Goal: Task Accomplishment & Management: Complete application form

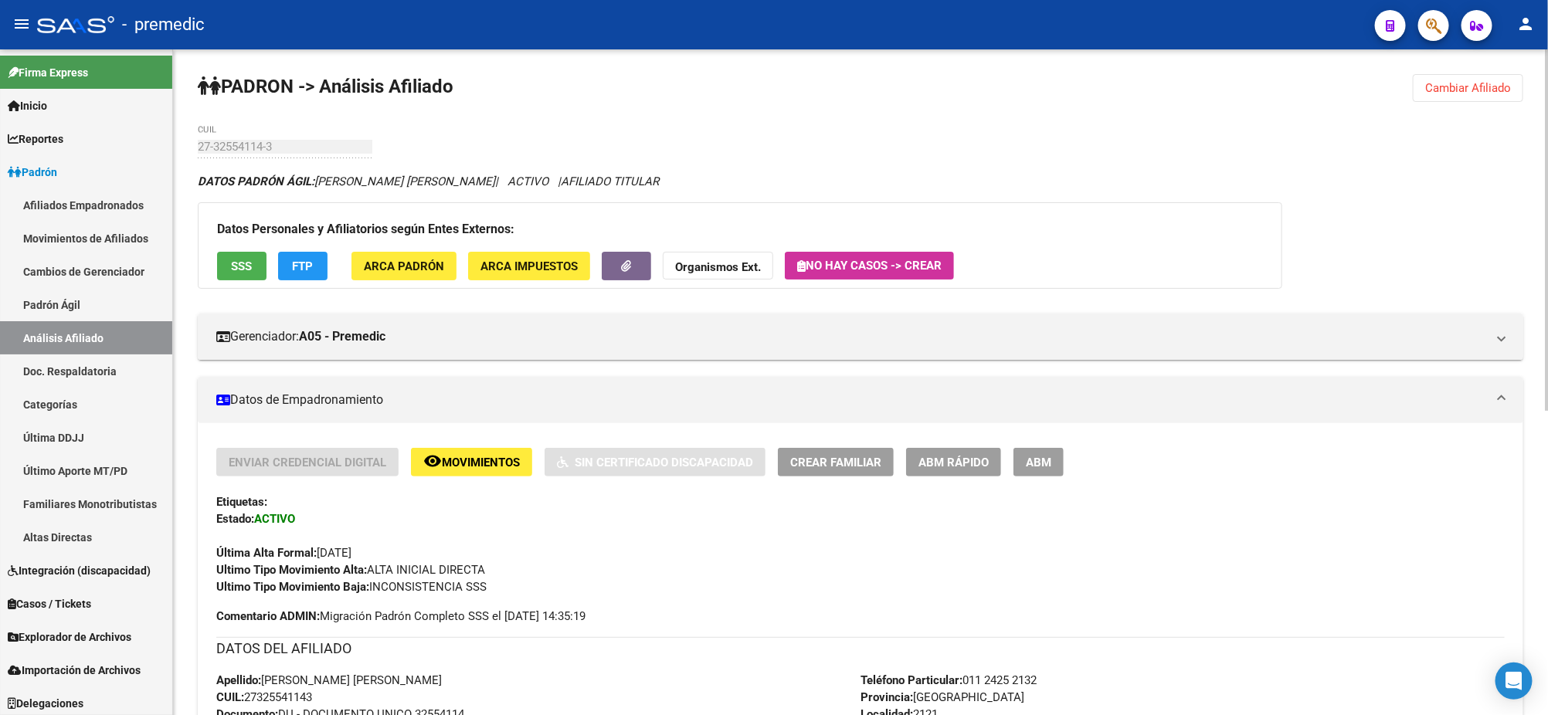
scroll to position [289, 0]
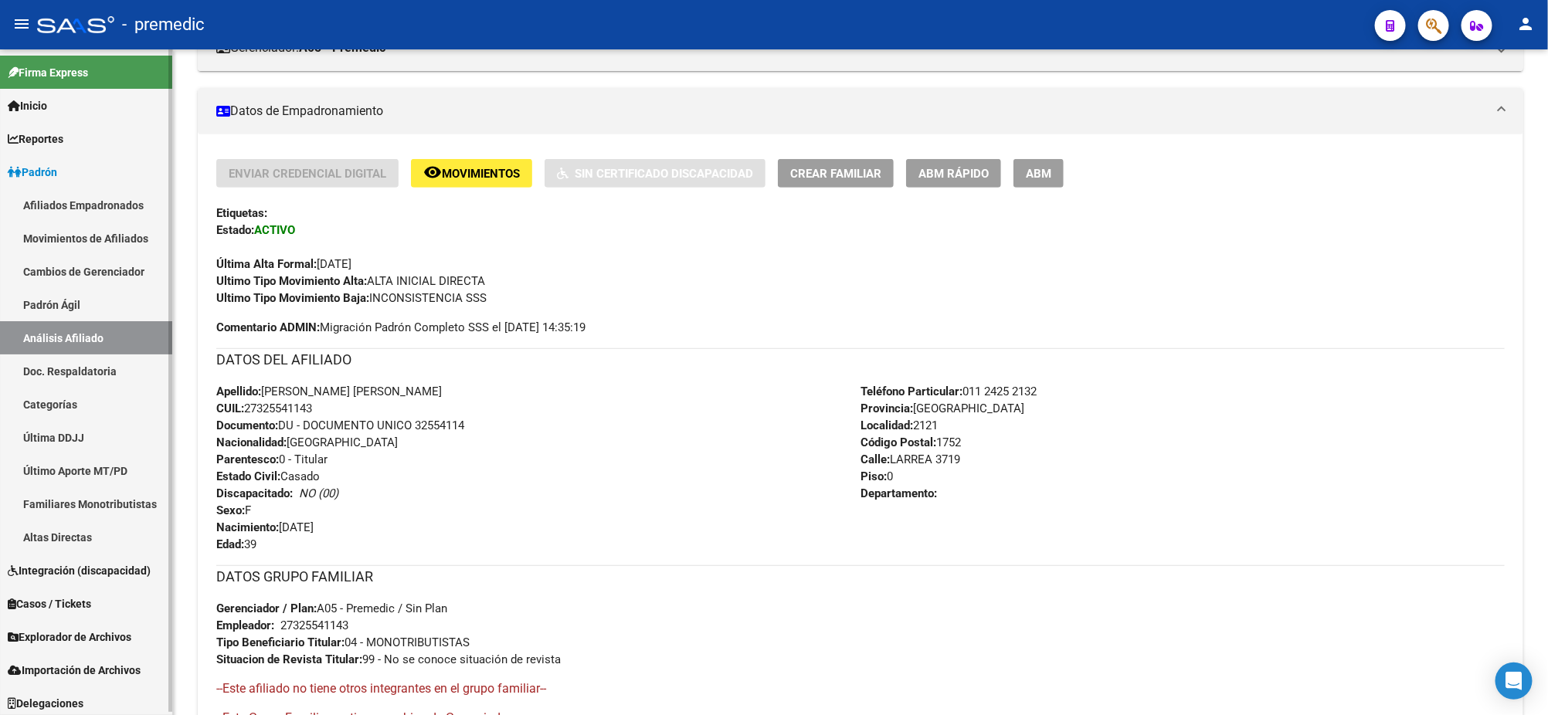
click at [71, 639] on span "Explorador de Archivos" at bounding box center [70, 637] width 124 height 17
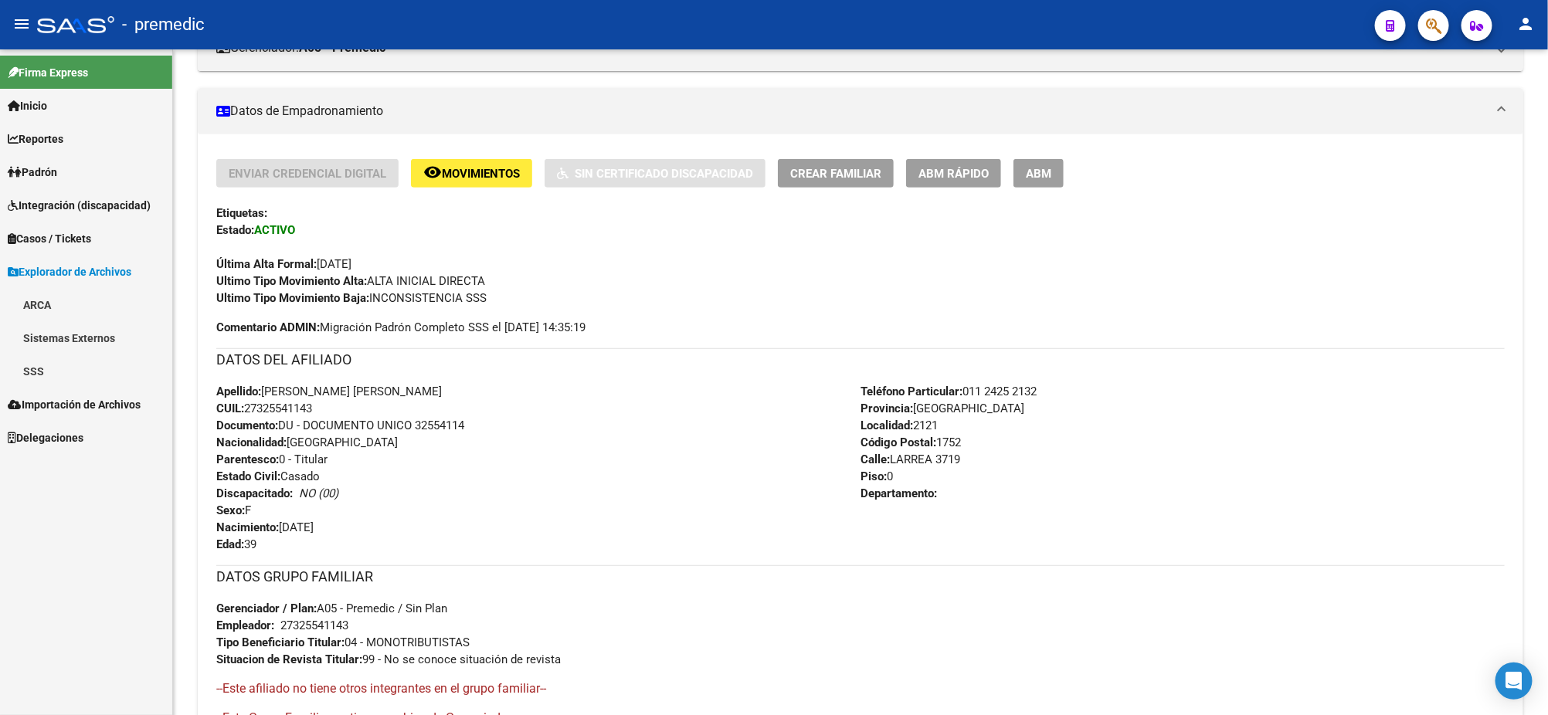
click at [38, 377] on link "SSS" at bounding box center [86, 371] width 172 height 33
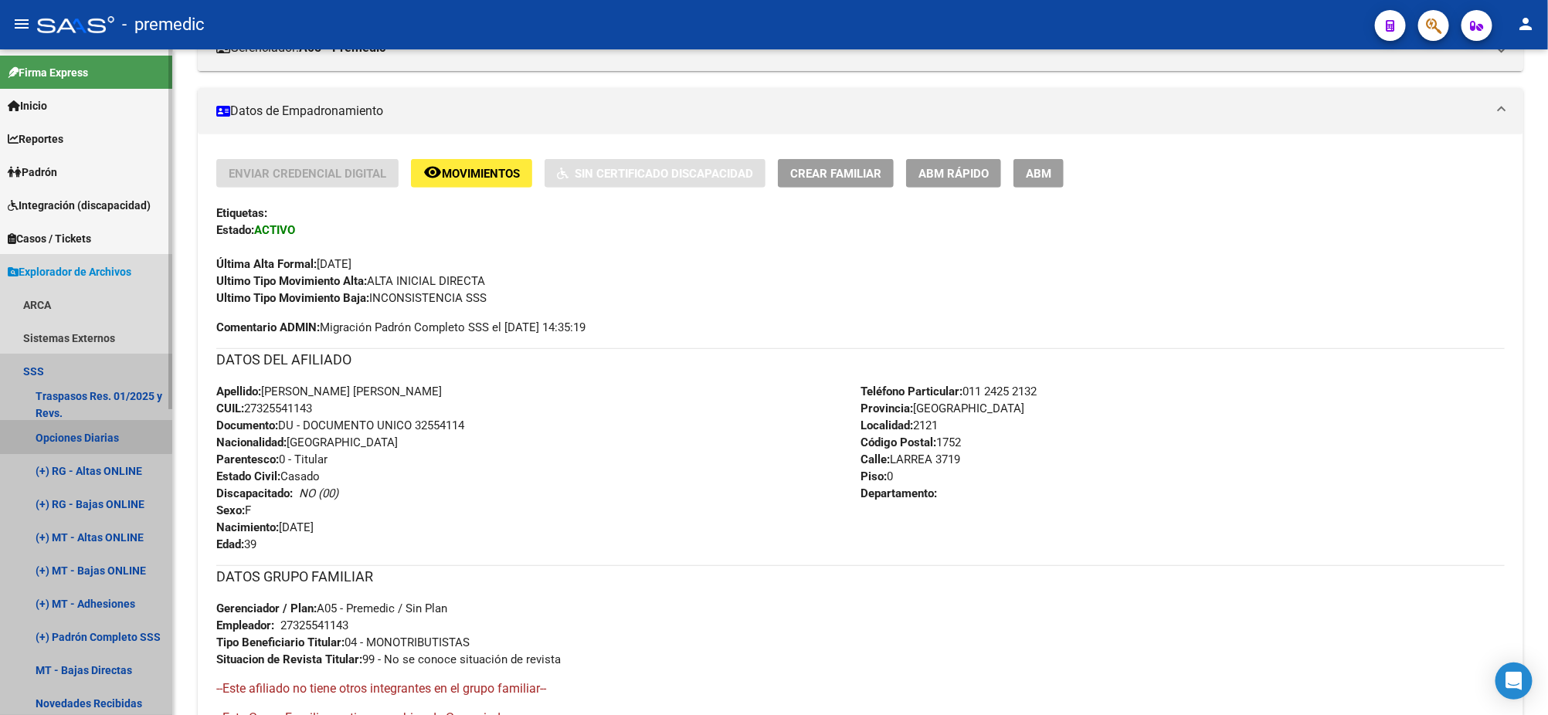
click at [80, 436] on link "Opciones Diarias" at bounding box center [86, 437] width 172 height 33
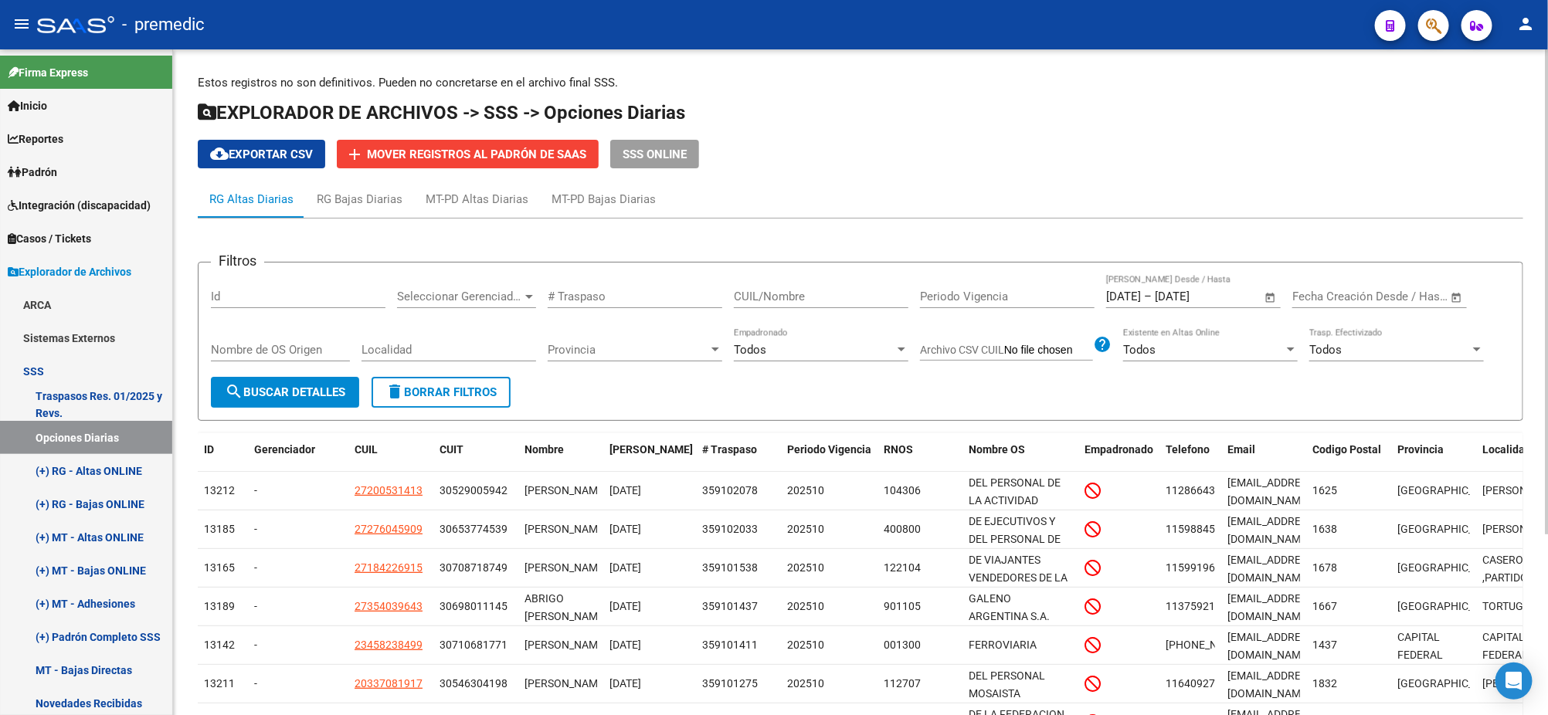
click at [254, 148] on span "cloud_download Exportar CSV" at bounding box center [261, 155] width 103 height 14
click at [825, 294] on input "CUIL/Nombre" at bounding box center [821, 297] width 175 height 14
paste input "20400759759"
click at [317, 380] on button "search Buscar Detalles" at bounding box center [285, 392] width 148 height 31
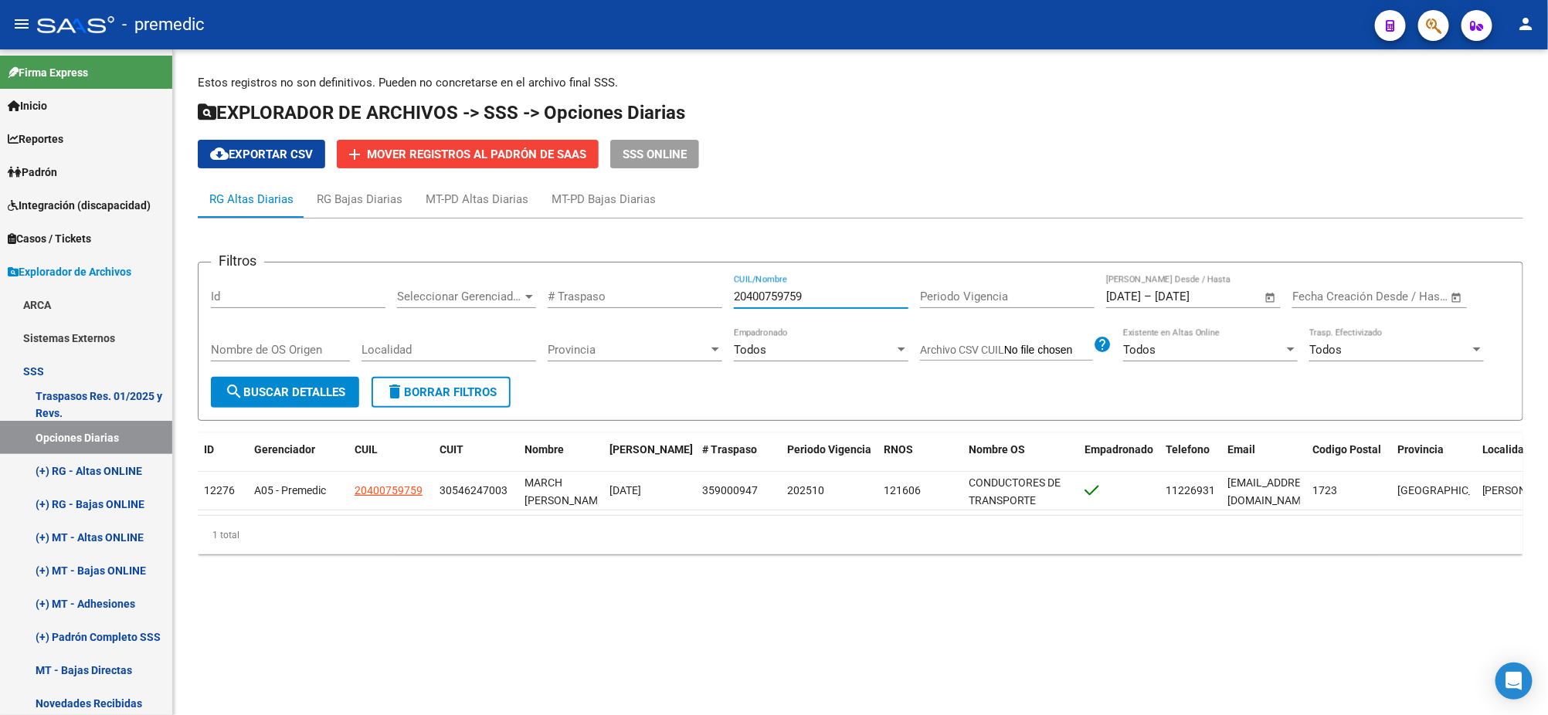
drag, startPoint x: 830, startPoint y: 292, endPoint x: 565, endPoint y: 315, distance: 265.2
click at [645, 298] on div "Filtros Id Seleccionar Gerenciador Seleccionar Gerenciador # Traspaso 204007597…" at bounding box center [860, 326] width 1299 height 102
paste input "367132885"
click at [362, 382] on form "Filtros Id Seleccionar Gerenciador Seleccionar Gerenciador # Traspaso 203671328…" at bounding box center [860, 341] width 1325 height 159
click at [340, 385] on span "search Buscar Detalles" at bounding box center [285, 392] width 120 height 14
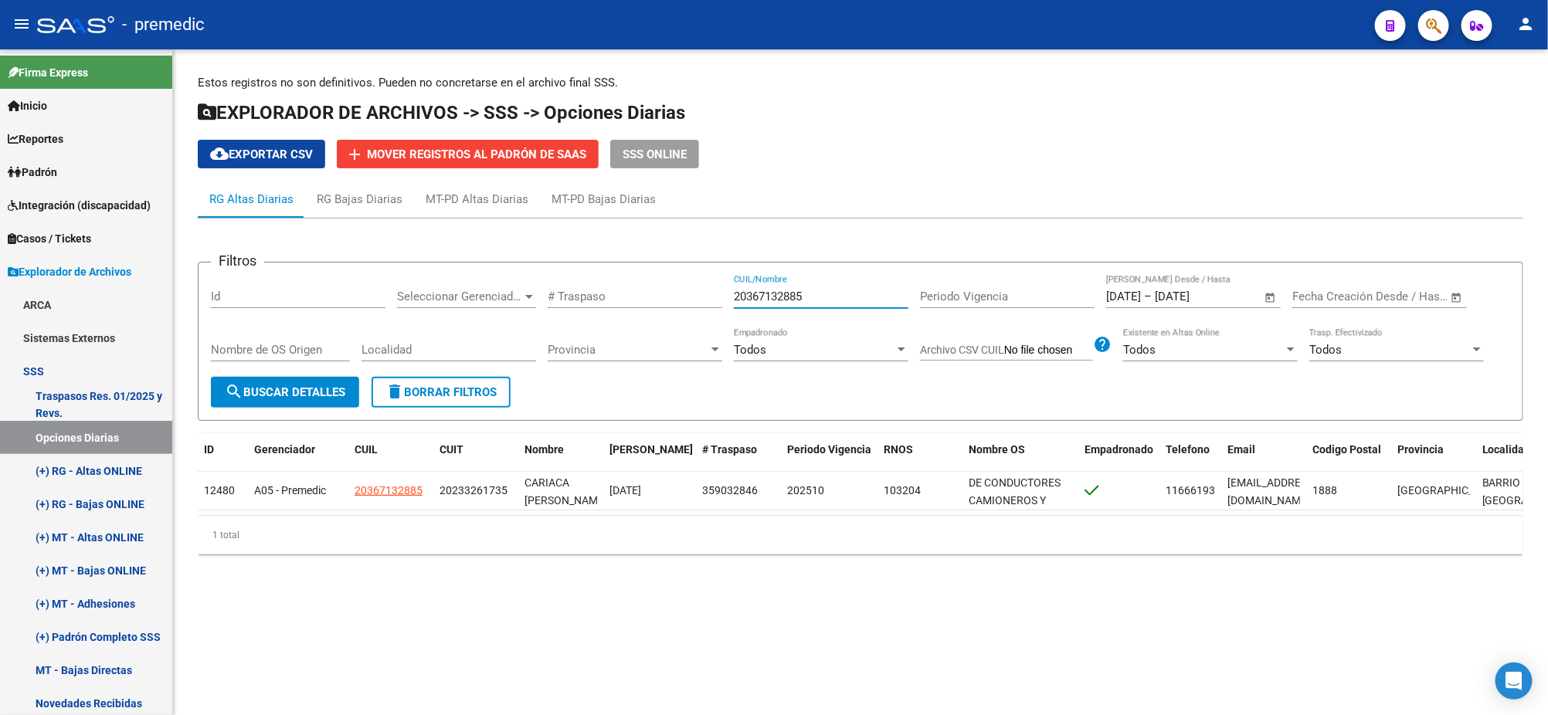
drag, startPoint x: 775, startPoint y: 298, endPoint x: 618, endPoint y: 311, distance: 158.1
click at [630, 310] on div "Filtros Id Seleccionar Gerenciador Seleccionar Gerenciador # Traspaso 203671328…" at bounding box center [860, 326] width 1299 height 102
paste input "41971405"
click at [247, 402] on button "search Buscar Detalles" at bounding box center [285, 392] width 148 height 31
drag, startPoint x: 817, startPoint y: 293, endPoint x: 702, endPoint y: 293, distance: 115.1
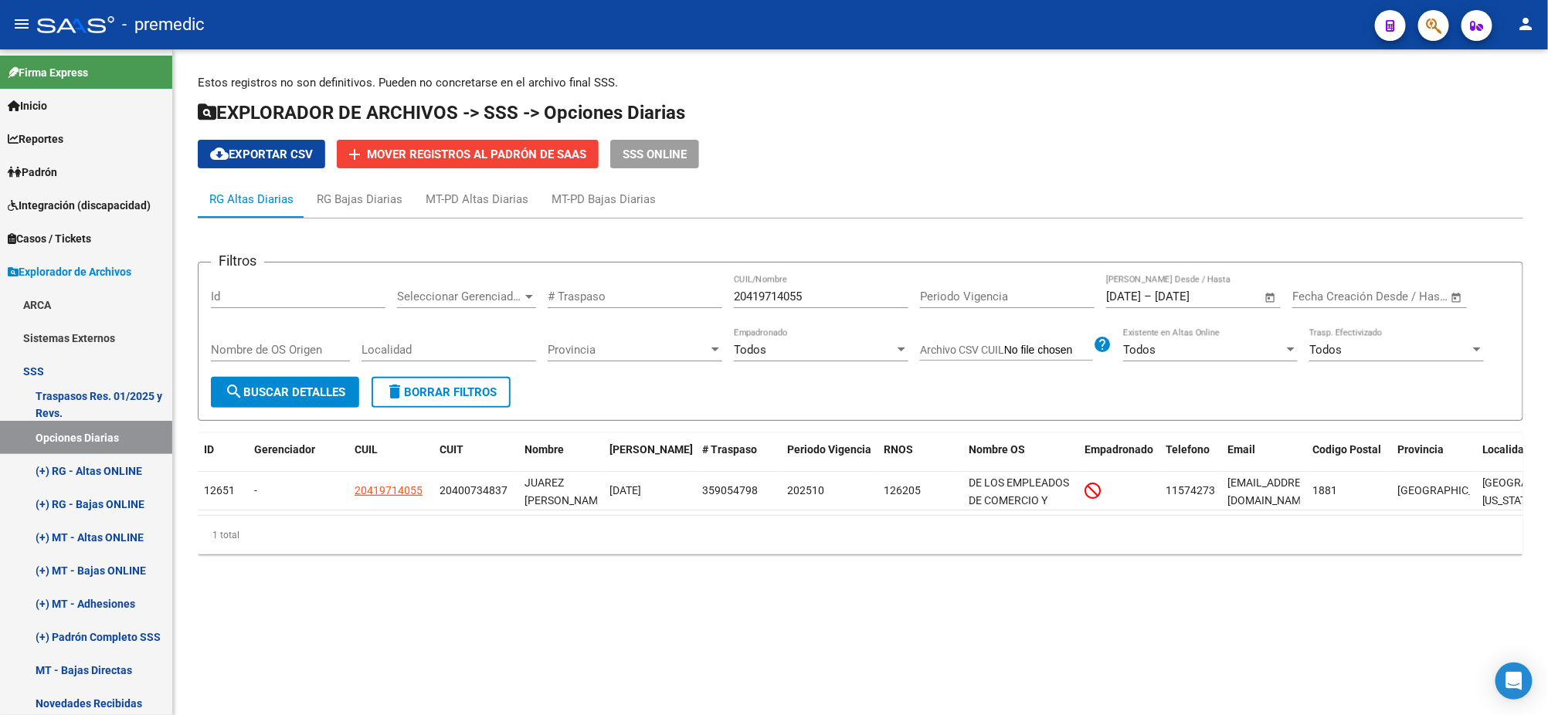
click at [702, 293] on div "Filtros Id Seleccionar Gerenciador Seleccionar Gerenciador # Traspaso 204197140…" at bounding box center [860, 326] width 1299 height 102
paste input "2097964"
click at [274, 399] on button "search Buscar Detalles" at bounding box center [285, 392] width 148 height 31
drag, startPoint x: 829, startPoint y: 296, endPoint x: 679, endPoint y: 300, distance: 149.9
click at [679, 300] on div "Filtros Id Seleccionar Gerenciador Seleccionar Gerenciador # Traspaso 204120979…" at bounding box center [860, 326] width 1299 height 102
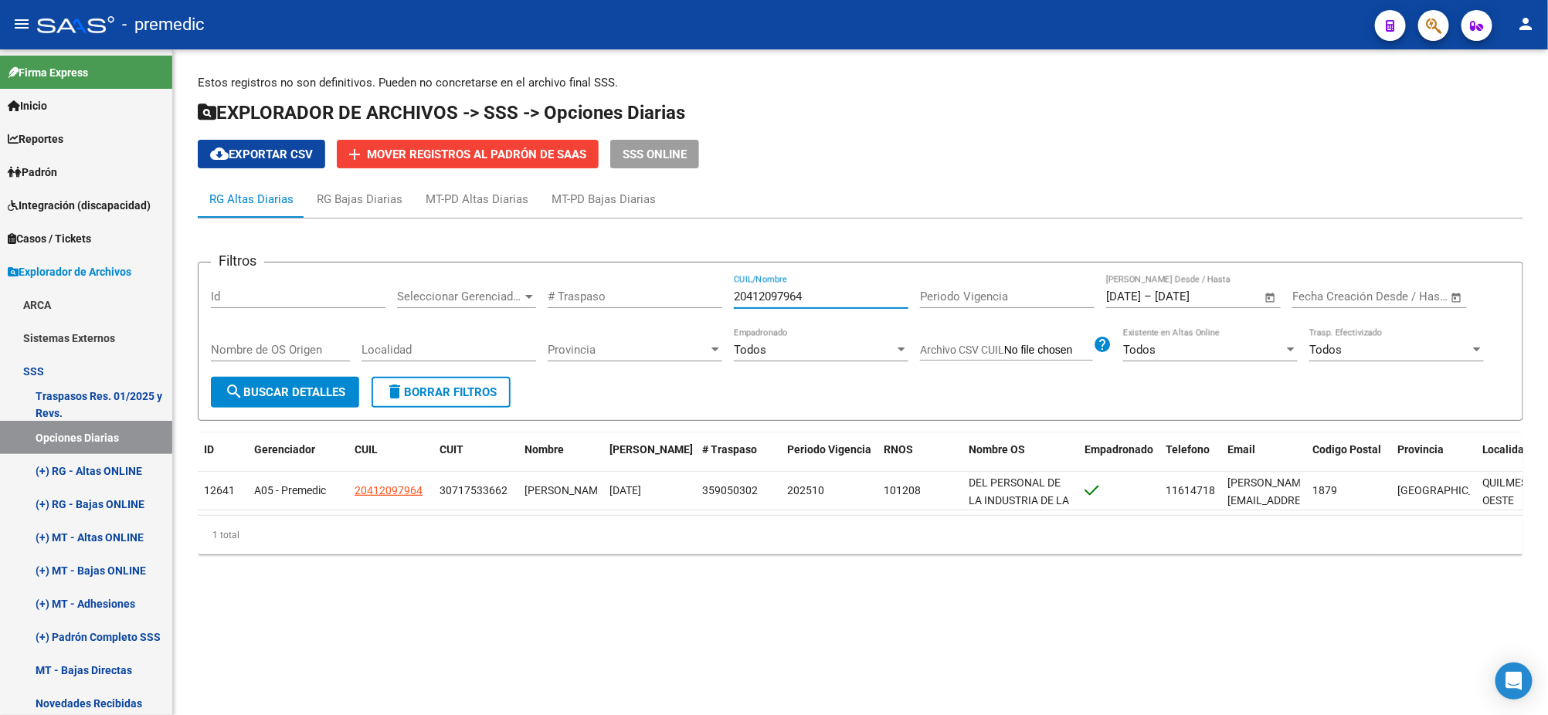
paste input "9714055"
click at [255, 389] on span "search Buscar Detalles" at bounding box center [285, 392] width 120 height 14
drag, startPoint x: 730, startPoint y: 297, endPoint x: 547, endPoint y: 304, distance: 183.2
click at [547, 304] on div "Filtros Id Seleccionar Gerenciador Seleccionar Gerenciador # Traspaso 204197140…" at bounding box center [860, 326] width 1299 height 102
paste input "7291958120"
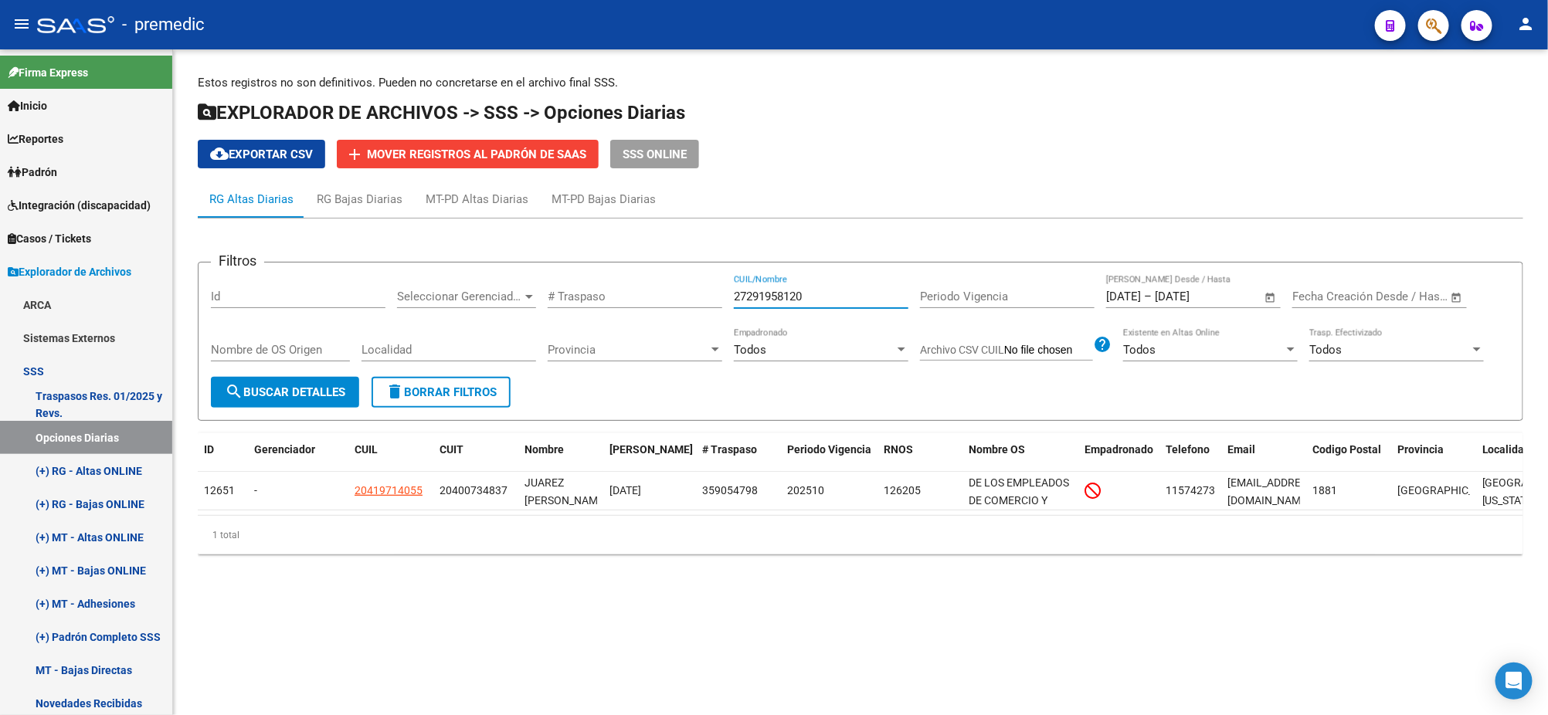
click at [295, 392] on span "search Buscar Detalles" at bounding box center [285, 392] width 120 height 14
drag, startPoint x: 823, startPoint y: 296, endPoint x: 640, endPoint y: 294, distance: 183.1
click at [640, 294] on div "Filtros Id Seleccionar Gerenciador Seleccionar Gerenciador # Traspaso 272919581…" at bounding box center [860, 326] width 1299 height 102
paste input "0265001611"
click at [281, 395] on span "search Buscar Detalles" at bounding box center [285, 392] width 120 height 14
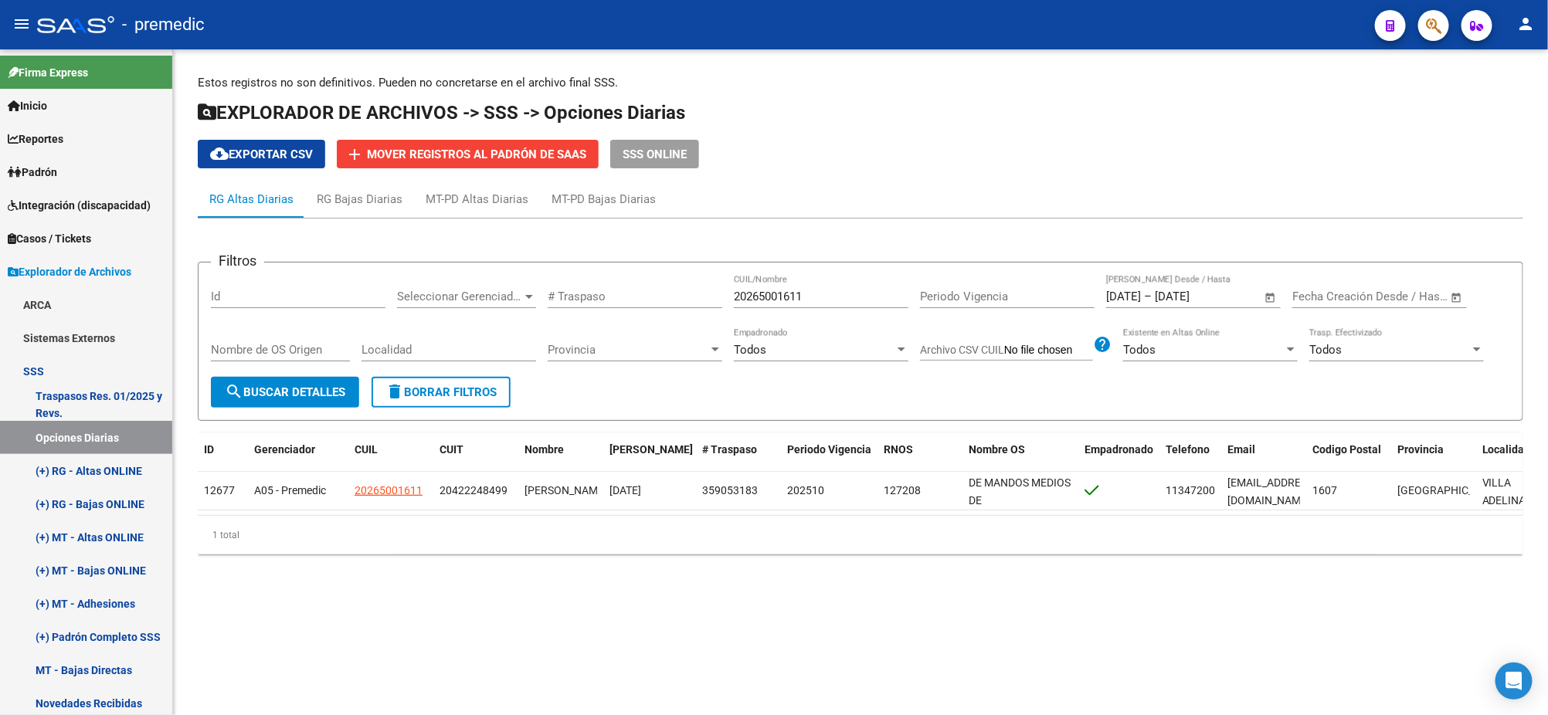
drag, startPoint x: 814, startPoint y: 296, endPoint x: 677, endPoint y: 292, distance: 136.8
click at [677, 292] on div "Filtros Id Seleccionar Gerenciador Seleccionar Gerenciador # Traspaso 202650016…" at bounding box center [860, 326] width 1299 height 102
paste input "366680072"
click at [299, 385] on span "search Buscar Detalles" at bounding box center [285, 392] width 120 height 14
drag, startPoint x: 683, startPoint y: 296, endPoint x: 605, endPoint y: 304, distance: 78.4
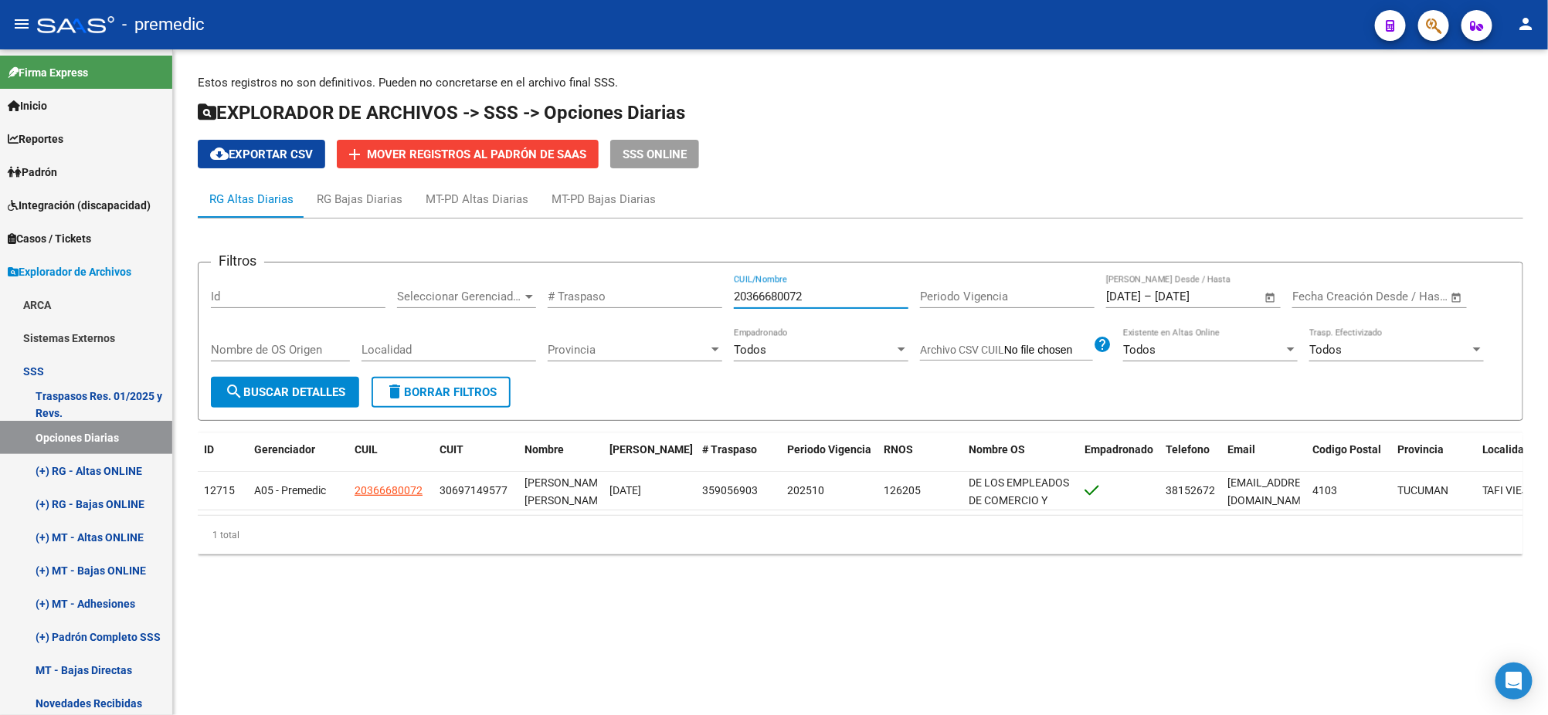
click at [650, 296] on div "Filtros Id Seleccionar Gerenciador Seleccionar Gerenciador # Traspaso 203666800…" at bounding box center [860, 326] width 1299 height 102
paste input "448403158"
click at [311, 392] on span "search Buscar Detalles" at bounding box center [285, 392] width 120 height 14
drag, startPoint x: 816, startPoint y: 294, endPoint x: 688, endPoint y: 293, distance: 127.4
click at [694, 293] on div "Filtros Id Seleccionar Gerenciador Seleccionar Gerenciador # Traspaso 204484031…" at bounding box center [860, 326] width 1299 height 102
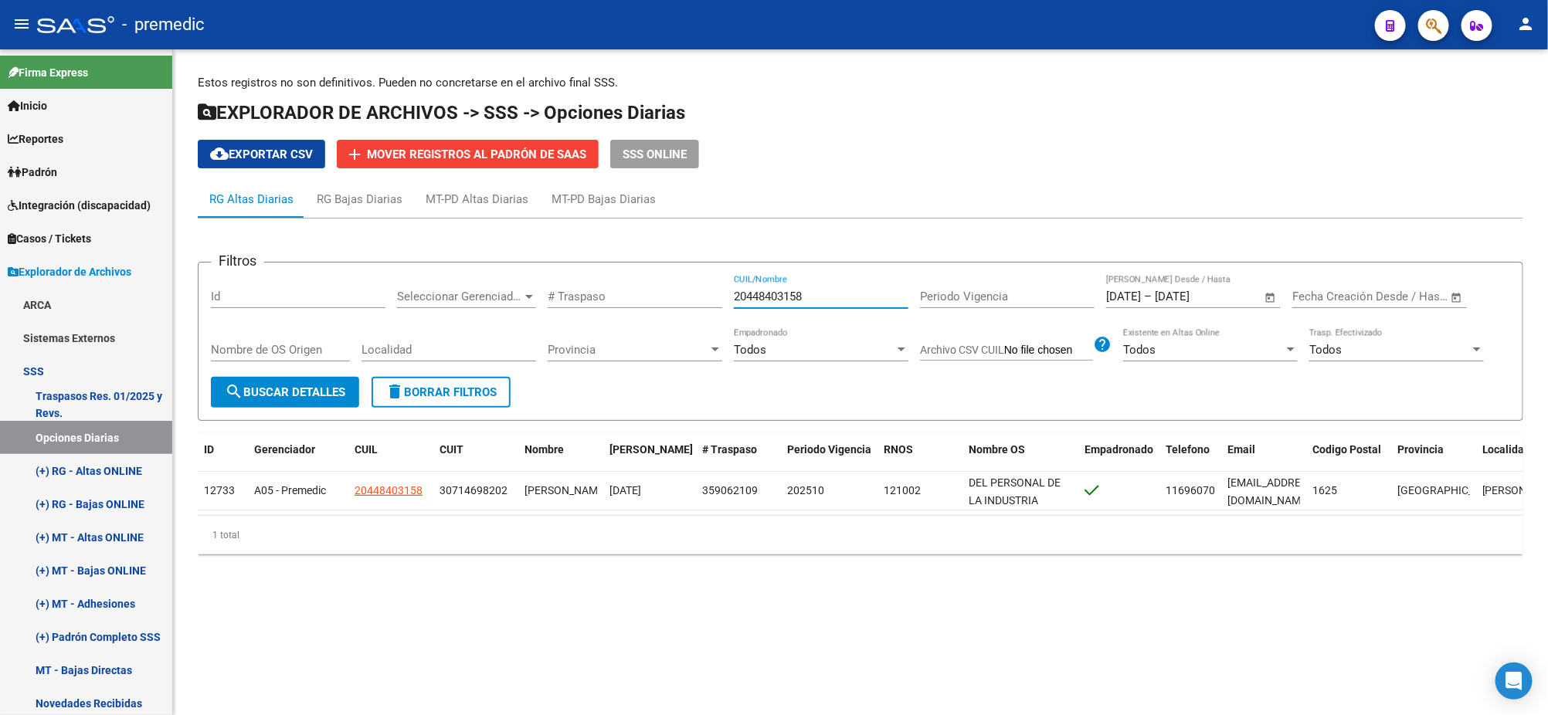
paste input "7370077741"
click at [318, 382] on button "search Buscar Detalles" at bounding box center [285, 392] width 148 height 31
drag, startPoint x: 725, startPoint y: 299, endPoint x: 674, endPoint y: 300, distance: 51.0
click at [681, 300] on div "Filtros Id Seleccionar Gerenciador Seleccionar Gerenciador # Traspaso 273700777…" at bounding box center [860, 326] width 1299 height 102
paste input "296339992"
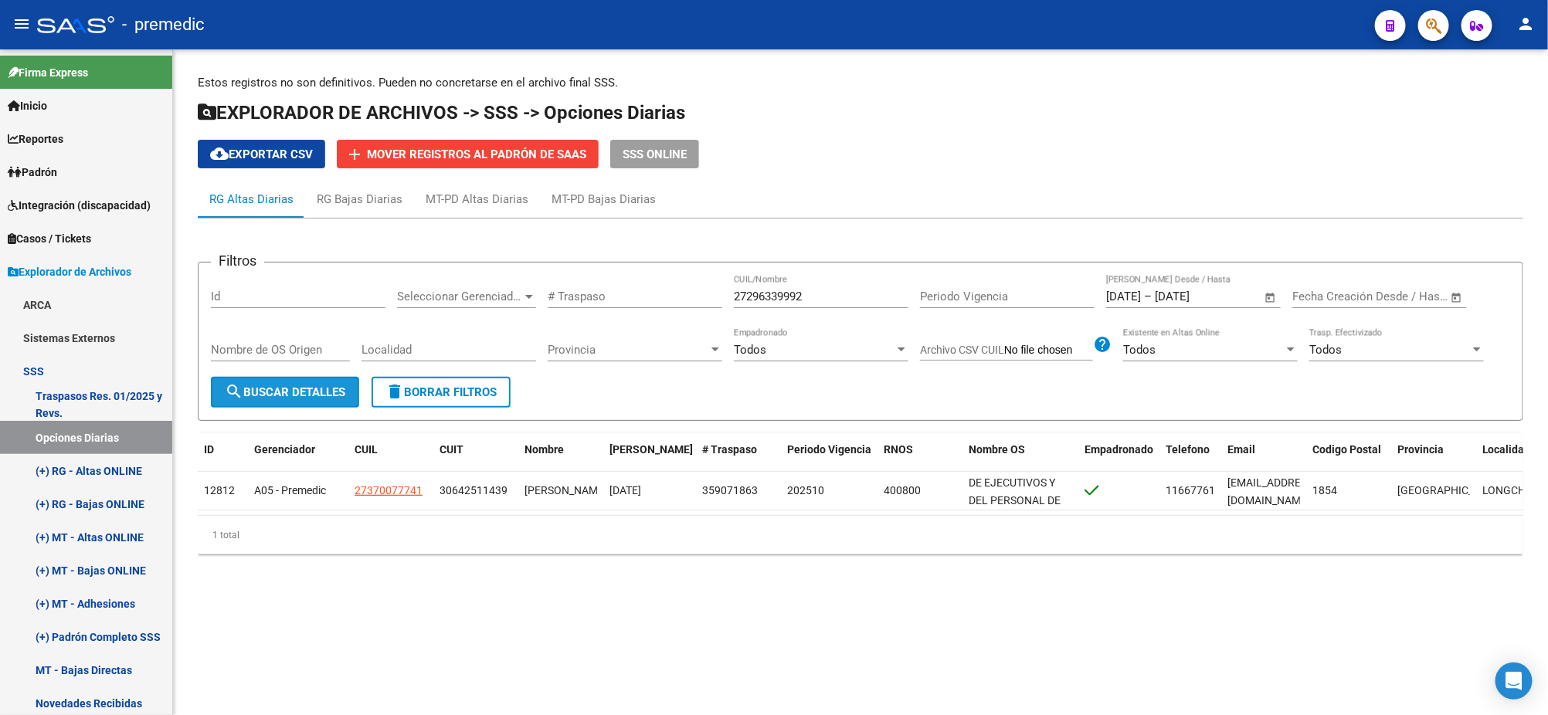
click at [297, 391] on span "search Buscar Detalles" at bounding box center [285, 392] width 120 height 14
drag, startPoint x: 797, startPoint y: 291, endPoint x: 668, endPoint y: 292, distance: 129.0
click at [683, 292] on div "Filtros Id Seleccionar Gerenciador Seleccionar Gerenciador # Traspaso 272963399…" at bounding box center [860, 326] width 1299 height 102
paste input "0310416968"
click at [312, 380] on button "search Buscar Detalles" at bounding box center [285, 392] width 148 height 31
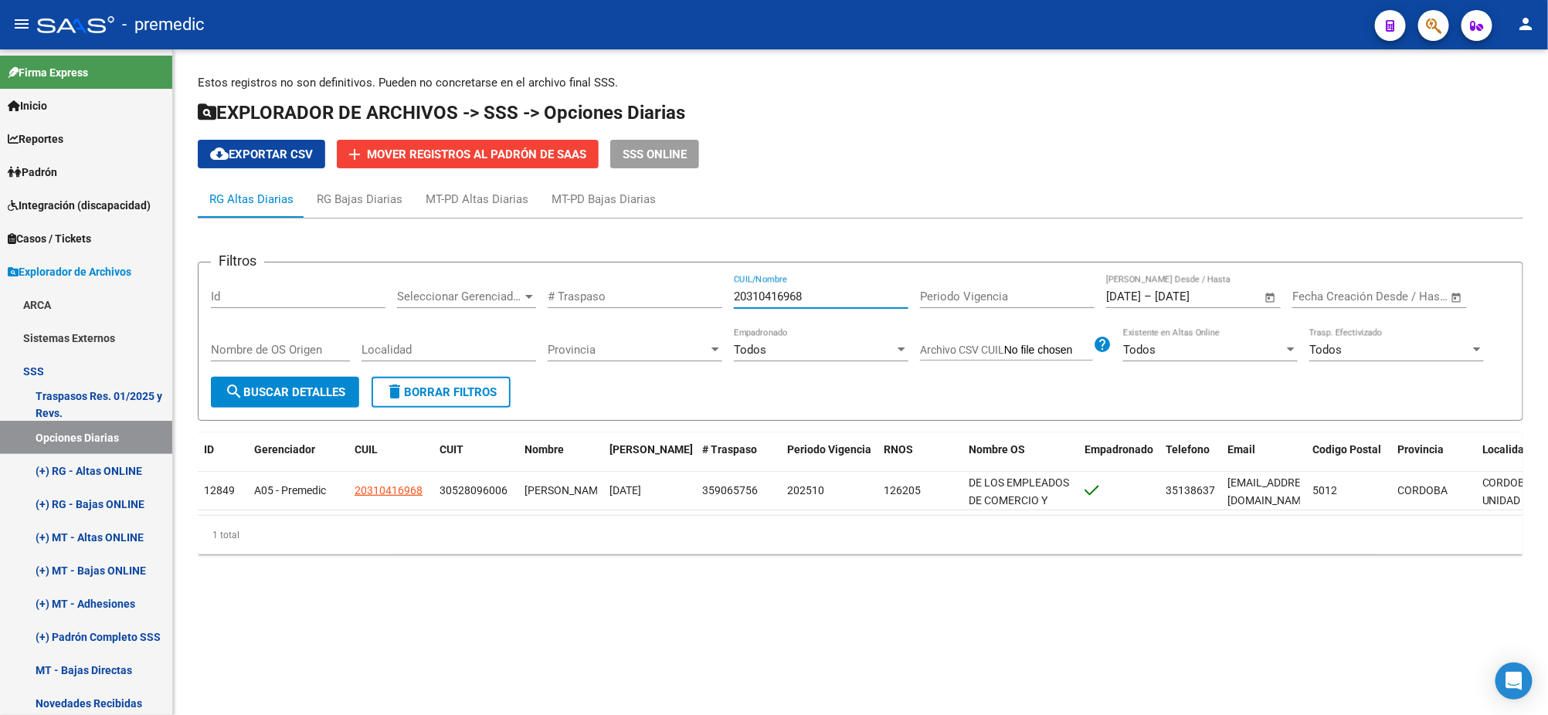
drag, startPoint x: 816, startPoint y: 290, endPoint x: 649, endPoint y: 290, distance: 167.6
click at [649, 290] on div "Filtros Id Seleccionar Gerenciador Seleccionar Gerenciador # Traspaso 203104169…" at bounding box center [860, 326] width 1299 height 102
paste input "7258971391"
click at [319, 399] on button "search Buscar Detalles" at bounding box center [285, 392] width 148 height 31
drag, startPoint x: 791, startPoint y: 296, endPoint x: 679, endPoint y: 294, distance: 112.0
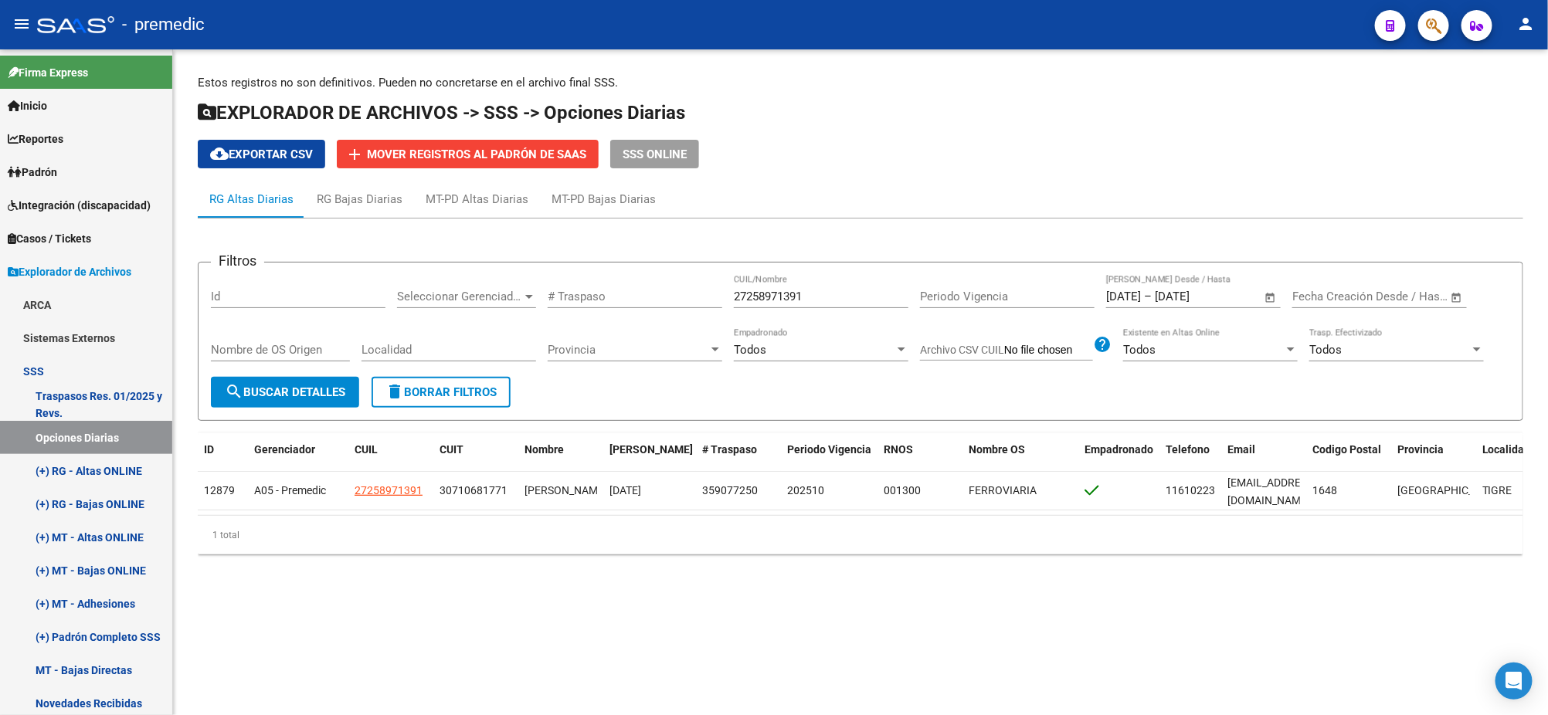
click at [680, 294] on div "Filtros Id Seleccionar Gerenciador Seleccionar Gerenciador # Traspaso 272589713…" at bounding box center [860, 326] width 1299 height 102
paste input "0325856492"
click at [302, 385] on span "search Buscar Detalles" at bounding box center [285, 392] width 120 height 14
drag, startPoint x: 802, startPoint y: 294, endPoint x: 673, endPoint y: 296, distance: 129.0
click at [676, 294] on div "Filtros Id Seleccionar Gerenciador Seleccionar Gerenciador # Traspaso 203258564…" at bounding box center [860, 326] width 1299 height 102
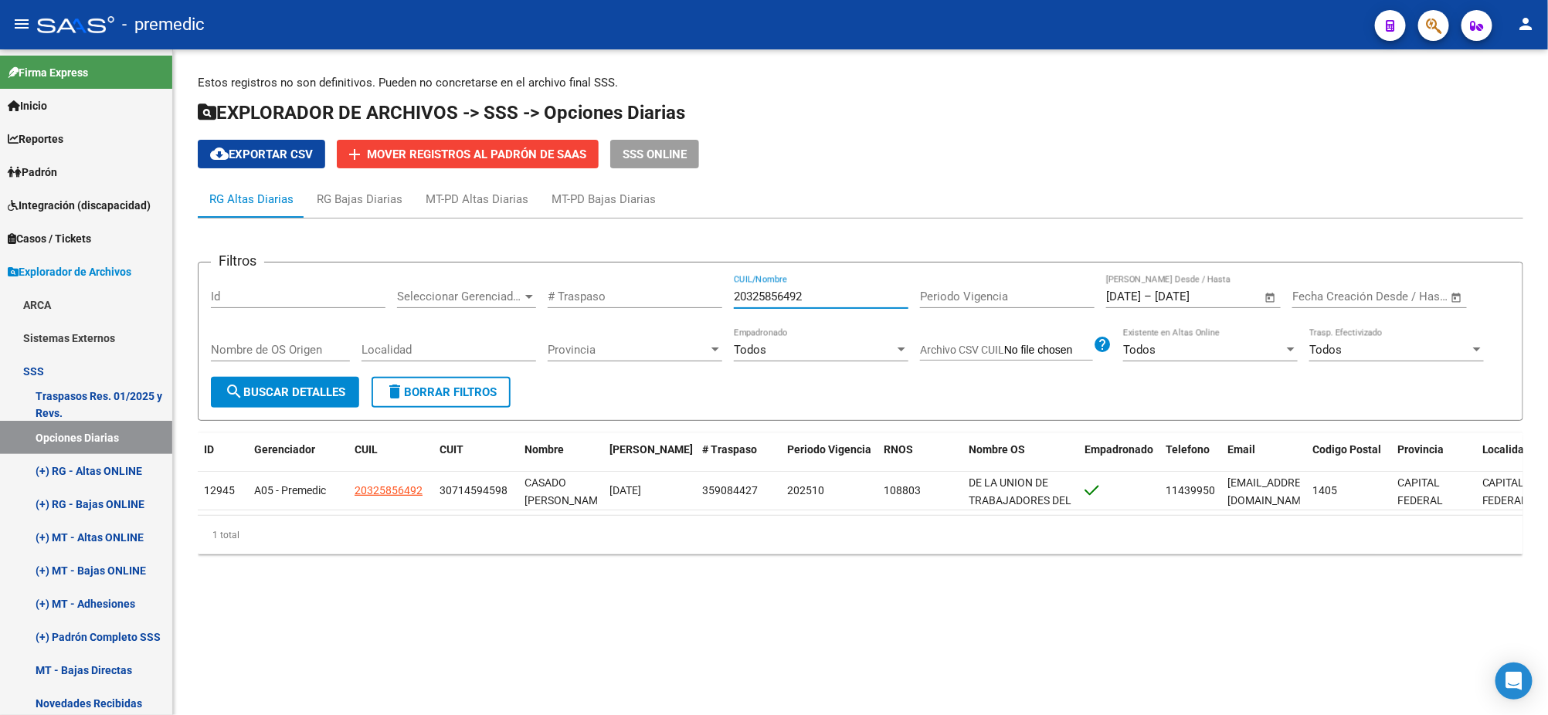
paste input "3304865024"
click at [273, 389] on span "search Buscar Detalles" at bounding box center [285, 392] width 120 height 14
drag, startPoint x: 818, startPoint y: 296, endPoint x: 640, endPoint y: 296, distance: 178.4
click at [654, 296] on div "Filtros Id Seleccionar Gerenciador Seleccionar Gerenciador # Traspaso 233048650…" at bounding box center [860, 326] width 1299 height 102
paste input "7268042941"
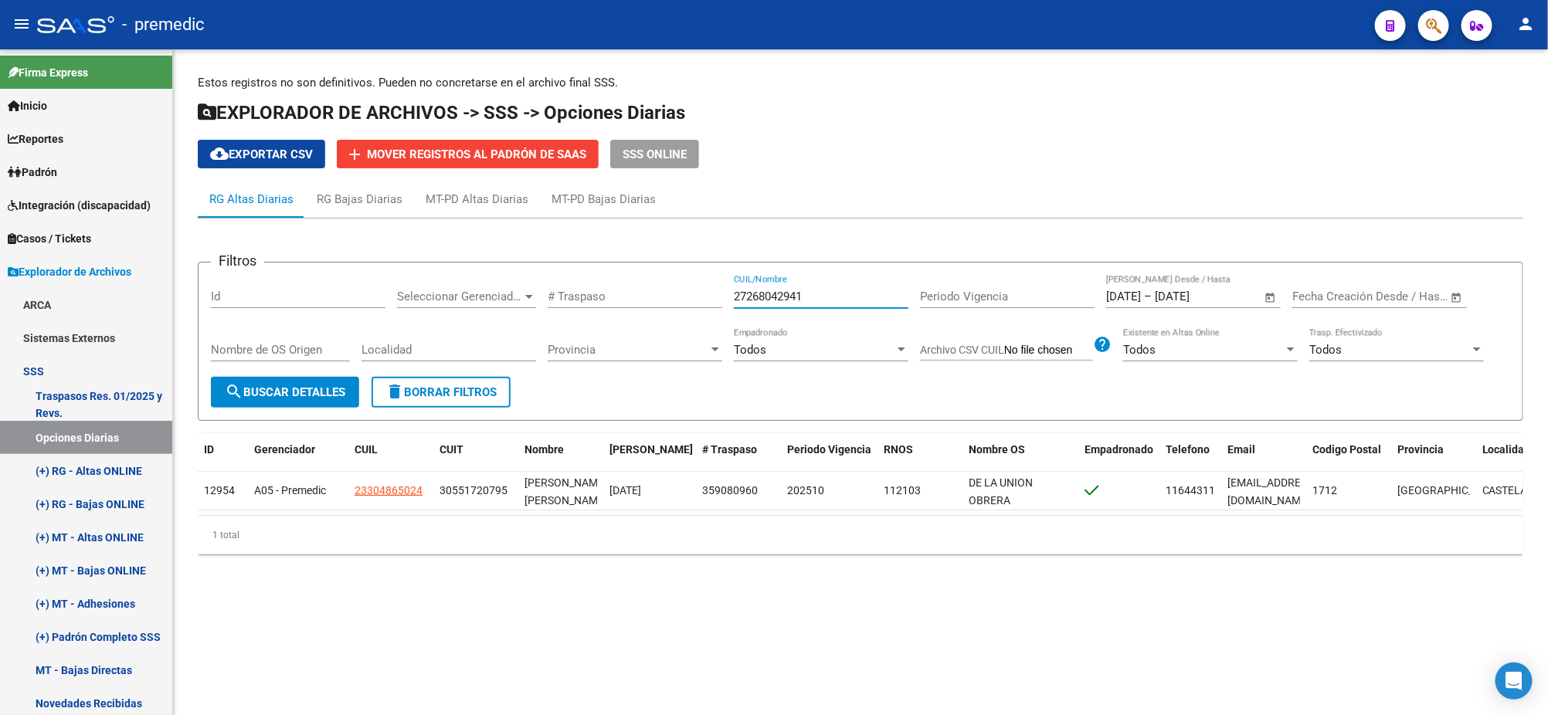
click at [268, 390] on span "search Buscar Detalles" at bounding box center [285, 392] width 120 height 14
drag, startPoint x: 803, startPoint y: 290, endPoint x: 679, endPoint y: 288, distance: 123.6
click at [679, 288] on div "Filtros Id Seleccionar Gerenciador Seleccionar Gerenciador # Traspaso 272680429…" at bounding box center [860, 326] width 1299 height 102
paste input "304351115"
drag, startPoint x: 294, startPoint y: 382, endPoint x: 285, endPoint y: 384, distance: 8.6
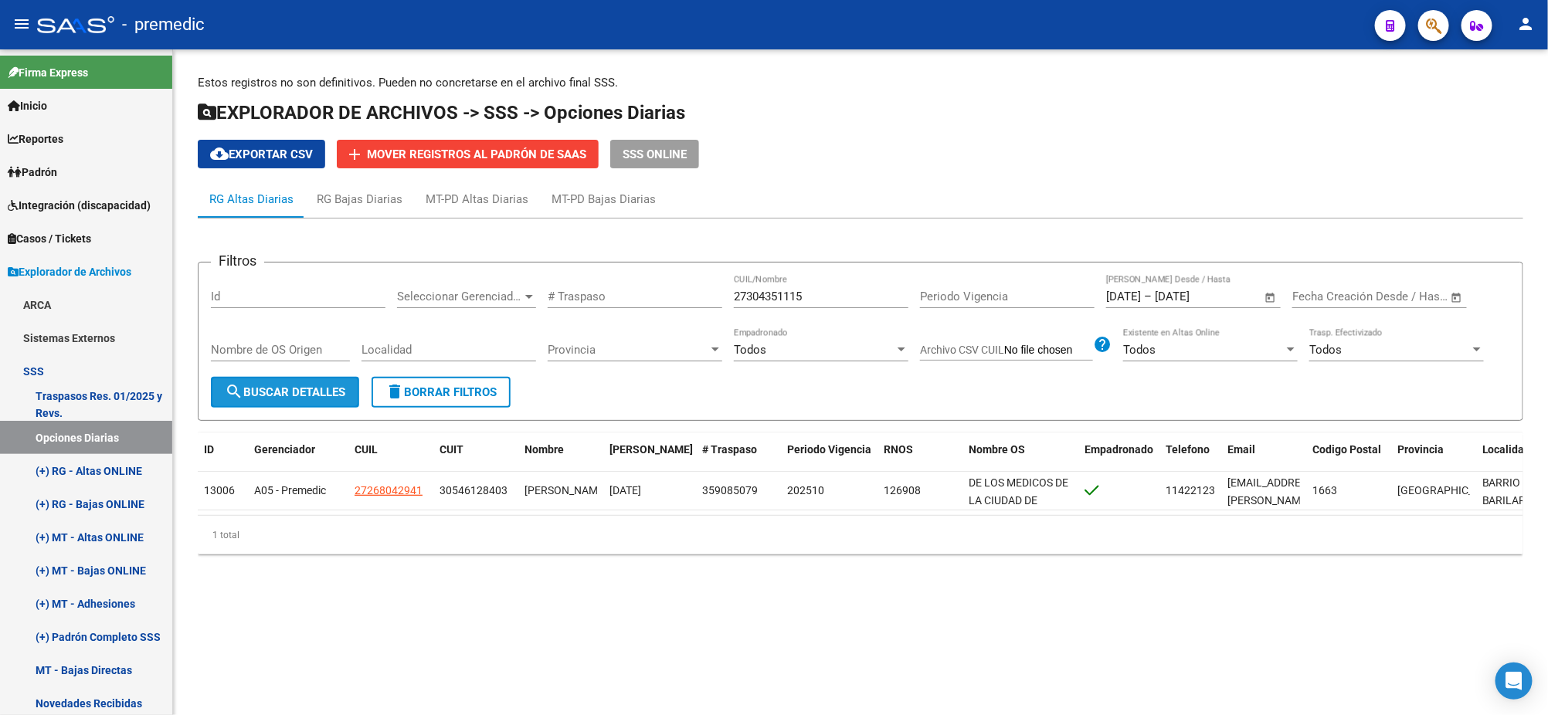
click at [294, 382] on button "search Buscar Detalles" at bounding box center [285, 392] width 148 height 31
drag, startPoint x: 807, startPoint y: 294, endPoint x: 666, endPoint y: 297, distance: 141.4
click at [666, 297] on div "Filtros Id Seleccionar Gerenciador Seleccionar Gerenciador # Traspaso 273043511…" at bounding box center [860, 326] width 1299 height 102
paste input "0453962408"
click at [295, 385] on span "search Buscar Detalles" at bounding box center [285, 392] width 120 height 14
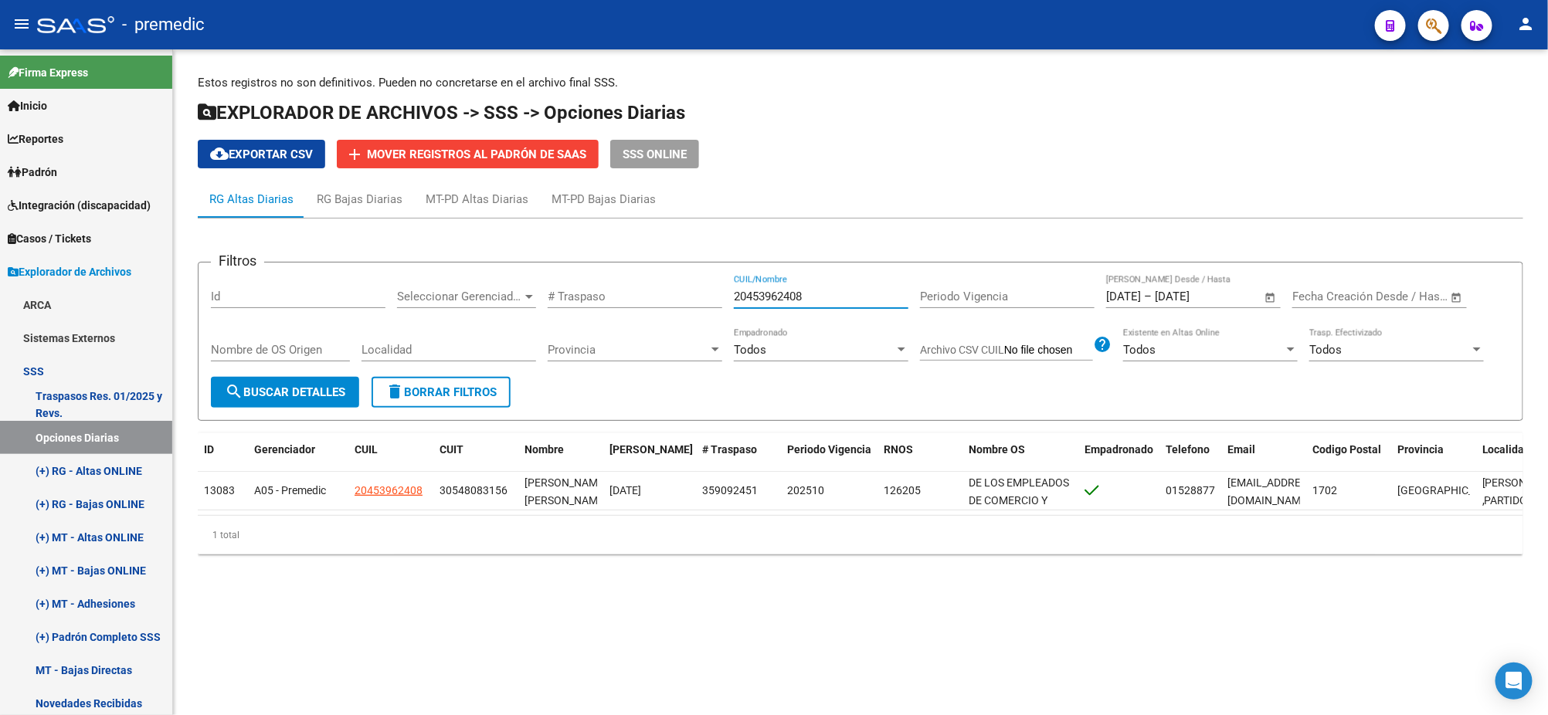
drag, startPoint x: 812, startPoint y: 293, endPoint x: 675, endPoint y: 292, distance: 136.7
click at [675, 292] on div "Filtros Id Seleccionar Gerenciador Seleccionar Gerenciador # Traspaso 204539624…" at bounding box center [860, 326] width 1299 height 102
paste input "388729466"
click at [317, 387] on span "search Buscar Detalles" at bounding box center [285, 392] width 120 height 14
click at [665, 294] on div "Filtros Id Seleccionar Gerenciador Seleccionar Gerenciador # Traspaso 203887294…" at bounding box center [860, 326] width 1299 height 102
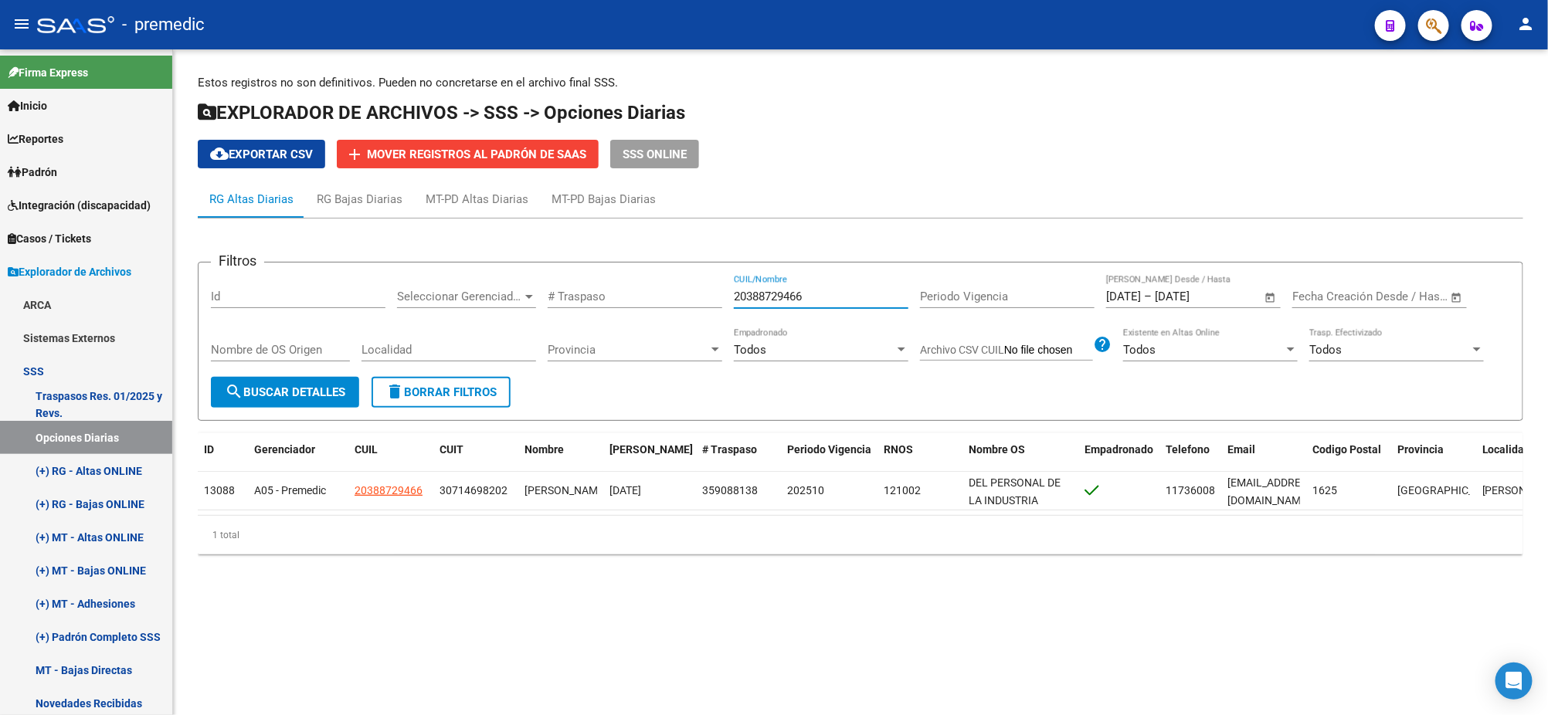
paste input "0666600"
drag, startPoint x: 823, startPoint y: 298, endPoint x: 674, endPoint y: 297, distance: 149.1
click at [684, 297] on div "Filtros Id Seleccionar Gerenciador Seleccionar Gerenciador # Traspaso 203806666…" at bounding box center [860, 326] width 1299 height 102
paste input
type input "20380666600"
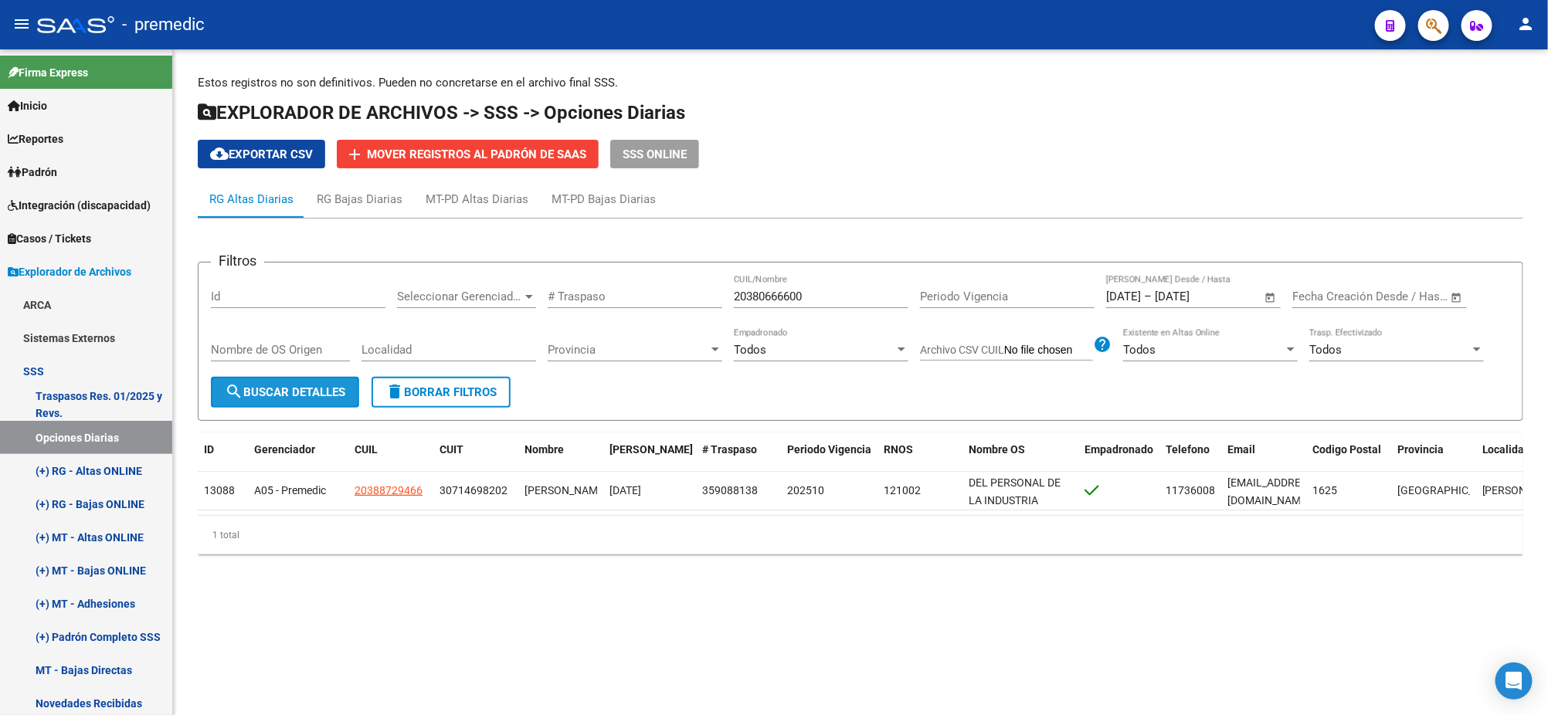
click at [256, 399] on button "search Buscar Detalles" at bounding box center [285, 392] width 148 height 31
click at [808, 644] on mat-sidenav-content "Estos registros no son definitivos. Pueden no concretarse en el archivo final S…" at bounding box center [860, 382] width 1375 height 666
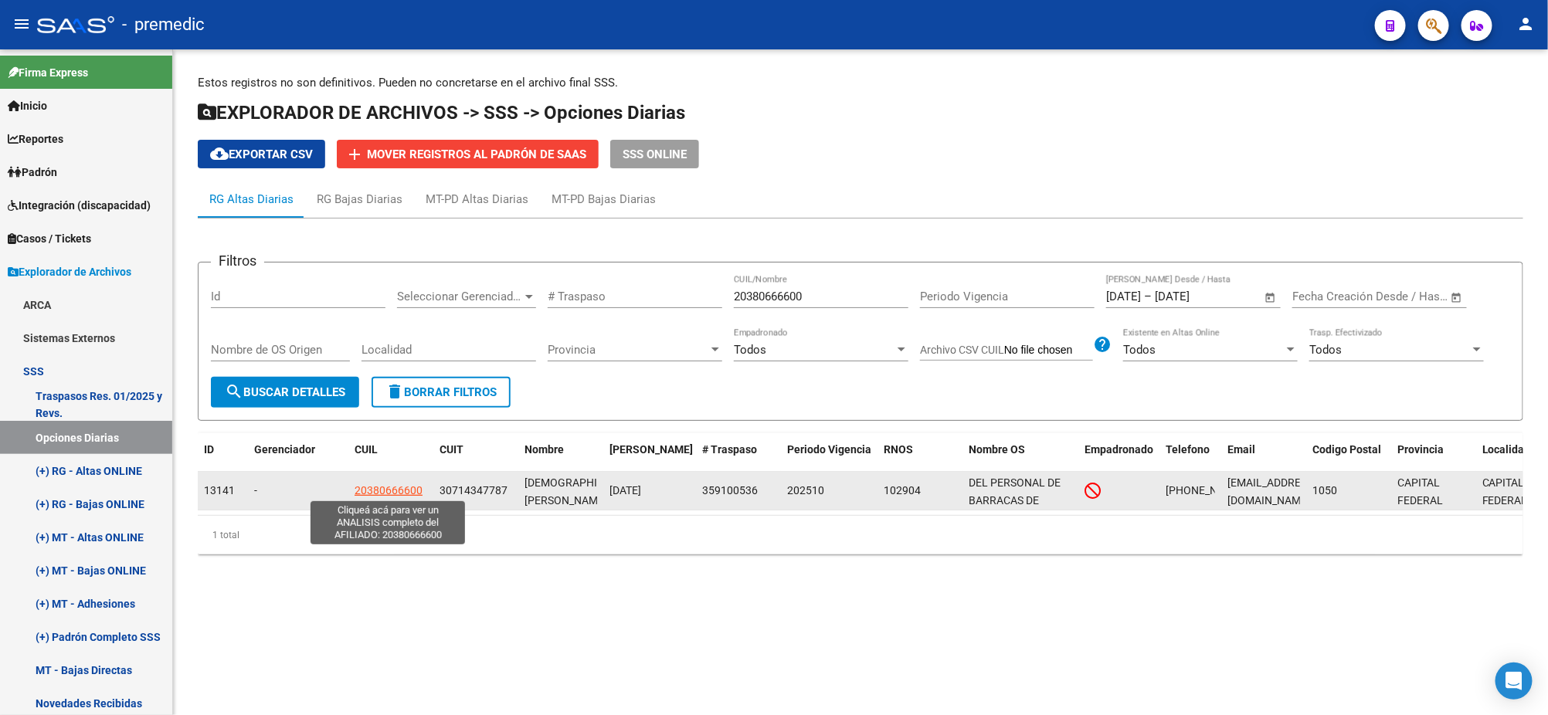
click at [375, 494] on app-link-go-to "20380666600" at bounding box center [389, 491] width 68 height 18
click at [377, 490] on span "20380666600" at bounding box center [389, 490] width 68 height 12
type textarea "20380666600"
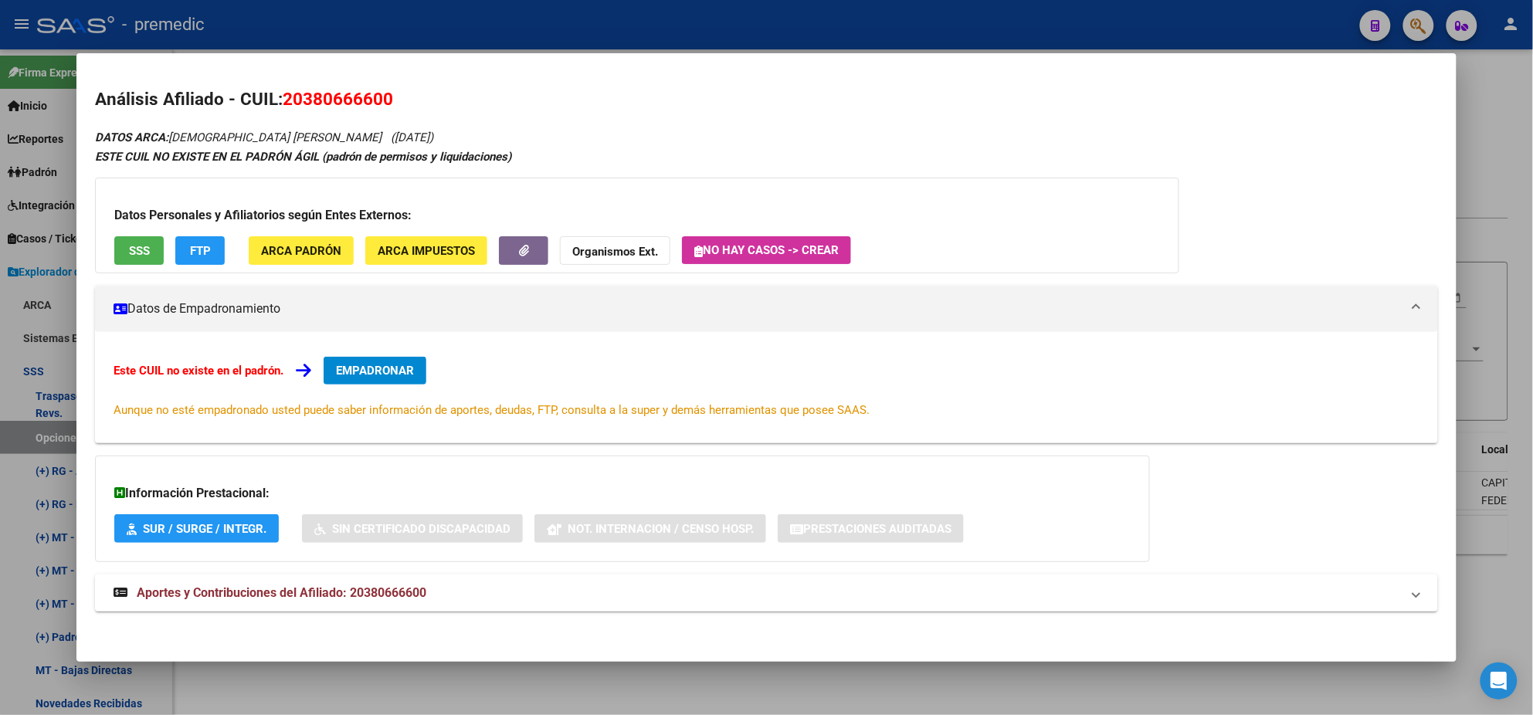
click at [362, 357] on div "Este CUIL no existe en el padrón. EMPADRONAR Aunque no esté empadronado usted p…" at bounding box center [766, 387] width 1343 height 111
click at [362, 364] on span "EMPADRONAR" at bounding box center [375, 371] width 78 height 14
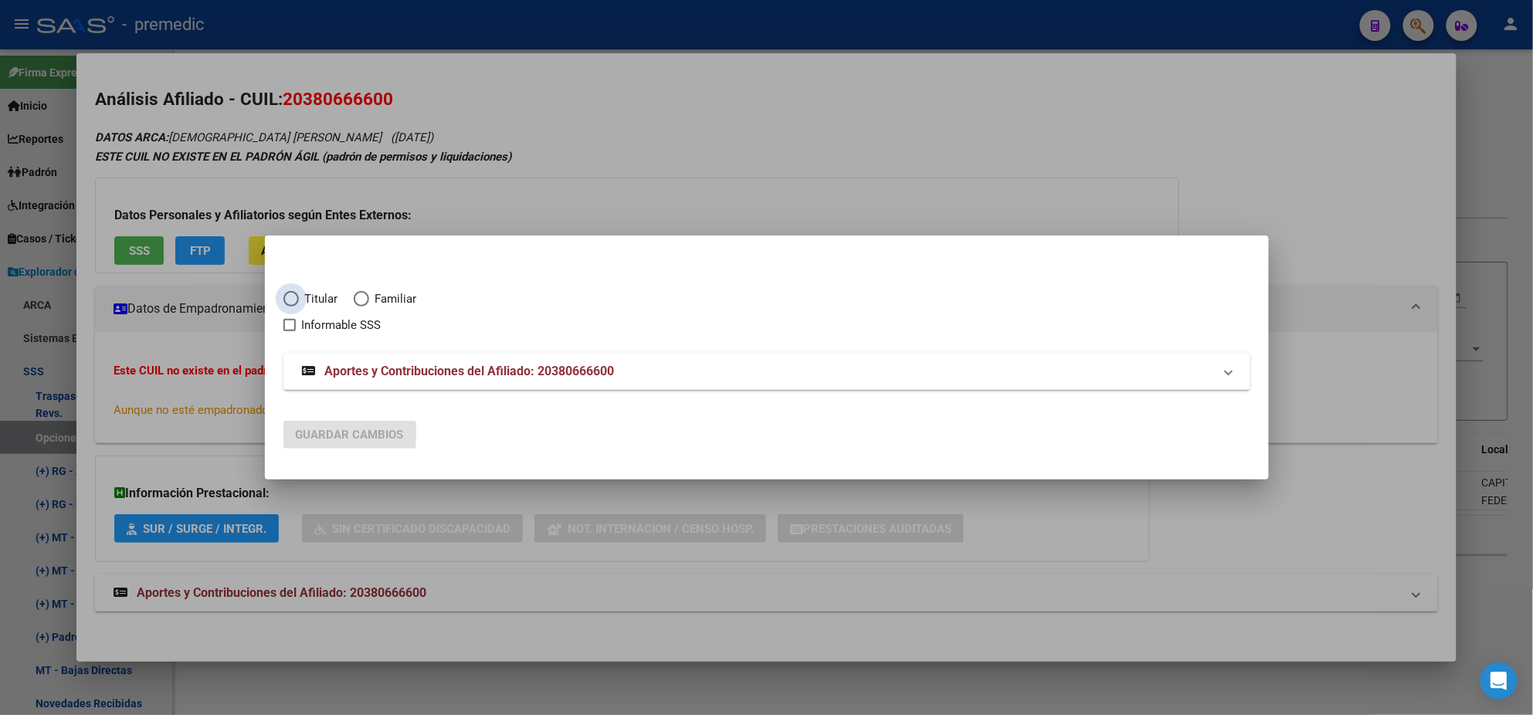
click at [293, 297] on span "Elija una opción" at bounding box center [290, 298] width 15 height 15
click at [293, 297] on input "Titular" at bounding box center [290, 298] width 15 height 15
radio input "true"
checkbox input "true"
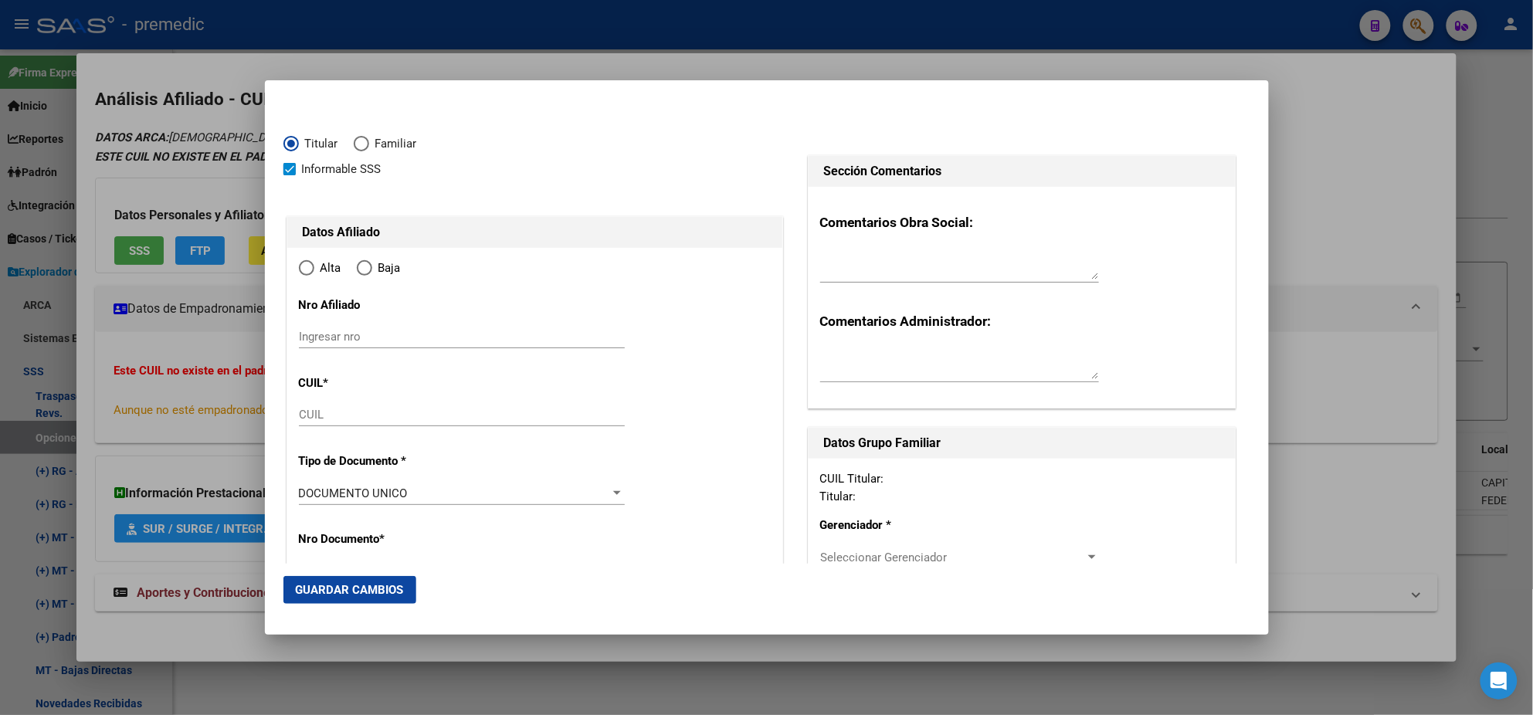
type input "20-38066660-0"
type input "38066660"
type input "LEZCANO"
type input "[PERSON_NAME]"
type input "[DATE]"
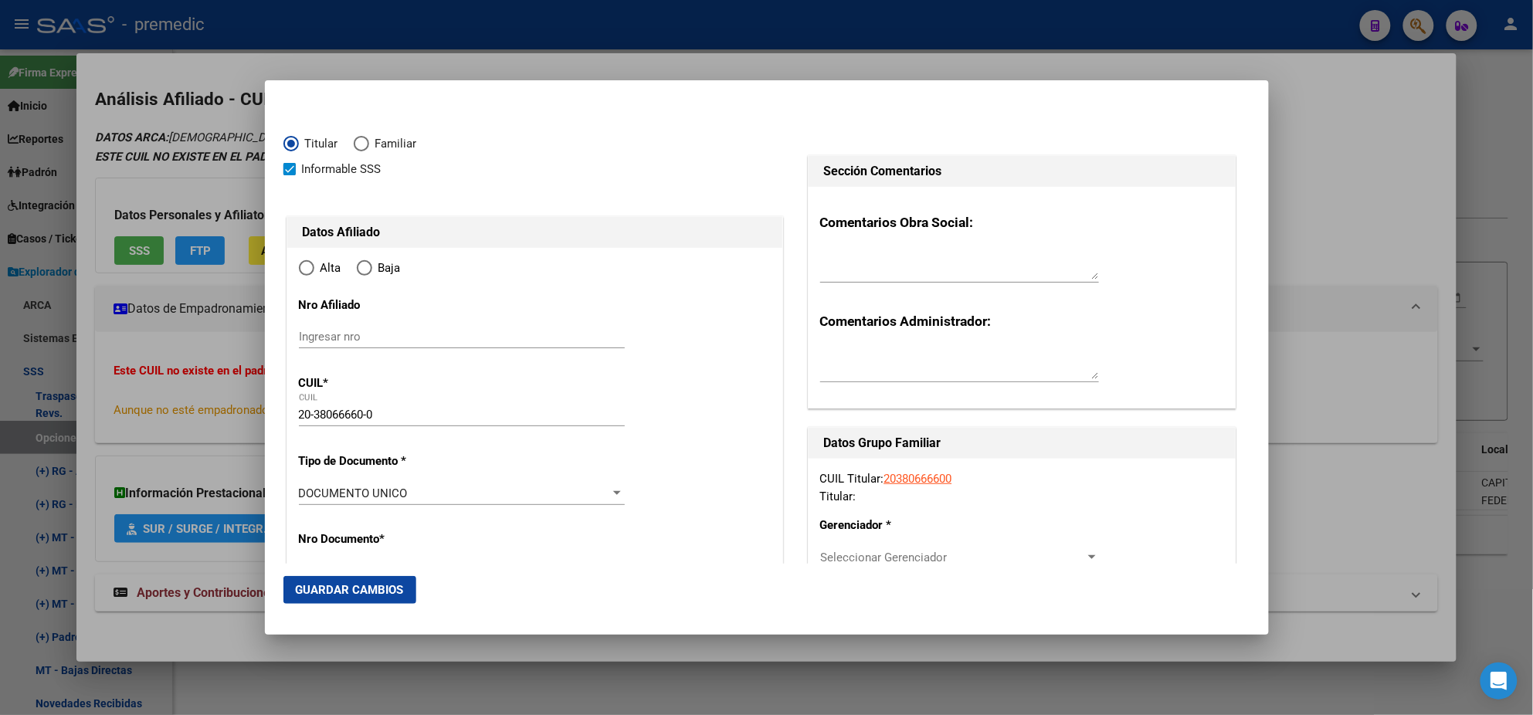
type input "CABA"
type input "1050"
type input "TUCUMAN"
type input "1567"
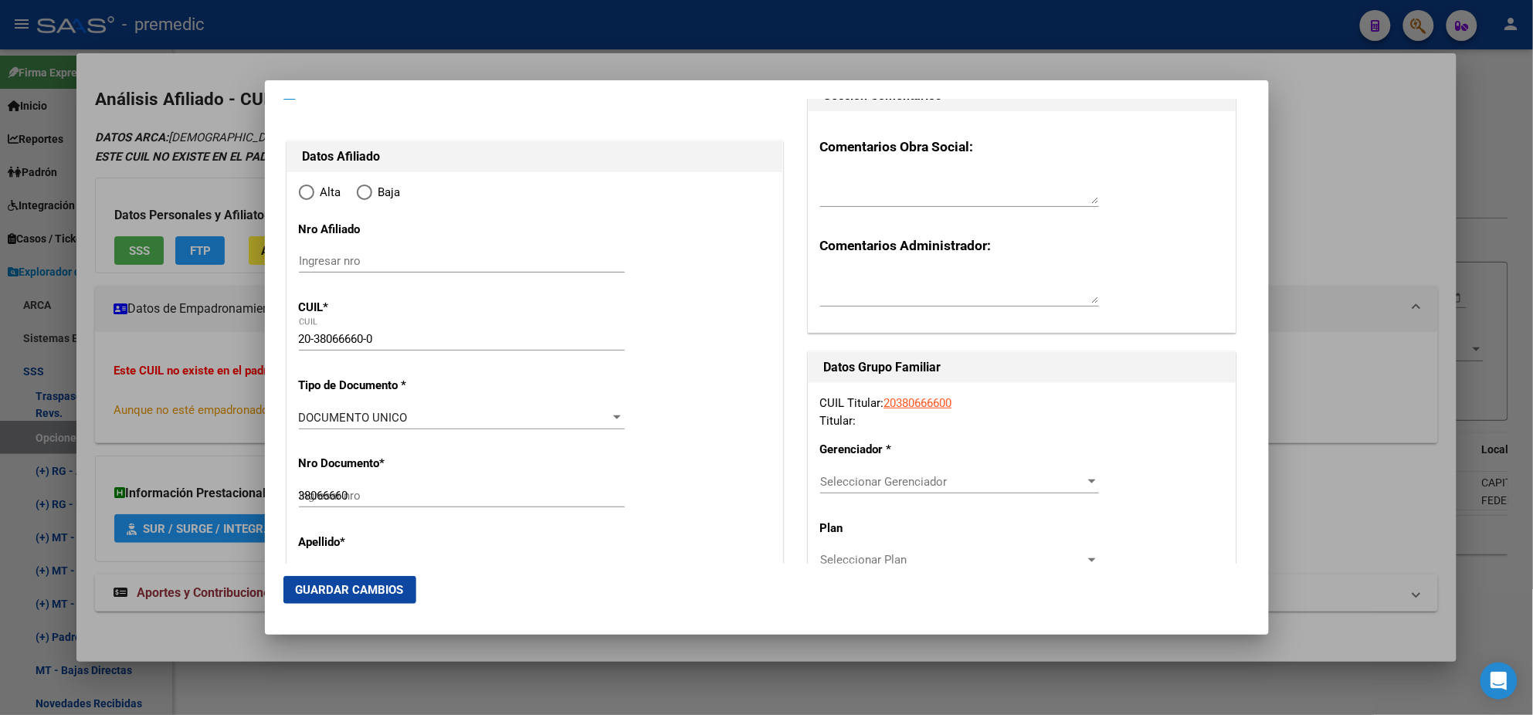
type input "CABA"
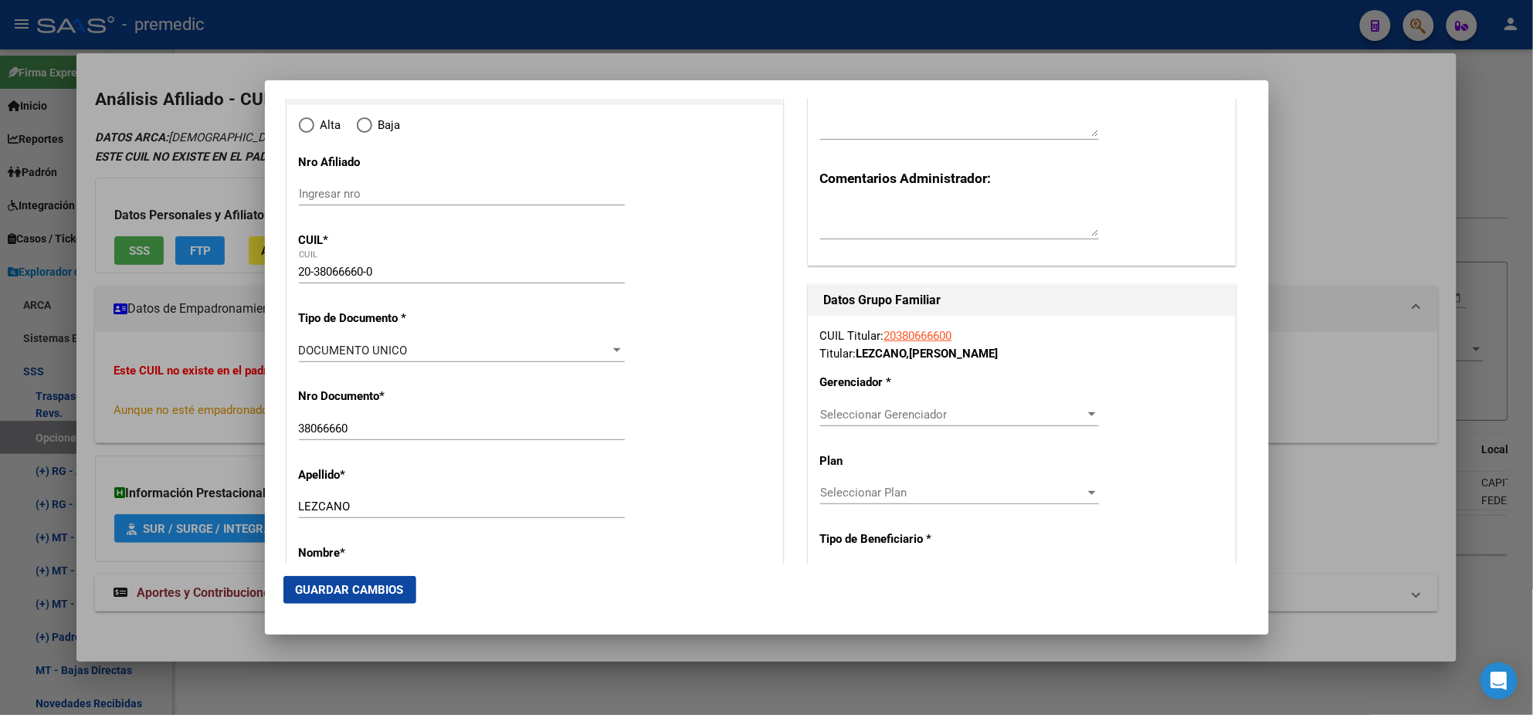
radio input "true"
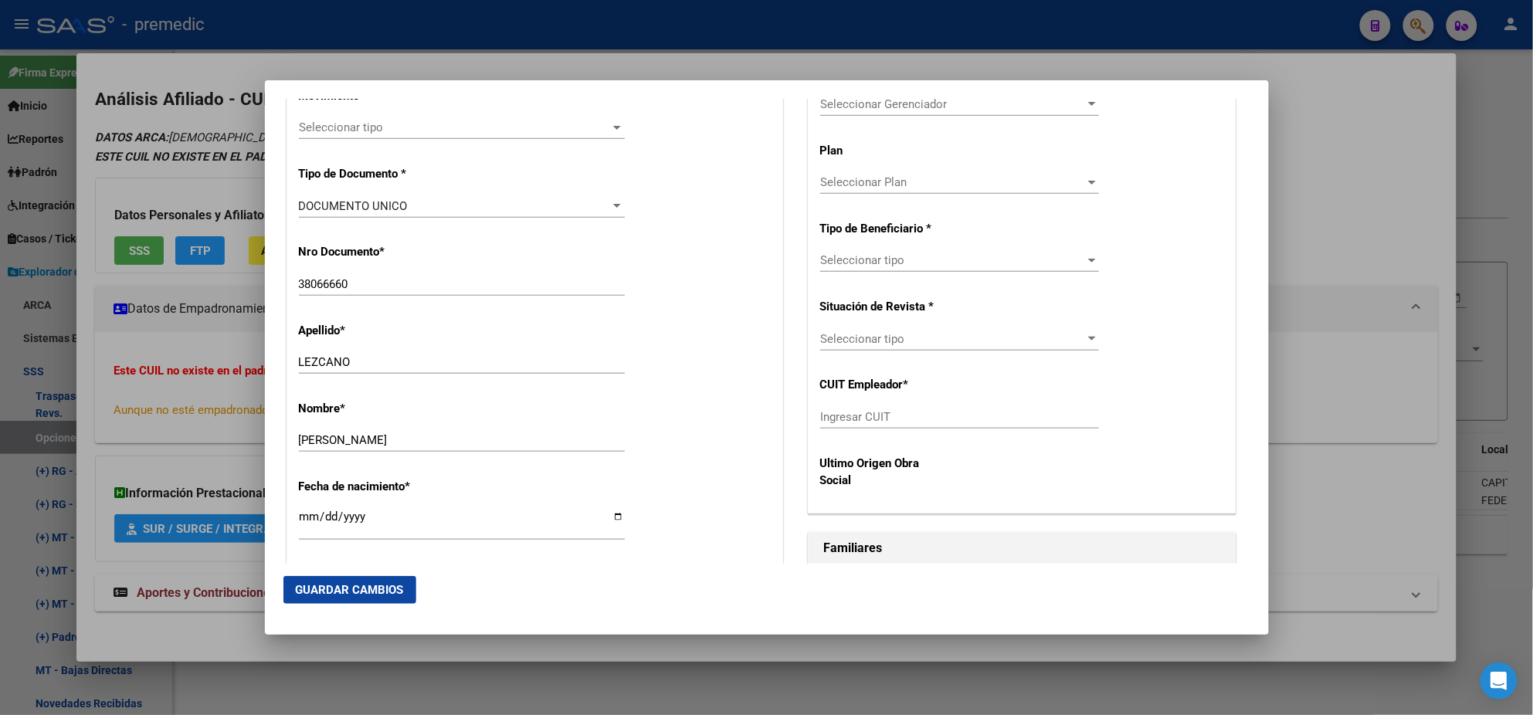
scroll to position [483, 0]
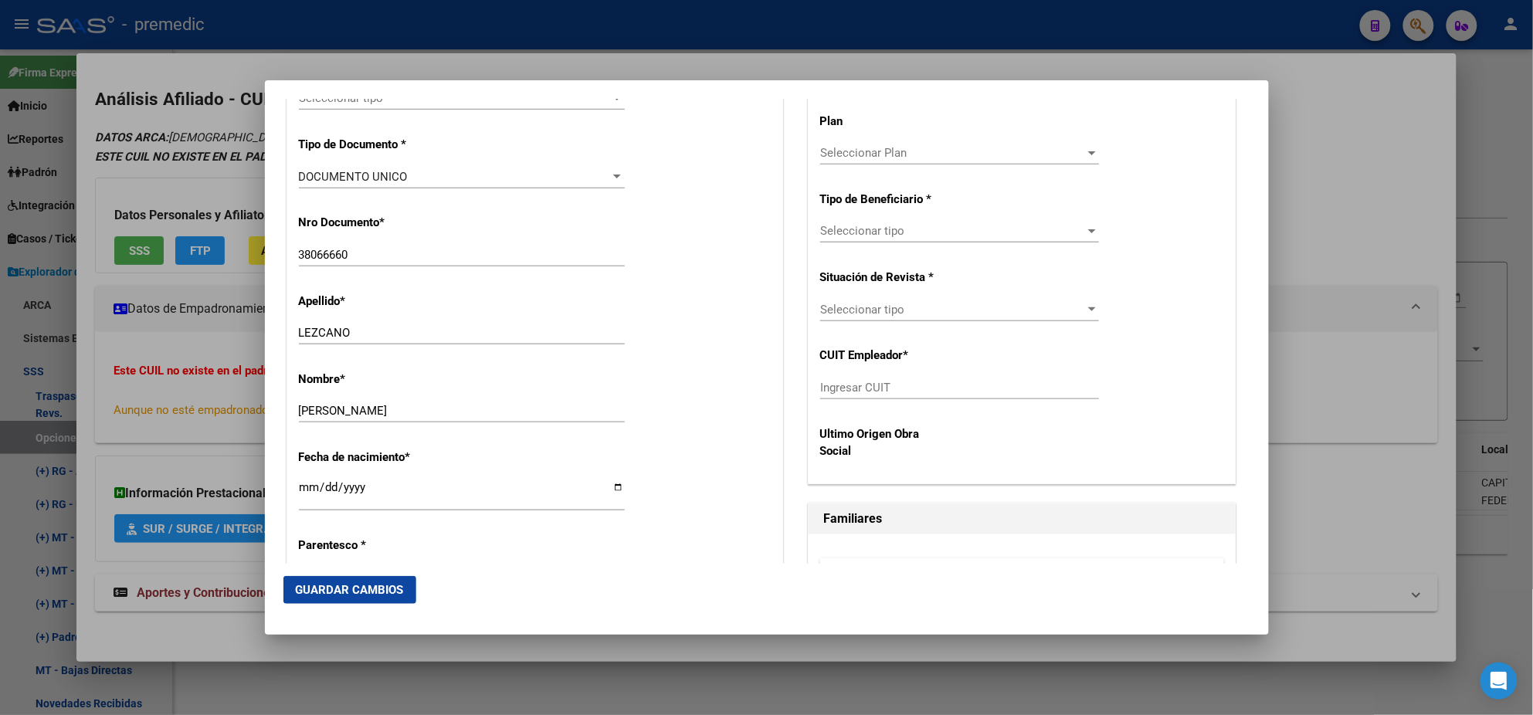
click at [840, 390] on input "Ingresar CUIT" at bounding box center [959, 388] width 279 height 14
paste input "20-38066660-0"
drag, startPoint x: 900, startPoint y: 387, endPoint x: 684, endPoint y: 395, distance: 215.7
paste input "30-71434778-7"
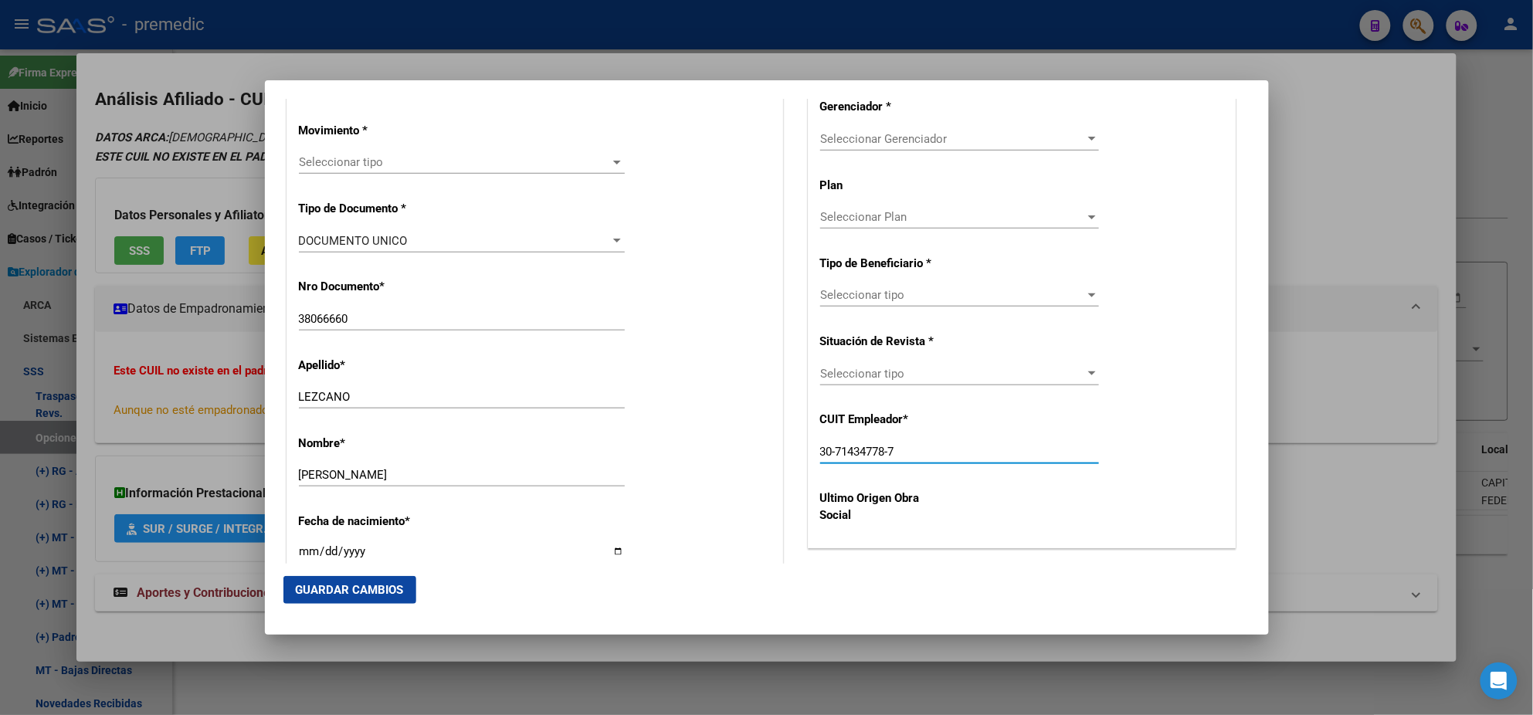
scroll to position [385, 0]
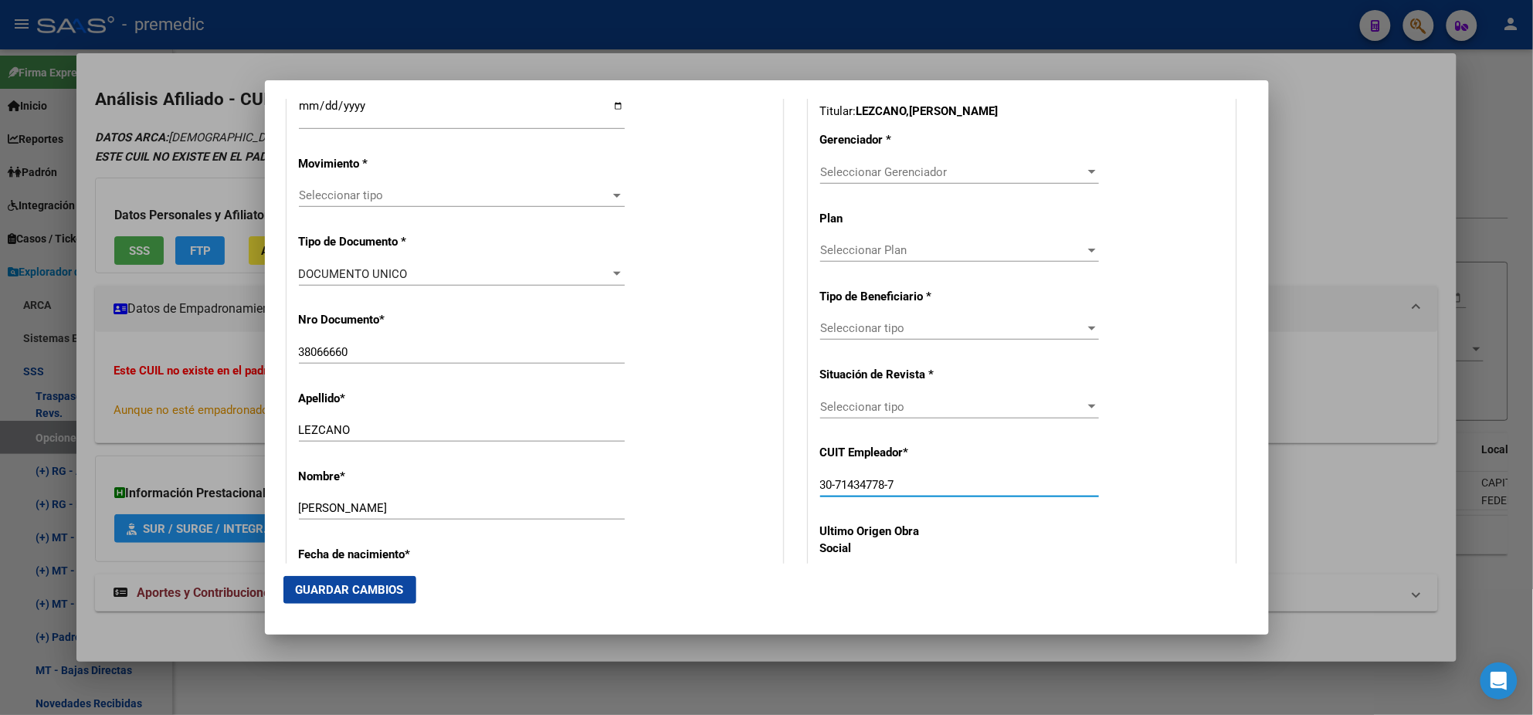
type input "30-71434778-7"
click at [840, 170] on span "Seleccionar Gerenciador" at bounding box center [952, 172] width 265 height 14
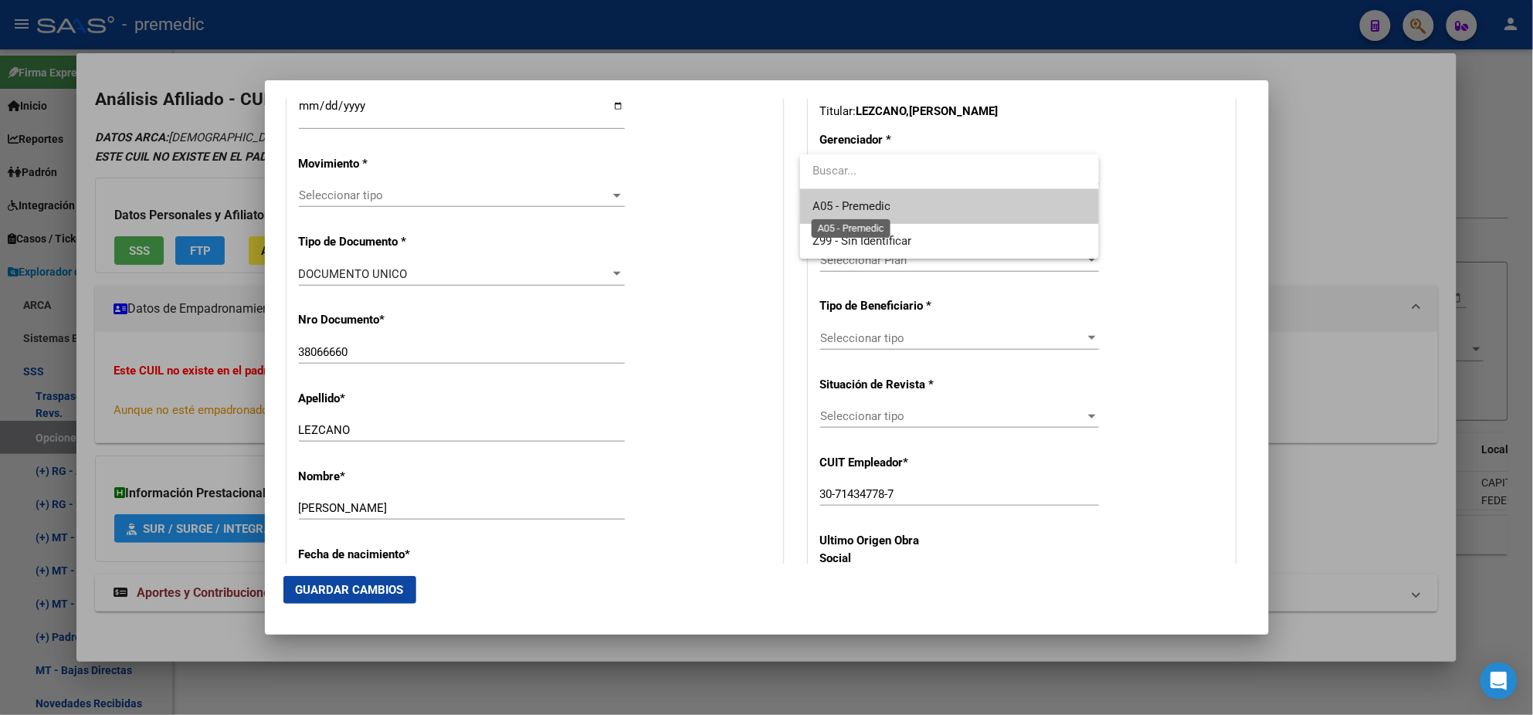
click at [835, 199] on span "A05 - Premedic" at bounding box center [852, 206] width 78 height 14
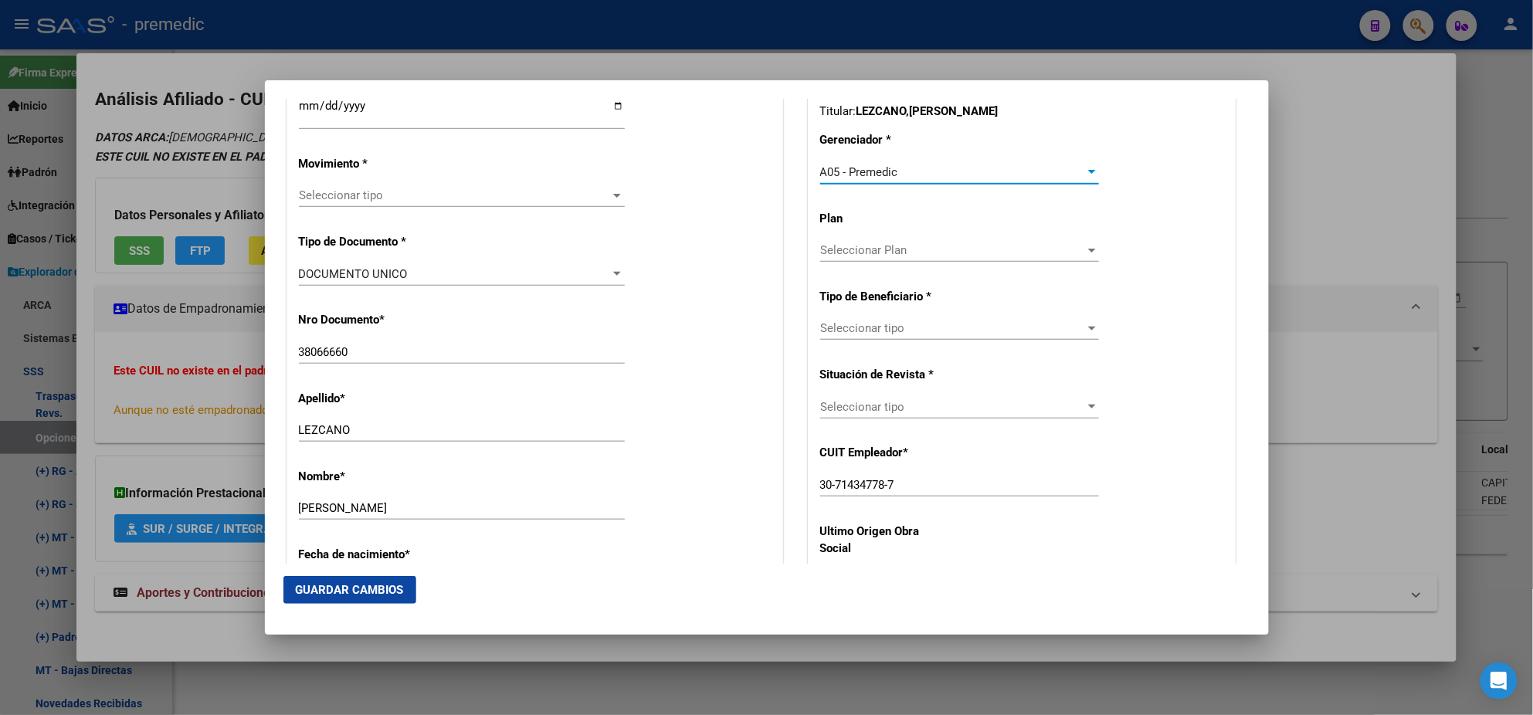
click at [853, 321] on span "Seleccionar tipo" at bounding box center [952, 328] width 265 height 14
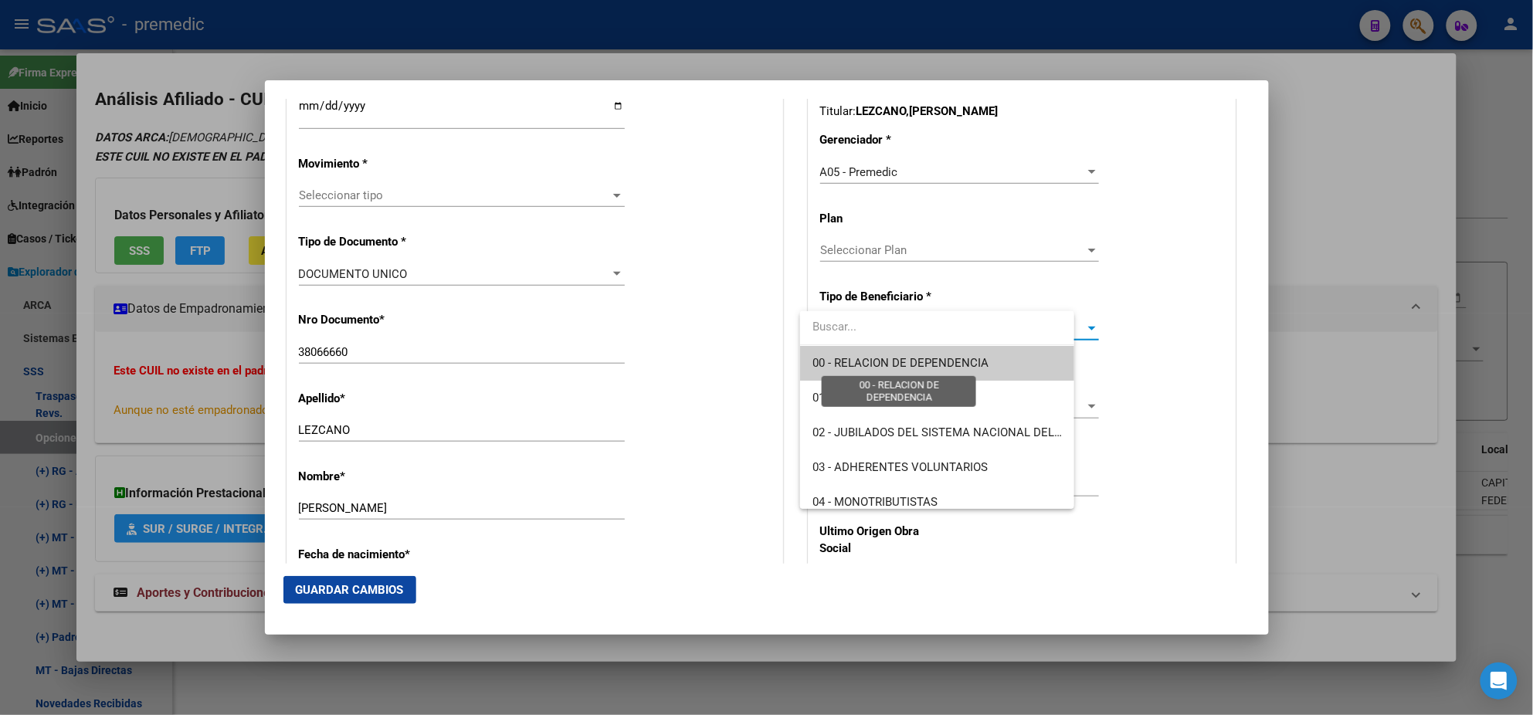
click at [850, 360] on span "00 - RELACION DE DEPENDENCIA" at bounding box center [901, 363] width 176 height 14
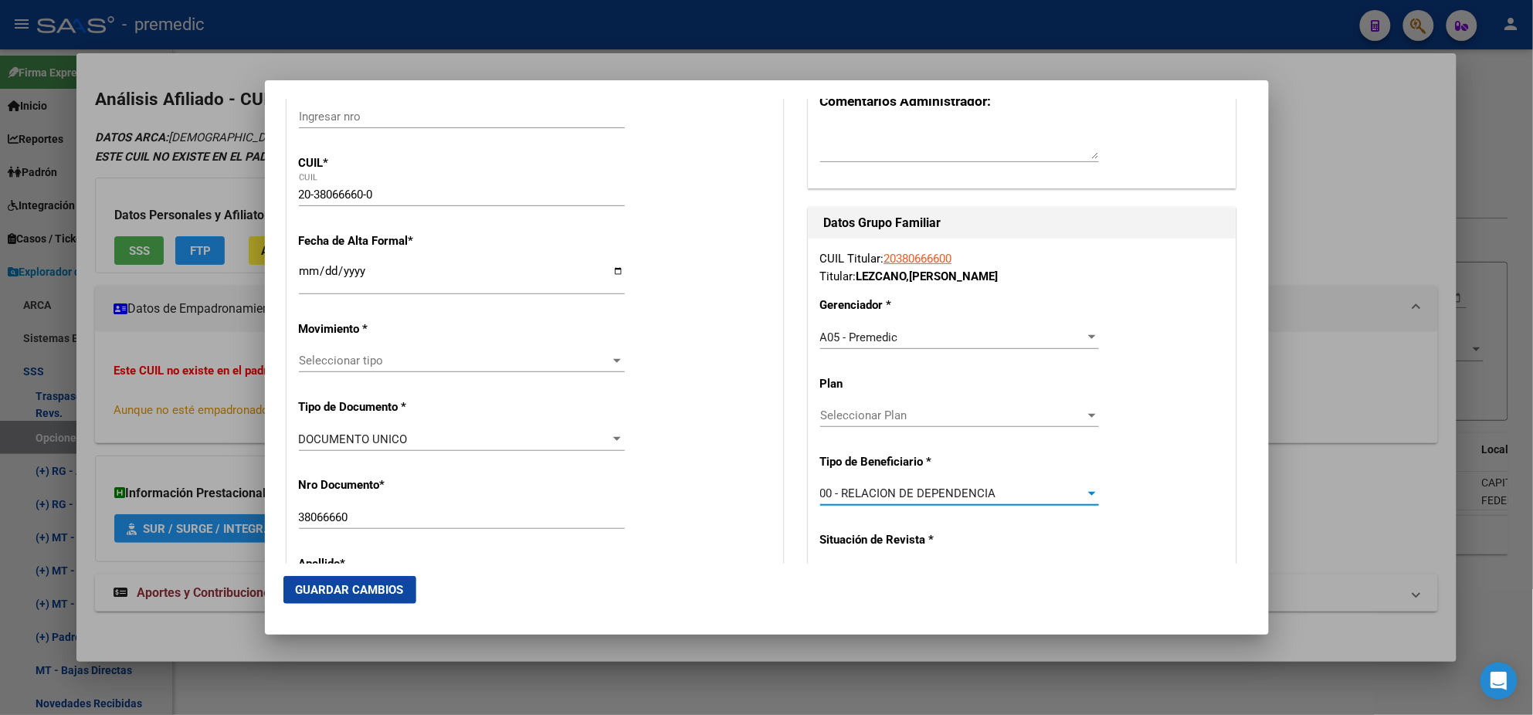
scroll to position [193, 0]
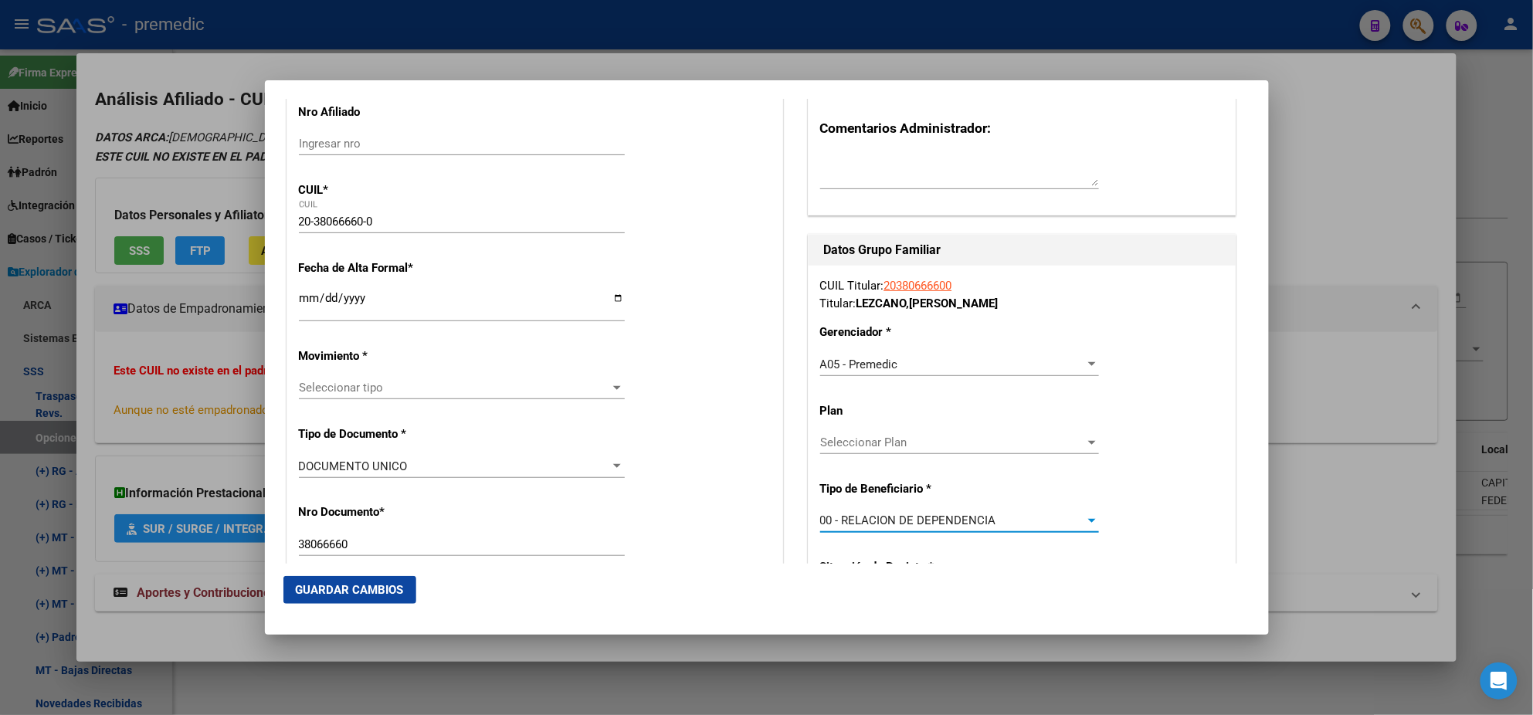
click at [307, 298] on input "Ingresar fecha" at bounding box center [462, 304] width 326 height 25
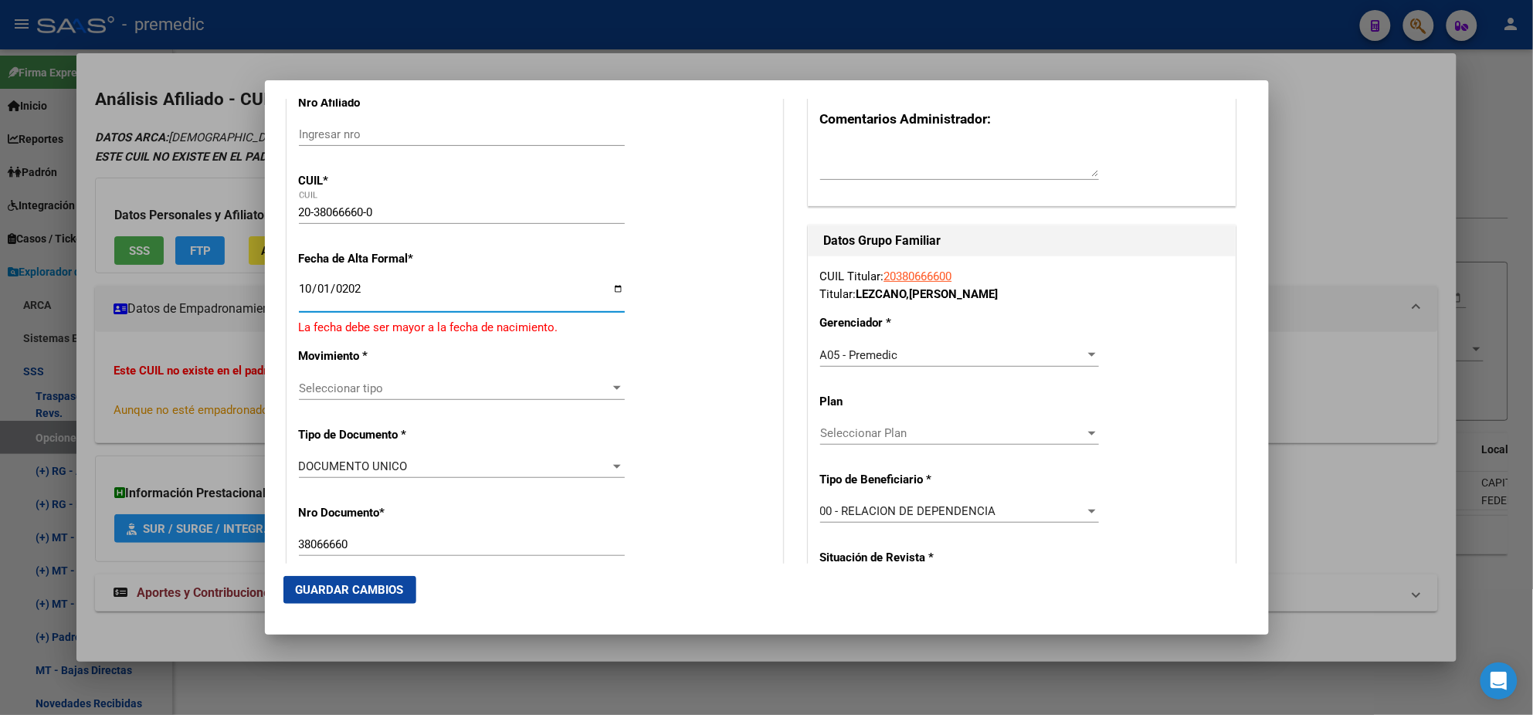
type input "[DATE]"
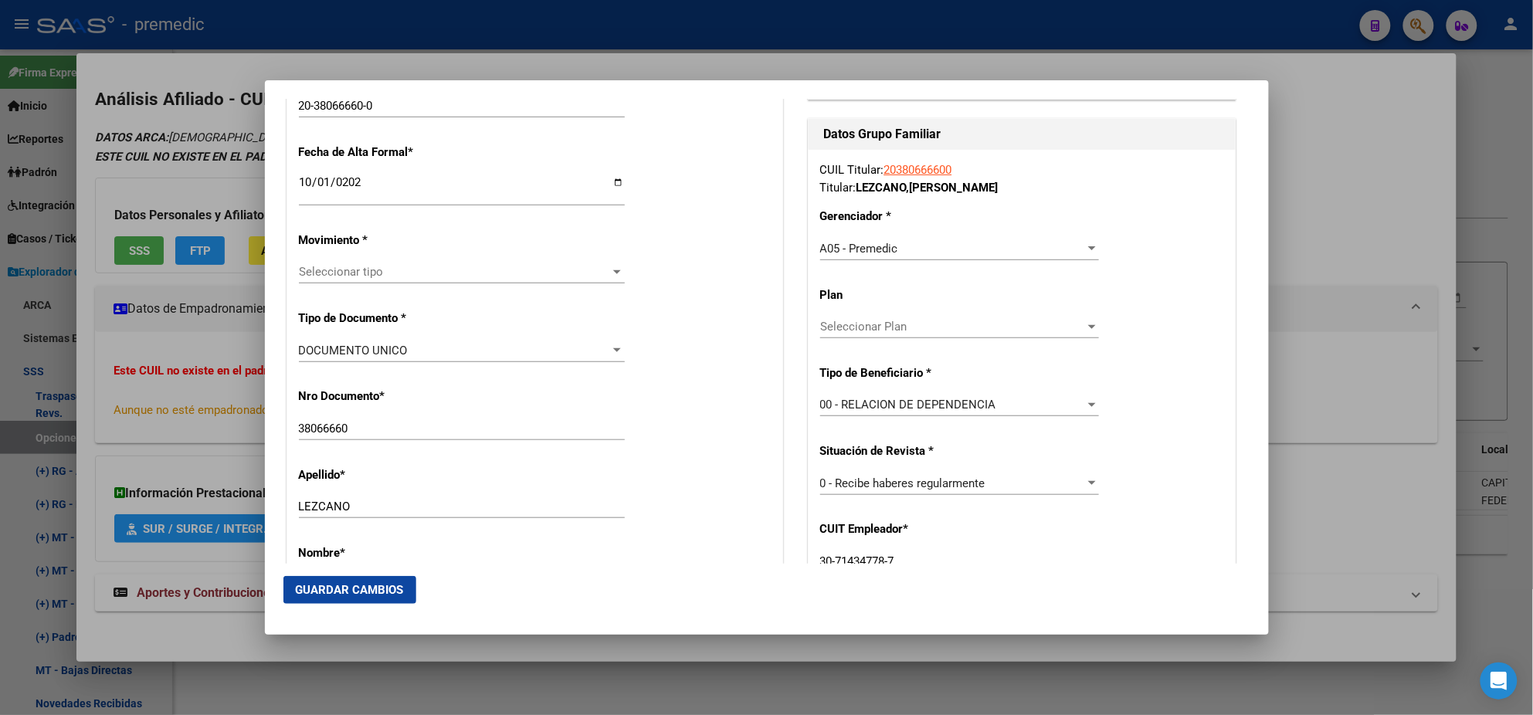
scroll to position [385, 0]
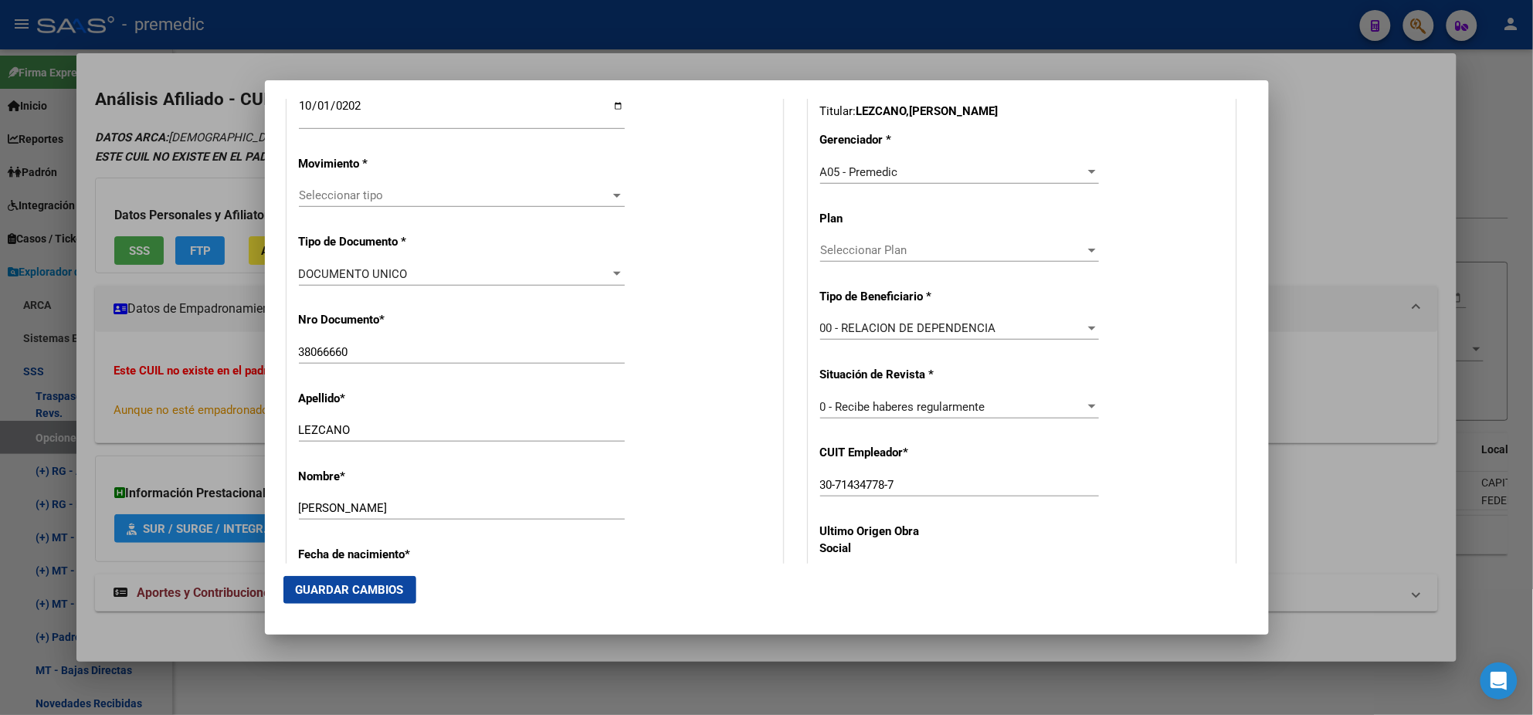
click at [335, 200] on span "Seleccionar tipo" at bounding box center [455, 195] width 312 height 14
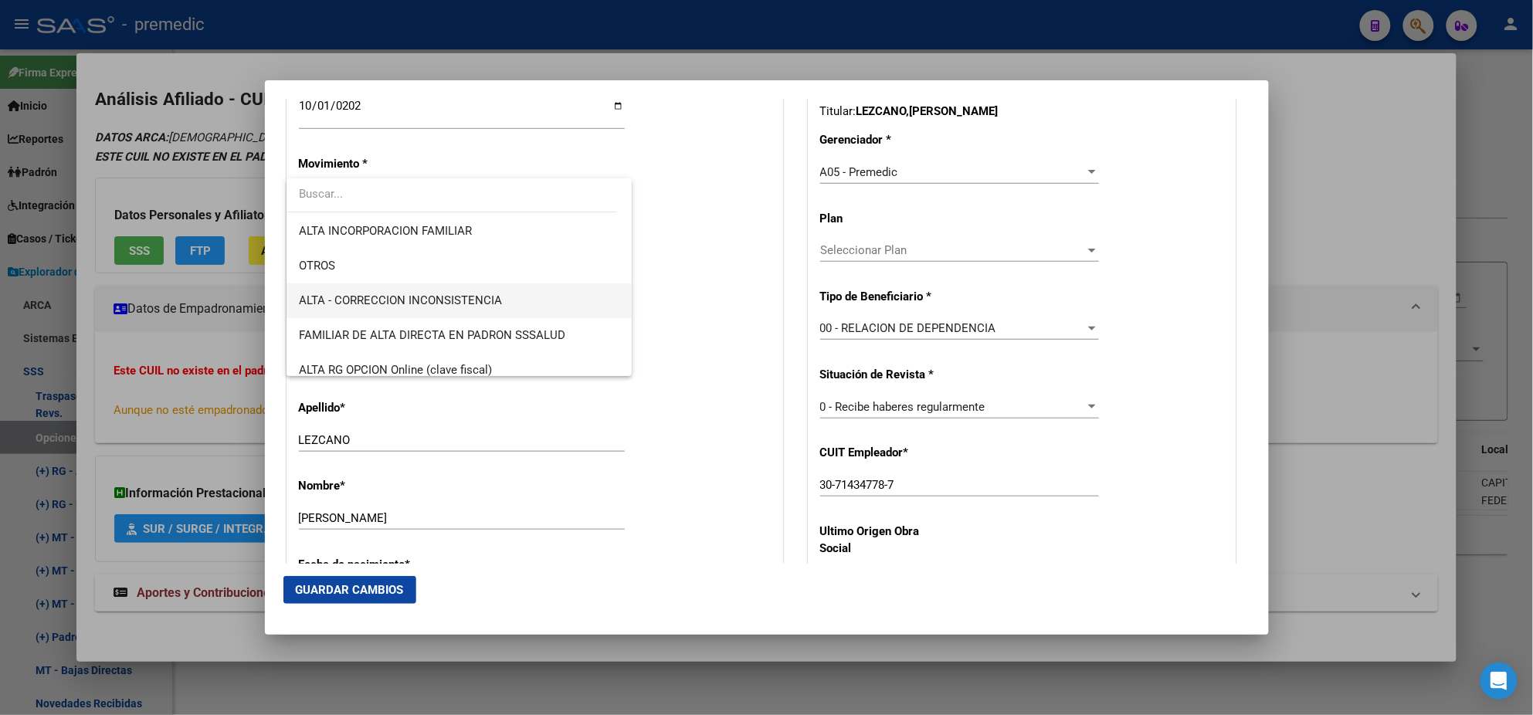
scroll to position [289, 0]
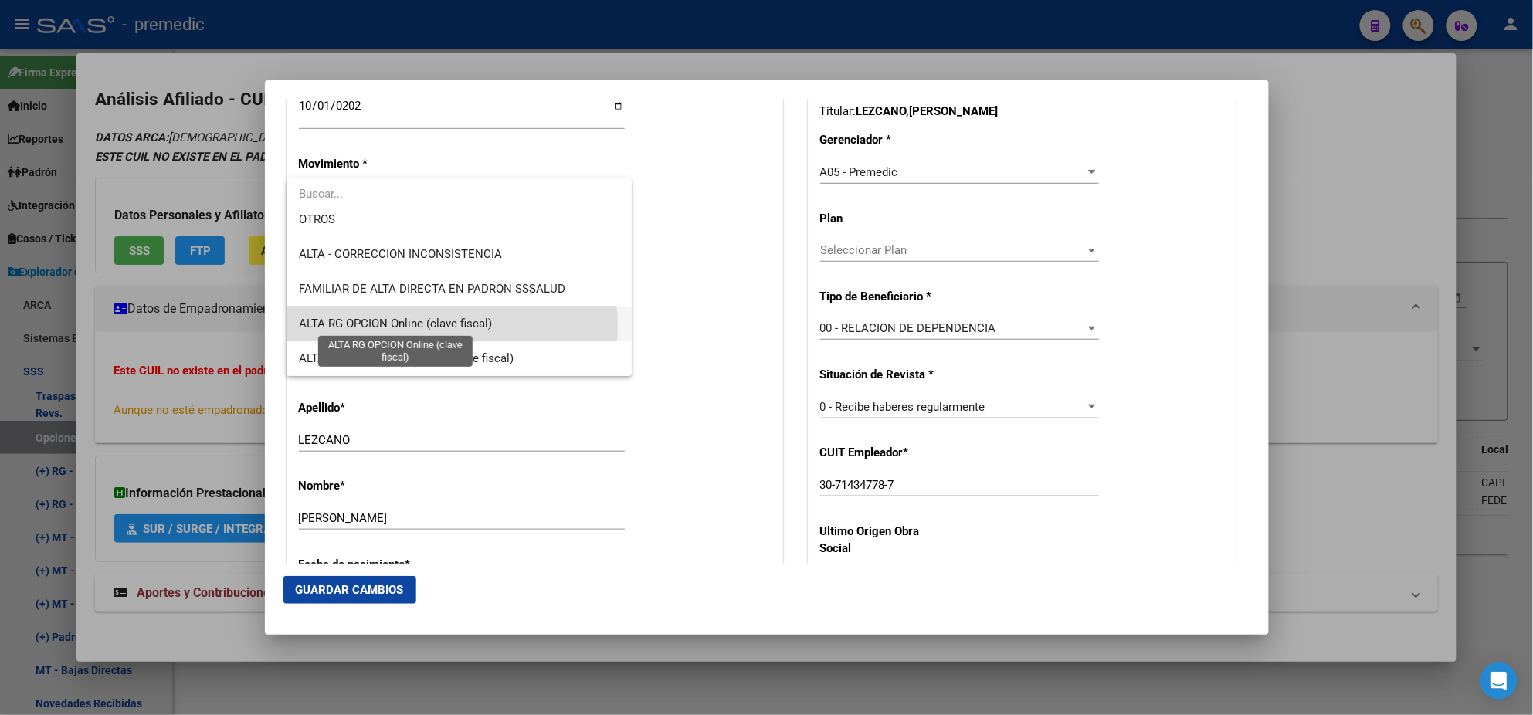
click at [445, 325] on span "ALTA RG OPCION Online (clave fiscal)" at bounding box center [395, 324] width 193 height 14
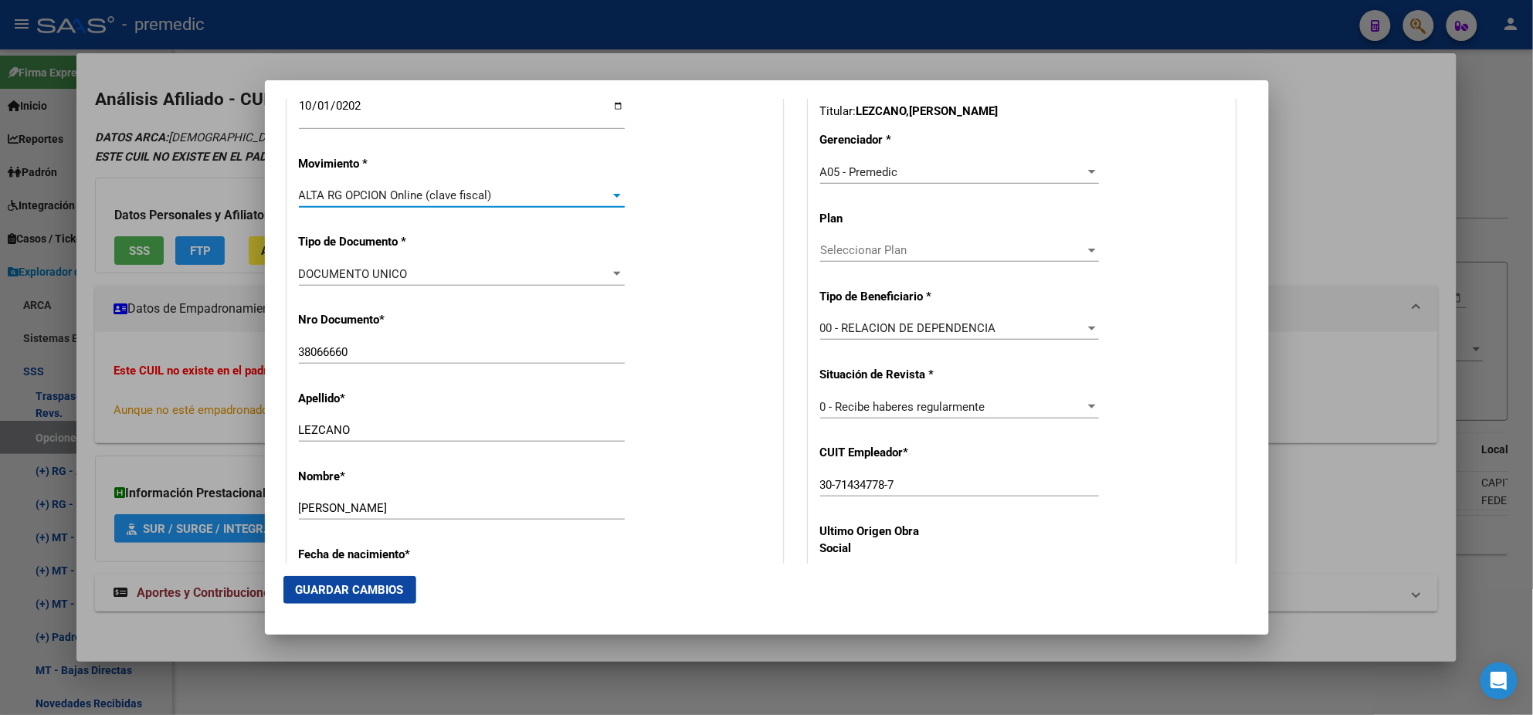
click at [445, 325] on div "Nro Documento * 38066660 Ingresar nro" at bounding box center [535, 339] width 472 height 78
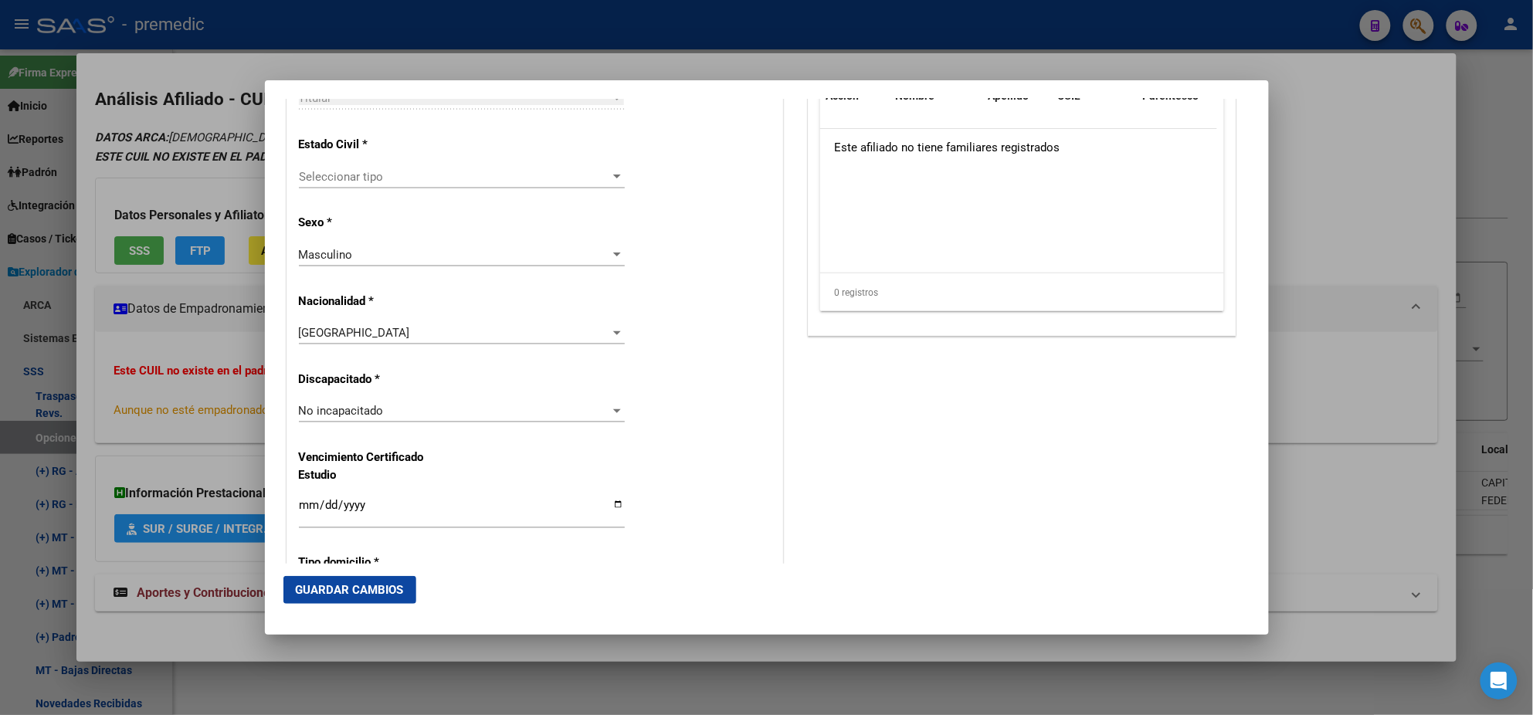
scroll to position [966, 0]
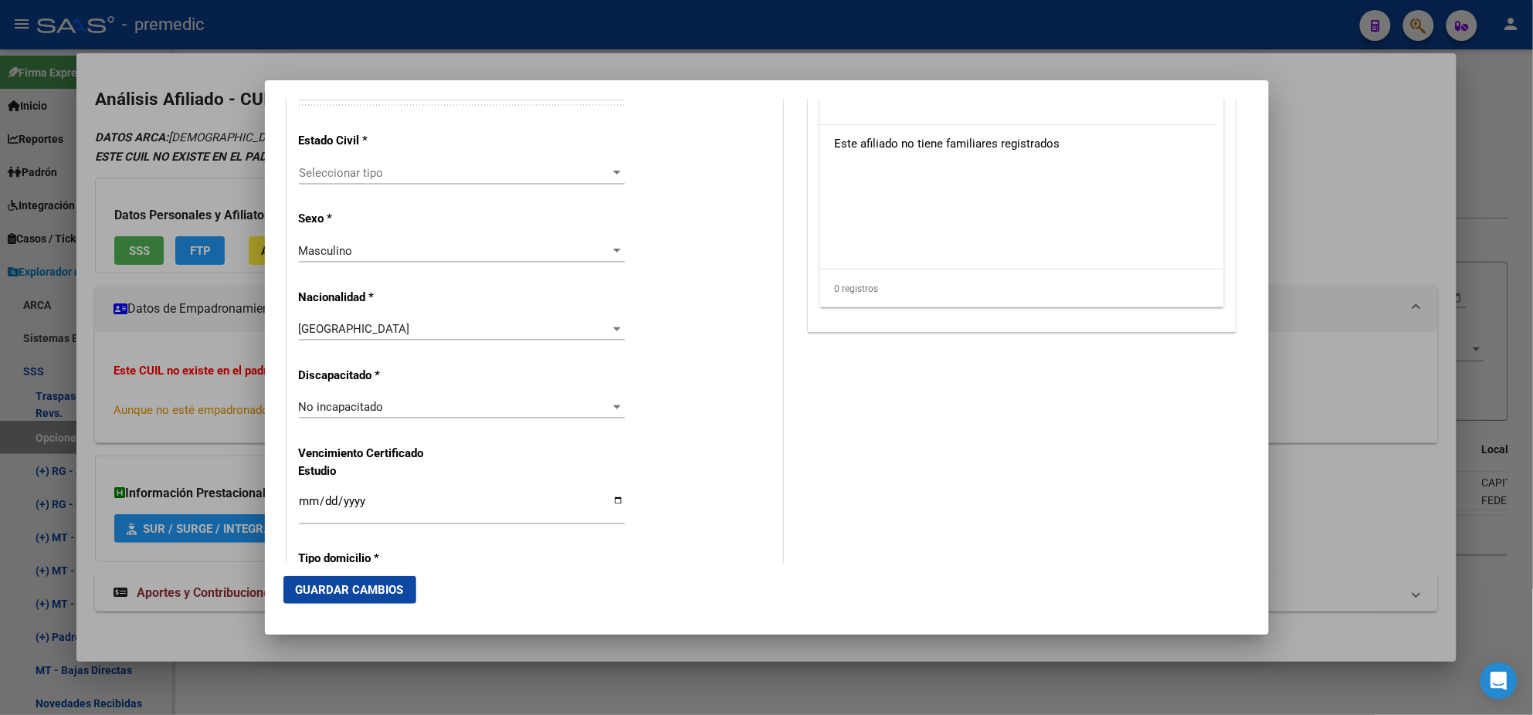
click at [383, 175] on span "Seleccionar tipo" at bounding box center [455, 173] width 312 height 14
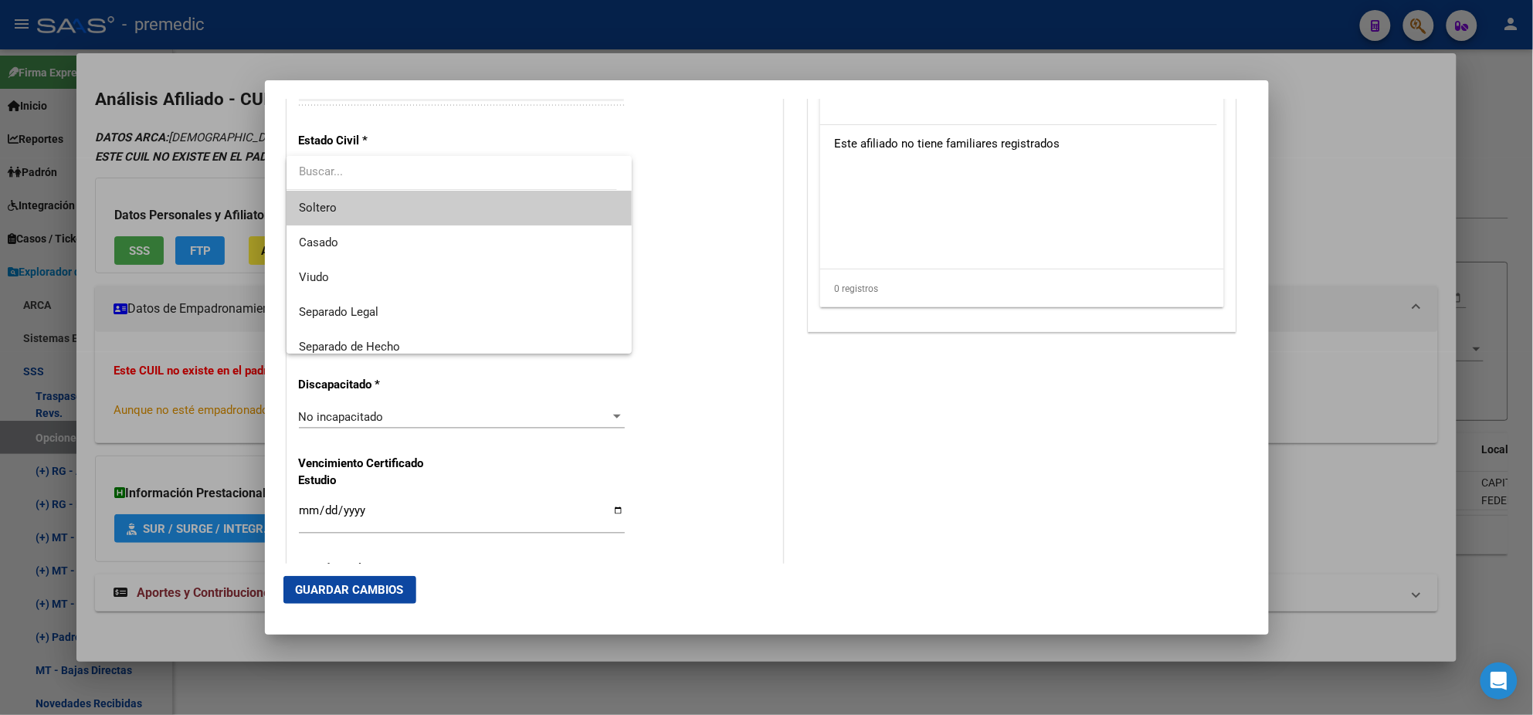
click at [388, 212] on span "Soltero" at bounding box center [459, 208] width 321 height 35
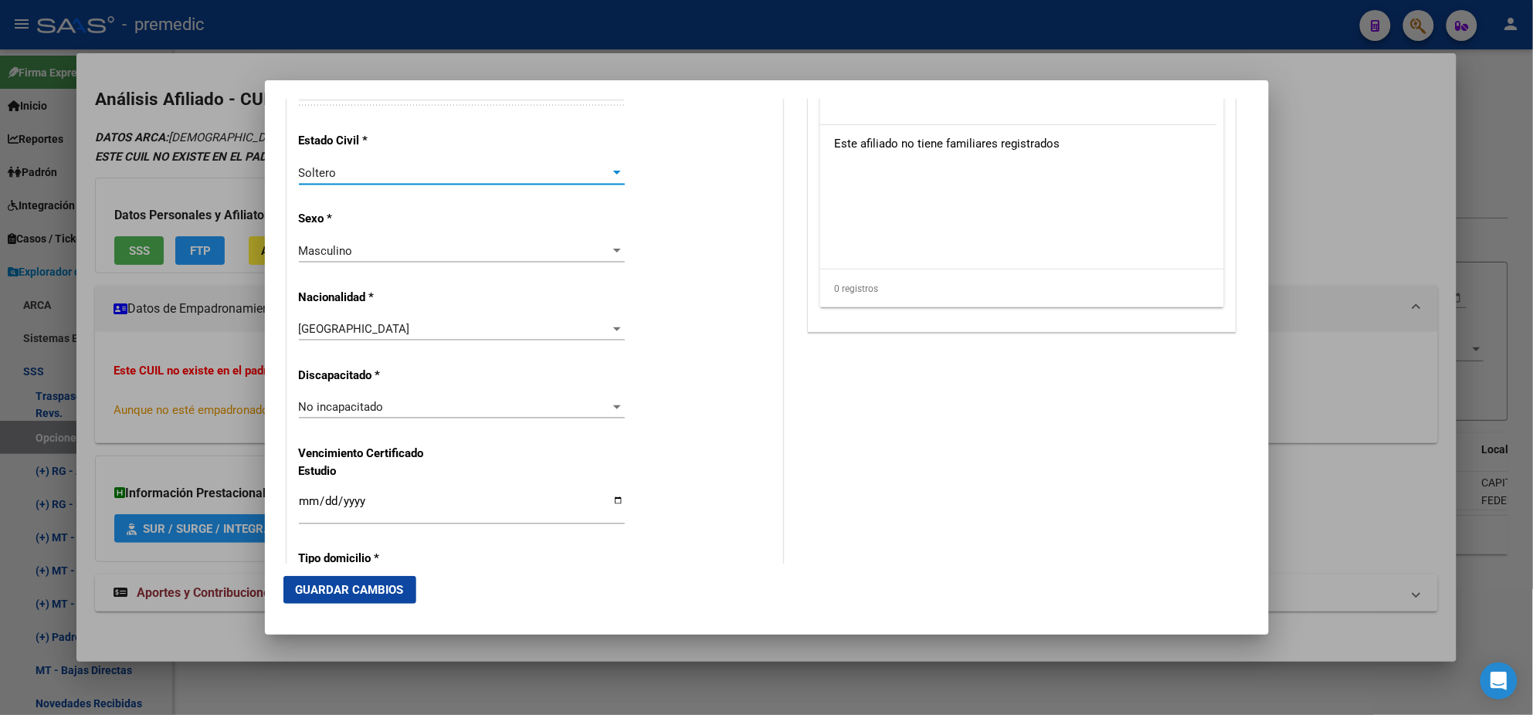
click at [409, 234] on div "Alta Baja Nro Afiliado Ingresar nro CUIL * 20-38066660-0 CUIL ARCA Padrón Fecha…" at bounding box center [534, 385] width 495 height 2206
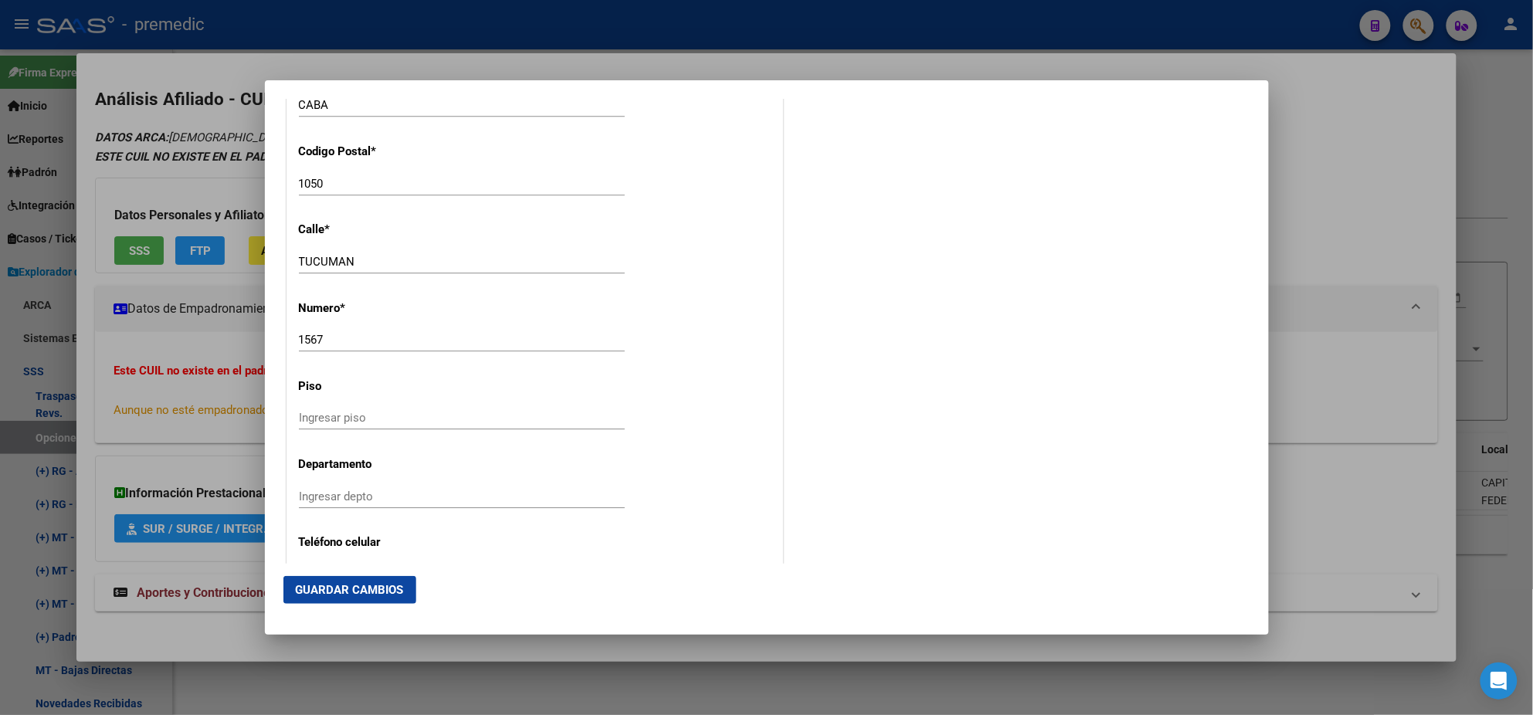
scroll to position [1641, 0]
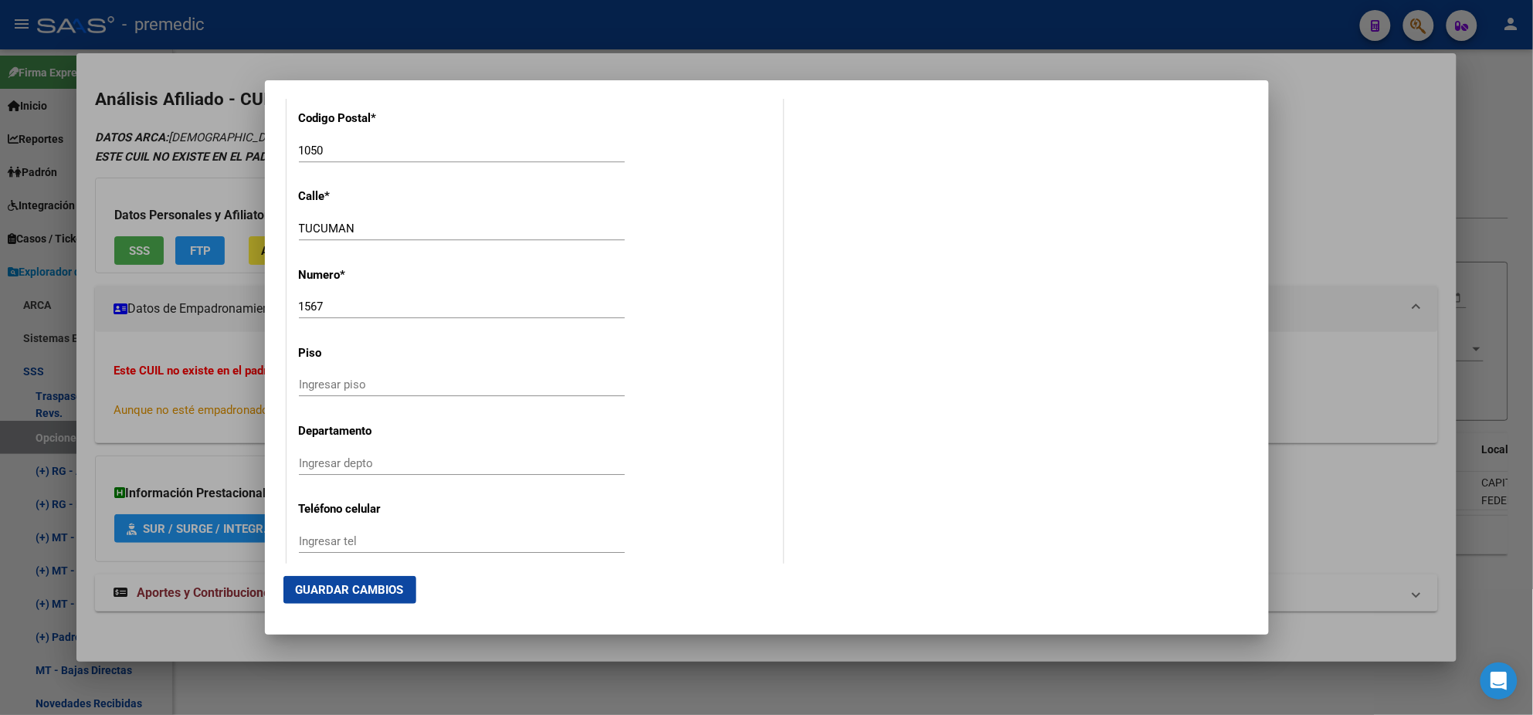
click at [375, 591] on span "Guardar Cambios" at bounding box center [350, 590] width 108 height 14
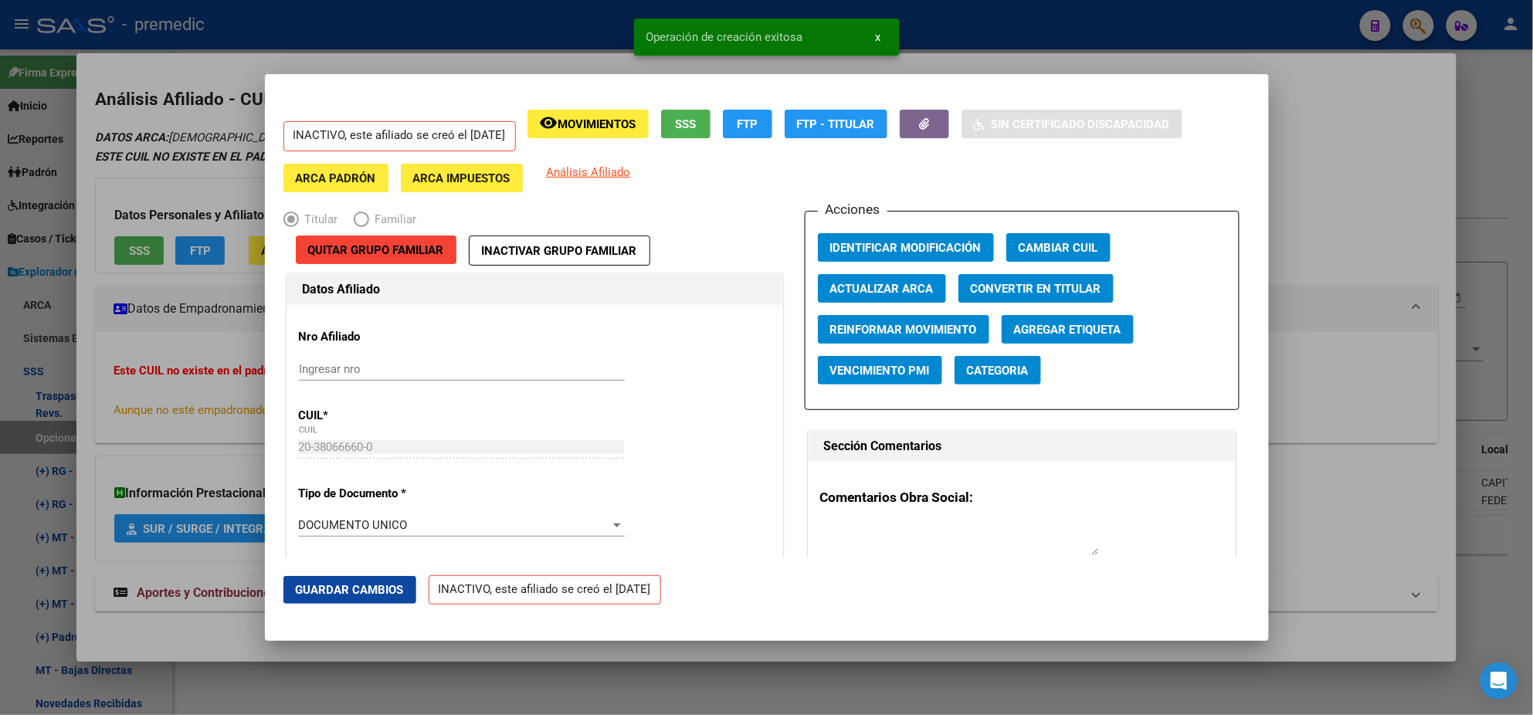
click at [75, 378] on div at bounding box center [766, 357] width 1533 height 715
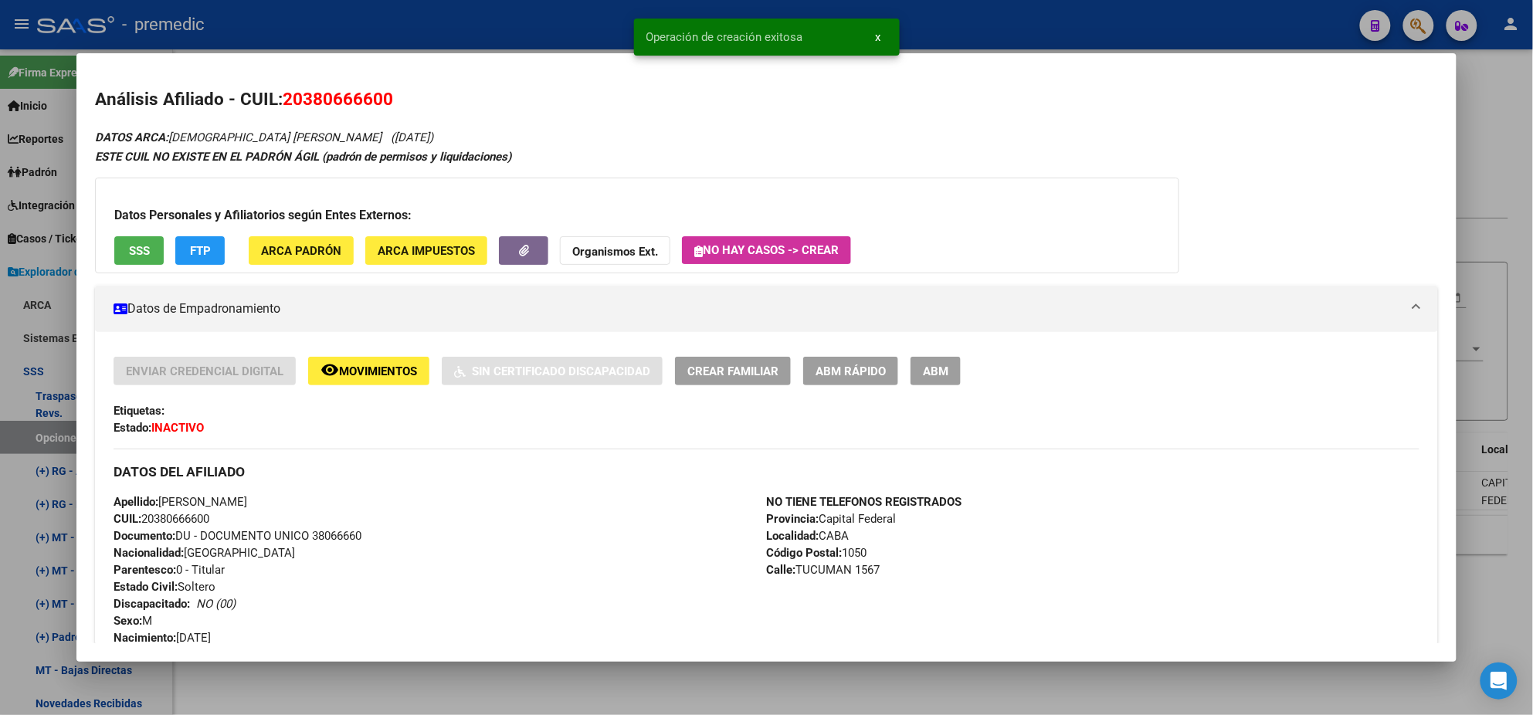
click at [40, 430] on div at bounding box center [766, 357] width 1533 height 715
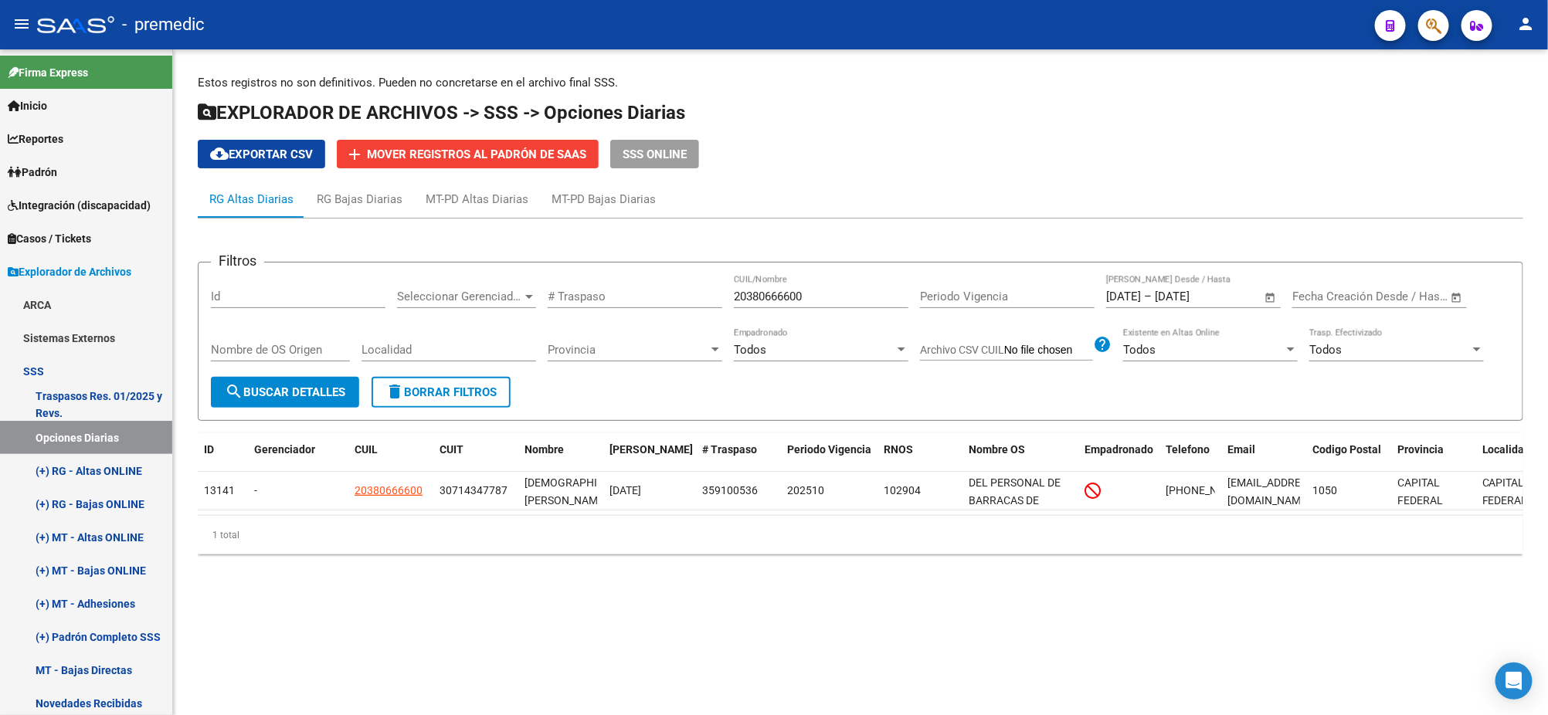
click at [308, 391] on span "search Buscar Detalles" at bounding box center [285, 392] width 120 height 14
drag, startPoint x: 745, startPoint y: 300, endPoint x: 657, endPoint y: 310, distance: 88.5
click at [662, 308] on div "Filtros Id Seleccionar Gerenciador Seleccionar Gerenciador # Traspaso 203806666…" at bounding box center [860, 326] width 1299 height 102
paste input "3458238499"
type input "23458238499"
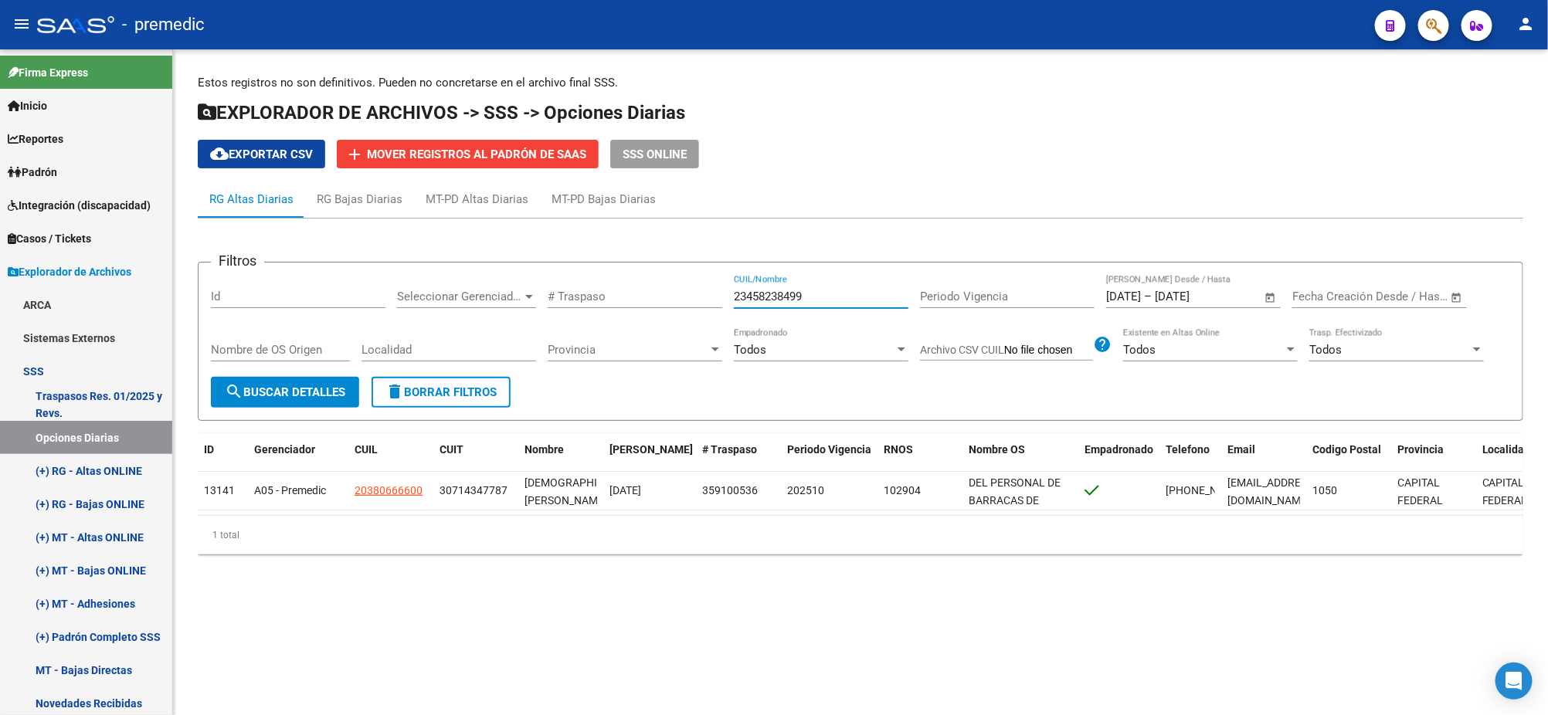
click at [323, 396] on span "search Buscar Detalles" at bounding box center [285, 392] width 120 height 14
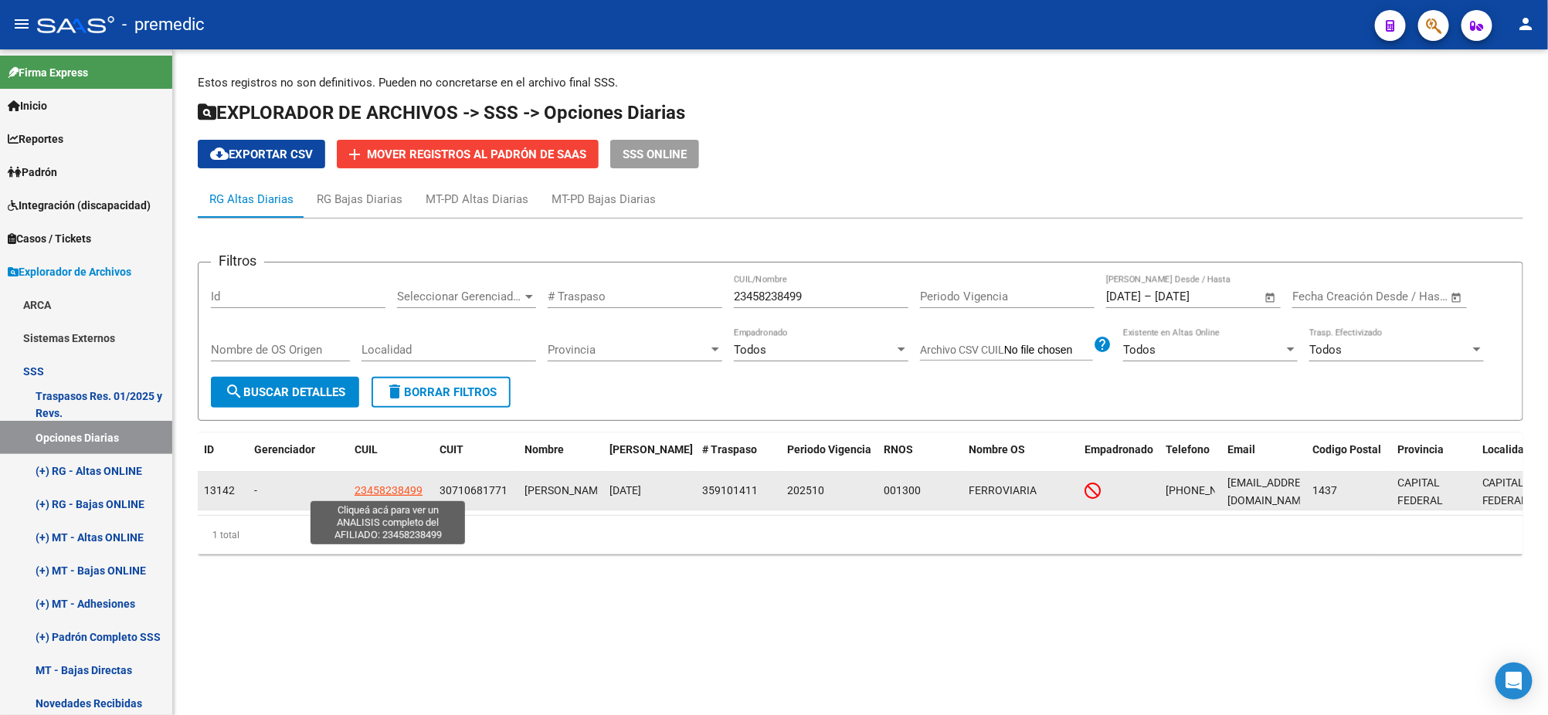
click at [382, 490] on span "23458238499" at bounding box center [389, 490] width 68 height 12
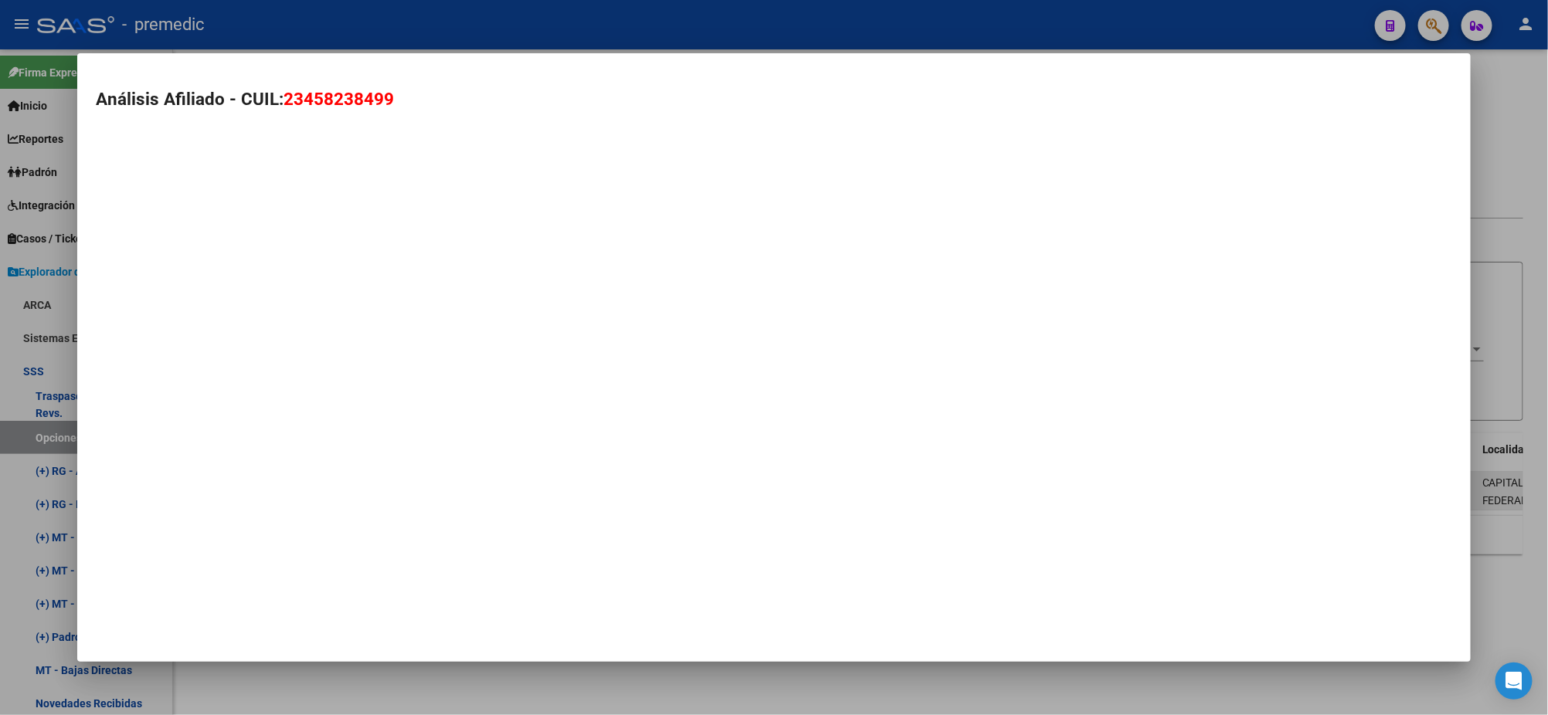
type textarea "23458238499"
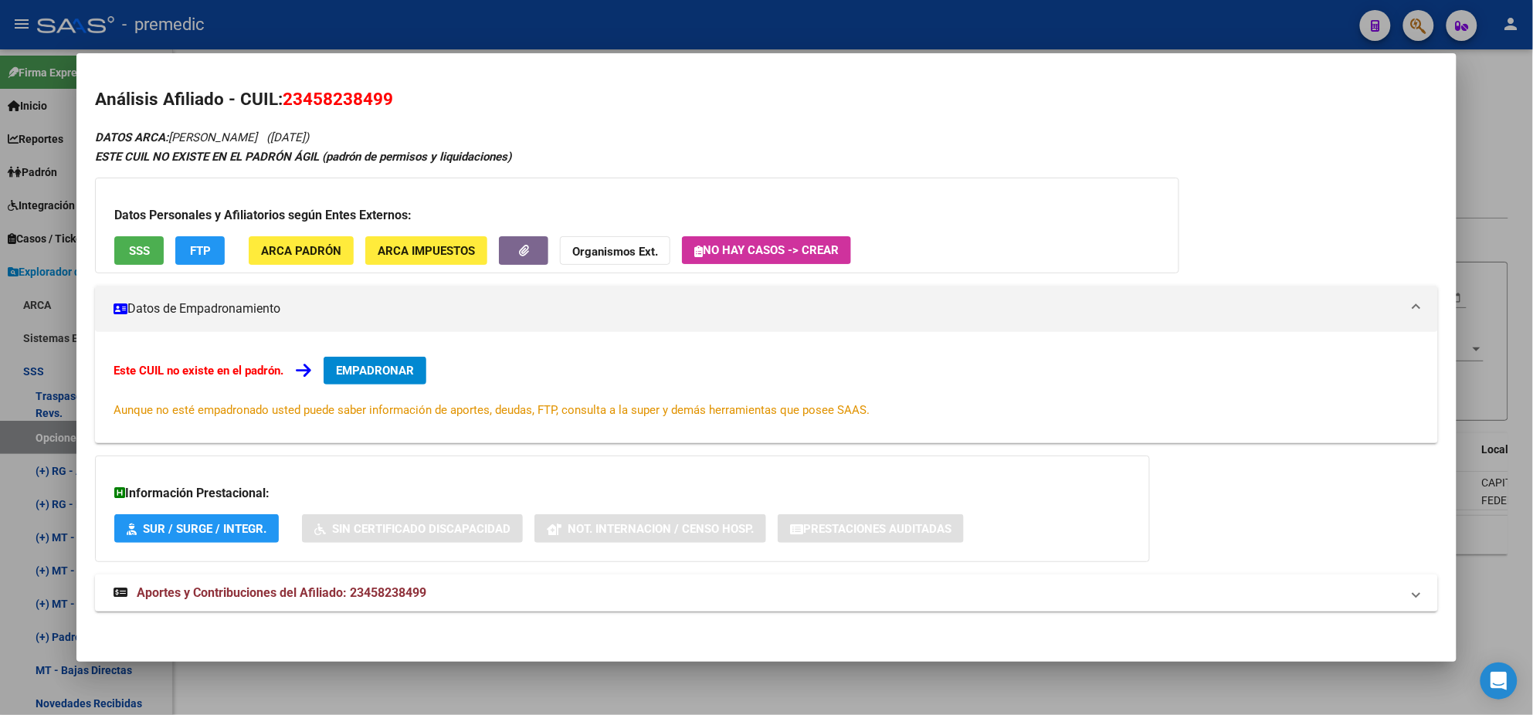
click at [397, 367] on span "EMPADRONAR" at bounding box center [375, 371] width 78 height 14
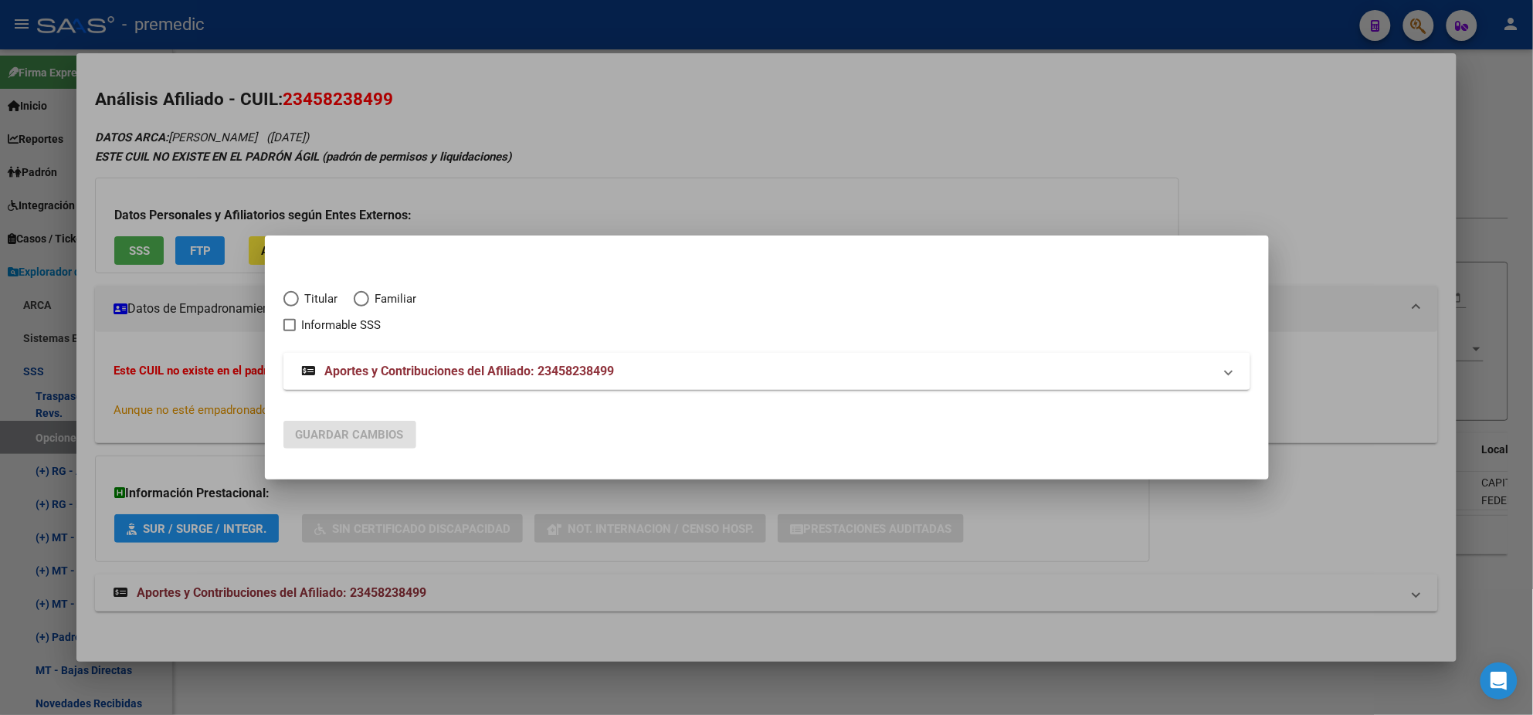
click at [294, 300] on span "Elija una opción" at bounding box center [290, 298] width 15 height 15
click at [294, 300] on input "Titular" at bounding box center [290, 298] width 15 height 15
radio input "true"
checkbox input "true"
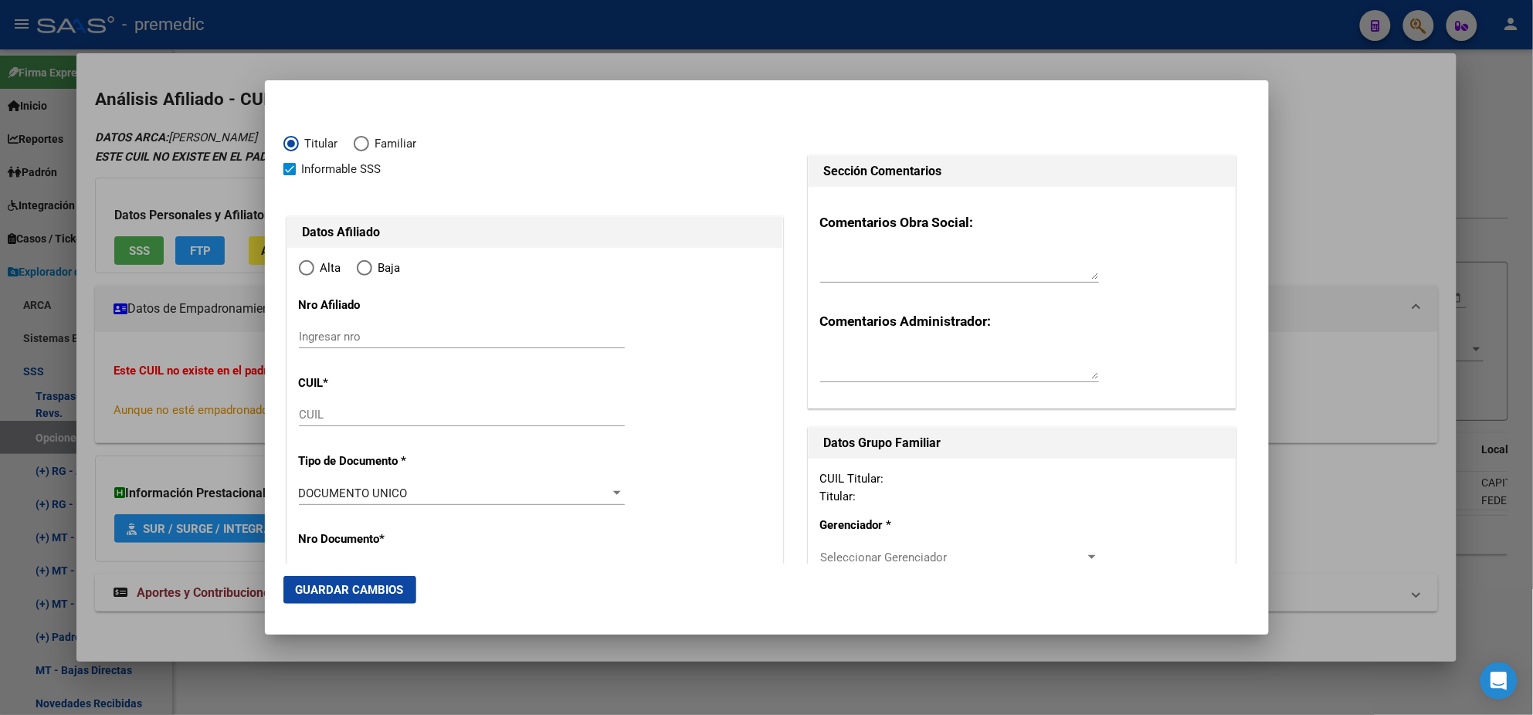
type input "23-45823849-9"
type input "45823849"
type input "[PERSON_NAME]"
type input "[DATE]"
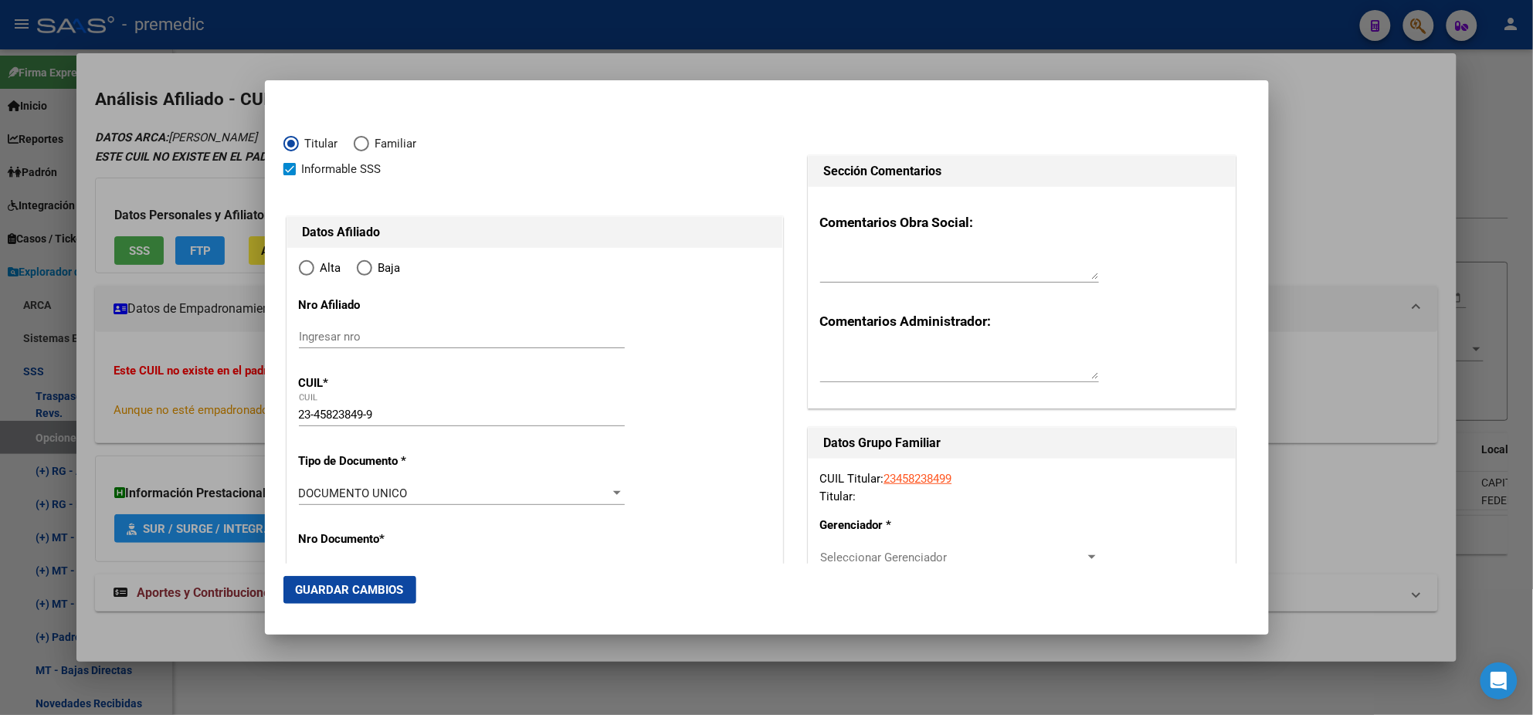
type input "CIUDAD EVITA"
type input "1778"
type input "EL HALCON"
type input "73"
radio input "true"
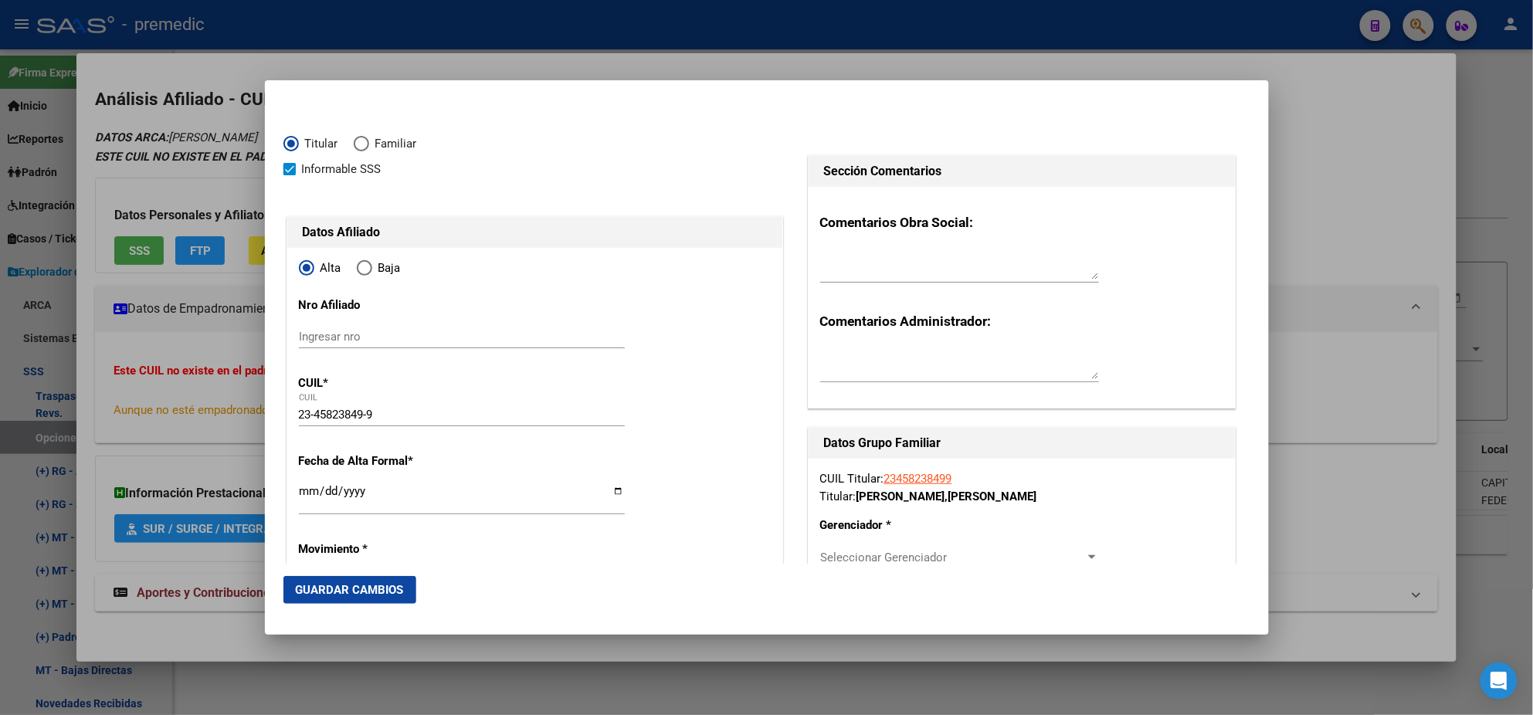
type input "CIUDAD EVITA"
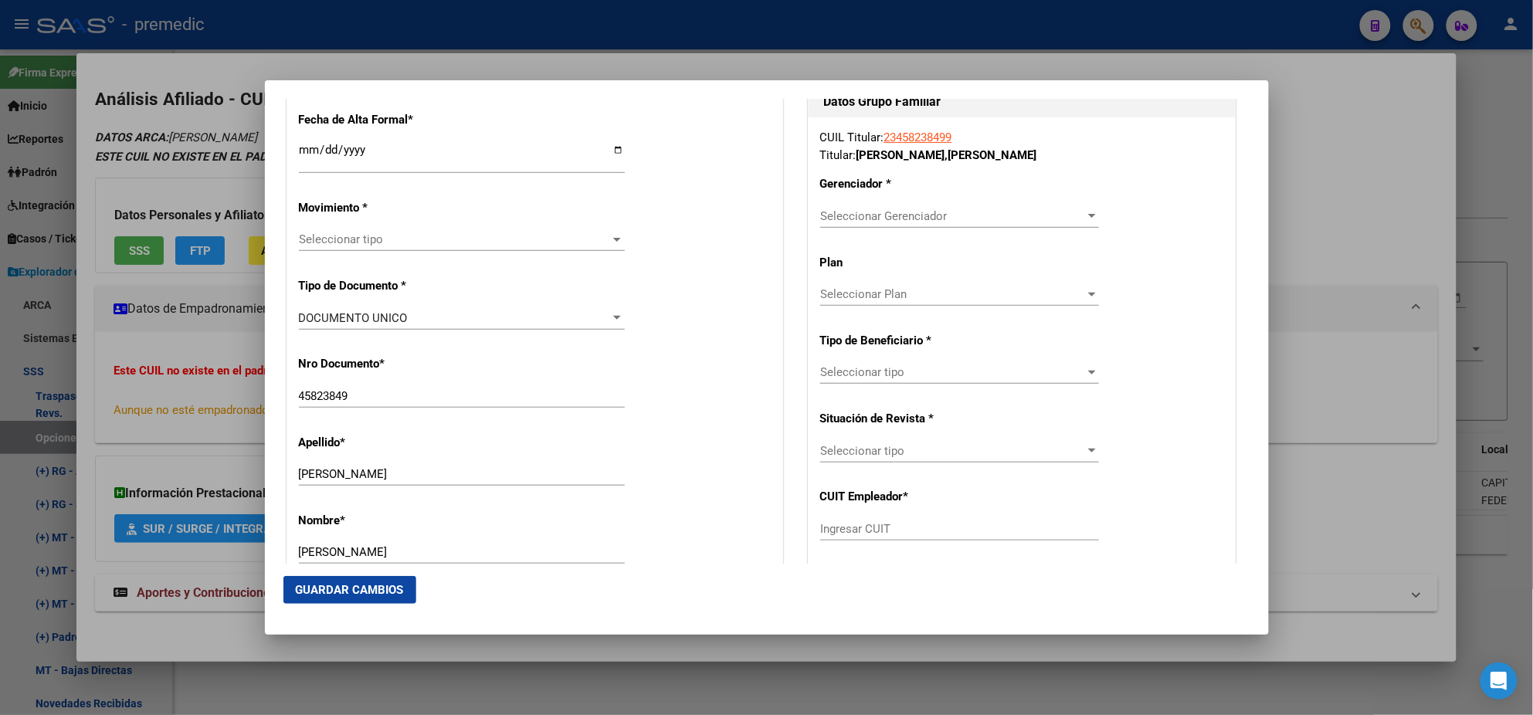
scroll to position [385, 0]
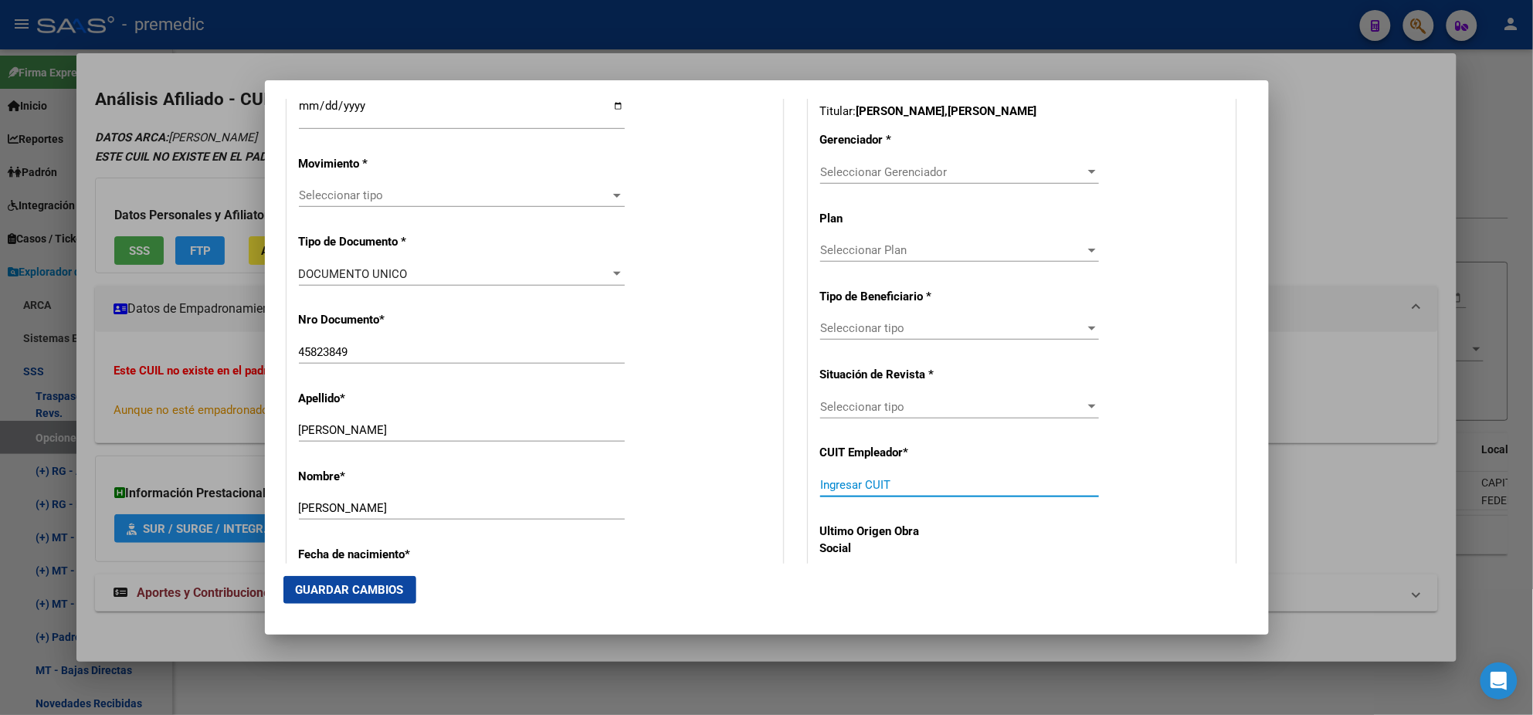
click at [847, 488] on input "Ingresar CUIT" at bounding box center [959, 485] width 279 height 14
paste input "30-71068177-1"
type input "30-71068177-1"
click at [832, 171] on span "Seleccionar Gerenciador" at bounding box center [952, 172] width 265 height 14
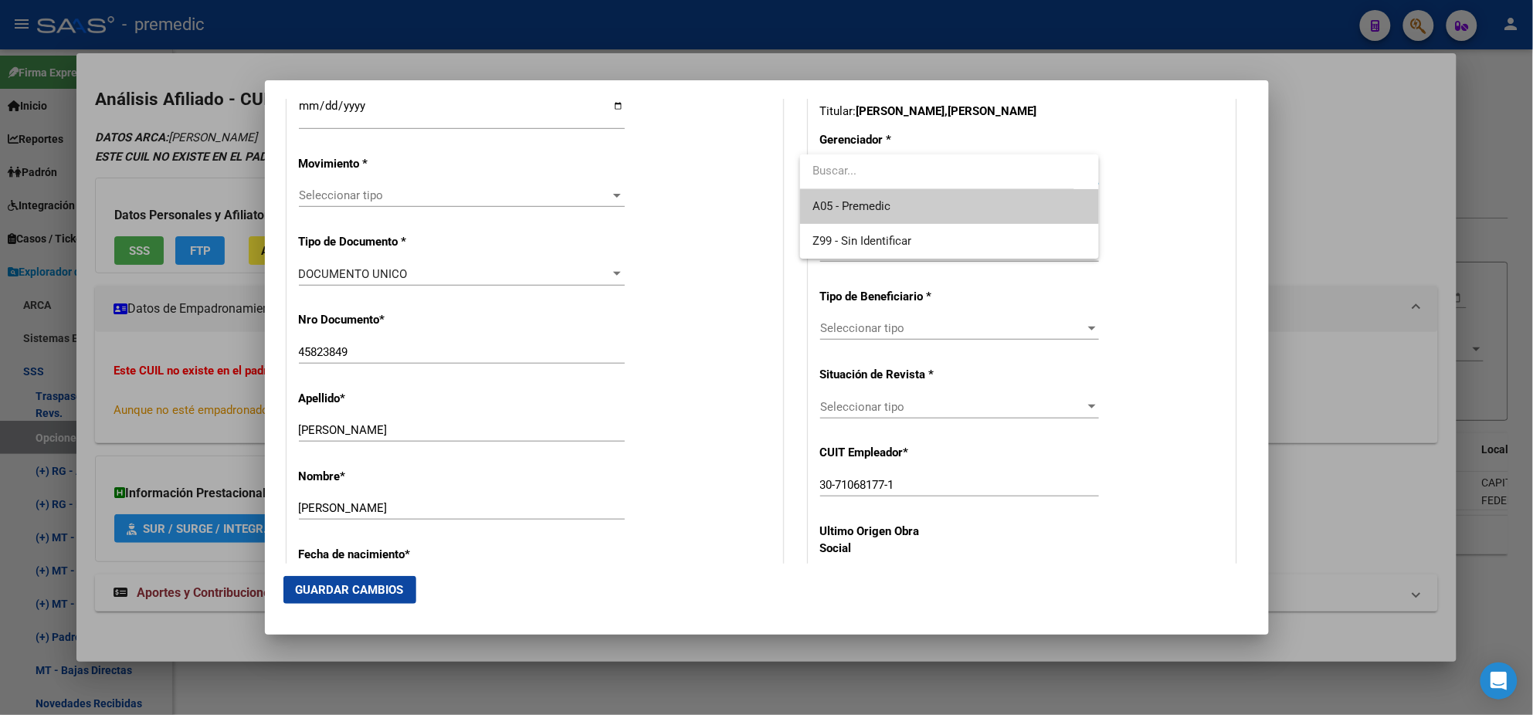
click at [830, 195] on span "A05 - Premedic" at bounding box center [950, 206] width 274 height 35
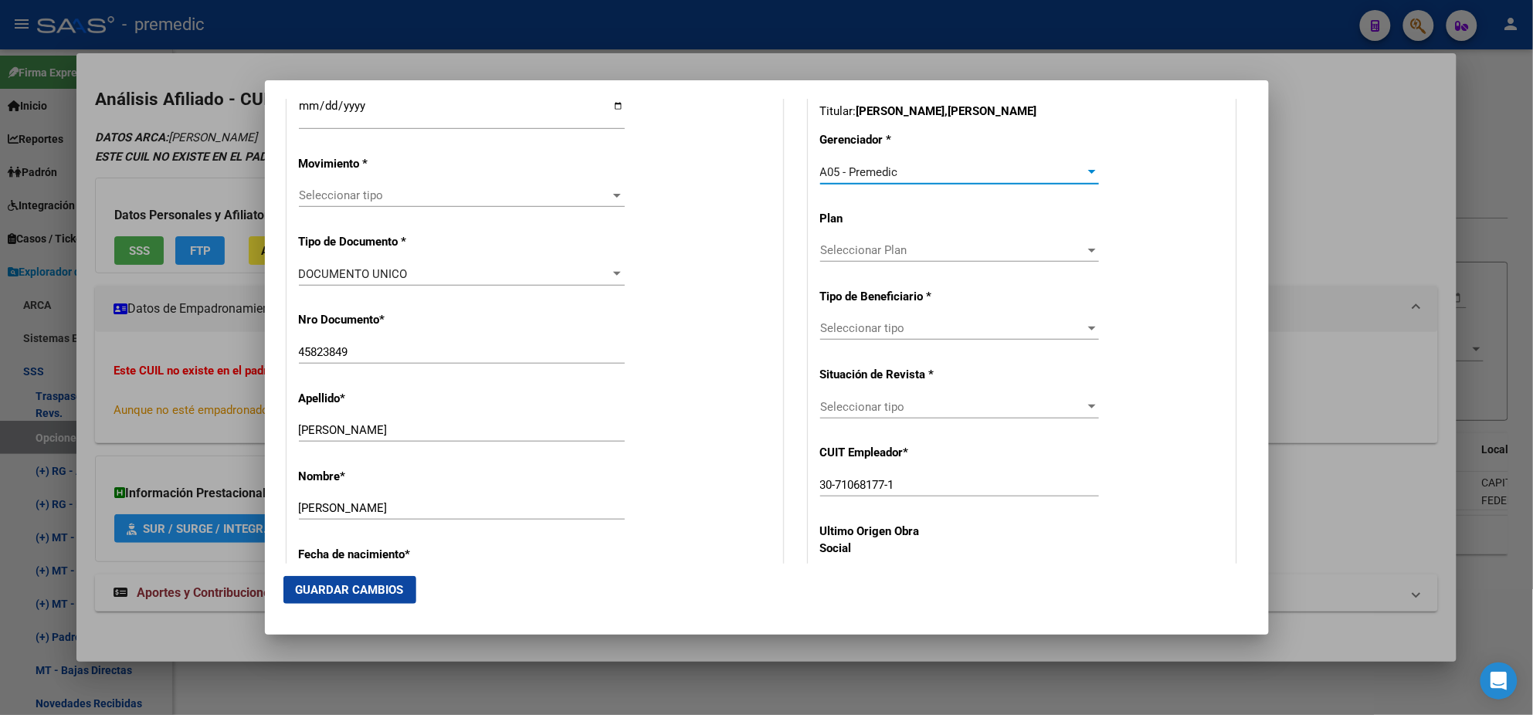
click at [834, 326] on span "Seleccionar tipo" at bounding box center [952, 328] width 265 height 14
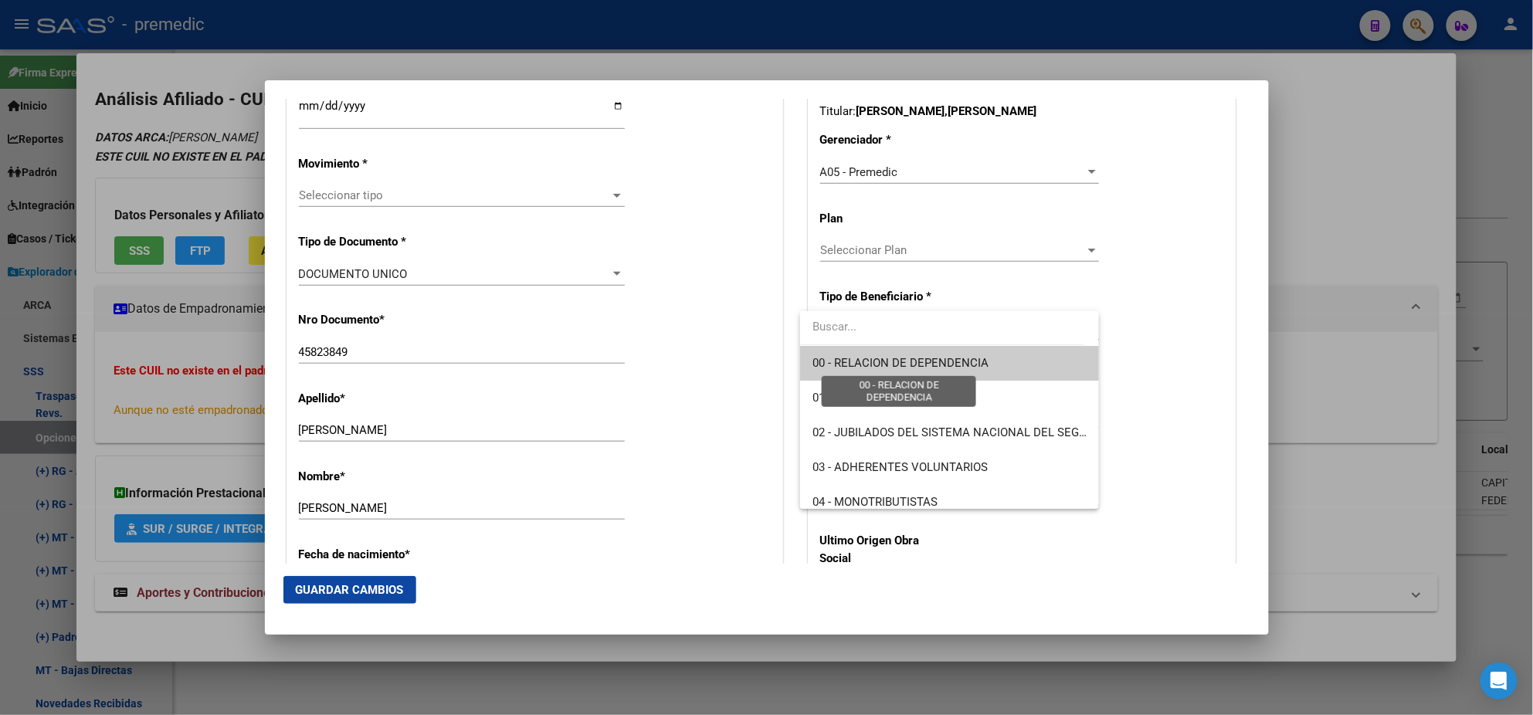
click at [836, 361] on span "00 - RELACION DE DEPENDENCIA" at bounding box center [901, 363] width 176 height 14
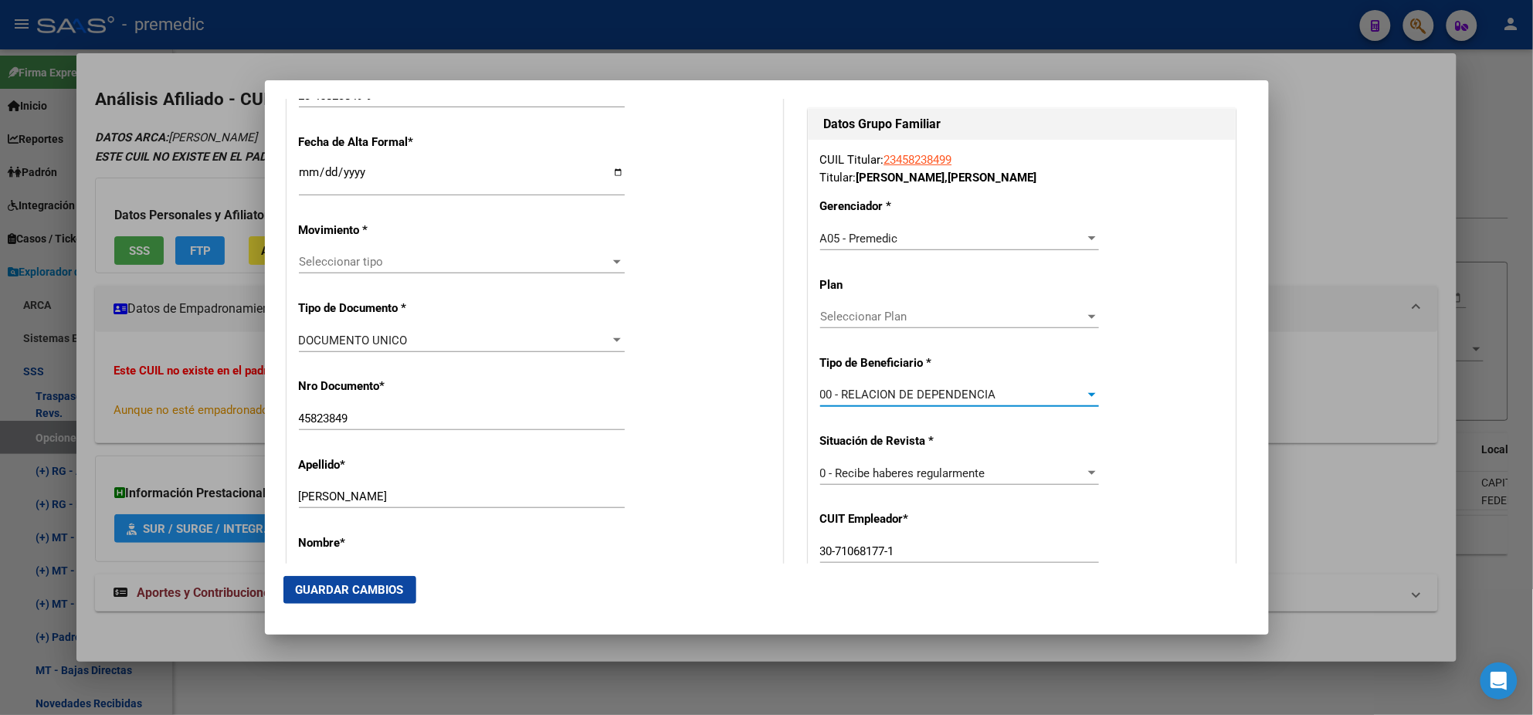
scroll to position [289, 0]
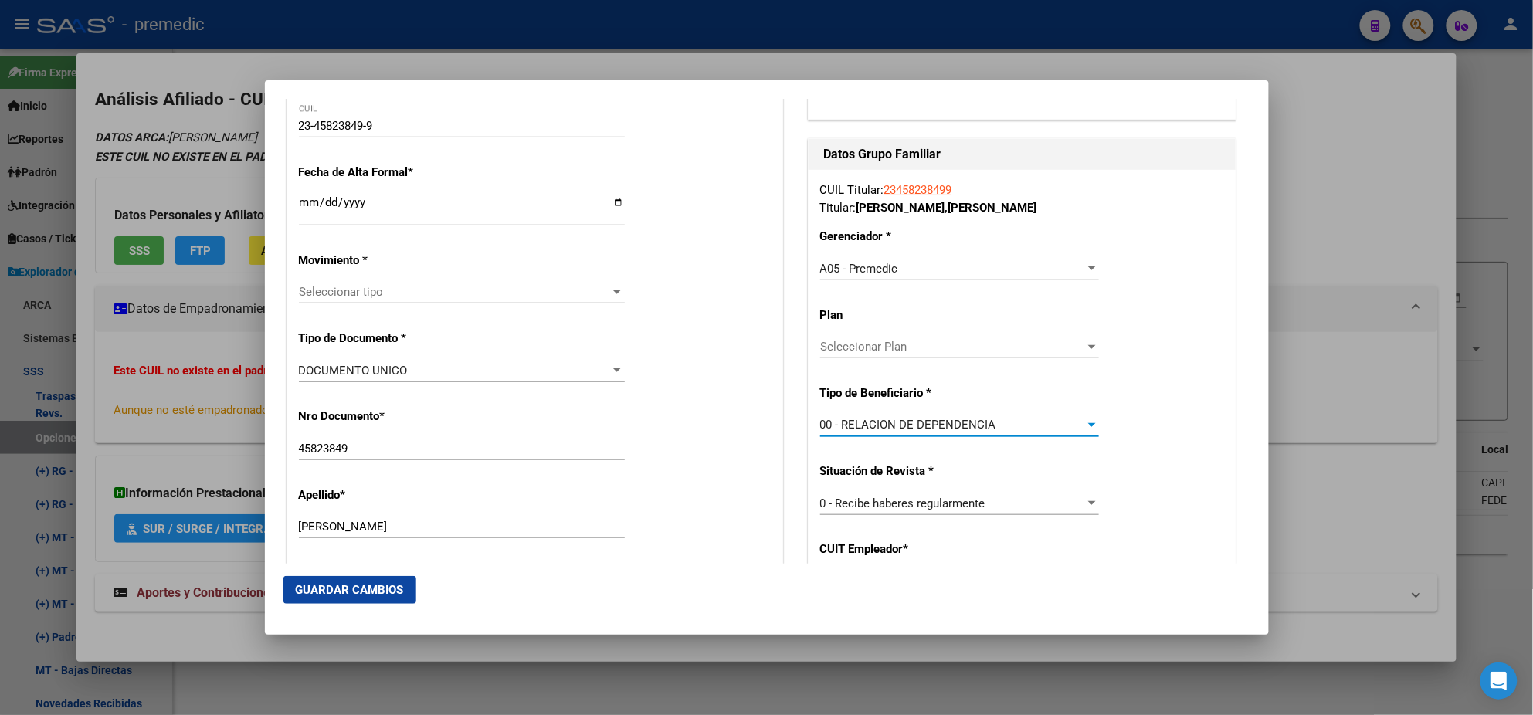
click at [304, 201] on input "Ingresar fecha" at bounding box center [462, 208] width 326 height 25
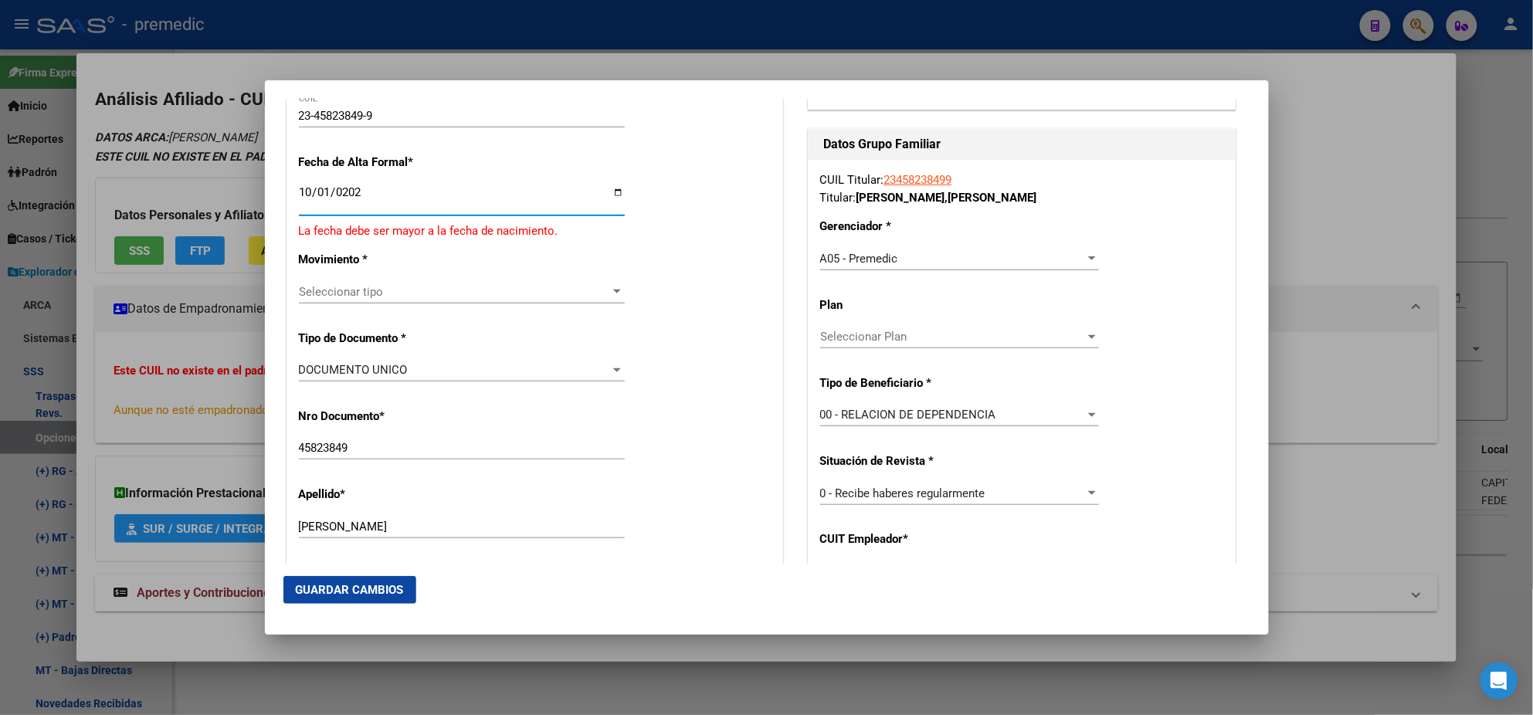
type input "[DATE]"
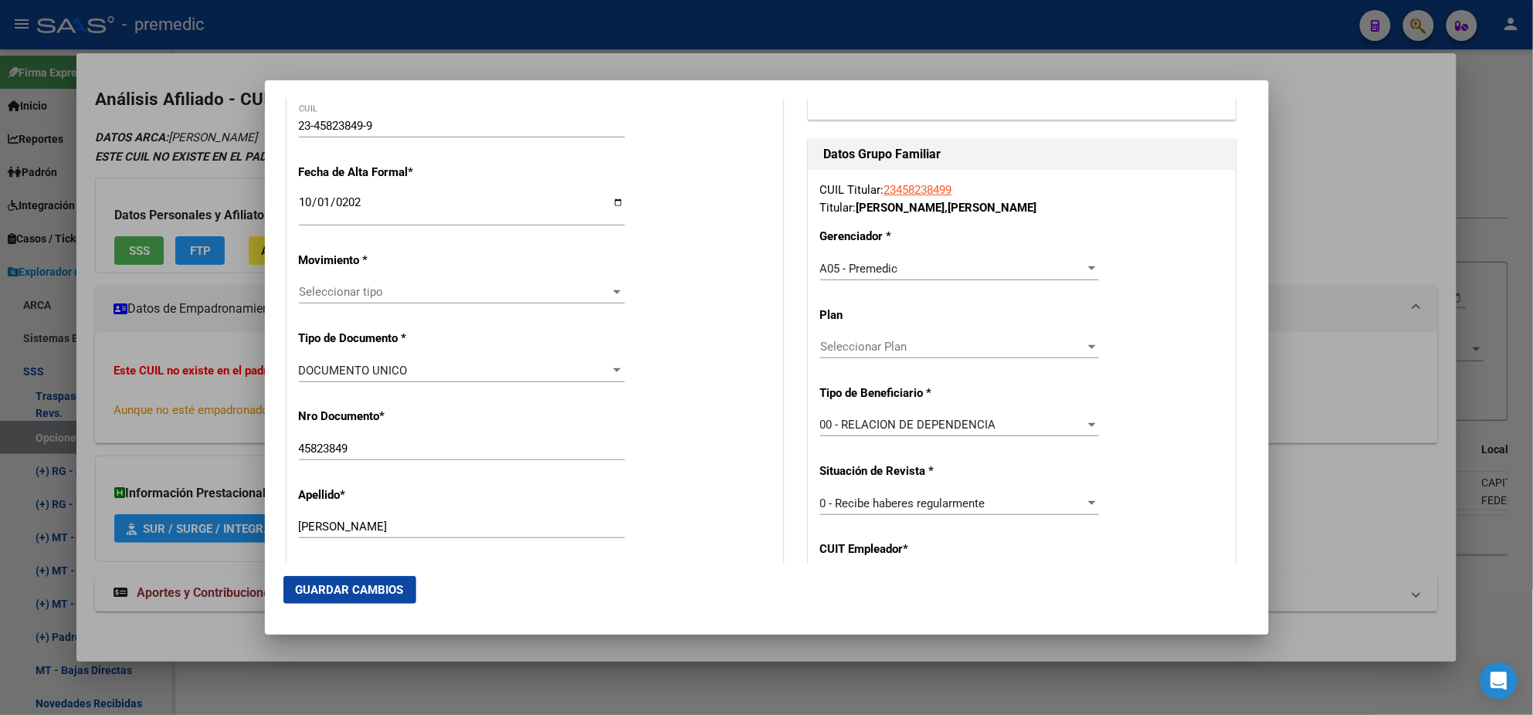
click at [314, 289] on span "Seleccionar tipo" at bounding box center [455, 292] width 312 height 14
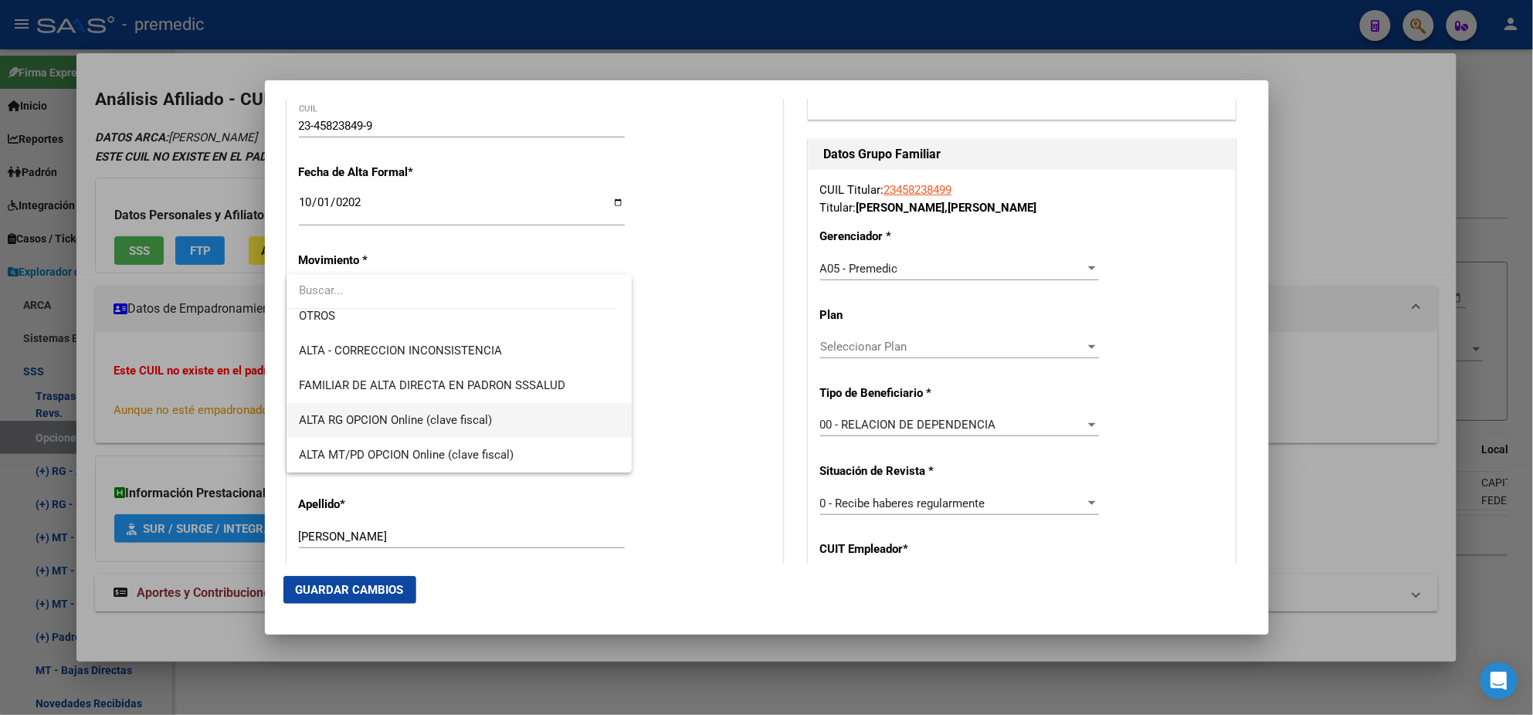
click at [453, 409] on span "ALTA RG OPCION Online (clave fiscal)" at bounding box center [459, 420] width 321 height 35
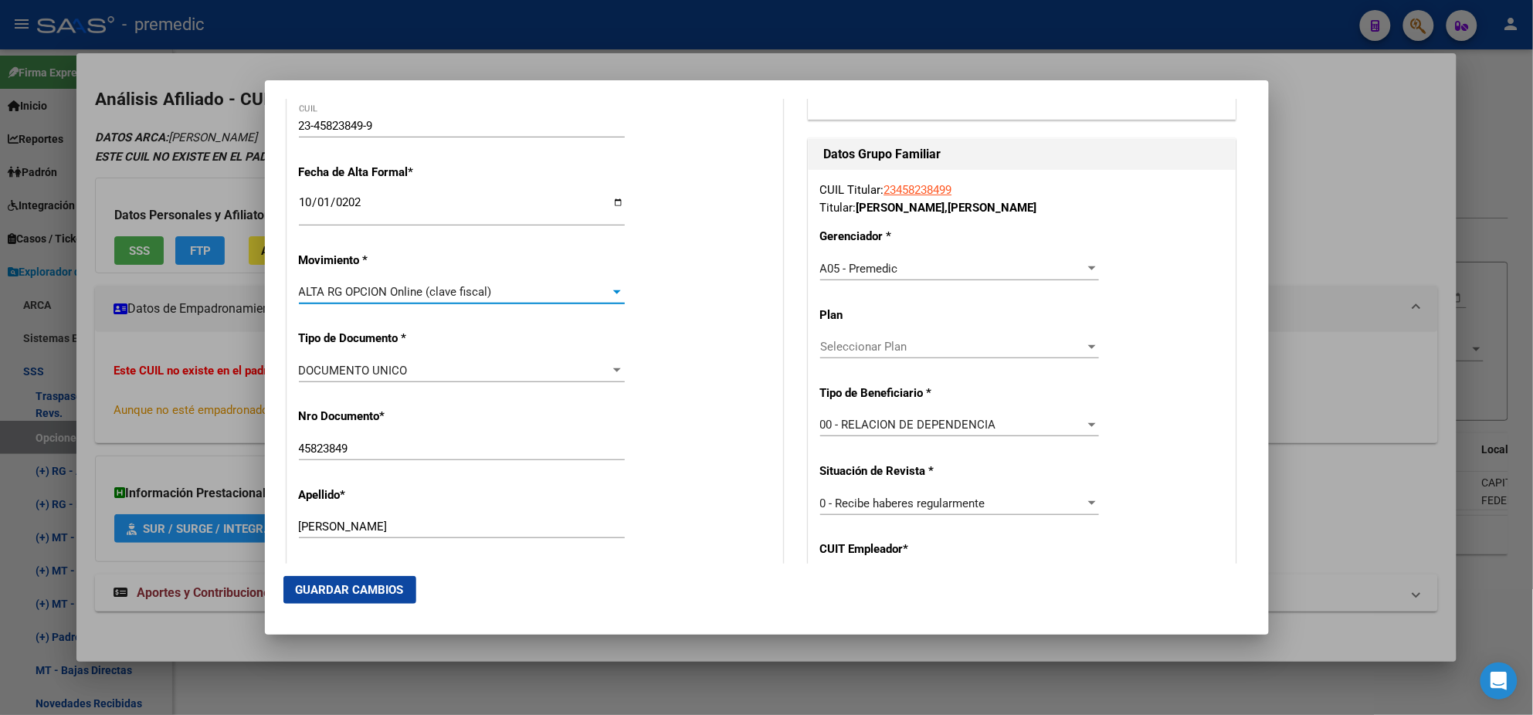
click at [453, 409] on div "Nro Documento * 45823849 Ingresar nro" at bounding box center [535, 435] width 472 height 78
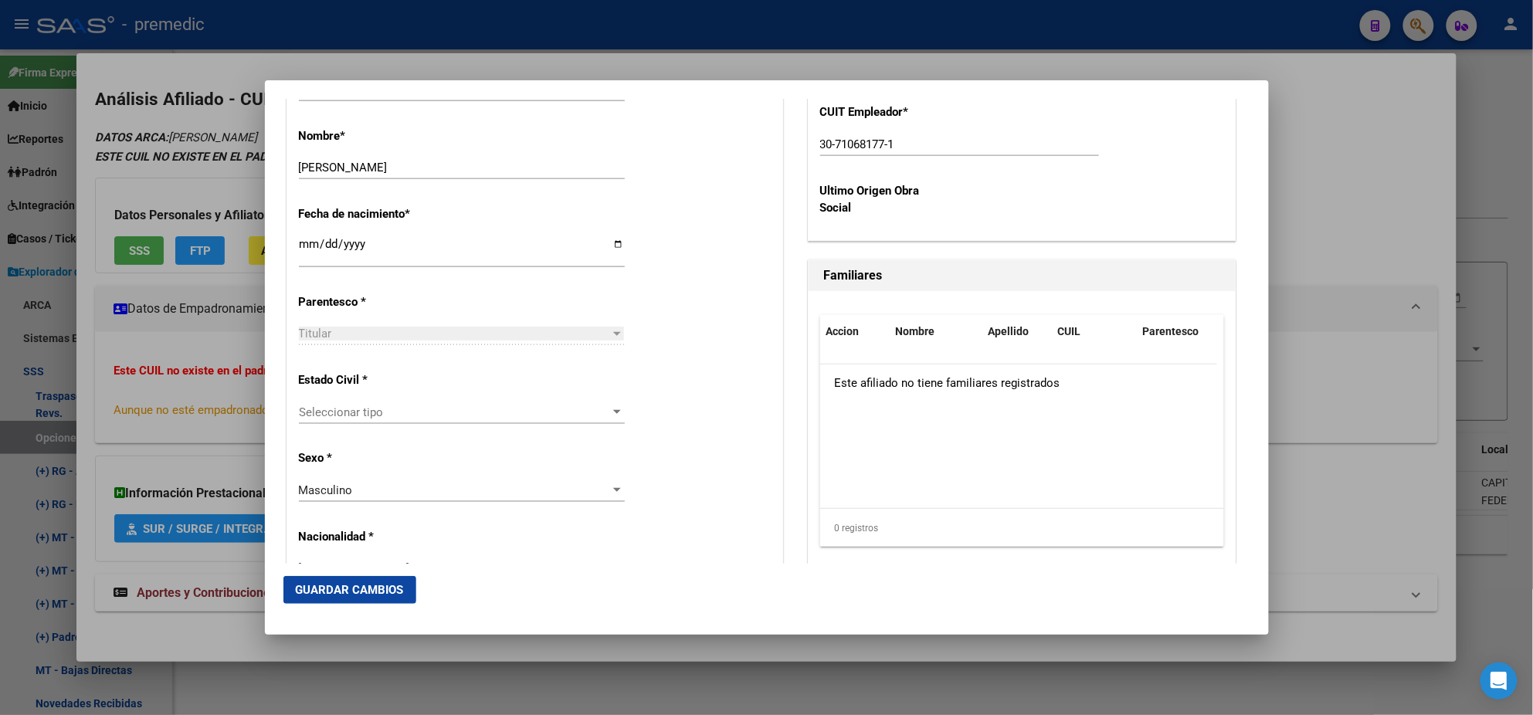
scroll to position [772, 0]
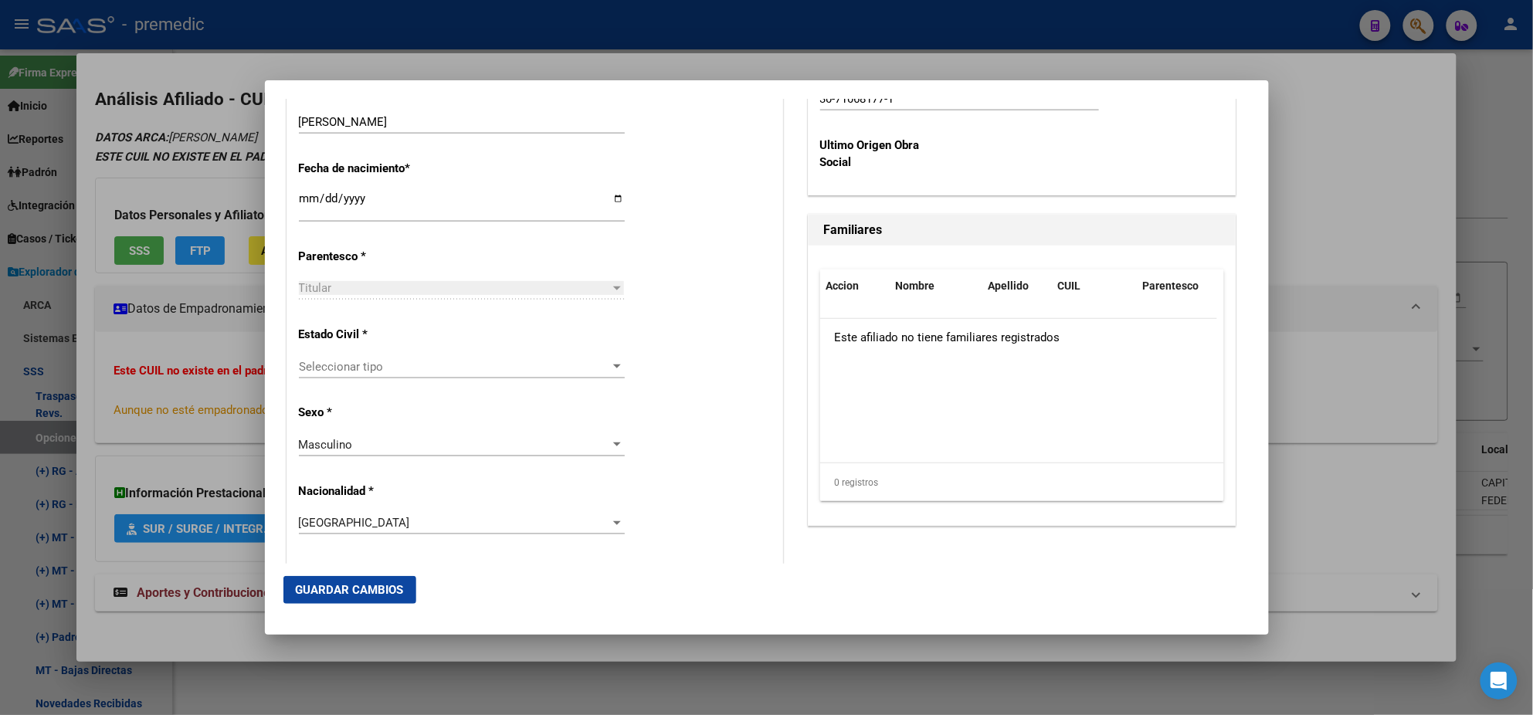
click at [398, 370] on span "Seleccionar tipo" at bounding box center [455, 367] width 312 height 14
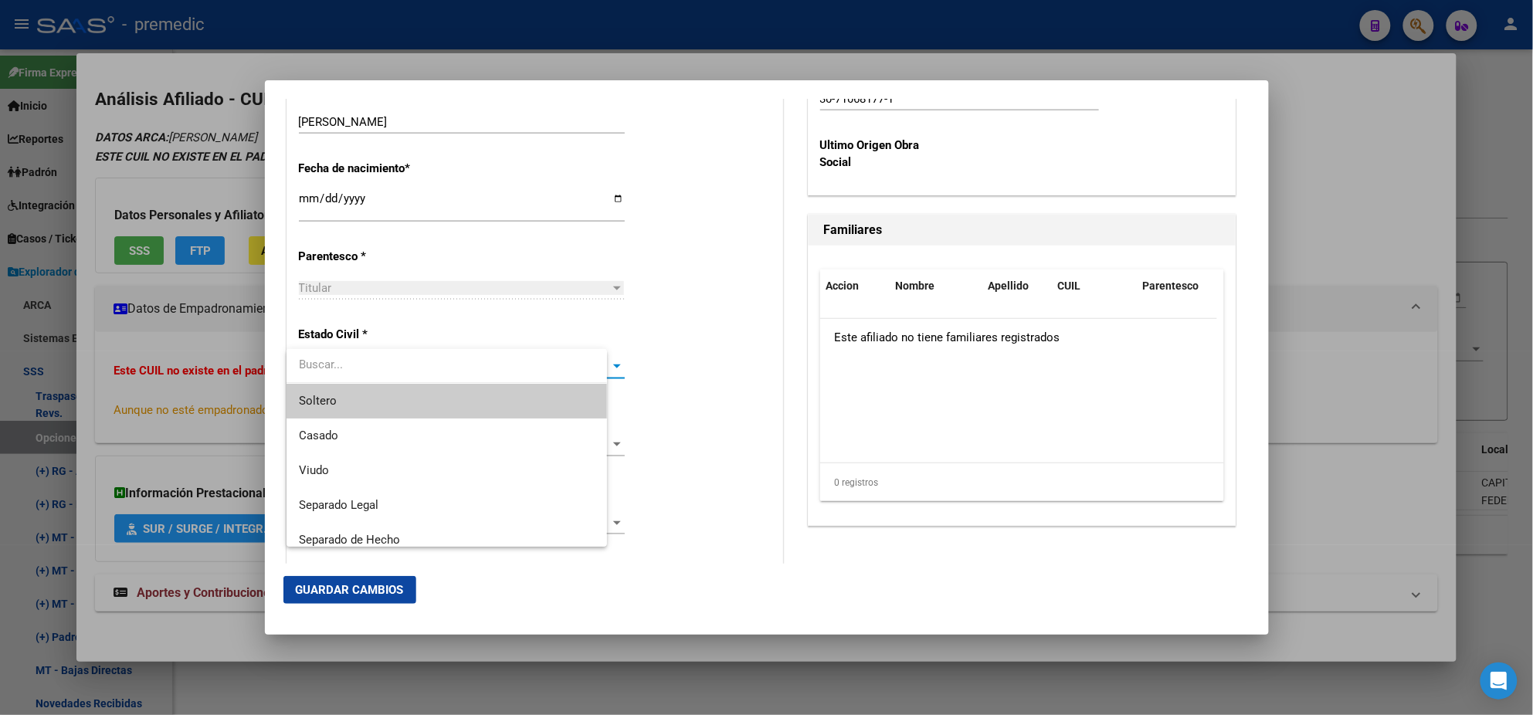
click at [398, 399] on span "Soltero" at bounding box center [447, 401] width 296 height 35
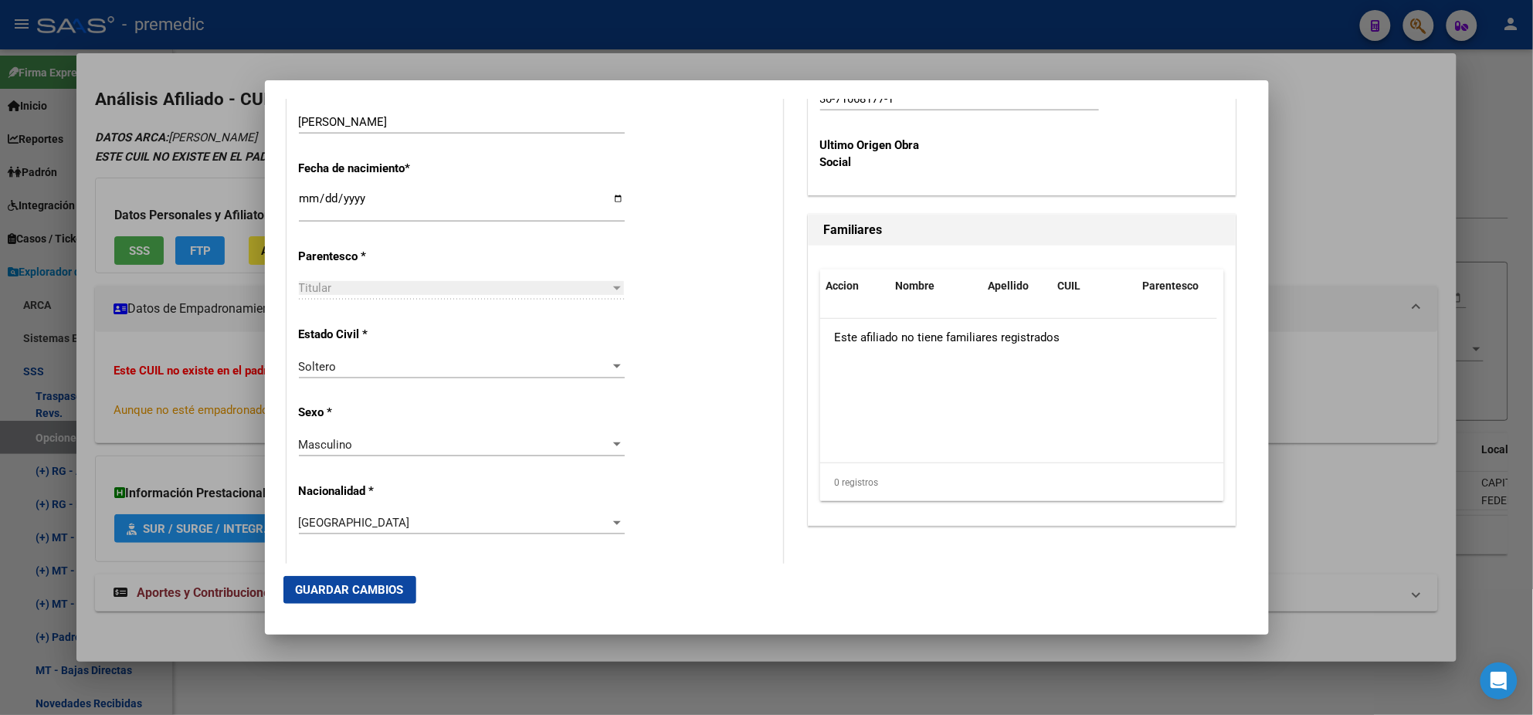
click at [408, 408] on p "Sexo *" at bounding box center [369, 413] width 141 height 18
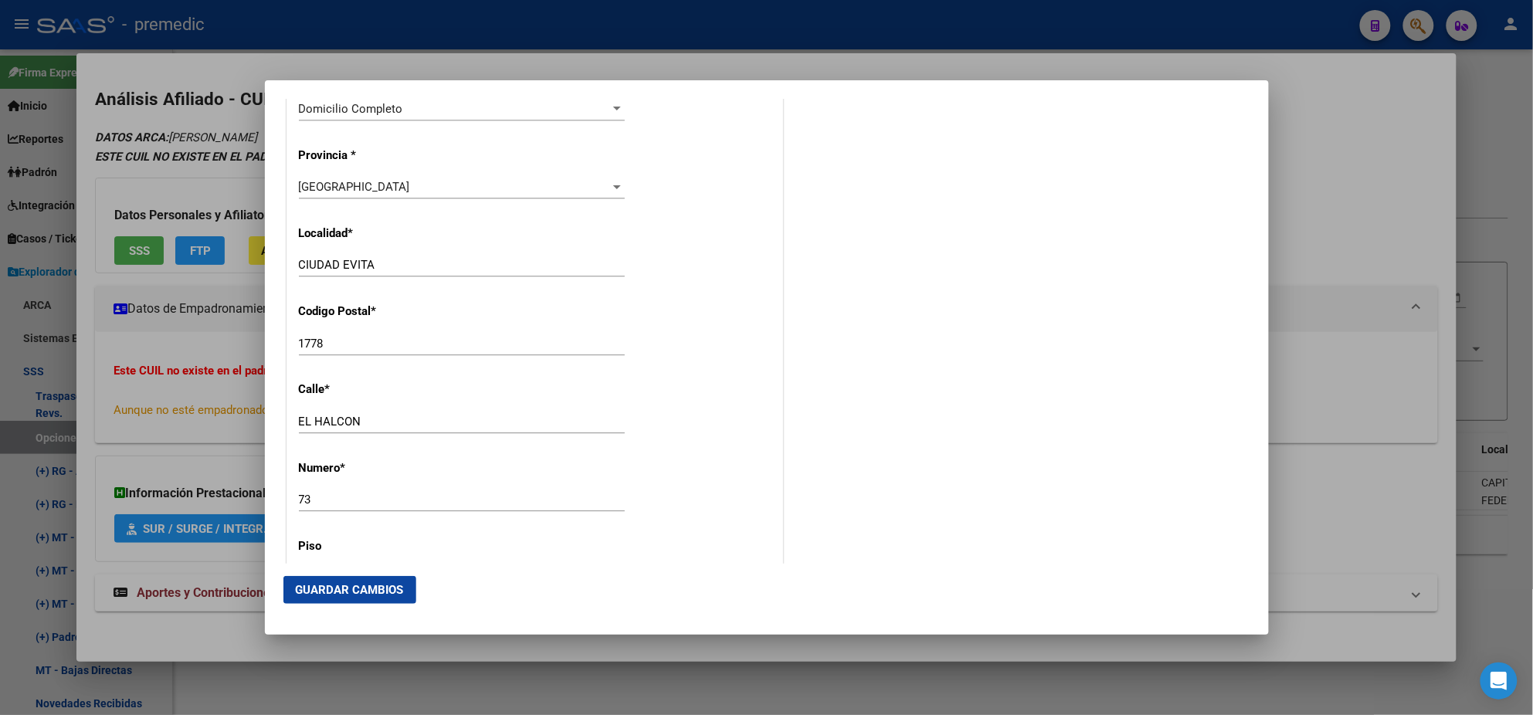
scroll to position [1448, 0]
click at [350, 587] on span "Guardar Cambios" at bounding box center [350, 590] width 108 height 14
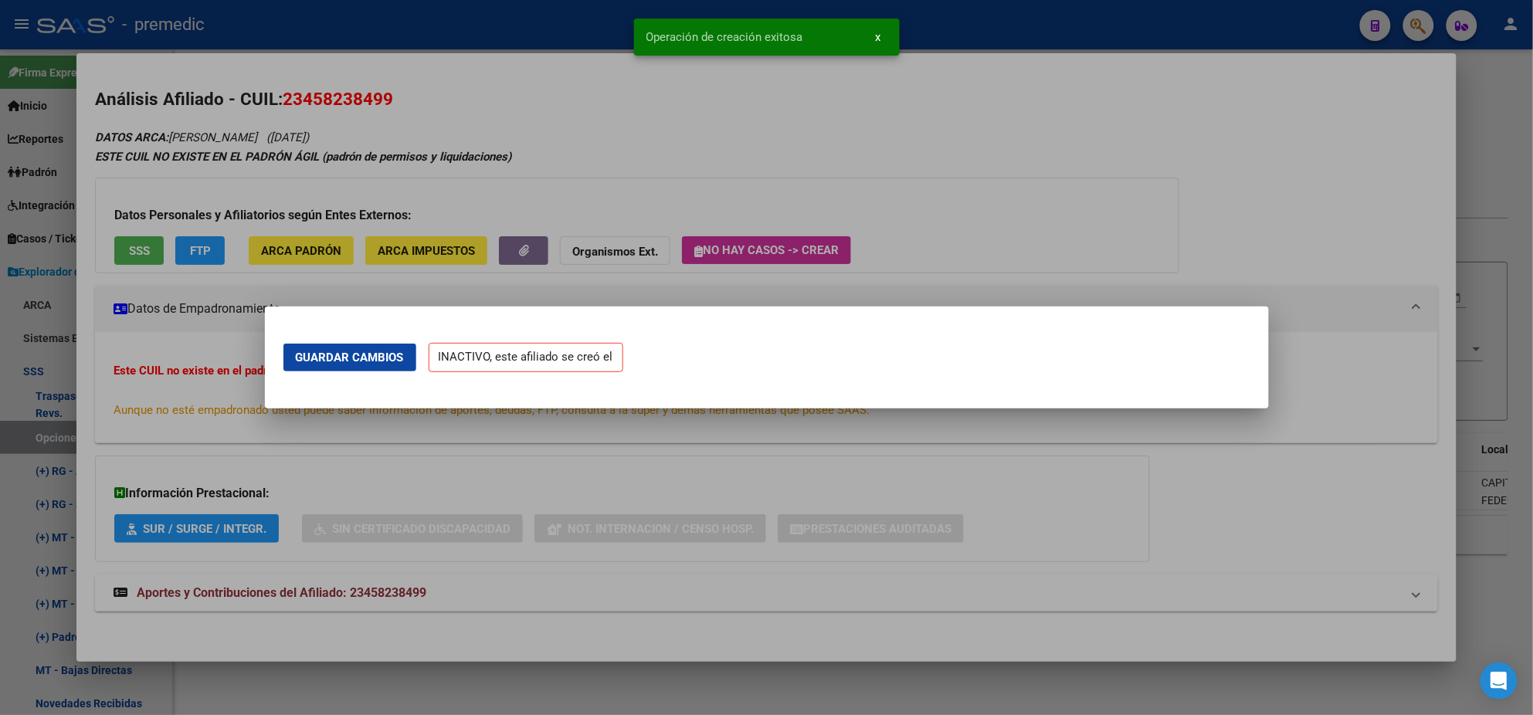
scroll to position [0, 0]
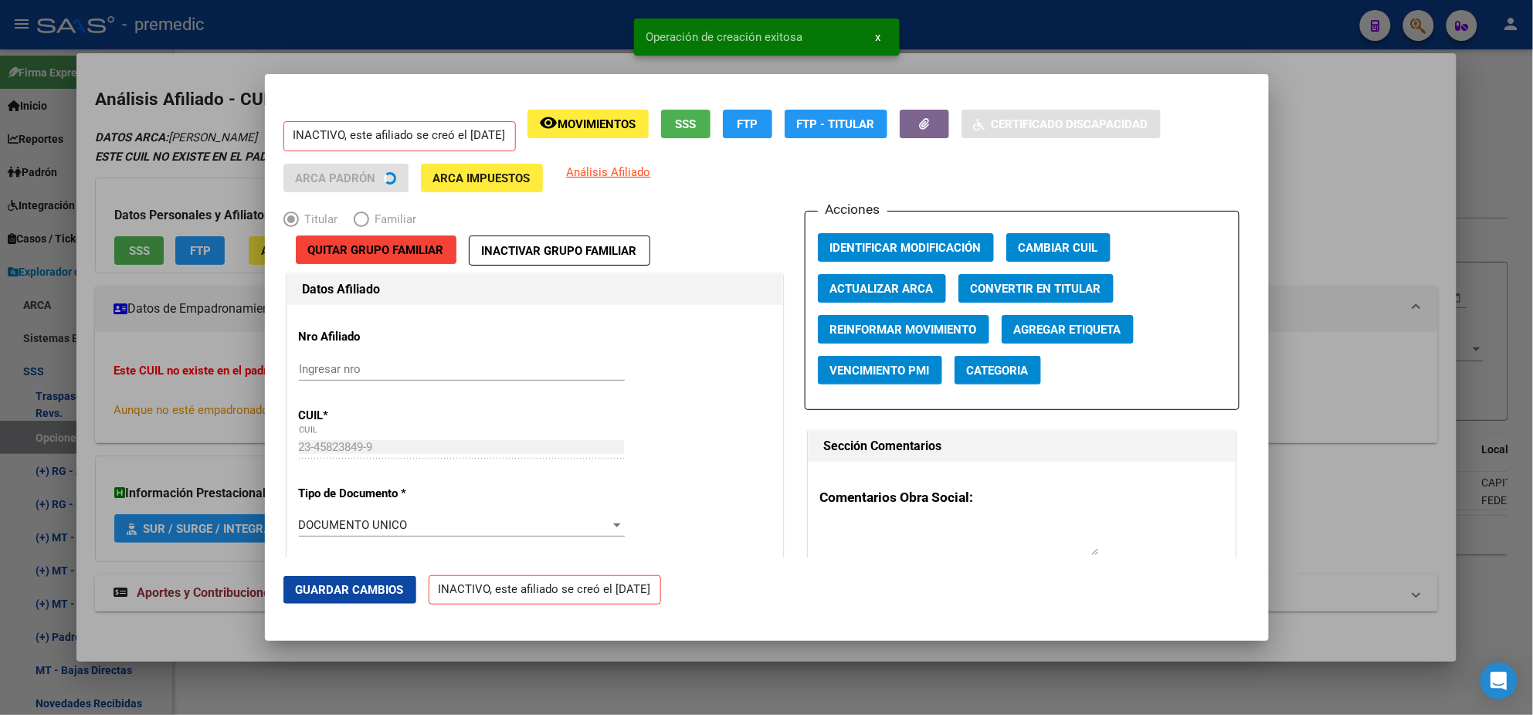
click at [83, 387] on div at bounding box center [766, 357] width 1533 height 715
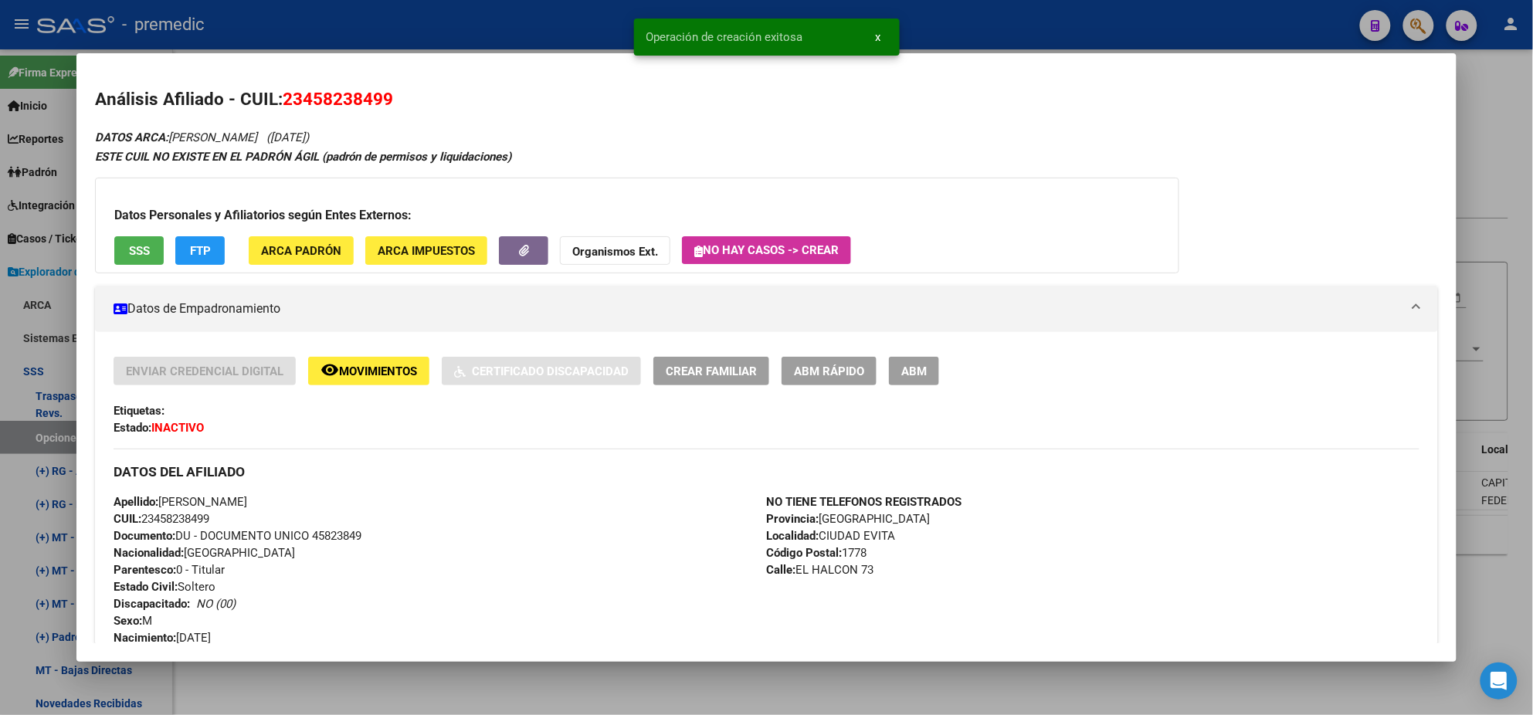
click at [38, 447] on div at bounding box center [766, 357] width 1533 height 715
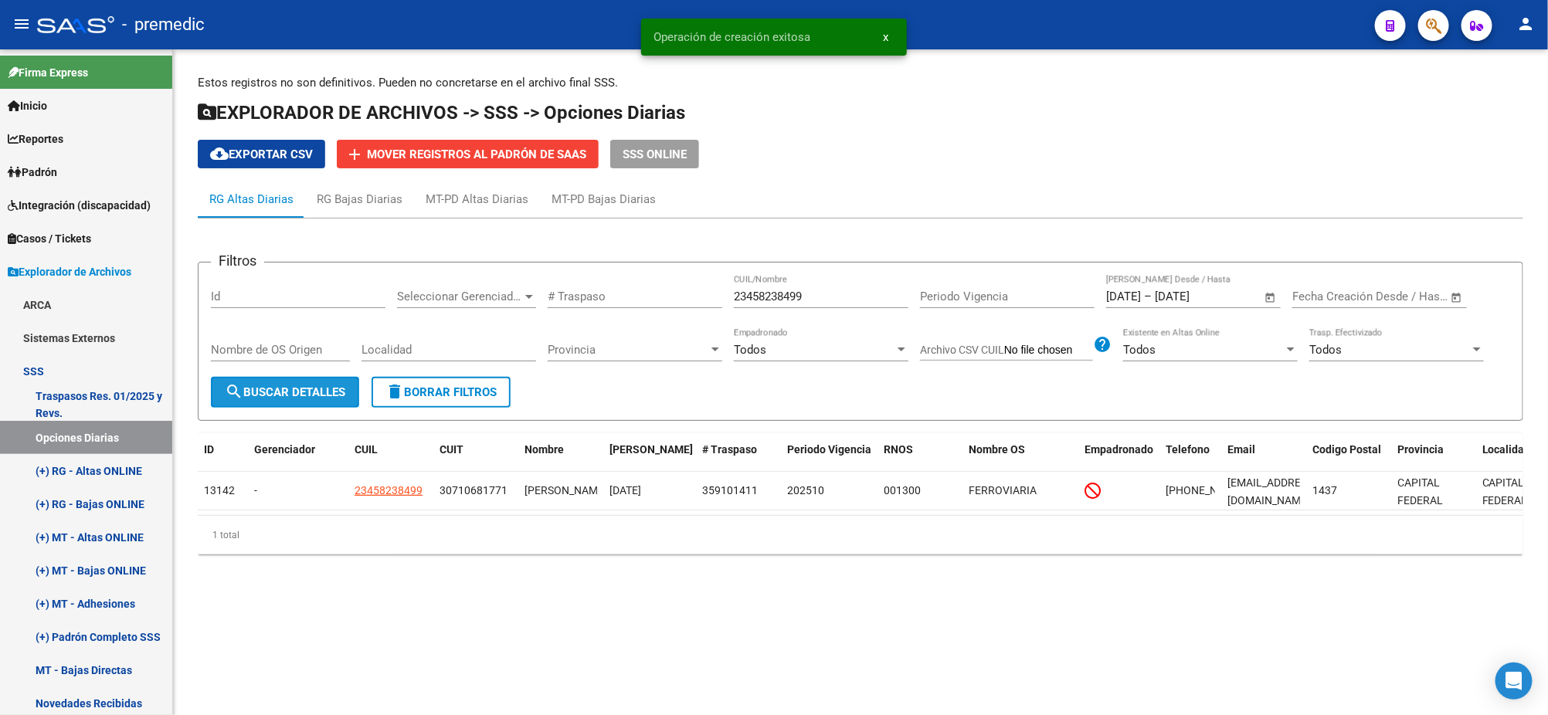
click at [310, 392] on span "search Buscar Detalles" at bounding box center [285, 392] width 120 height 14
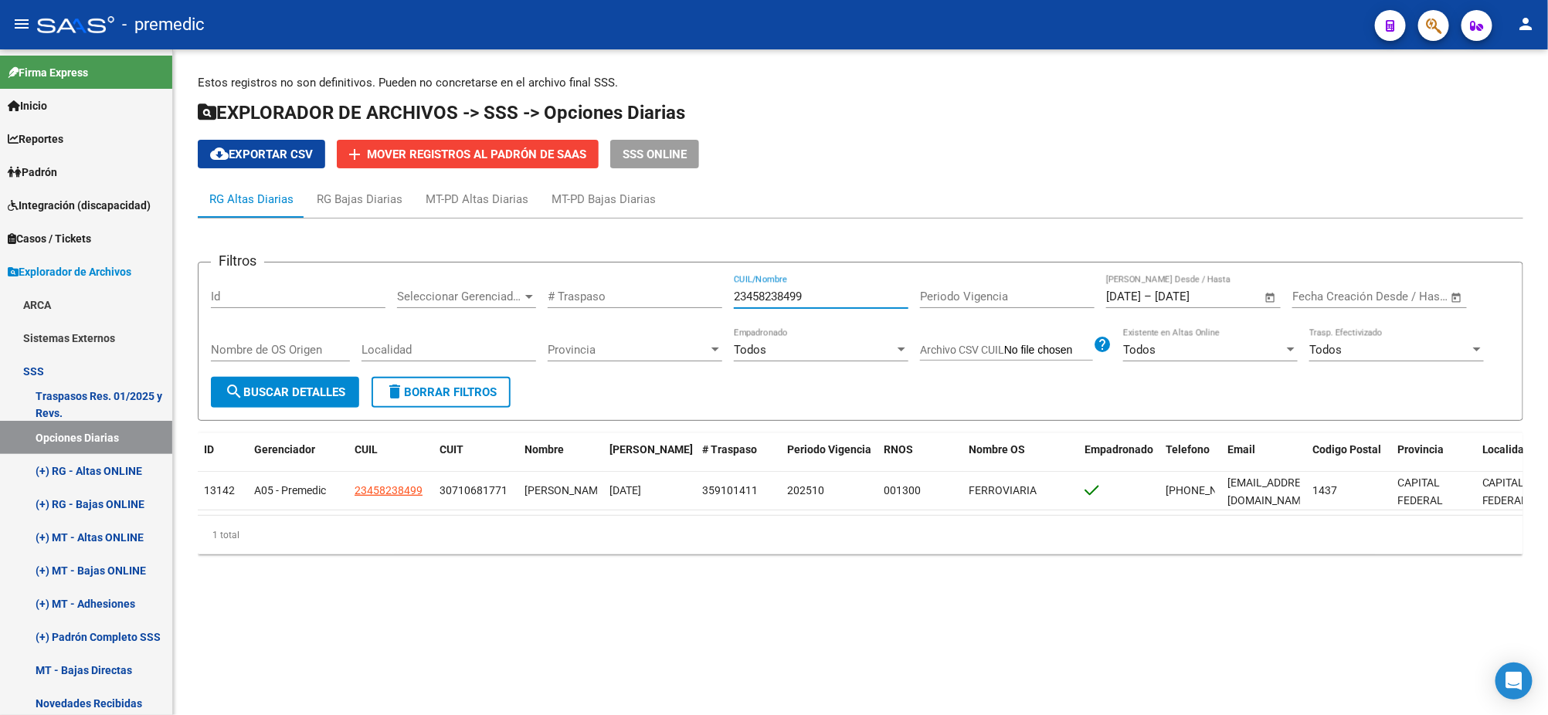
drag, startPoint x: 814, startPoint y: 293, endPoint x: 654, endPoint y: 304, distance: 160.3
click at [657, 304] on div "Filtros Id Seleccionar Gerenciador Seleccionar Gerenciador # Traspaso 234582384…" at bounding box center [860, 326] width 1299 height 102
paste input "0365300594"
type input "20365300594"
click at [270, 395] on span "search Buscar Detalles" at bounding box center [285, 392] width 120 height 14
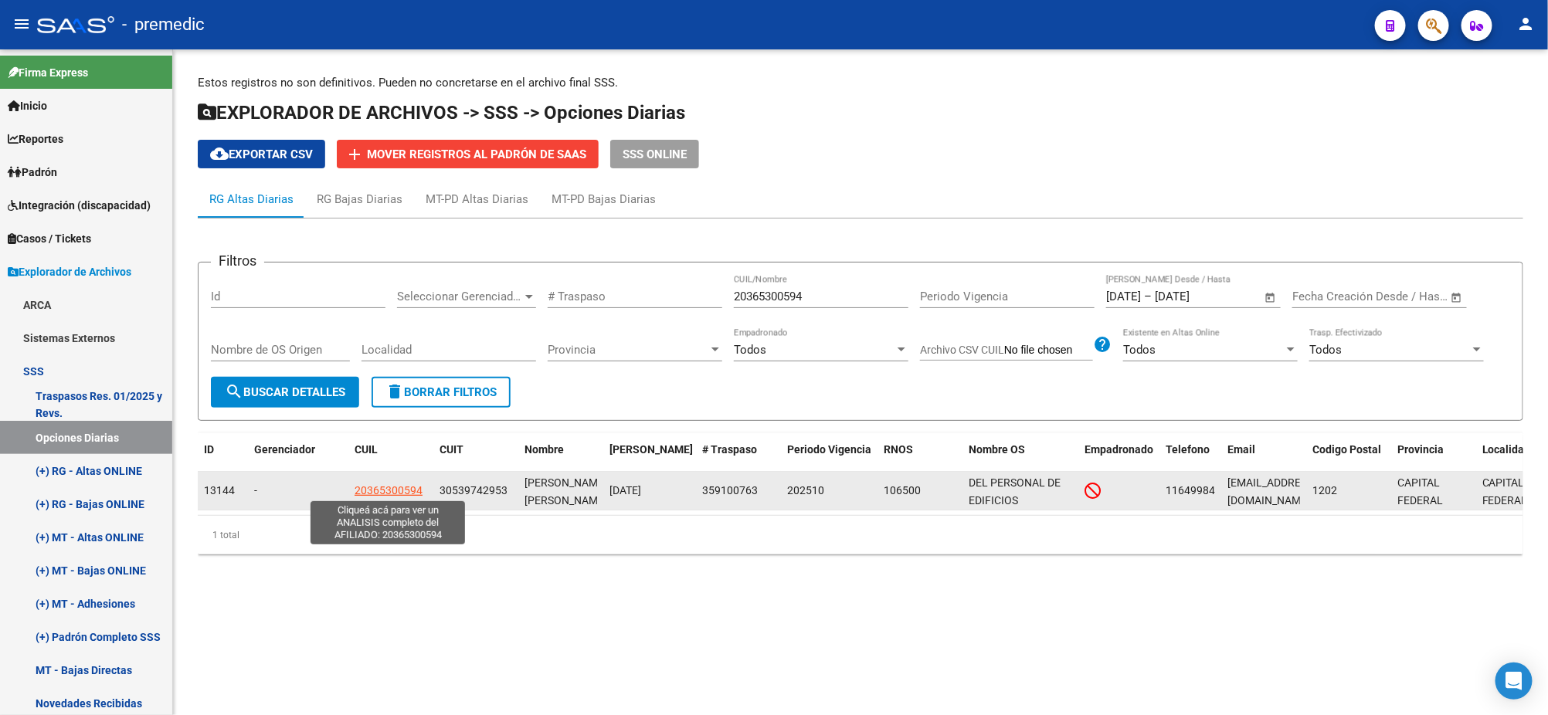
click at [379, 489] on span "20365300594" at bounding box center [389, 490] width 68 height 12
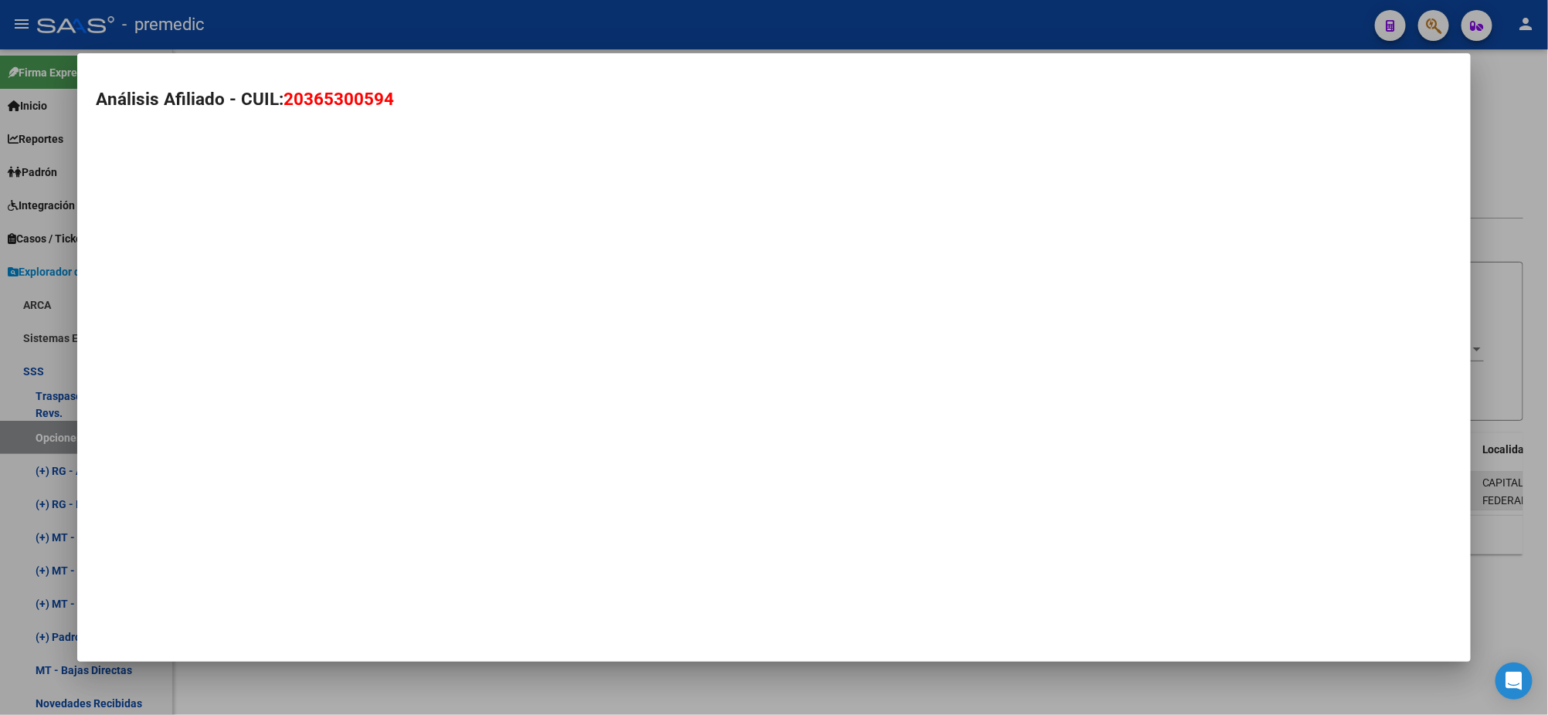
type textarea "20365300594"
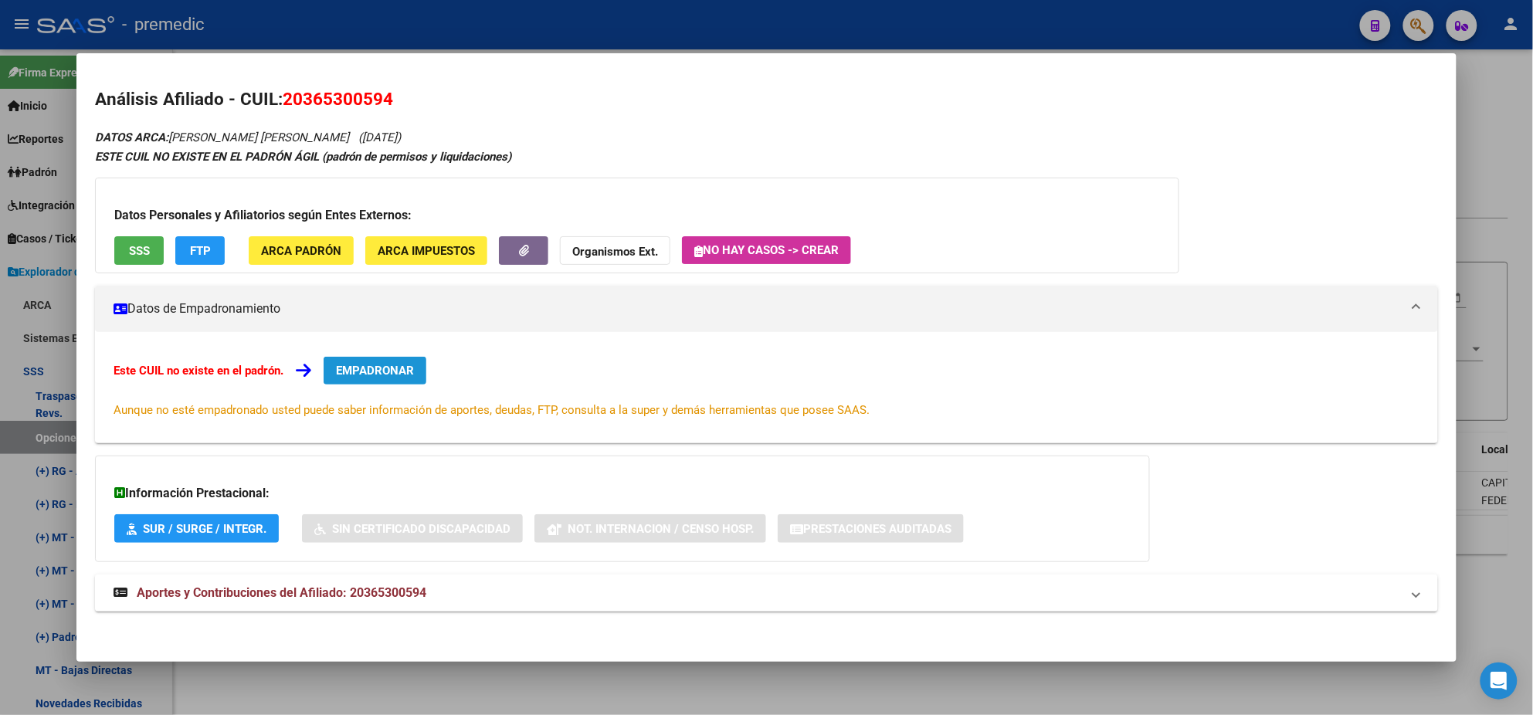
click at [369, 371] on span "EMPADRONAR" at bounding box center [375, 371] width 78 height 14
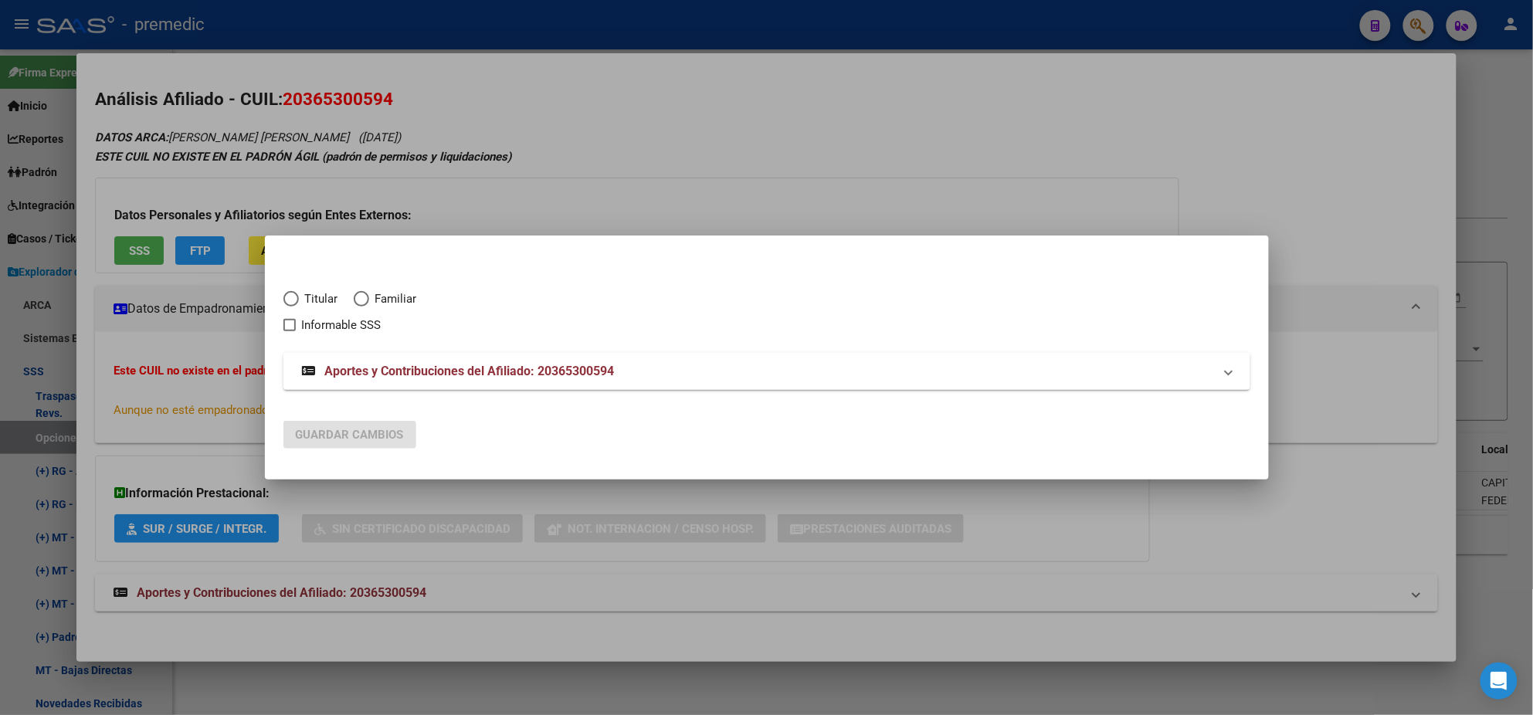
click at [297, 303] on span "Elija una opción" at bounding box center [290, 298] width 15 height 15
click at [297, 303] on input "Titular" at bounding box center [290, 298] width 15 height 15
radio input "true"
checkbox input "true"
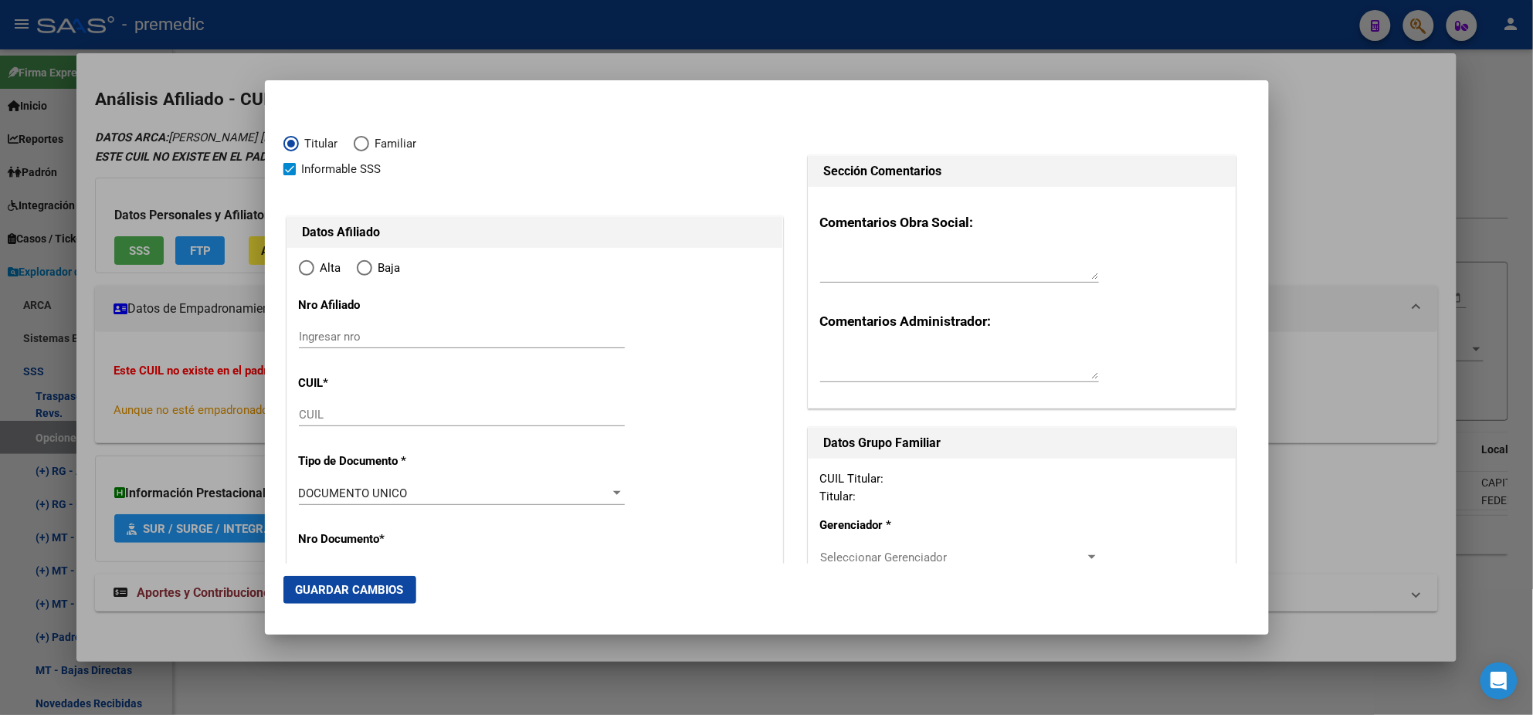
type input "20-36530059-4"
radio input "true"
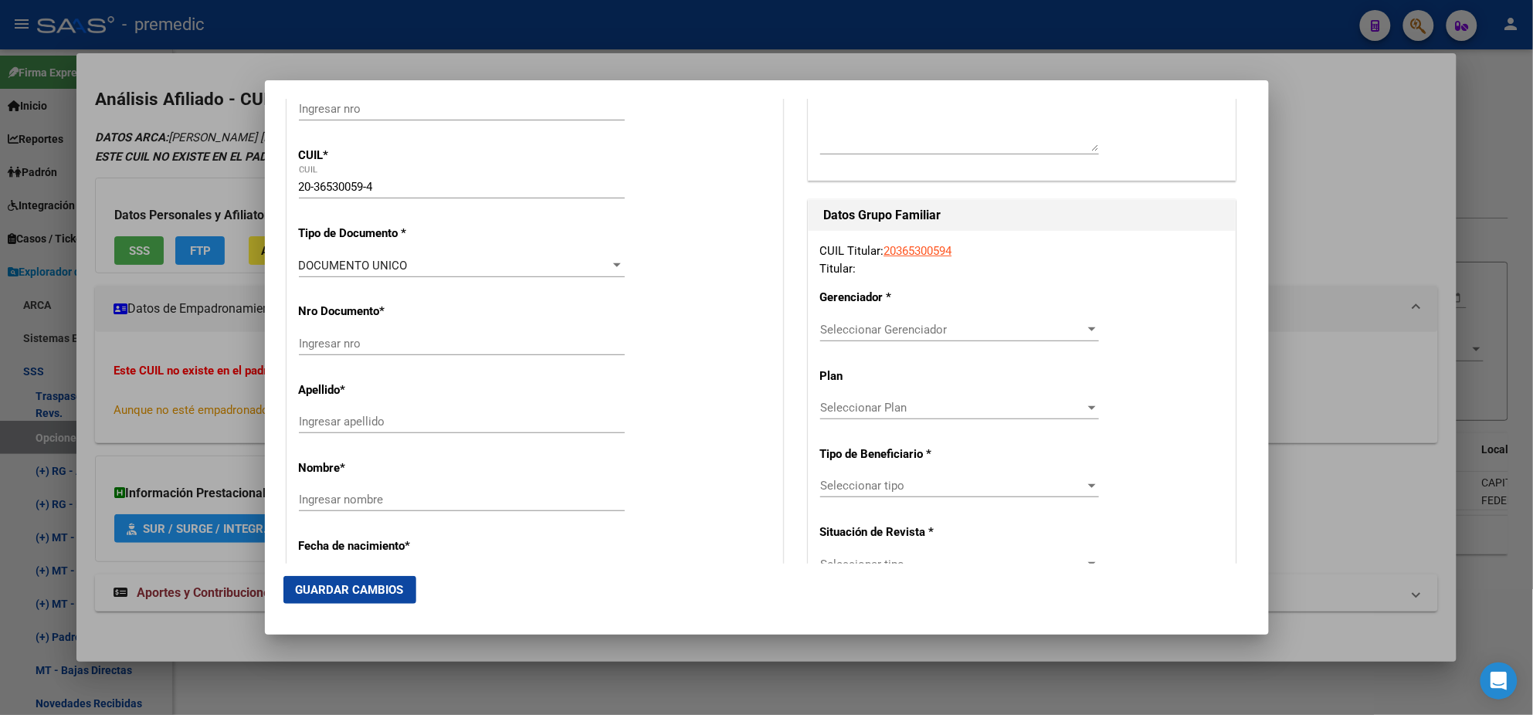
type input "36530059"
type input "[PERSON_NAME]"
type input "[DATE]"
type input "CABA"
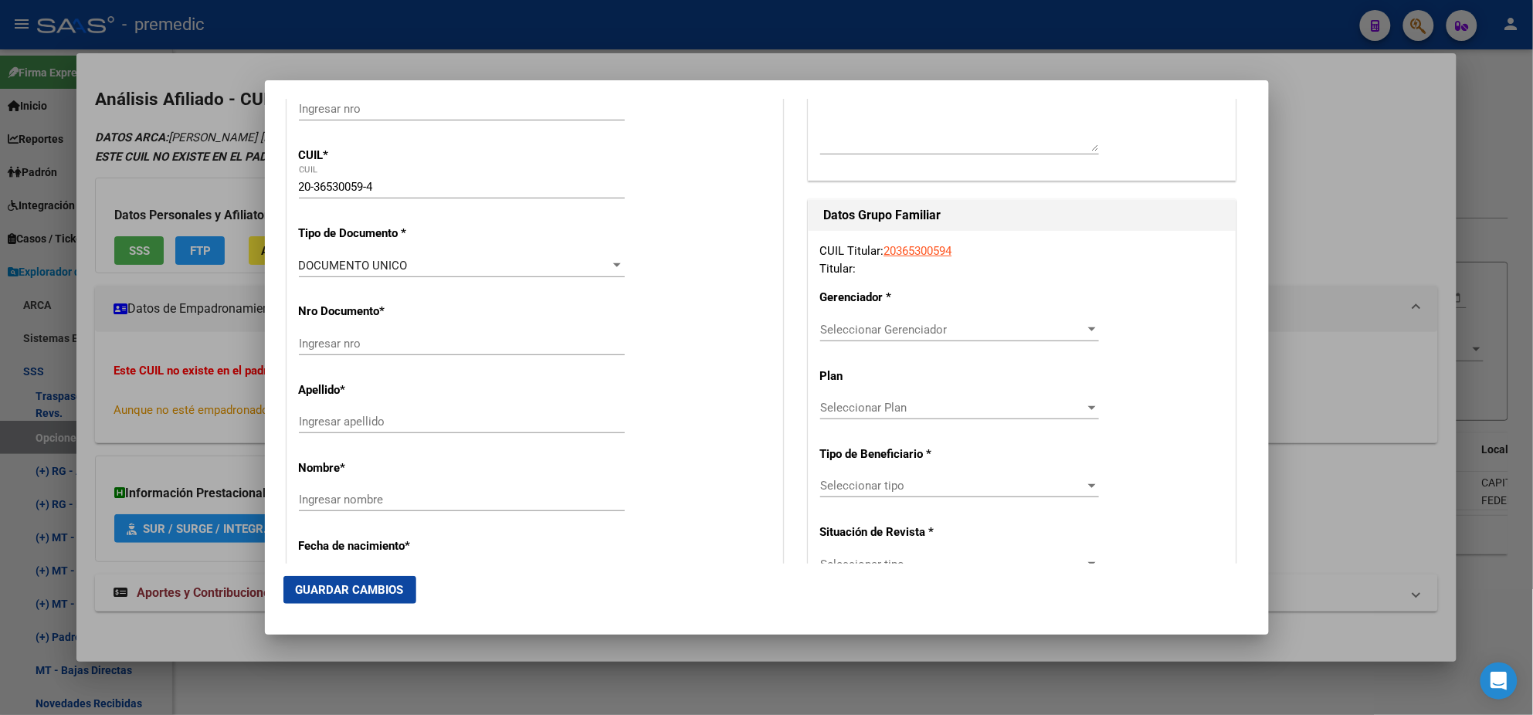
type input "1060"
type input "AV [GEOGRAPHIC_DATA]"
type input "1440"
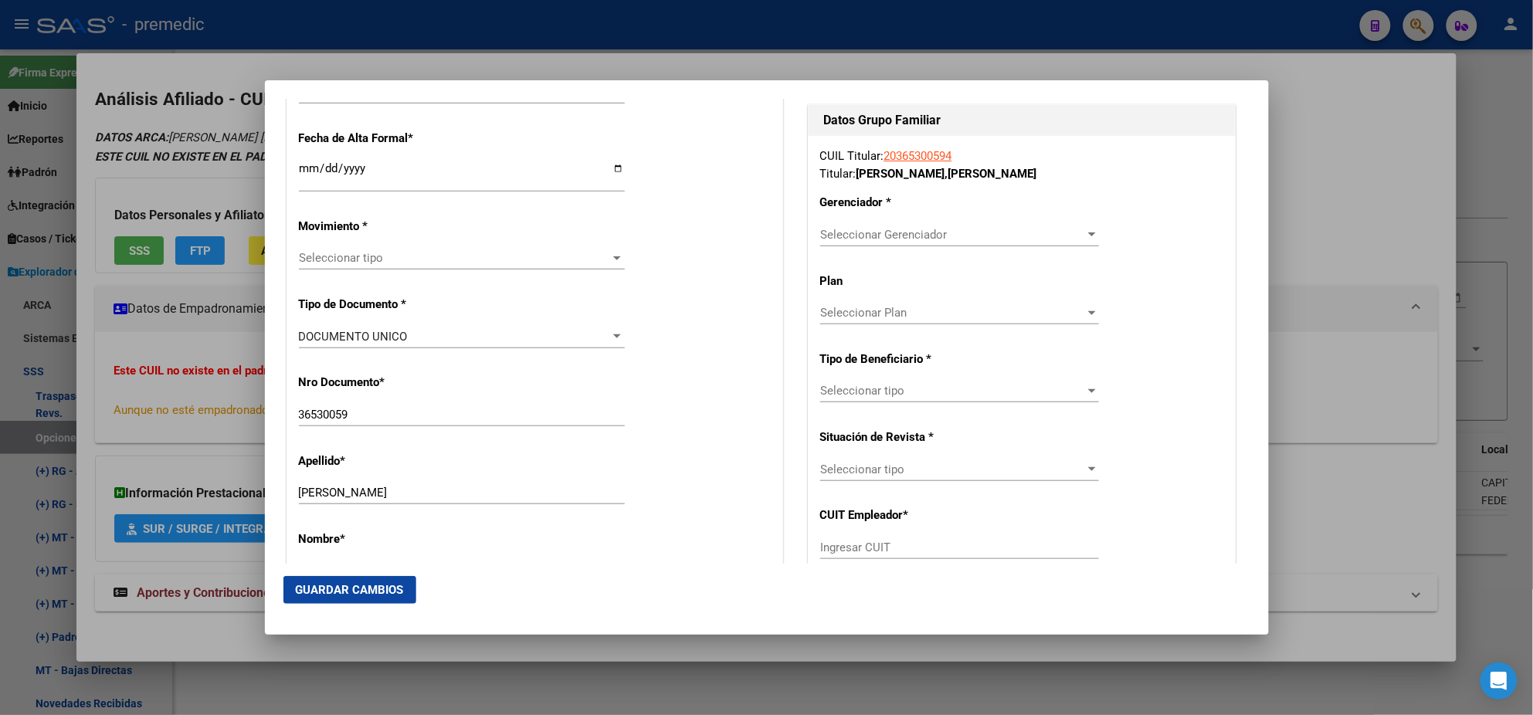
type input "CABA"
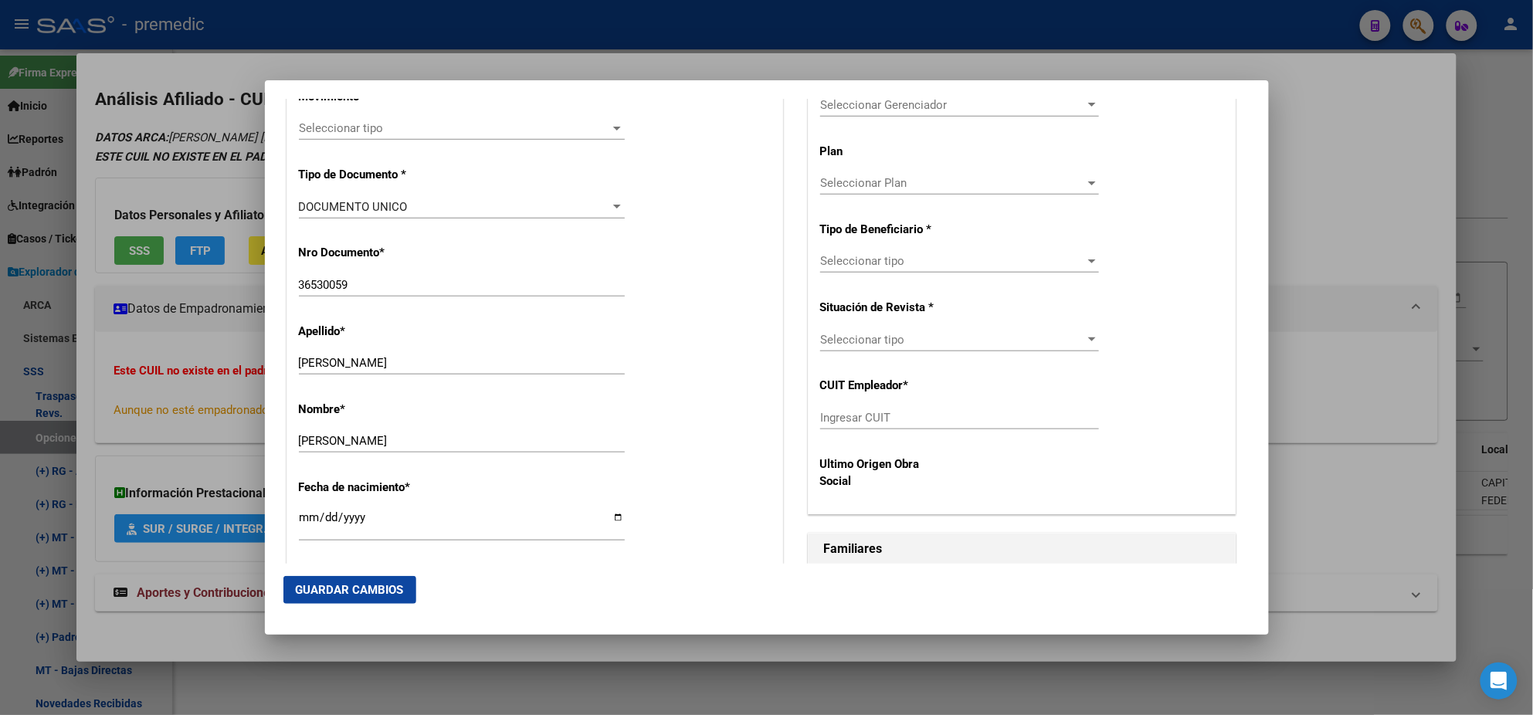
scroll to position [483, 0]
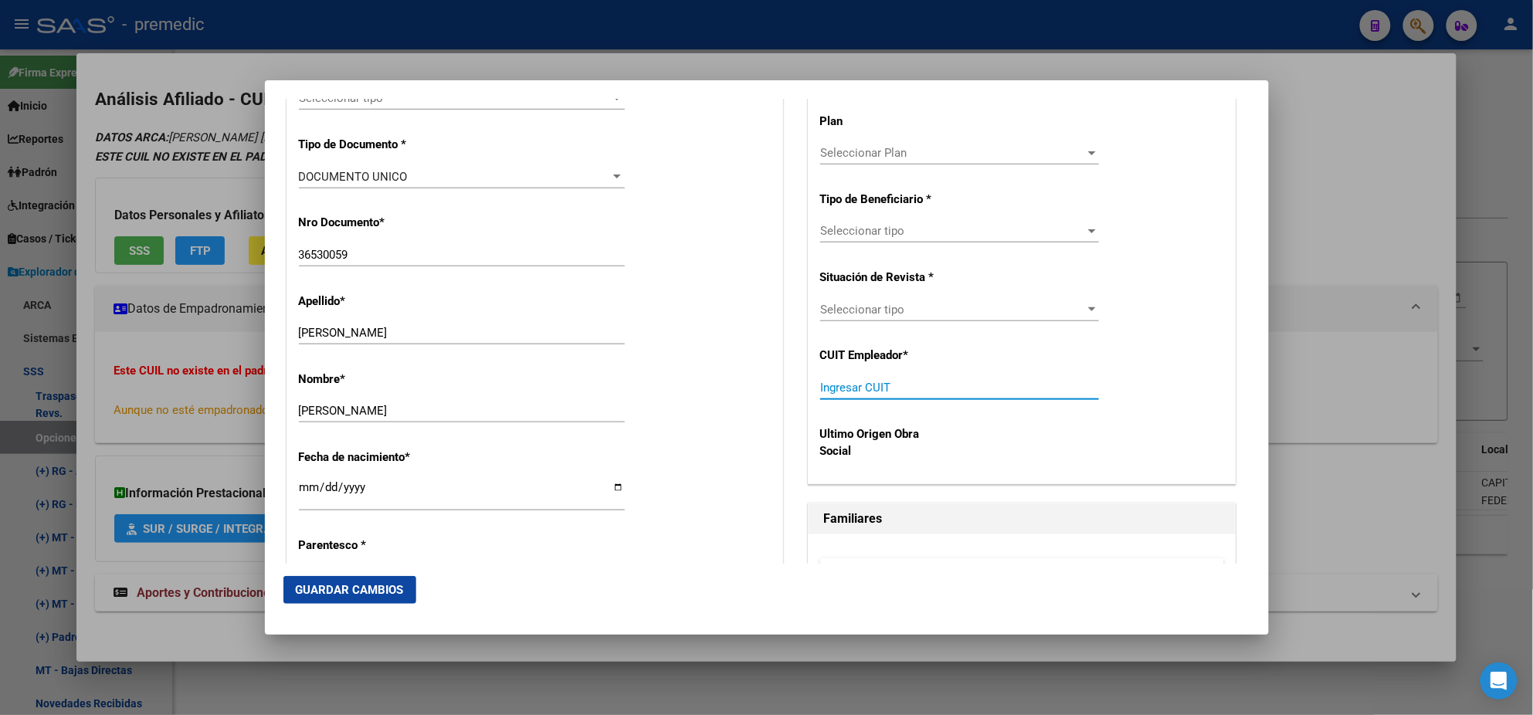
click at [839, 390] on input "Ingresar CUIT" at bounding box center [959, 388] width 279 height 14
paste input "30-53974295-3"
type input "30-53974295-3"
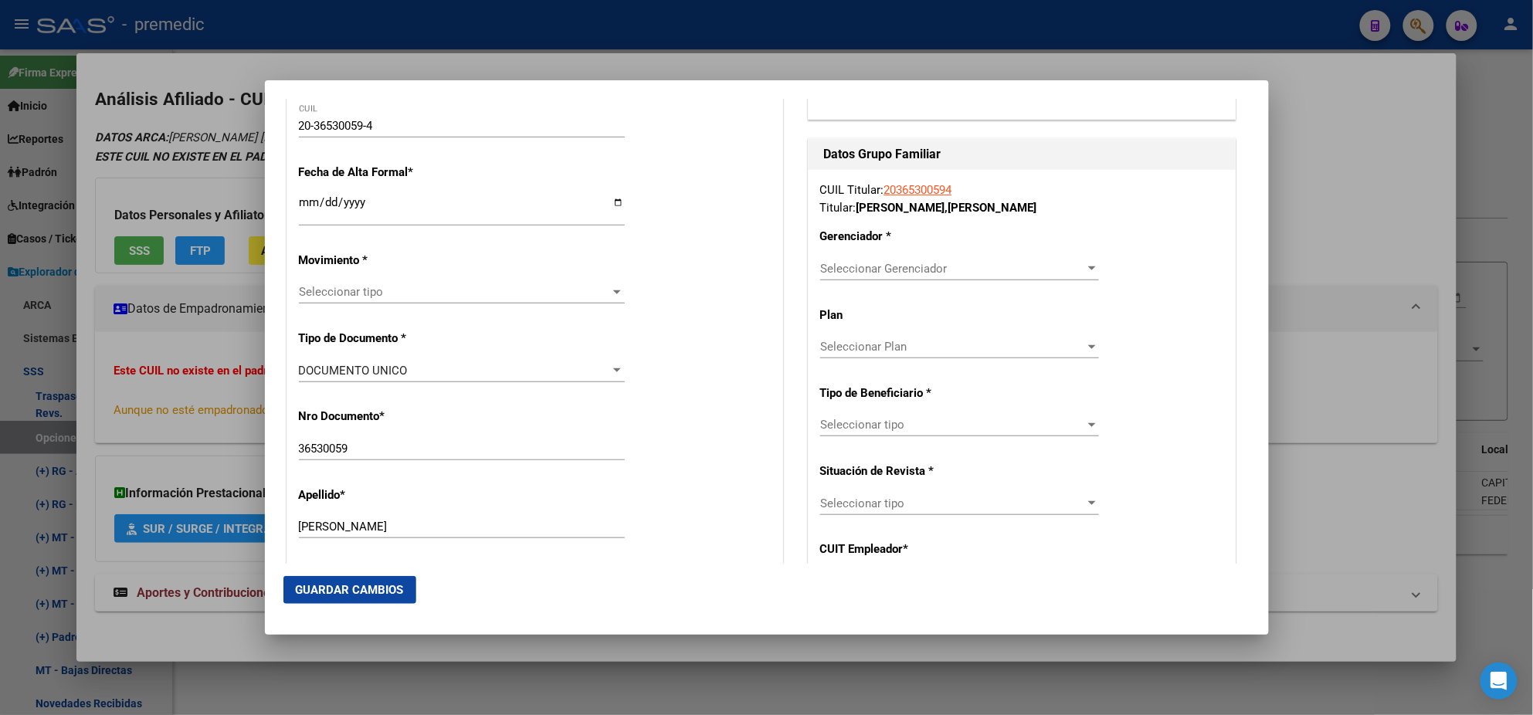
click at [839, 270] on span "Seleccionar Gerenciador" at bounding box center [952, 269] width 265 height 14
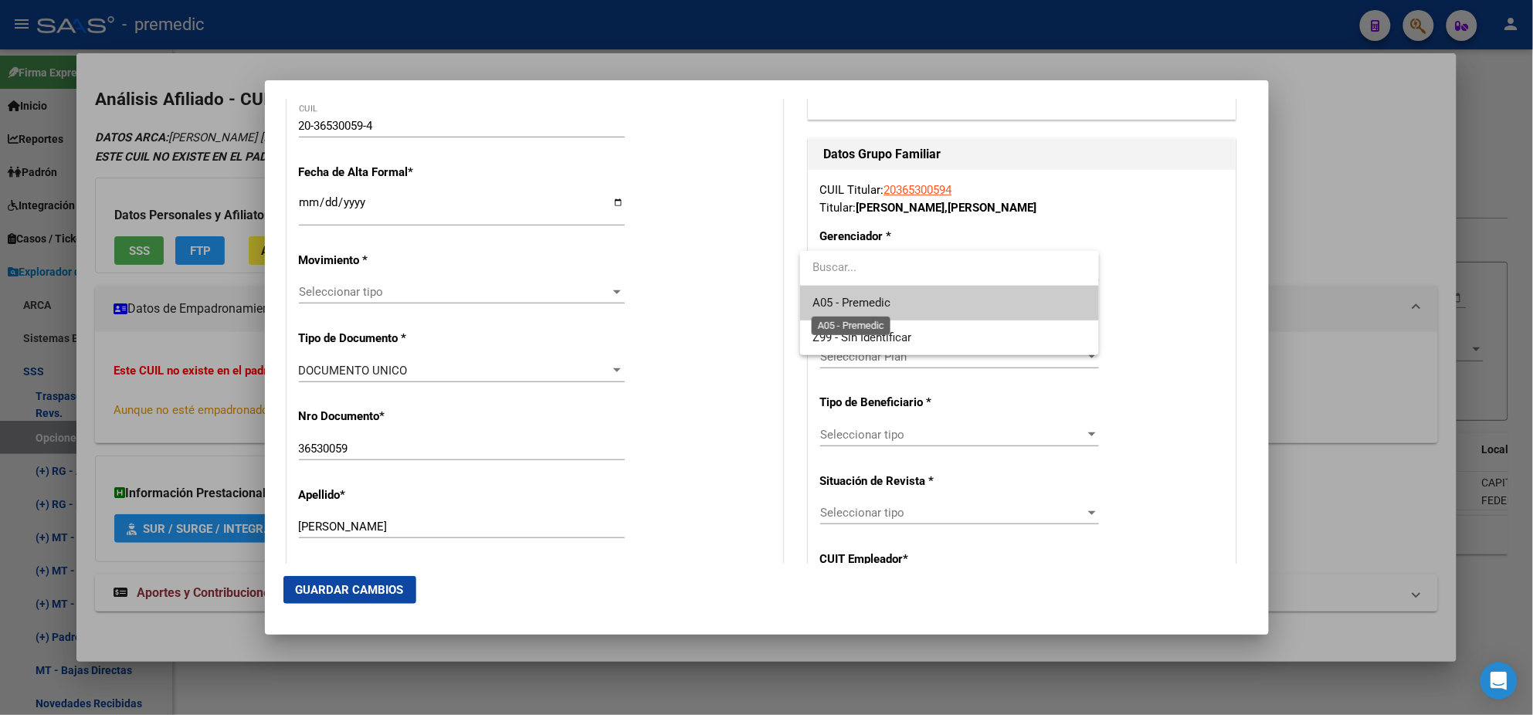
click at [838, 307] on span "A05 - Premedic" at bounding box center [852, 303] width 78 height 14
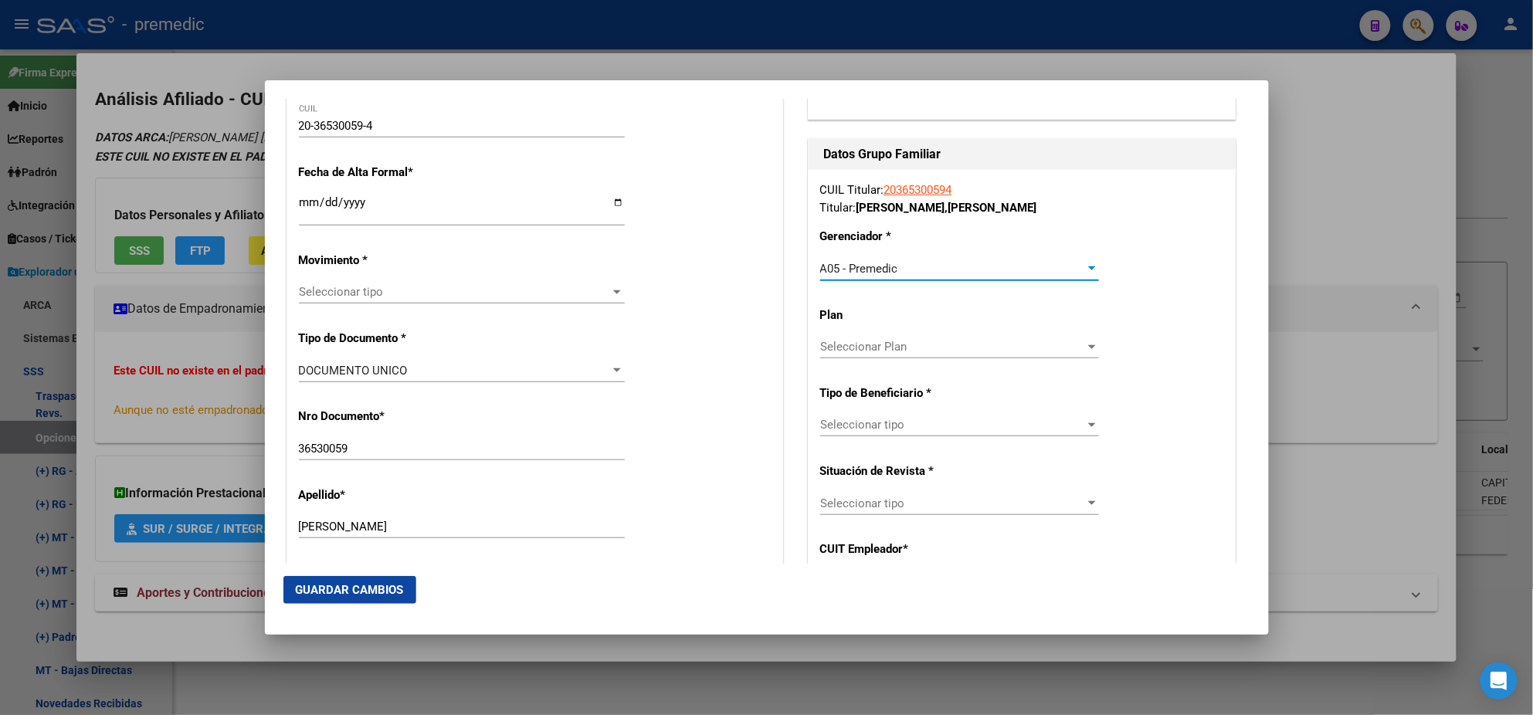
click at [840, 423] on span "Seleccionar tipo" at bounding box center [952, 425] width 265 height 14
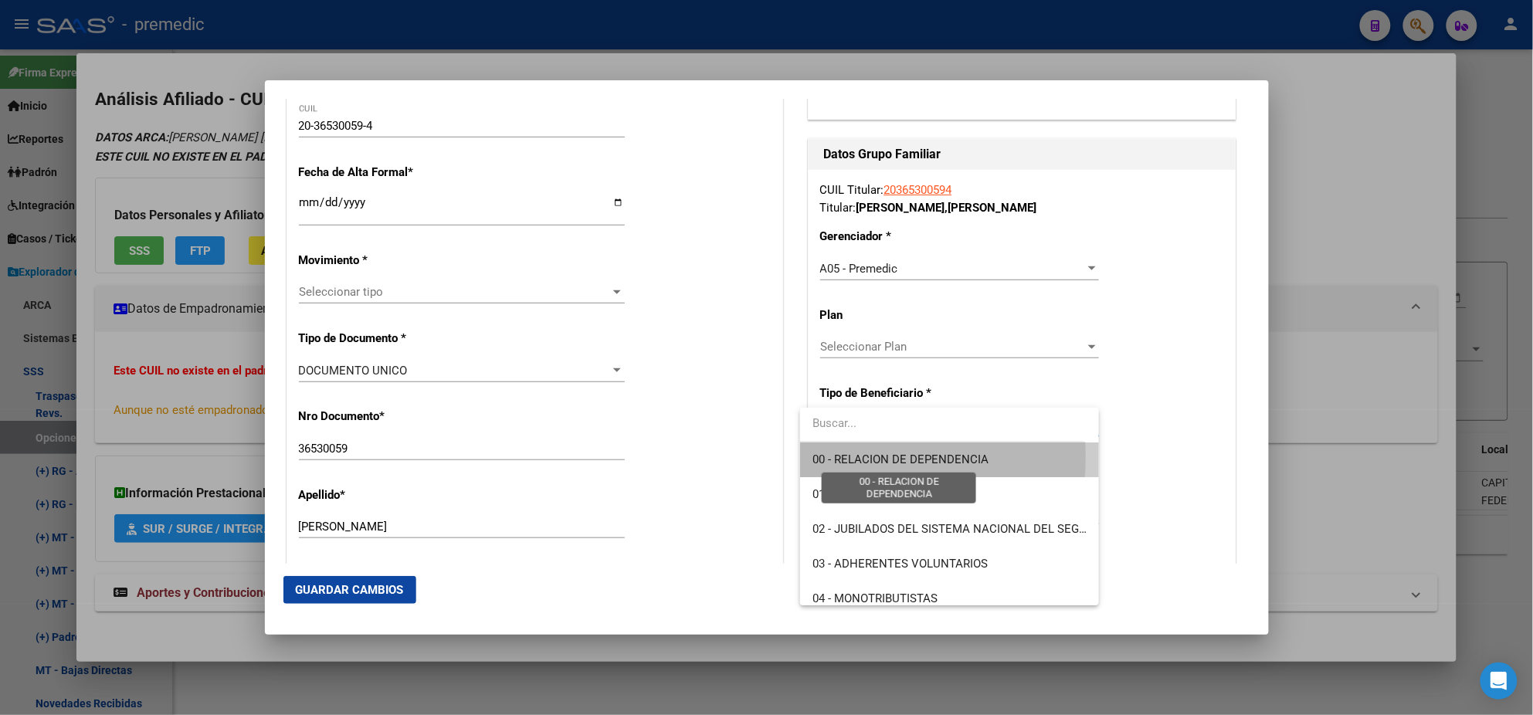
click at [839, 456] on span "00 - RELACION DE DEPENDENCIA" at bounding box center [901, 460] width 176 height 14
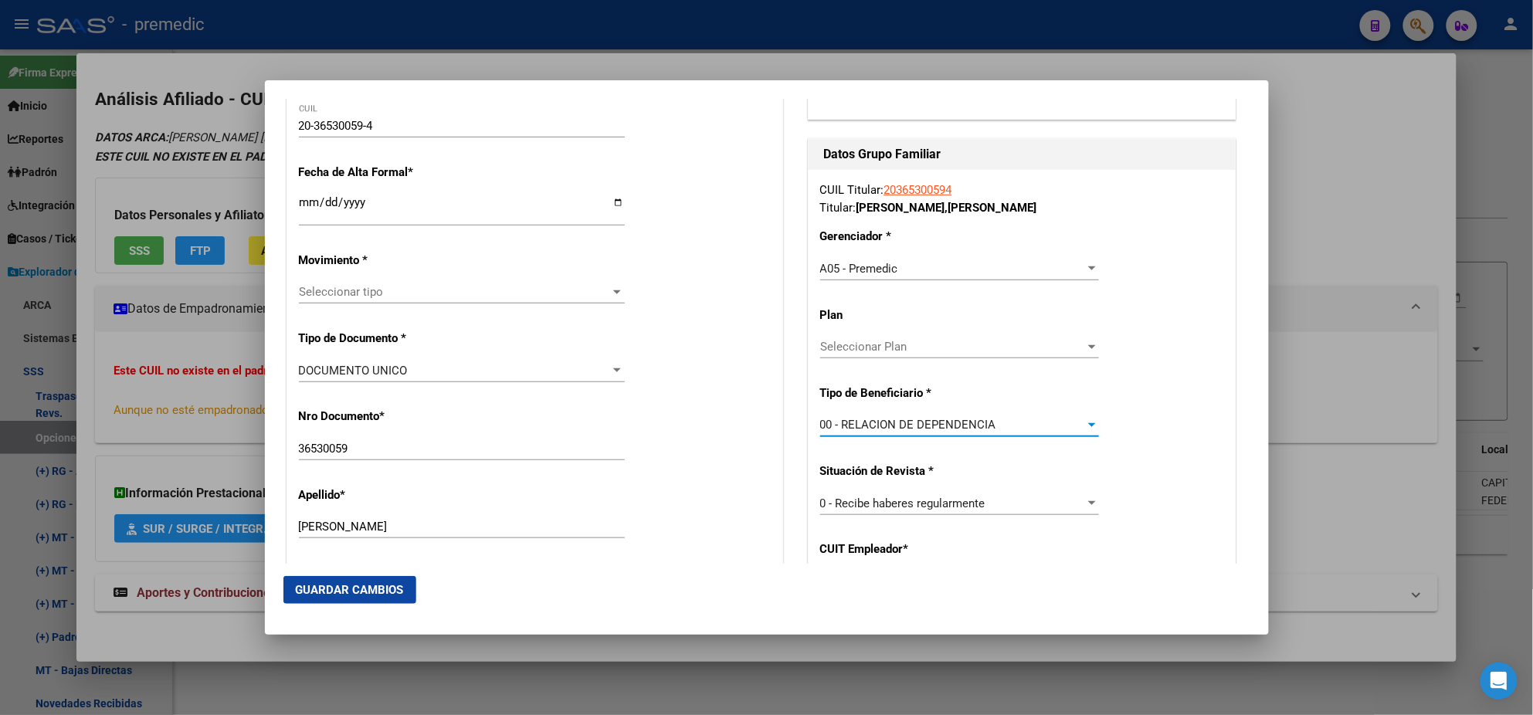
click at [304, 203] on input "Ingresar fecha" at bounding box center [462, 208] width 326 height 25
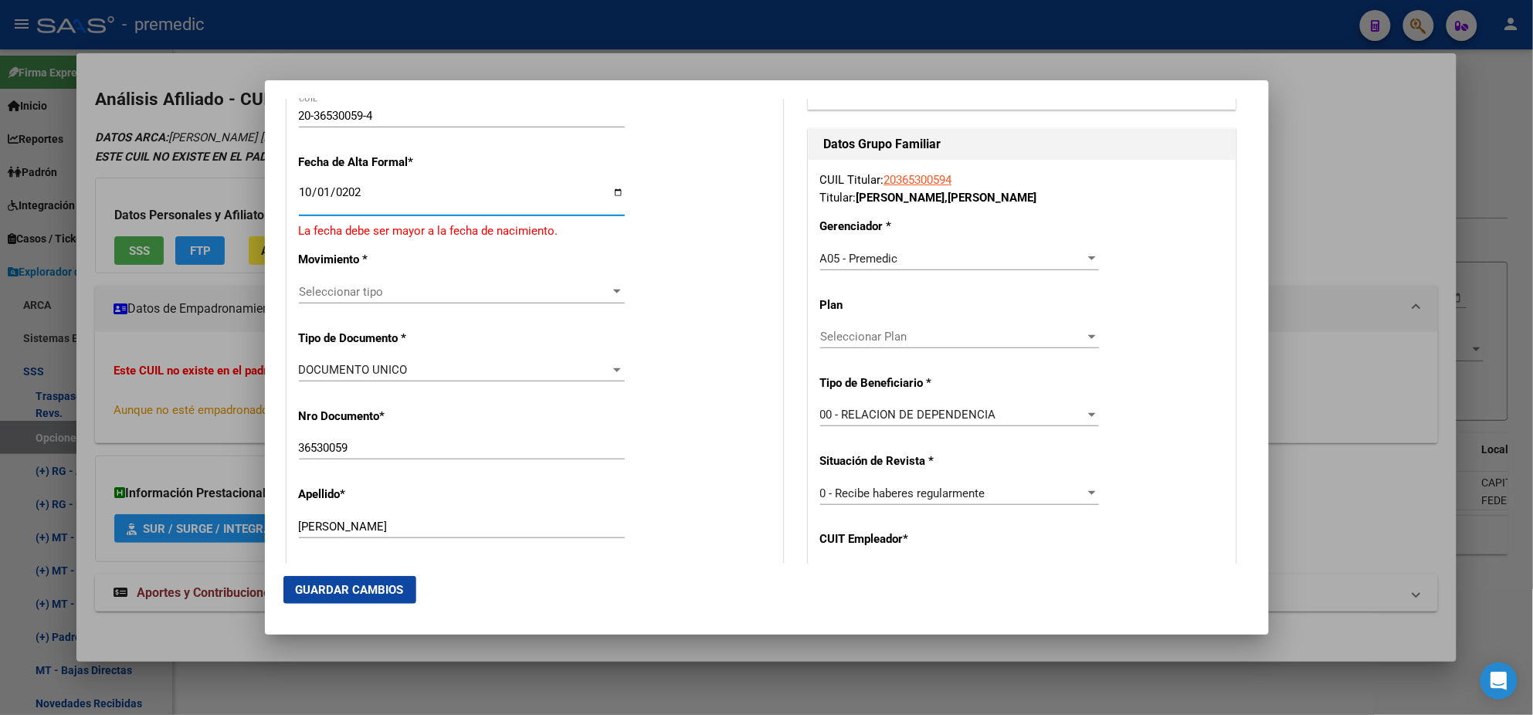
type input "[DATE]"
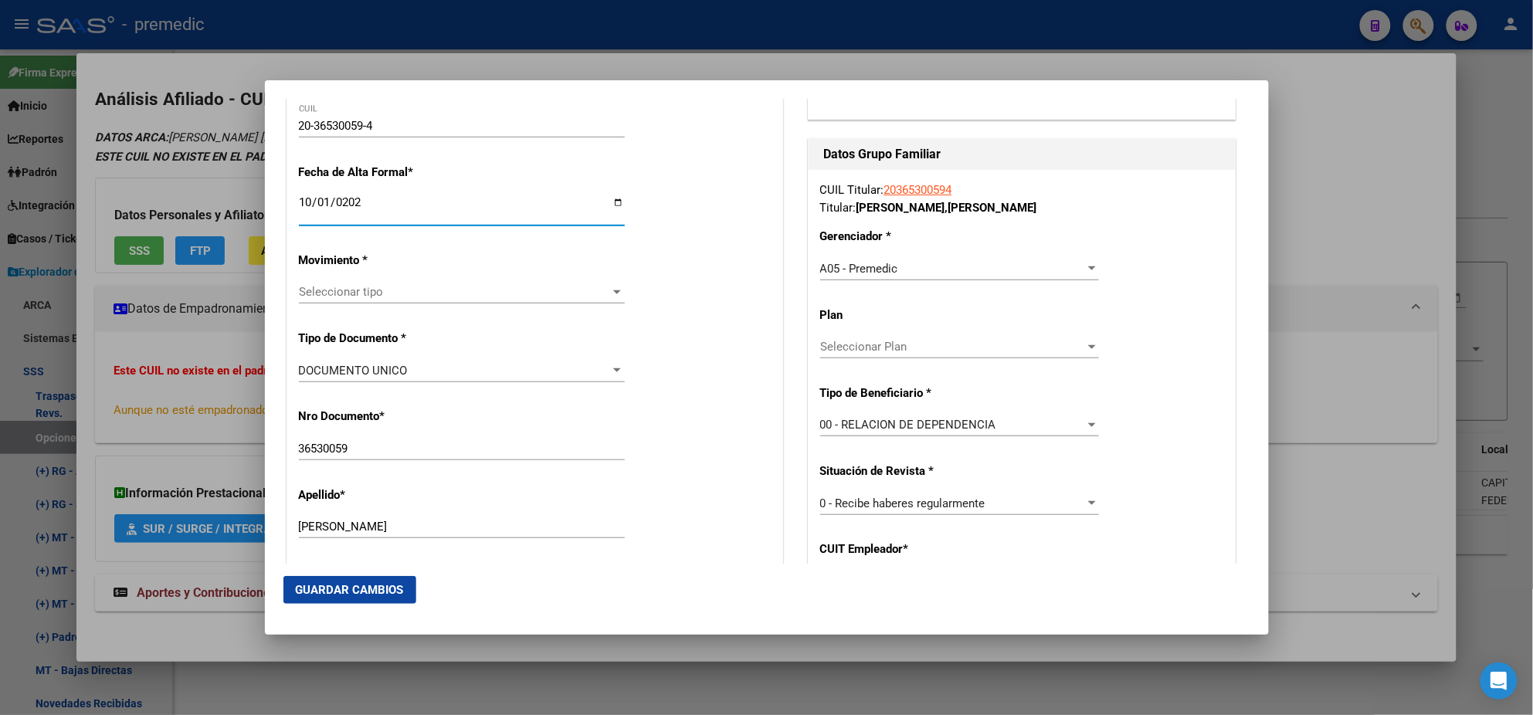
click at [282, 215] on mat-dialog-content "Titular Familiar Informable SSS Datos Afiliado Alta Baja Nro Afiliado Ingresar …" at bounding box center [767, 331] width 1004 height 465
click at [318, 289] on span "Seleccionar tipo" at bounding box center [455, 292] width 312 height 14
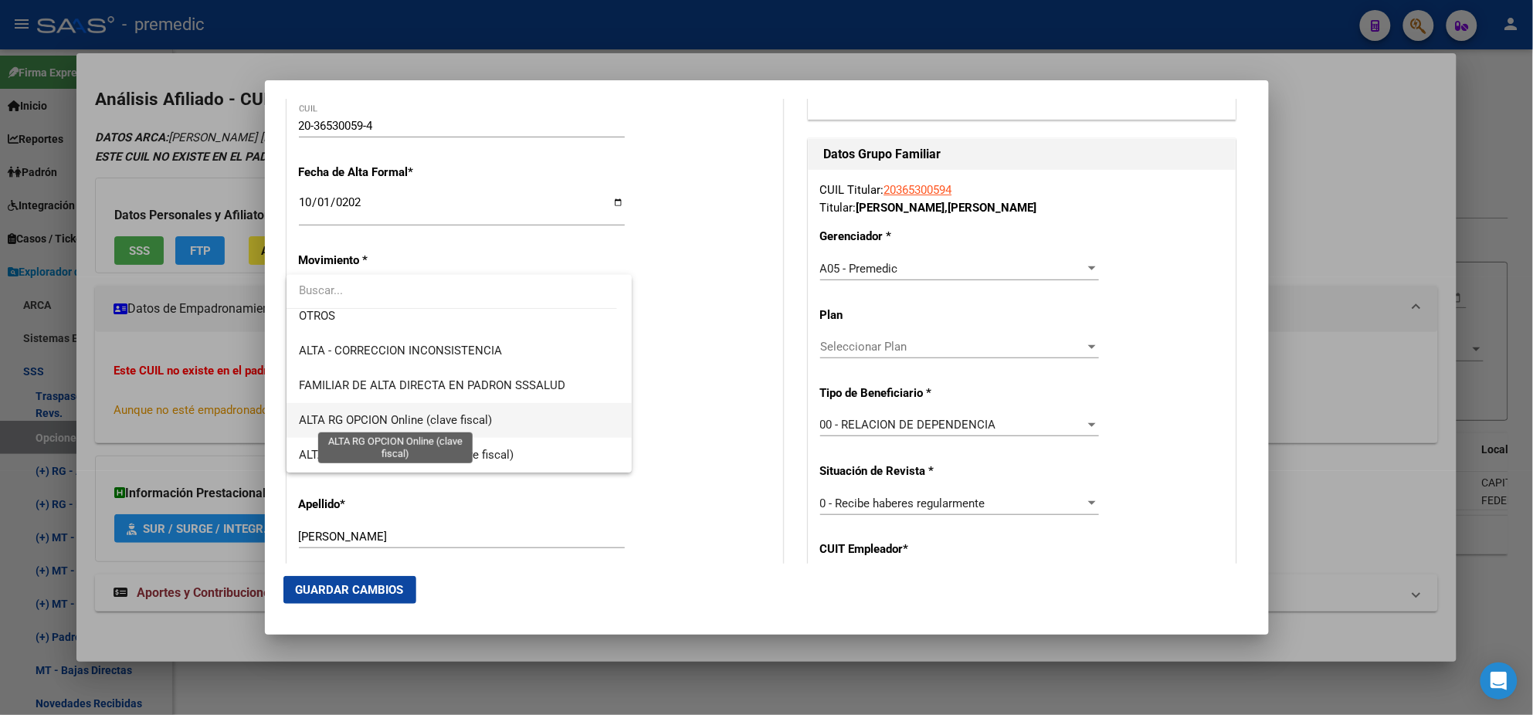
click at [468, 416] on span "ALTA RG OPCION Online (clave fiscal)" at bounding box center [395, 420] width 193 height 14
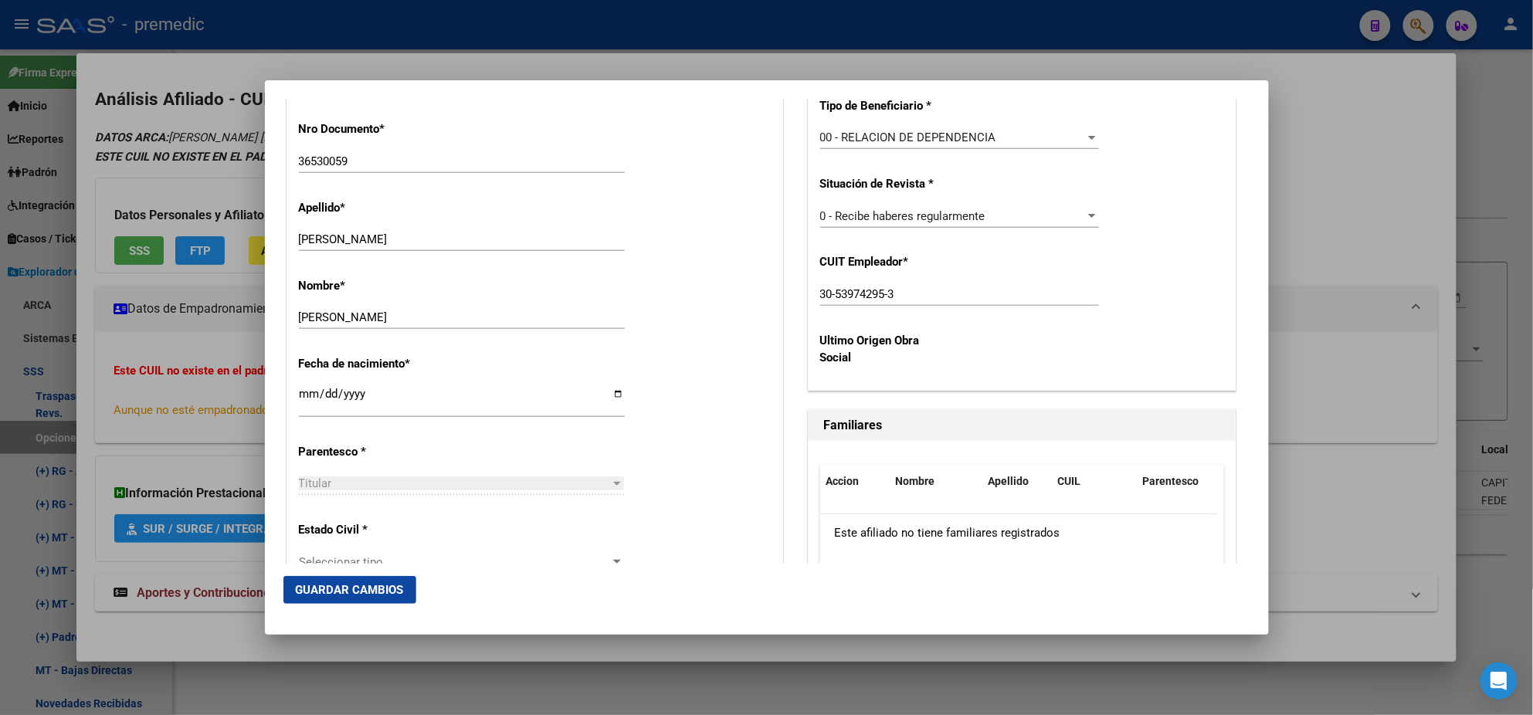
scroll to position [676, 0]
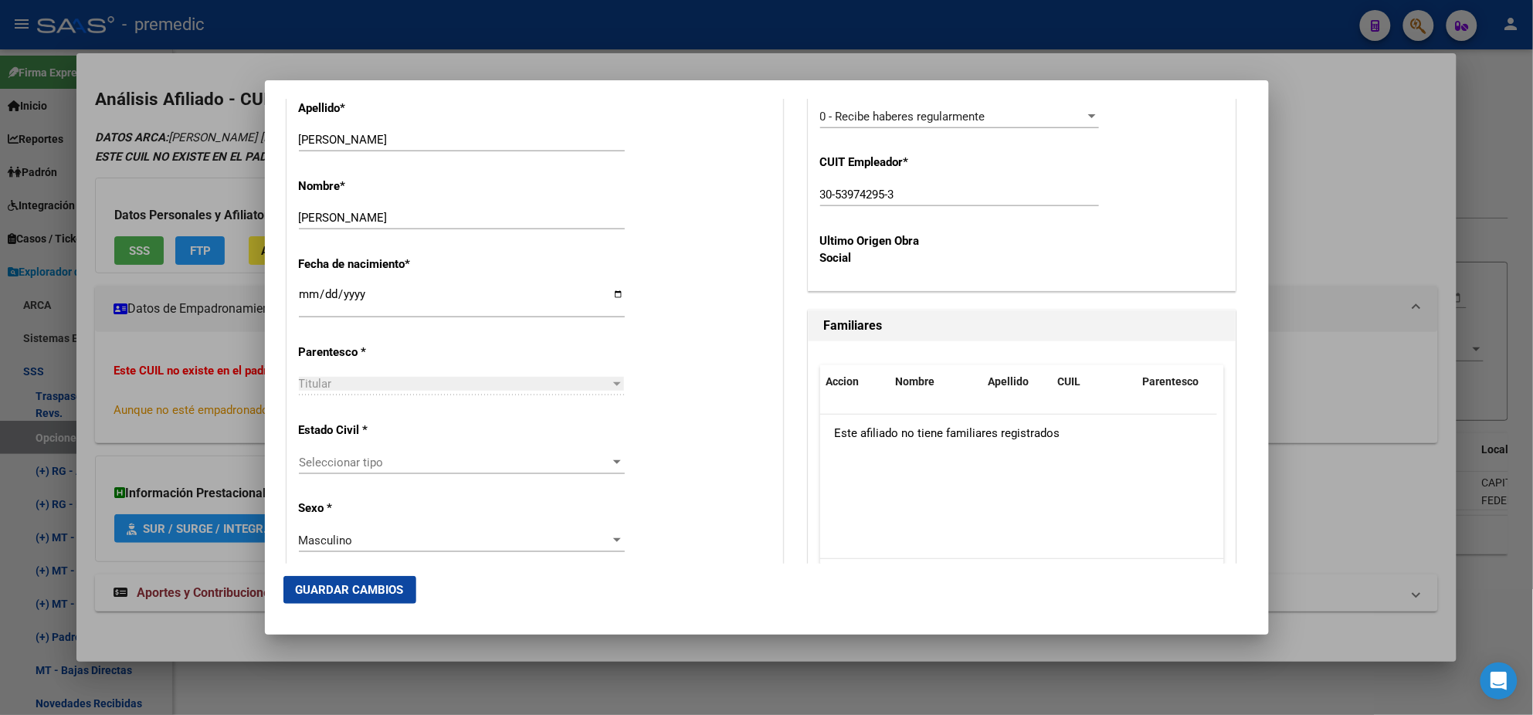
click at [375, 460] on span "Seleccionar tipo" at bounding box center [455, 463] width 312 height 14
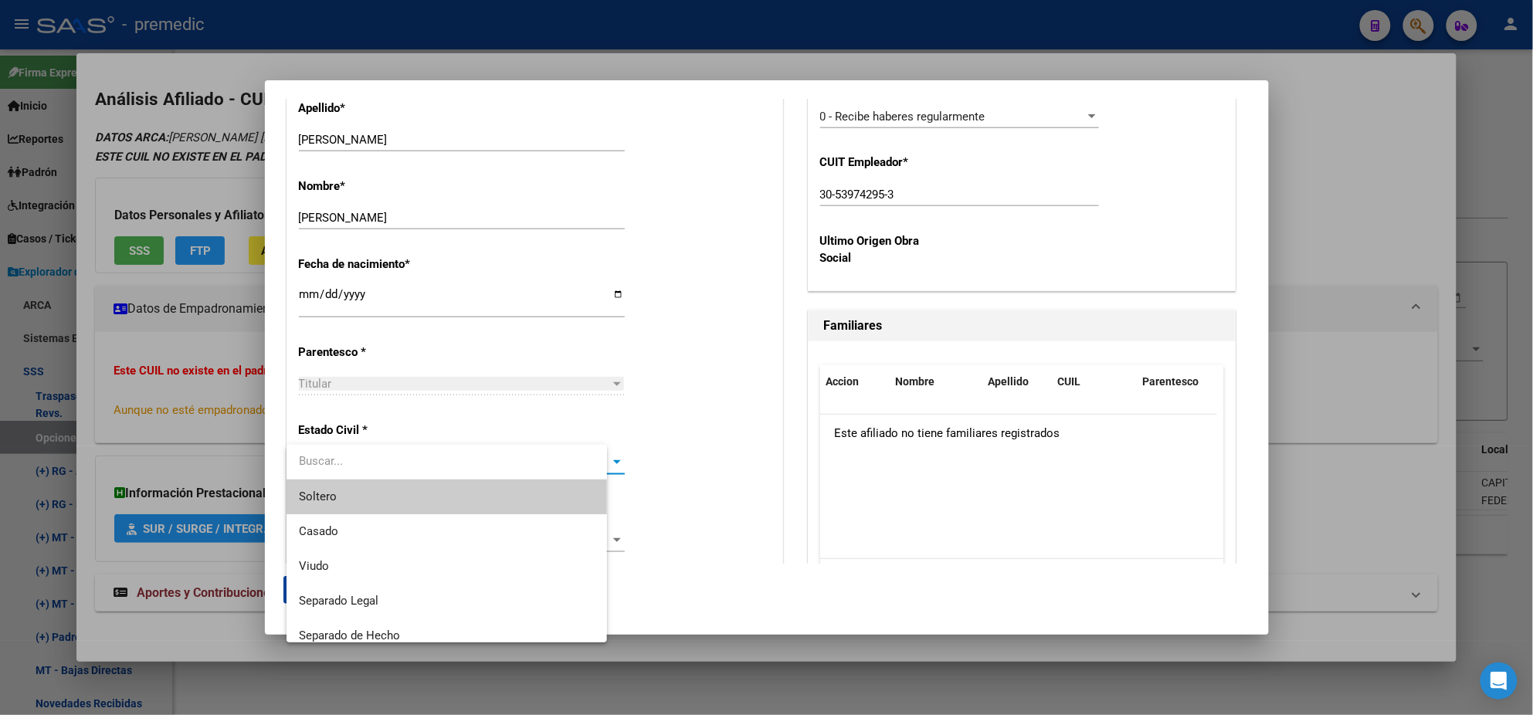
click at [375, 489] on span "Soltero" at bounding box center [447, 497] width 296 height 35
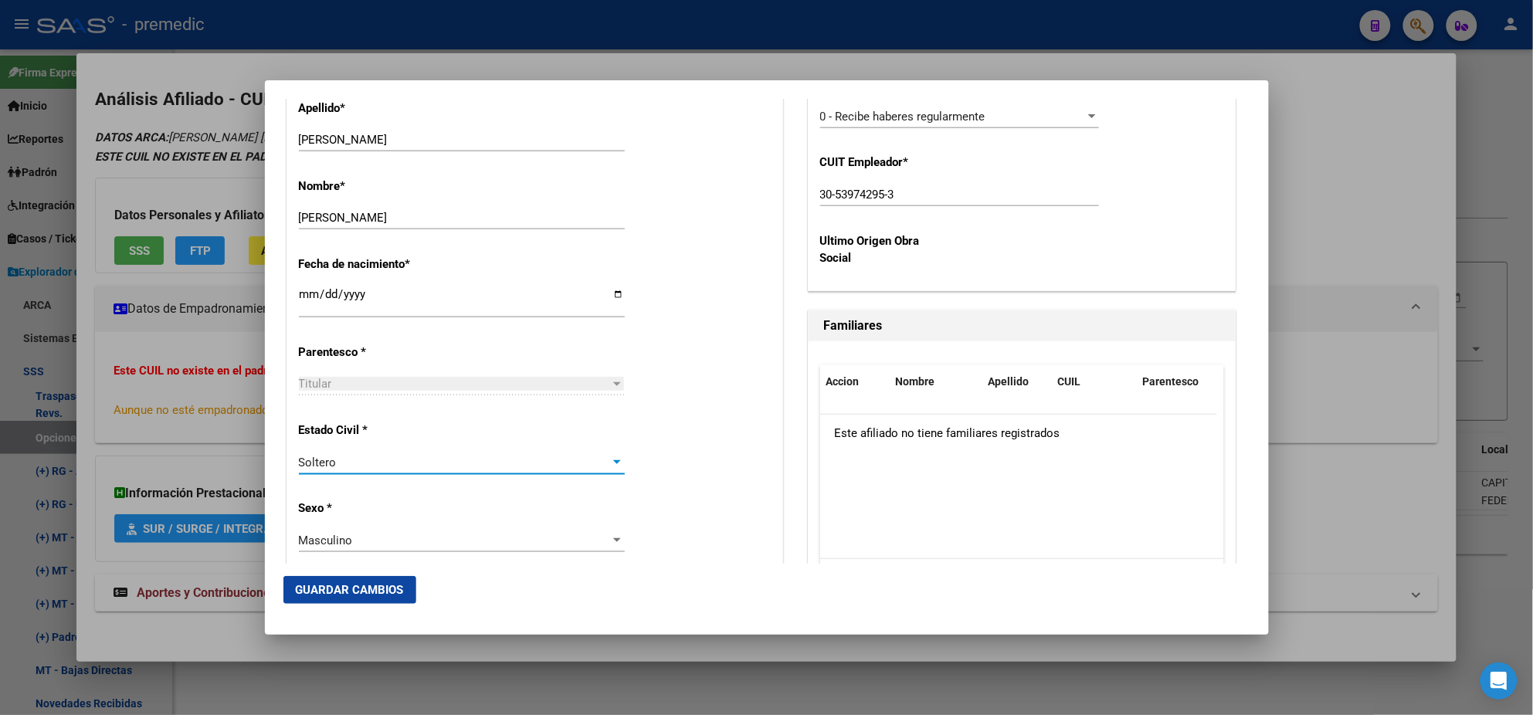
click at [406, 500] on p "Sexo *" at bounding box center [369, 509] width 141 height 18
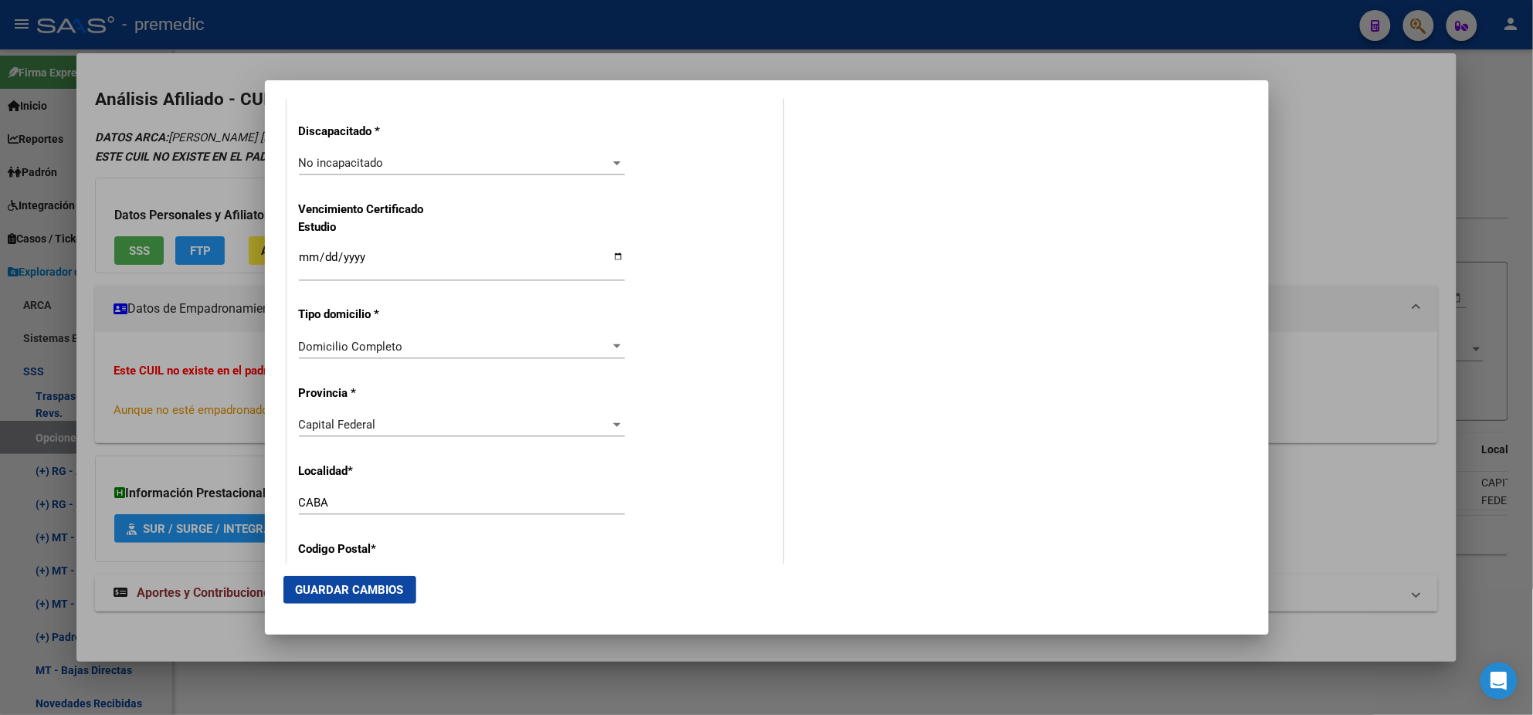
scroll to position [1254, 0]
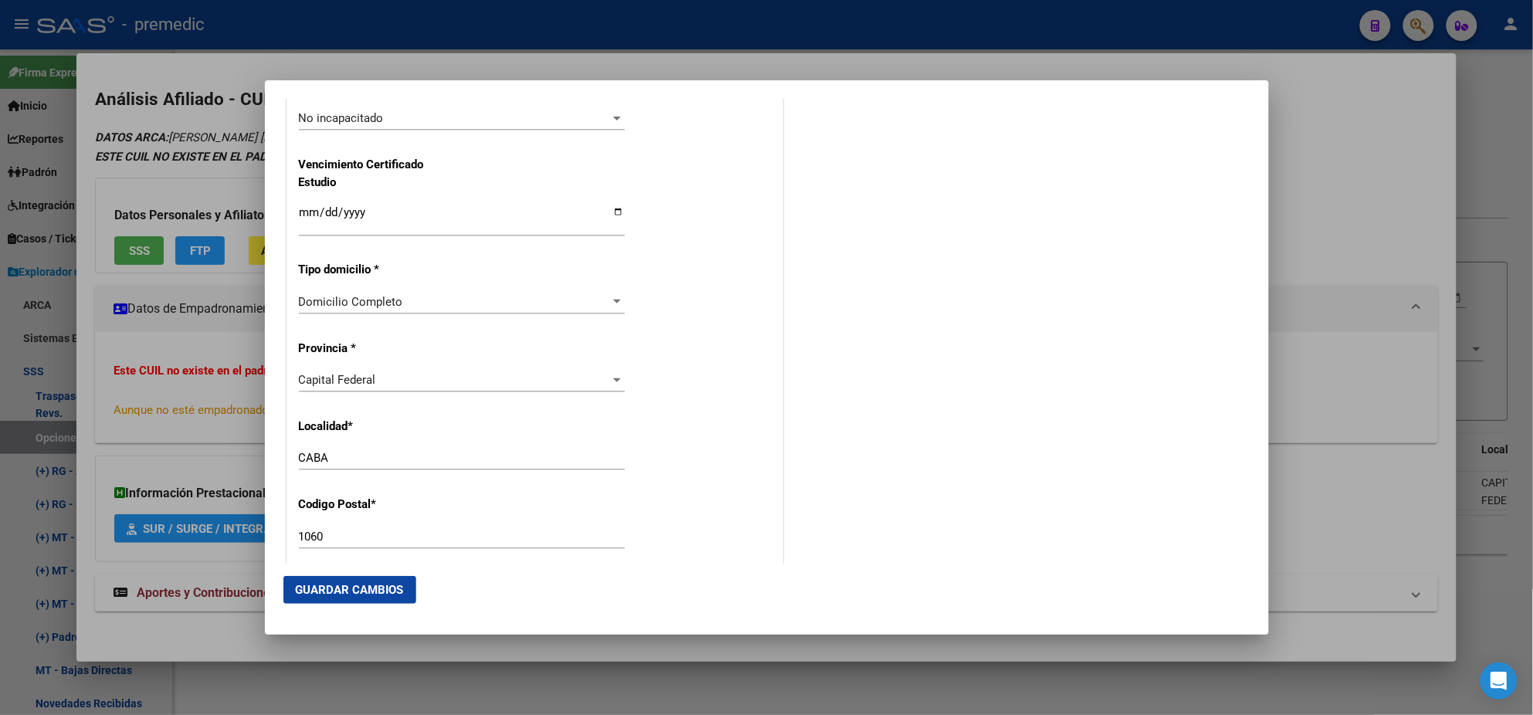
click at [368, 583] on span "Guardar Cambios" at bounding box center [350, 590] width 108 height 14
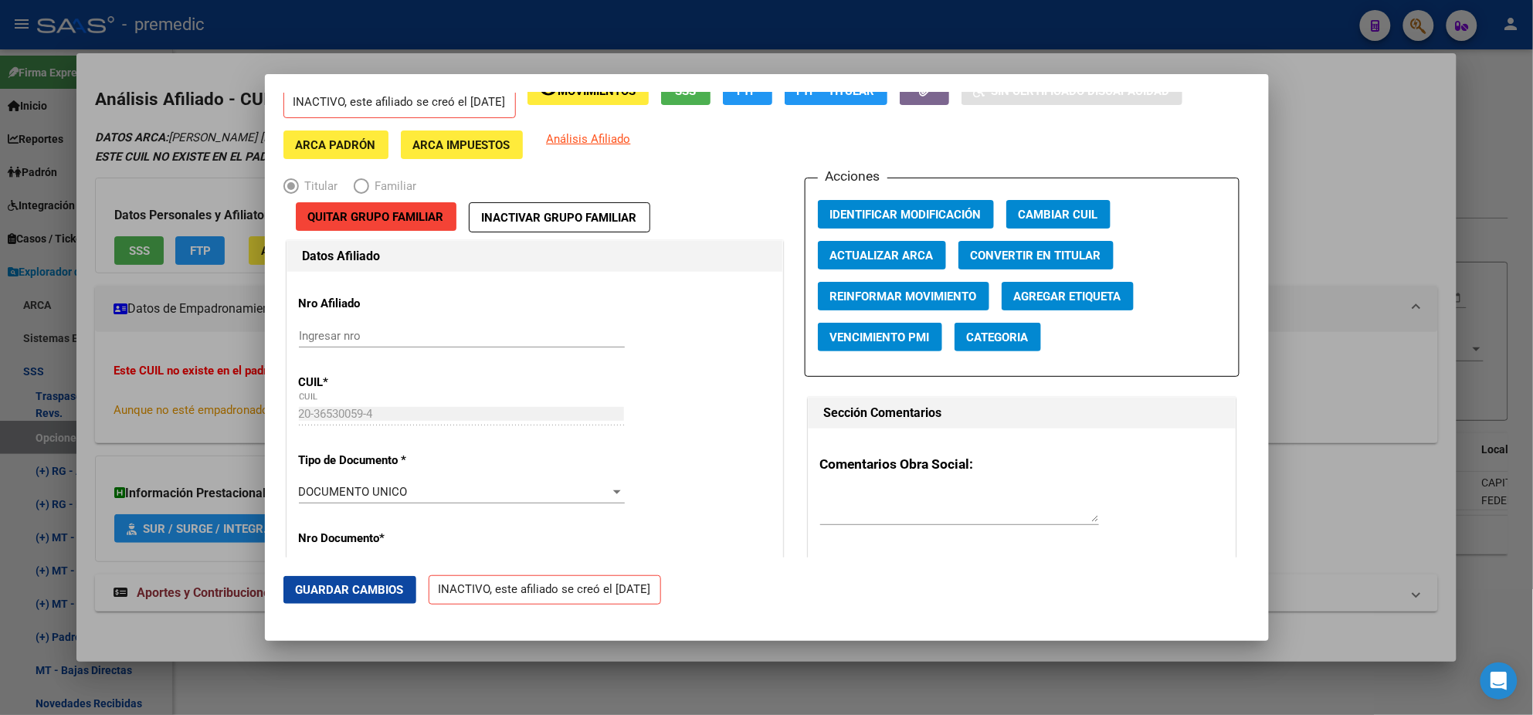
scroll to position [0, 0]
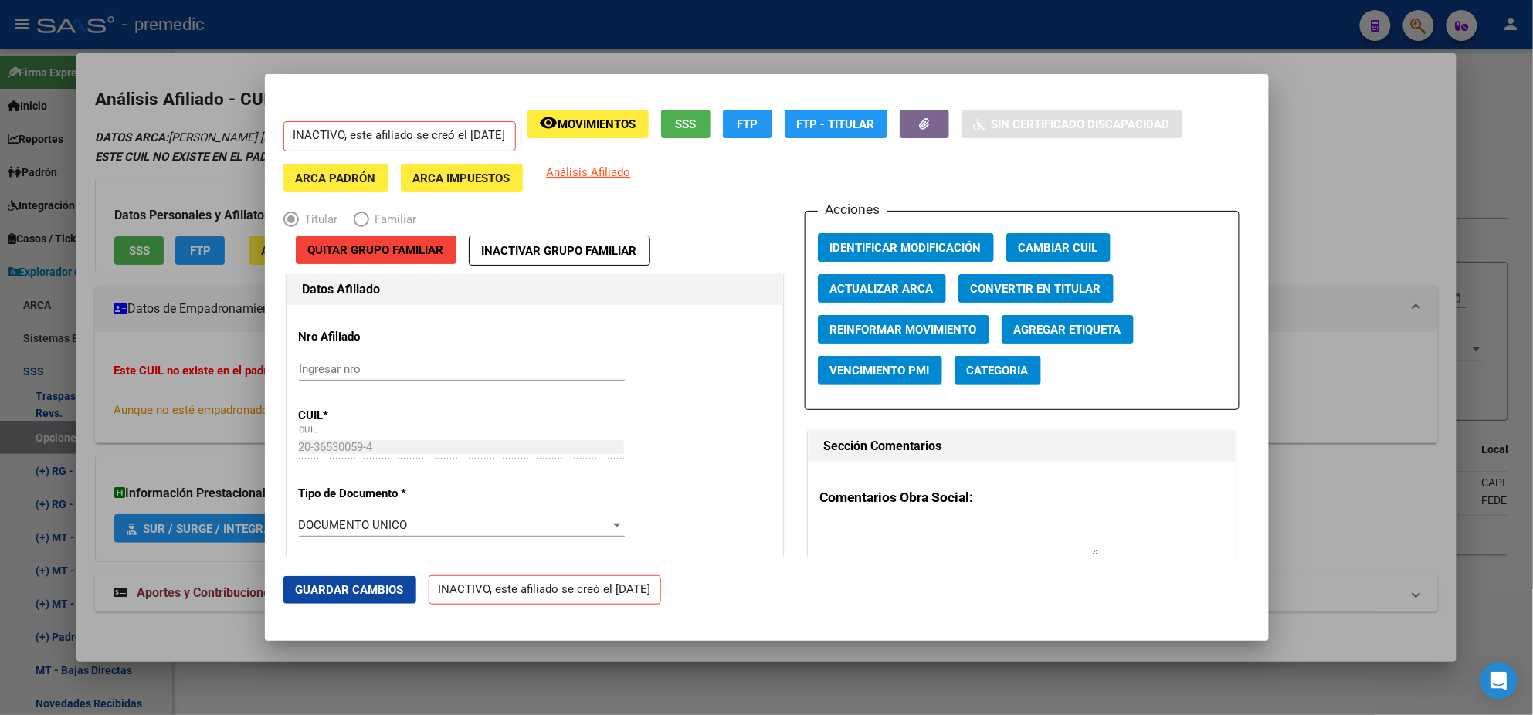
click at [596, 126] on span "Movimientos" at bounding box center [597, 124] width 78 height 14
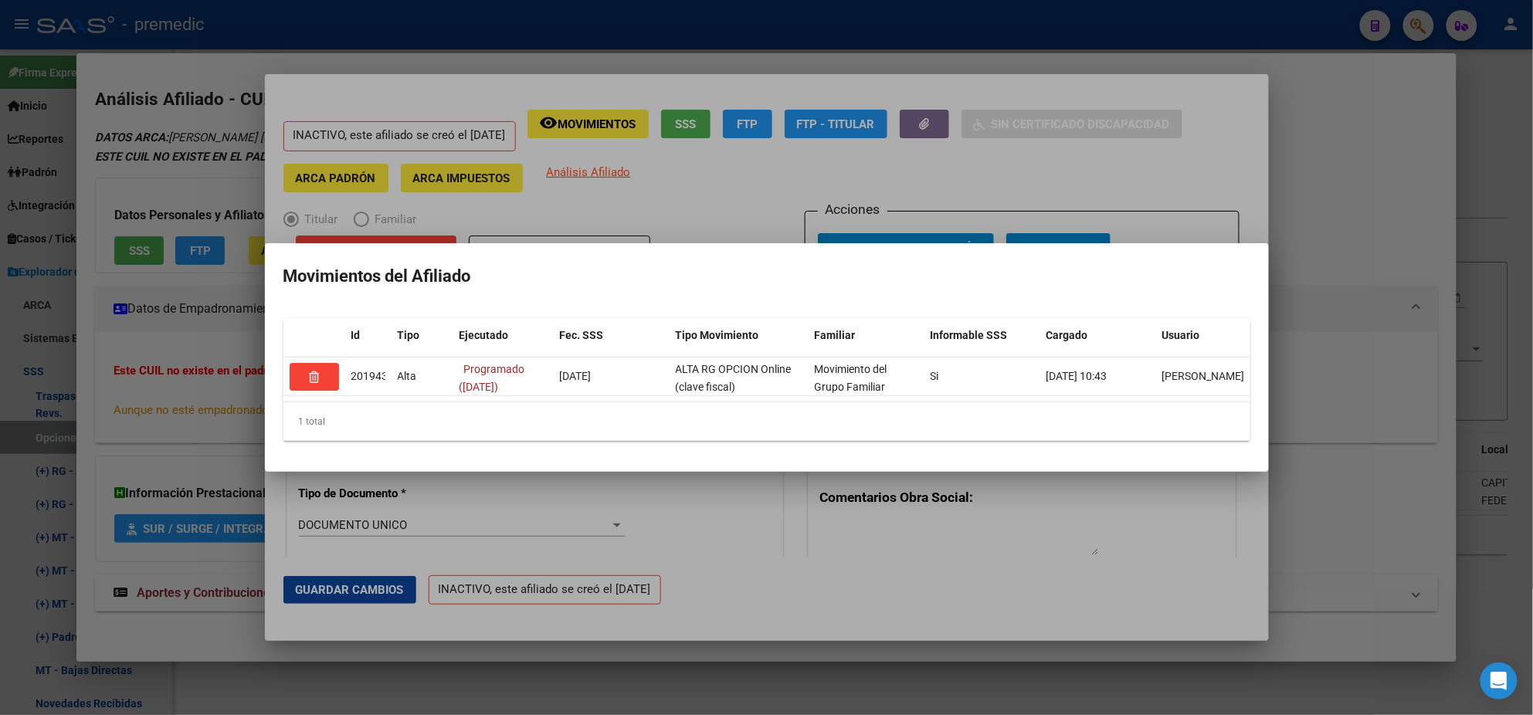
click at [96, 335] on div at bounding box center [766, 357] width 1533 height 715
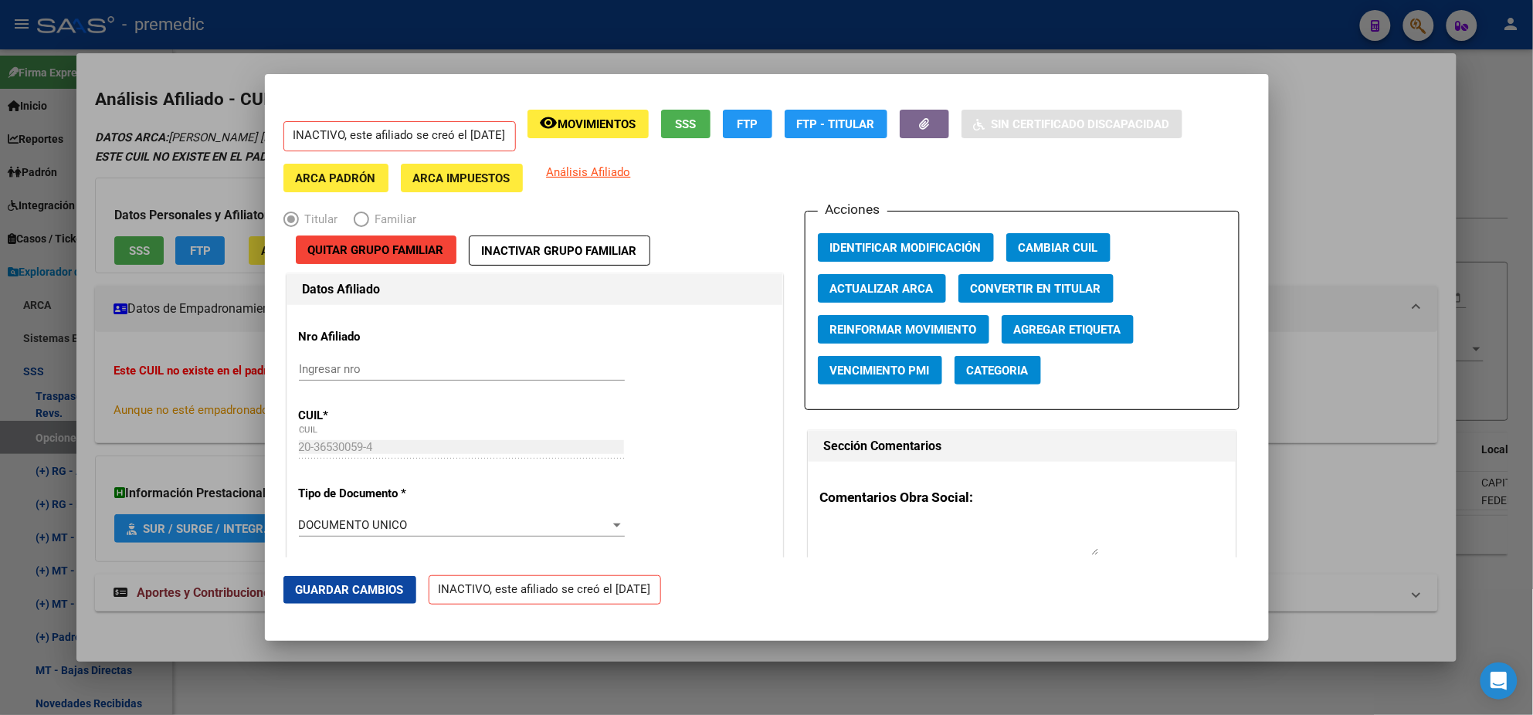
click at [49, 348] on div at bounding box center [766, 357] width 1533 height 715
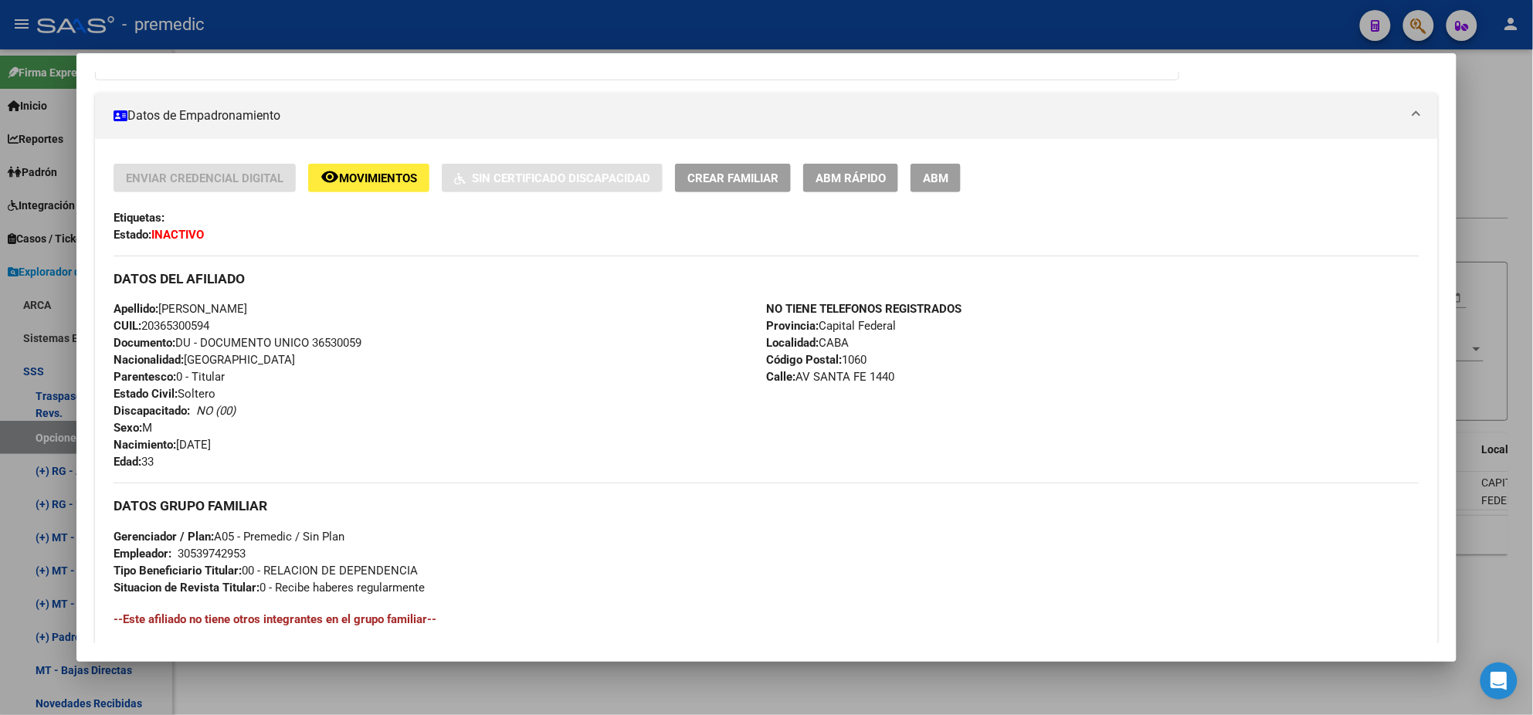
scroll to position [289, 0]
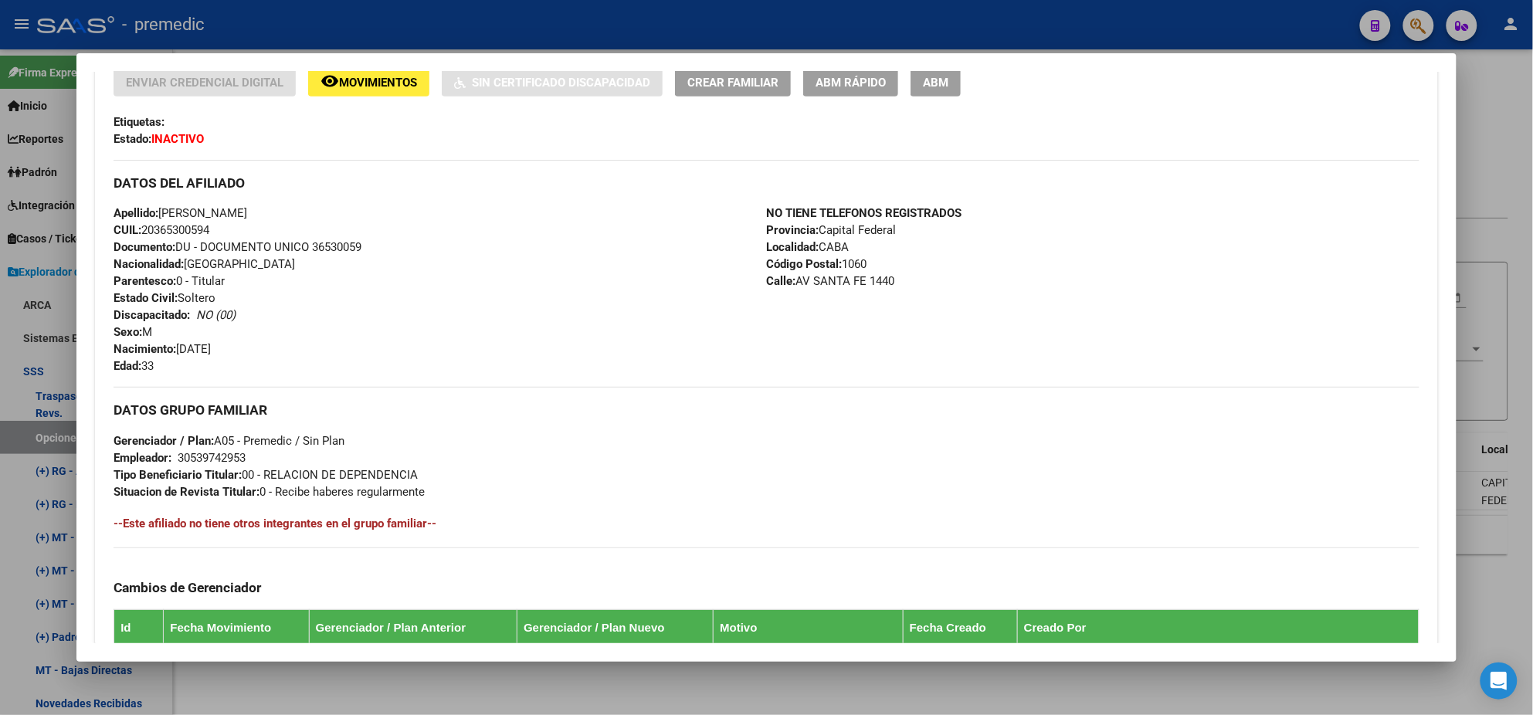
click at [60, 402] on div at bounding box center [766, 357] width 1533 height 715
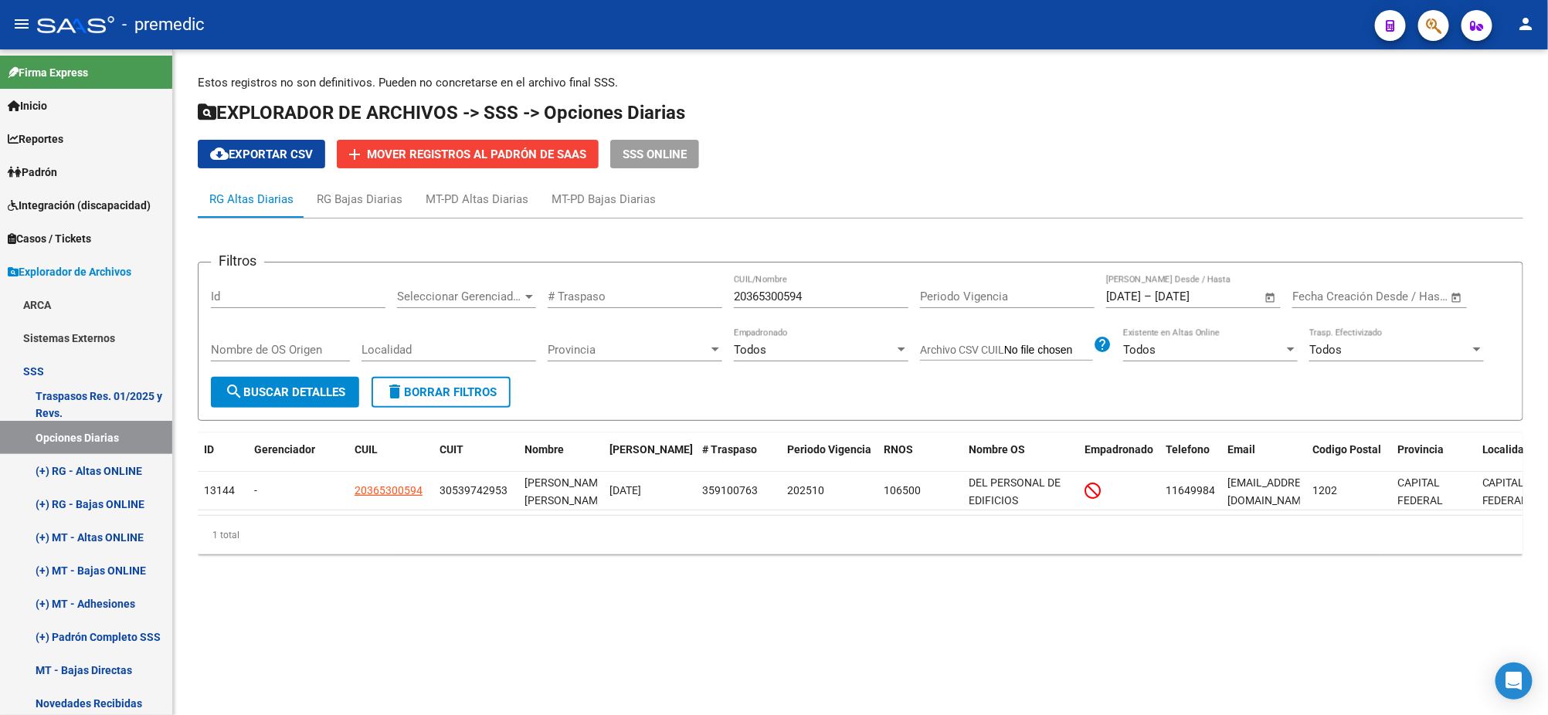
click at [263, 386] on span "search Buscar Detalles" at bounding box center [285, 392] width 120 height 14
drag, startPoint x: 668, startPoint y: 301, endPoint x: 645, endPoint y: 301, distance: 23.2
click at [645, 301] on div "Filtros Id Seleccionar Gerenciador Seleccionar Gerenciador # Traspaso 203653005…" at bounding box center [860, 326] width 1299 height 102
paste input "418030411"
type input "20418030411"
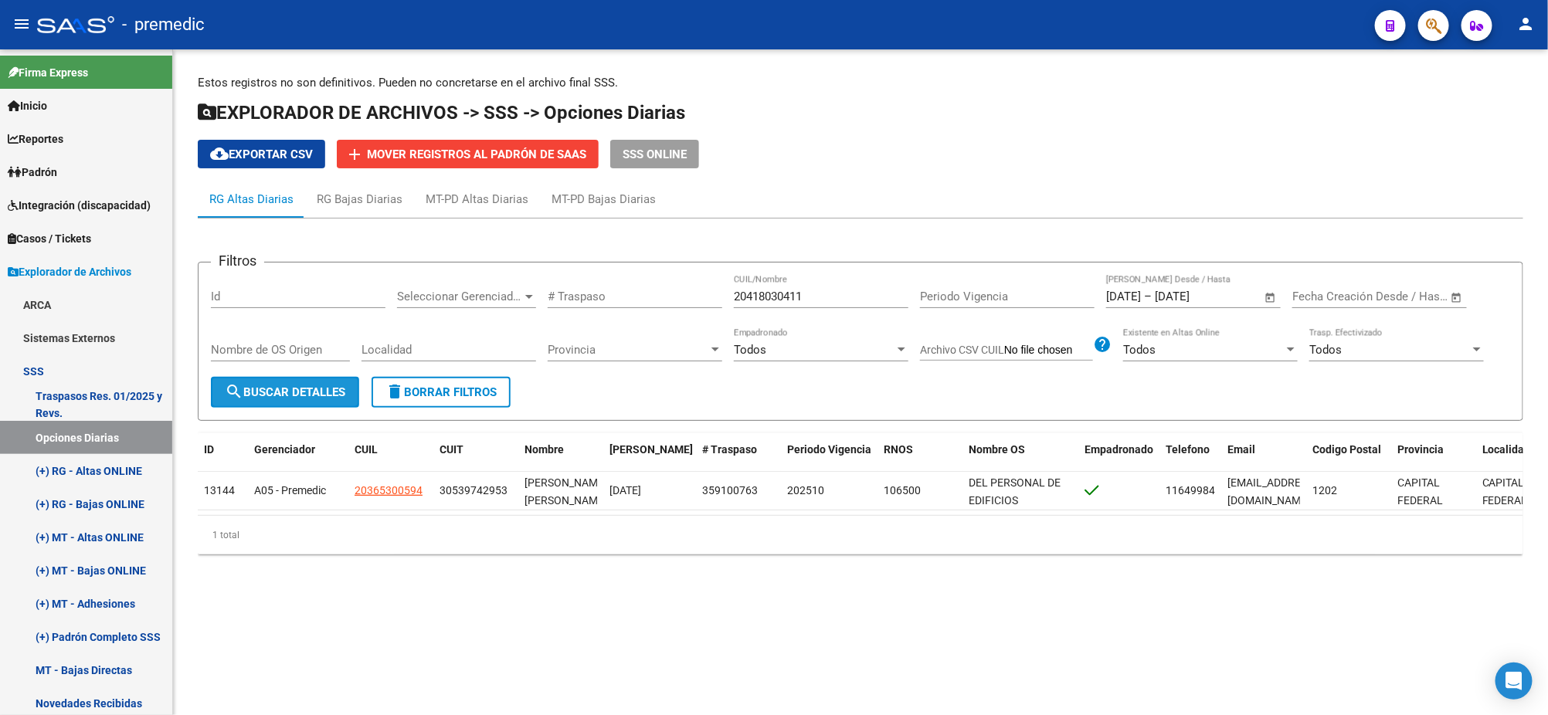
click at [316, 395] on span "search Buscar Detalles" at bounding box center [285, 392] width 120 height 14
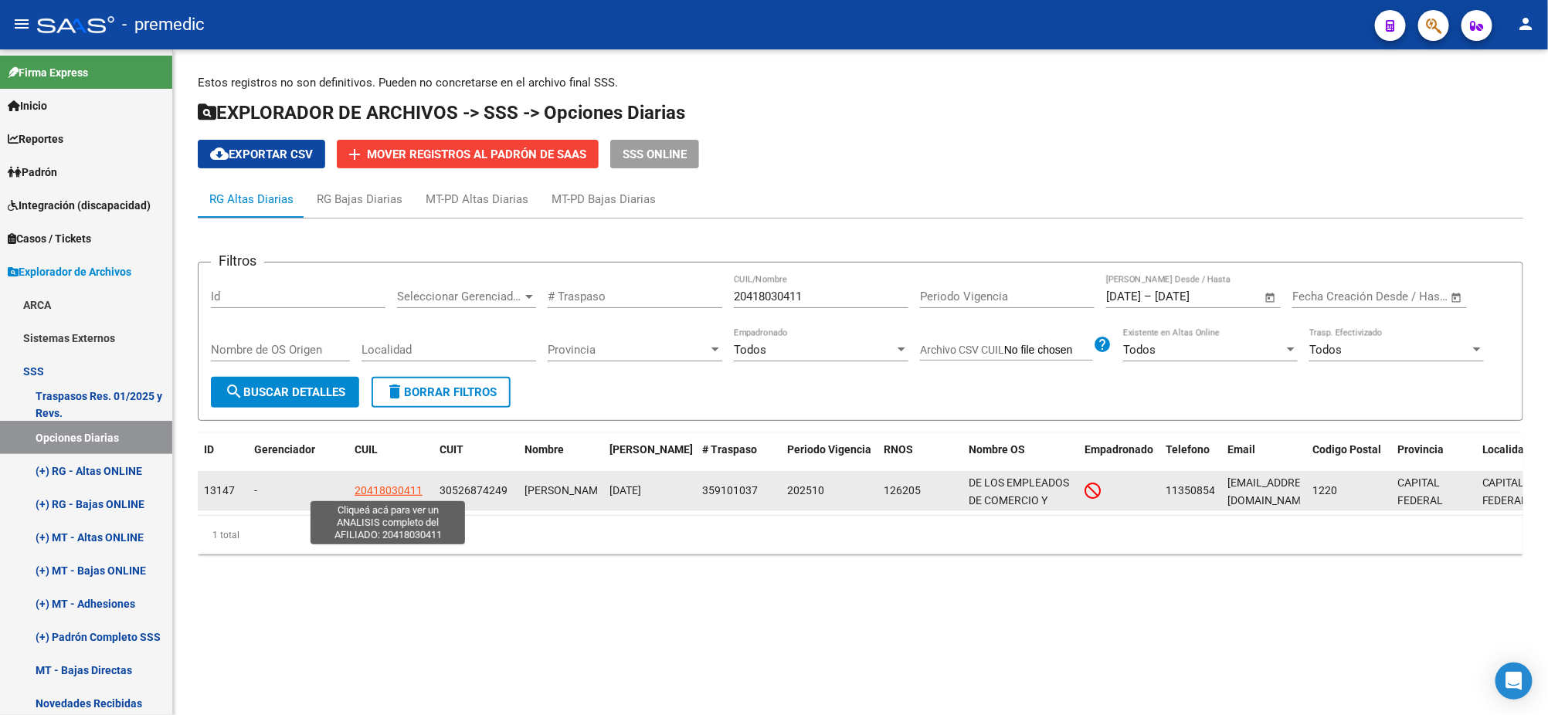
click at [386, 486] on span "20418030411" at bounding box center [389, 490] width 68 height 12
type textarea "20418030411"
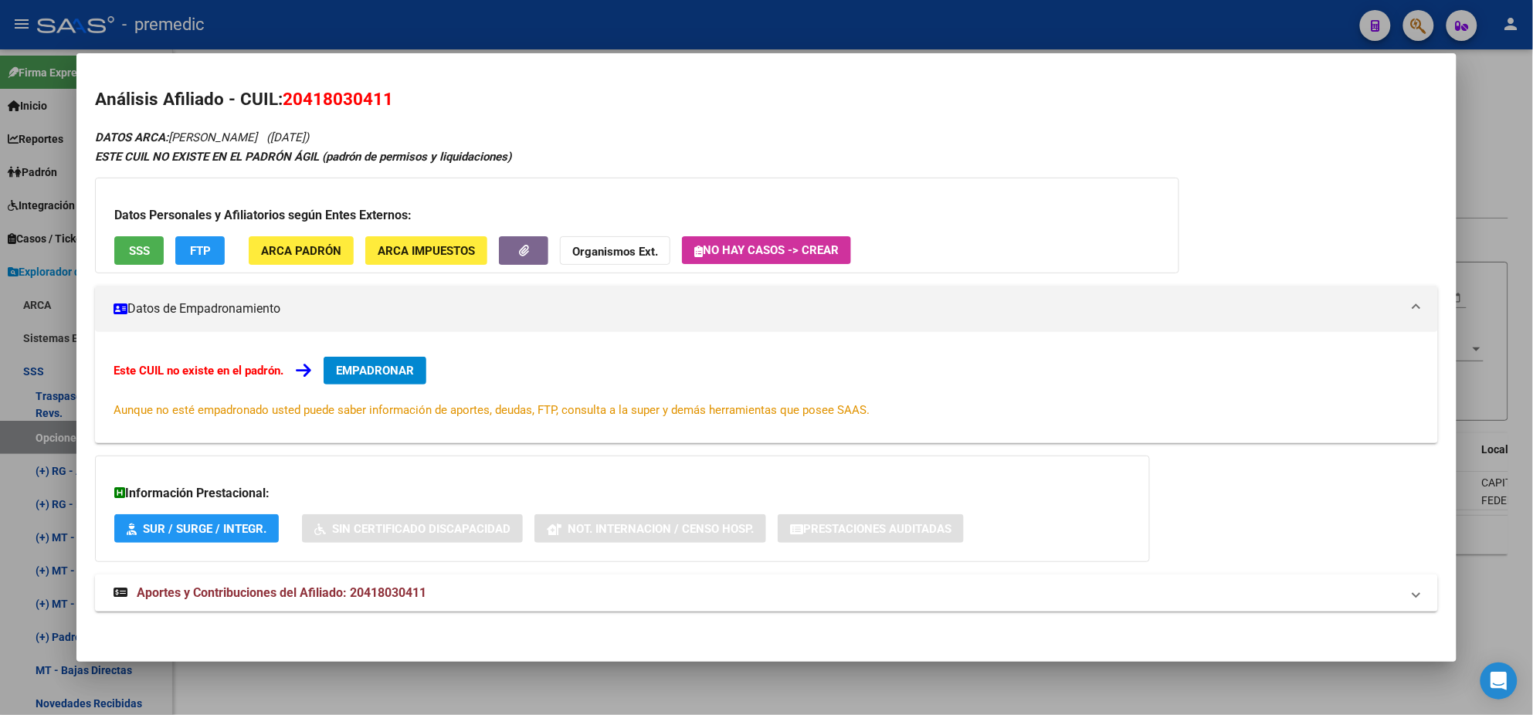
click at [364, 378] on button "EMPADRONAR" at bounding box center [375, 371] width 103 height 28
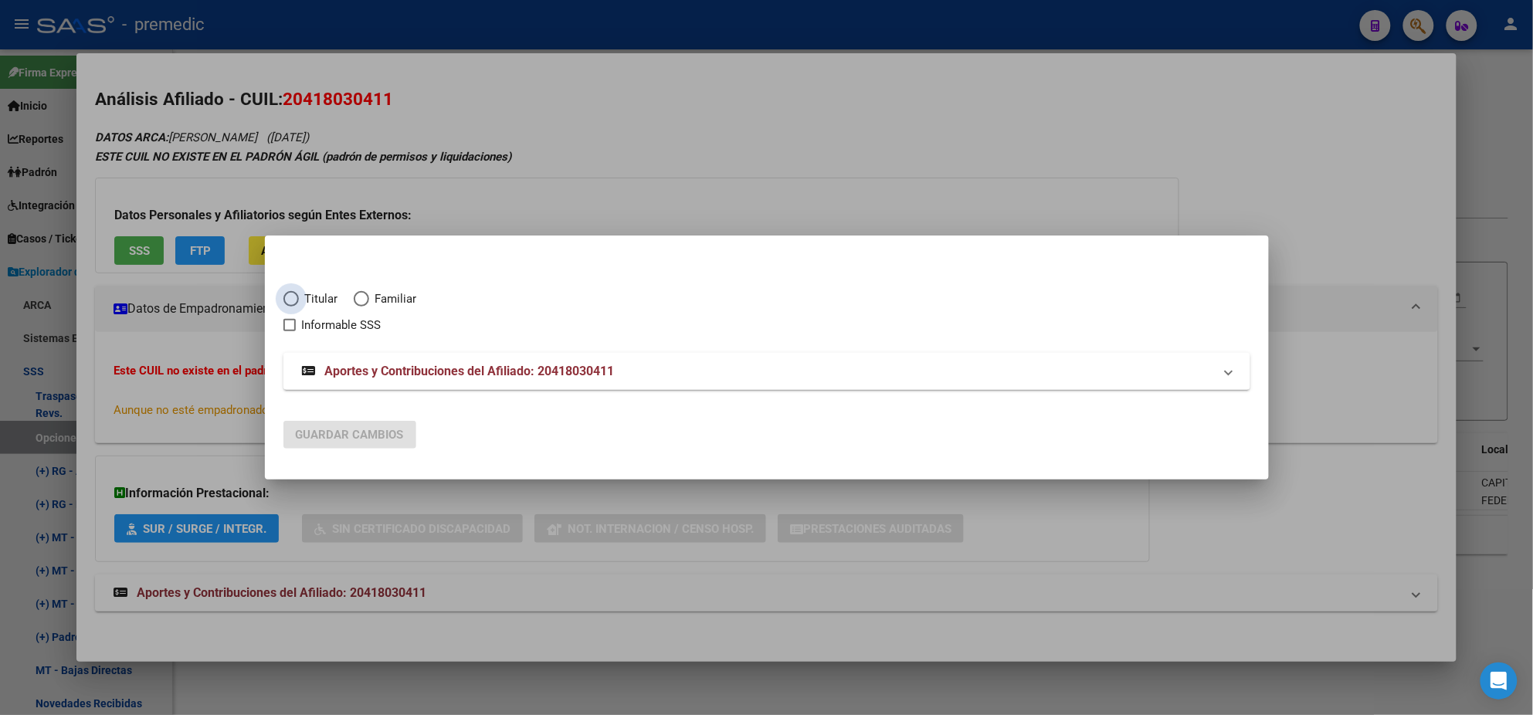
click at [292, 301] on span "Elija una opción" at bounding box center [290, 298] width 15 height 15
click at [292, 301] on input "Titular" at bounding box center [290, 298] width 15 height 15
radio input "true"
checkbox input "true"
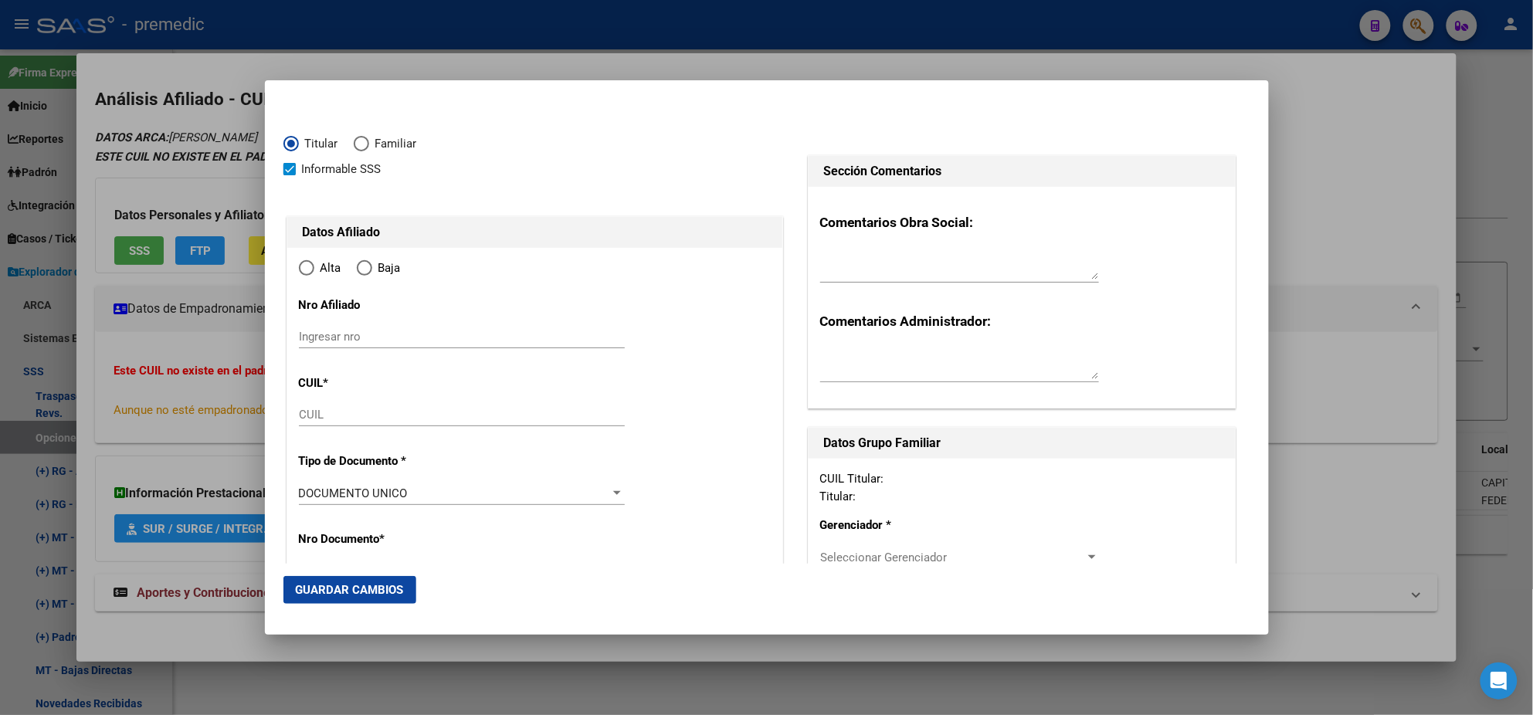
type input "20-41803041-1"
radio input "true"
type input "41803041"
type input "PEDERNERA"
type input "[PERSON_NAME]"
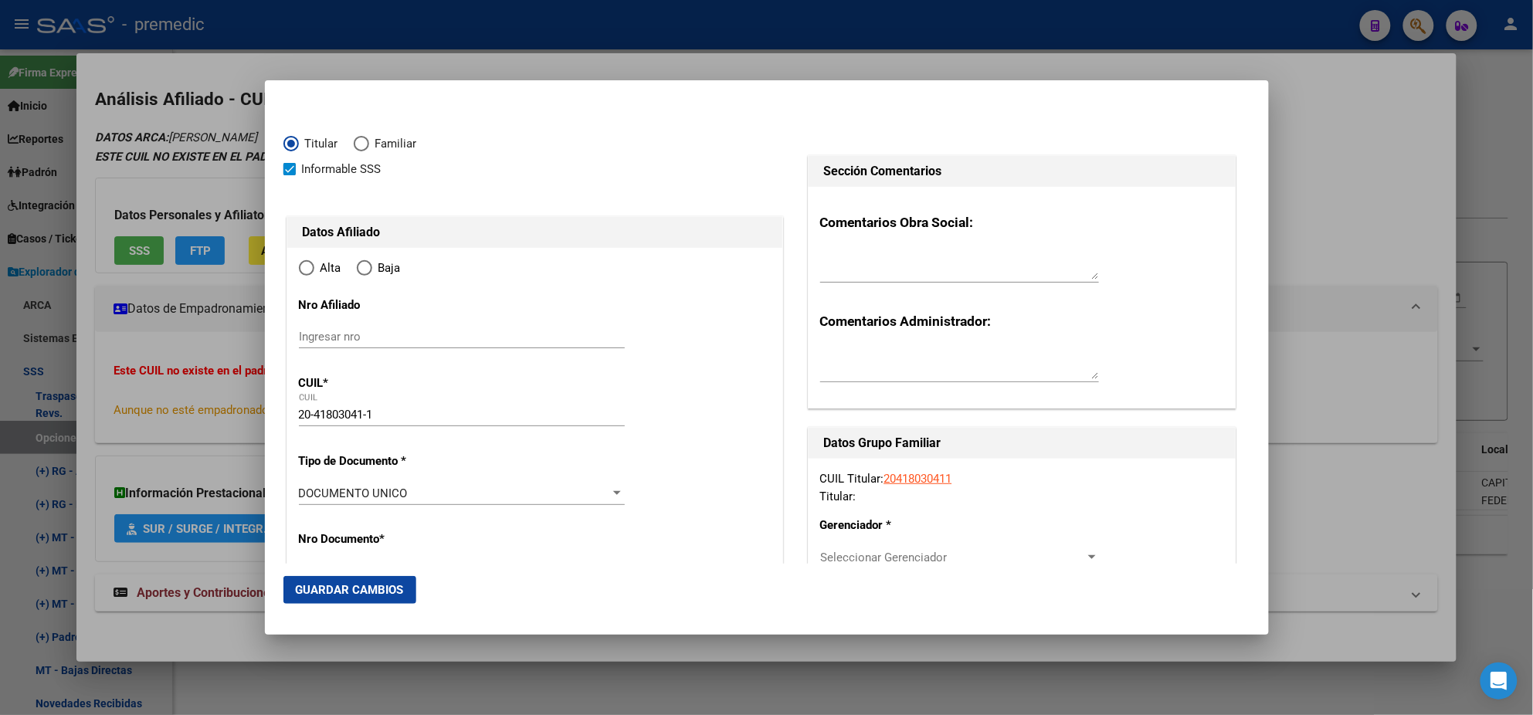
type input "[DATE]"
type input "CABA"
type input "1220"
type input "[PERSON_NAME]"
type input "1136"
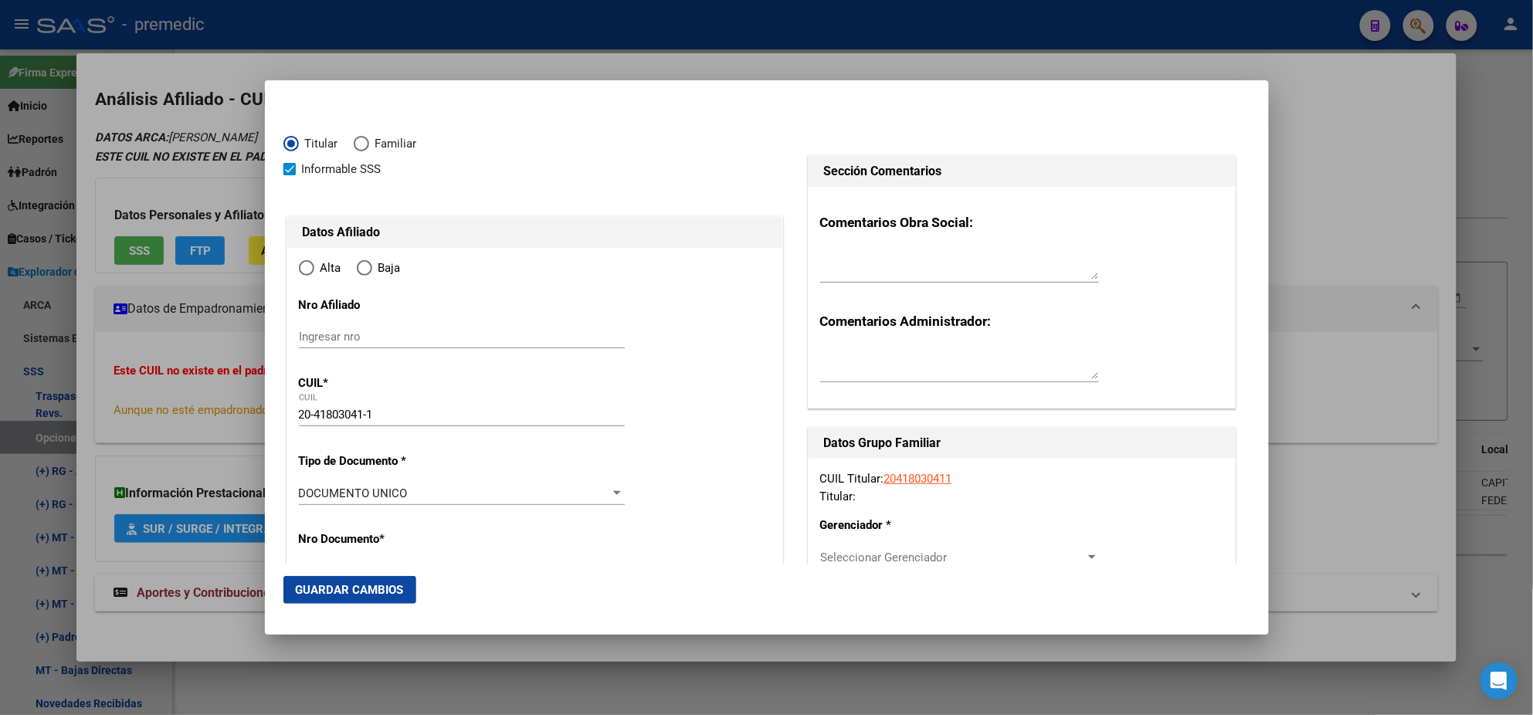
type input "2"
type input "CABA"
click at [304, 494] on input "Ingresar fecha" at bounding box center [462, 497] width 326 height 25
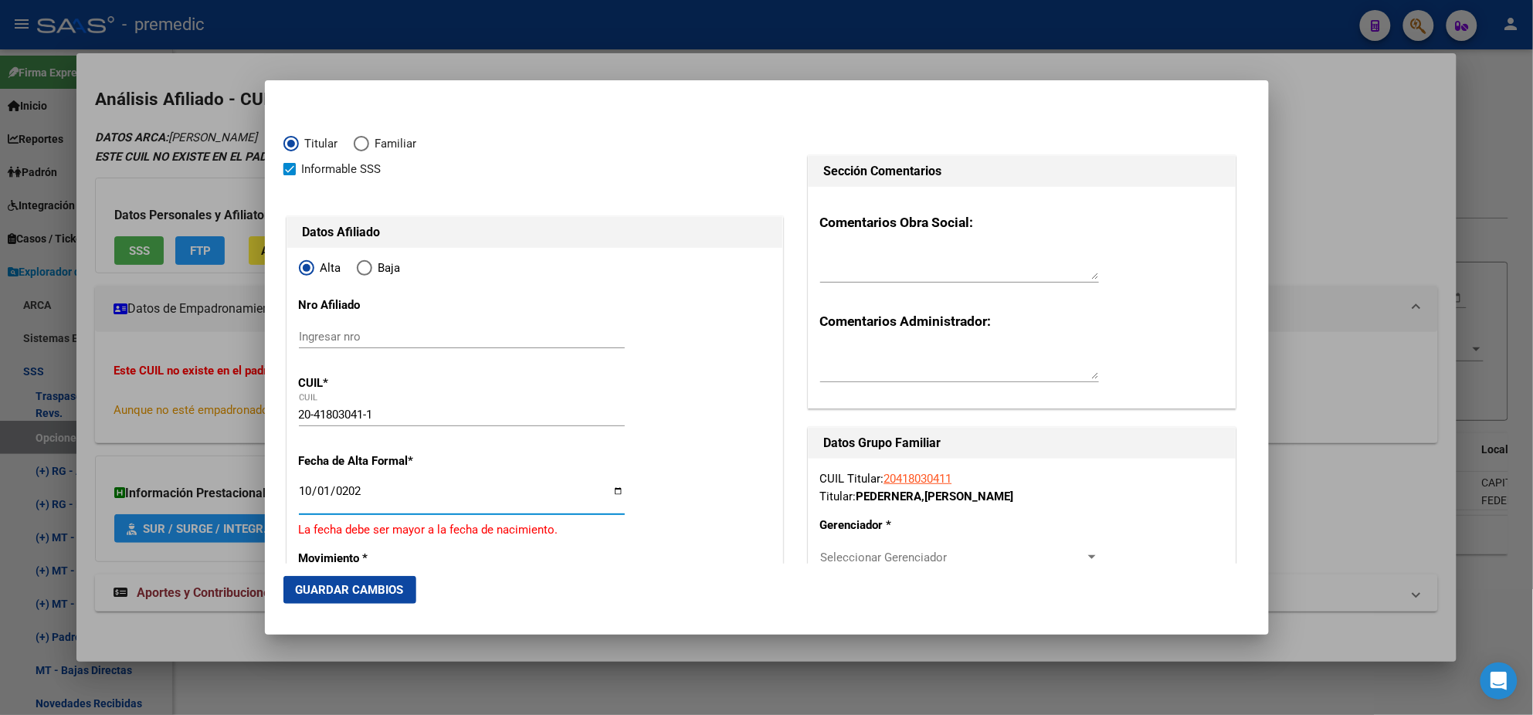
type input "[DATE]"
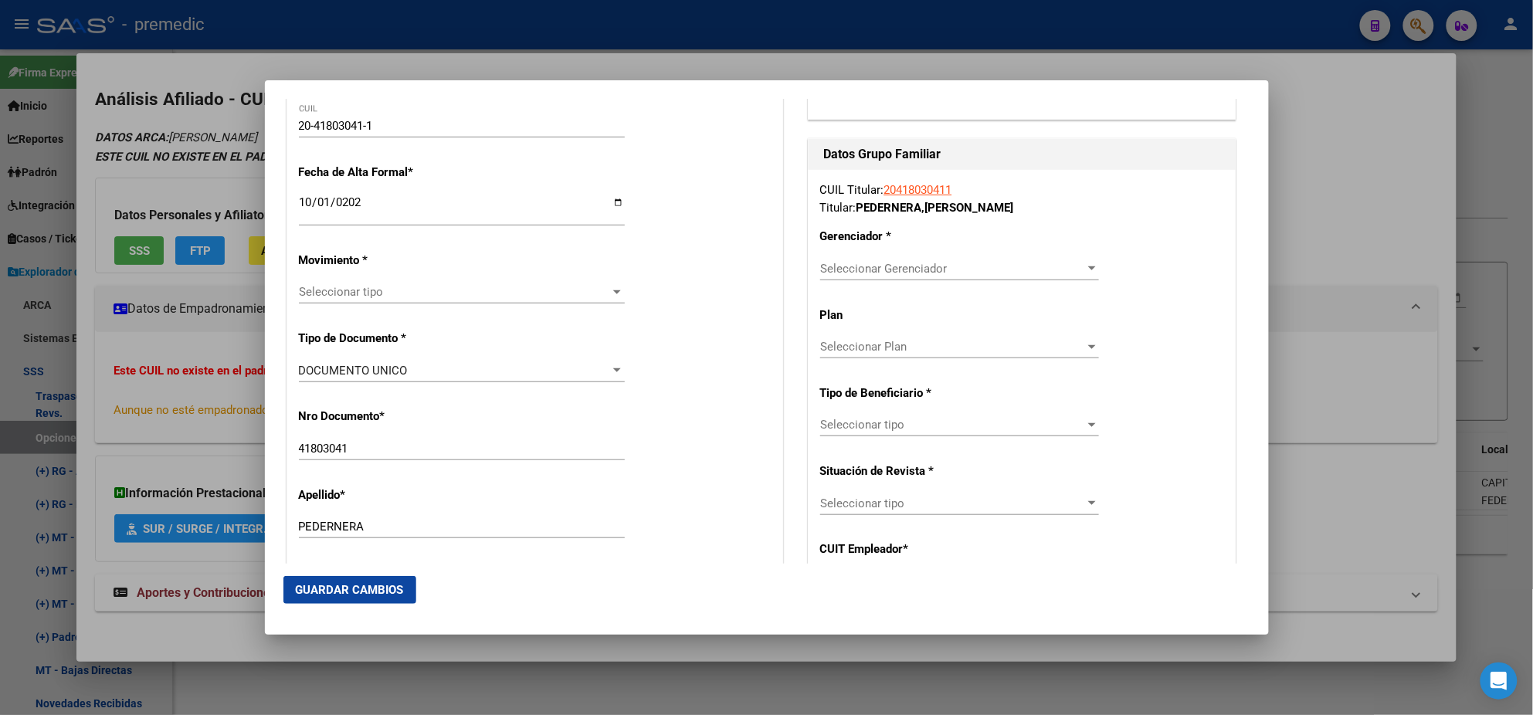
scroll to position [385, 0]
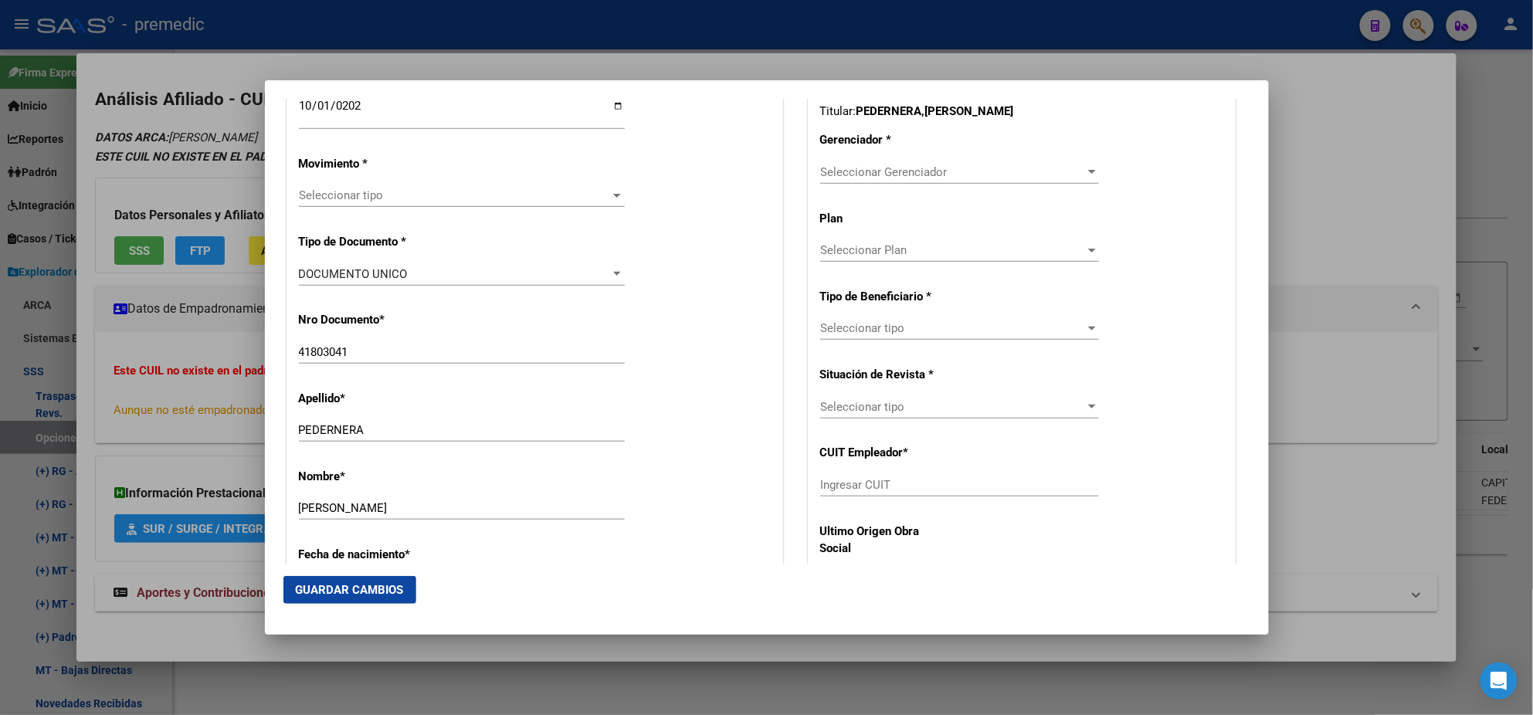
click at [372, 191] on span "Seleccionar tipo" at bounding box center [455, 195] width 312 height 14
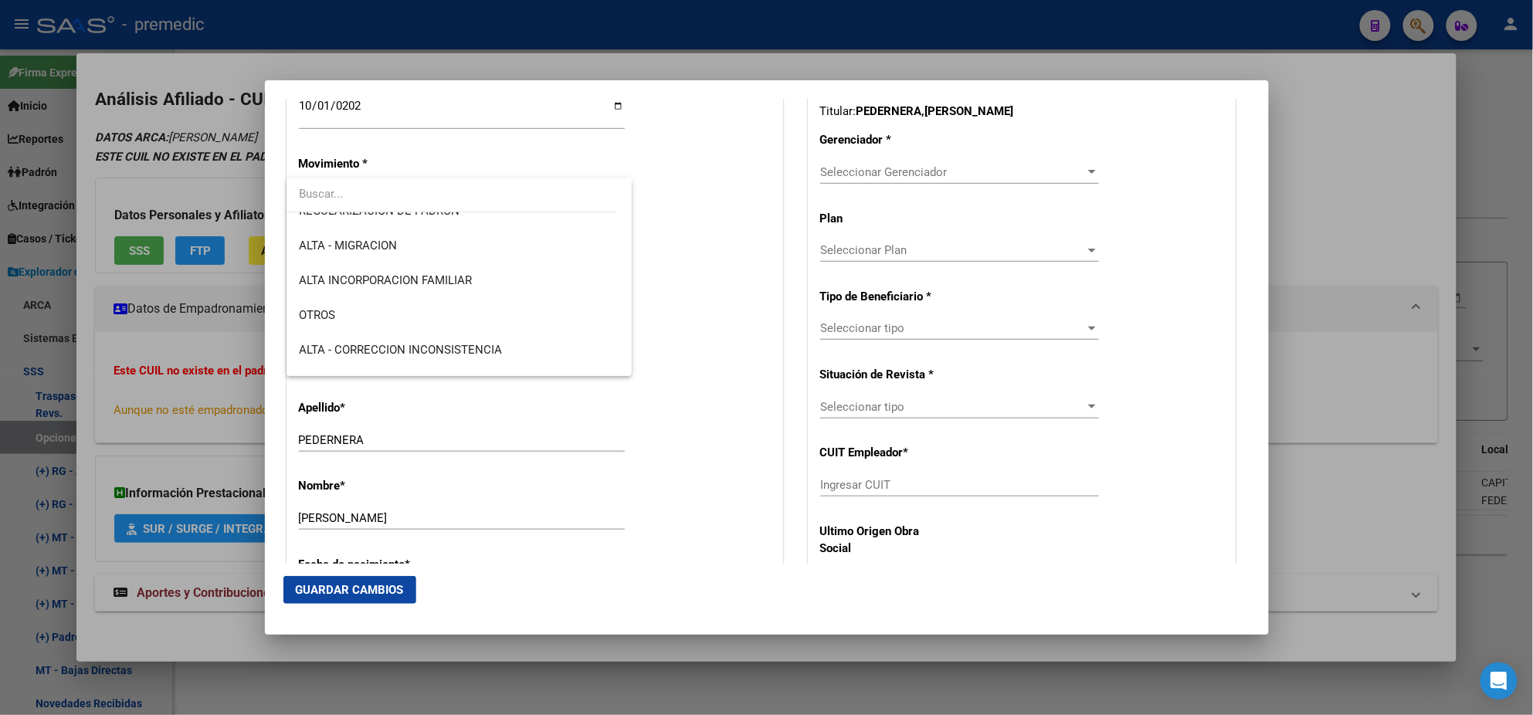
scroll to position [289, 0]
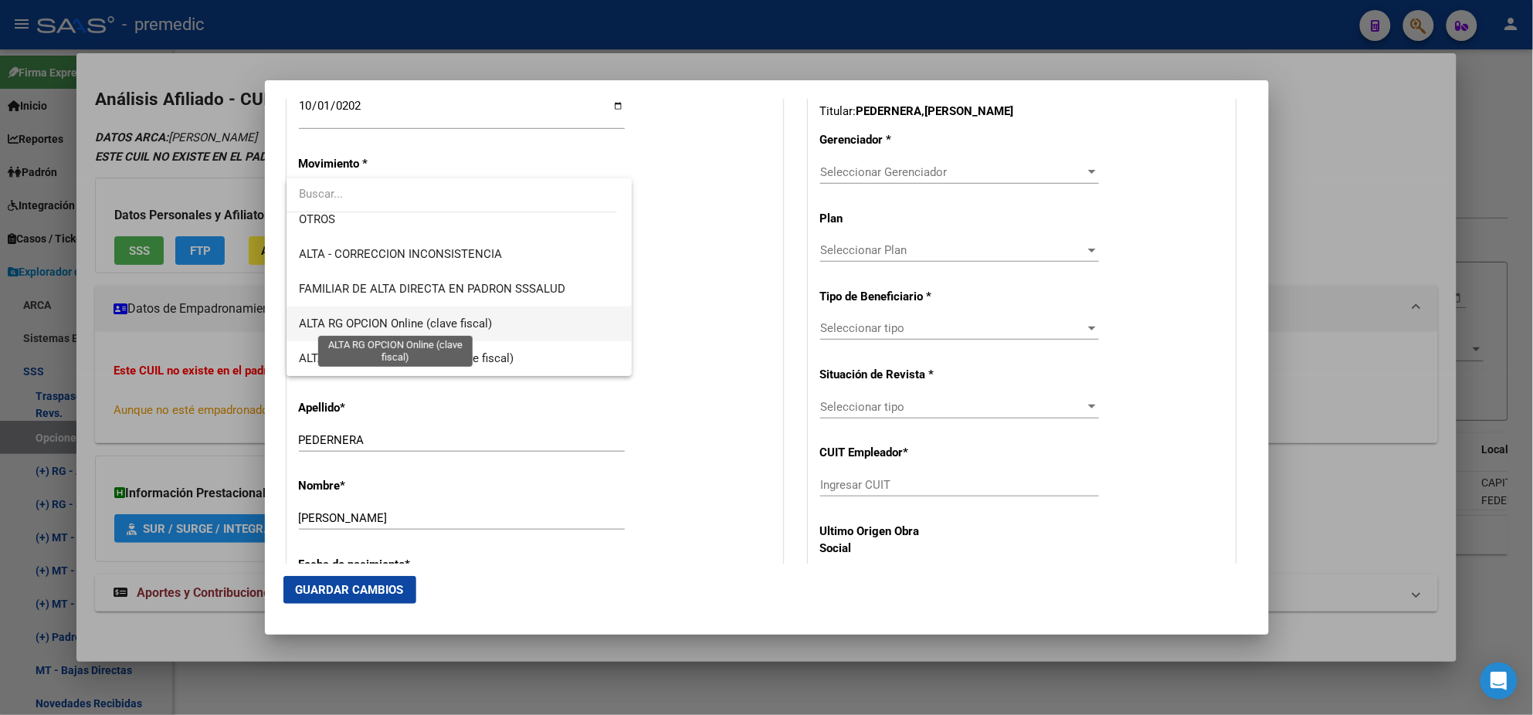
click at [460, 321] on span "ALTA RG OPCION Online (clave fiscal)" at bounding box center [395, 324] width 193 height 14
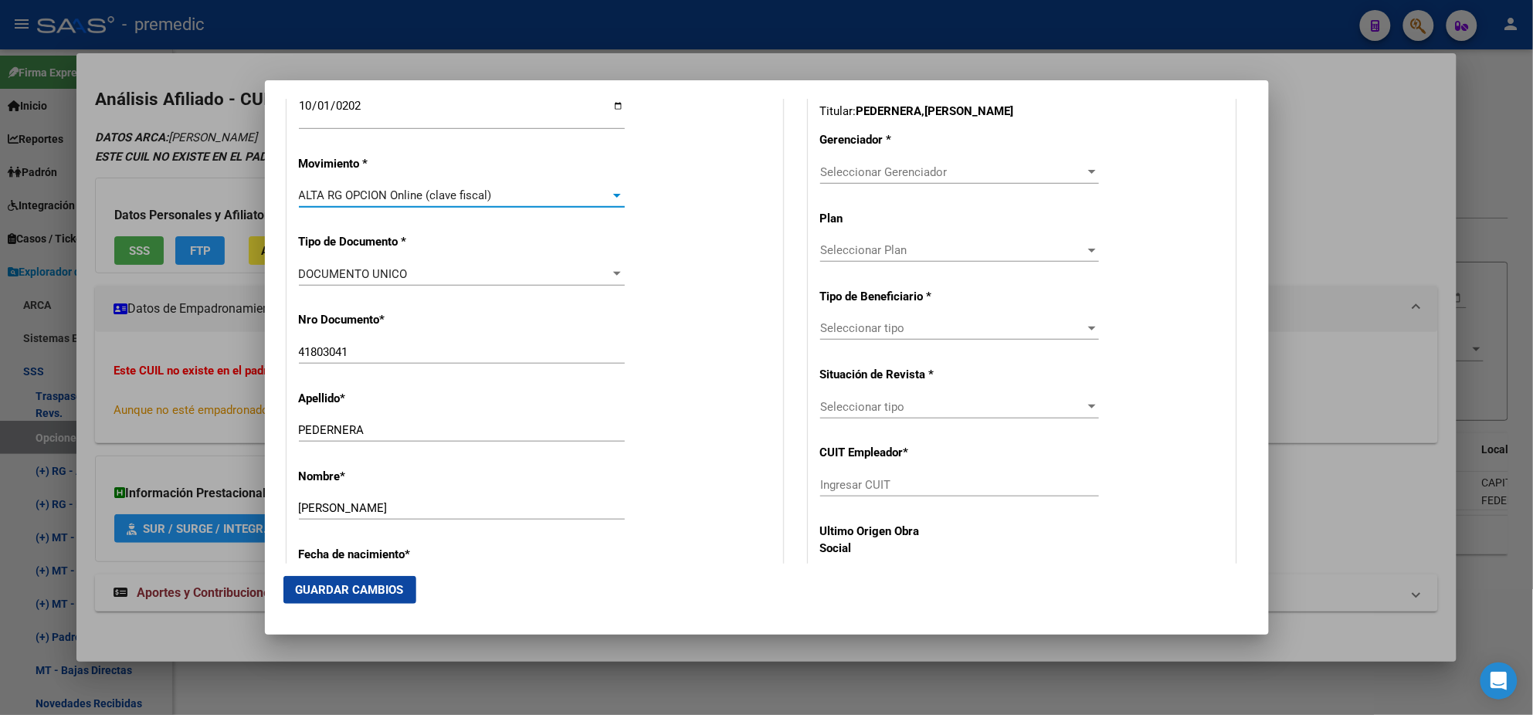
click at [479, 328] on div "Nro Documento * 41803041 Ingresar nro" at bounding box center [535, 339] width 472 height 78
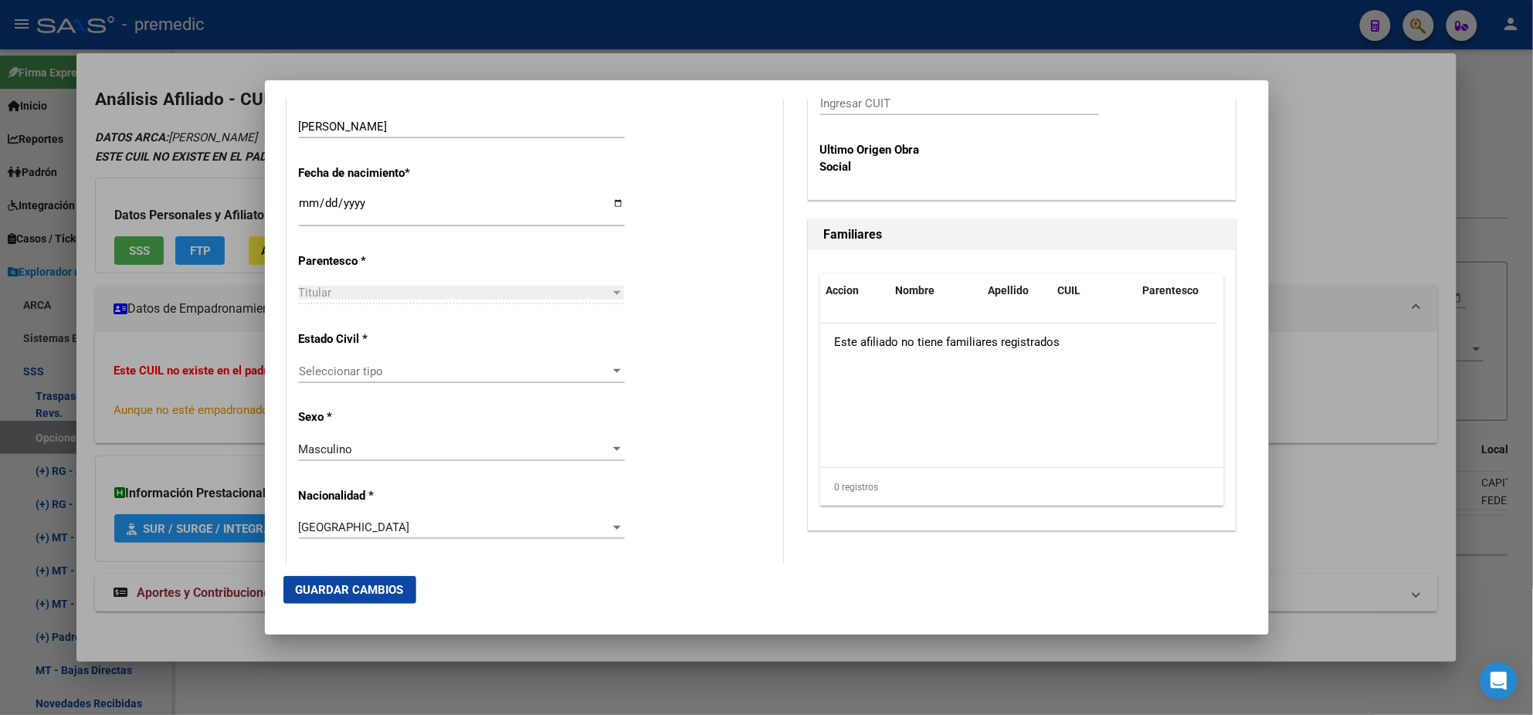
scroll to position [772, 0]
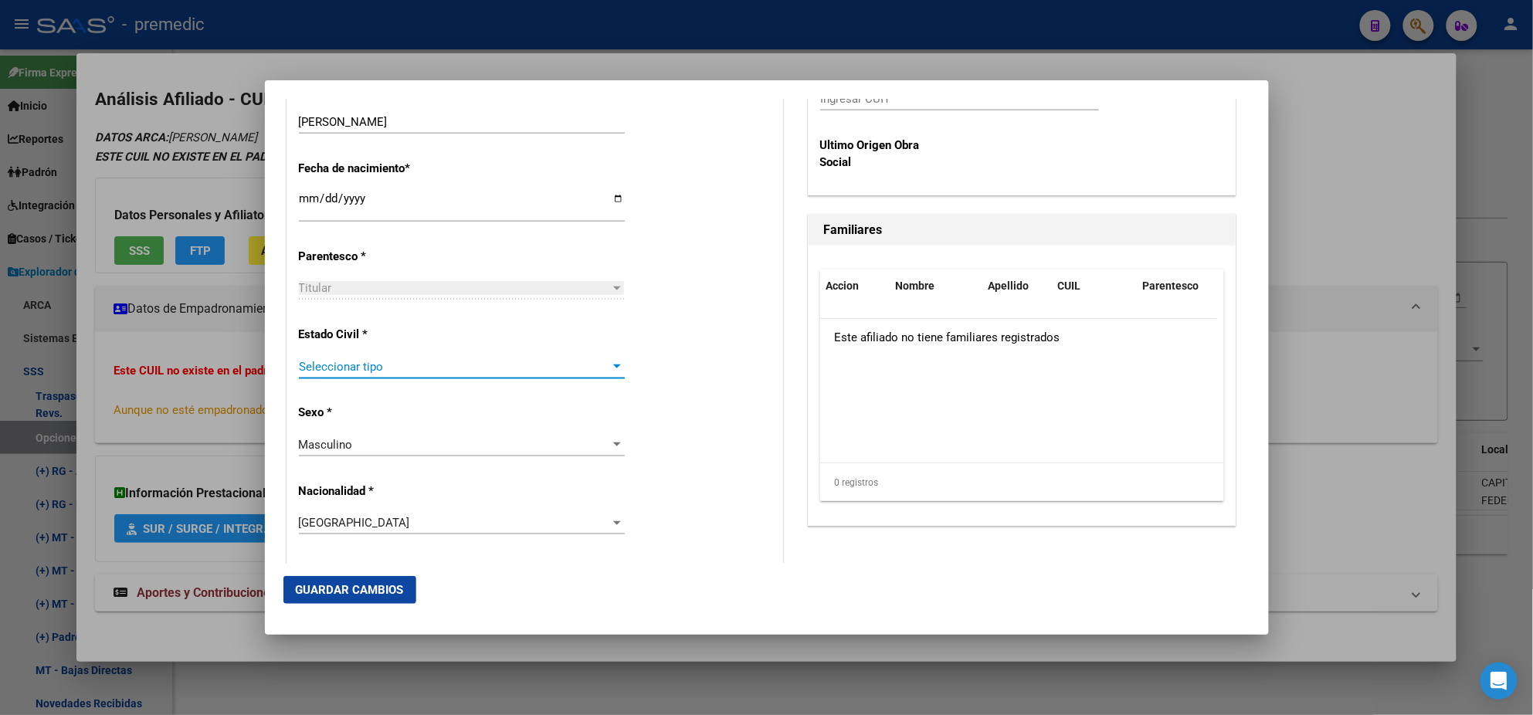
click at [405, 366] on span "Seleccionar tipo" at bounding box center [455, 367] width 312 height 14
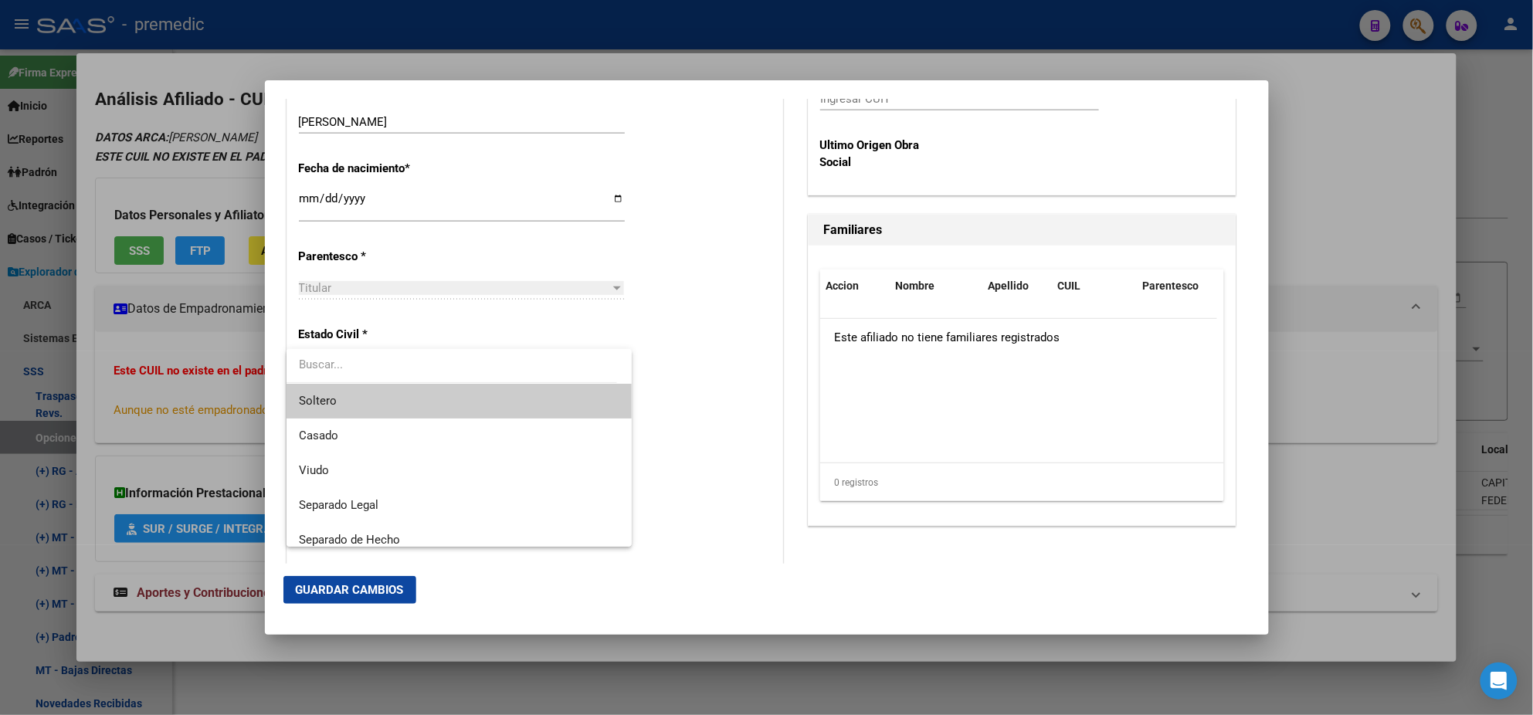
click at [397, 394] on span "Soltero" at bounding box center [459, 401] width 321 height 35
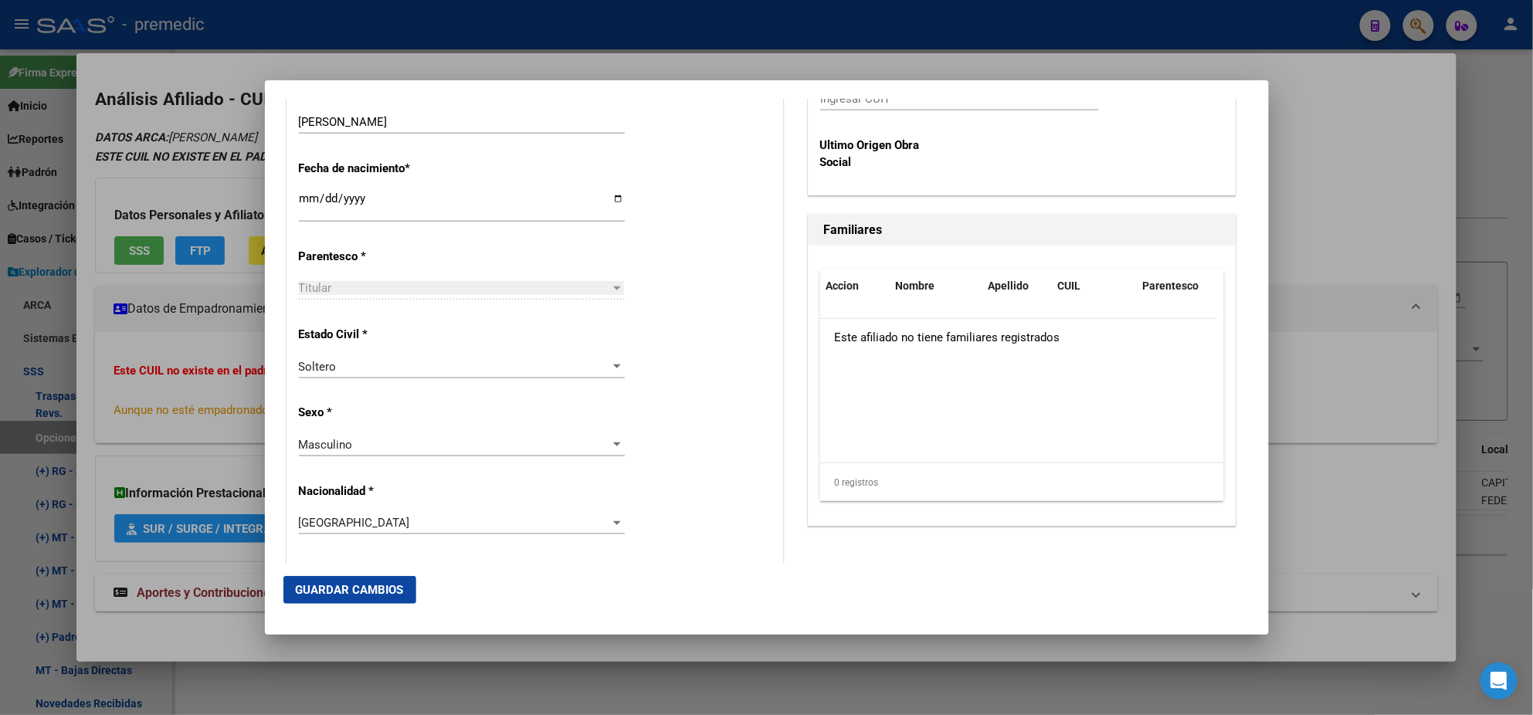
click at [431, 394] on div "Alta Baja Nro Afiliado Ingresar nro CUIL * 20-41803041-1 CUIL ARCA Padrón Fecha…" at bounding box center [534, 579] width 495 height 2206
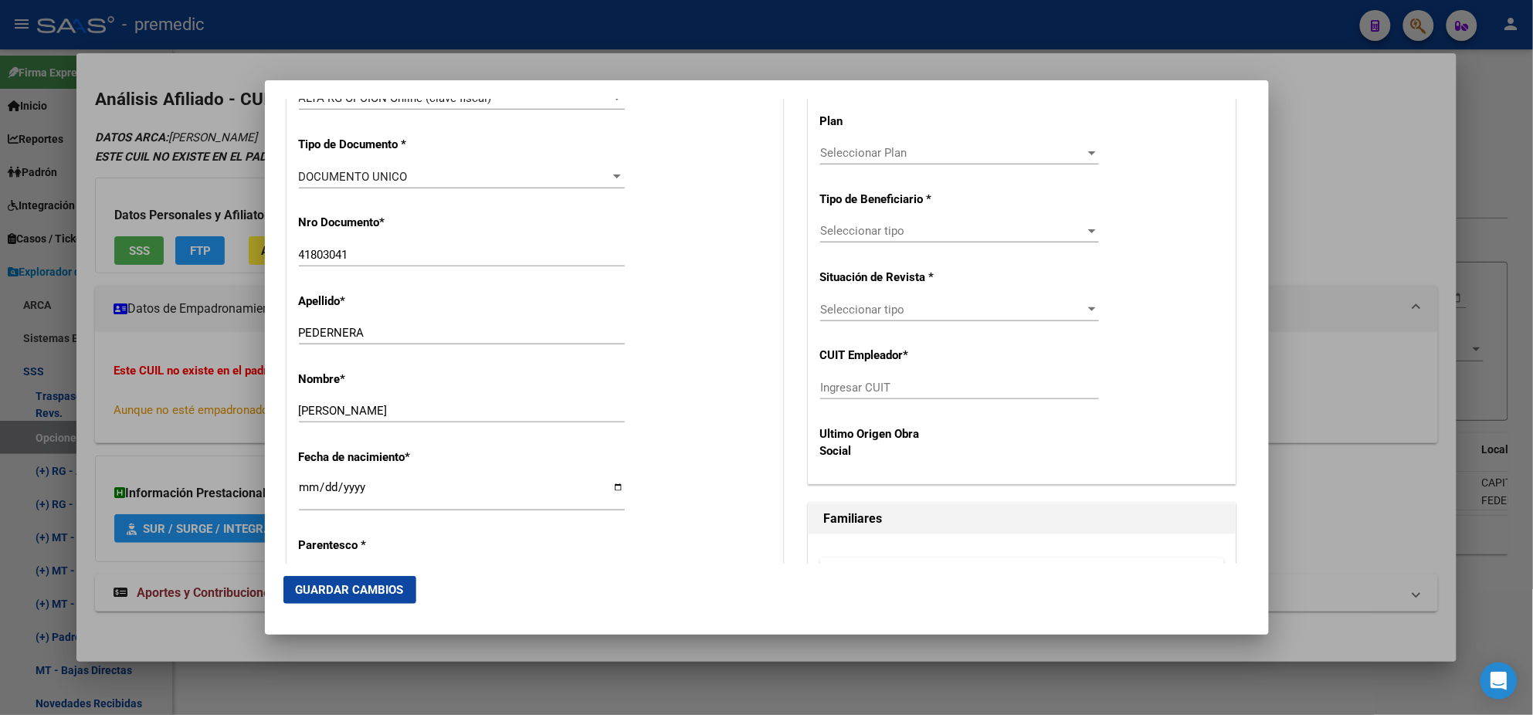
scroll to position [289, 0]
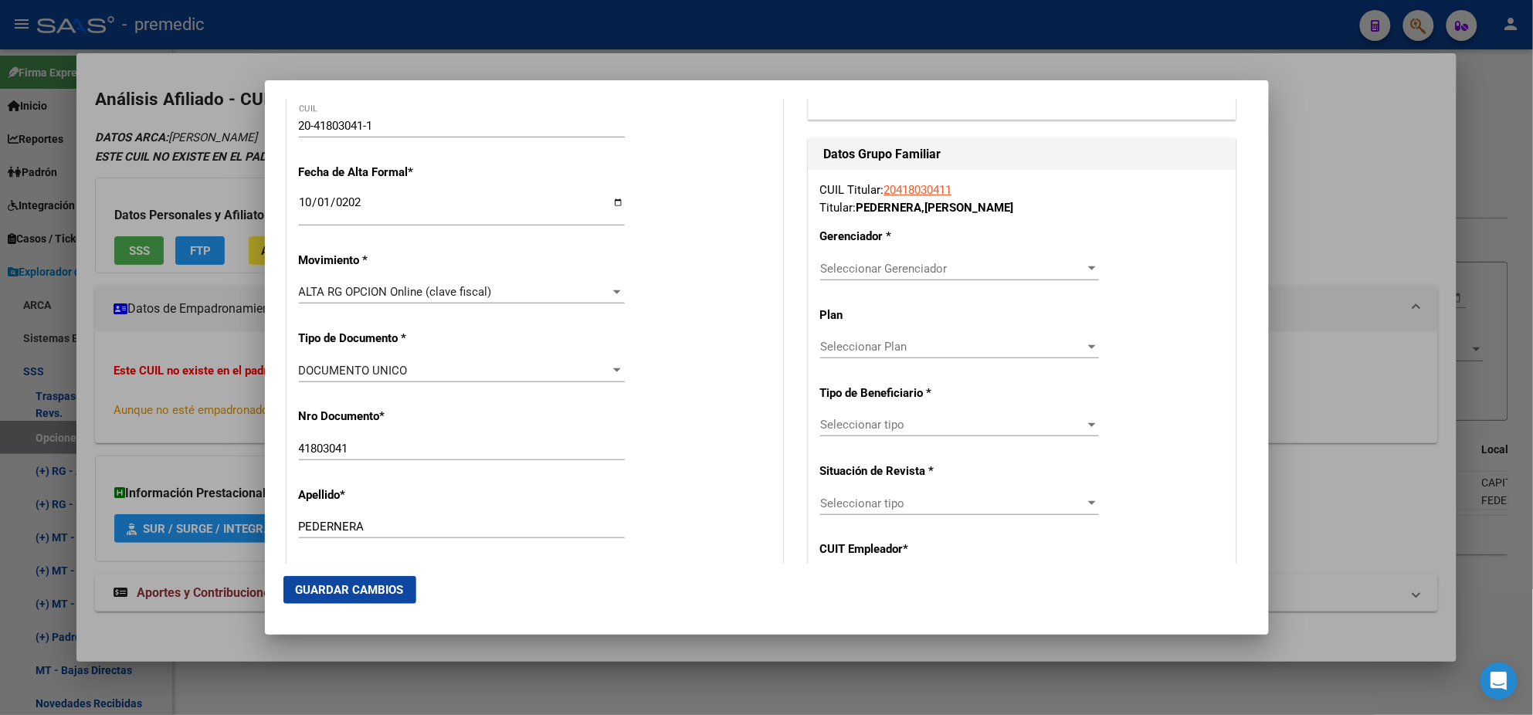
click at [851, 270] on span "Seleccionar Gerenciador" at bounding box center [952, 269] width 265 height 14
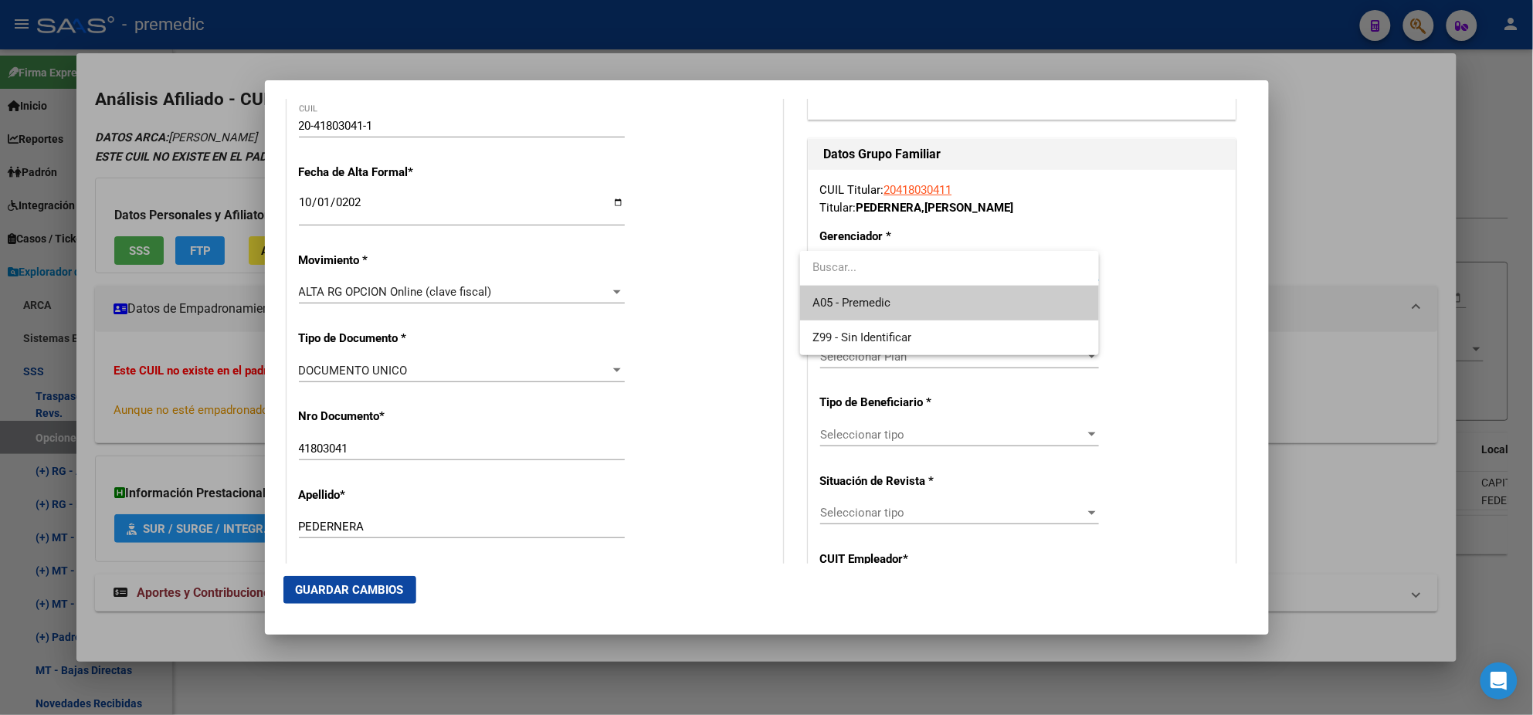
drag, startPoint x: 851, startPoint y: 270, endPoint x: 846, endPoint y: 296, distance: 26.1
click at [846, 287] on div "A05 - Premedic Z99 - Sin Identificar" at bounding box center [949, 303] width 299 height 104
click at [846, 296] on span "A05 - Premedic" at bounding box center [852, 303] width 78 height 14
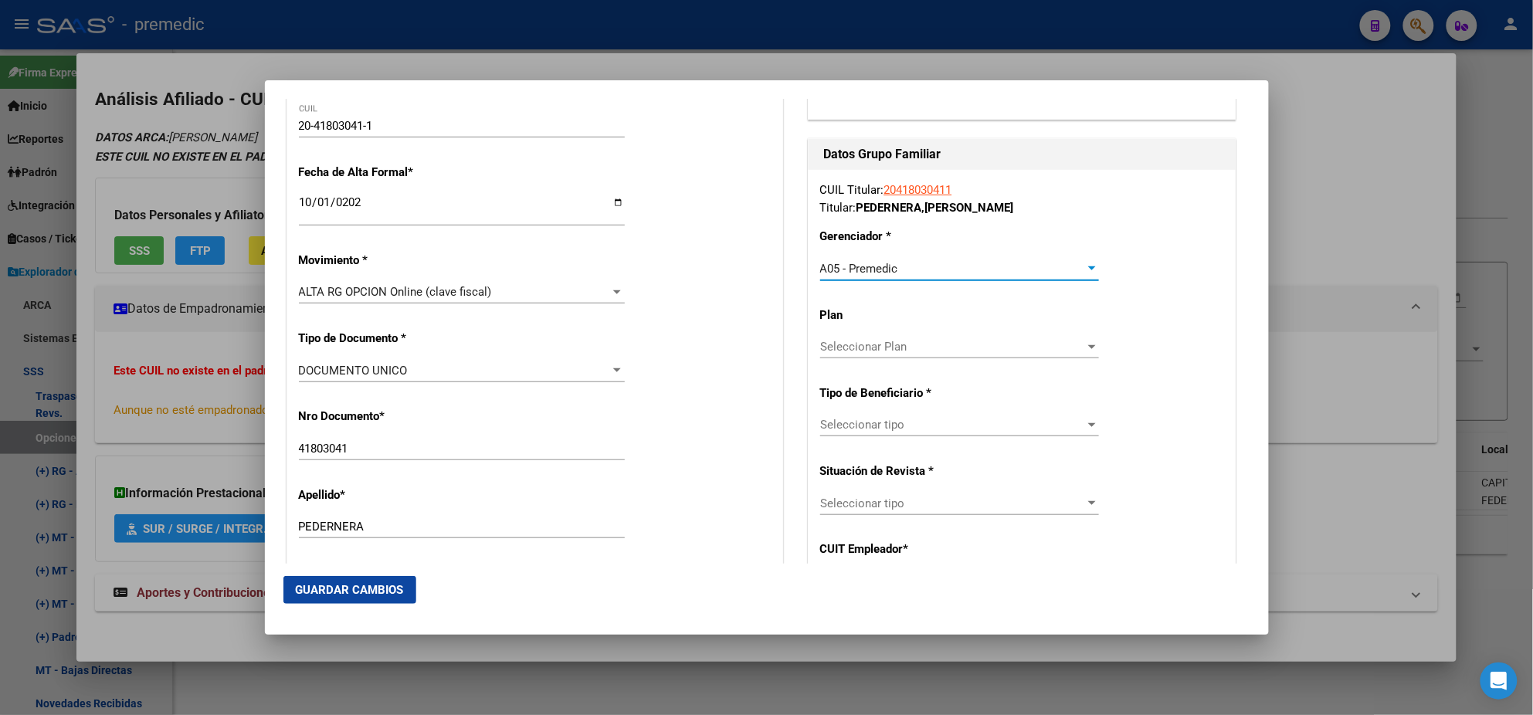
click at [827, 423] on span "Seleccionar tipo" at bounding box center [952, 425] width 265 height 14
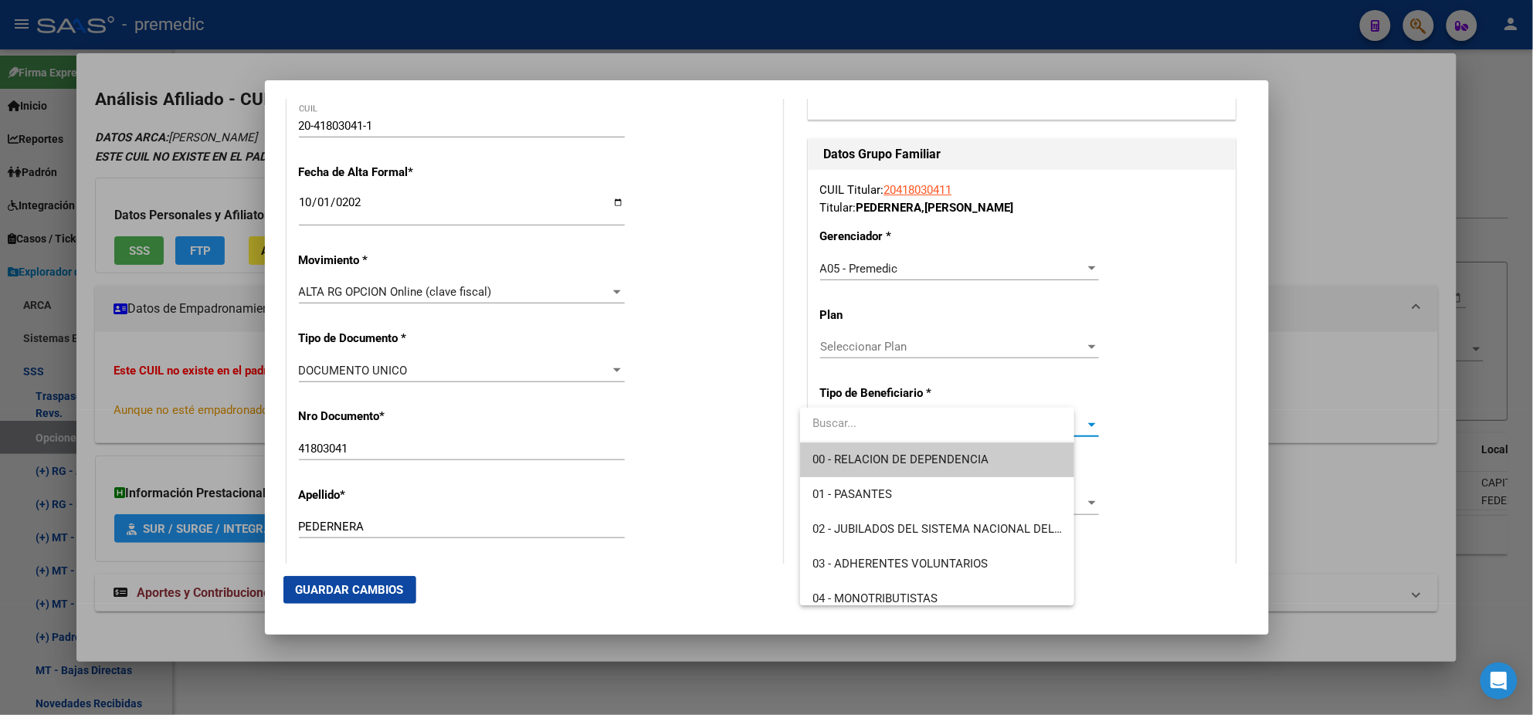
click at [824, 443] on span "00 - RELACION DE DEPENDENCIA" at bounding box center [937, 460] width 249 height 35
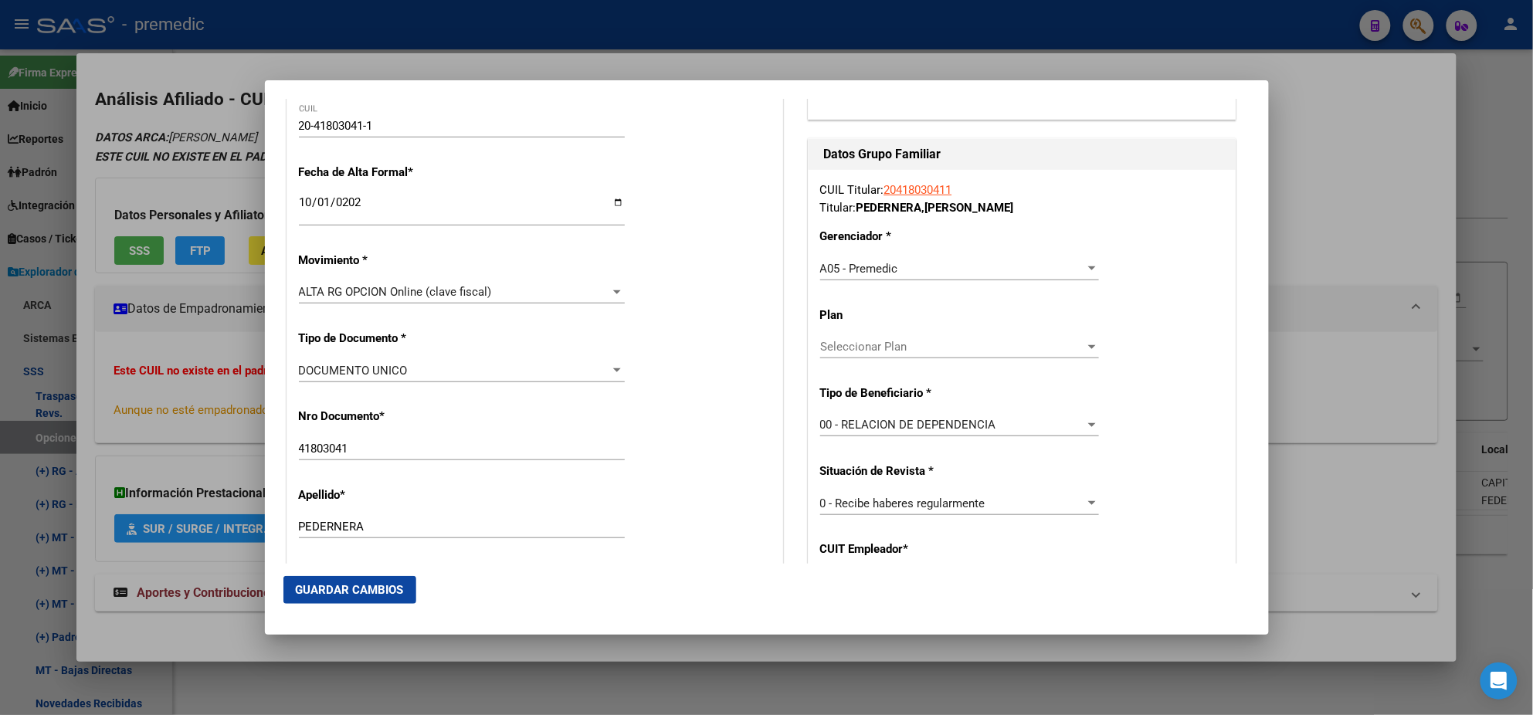
click at [826, 463] on p "Situación de Revista *" at bounding box center [880, 472] width 121 height 18
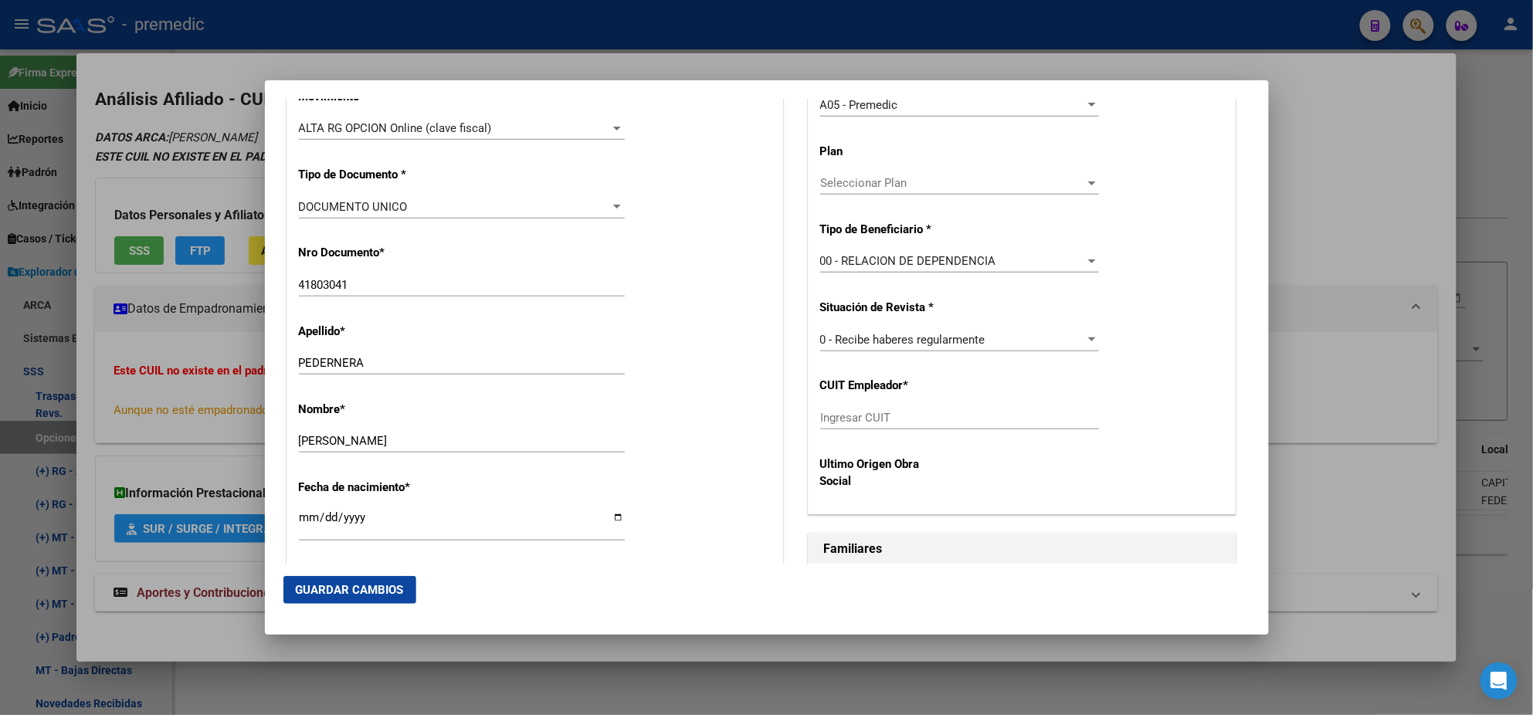
scroll to position [483, 0]
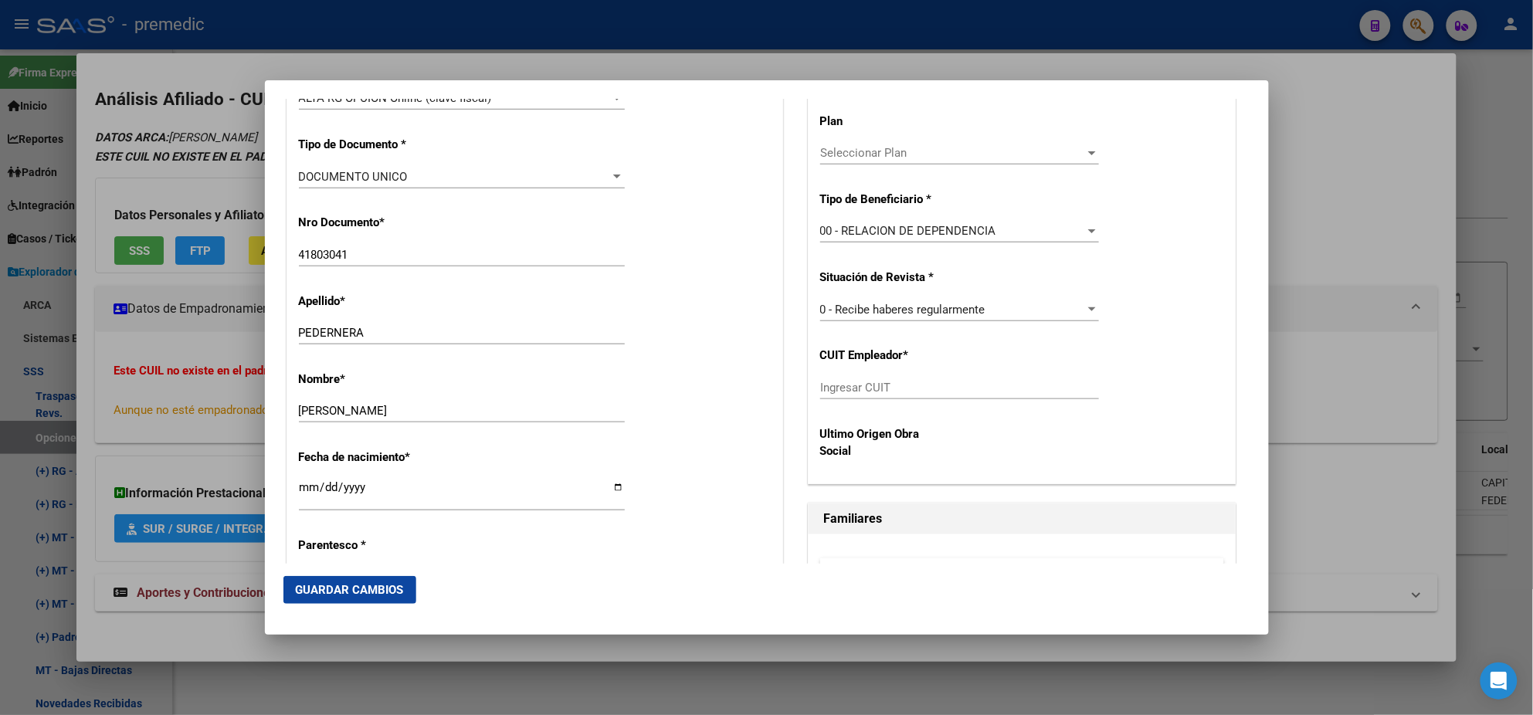
click at [820, 382] on input "Ingresar CUIT" at bounding box center [959, 388] width 279 height 14
paste input "30-52687424-9"
type input "30-52687424-9"
click at [399, 590] on span "Guardar Cambios" at bounding box center [350, 590] width 108 height 14
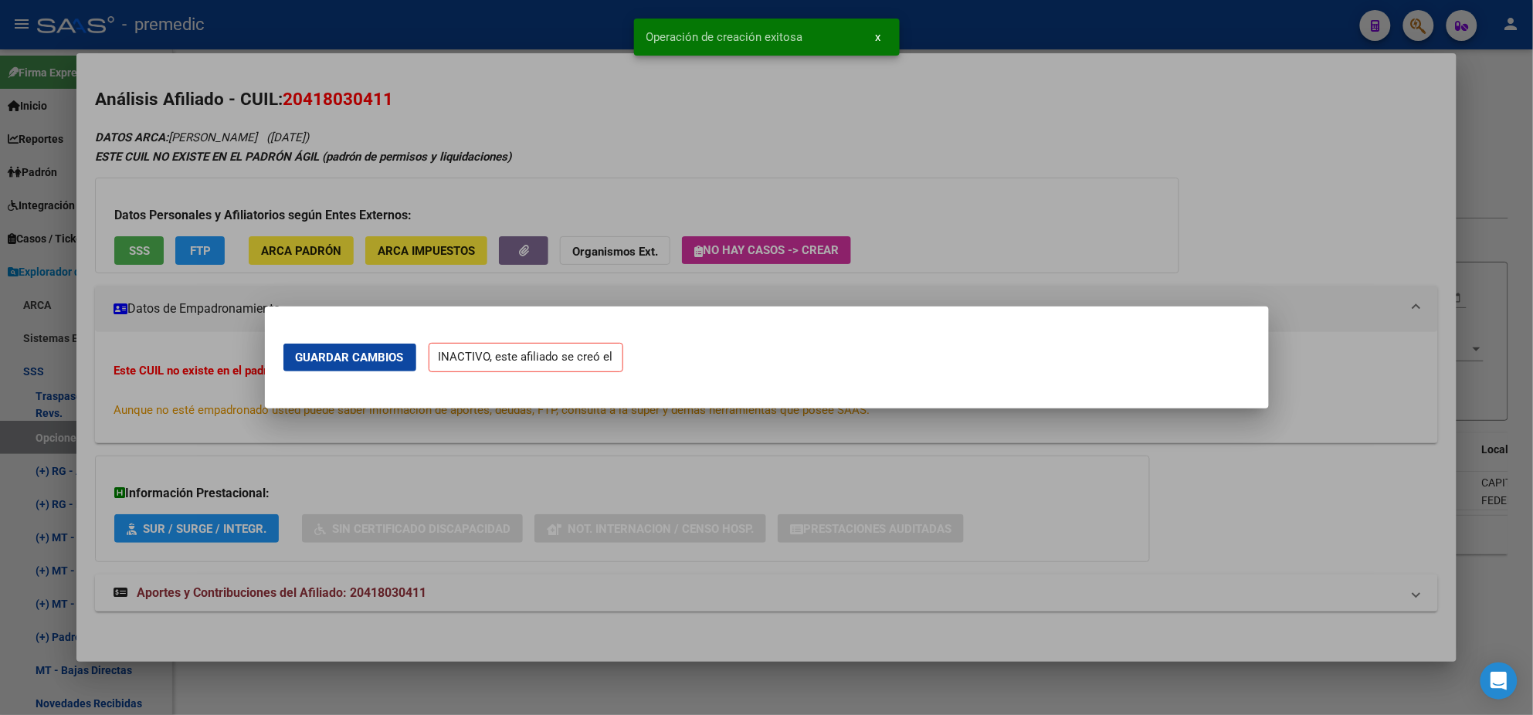
scroll to position [0, 0]
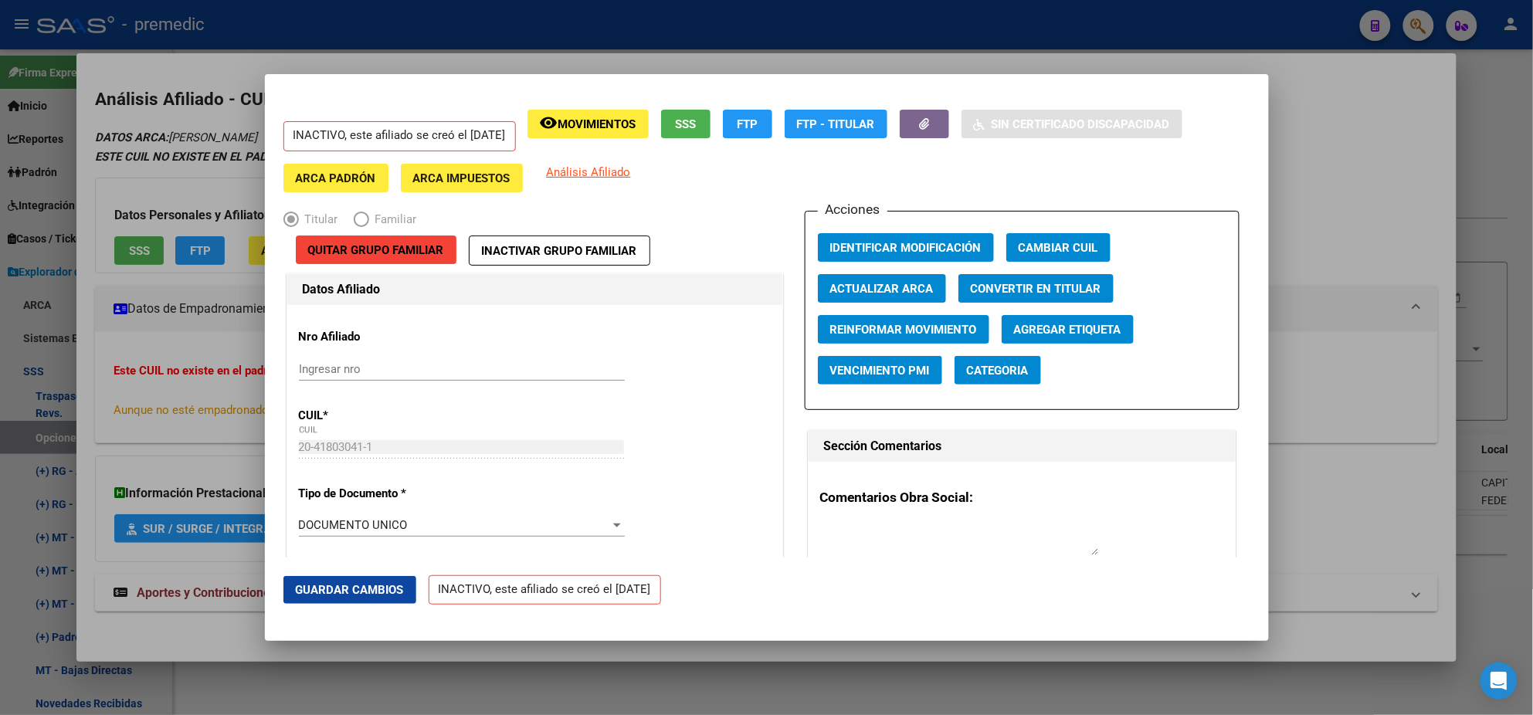
click at [88, 351] on div at bounding box center [766, 357] width 1533 height 715
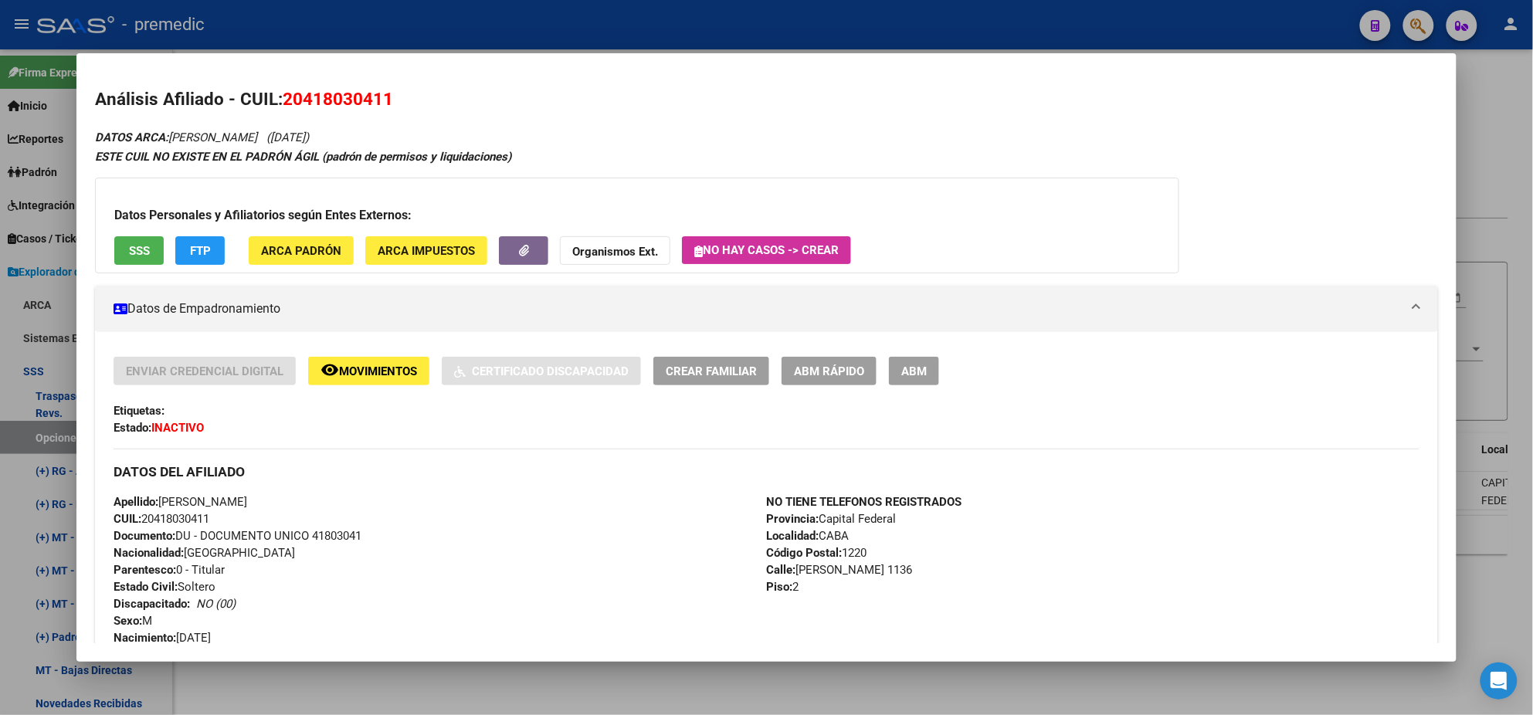
click at [46, 431] on div at bounding box center [766, 357] width 1533 height 715
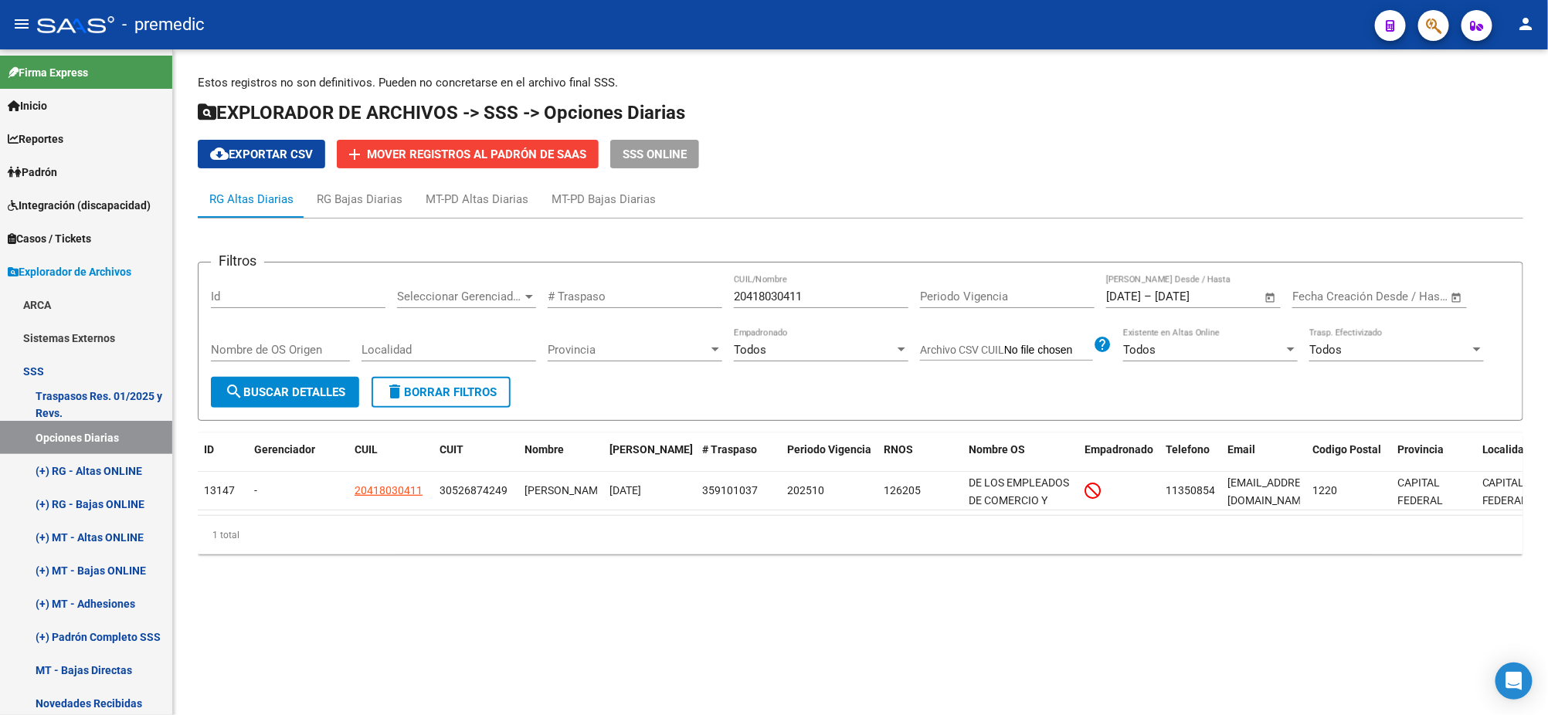
click at [268, 386] on span "search Buscar Detalles" at bounding box center [285, 392] width 120 height 14
drag, startPoint x: 823, startPoint y: 304, endPoint x: 659, endPoint y: 314, distance: 164.9
click at [659, 314] on div "Filtros Id Seleccionar Gerenciador Seleccionar Gerenciador # Traspaso 204180304…" at bounding box center [860, 326] width 1299 height 102
click at [810, 294] on input "20418030411" at bounding box center [821, 297] width 175 height 14
drag, startPoint x: 810, startPoint y: 294, endPoint x: 657, endPoint y: 301, distance: 153.1
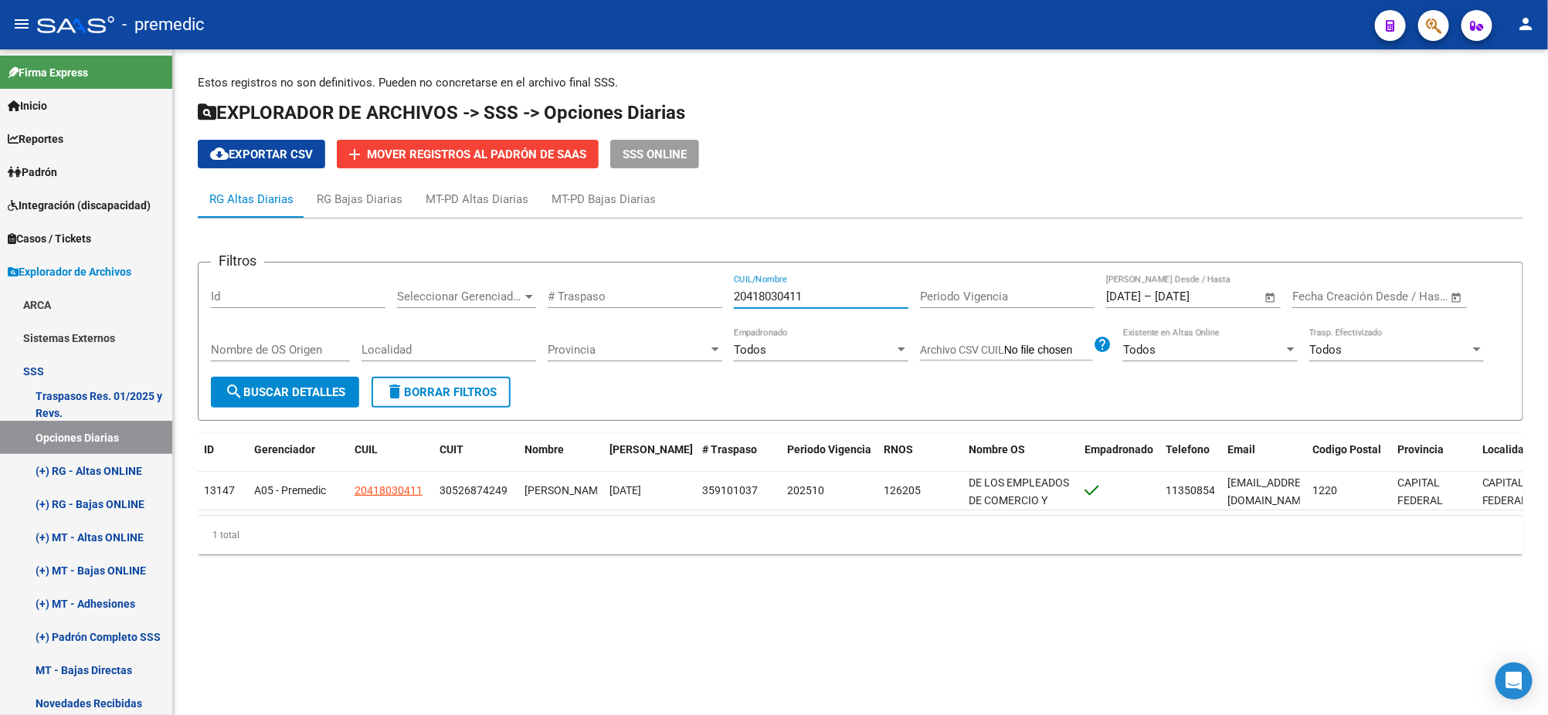
click at [657, 301] on div "Filtros Id Seleccionar Gerenciador Seleccionar Gerenciador # Traspaso 204180304…" at bounding box center [860, 326] width 1299 height 102
paste input "7200531413"
type input "27200531413"
click at [263, 375] on div "Nombre de OS Origen" at bounding box center [280, 352] width 139 height 48
click at [267, 385] on span "search Buscar Detalles" at bounding box center [285, 392] width 120 height 14
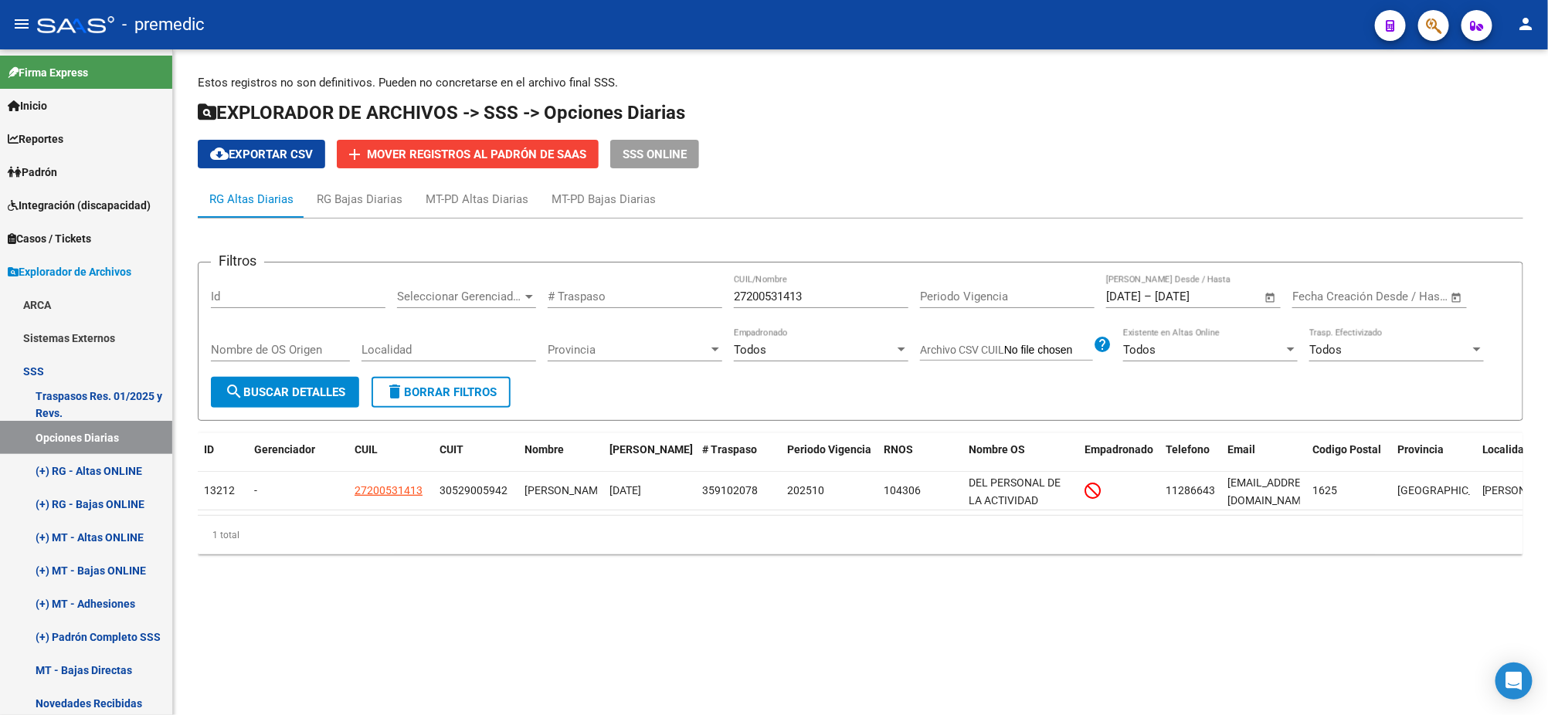
click at [465, 649] on mat-sidenav-content "Estos registros no son definitivos. Pueden no concretarse en el archivo final S…" at bounding box center [860, 382] width 1375 height 666
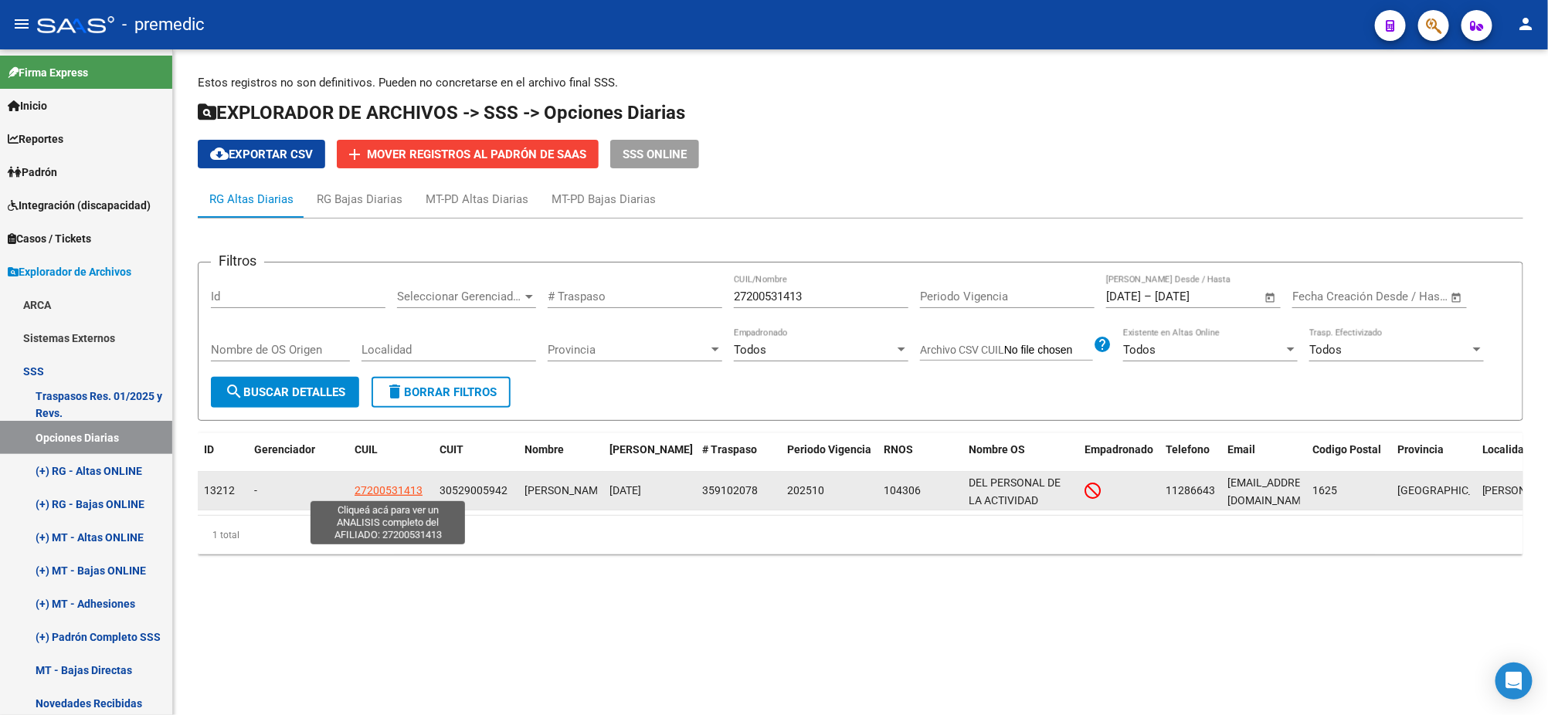
click at [375, 485] on span "27200531413" at bounding box center [389, 490] width 68 height 12
type textarea "27200531413"
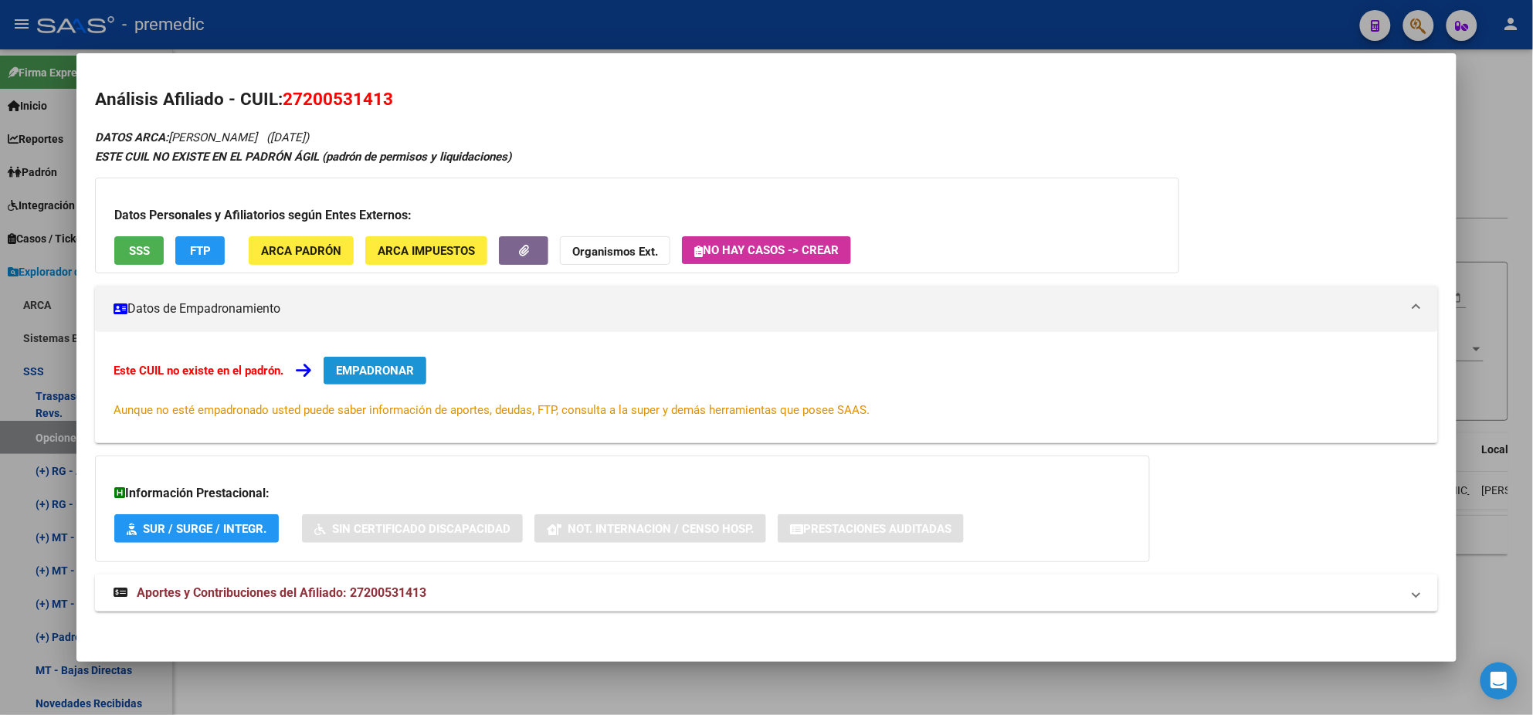
click at [357, 366] on span "EMPADRONAR" at bounding box center [375, 371] width 78 height 14
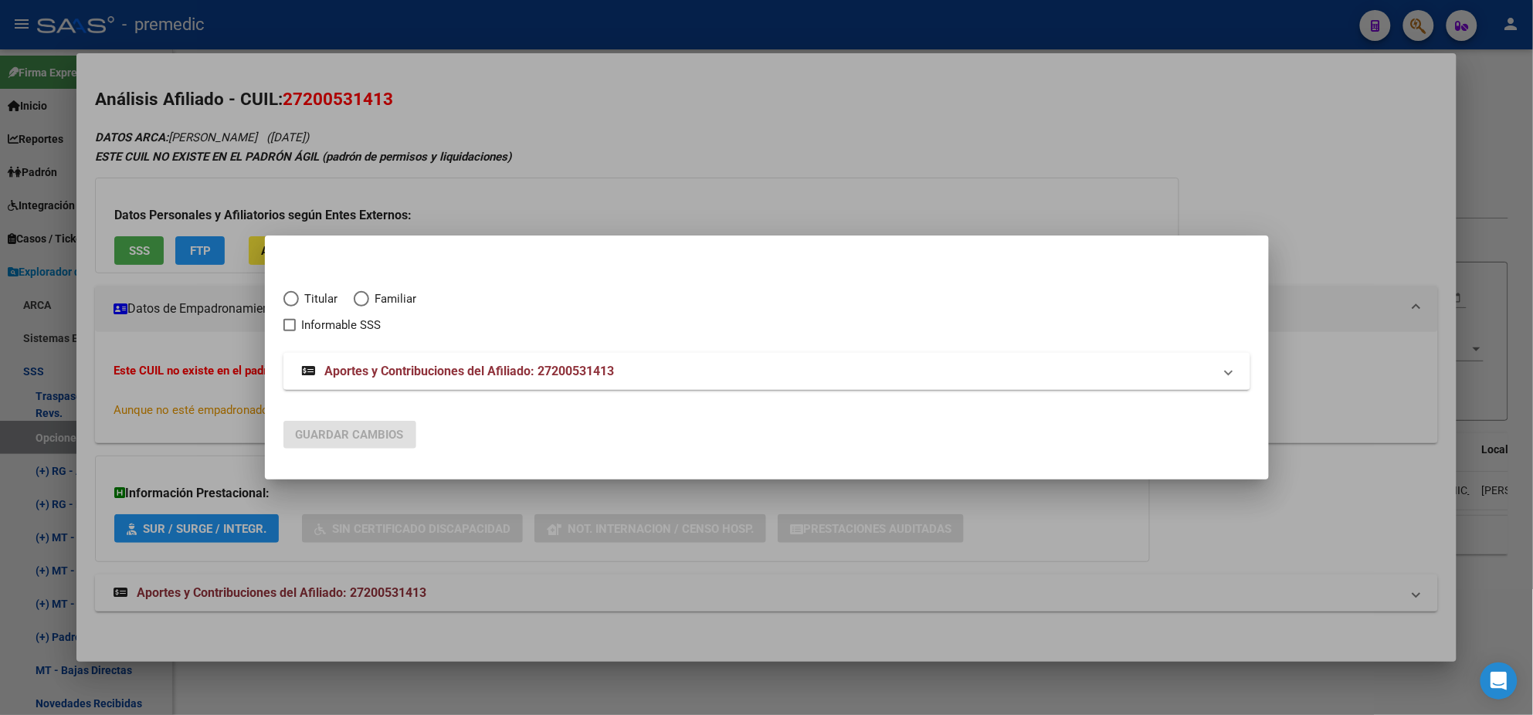
click at [284, 302] on span "Elija una opción" at bounding box center [290, 298] width 15 height 15
click at [284, 302] on input "Titular" at bounding box center [290, 298] width 15 height 15
radio input "true"
checkbox input "true"
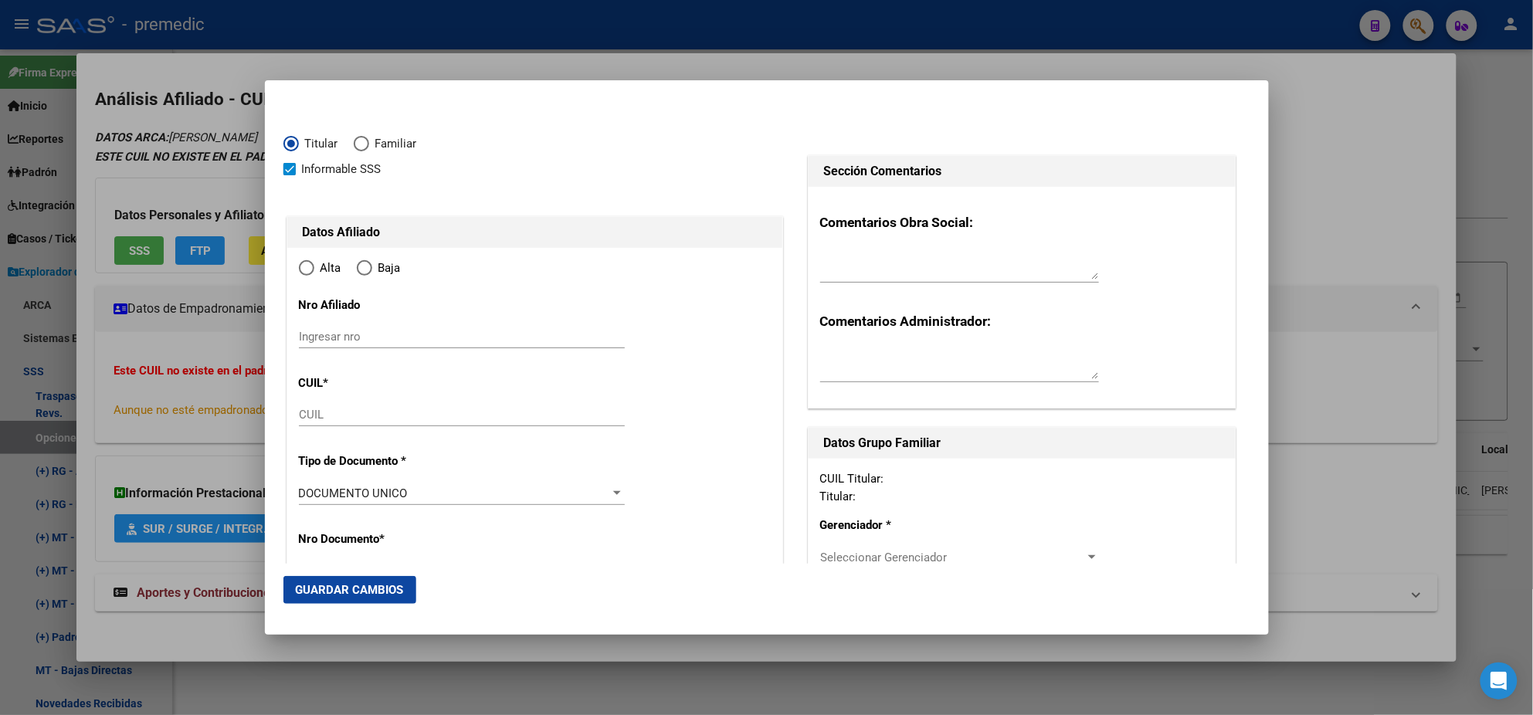
type input "27-20053141-3"
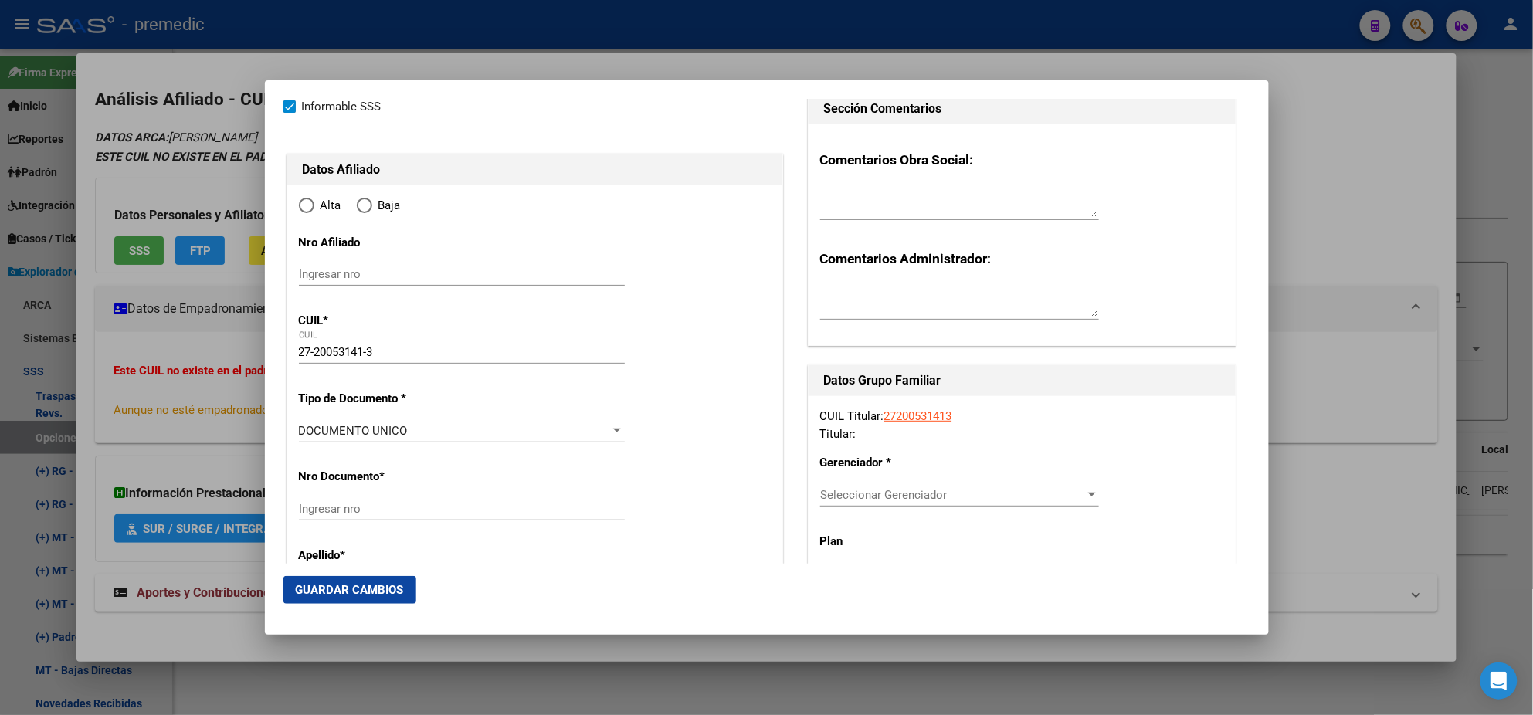
type input "20053141"
type input "SILVA"
type input "[PERSON_NAME]"
type input "[DATE]"
type input "RINCON DE MILBERG"
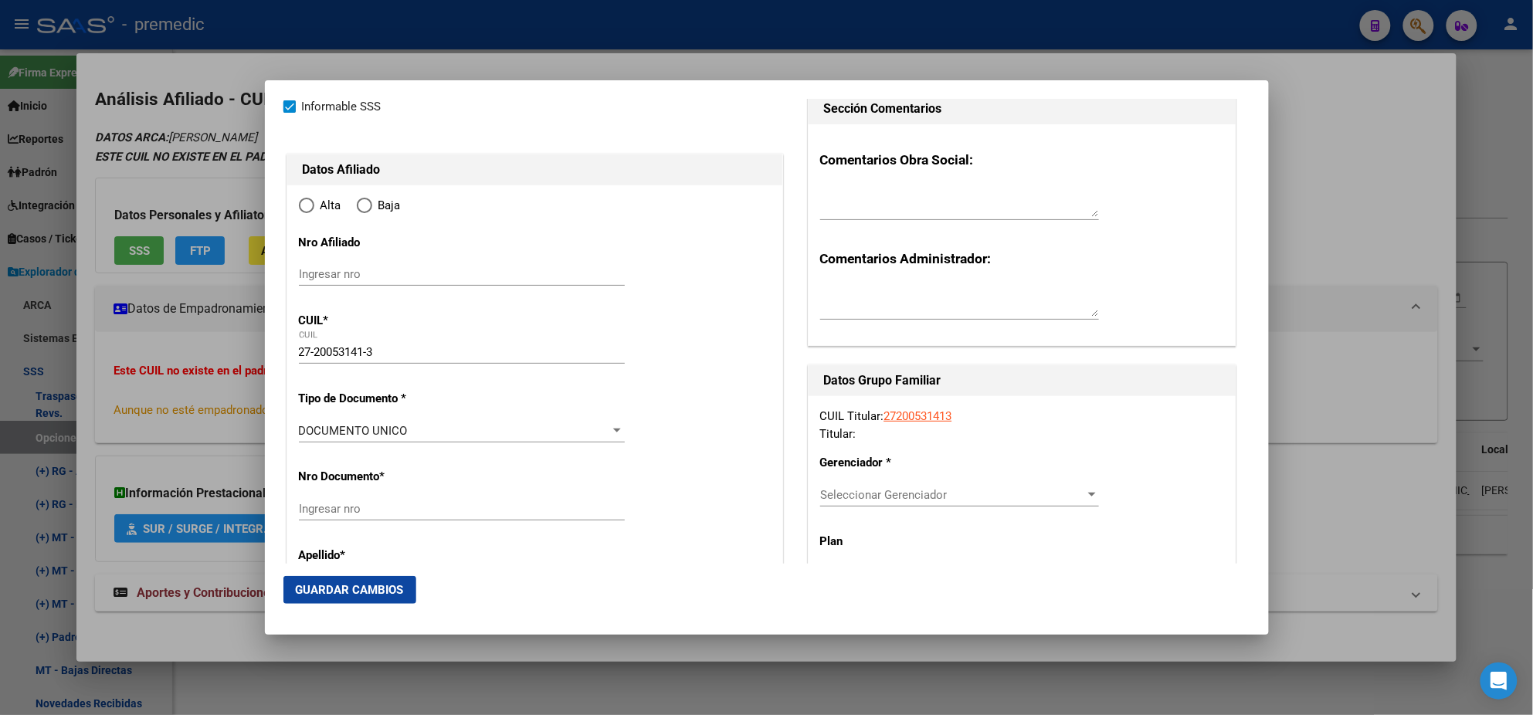
type input "1624"
type input "ECUADOR Y [PERSON_NAME]"
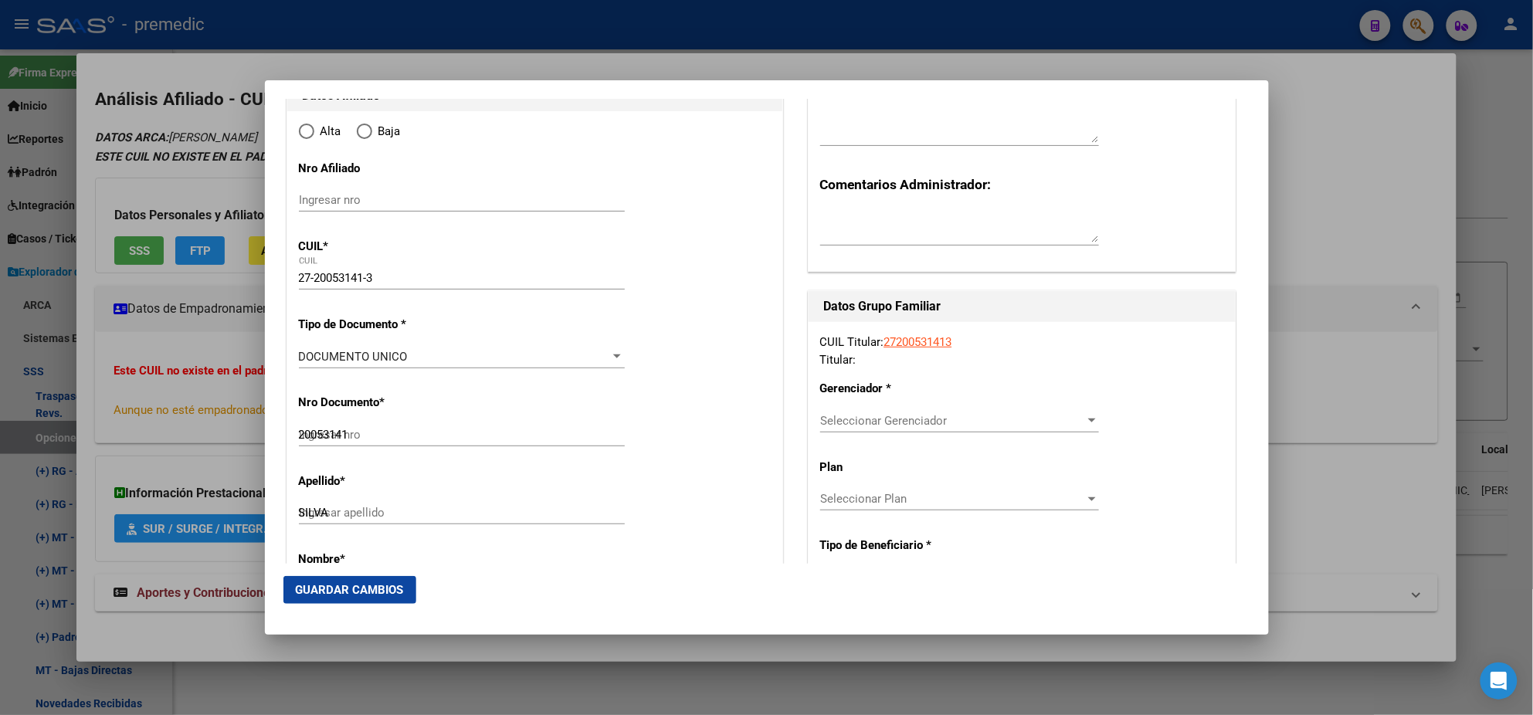
radio input "true"
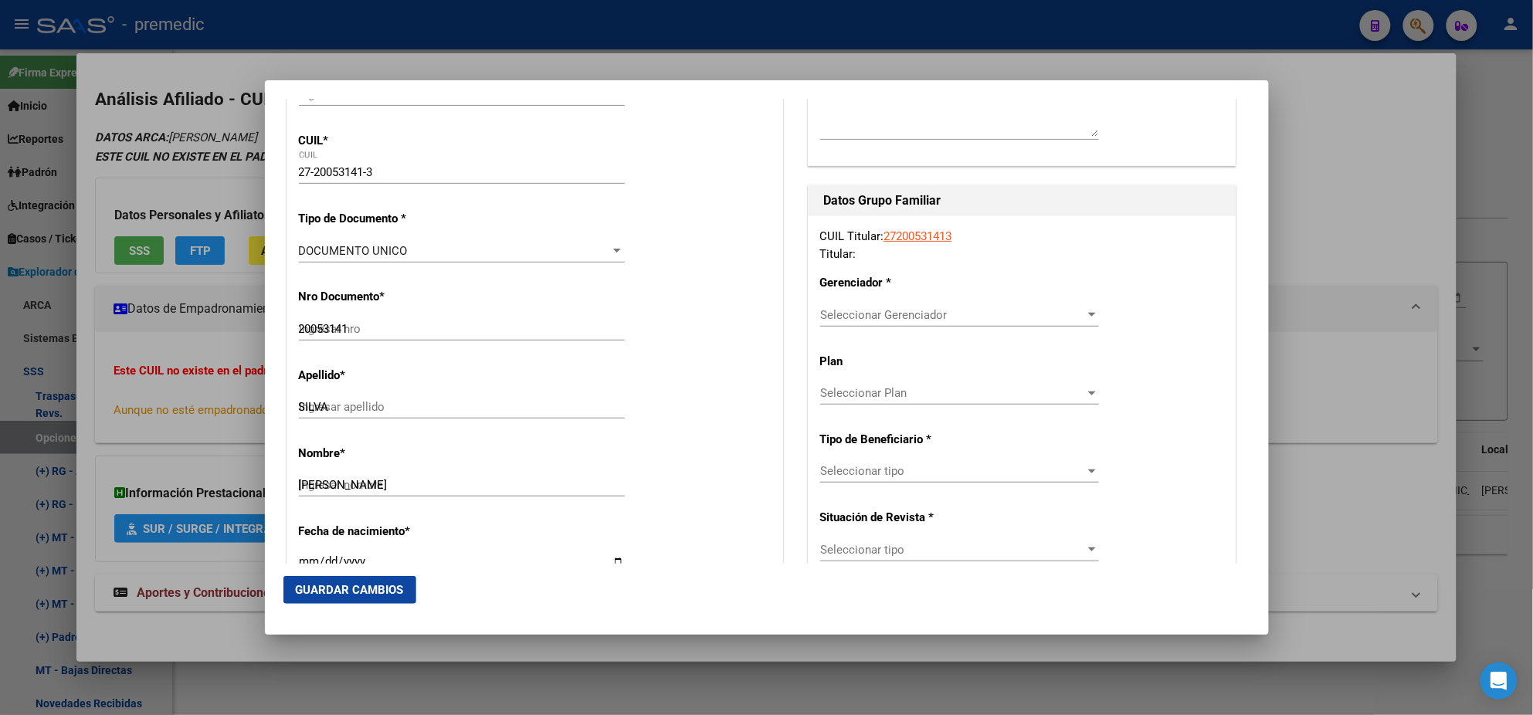
type input "RINCON DE MILBERG"
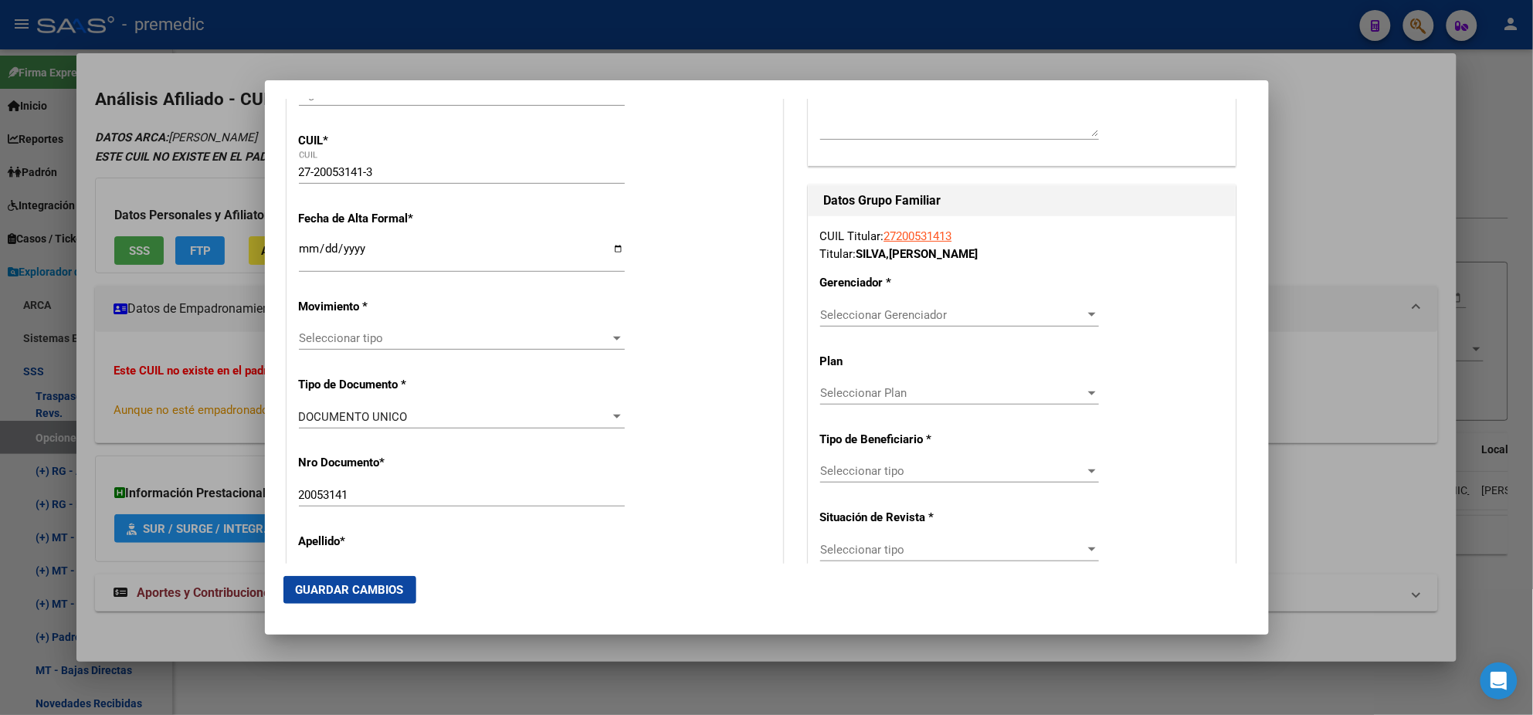
scroll to position [289, 0]
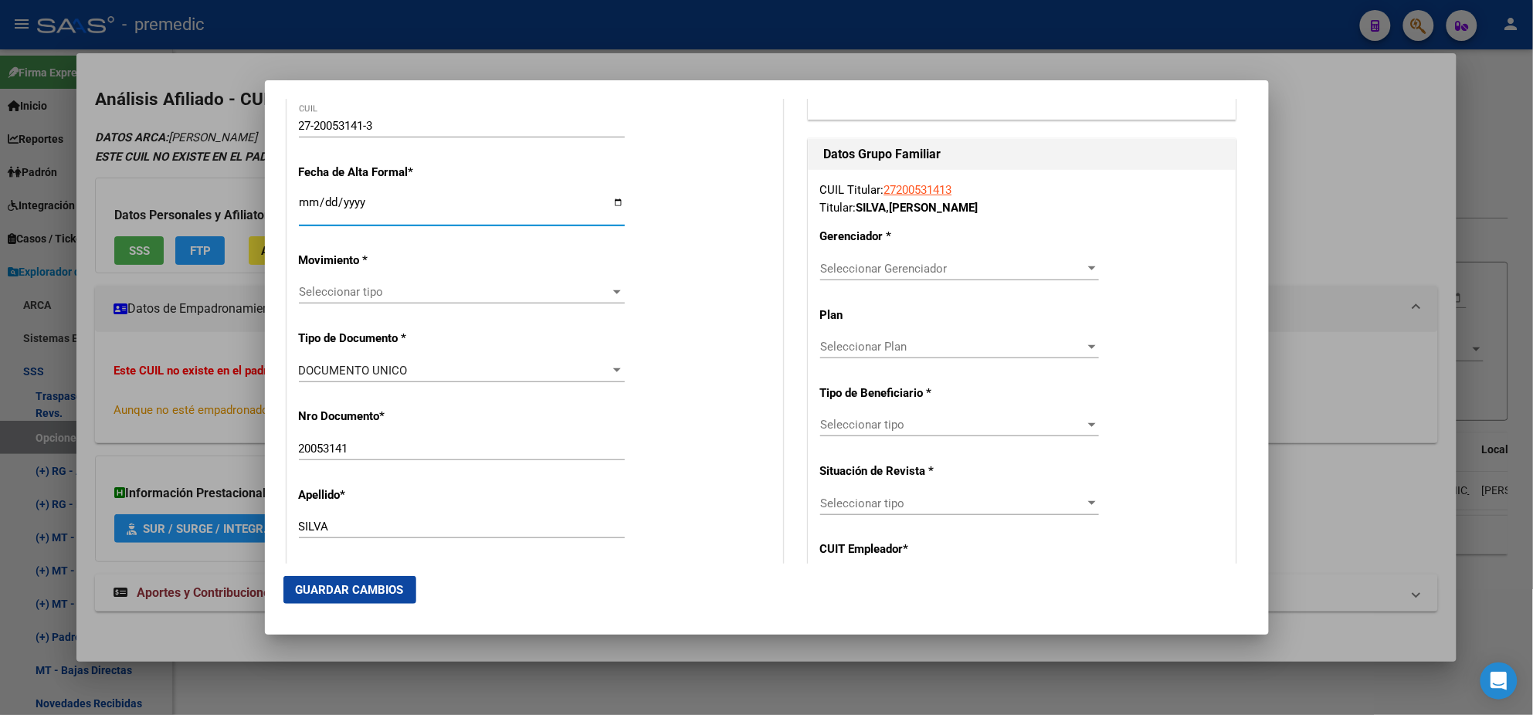
click at [301, 202] on input "Ingresar fecha" at bounding box center [462, 208] width 326 height 25
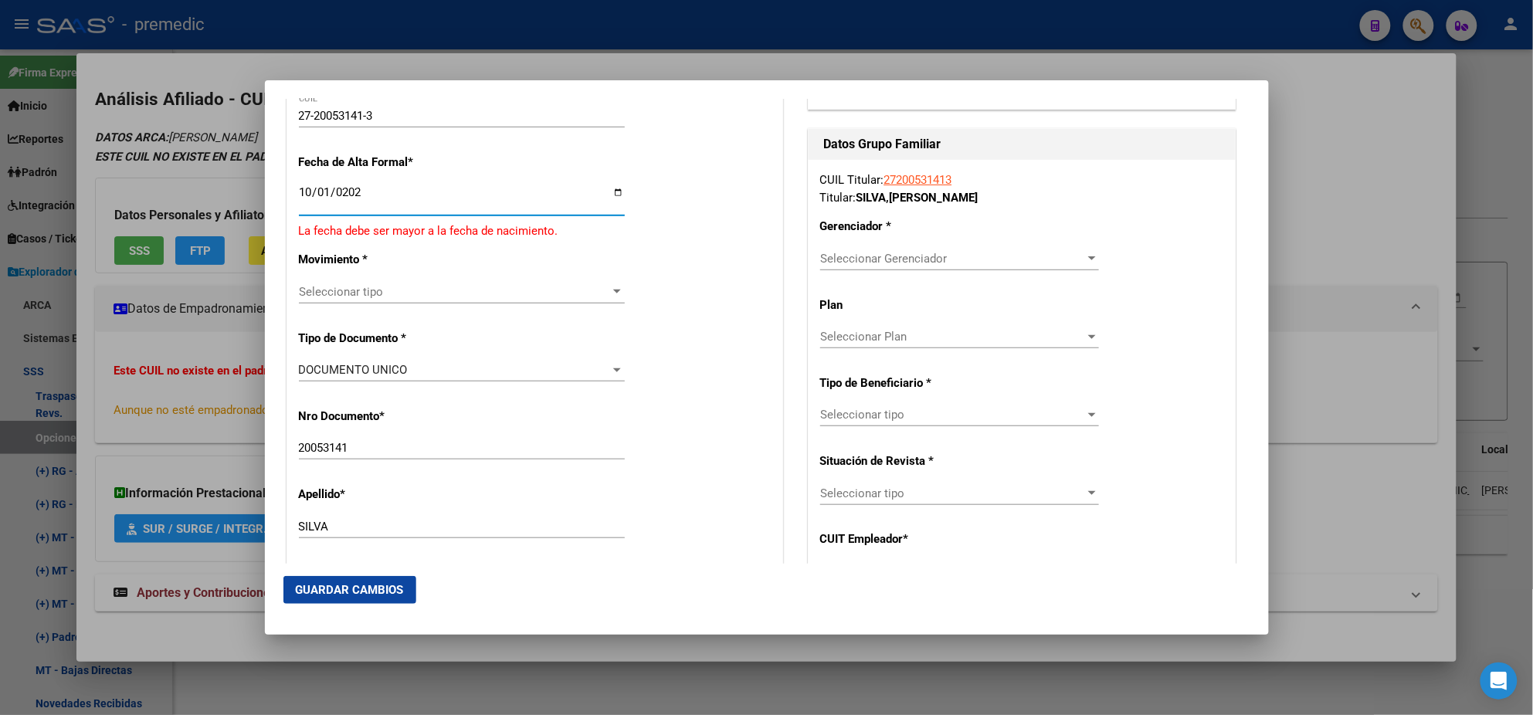
type input "[DATE]"
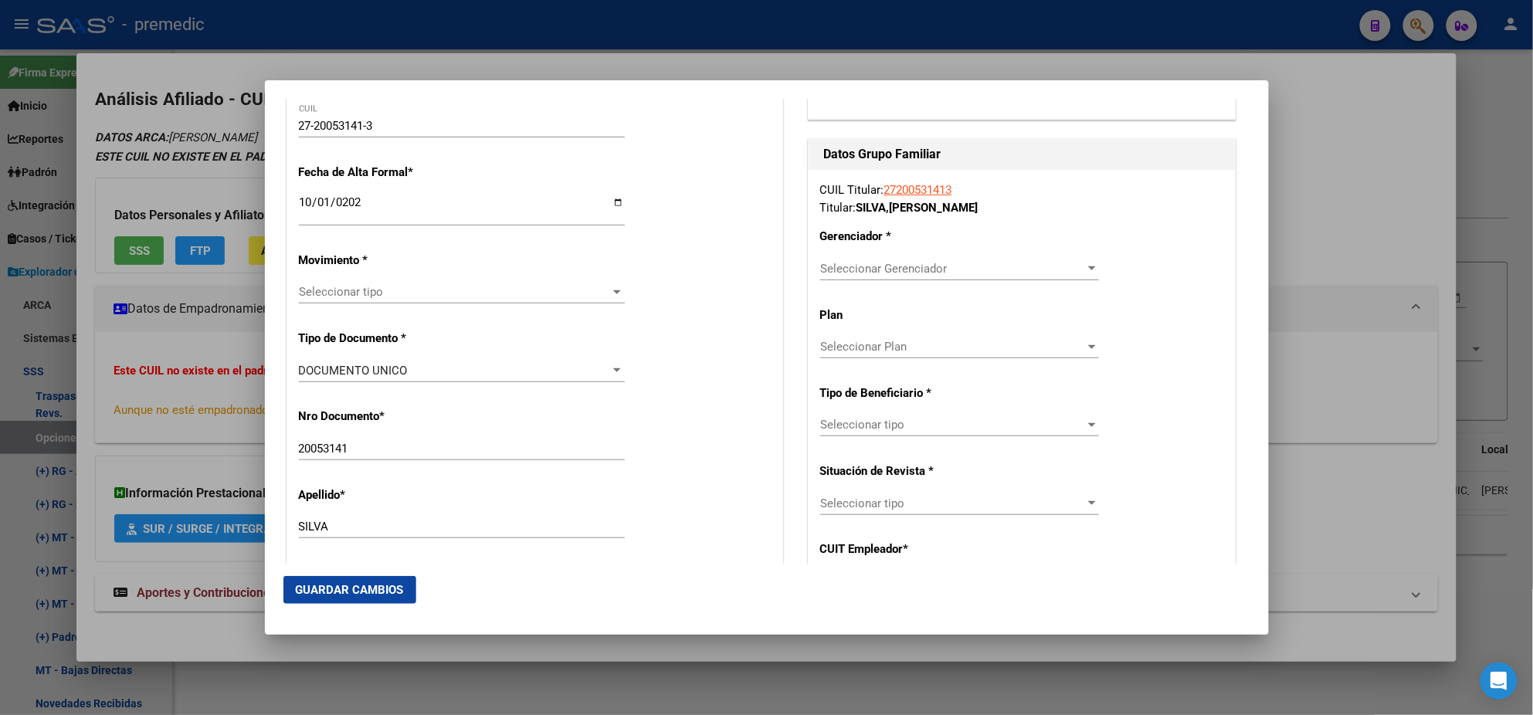
click at [383, 252] on p "Movimiento *" at bounding box center [369, 261] width 141 height 18
click at [372, 286] on span "Seleccionar tipo" at bounding box center [455, 292] width 312 height 14
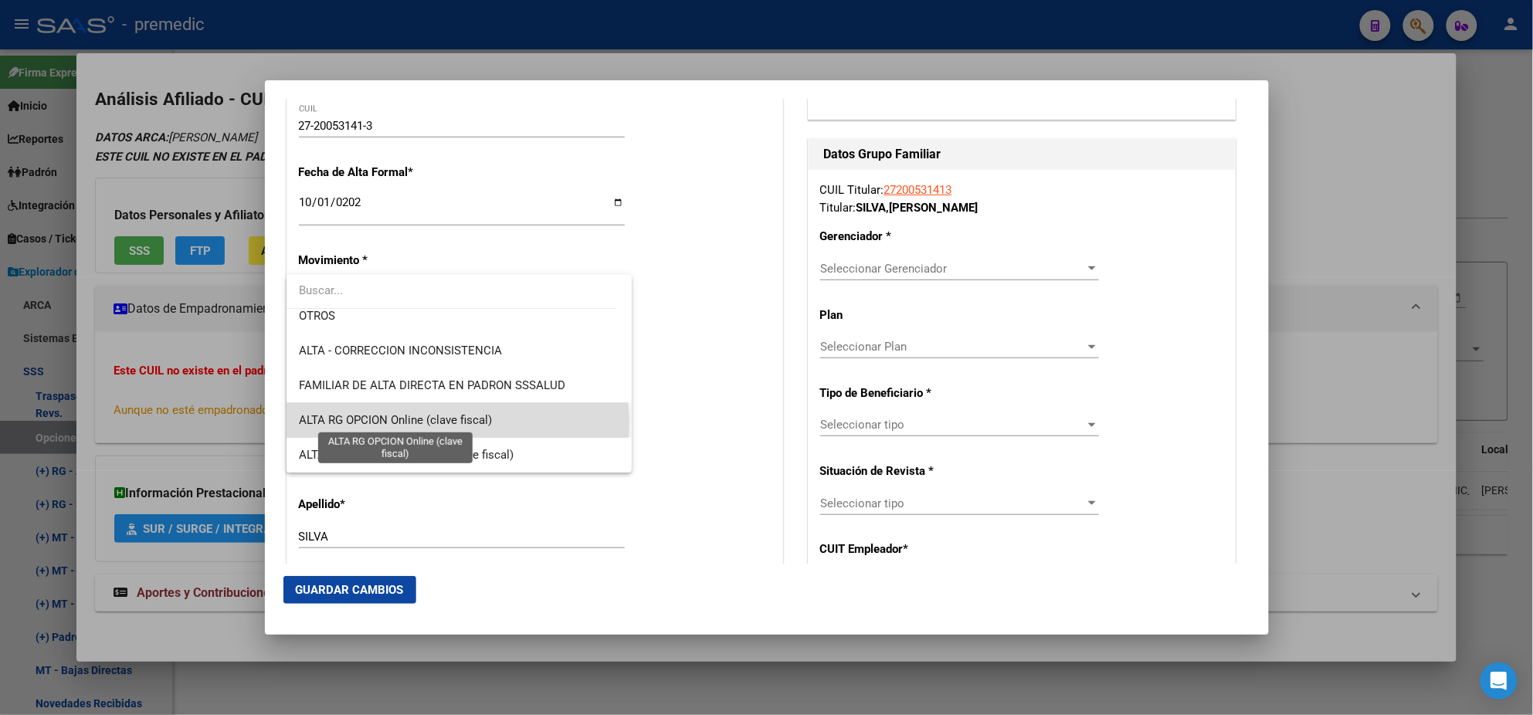
click at [457, 423] on span "ALTA RG OPCION Online (clave fiscal)" at bounding box center [395, 420] width 193 height 14
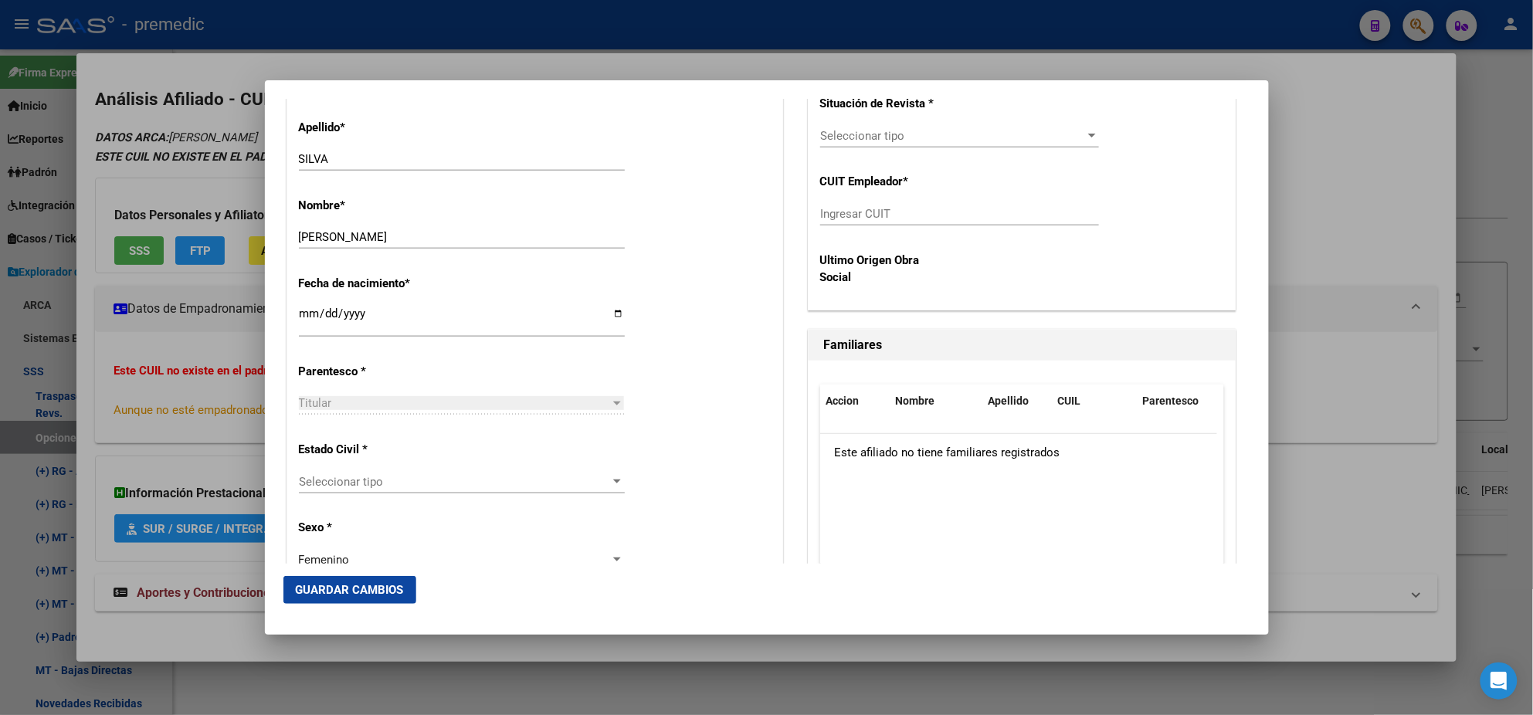
scroll to position [676, 0]
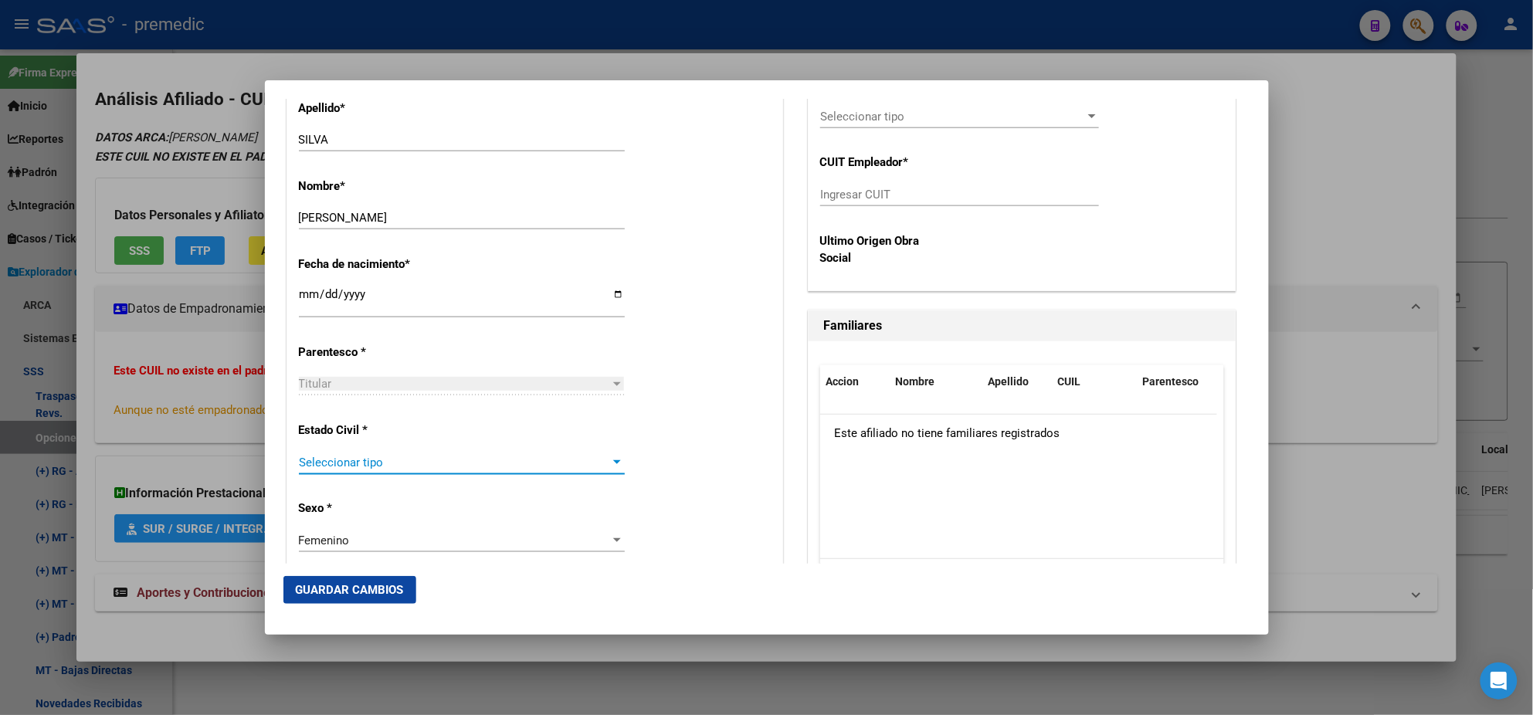
click at [416, 468] on span "Seleccionar tipo" at bounding box center [455, 463] width 312 height 14
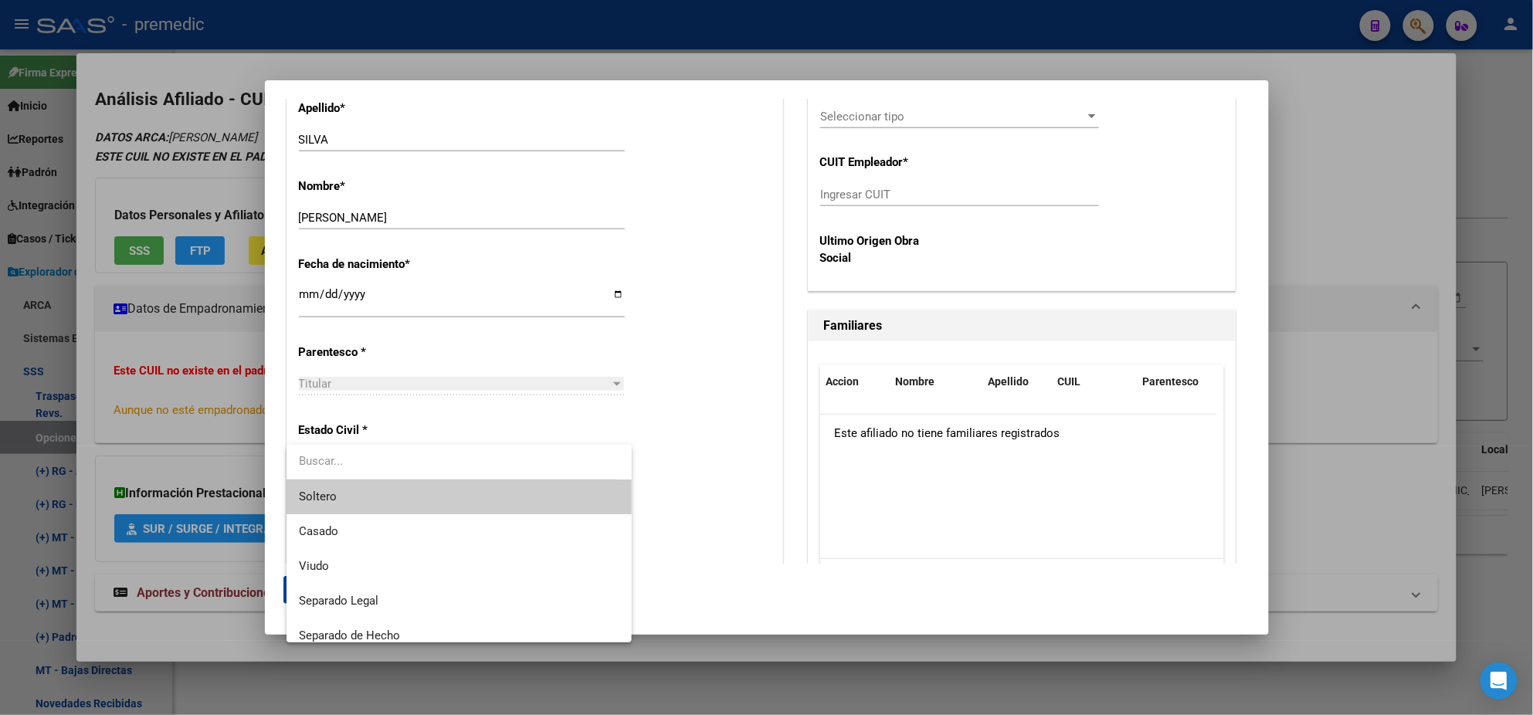
click at [412, 486] on span "Soltero" at bounding box center [459, 497] width 321 height 35
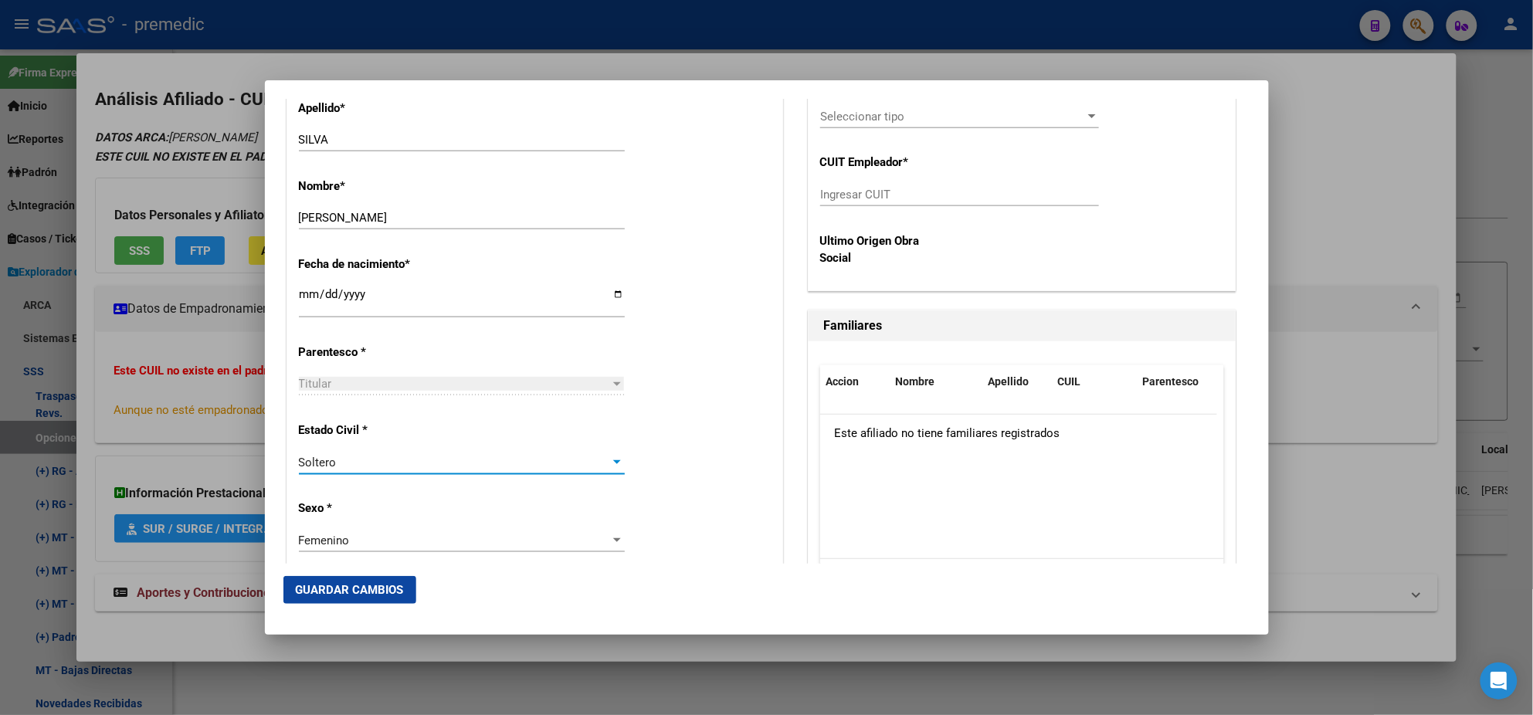
click at [467, 488] on div "Alta Baja Nro Afiliado Ingresar nro CUIL * 27-20053141-3 CUIL ARCA Padrón Fecha…" at bounding box center [534, 675] width 495 height 2206
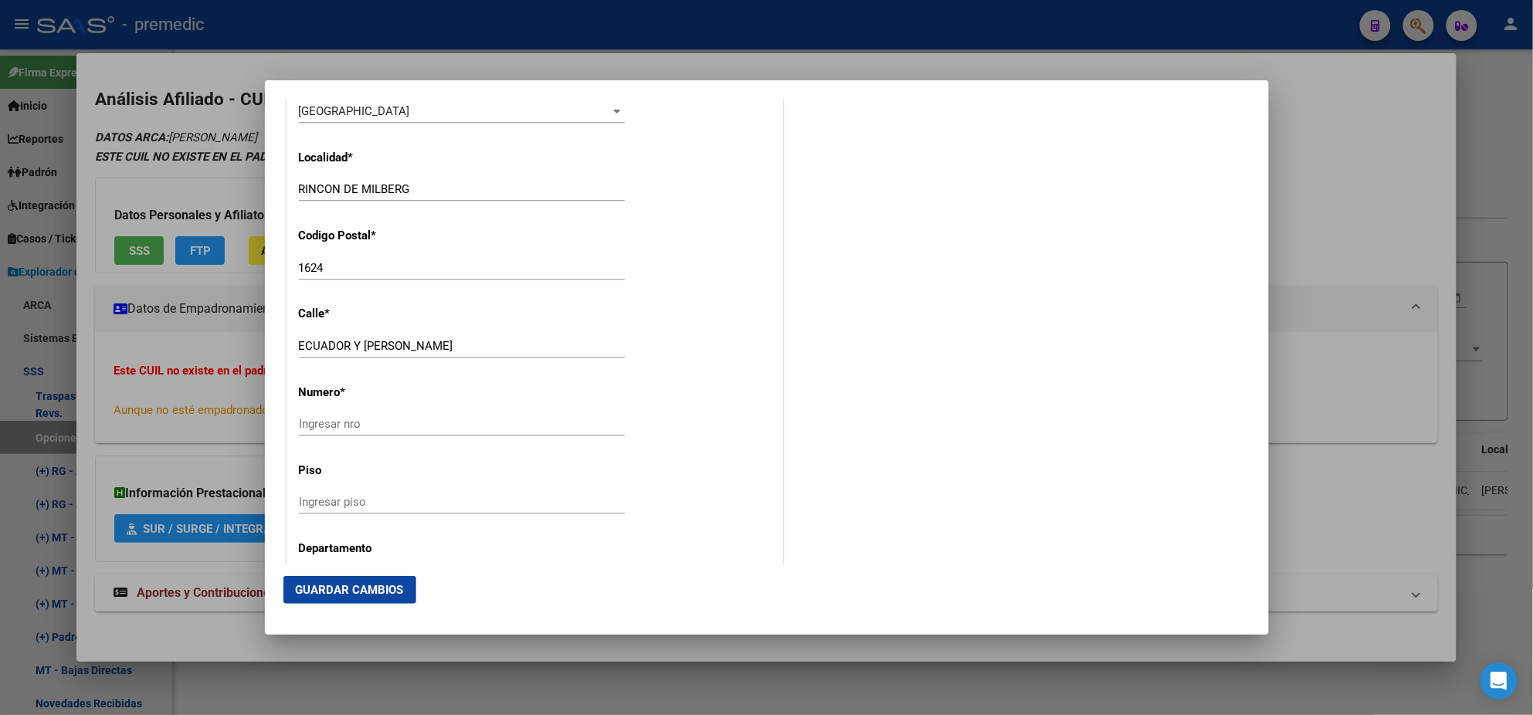
scroll to position [1545, 0]
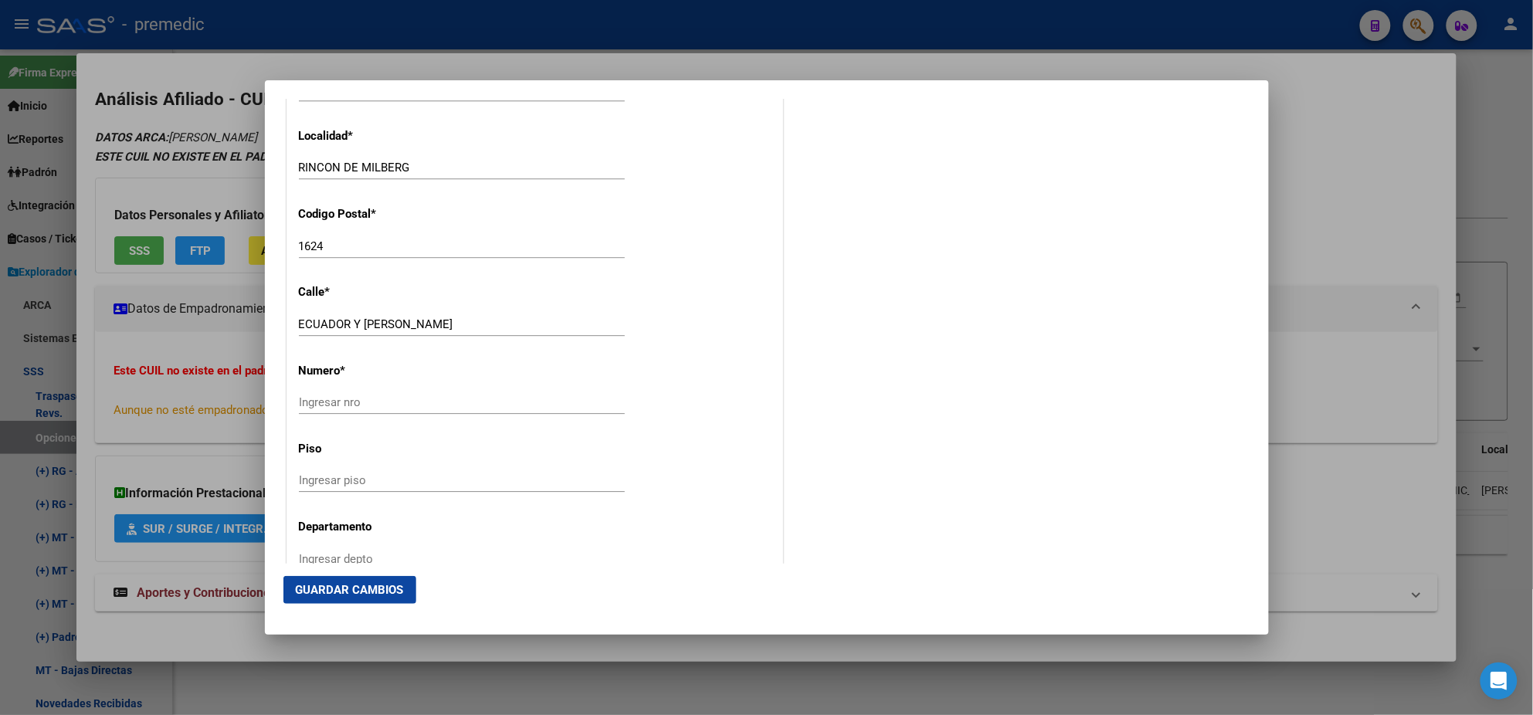
click at [341, 398] on input "Ingresar nro" at bounding box center [462, 402] width 326 height 14
type input "0"
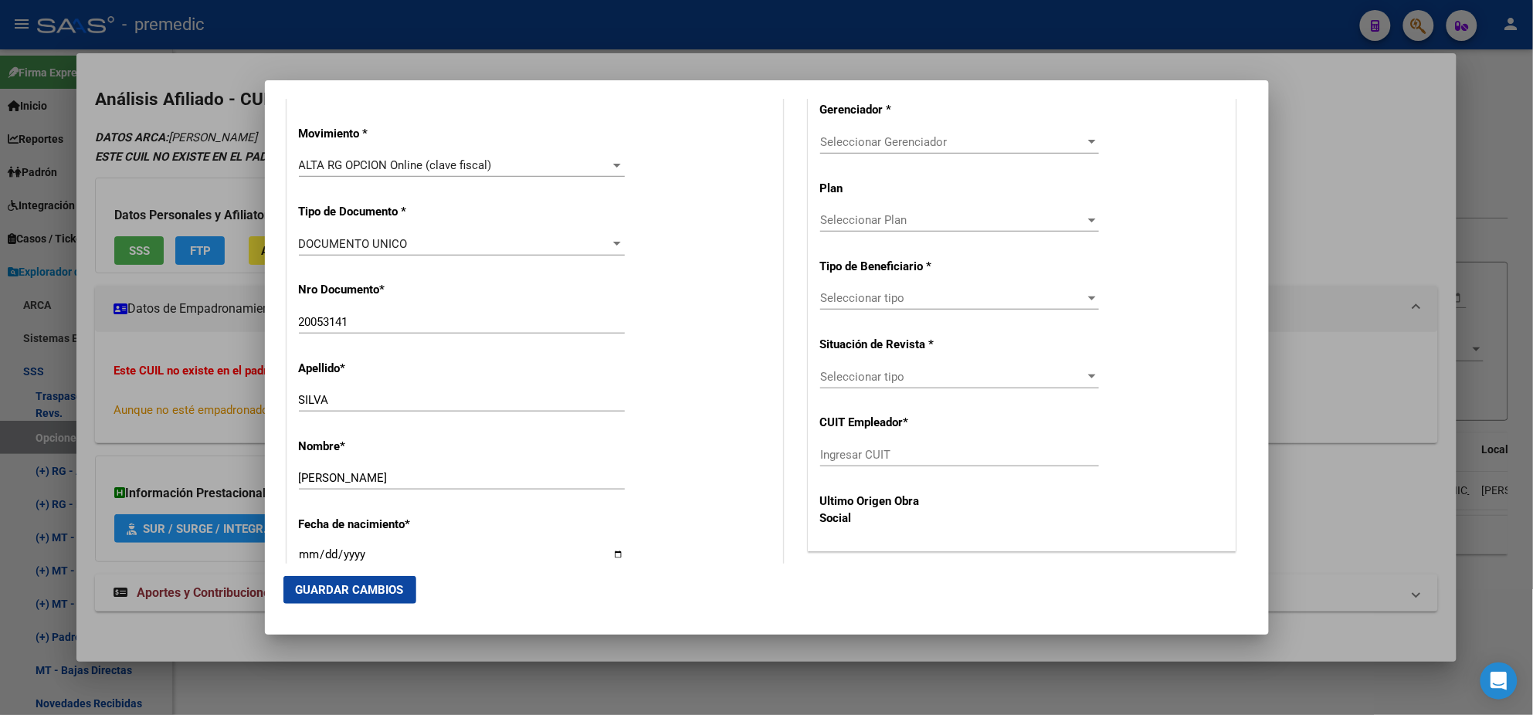
scroll to position [385, 0]
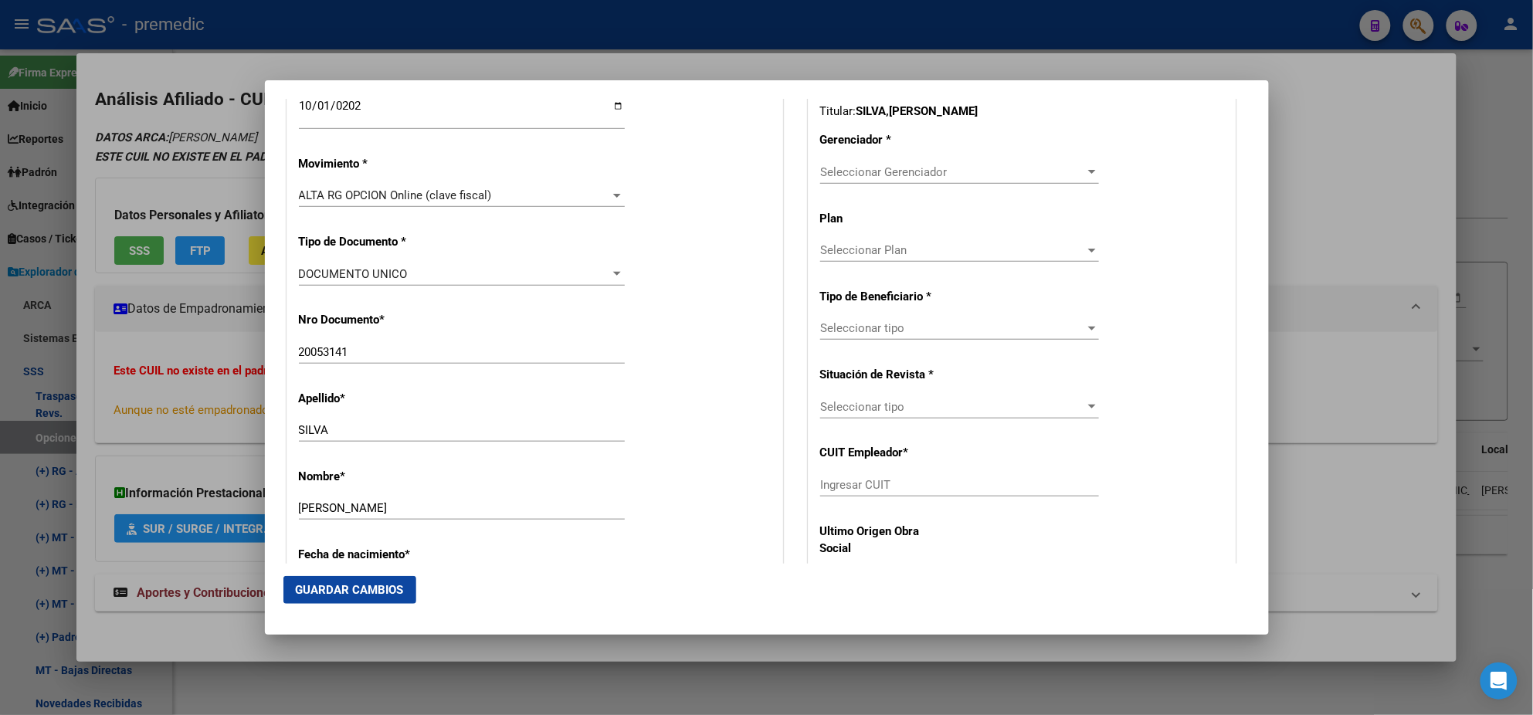
click at [857, 166] on span "Seleccionar Gerenciador" at bounding box center [952, 172] width 265 height 14
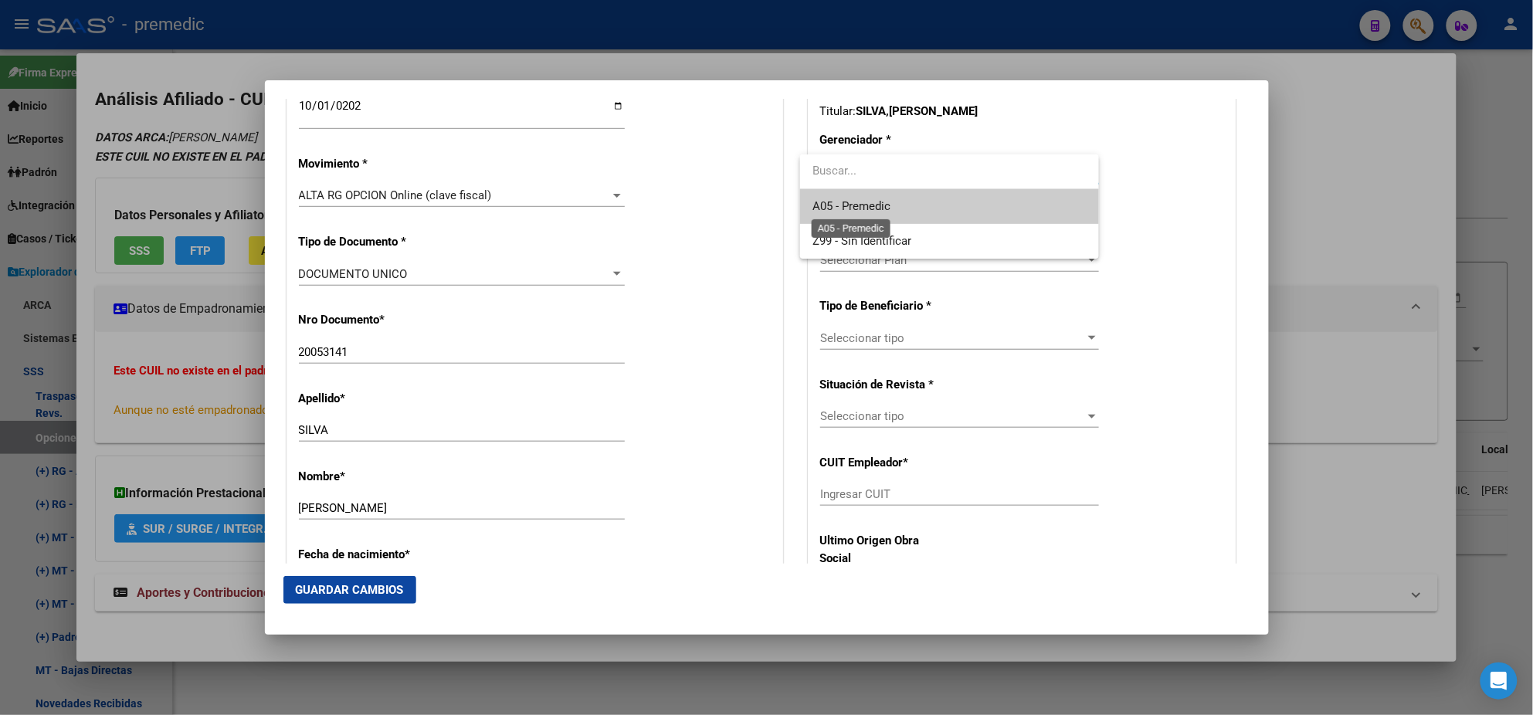
click at [840, 205] on span "A05 - Premedic" at bounding box center [852, 206] width 78 height 14
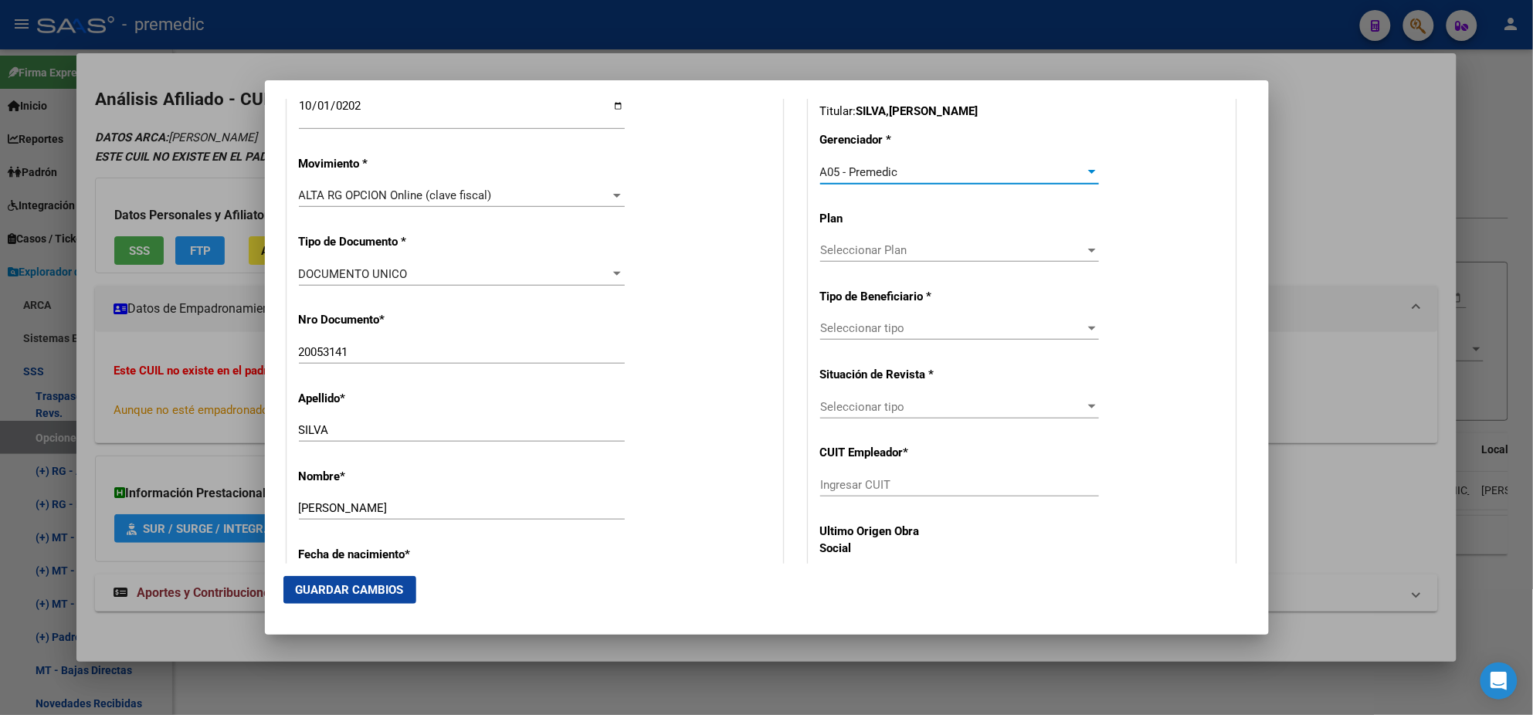
click at [820, 330] on span "Seleccionar tipo" at bounding box center [952, 328] width 265 height 14
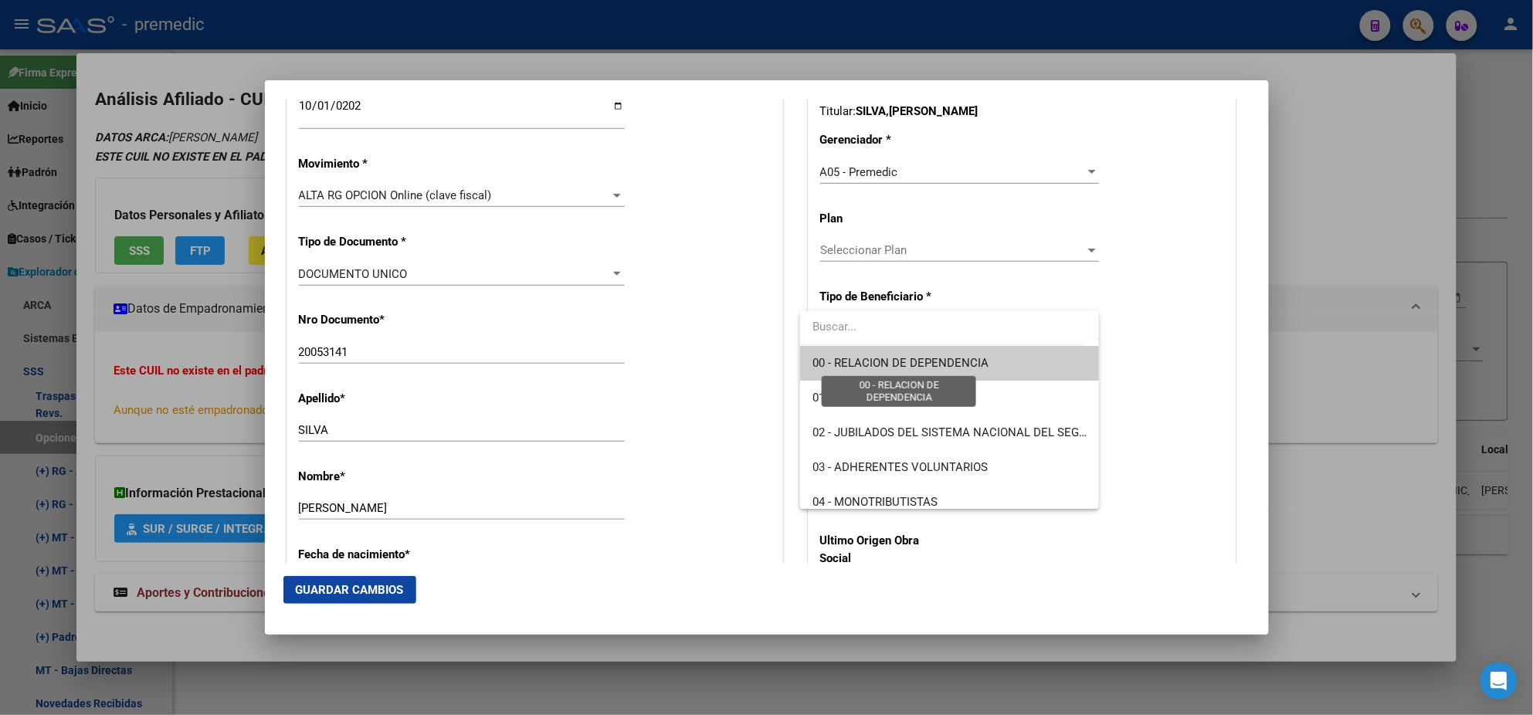
click at [826, 358] on span "00 - RELACION DE DEPENDENCIA" at bounding box center [901, 363] width 176 height 14
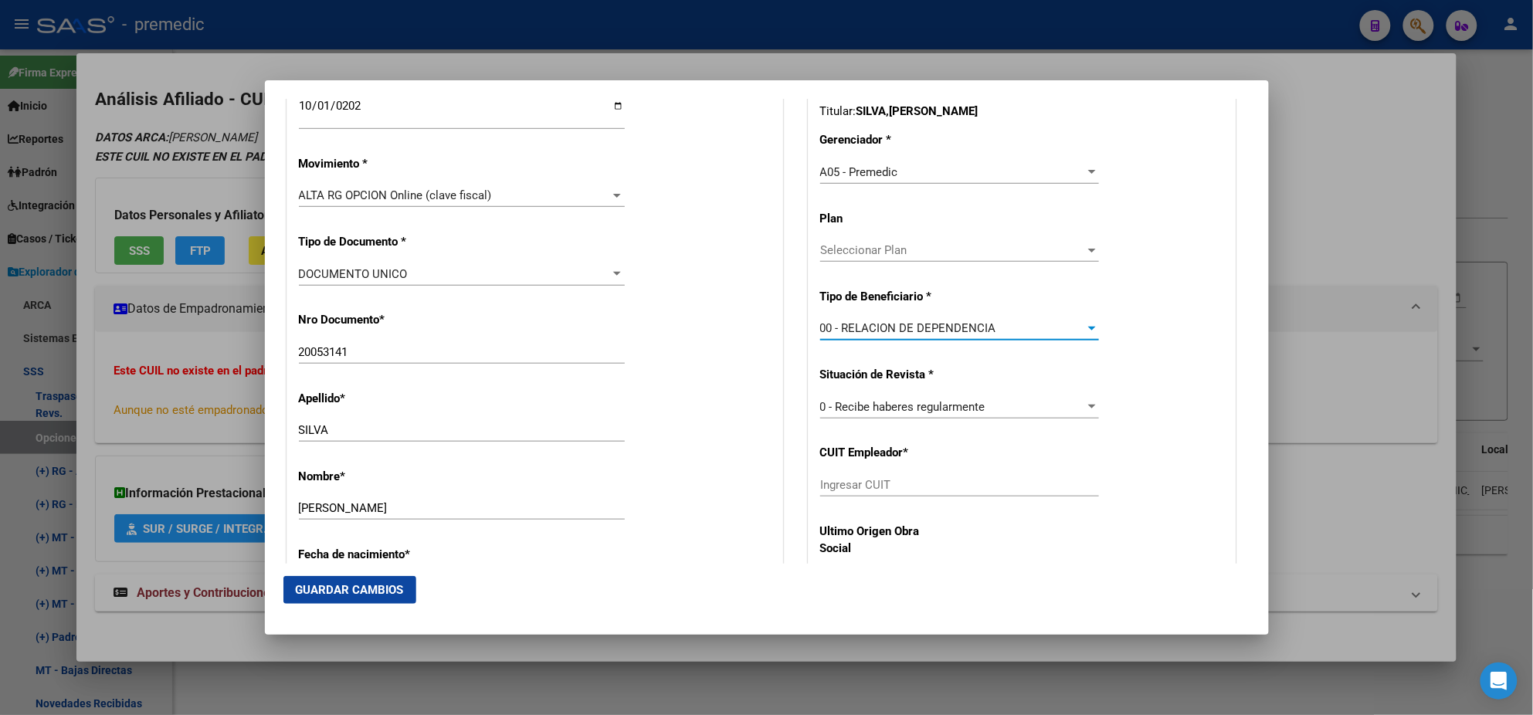
click at [847, 484] on input "Ingresar CUIT" at bounding box center [959, 485] width 279 height 14
paste input "30-52900594-2"
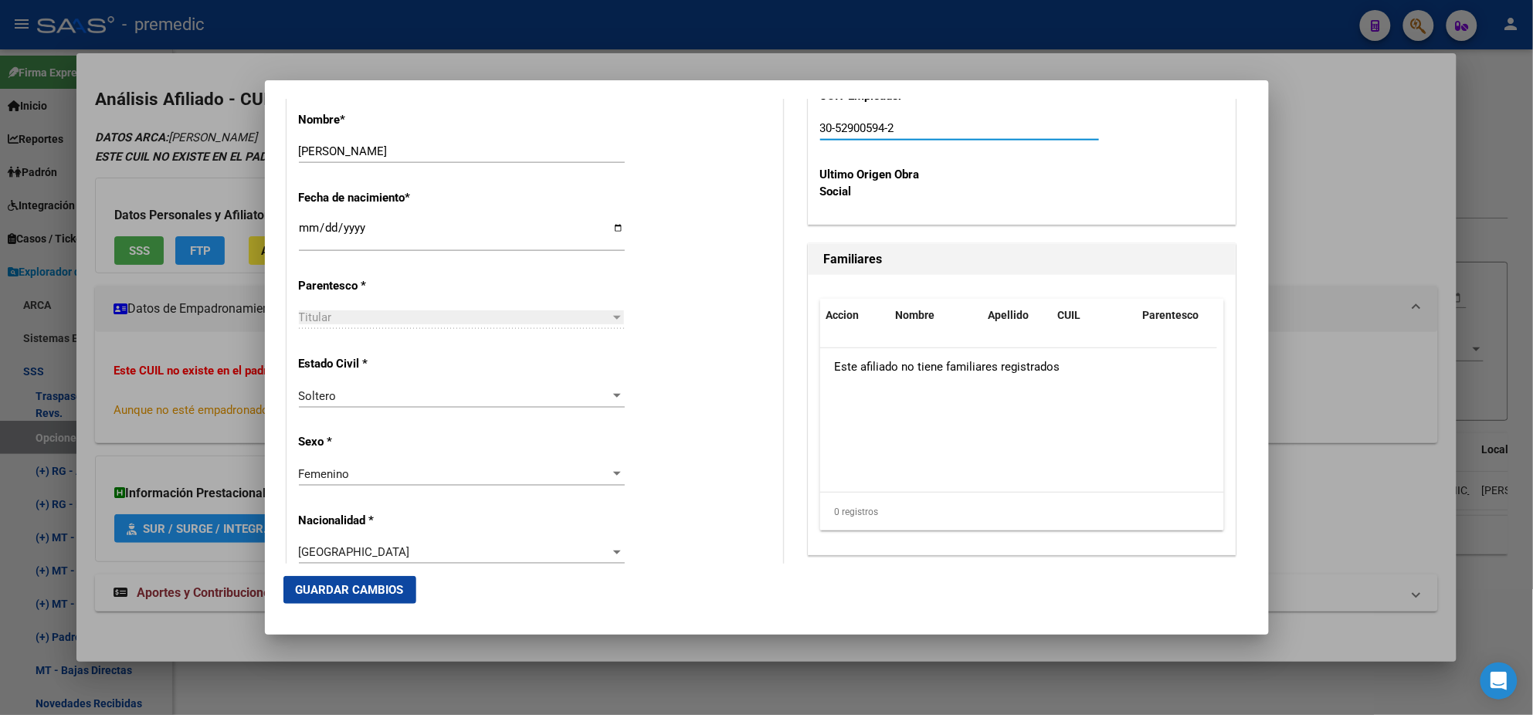
scroll to position [772, 0]
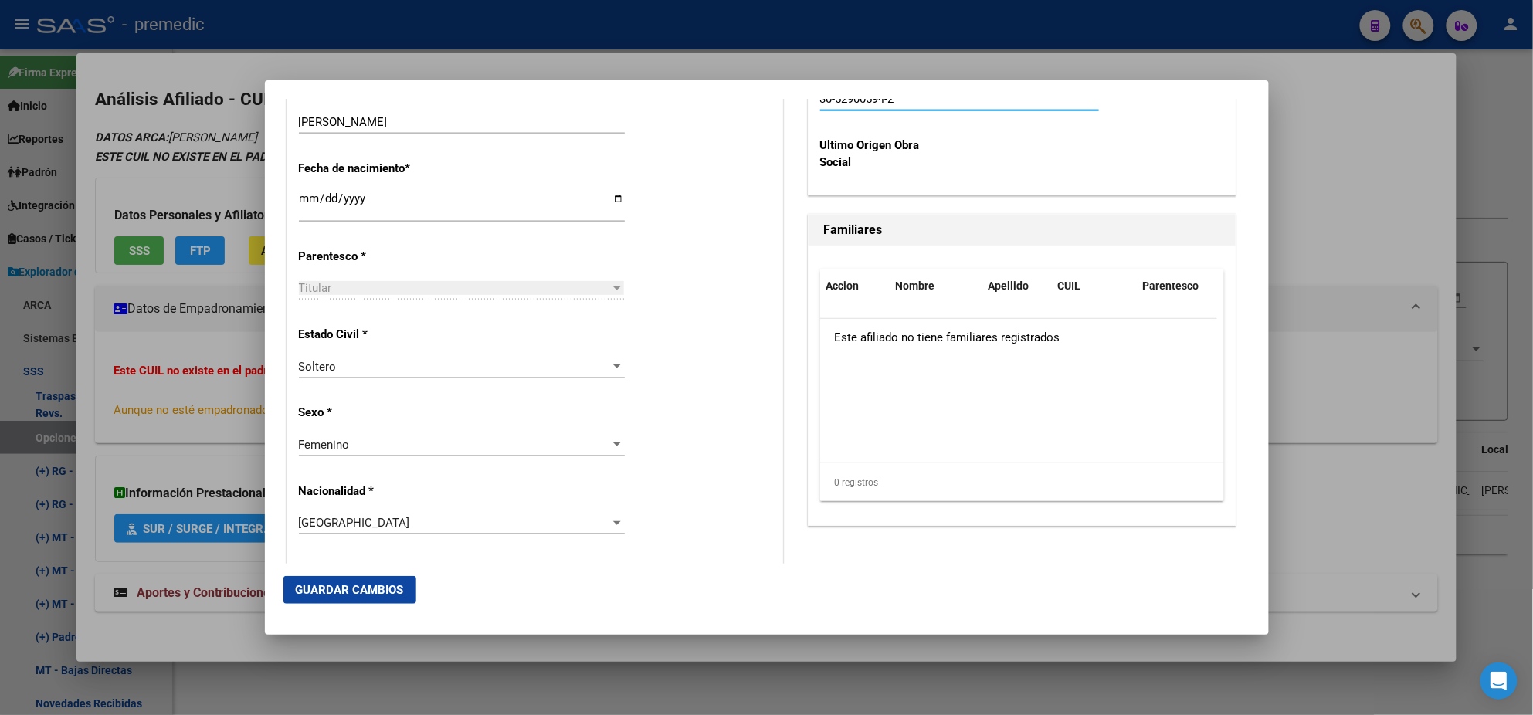
type input "30-52900594-2"
click at [348, 580] on button "Guardar Cambios" at bounding box center [349, 590] width 133 height 28
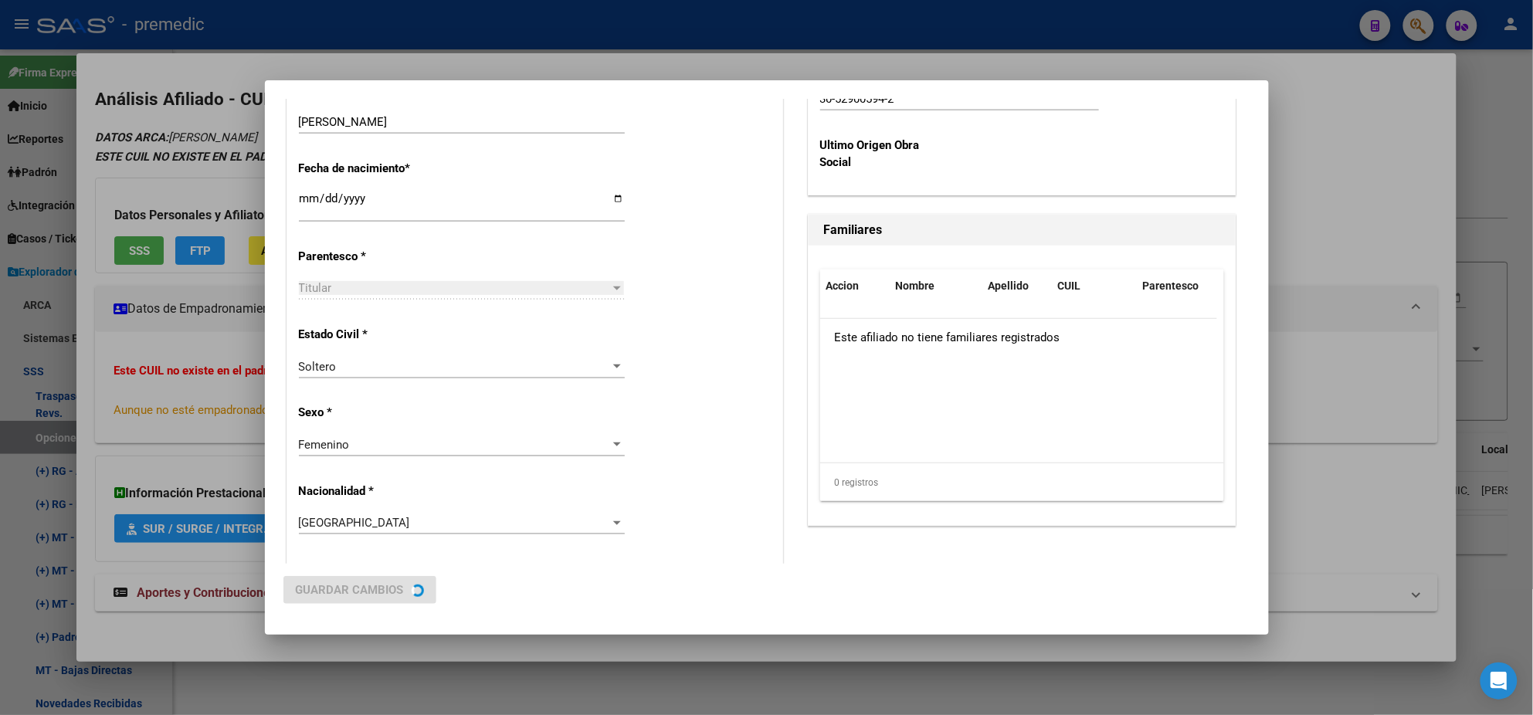
scroll to position [0, 0]
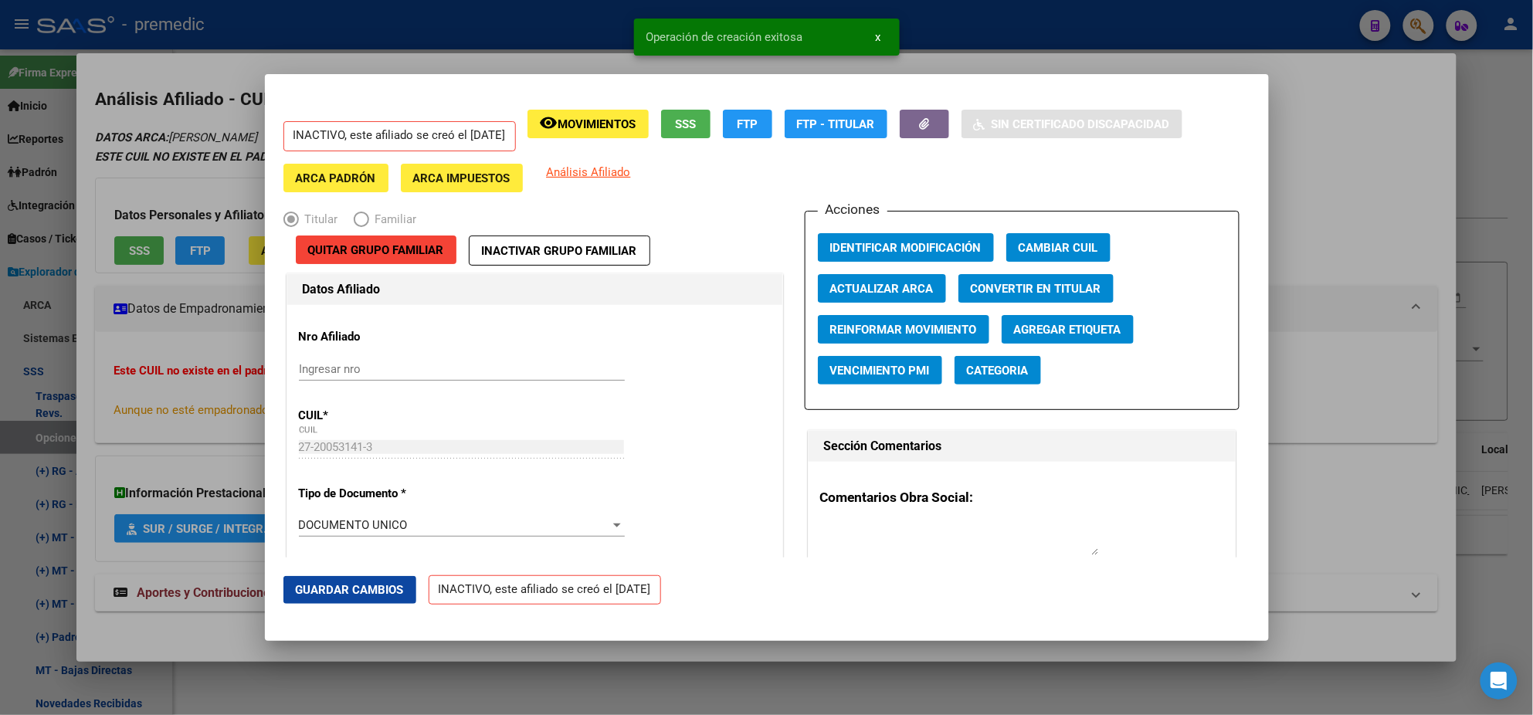
click at [122, 450] on div at bounding box center [766, 357] width 1533 height 715
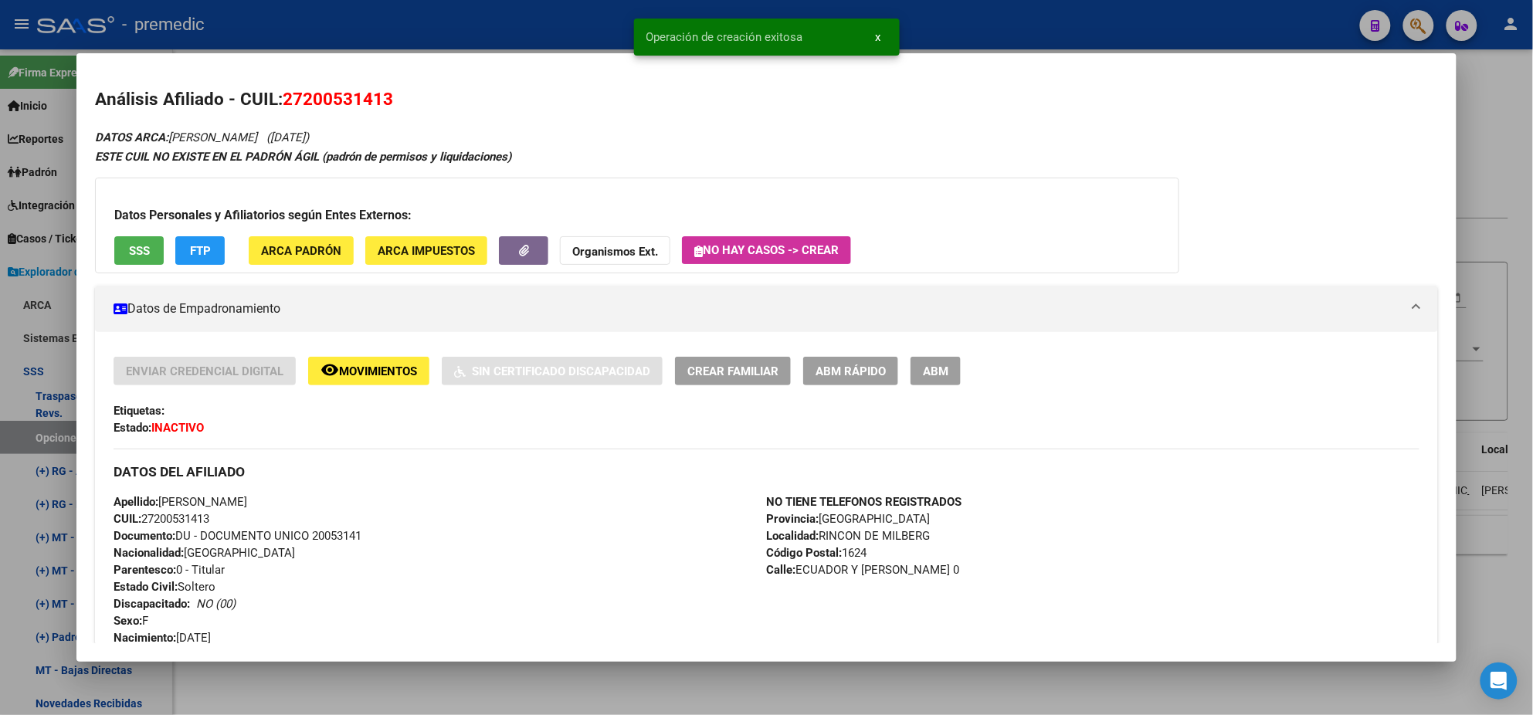
click at [23, 428] on div at bounding box center [766, 357] width 1533 height 715
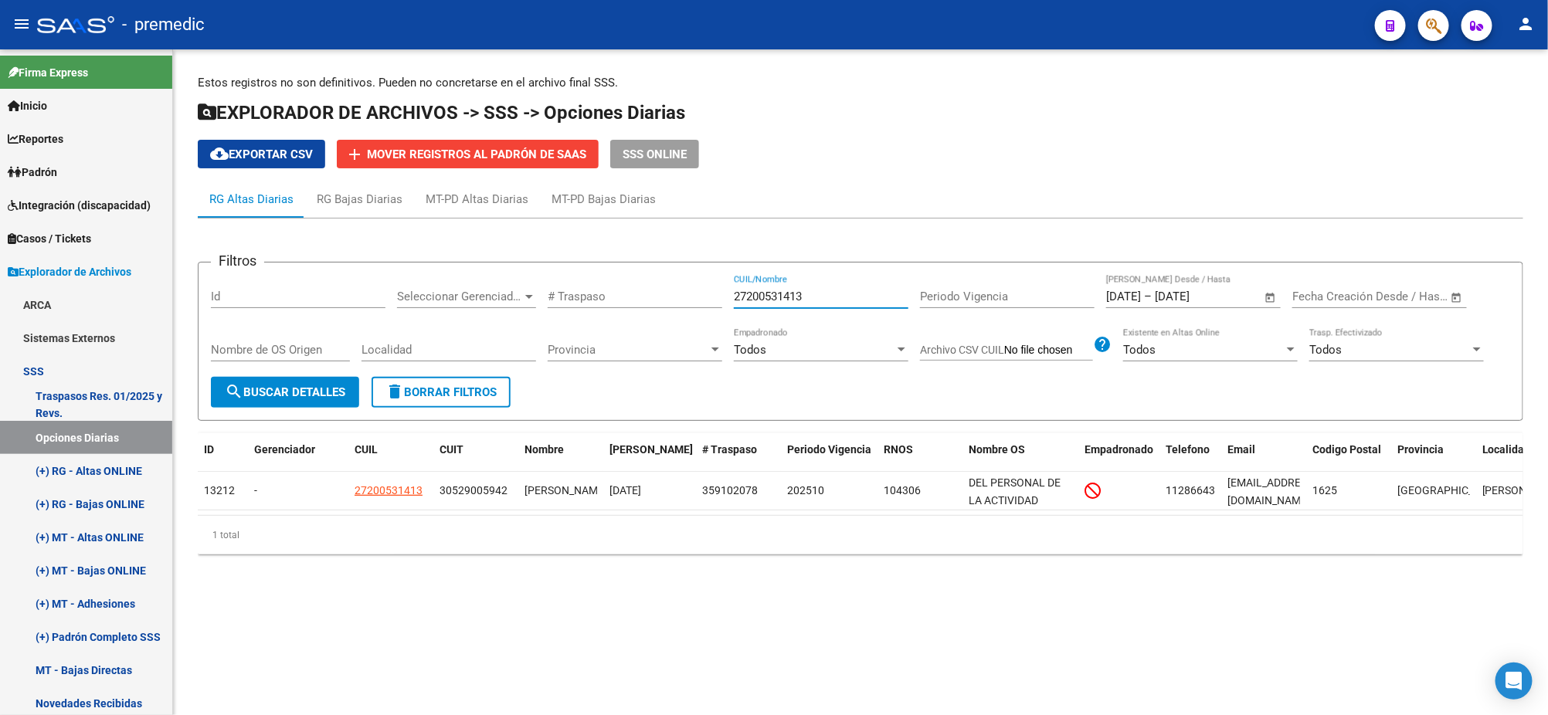
drag, startPoint x: 814, startPoint y: 296, endPoint x: 534, endPoint y: 322, distance: 281.6
click at [584, 314] on div "Filtros Id Seleccionar Gerenciador Seleccionar Gerenciador # Traspaso 272005314…" at bounding box center [860, 326] width 1299 height 102
paste input "0337081917"
type input "20337081917"
click at [272, 385] on span "search Buscar Detalles" at bounding box center [285, 392] width 120 height 14
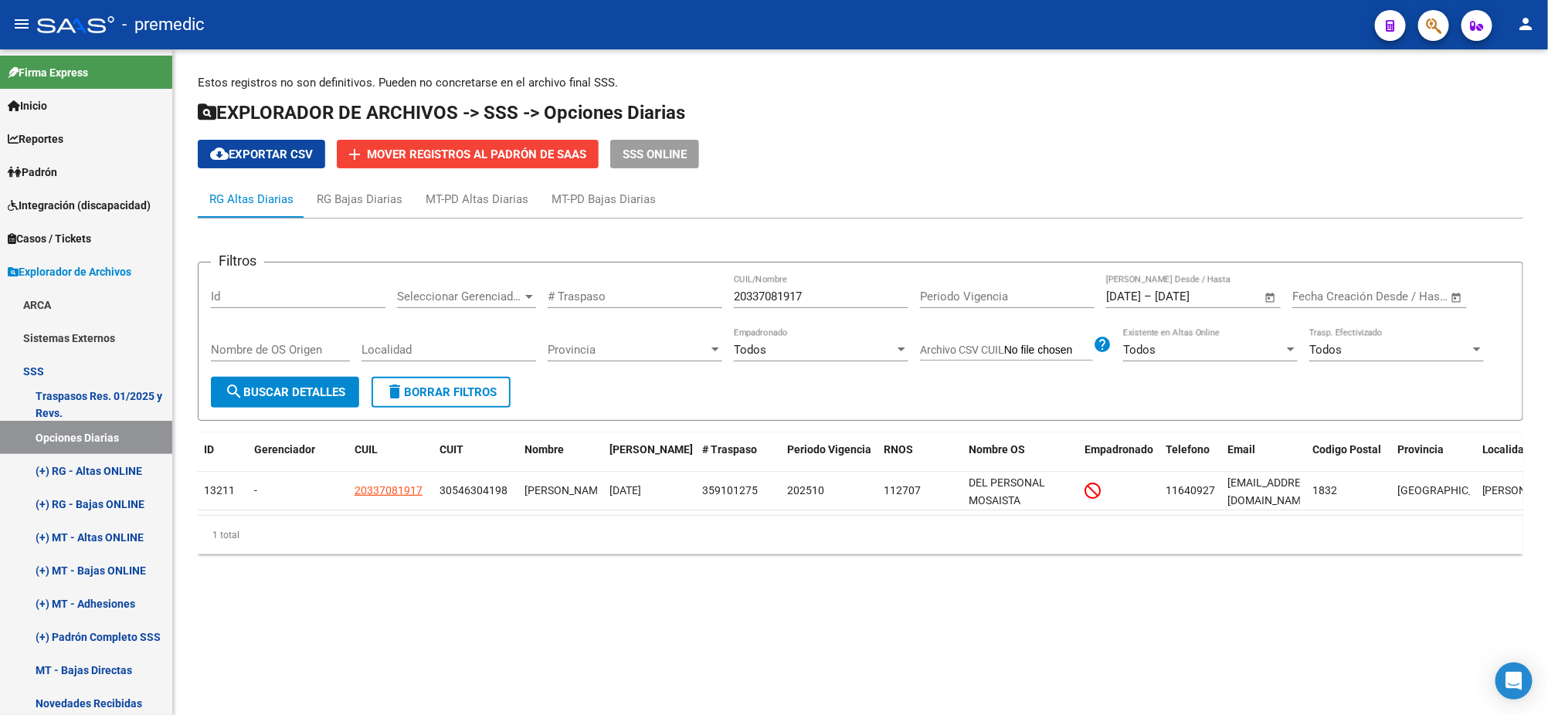
click at [666, 619] on mat-sidenav-content "Estos registros no son definitivos. Pueden no concretarse en el archivo final S…" at bounding box center [860, 382] width 1375 height 666
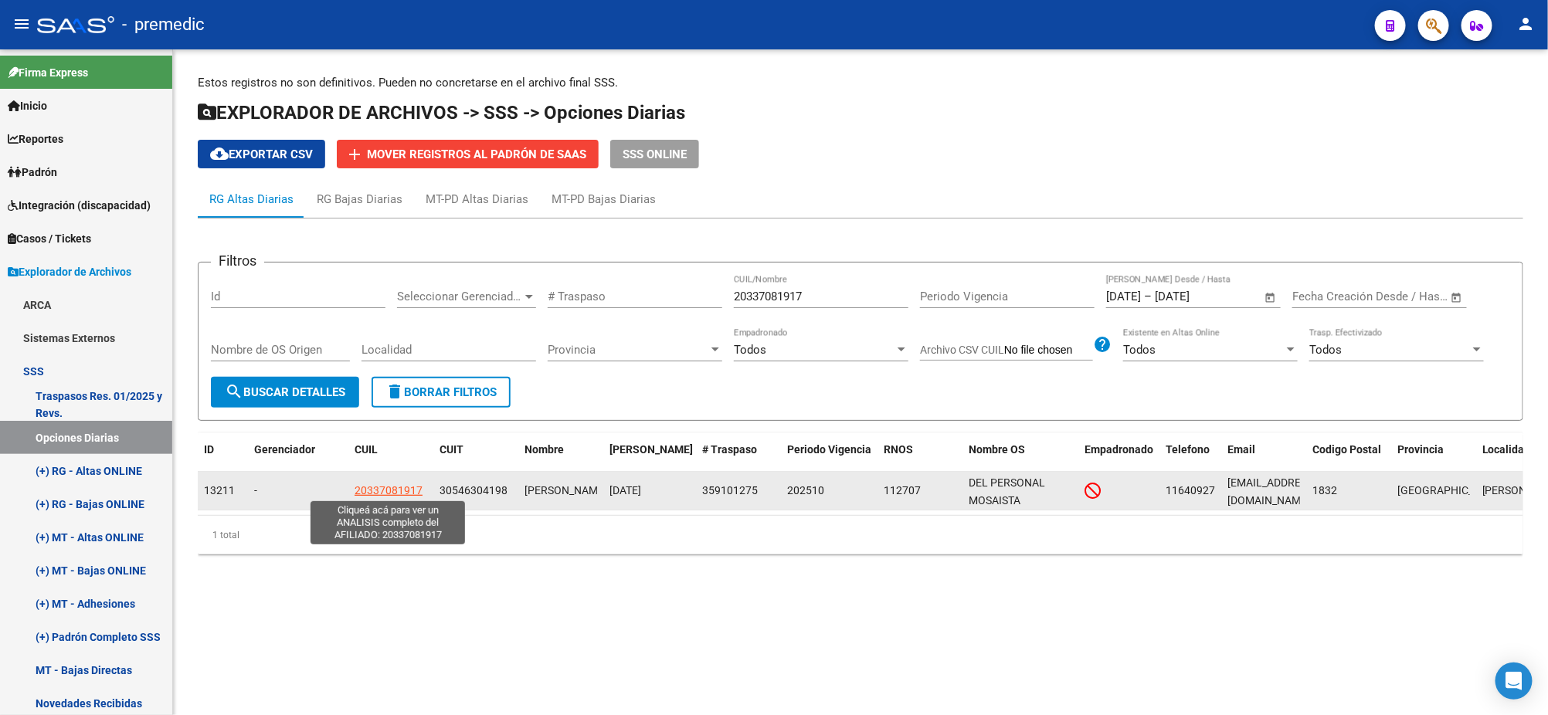
click at [372, 488] on span "20337081917" at bounding box center [389, 490] width 68 height 12
type textarea "20337081917"
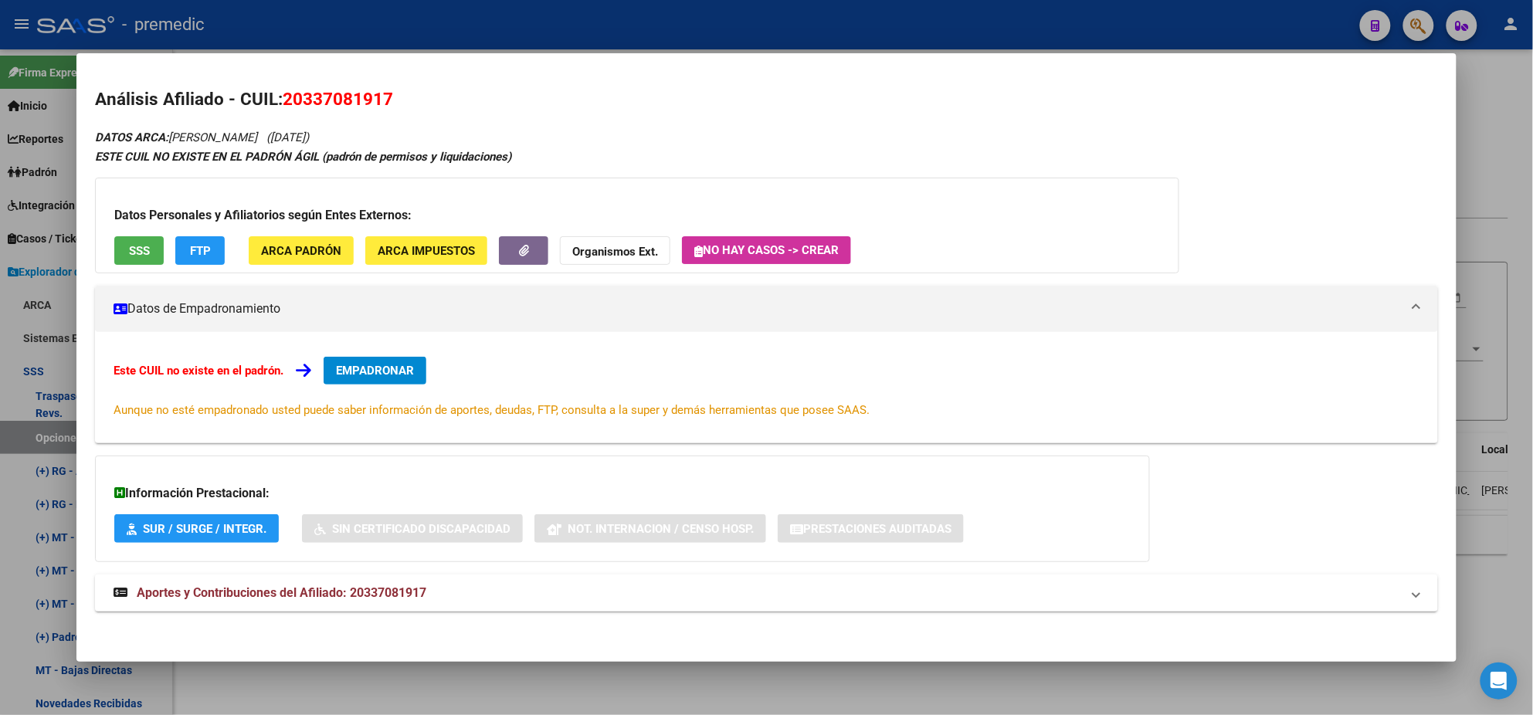
click at [361, 367] on span "EMPADRONAR" at bounding box center [375, 371] width 78 height 14
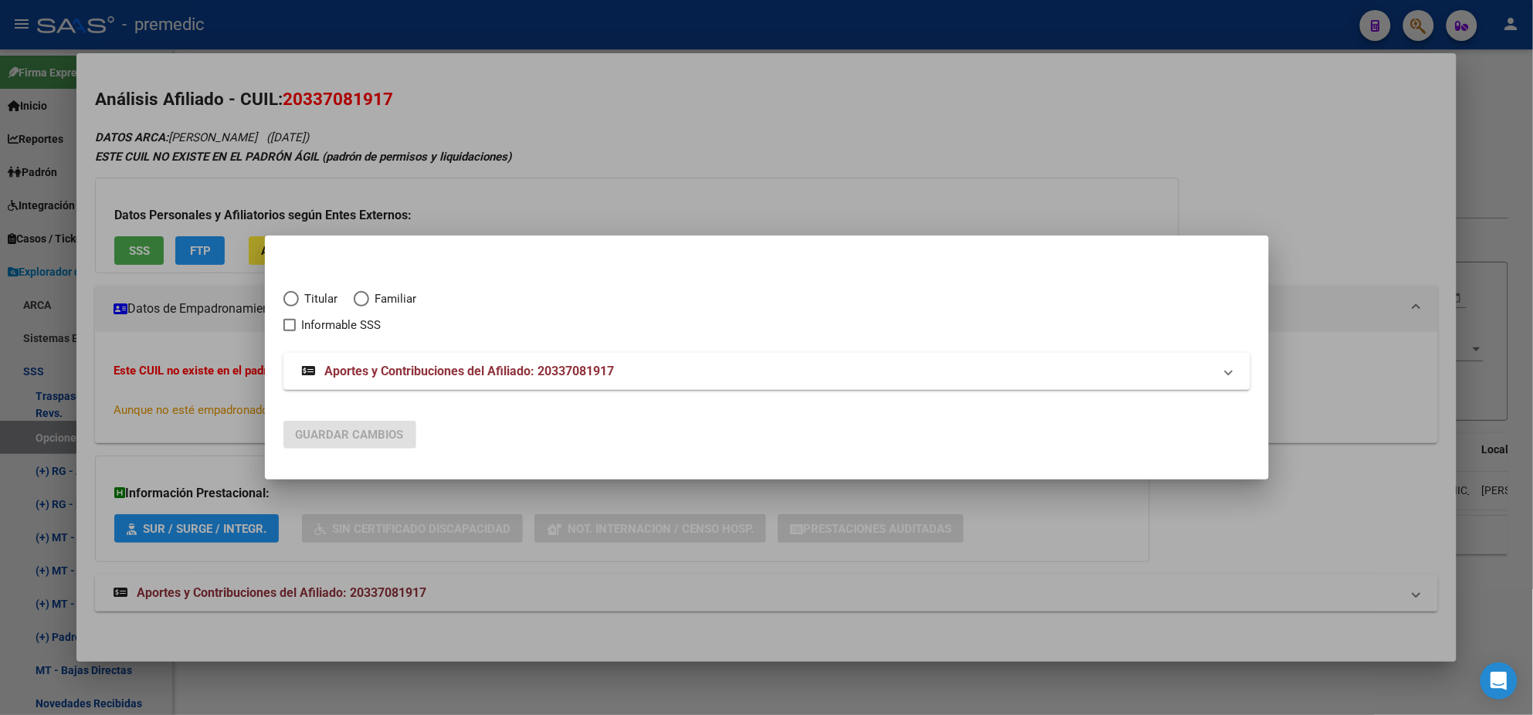
click at [291, 301] on span "Elija una opción" at bounding box center [290, 298] width 15 height 15
click at [291, 301] on input "Titular" at bounding box center [290, 298] width 15 height 15
radio input "true"
checkbox input "true"
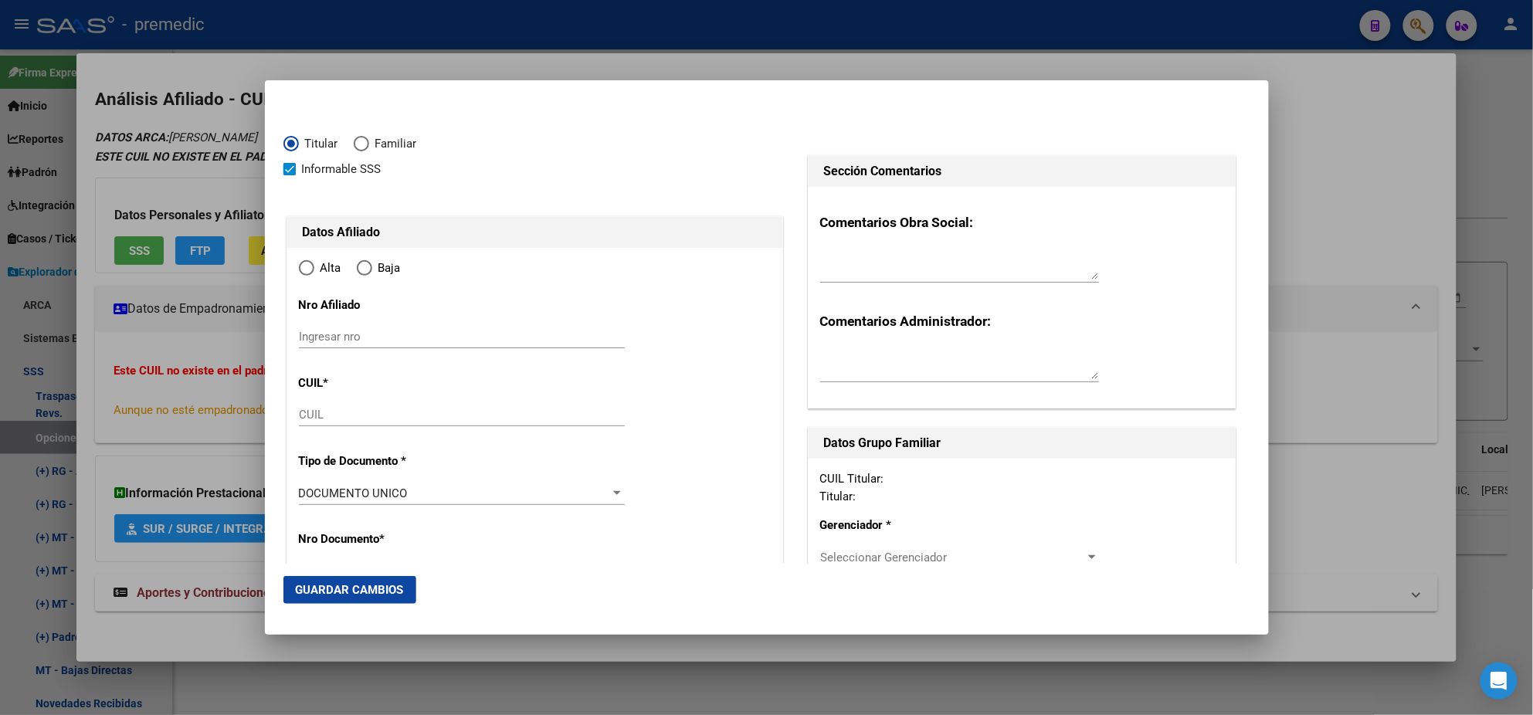
type input "20-33708191-7"
type input "33708191"
type input "[PERSON_NAME]"
type input "[DATE]"
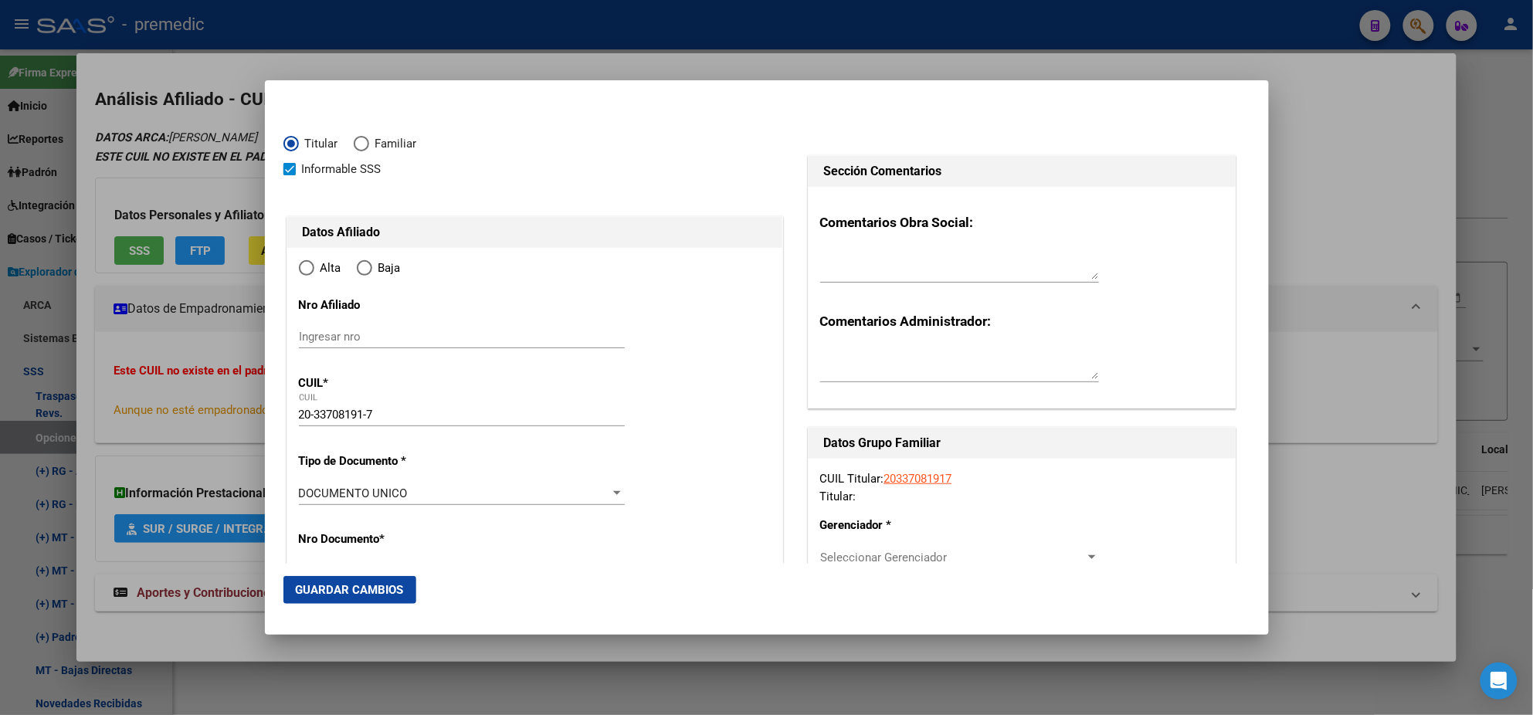
type input "[PERSON_NAME]"
type input "1832"
type input "EUSKADI"
type input "2067"
radio input "true"
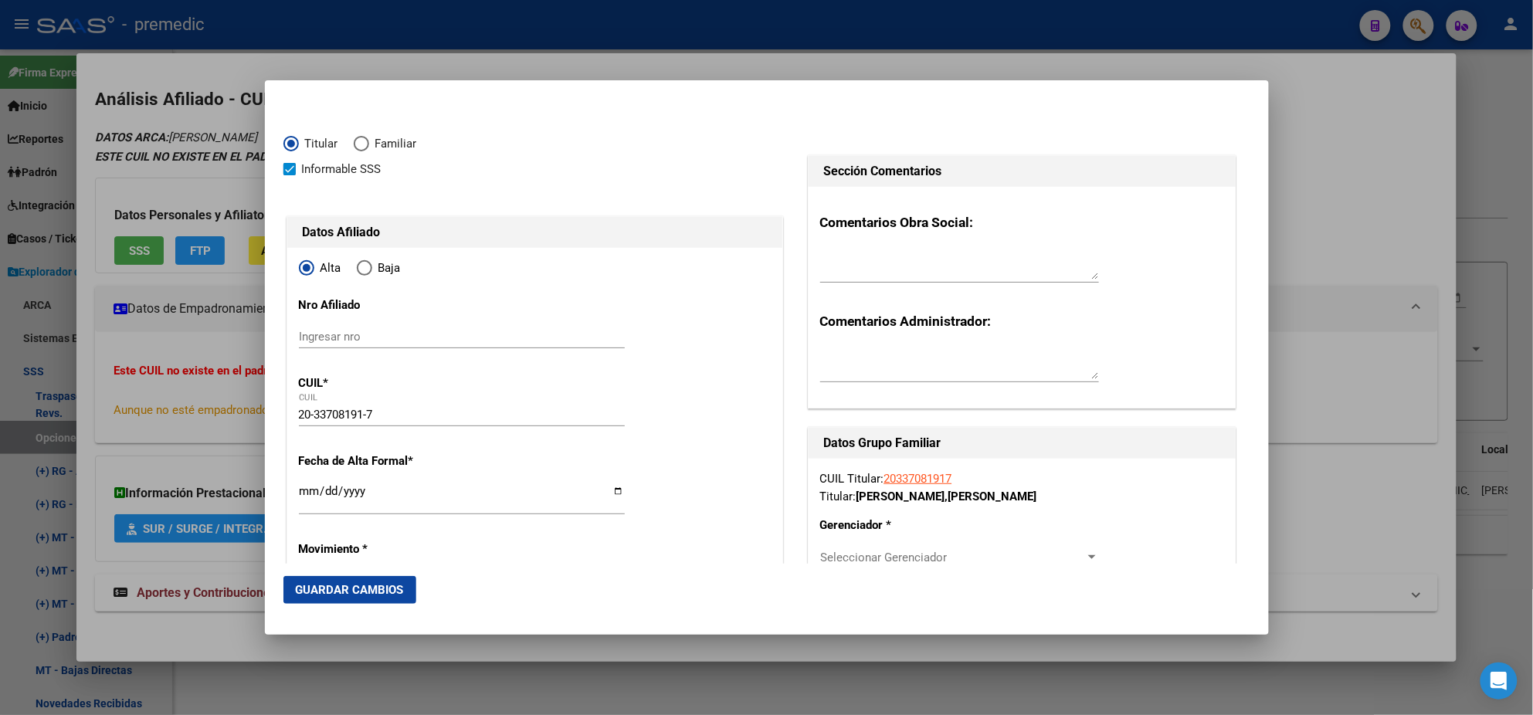
type input "[PERSON_NAME]"
click at [311, 493] on input "Ingresar fecha" at bounding box center [462, 497] width 326 height 25
type input "[DATE]"
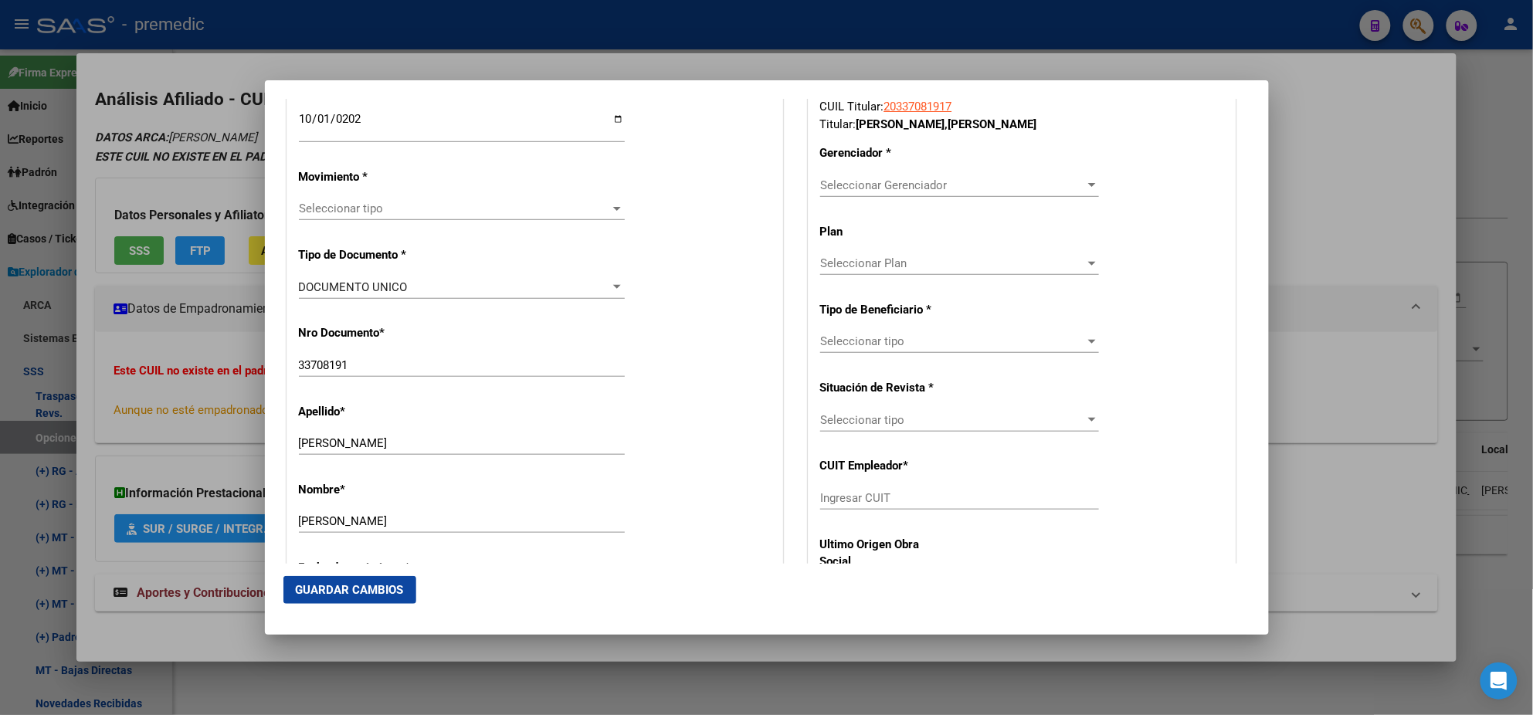
scroll to position [385, 0]
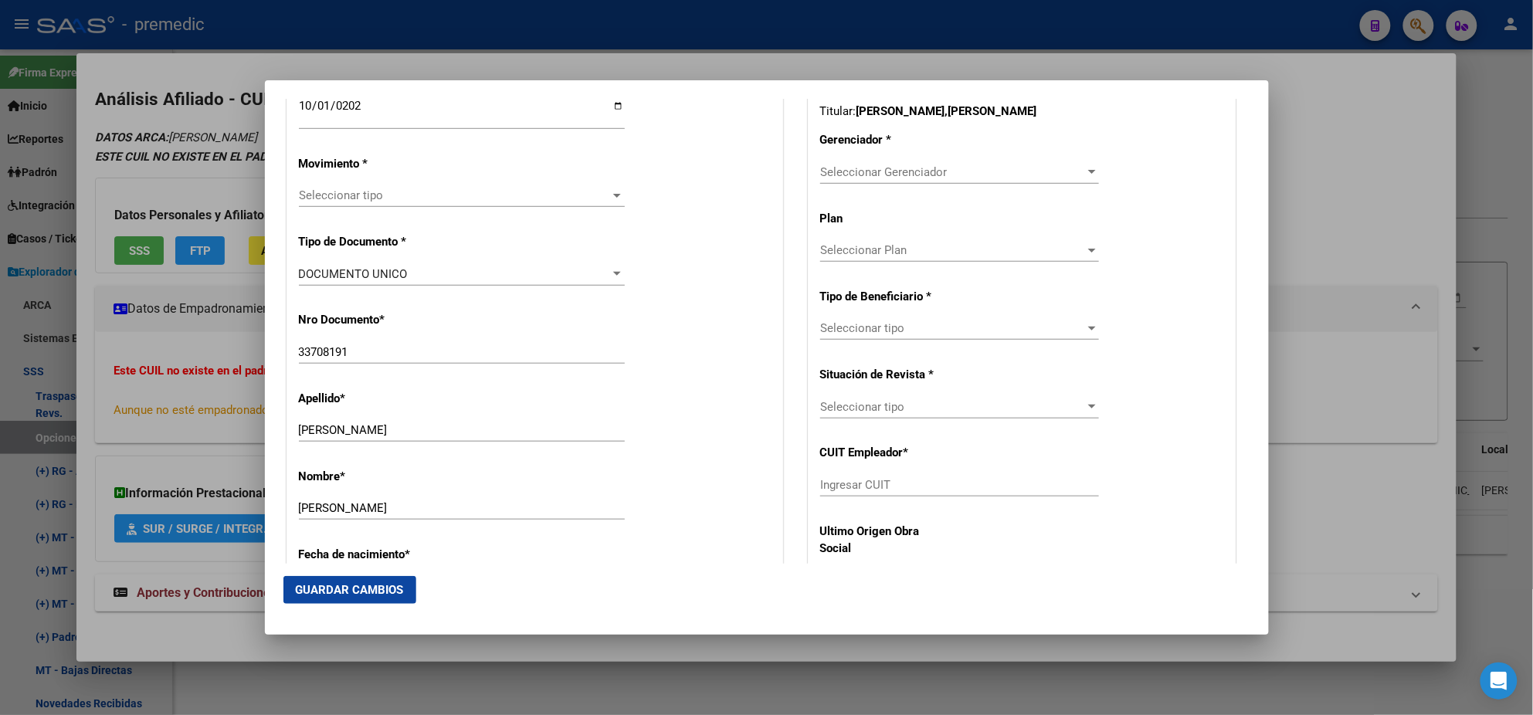
click at [318, 198] on span "Seleccionar tipo" at bounding box center [455, 195] width 312 height 14
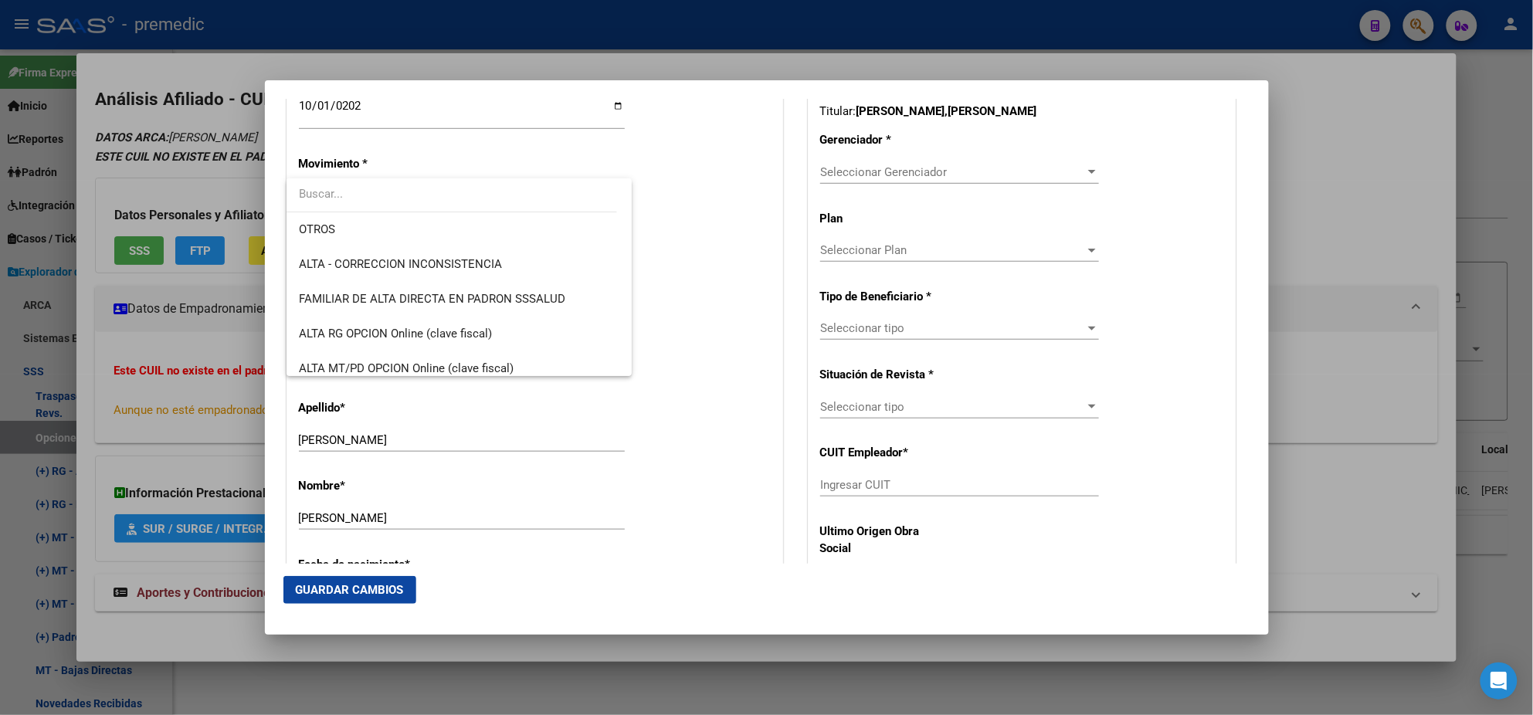
scroll to position [289, 0]
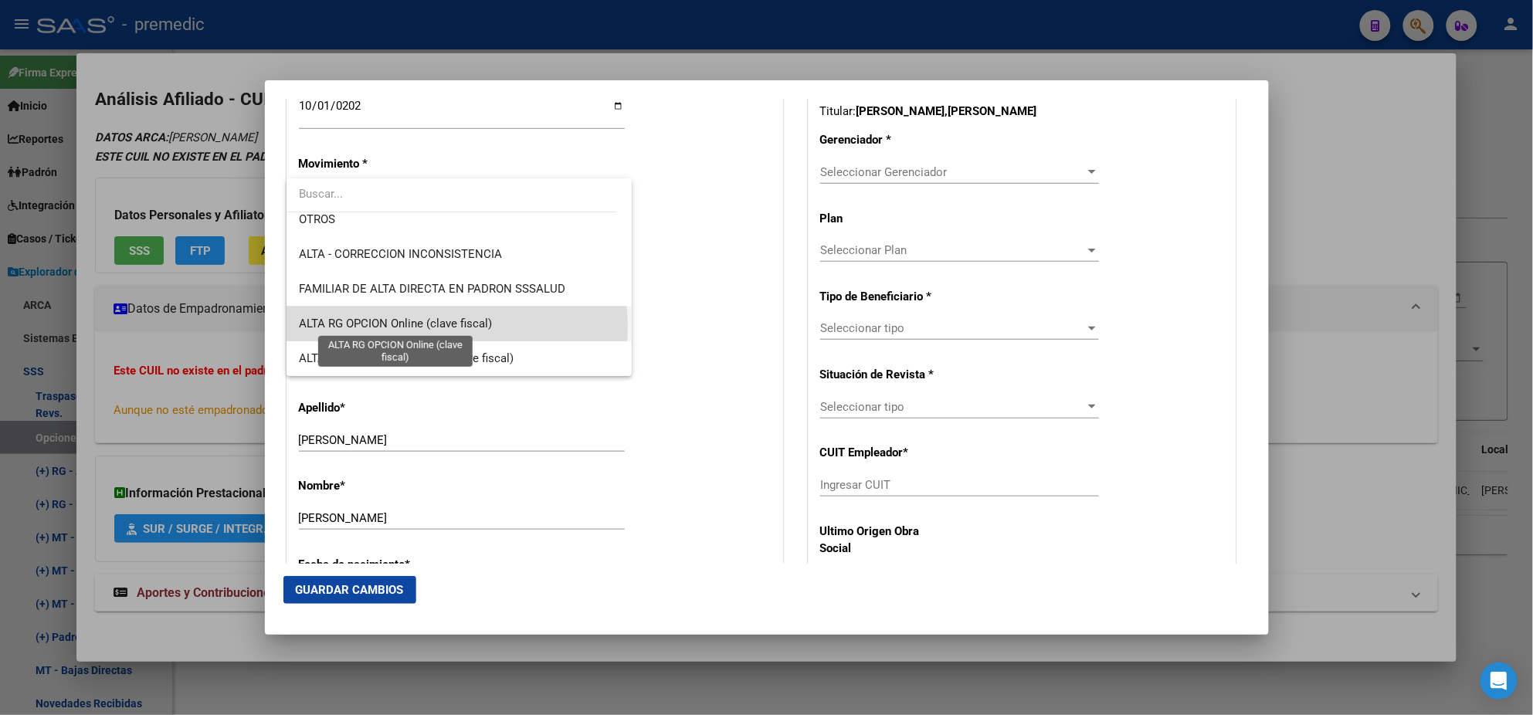
click at [456, 326] on span "ALTA RG OPCION Online (clave fiscal)" at bounding box center [395, 324] width 193 height 14
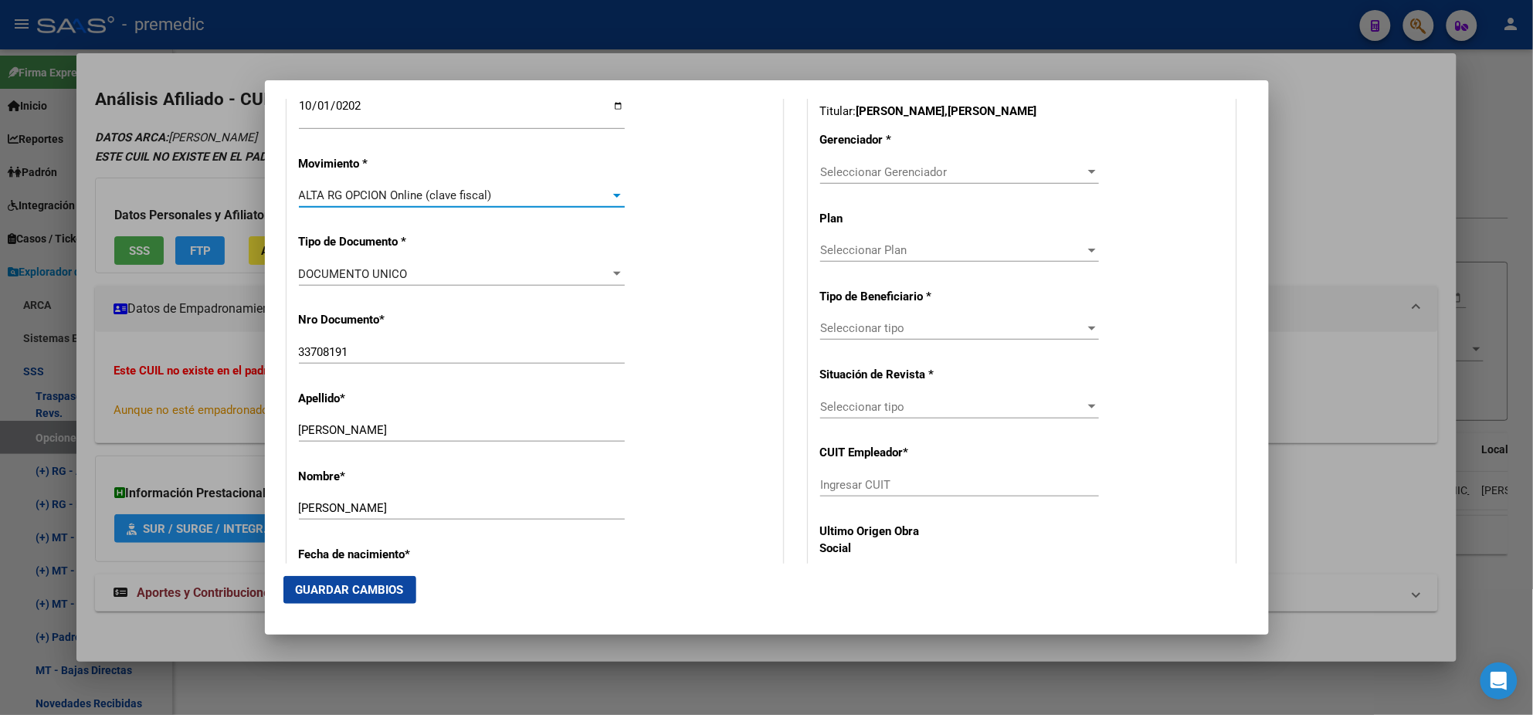
click at [461, 329] on div "Nro Documento * 33708191 Ingresar nro" at bounding box center [535, 339] width 472 height 78
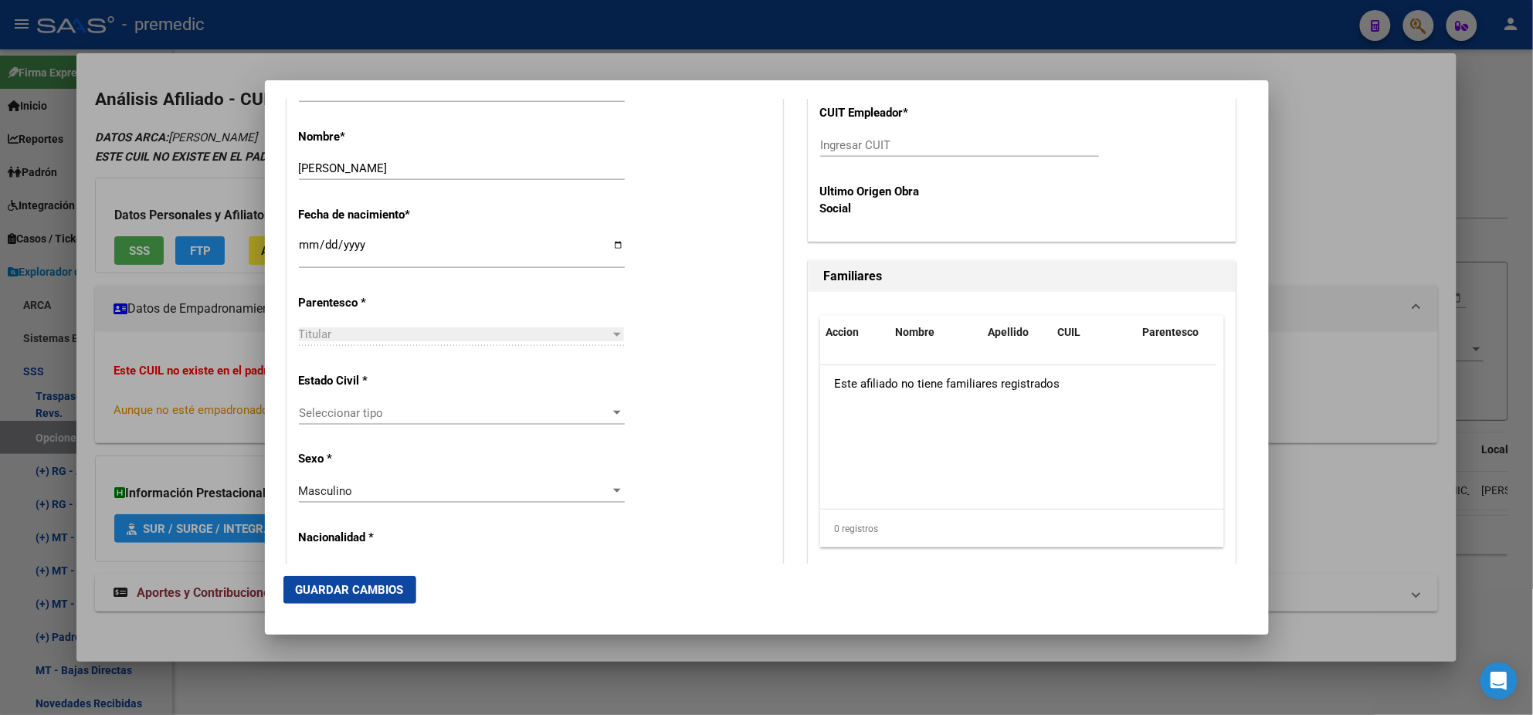
scroll to position [772, 0]
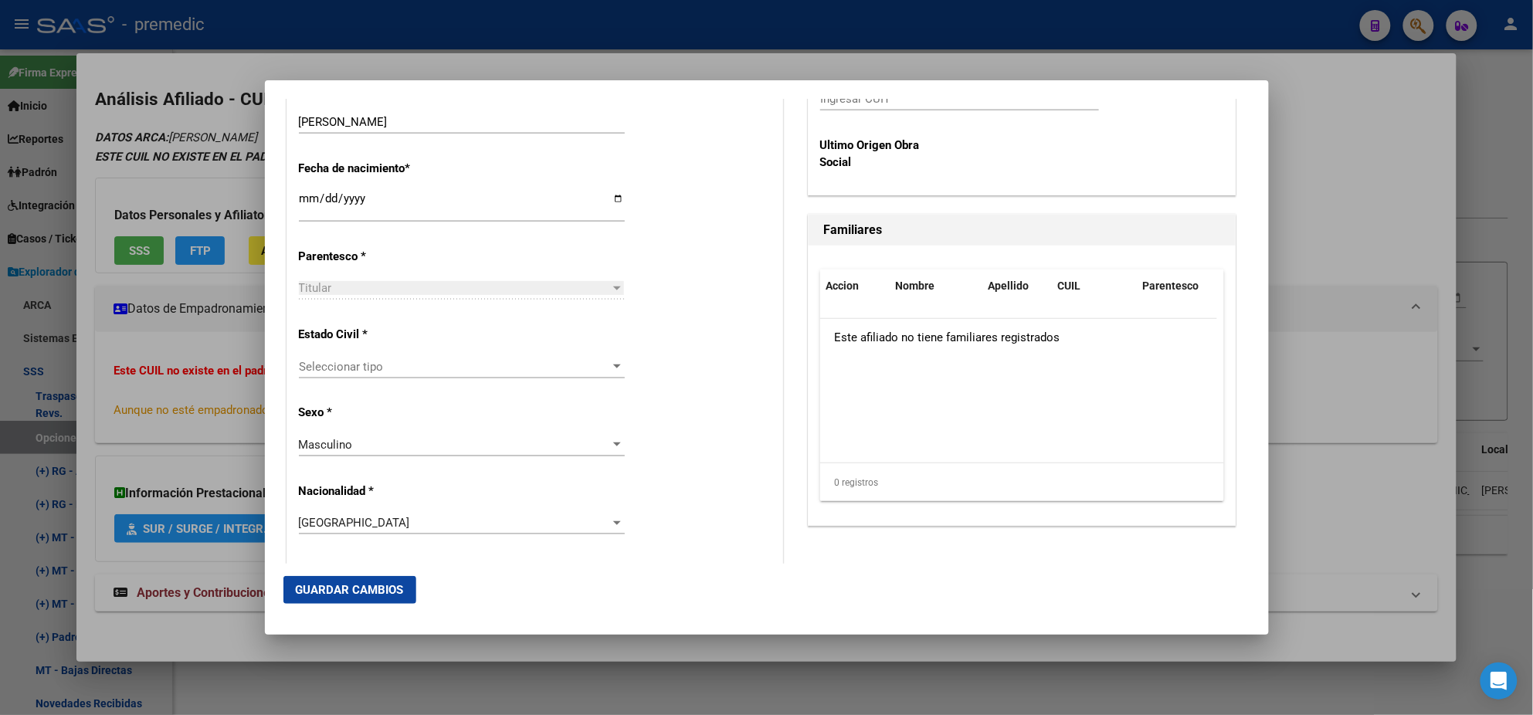
click at [438, 365] on span "Seleccionar tipo" at bounding box center [455, 367] width 312 height 14
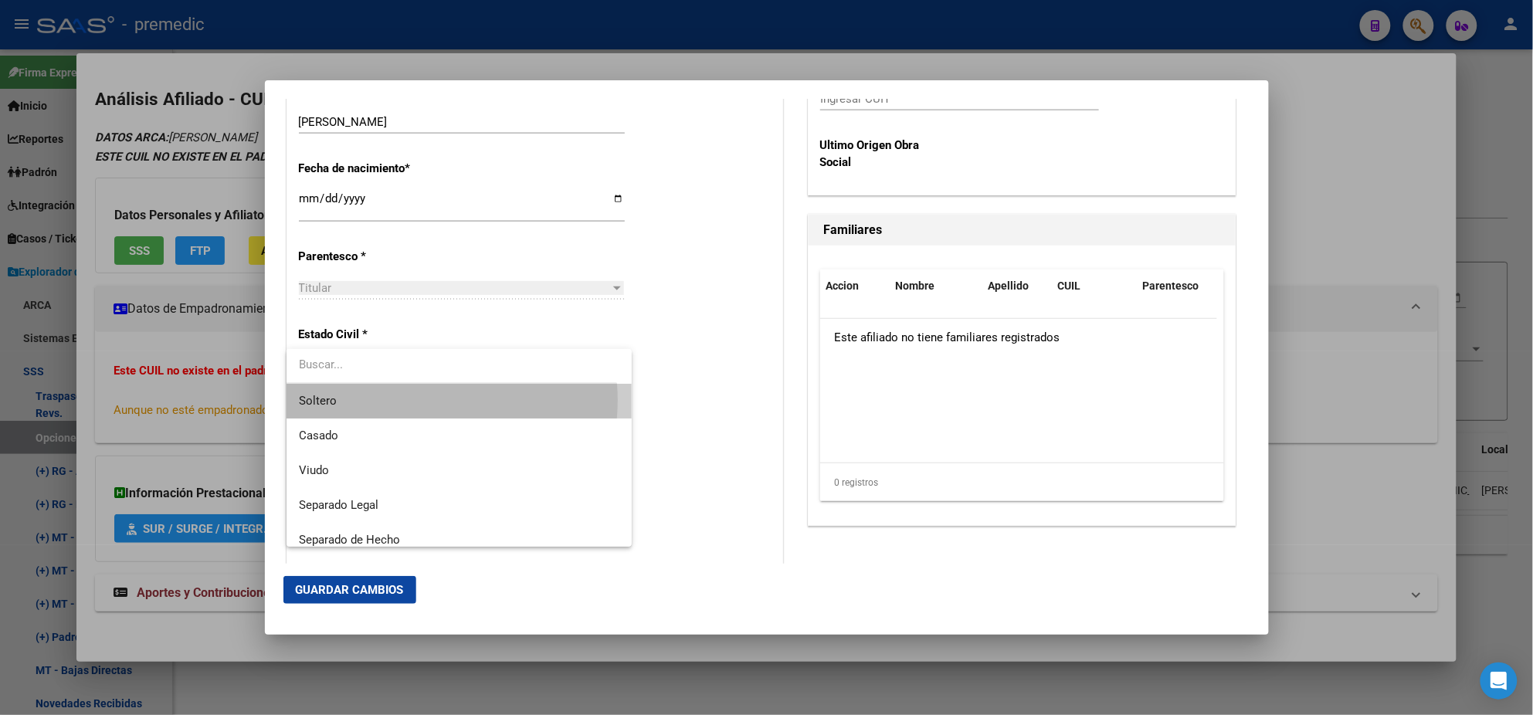
click at [420, 400] on span "Soltero" at bounding box center [459, 401] width 321 height 35
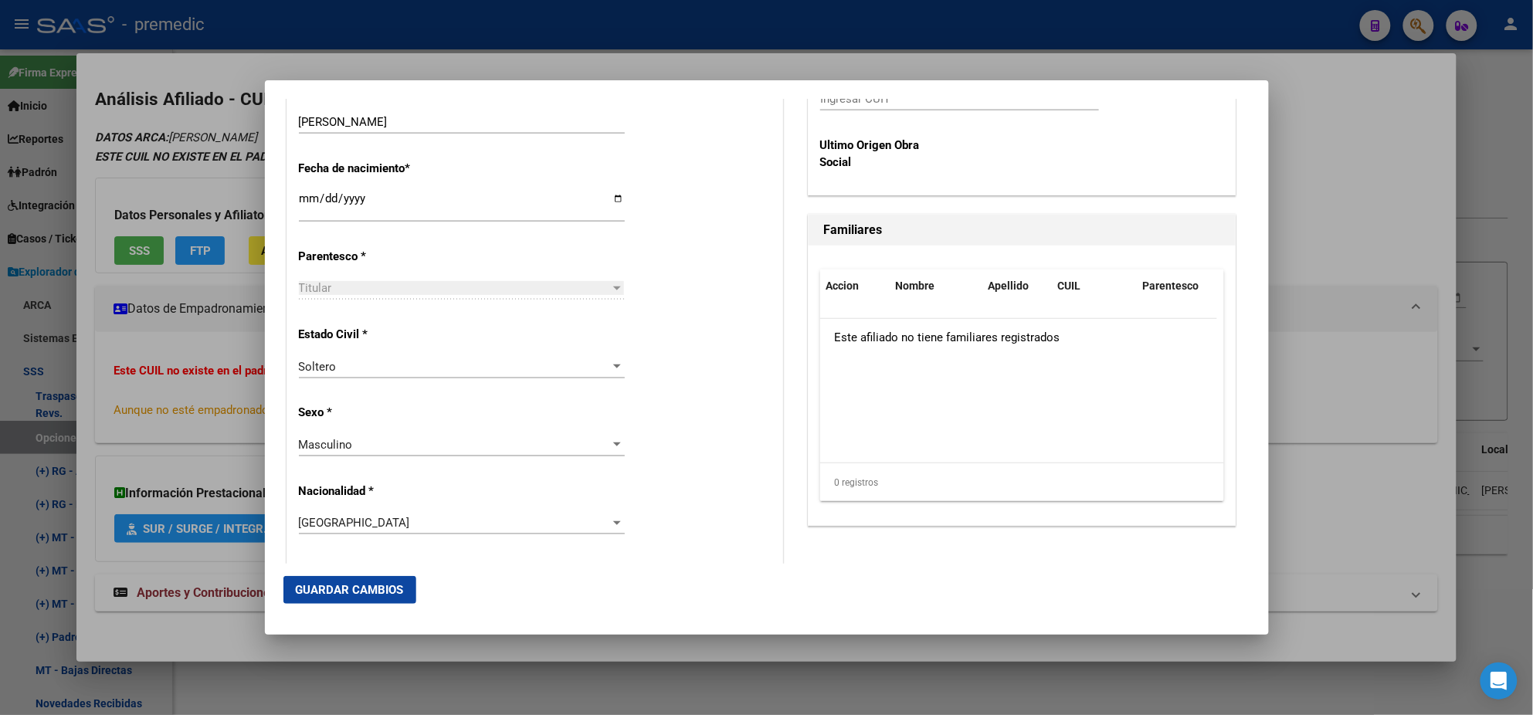
click at [423, 409] on p "Sexo *" at bounding box center [369, 413] width 141 height 18
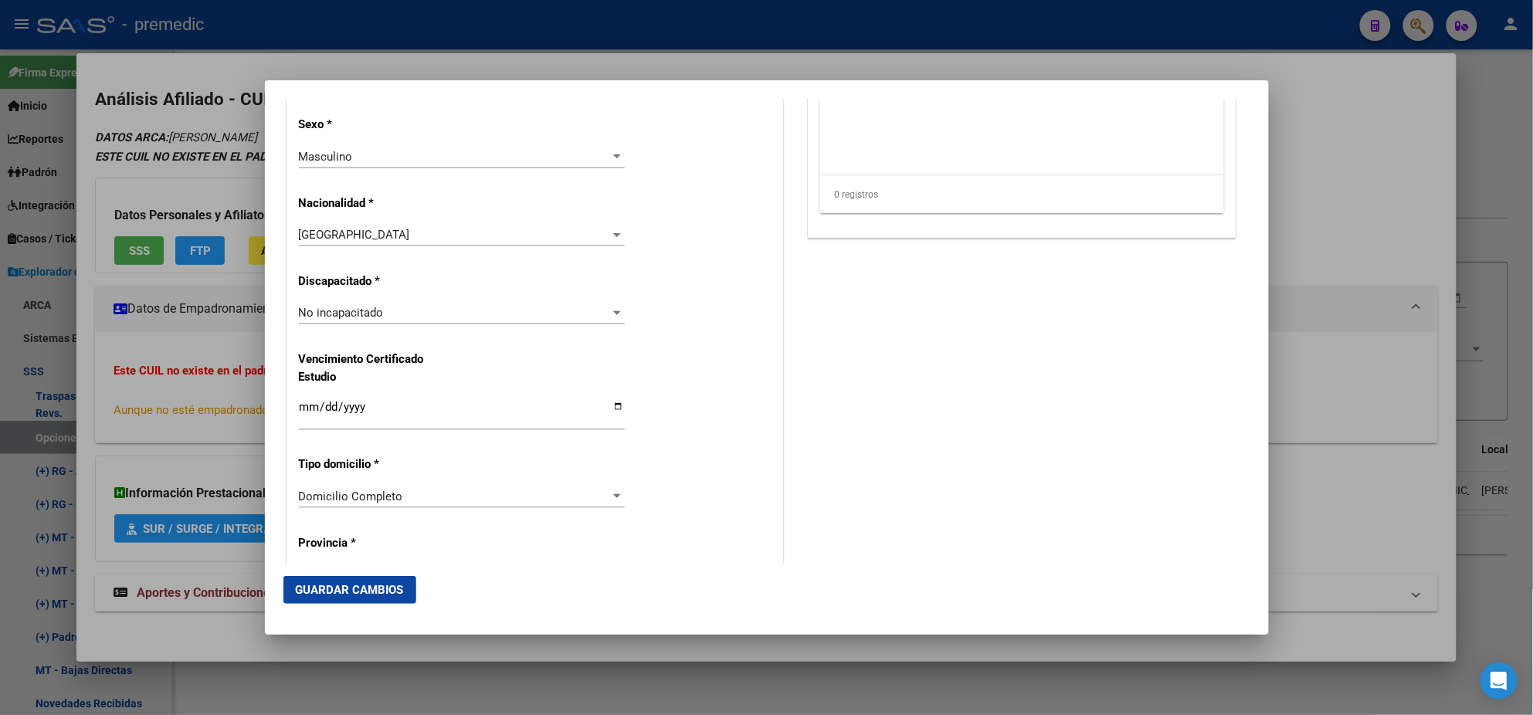
scroll to position [1062, 0]
click at [634, 341] on div "Alta Baja Nro Afiliado Ingresar nro CUIL * 20-33708191-7 CUIL ARCA Padrón Fecha…" at bounding box center [534, 289] width 495 height 2206
click at [673, 368] on div "Alta Baja Nro Afiliado Ingresar nro CUIL * 20-33708191-7 CUIL ARCA Padrón Fecha…" at bounding box center [534, 289] width 495 height 2206
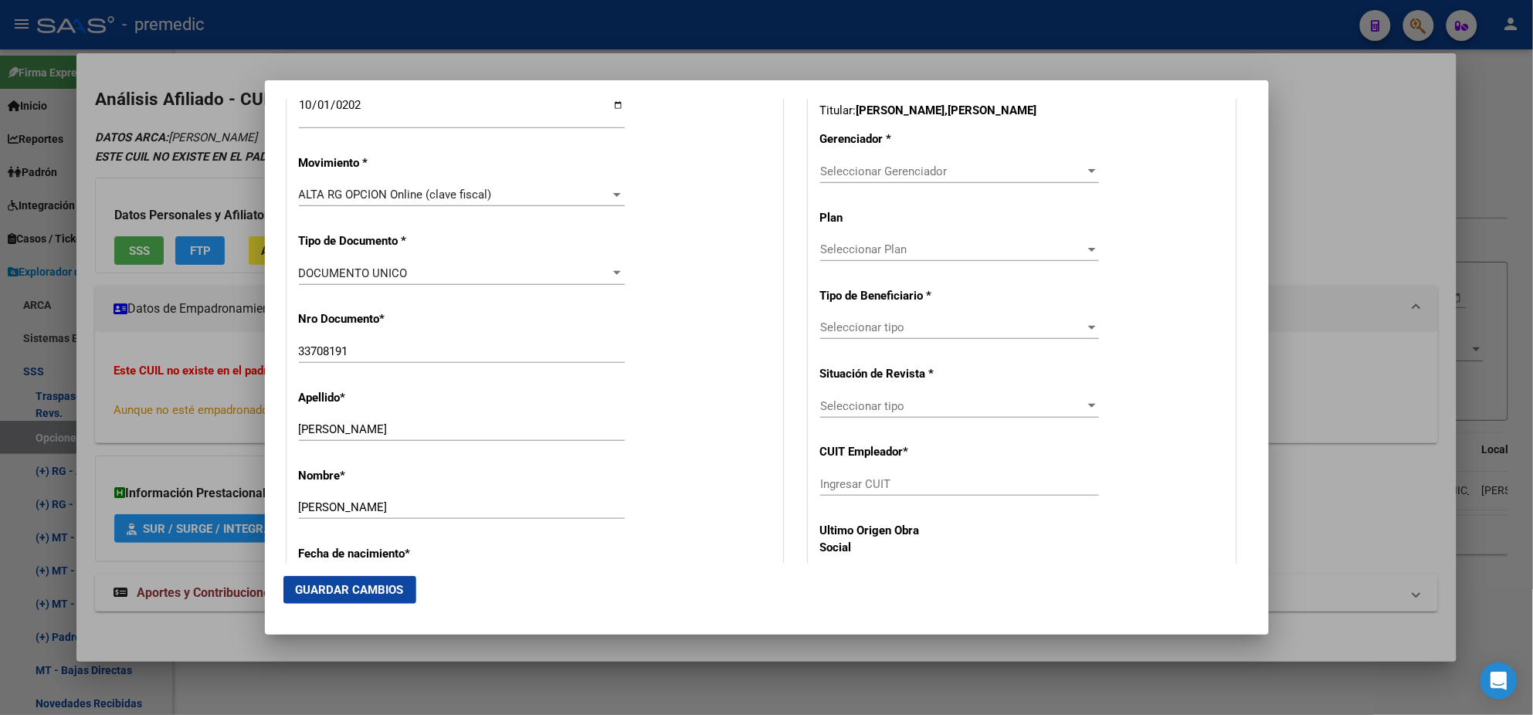
scroll to position [385, 0]
click at [837, 175] on span "Seleccionar Gerenciador" at bounding box center [952, 172] width 265 height 14
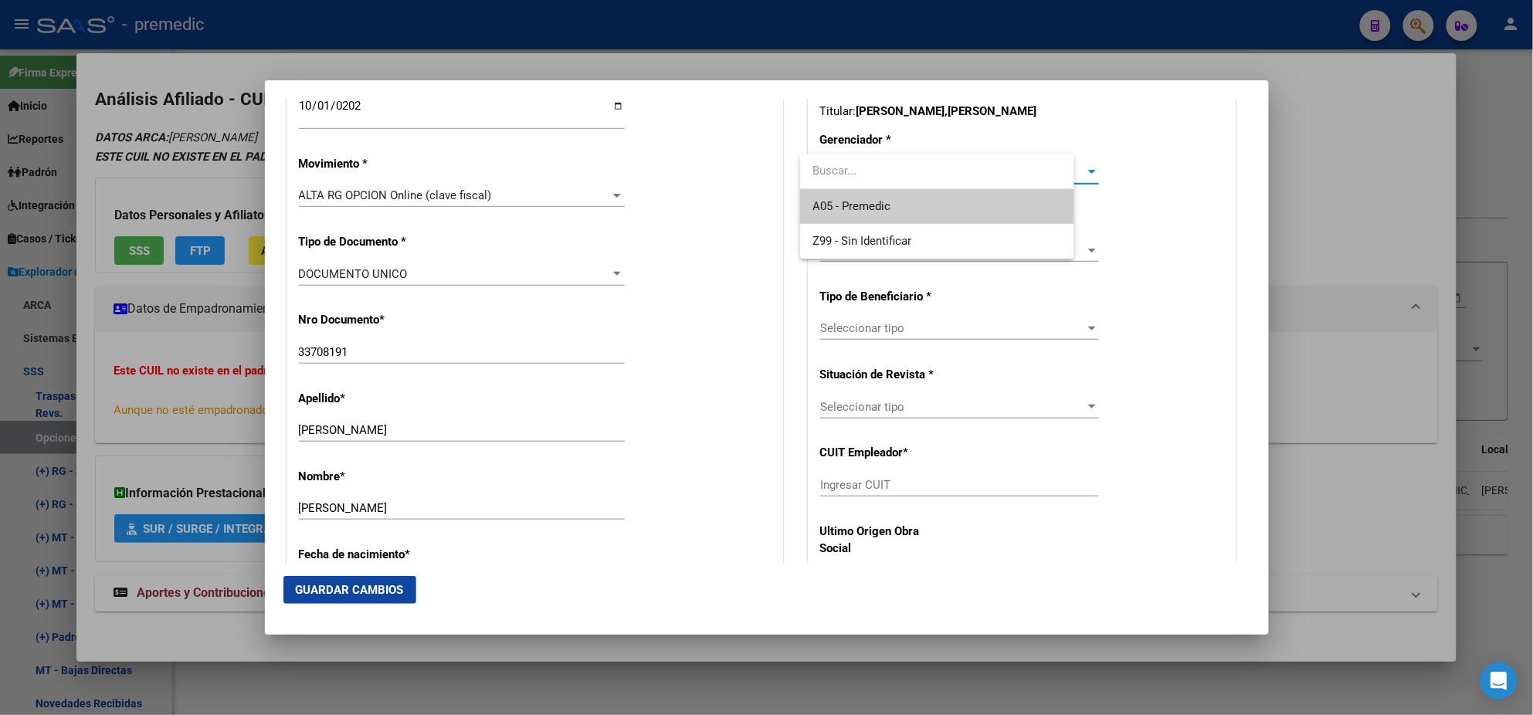
click at [837, 207] on span "A05 - Premedic" at bounding box center [852, 206] width 78 height 14
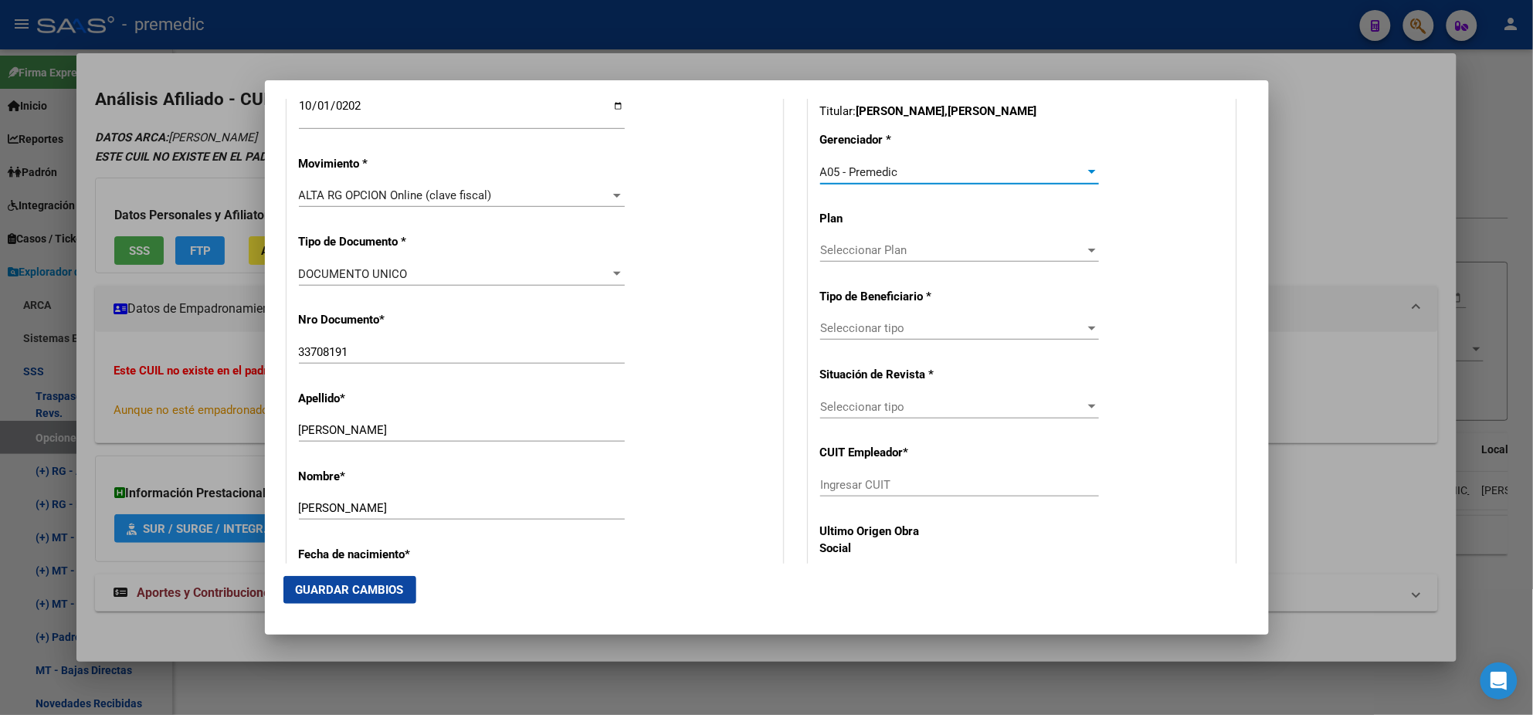
click at [831, 331] on span "Seleccionar tipo" at bounding box center [952, 328] width 265 height 14
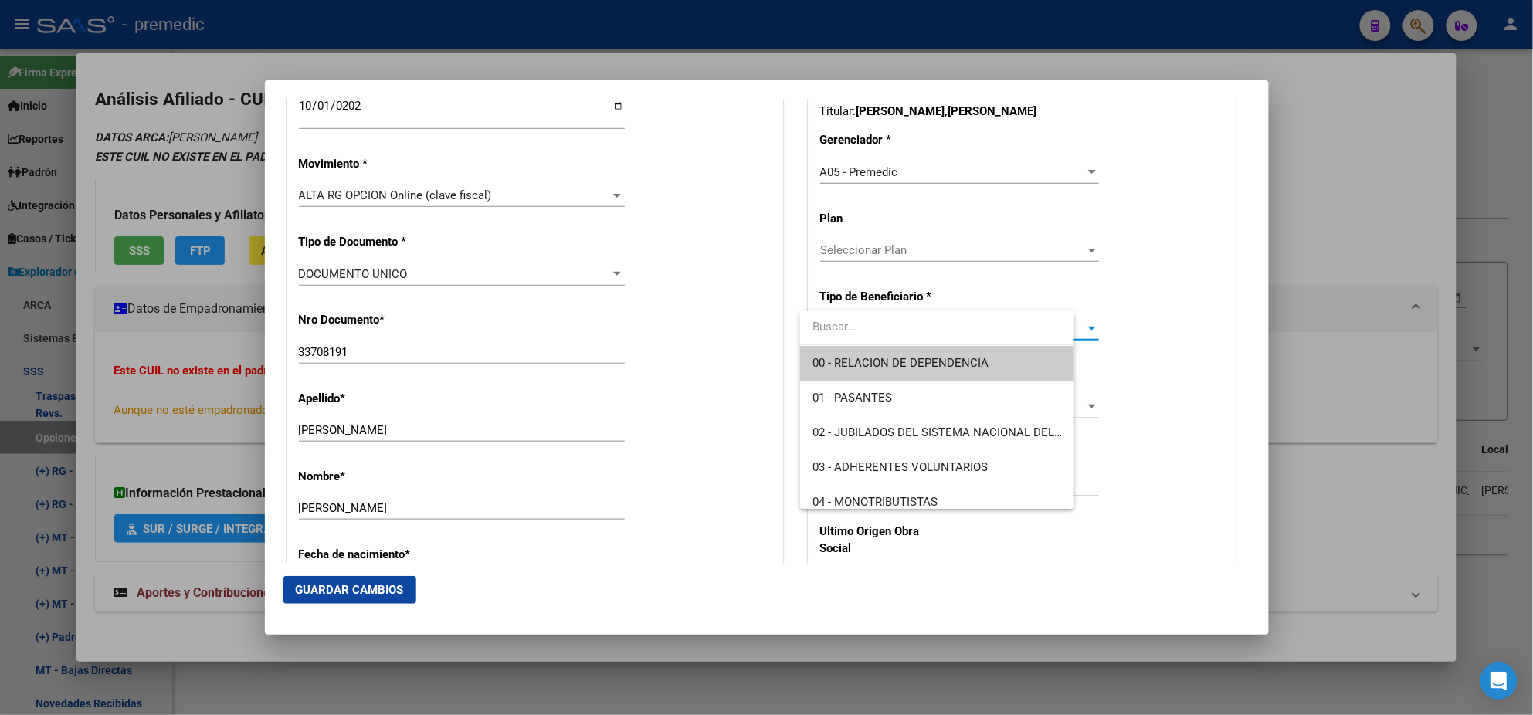
click at [828, 357] on span "00 - RELACION DE DEPENDENCIA" at bounding box center [901, 363] width 176 height 14
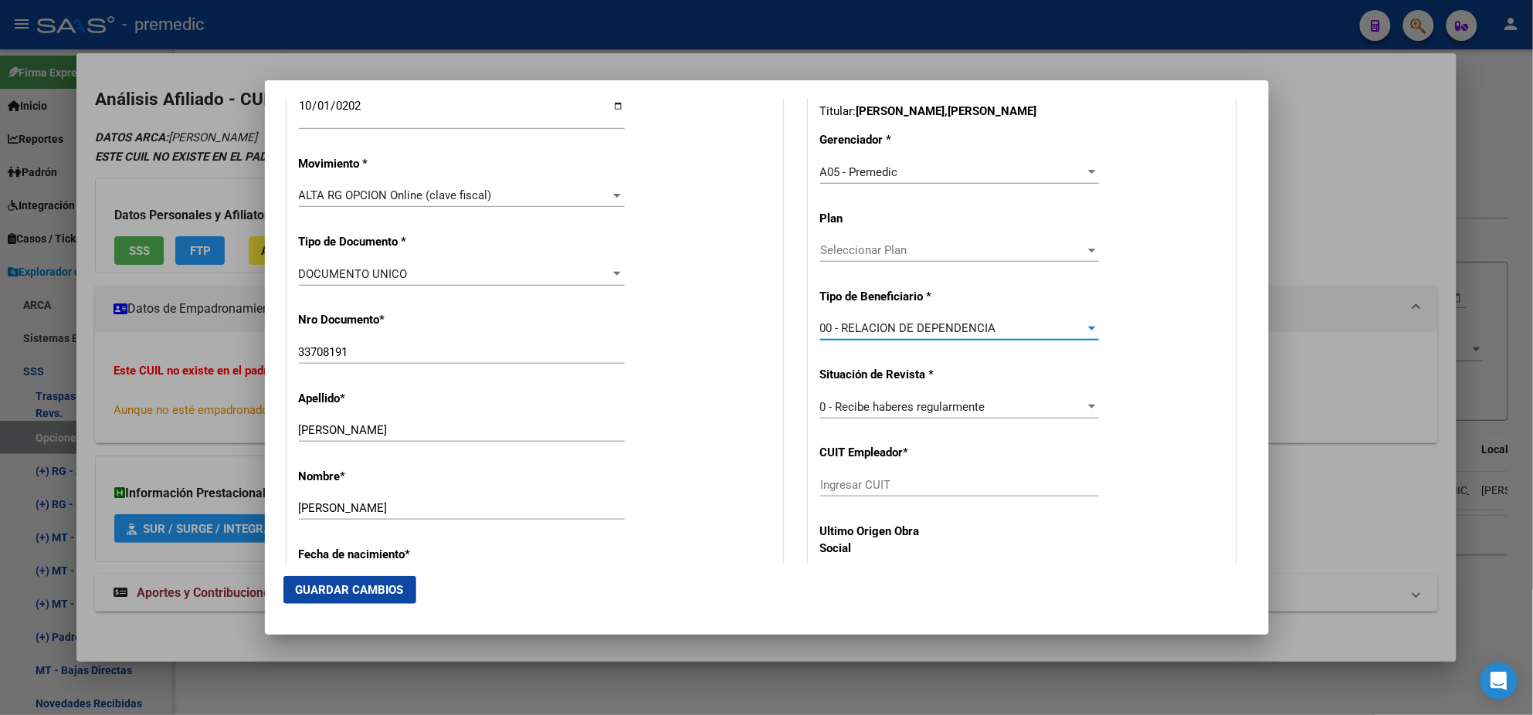
click at [826, 479] on input "Ingresar CUIT" at bounding box center [959, 485] width 279 height 14
click at [834, 485] on input "Ingresar CUIT" at bounding box center [959, 485] width 279 height 14
paste input "30-54630419-8"
type input "30-54630419-8"
click at [389, 580] on button "Guardar Cambios" at bounding box center [349, 590] width 133 height 28
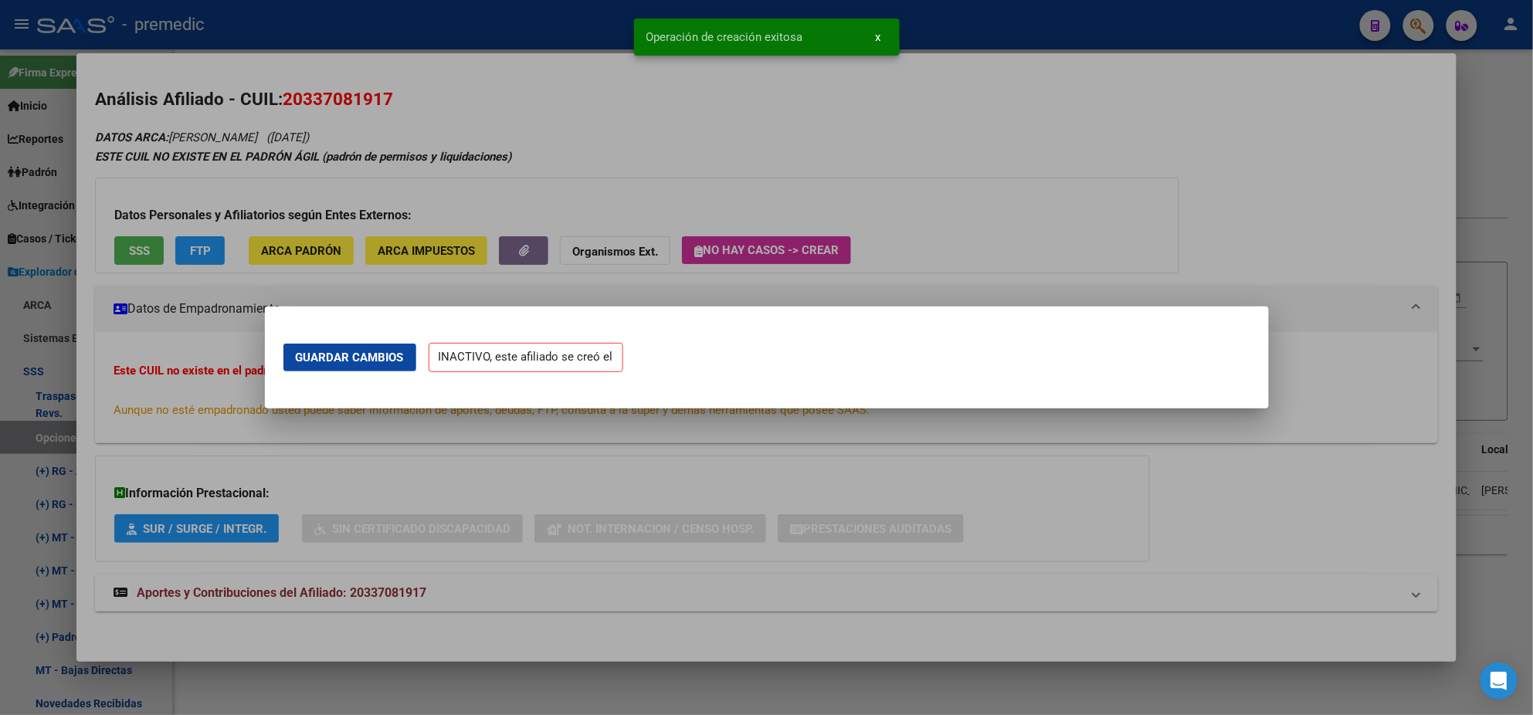
scroll to position [0, 0]
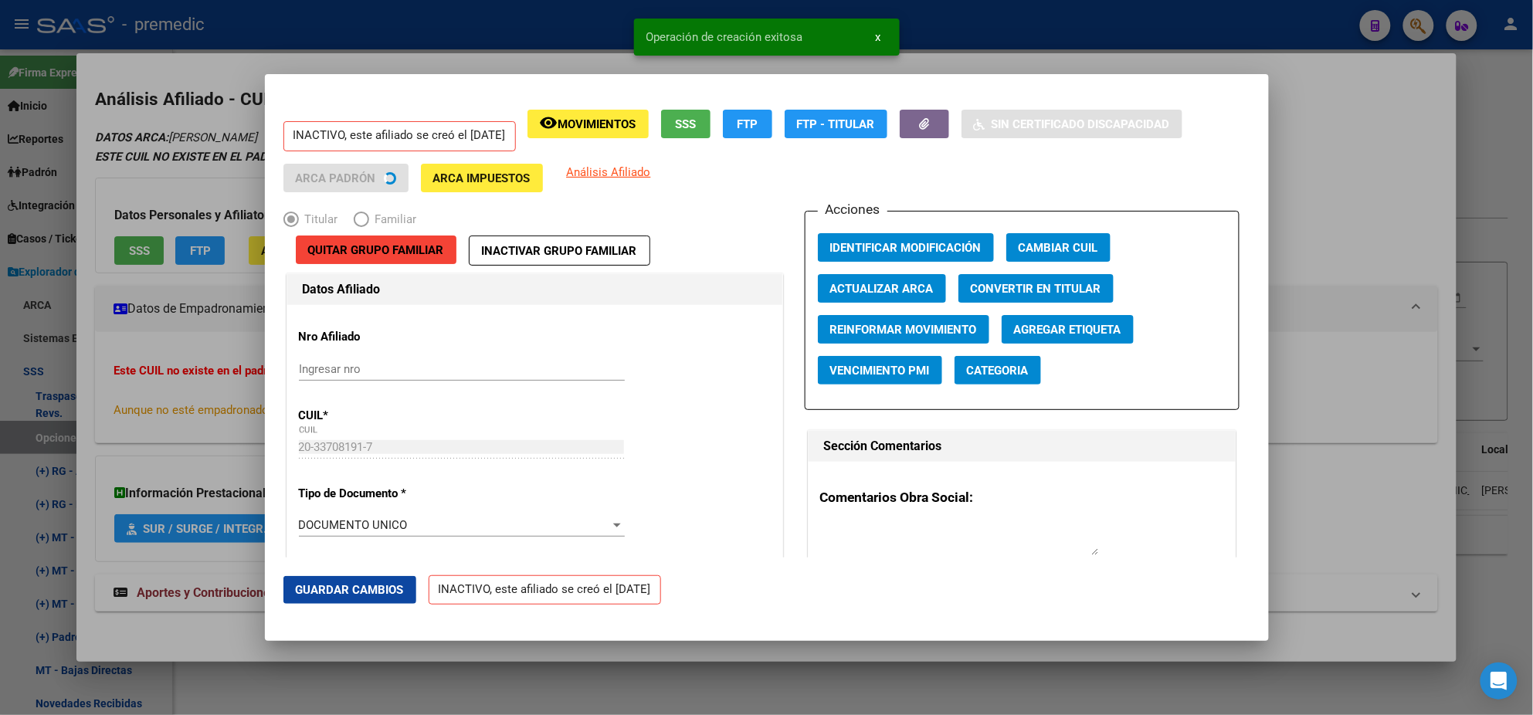
click at [76, 447] on div at bounding box center [766, 357] width 1533 height 715
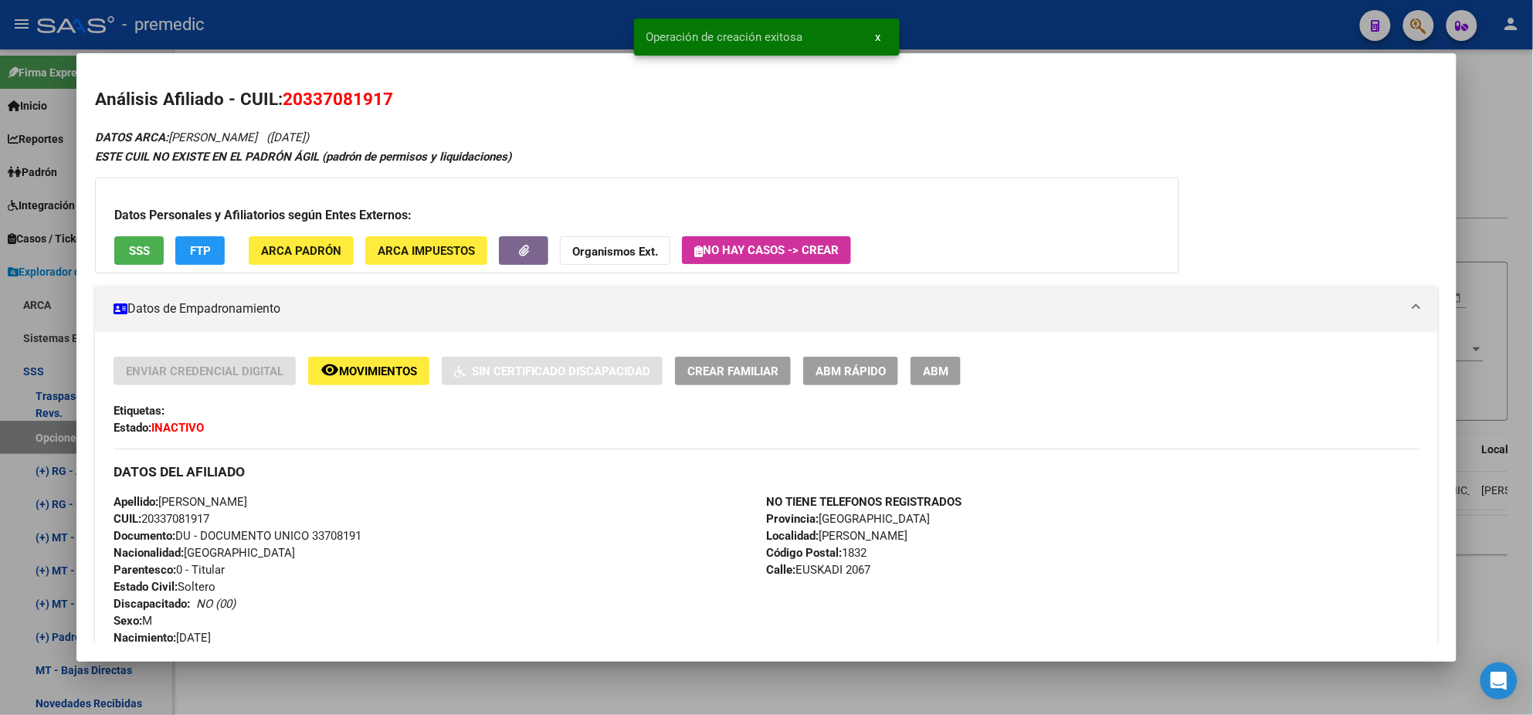
click at [49, 430] on div at bounding box center [766, 357] width 1533 height 715
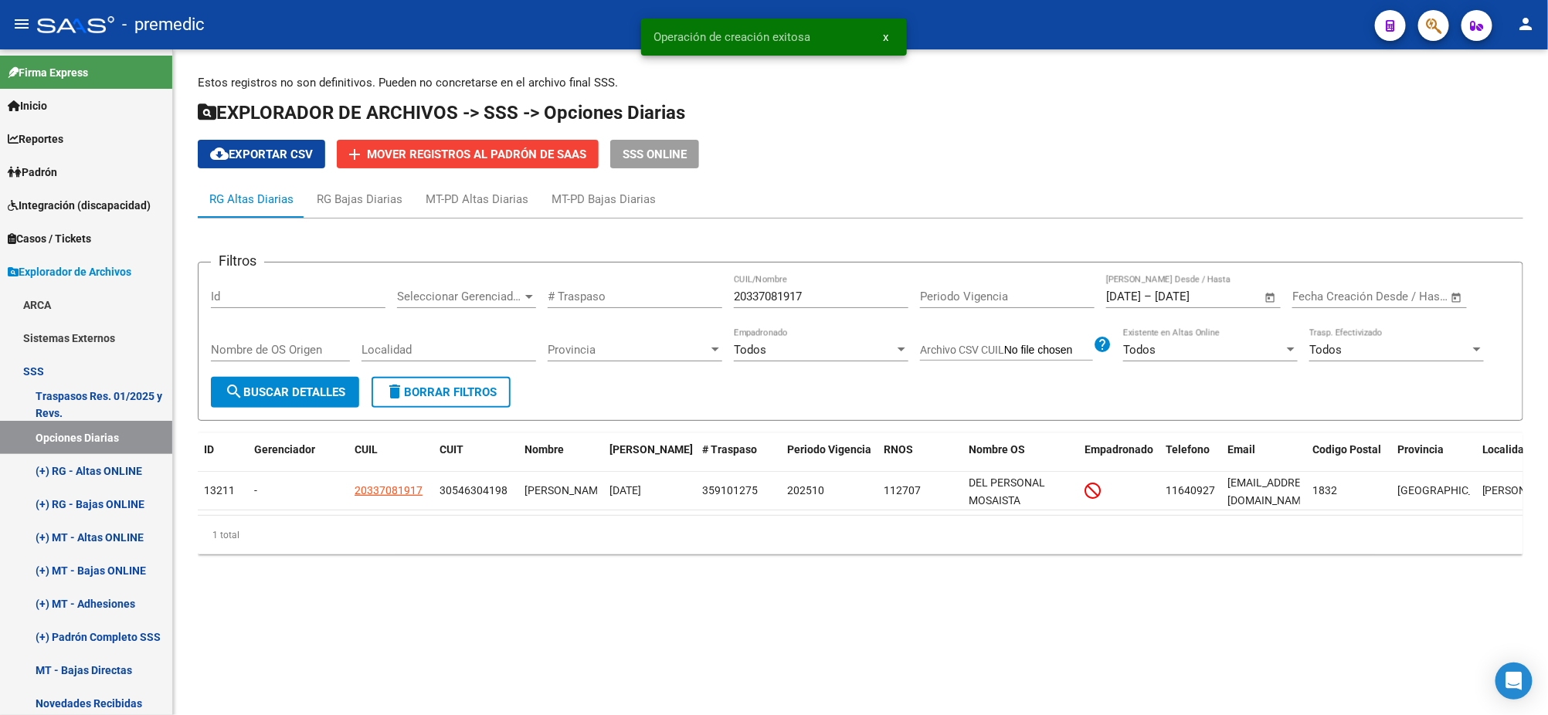
click at [294, 392] on span "search Buscar Detalles" at bounding box center [285, 392] width 120 height 14
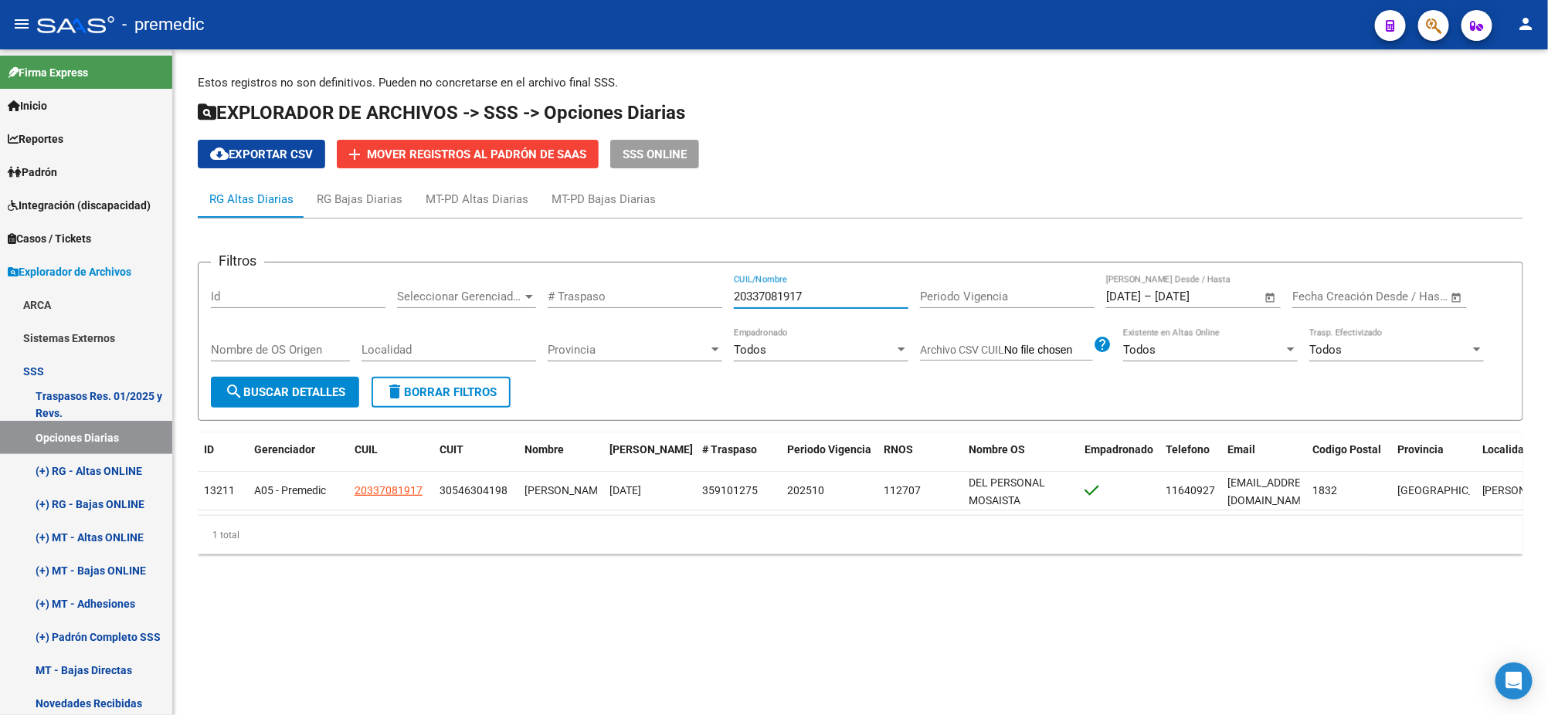
drag, startPoint x: 816, startPoint y: 290, endPoint x: 541, endPoint y: 316, distance: 276.9
click at [639, 303] on div "Filtros Id Seleccionar Gerenciador Seleccionar Gerenciador # Traspaso 203370819…" at bounding box center [860, 326] width 1299 height 102
paste input "7380069852"
type input "27380069852"
click at [263, 393] on span "search Buscar Detalles" at bounding box center [285, 392] width 120 height 14
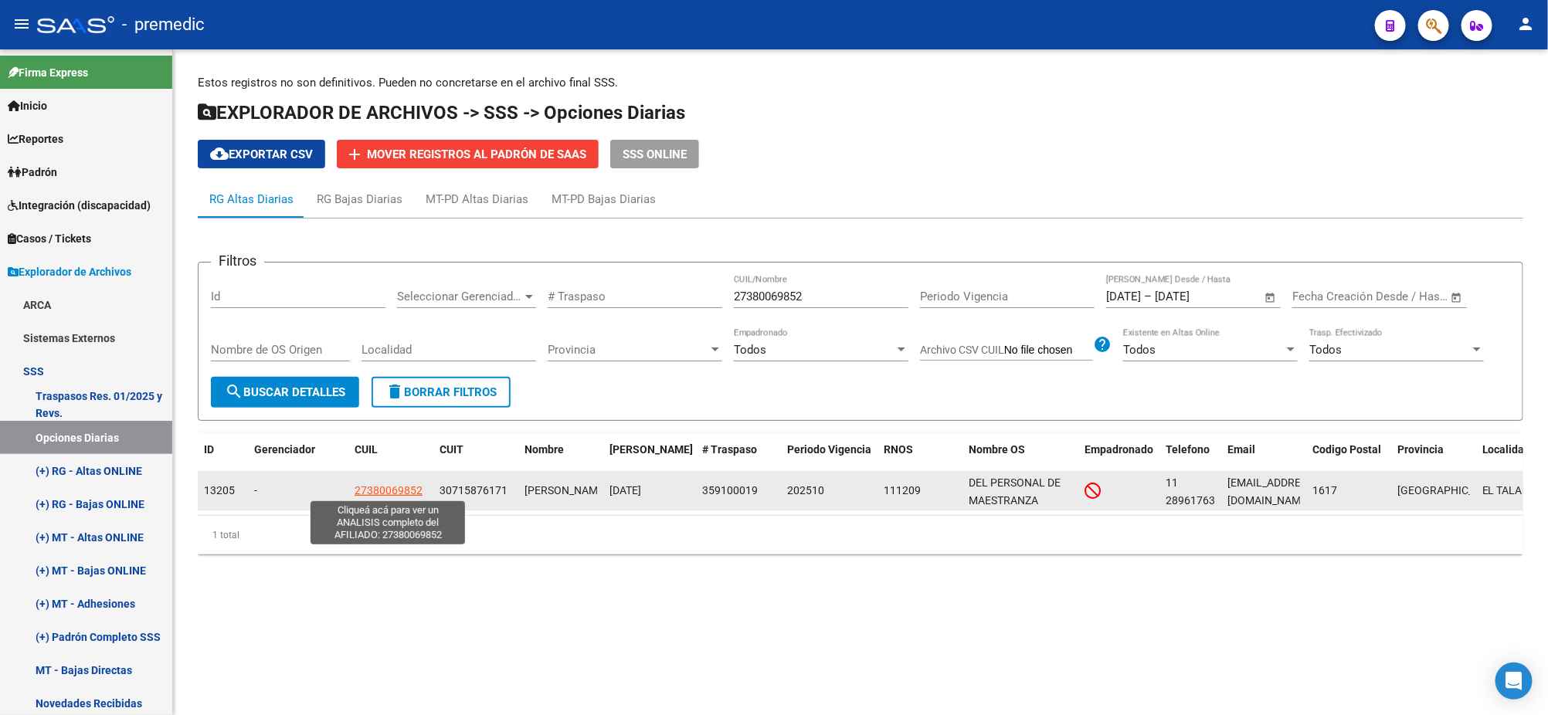
click at [369, 492] on span "27380069852" at bounding box center [389, 490] width 68 height 12
type textarea "27380069852"
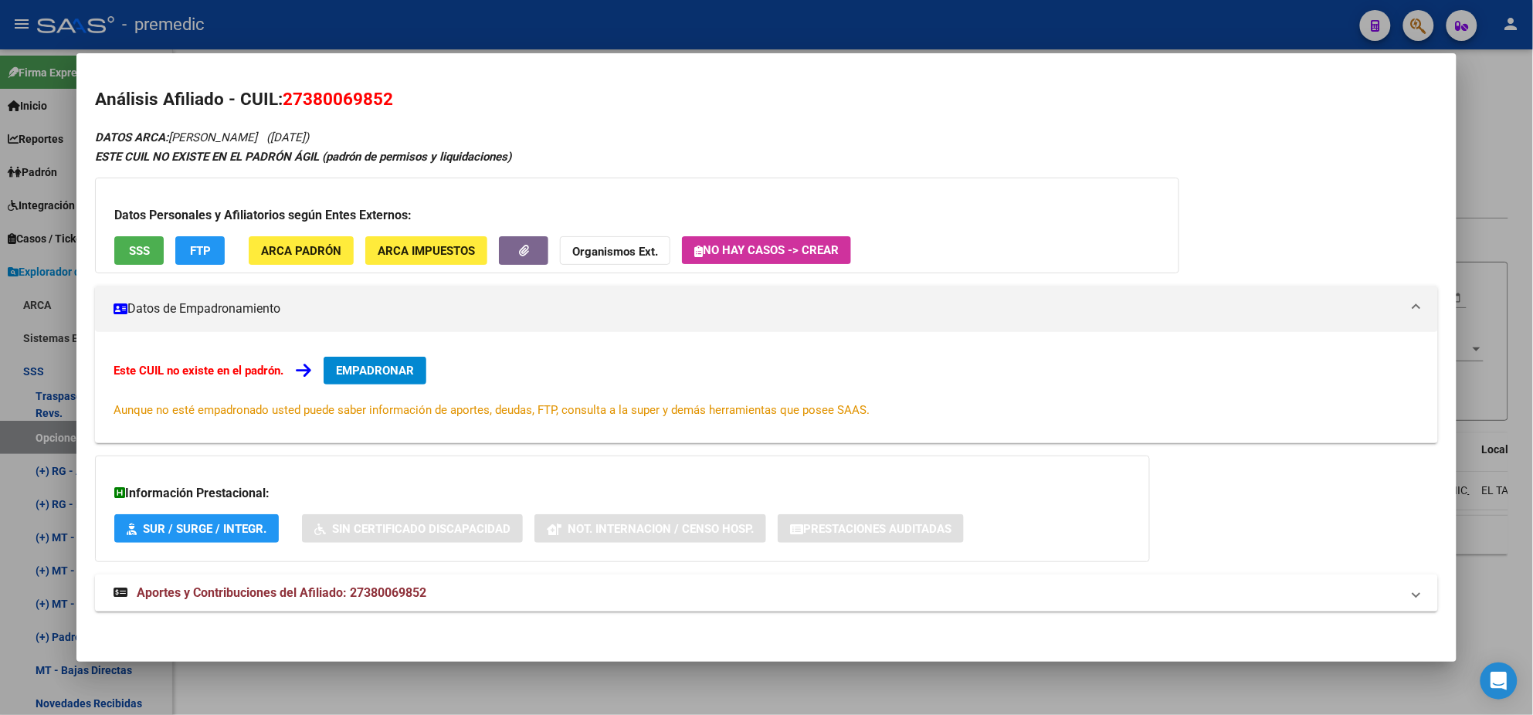
click at [374, 364] on span "EMPADRONAR" at bounding box center [375, 371] width 78 height 14
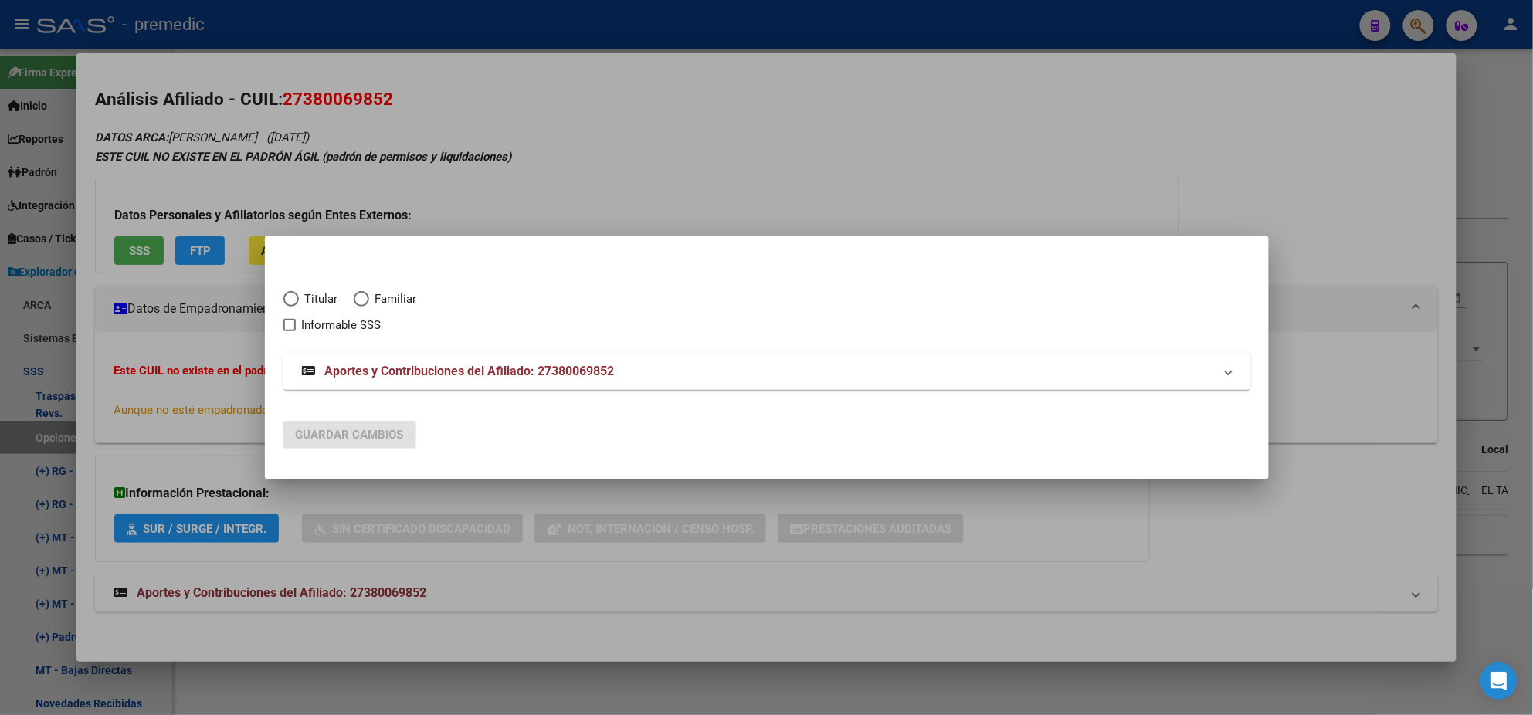
click at [295, 297] on span "Elija una opción" at bounding box center [290, 298] width 15 height 15
click at [295, 297] on input "Titular" at bounding box center [290, 298] width 15 height 15
radio input "true"
checkbox input "true"
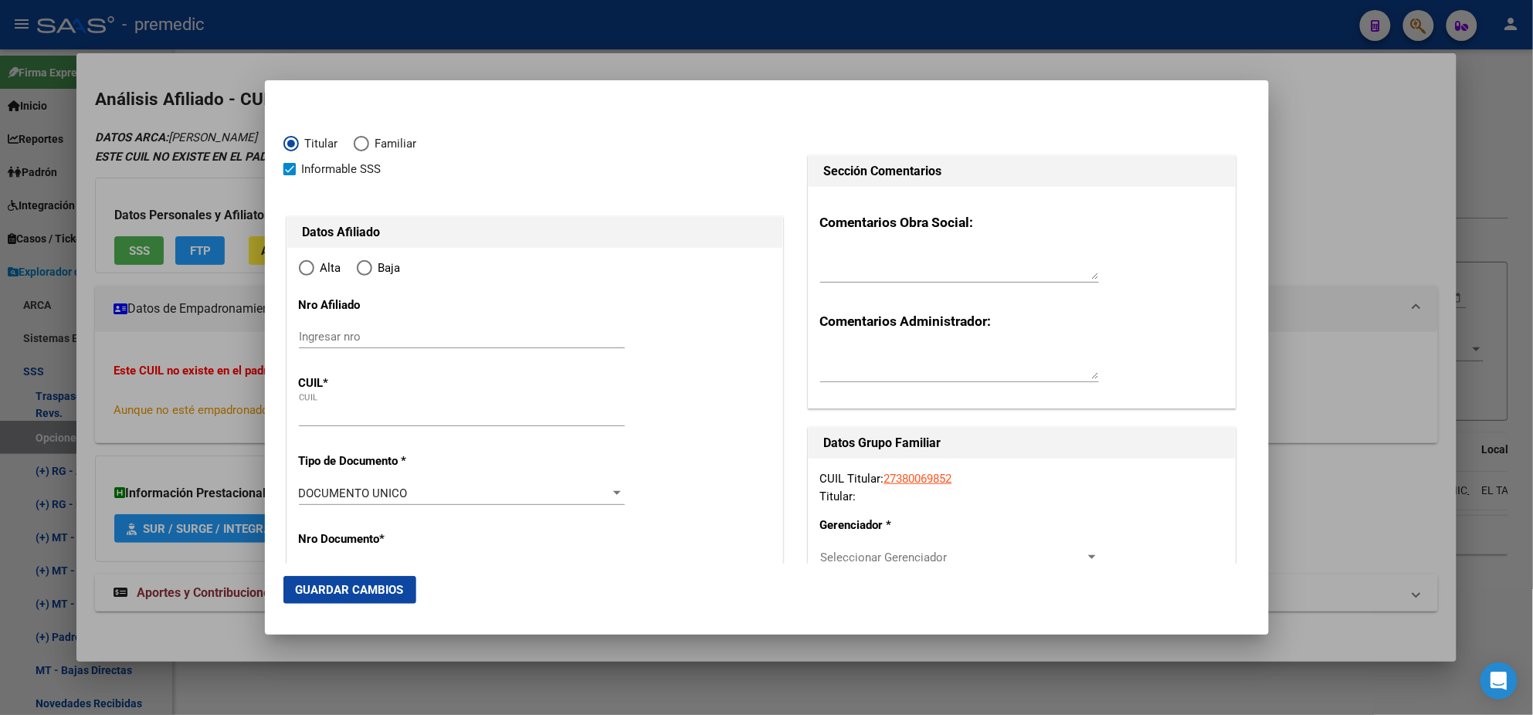
type input "27-38006985-2"
radio input "true"
type input "38006985"
type input "ORTEGA"
type input "[PERSON_NAME]"
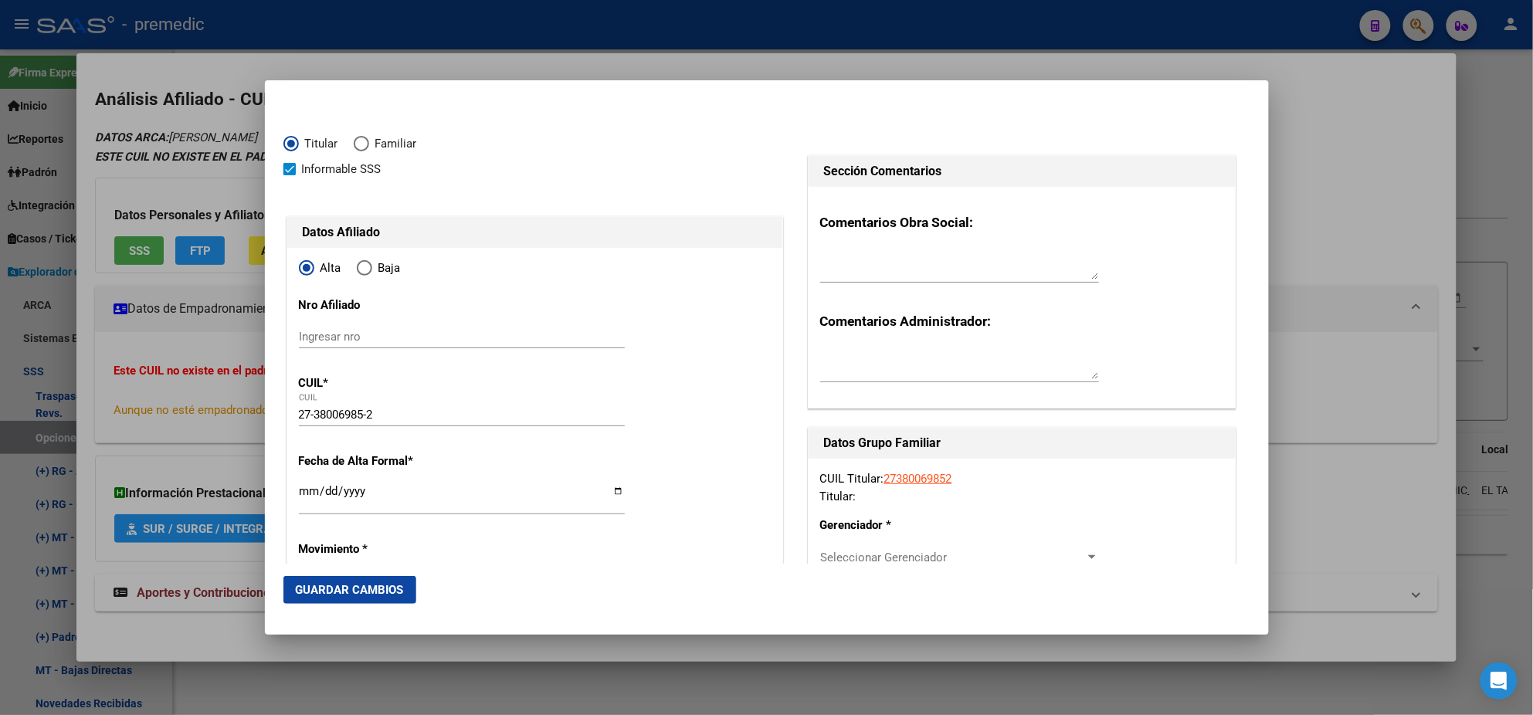
type input "[DATE]"
type input "GENERAL [PERSON_NAME]"
type input "1617"
type input "[PERSON_NAME]"
type input "2171"
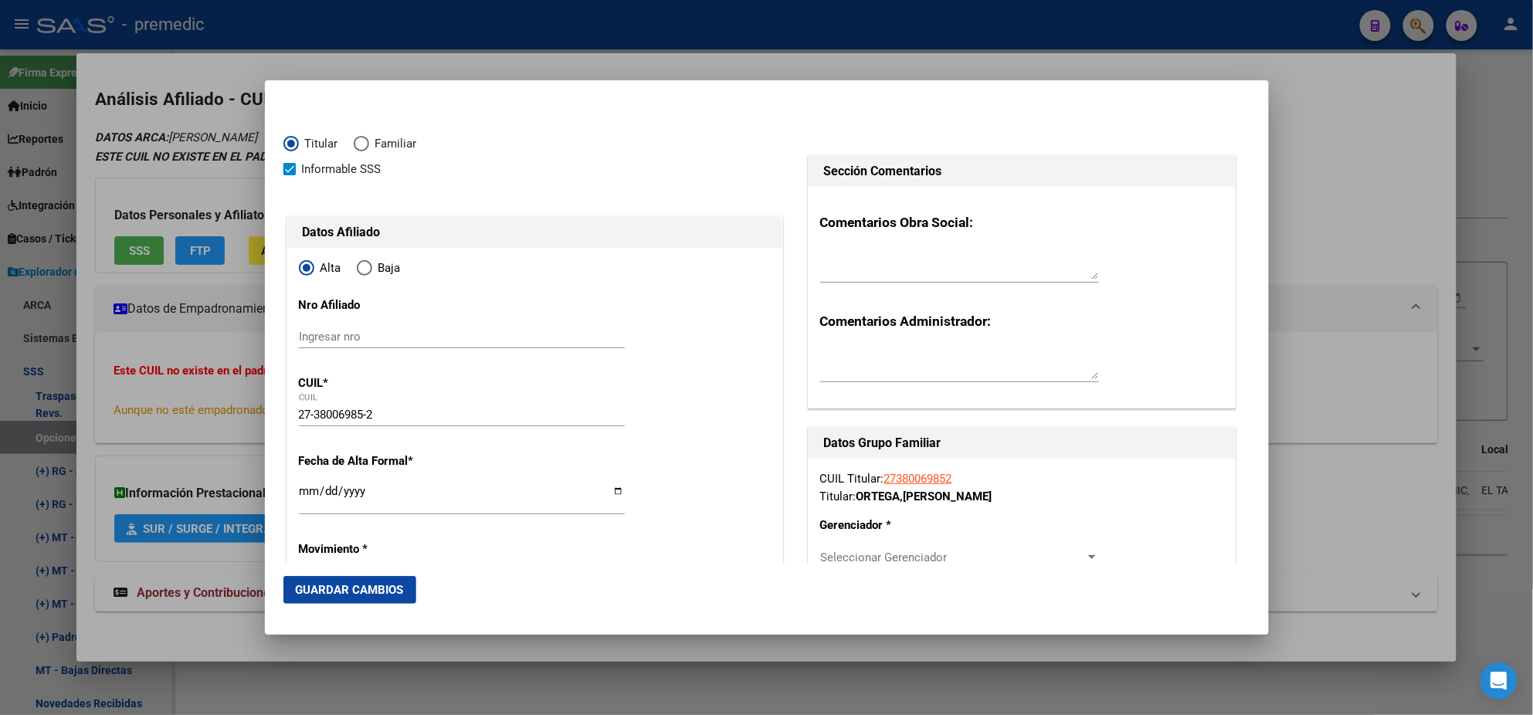
type input "GENERAL [PERSON_NAME]"
click at [304, 495] on input "Ingresar fecha" at bounding box center [462, 497] width 326 height 25
type input "[DATE]"
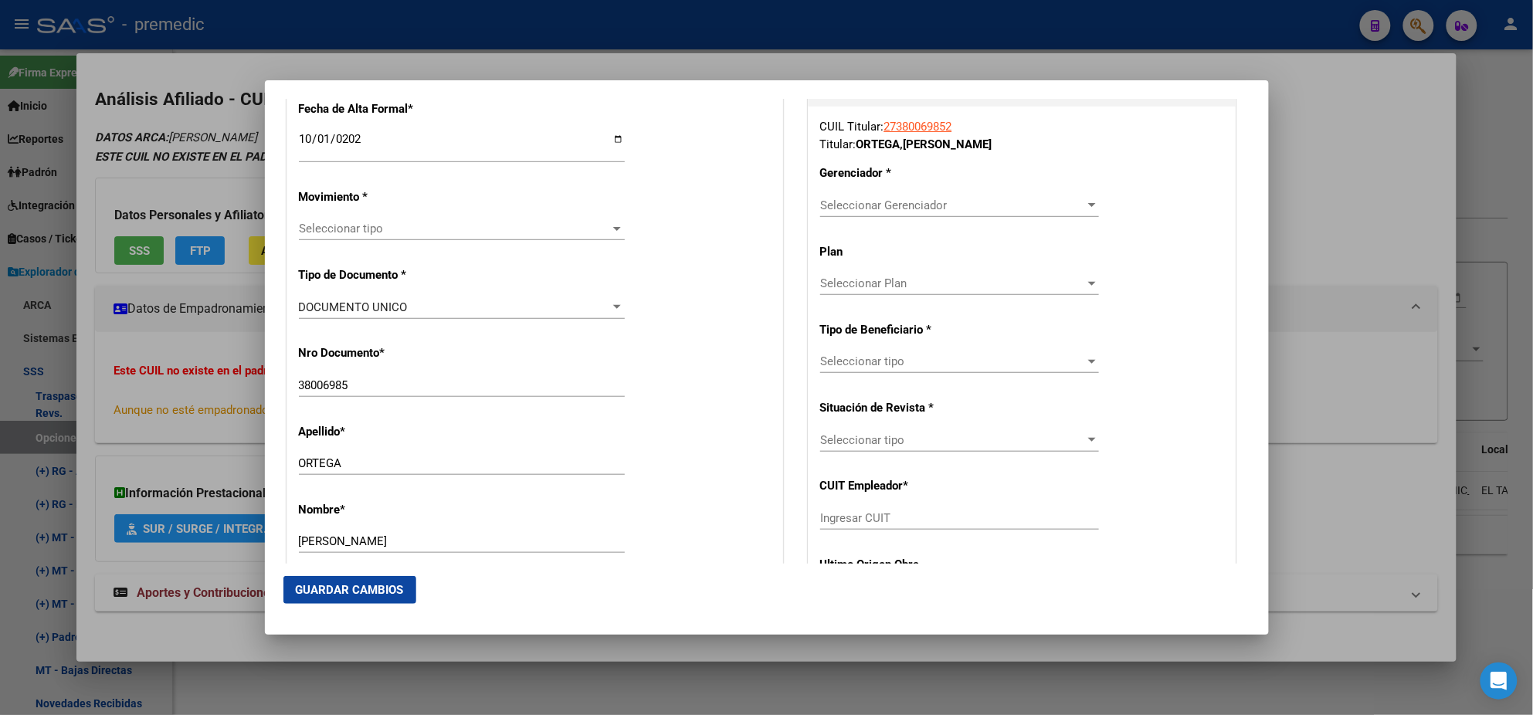
scroll to position [385, 0]
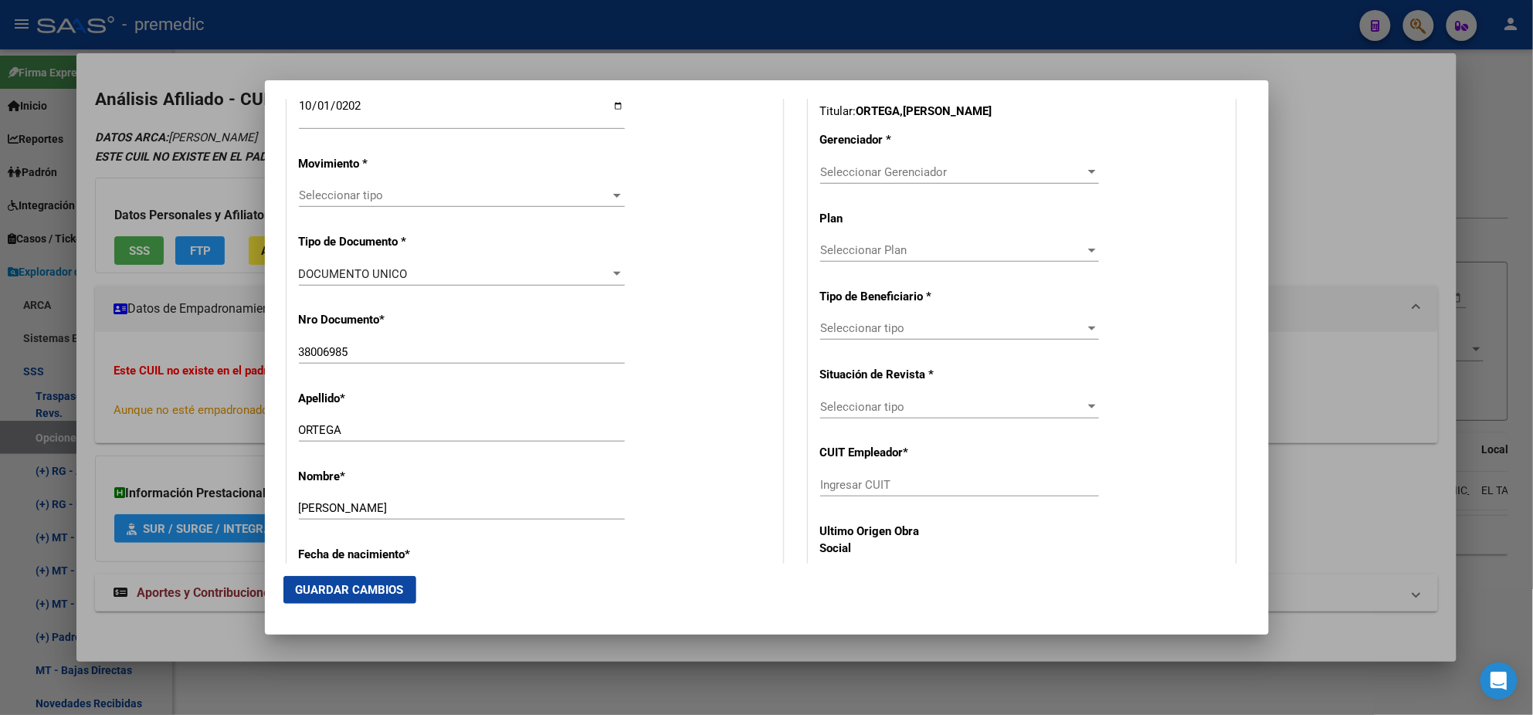
click at [359, 187] on div "Seleccionar tipo Seleccionar tipo" at bounding box center [462, 195] width 326 height 23
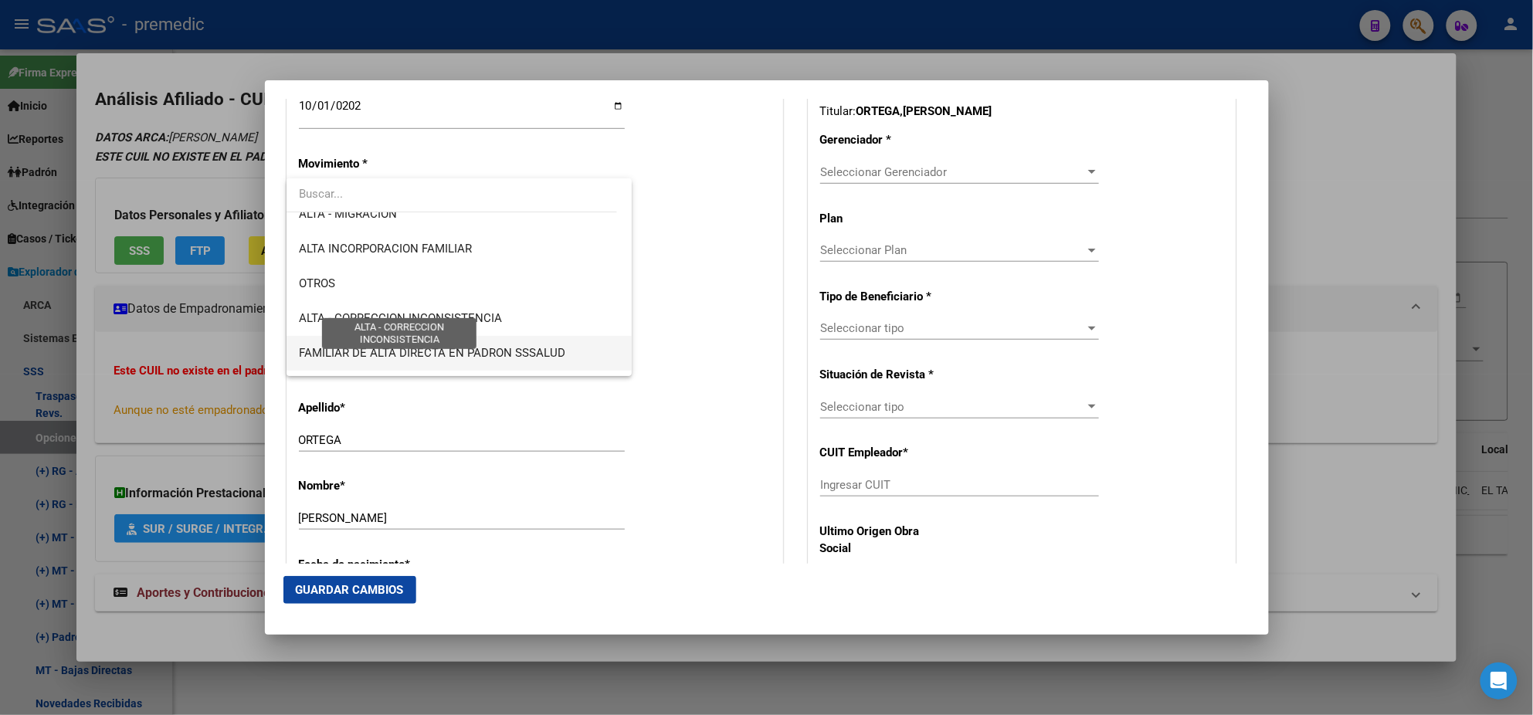
scroll to position [289, 0]
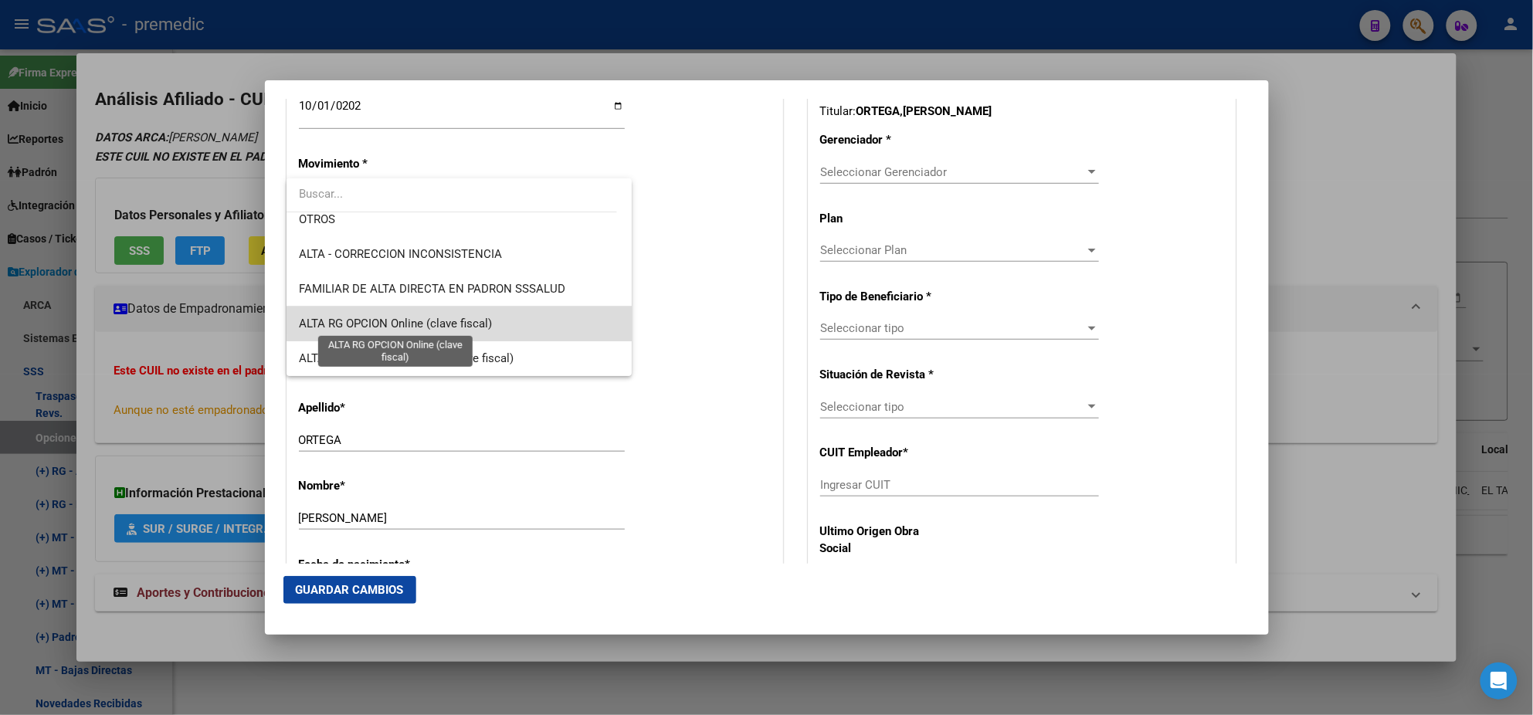
click at [467, 317] on span "ALTA RG OPCION Online (clave fiscal)" at bounding box center [395, 324] width 193 height 14
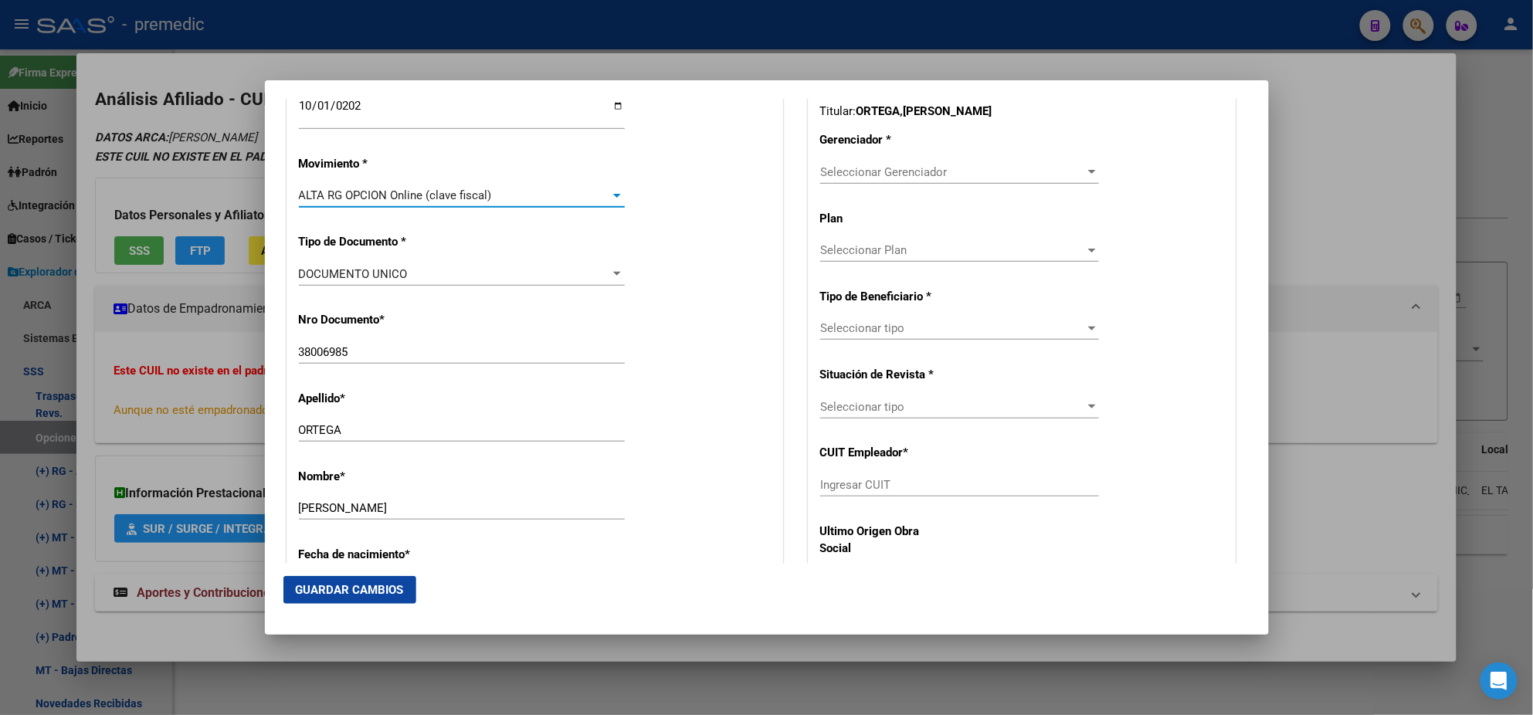
click at [561, 314] on div "Nro Documento * 38006985 Ingresar nro" at bounding box center [535, 339] width 472 height 78
click at [606, 459] on div "Nombre * [PERSON_NAME] nombre" at bounding box center [535, 495] width 472 height 78
click at [892, 482] on input "Ingresar CUIT" at bounding box center [959, 485] width 279 height 14
paste input "30-71587617-1"
type input "30-71587617-1"
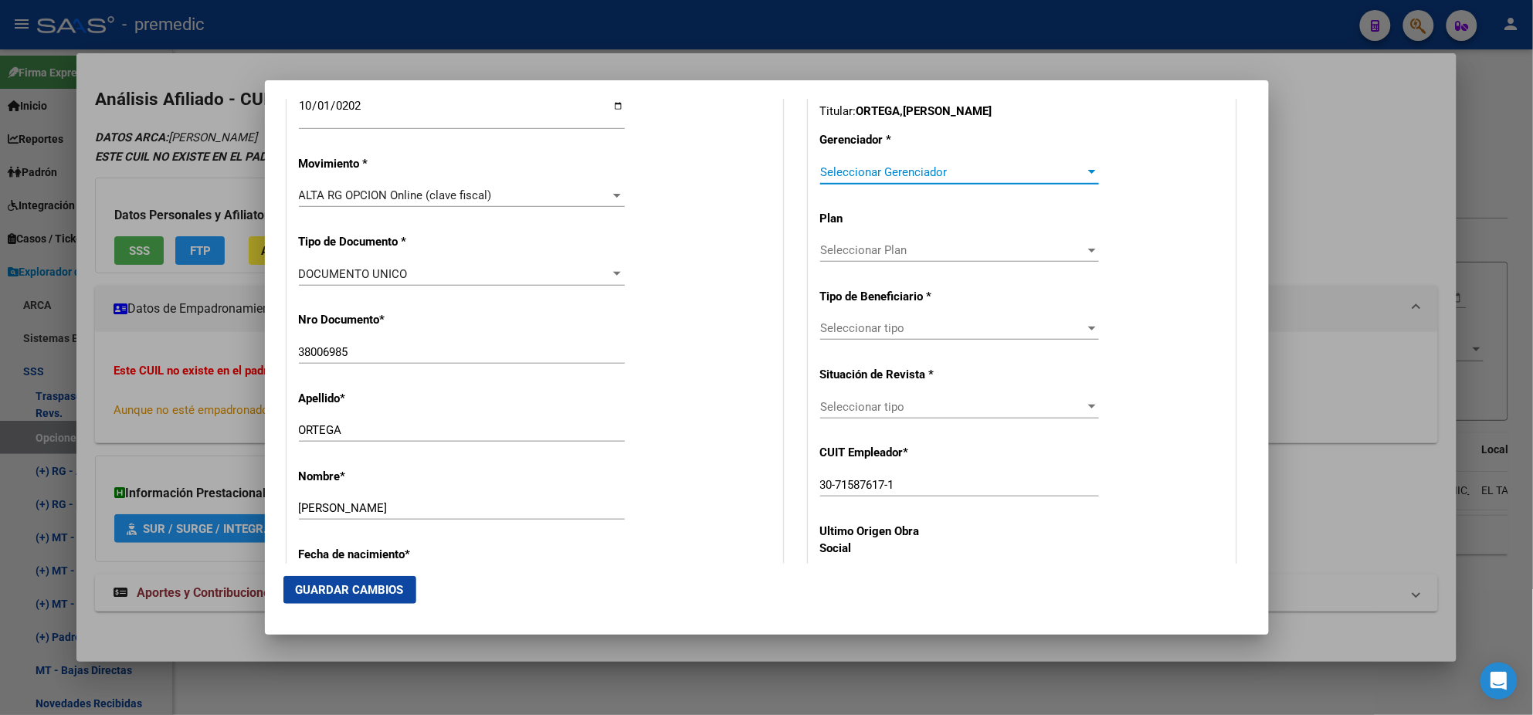
click at [837, 174] on span "Seleccionar Gerenciador" at bounding box center [952, 172] width 265 height 14
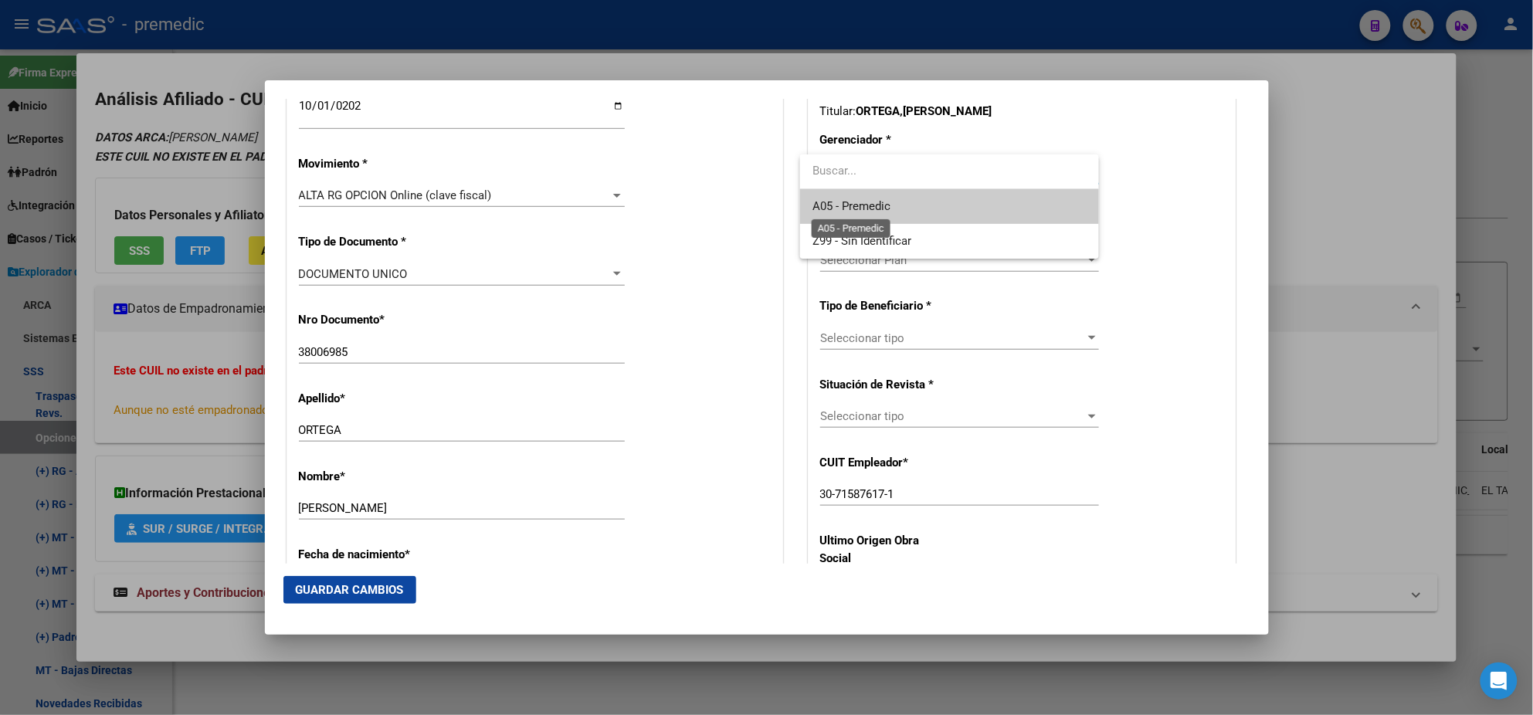
click at [844, 202] on span "A05 - Premedic" at bounding box center [852, 206] width 78 height 14
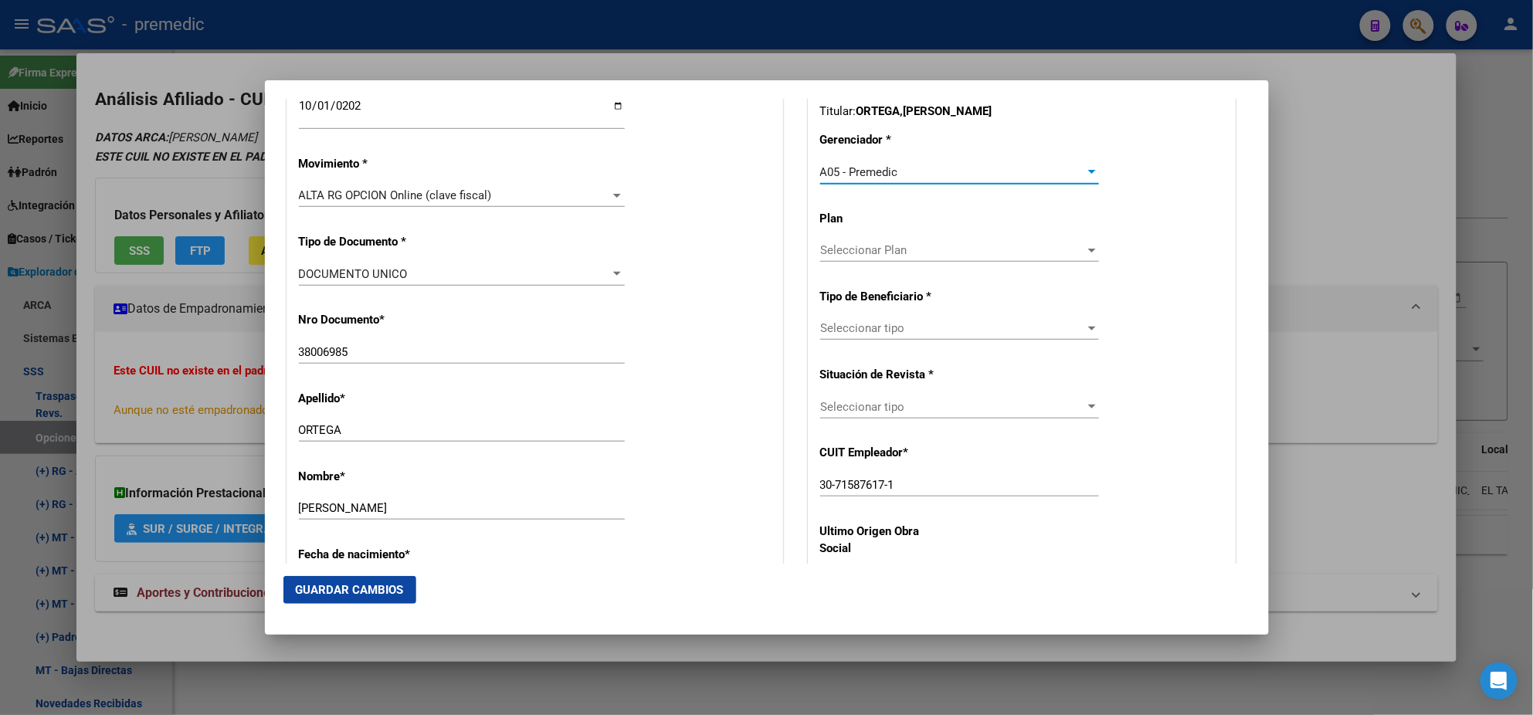
click at [848, 331] on span "Seleccionar tipo" at bounding box center [952, 328] width 265 height 14
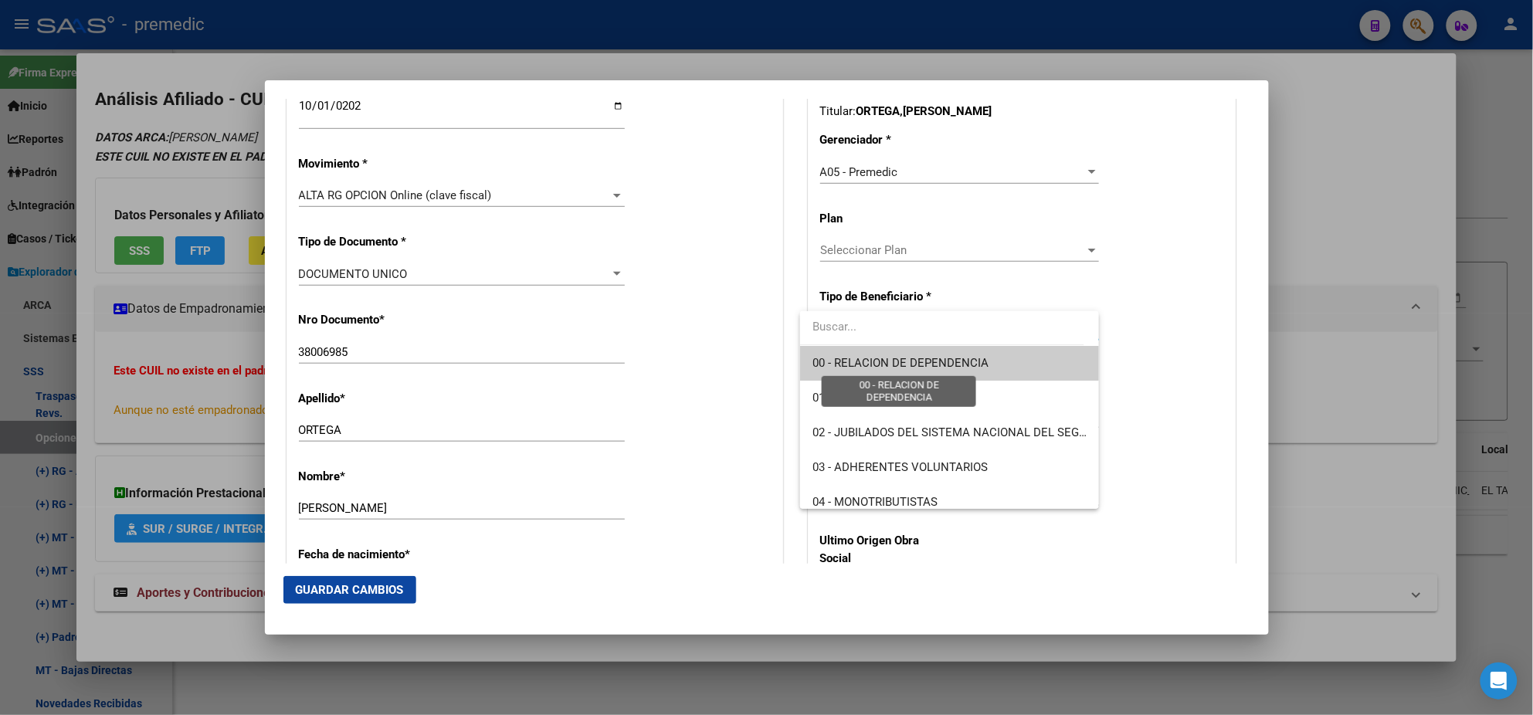
click at [847, 359] on span "00 - RELACION DE DEPENDENCIA" at bounding box center [901, 363] width 176 height 14
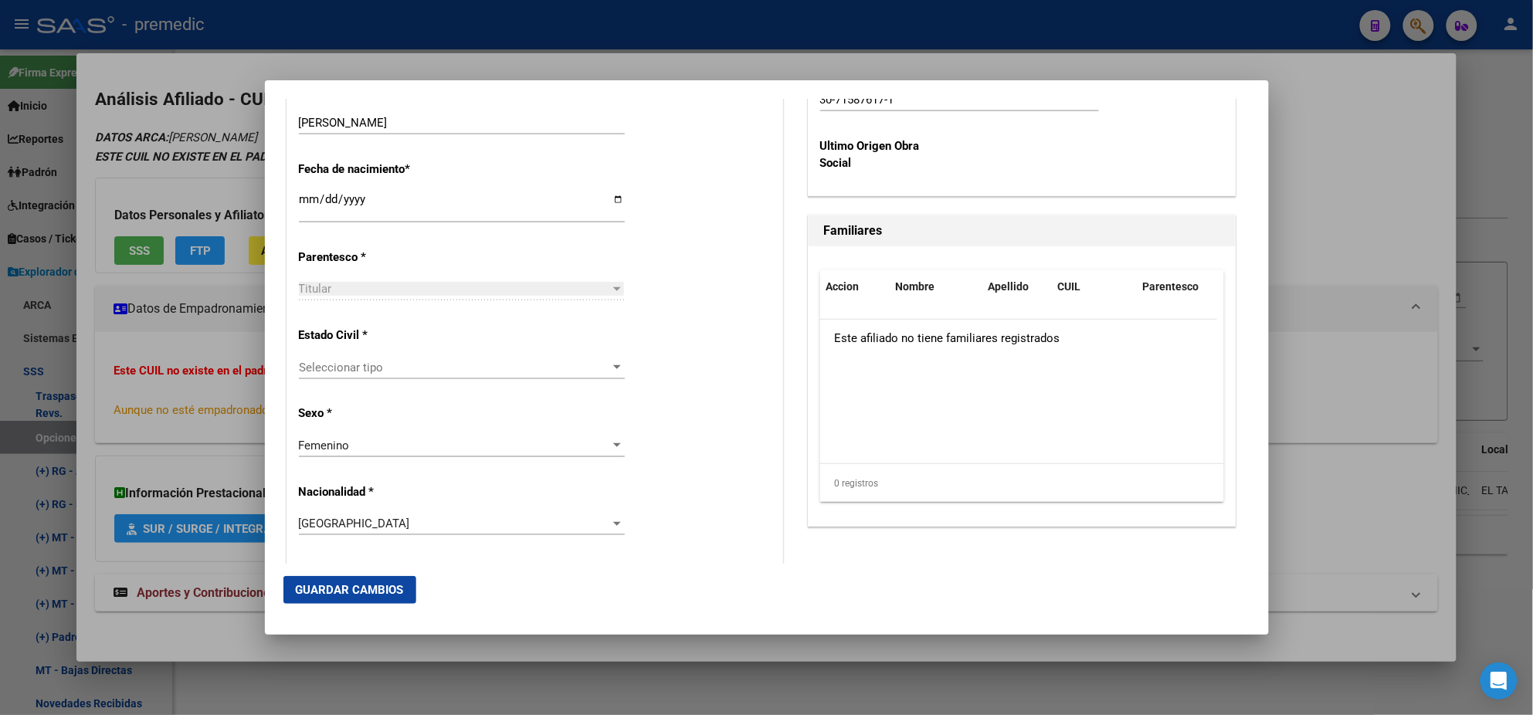
scroll to position [772, 0]
click at [367, 370] on span "Seleccionar tipo" at bounding box center [455, 367] width 312 height 14
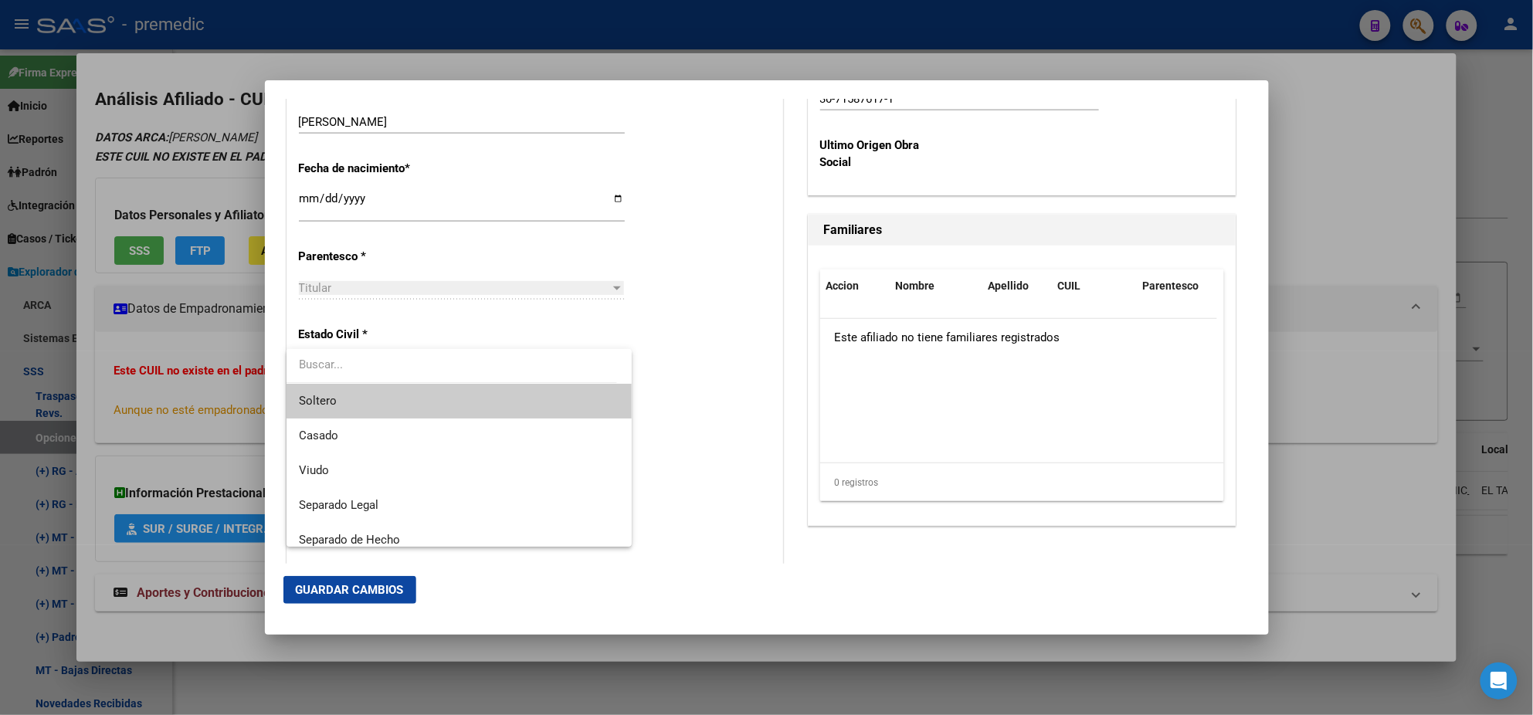
click at [344, 400] on span "Soltero" at bounding box center [459, 401] width 321 height 35
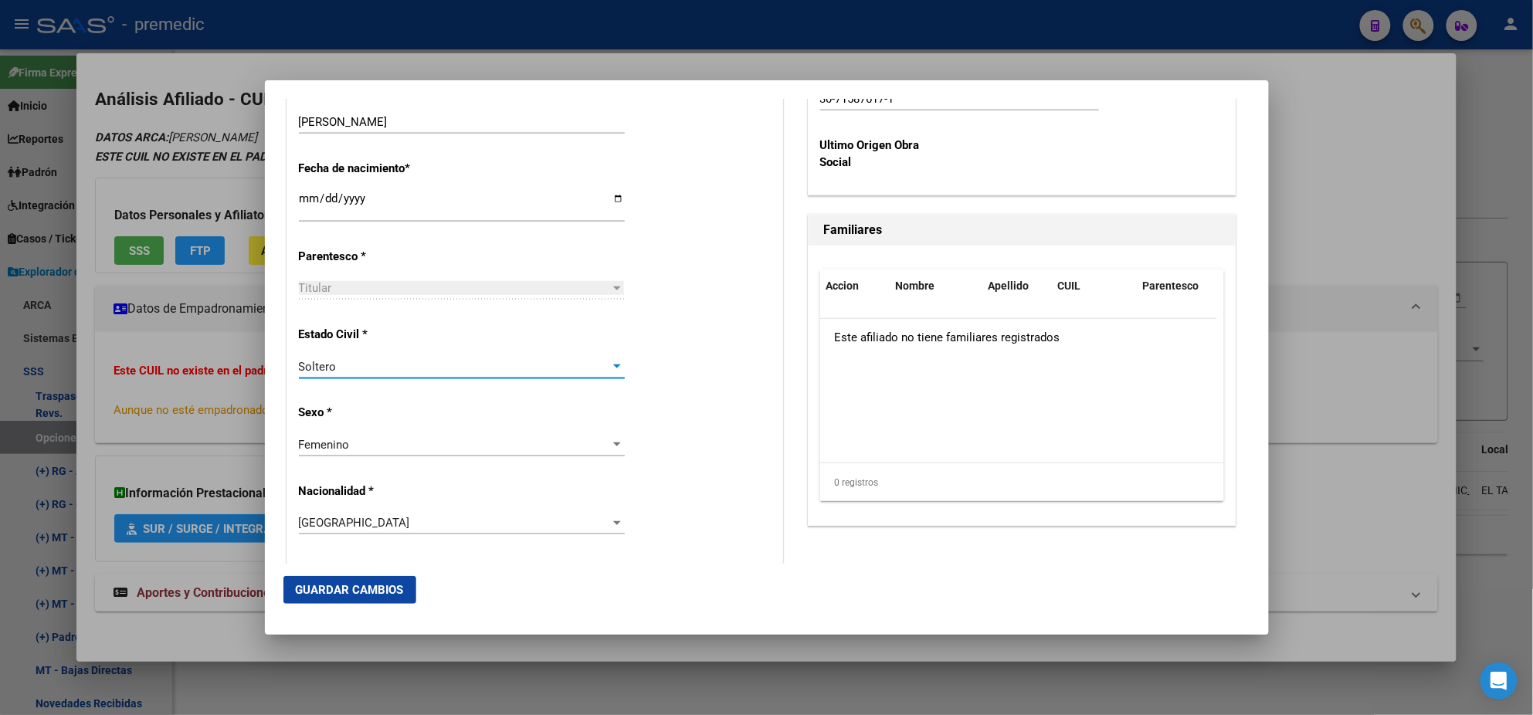
click at [276, 405] on mat-dialog-content "Titular Familiar Informable SSS Datos Afiliado Alta Baja Nro Afiliado Ingresar …" at bounding box center [767, 331] width 1004 height 465
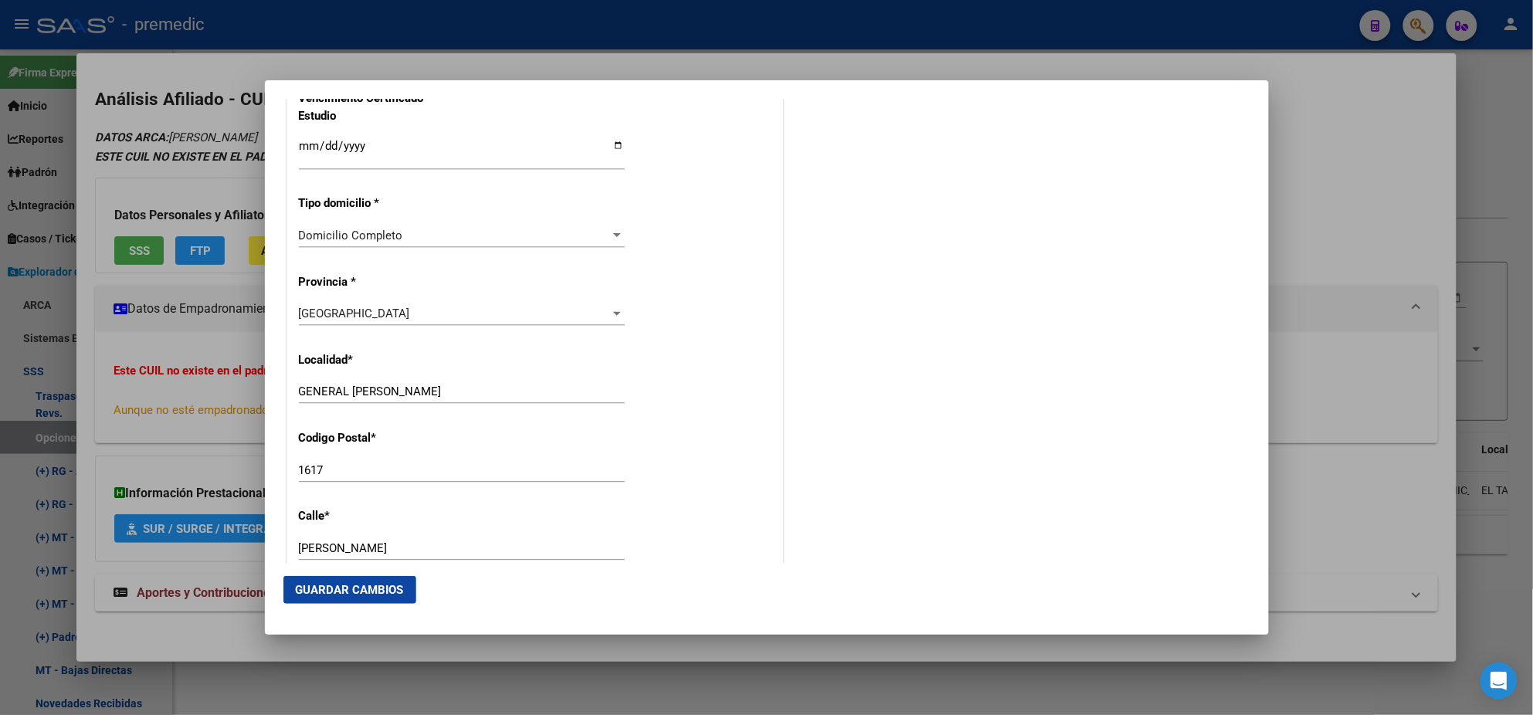
scroll to position [1351, 0]
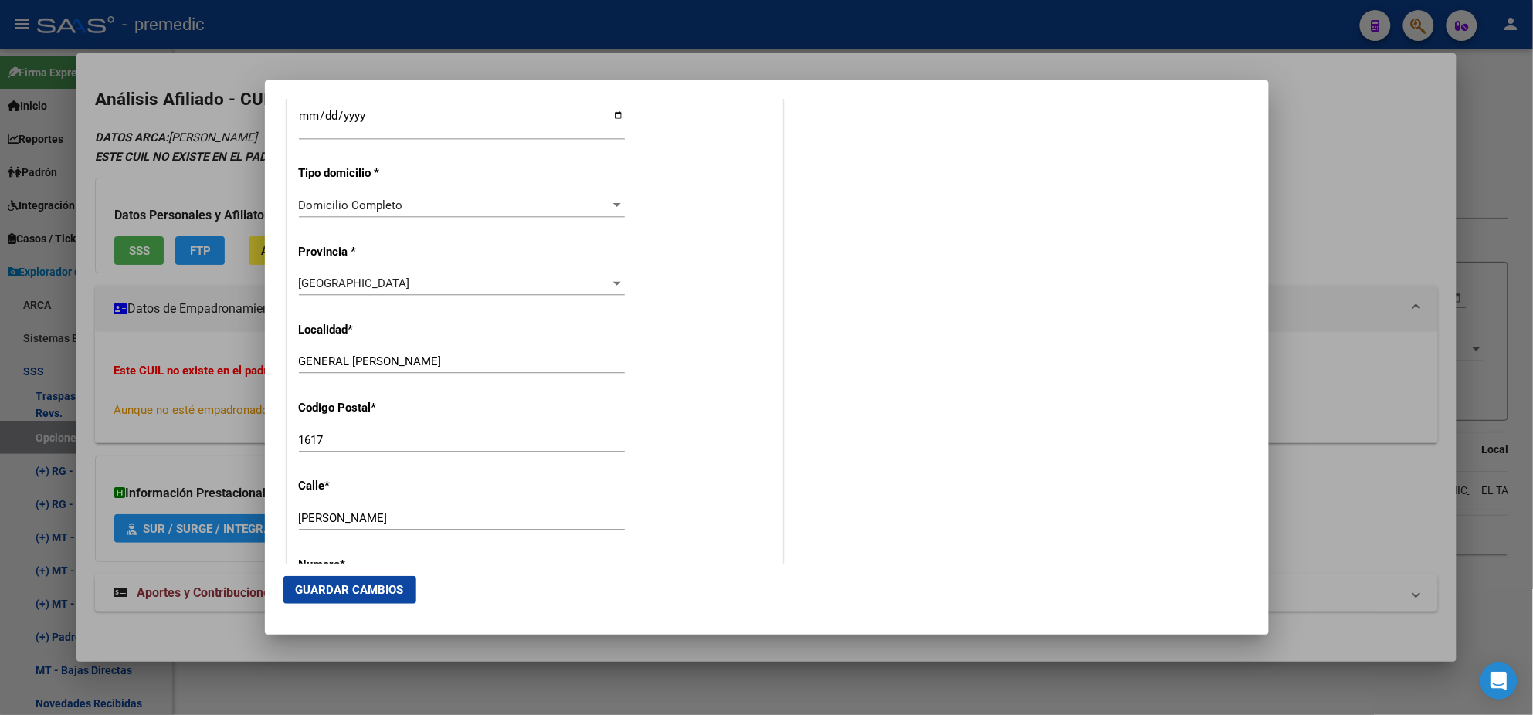
click at [326, 577] on button "Guardar Cambios" at bounding box center [349, 590] width 133 height 28
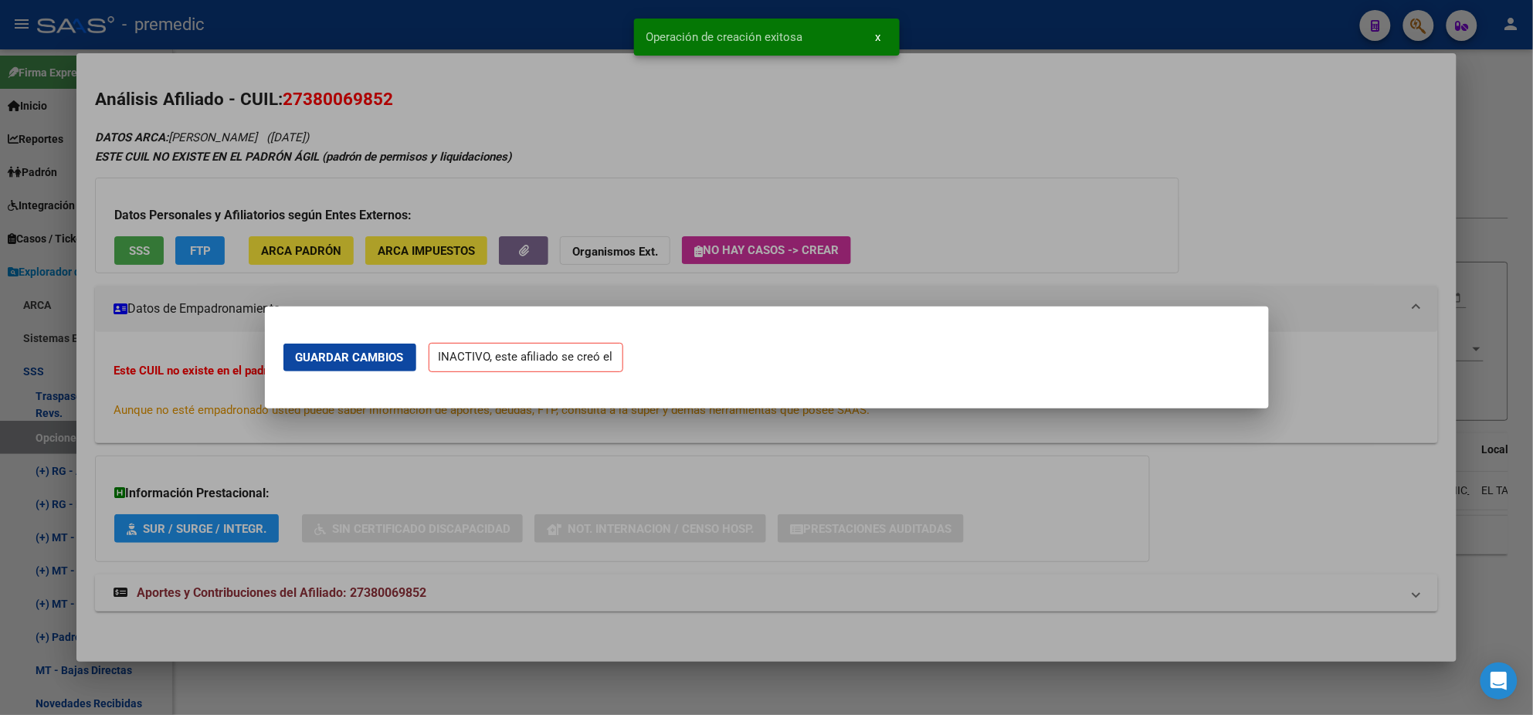
scroll to position [0, 0]
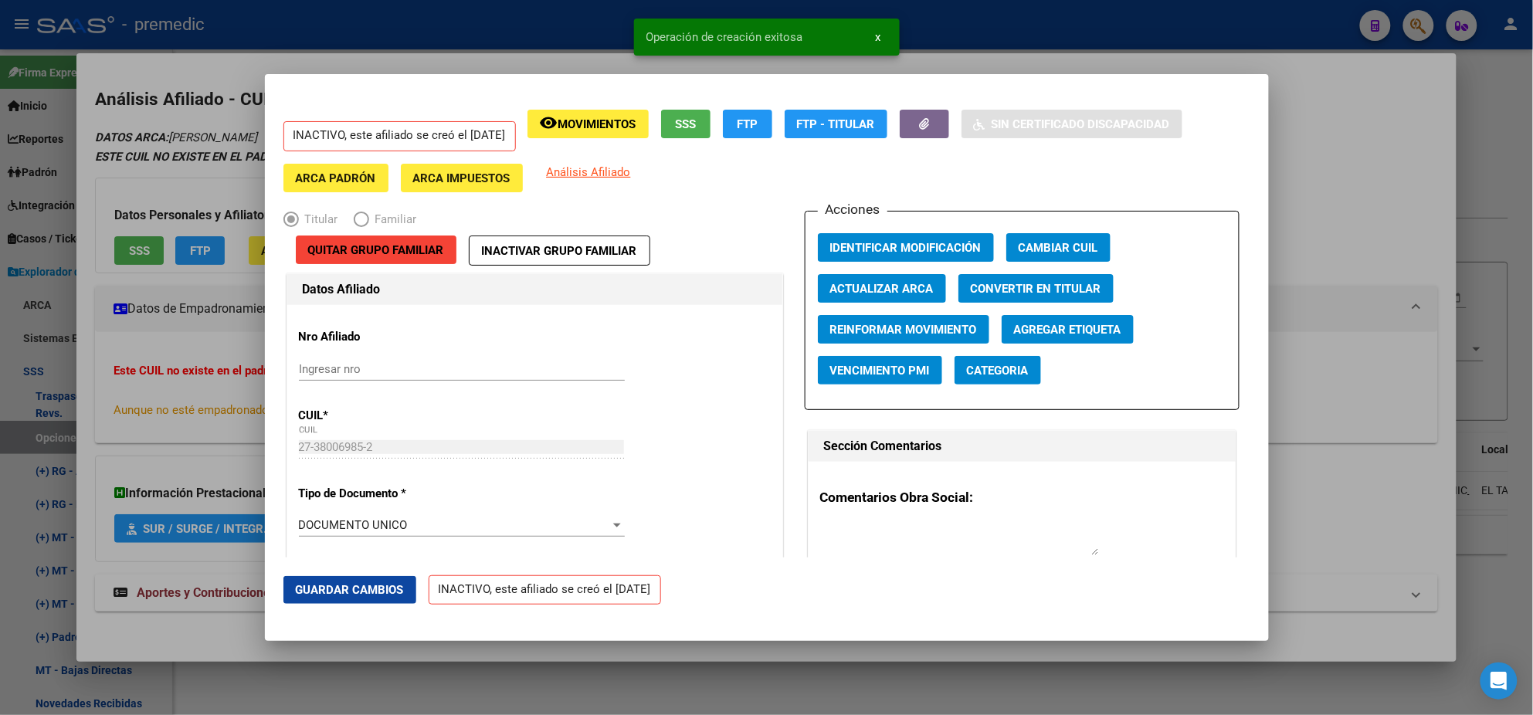
click at [77, 437] on div at bounding box center [766, 357] width 1533 height 715
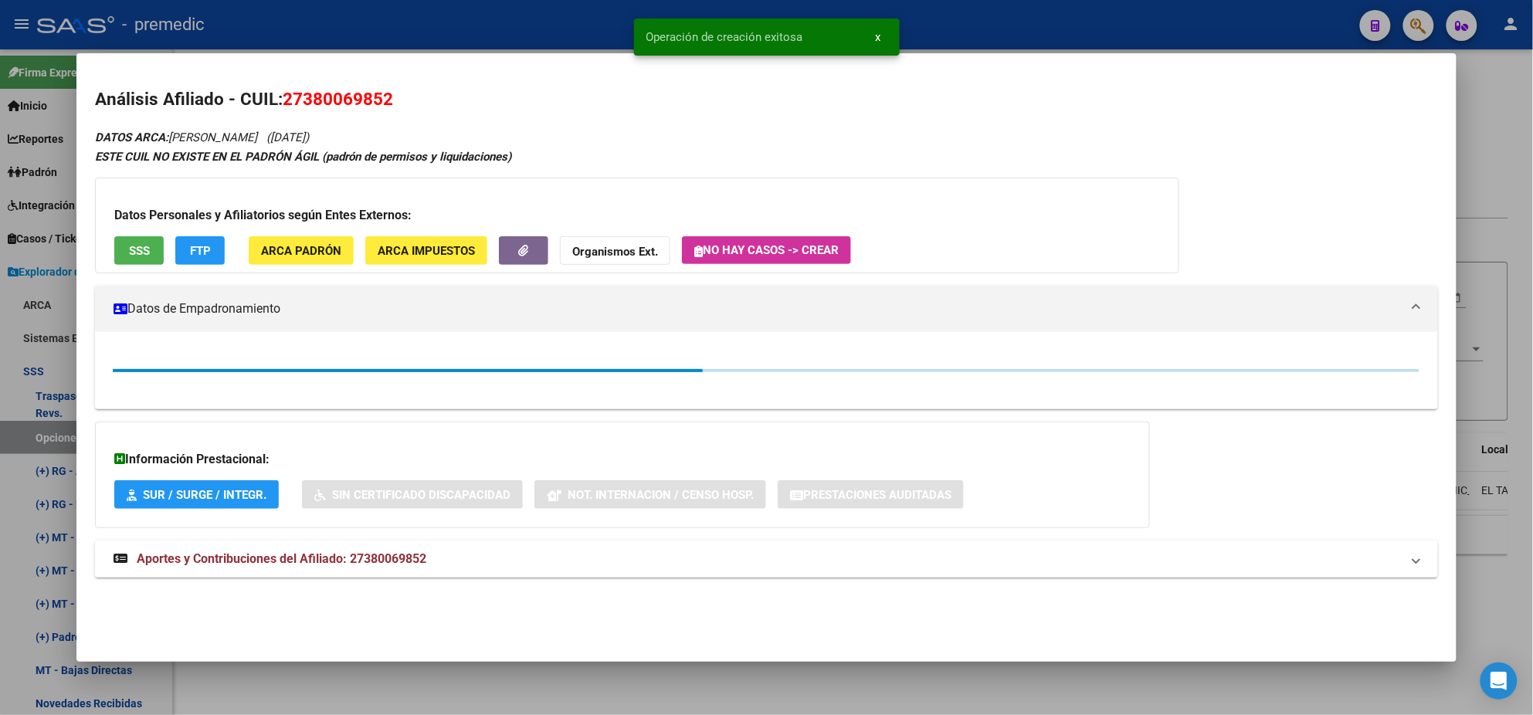
click at [47, 433] on div at bounding box center [766, 357] width 1533 height 715
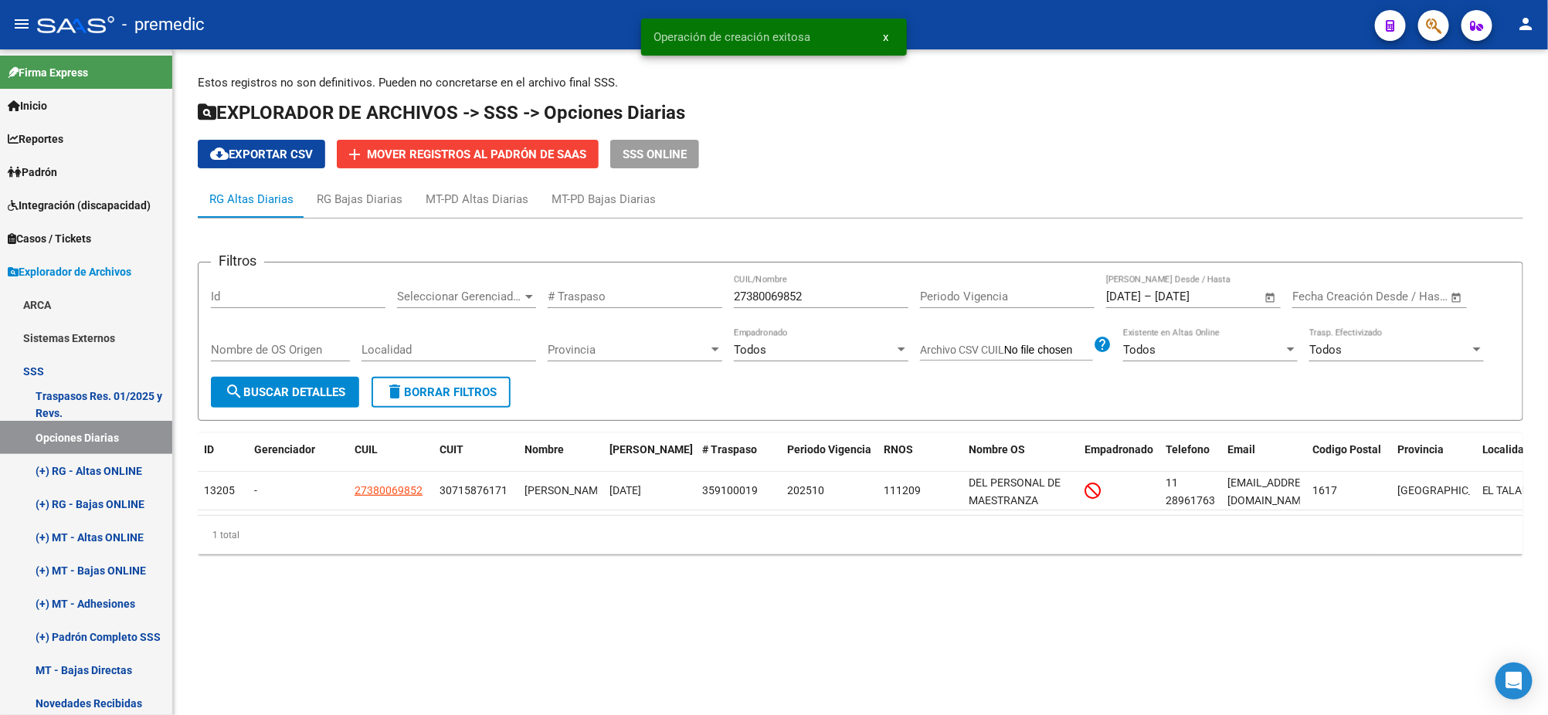
click at [322, 395] on span "search Buscar Detalles" at bounding box center [285, 392] width 120 height 14
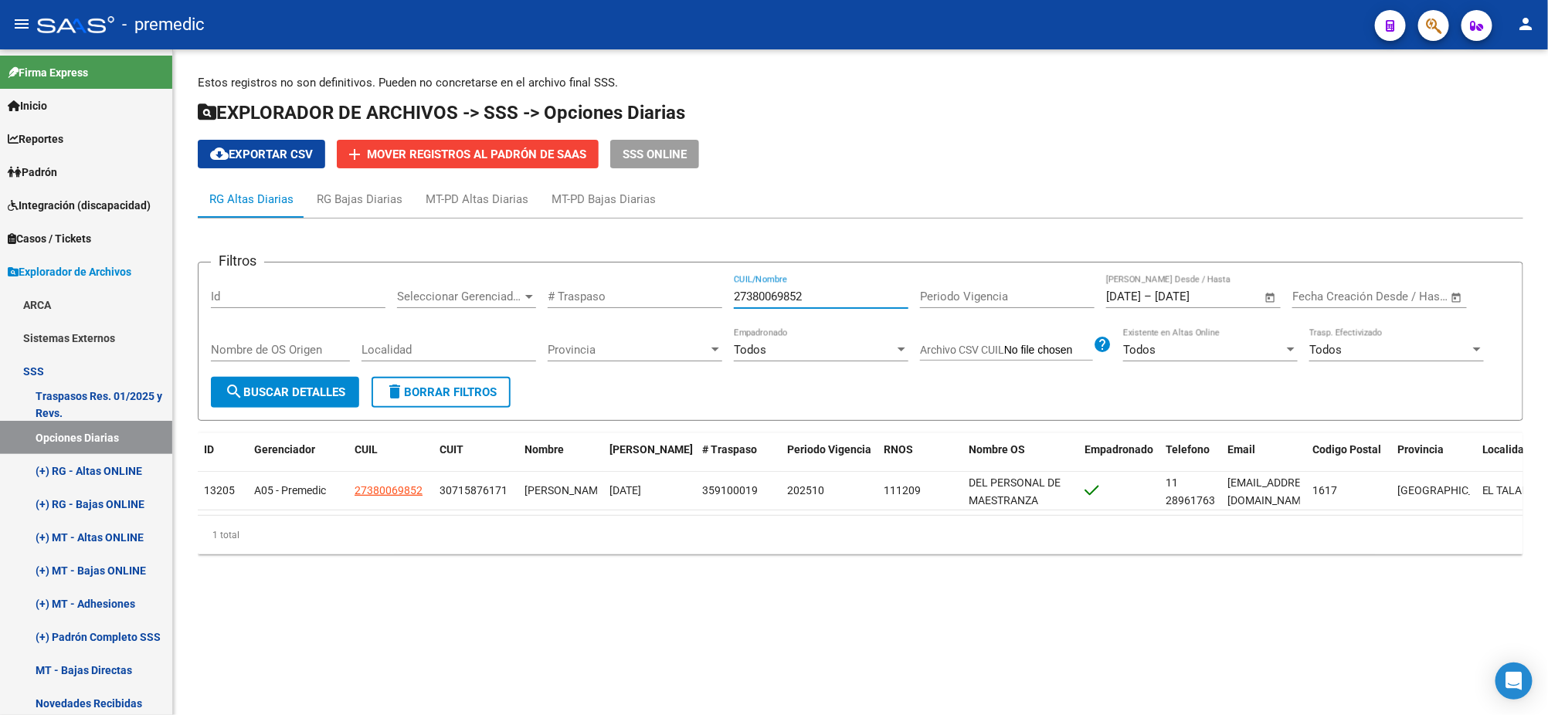
drag, startPoint x: 820, startPoint y: 292, endPoint x: 545, endPoint y: 307, distance: 275.4
click at [621, 294] on div "Filtros Id Seleccionar Gerenciador Seleccionar Gerenciador # Traspaso 273800698…" at bounding box center [860, 326] width 1299 height 102
paste input "0310499448"
type input "20310499448"
click at [277, 390] on span "search Buscar Detalles" at bounding box center [285, 392] width 120 height 14
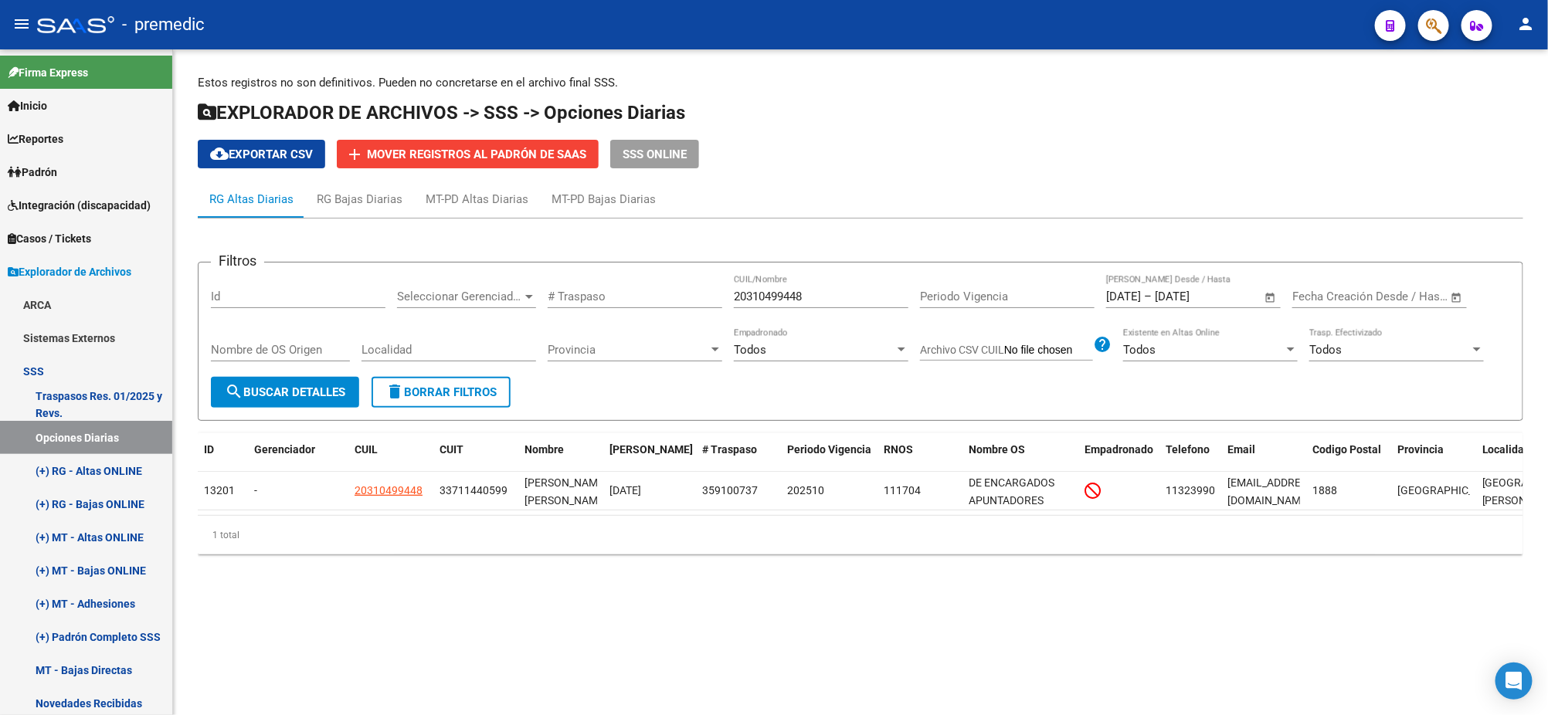
click at [565, 625] on mat-sidenav-content "Estos registros no son definitivos. Pueden no concretarse en el archivo final S…" at bounding box center [860, 382] width 1375 height 666
click at [280, 402] on button "search Buscar Detalles" at bounding box center [285, 392] width 148 height 31
click at [278, 381] on button "search Buscar Detalles" at bounding box center [285, 392] width 148 height 31
click at [745, 632] on mat-sidenav-content "Estos registros no son definitivos. Pueden no concretarse en el archivo final S…" at bounding box center [860, 382] width 1375 height 666
click at [864, 643] on mat-sidenav-content "Estos registros no son definitivos. Pueden no concretarse en el archivo final S…" at bounding box center [860, 382] width 1375 height 666
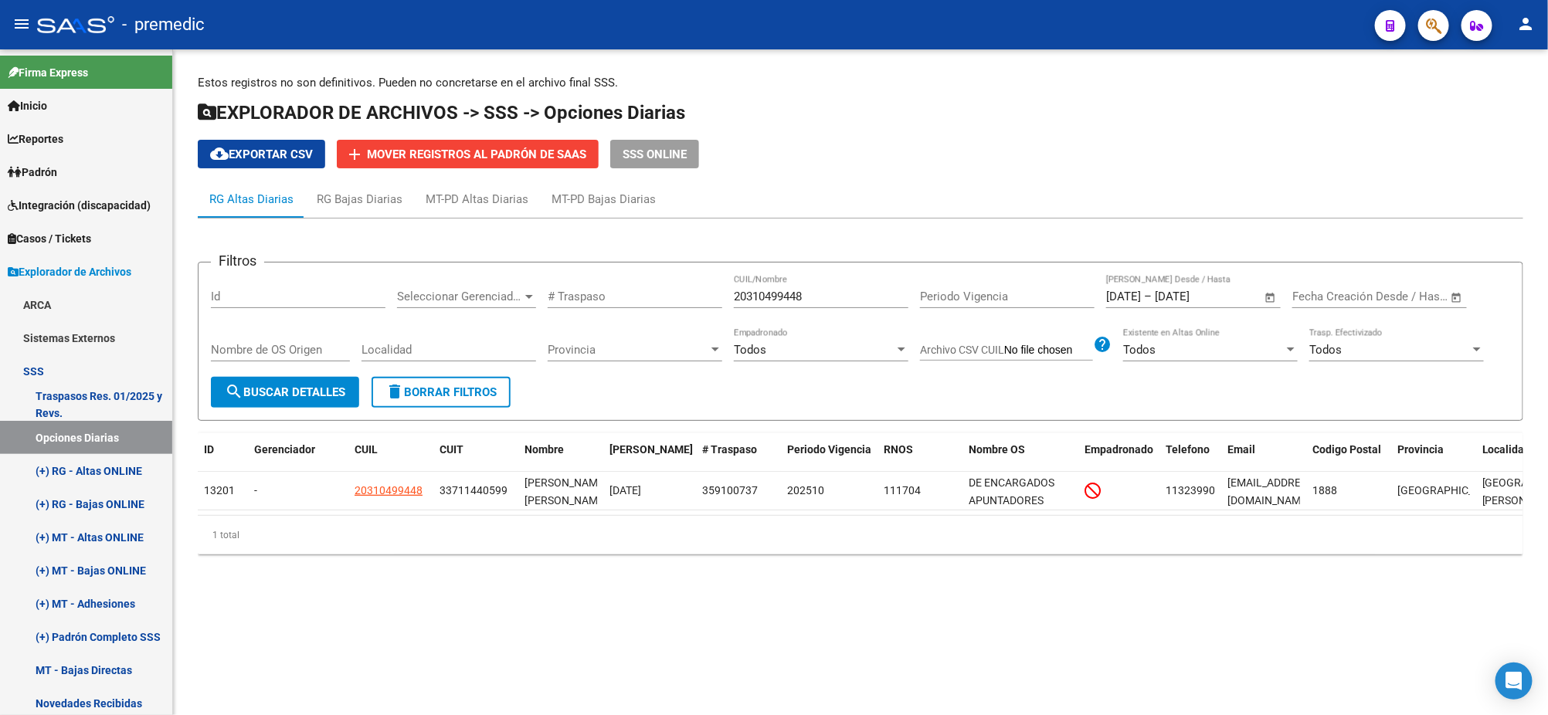
click at [655, 620] on mat-sidenav-content "Estos registros no son definitivos. Pueden no concretarse en el archivo final S…" at bounding box center [860, 382] width 1375 height 666
click at [399, 604] on div "Estos registros no son definitivos. Pueden no concretarse en el archivo final S…" at bounding box center [860, 326] width 1375 height 555
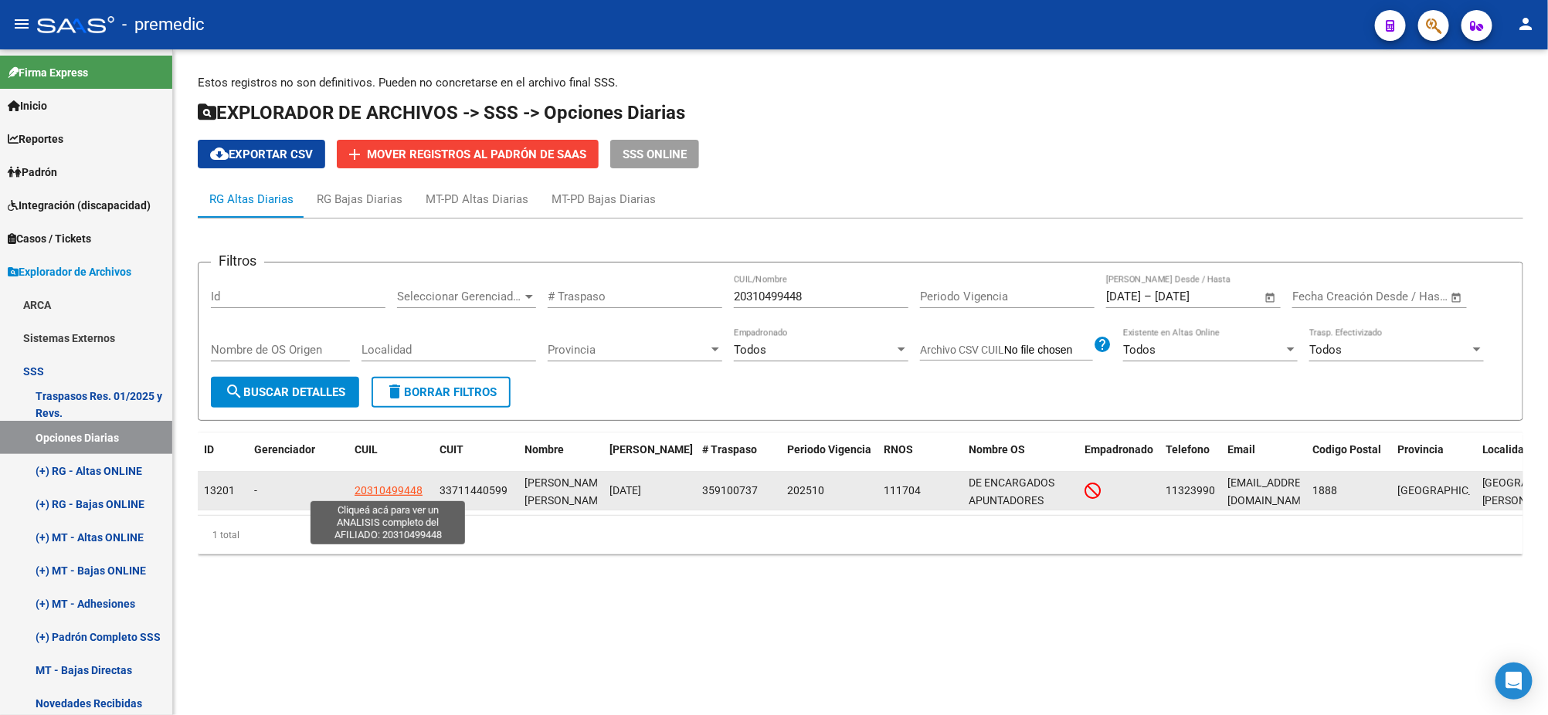
click at [405, 487] on span "20310499448" at bounding box center [389, 490] width 68 height 12
type textarea "20310499448"
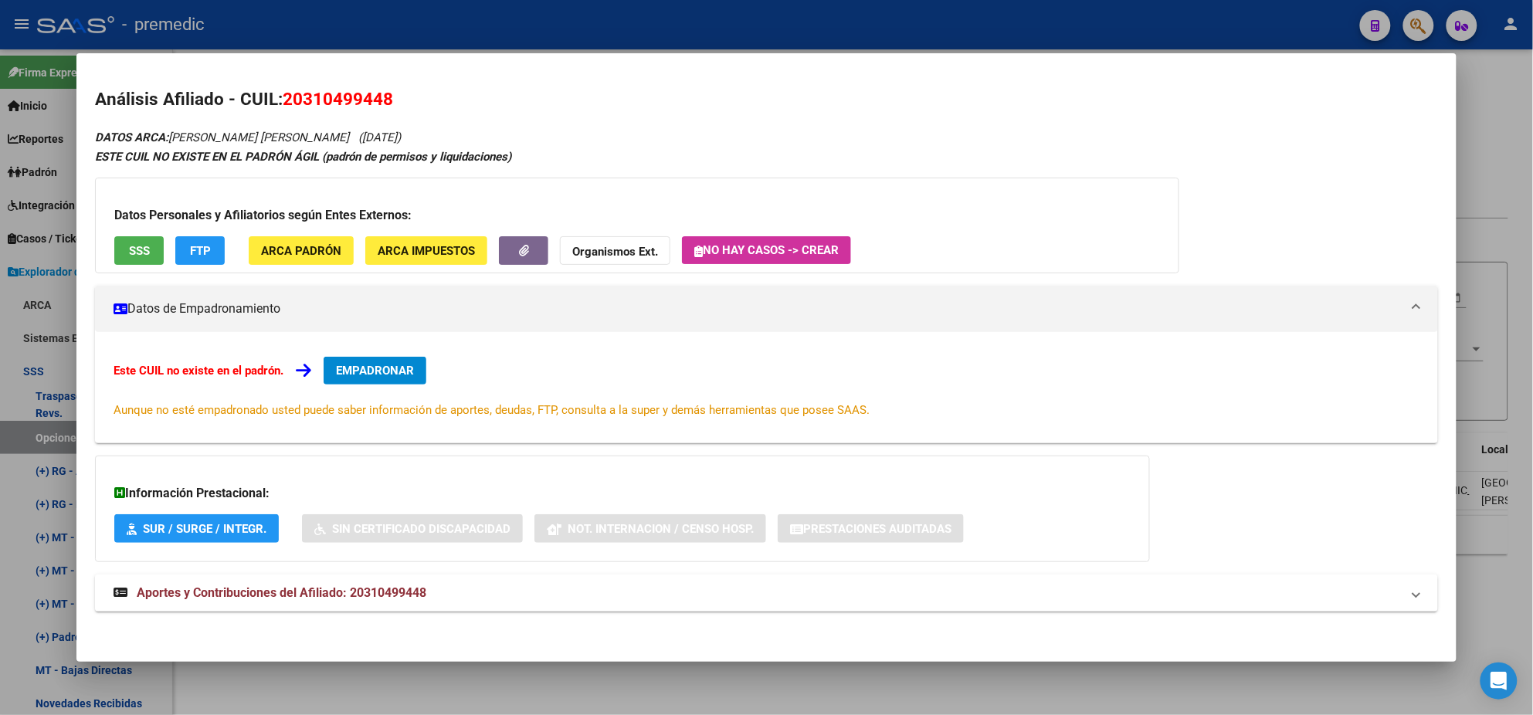
click at [348, 378] on button "EMPADRONAR" at bounding box center [375, 371] width 103 height 28
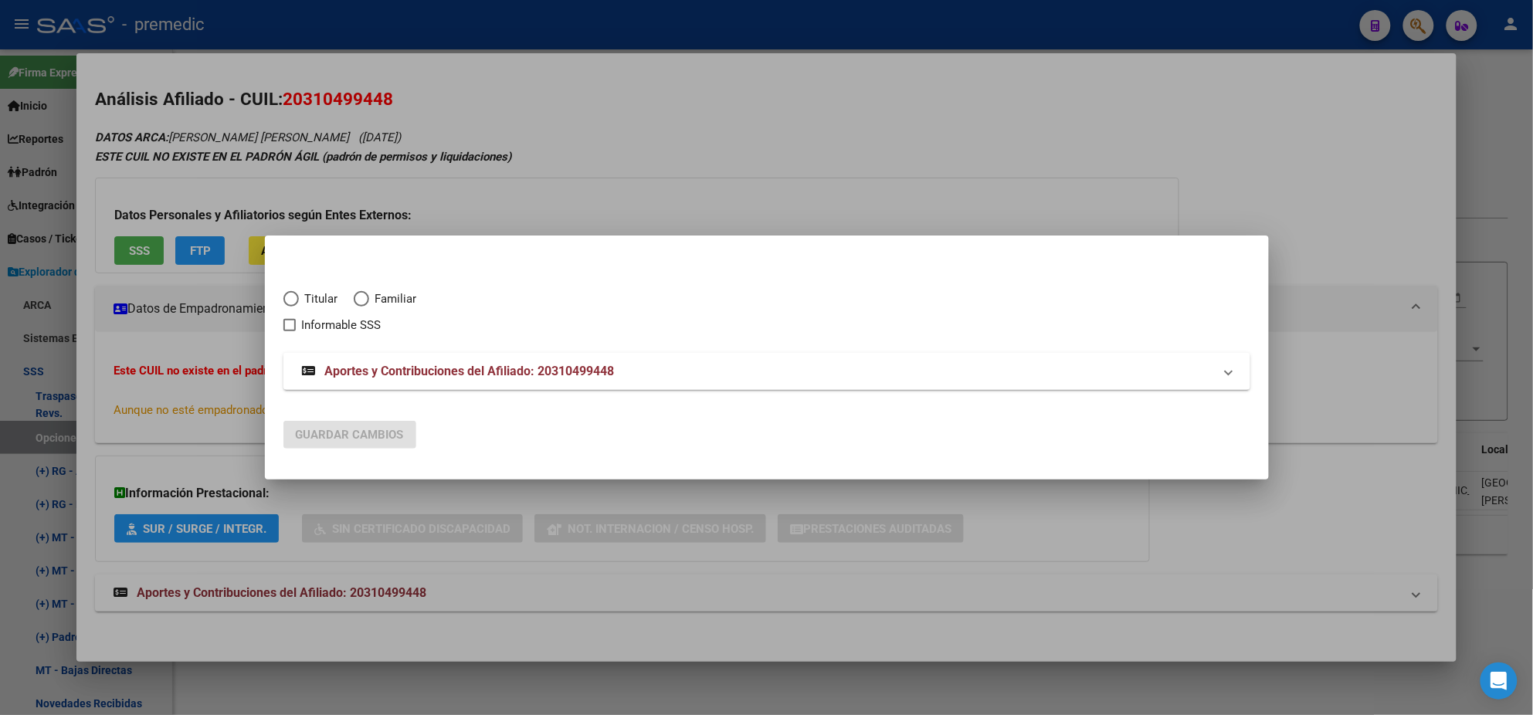
click at [293, 300] on span "Elija una opción" at bounding box center [290, 298] width 15 height 15
click at [293, 300] on input "Titular" at bounding box center [290, 298] width 15 height 15
radio input "true"
checkbox input "true"
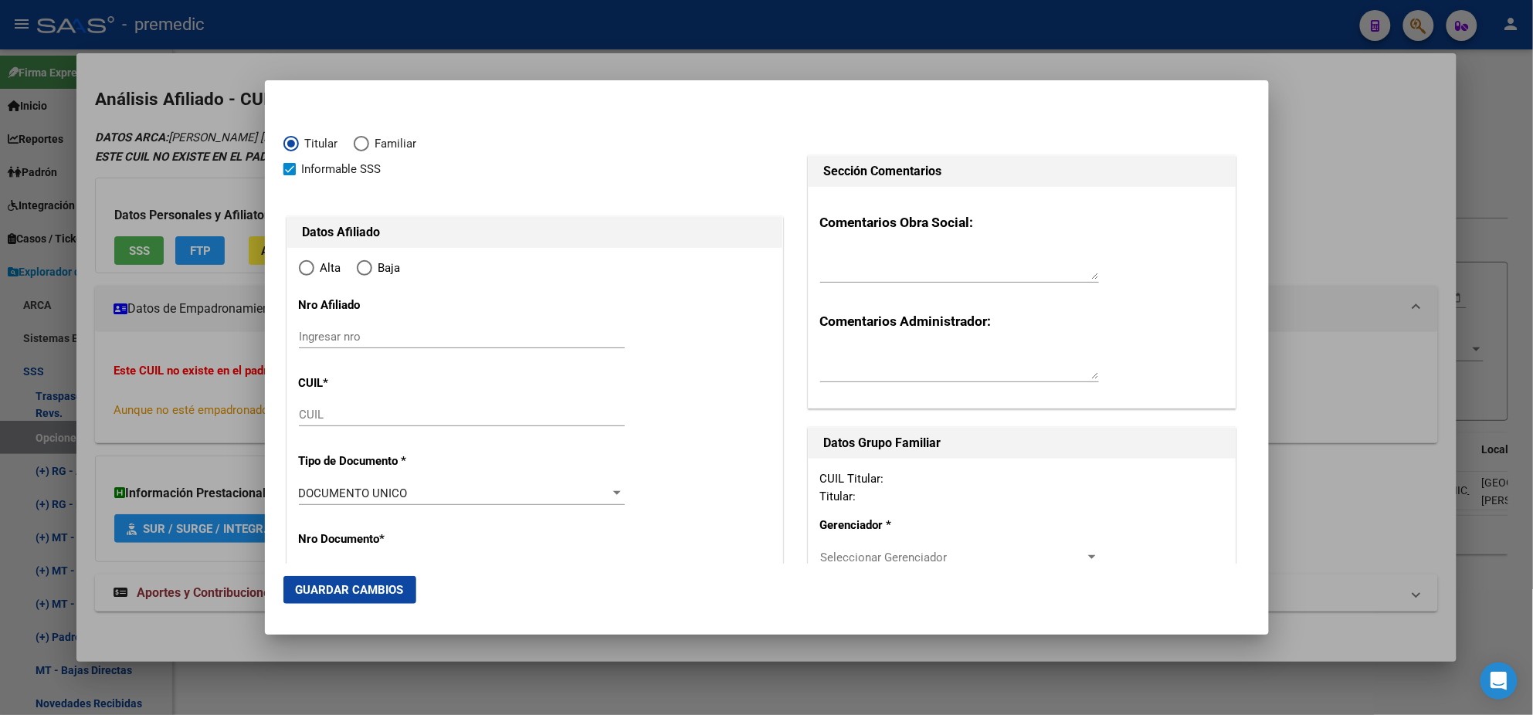
type input "20-31049944-8"
type input "31049944"
type input "[PERSON_NAME]"
type input "[DATE]"
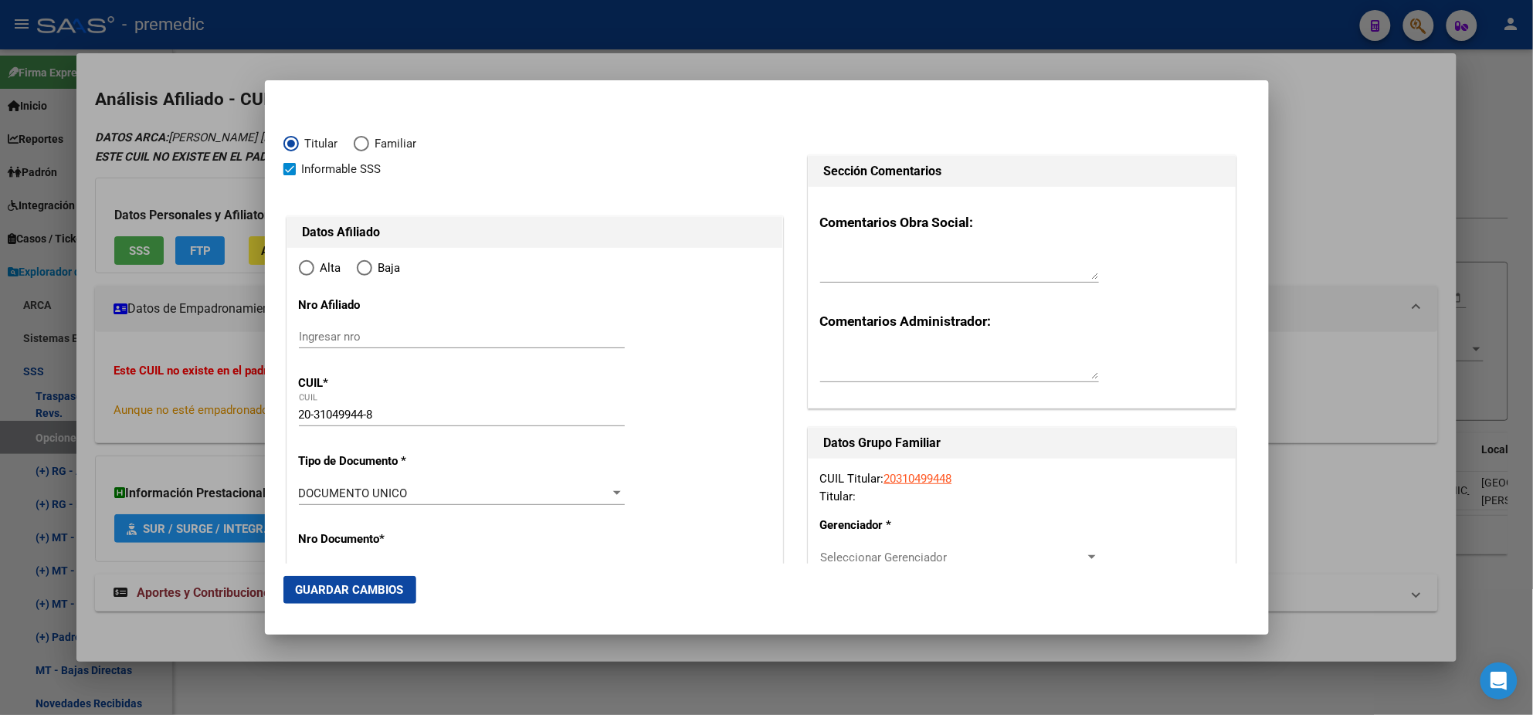
type input "[PERSON_NAME]"
type input "1888"
type input "CALLE 1308 NRO"
type input "2054"
type input "[PERSON_NAME]"
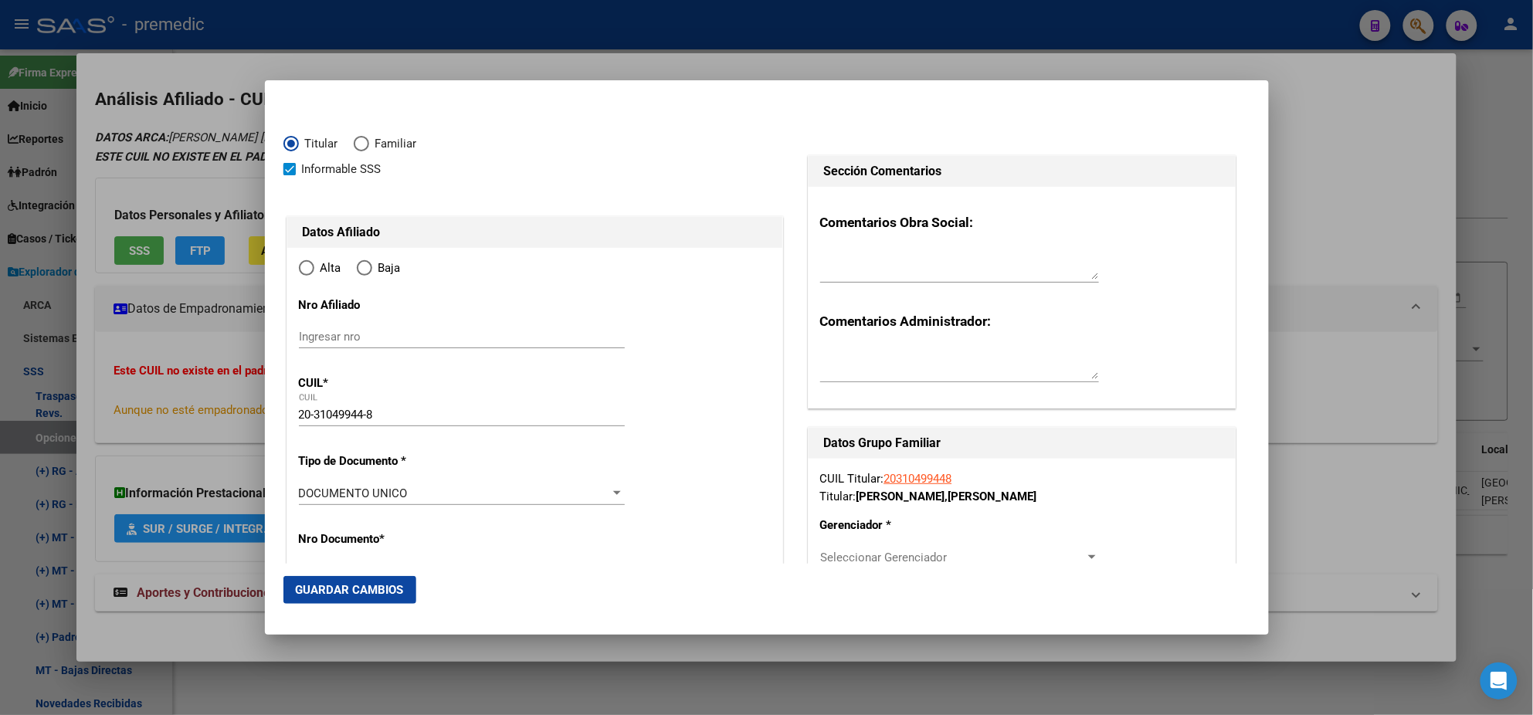
radio input "true"
click at [304, 493] on input "Ingresar fecha" at bounding box center [462, 497] width 326 height 25
type input "[DATE]"
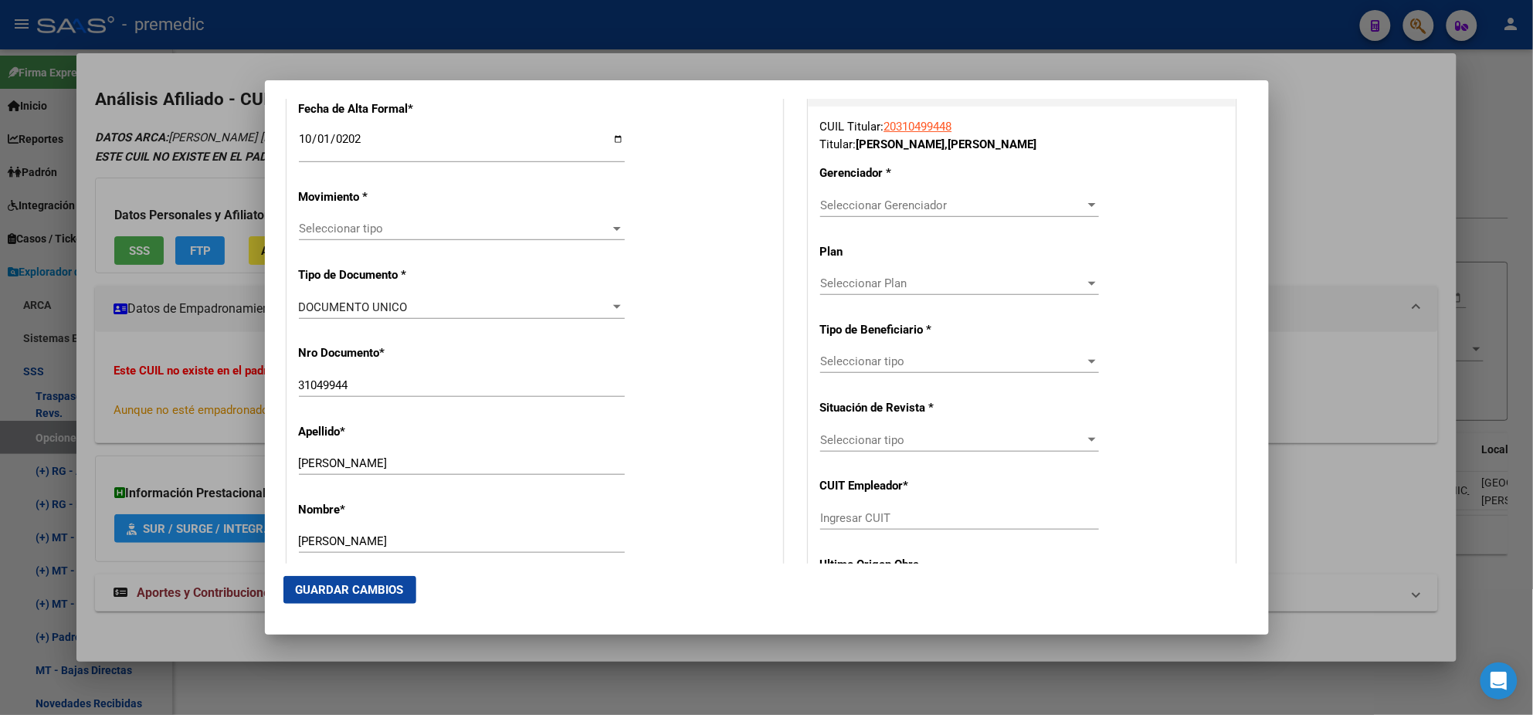
scroll to position [385, 0]
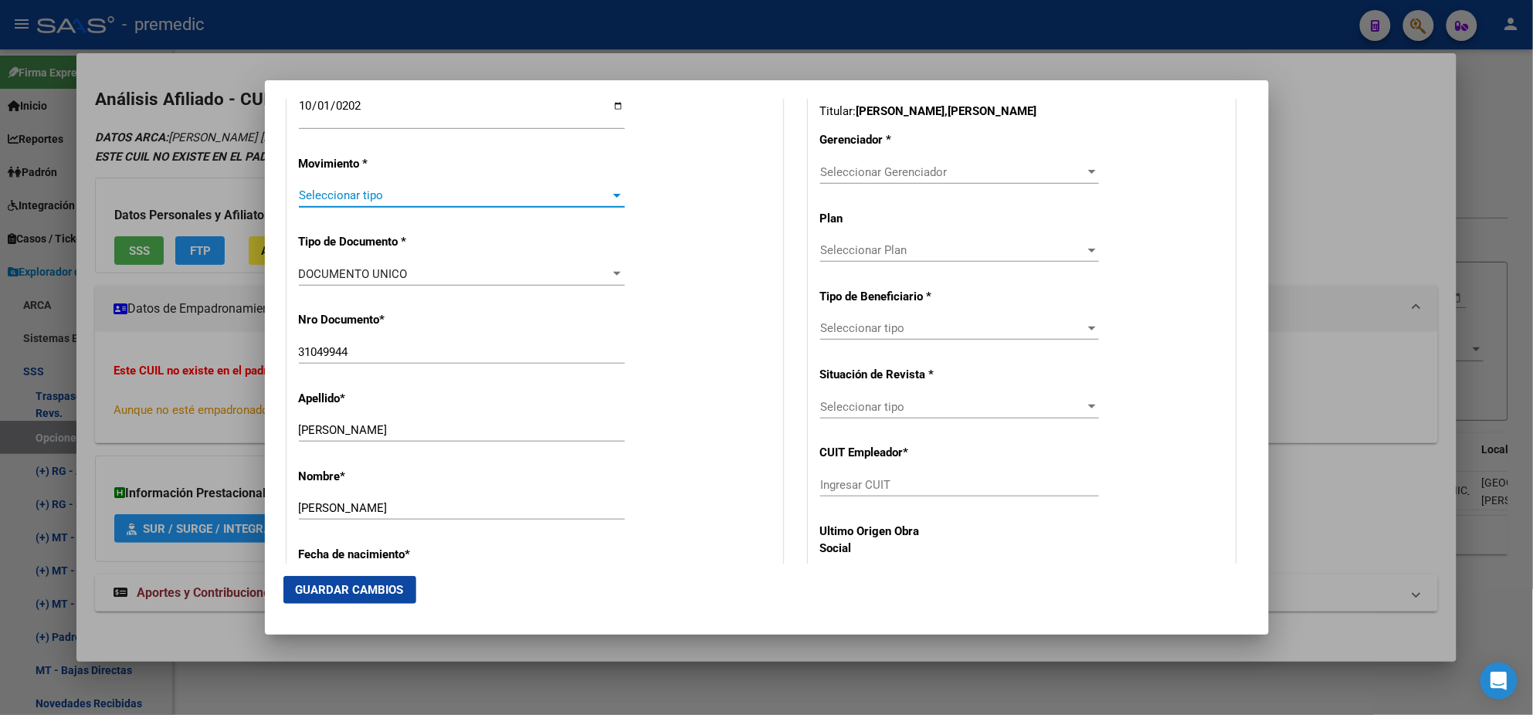
click at [373, 199] on span "Seleccionar tipo" at bounding box center [455, 195] width 312 height 14
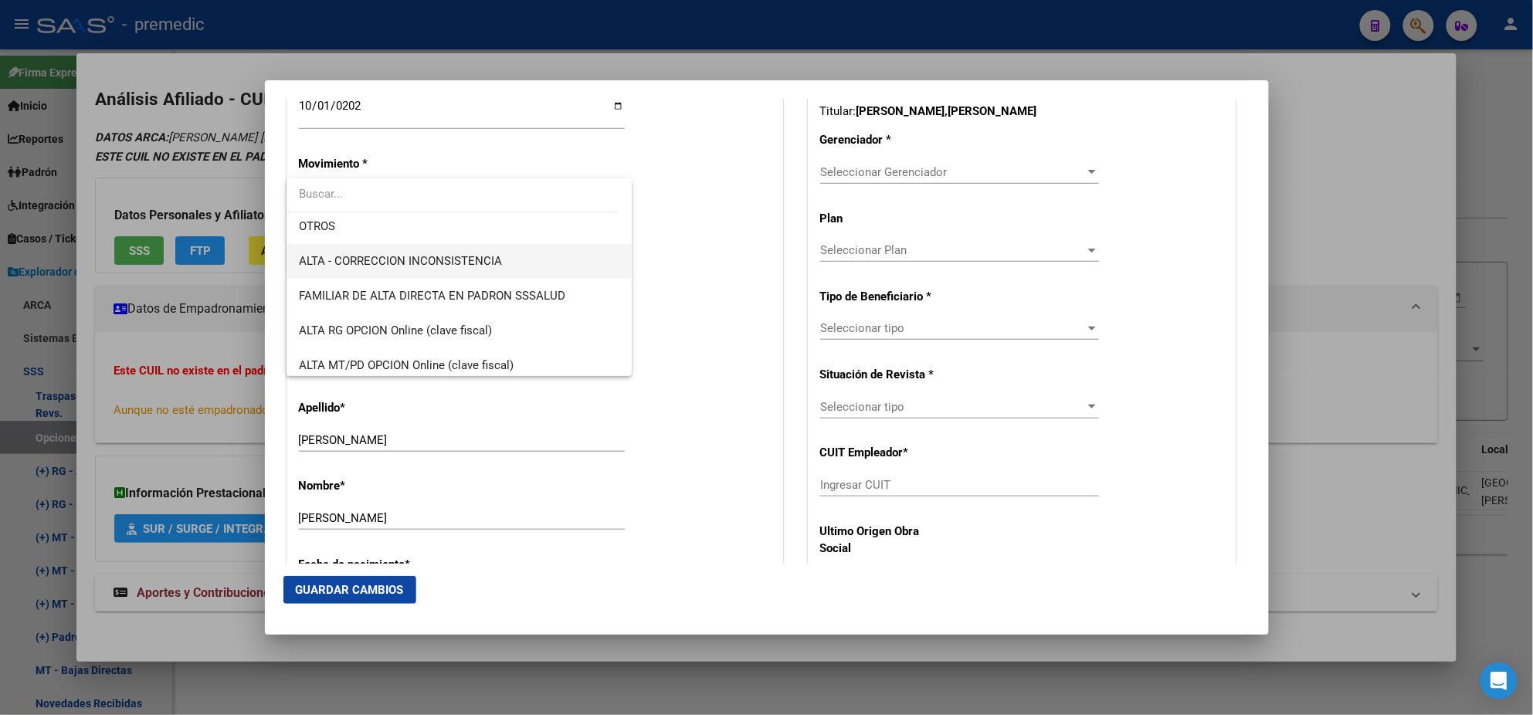
scroll to position [289, 0]
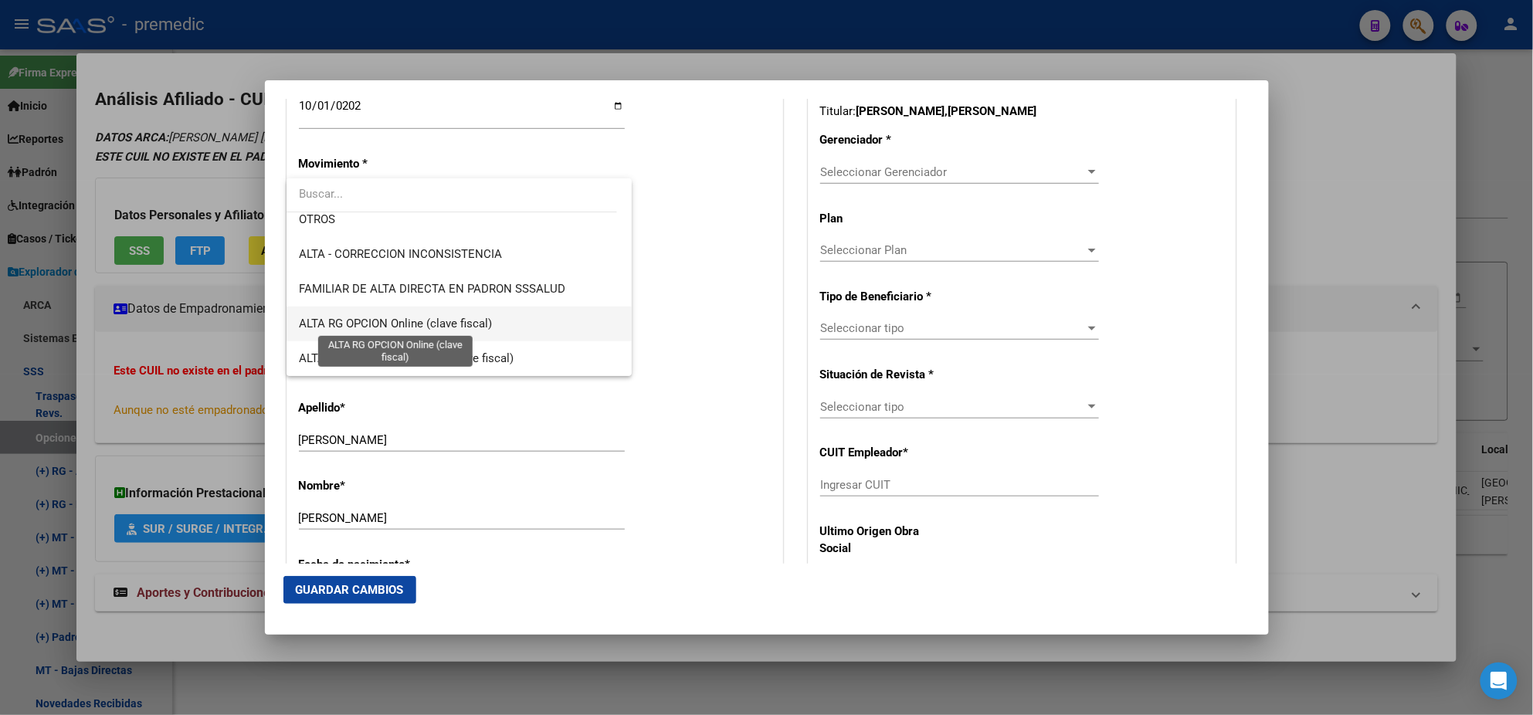
click at [445, 317] on span "ALTA RG OPCION Online (clave fiscal)" at bounding box center [395, 324] width 193 height 14
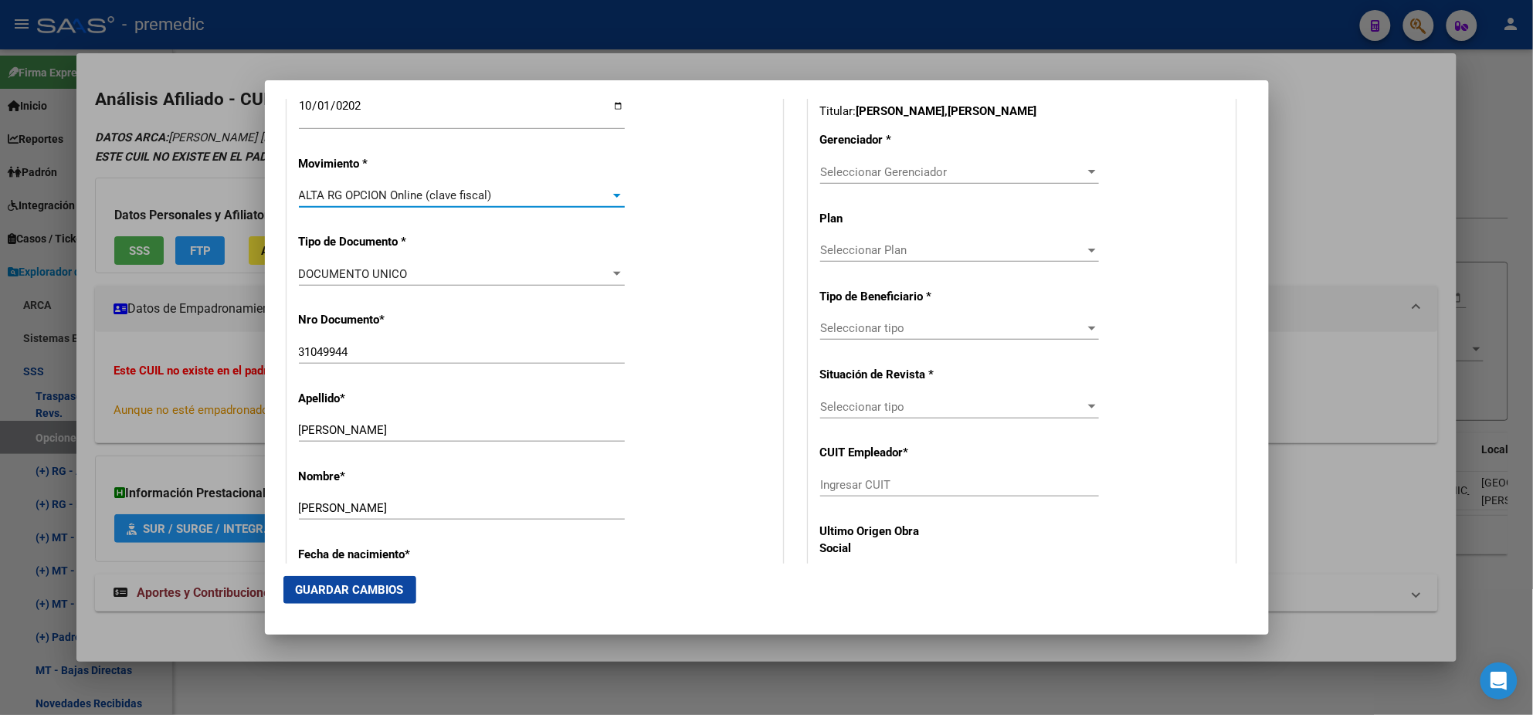
click at [445, 316] on div "Nro Documento * 31049944 Ingresar nro" at bounding box center [535, 339] width 472 height 78
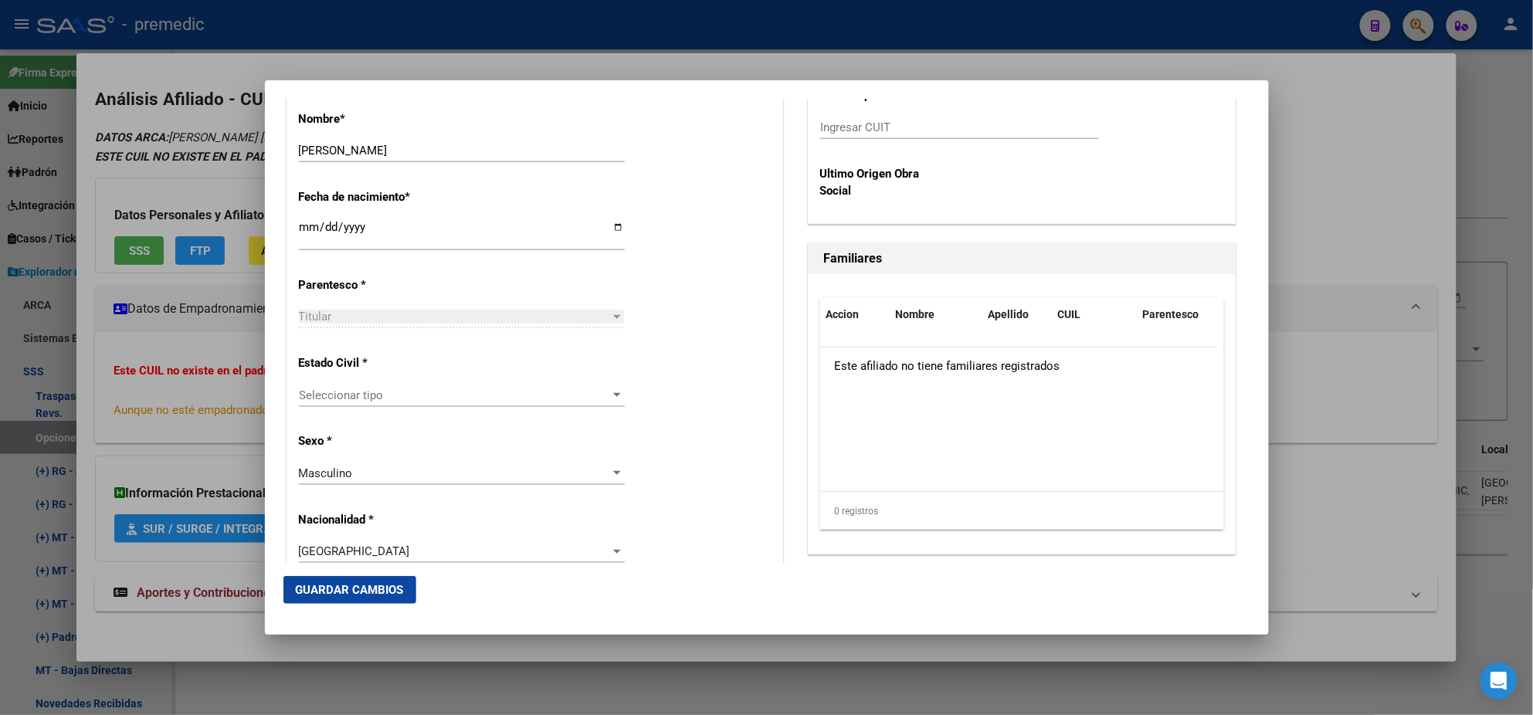
scroll to position [772, 0]
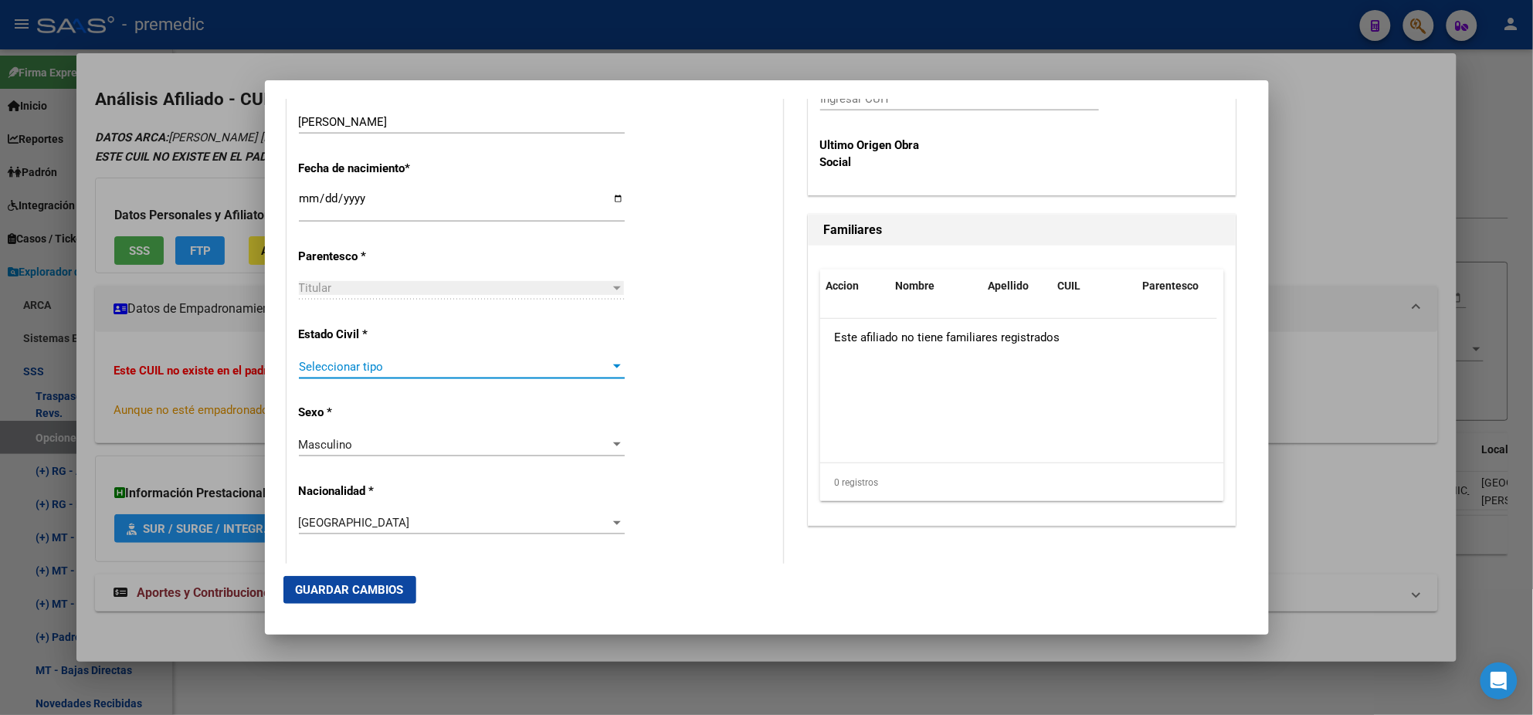
click at [400, 364] on span "Seleccionar tipo" at bounding box center [455, 367] width 312 height 14
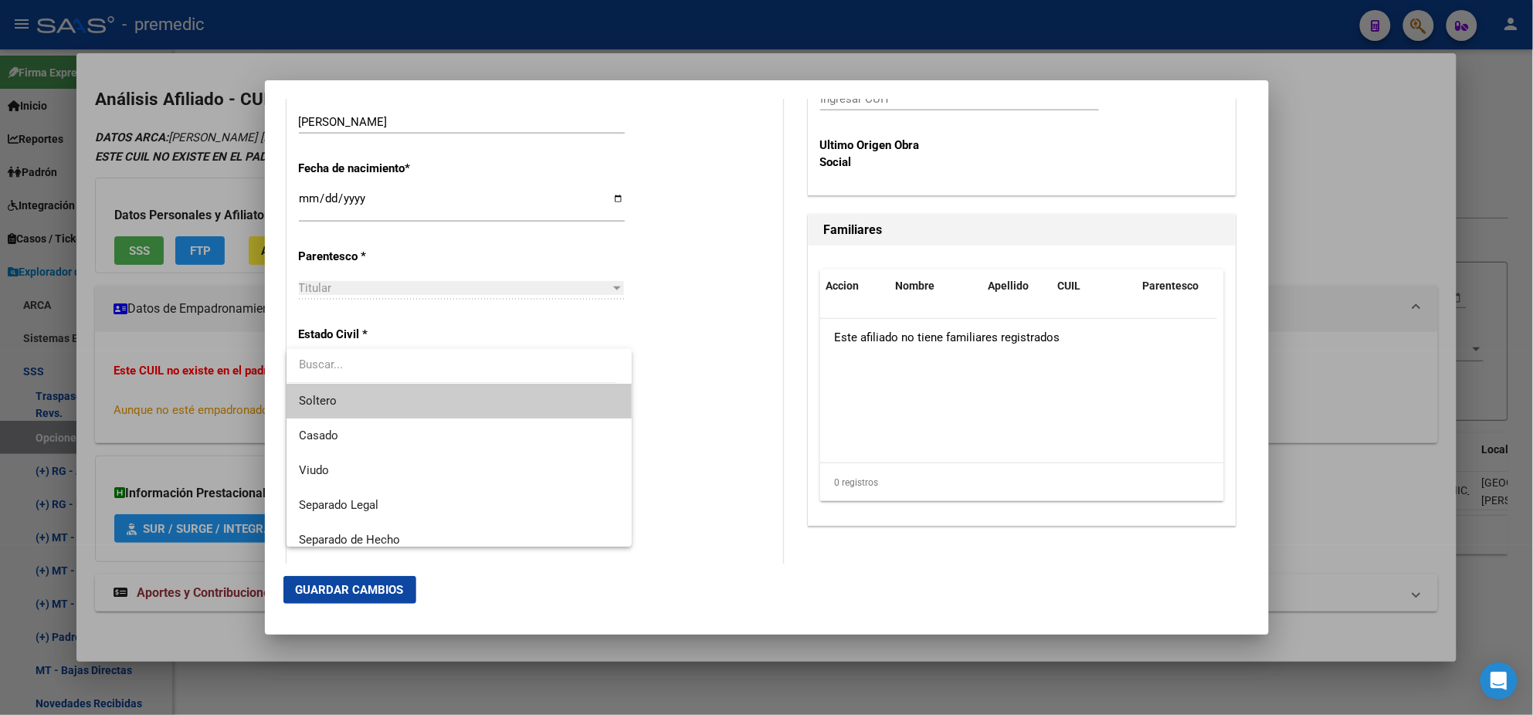
click at [385, 402] on span "Soltero" at bounding box center [459, 401] width 321 height 35
click at [402, 419] on p "Sexo *" at bounding box center [369, 413] width 141 height 18
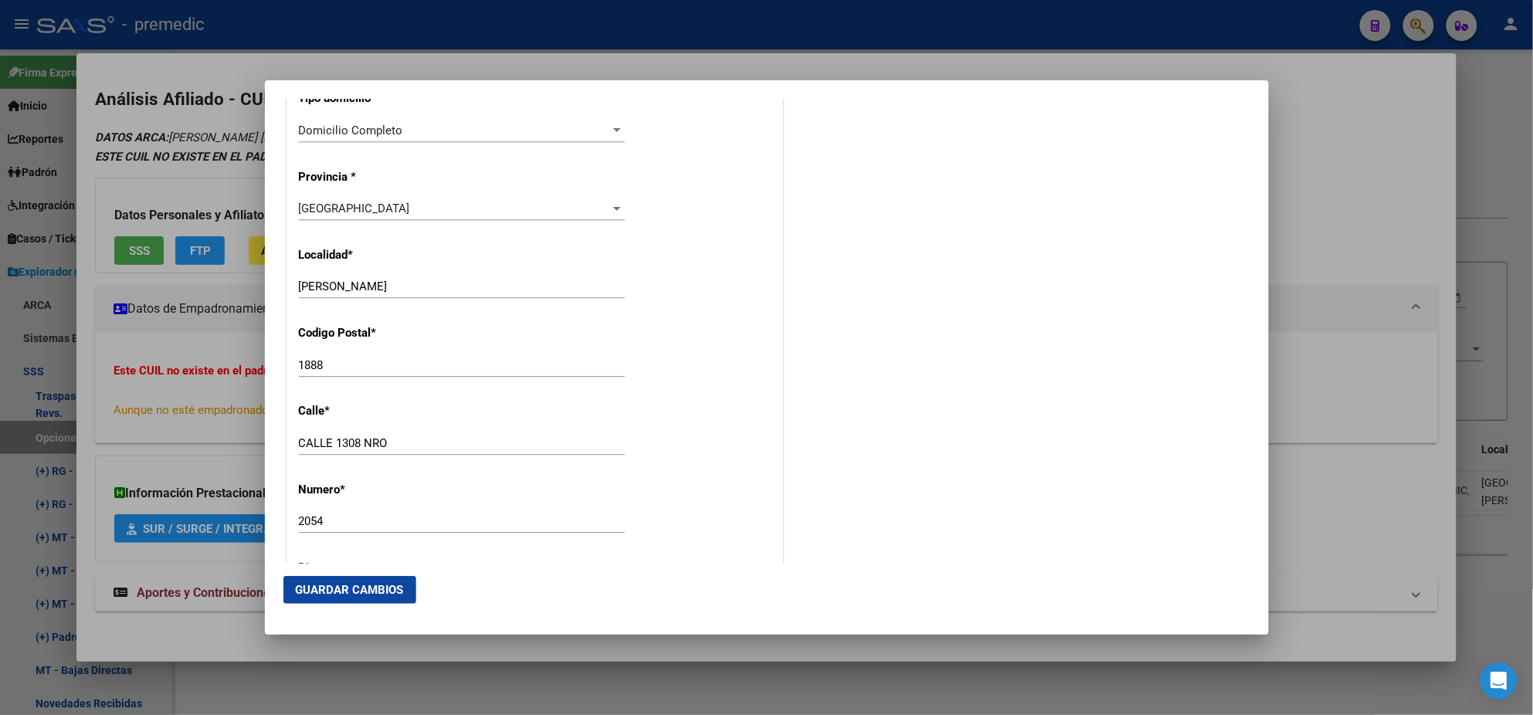
scroll to position [1448, 0]
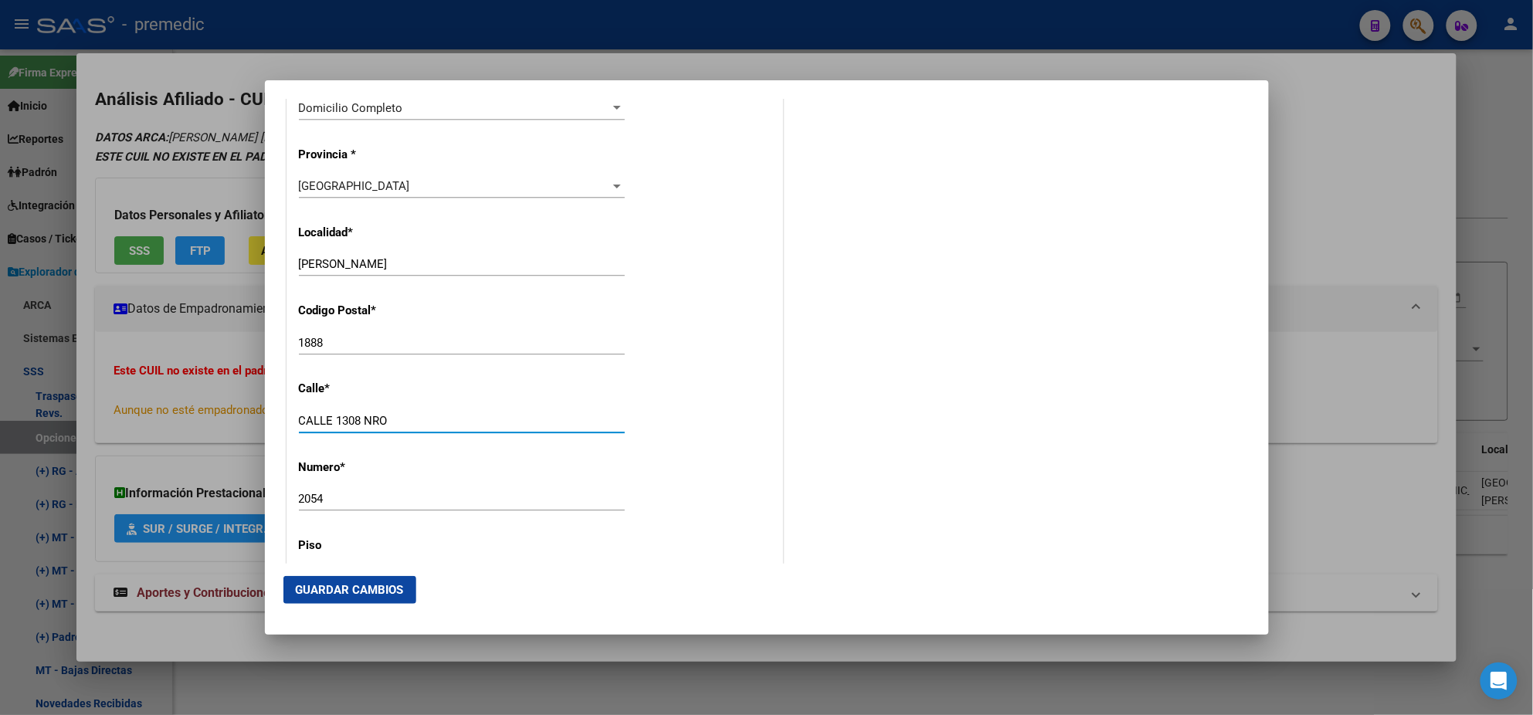
drag, startPoint x: 337, startPoint y: 420, endPoint x: 266, endPoint y: 420, distance: 70.3
click at [266, 420] on mat-dialog-content "Titular Familiar Informable SSS Datos Afiliado Alta Baja Nro Afiliado Ingresar …" at bounding box center [767, 331] width 1004 height 465
click at [368, 421] on input "1308 NRO" at bounding box center [462, 421] width 326 height 14
type input "1308"
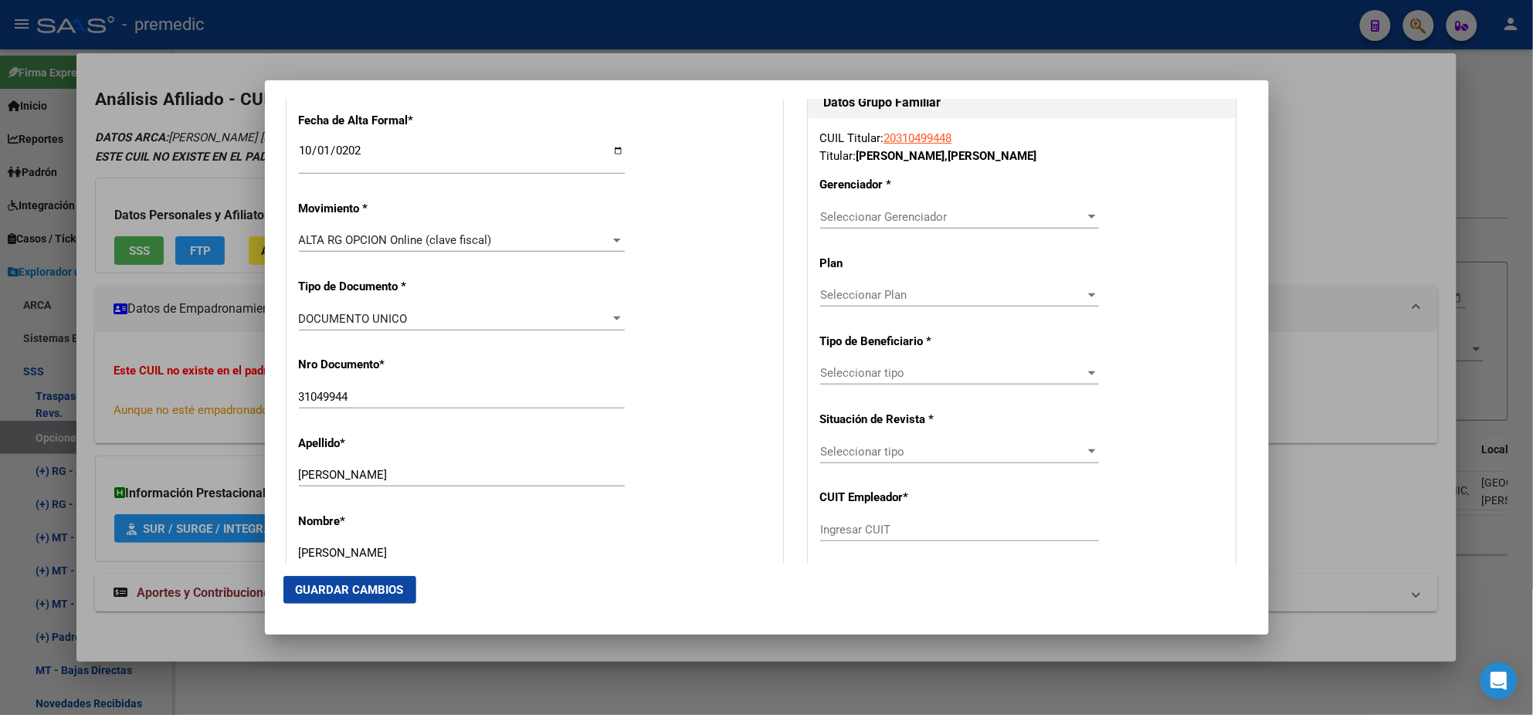
scroll to position [385, 0]
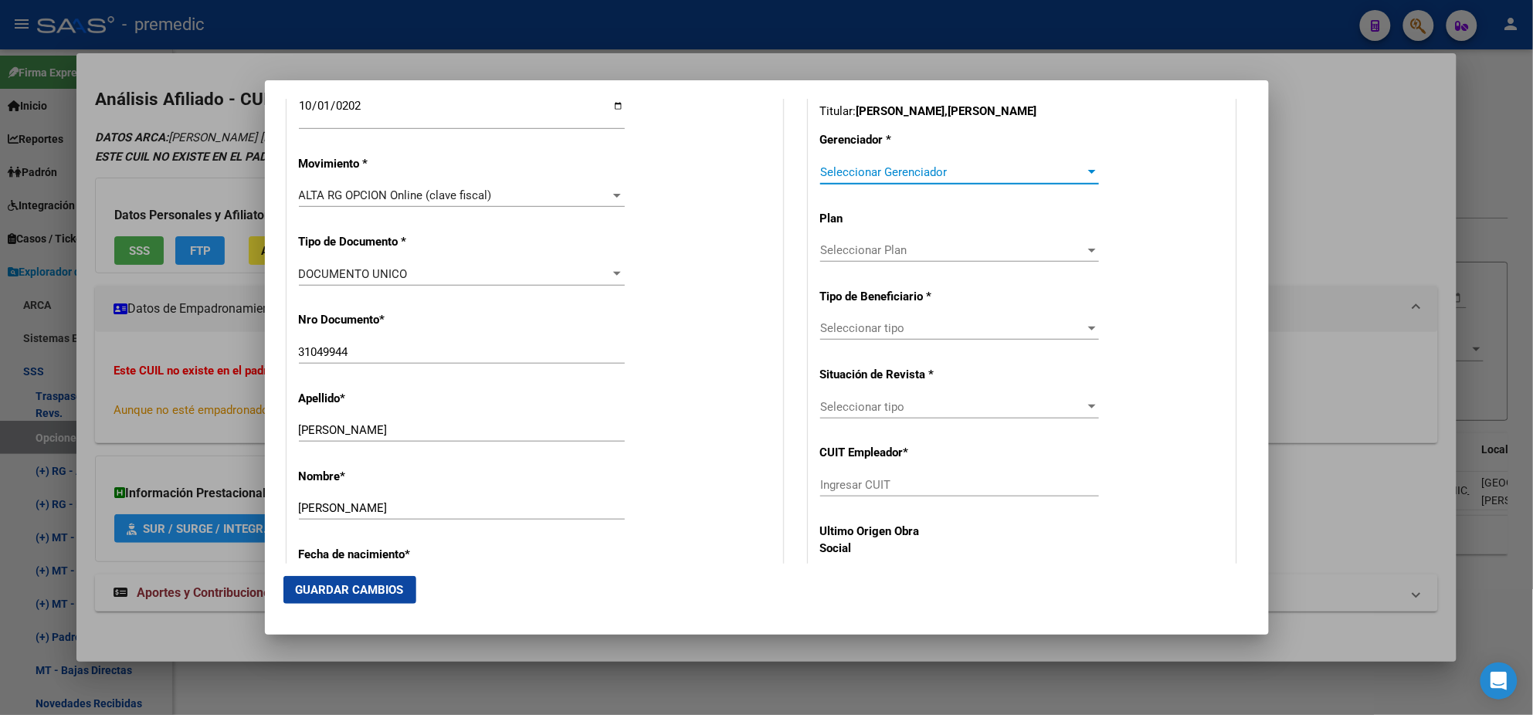
click at [831, 173] on span "Seleccionar Gerenciador" at bounding box center [952, 172] width 265 height 14
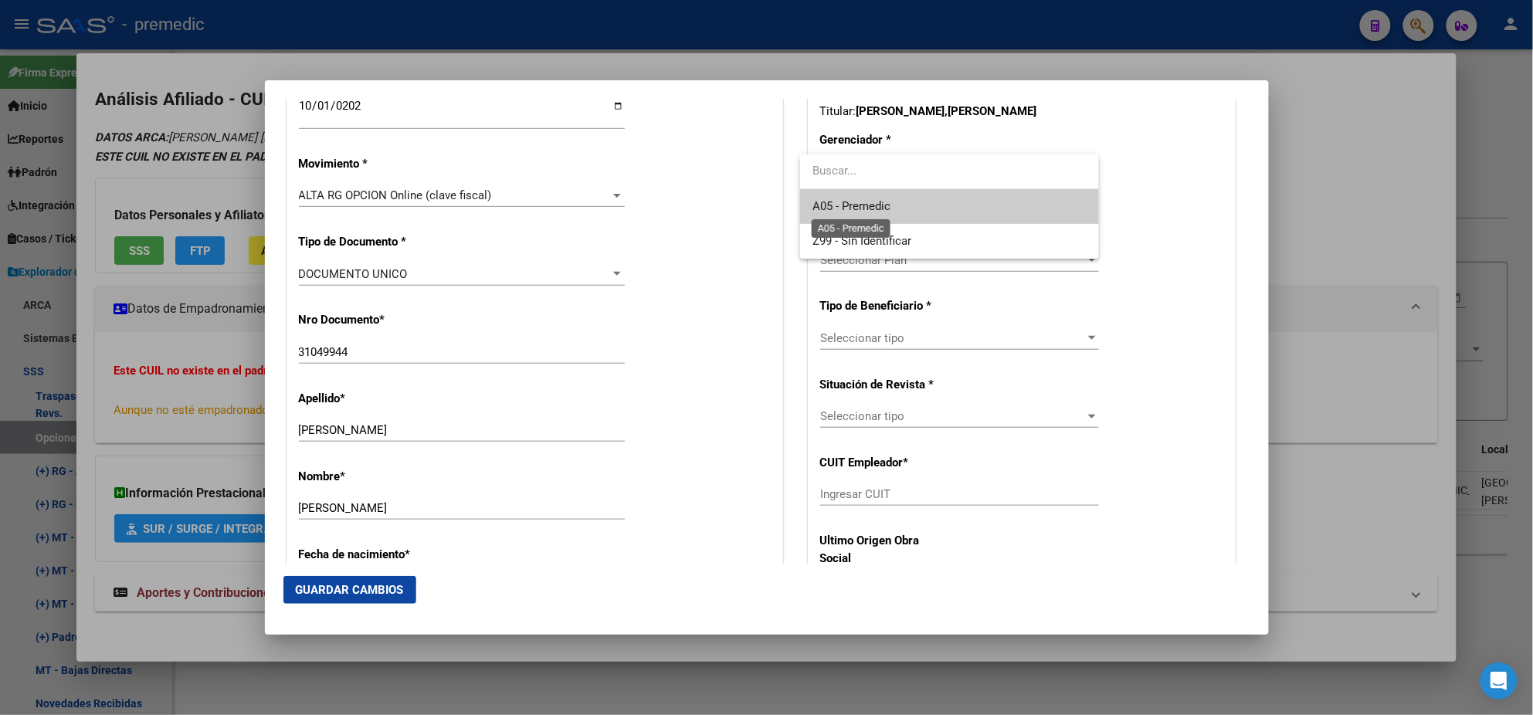
click at [826, 204] on span "A05 - Premedic" at bounding box center [852, 206] width 78 height 14
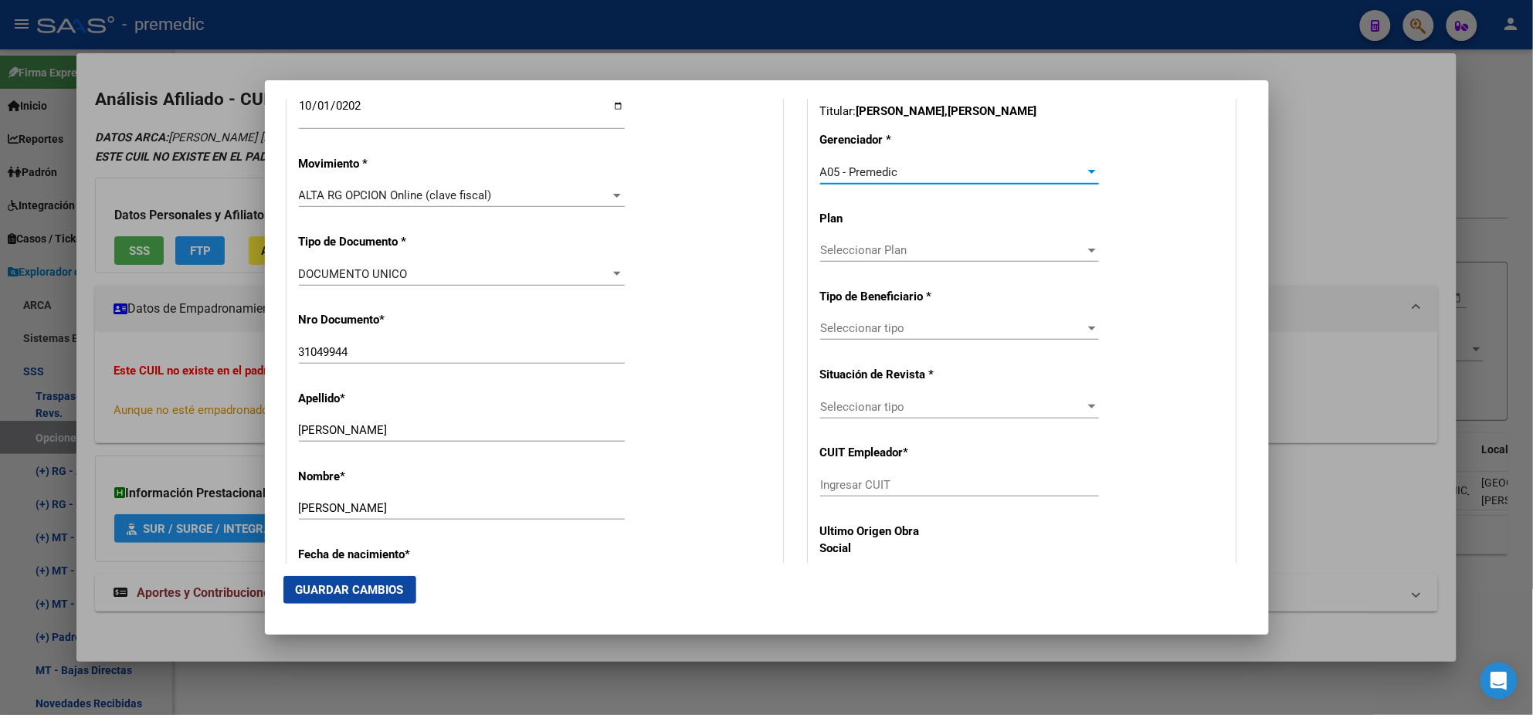
click at [830, 323] on span "Seleccionar tipo" at bounding box center [952, 328] width 265 height 14
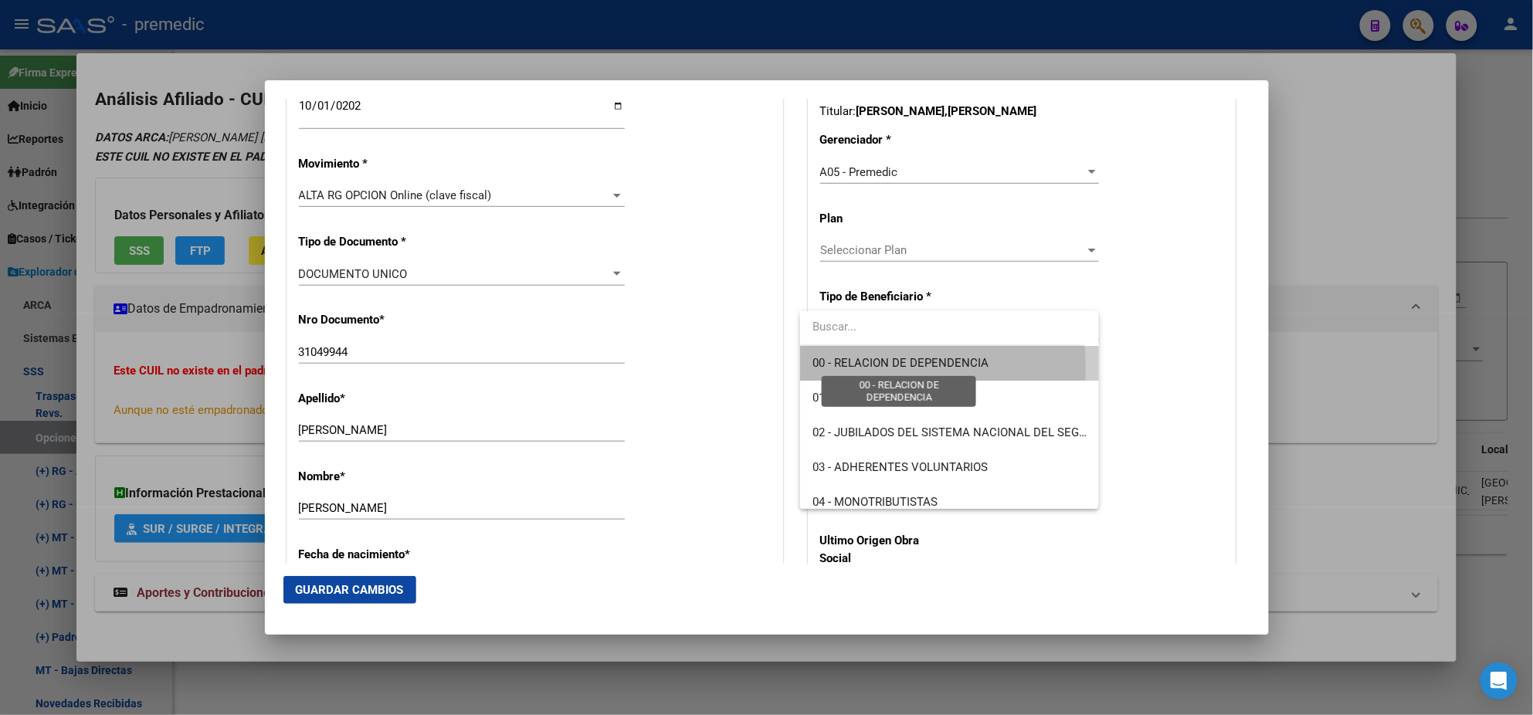
click at [831, 367] on span "00 - RELACION DE DEPENDENCIA" at bounding box center [901, 363] width 176 height 14
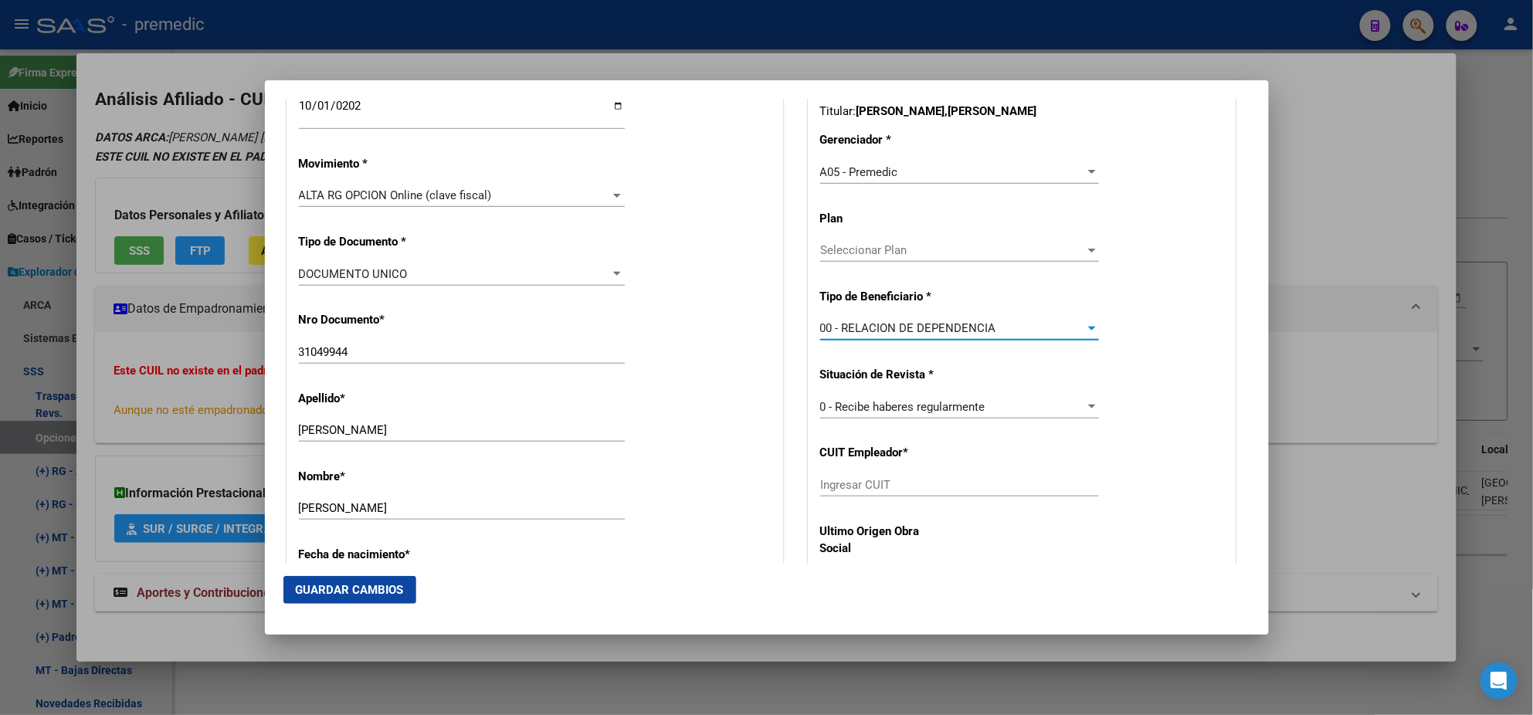
click at [855, 476] on div "Ingresar CUIT" at bounding box center [959, 484] width 279 height 23
paste input "20-31049944-8"
type input "20-31049944-8"
drag, startPoint x: 905, startPoint y: 490, endPoint x: 767, endPoint y: 494, distance: 138.3
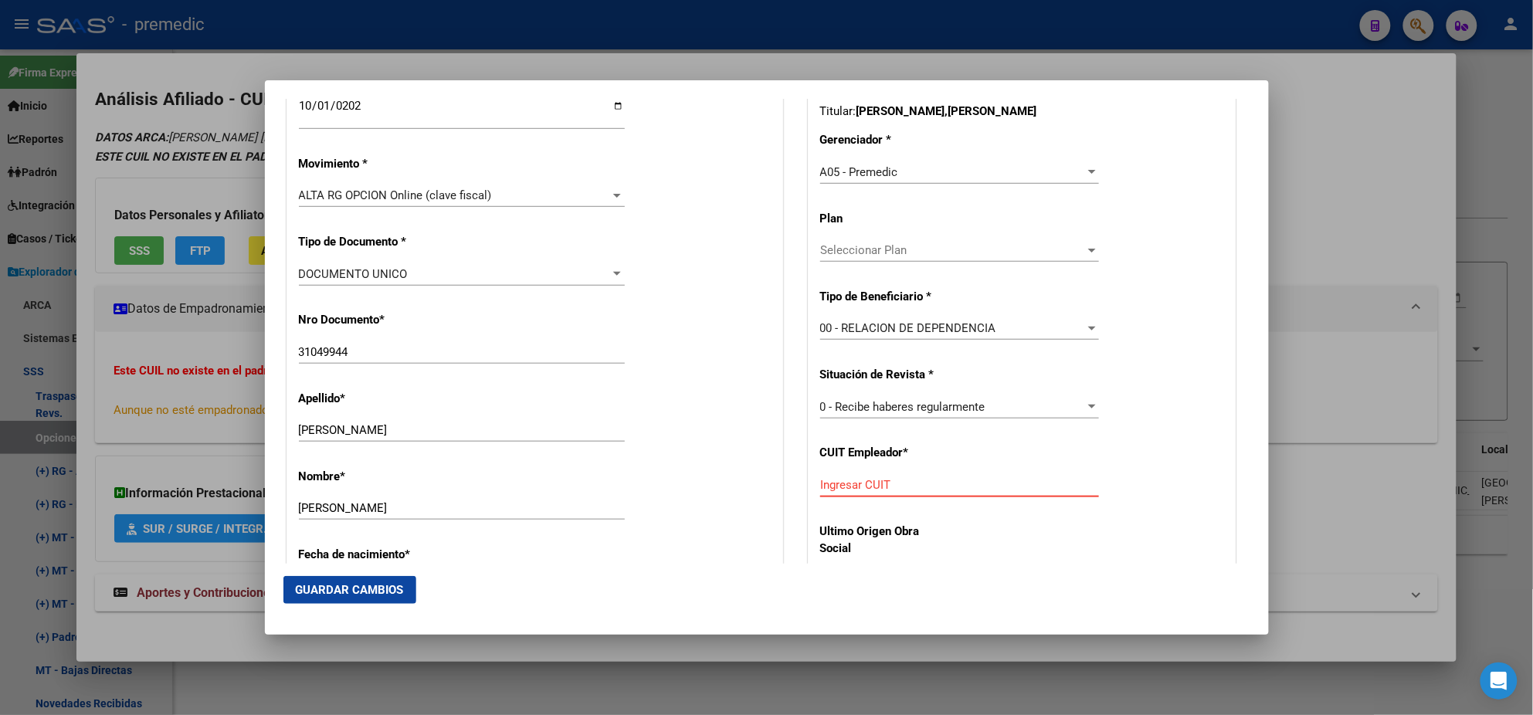
paste input "33-71144059-9"
type input "33-71144059-9"
click at [353, 584] on span "Guardar Cambios" at bounding box center [350, 590] width 108 height 14
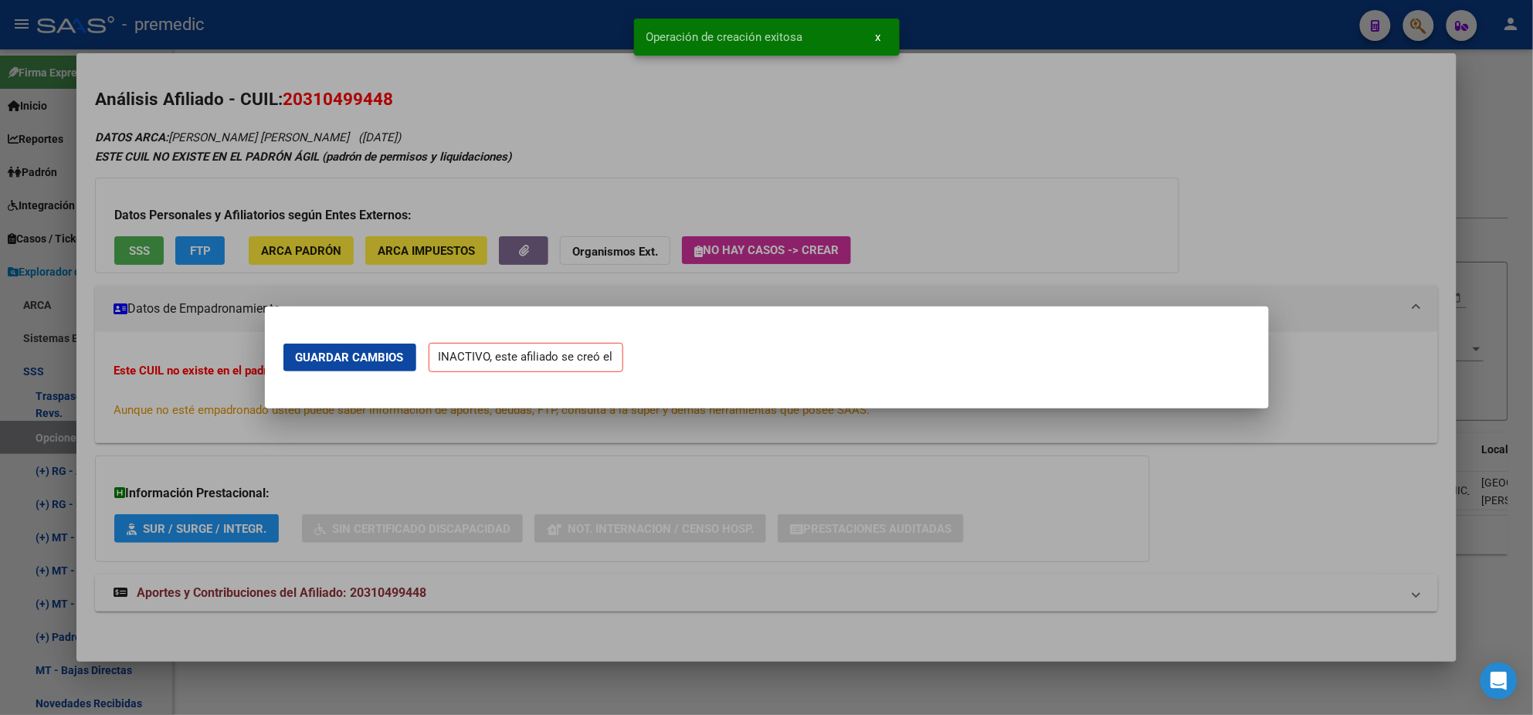
scroll to position [0, 0]
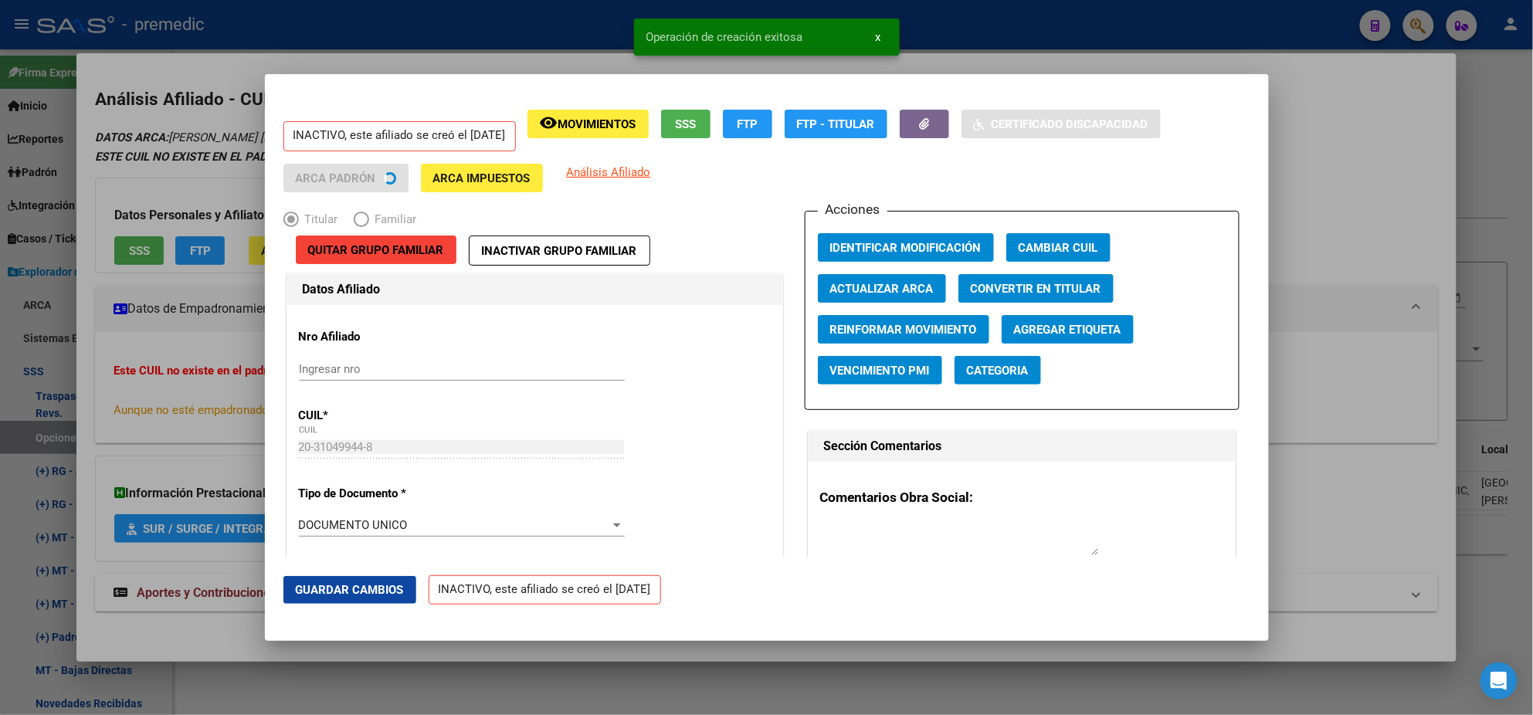
click at [83, 417] on div at bounding box center [766, 357] width 1533 height 715
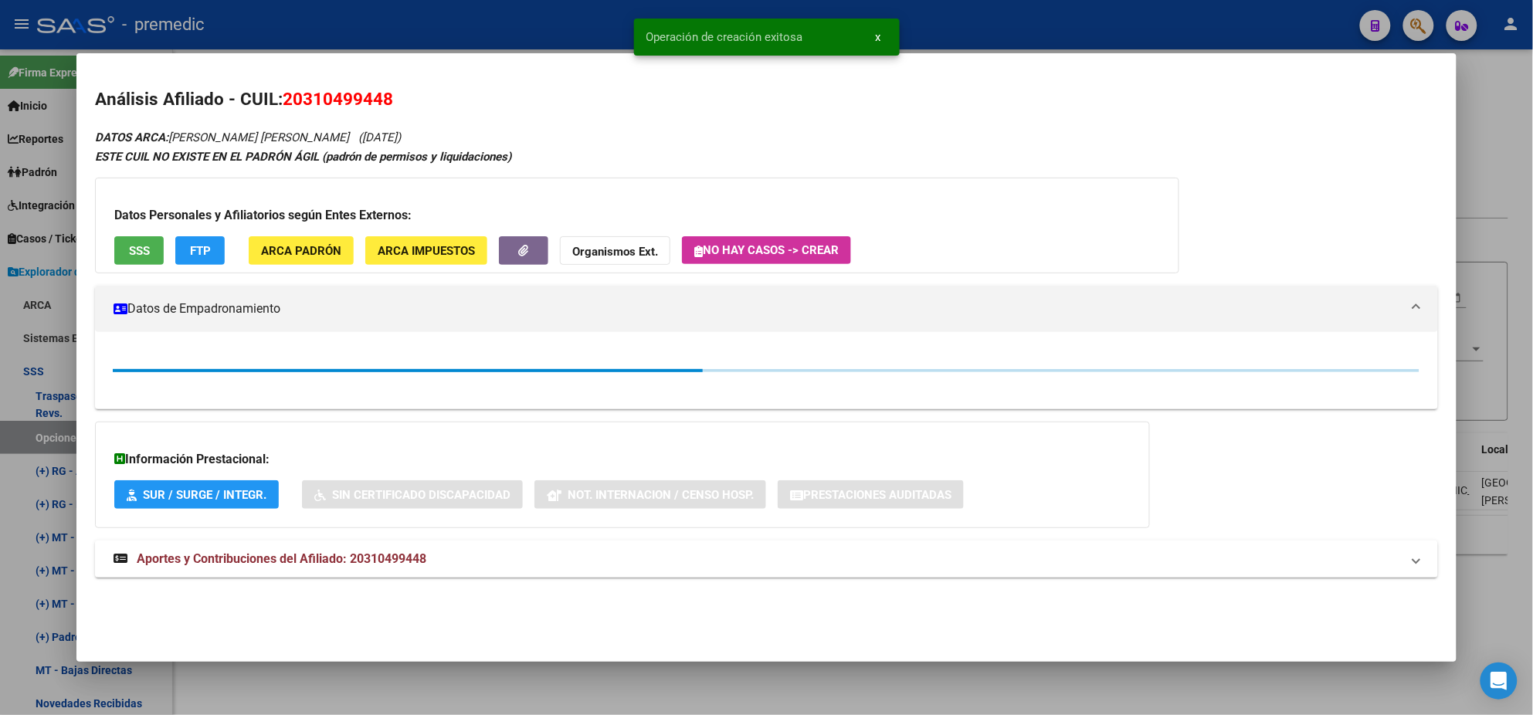
click at [33, 436] on div at bounding box center [766, 357] width 1533 height 715
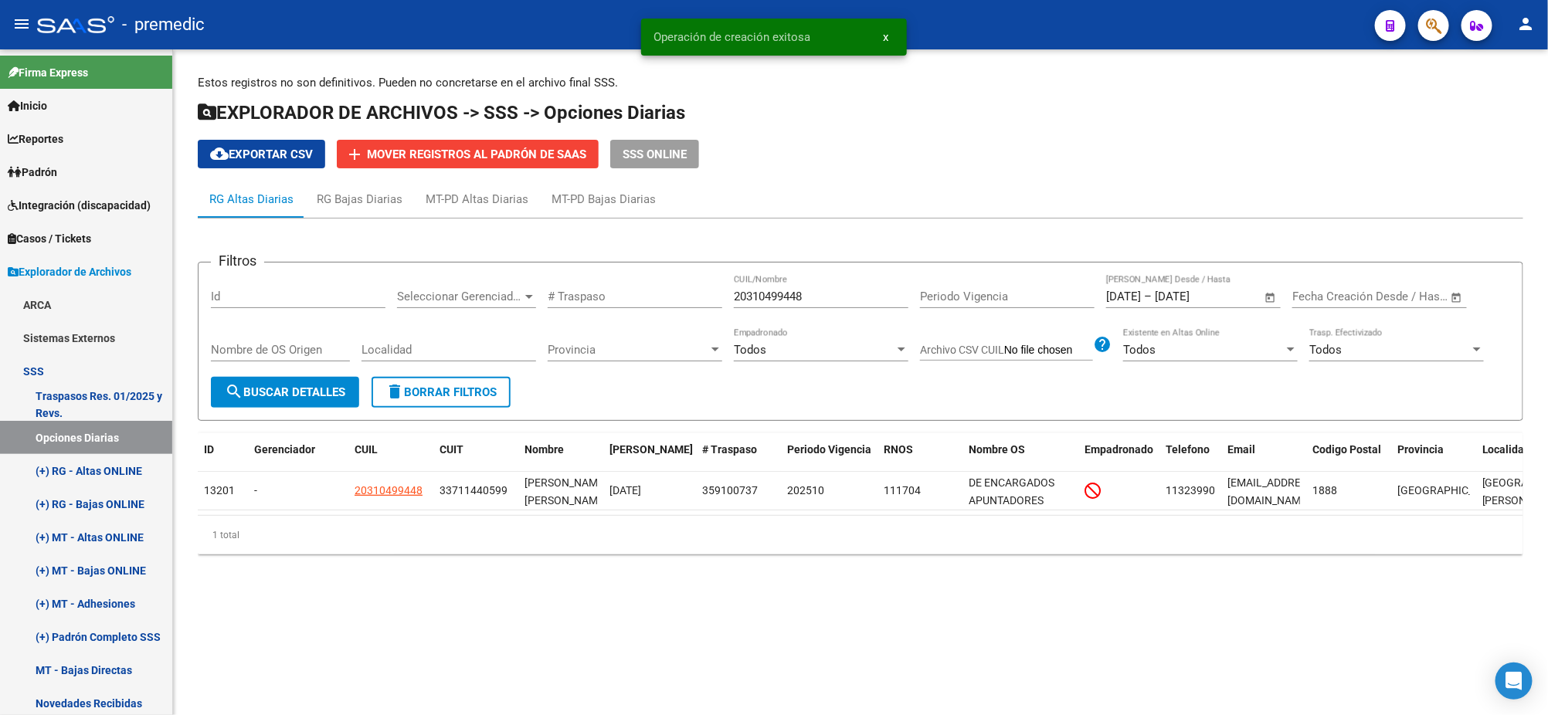
click at [334, 392] on span "search Buscar Detalles" at bounding box center [285, 392] width 120 height 14
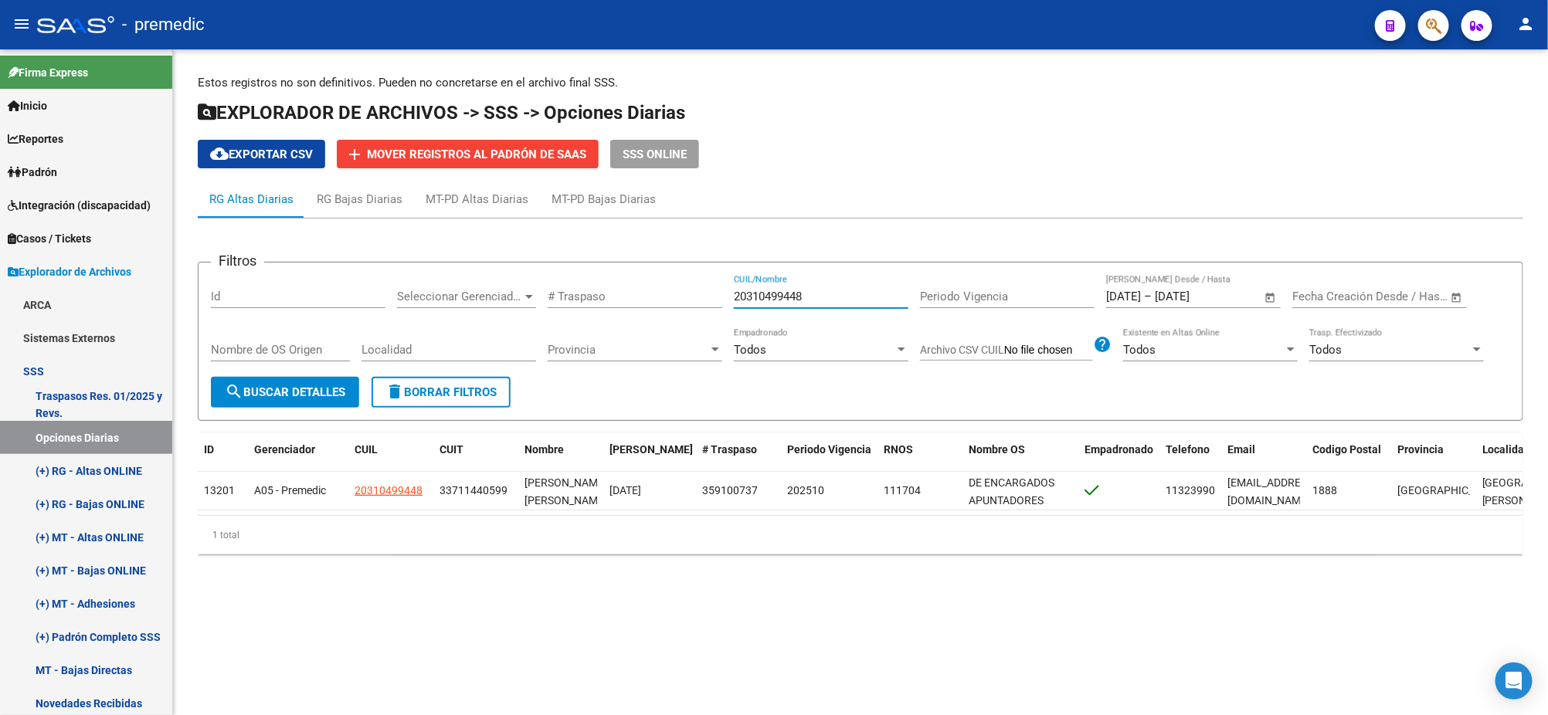
drag, startPoint x: 832, startPoint y: 292, endPoint x: 688, endPoint y: 298, distance: 143.8
click at [689, 298] on div "Filtros Id Seleccionar Gerenciador Seleccionar Gerenciador # Traspaso 203104994…" at bounding box center [860, 326] width 1299 height 102
paste input "31784312"
type input "20331784312"
click at [268, 417] on form "Filtros Id Seleccionar Gerenciador Seleccionar Gerenciador # Traspaso 203317843…" at bounding box center [860, 341] width 1325 height 159
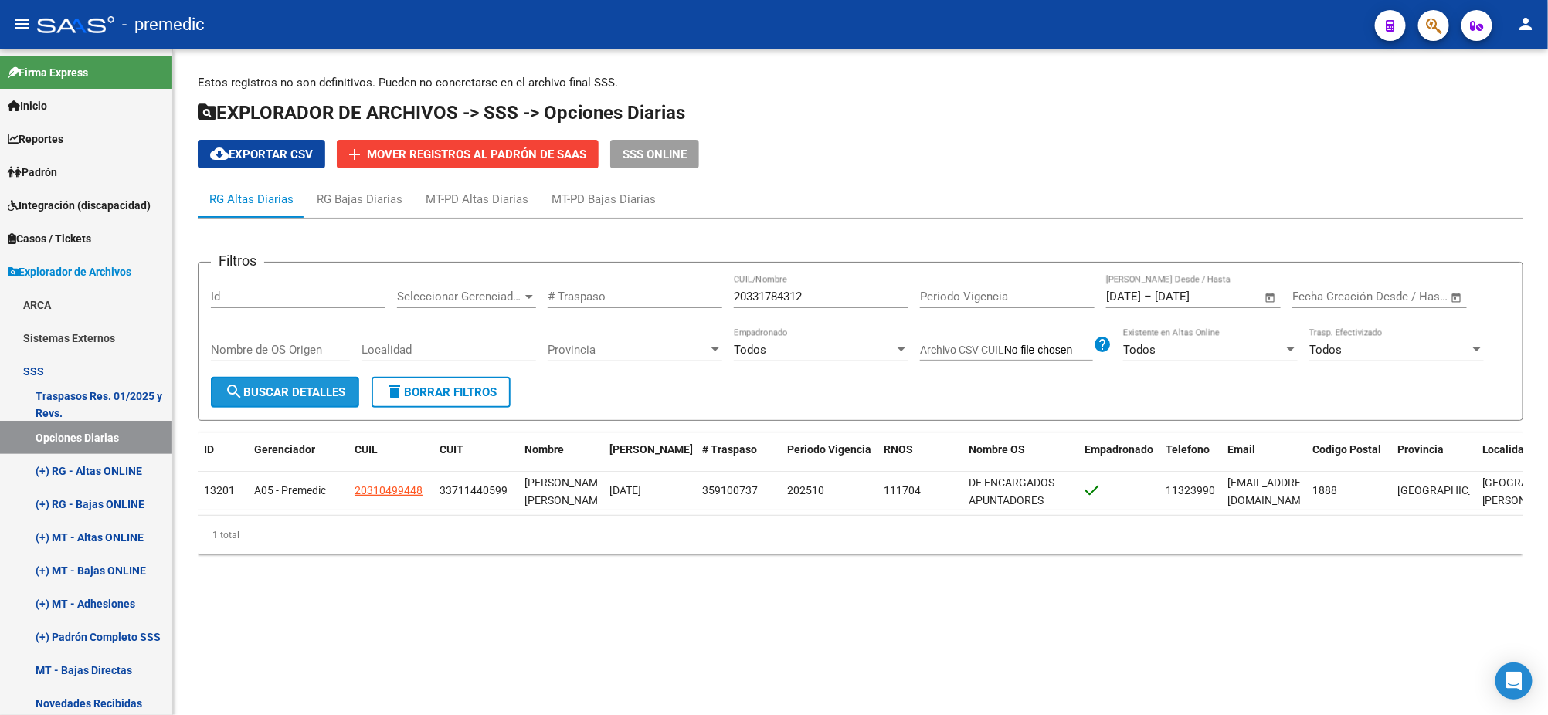
click at [267, 402] on button "search Buscar Detalles" at bounding box center [285, 392] width 148 height 31
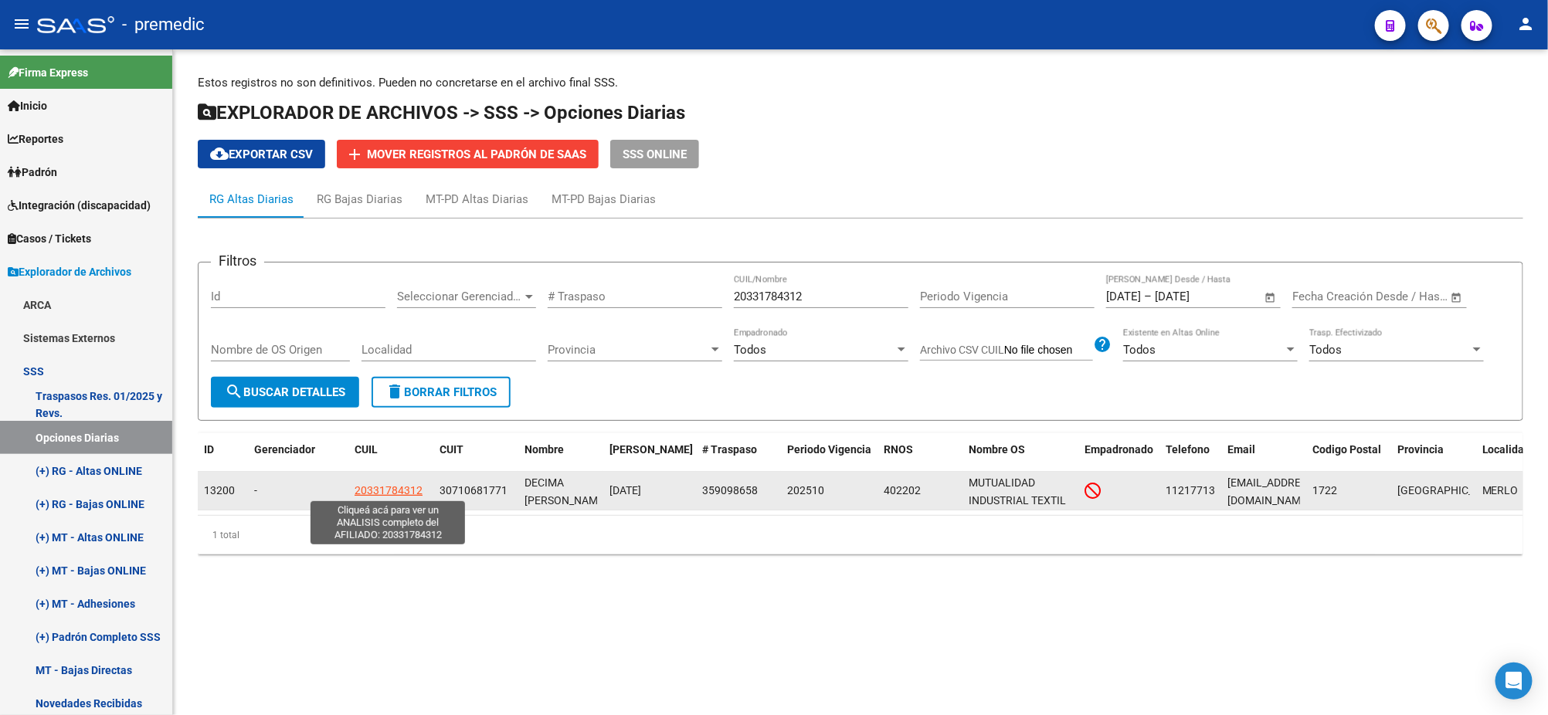
click at [375, 487] on span "20331784312" at bounding box center [389, 490] width 68 height 12
type textarea "20331784312"
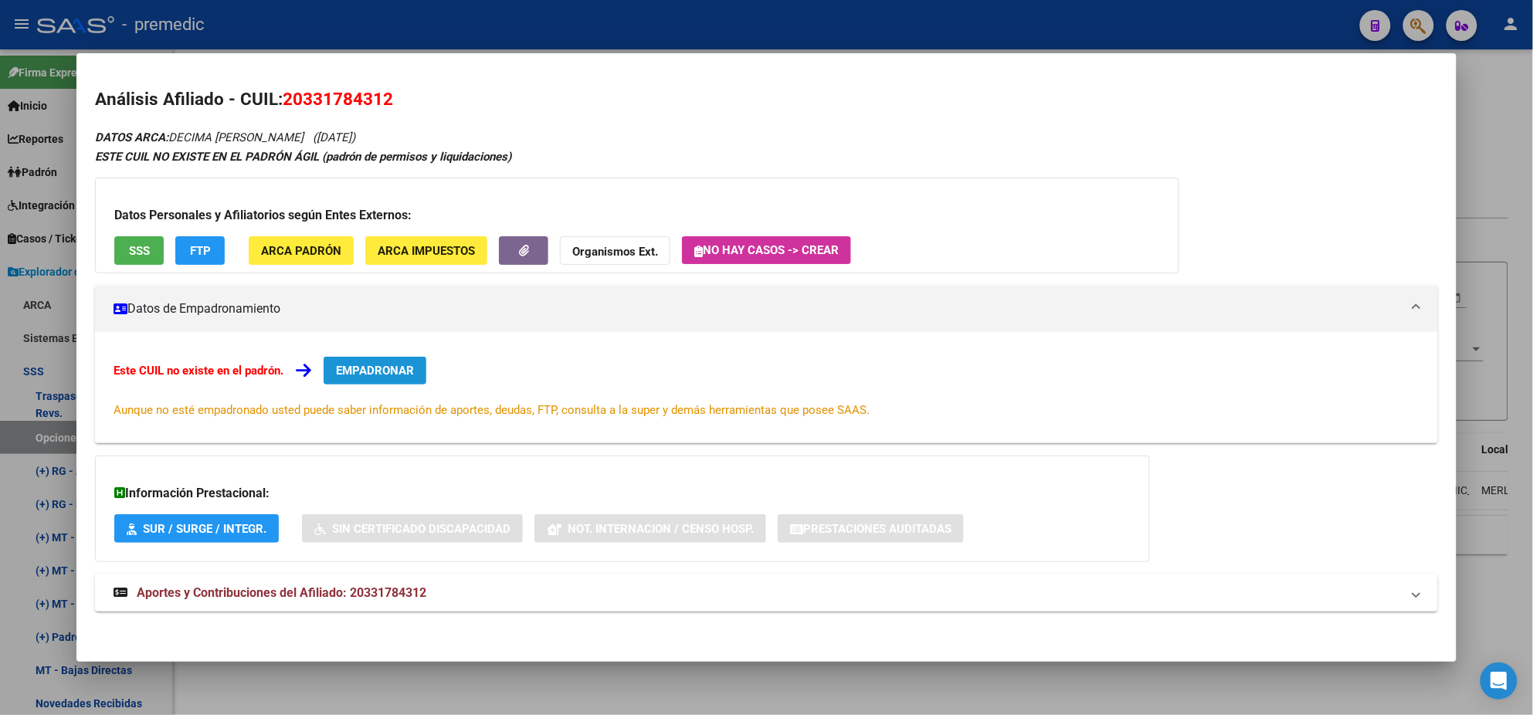
click at [387, 368] on span "EMPADRONAR" at bounding box center [375, 371] width 78 height 14
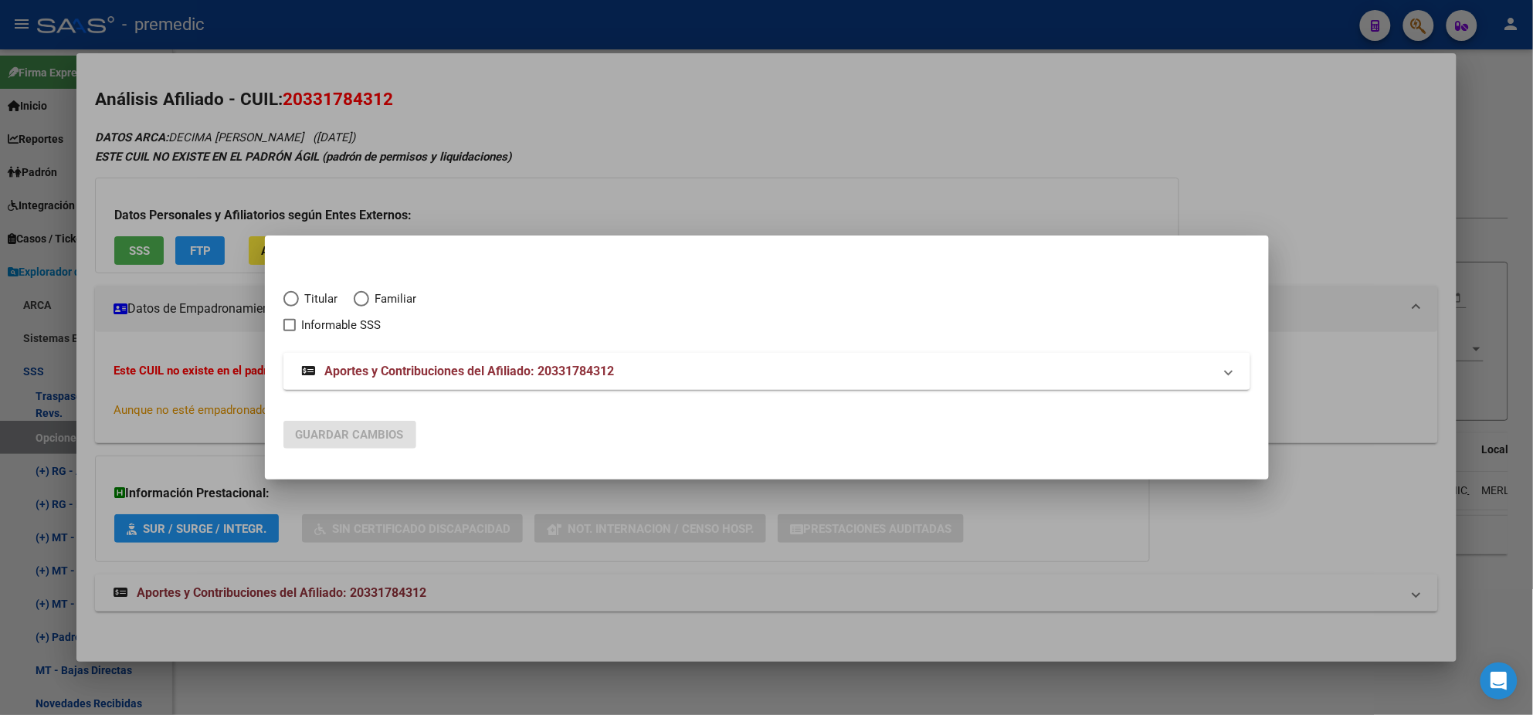
click at [292, 293] on span "Elija una opción" at bounding box center [290, 298] width 15 height 15
click at [292, 293] on input "Titular" at bounding box center [290, 298] width 15 height 15
radio input "true"
checkbox input "true"
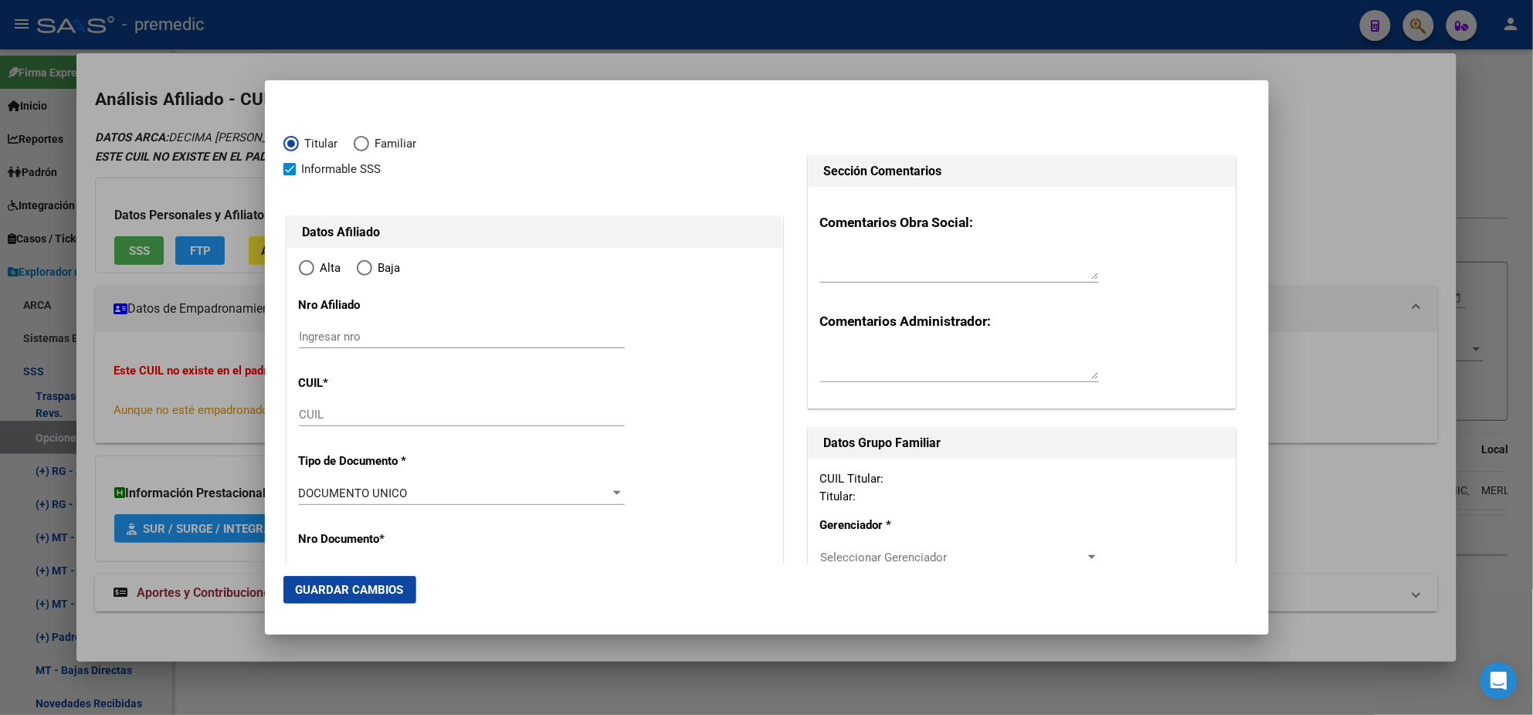
type input "20-33178431-2"
type input "33178431"
type input "DECIMA"
type input "[PERSON_NAME]"
type input "[DATE]"
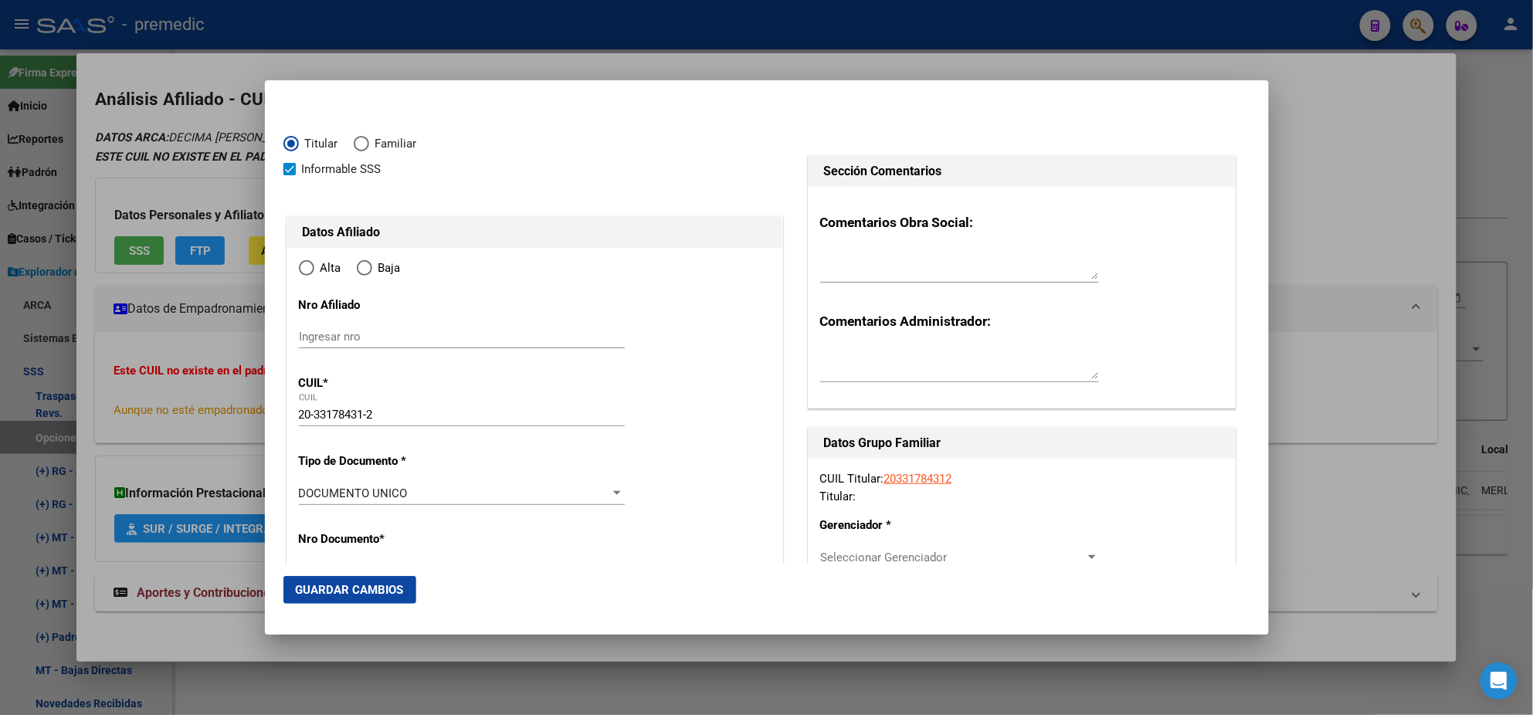
type input "[GEOGRAPHIC_DATA]"
type input "1722"
type input "[PERSON_NAME]"
type input "2289"
radio input "true"
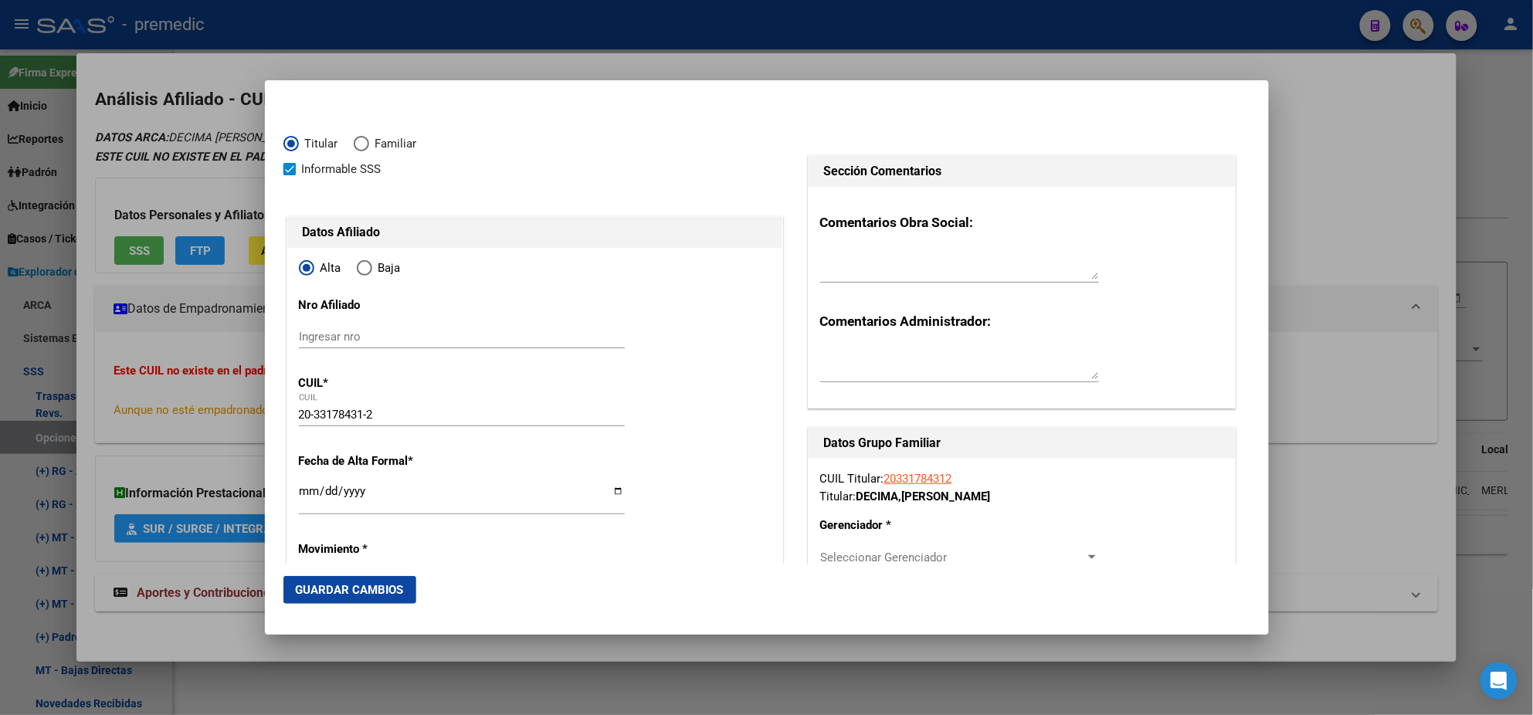
type input "[GEOGRAPHIC_DATA]"
click at [303, 490] on input "Ingresar fecha" at bounding box center [462, 497] width 326 height 25
type input "[DATE]"
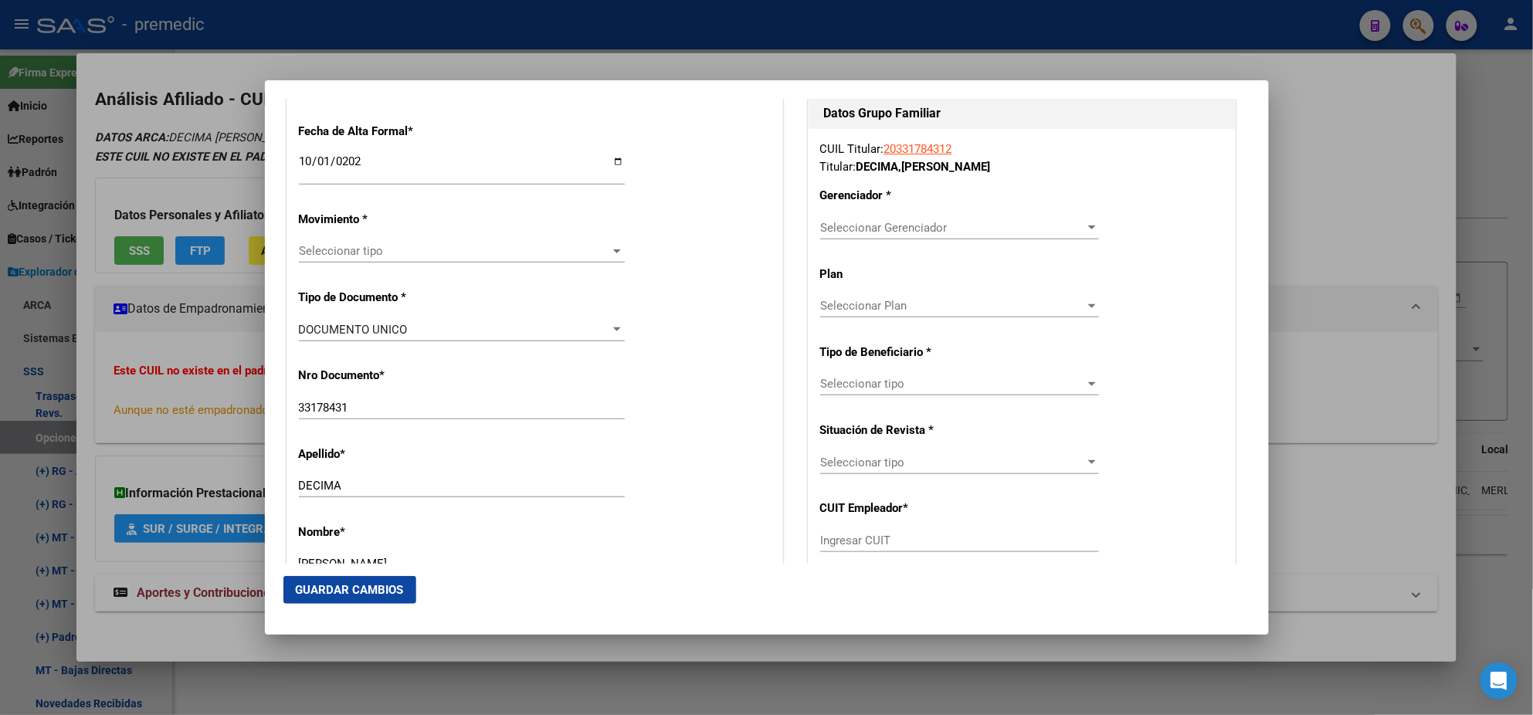
scroll to position [385, 0]
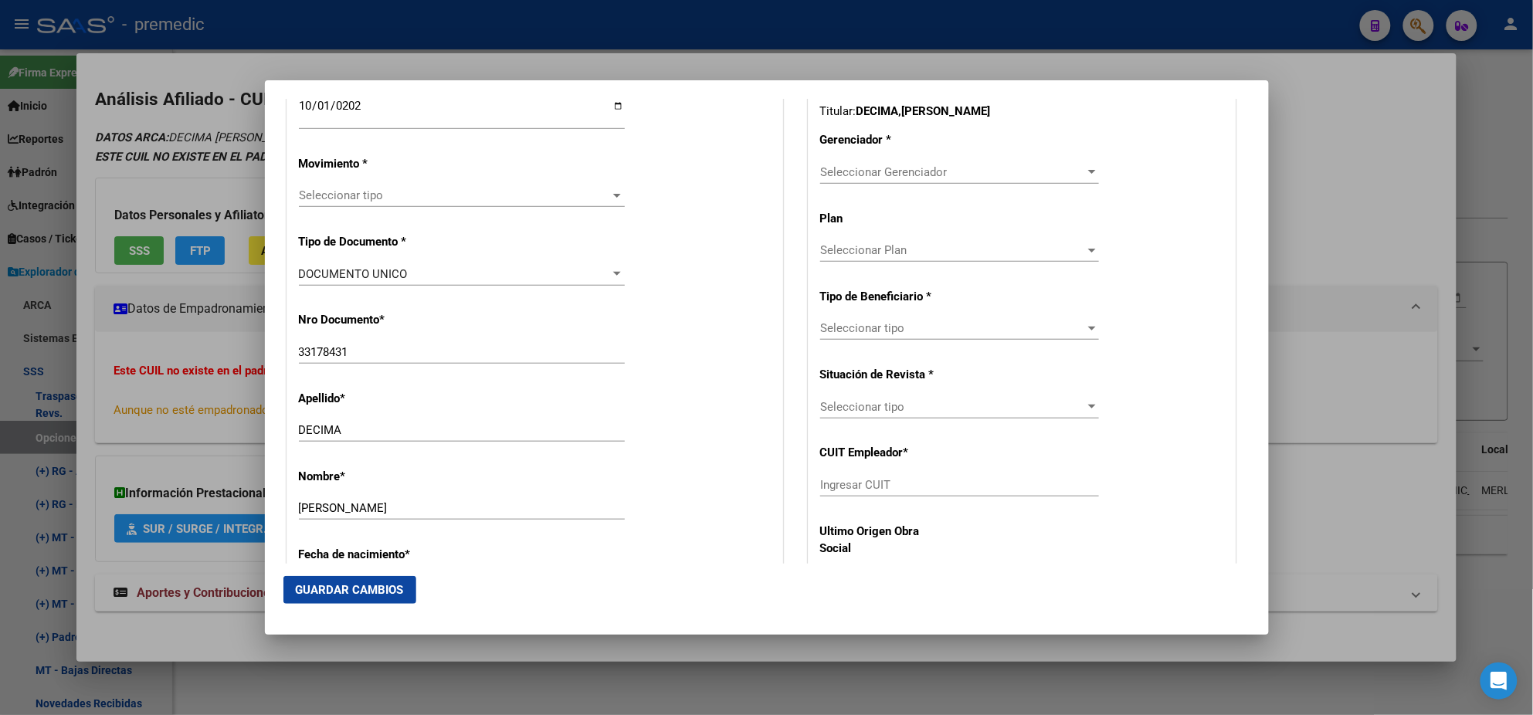
click at [355, 203] on div "Seleccionar tipo Seleccionar tipo" at bounding box center [462, 195] width 326 height 23
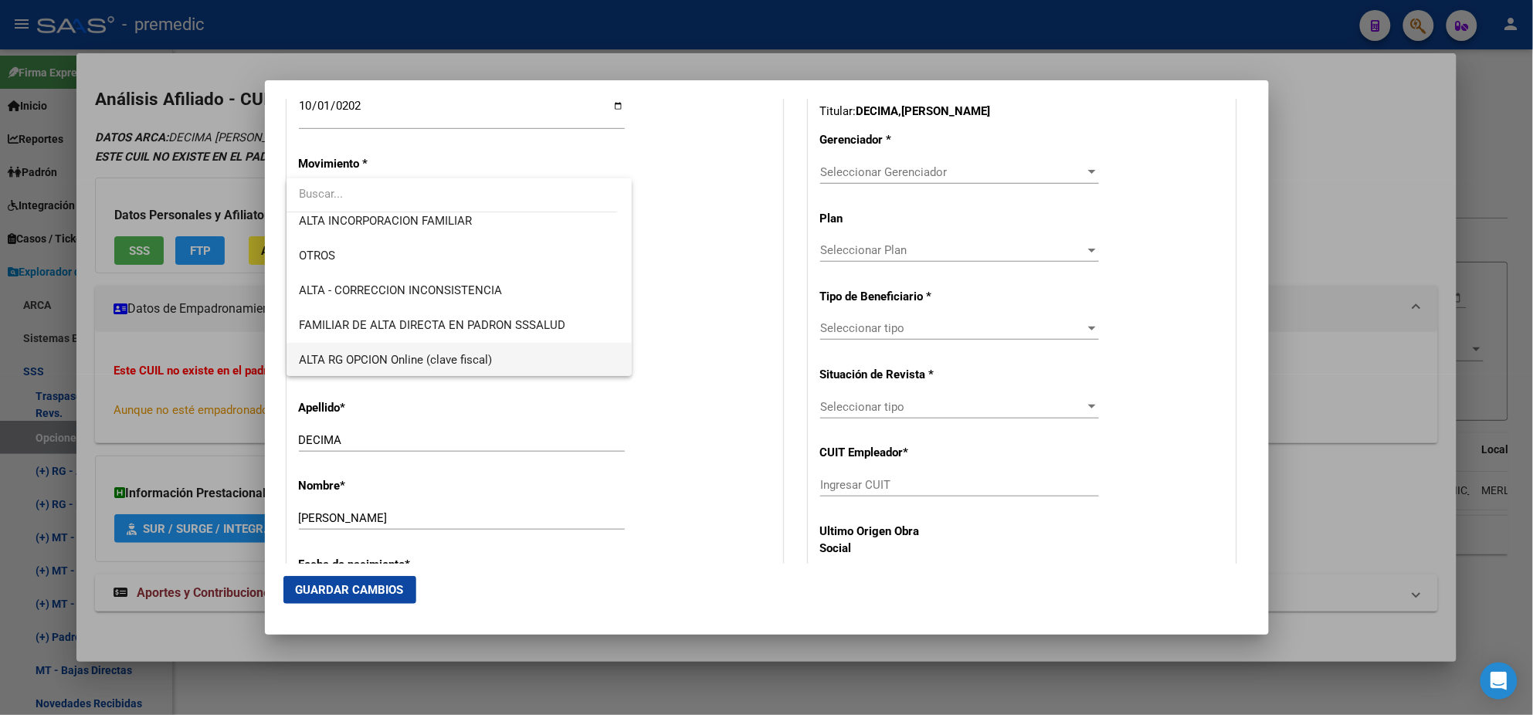
scroll to position [289, 0]
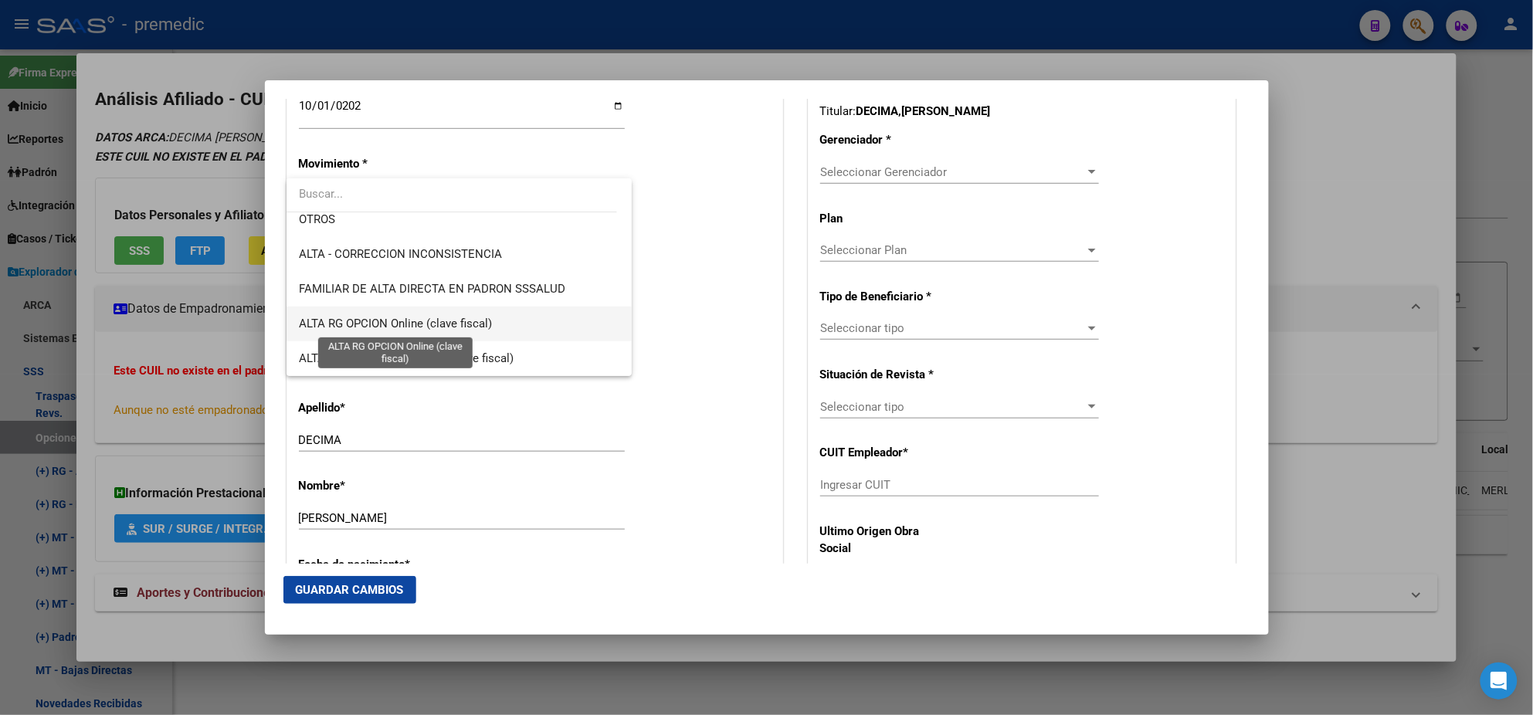
click at [464, 321] on span "ALTA RG OPCION Online (clave fiscal)" at bounding box center [395, 324] width 193 height 14
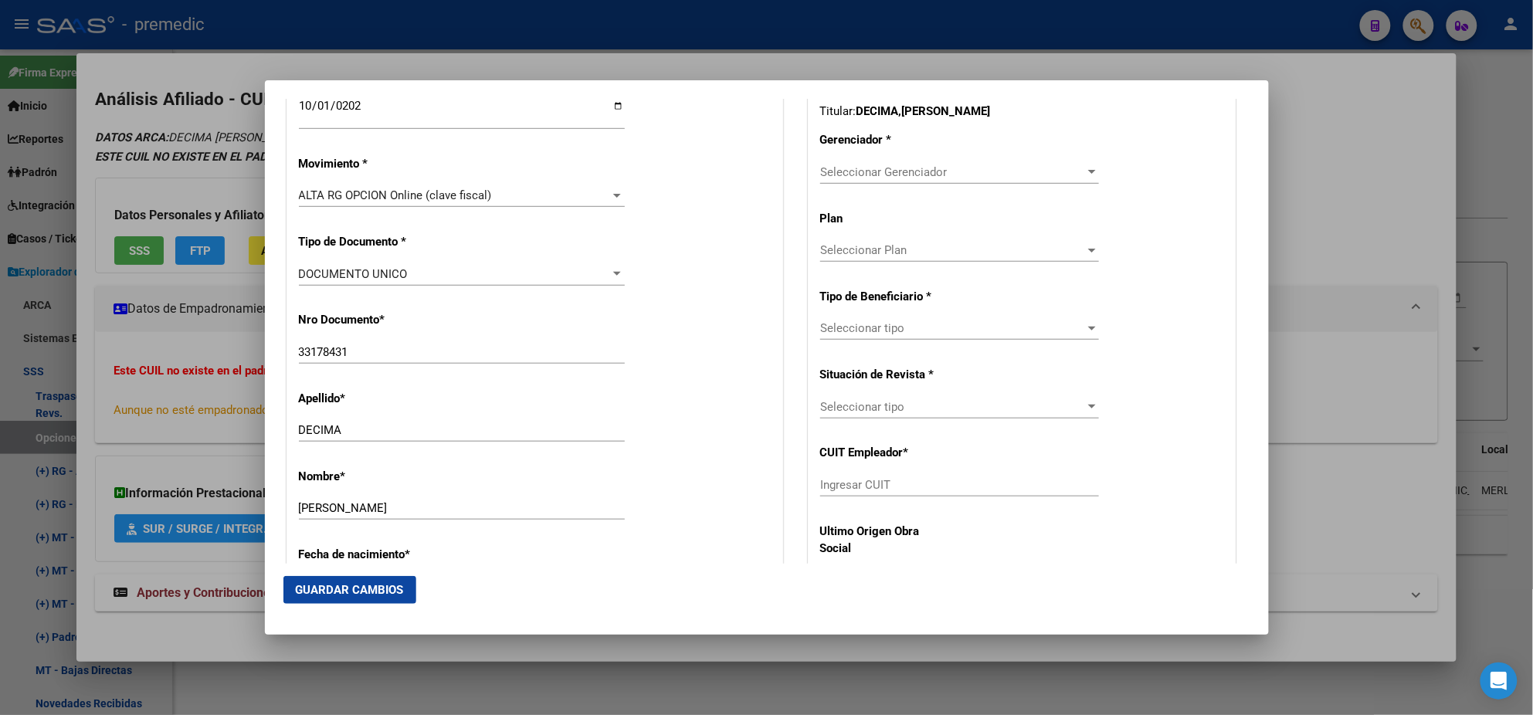
click at [522, 321] on div "Nro Documento * 33178431 Ingresar nro" at bounding box center [535, 339] width 472 height 78
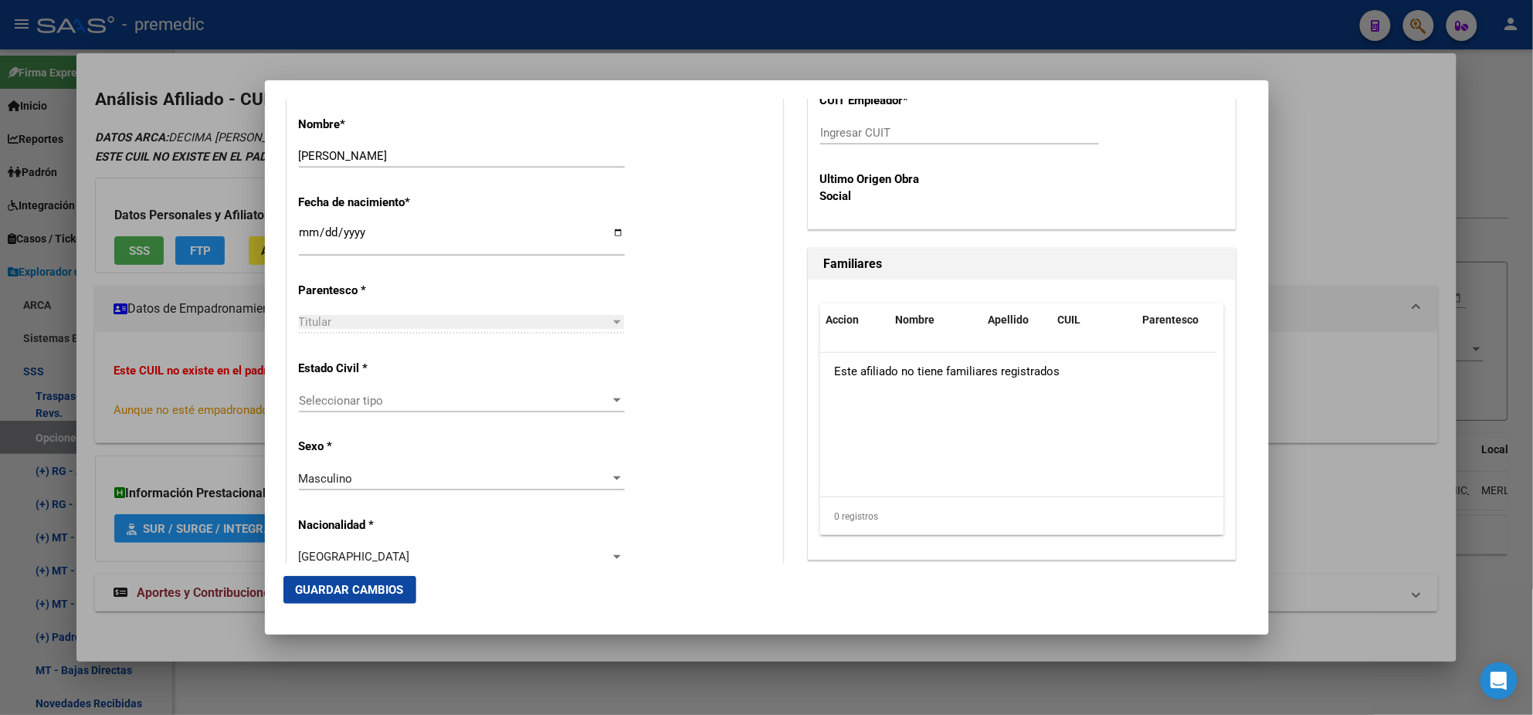
scroll to position [772, 0]
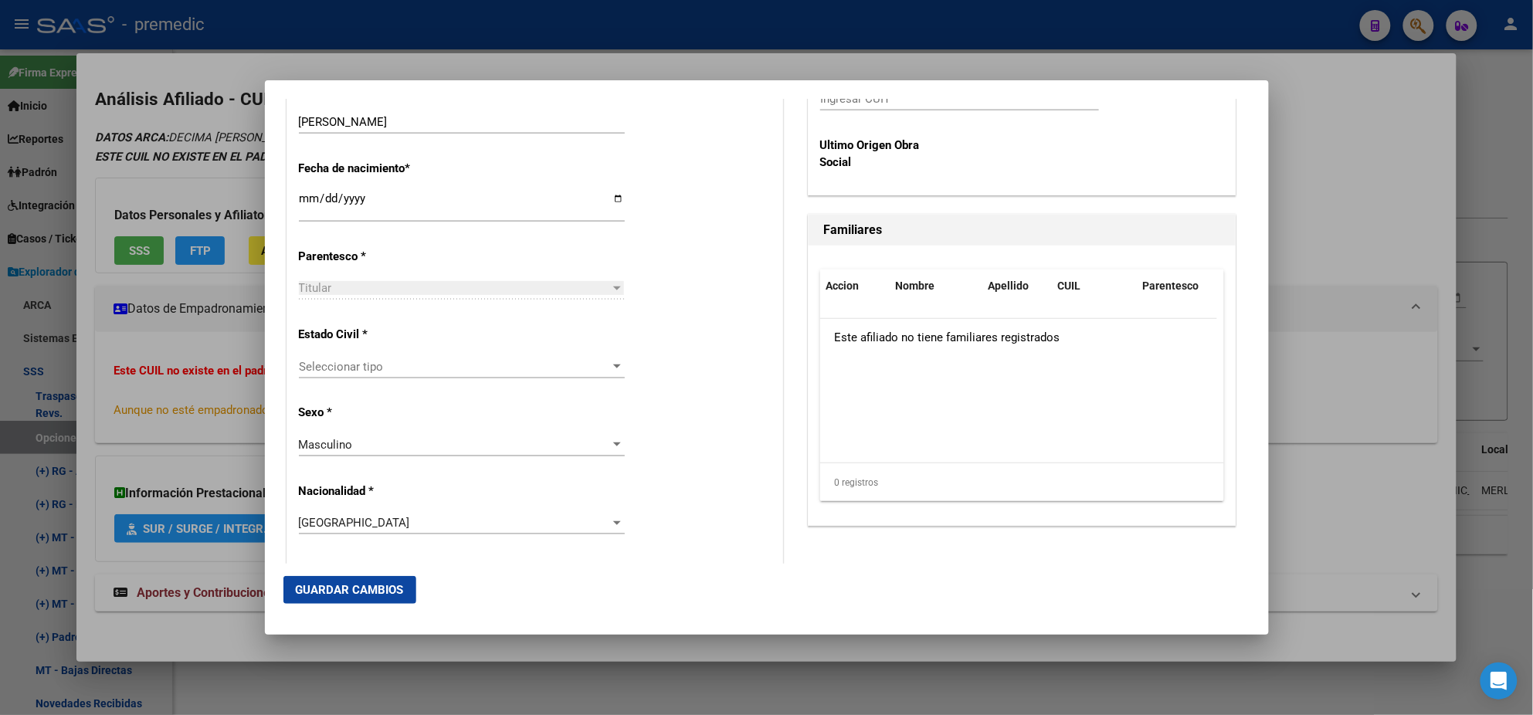
click at [424, 373] on div "Seleccionar tipo Seleccionar tipo" at bounding box center [462, 366] width 326 height 23
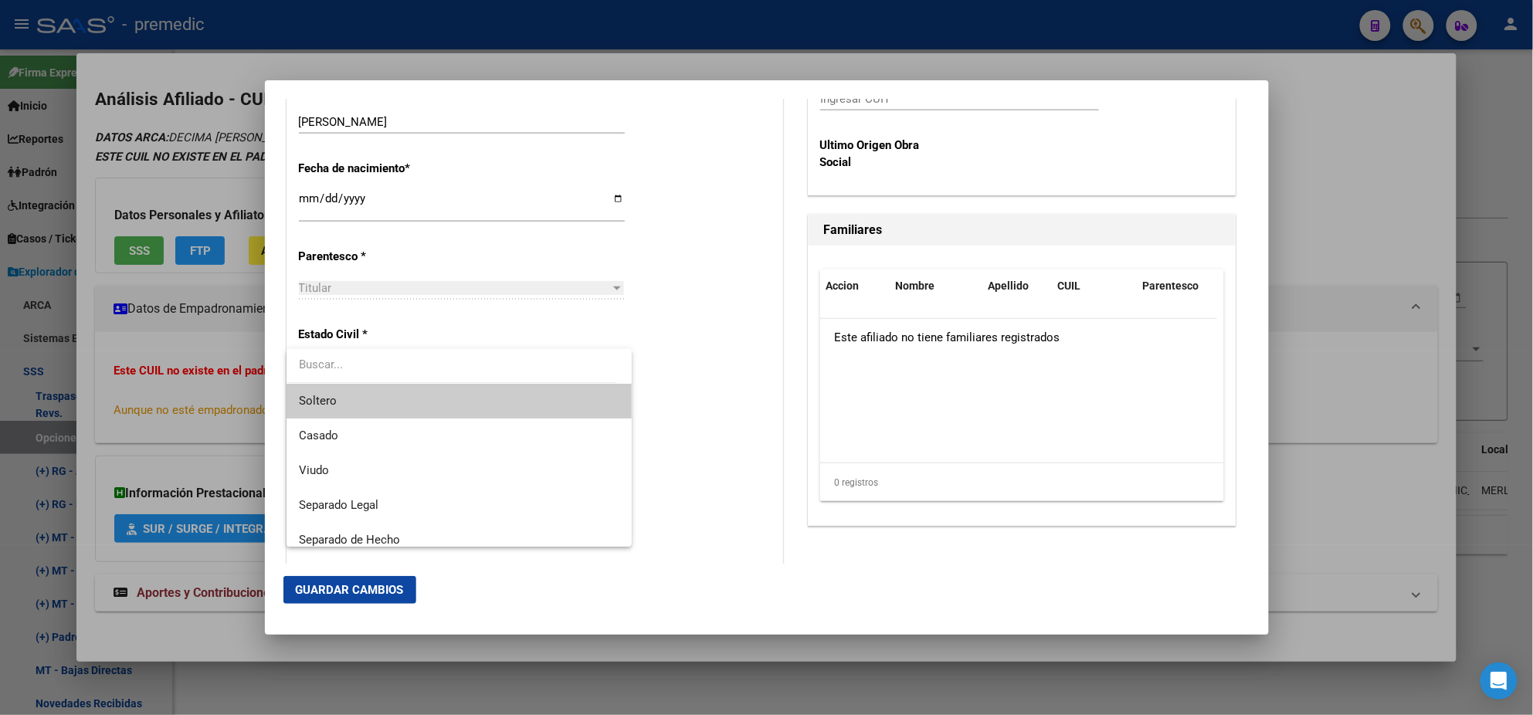
click at [412, 396] on span "Soltero" at bounding box center [459, 401] width 321 height 35
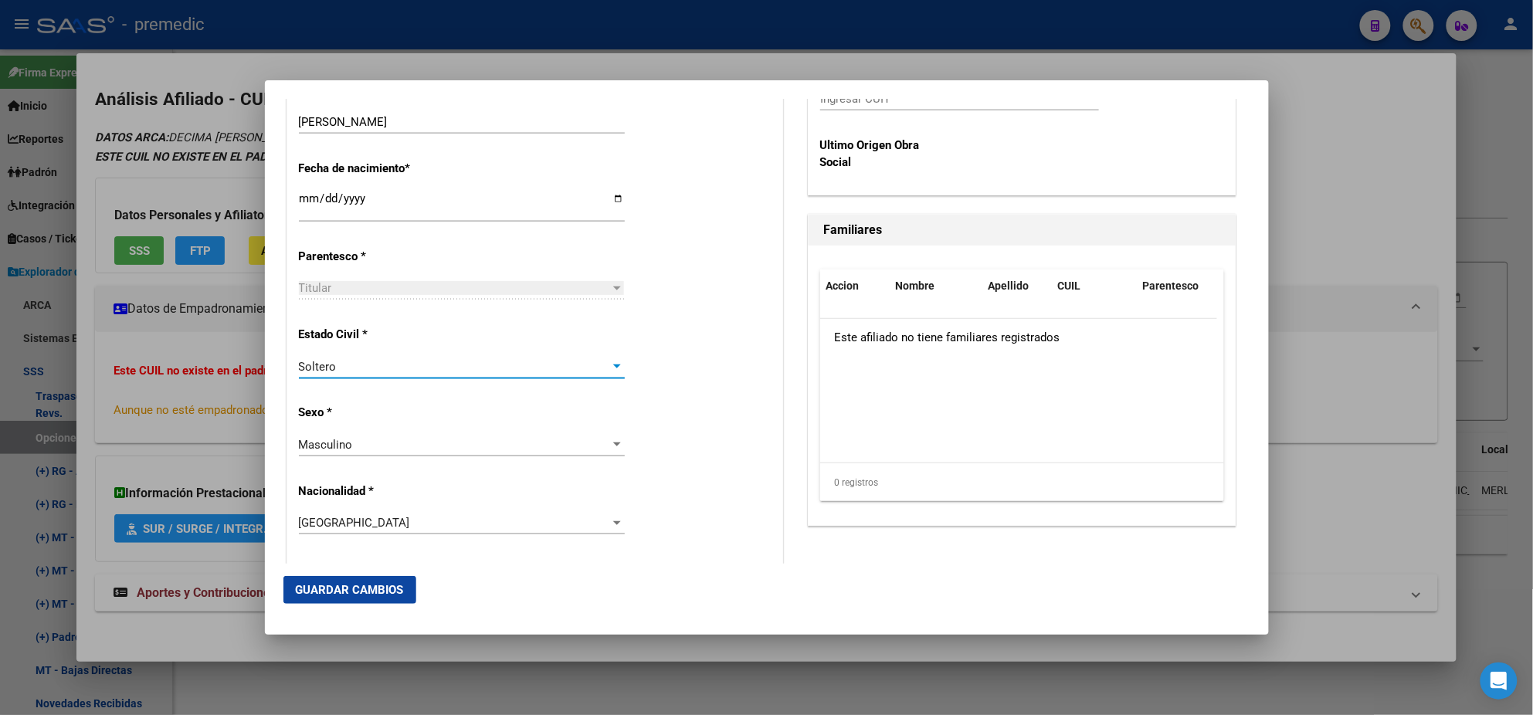
click at [413, 402] on div "Alta Baja Nro Afiliado Ingresar nro CUIL * 20-33178431-2 CUIL ARCA Padrón Fecha…" at bounding box center [534, 579] width 495 height 2206
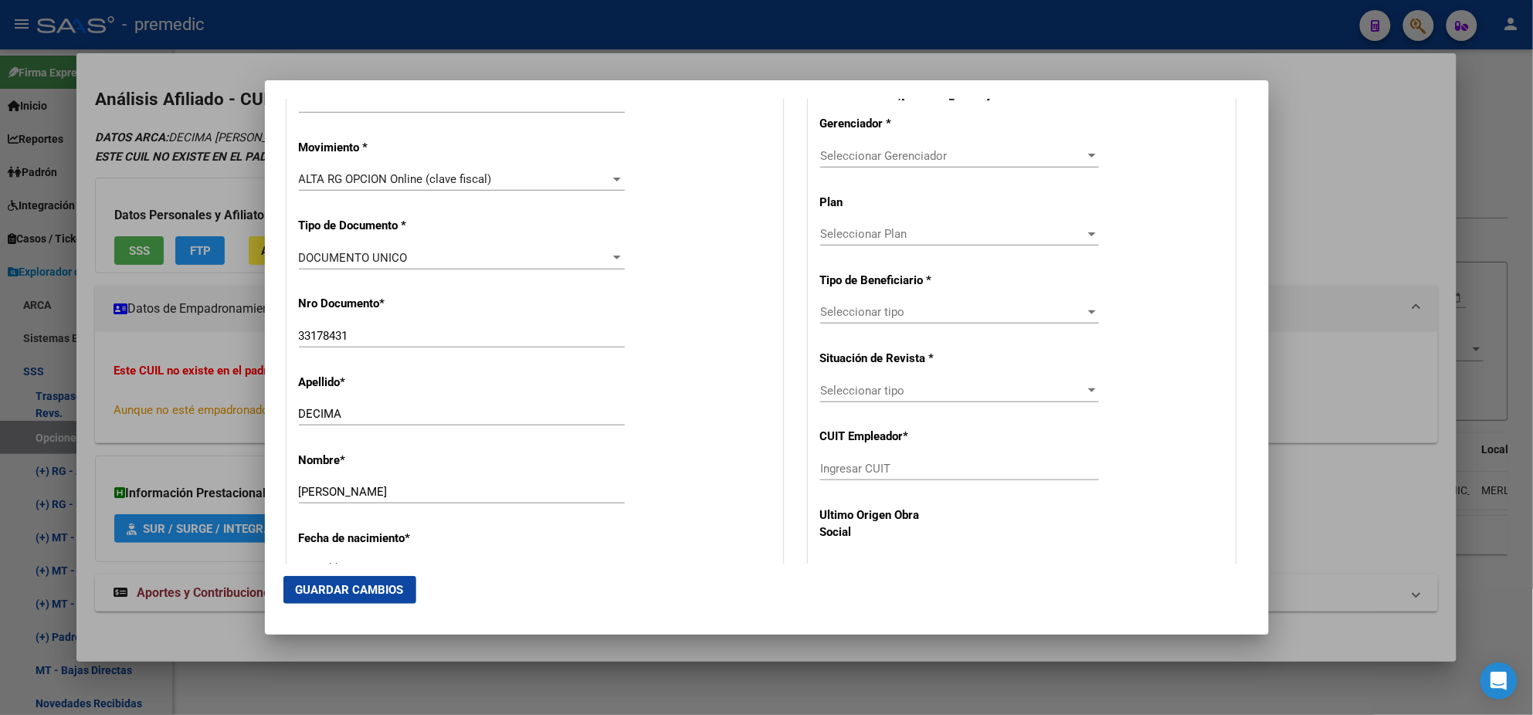
scroll to position [289, 0]
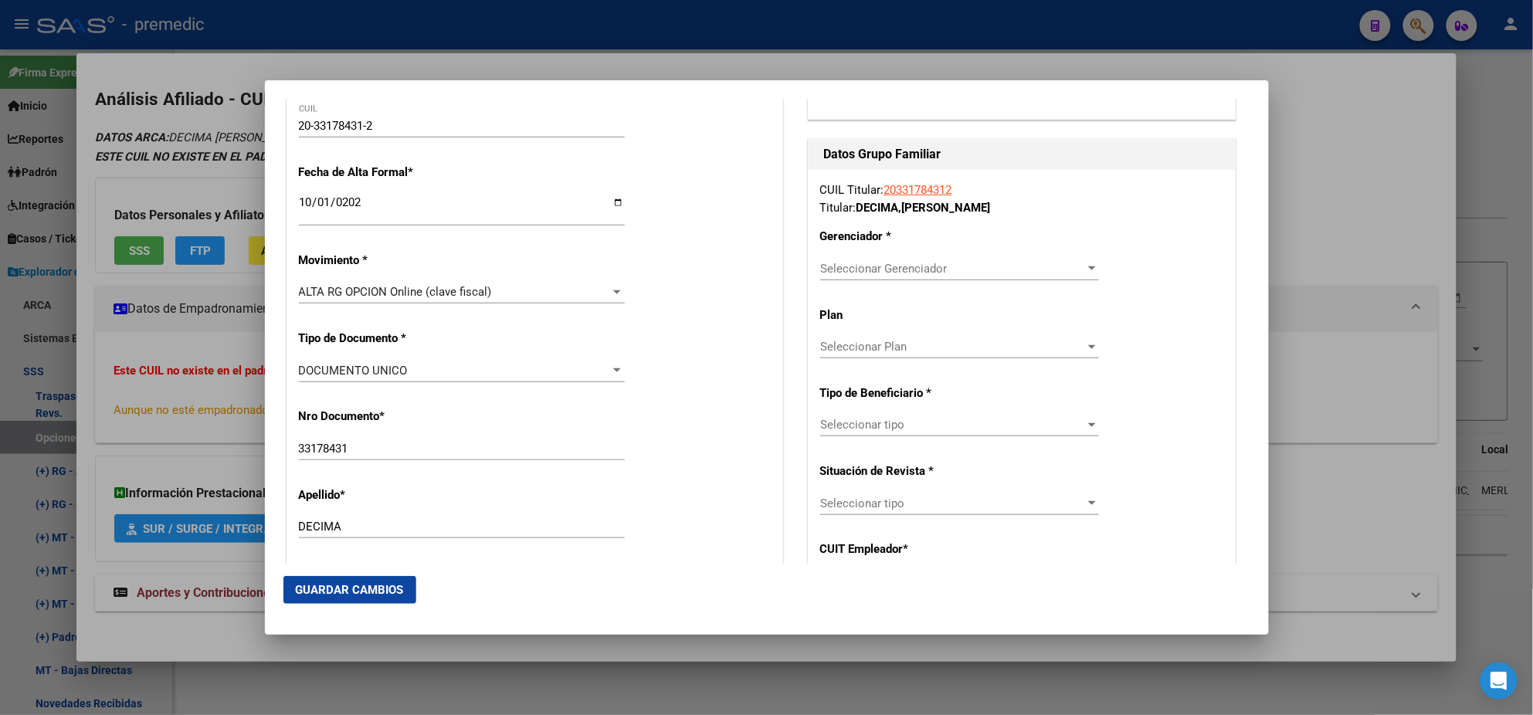
click at [843, 262] on span "Seleccionar Gerenciador" at bounding box center [952, 269] width 265 height 14
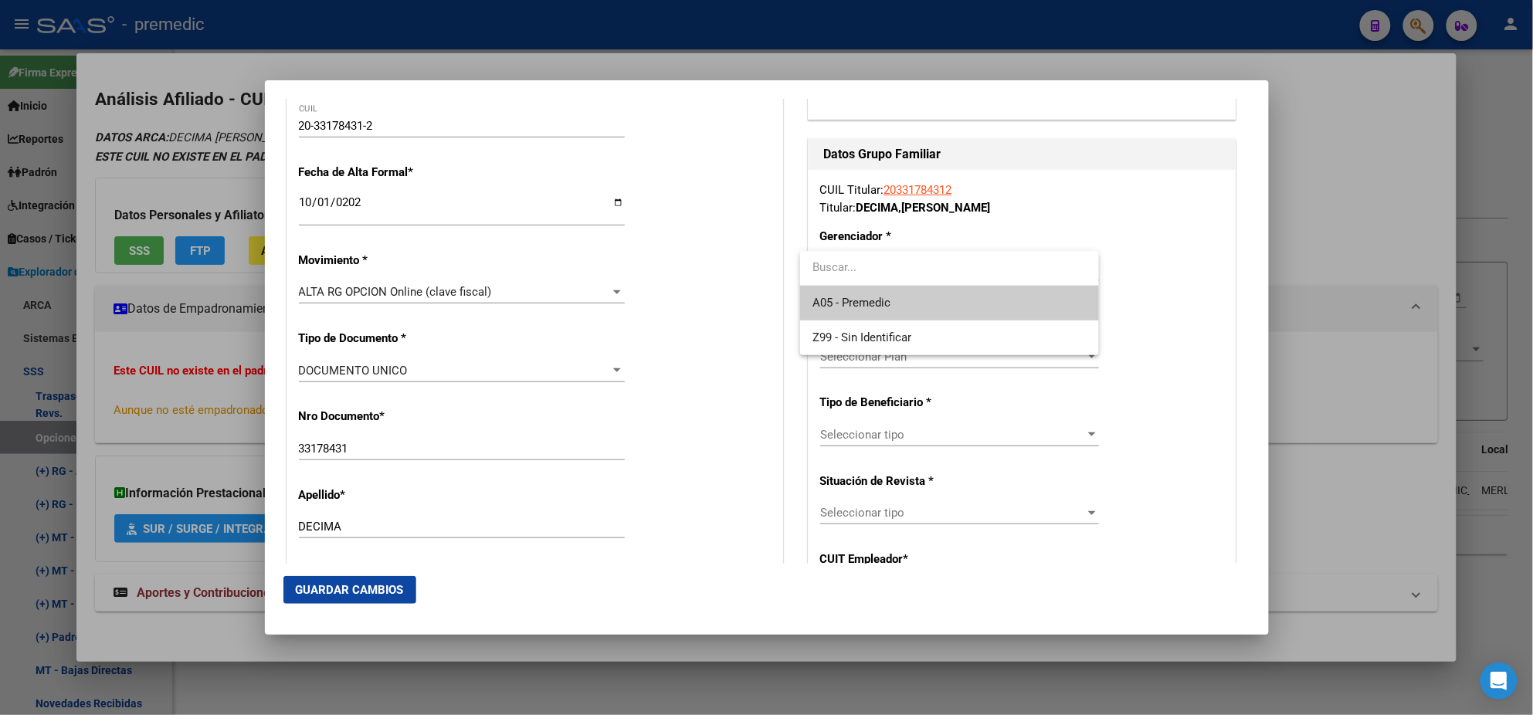
click at [847, 297] on span "A05 - Premedic" at bounding box center [852, 303] width 78 height 14
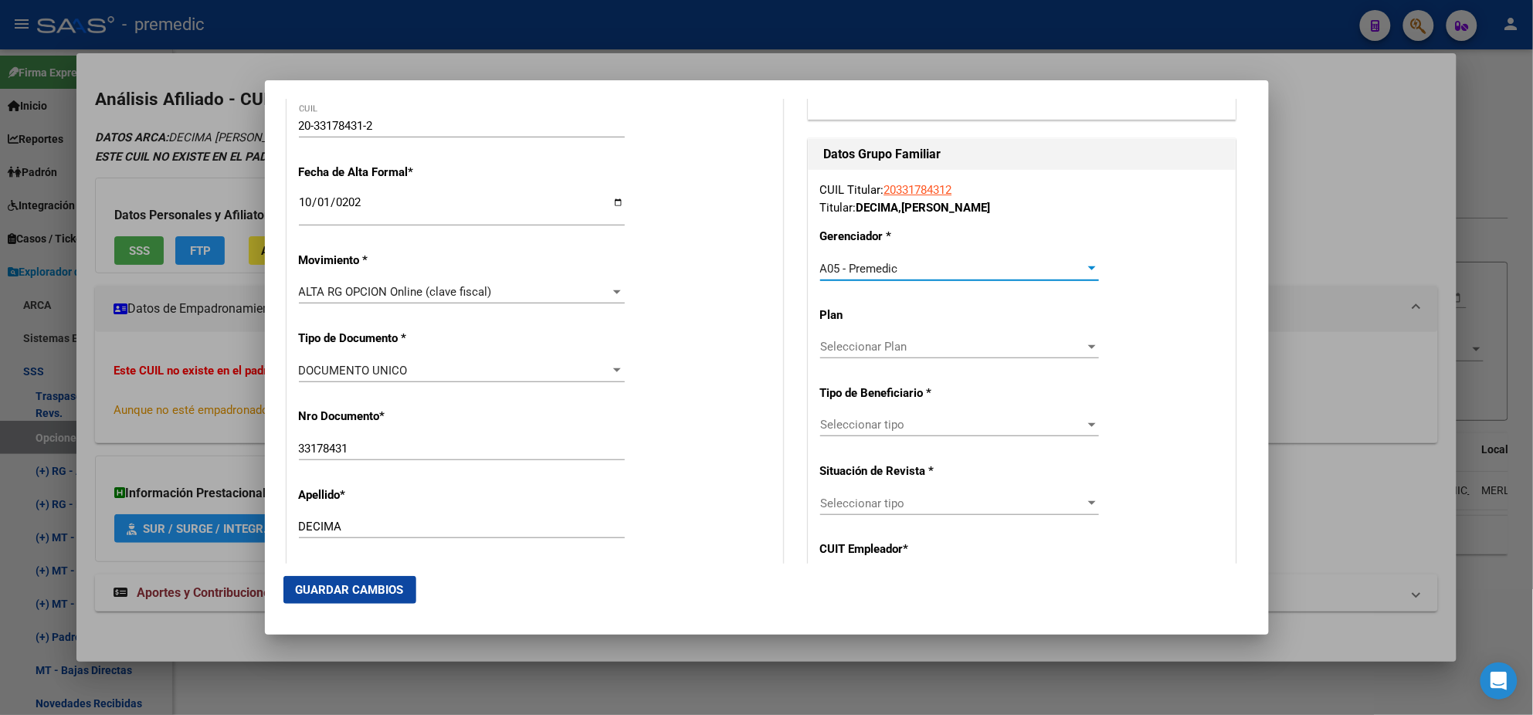
click at [840, 424] on span "Seleccionar tipo" at bounding box center [952, 425] width 265 height 14
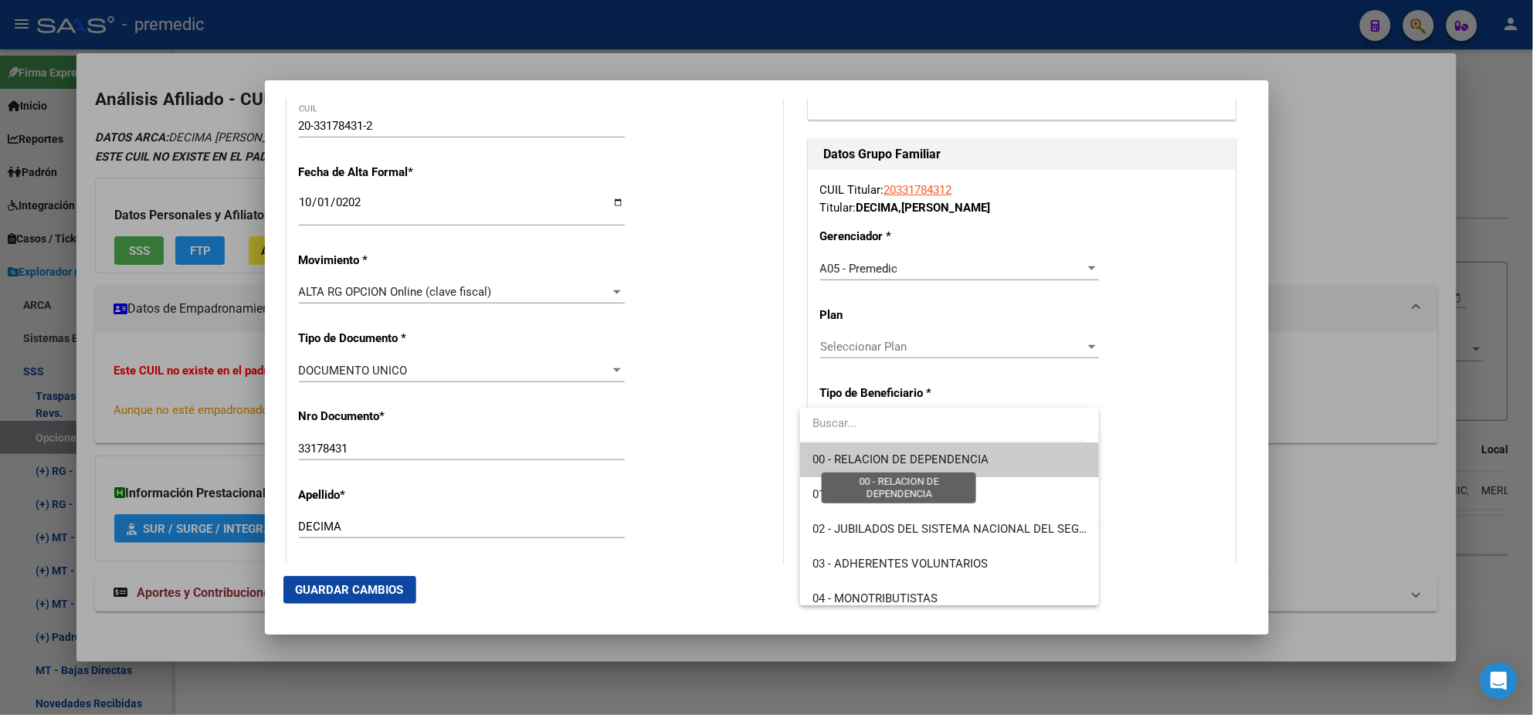
click at [855, 463] on span "00 - RELACION DE DEPENDENCIA" at bounding box center [901, 460] width 176 height 14
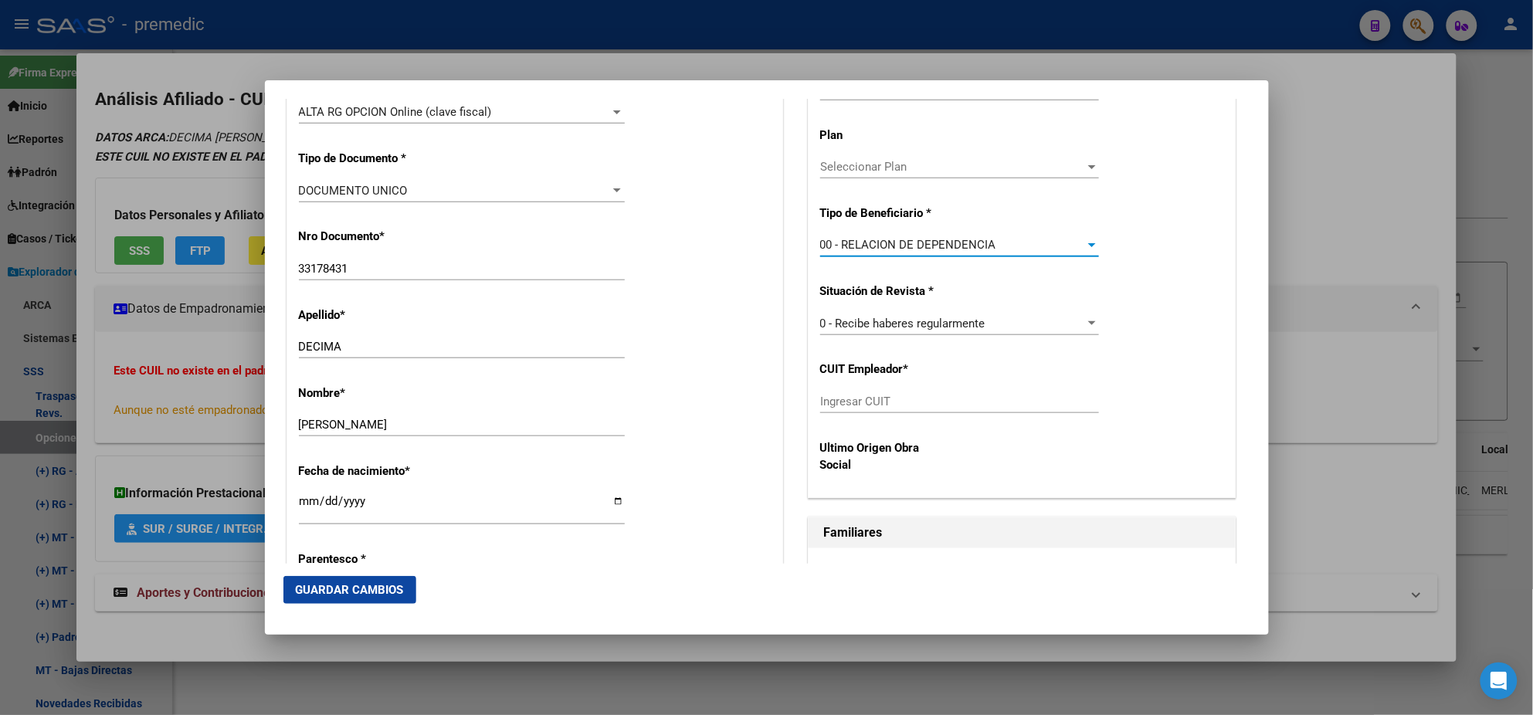
scroll to position [483, 0]
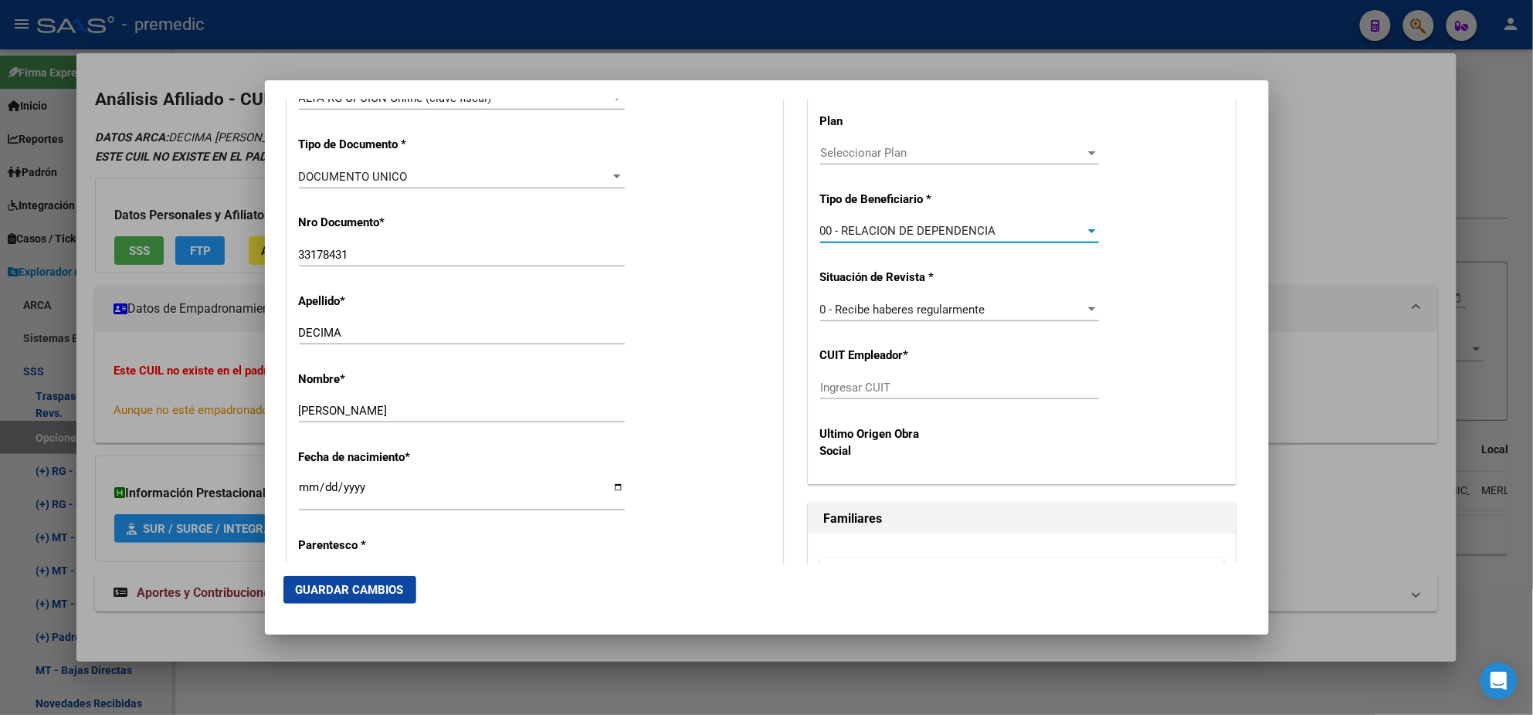
click at [821, 395] on div "Ingresar CUIT" at bounding box center [959, 387] width 279 height 23
paste input "30-71068177-1"
type input "30-71068177-1"
click at [336, 576] on button "Guardar Cambios" at bounding box center [349, 590] width 133 height 28
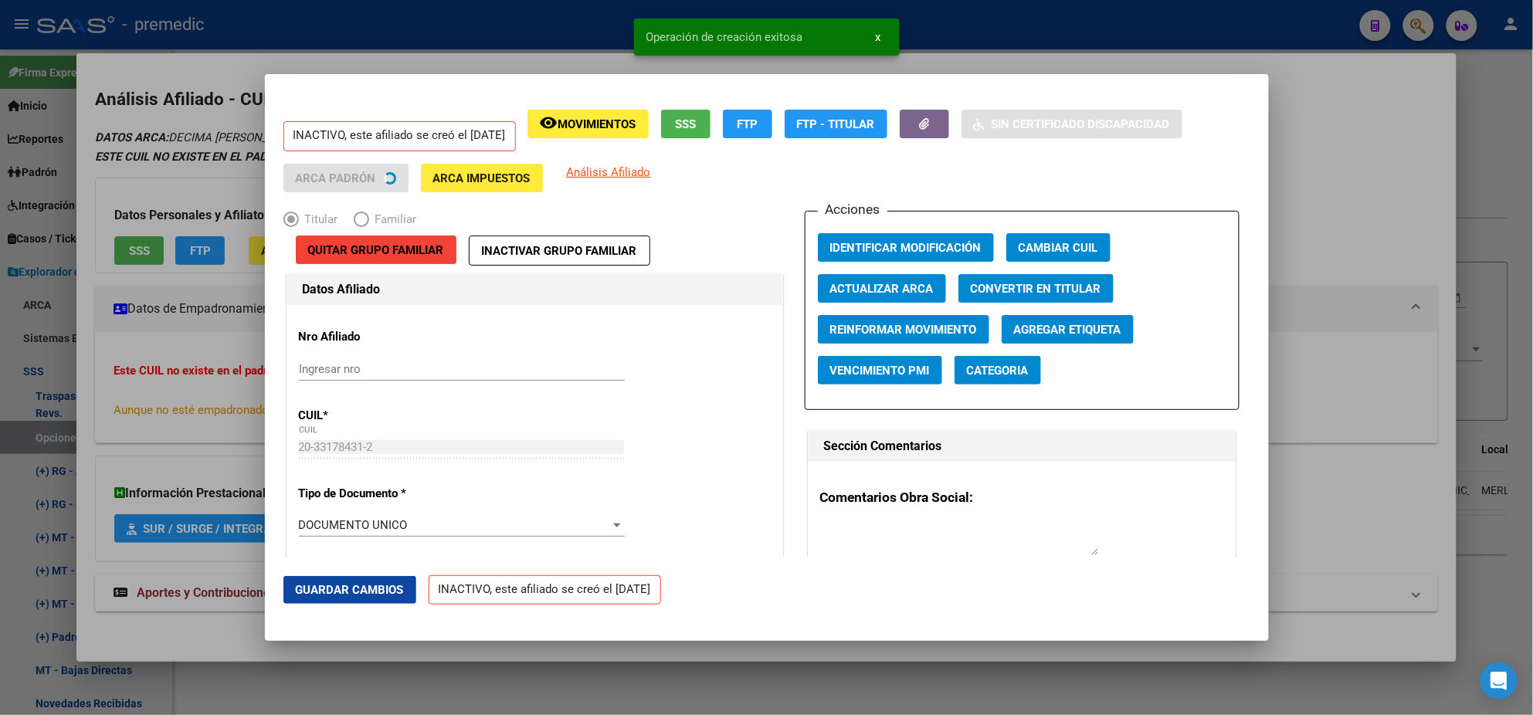
click at [80, 421] on div at bounding box center [766, 357] width 1533 height 715
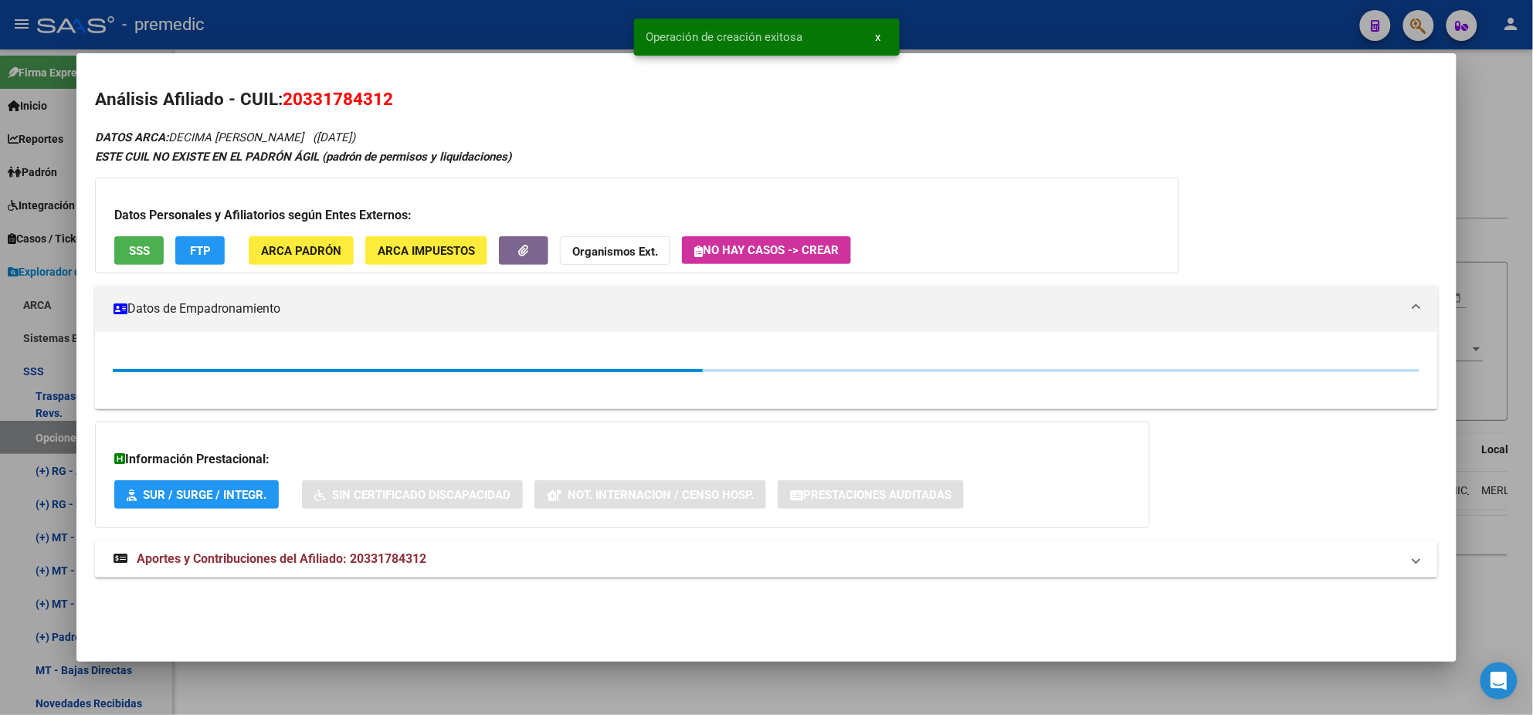
click at [43, 424] on div at bounding box center [766, 357] width 1533 height 715
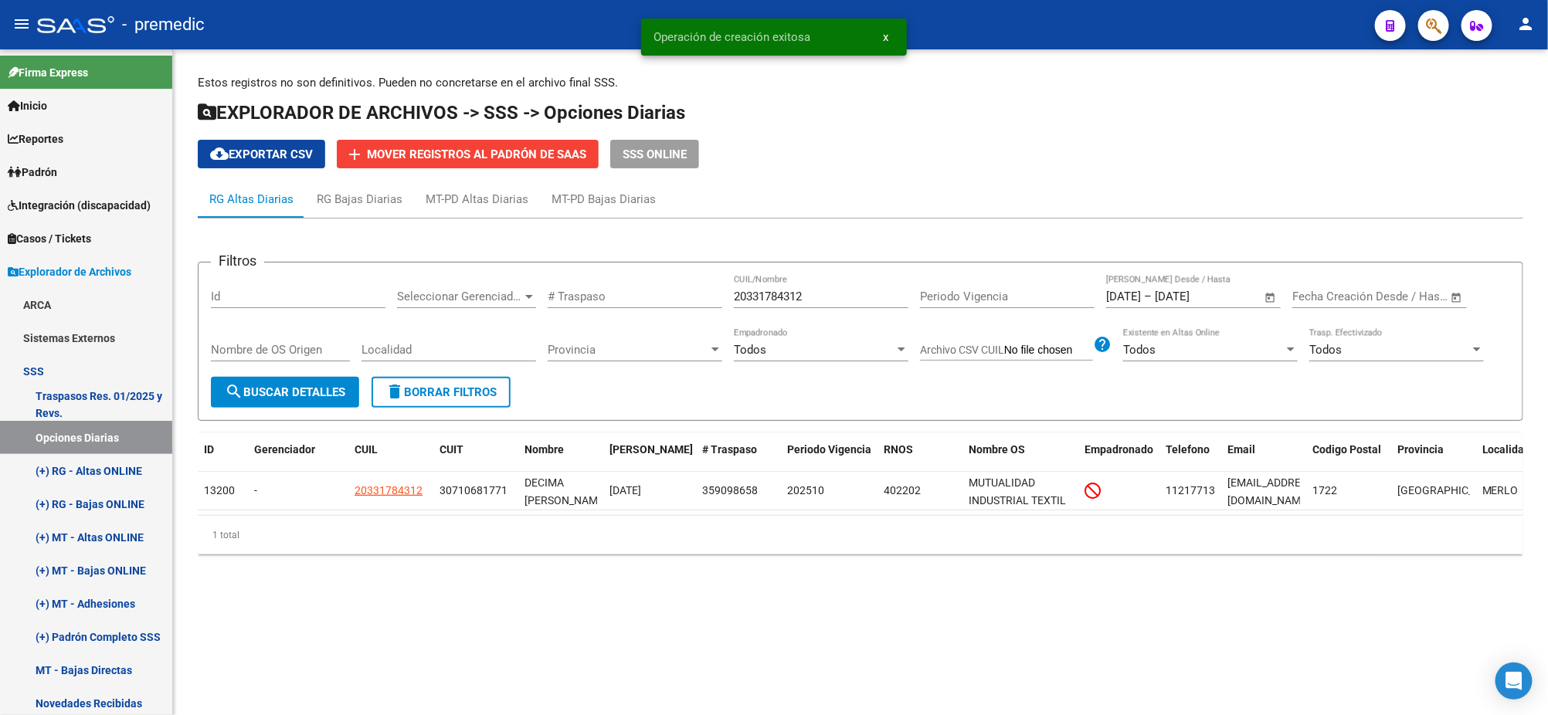
click at [300, 386] on span "search Buscar Detalles" at bounding box center [285, 392] width 120 height 14
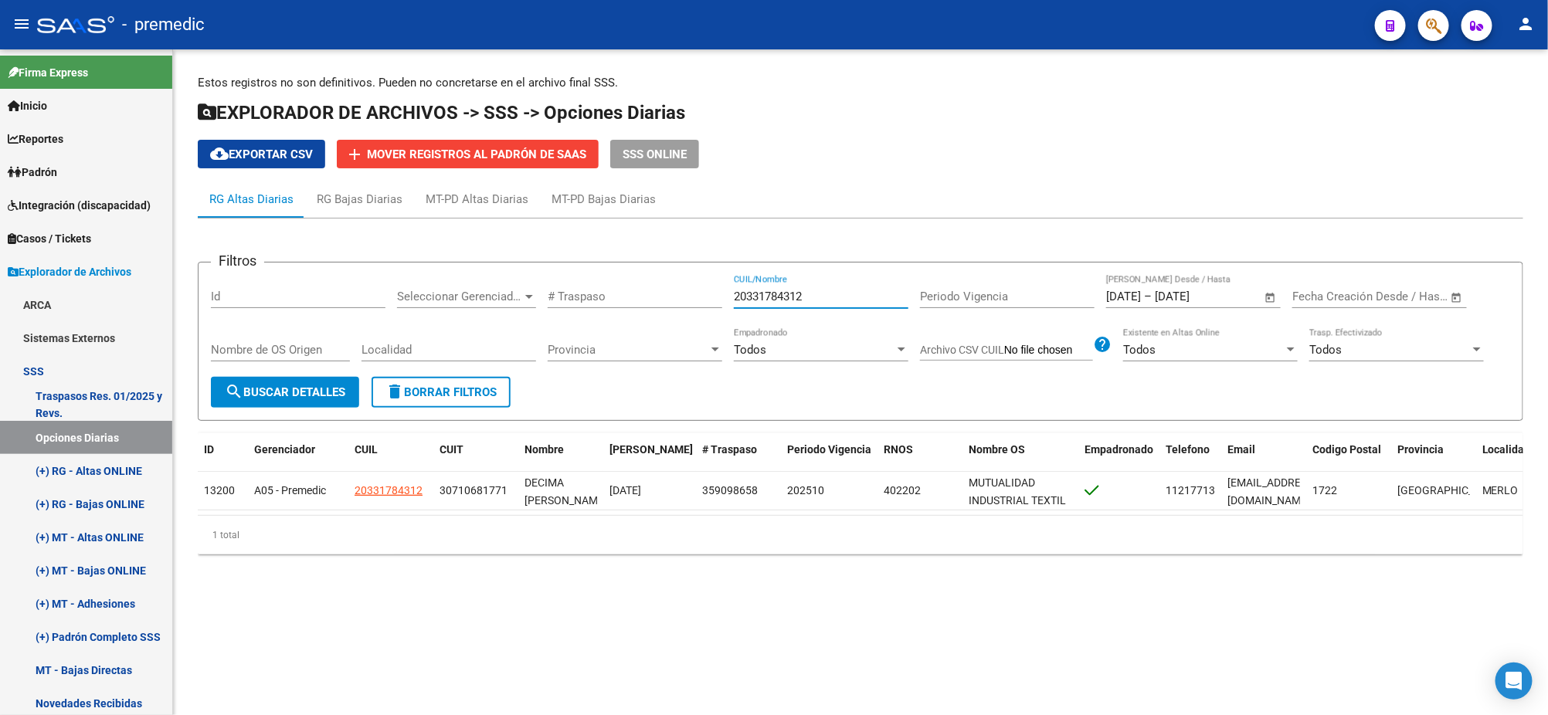
drag, startPoint x: 779, startPoint y: 299, endPoint x: 673, endPoint y: 310, distance: 107.1
click at [677, 310] on div "Filtros Id Seleccionar Gerenciador Seleccionar Gerenciador # Traspaso 203317843…" at bounding box center [860, 326] width 1299 height 102
paste input "29475884"
type input "20329475884"
click at [328, 390] on span "search Buscar Detalles" at bounding box center [285, 392] width 120 height 14
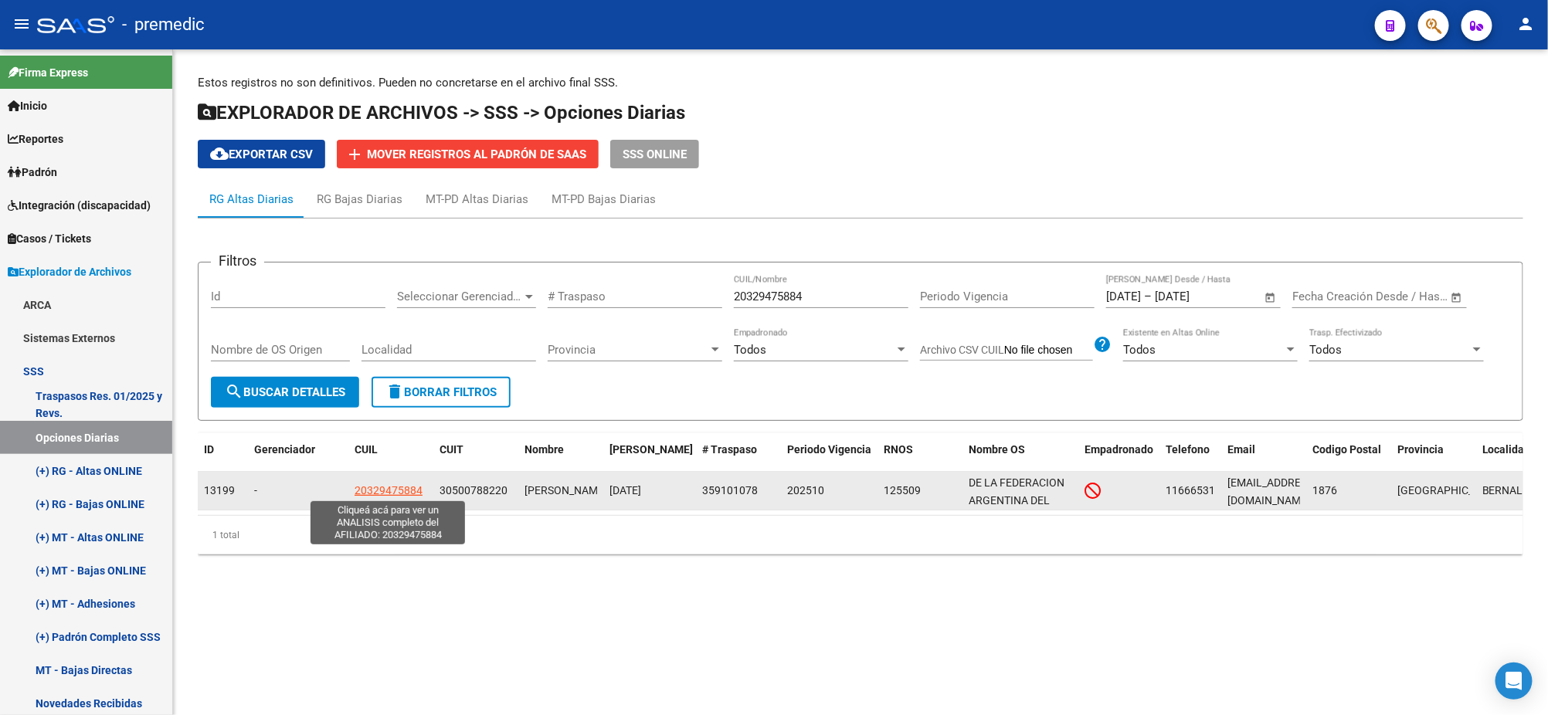
click at [392, 488] on span "20329475884" at bounding box center [389, 490] width 68 height 12
type textarea "20329475884"
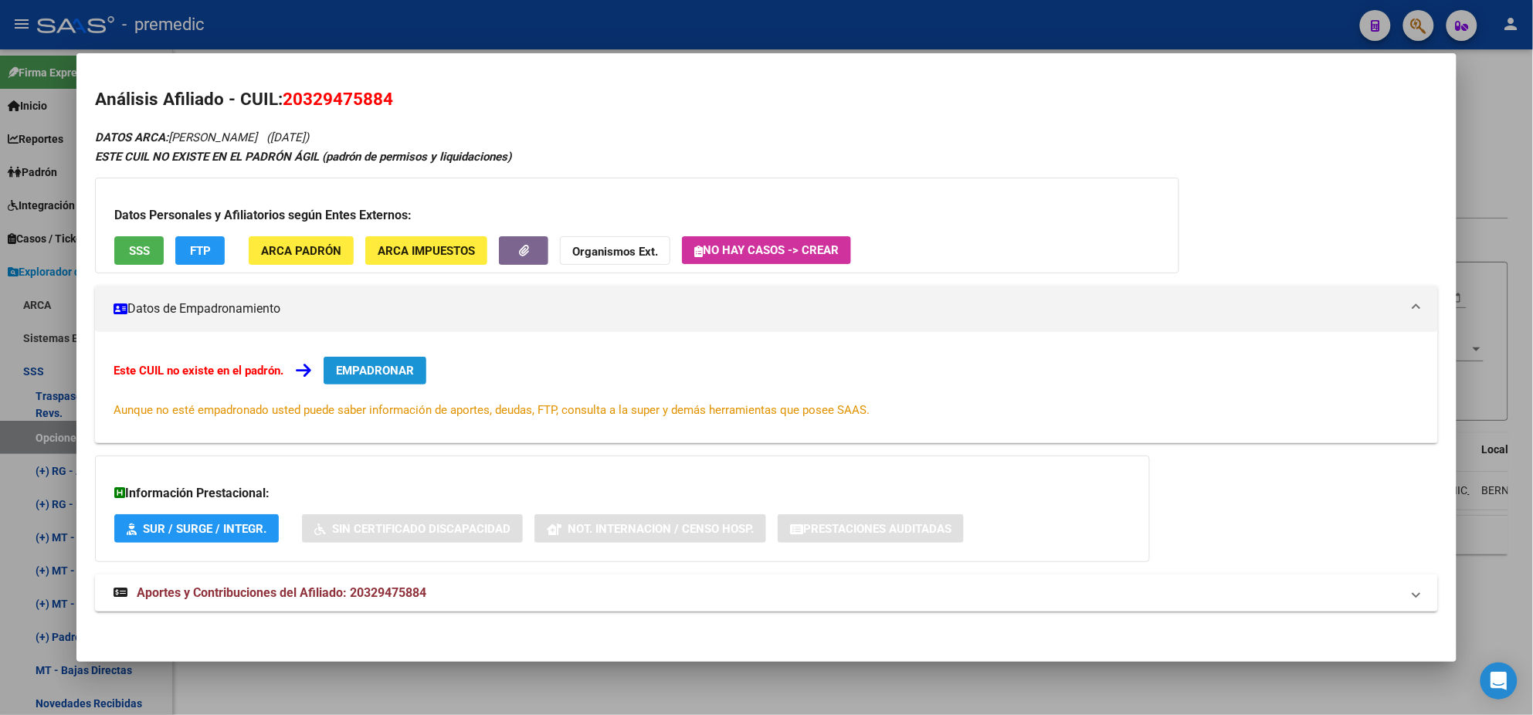
click at [378, 365] on span "EMPADRONAR" at bounding box center [375, 371] width 78 height 14
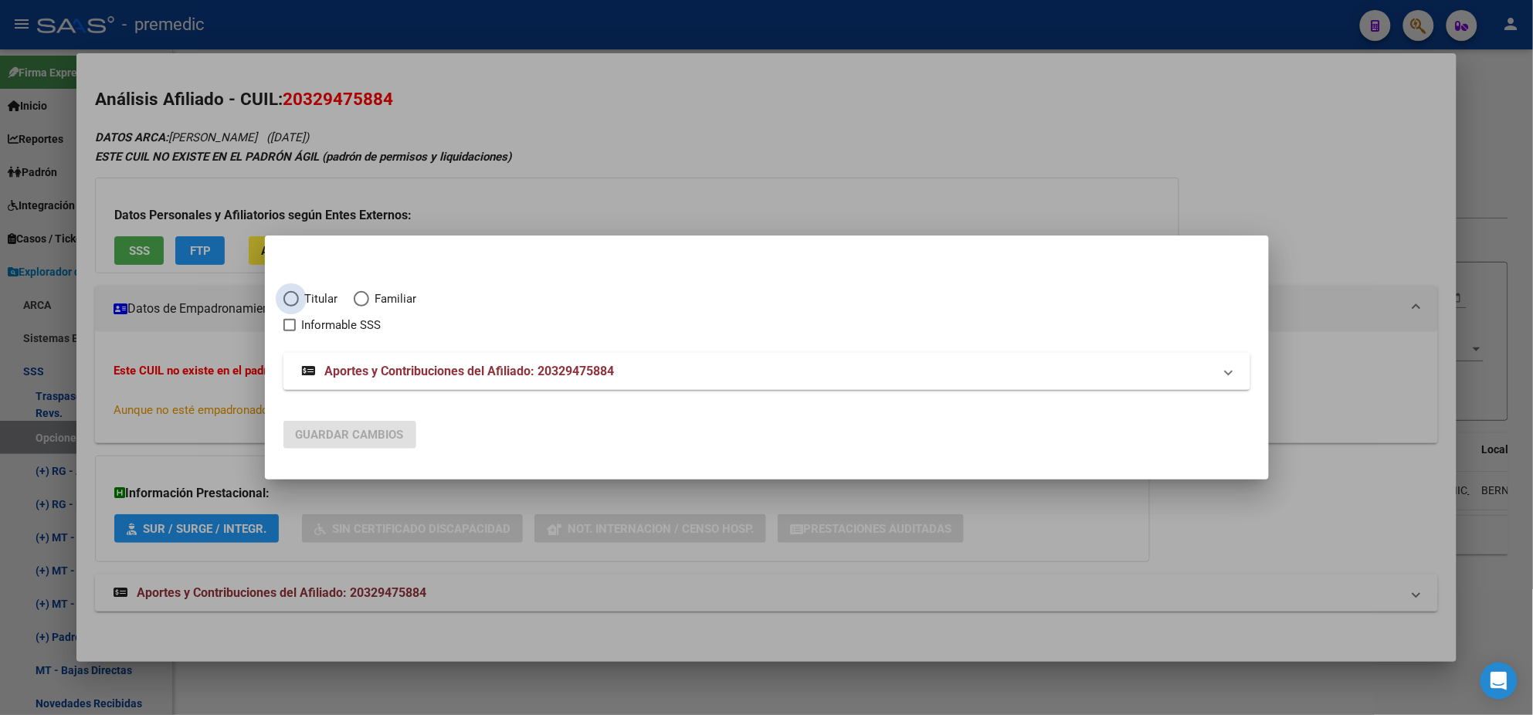
click at [300, 296] on span "Titular" at bounding box center [318, 299] width 39 height 18
click at [299, 296] on input "Titular" at bounding box center [290, 298] width 15 height 15
radio input "true"
checkbox input "true"
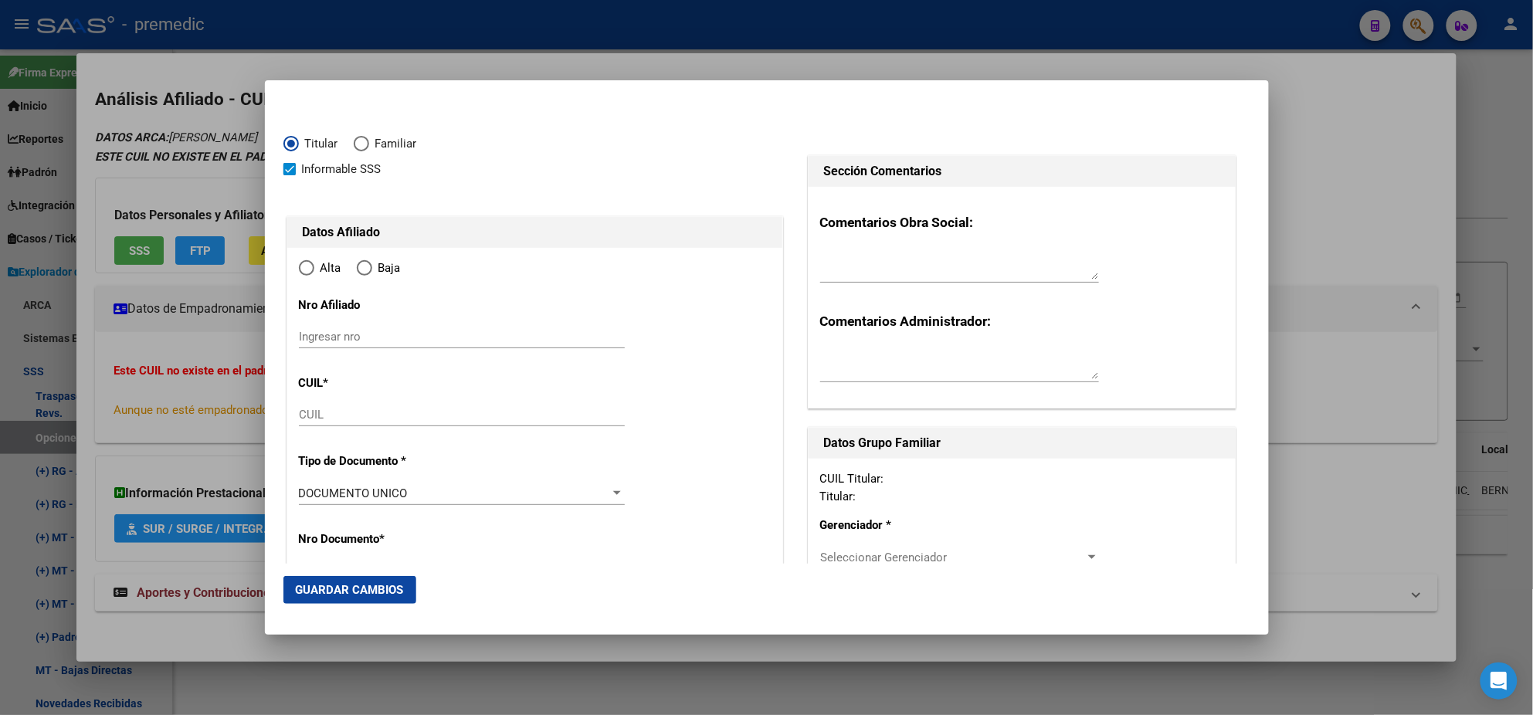
type input "20-32947588-4"
type input "32947588"
type input "FARO"
type input "[PERSON_NAME]"
type input "[DATE]"
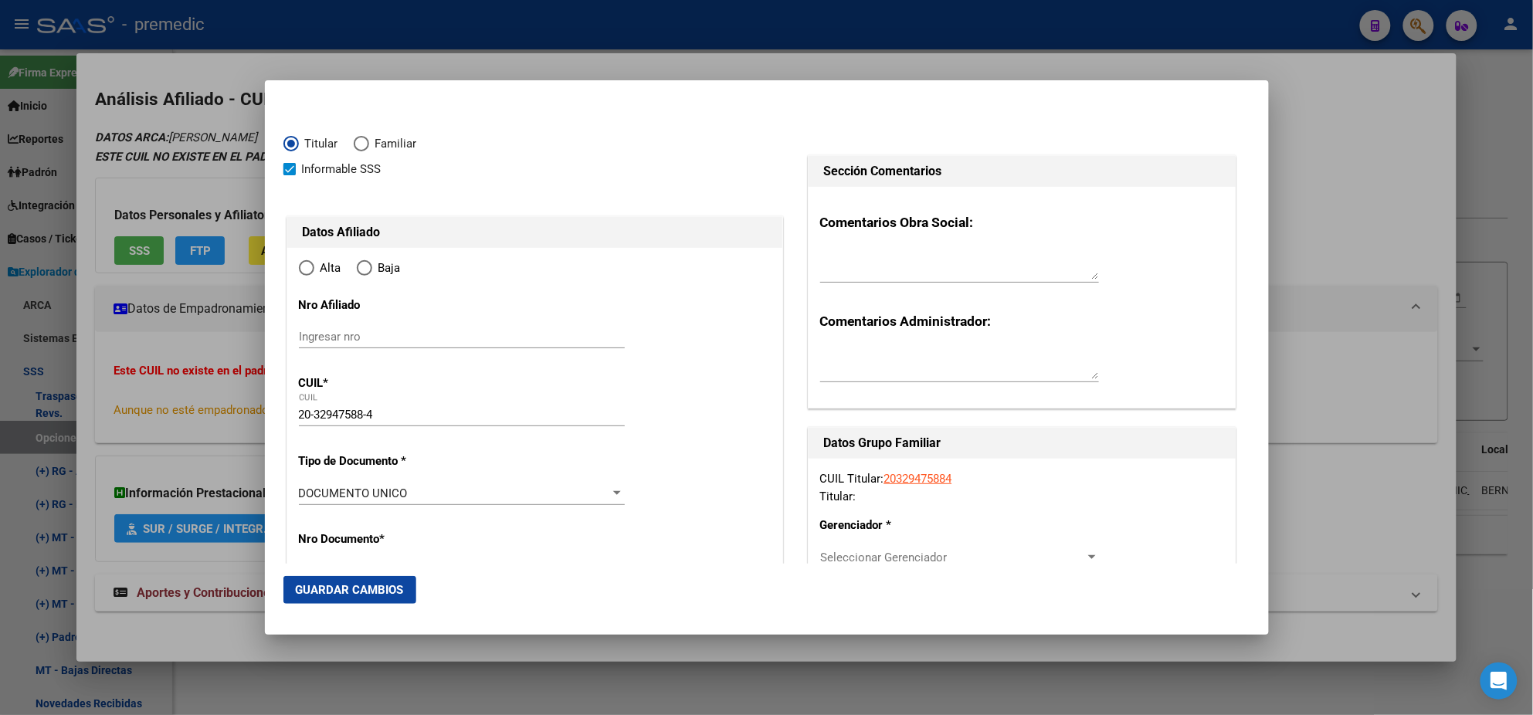
type input "BERNAL"
type input "1876"
type input "[PERSON_NAME]"
type input "28"
radio input "true"
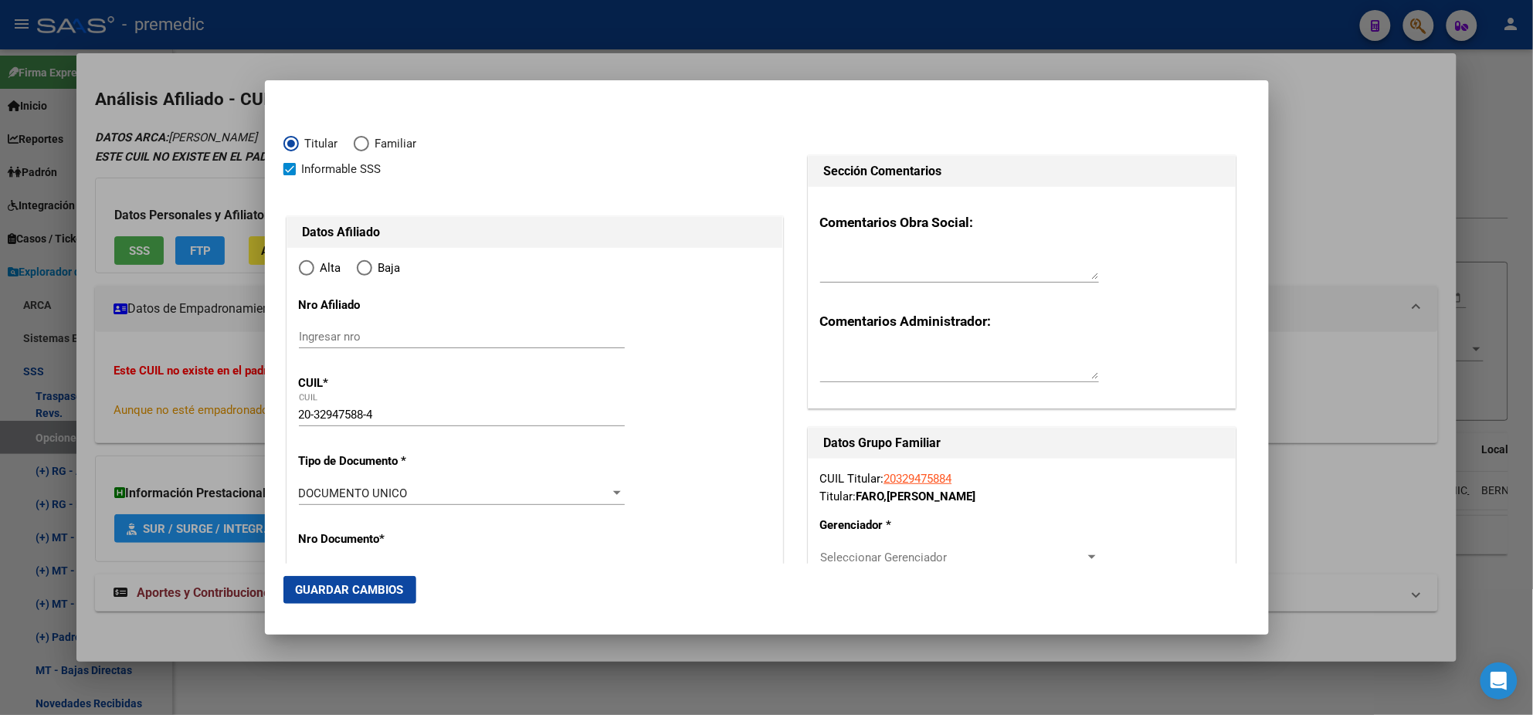
type input "BERNAL"
click at [299, 491] on input "Ingresar fecha" at bounding box center [462, 497] width 326 height 25
type input "[DATE]"
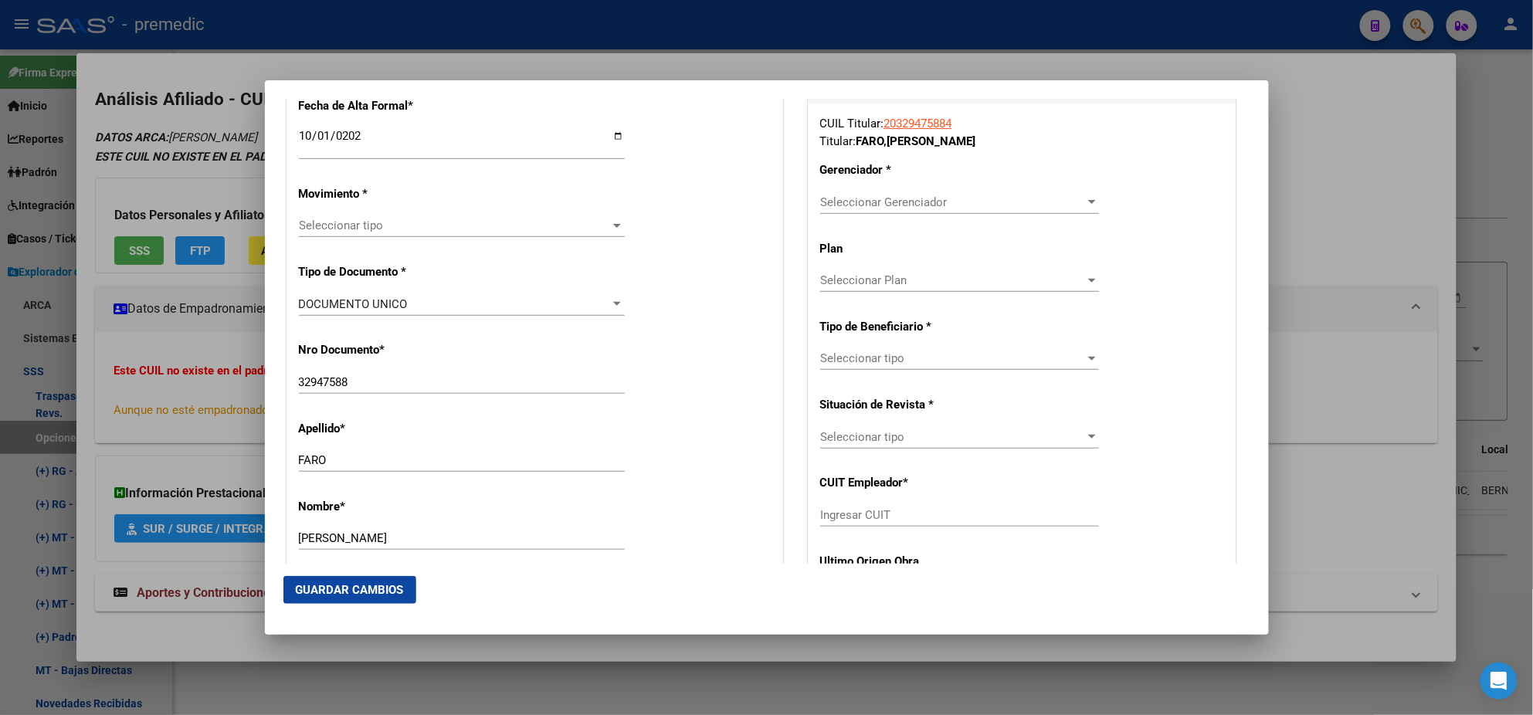
scroll to position [385, 0]
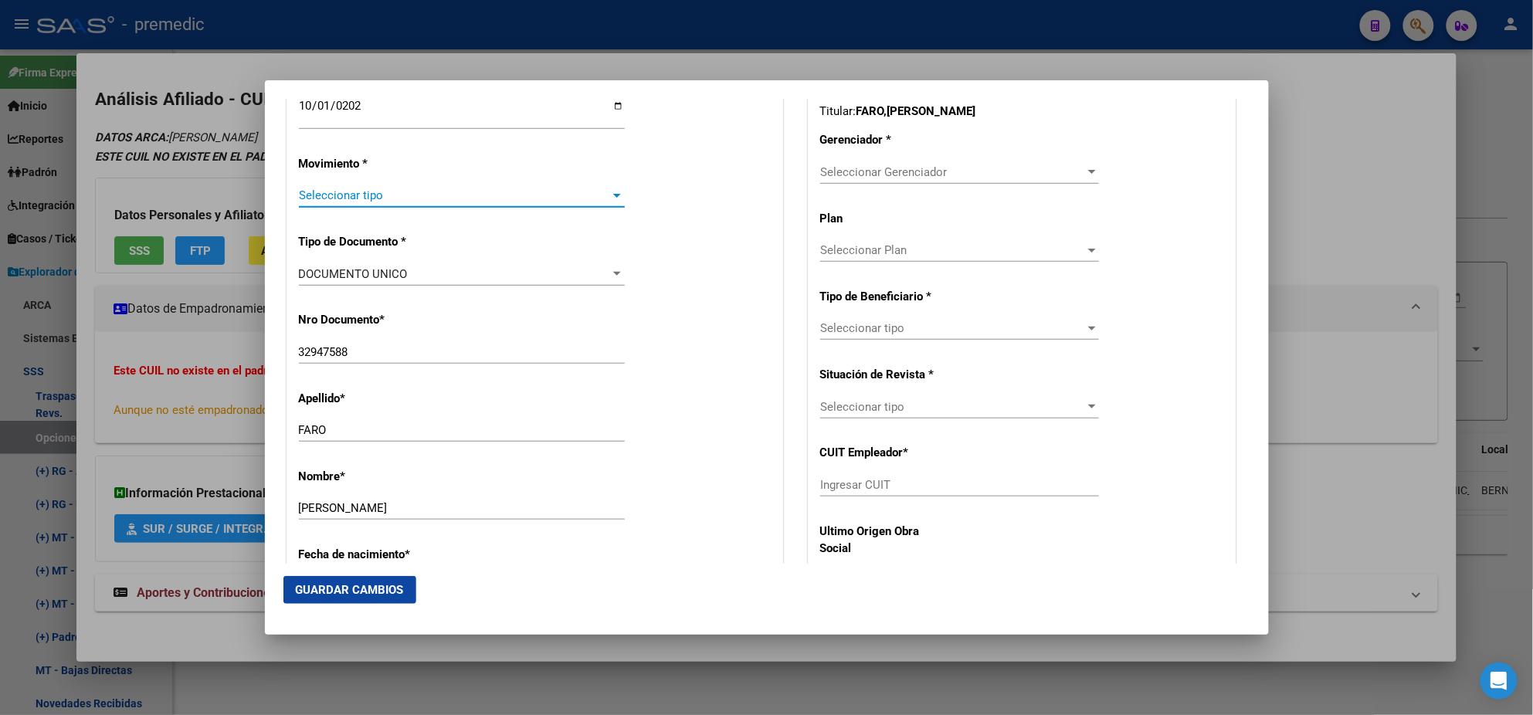
click at [359, 196] on span "Seleccionar tipo" at bounding box center [455, 195] width 312 height 14
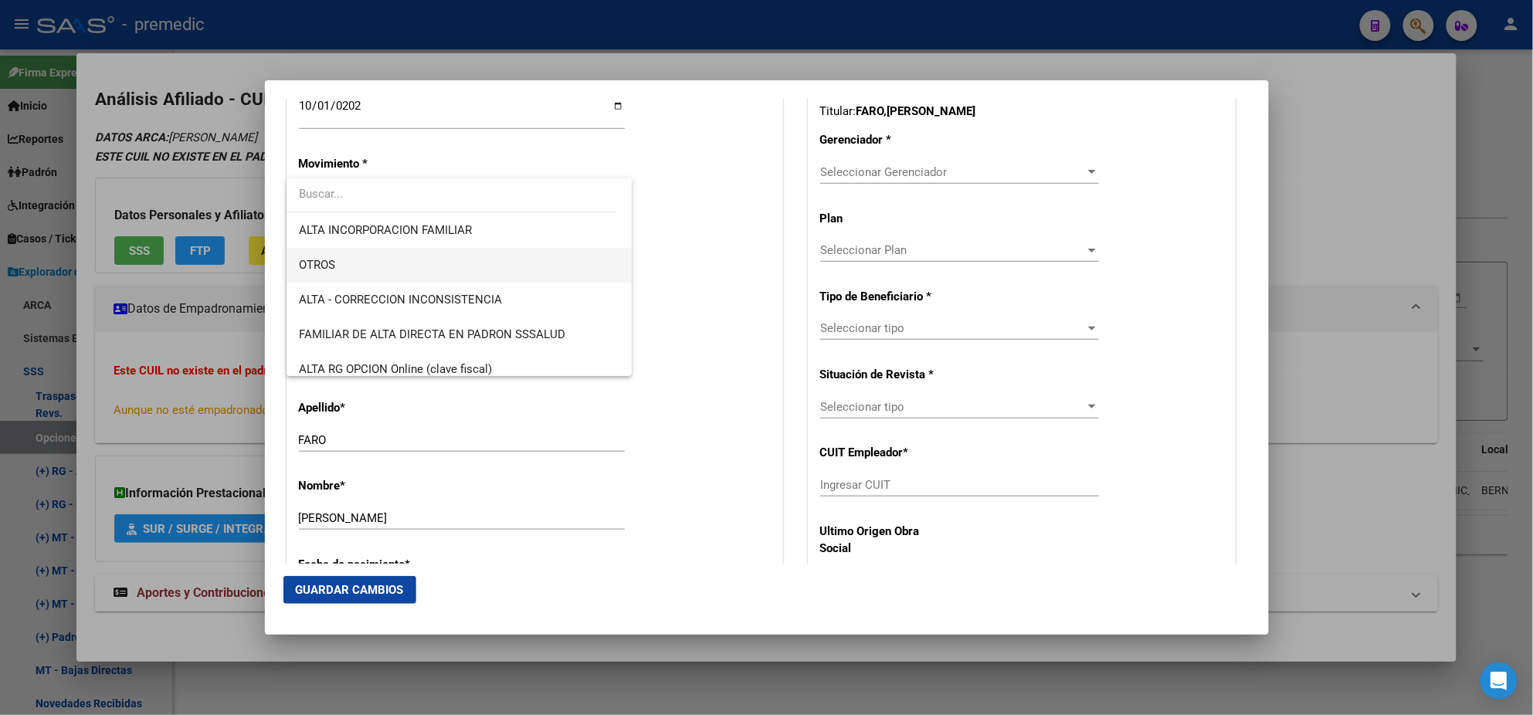
scroll to position [289, 0]
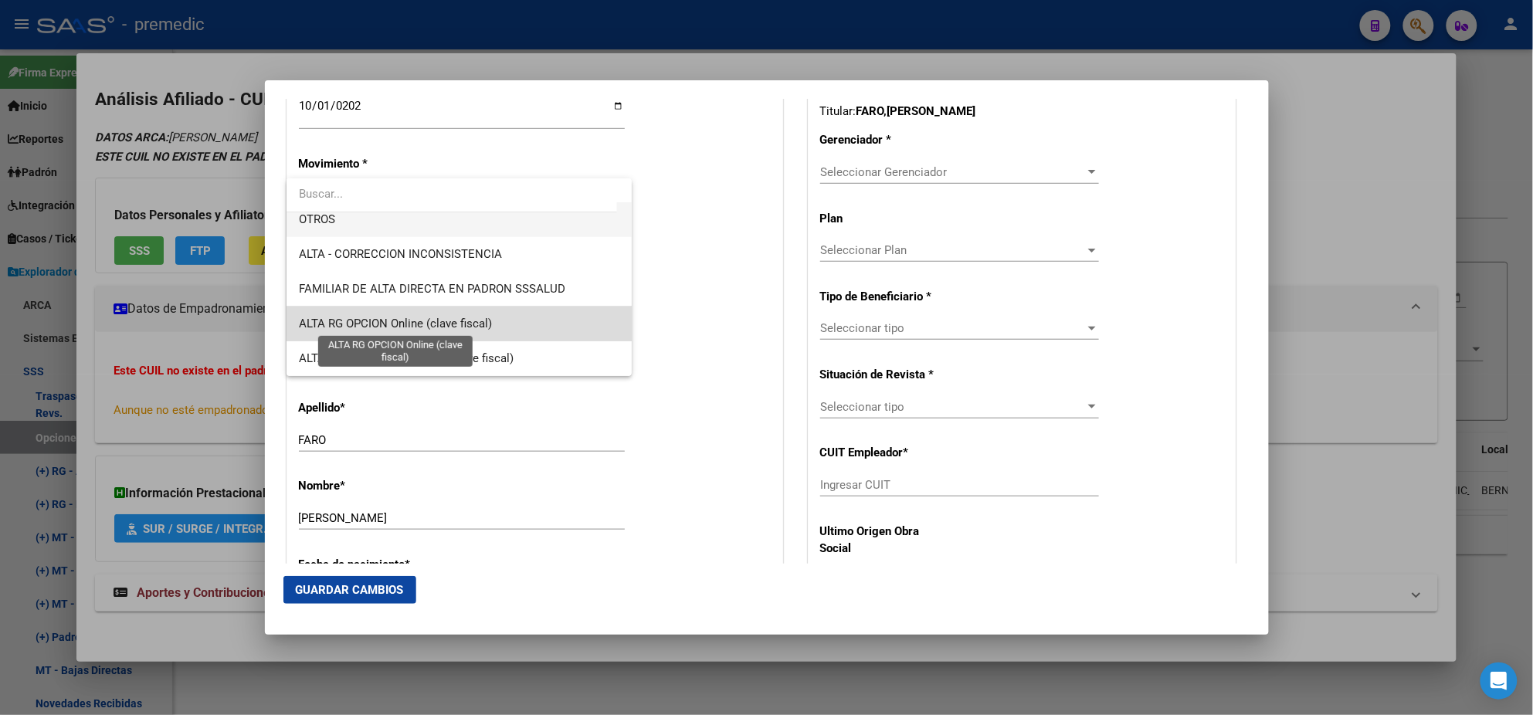
click at [477, 320] on span "ALTA RG OPCION Online (clave fiscal)" at bounding box center [395, 324] width 193 height 14
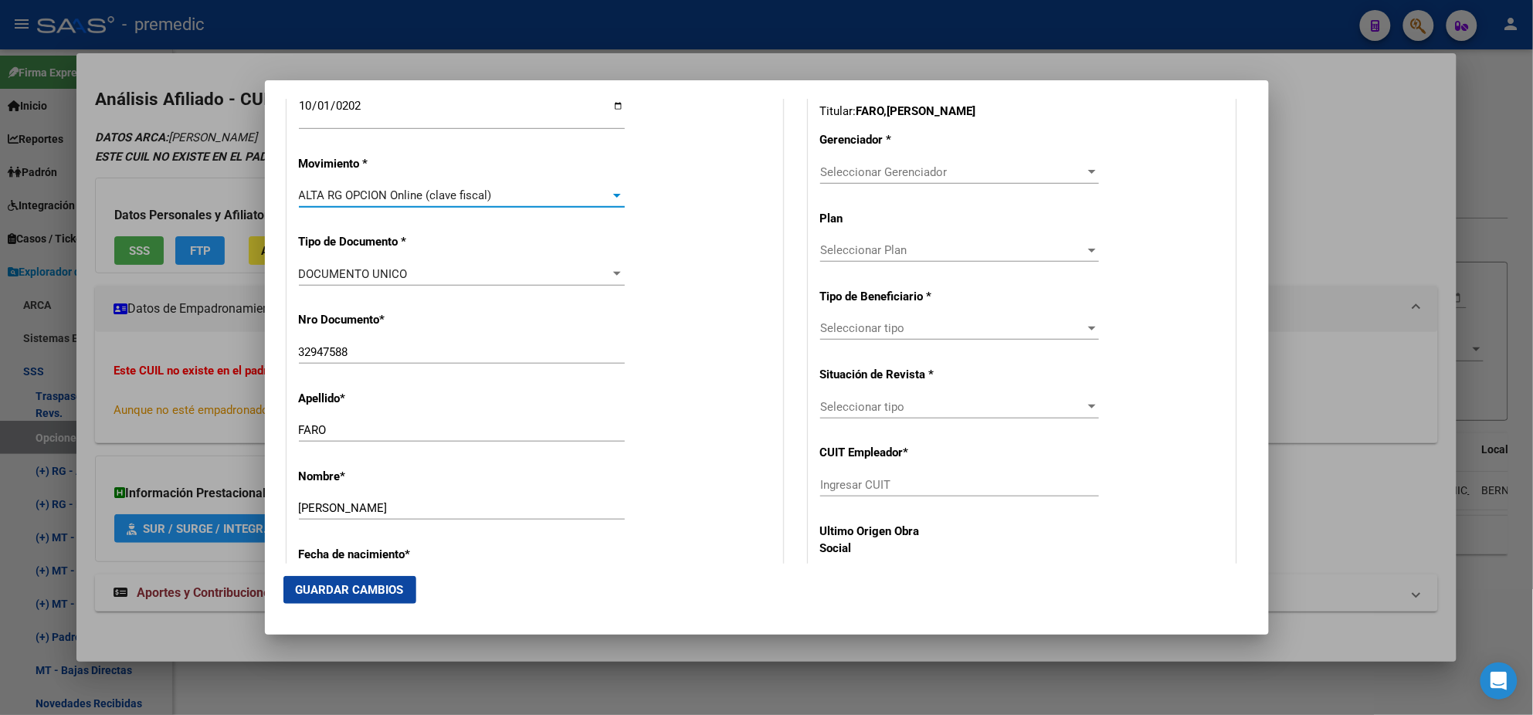
click at [477, 320] on div "Nro Documento * 32947588 Ingresar nro" at bounding box center [535, 339] width 472 height 78
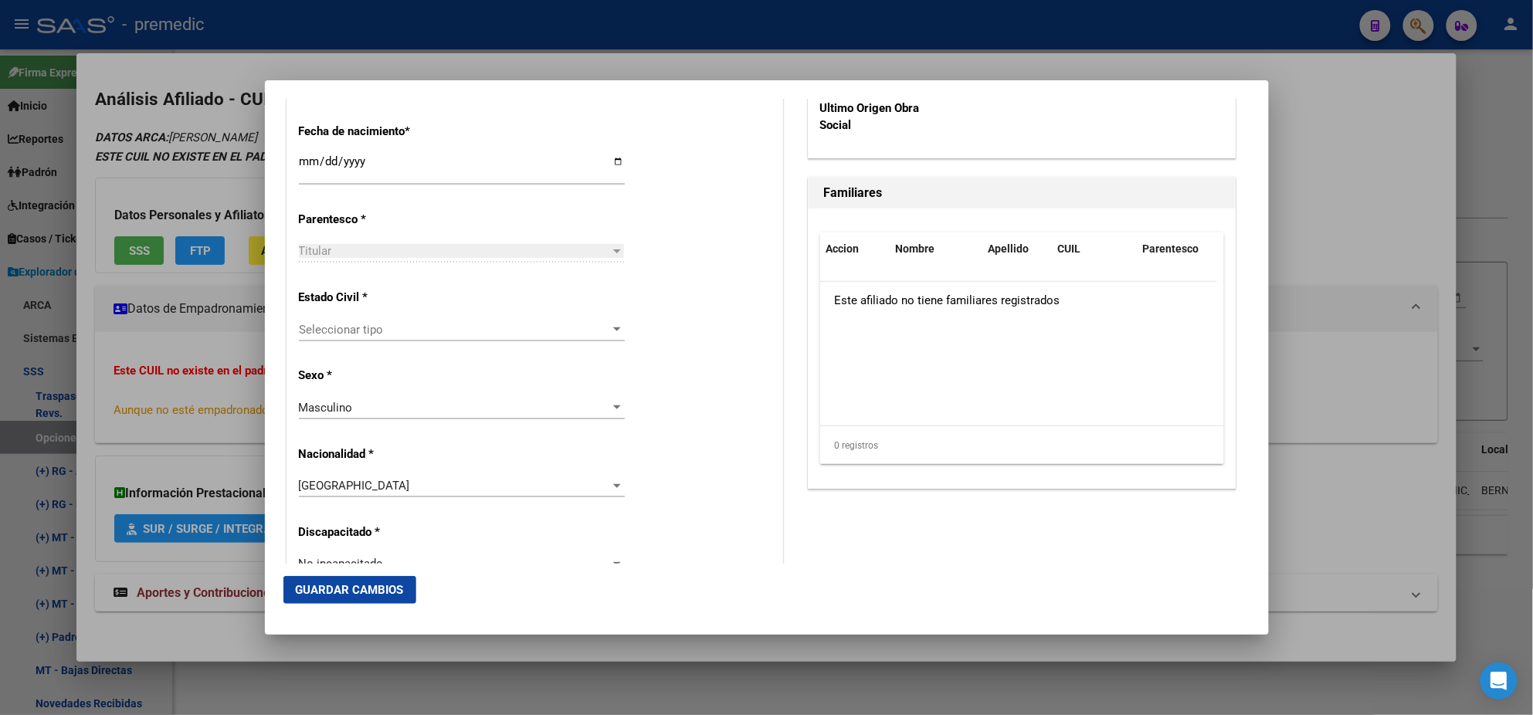
scroll to position [868, 0]
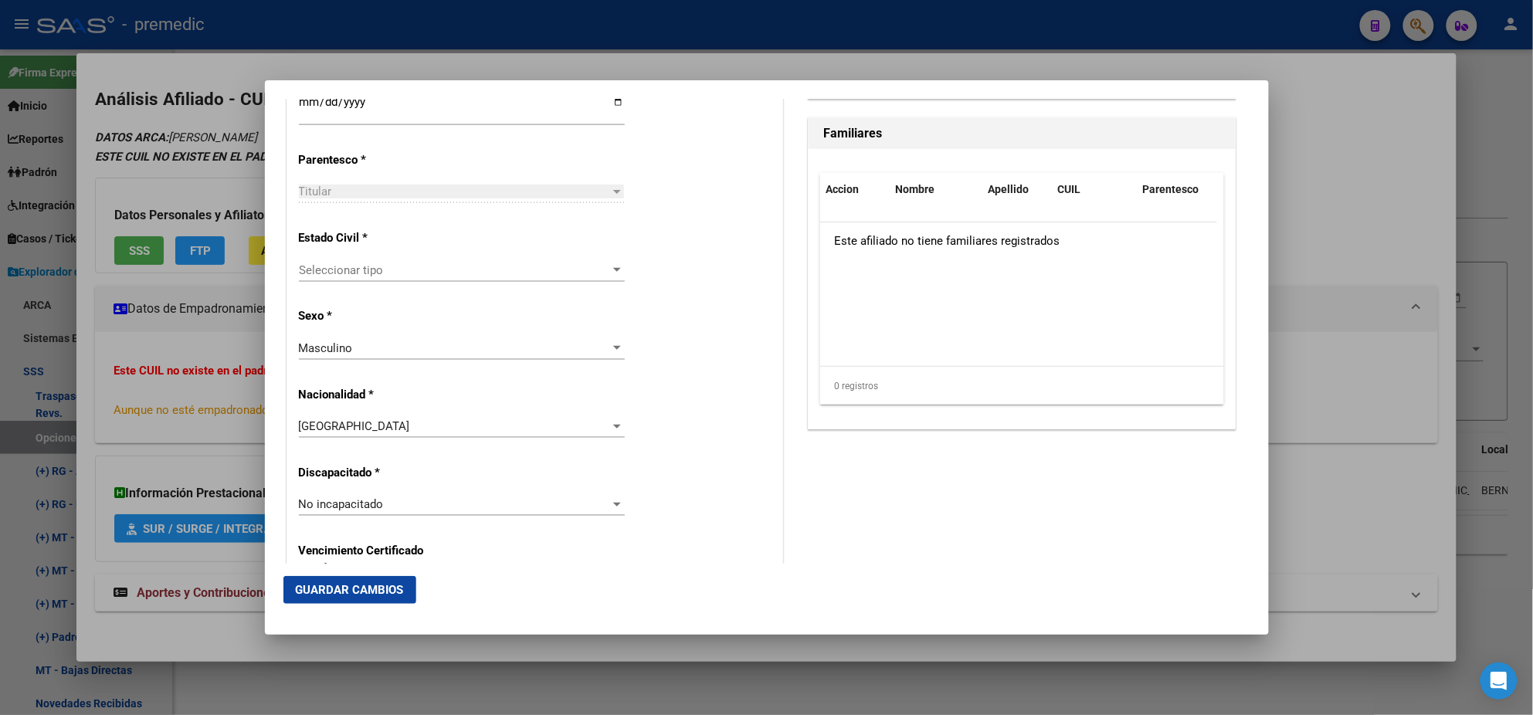
click at [430, 273] on span "Seleccionar tipo" at bounding box center [455, 270] width 312 height 14
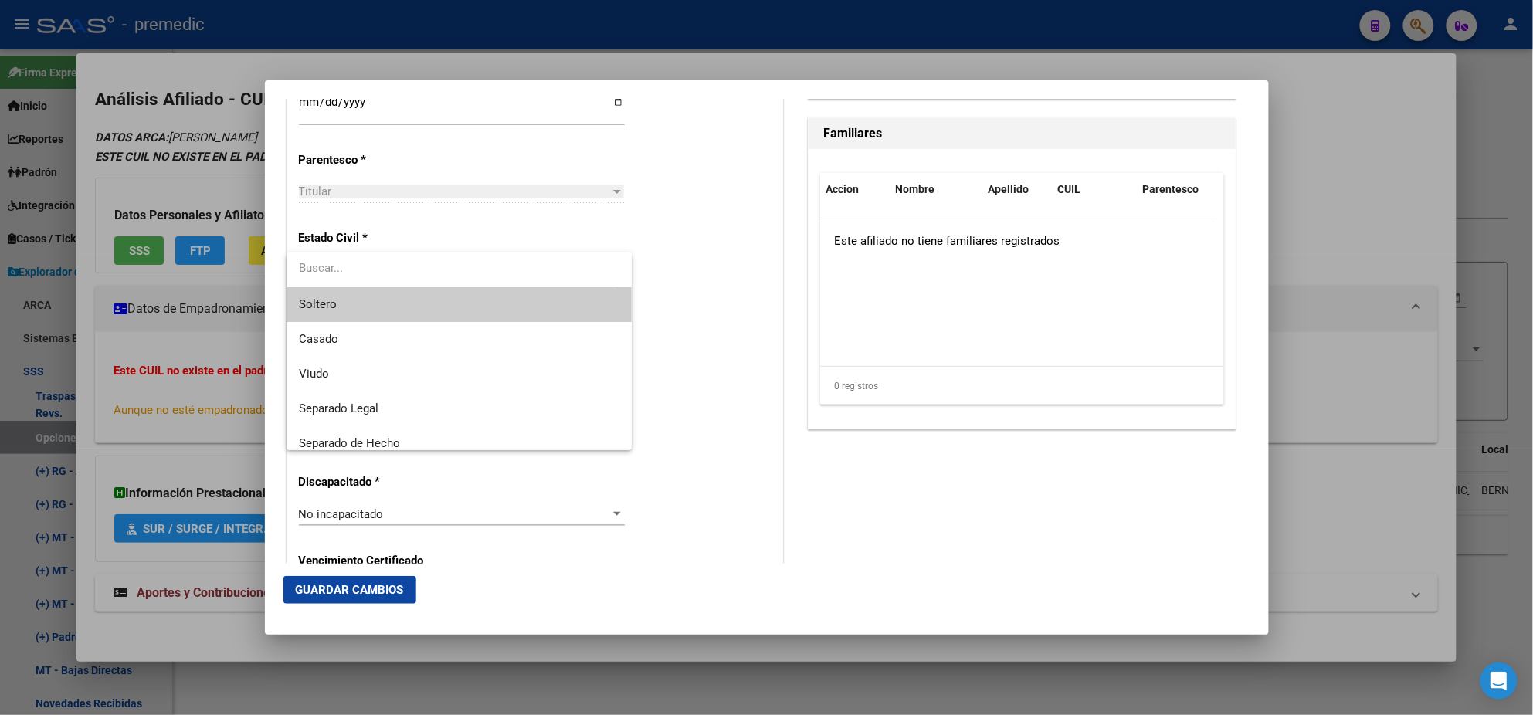
click at [430, 294] on span "Soltero" at bounding box center [459, 304] width 321 height 35
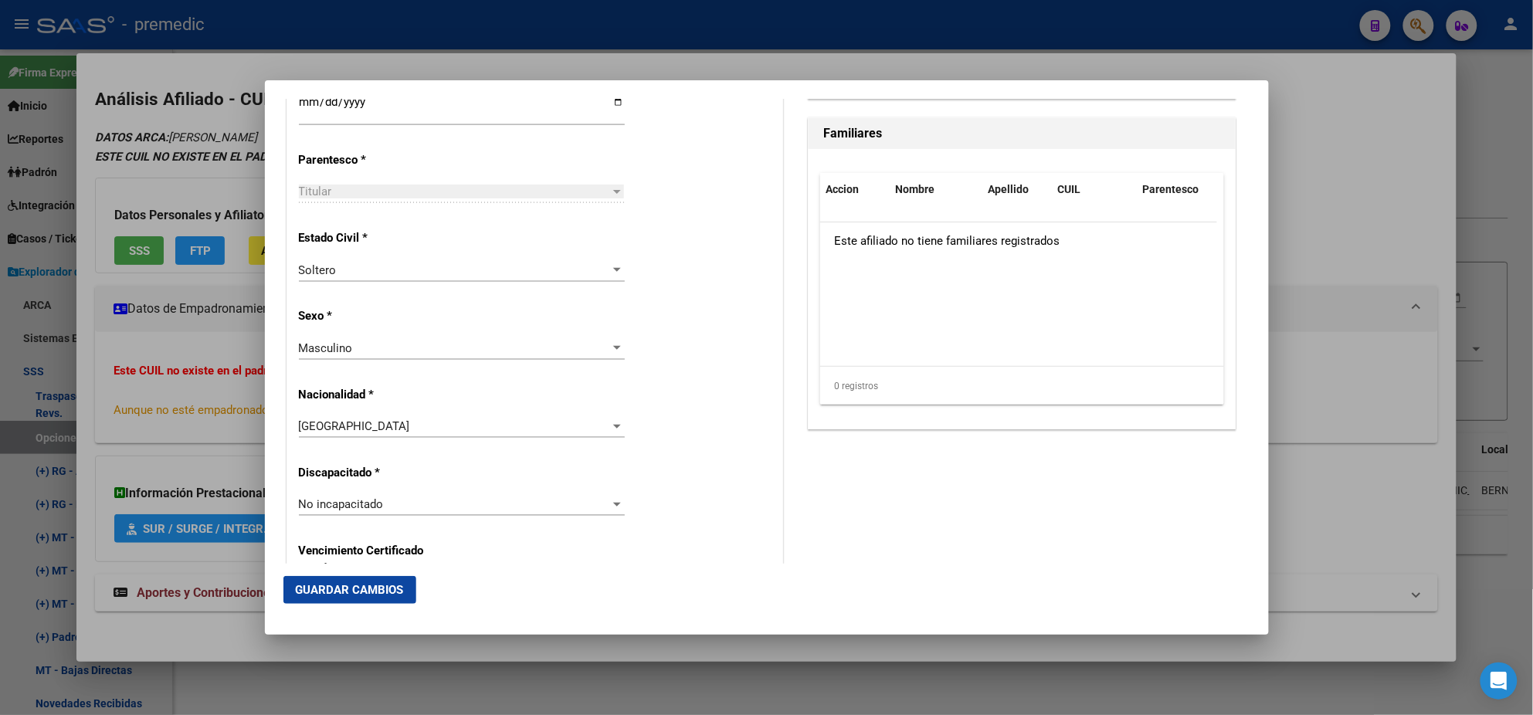
click at [430, 294] on div "Soltero Seleccionar tipo" at bounding box center [462, 278] width 326 height 38
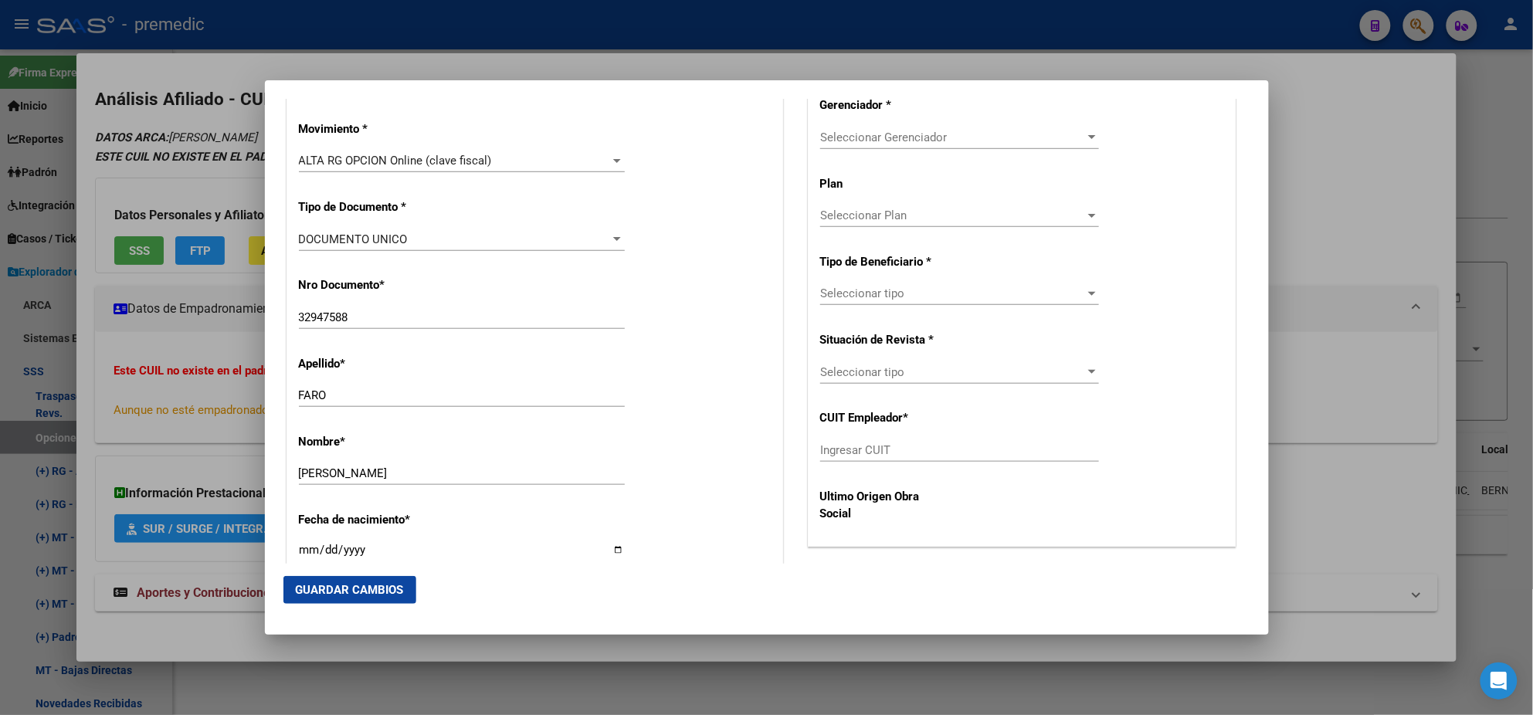
scroll to position [385, 0]
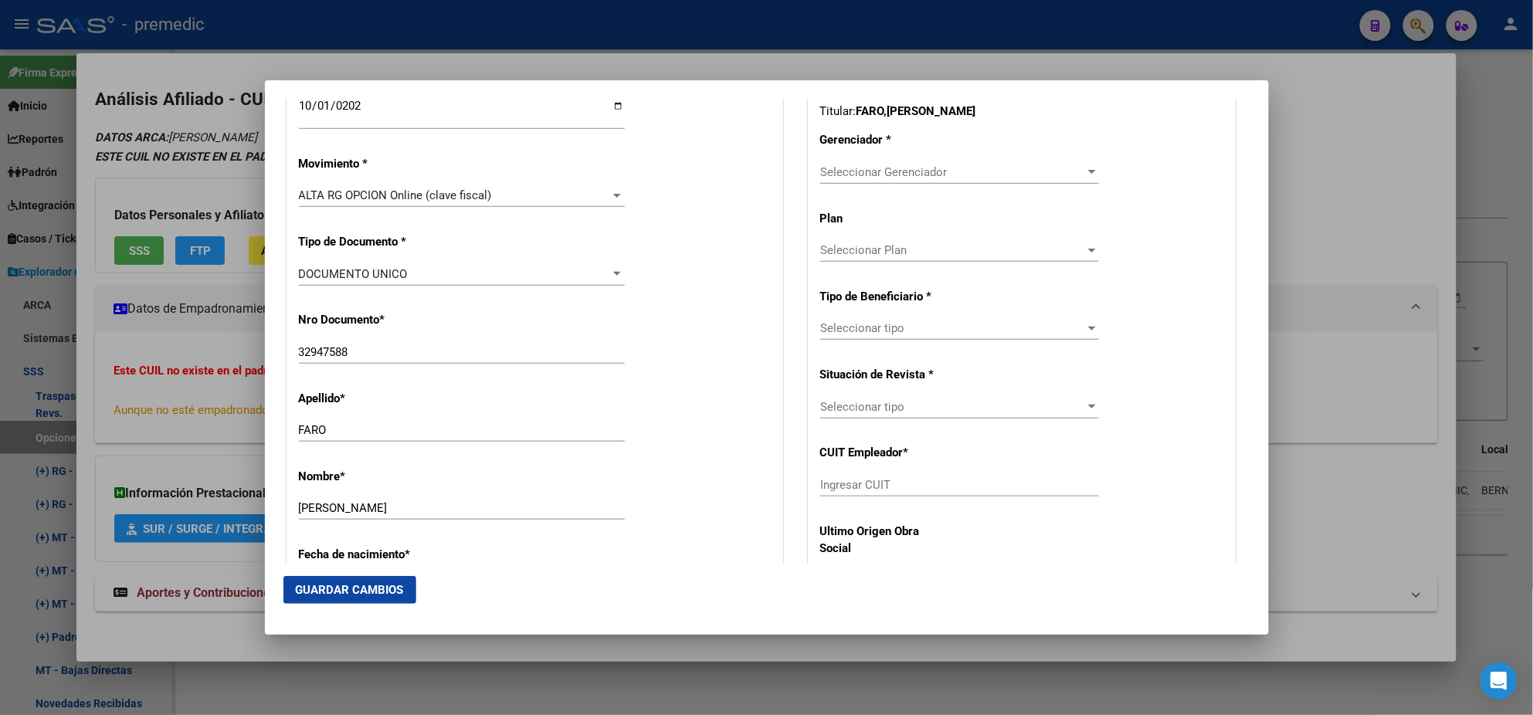
click at [847, 171] on span "Seleccionar Gerenciador" at bounding box center [952, 172] width 265 height 14
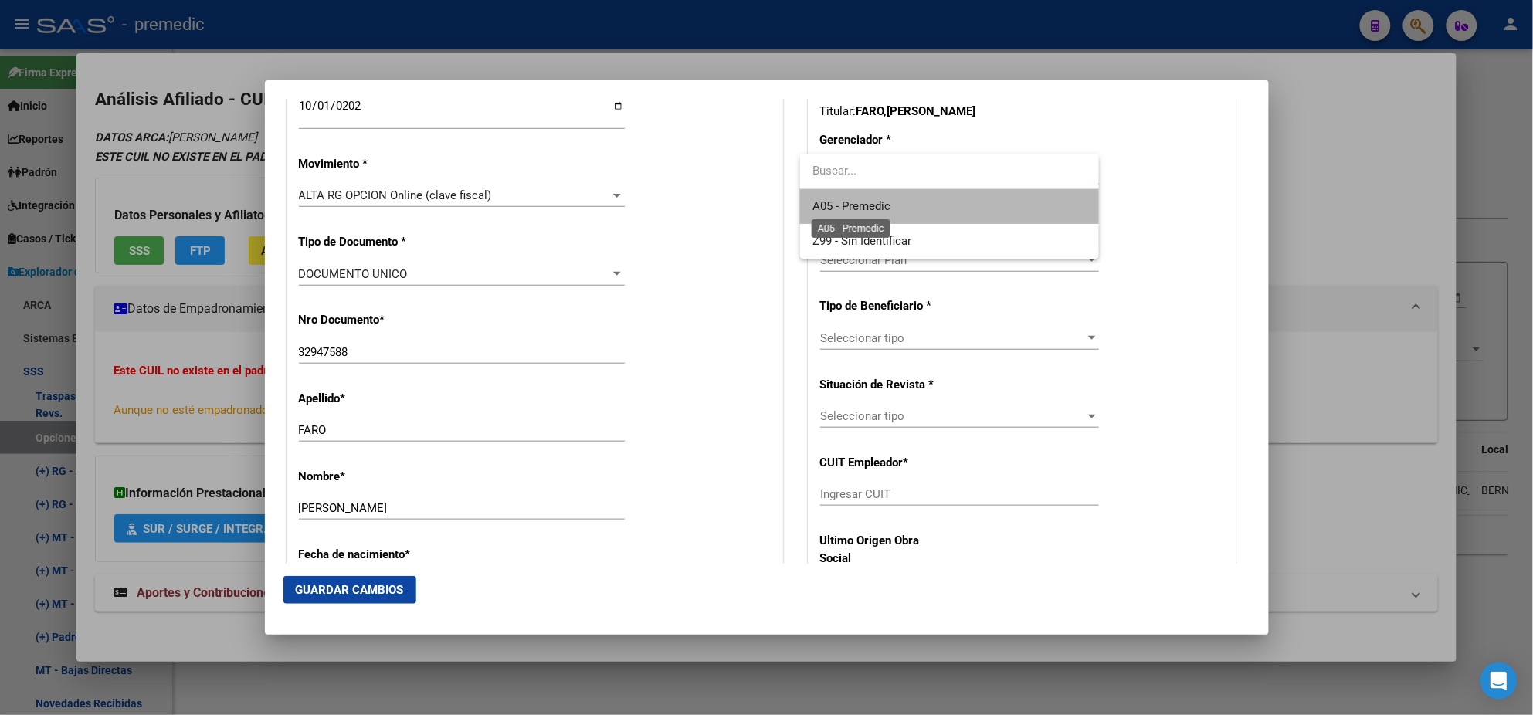
click at [850, 206] on span "A05 - Premedic" at bounding box center [852, 206] width 78 height 14
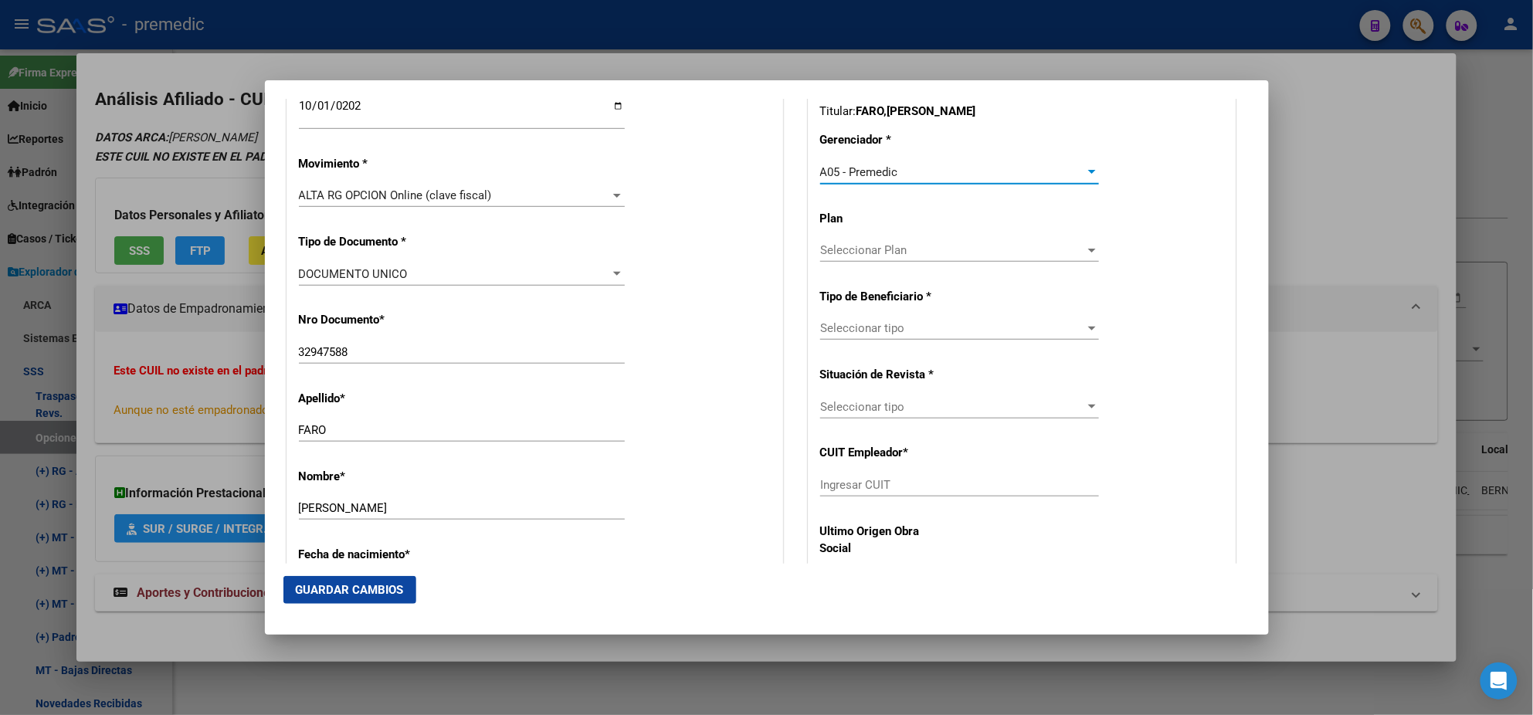
click at [849, 329] on span "Seleccionar tipo" at bounding box center [952, 328] width 265 height 14
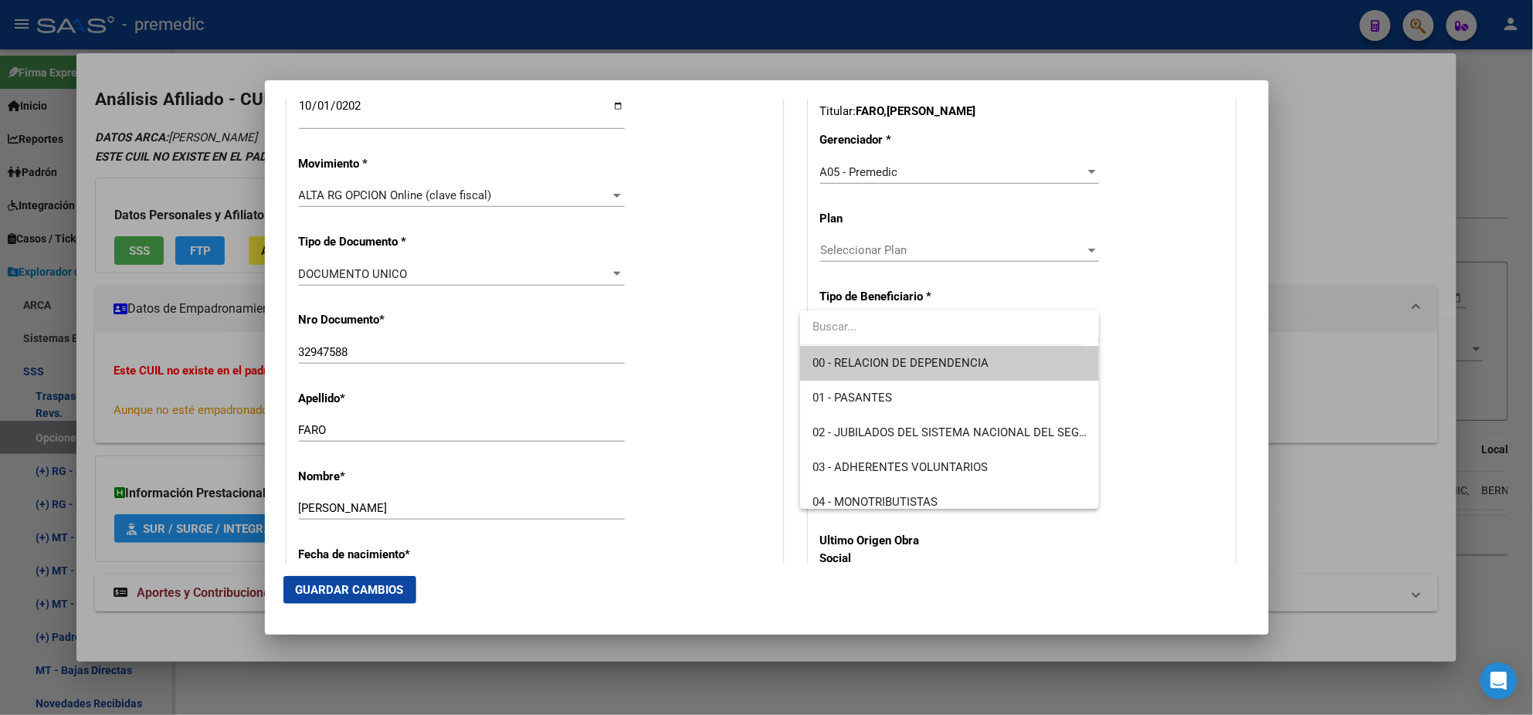
click at [847, 352] on span "00 - RELACION DE DEPENDENCIA" at bounding box center [950, 363] width 274 height 35
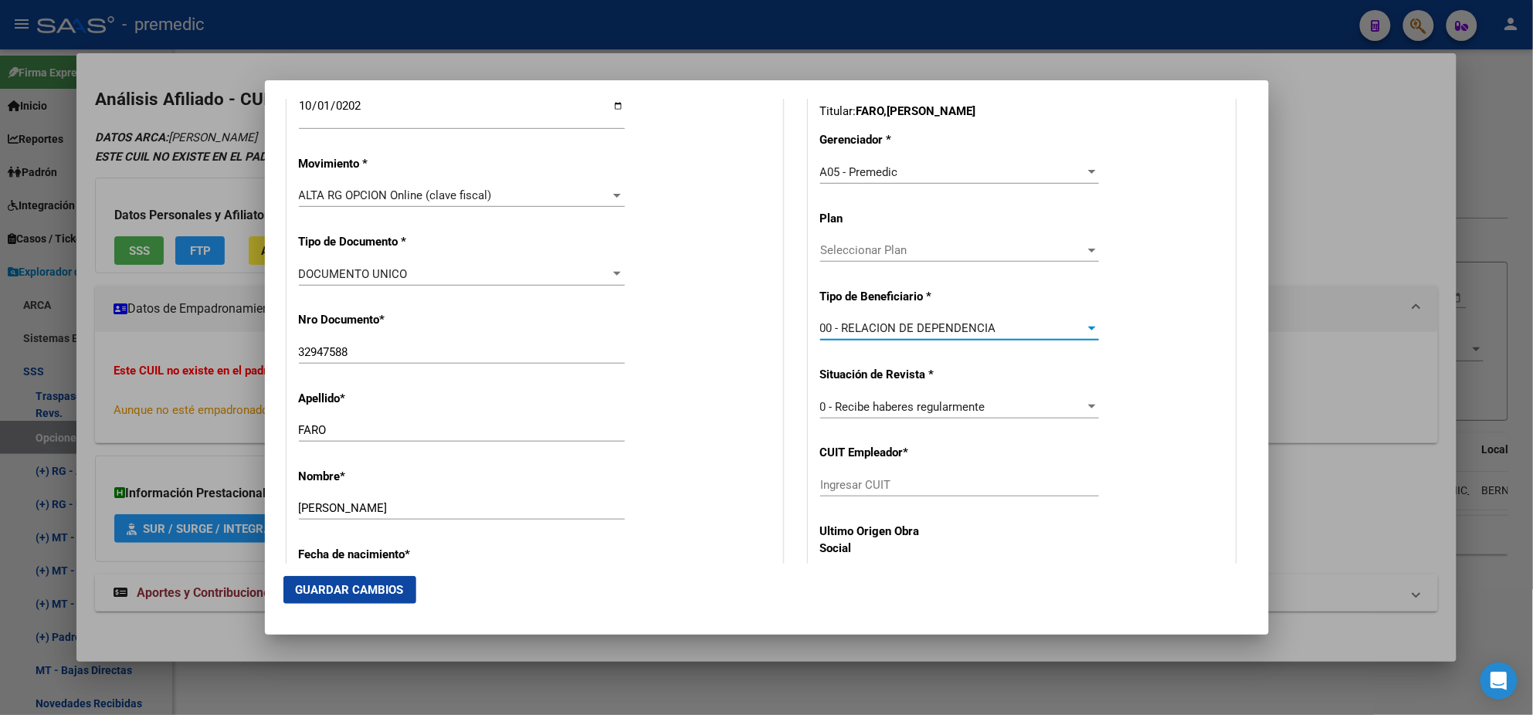
click at [835, 484] on input "Ingresar CUIT" at bounding box center [959, 485] width 279 height 14
click at [341, 345] on input "32947588" at bounding box center [462, 352] width 326 height 14
click at [344, 349] on input "32947588" at bounding box center [462, 352] width 326 height 14
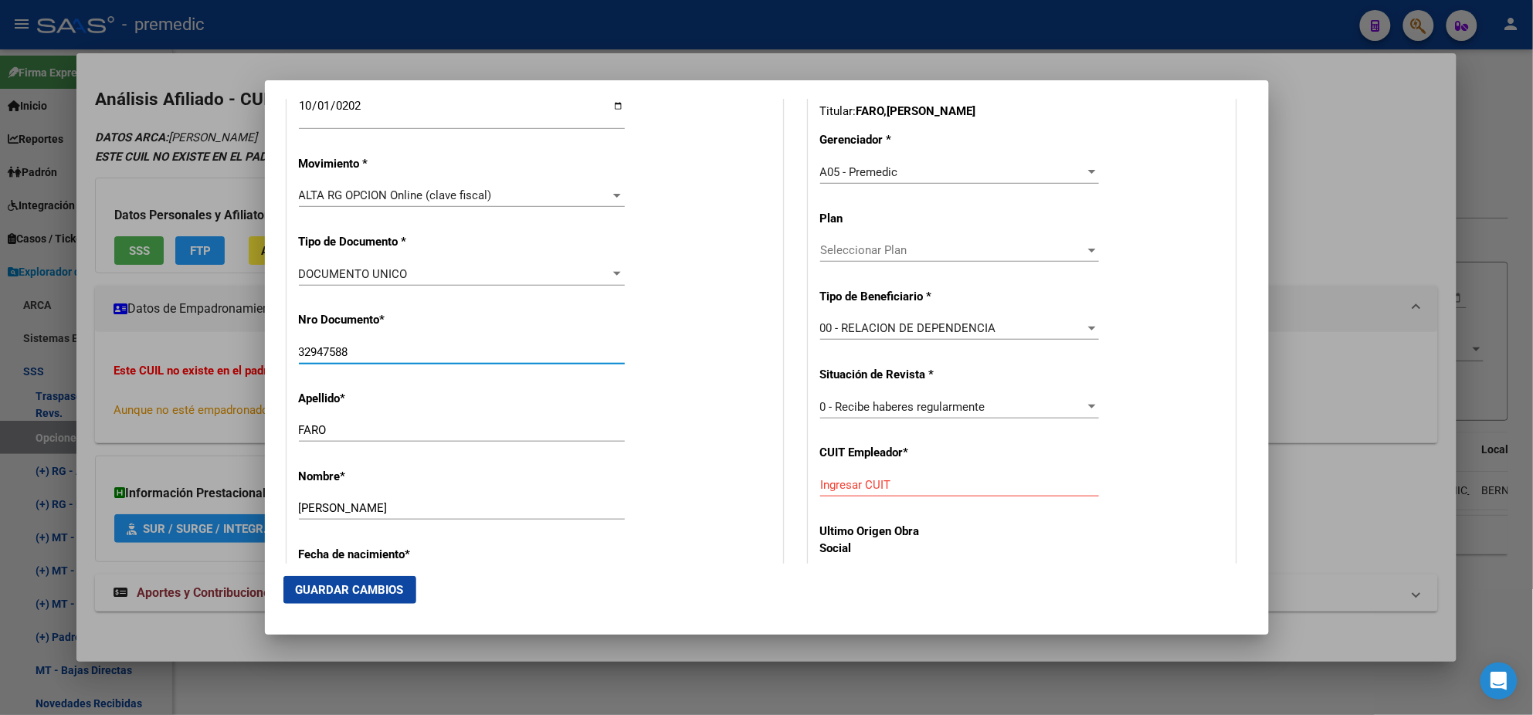
click at [344, 349] on input "32947588" at bounding box center [462, 352] width 326 height 14
click at [820, 478] on input "Ingresar CUIT" at bounding box center [959, 485] width 279 height 14
paste input "30-50078822-0"
type input "30-50078822-0"
click at [368, 592] on span "Guardar Cambios" at bounding box center [350, 590] width 108 height 14
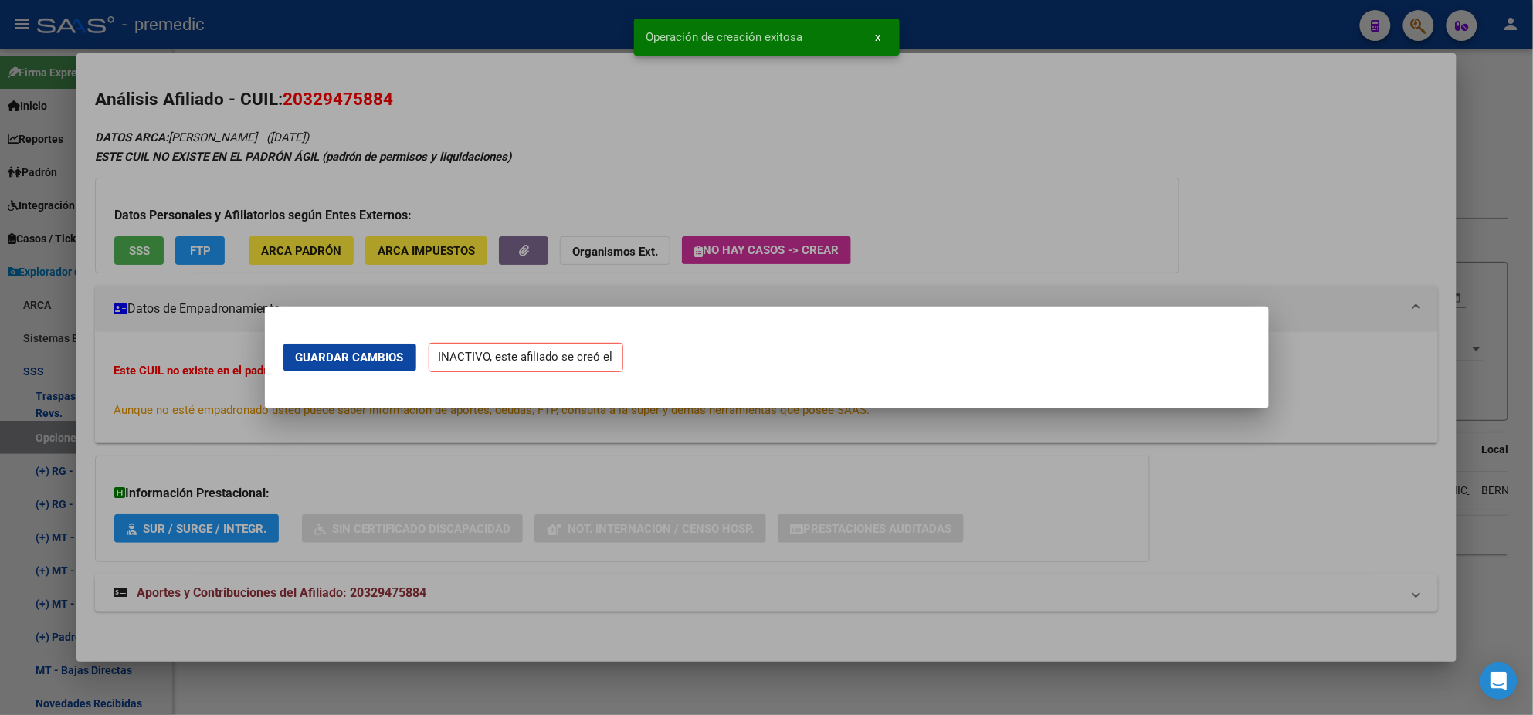
scroll to position [0, 0]
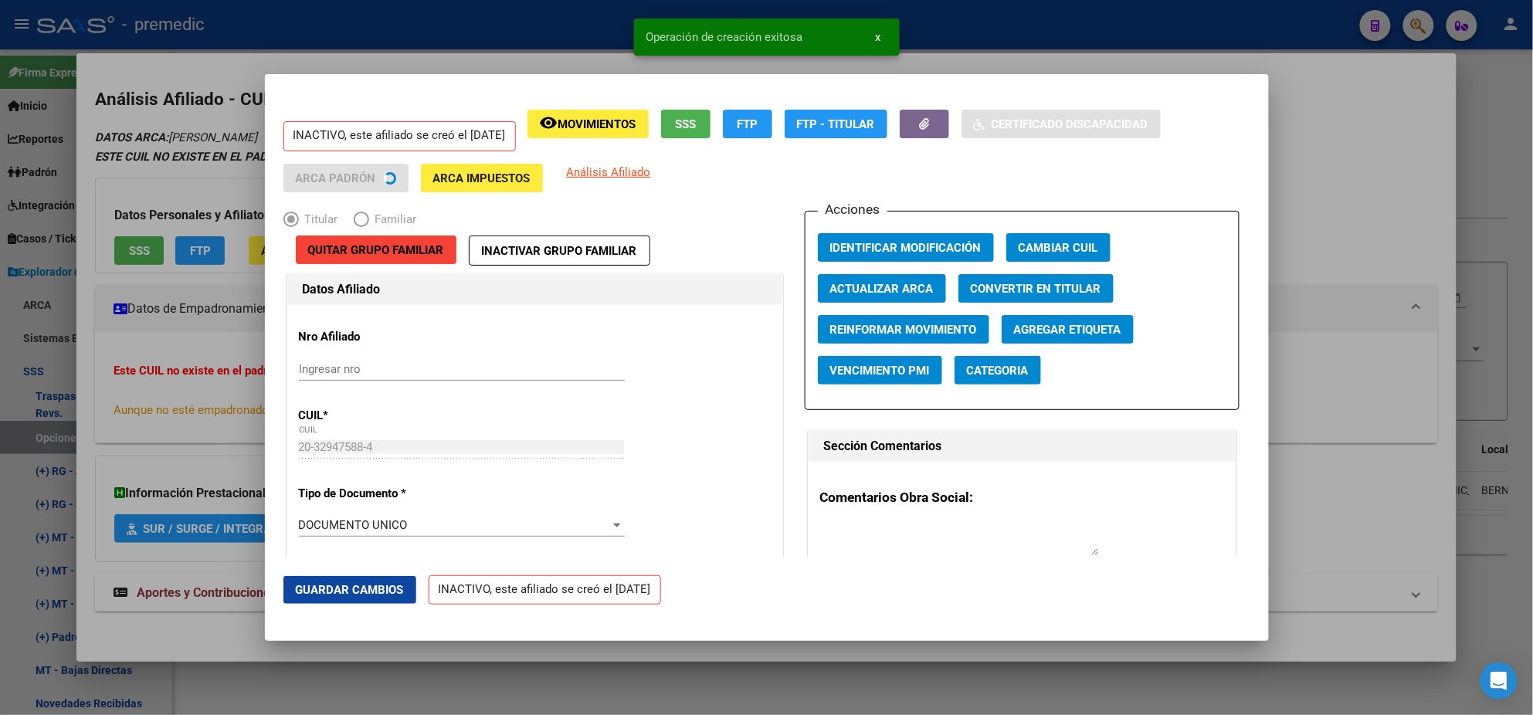
click at [80, 442] on div at bounding box center [766, 357] width 1533 height 715
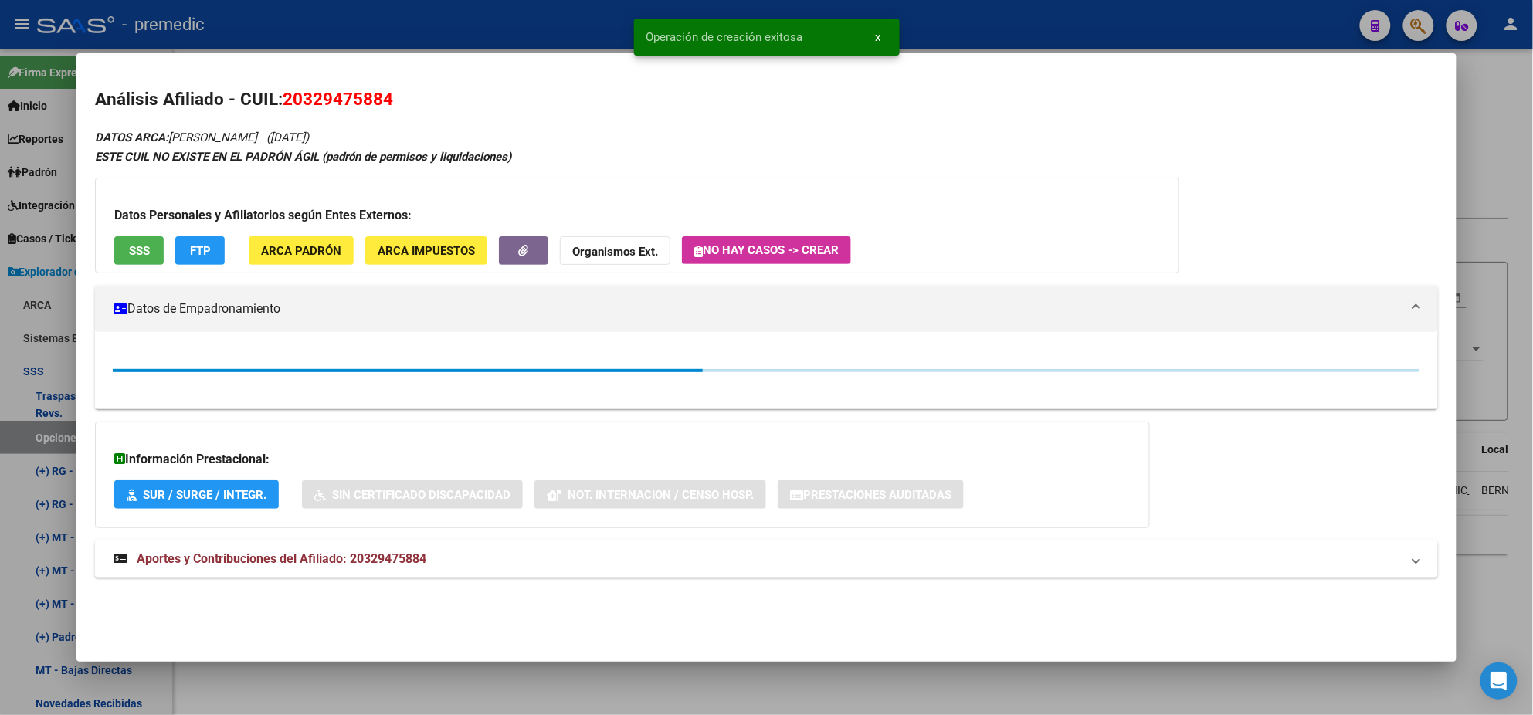
click at [39, 429] on div at bounding box center [766, 357] width 1533 height 715
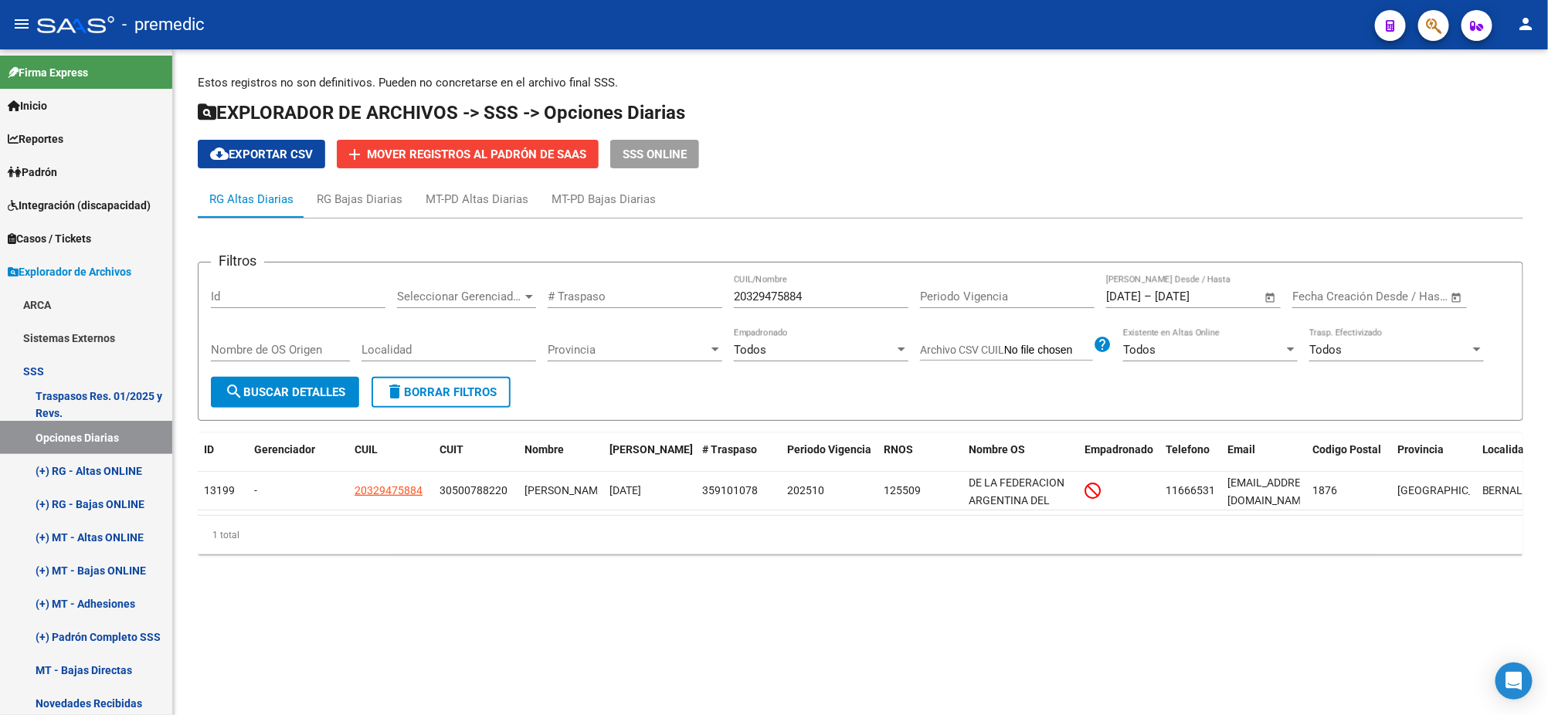
drag, startPoint x: 814, startPoint y: 291, endPoint x: 658, endPoint y: 297, distance: 156.1
click at [658, 297] on div "Filtros Id Seleccionar Gerenciador Seleccionar Gerenciador # Traspaso 203294758…" at bounding box center [860, 326] width 1299 height 102
paste input "7345023866"
type input "27345023866"
click at [264, 389] on span "search Buscar Detalles" at bounding box center [285, 392] width 120 height 14
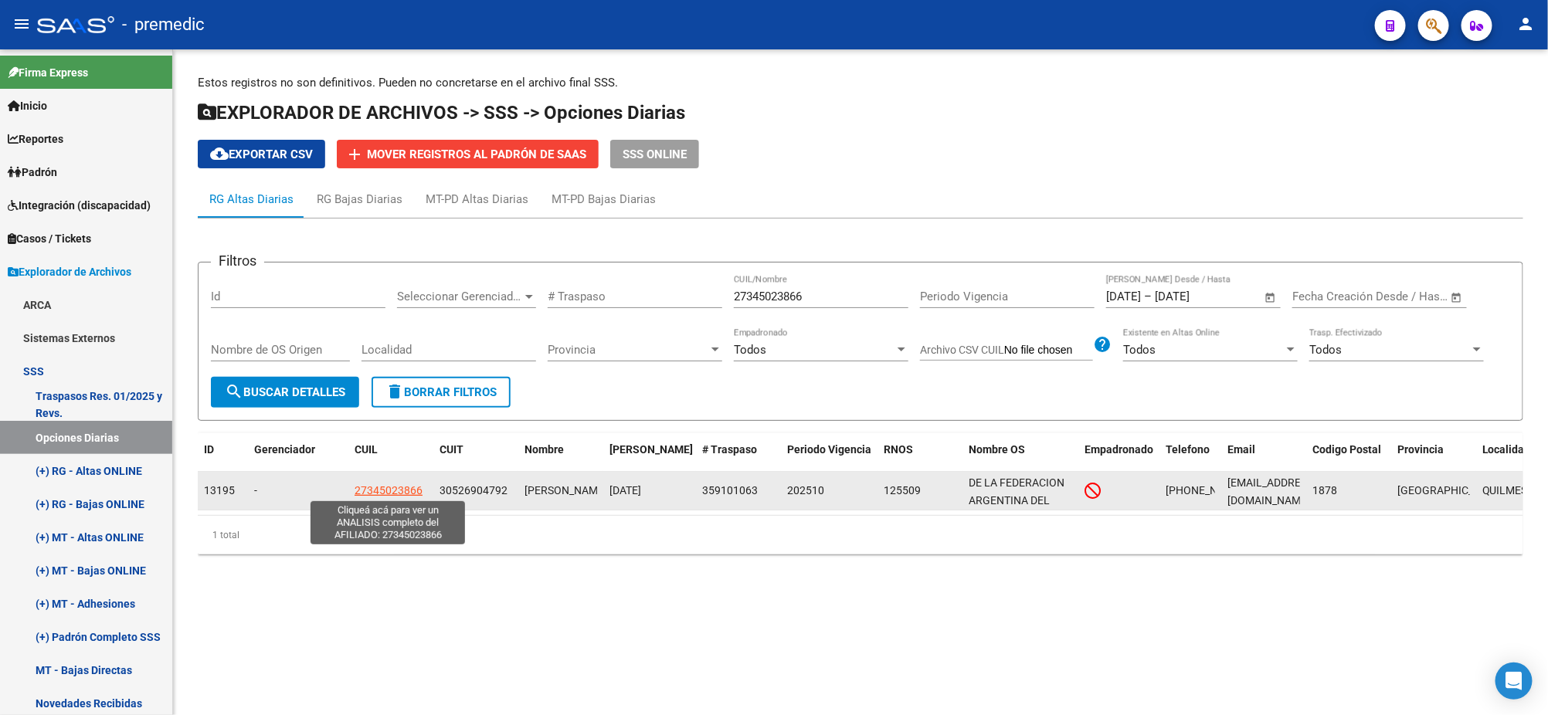
click at [371, 488] on span "27345023866" at bounding box center [389, 490] width 68 height 12
copy span "3"
type textarea "27345023866"
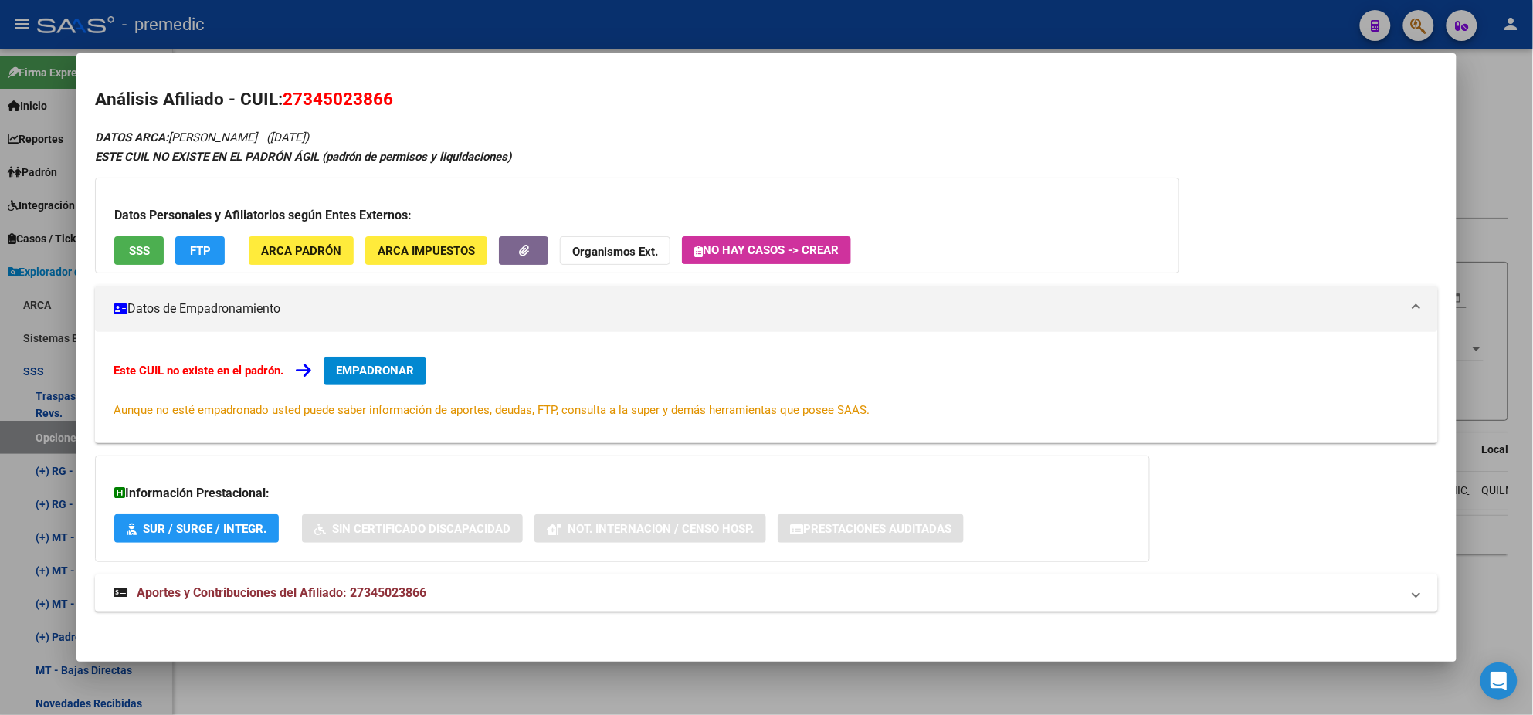
click at [389, 365] on span "EMPADRONAR" at bounding box center [375, 371] width 78 height 14
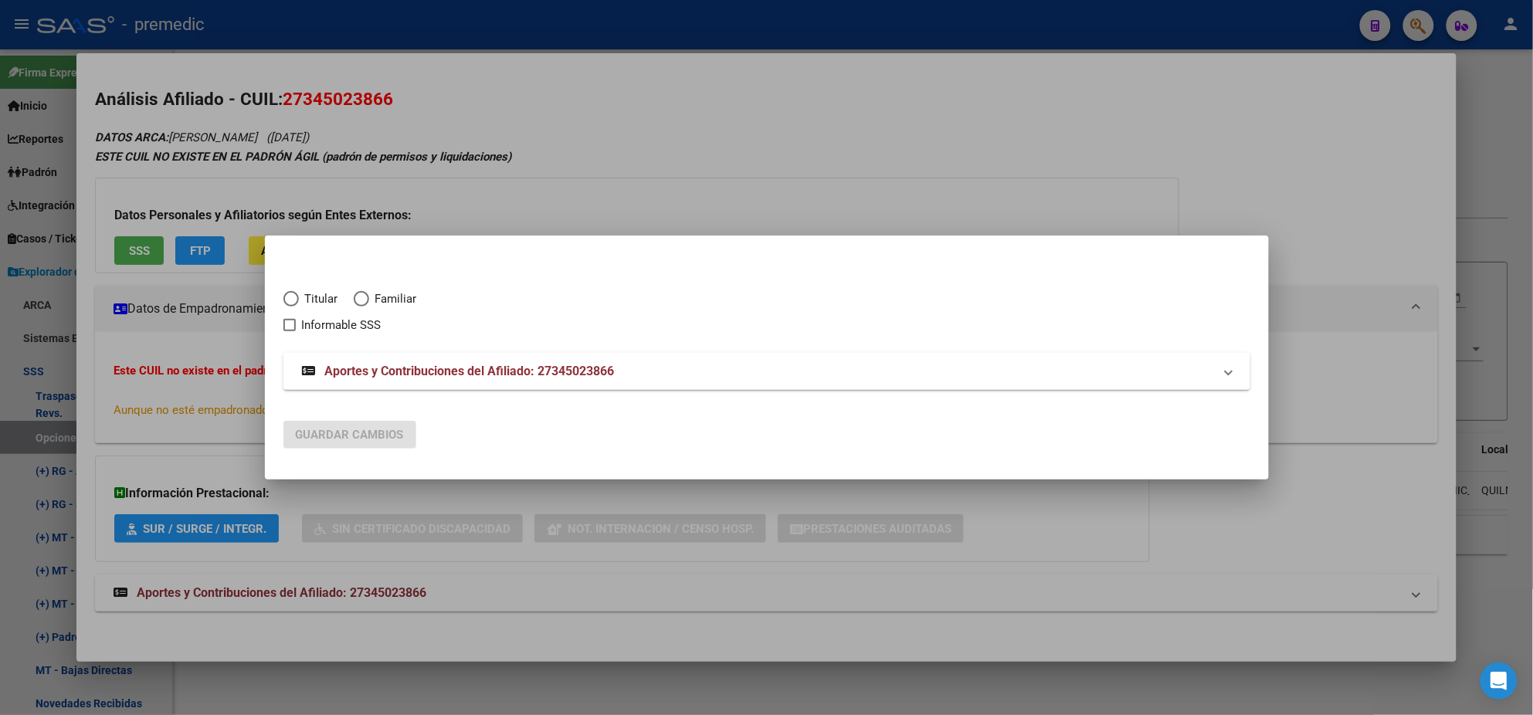
click at [297, 298] on span "Elija una opción" at bounding box center [290, 298] width 15 height 15
click at [297, 298] on input "Titular" at bounding box center [290, 298] width 15 height 15
radio input "true"
checkbox input "true"
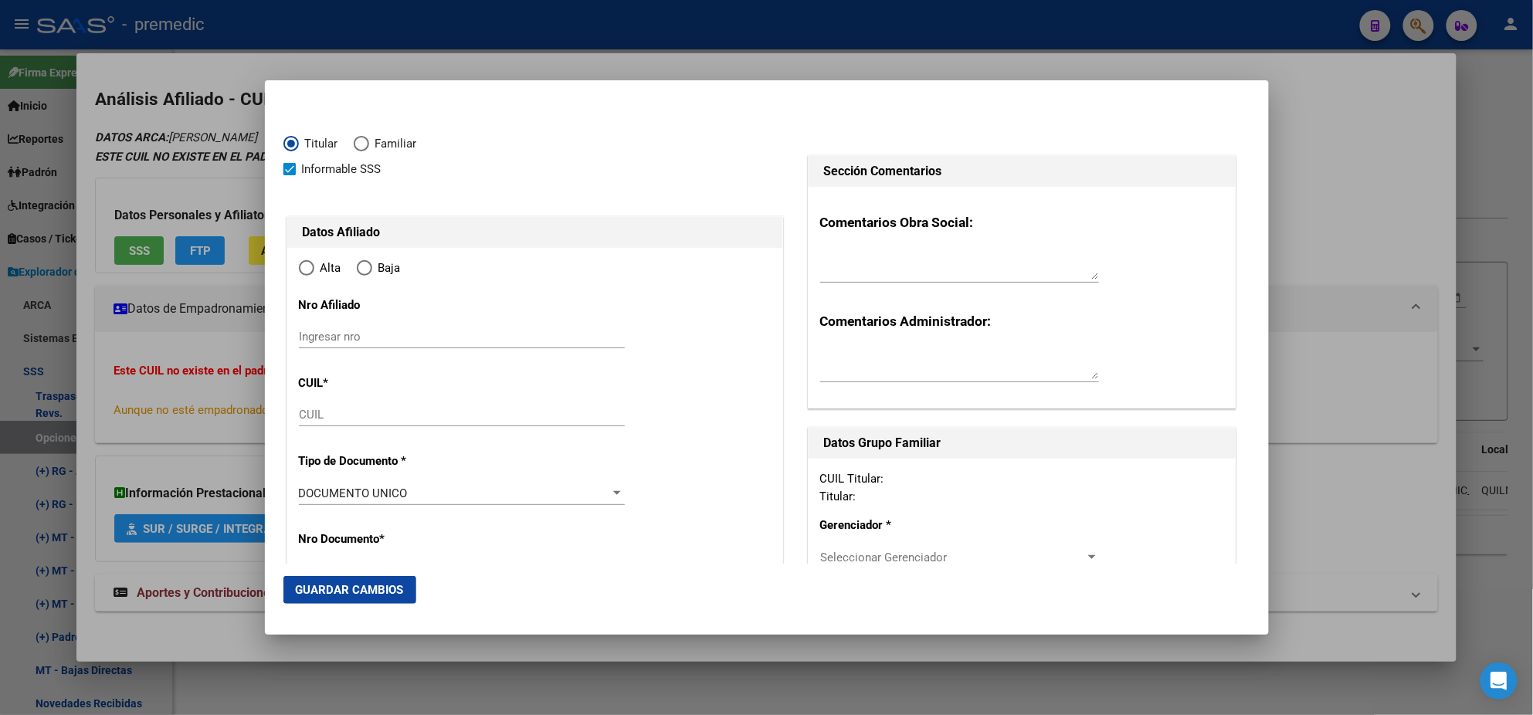
type input "27-34502386-6"
radio input "true"
type input "34502386"
type input "LEDESMA"
type input "[PERSON_NAME]"
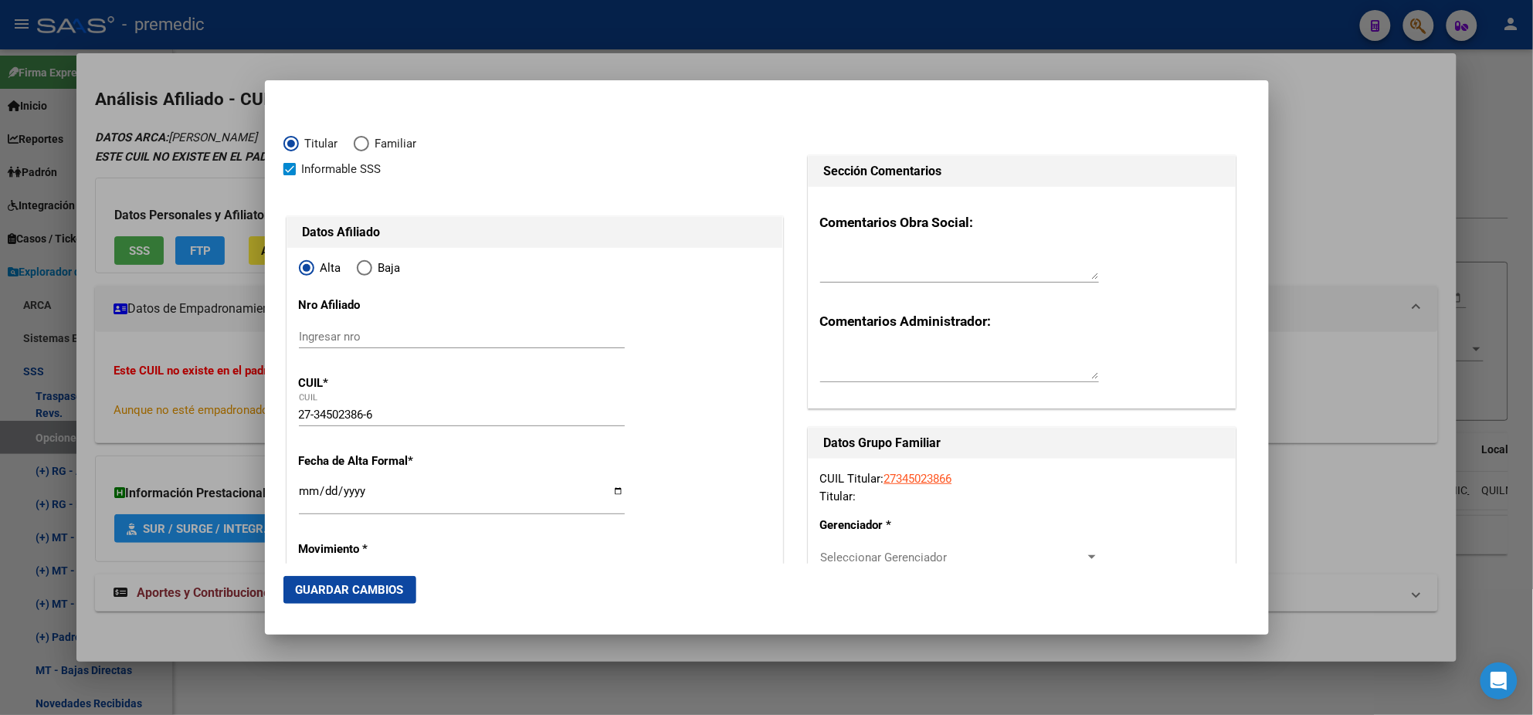
type input "[DATE]"
type input "BERNAL"
type input "1876"
type input "[PERSON_NAME]"
type input "28"
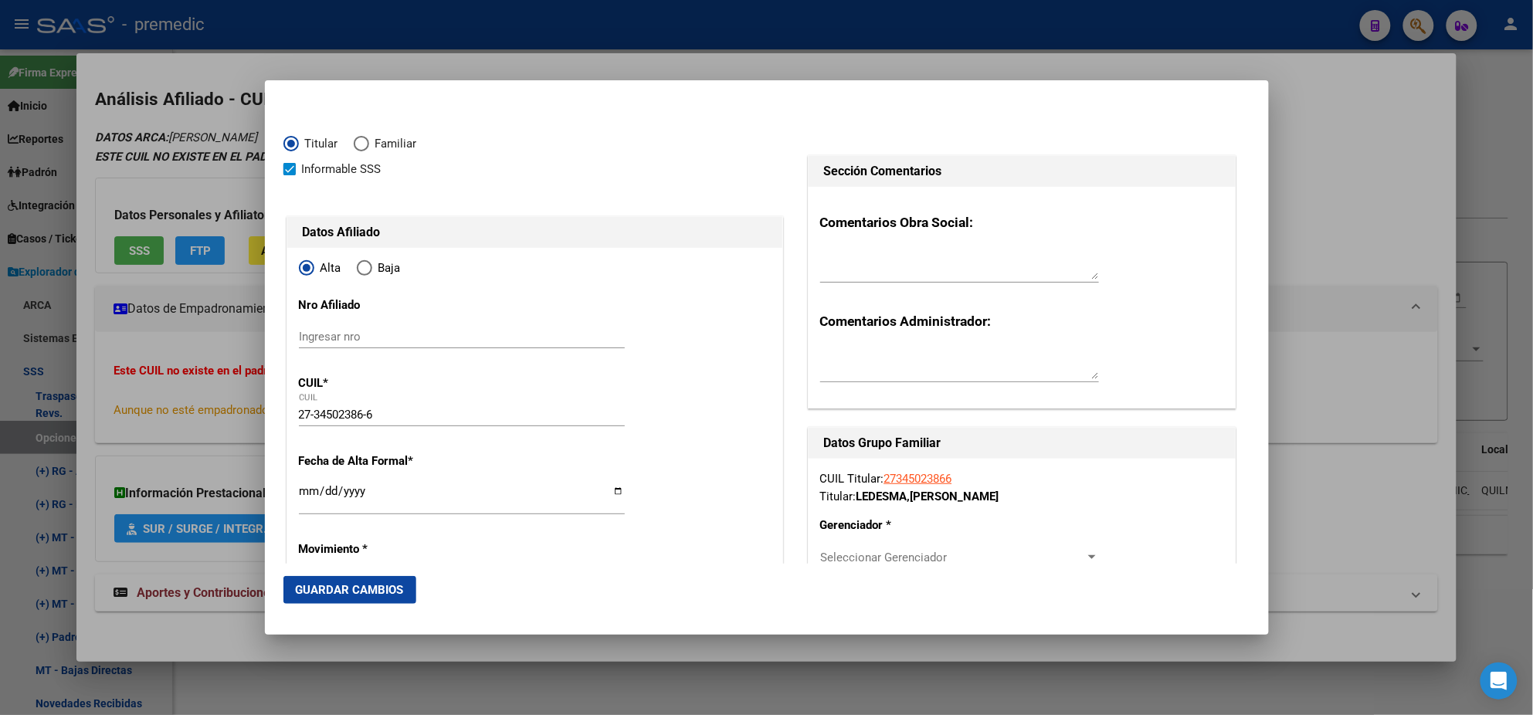
type input "BERNAL"
click at [271, 456] on mat-dialog-content "Titular Familiar Informable SSS Datos Afiliado Alta Baja Nro Afiliado Ingresar …" at bounding box center [767, 331] width 1004 height 465
click at [302, 493] on input "Ingresar fecha" at bounding box center [462, 497] width 326 height 25
type input "[DATE]"
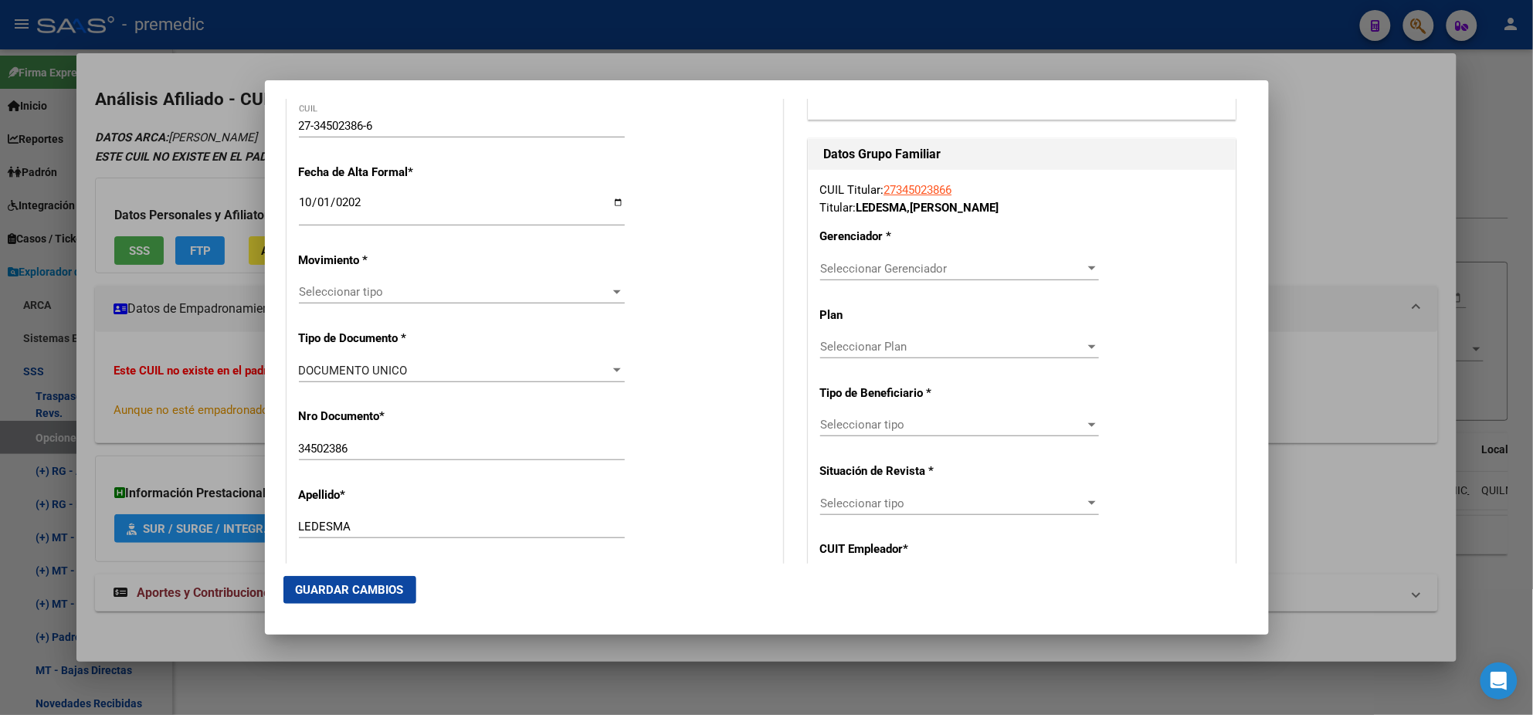
scroll to position [385, 0]
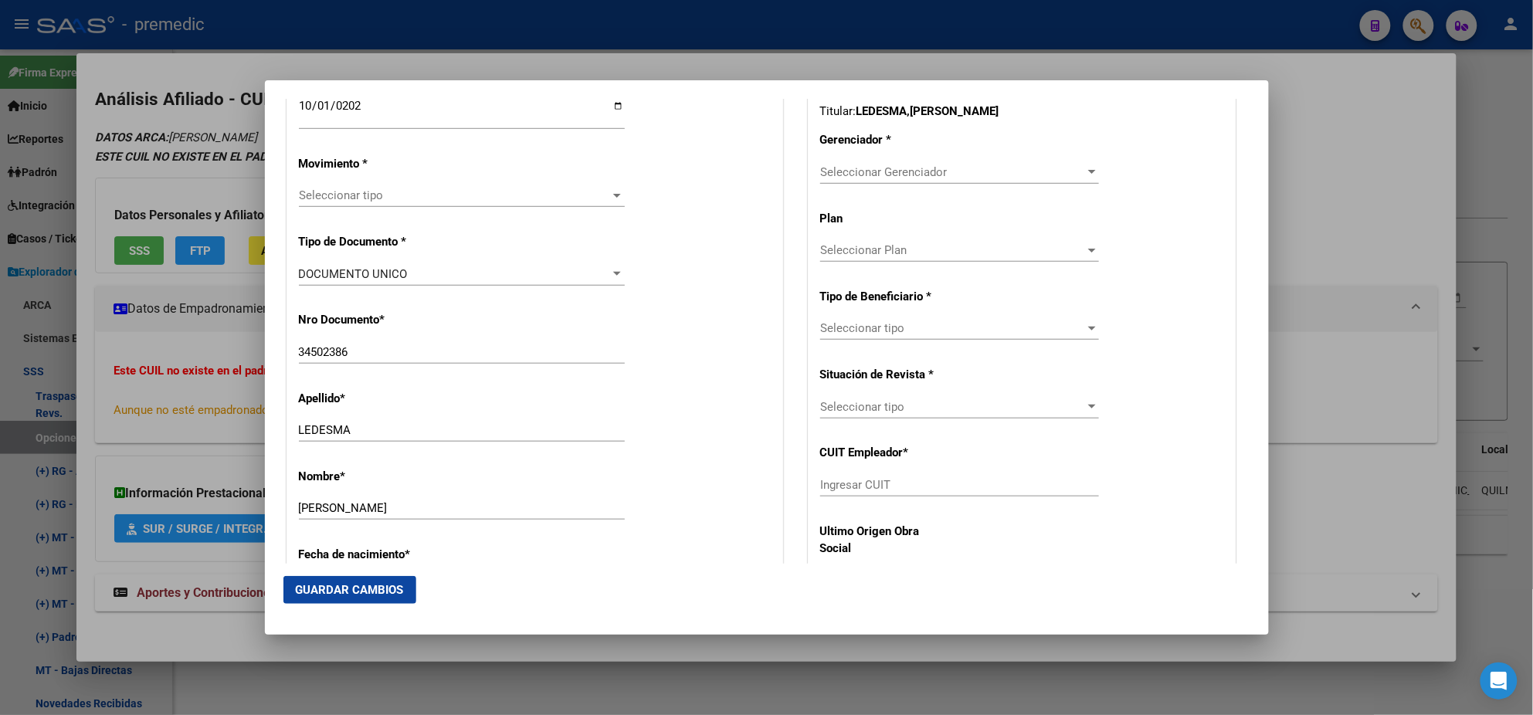
click at [330, 189] on span "Seleccionar tipo" at bounding box center [455, 195] width 312 height 14
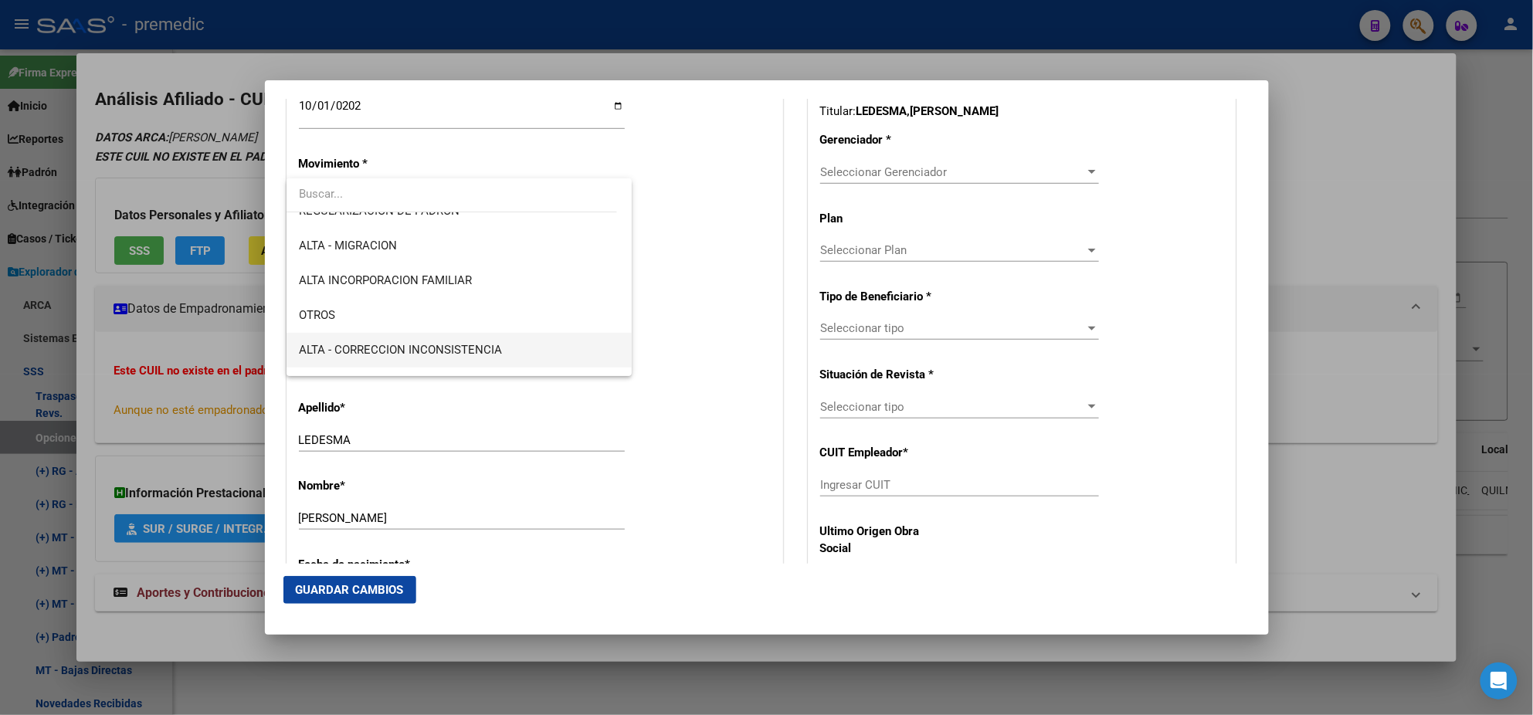
scroll to position [289, 0]
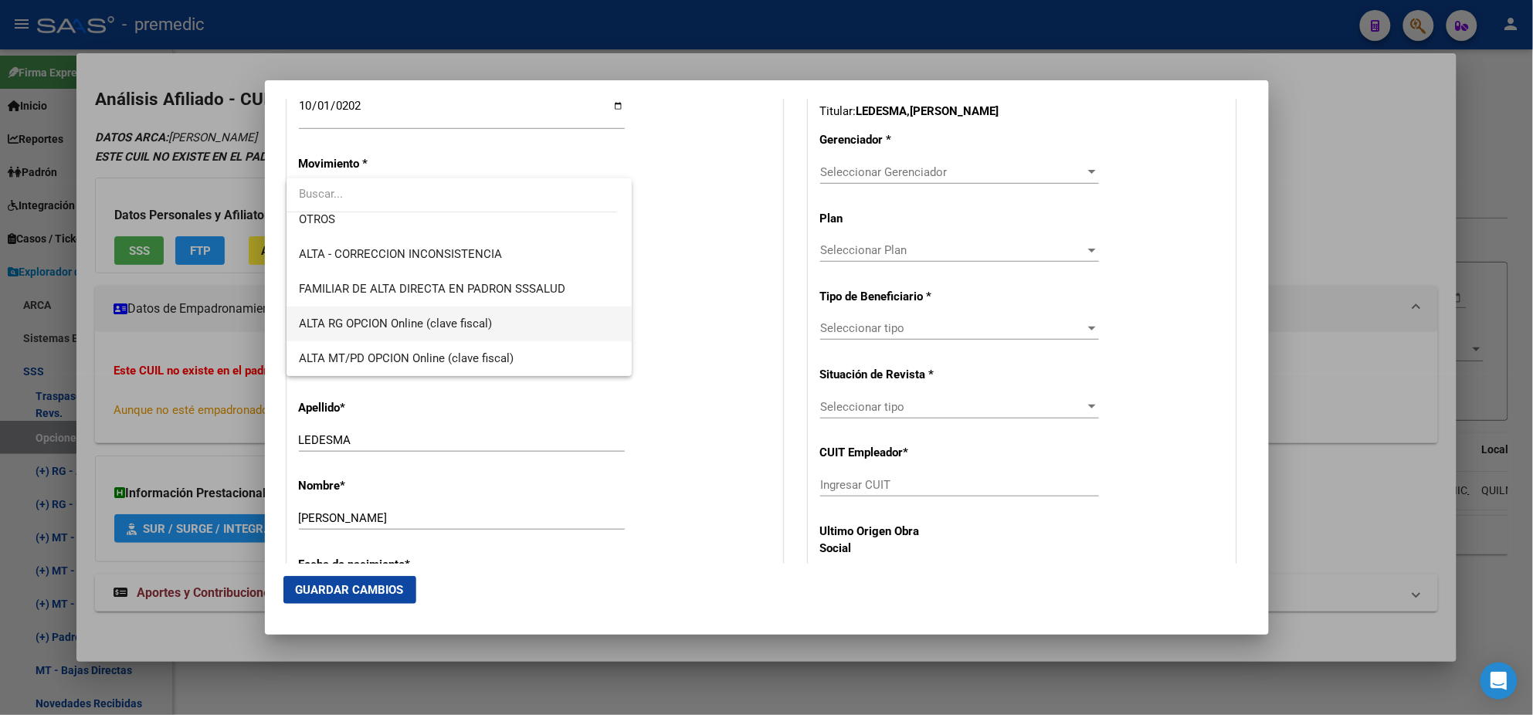
click at [429, 317] on span "ALTA RG OPCION Online (clave fiscal)" at bounding box center [395, 324] width 193 height 14
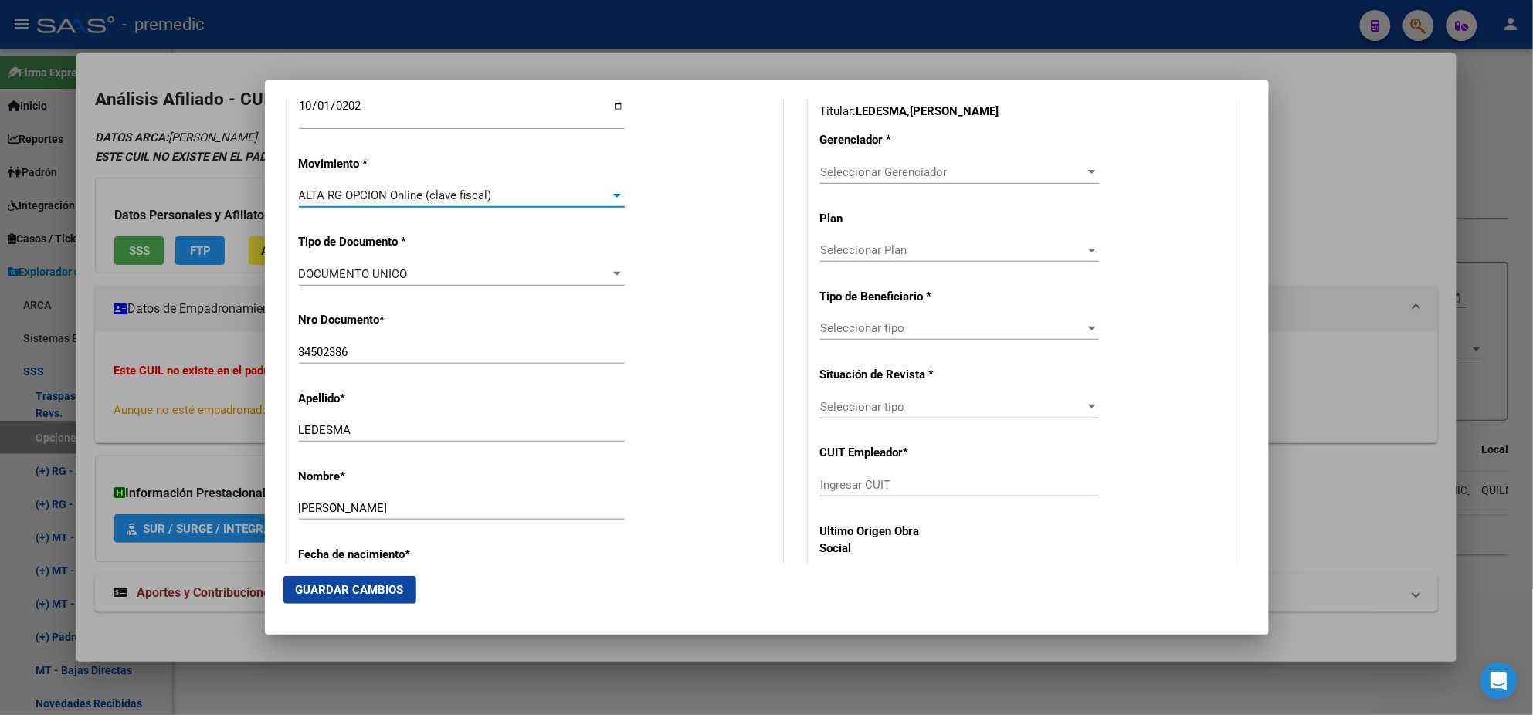
click at [465, 321] on div "Nro Documento * 34502386 Ingresar nro" at bounding box center [535, 339] width 472 height 78
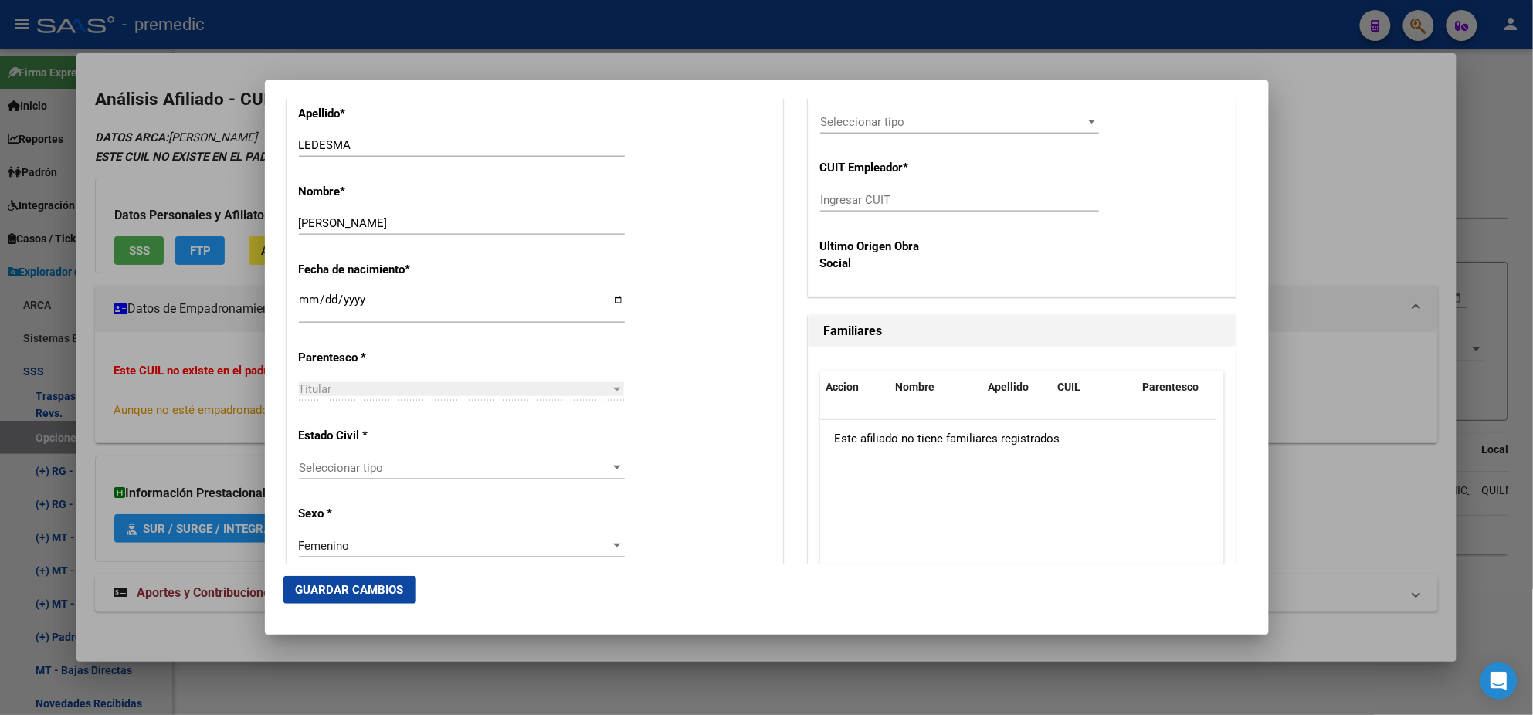
scroll to position [772, 0]
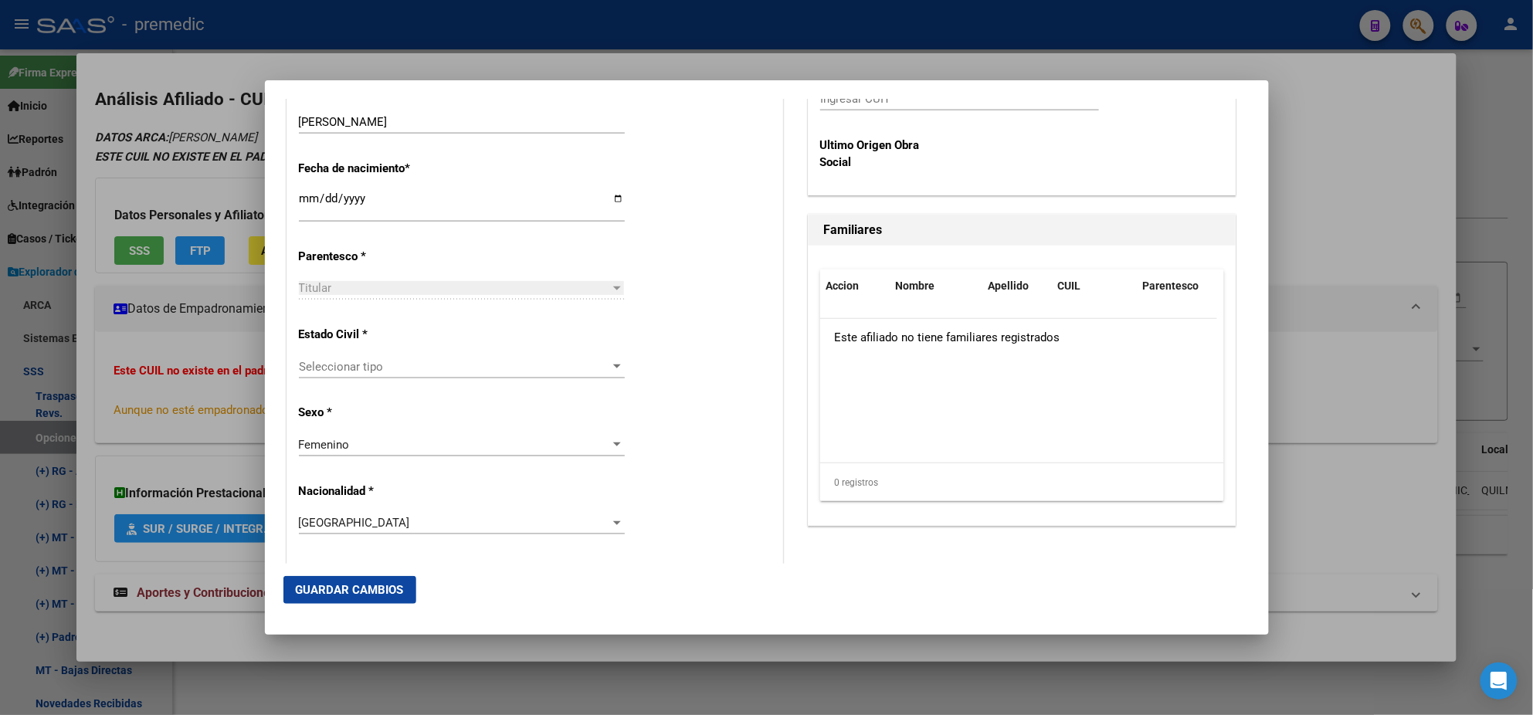
click at [435, 365] on span "Seleccionar tipo" at bounding box center [455, 367] width 312 height 14
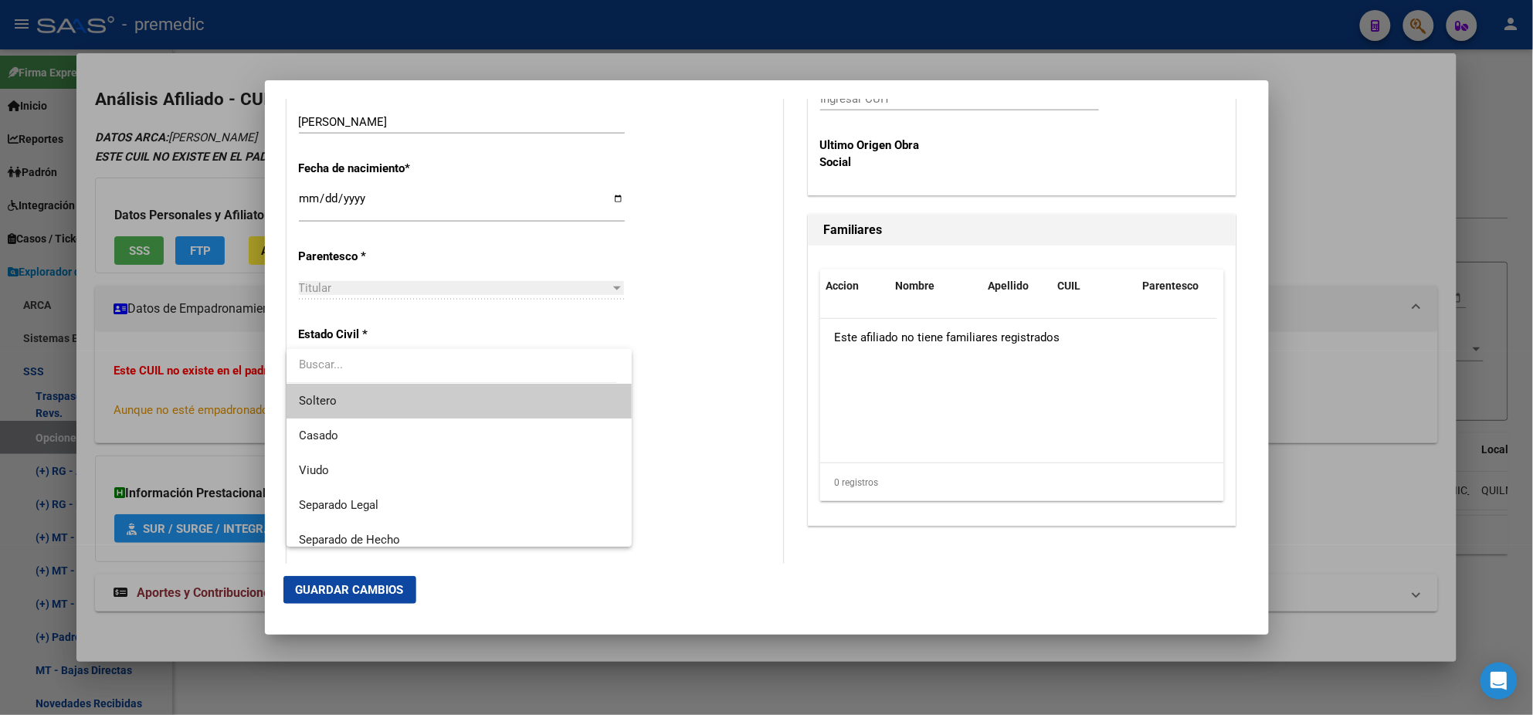
click at [432, 394] on span "Soltero" at bounding box center [459, 401] width 321 height 35
click at [433, 395] on div "Alta Baja Nro Afiliado Ingresar nro CUIL * 27-34502386-6 CUIL ARCA Padrón Fecha…" at bounding box center [534, 579] width 495 height 2206
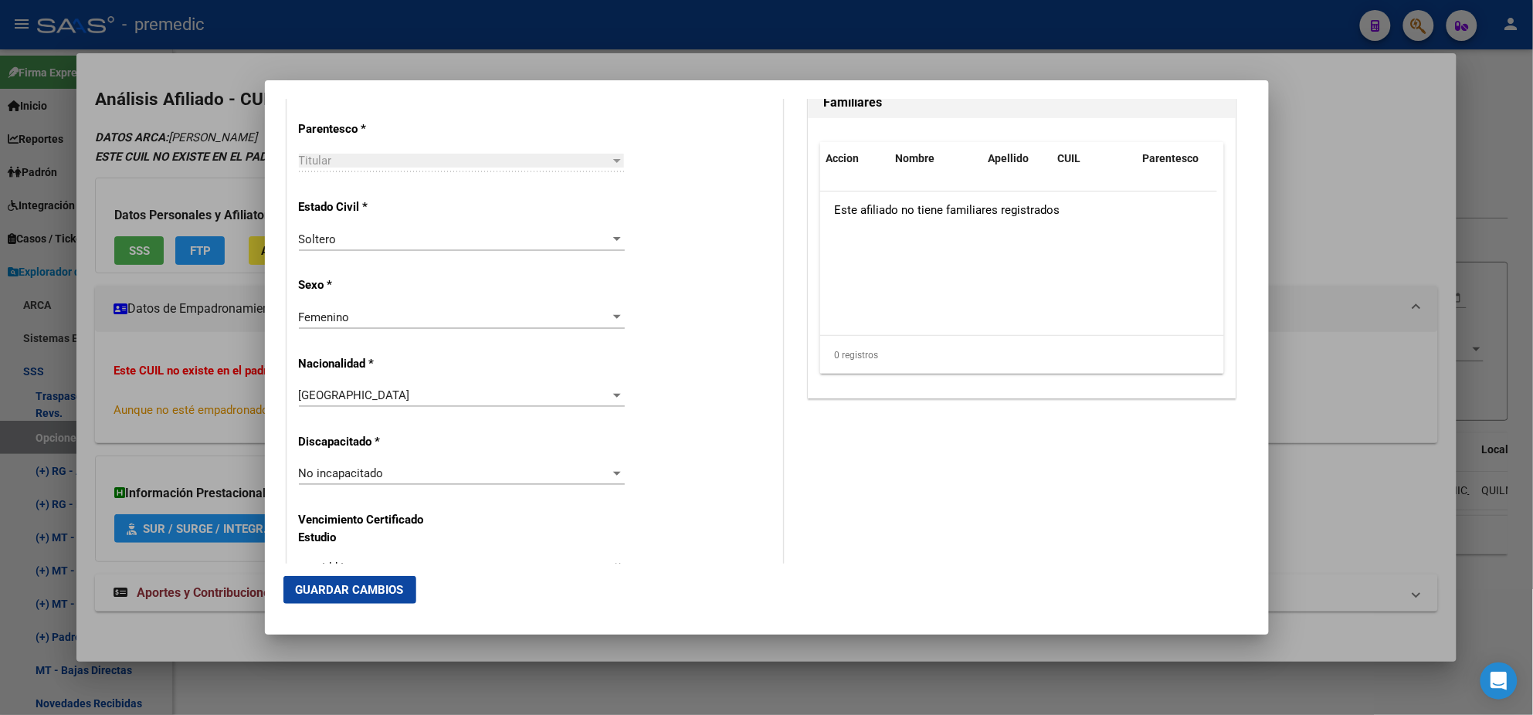
scroll to position [966, 0]
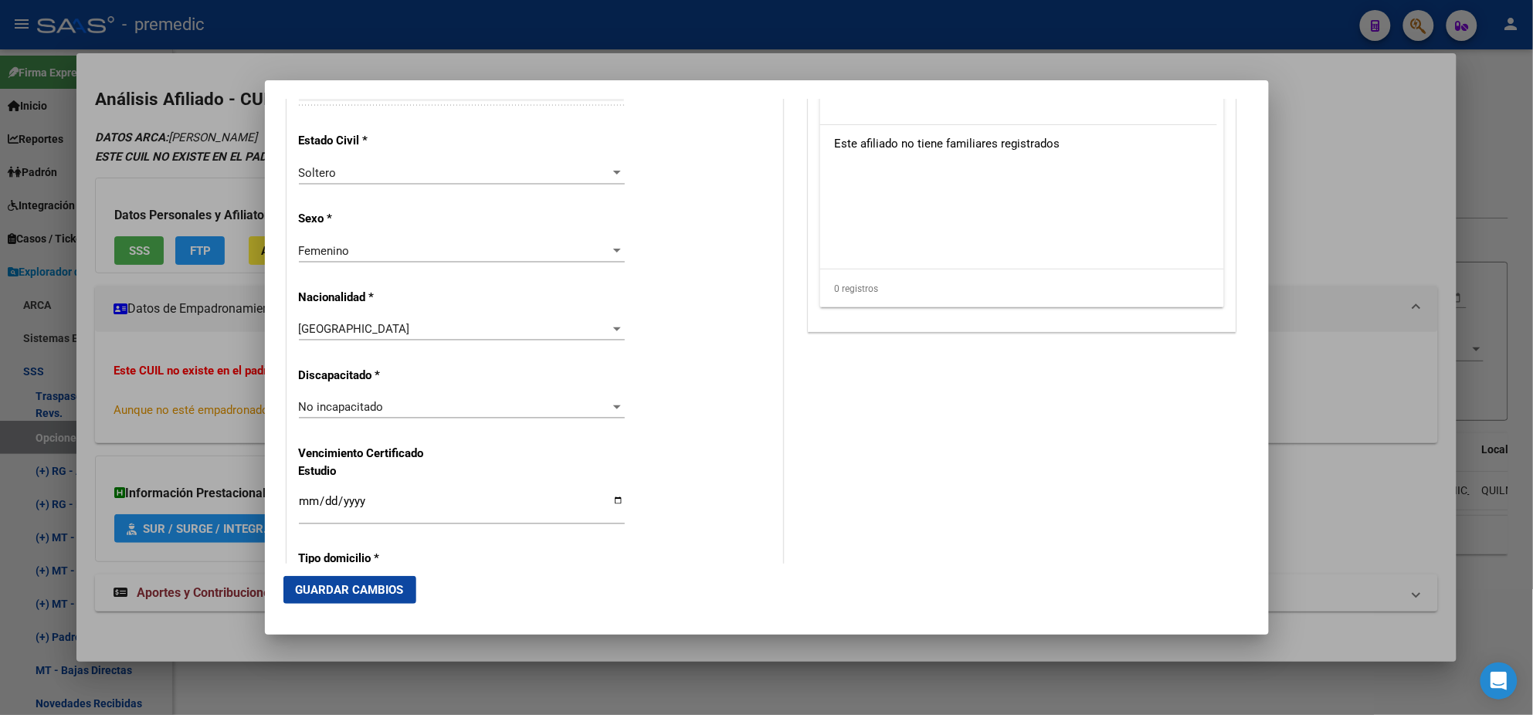
click at [669, 225] on div "Alta Baja Nro Afiliado Ingresar nro CUIL * 27-34502386-6 CUIL ARCA Padrón Fecha…" at bounding box center [534, 385] width 495 height 2206
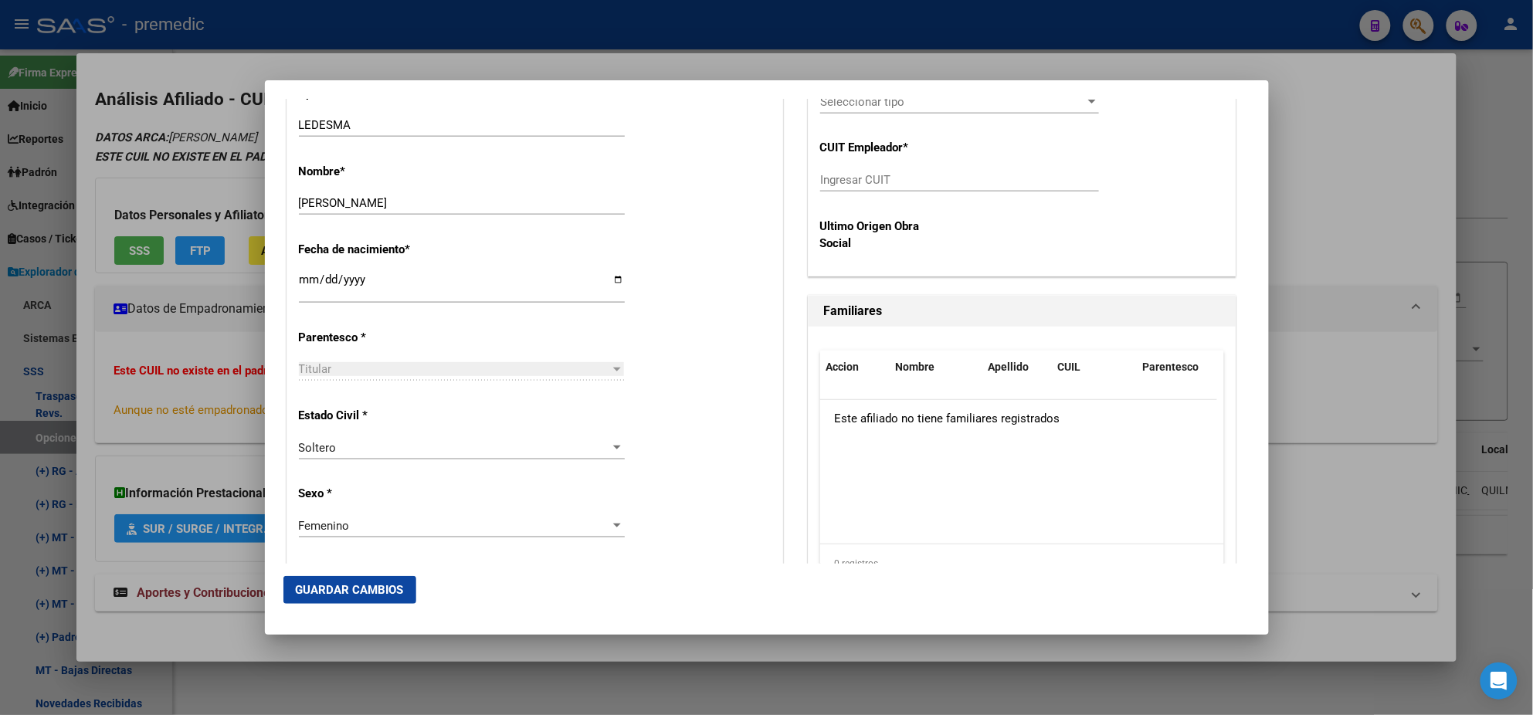
scroll to position [385, 0]
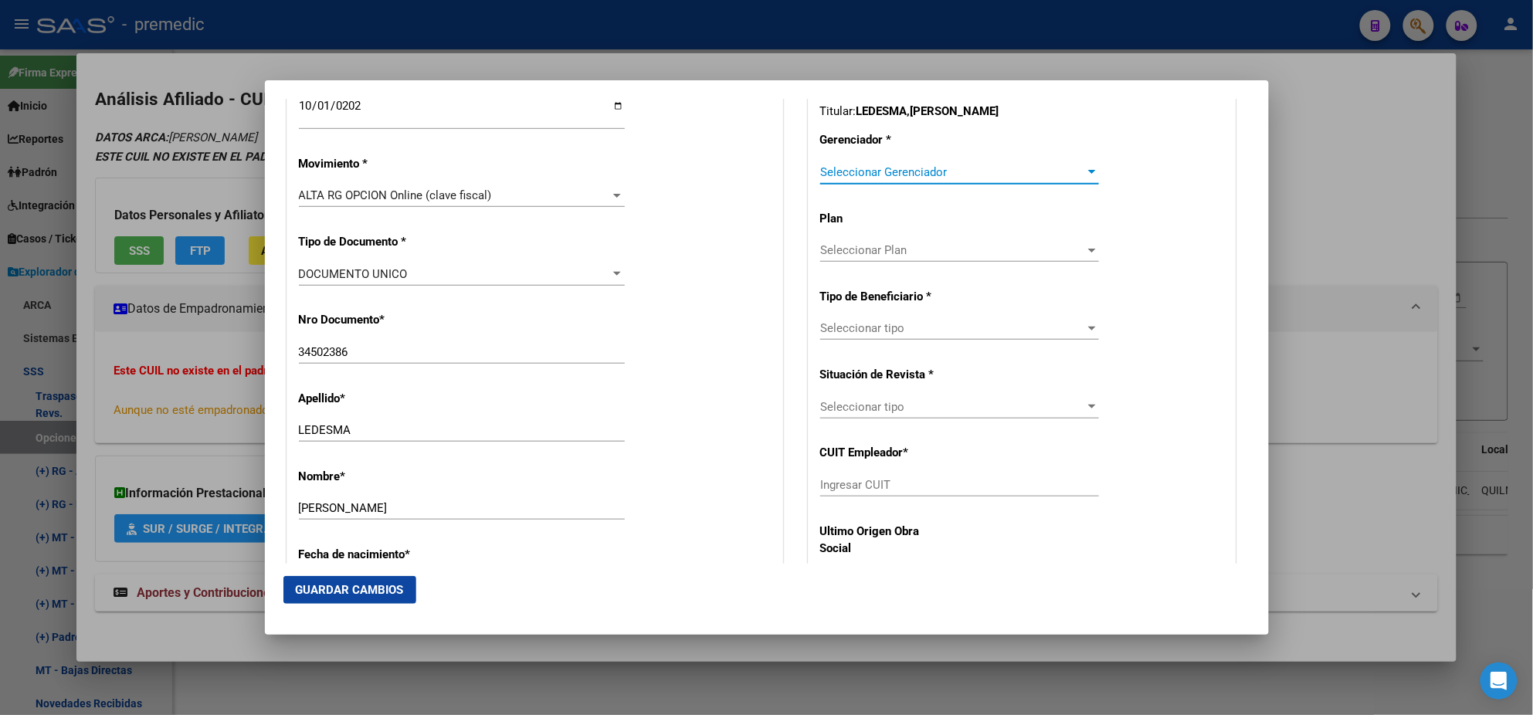
click at [837, 170] on span "Seleccionar Gerenciador" at bounding box center [952, 172] width 265 height 14
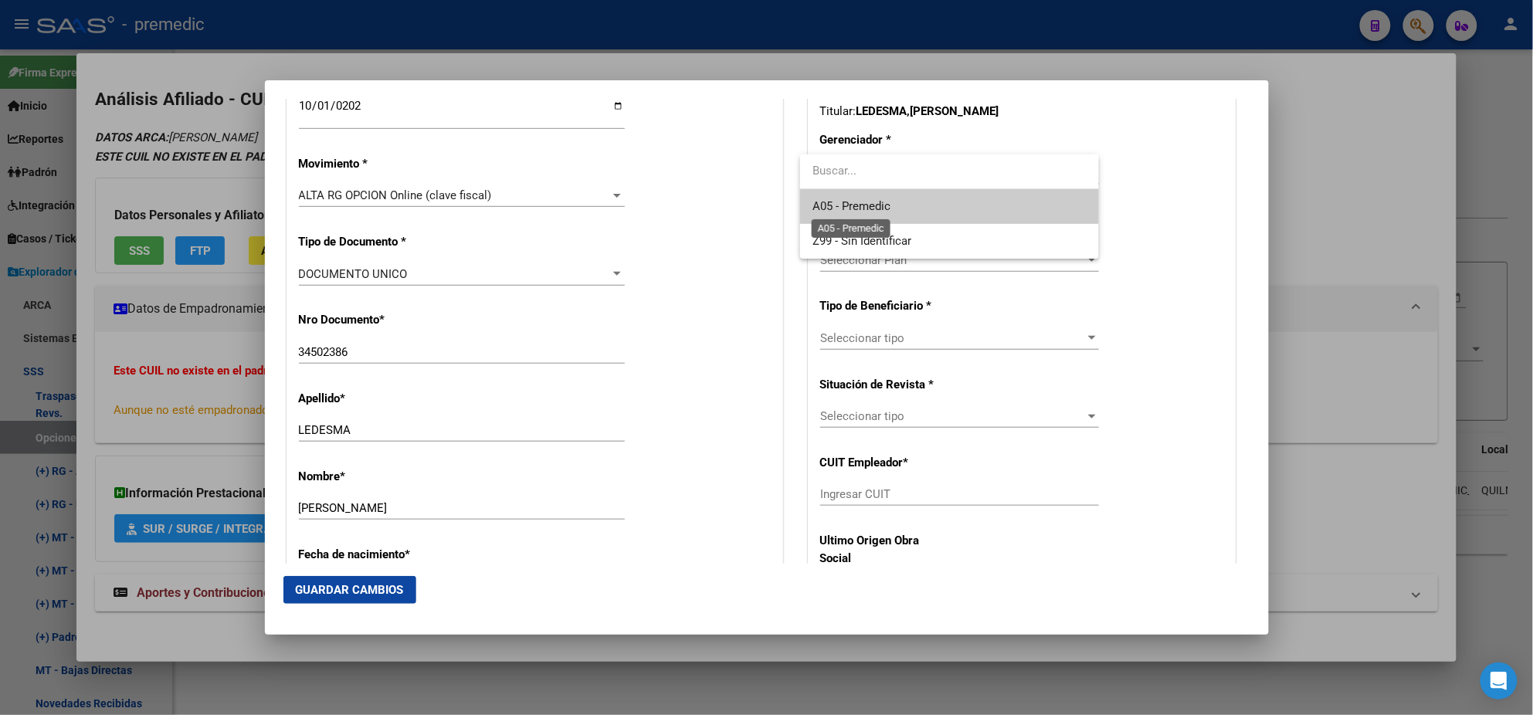
click at [840, 199] on span "A05 - Premedic" at bounding box center [852, 206] width 78 height 14
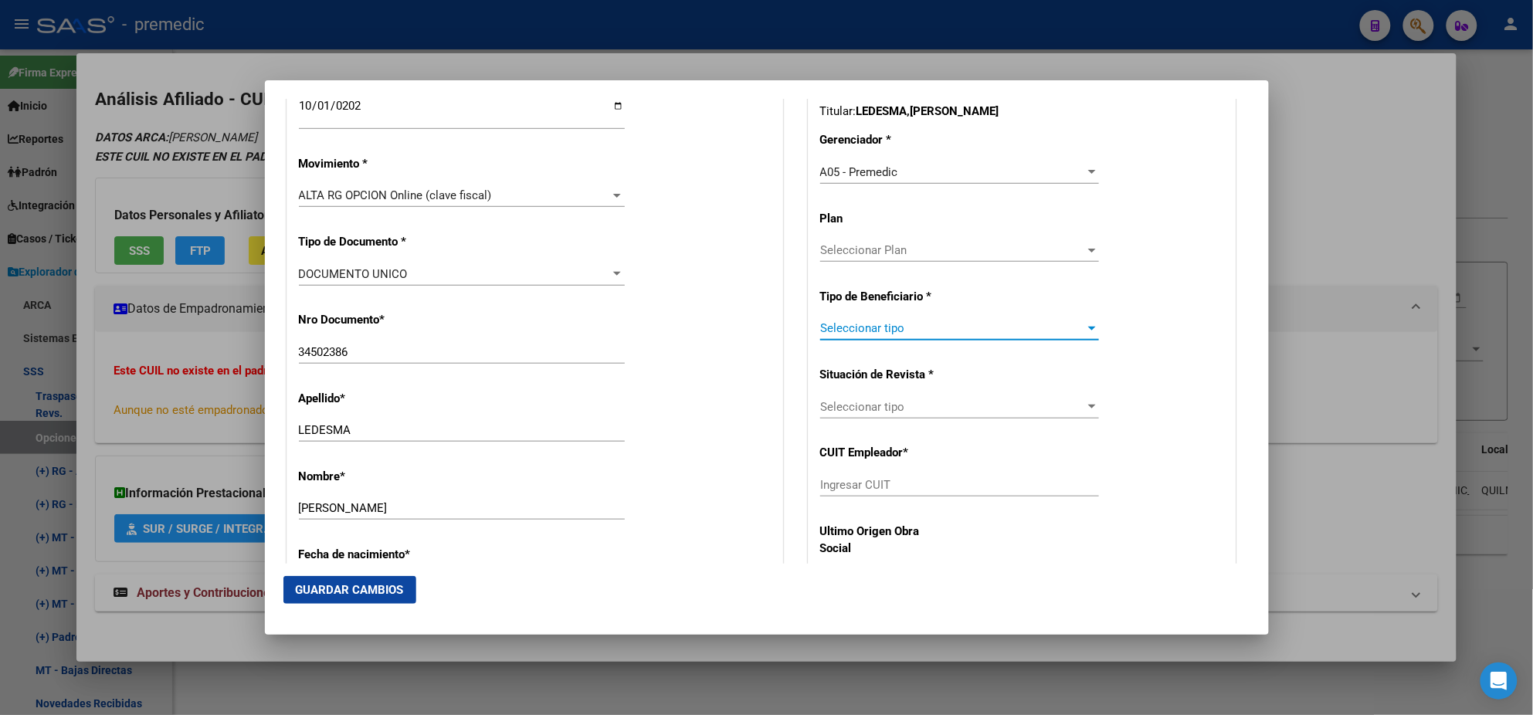
click at [847, 331] on span "Seleccionar tipo" at bounding box center [952, 328] width 265 height 14
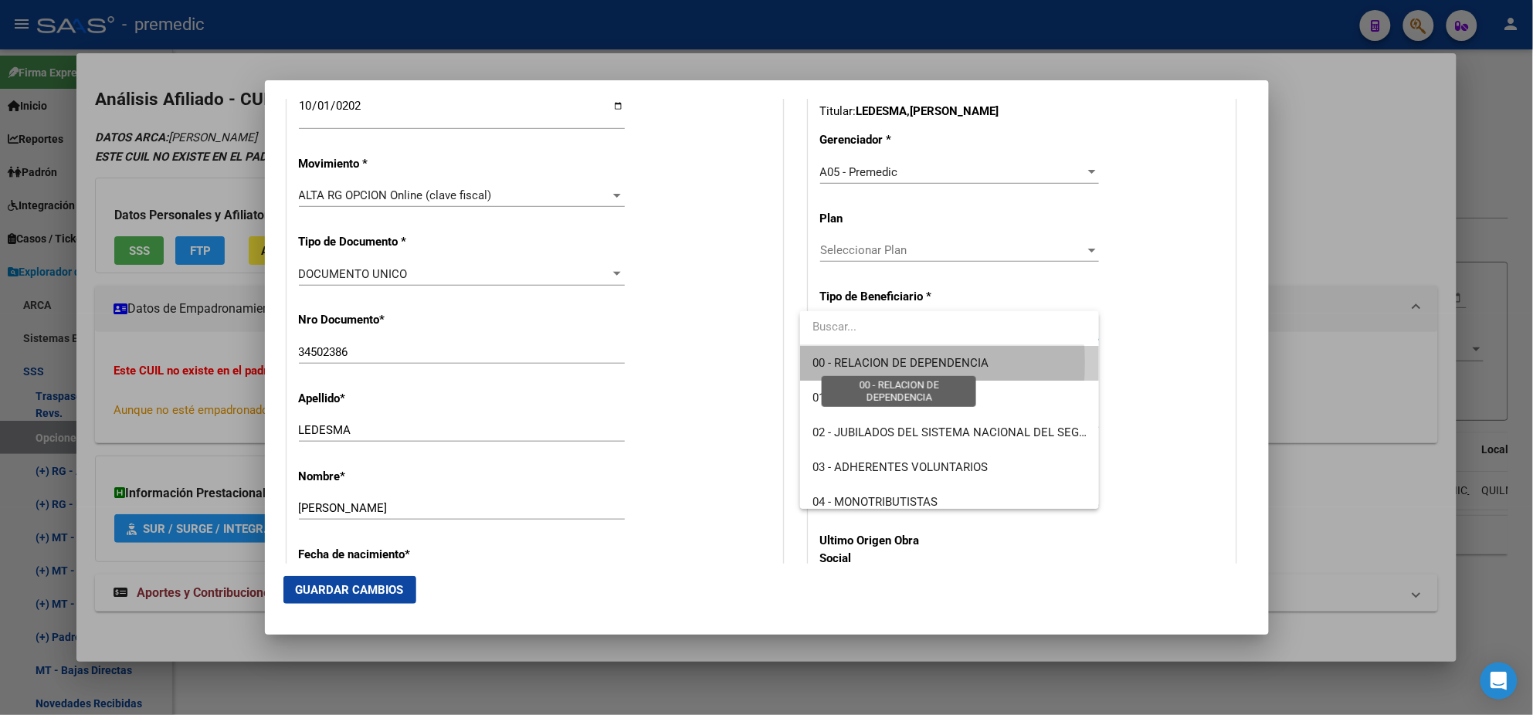
click at [835, 363] on span "00 - RELACION DE DEPENDENCIA" at bounding box center [901, 363] width 176 height 14
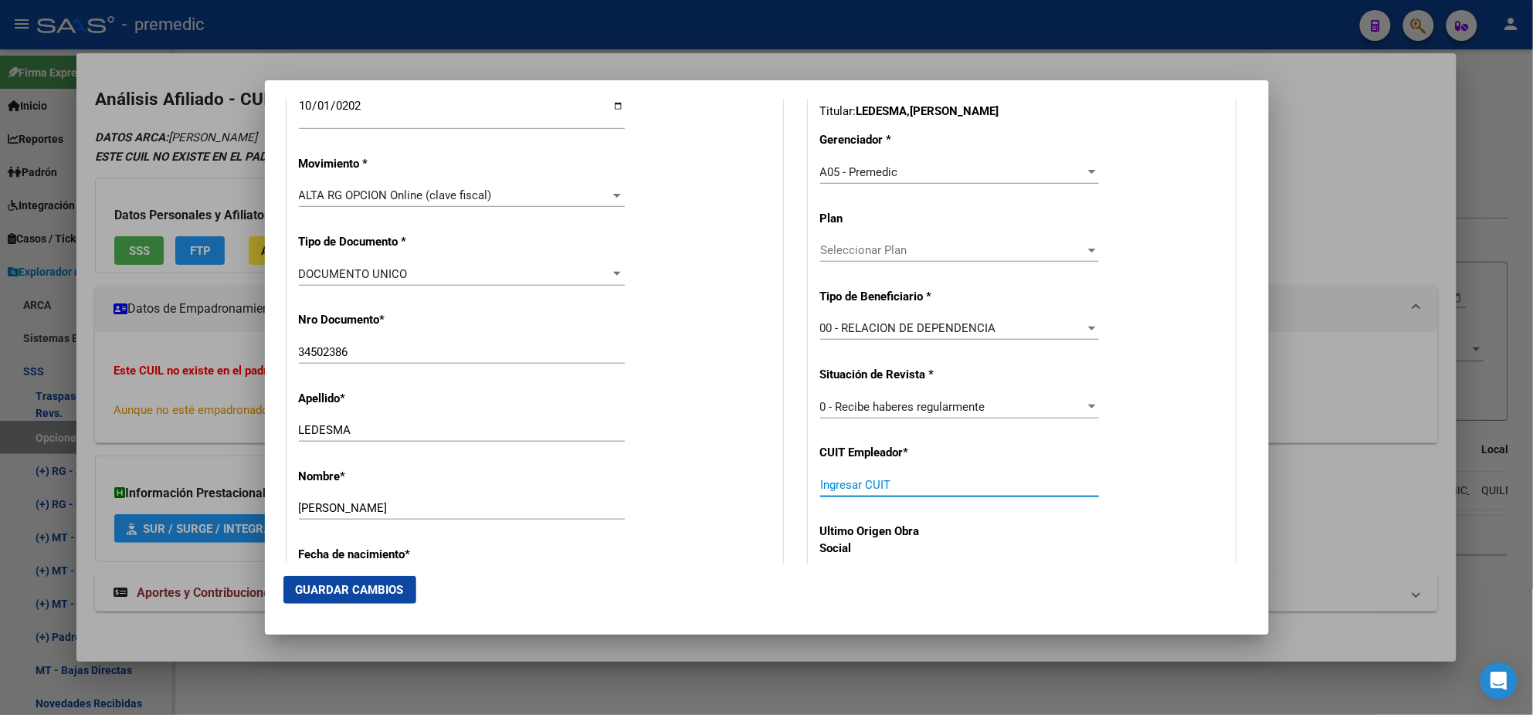
click at [847, 484] on input "Ingresar CUIT" at bounding box center [959, 485] width 279 height 14
paste input "30-52690479-2"
type input "30-52690479-2"
click at [376, 588] on span "Guardar Cambios" at bounding box center [350, 590] width 108 height 14
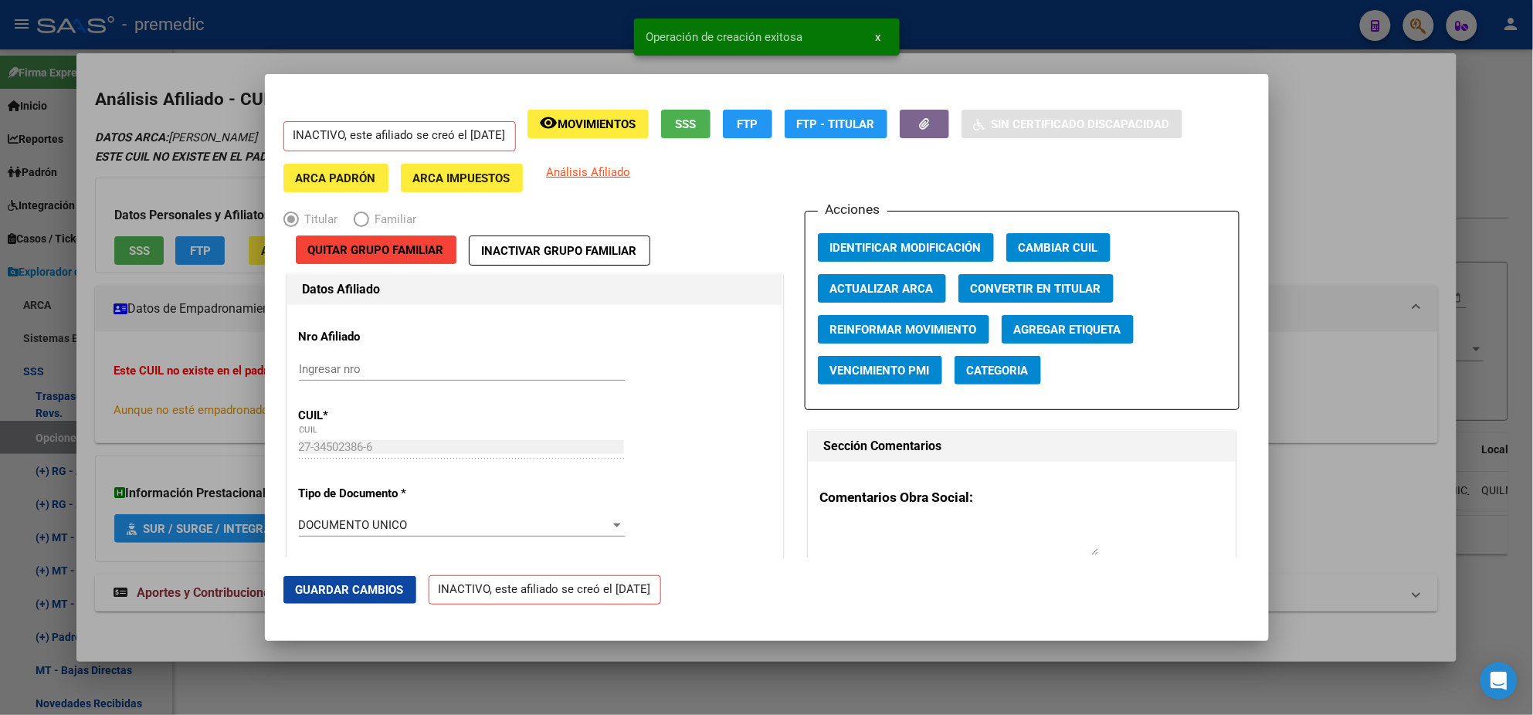
click at [72, 426] on div at bounding box center [766, 357] width 1533 height 715
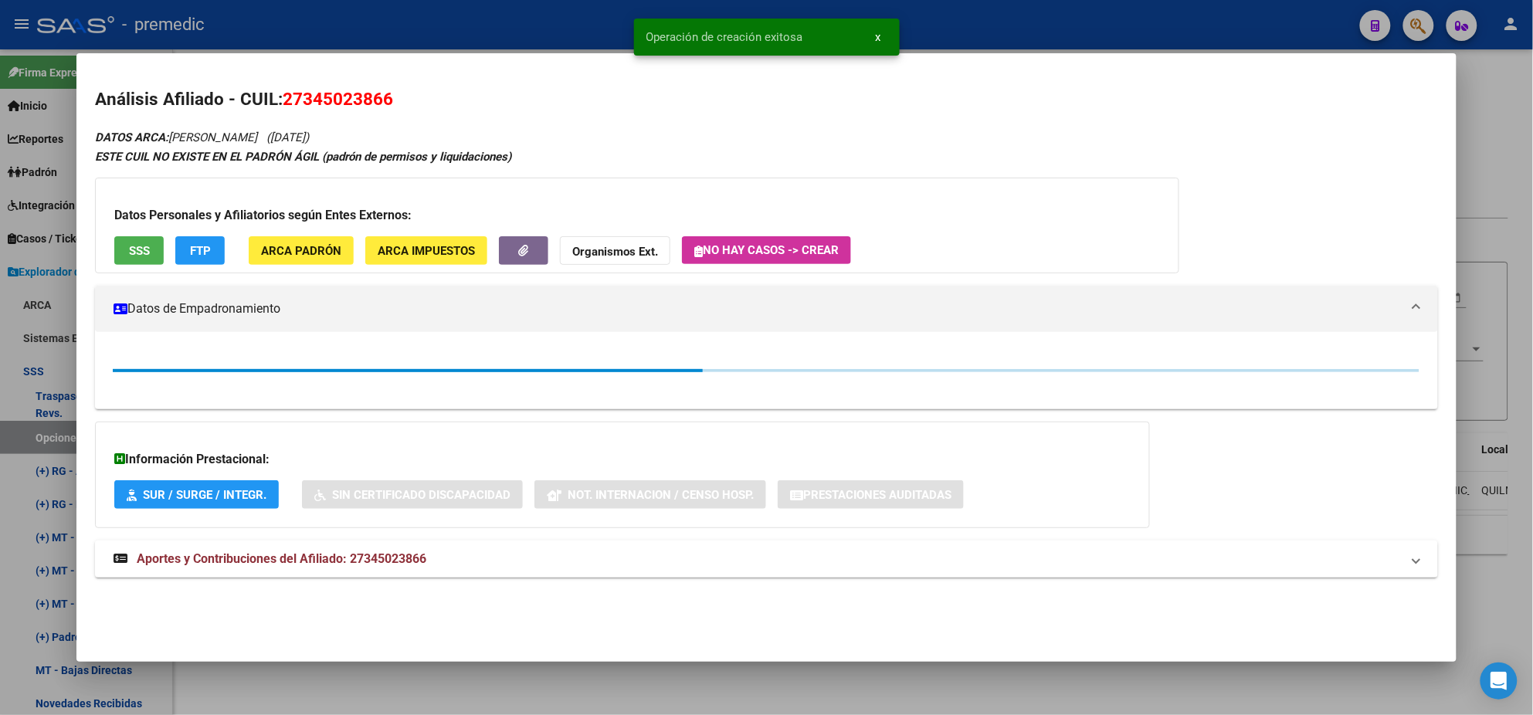
click at [48, 430] on div at bounding box center [766, 357] width 1533 height 715
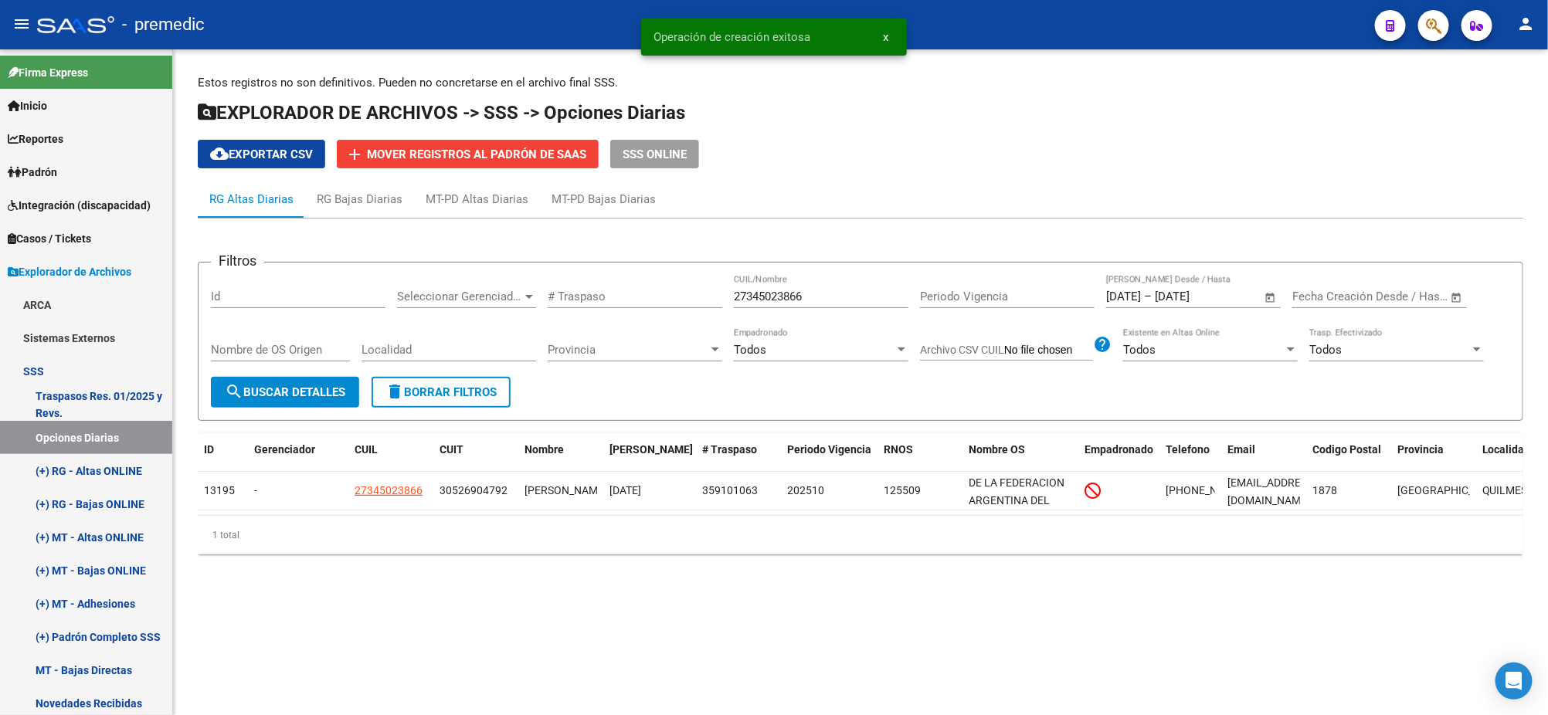
click at [251, 387] on span "search Buscar Detalles" at bounding box center [285, 392] width 120 height 14
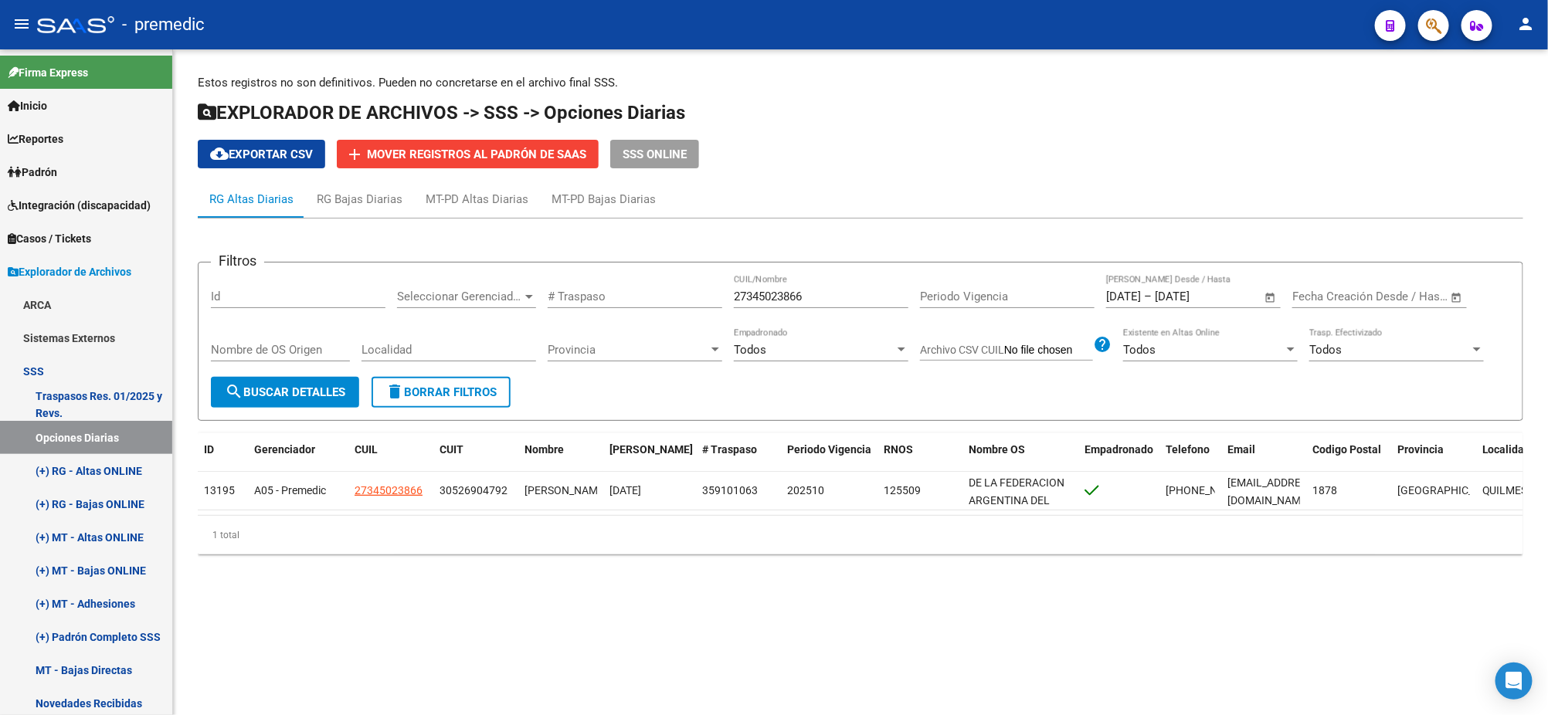
drag, startPoint x: 816, startPoint y: 297, endPoint x: 679, endPoint y: 297, distance: 137.5
click at [679, 297] on div "Filtros Id Seleccionar Gerenciador Seleccionar Gerenciador # Traspaso 273450238…" at bounding box center [860, 326] width 1299 height 102
paste input "0372596709"
type input "20372596709"
click at [293, 385] on span "search Buscar Detalles" at bounding box center [285, 392] width 120 height 14
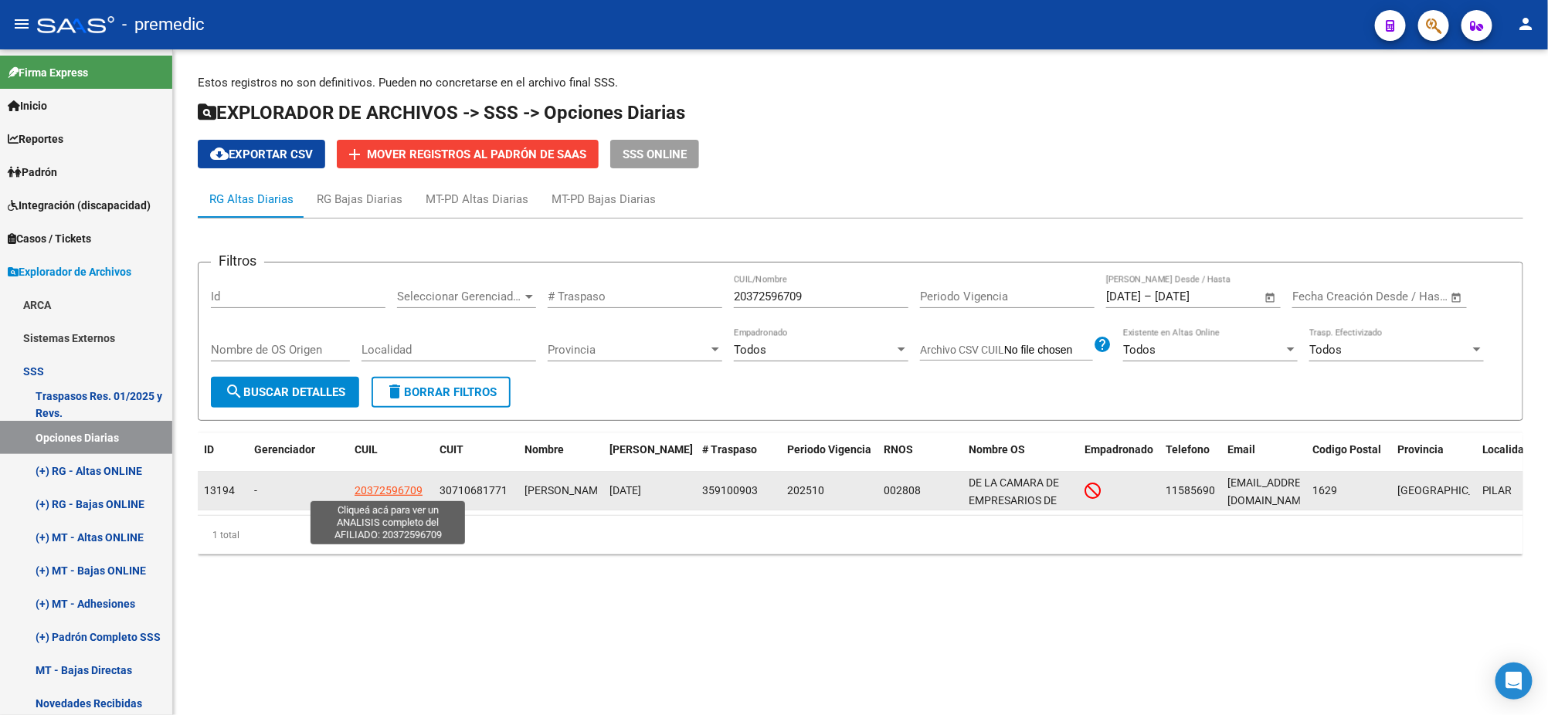
click at [382, 491] on span "20372596709" at bounding box center [389, 490] width 68 height 12
type textarea "20372596709"
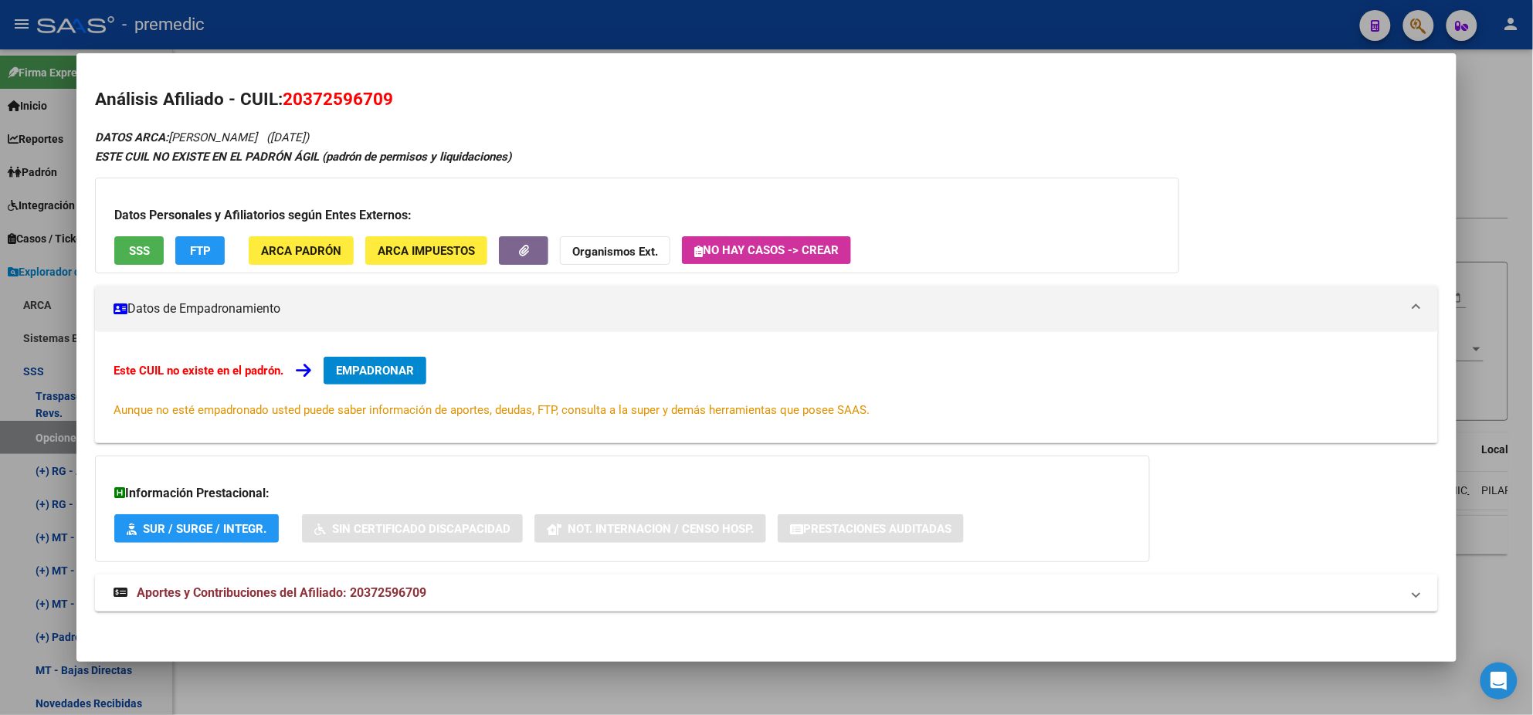
click at [382, 365] on span "EMPADRONAR" at bounding box center [375, 371] width 78 height 14
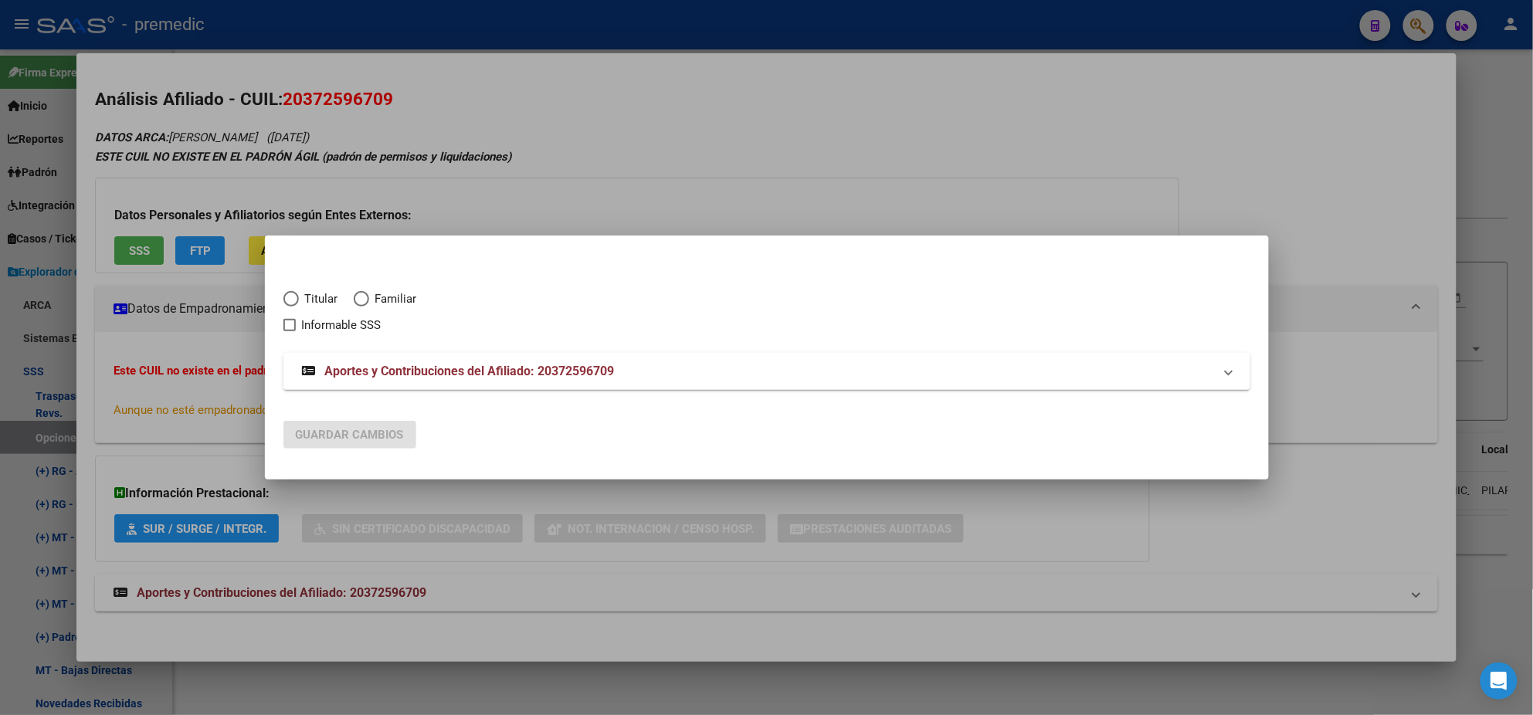
click at [290, 298] on span "Elija una opción" at bounding box center [290, 298] width 15 height 15
click at [290, 298] on input "Titular" at bounding box center [290, 298] width 15 height 15
radio input "true"
checkbox input "true"
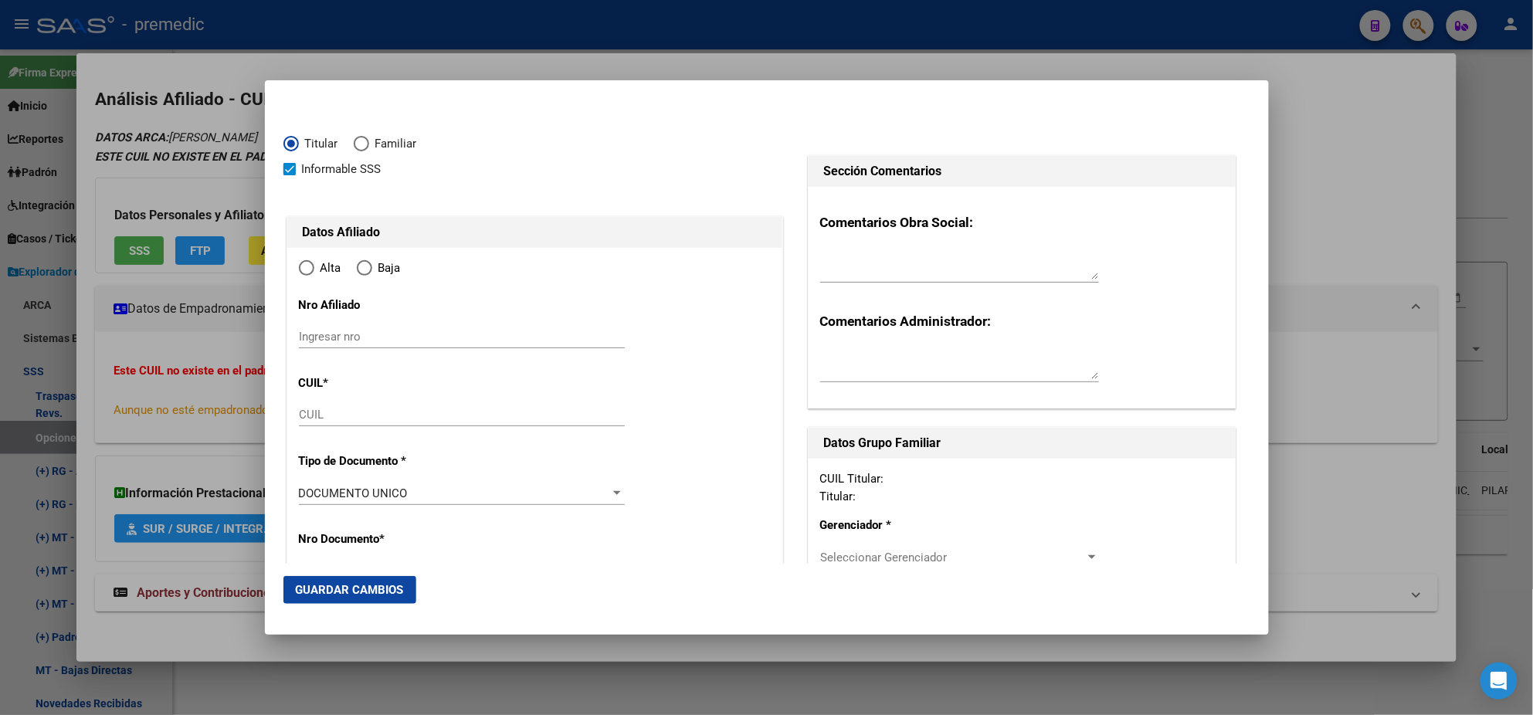
type input "20-37259670-9"
type input "37259670"
type input "[PERSON_NAME]"
type input "[DATE]"
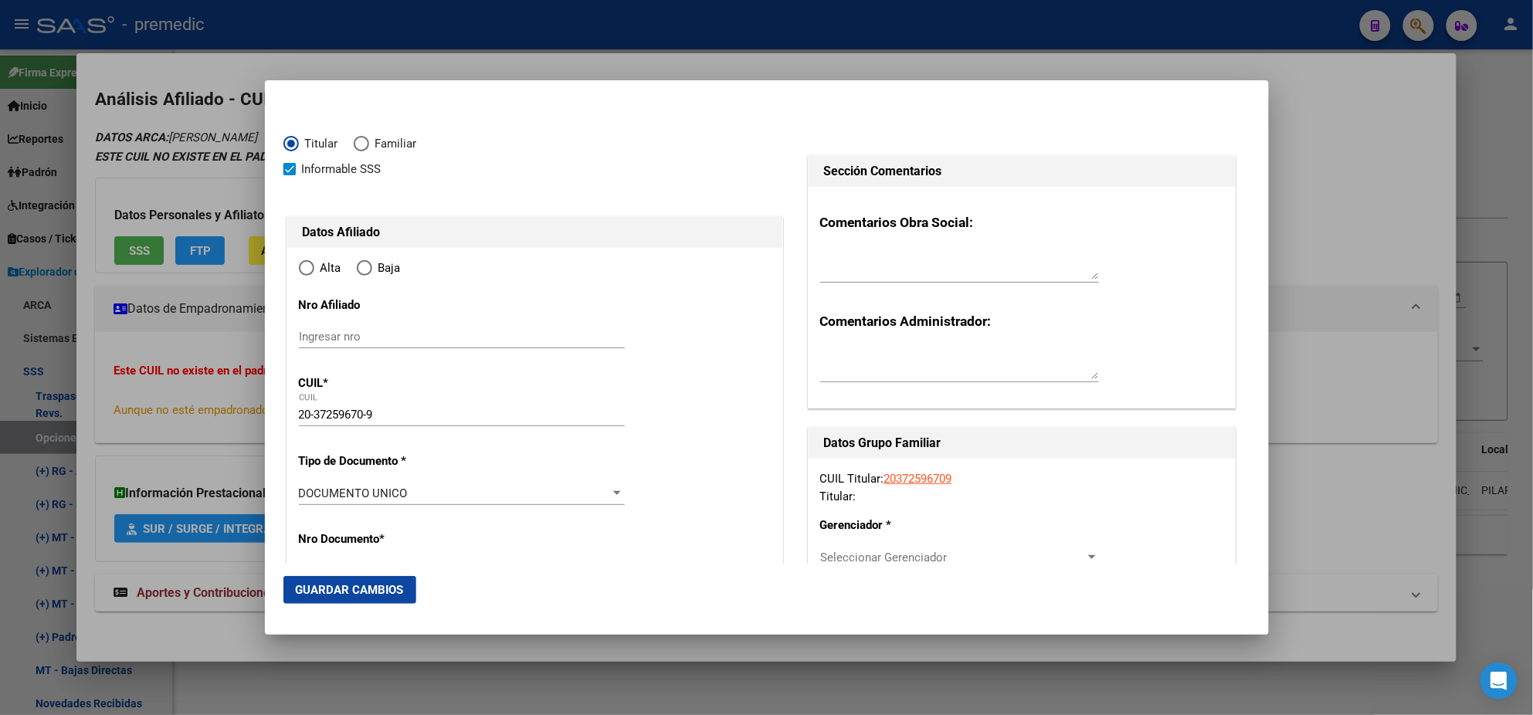
type input "PILAR"
click at [307, 492] on input "Ingresar fecha" at bounding box center [462, 497] width 326 height 25
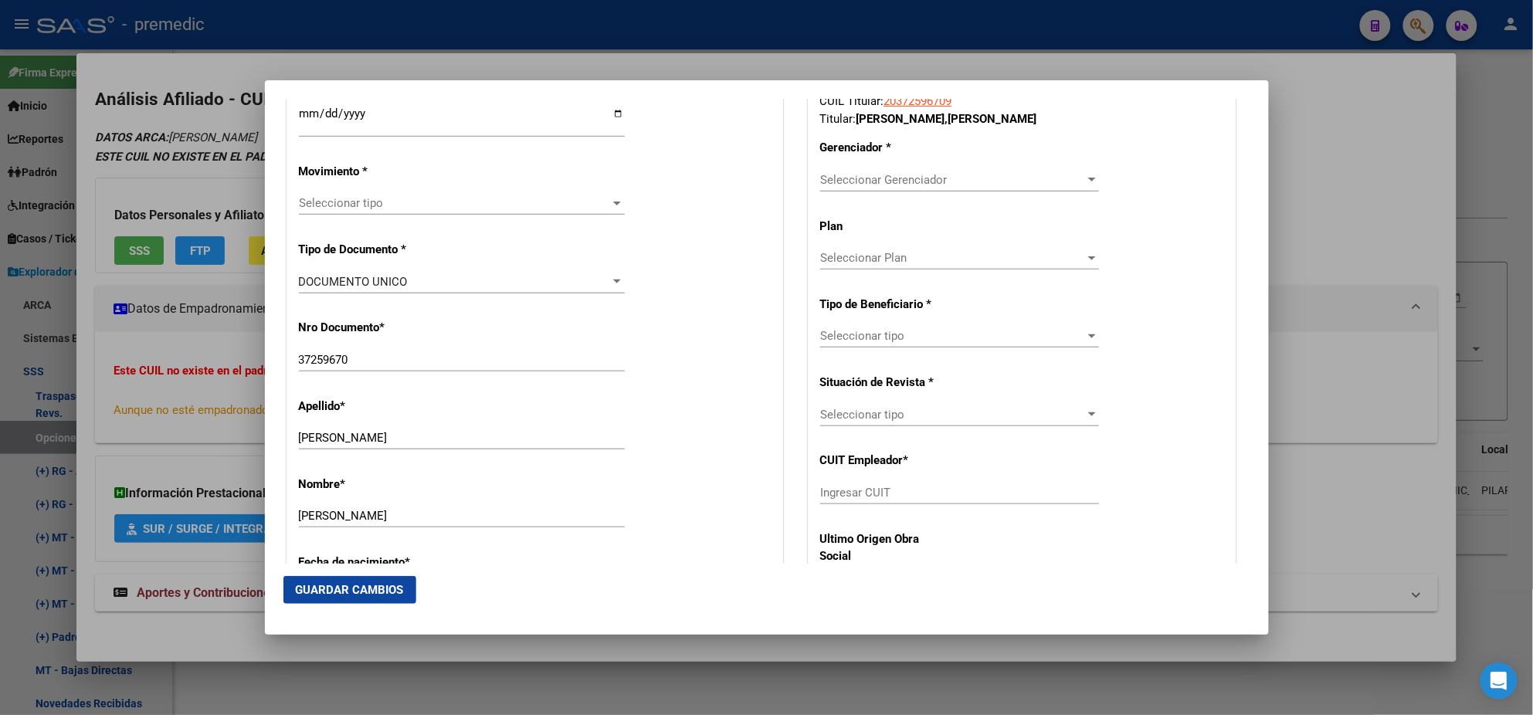
scroll to position [385, 0]
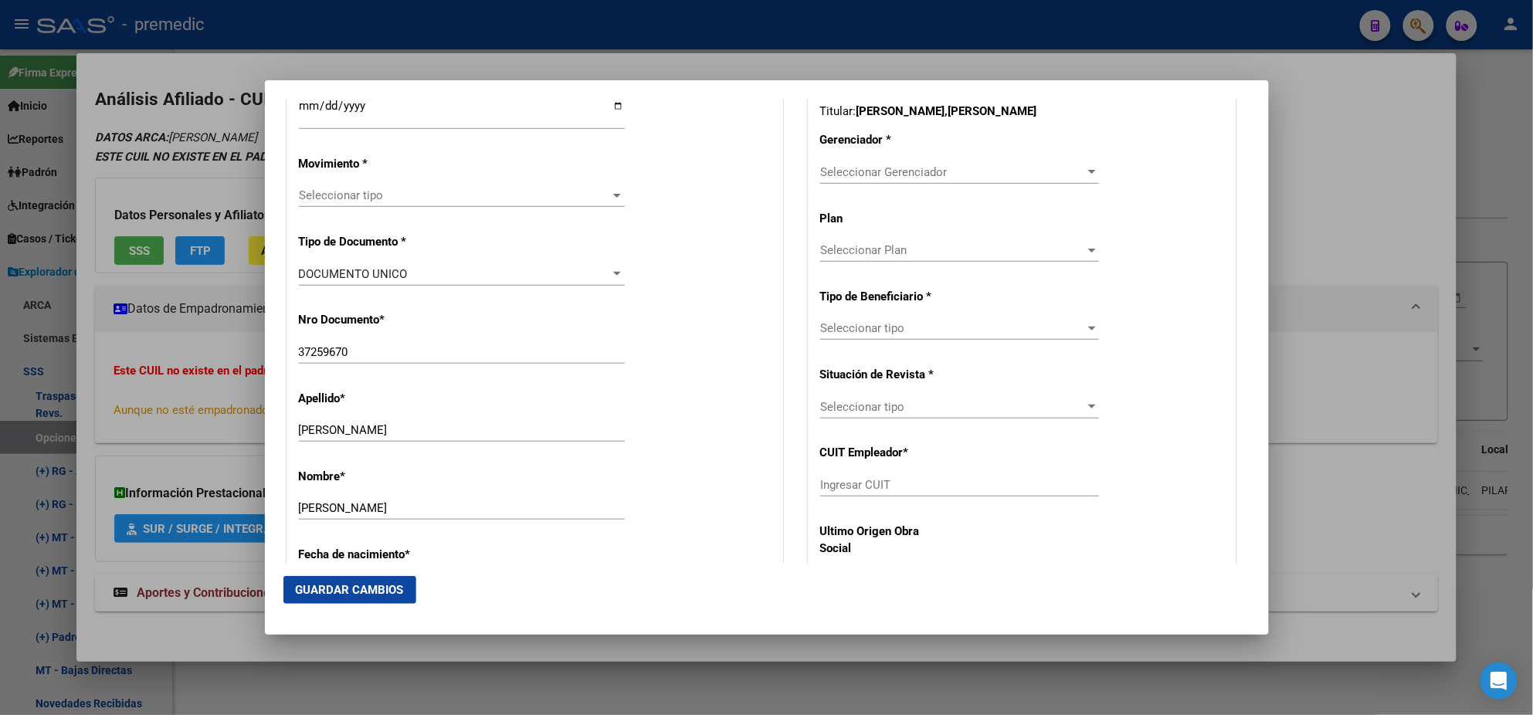
click at [355, 201] on span "Seleccionar tipo" at bounding box center [455, 195] width 312 height 14
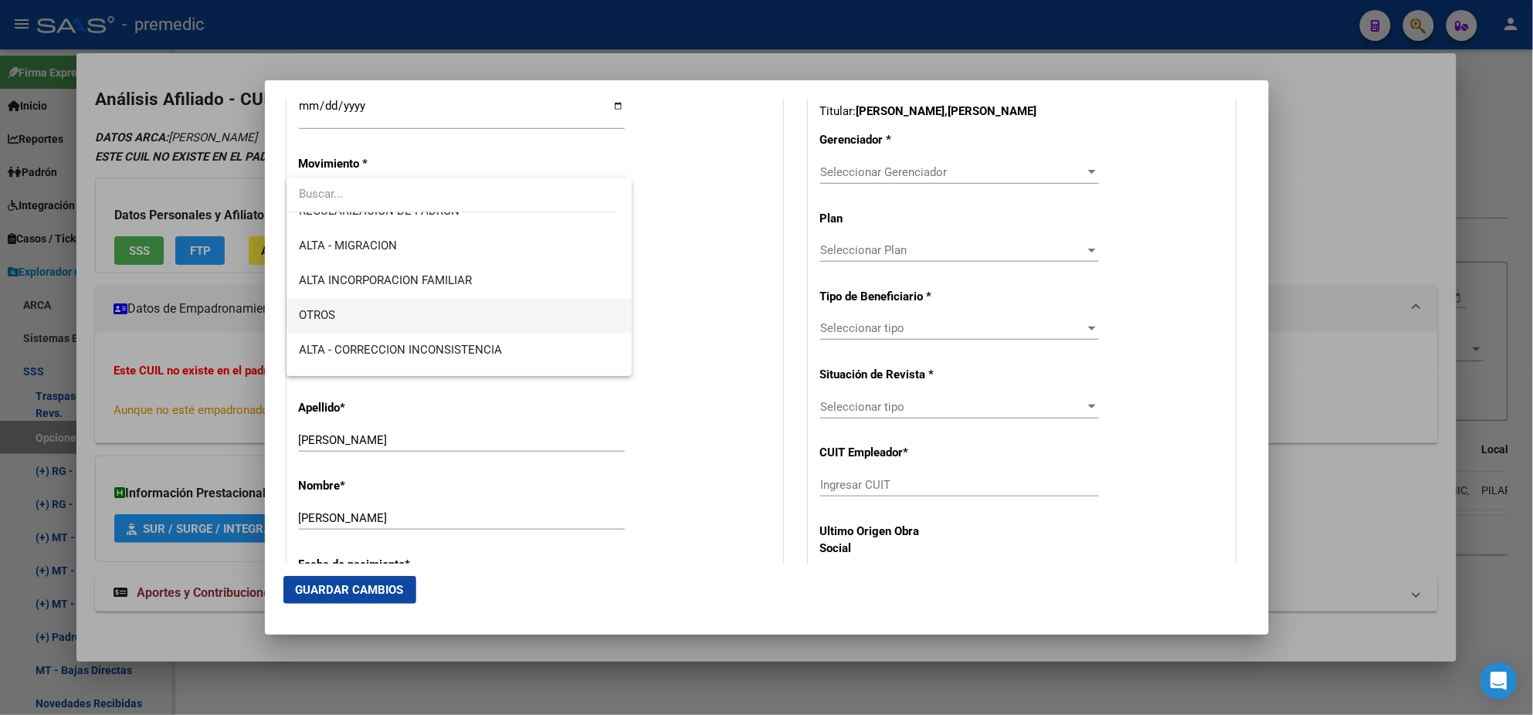
scroll to position [289, 0]
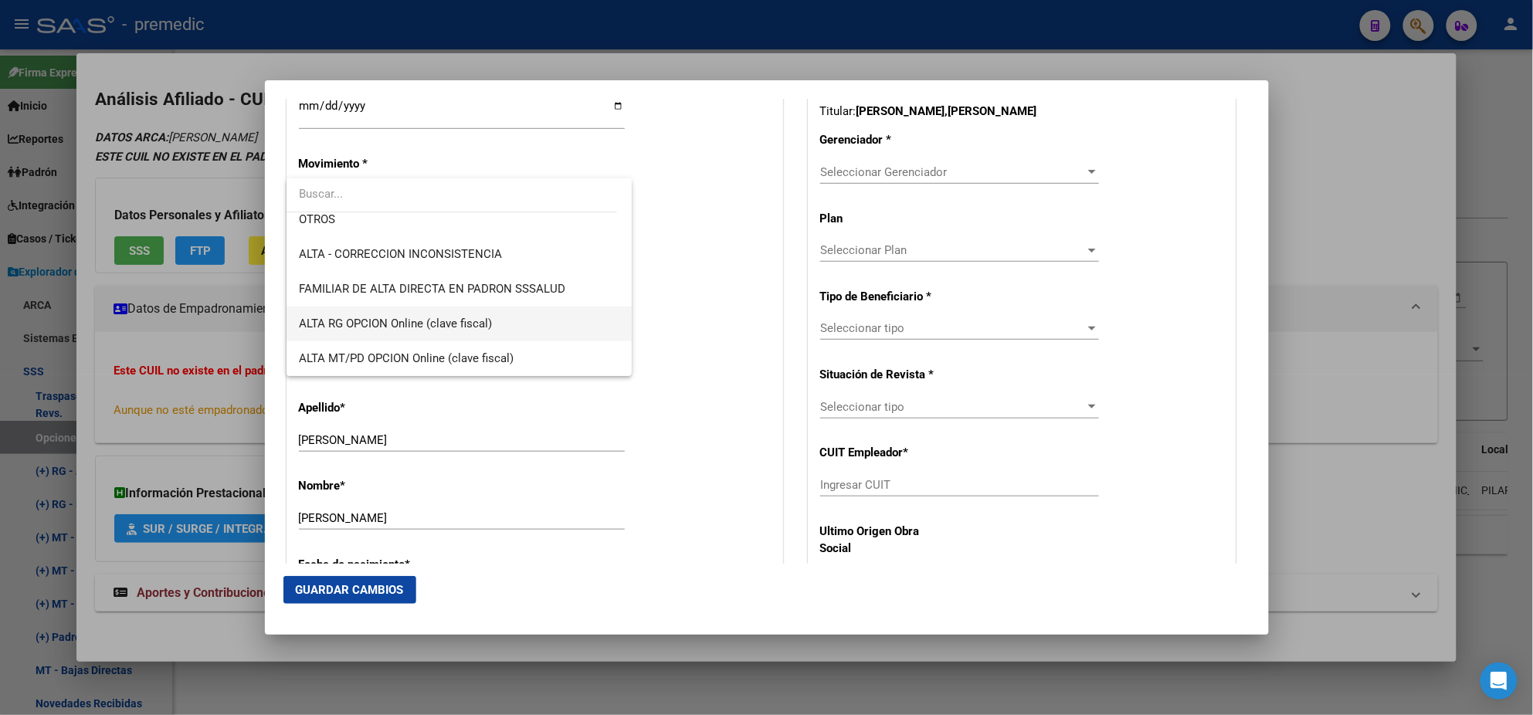
click at [480, 314] on span "ALTA RG OPCION Online (clave fiscal)" at bounding box center [459, 324] width 321 height 35
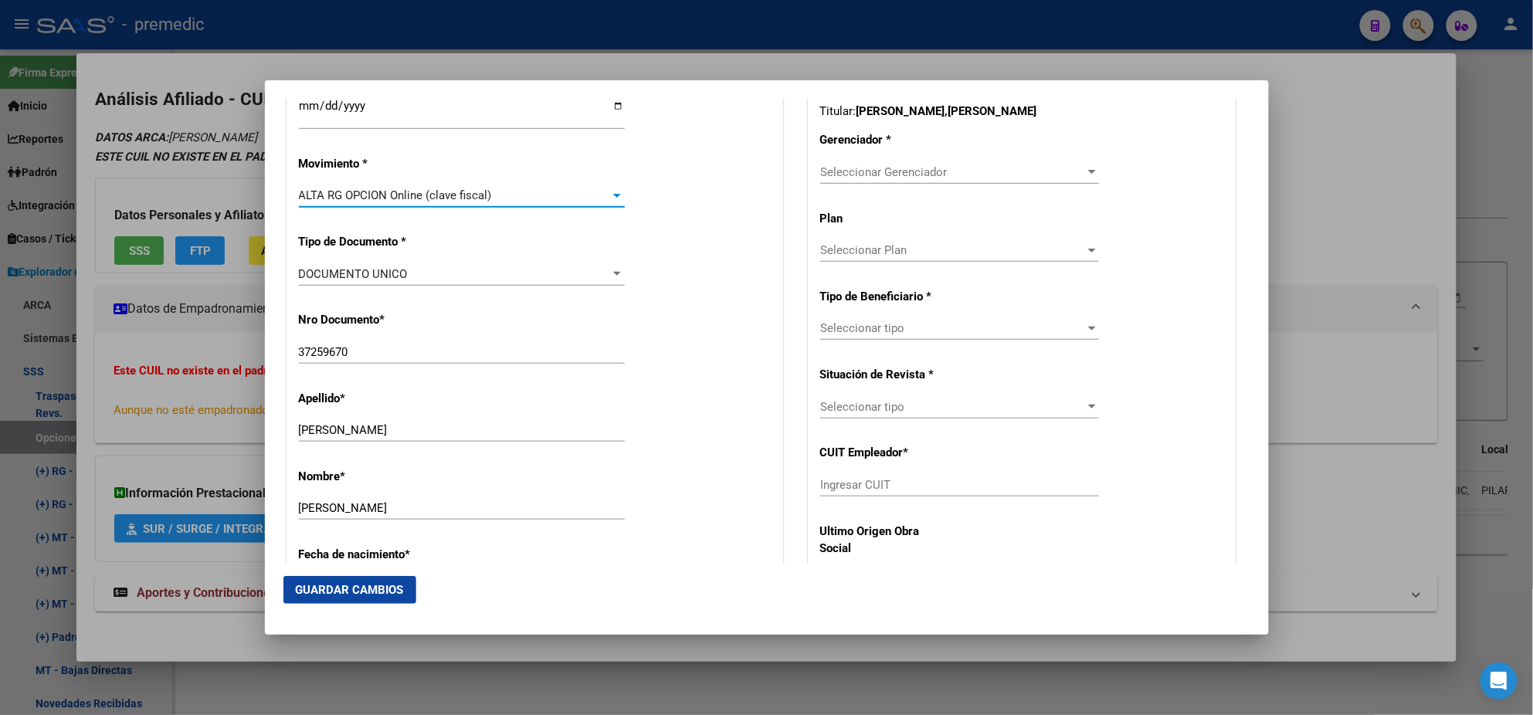
click at [567, 330] on div "Nro Documento * 37259670 Ingresar nro" at bounding box center [535, 339] width 472 height 78
click at [748, 414] on div "Apellido * [PERSON_NAME] apellido" at bounding box center [535, 417] width 472 height 78
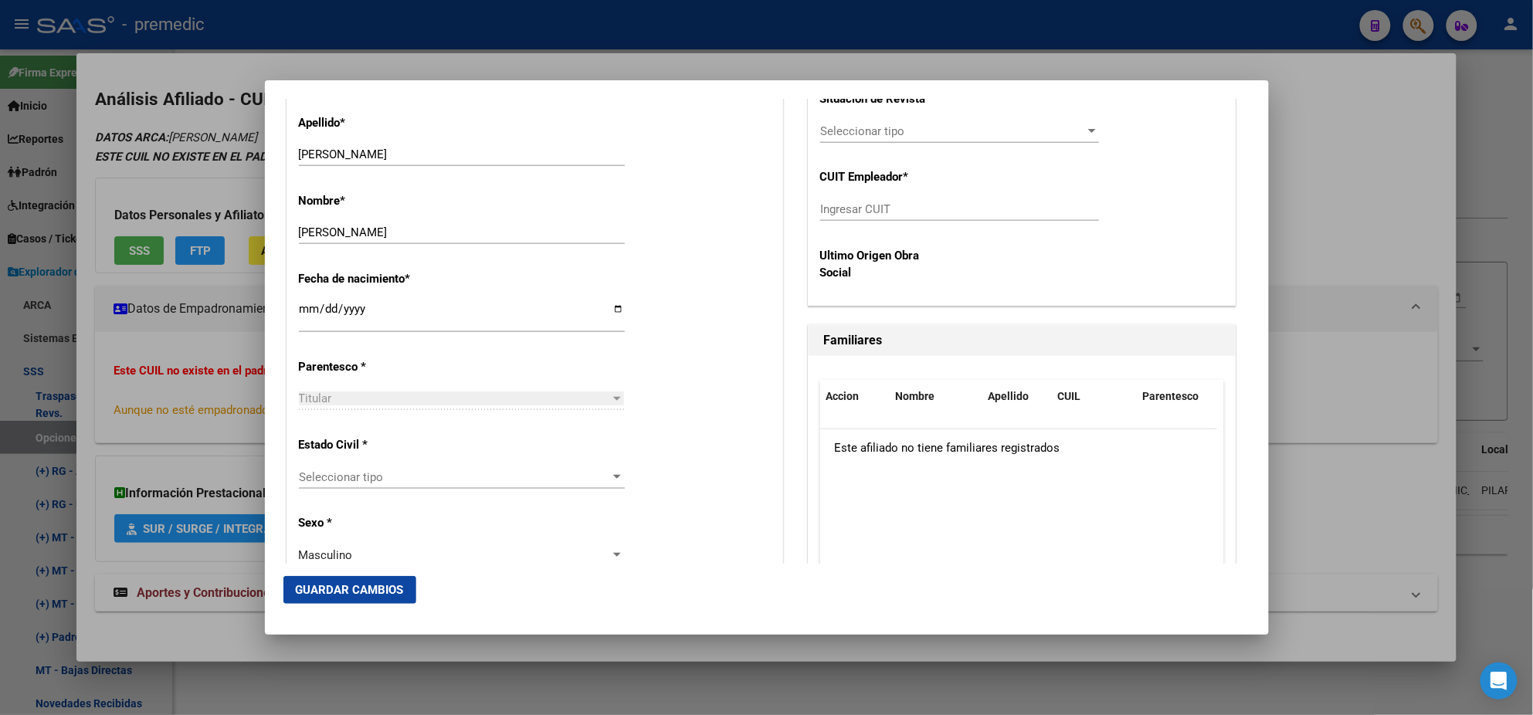
scroll to position [676, 0]
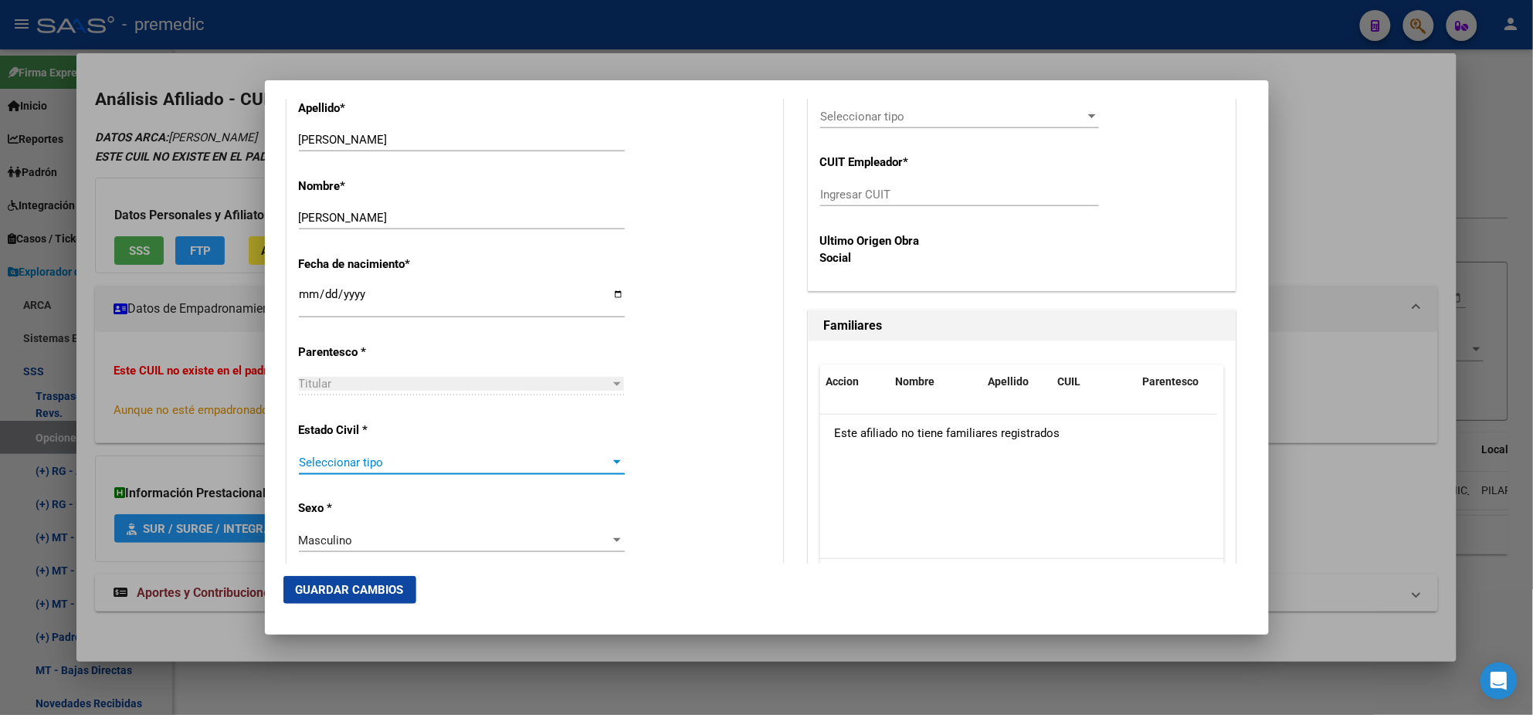
click at [466, 463] on span "Seleccionar tipo" at bounding box center [455, 463] width 312 height 14
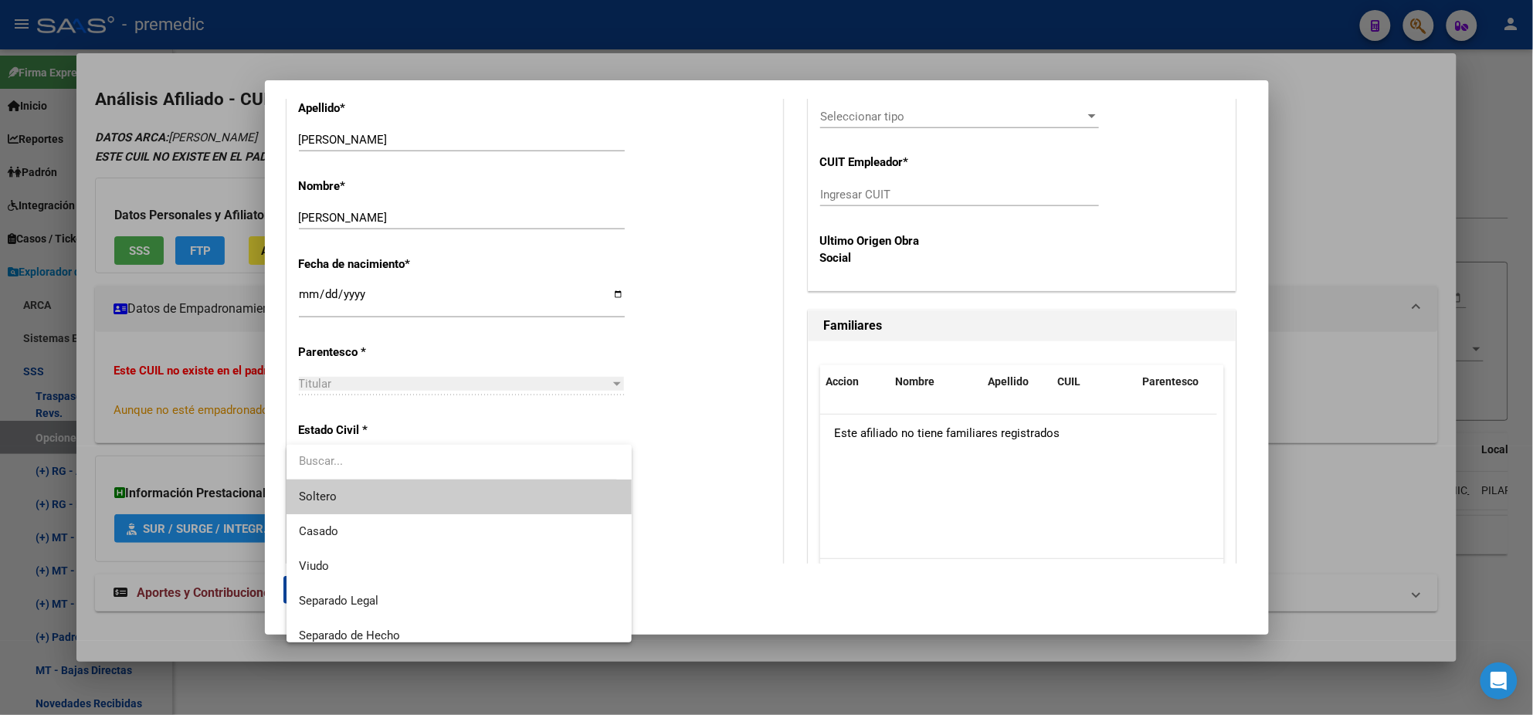
click at [450, 493] on span "Soltero" at bounding box center [459, 497] width 321 height 35
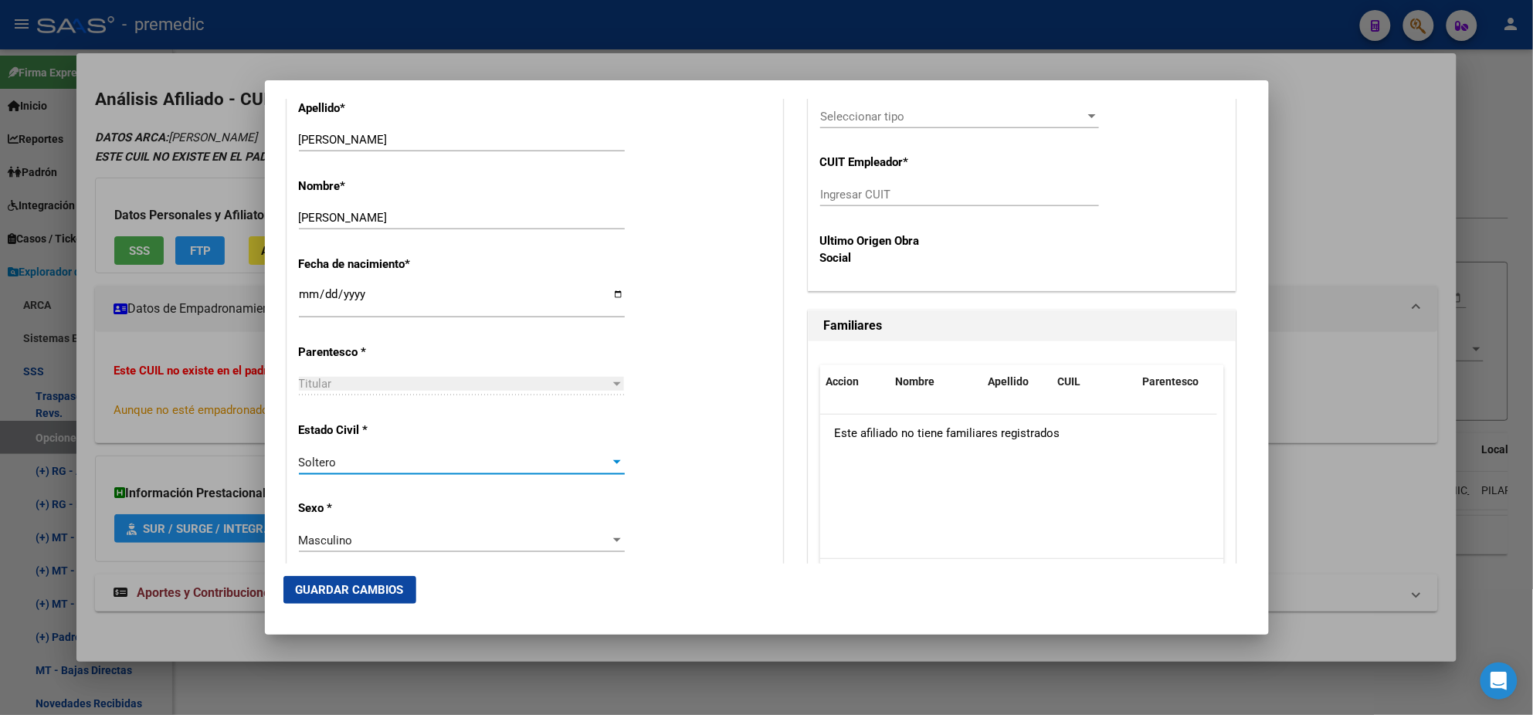
click at [671, 476] on div "Estado Civil * [DEMOGRAPHIC_DATA] Seleccionar tipo" at bounding box center [535, 449] width 472 height 78
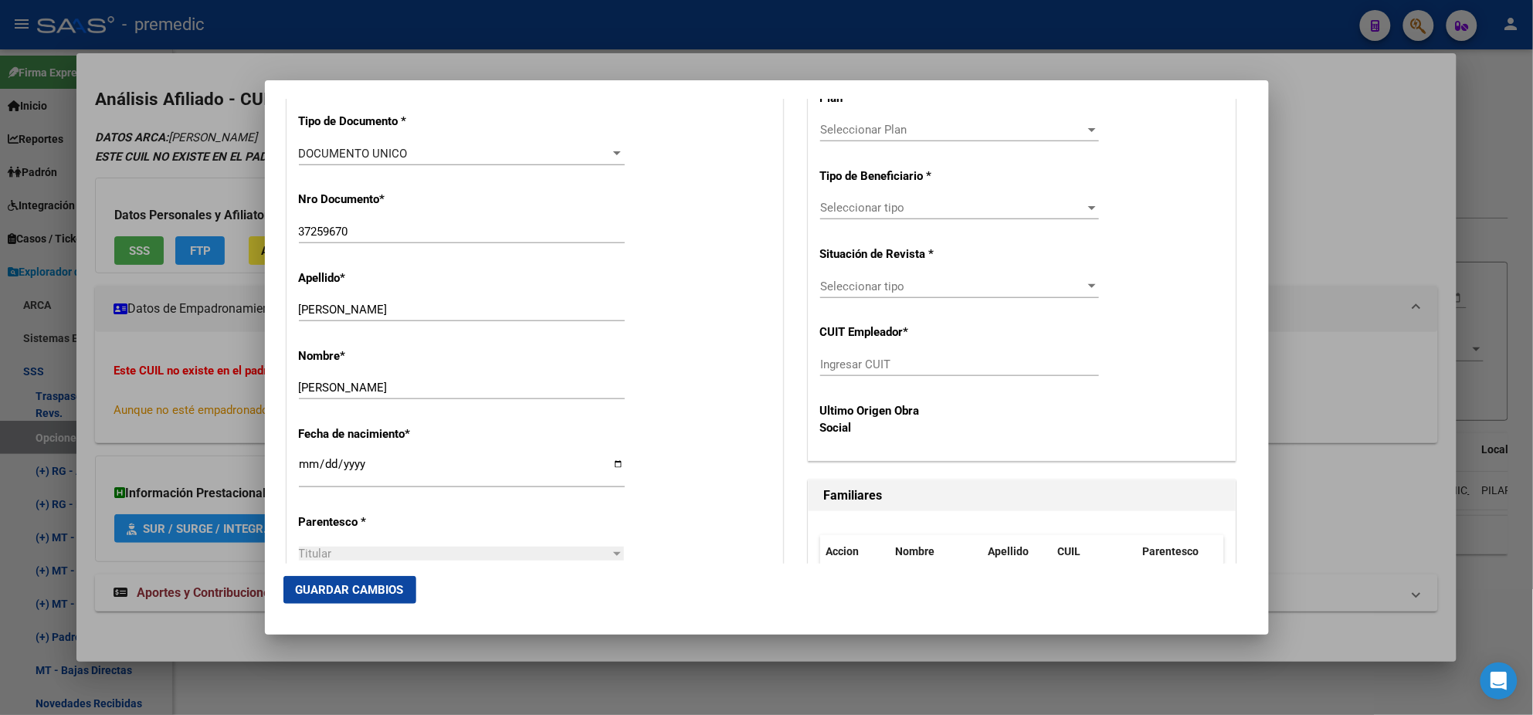
scroll to position [289, 0]
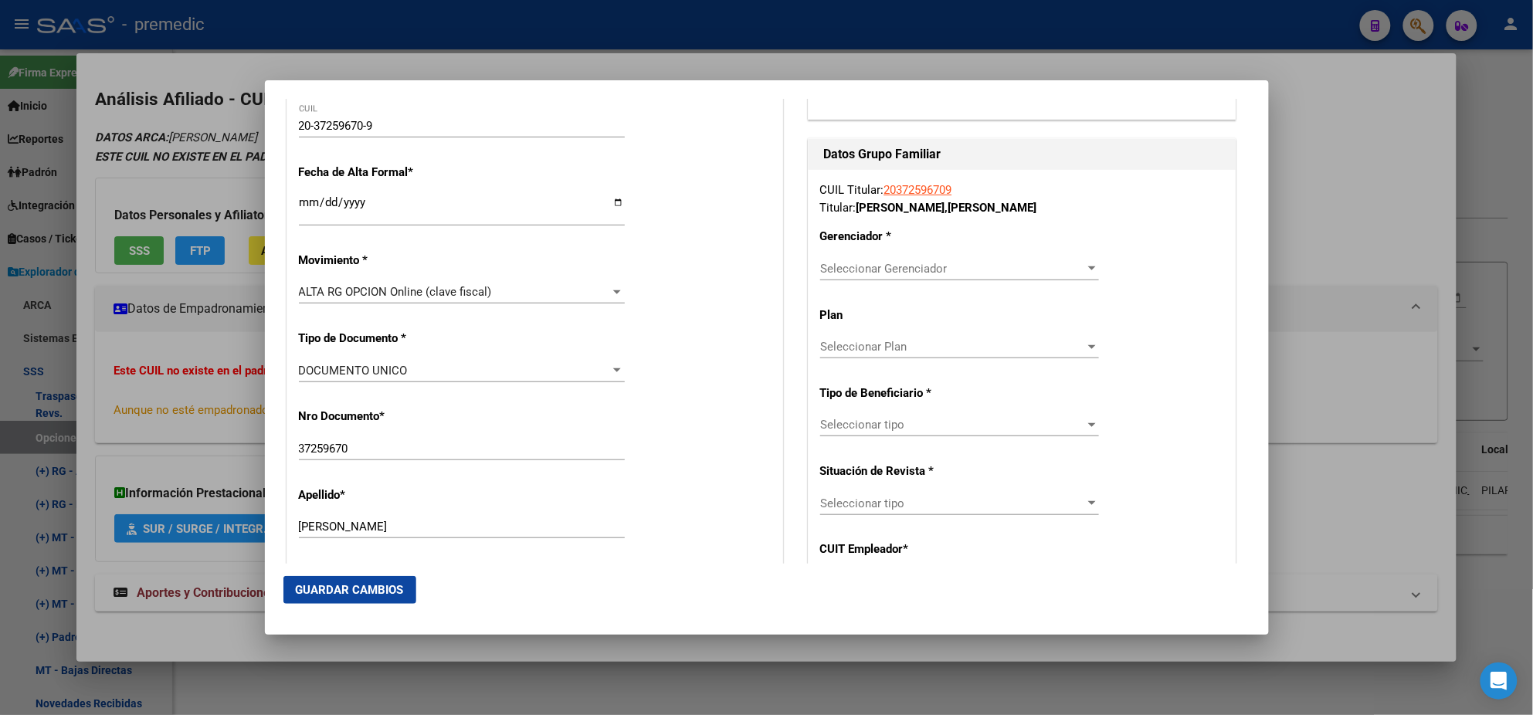
click at [840, 278] on div "Seleccionar Gerenciador Seleccionar Gerenciador" at bounding box center [959, 268] width 279 height 23
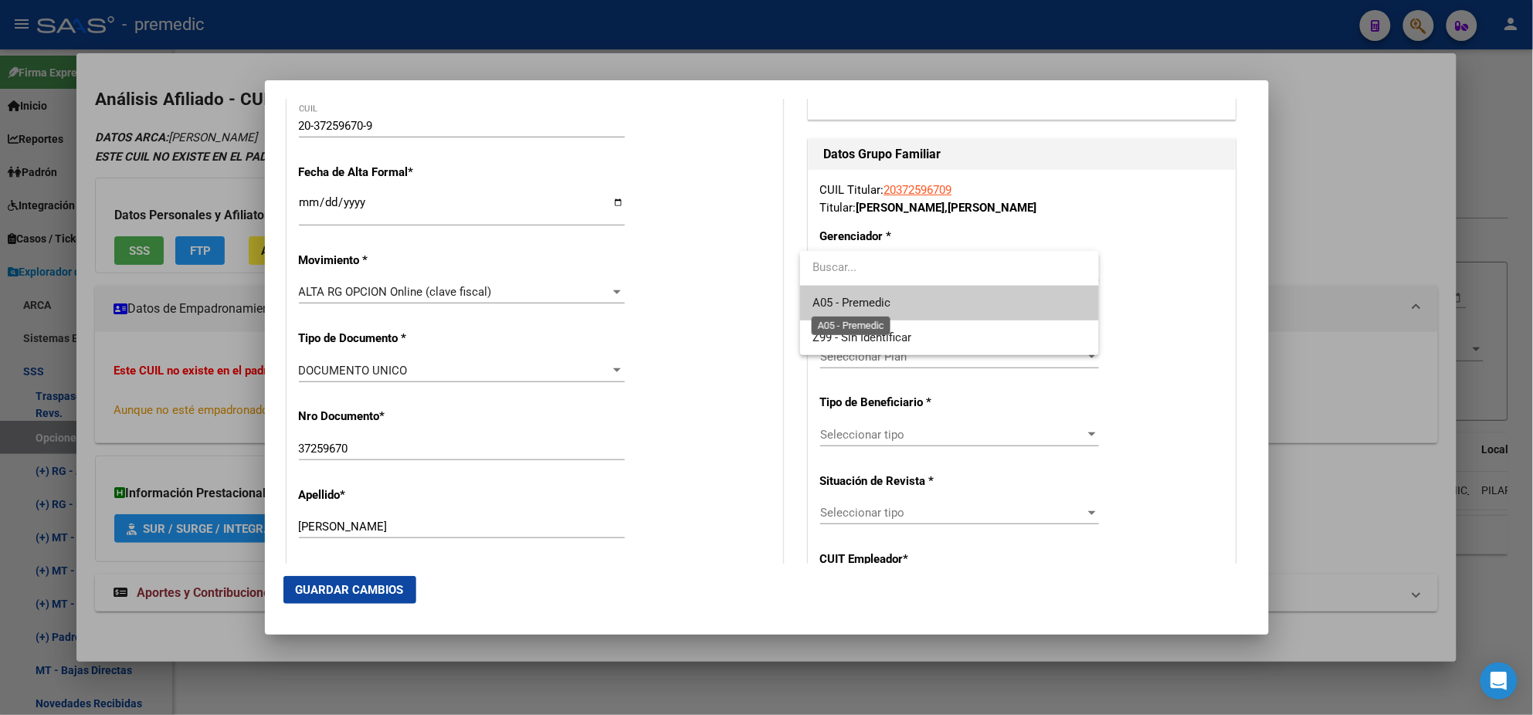
click at [845, 298] on span "A05 - Premedic" at bounding box center [852, 303] width 78 height 14
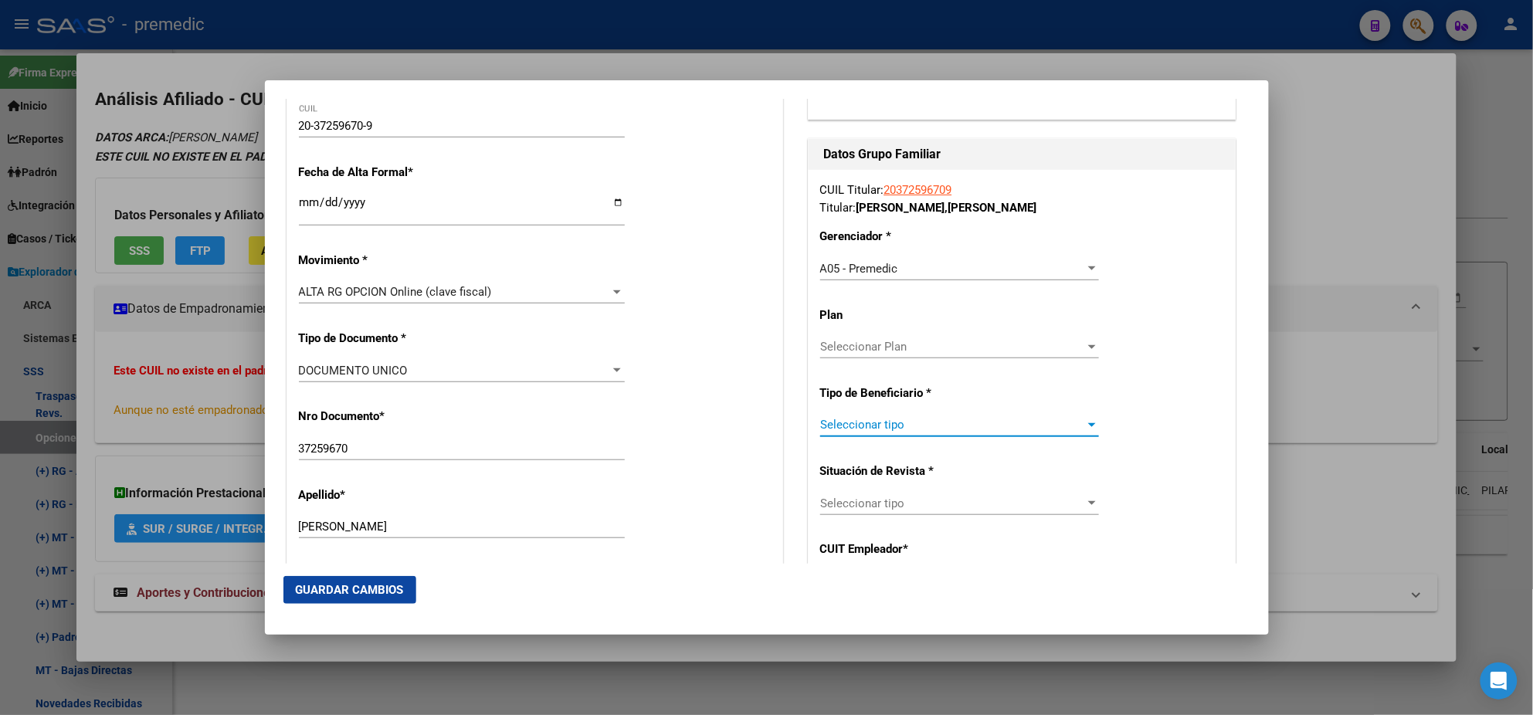
click at [851, 429] on span "Seleccionar tipo" at bounding box center [952, 425] width 265 height 14
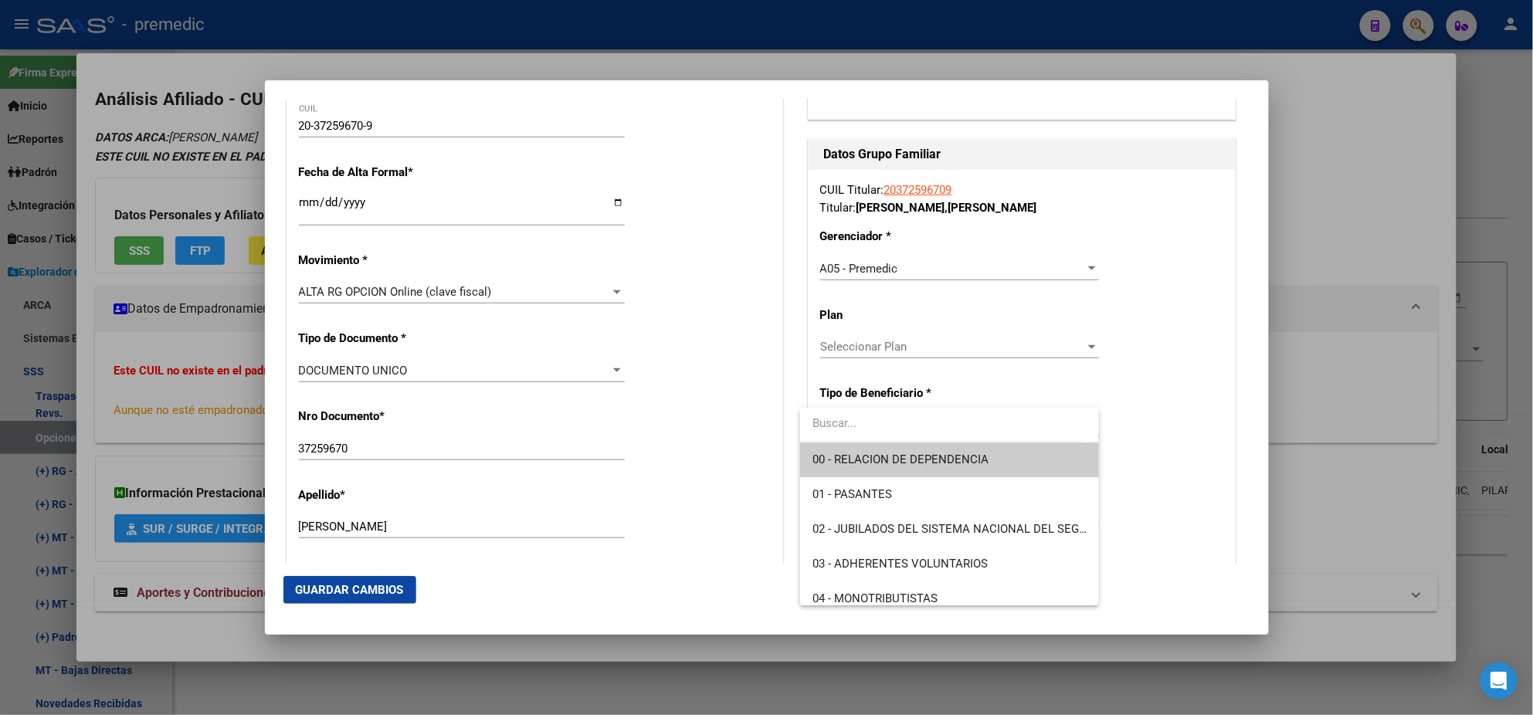
click at [848, 453] on span "00 - RELACION DE DEPENDENCIA" at bounding box center [901, 460] width 176 height 14
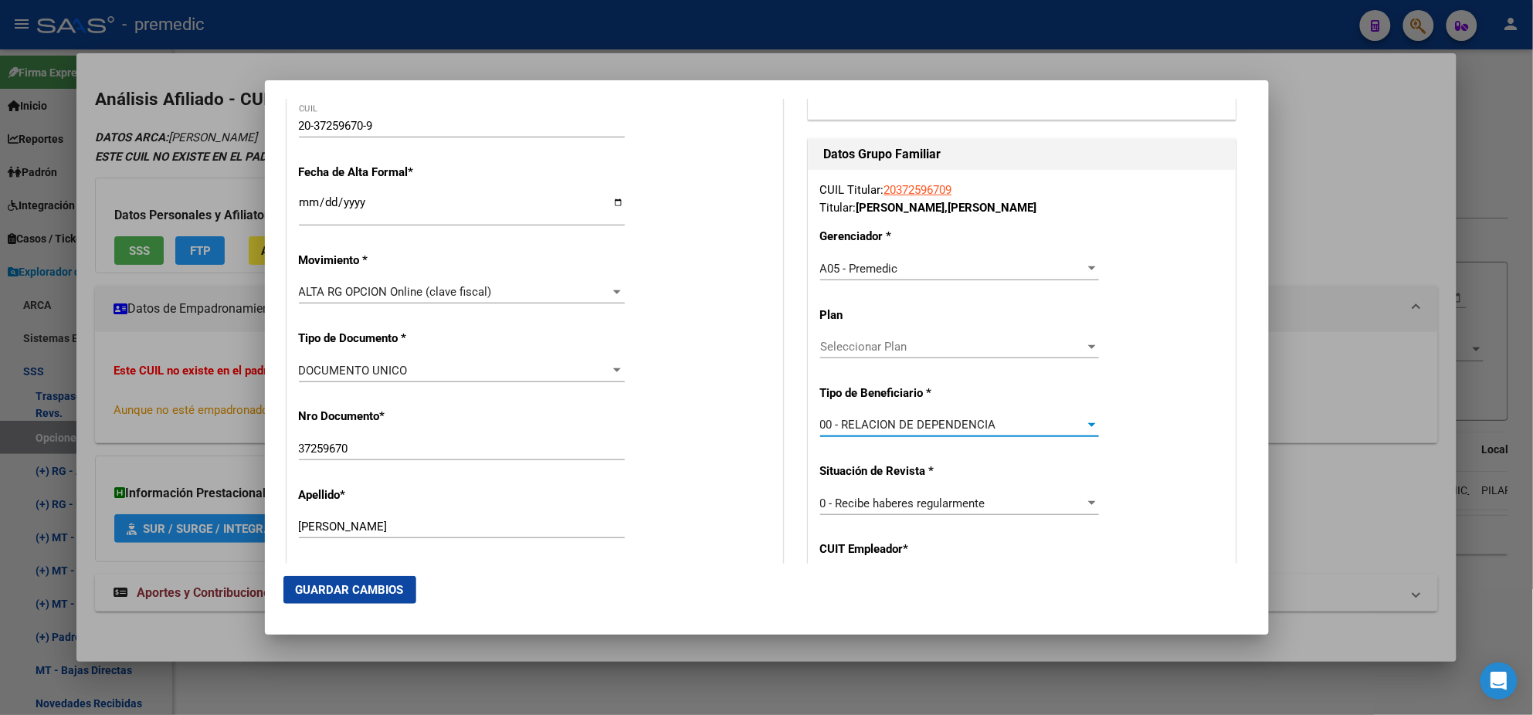
click at [805, 433] on div "Datos Grupo Familiar CUIL Titular: 20372596709 Titular: [PERSON_NAME] , [PERSON…" at bounding box center [1022, 407] width 435 height 539
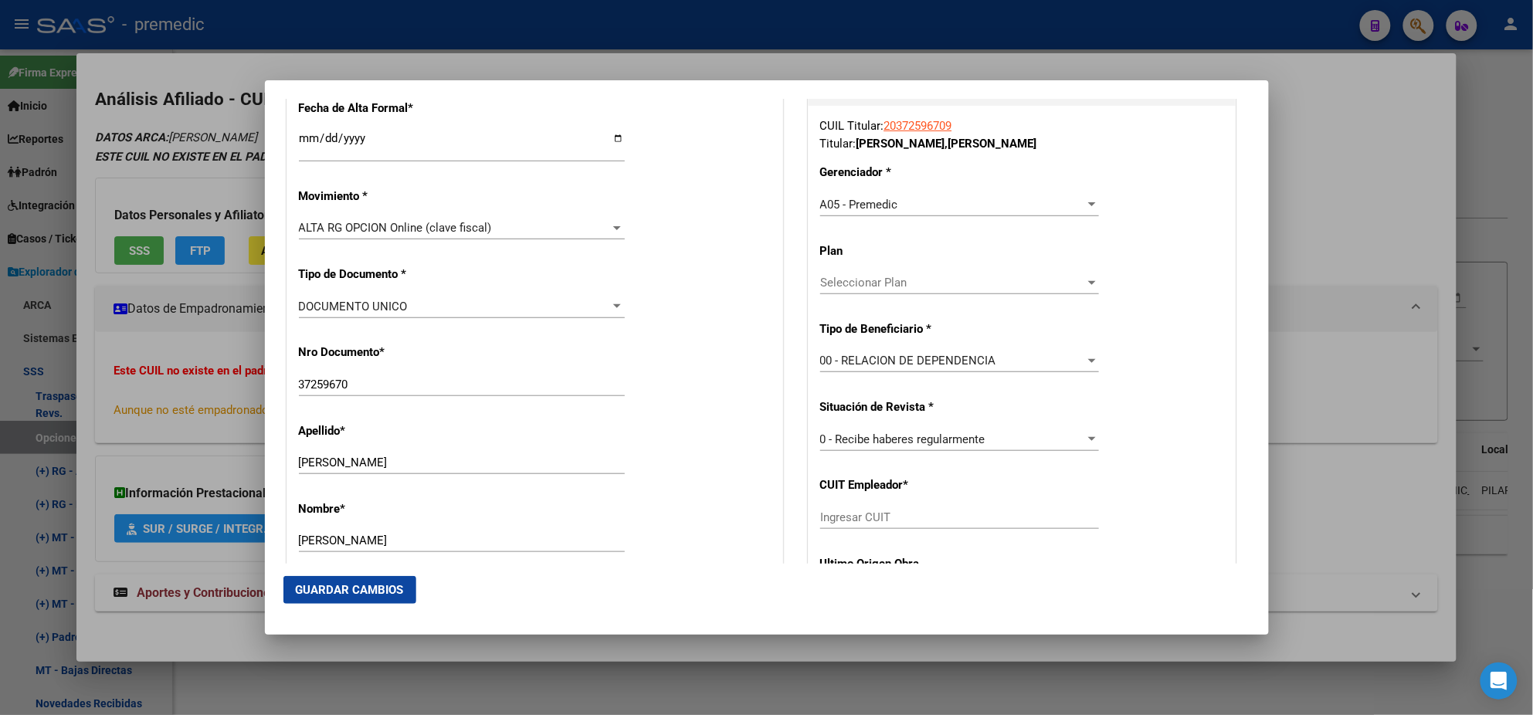
scroll to position [385, 0]
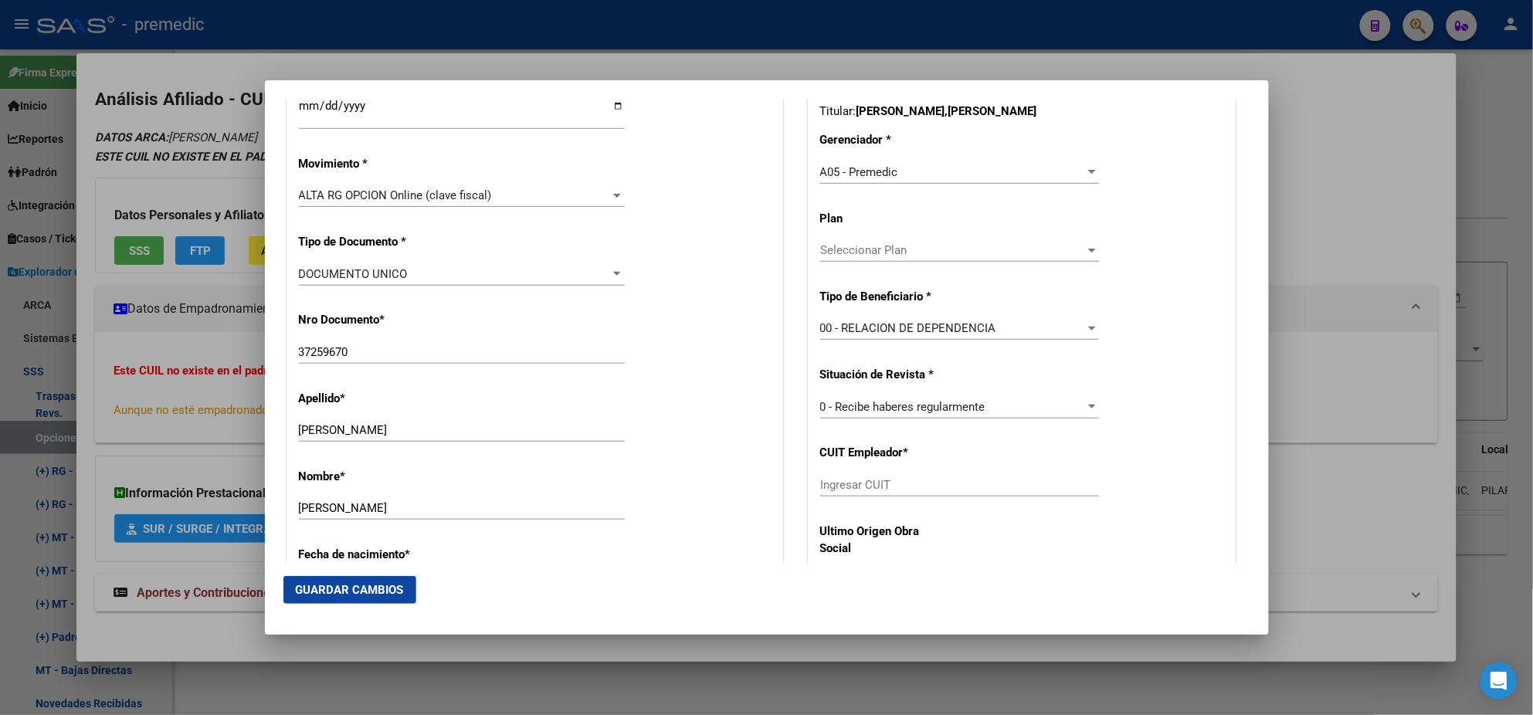
click at [854, 486] on input "Ingresar CUIT" at bounding box center [959, 485] width 279 height 14
paste input "30-71068177-1"
click at [380, 602] on button "Guardar Cambios" at bounding box center [349, 590] width 133 height 28
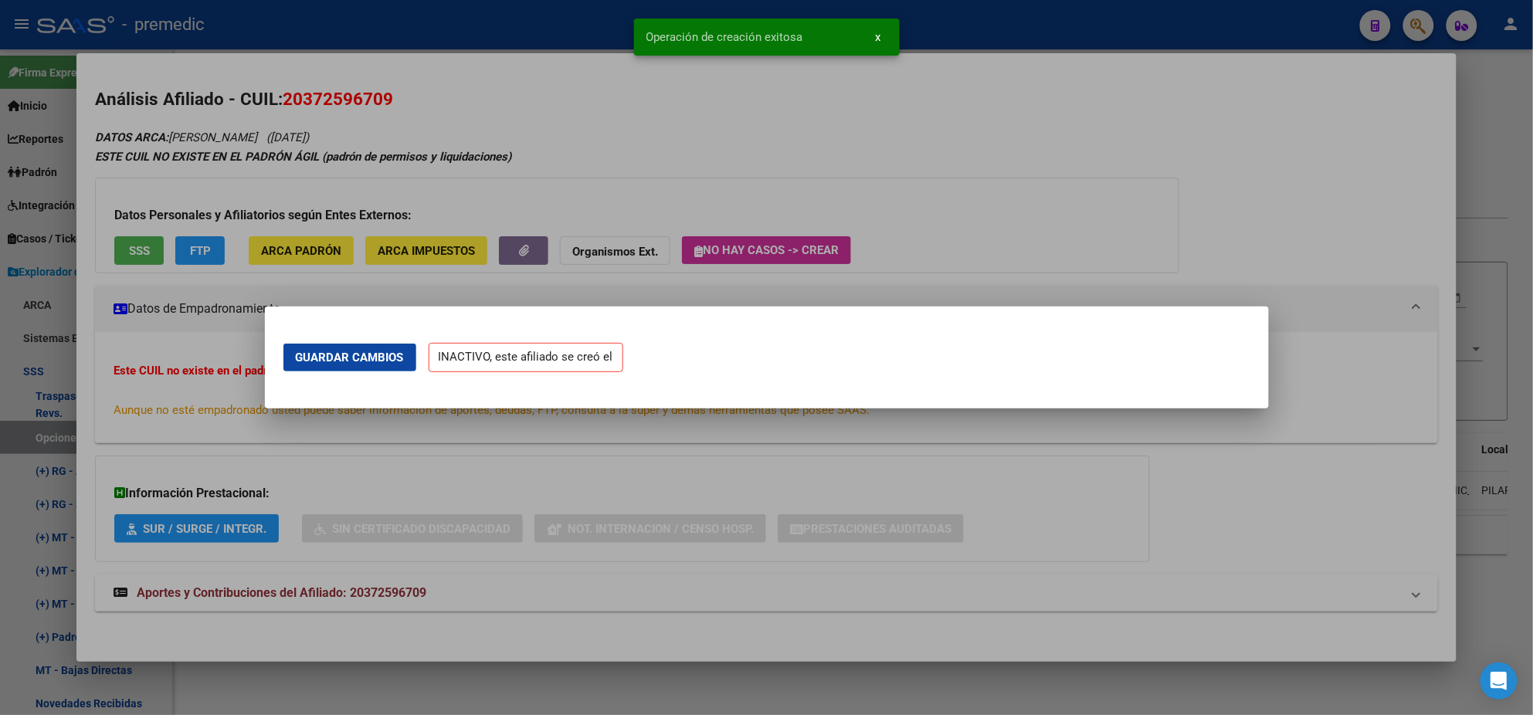
scroll to position [0, 0]
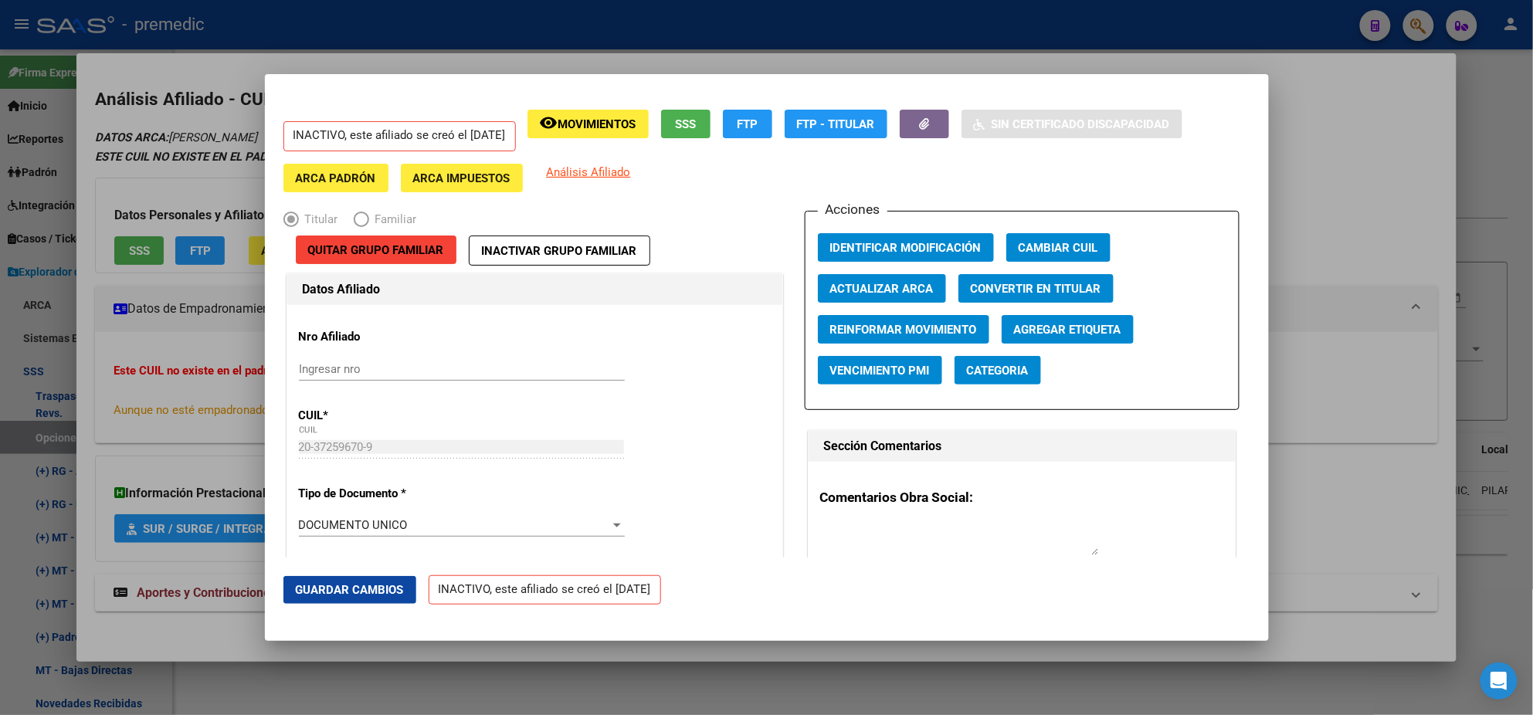
click at [73, 381] on div at bounding box center [766, 357] width 1533 height 715
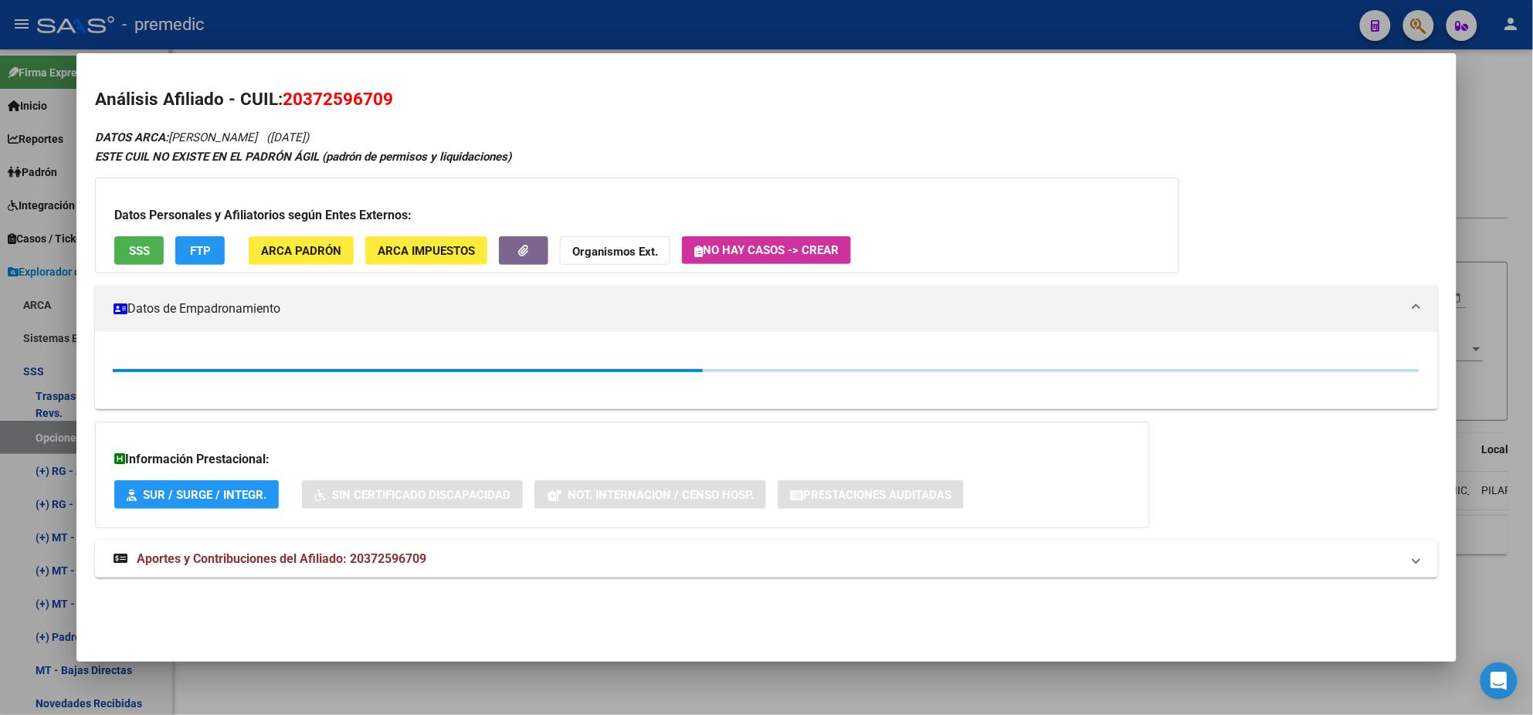
click at [48, 429] on div at bounding box center [766, 357] width 1533 height 715
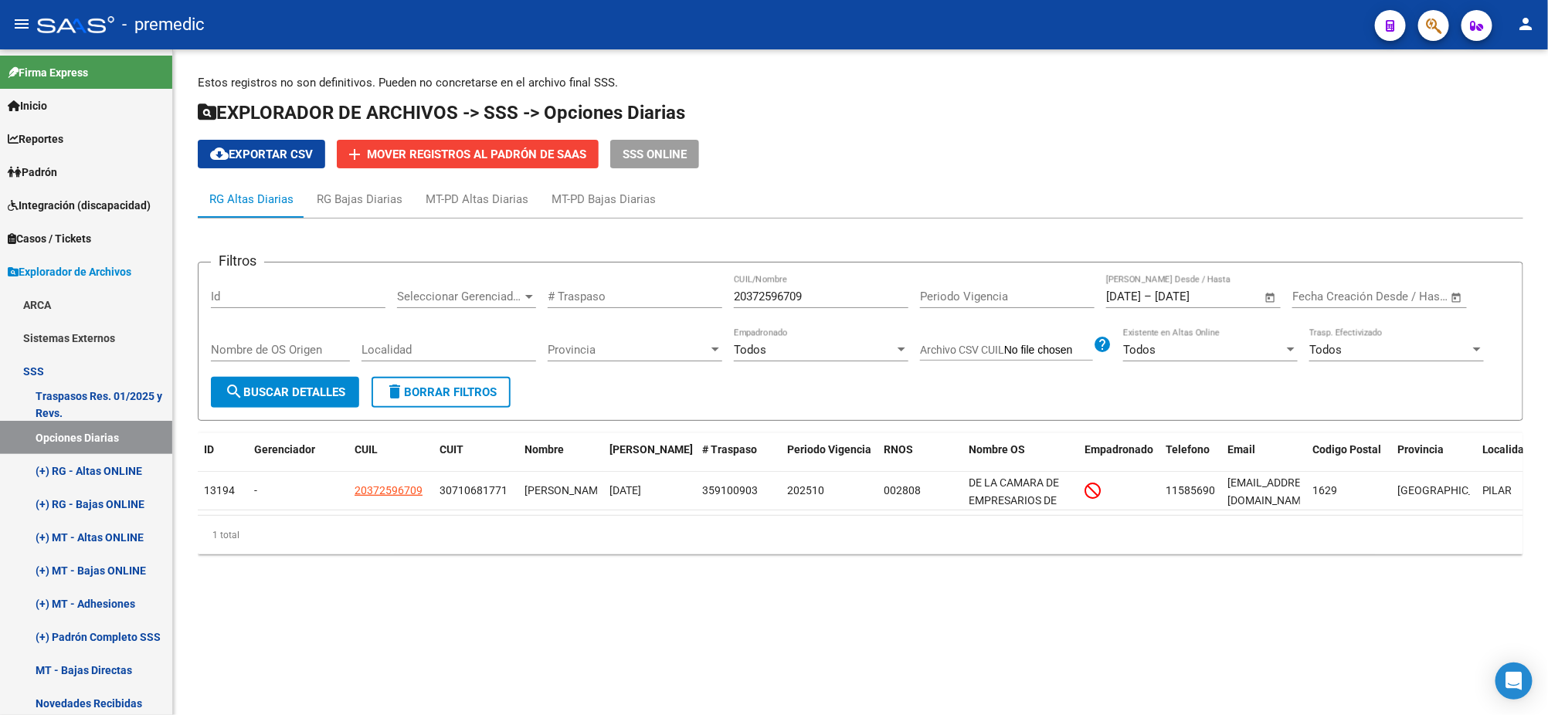
click at [337, 382] on button "search Buscar Detalles" at bounding box center [285, 392] width 148 height 31
drag, startPoint x: 820, startPoint y: 298, endPoint x: 636, endPoint y: 294, distance: 183.9
click at [636, 294] on div "Filtros Id Seleccionar Gerenciador Seleccionar Gerenciador # Traspaso 203725967…" at bounding box center [860, 326] width 1299 height 102
paste input "7354039643"
click at [267, 392] on span "search Buscar Detalles" at bounding box center [285, 392] width 120 height 14
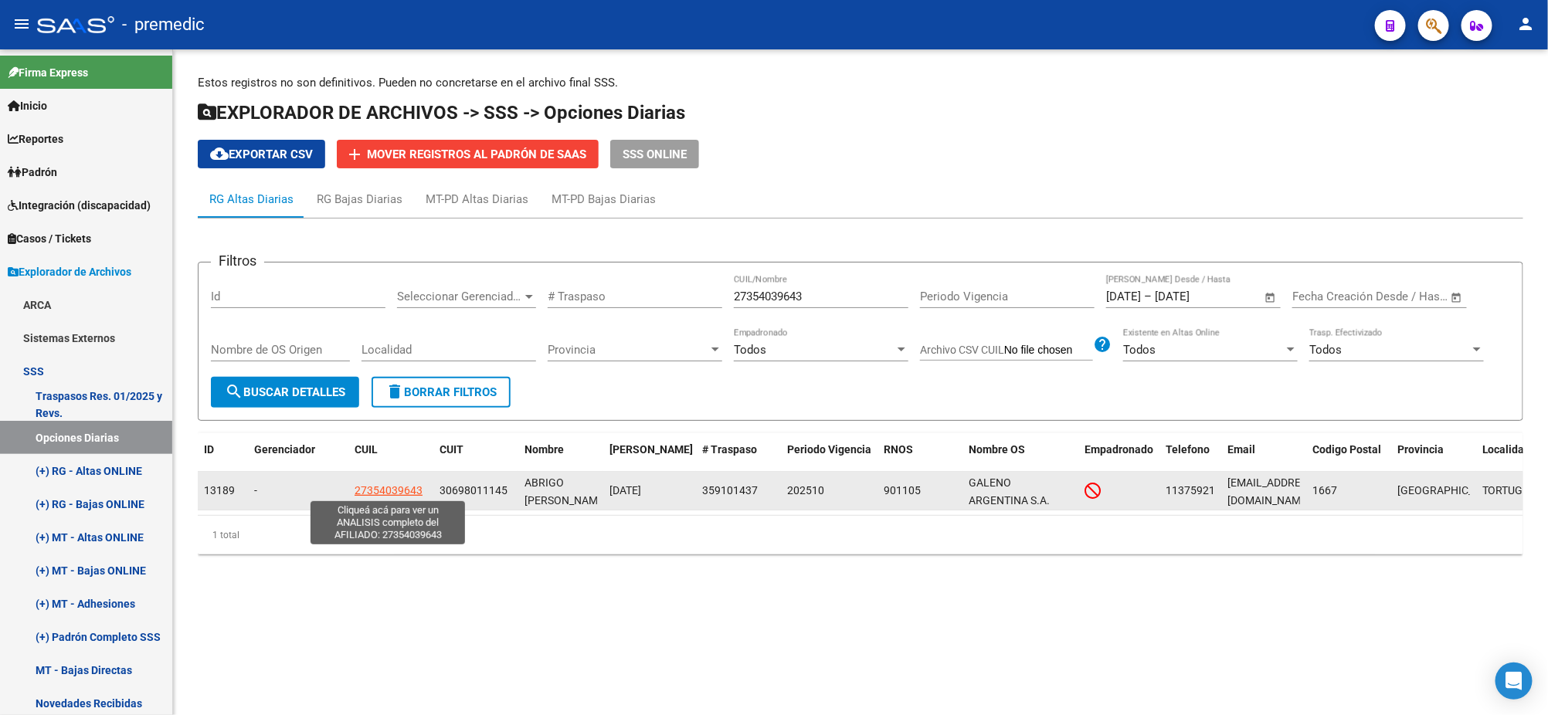
click at [388, 491] on span "27354039643" at bounding box center [389, 490] width 68 height 12
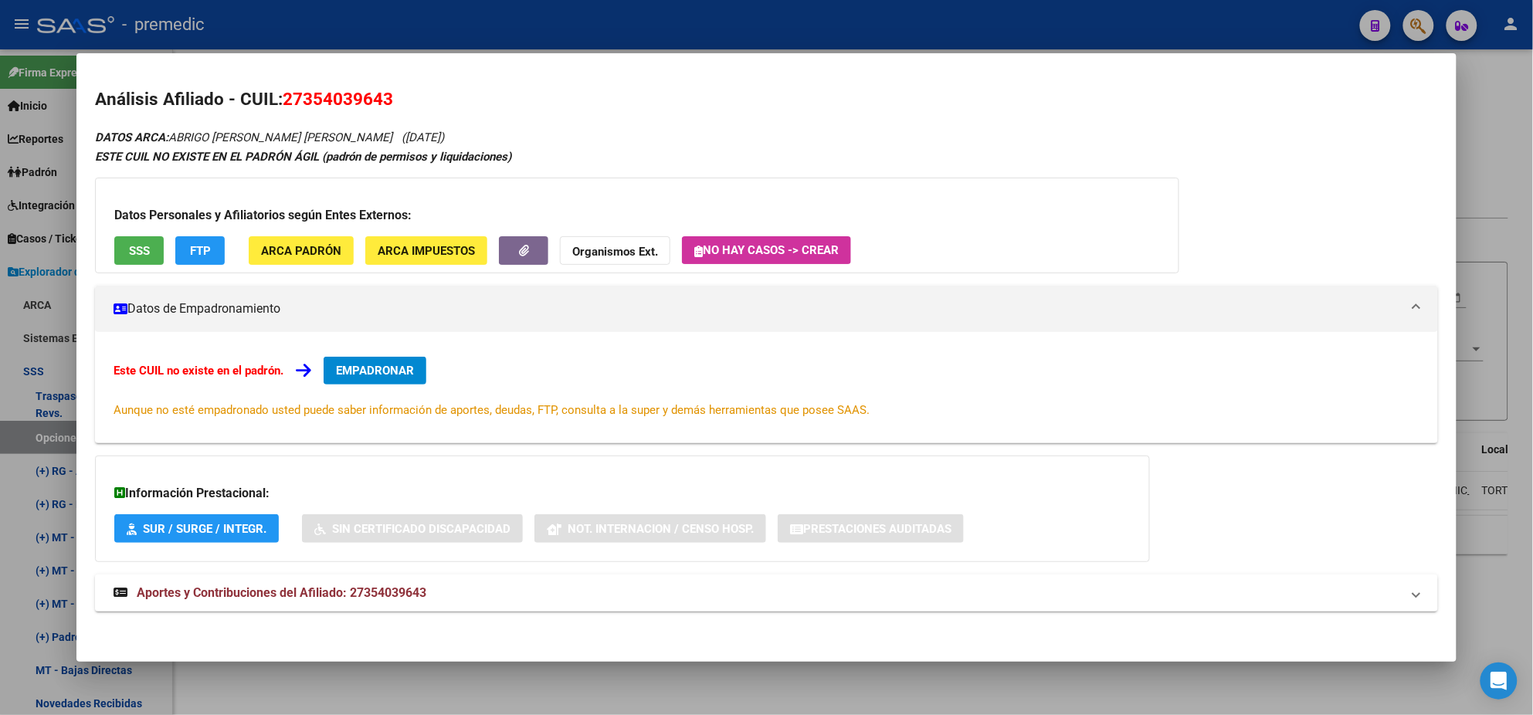
click at [348, 375] on span "EMPADRONAR" at bounding box center [375, 371] width 78 height 14
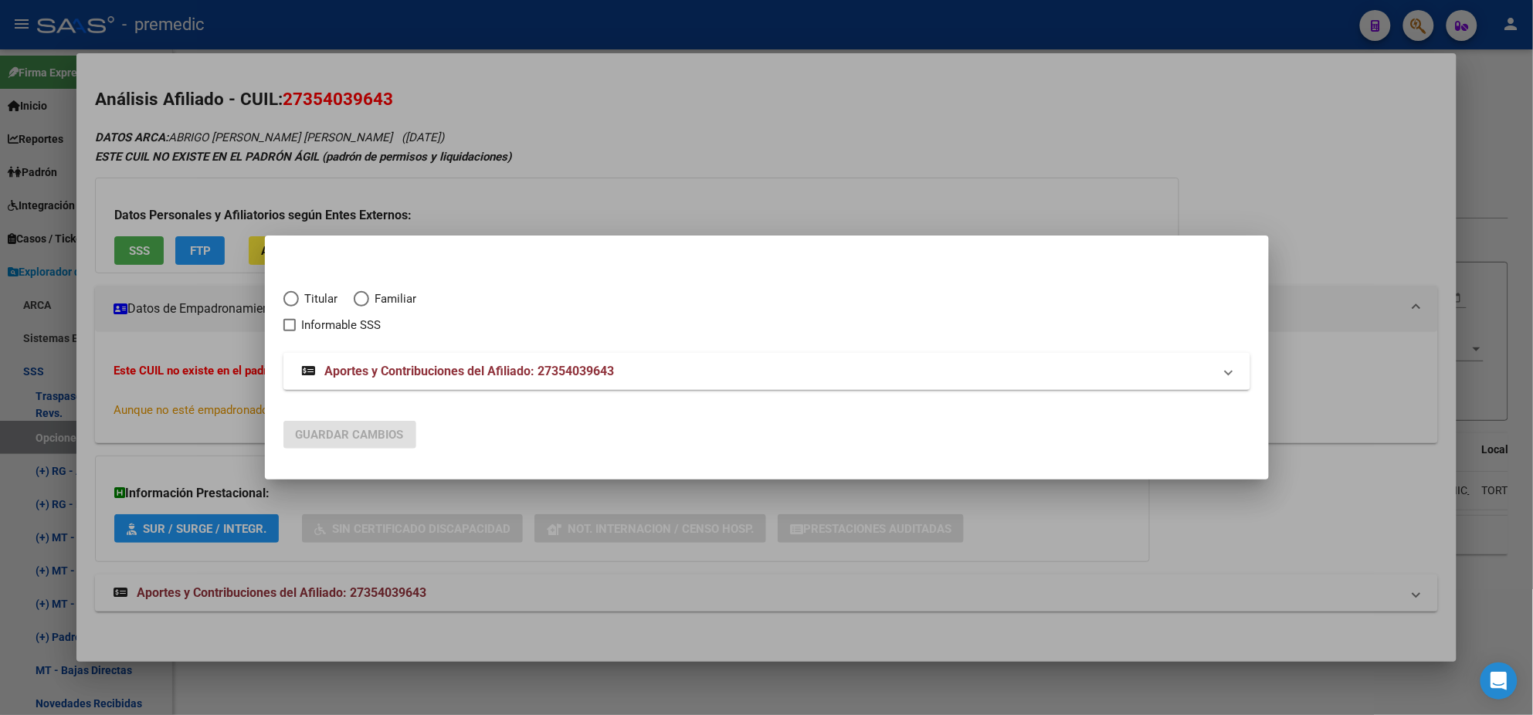
click at [294, 305] on span "Elija una opción" at bounding box center [290, 298] width 15 height 15
click at [294, 305] on input "Titular" at bounding box center [290, 298] width 15 height 15
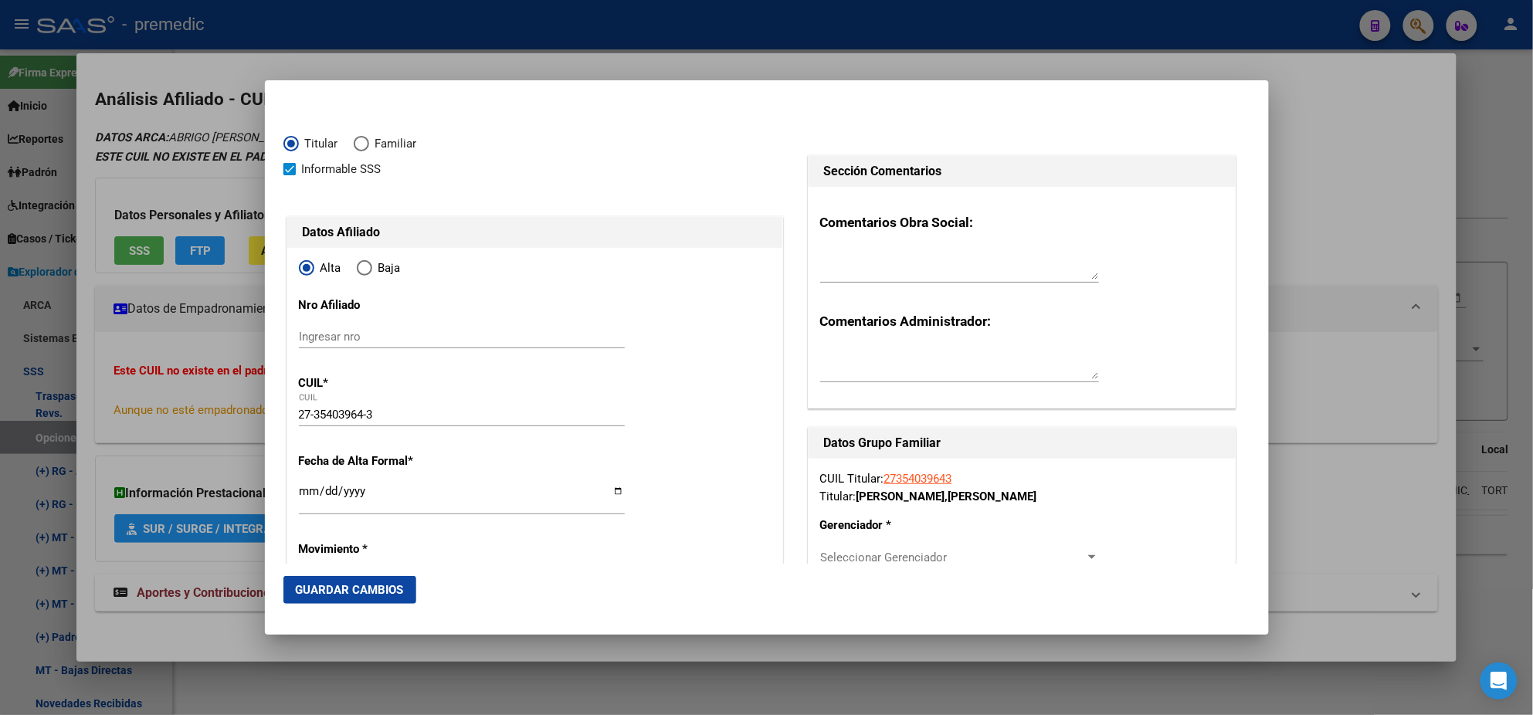
click at [304, 492] on input "Ingresar fecha" at bounding box center [462, 497] width 326 height 25
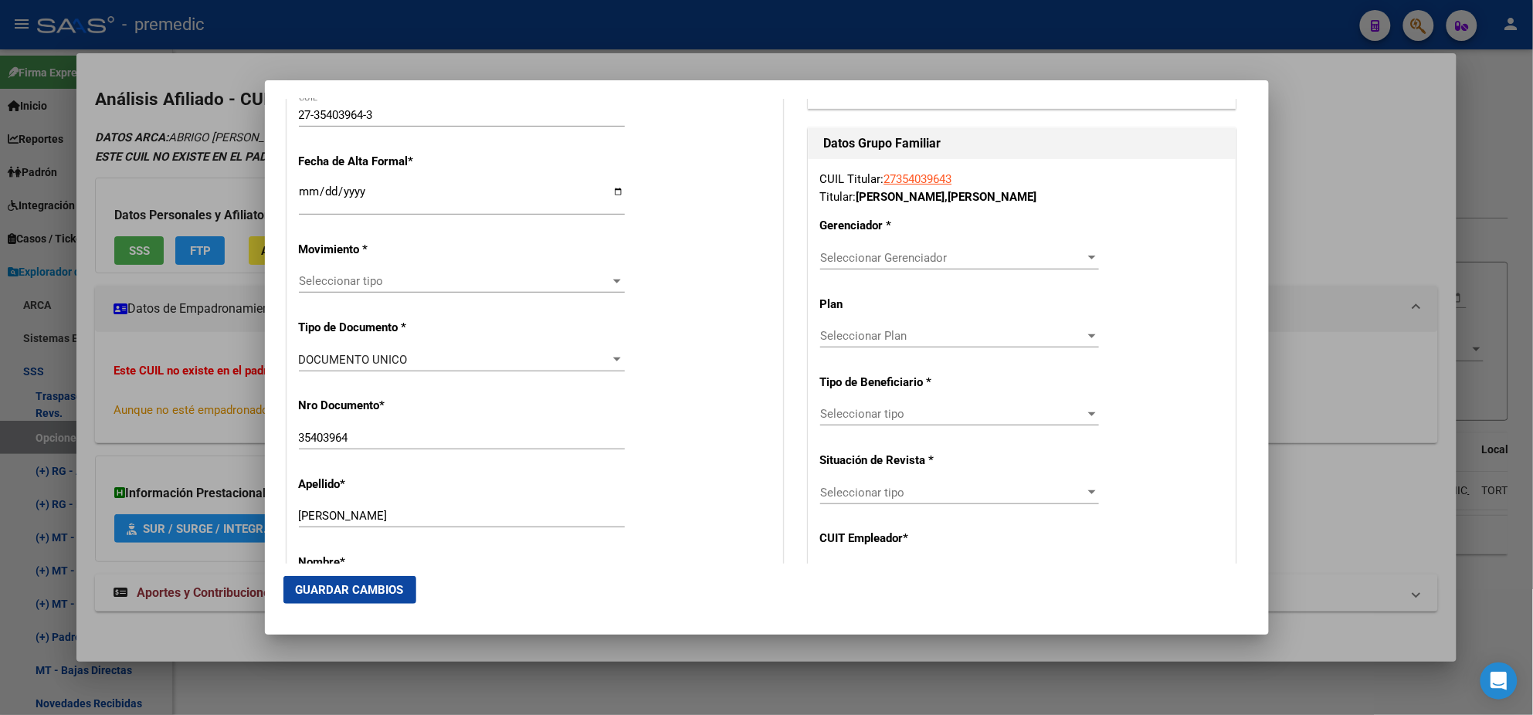
scroll to position [385, 0]
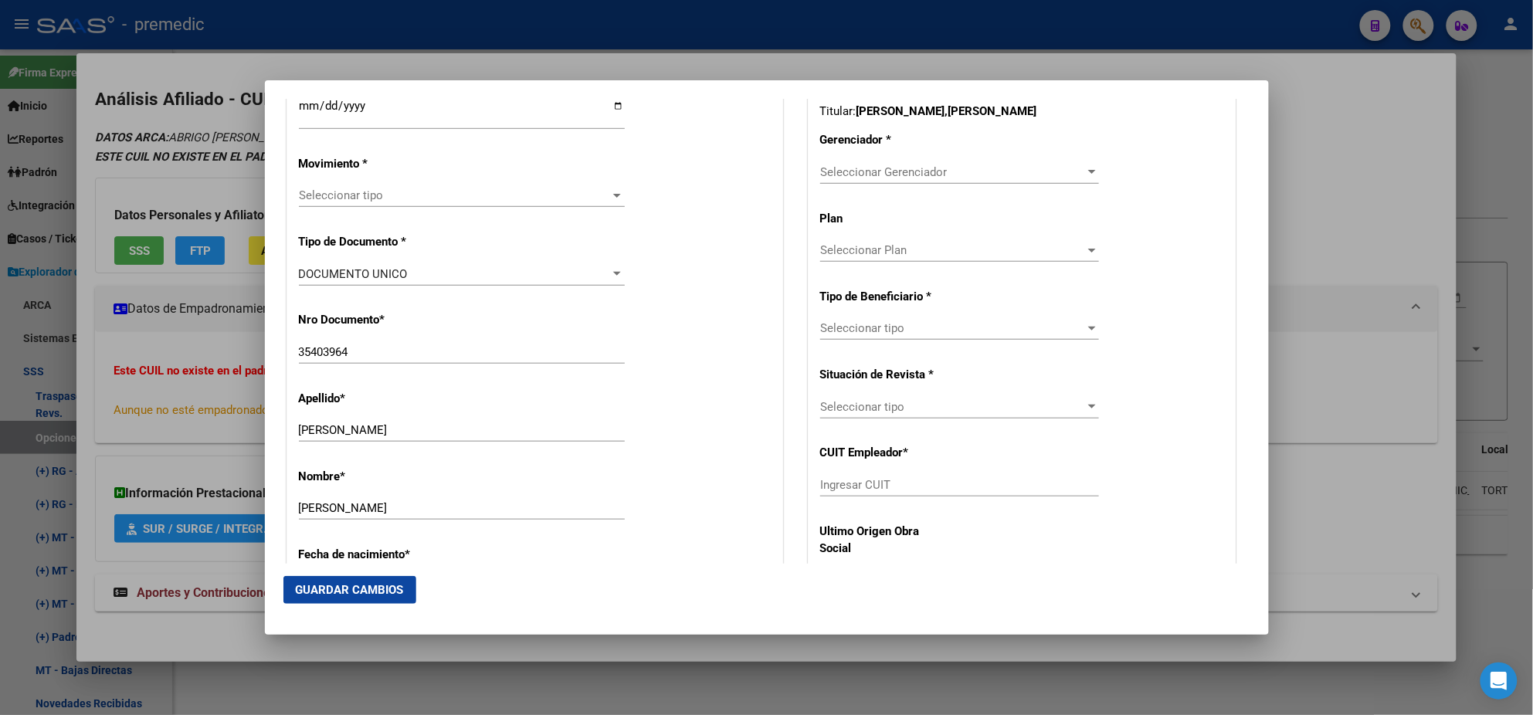
click at [367, 192] on span "Seleccionar tipo" at bounding box center [455, 195] width 312 height 14
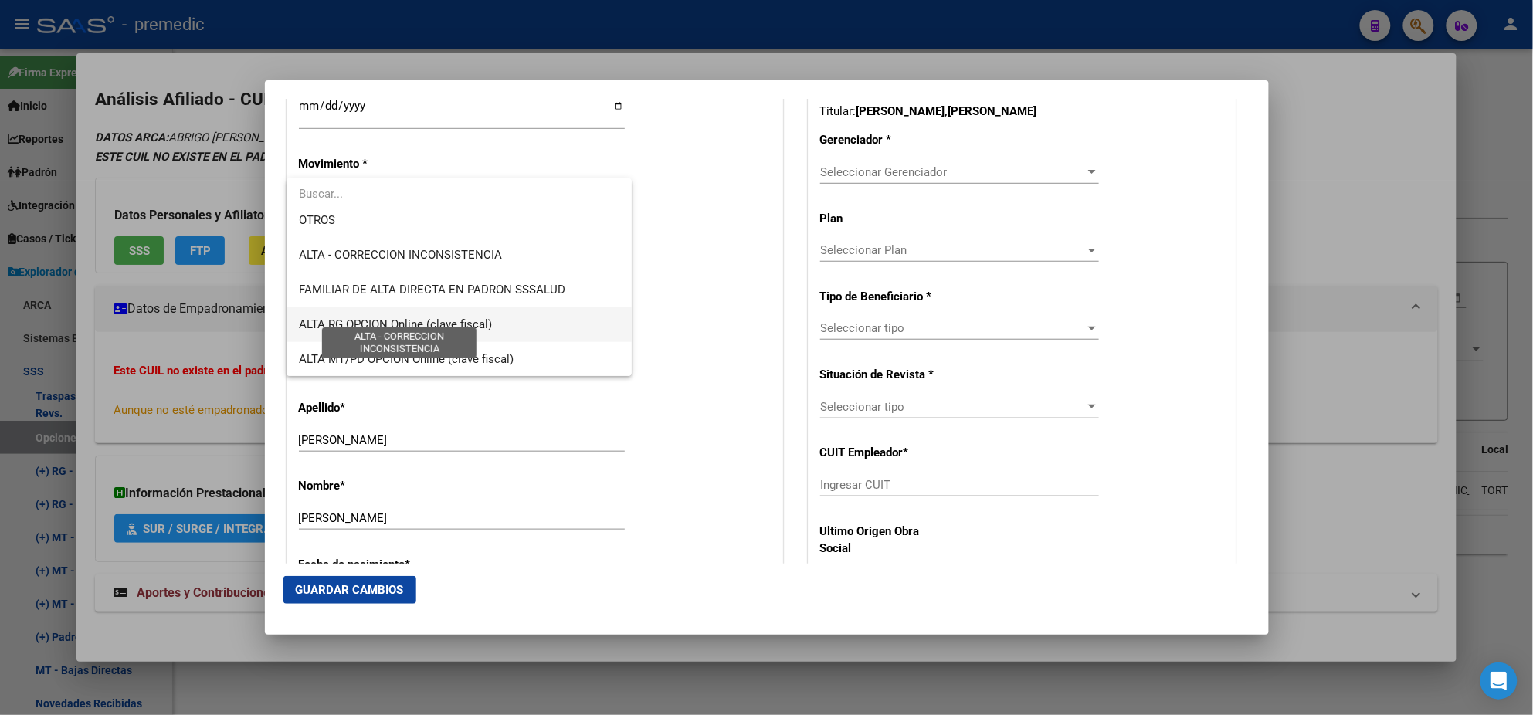
scroll to position [289, 0]
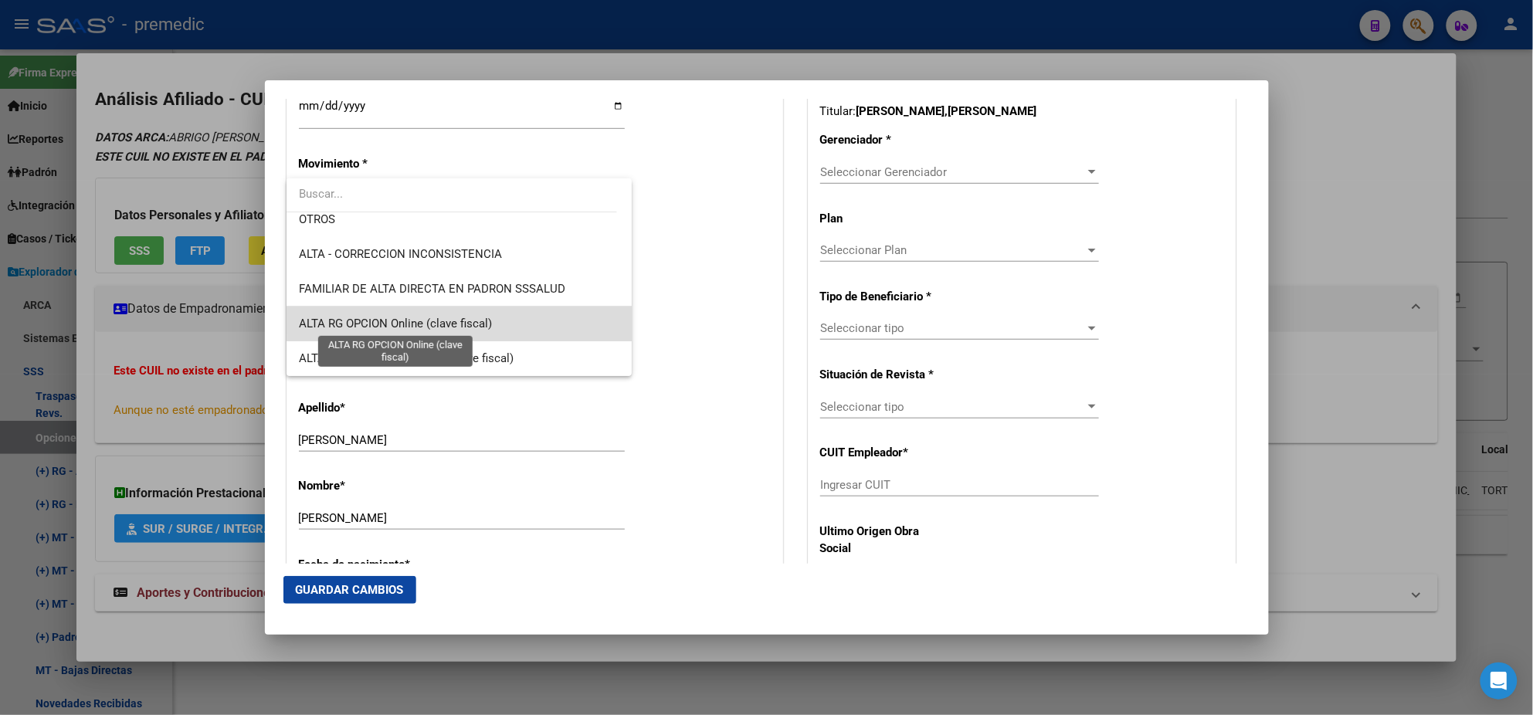
click at [461, 318] on span "ALTA RG OPCION Online (clave fiscal)" at bounding box center [395, 324] width 193 height 14
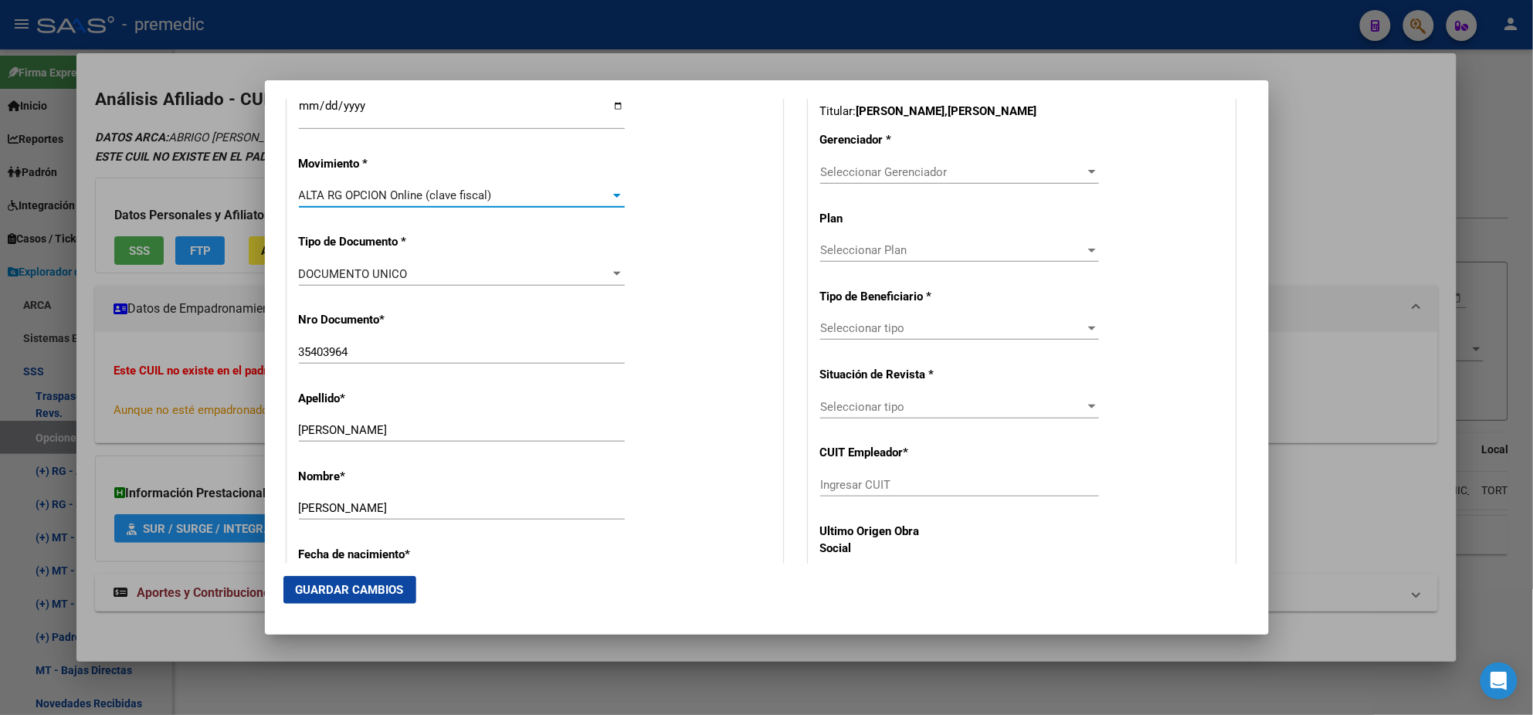
click at [461, 318] on div "Nro Documento * 35403964 Ingresar nro" at bounding box center [535, 339] width 472 height 78
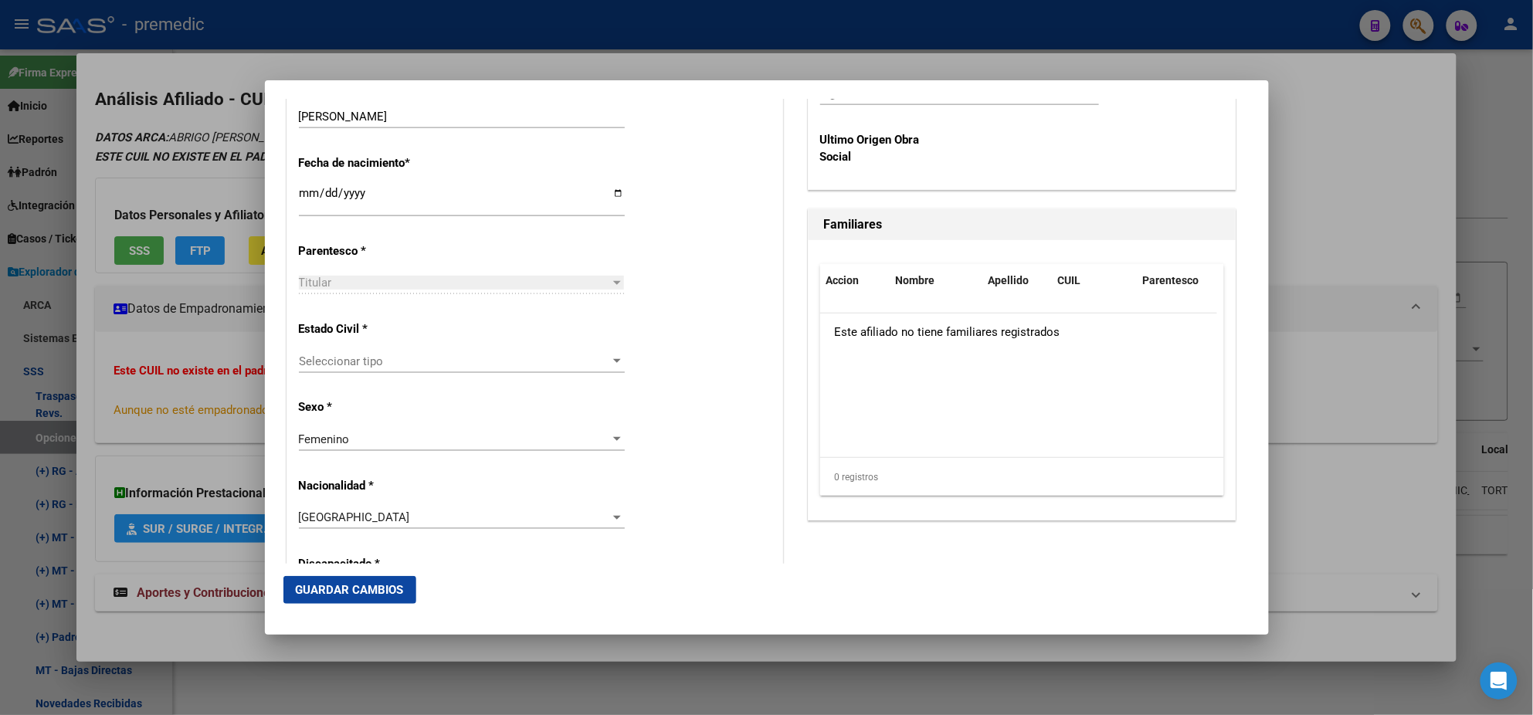
scroll to position [868, 0]
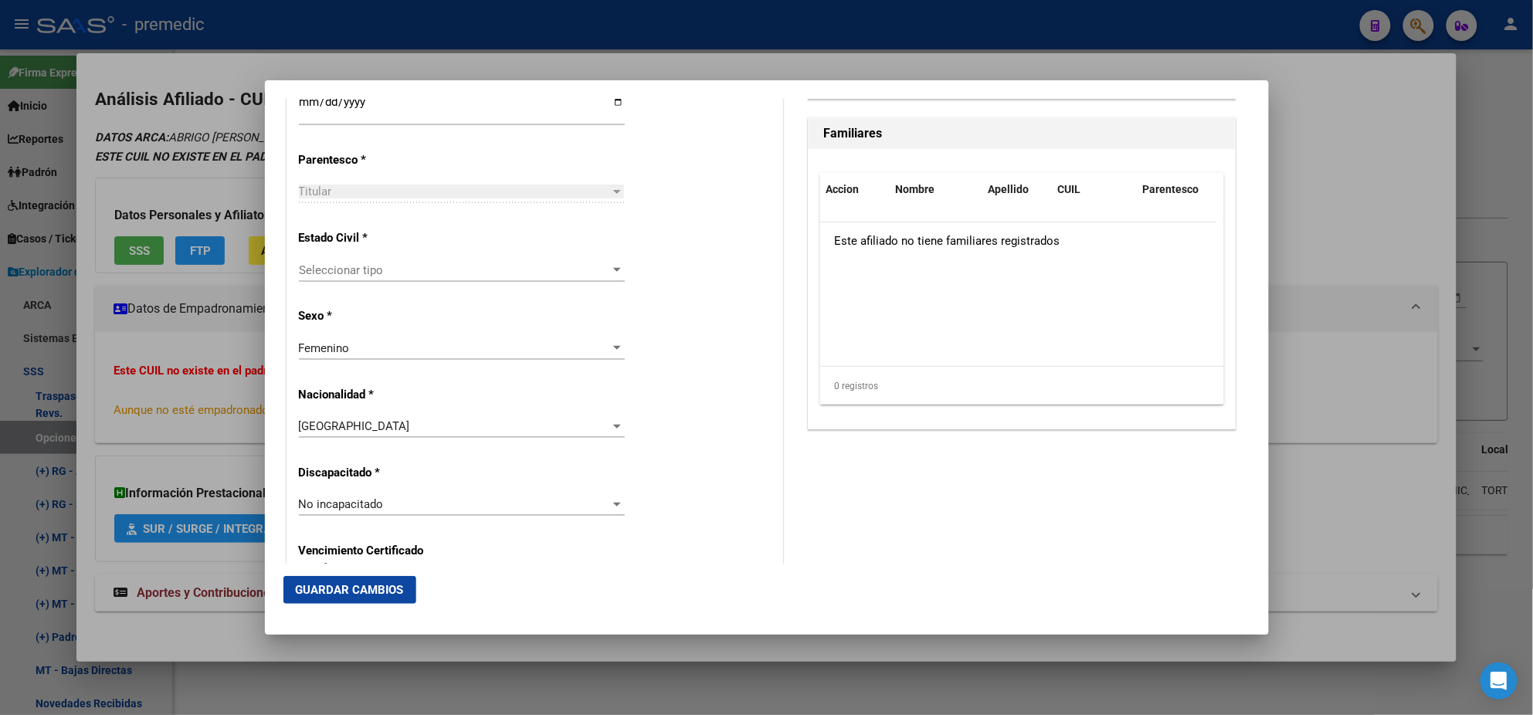
click at [453, 269] on span "Seleccionar tipo" at bounding box center [455, 270] width 312 height 14
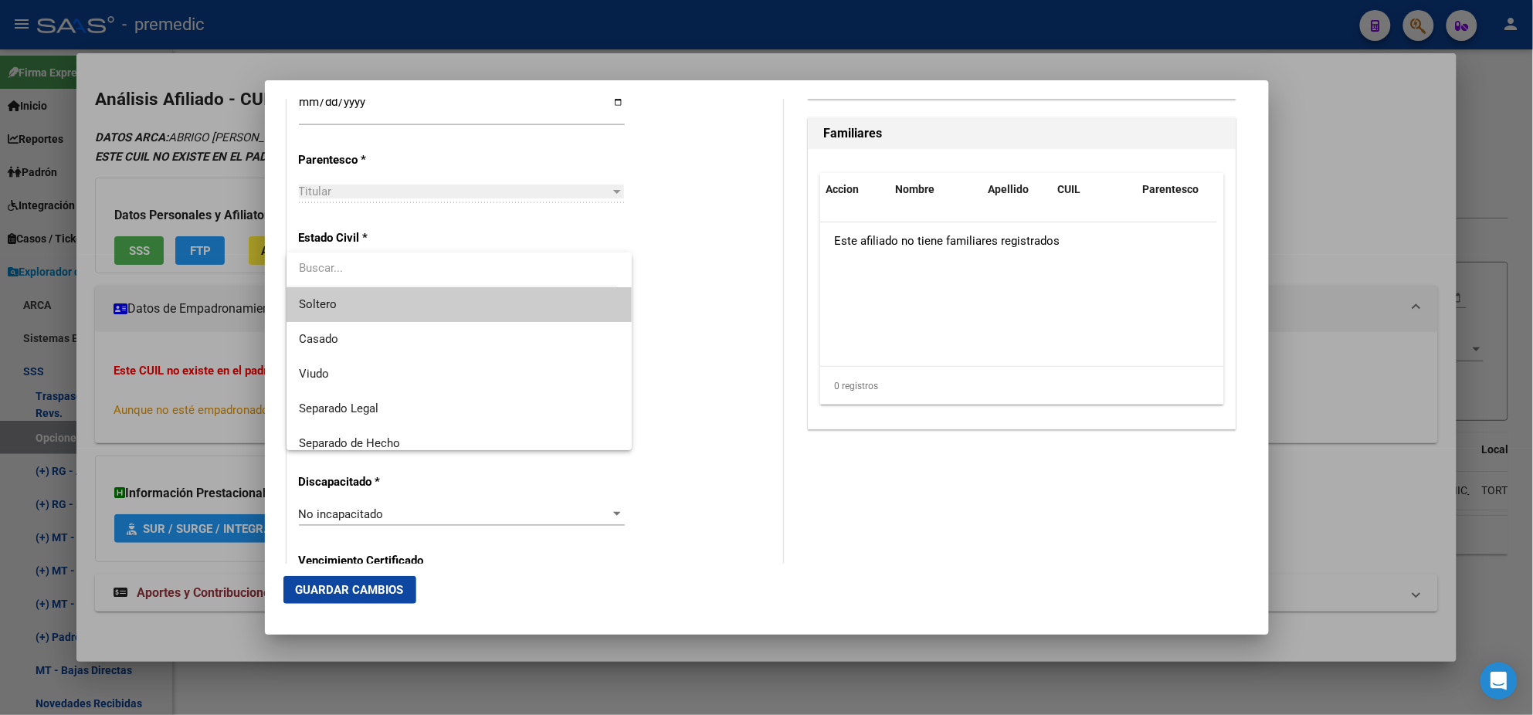
click at [456, 297] on span "Soltero" at bounding box center [459, 304] width 321 height 35
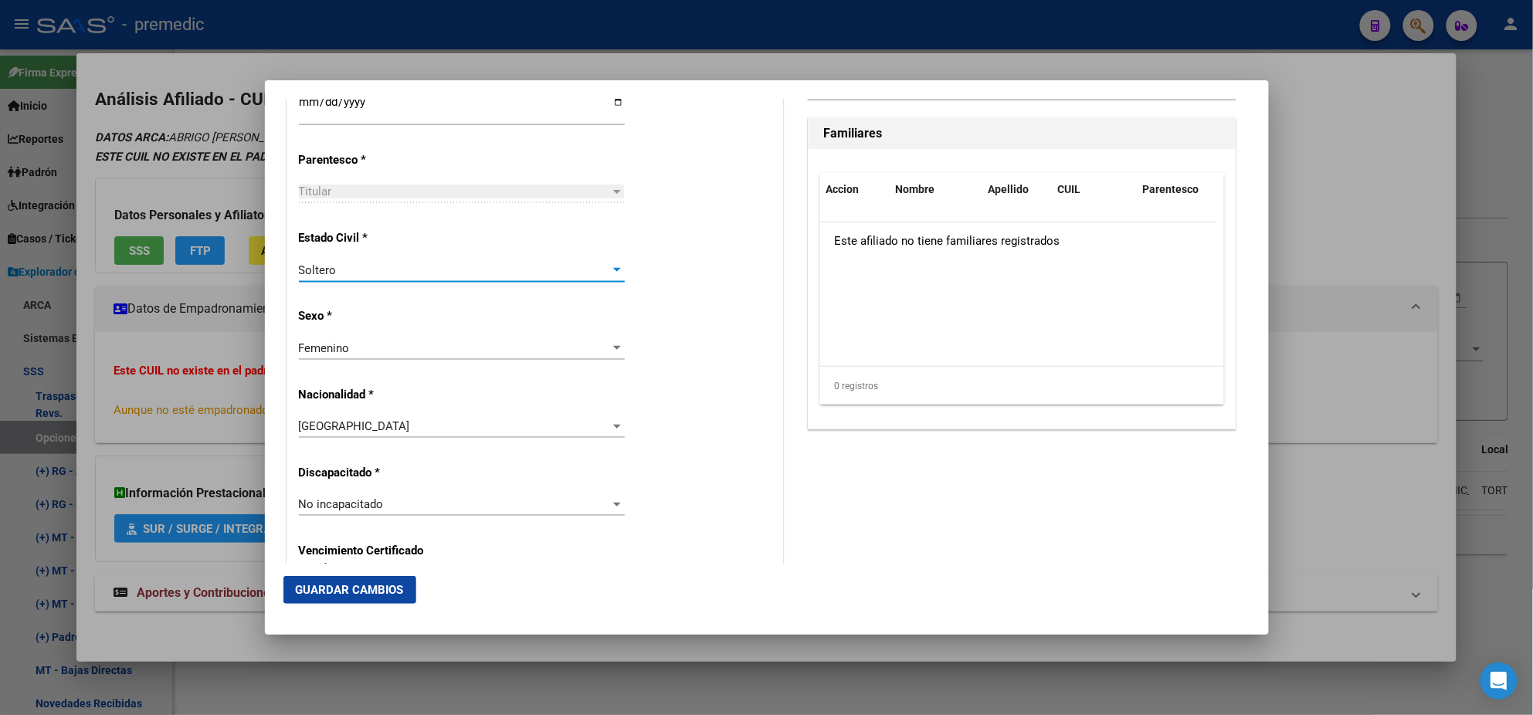
click at [460, 304] on div "Alta Baja Nro Afiliado Ingresar nro CUIL * 27-35403964-3 CUIL ARCA Padrón Fecha…" at bounding box center [534, 483] width 495 height 2206
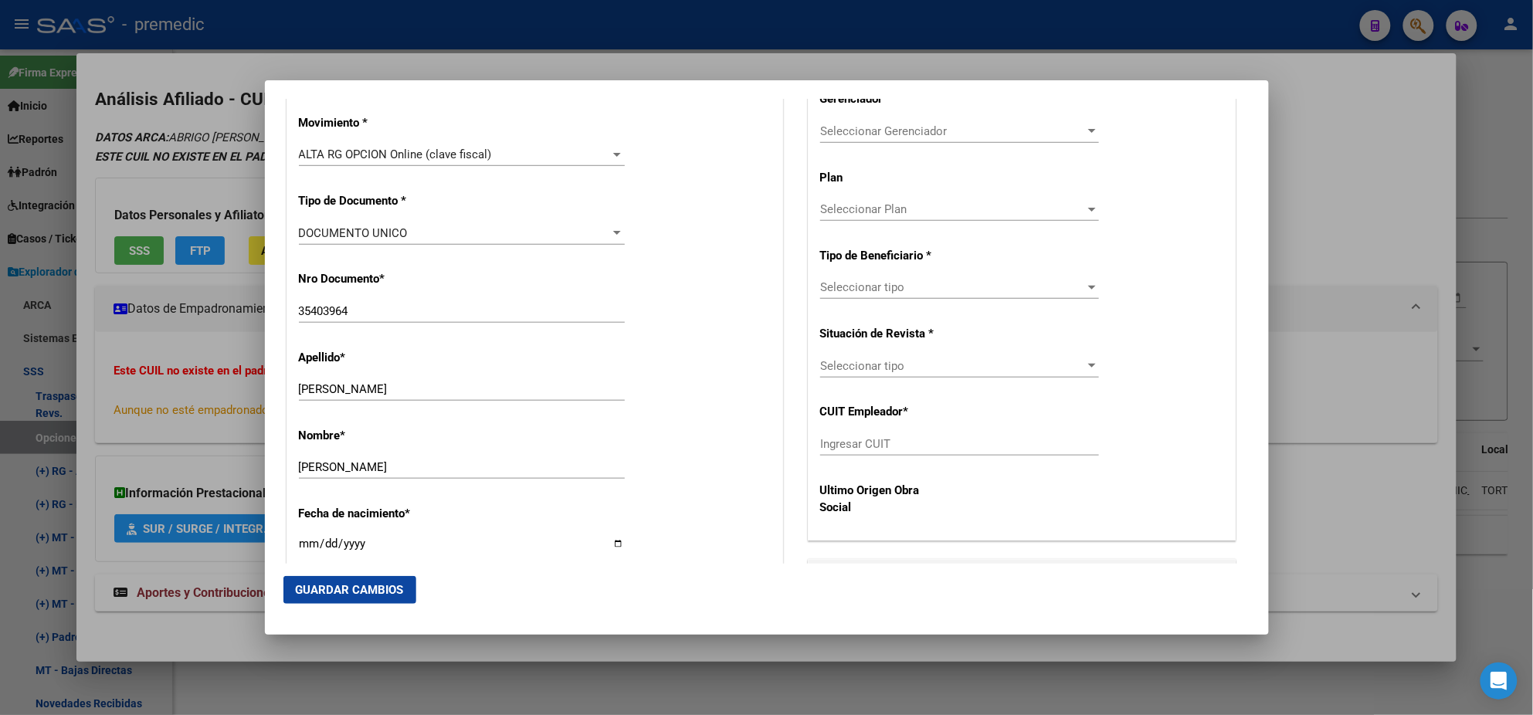
scroll to position [385, 0]
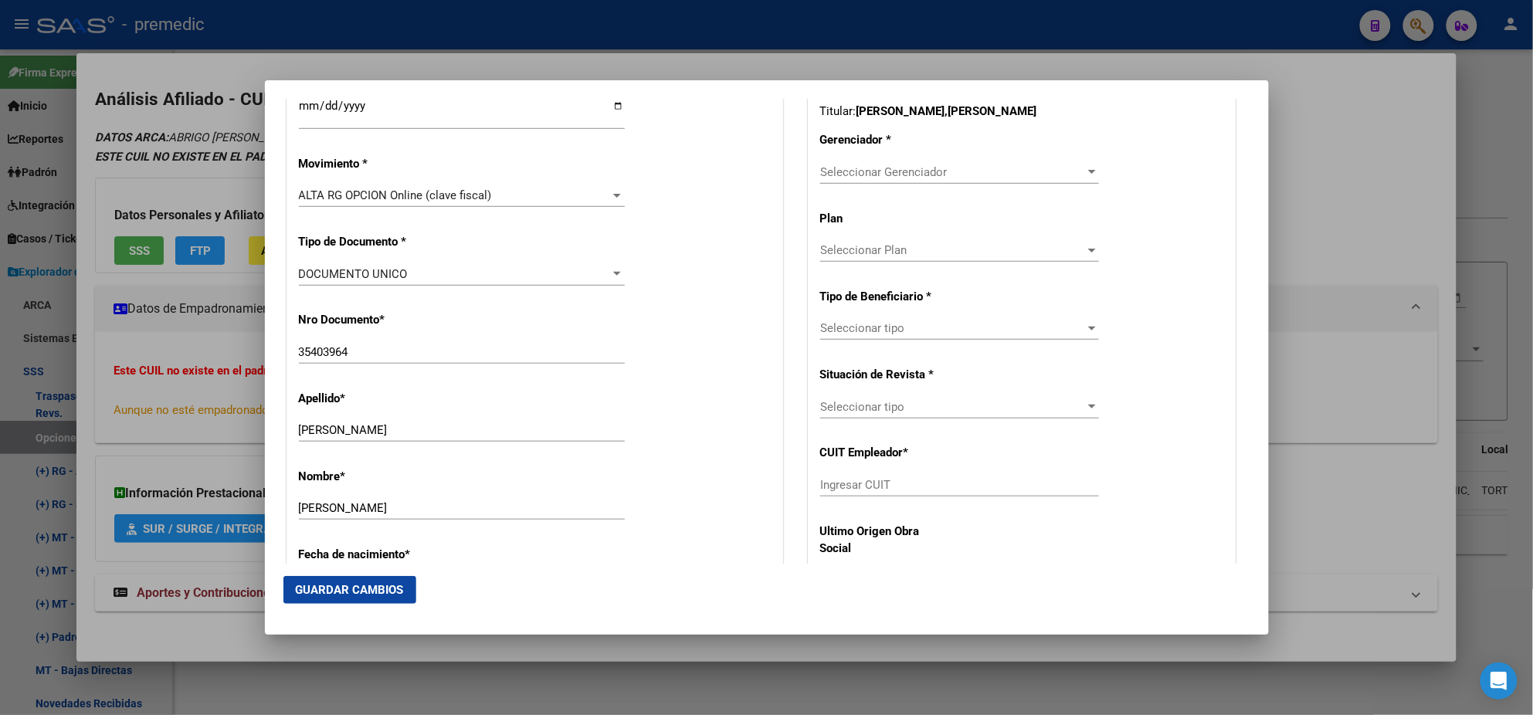
click at [881, 161] on div "Seleccionar Gerenciador Seleccionar Gerenciador" at bounding box center [959, 172] width 279 height 23
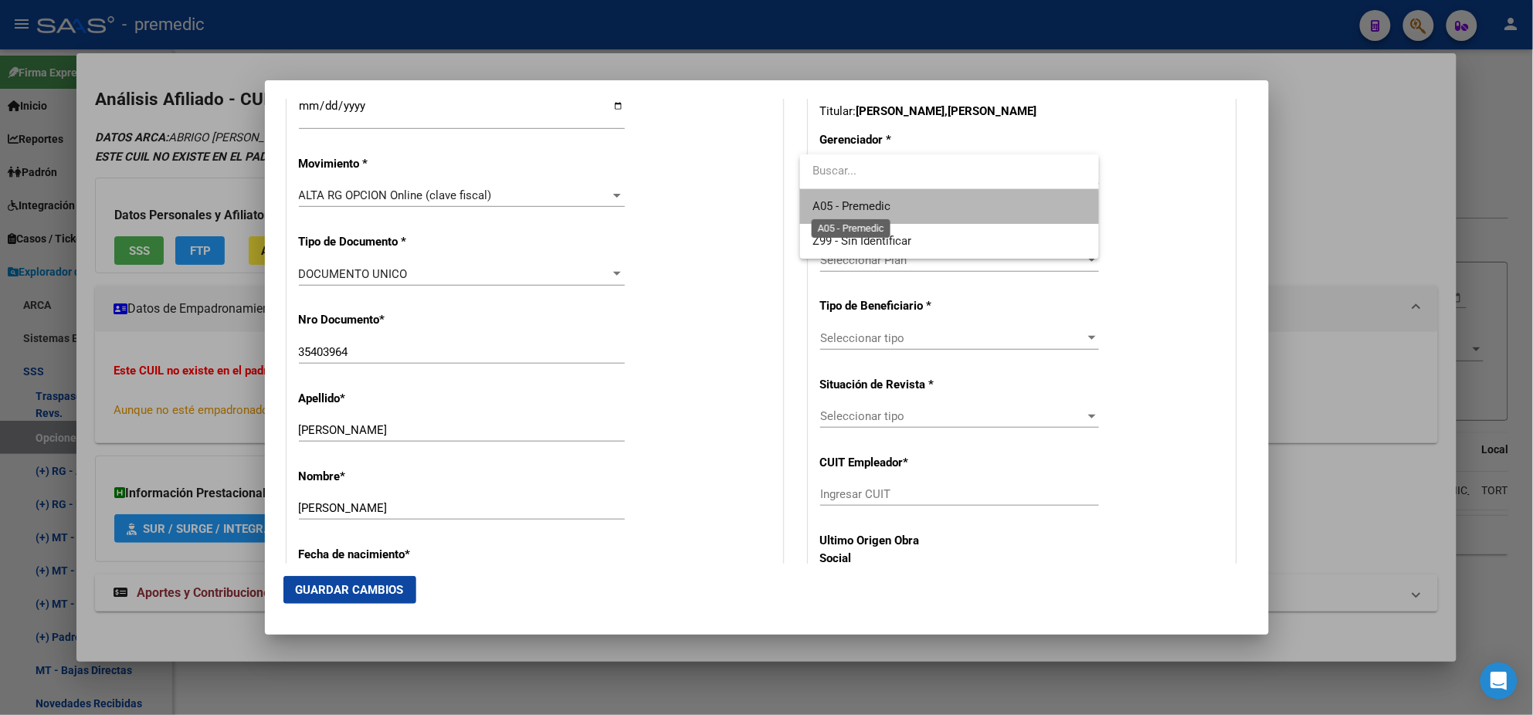
drag, startPoint x: 873, startPoint y: 207, endPoint x: 872, endPoint y: 217, distance: 10.1
click at [872, 207] on span "A05 - Premedic" at bounding box center [852, 206] width 78 height 14
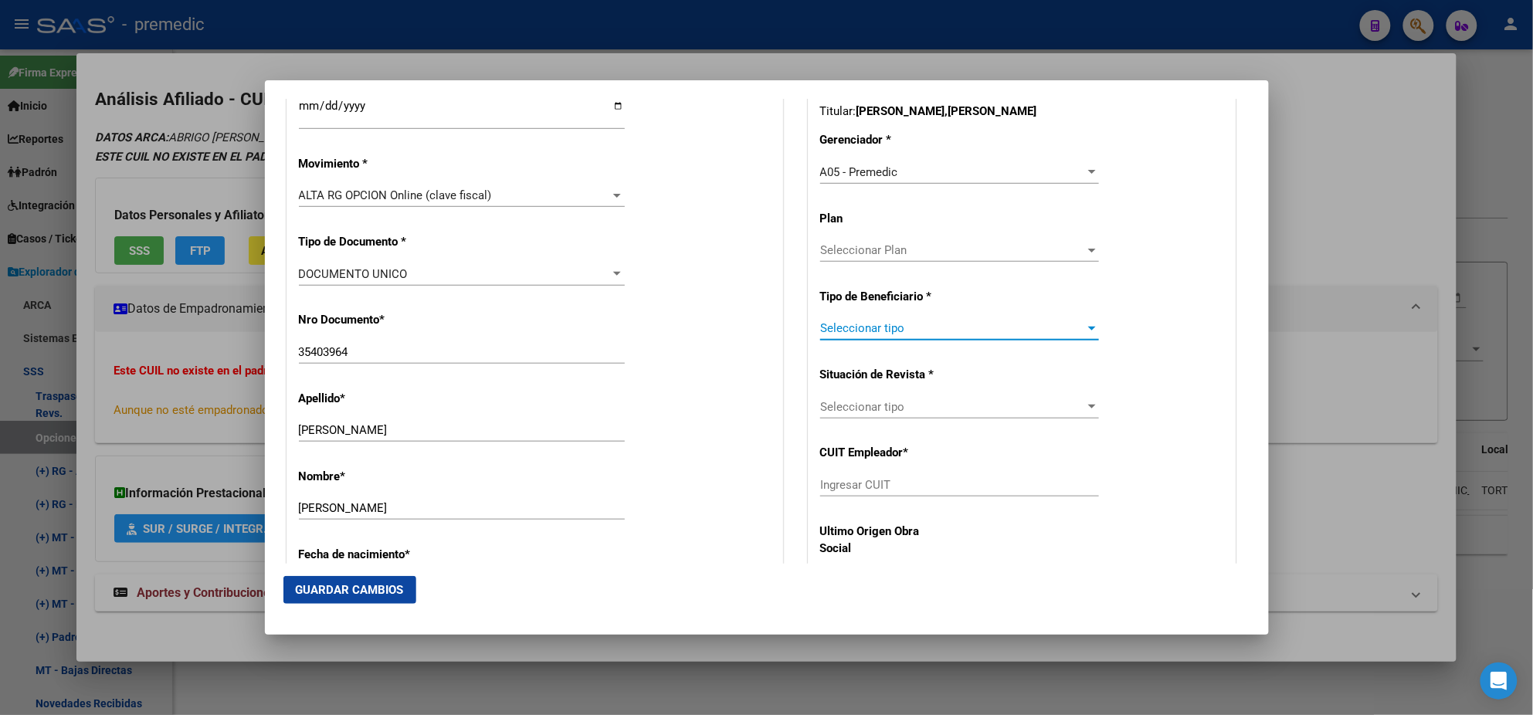
click at [874, 329] on span "Seleccionar tipo" at bounding box center [952, 328] width 265 height 14
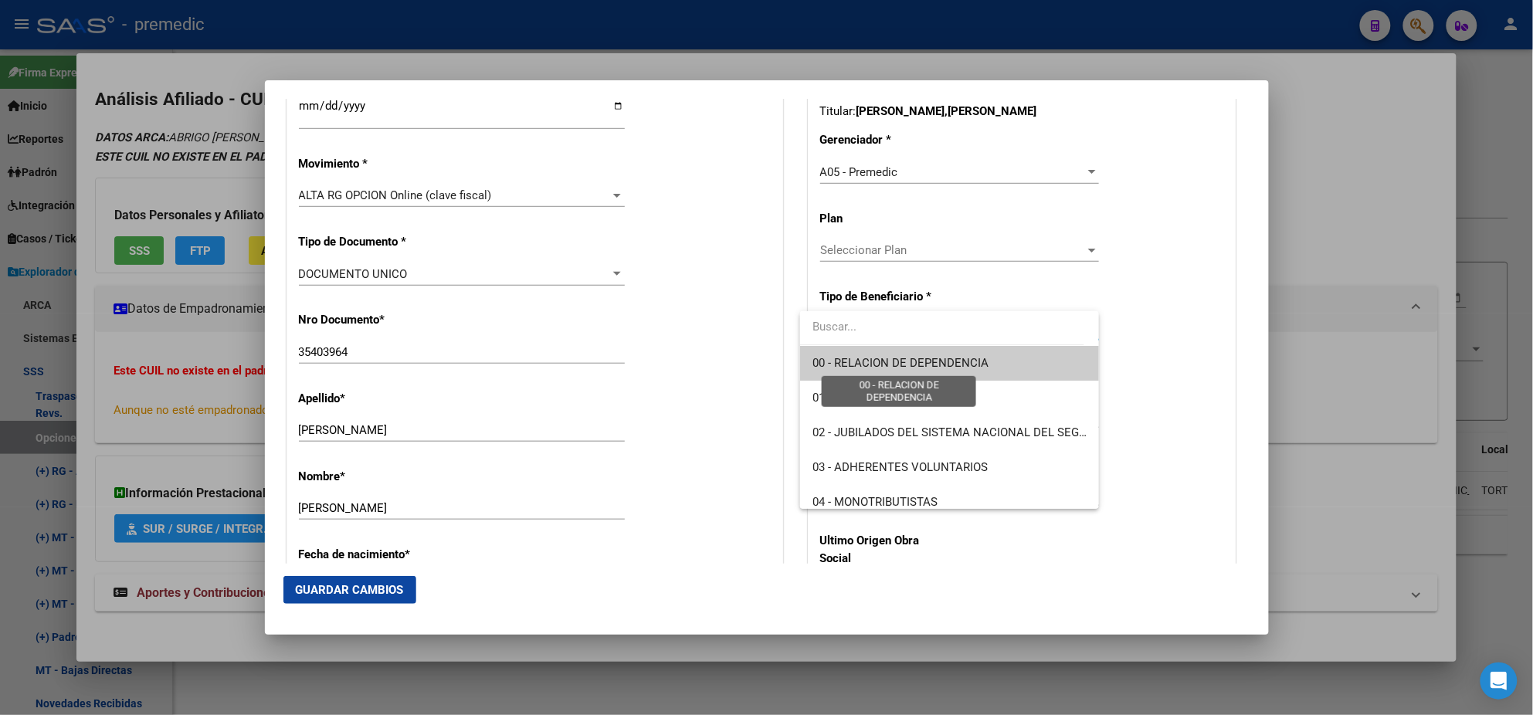
drag, startPoint x: 874, startPoint y: 329, endPoint x: 868, endPoint y: 355, distance: 26.8
click at [868, 356] on span "00 - RELACION DE DEPENDENCIA" at bounding box center [901, 363] width 176 height 14
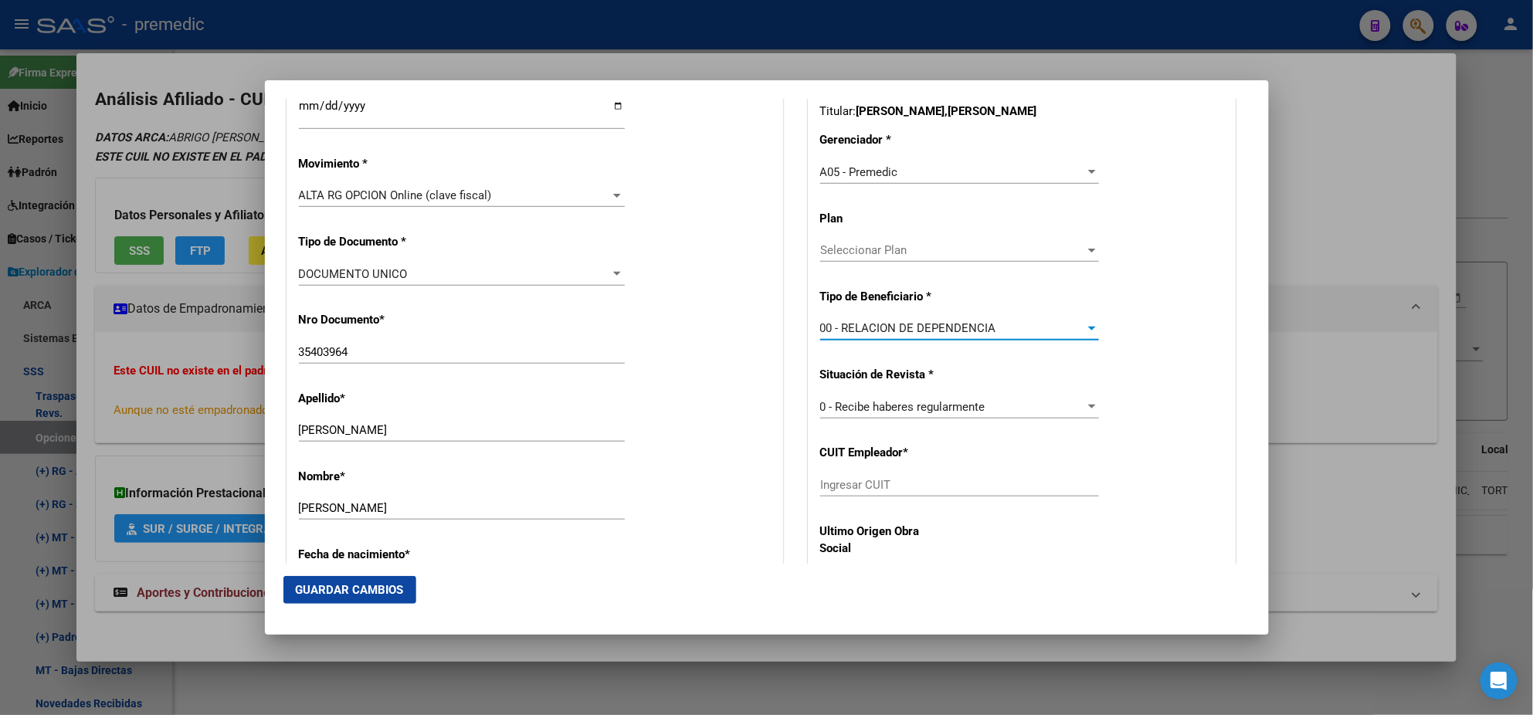
click at [861, 484] on input "Ingresar CUIT" at bounding box center [959, 485] width 279 height 14
paste input "30-69801114-5"
click at [323, 589] on span "Guardar Cambios" at bounding box center [350, 590] width 108 height 14
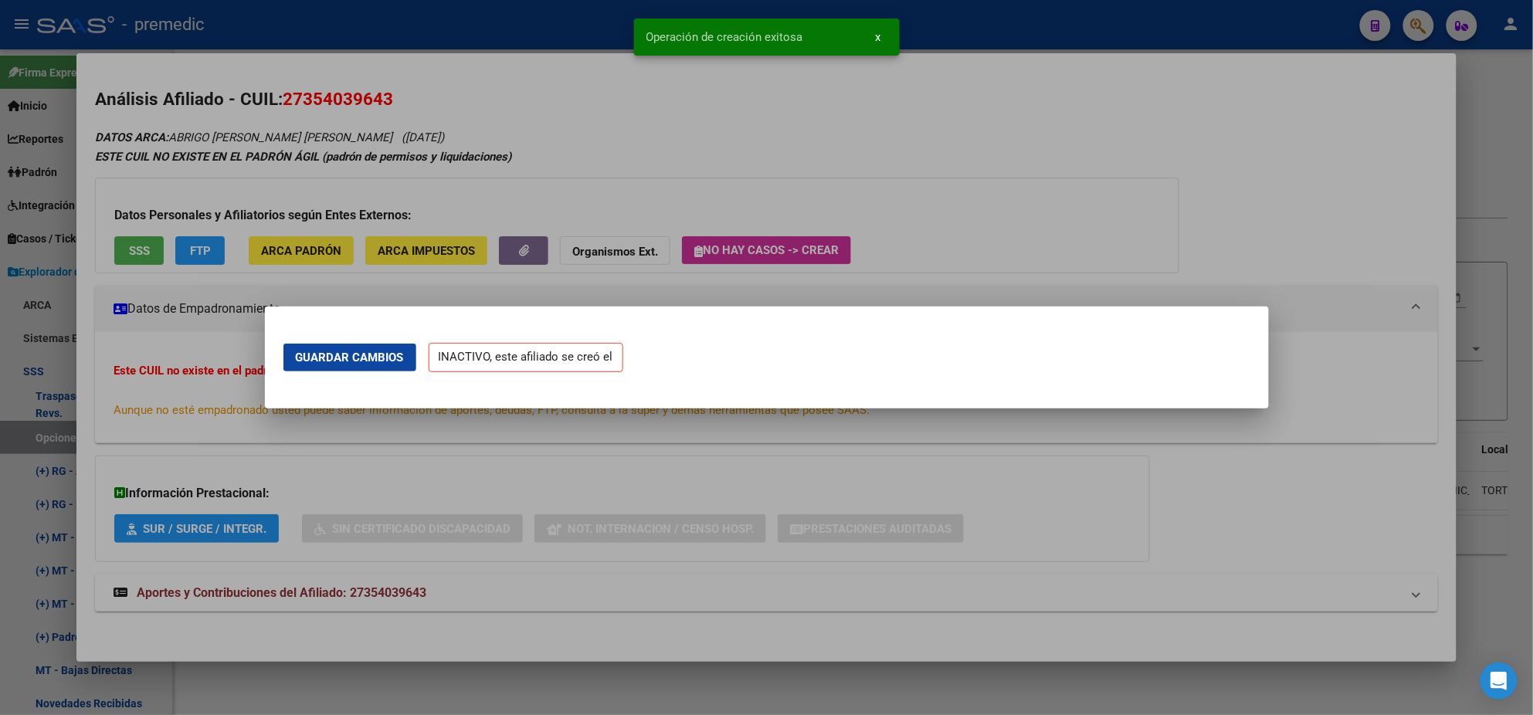
scroll to position [0, 0]
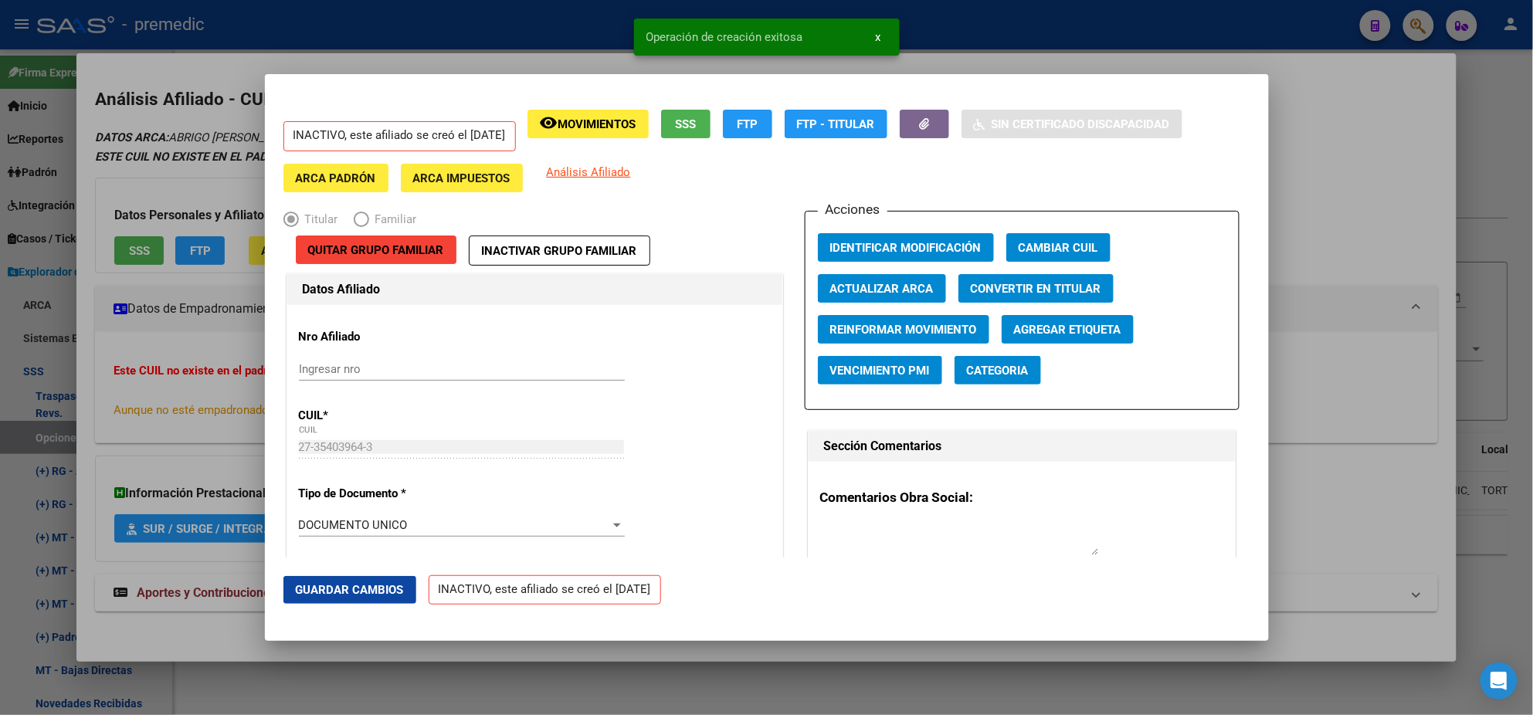
click at [81, 399] on div at bounding box center [766, 357] width 1533 height 715
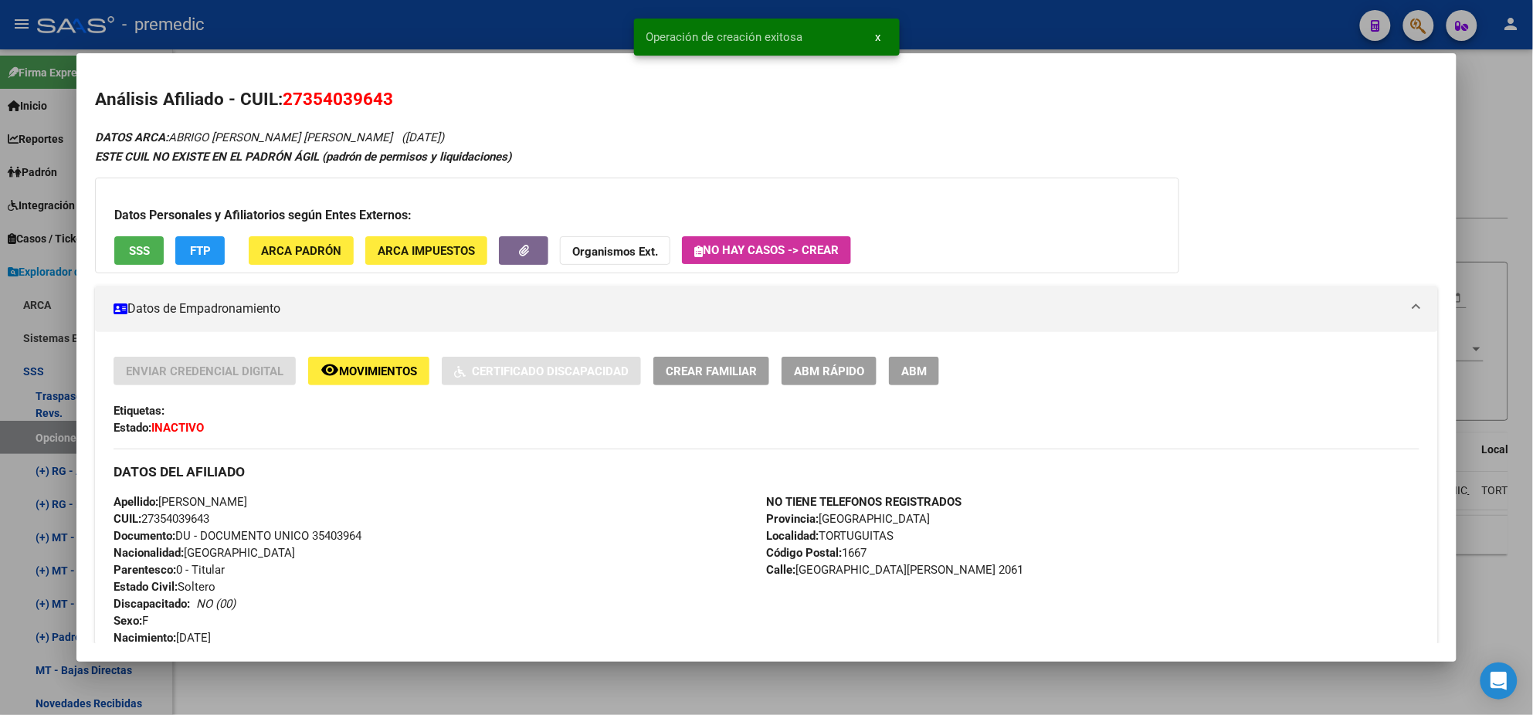
click at [38, 436] on div at bounding box center [766, 357] width 1533 height 715
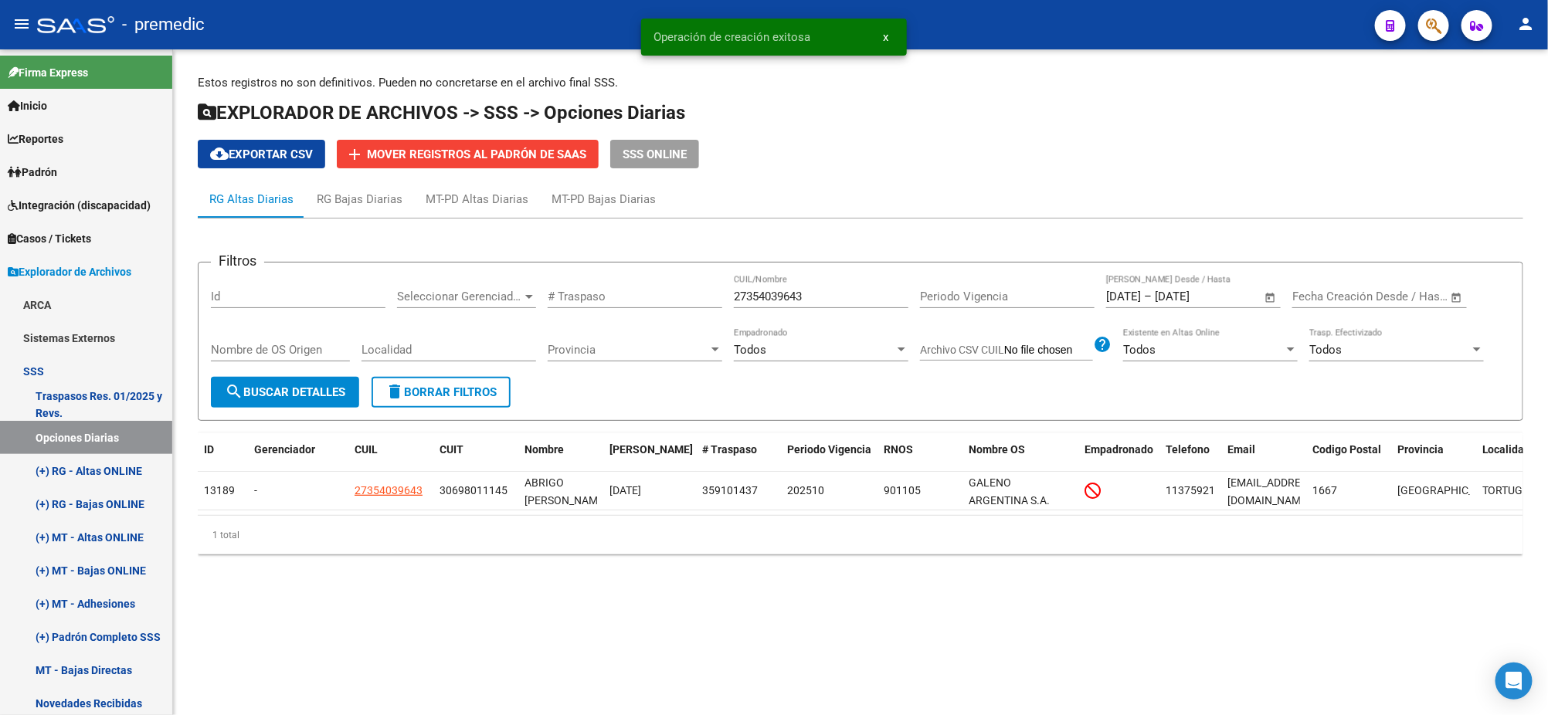
click at [345, 385] on span "search Buscar Detalles" at bounding box center [285, 392] width 120 height 14
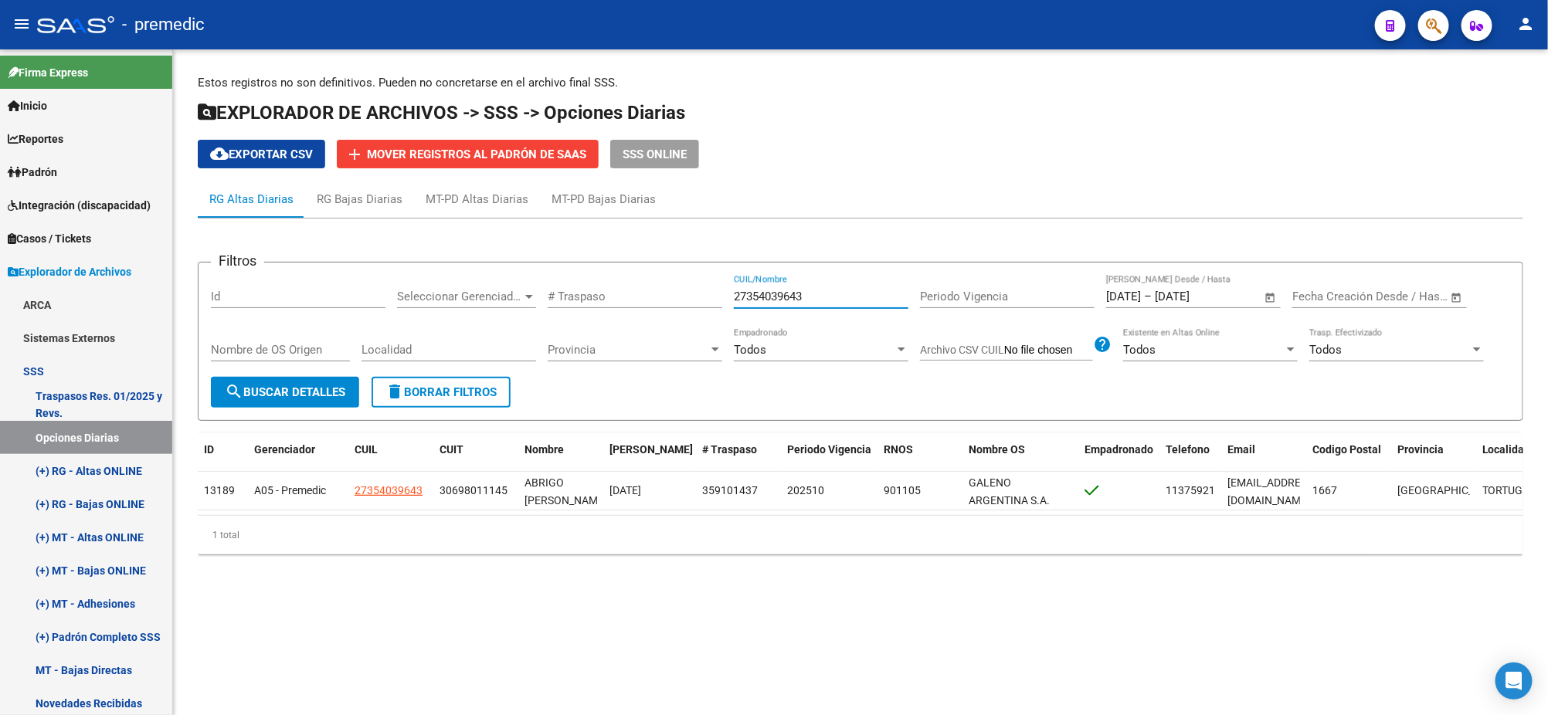
drag, startPoint x: 819, startPoint y: 299, endPoint x: 609, endPoint y: 309, distance: 210.3
click at [633, 303] on div "Filtros Id Seleccionar Gerenciador Seleccionar Gerenciador # Traspaso 273540396…" at bounding box center [860, 326] width 1299 height 102
paste input "3320379644"
click at [331, 377] on button "search Buscar Detalles" at bounding box center [285, 392] width 148 height 31
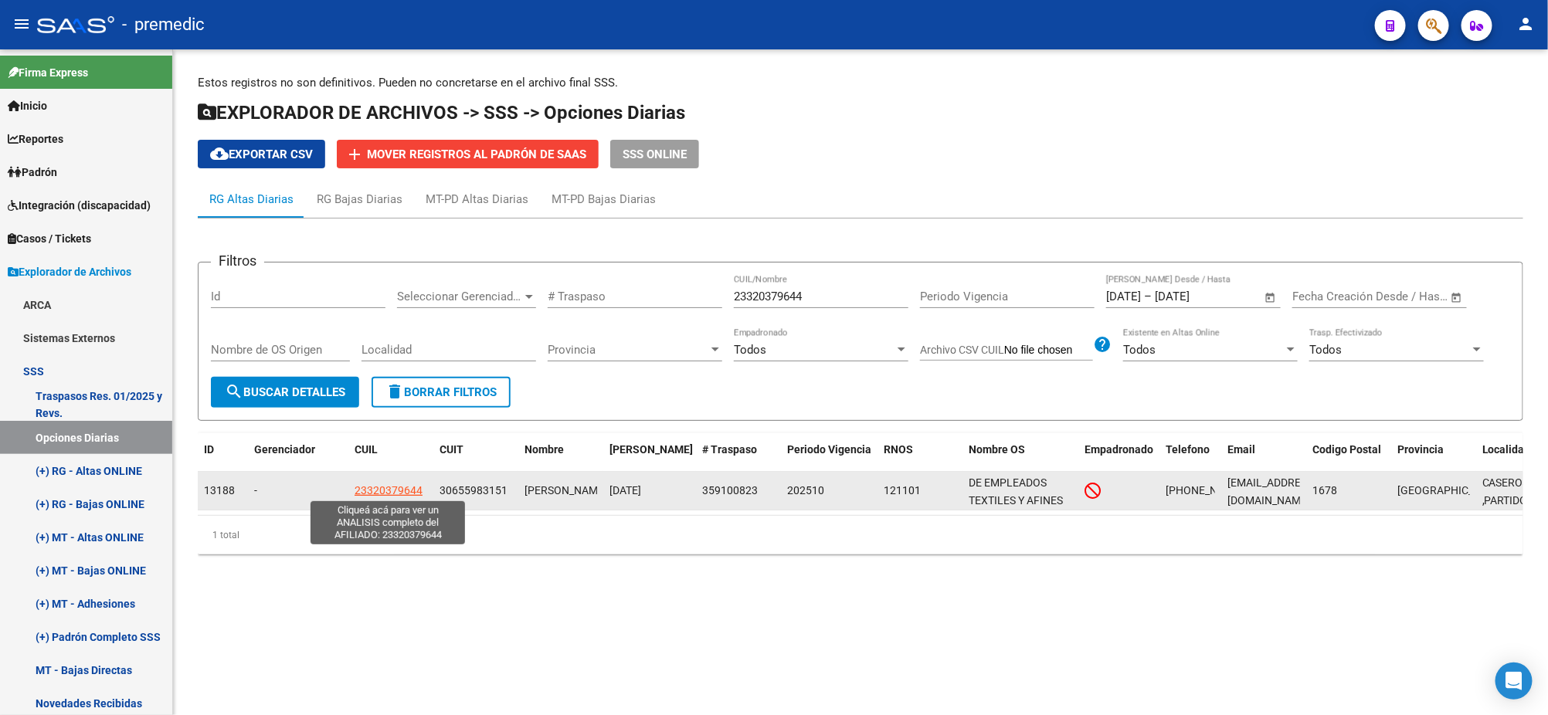
click at [397, 489] on span "23320379644" at bounding box center [389, 490] width 68 height 12
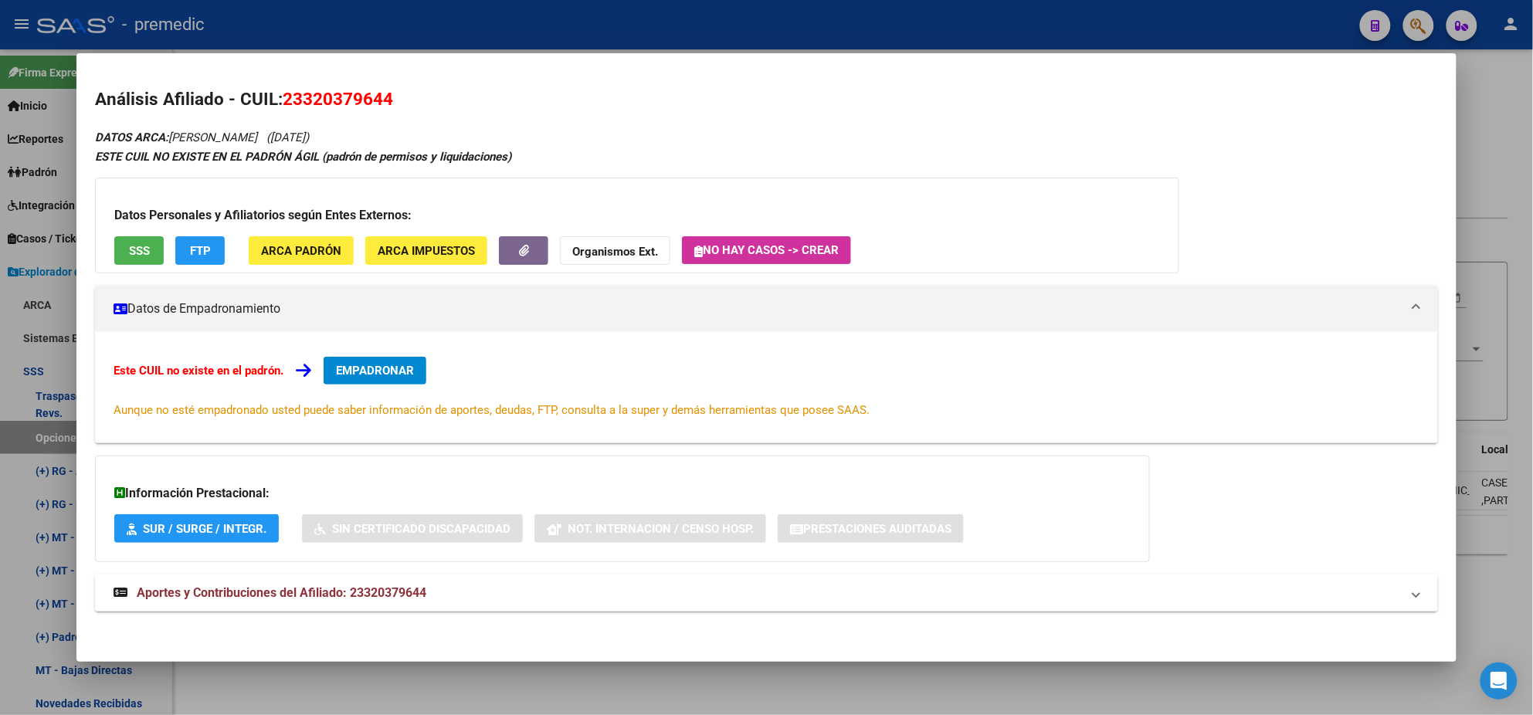
click at [383, 372] on span "EMPADRONAR" at bounding box center [375, 371] width 78 height 14
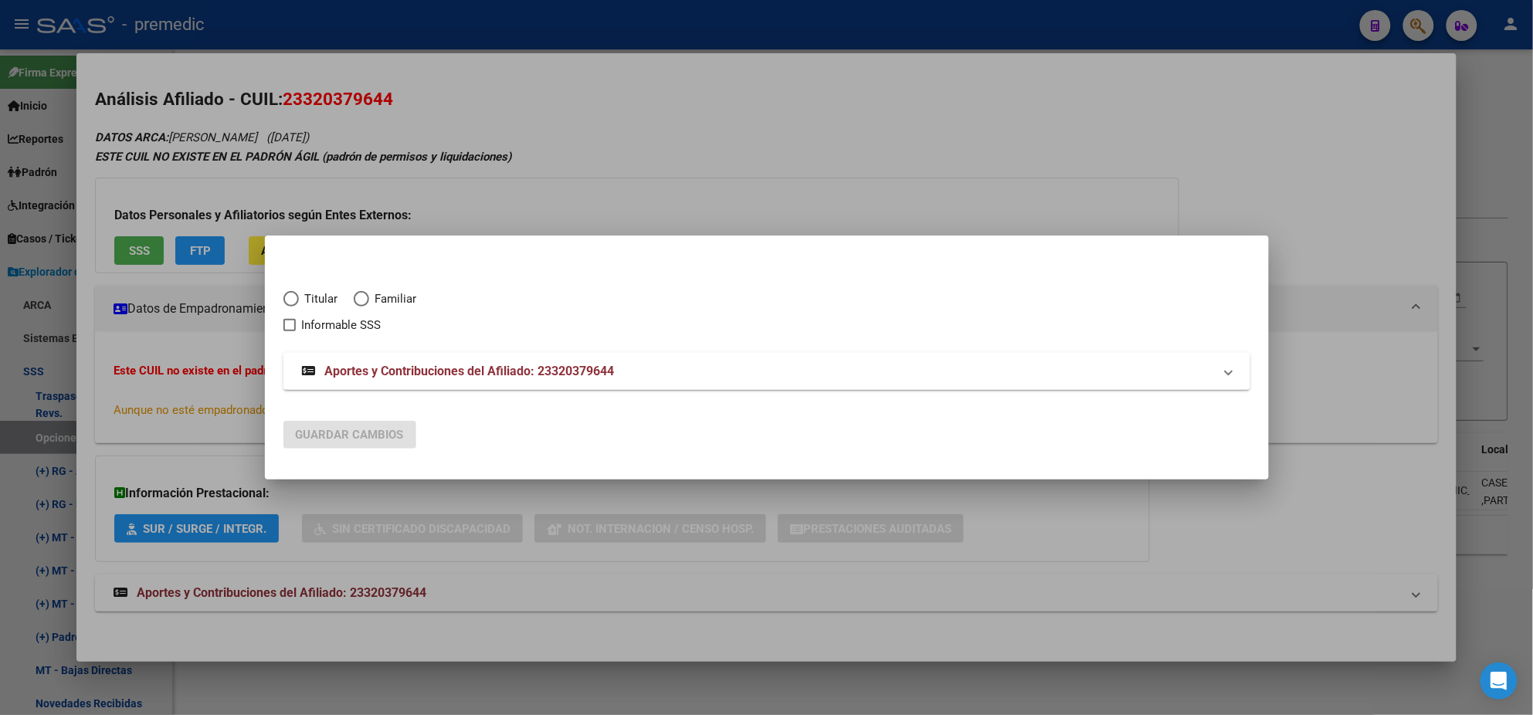
click at [289, 296] on span "Elija una opción" at bounding box center [290, 298] width 15 height 15
click at [289, 296] on input "Titular" at bounding box center [290, 298] width 15 height 15
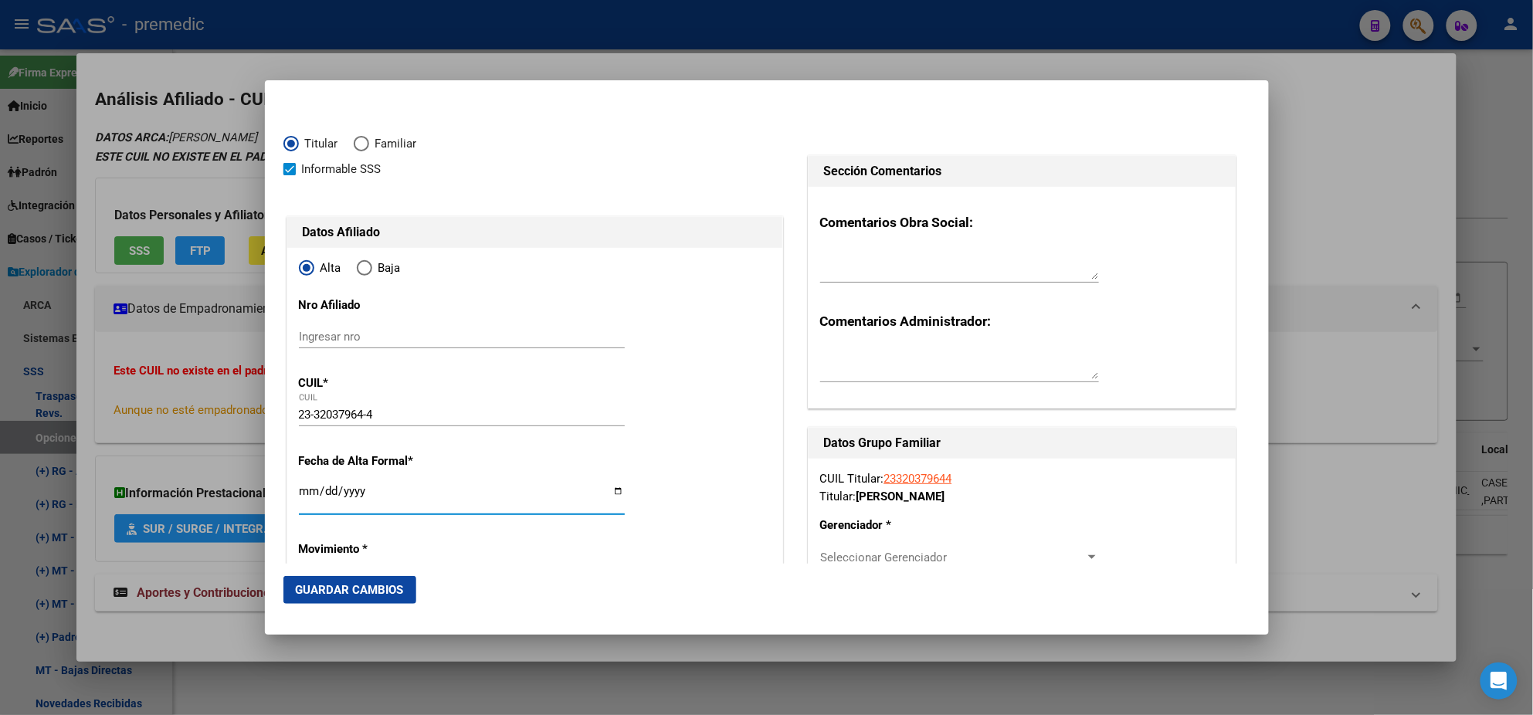
click at [305, 492] on input "Ingresar fecha" at bounding box center [462, 497] width 326 height 25
click at [278, 506] on mat-dialog-content "Titular Familiar Informable SSS Datos Afiliado Alta Baja Nro Afiliado Ingresar …" at bounding box center [767, 331] width 1004 height 465
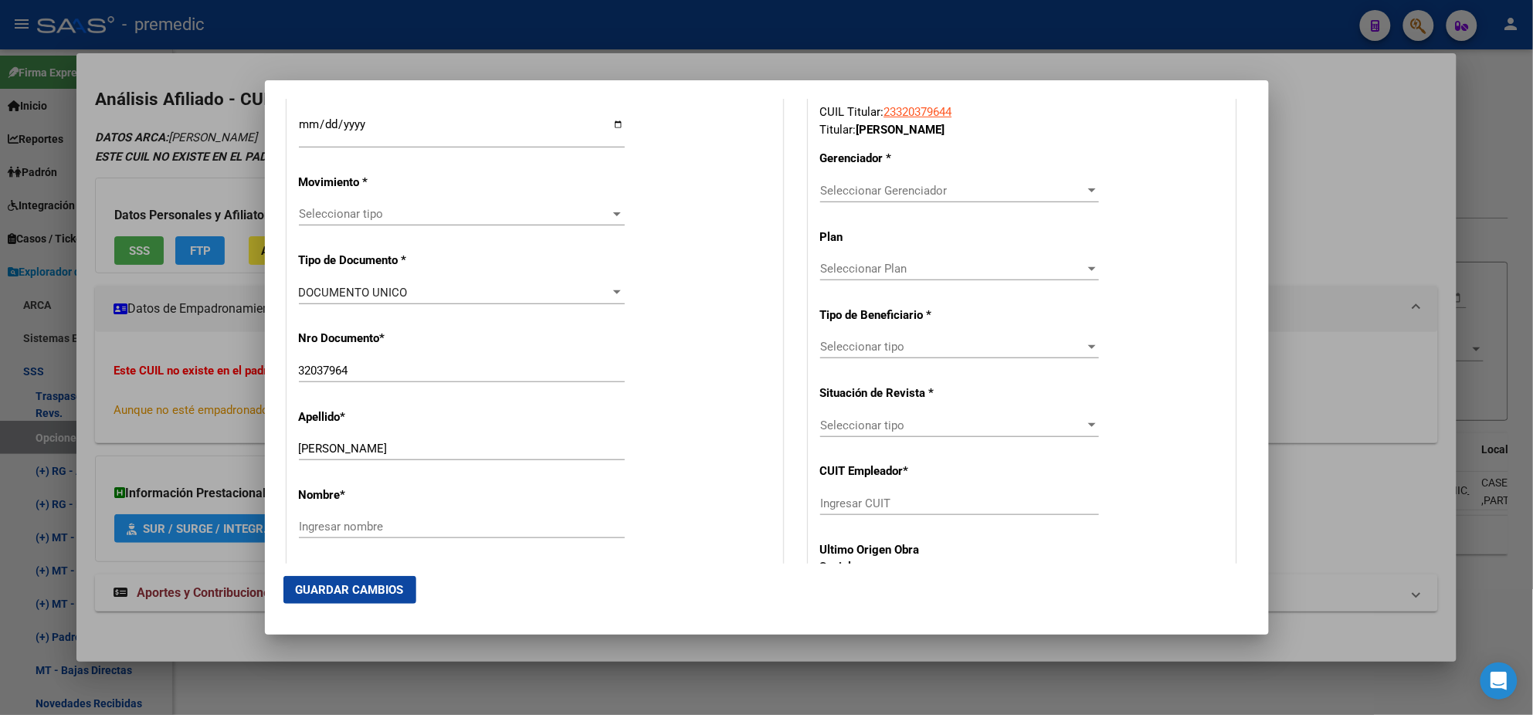
scroll to position [385, 0]
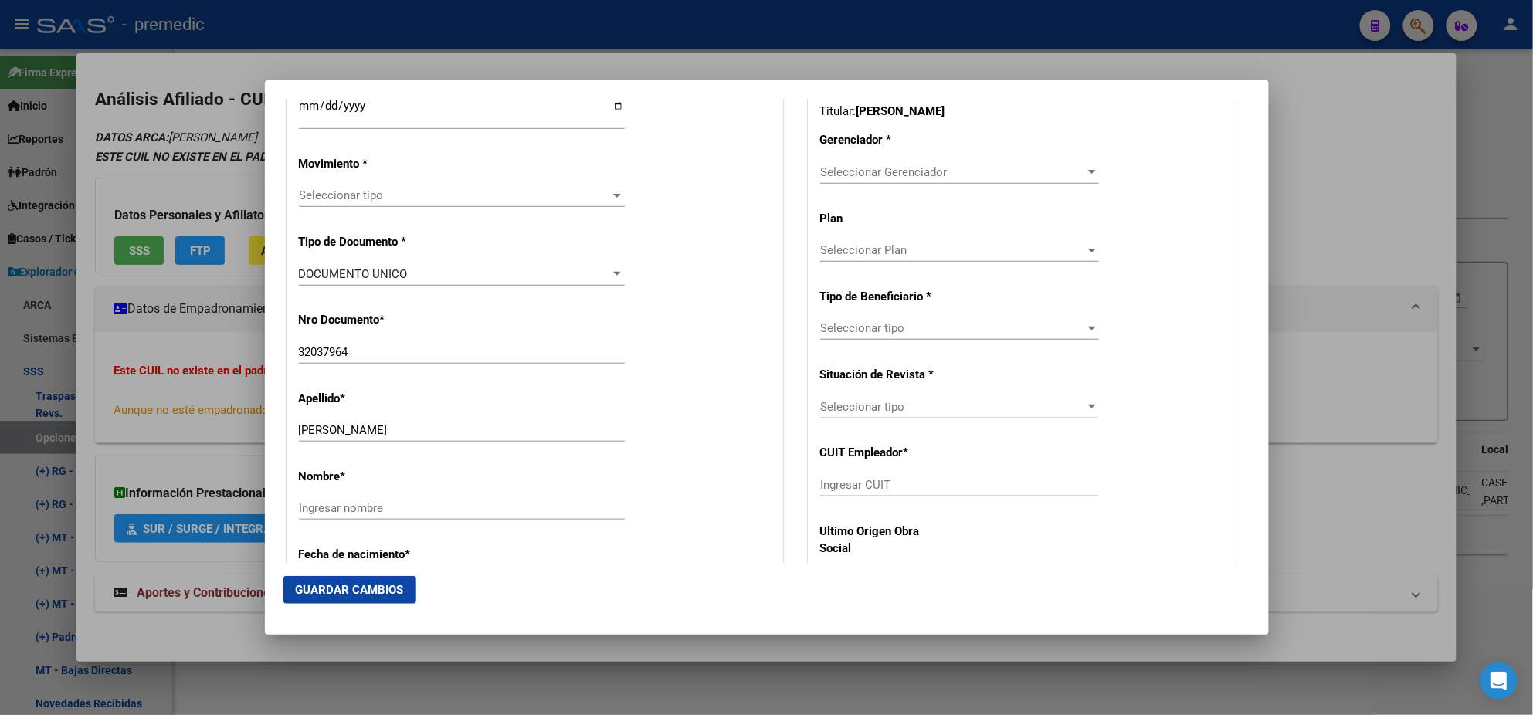
click at [348, 190] on span "Seleccionar tipo" at bounding box center [455, 195] width 312 height 14
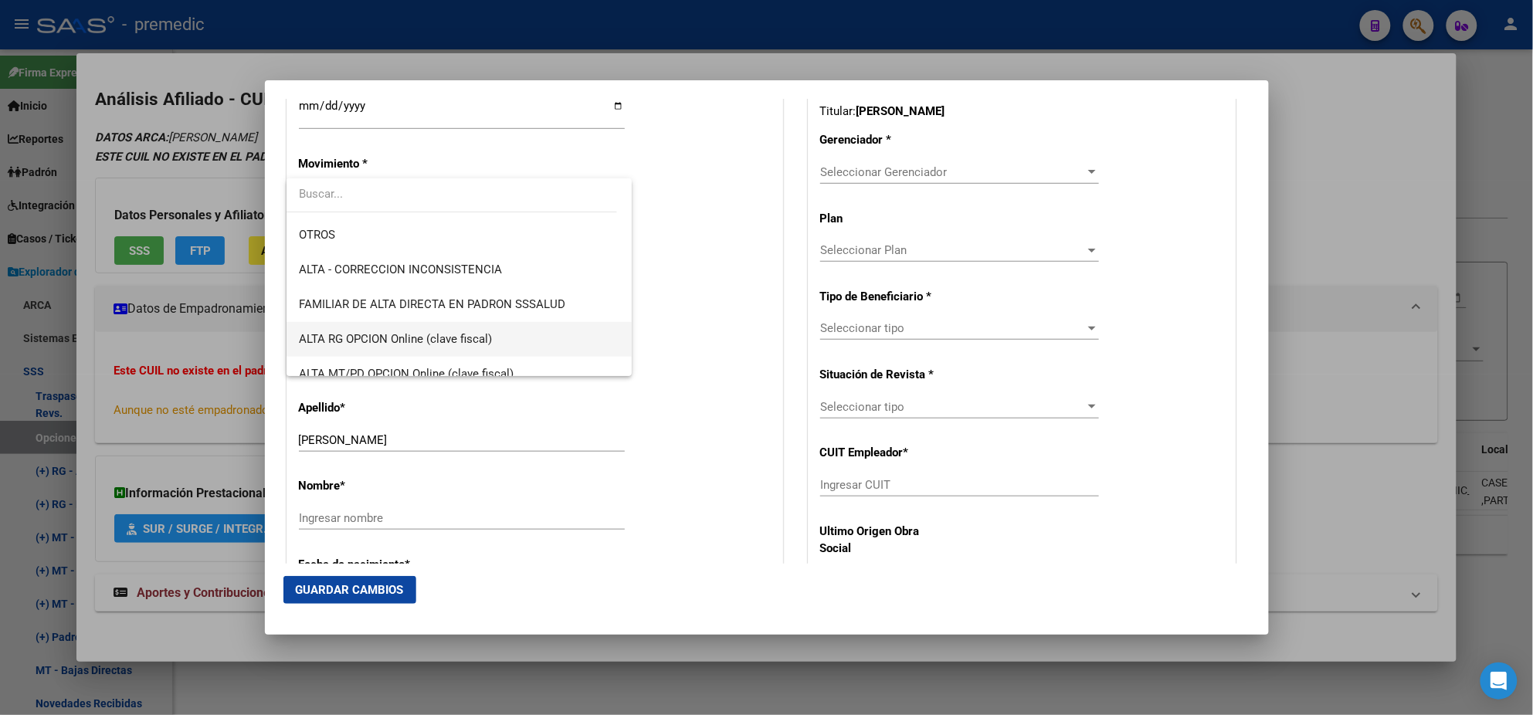
scroll to position [289, 0]
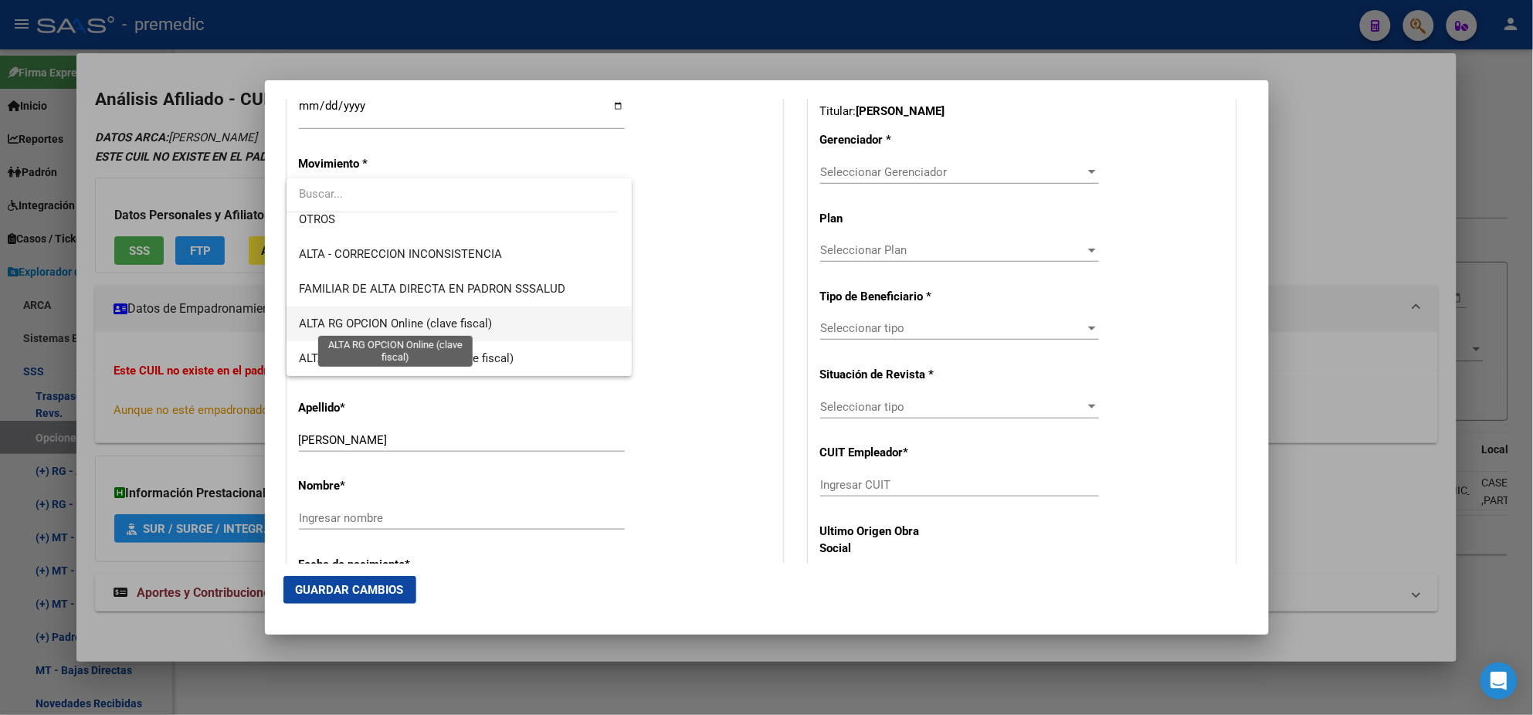
click at [469, 318] on span "ALTA RG OPCION Online (clave fiscal)" at bounding box center [395, 324] width 193 height 14
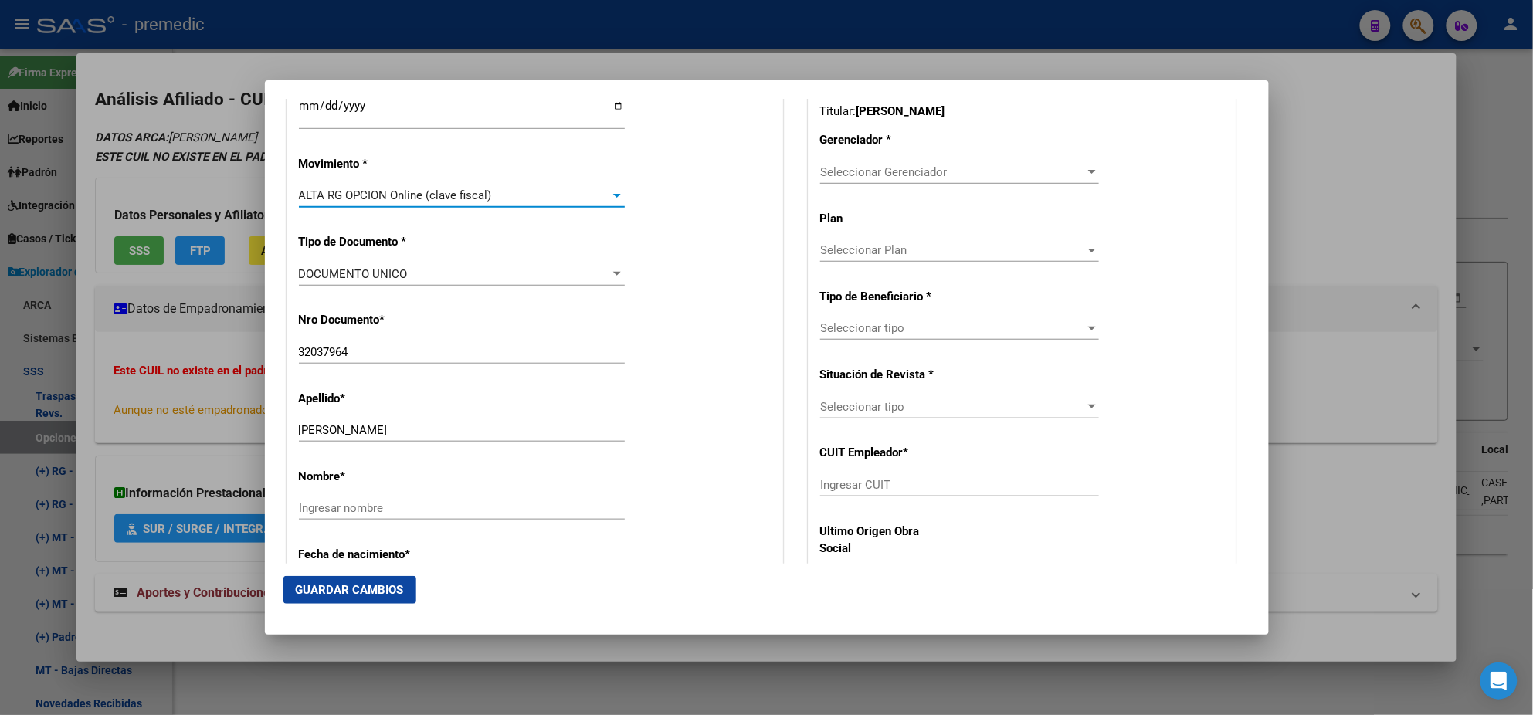
click at [609, 321] on div "Nro Documento * 32037964 Ingresar nro" at bounding box center [535, 339] width 472 height 78
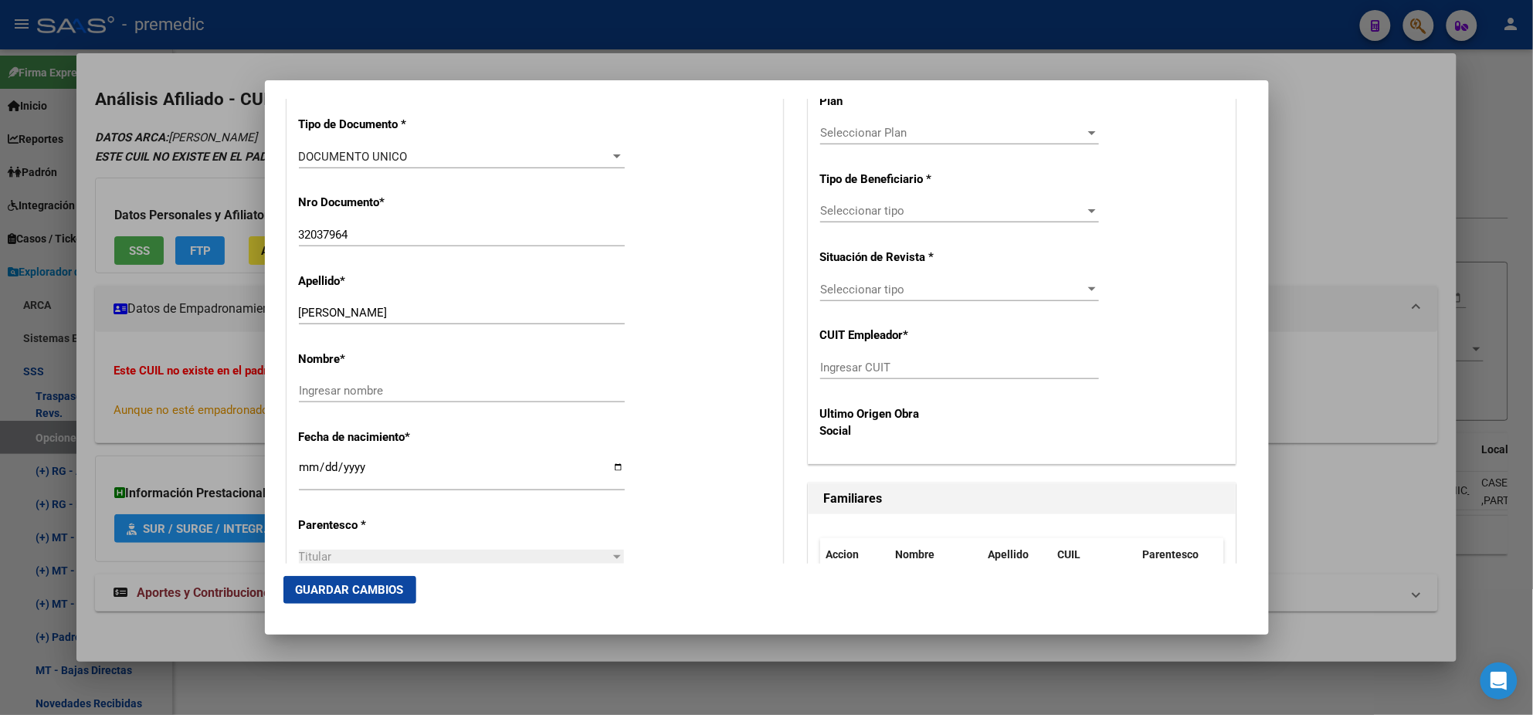
scroll to position [579, 0]
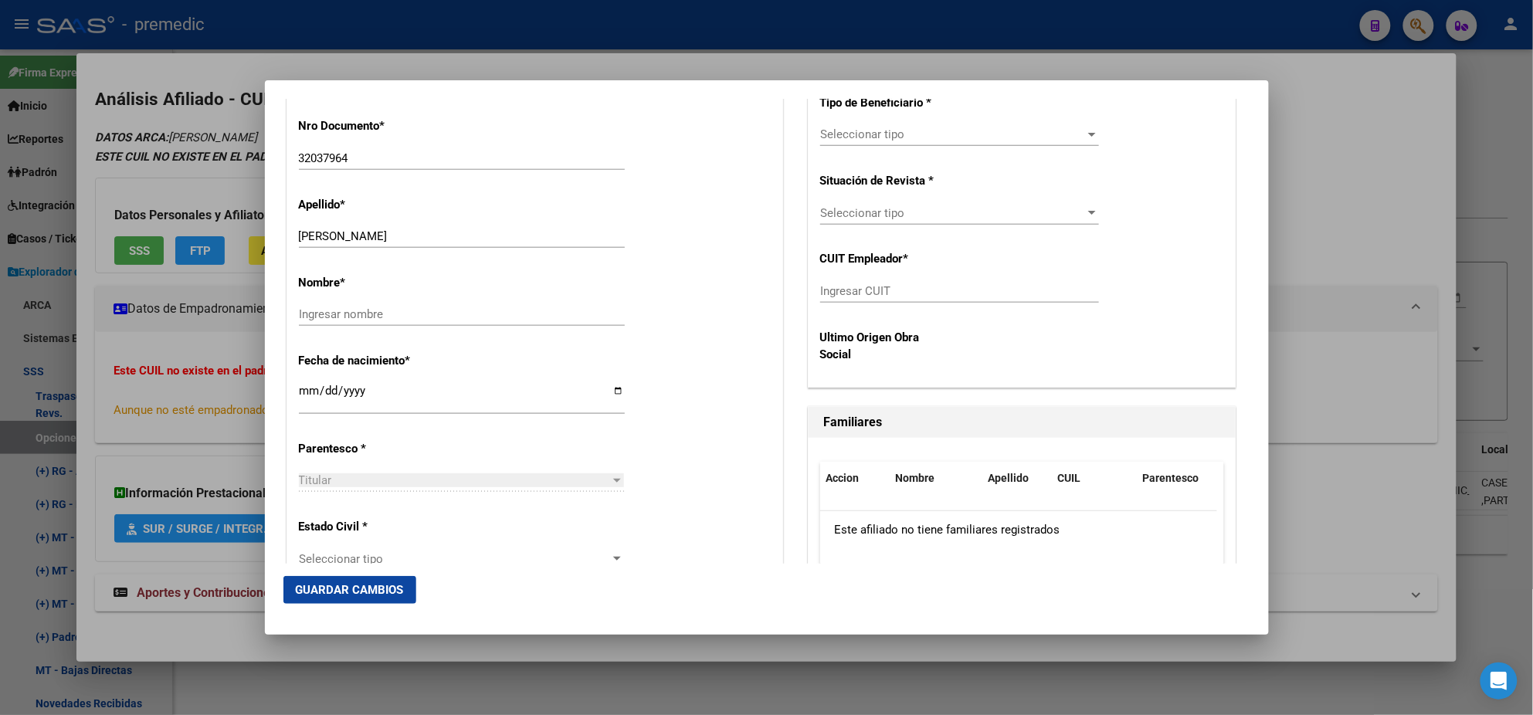
click at [845, 292] on input "Ingresar CUIT" at bounding box center [959, 291] width 279 height 14
paste input "30-65598315-1"
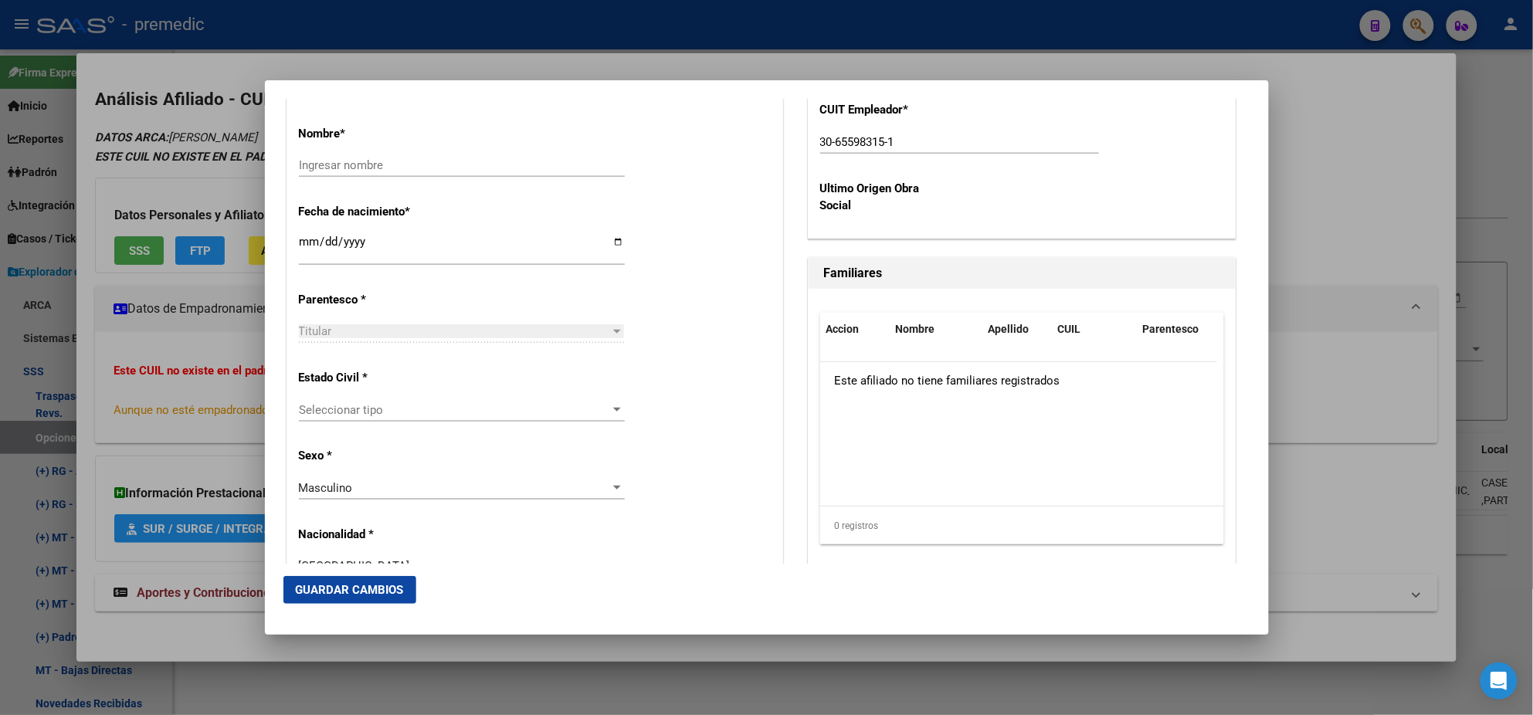
scroll to position [772, 0]
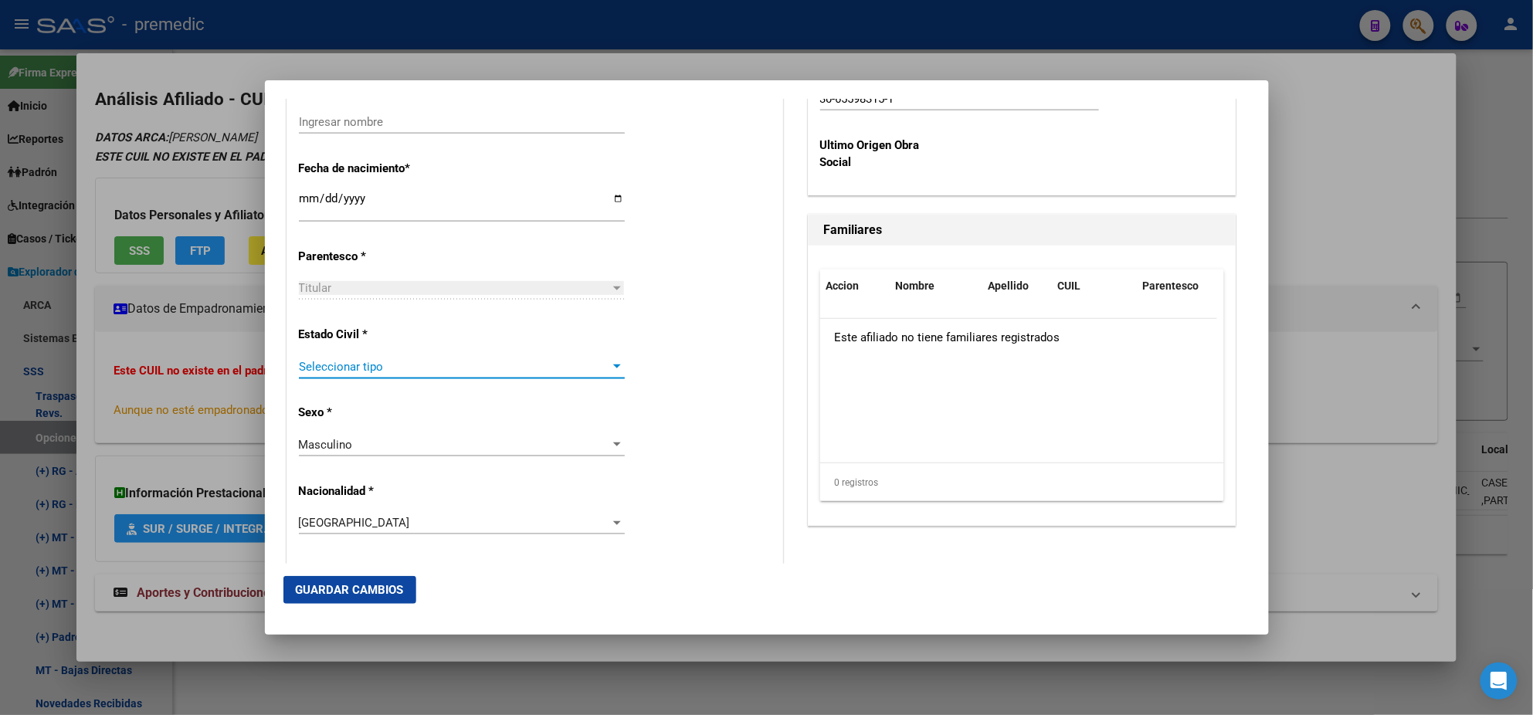
click at [361, 363] on span "Seleccionar tipo" at bounding box center [455, 367] width 312 height 14
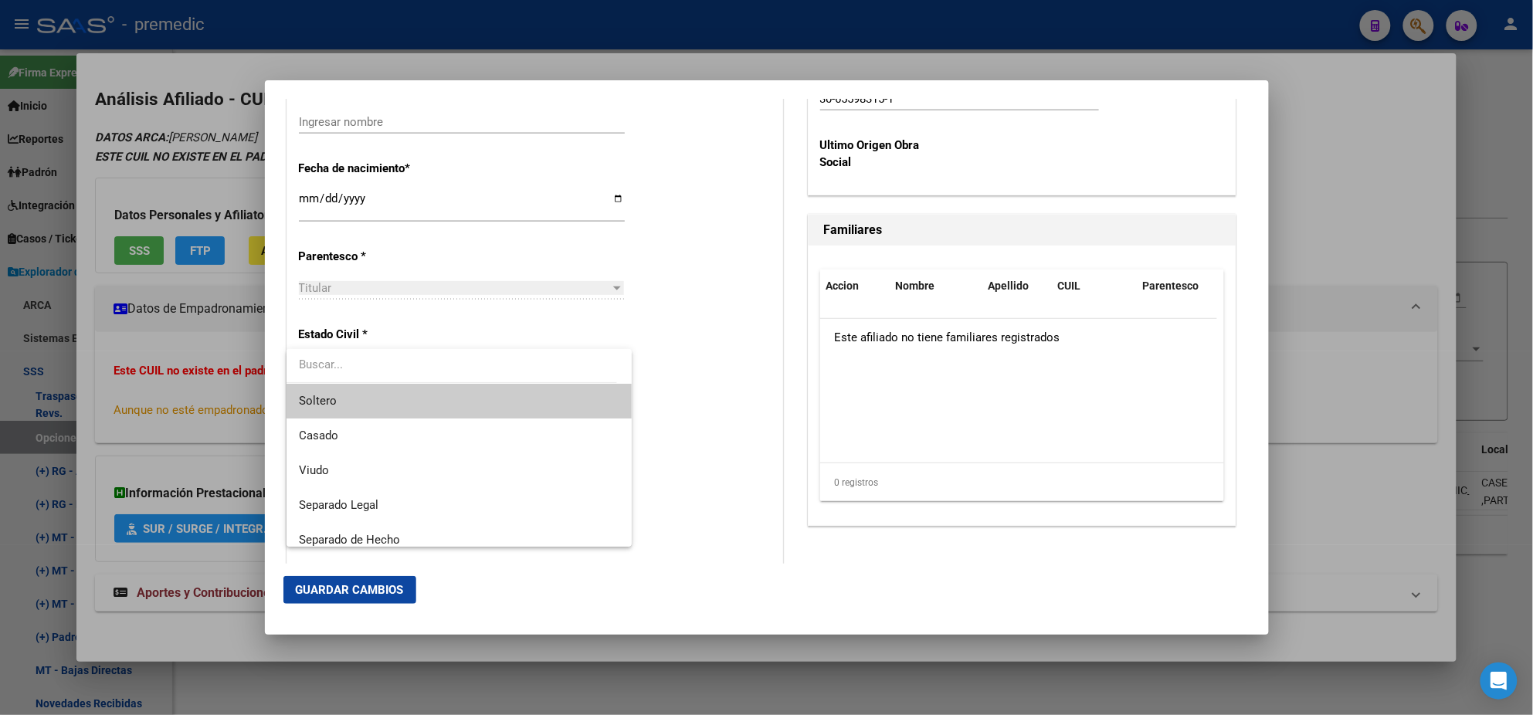
click at [367, 395] on span "Soltero" at bounding box center [459, 401] width 321 height 35
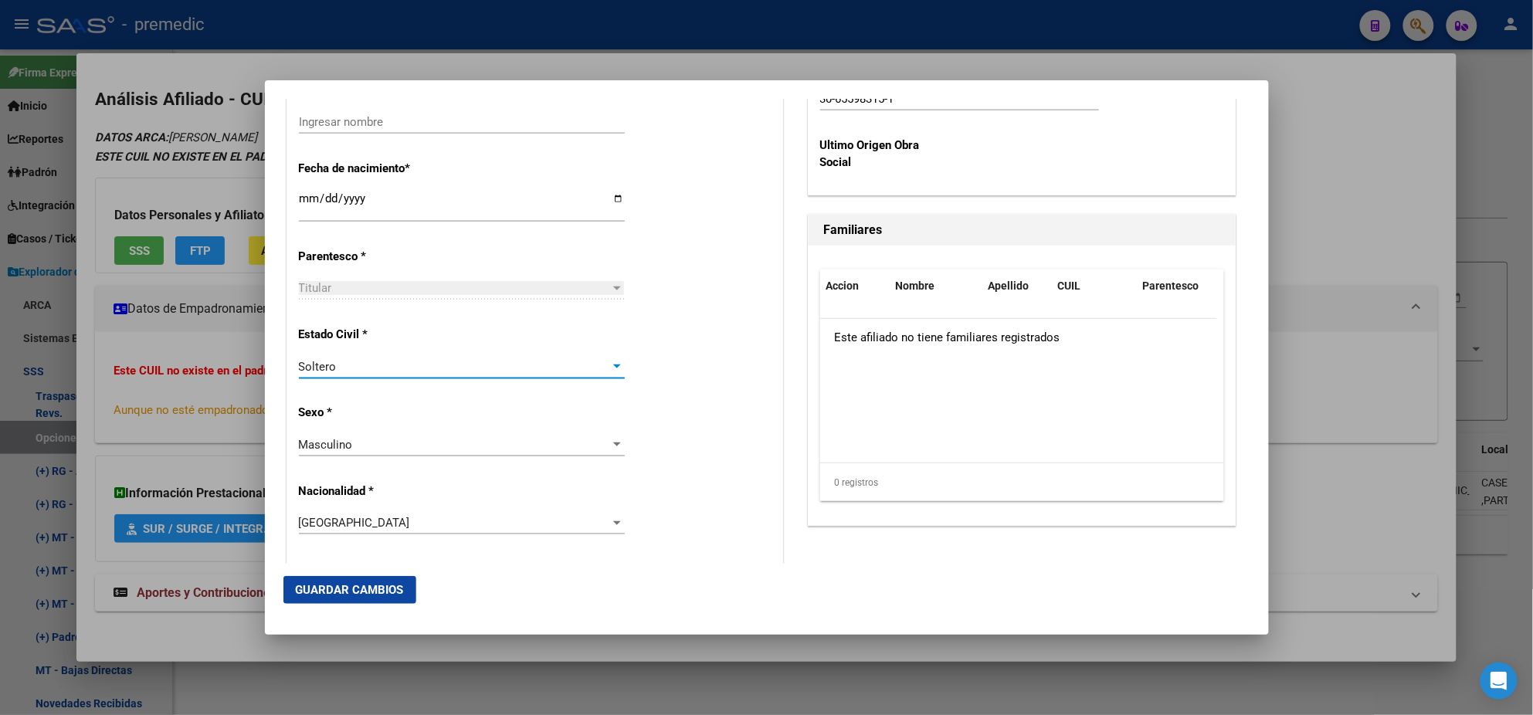
click at [405, 411] on p "Sexo *" at bounding box center [369, 413] width 141 height 18
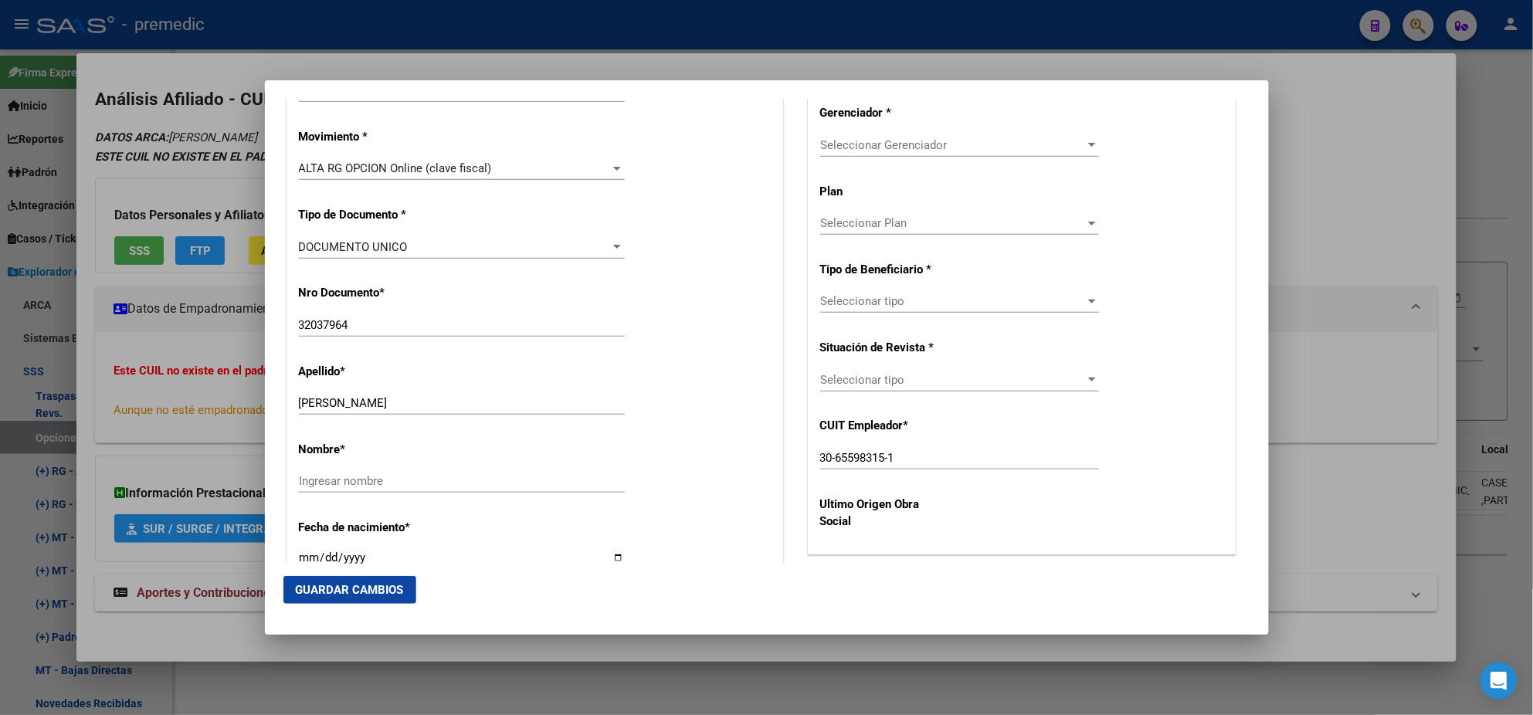
scroll to position [385, 0]
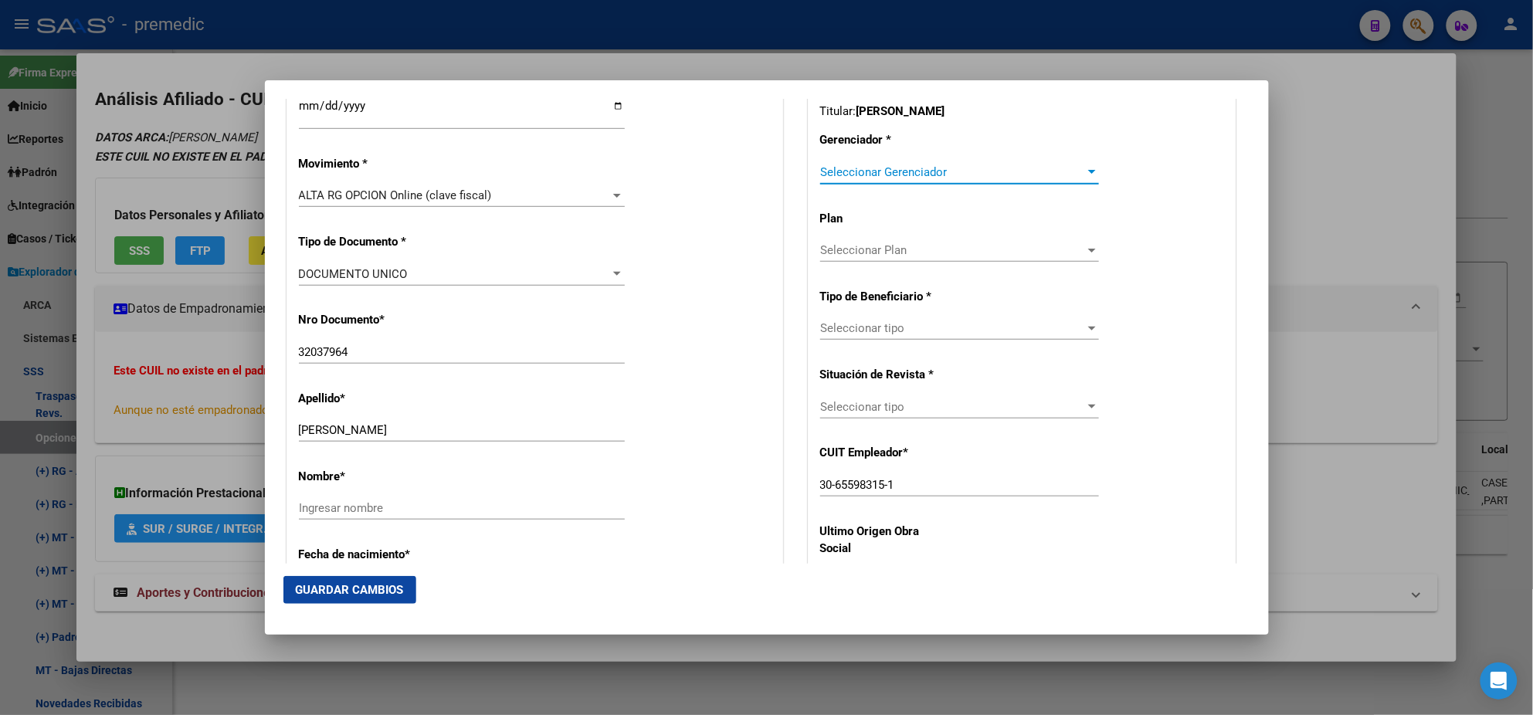
click at [848, 168] on span "Seleccionar Gerenciador" at bounding box center [952, 172] width 265 height 14
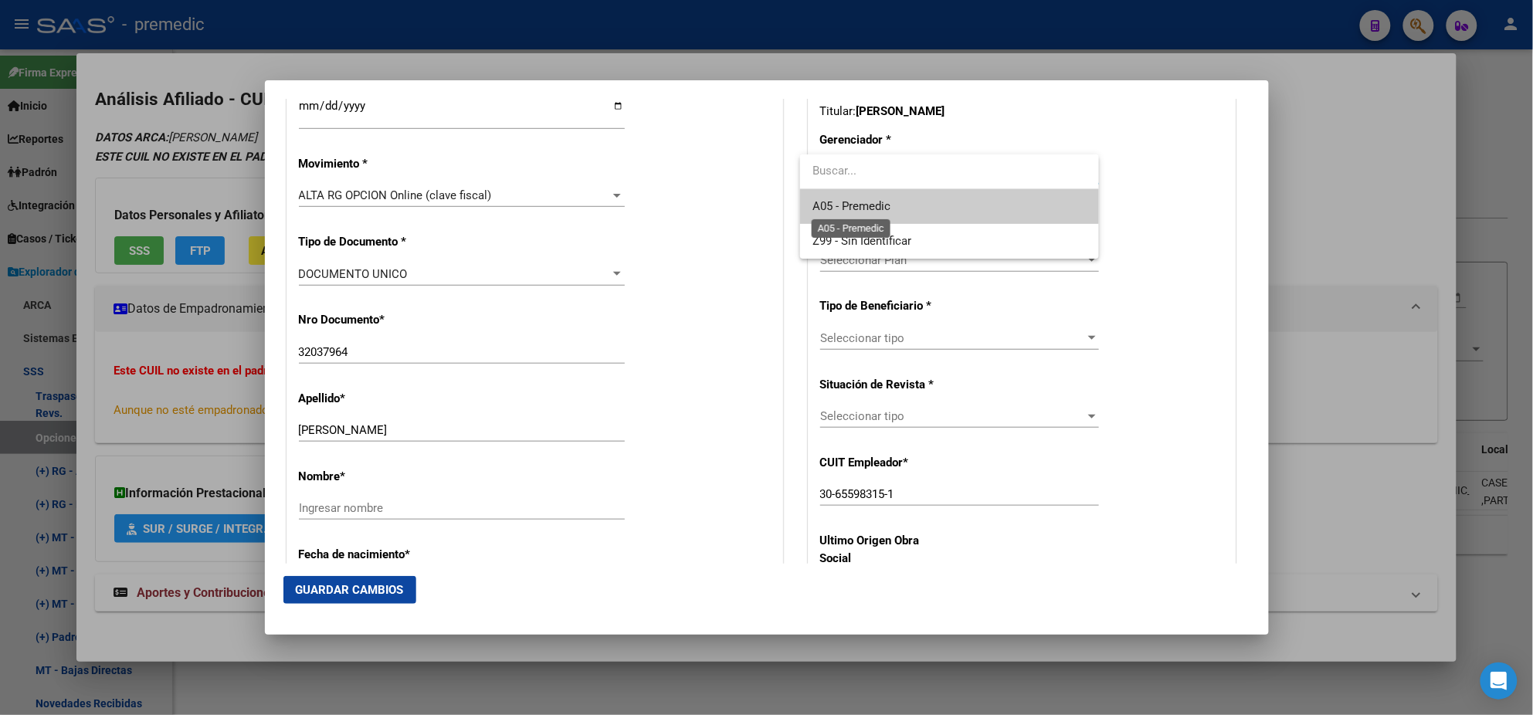
click at [835, 199] on span "A05 - Premedic" at bounding box center [852, 206] width 78 height 14
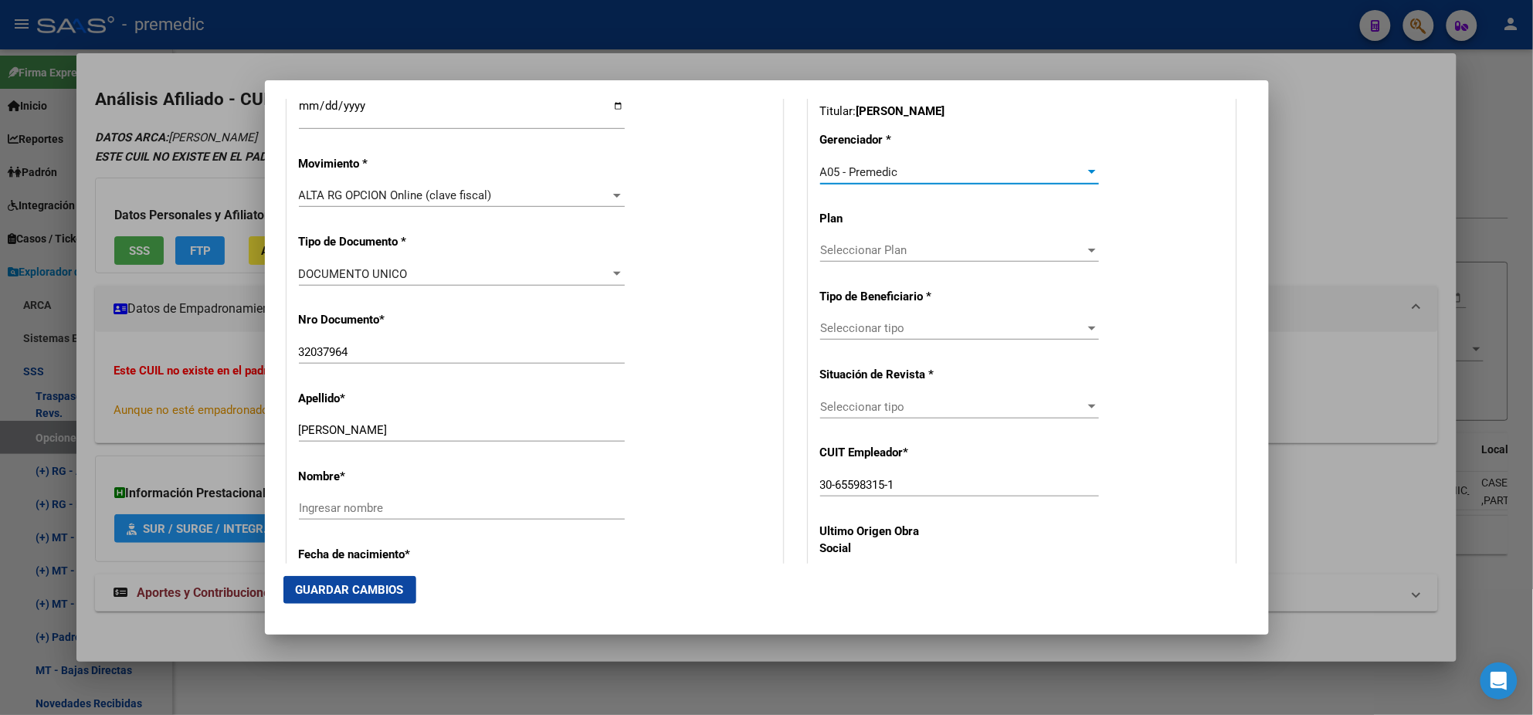
click at [833, 328] on span "Seleccionar tipo" at bounding box center [952, 328] width 265 height 14
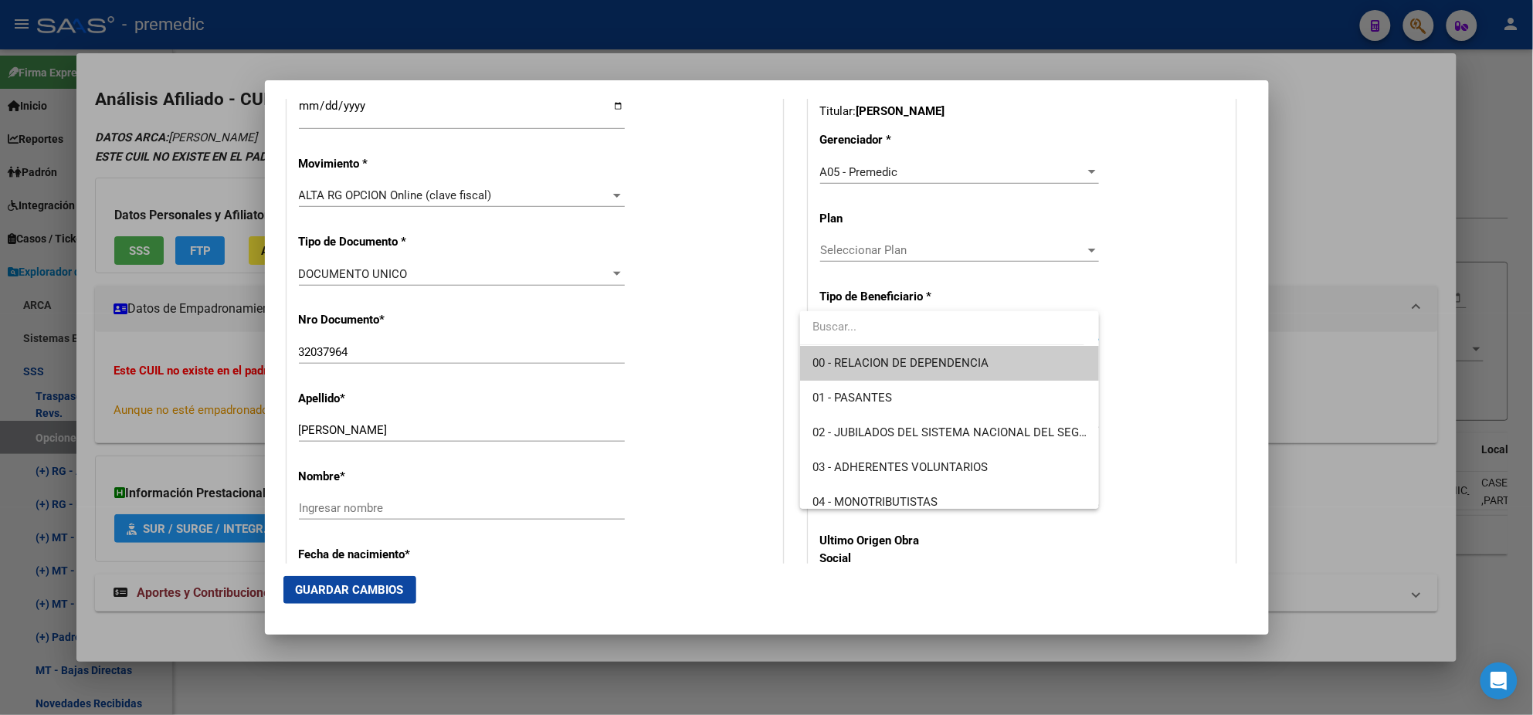
click at [833, 352] on span "00 - RELACION DE DEPENDENCIA" at bounding box center [950, 363] width 274 height 35
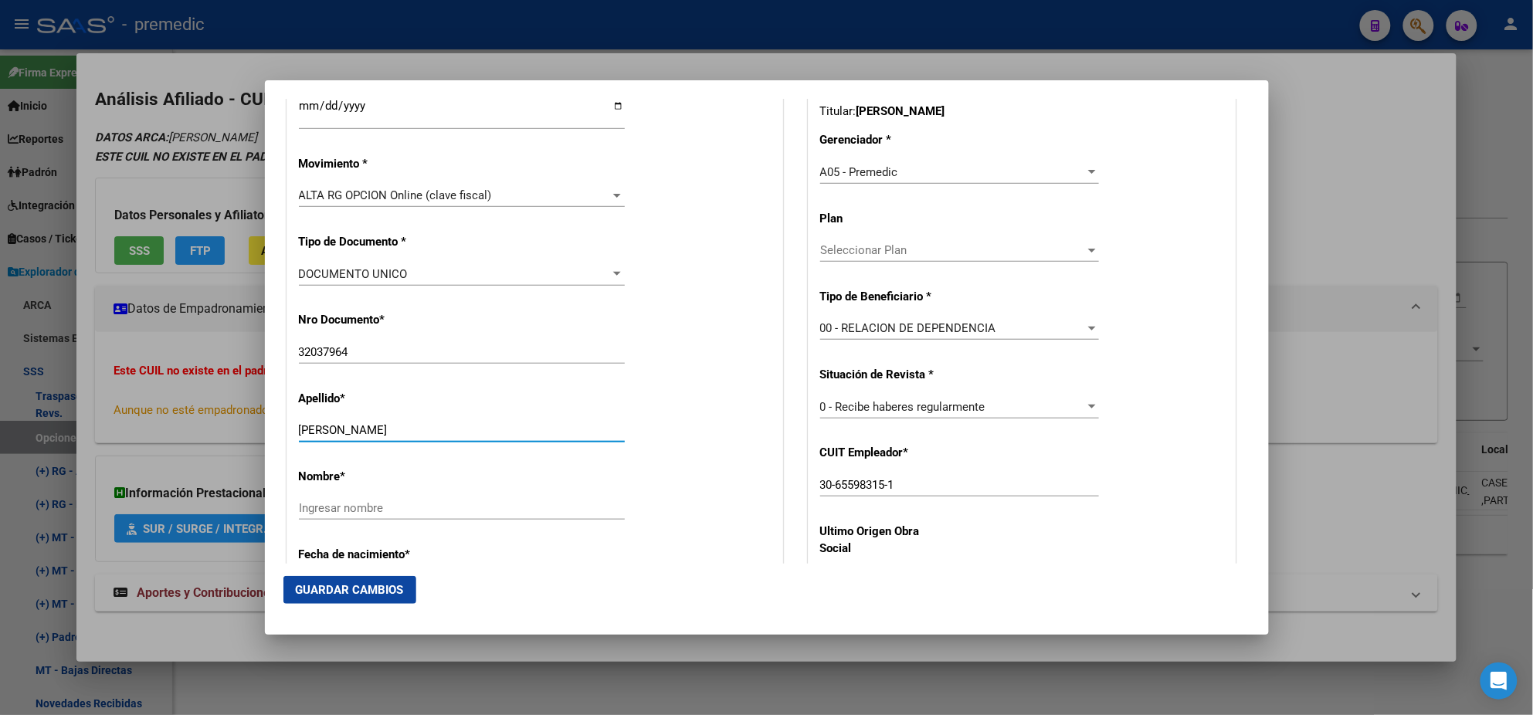
drag, startPoint x: 347, startPoint y: 427, endPoint x: 436, endPoint y: 432, distance: 89.7
click at [436, 432] on input "[PERSON_NAME]" at bounding box center [462, 430] width 326 height 14
click at [340, 507] on input "Ingresar nombre" at bounding box center [462, 508] width 326 height 14
paste input "[PERSON_NAME]"
click at [656, 470] on div "Nombre * [PERSON_NAME] nombre" at bounding box center [535, 495] width 472 height 78
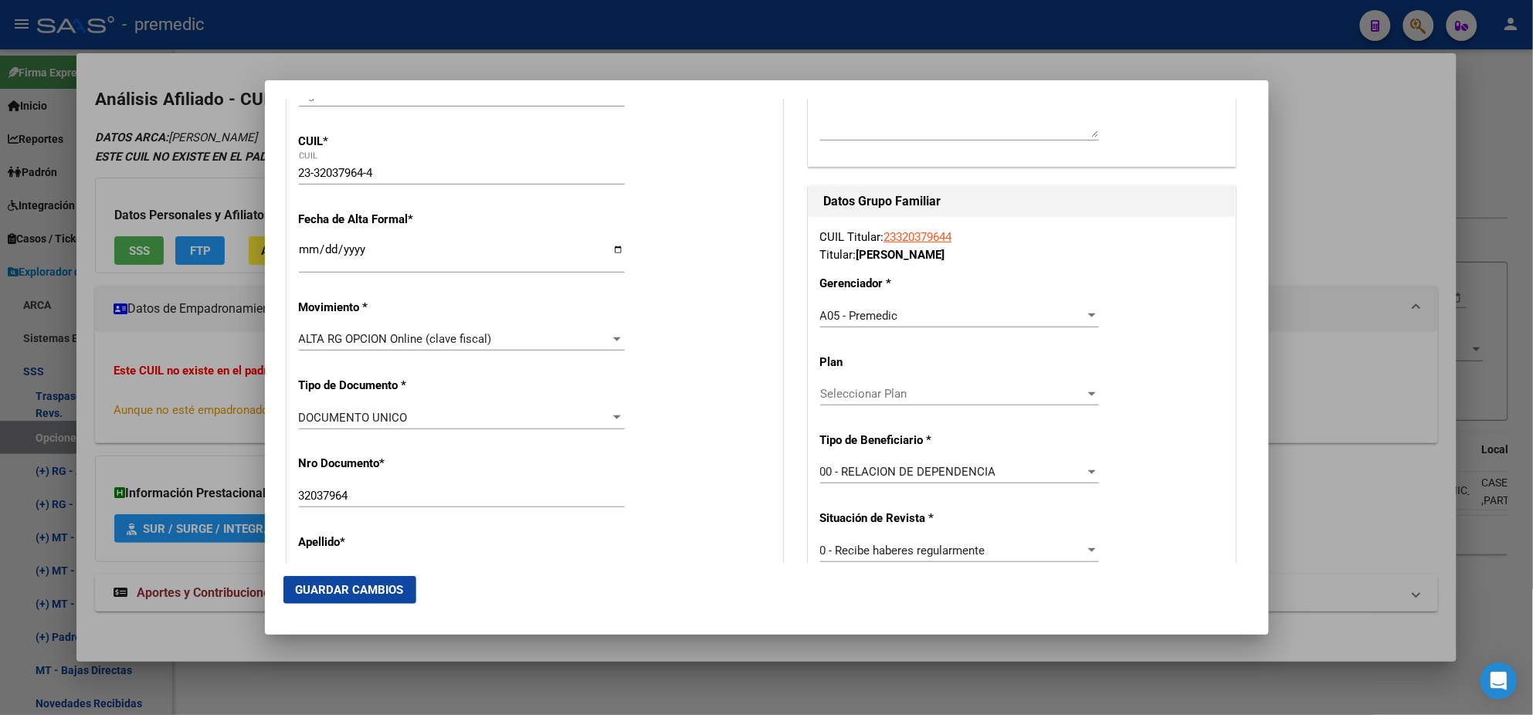
scroll to position [289, 0]
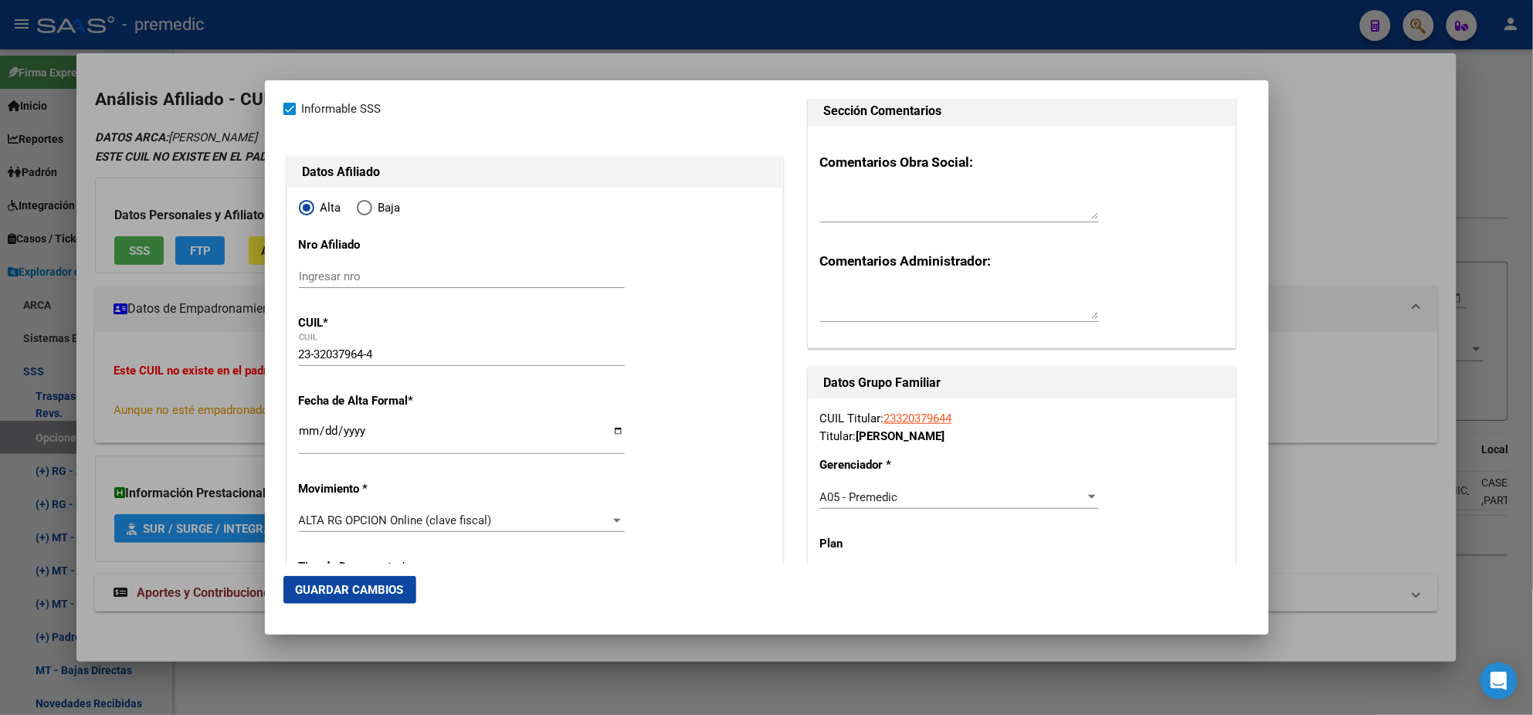
scroll to position [0, 0]
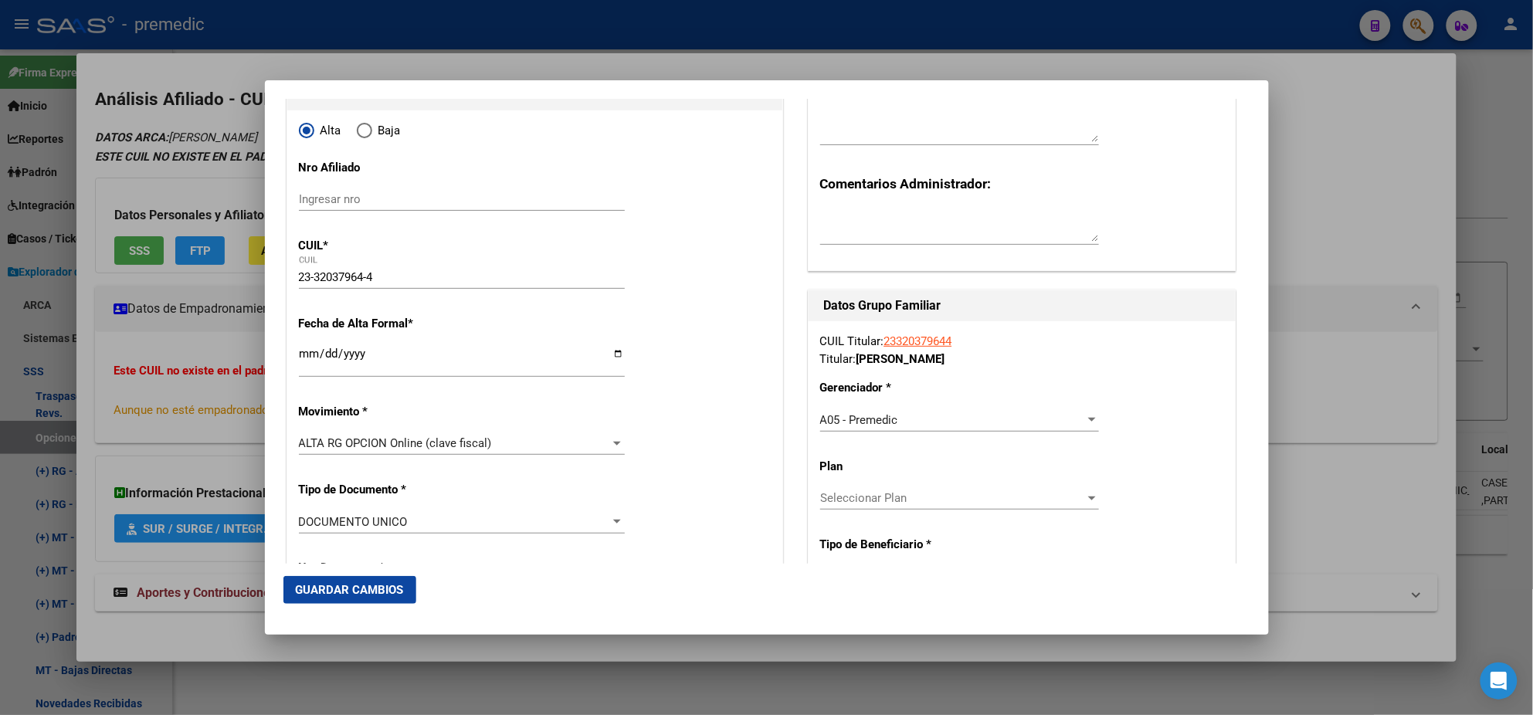
scroll to position [193, 0]
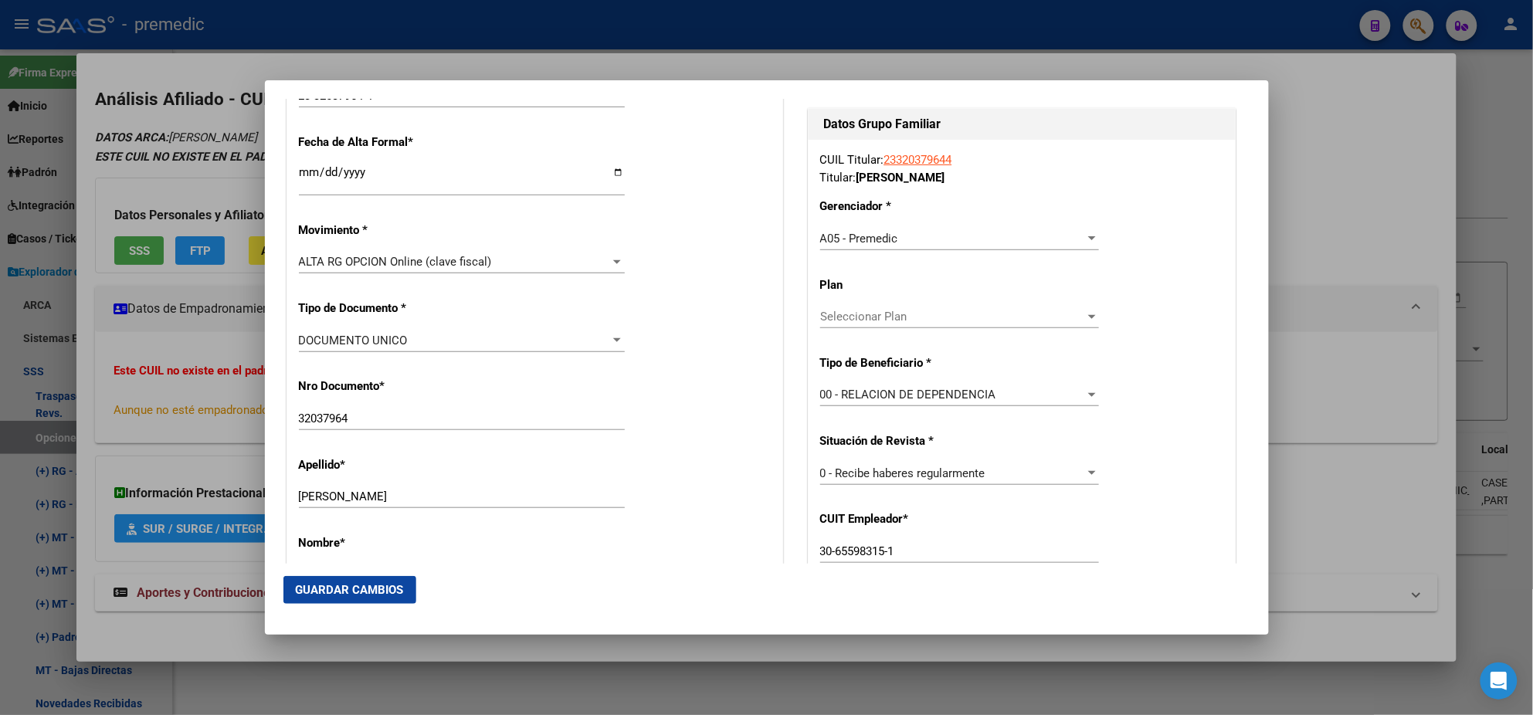
scroll to position [289, 0]
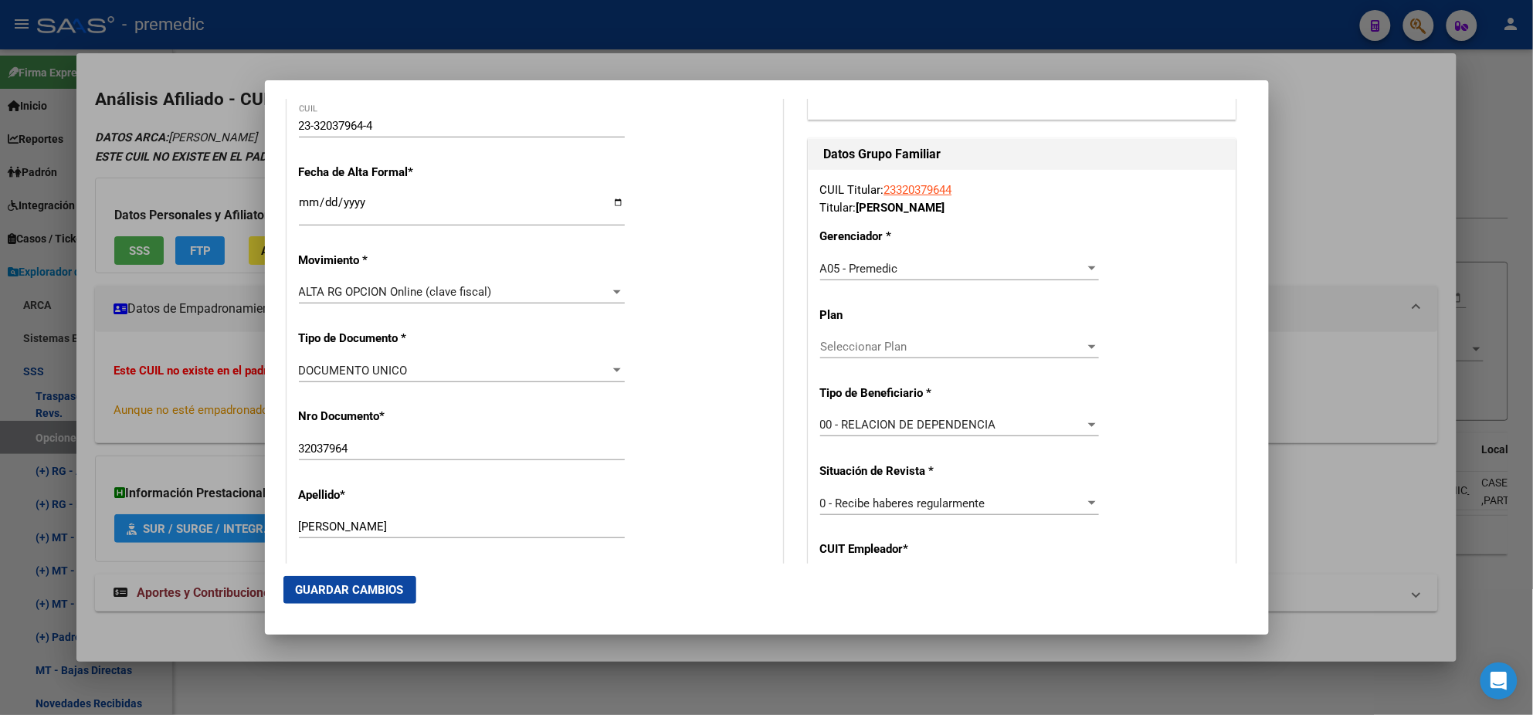
click at [326, 595] on span "Guardar Cambios" at bounding box center [350, 590] width 108 height 14
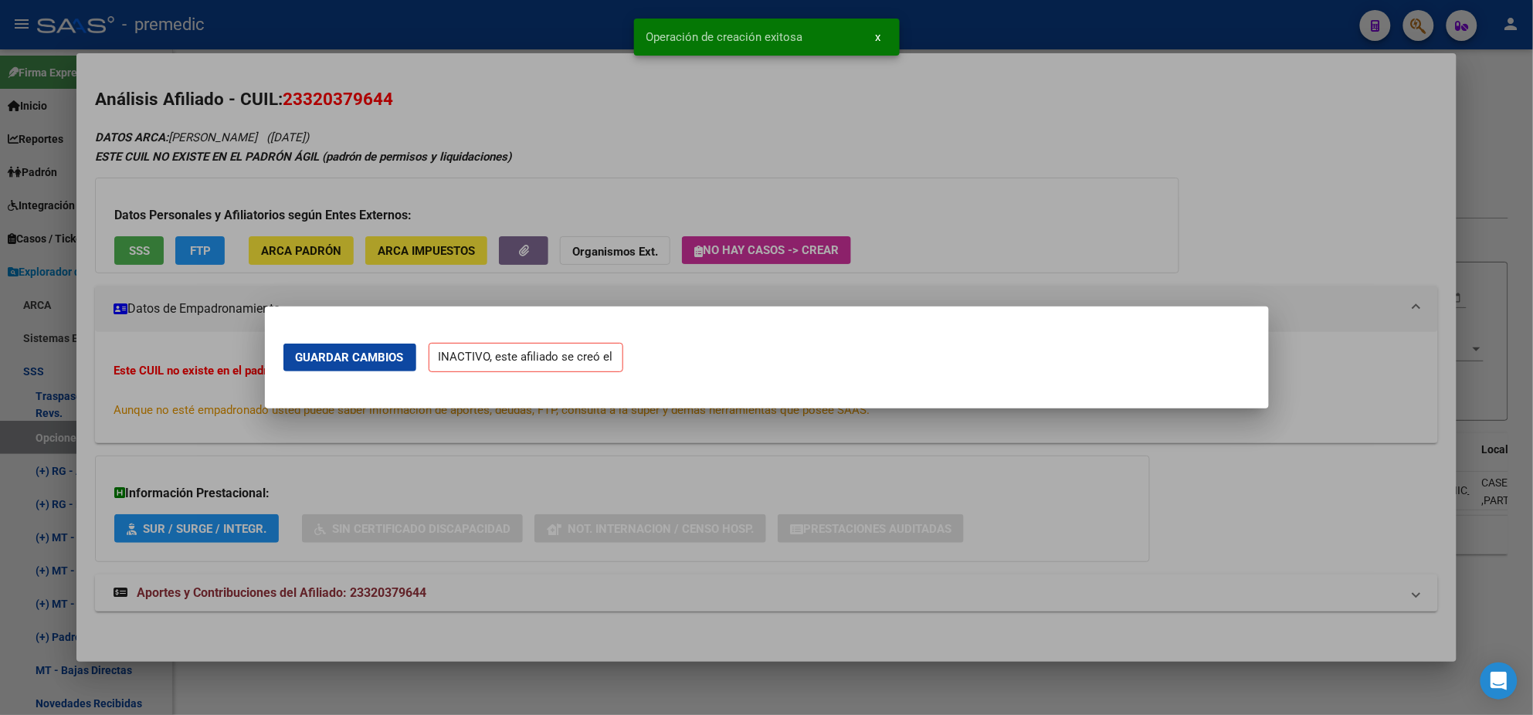
scroll to position [0, 0]
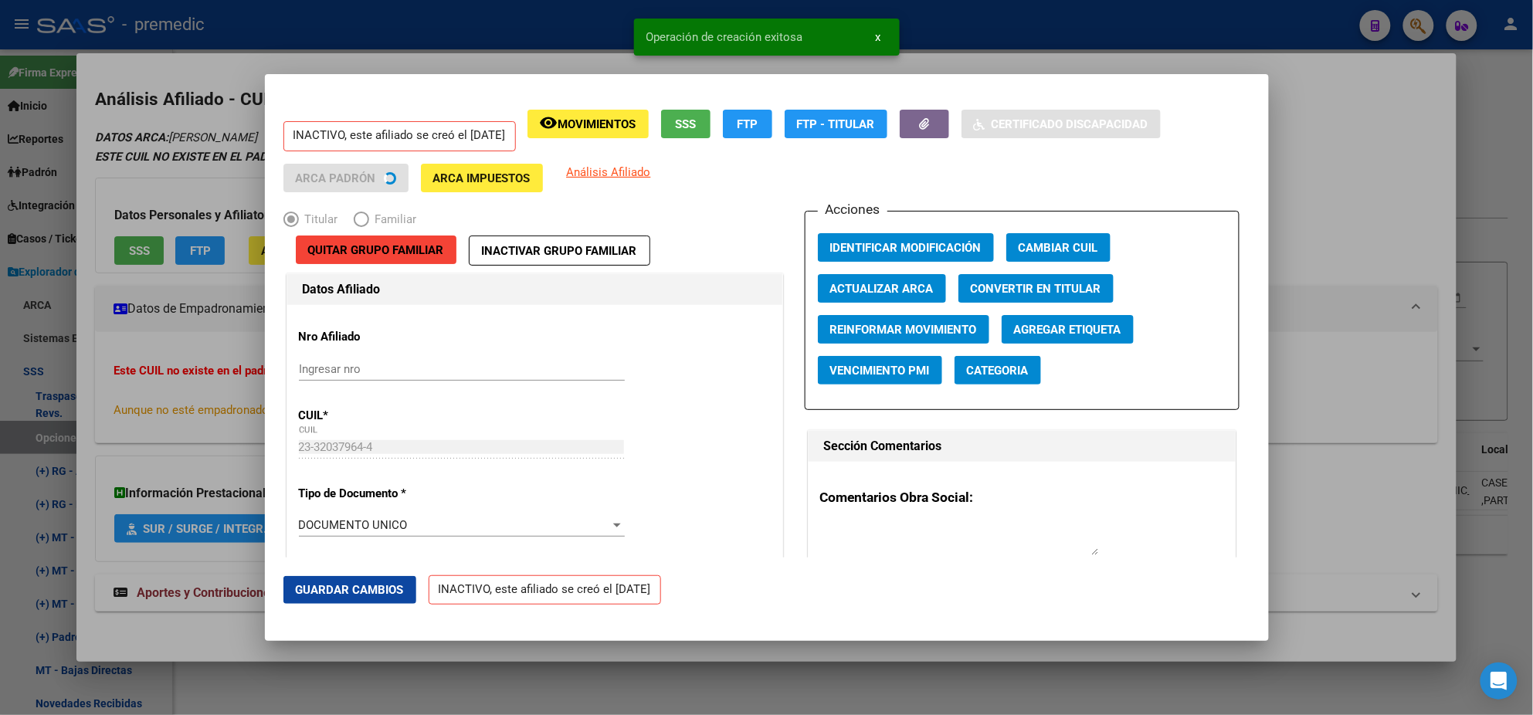
click at [83, 365] on div at bounding box center [766, 357] width 1533 height 715
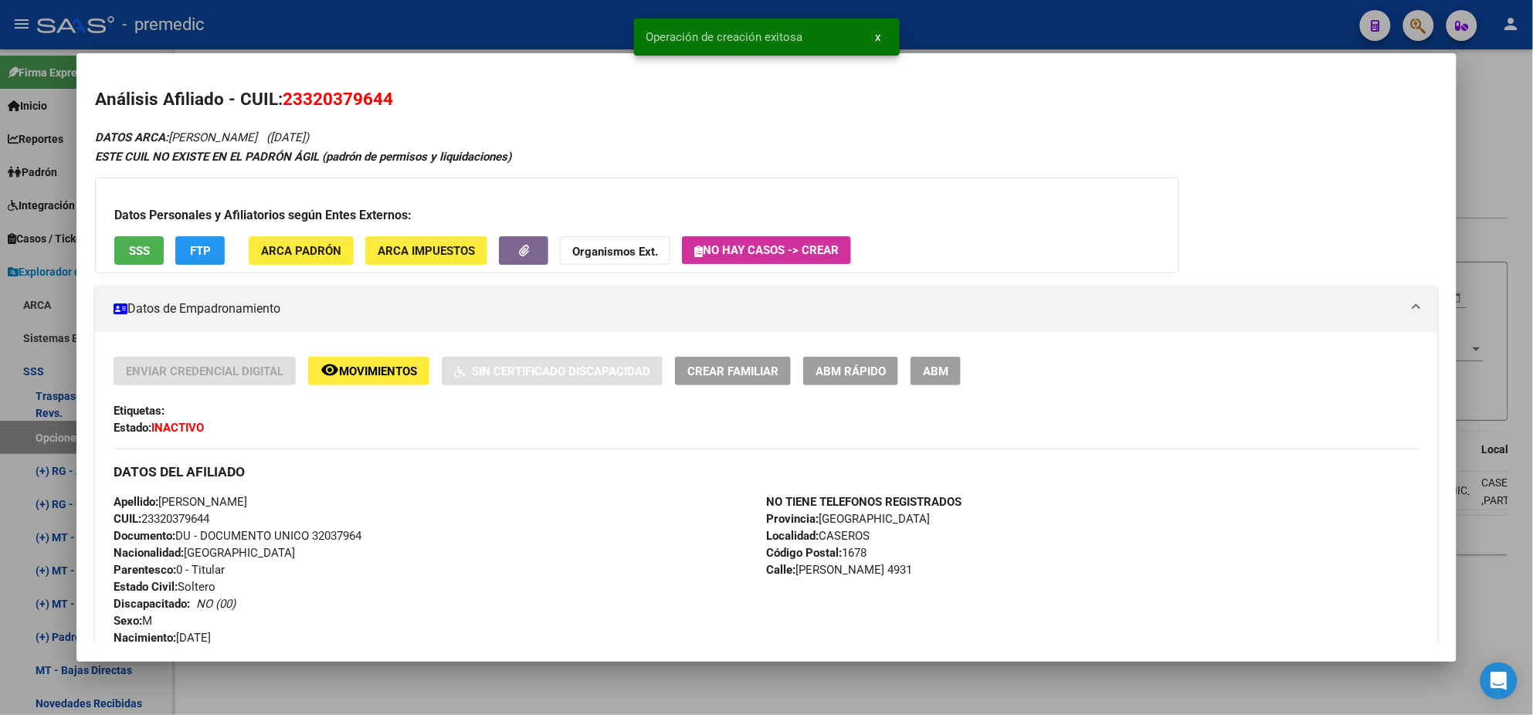
click at [38, 433] on div at bounding box center [766, 357] width 1533 height 715
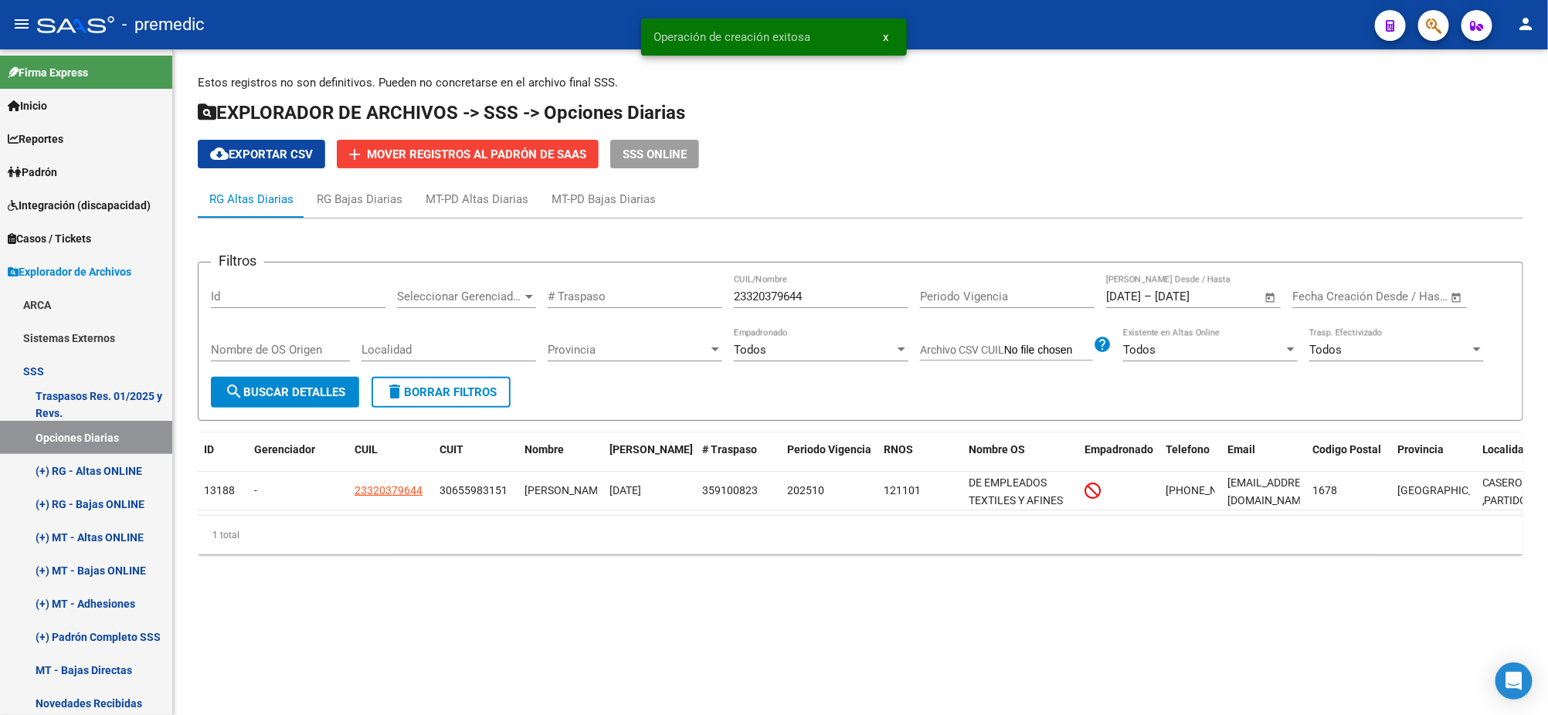
click at [252, 395] on span "search Buscar Detalles" at bounding box center [285, 392] width 120 height 14
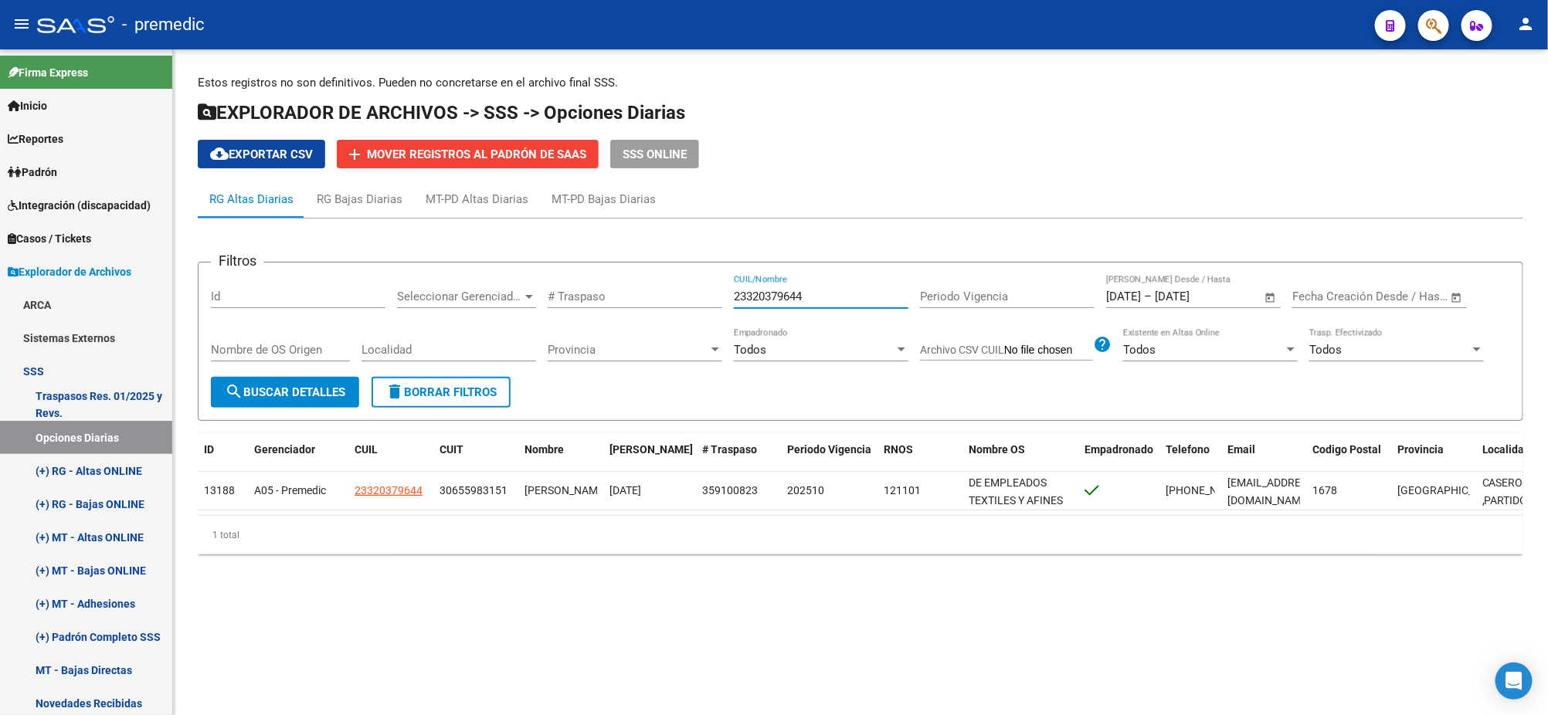
drag, startPoint x: 727, startPoint y: 299, endPoint x: 674, endPoint y: 304, distance: 52.7
click at [674, 304] on div "Filtros Id Seleccionar Gerenciador Seleccionar Gerenciador # Traspaso 233203796…" at bounding box center [860, 326] width 1299 height 102
paste input "7276045909"
click at [321, 382] on button "search Buscar Detalles" at bounding box center [285, 392] width 148 height 31
click at [650, 639] on mat-sidenav-content "Estos registros no son definitivos. Pueden no concretarse en el archivo final S…" at bounding box center [860, 382] width 1375 height 666
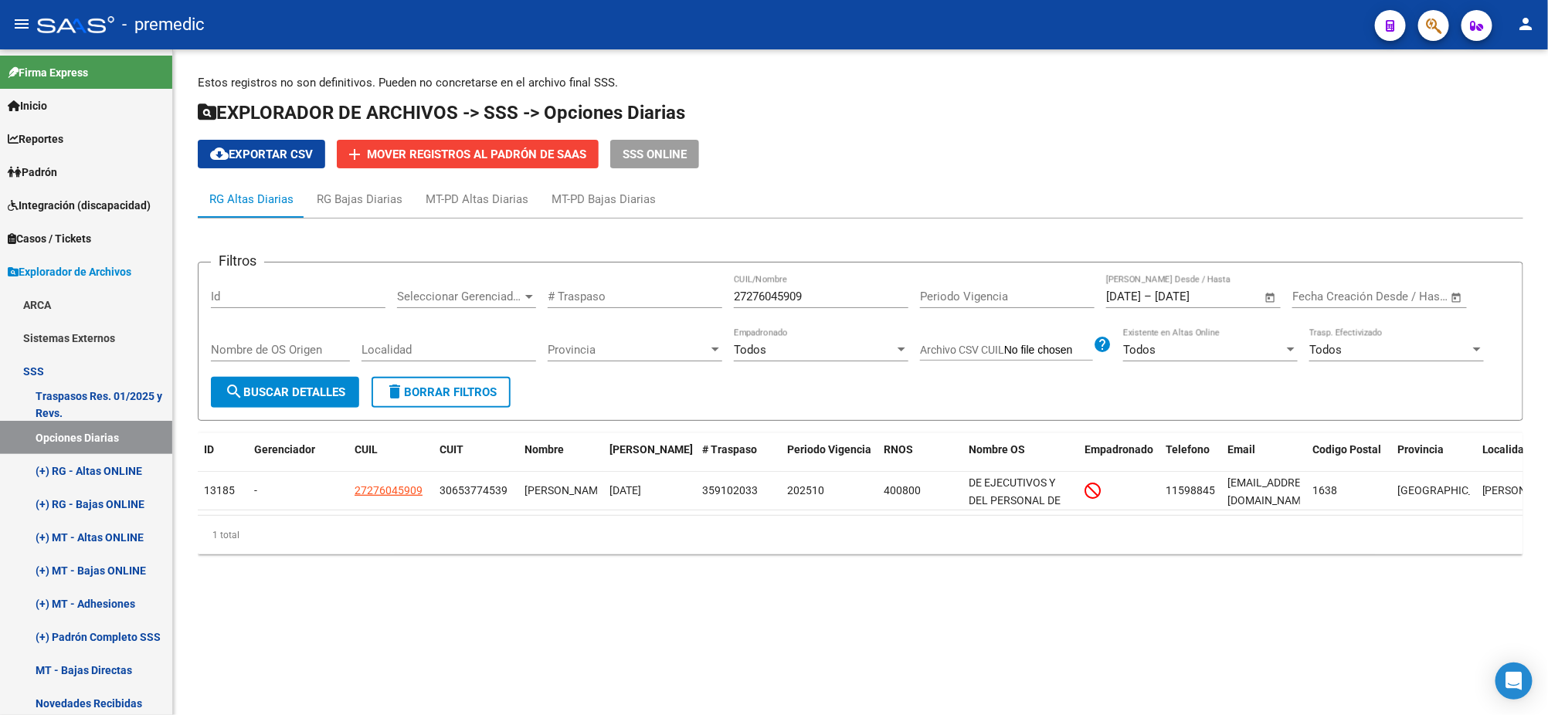
click at [629, 653] on mat-sidenav-content "Estos registros no son definitivos. Pueden no concretarse en el archivo final S…" at bounding box center [860, 382] width 1375 height 666
click at [292, 389] on span "search Buscar Detalles" at bounding box center [285, 392] width 120 height 14
click at [400, 175] on div "Estos registros no son definitivos. Pueden no concretarse en el archivo final S…" at bounding box center [860, 320] width 1325 height 493
click at [308, 396] on span "search Buscar Detalles" at bounding box center [285, 392] width 120 height 14
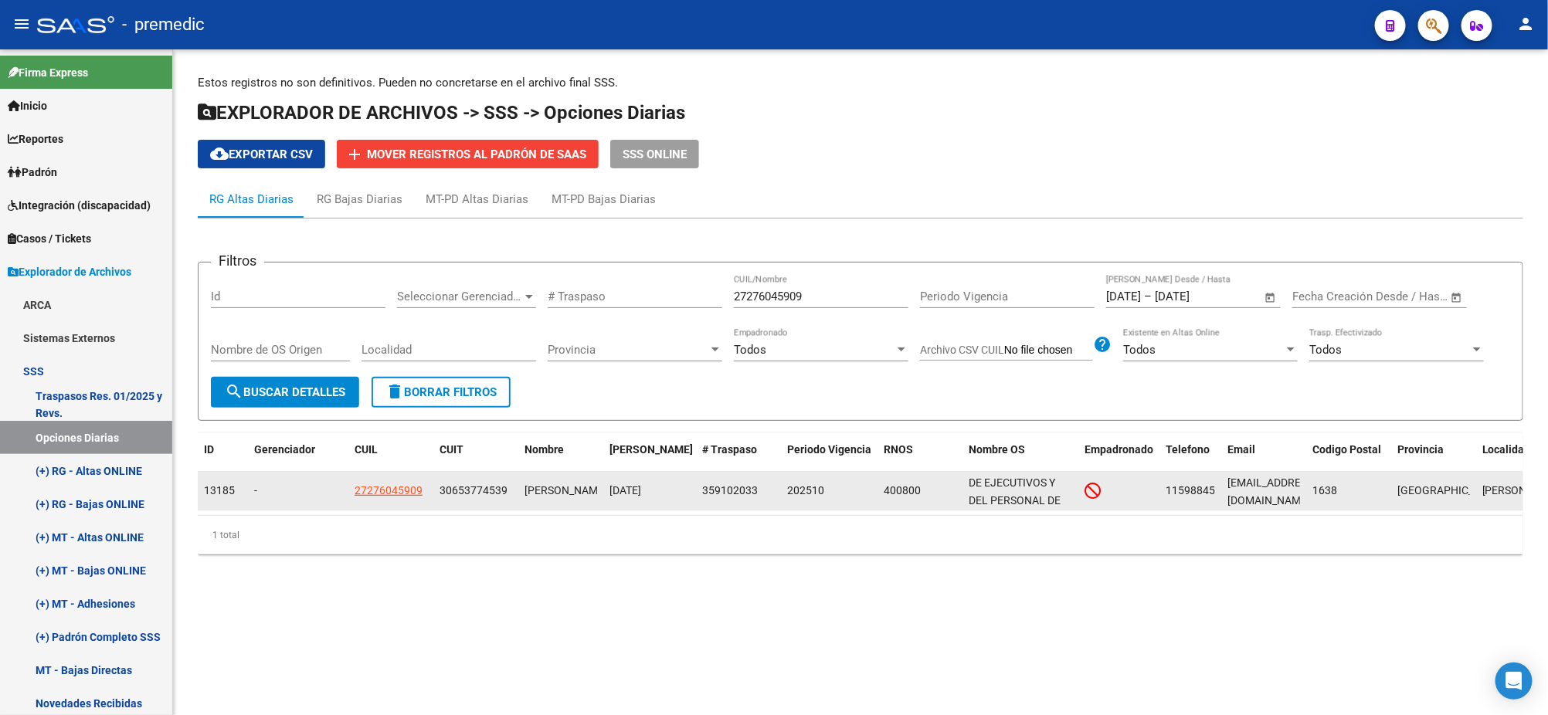
click at [392, 494] on span "27276045909" at bounding box center [389, 490] width 68 height 12
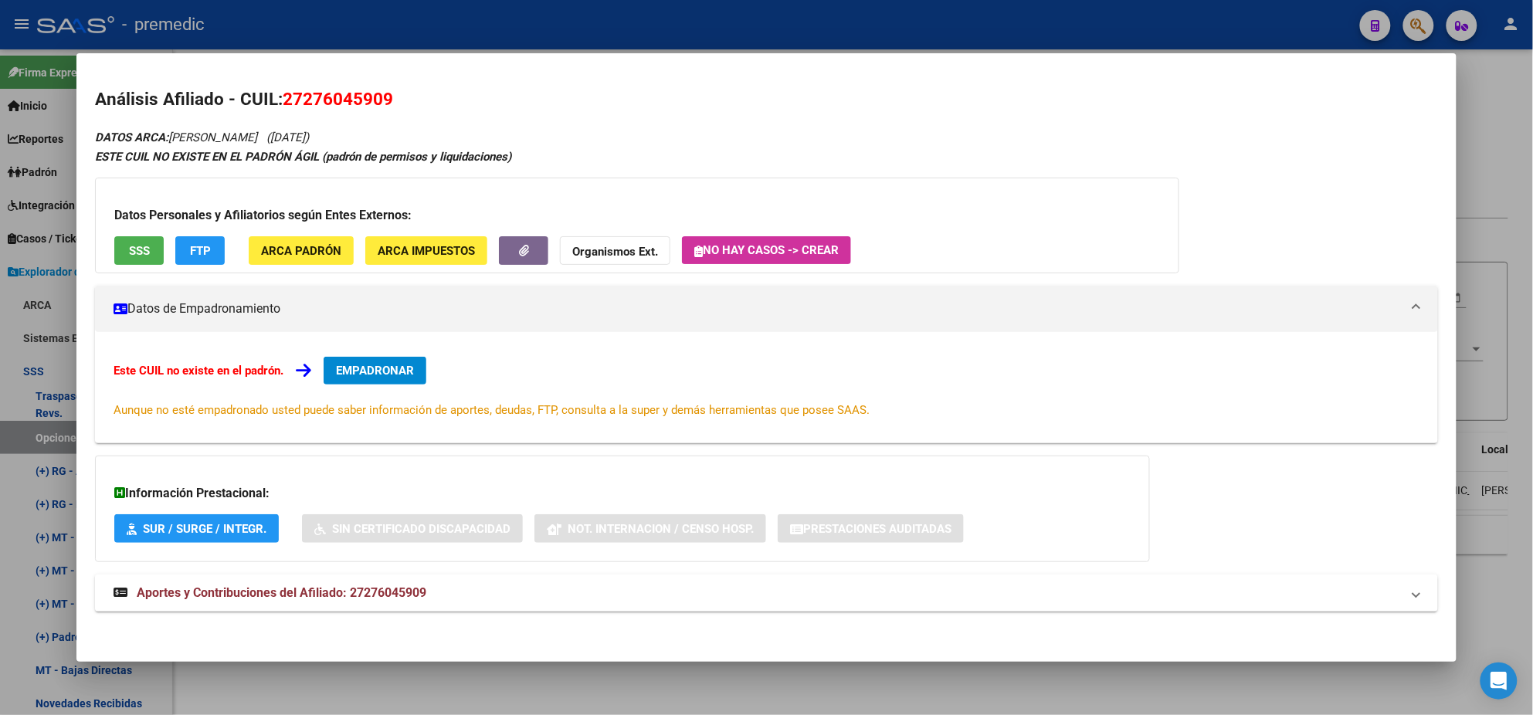
click at [378, 372] on span "EMPADRONAR" at bounding box center [375, 371] width 78 height 14
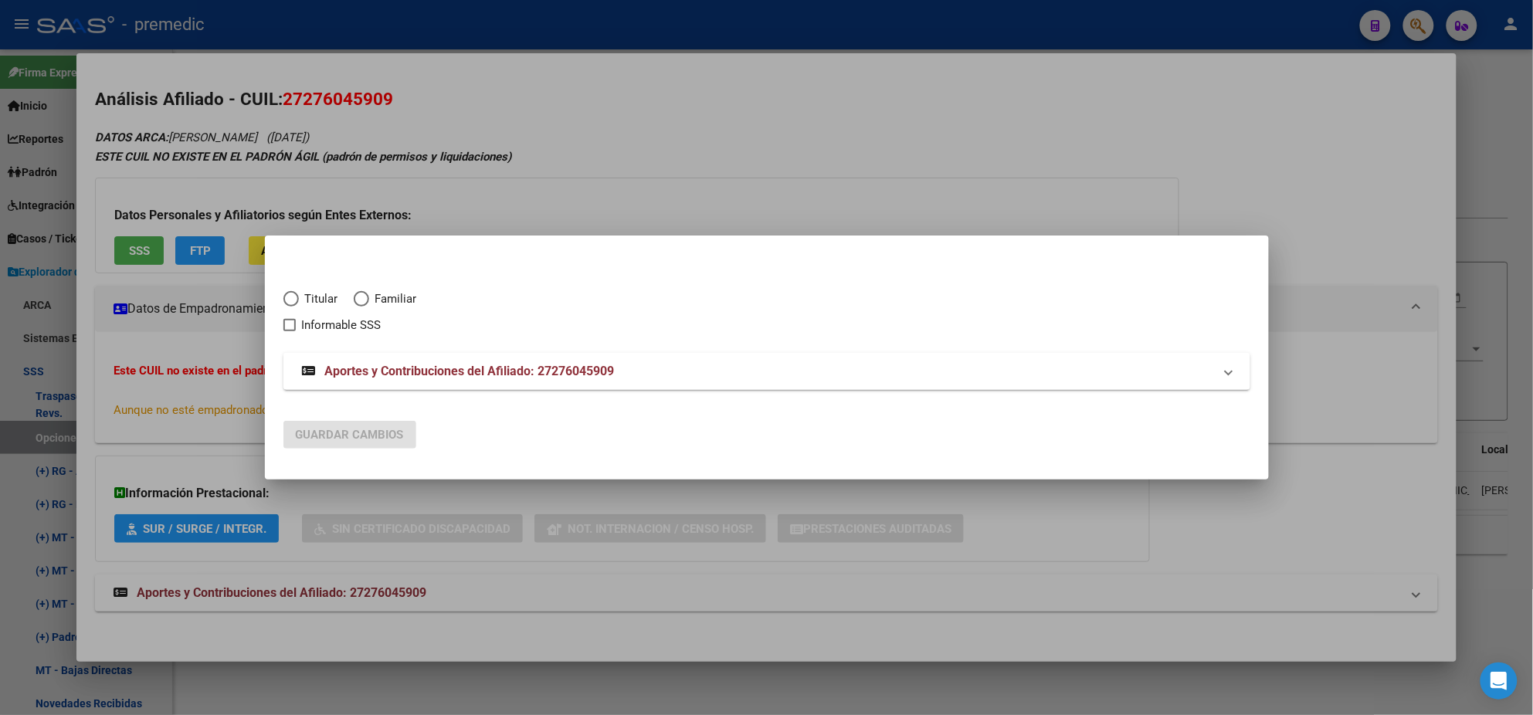
click at [302, 296] on span "Titular" at bounding box center [318, 299] width 39 height 18
click at [299, 296] on input "Titular" at bounding box center [290, 298] width 15 height 15
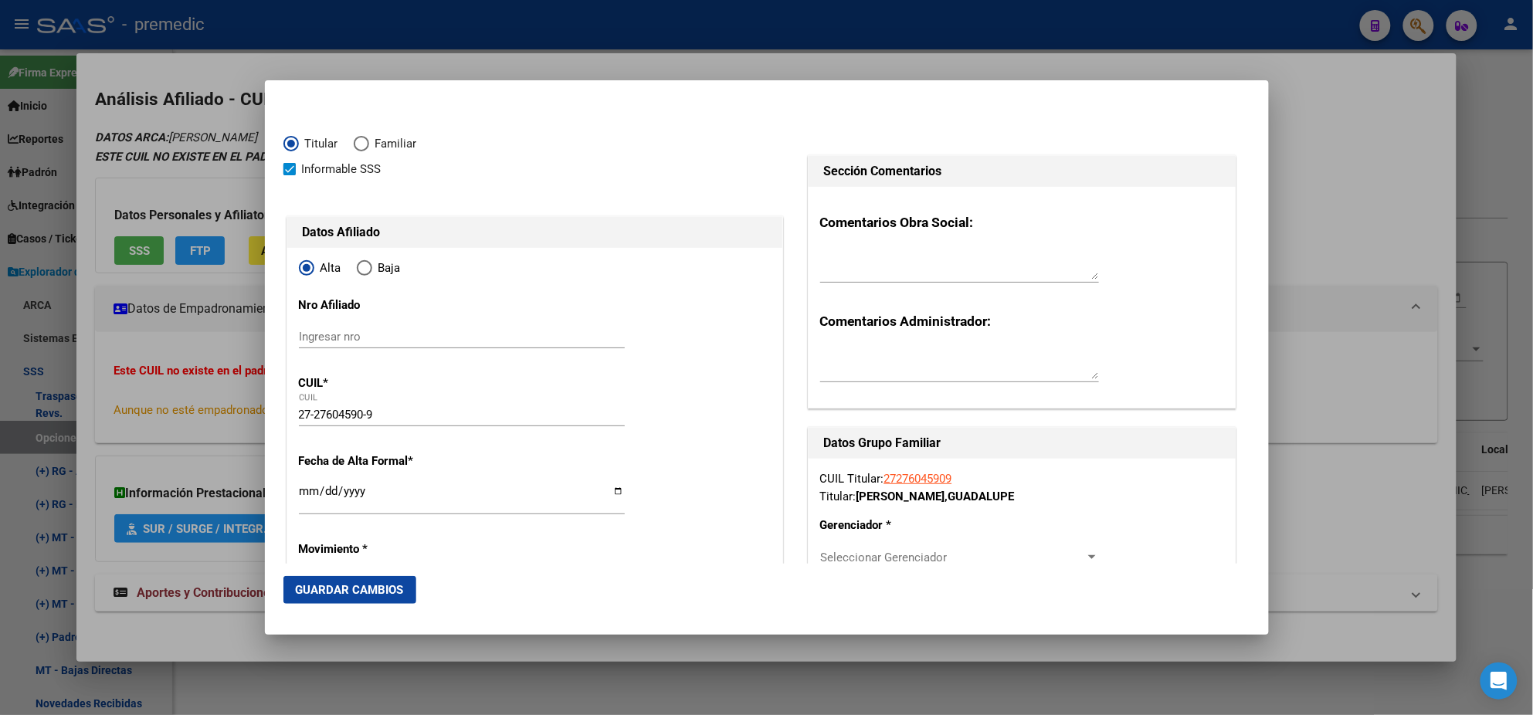
click at [317, 495] on input "Ingresar fecha" at bounding box center [462, 497] width 326 height 25
click at [270, 496] on mat-dialog-content "Titular Familiar Informable SSS Datos Afiliado Alta Baja Nro Afiliado Ingresar …" at bounding box center [767, 331] width 1004 height 465
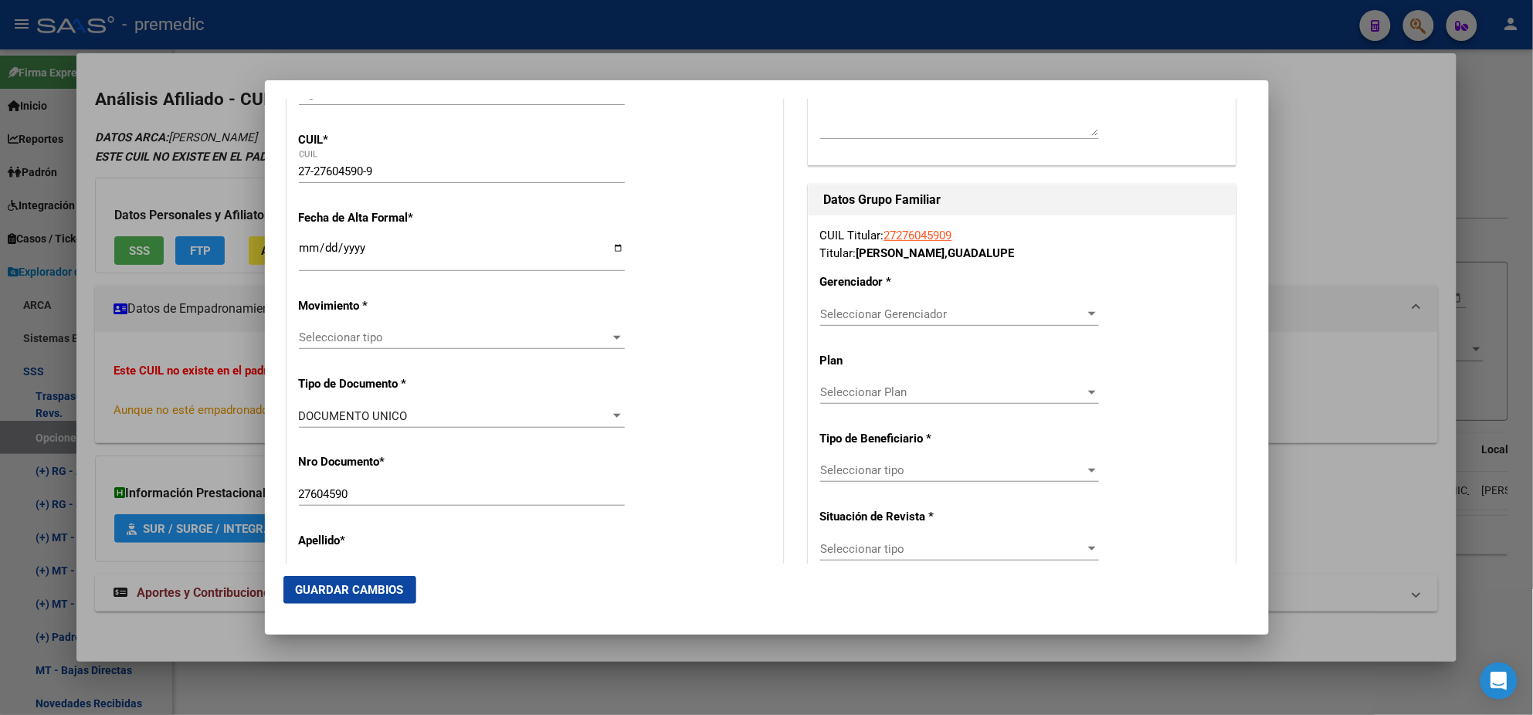
scroll to position [289, 0]
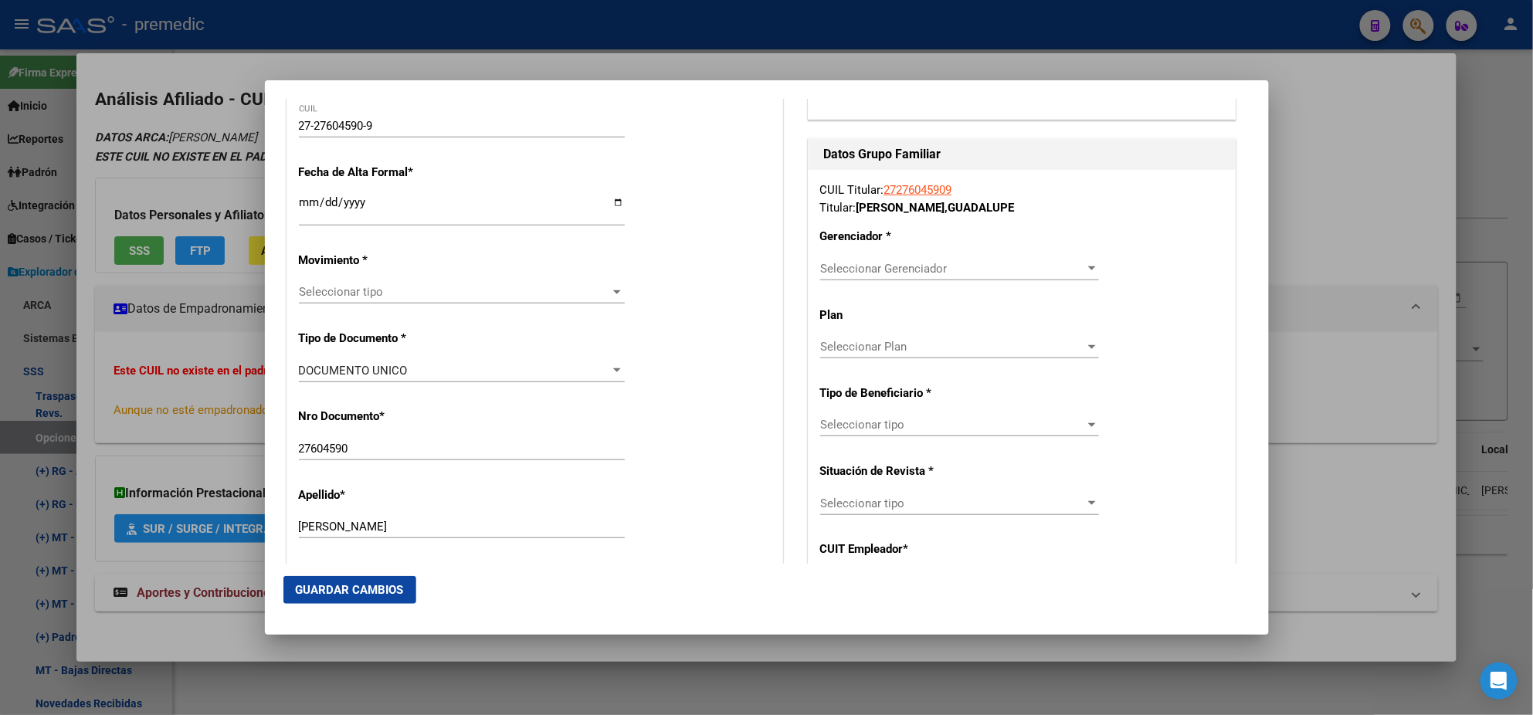
click at [348, 288] on span "Seleccionar tipo" at bounding box center [455, 292] width 312 height 14
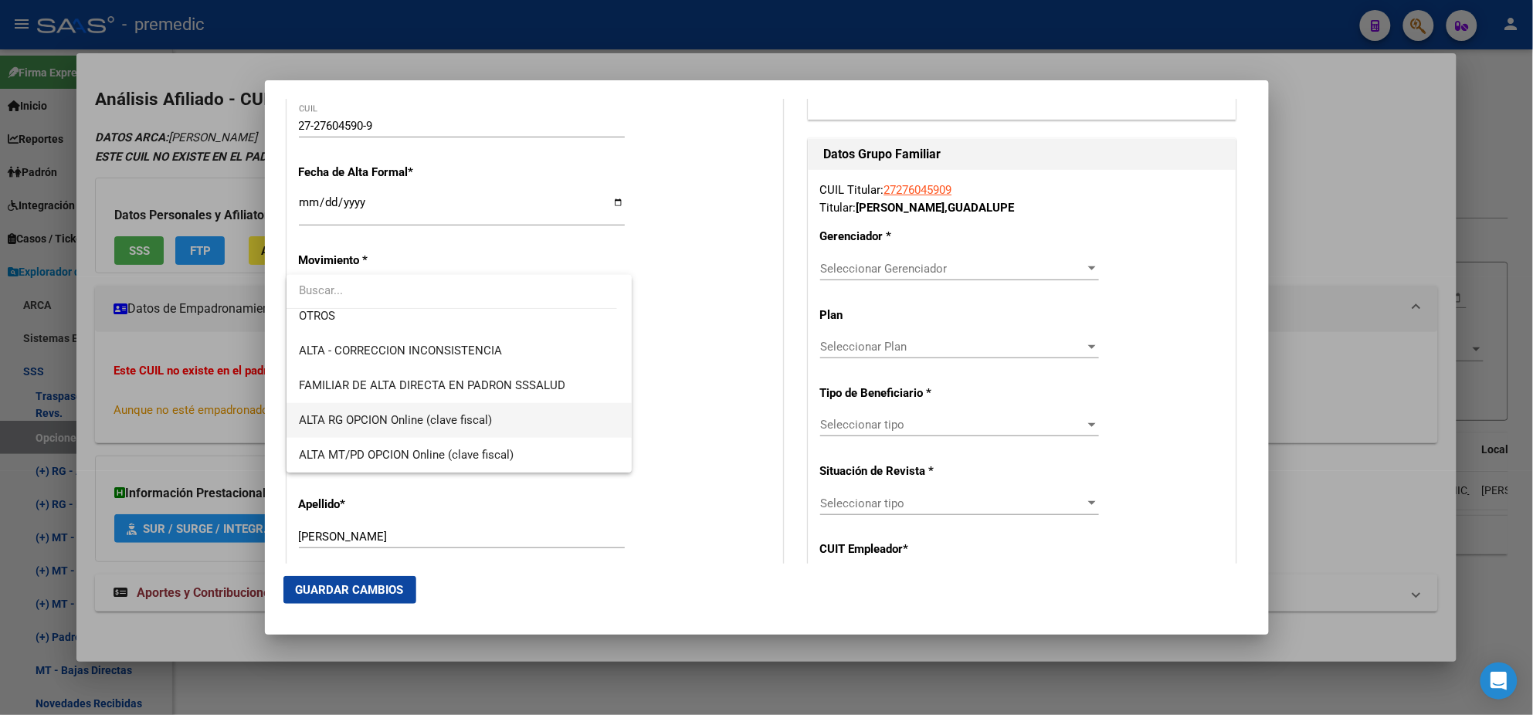
click at [459, 408] on span "ALTA RG OPCION Online (clave fiscal)" at bounding box center [459, 420] width 321 height 35
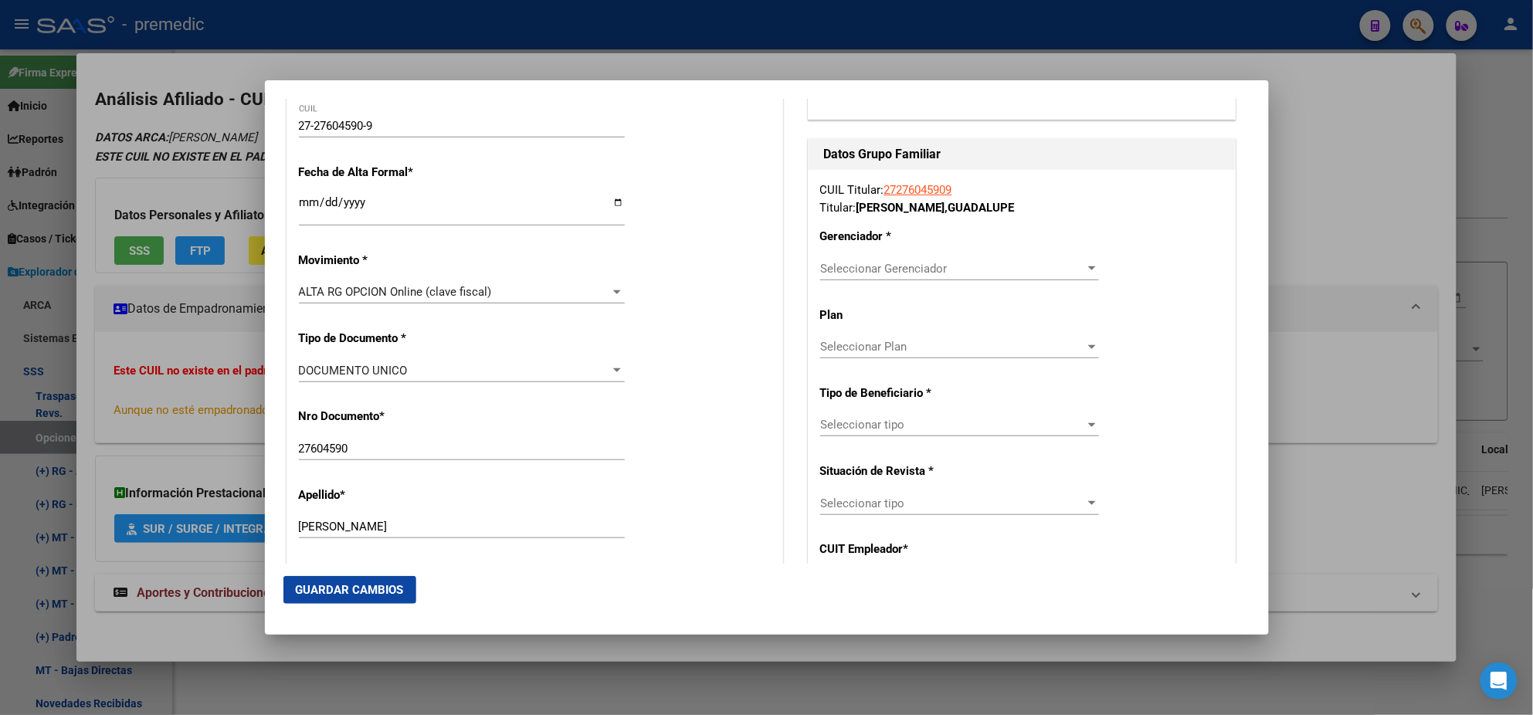
click at [459, 408] on div "Nro Documento * 27604590 Ingresar nro" at bounding box center [535, 435] width 472 height 78
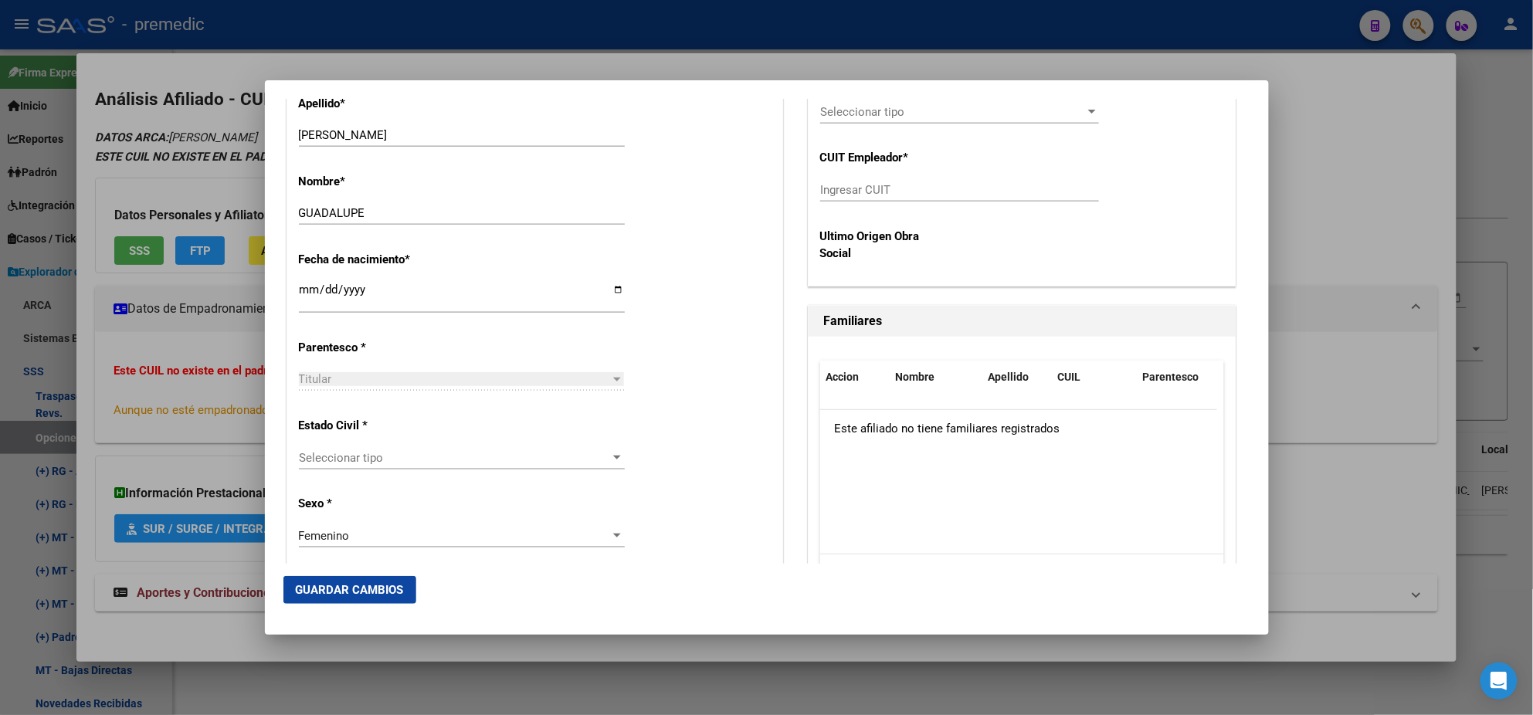
scroll to position [772, 0]
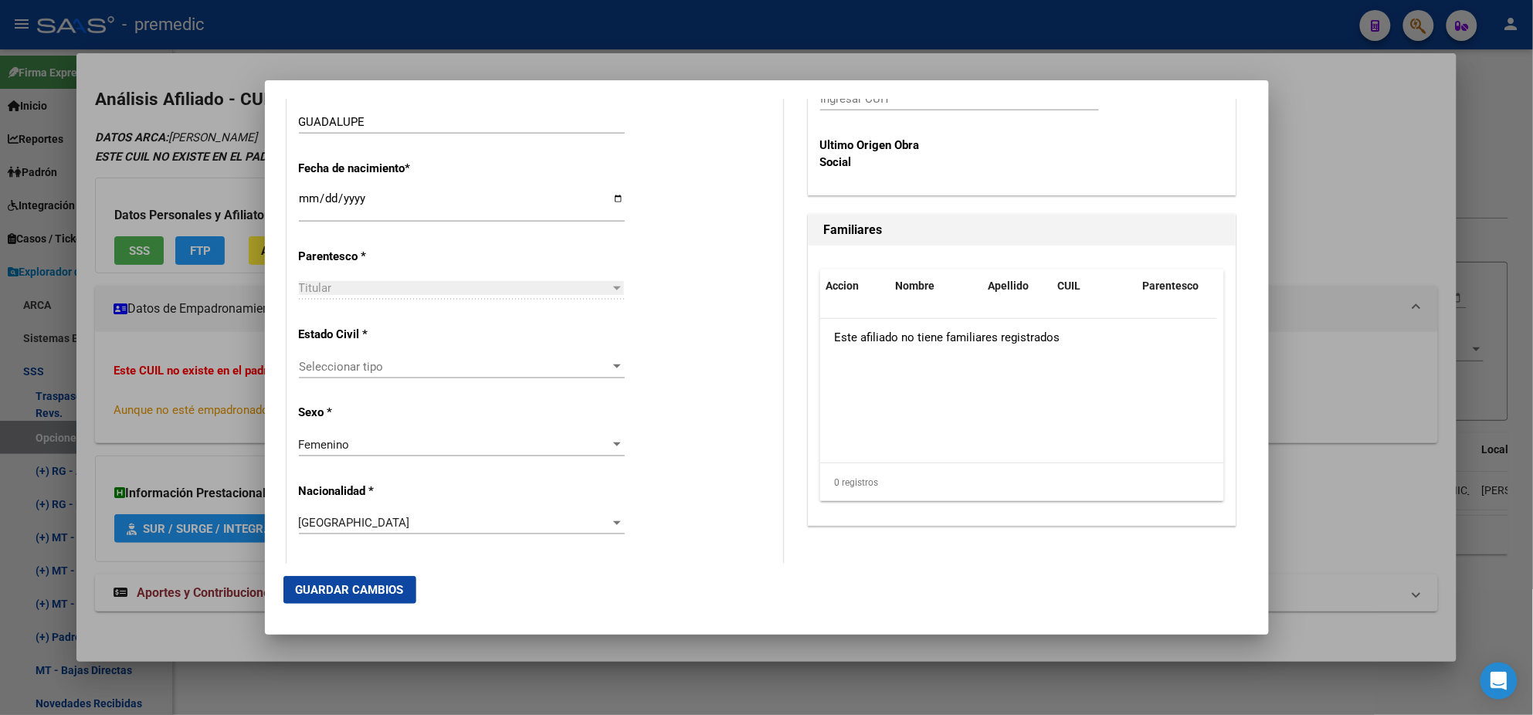
click at [447, 368] on span "Seleccionar tipo" at bounding box center [455, 367] width 312 height 14
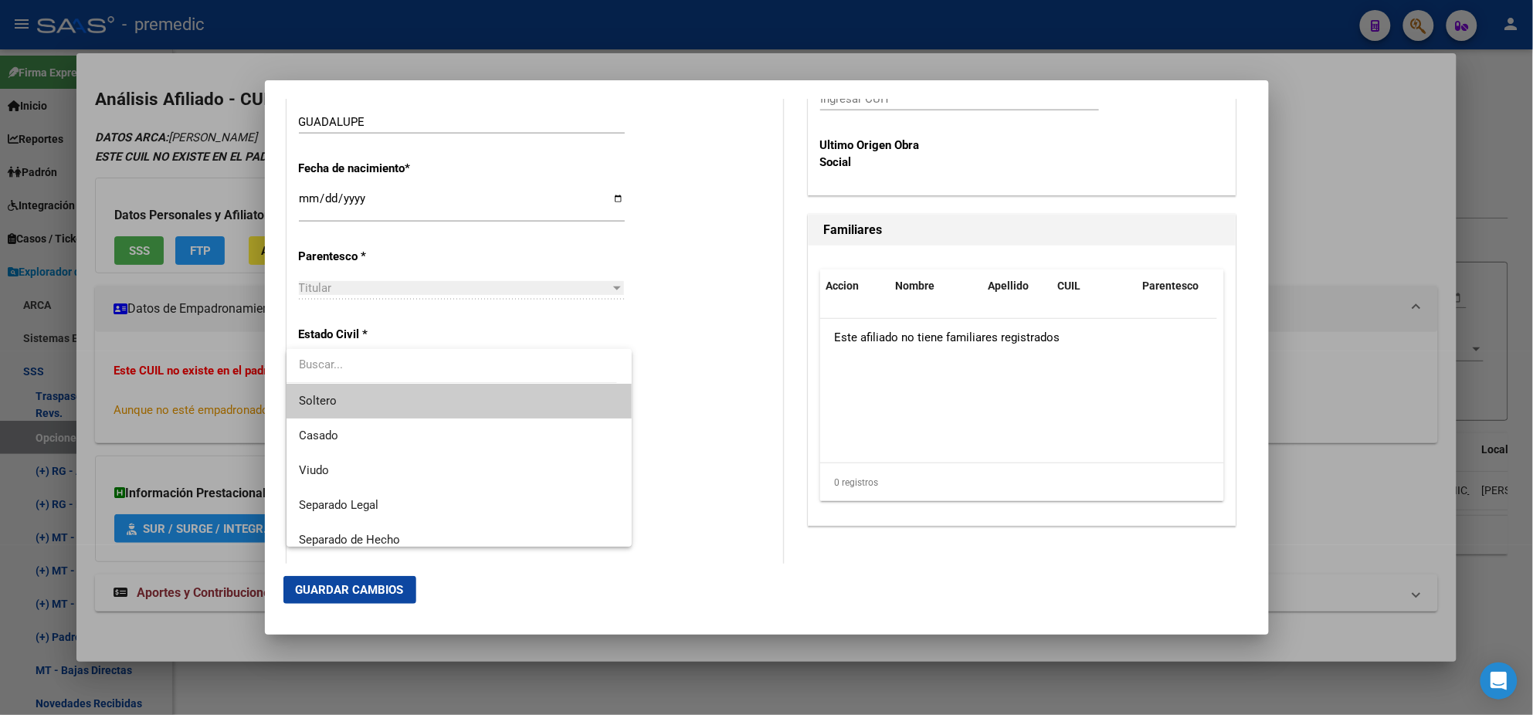
click at [436, 392] on span "Soltero" at bounding box center [459, 401] width 321 height 35
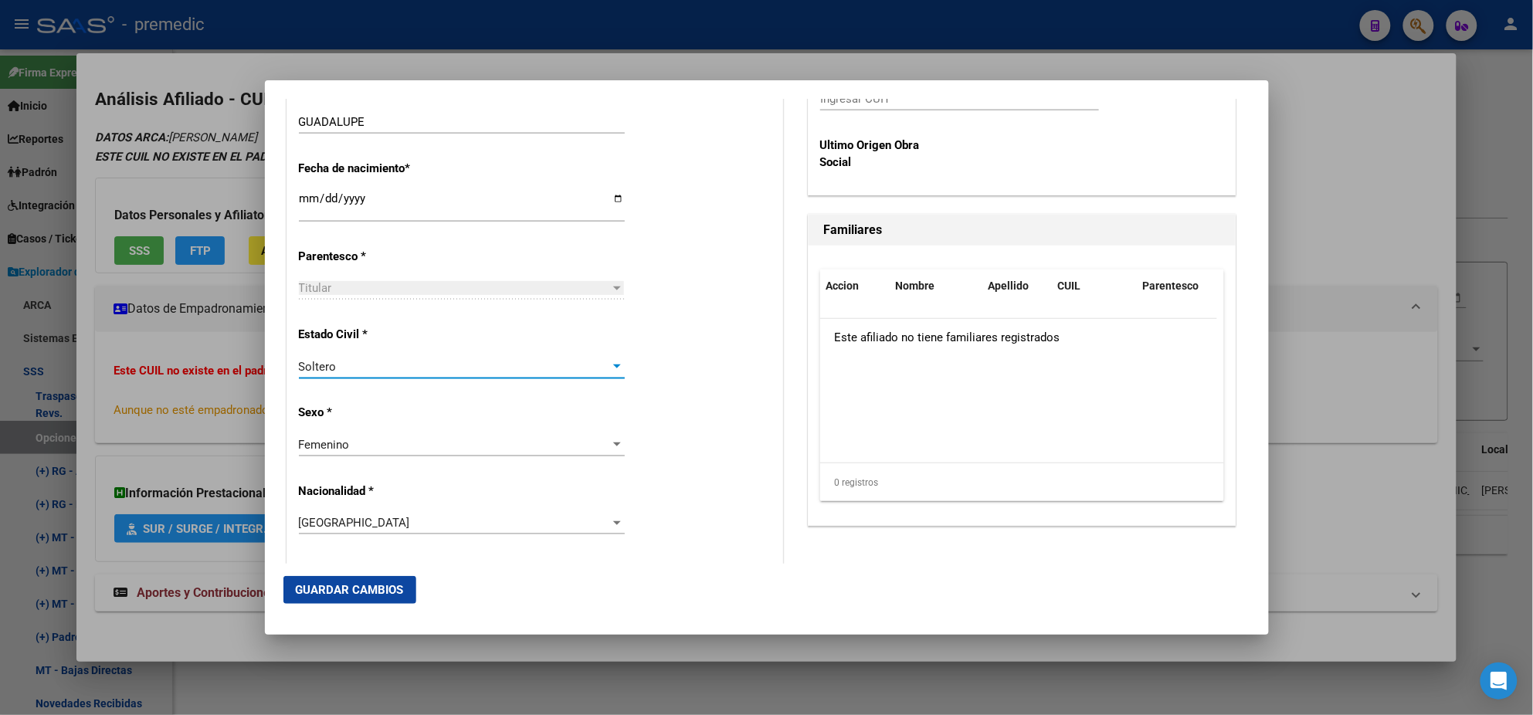
click at [440, 395] on div "Alta Baja Nro Afiliado Ingresar nro CUIL * 27-27604590-9 CUIL ARCA Padrón Fecha…" at bounding box center [534, 579] width 495 height 2206
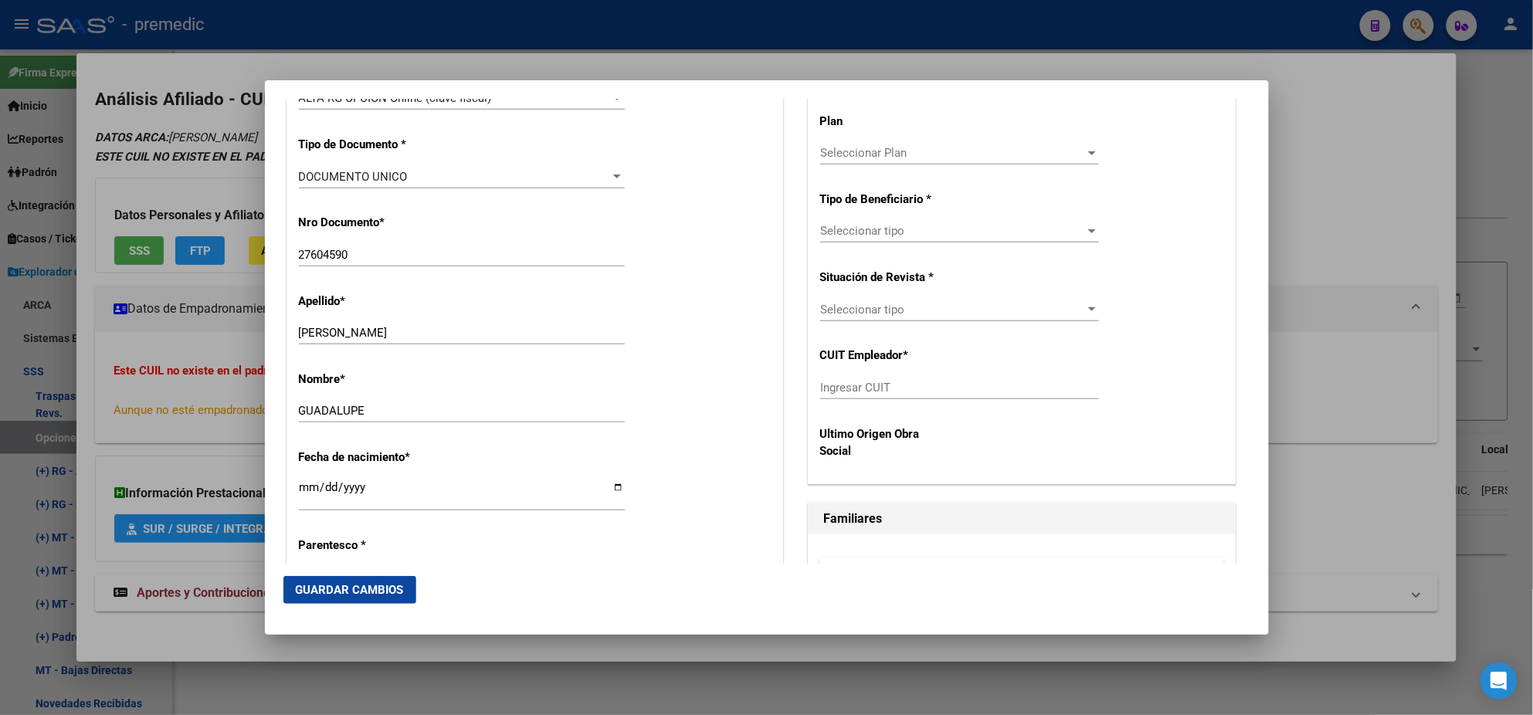
scroll to position [385, 0]
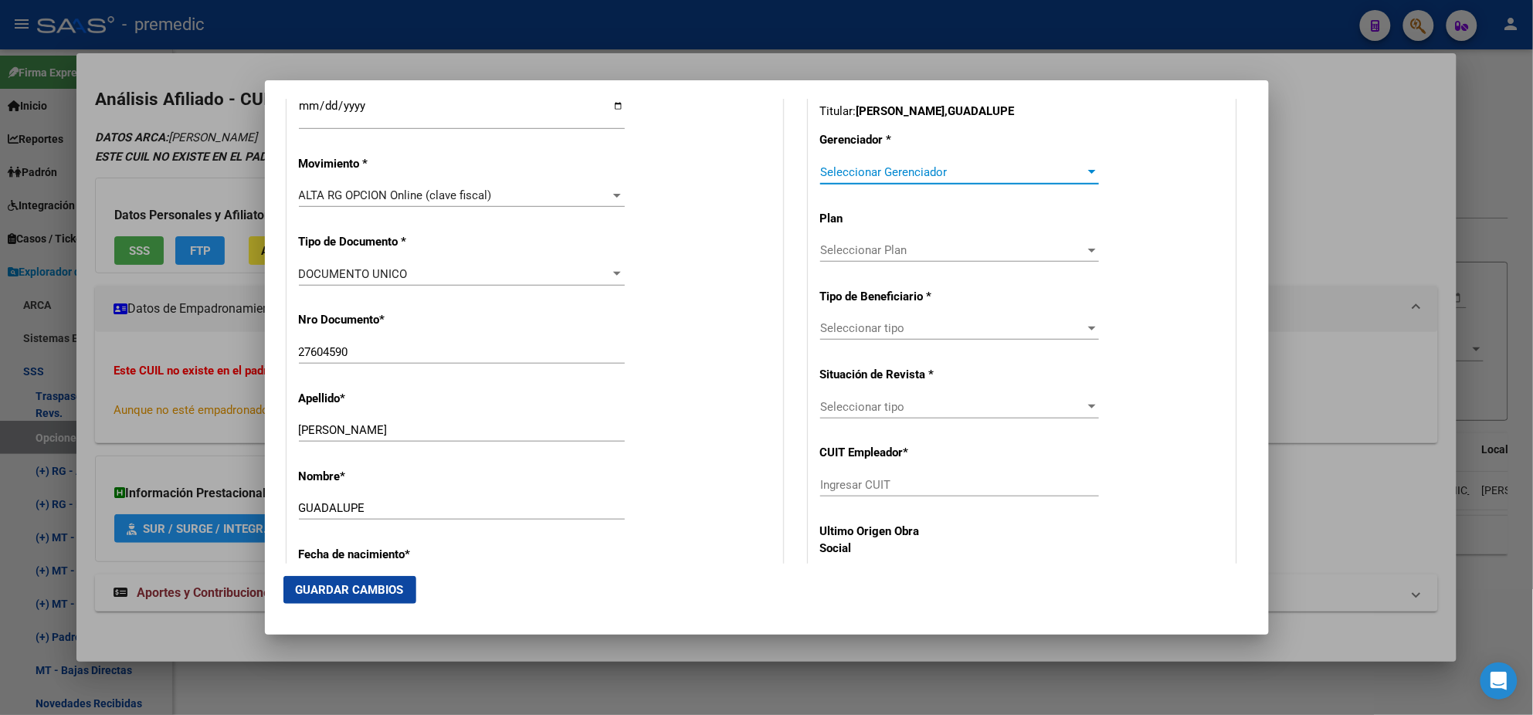
click at [823, 178] on span "Seleccionar Gerenciador" at bounding box center [952, 172] width 265 height 14
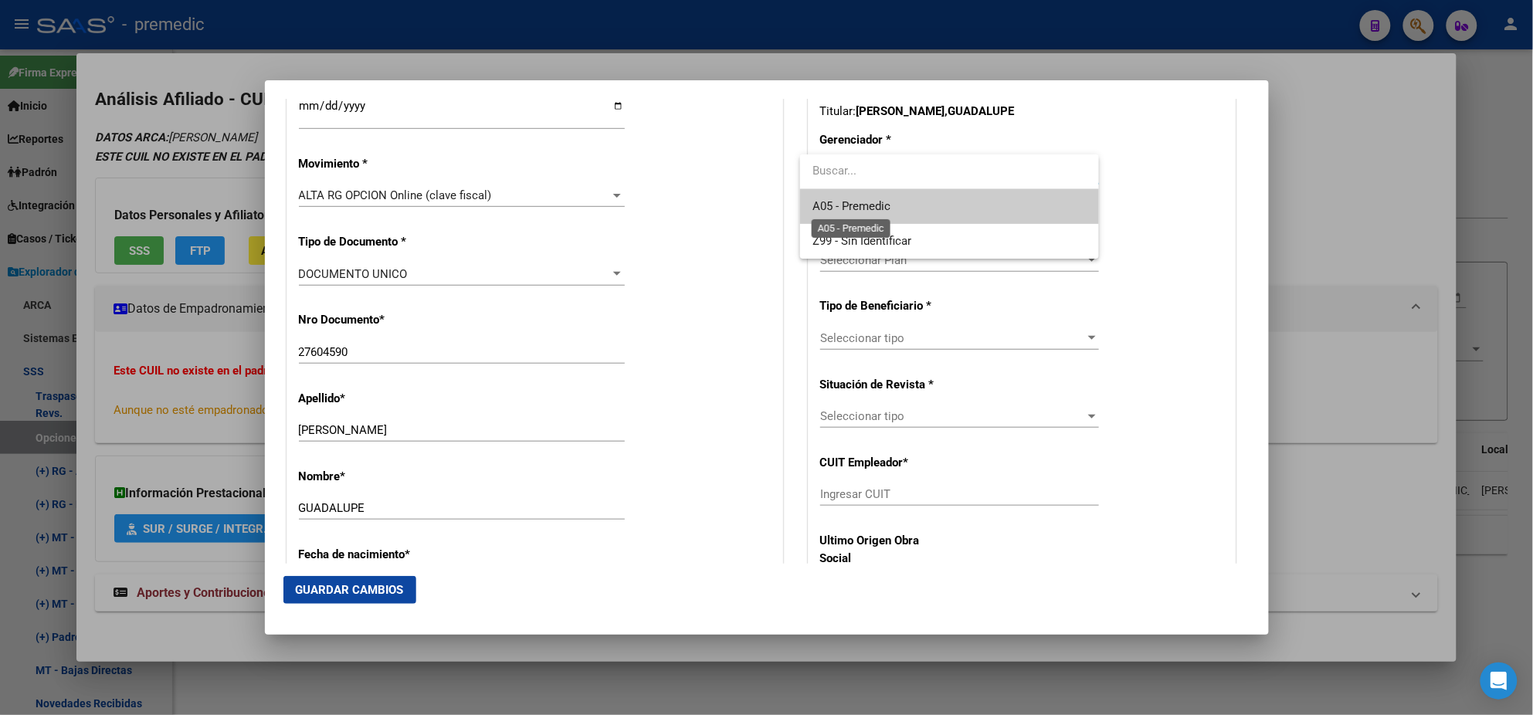
click at [822, 201] on span "A05 - Premedic" at bounding box center [852, 206] width 78 height 14
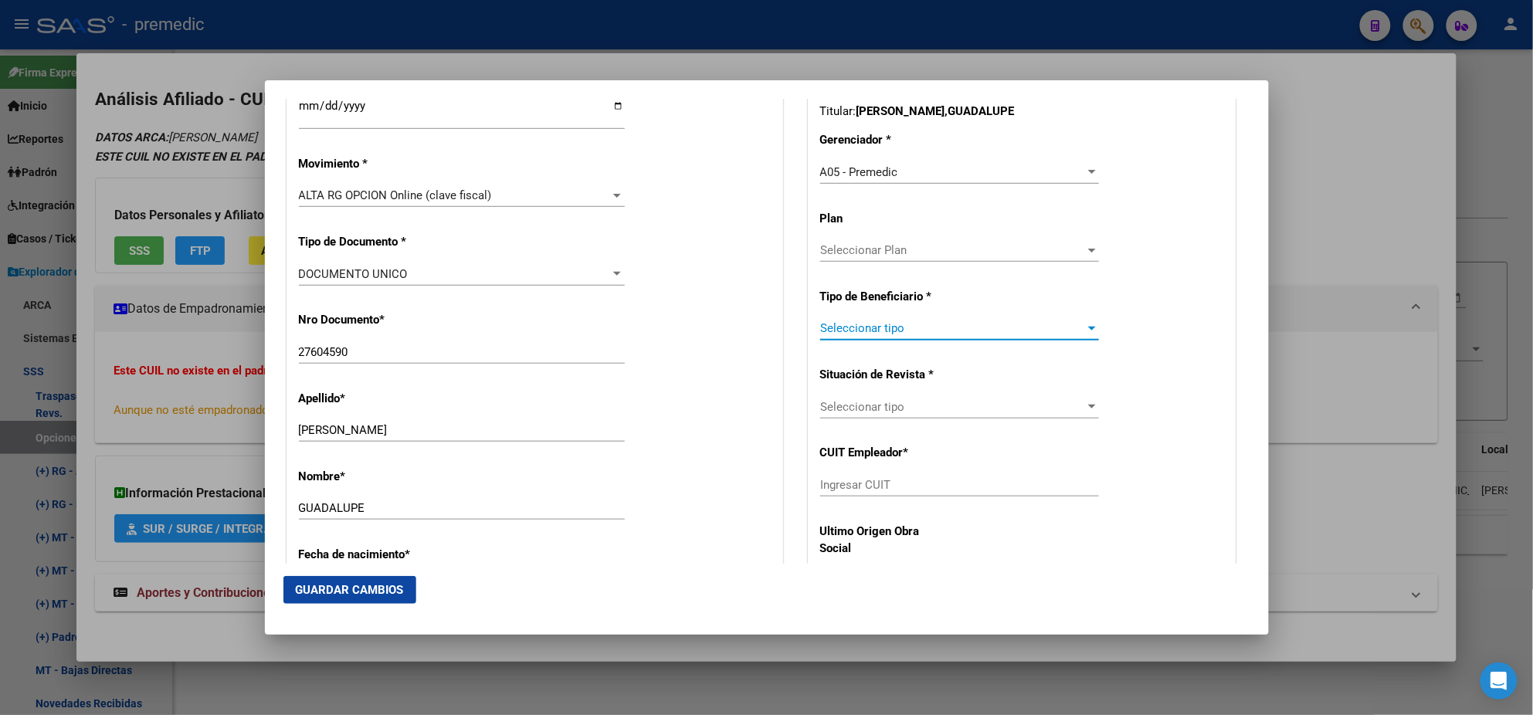
click at [840, 327] on span "Seleccionar tipo" at bounding box center [952, 328] width 265 height 14
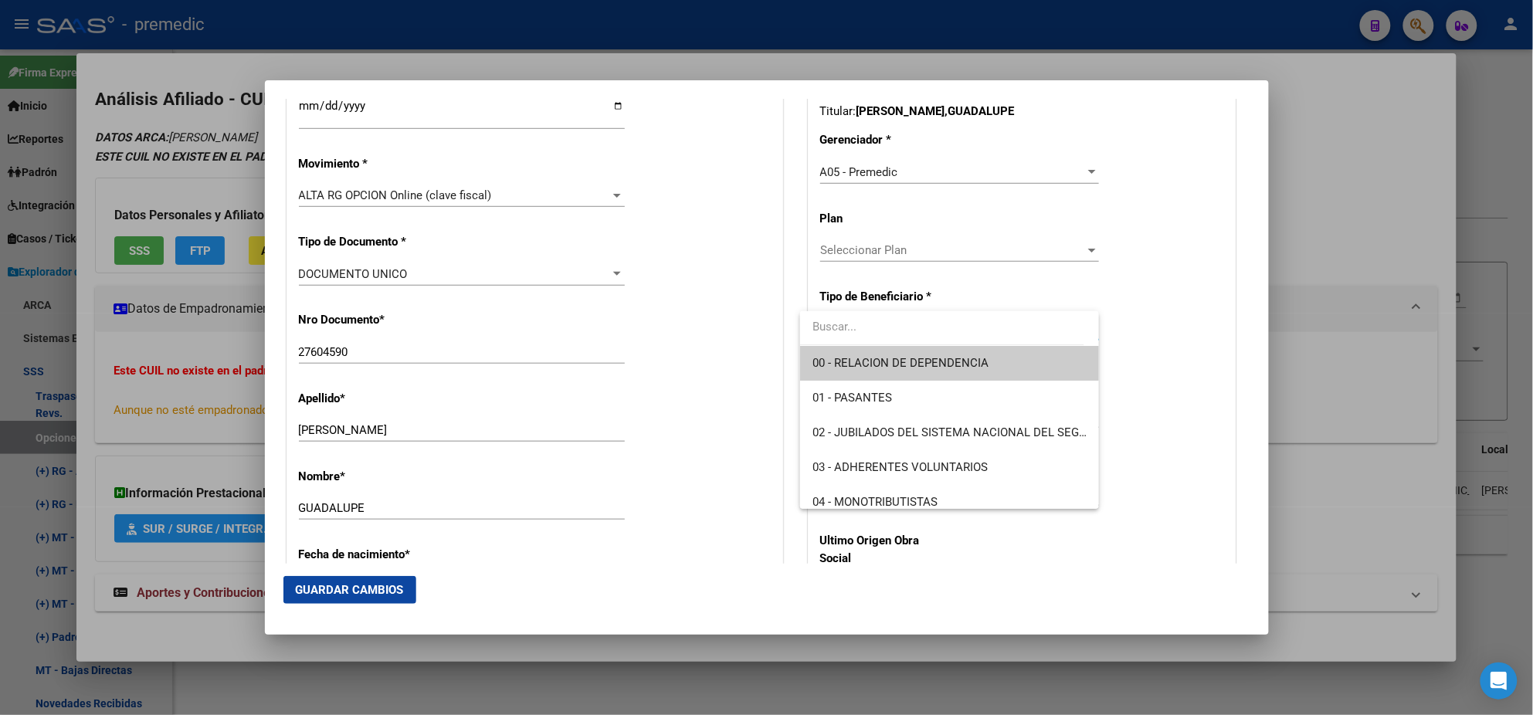
click at [835, 354] on span "00 - RELACION DE DEPENDENCIA" at bounding box center [950, 363] width 274 height 35
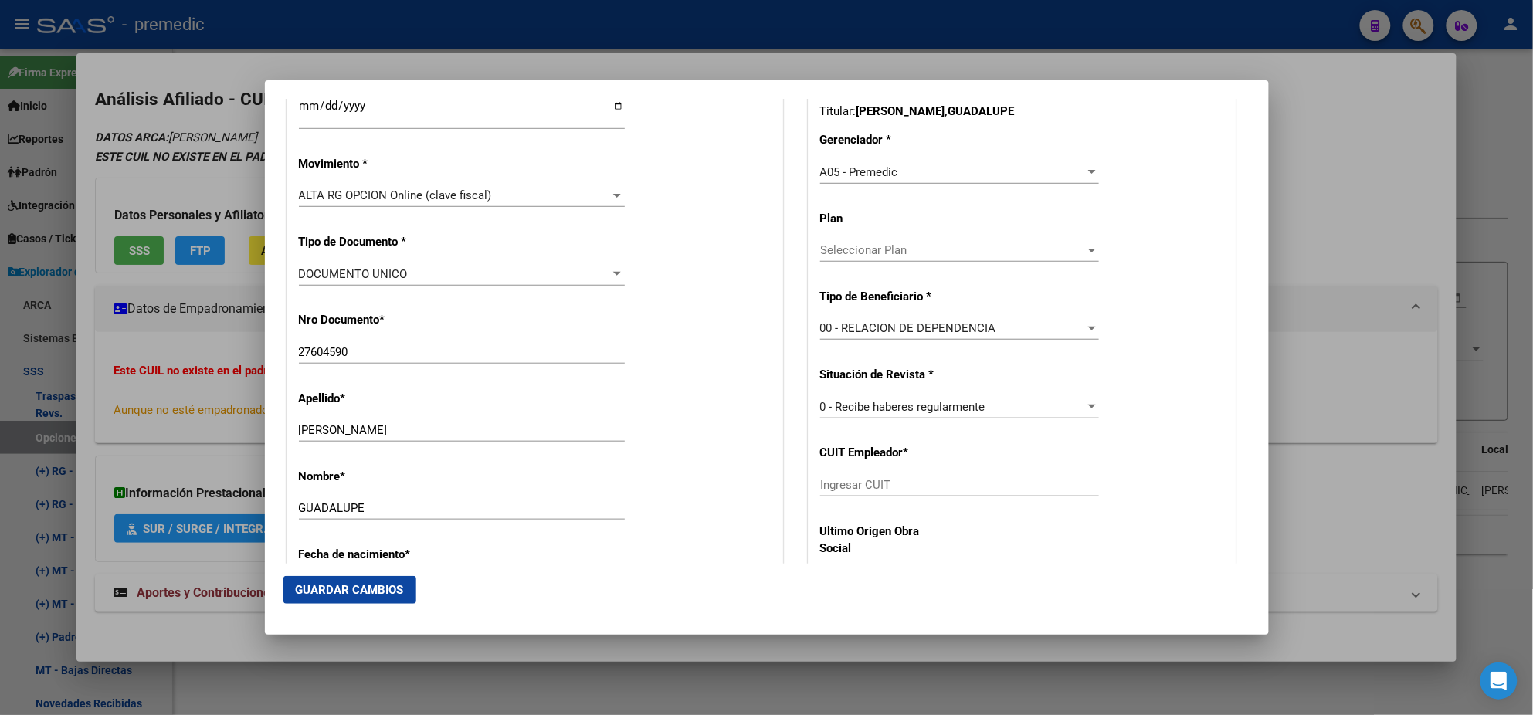
click at [840, 491] on div "Ingresar CUIT" at bounding box center [959, 484] width 279 height 23
paste input "30-65377453-9"
click at [328, 583] on span "Guardar Cambios" at bounding box center [350, 590] width 108 height 14
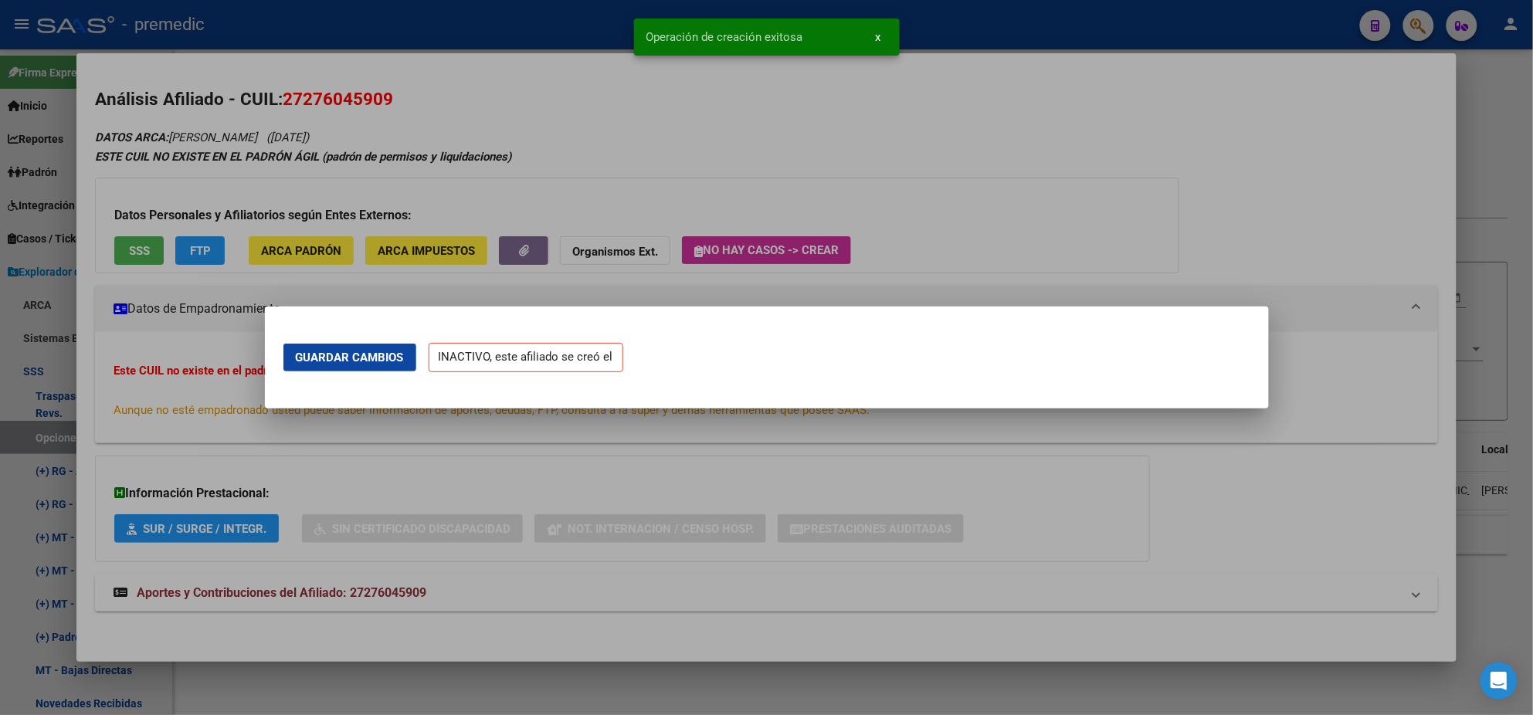
scroll to position [0, 0]
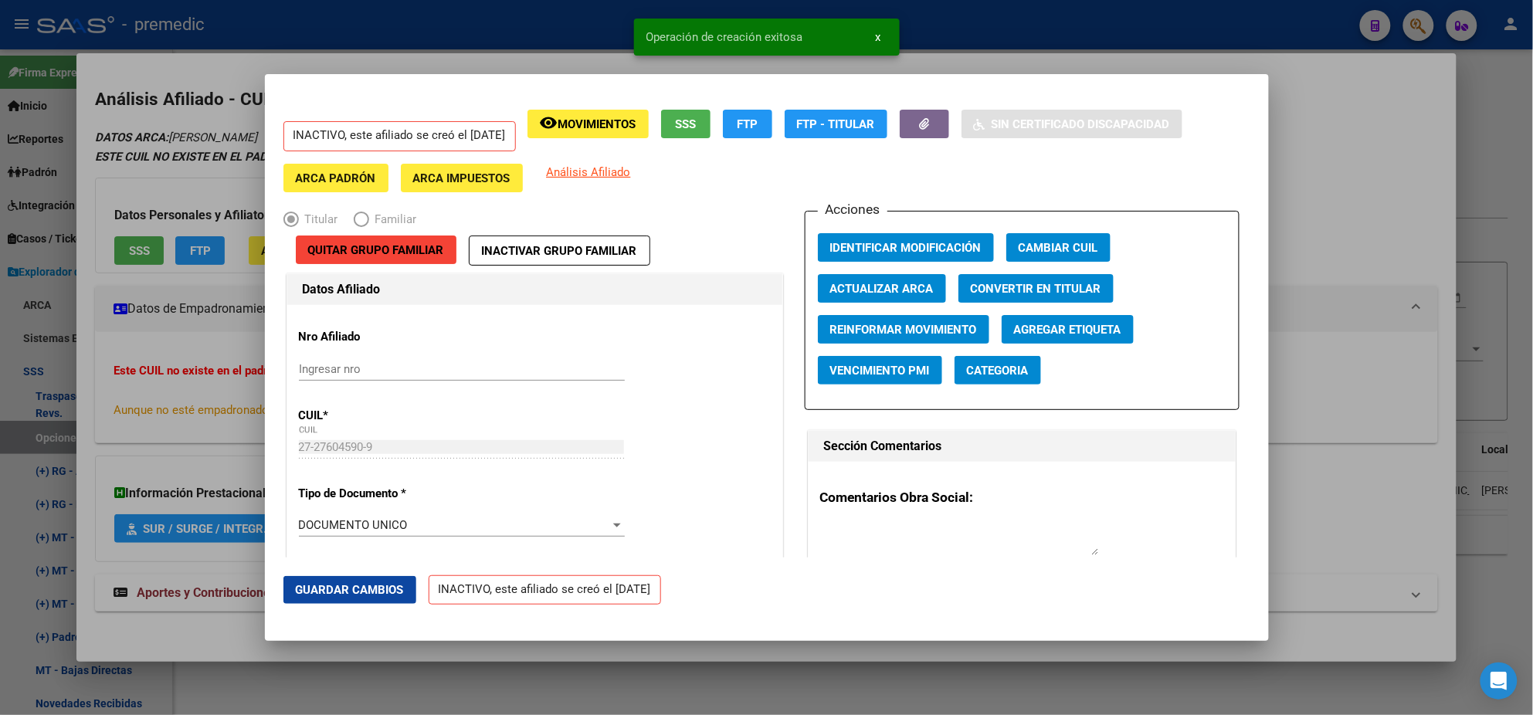
click at [83, 413] on div at bounding box center [766, 357] width 1533 height 715
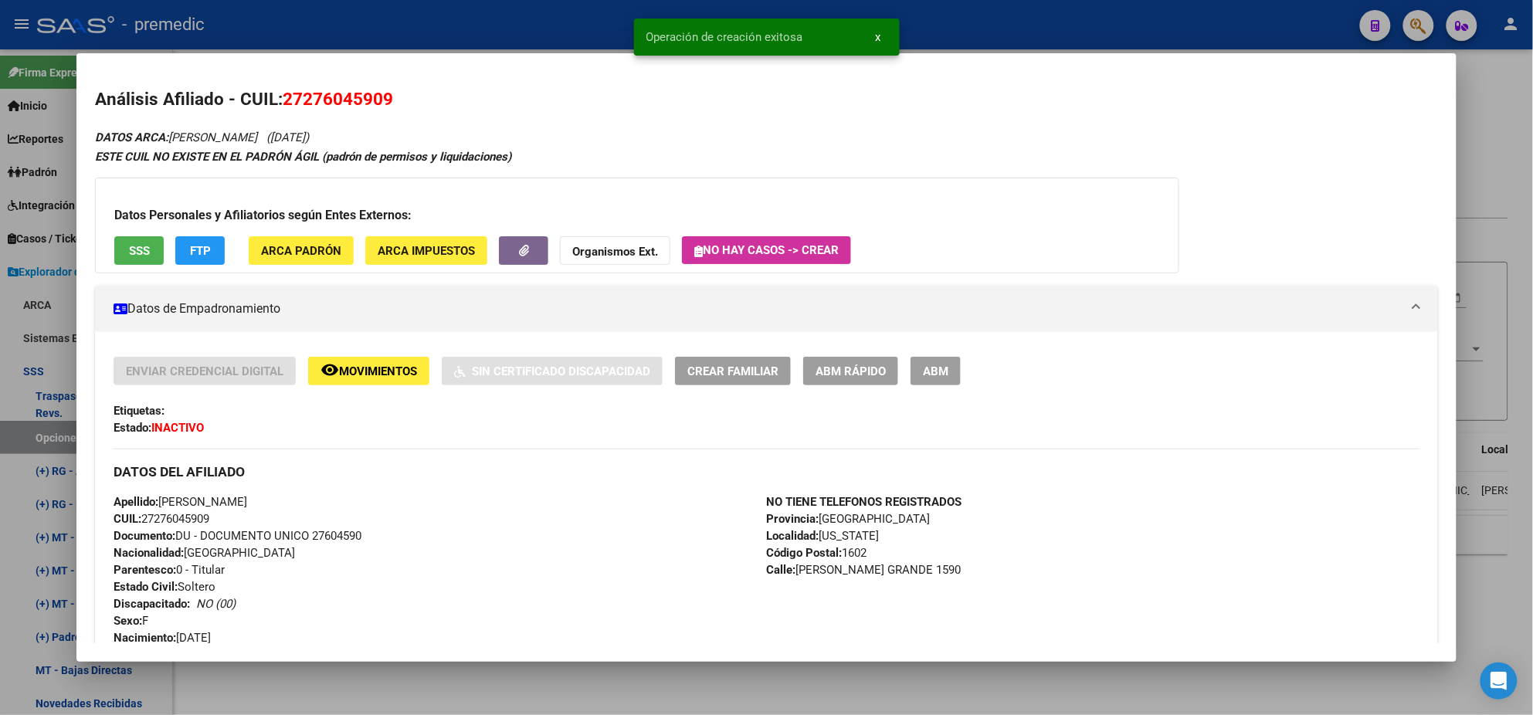
click at [25, 430] on div at bounding box center [766, 357] width 1533 height 715
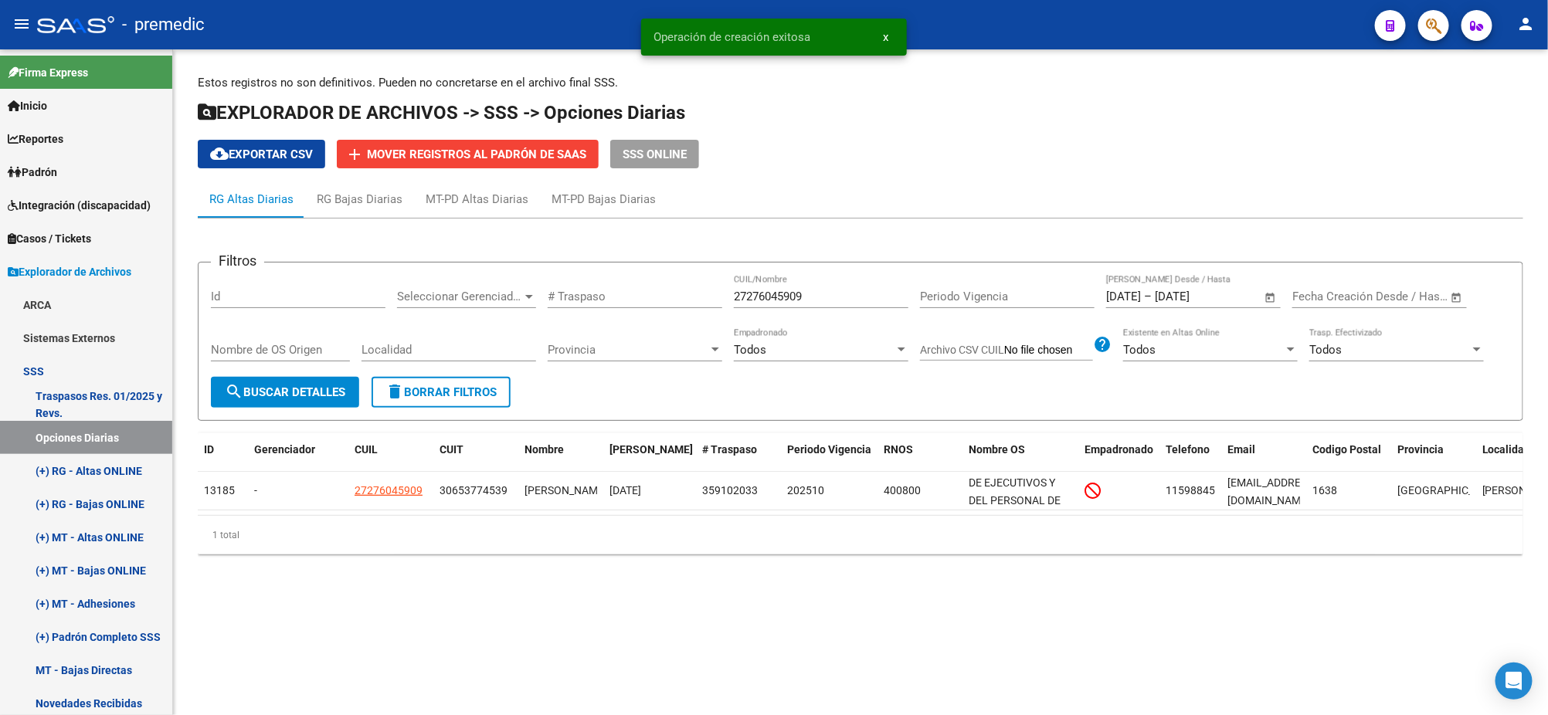
click at [290, 395] on span "search Buscar Detalles" at bounding box center [285, 392] width 120 height 14
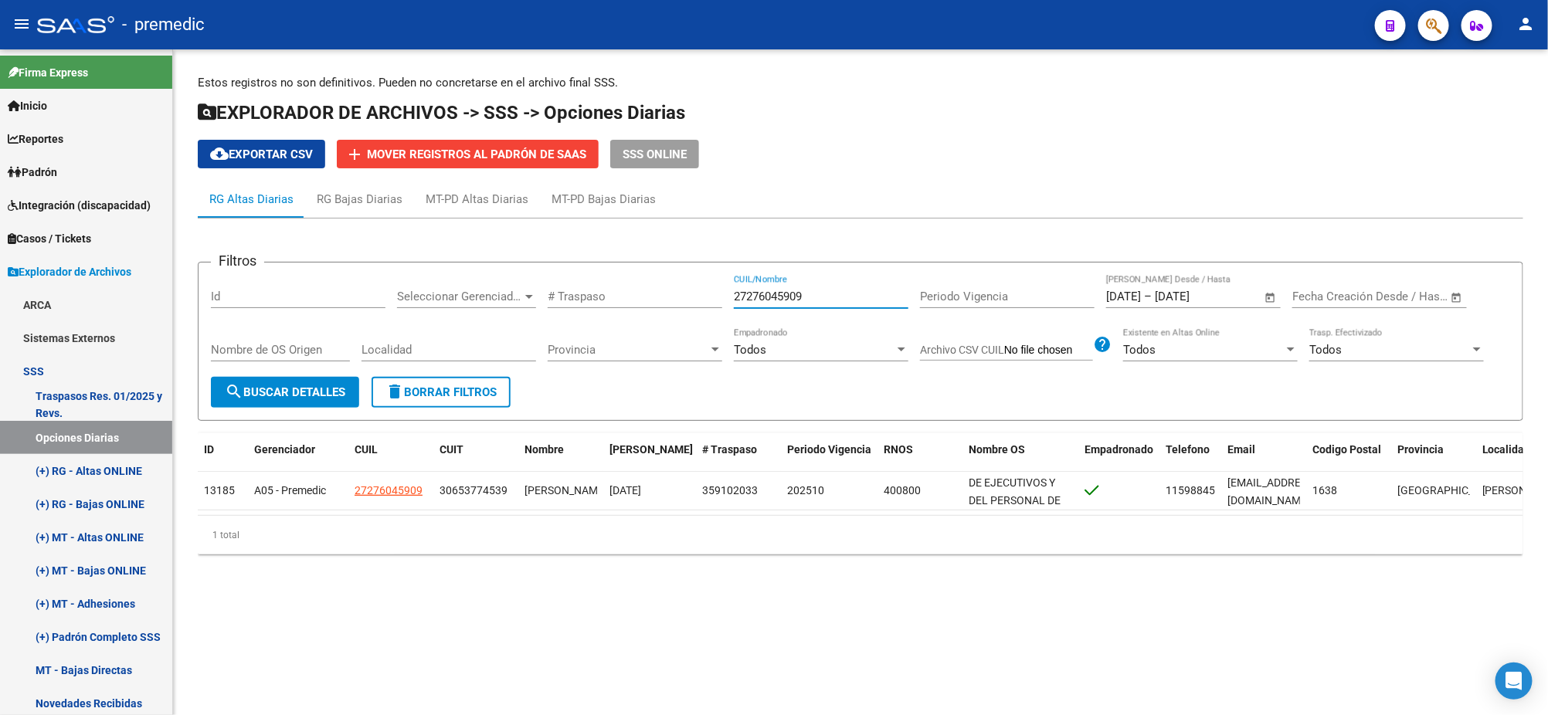
drag, startPoint x: 809, startPoint y: 294, endPoint x: 674, endPoint y: 296, distance: 136.0
click at [674, 296] on div "Filtros Id Seleccionar Gerenciador Seleccionar Gerenciador # Traspaso 272760459…" at bounding box center [860, 326] width 1299 height 102
paste input "33682566"
click at [315, 391] on span "search Buscar Detalles" at bounding box center [285, 392] width 120 height 14
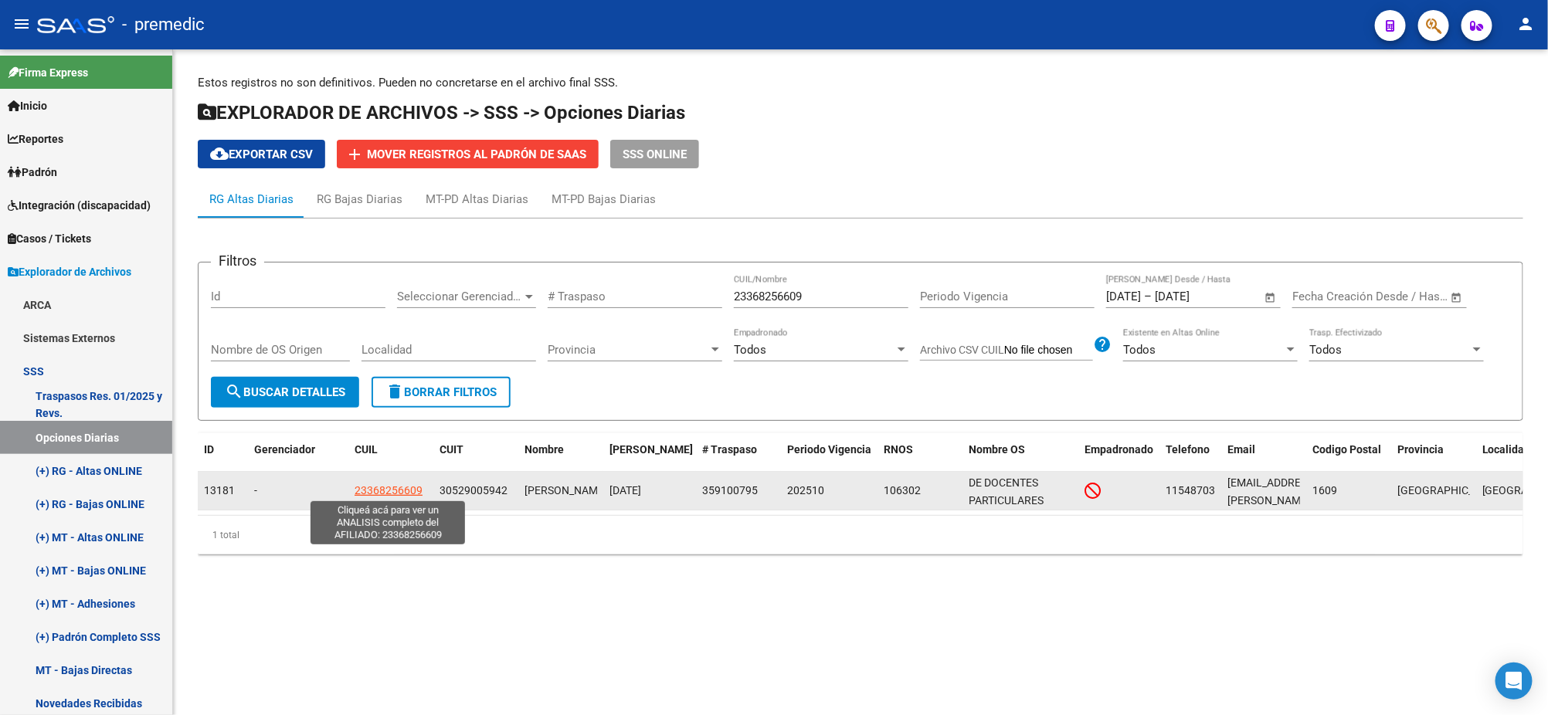
click at [375, 489] on span "23368256609" at bounding box center [389, 490] width 68 height 12
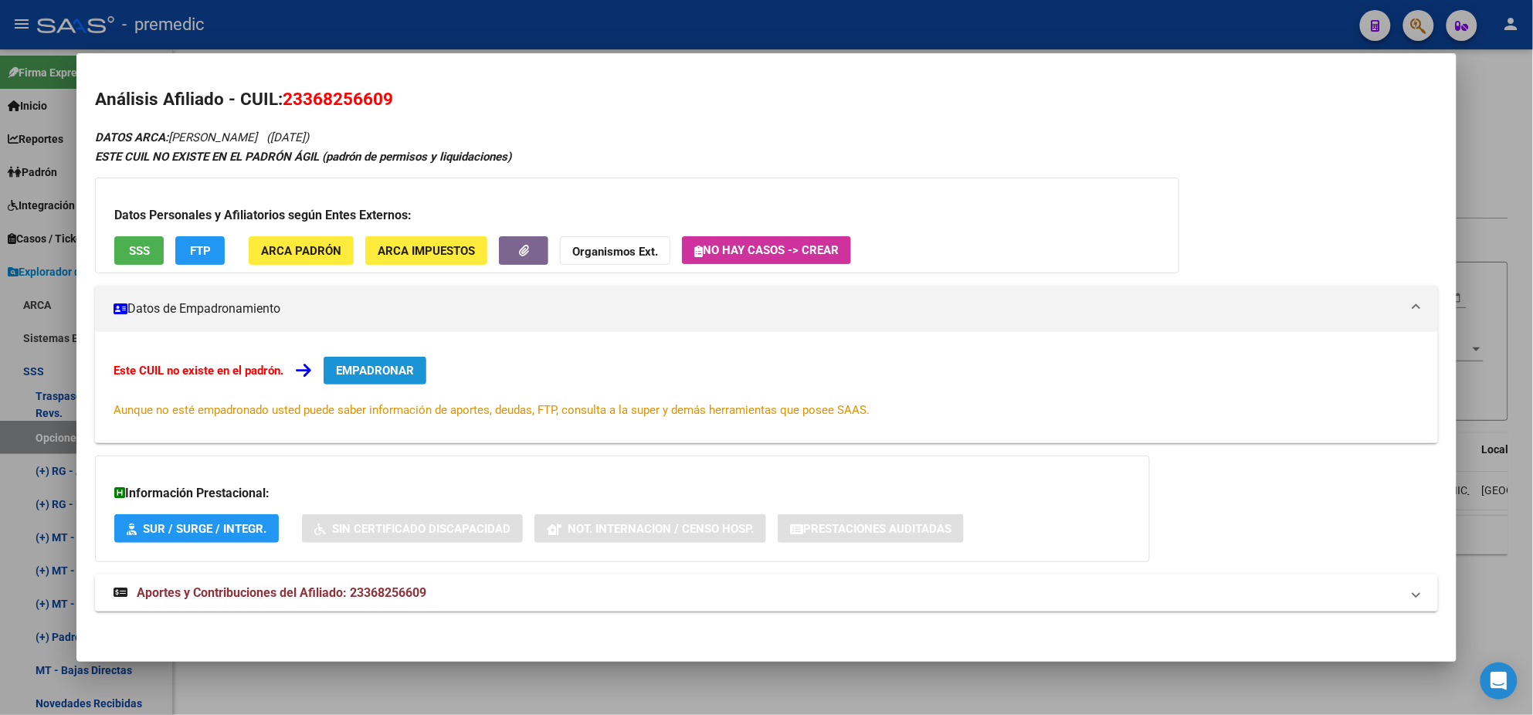
click at [395, 360] on button "EMPADRONAR" at bounding box center [375, 371] width 103 height 28
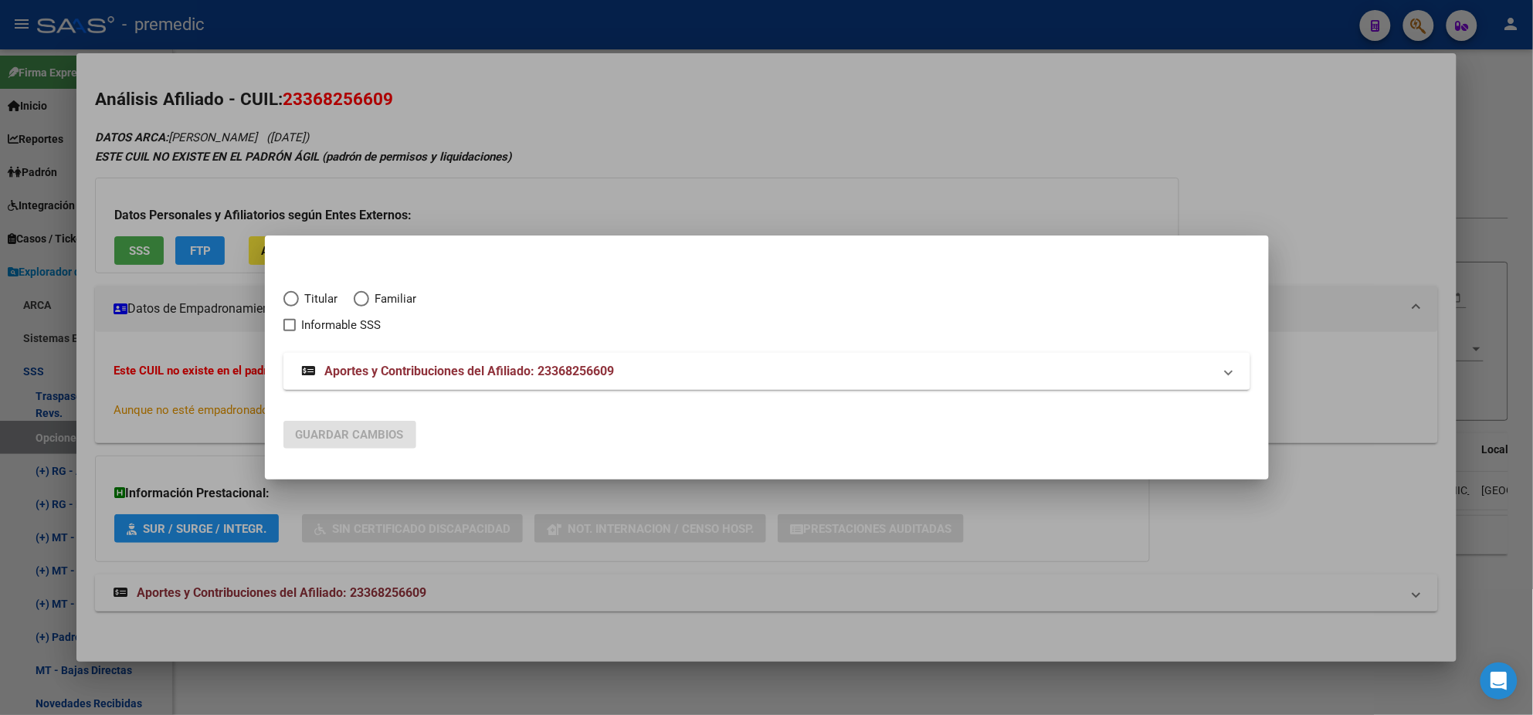
click at [299, 297] on span "Titular" at bounding box center [318, 299] width 39 height 18
click at [299, 297] on input "Titular" at bounding box center [290, 298] width 15 height 15
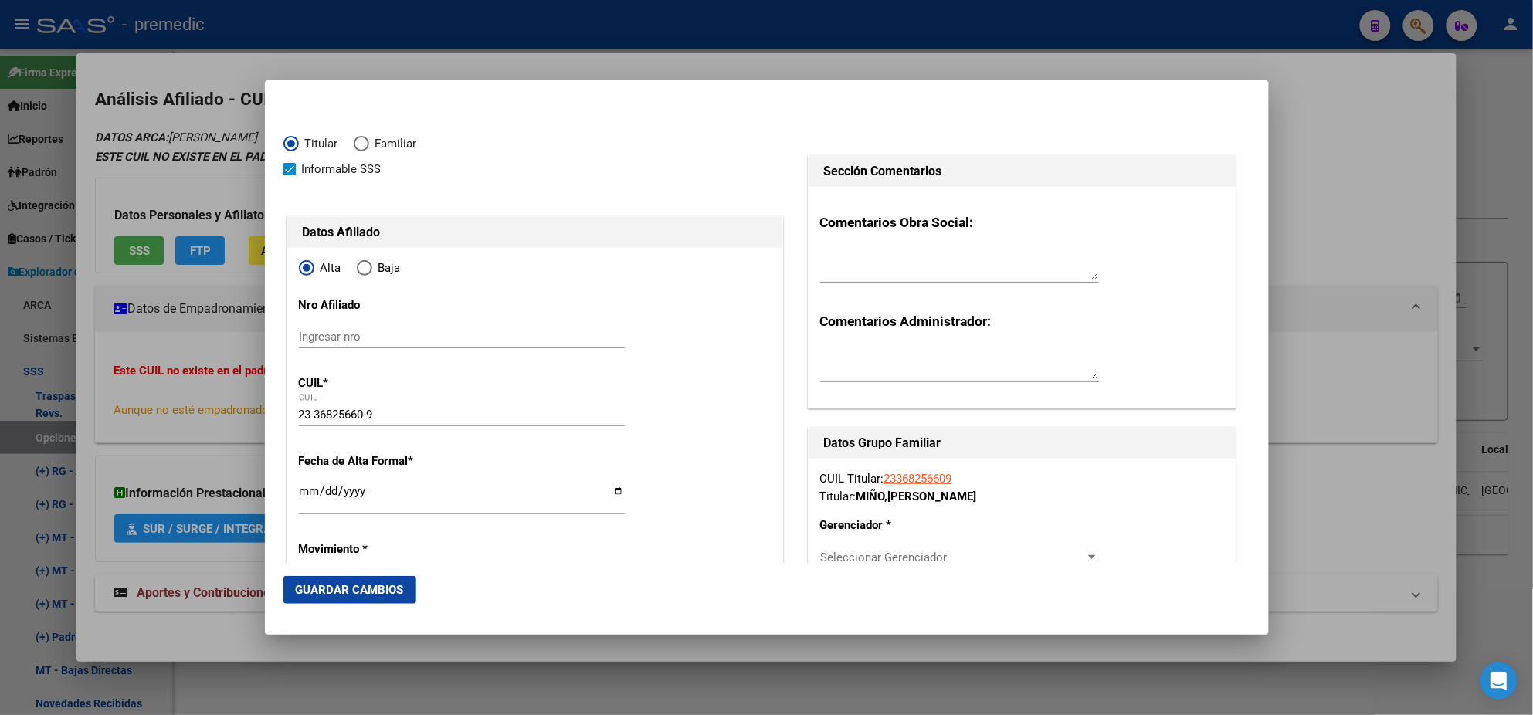
click at [309, 490] on input "Ingresar fecha" at bounding box center [462, 497] width 326 height 25
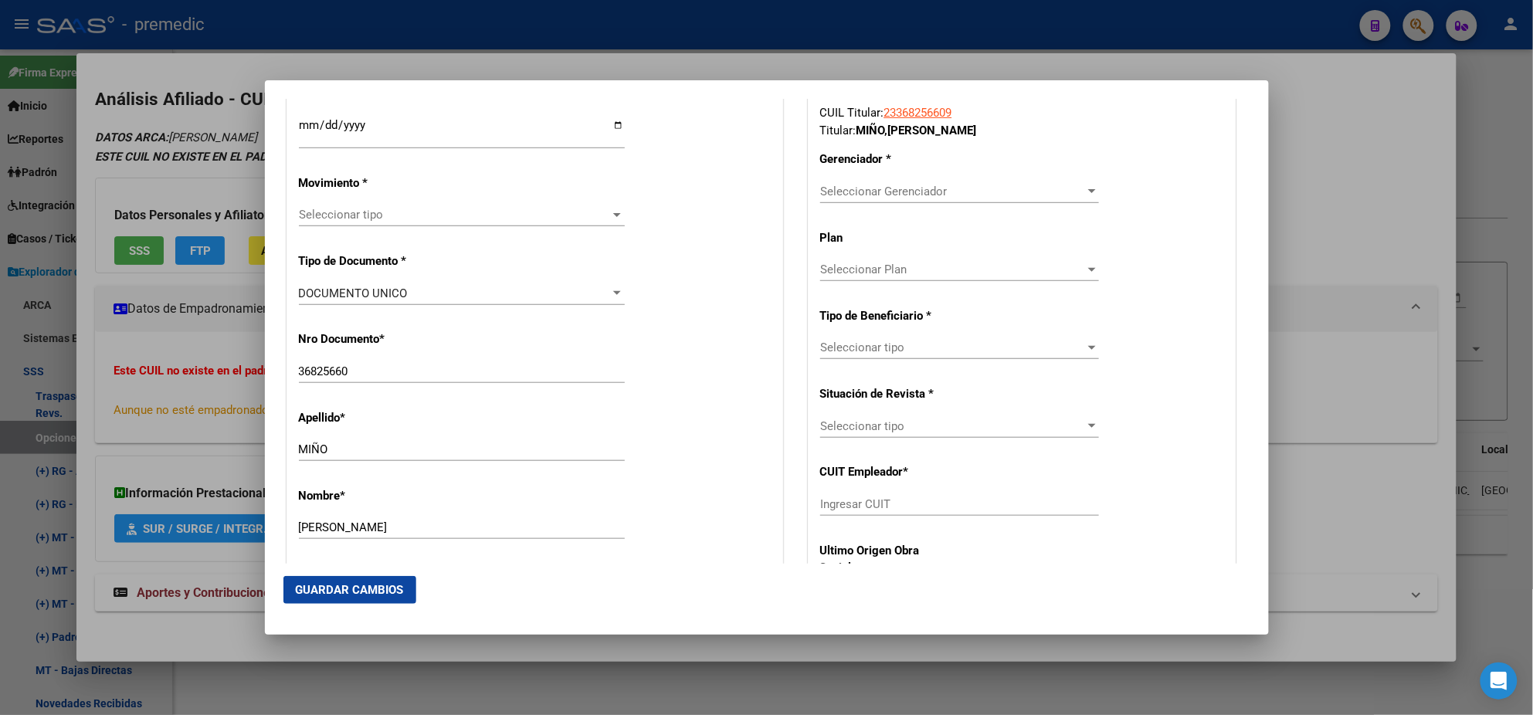
scroll to position [385, 0]
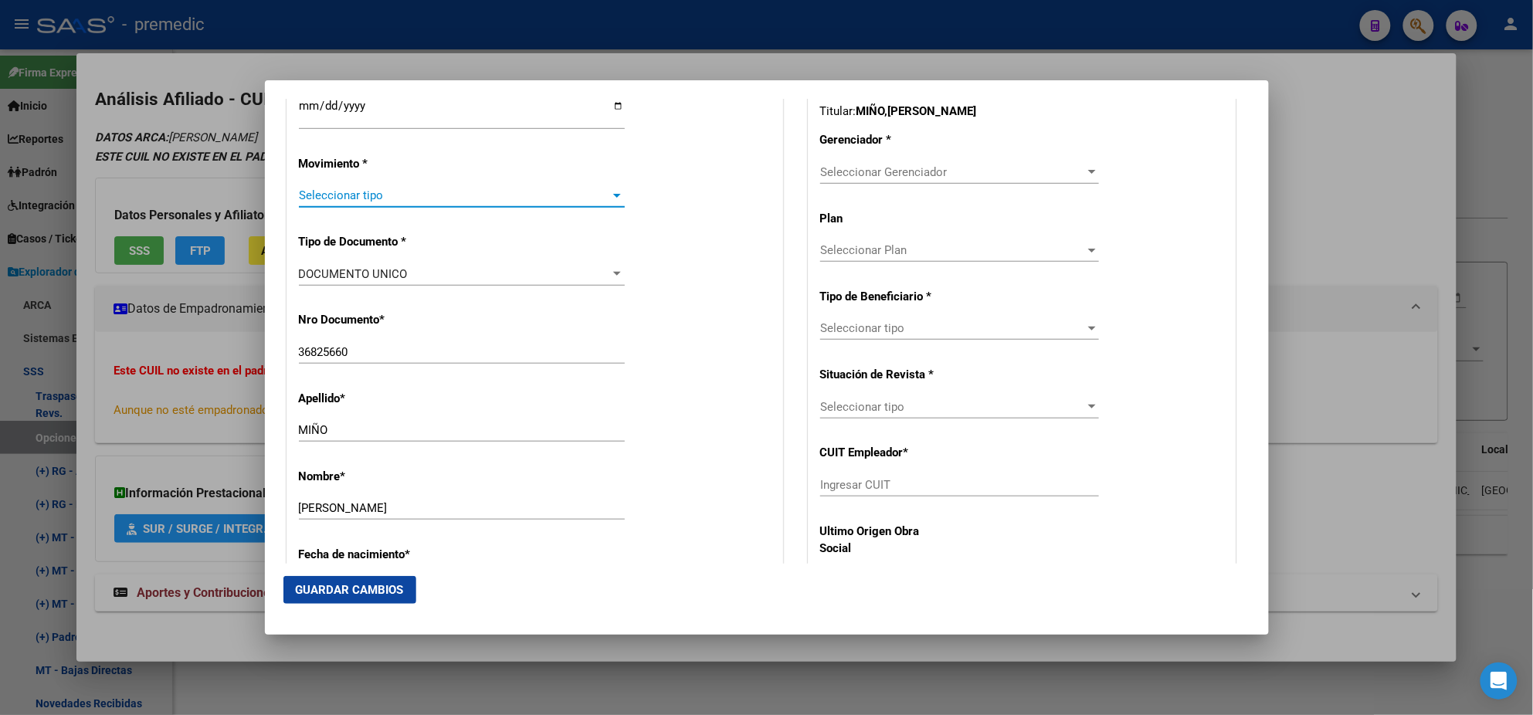
click at [383, 197] on span "Seleccionar tipo" at bounding box center [455, 195] width 312 height 14
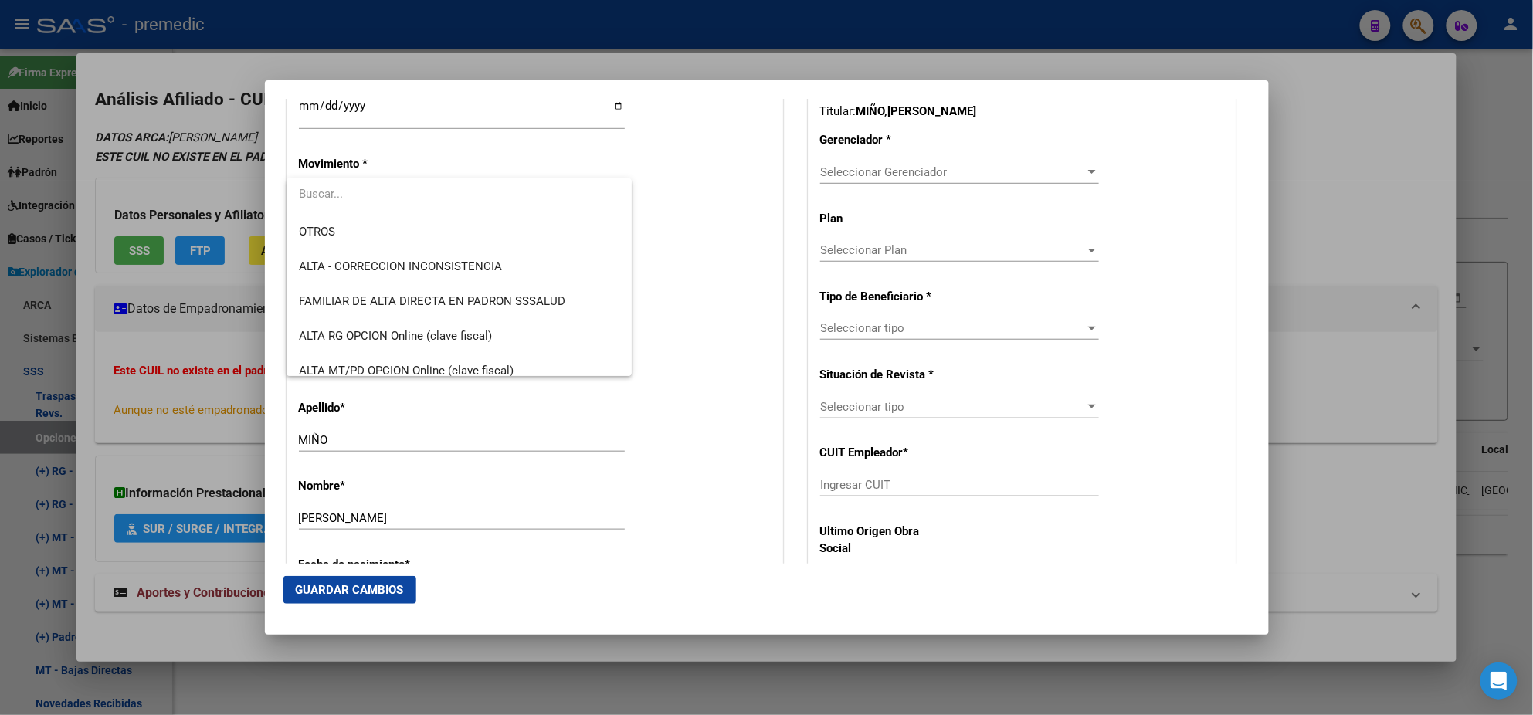
scroll to position [289, 0]
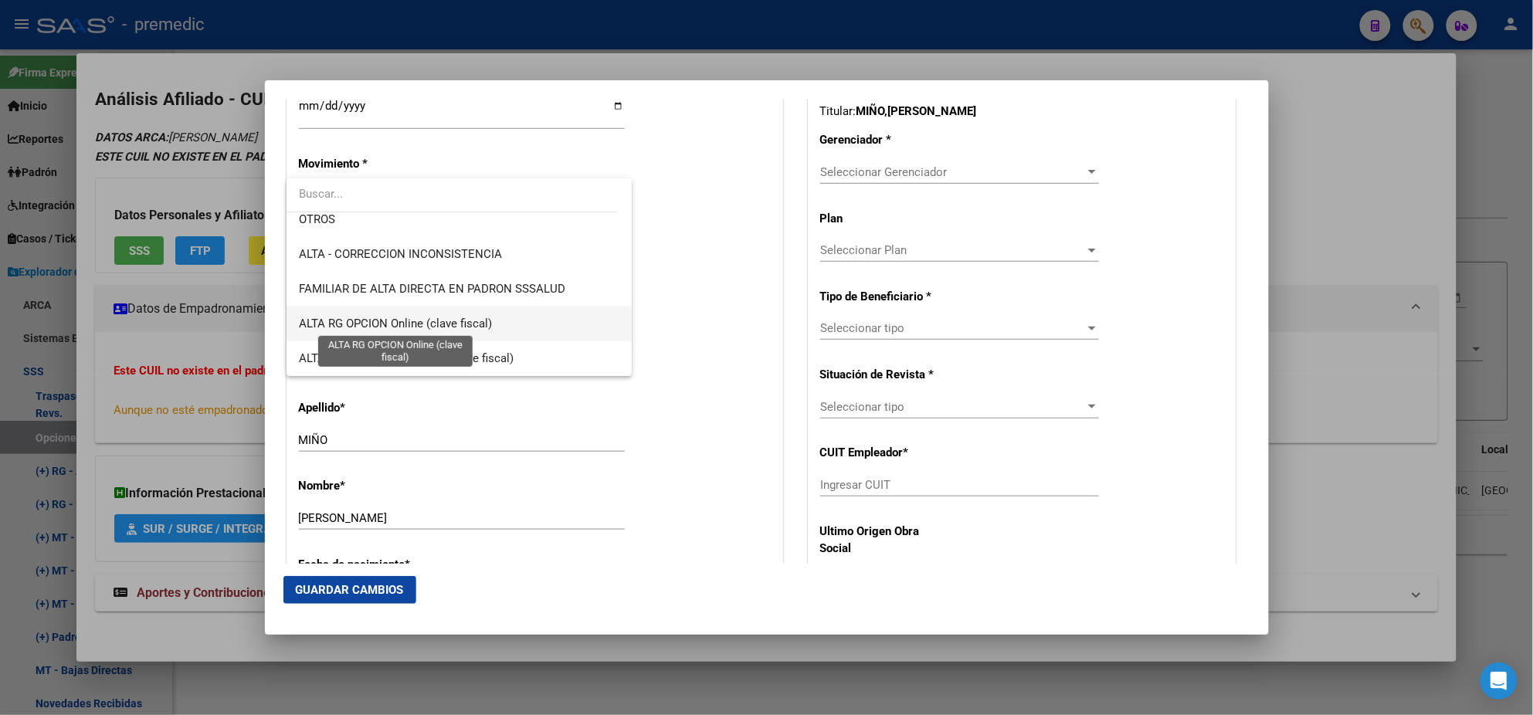
click at [436, 322] on span "ALTA RG OPCION Online (clave fiscal)" at bounding box center [395, 324] width 193 height 14
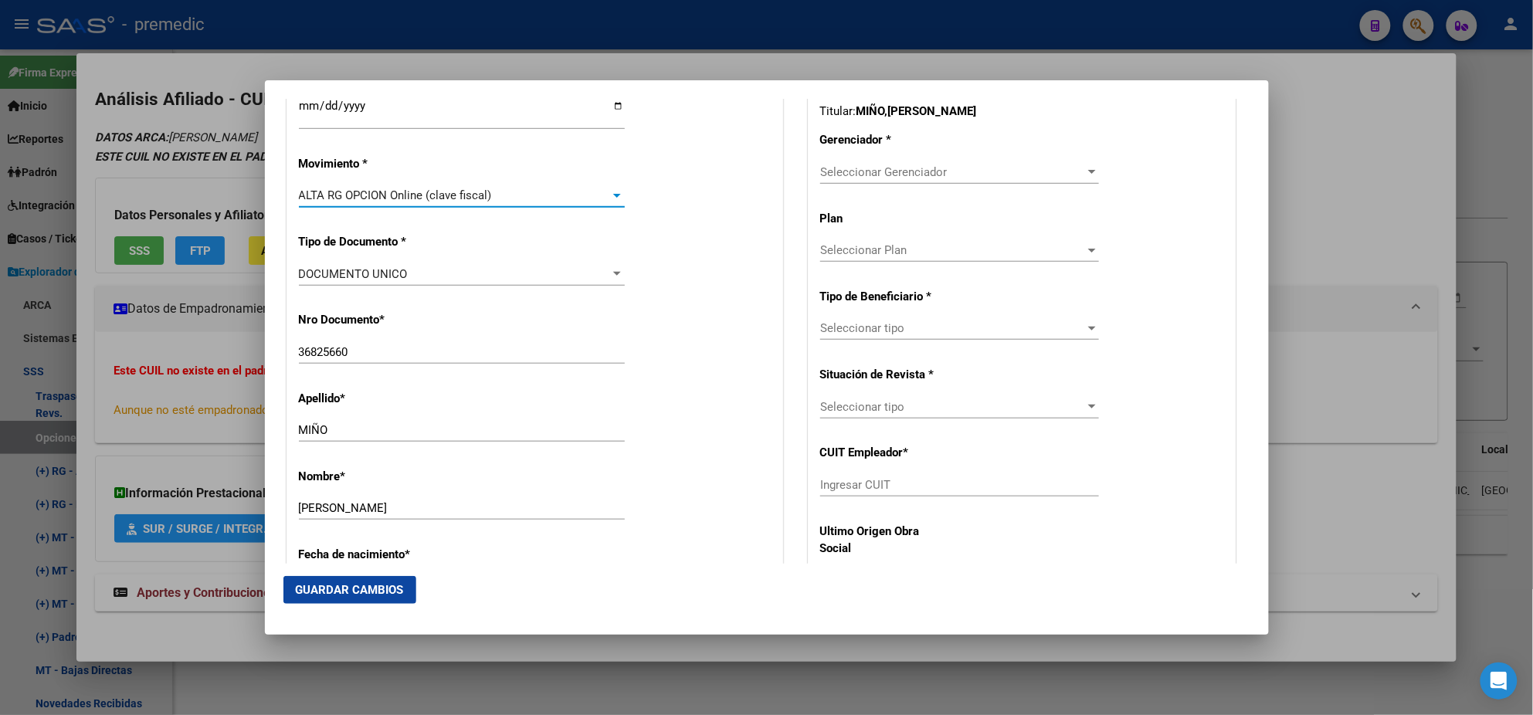
click at [437, 328] on p "Nro Documento *" at bounding box center [369, 320] width 141 height 18
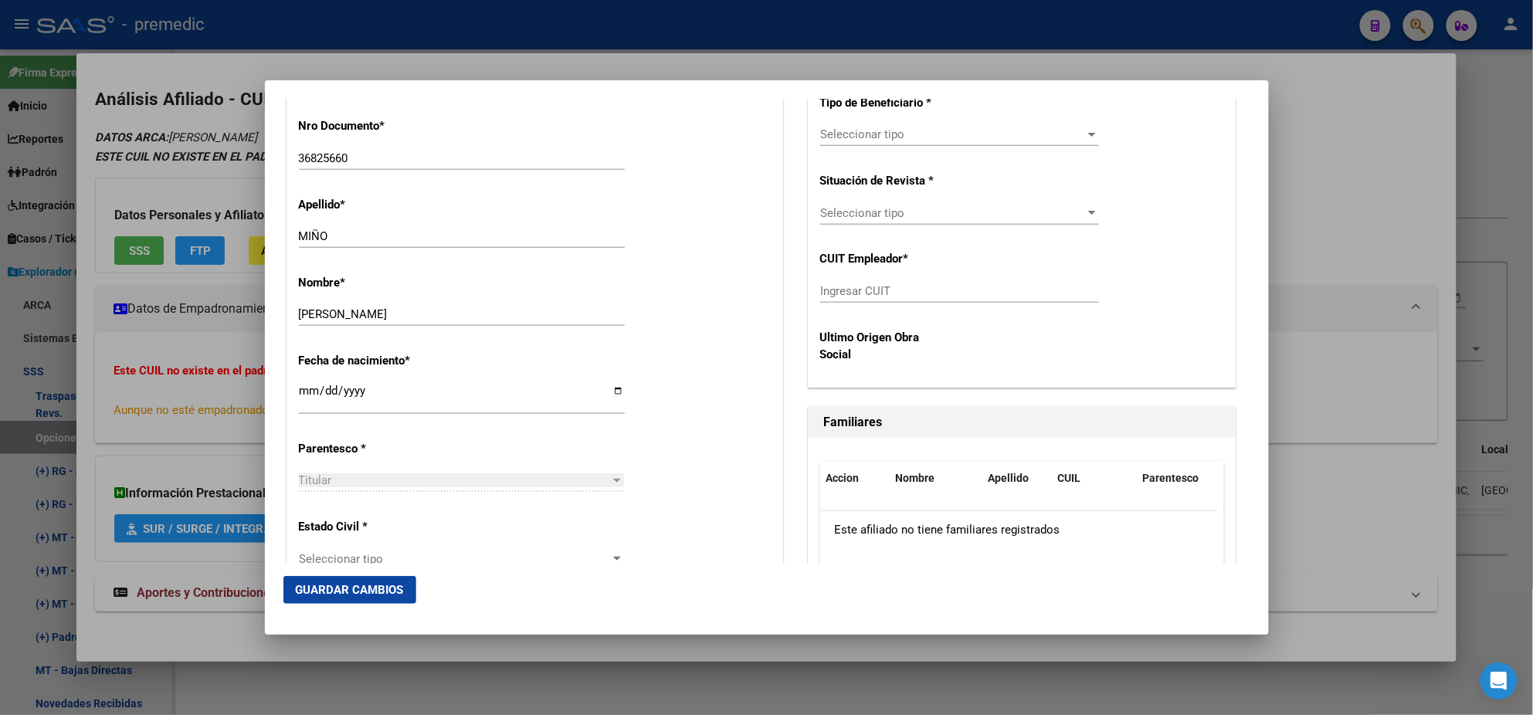
scroll to position [676, 0]
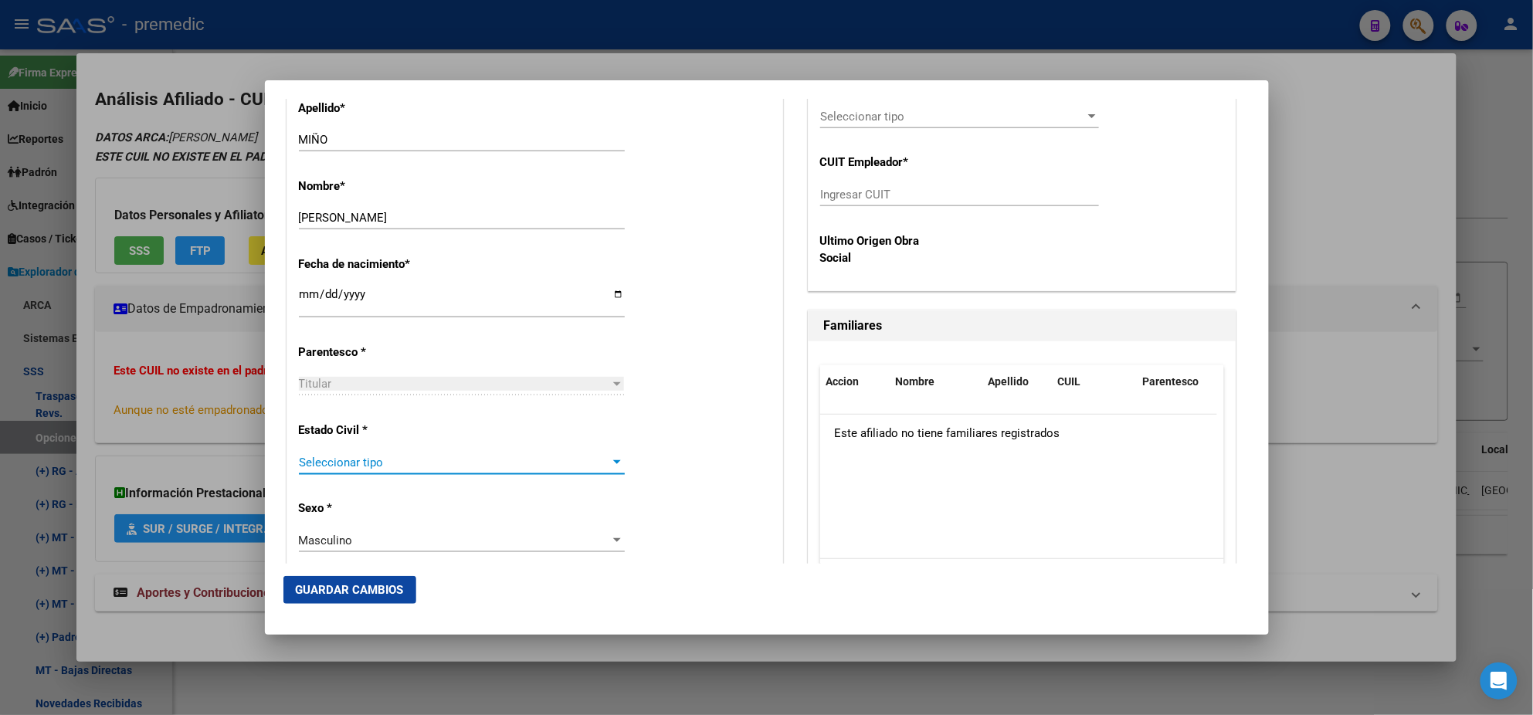
click at [381, 463] on span "Seleccionar tipo" at bounding box center [455, 463] width 312 height 14
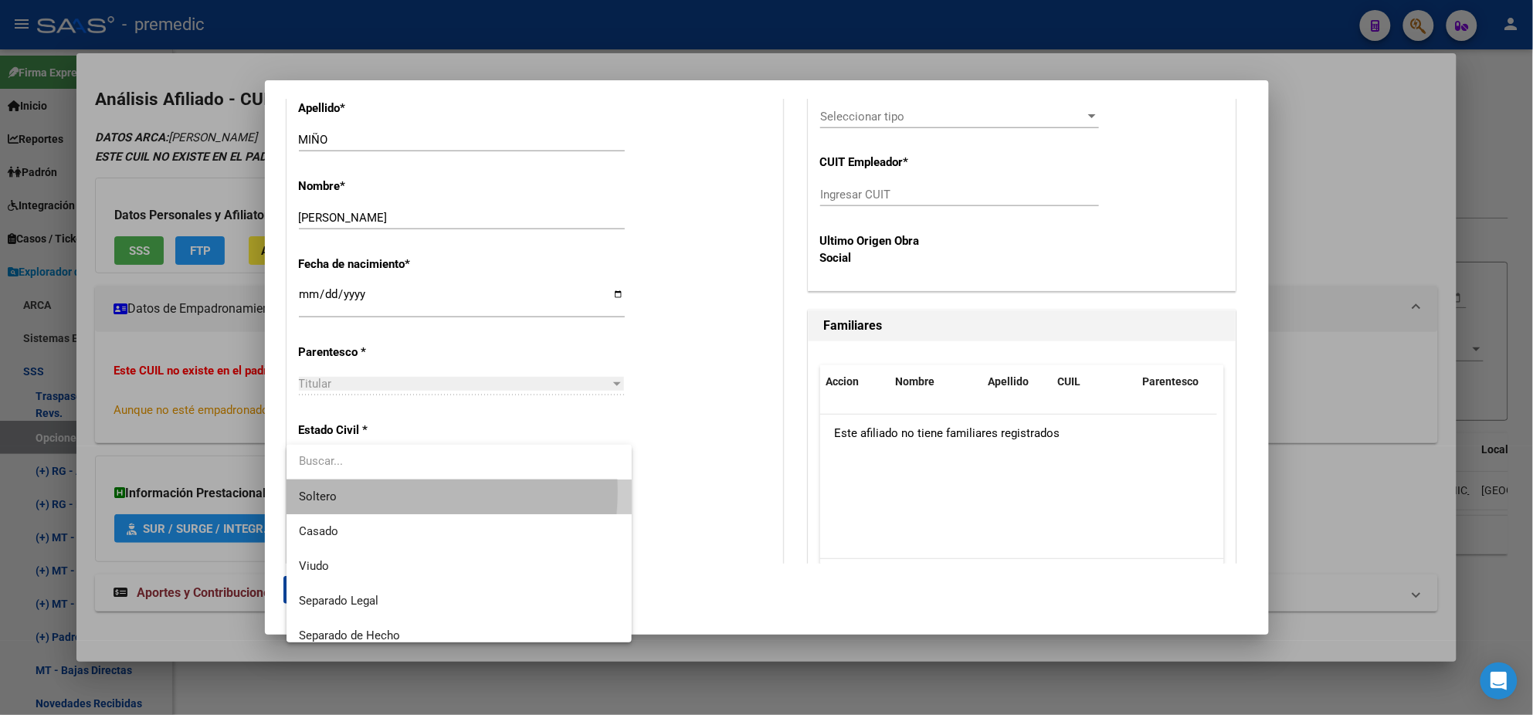
click at [387, 491] on span "Soltero" at bounding box center [459, 497] width 321 height 35
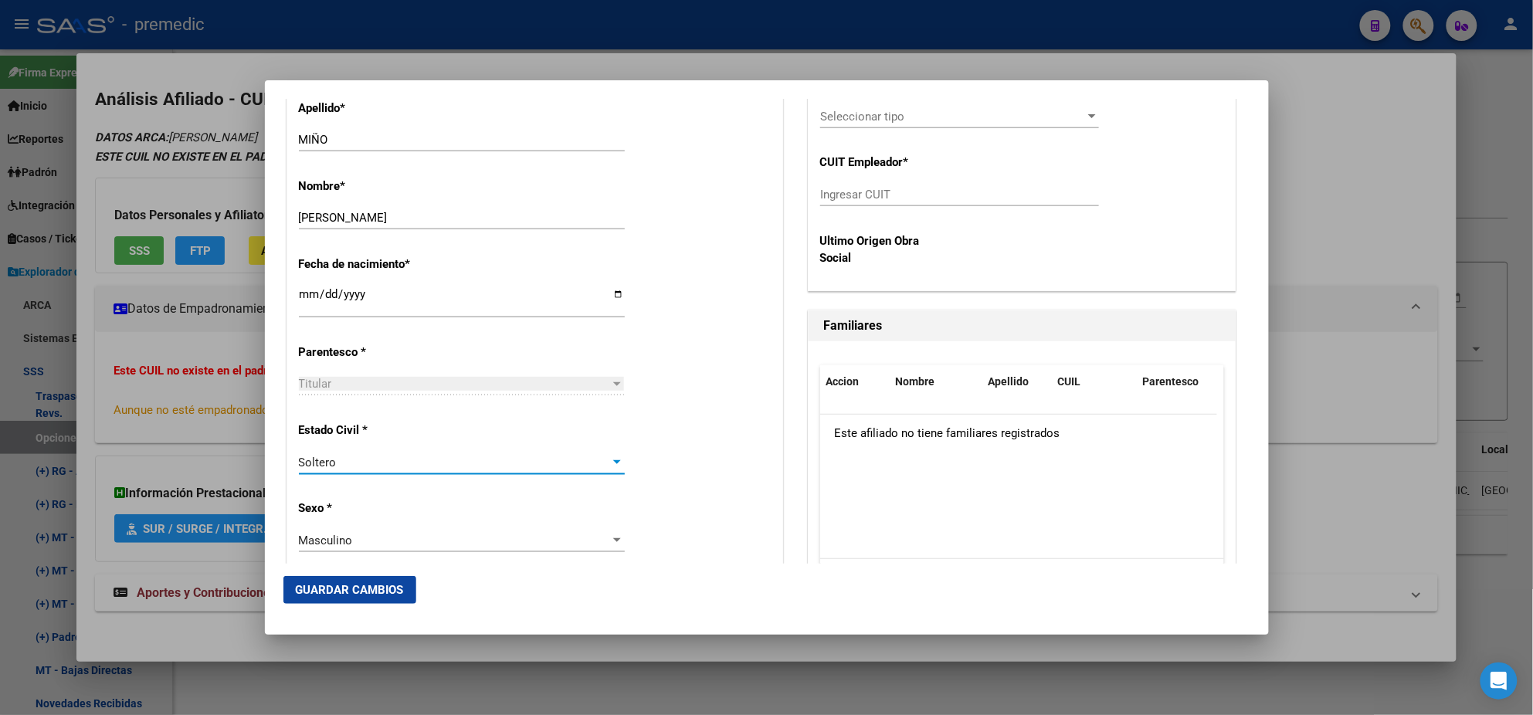
click at [399, 494] on div "Alta Baja Nro Afiliado Ingresar nro CUIL * 23-36825660-9 CUIL ARCA Padrón Fecha…" at bounding box center [534, 675] width 495 height 2206
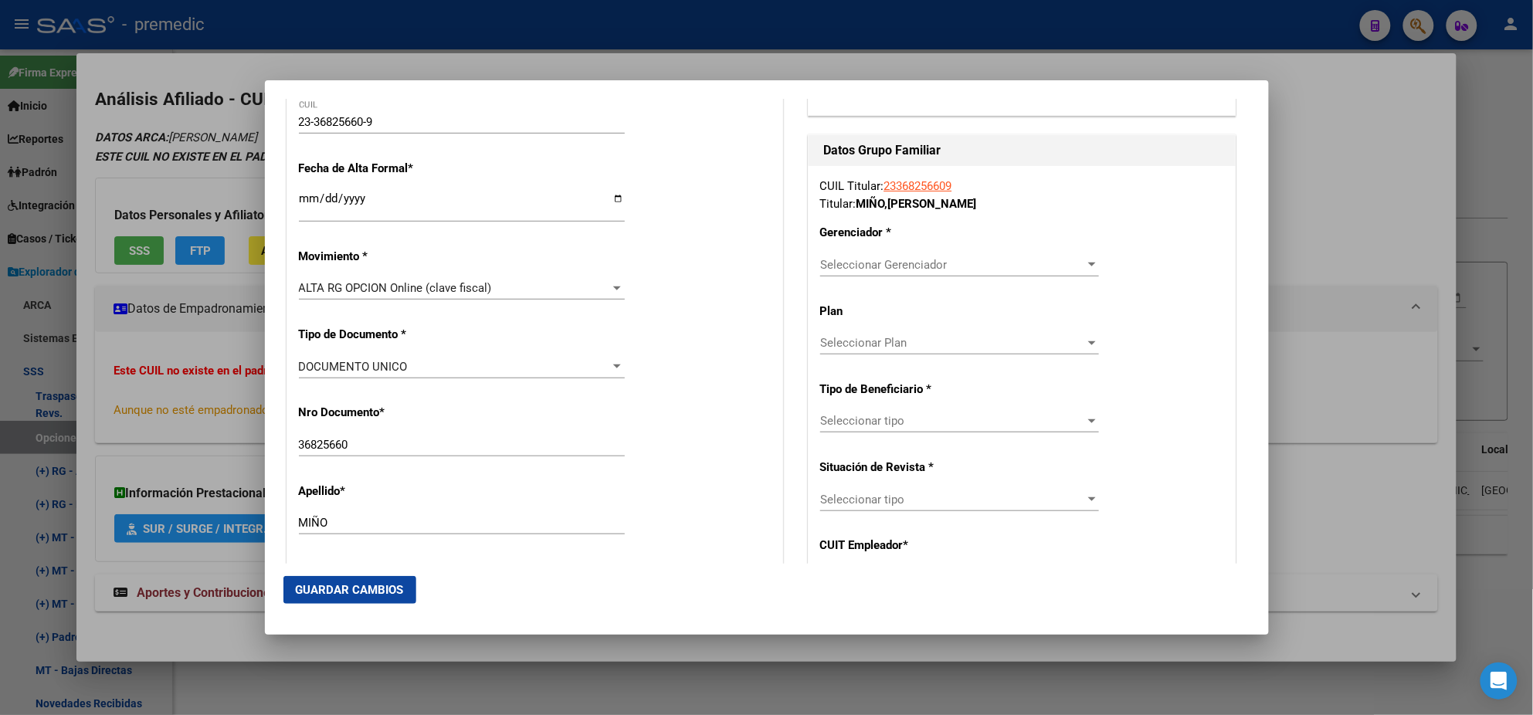
scroll to position [289, 0]
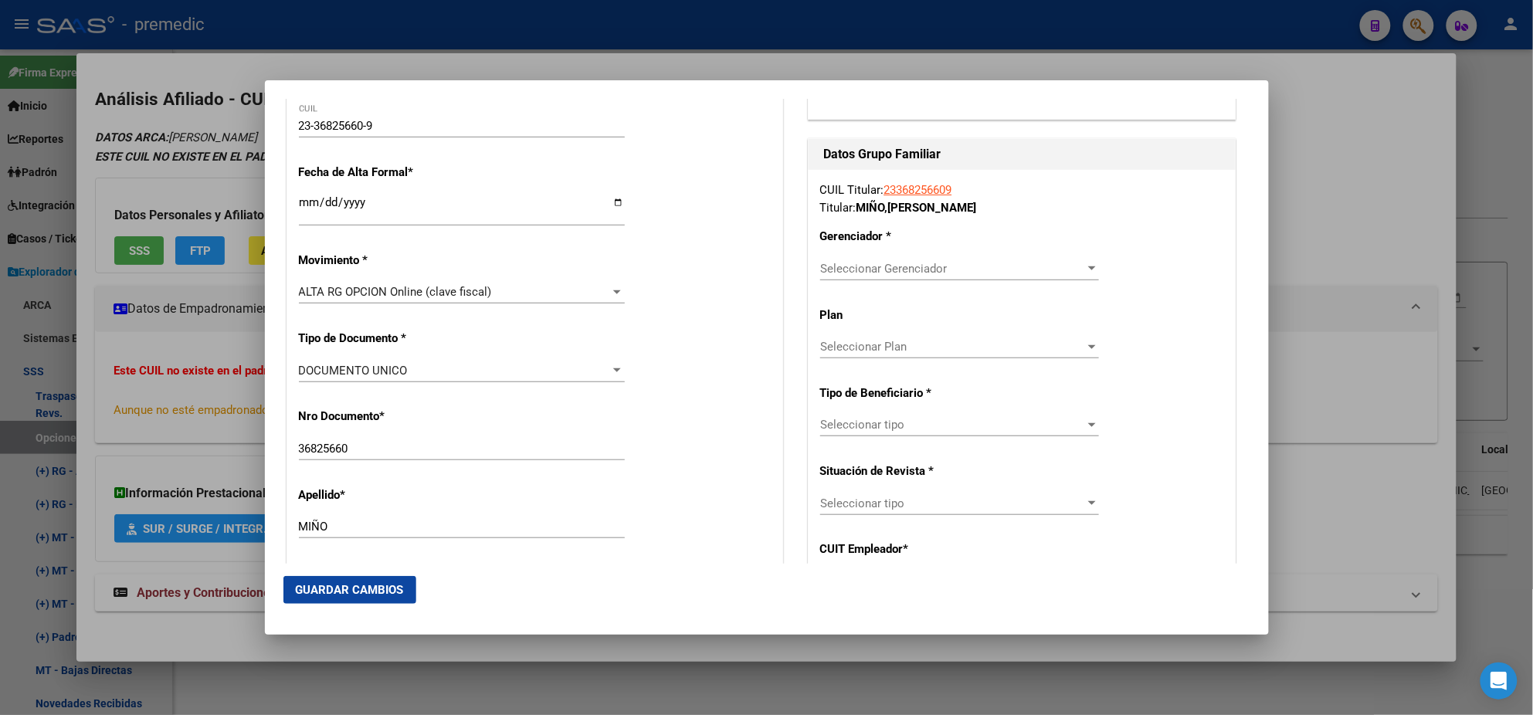
click at [876, 266] on span "Seleccionar Gerenciador" at bounding box center [952, 269] width 265 height 14
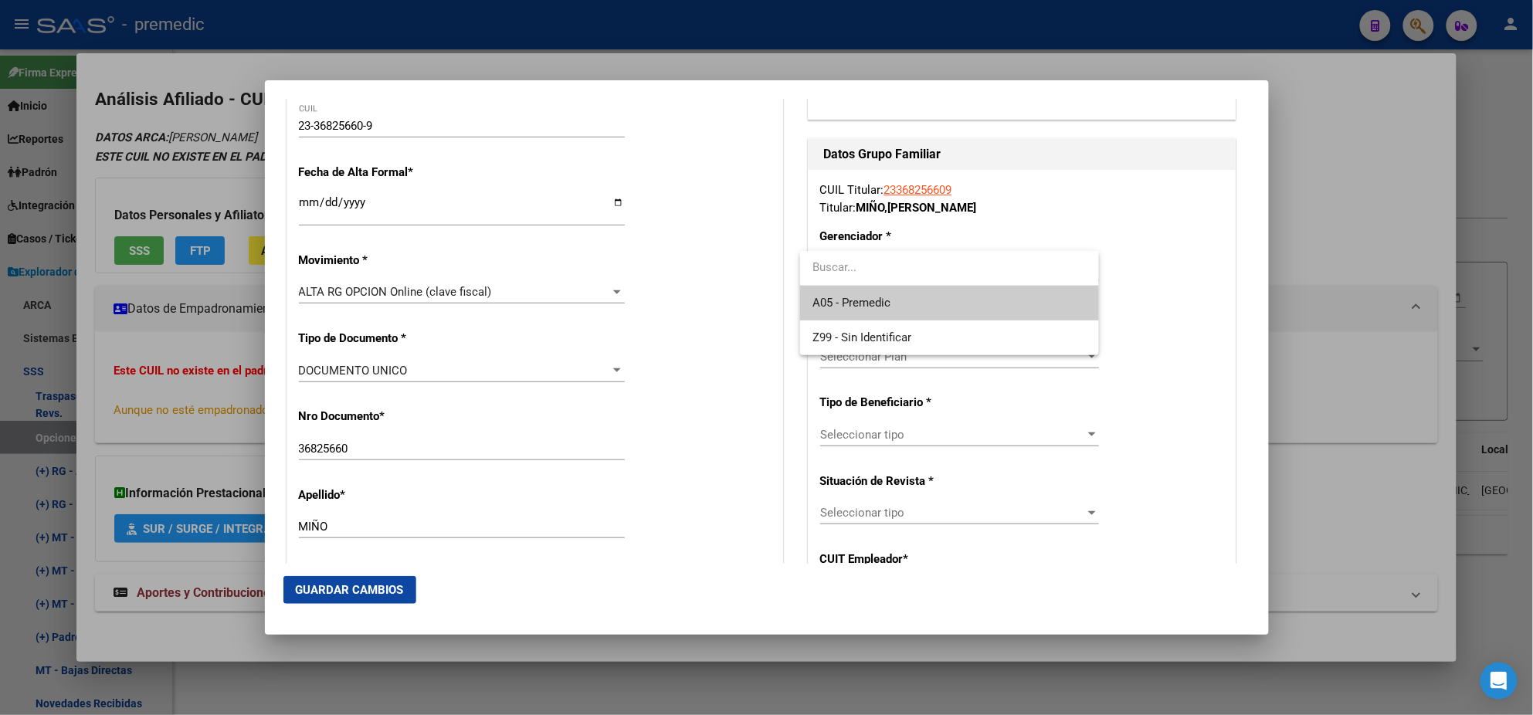
click at [714, 427] on div at bounding box center [766, 357] width 1533 height 715
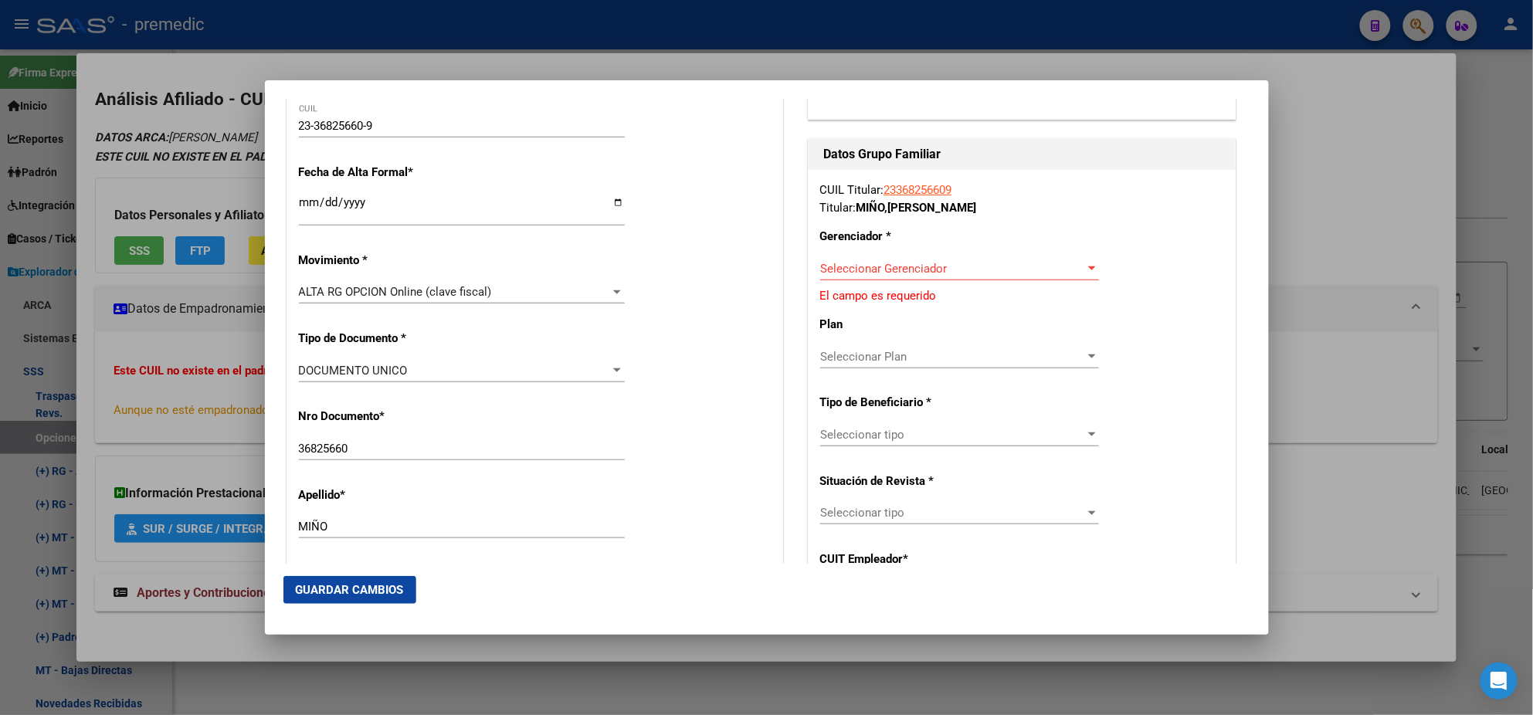
click at [830, 269] on span "Seleccionar Gerenciador" at bounding box center [952, 269] width 265 height 14
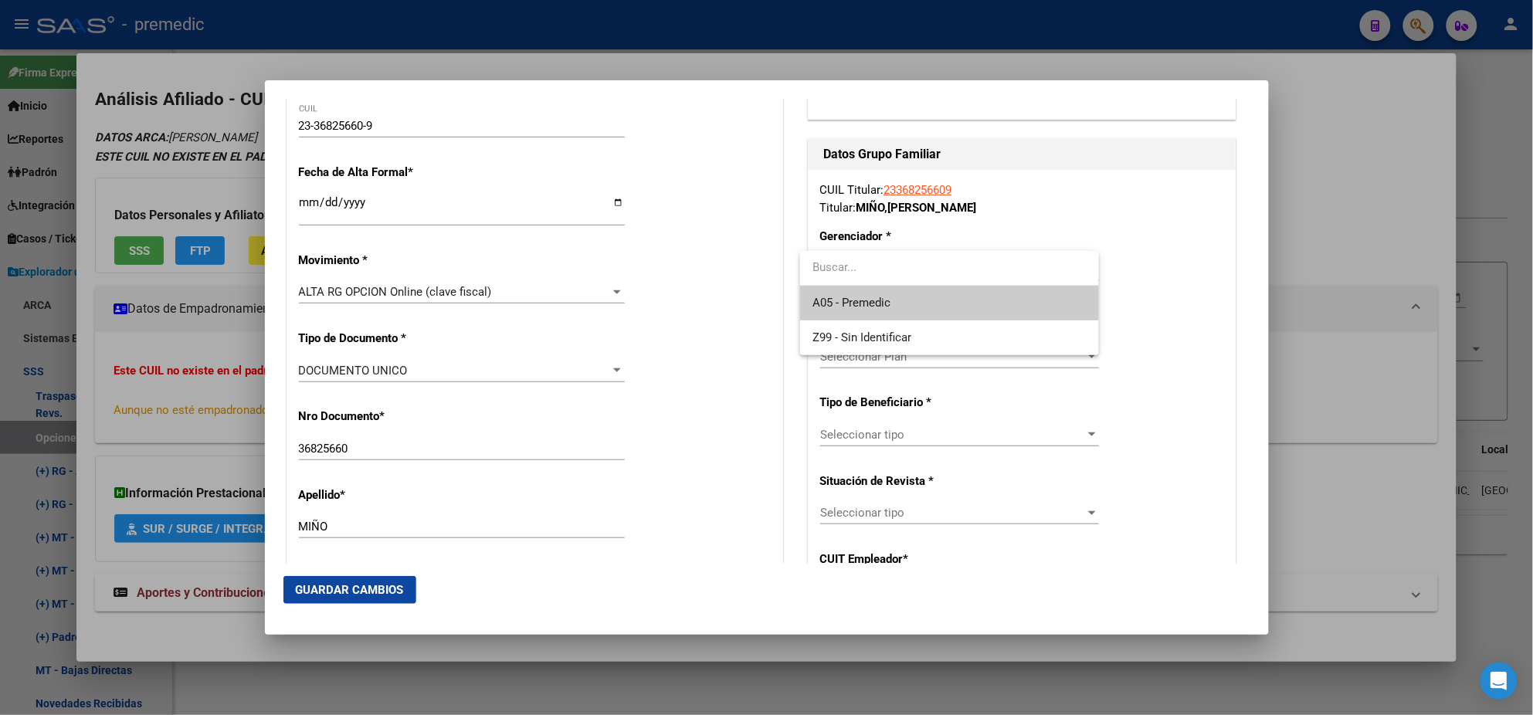
click at [840, 293] on span "A05 - Premedic" at bounding box center [950, 303] width 274 height 35
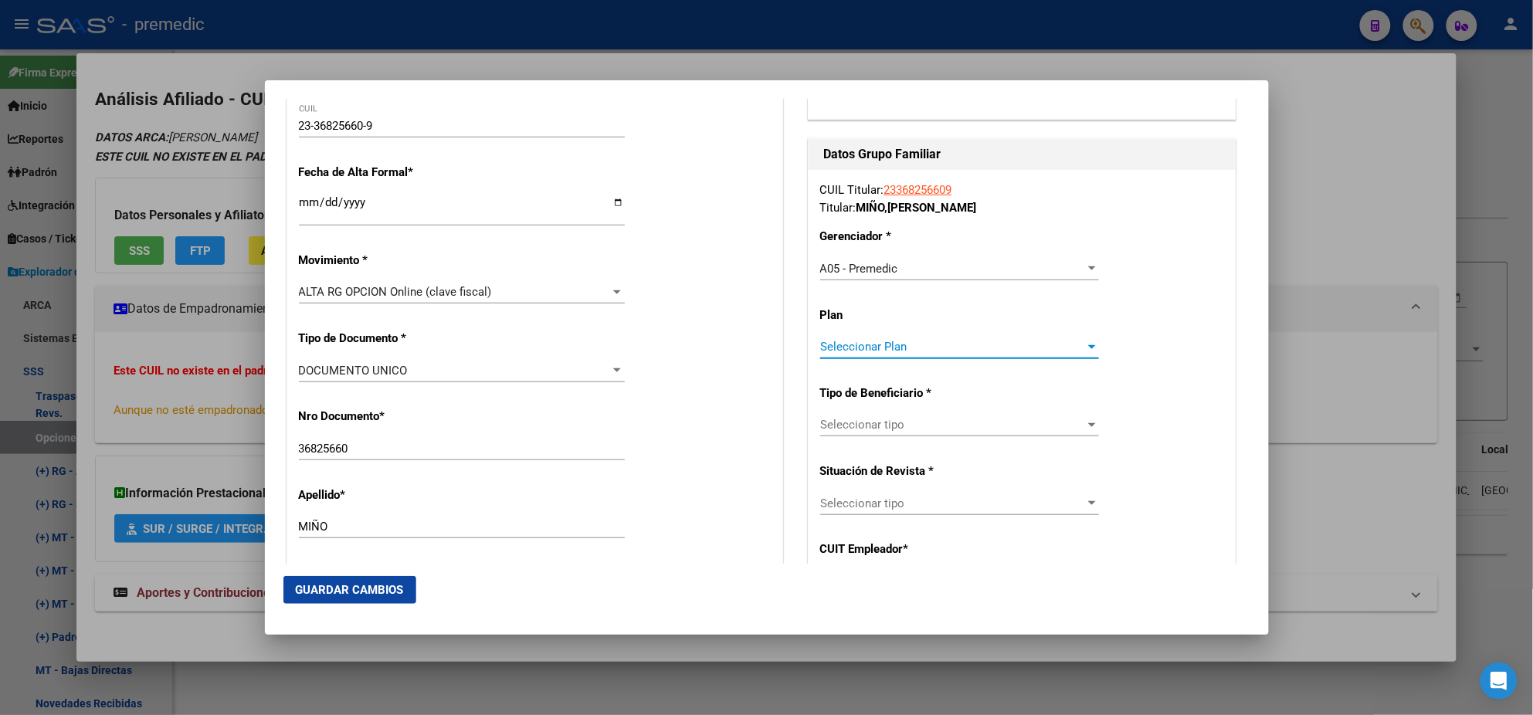
click at [828, 348] on span "Seleccionar Plan" at bounding box center [952, 347] width 265 height 14
click at [850, 423] on div at bounding box center [766, 357] width 1533 height 715
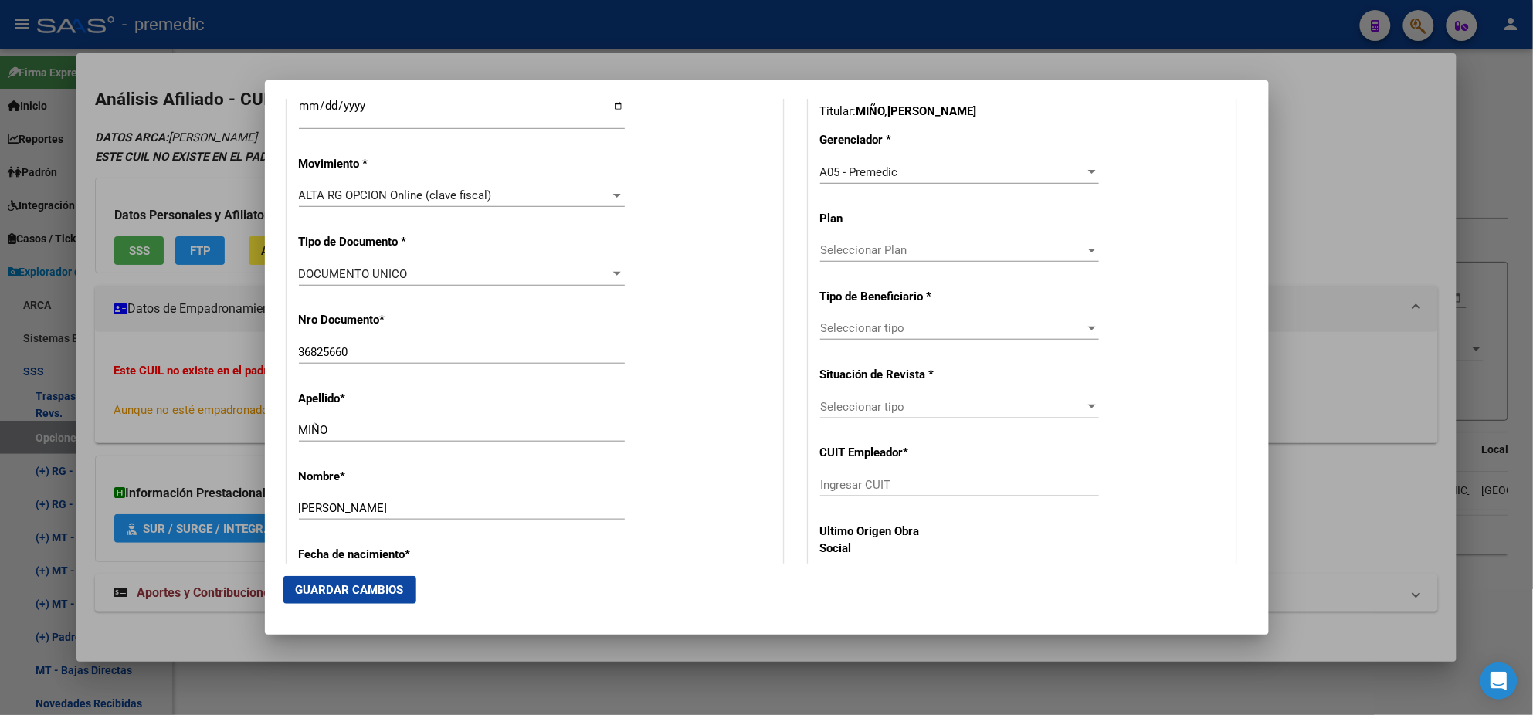
scroll to position [483, 0]
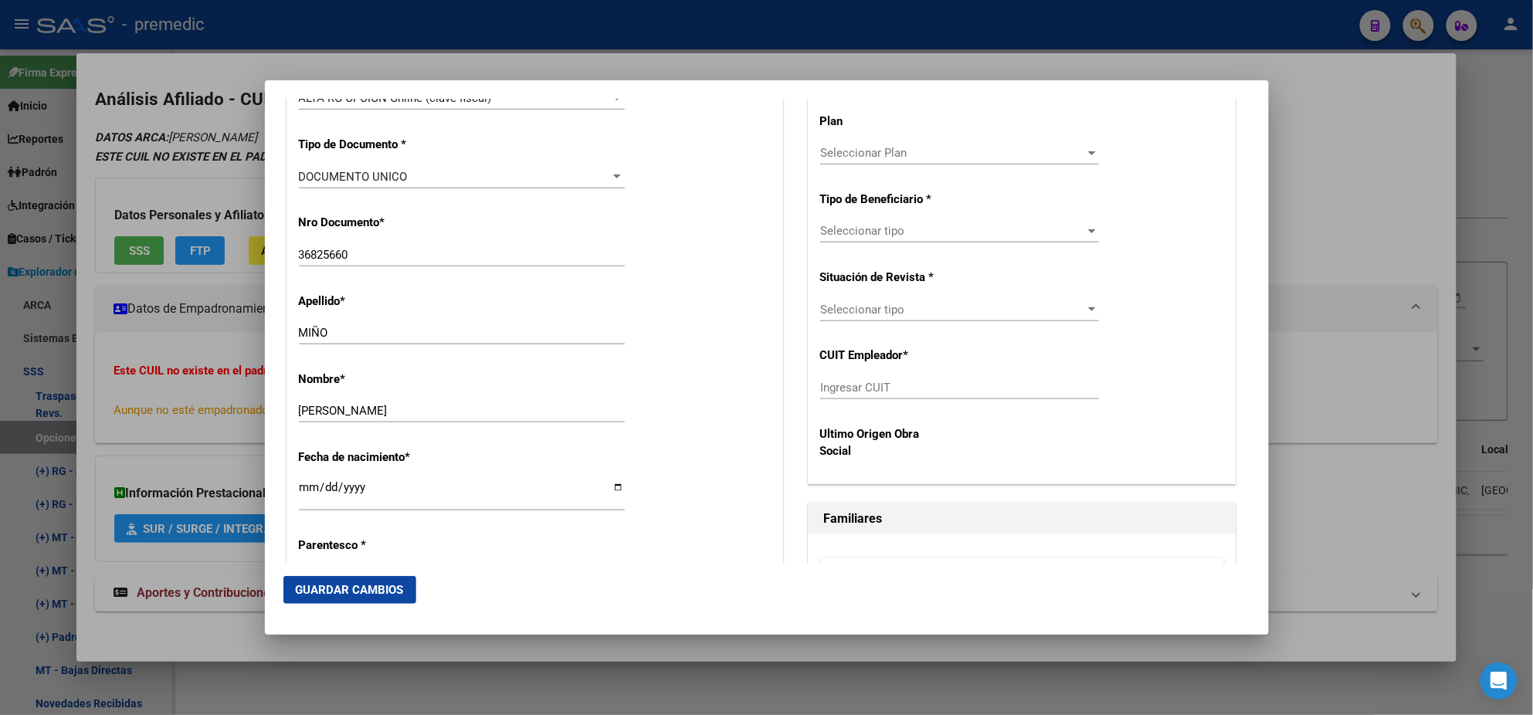
click at [321, 256] on input "36825660" at bounding box center [462, 255] width 326 height 14
click at [321, 253] on input "36825660" at bounding box center [462, 255] width 326 height 14
click at [881, 385] on input "Ingresar CUIT" at bounding box center [959, 388] width 279 height 14
paste input "30-52900594-2"
click at [708, 395] on div "Nombre * [PERSON_NAME] nombre" at bounding box center [535, 398] width 472 height 78
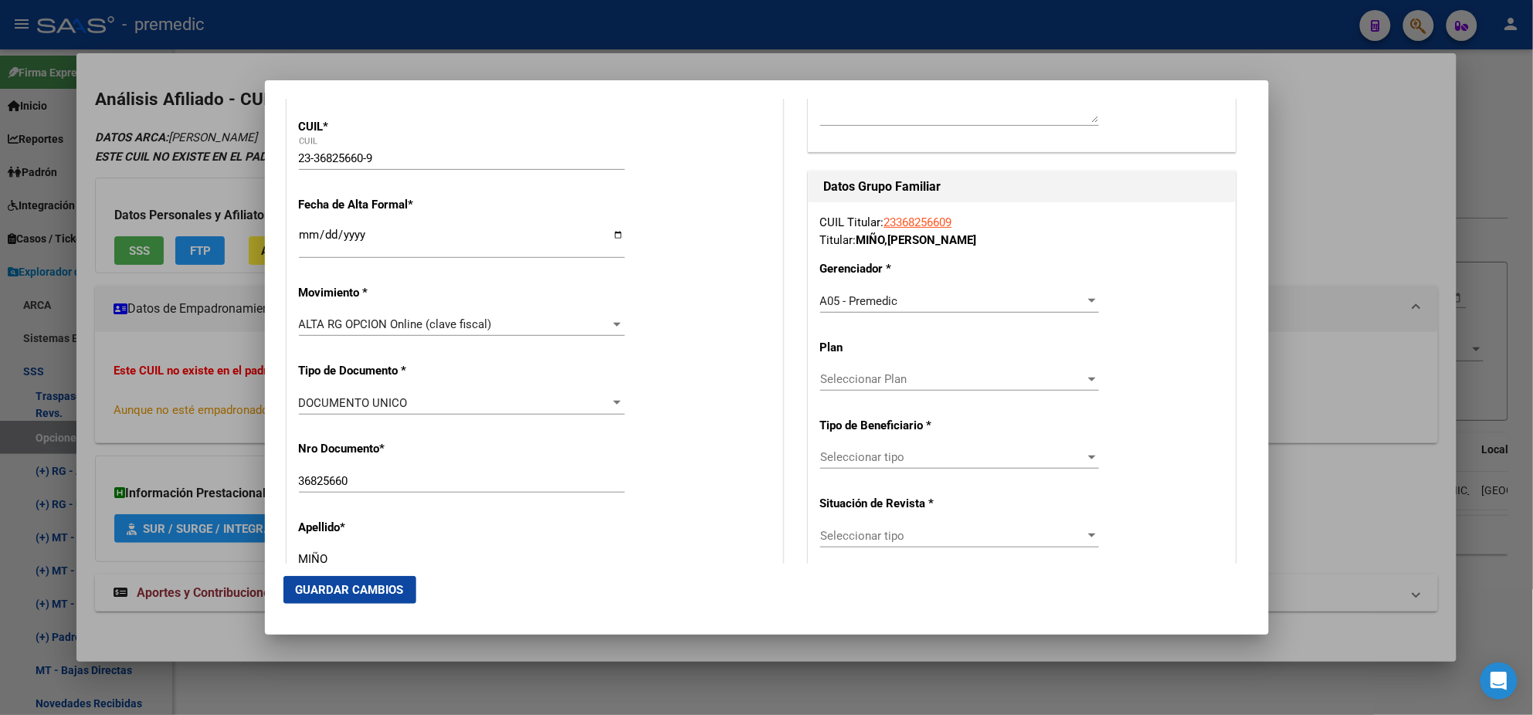
scroll to position [385, 0]
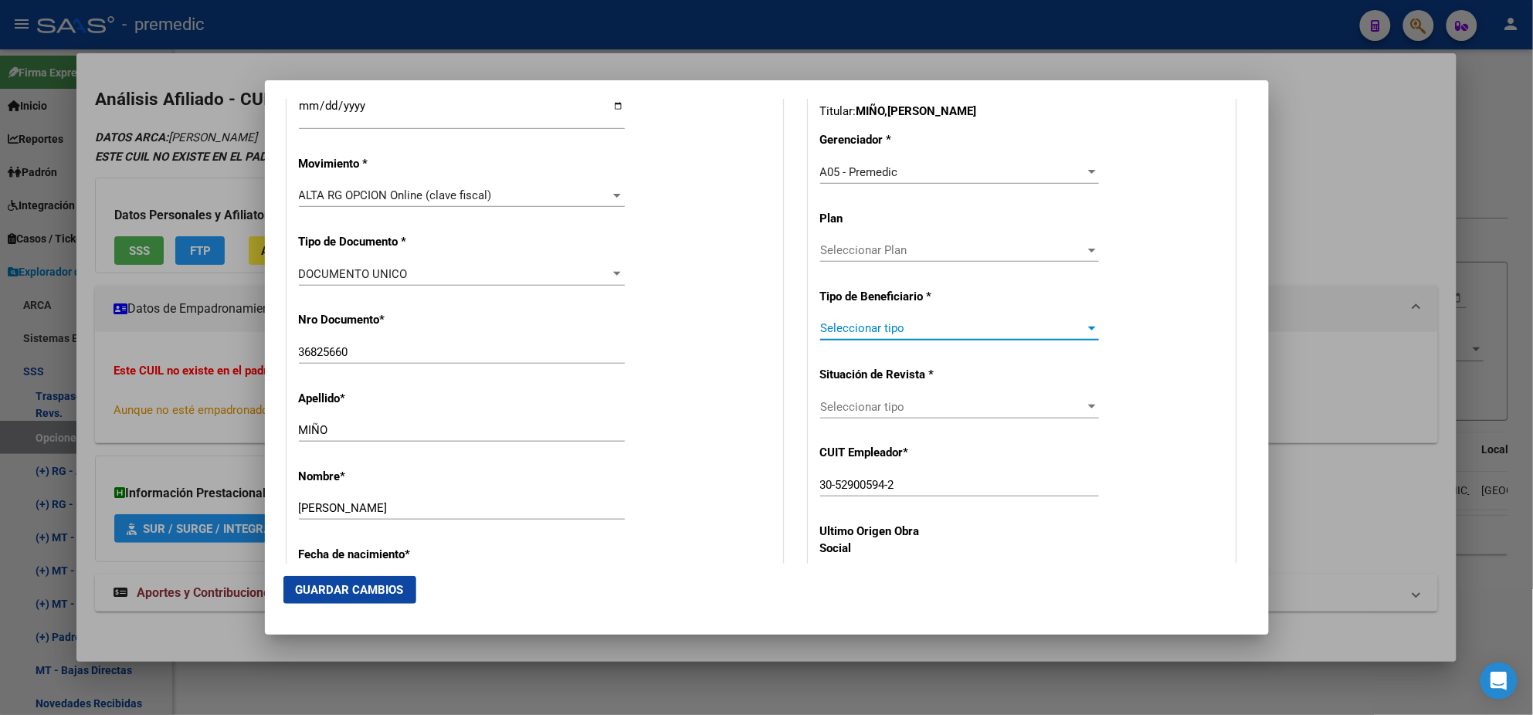
click at [857, 324] on span "Seleccionar tipo" at bounding box center [952, 328] width 265 height 14
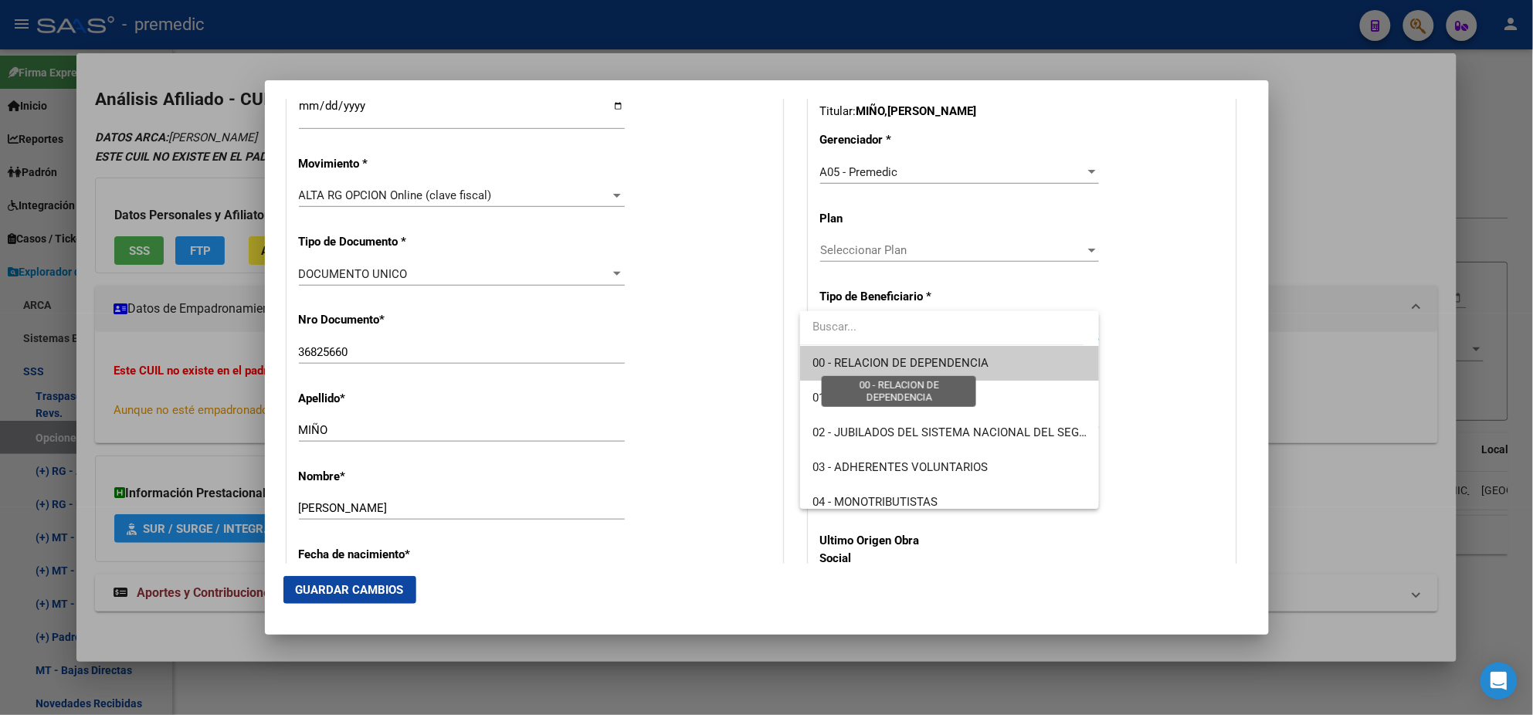
click at [846, 358] on span "00 - RELACION DE DEPENDENCIA" at bounding box center [901, 363] width 176 height 14
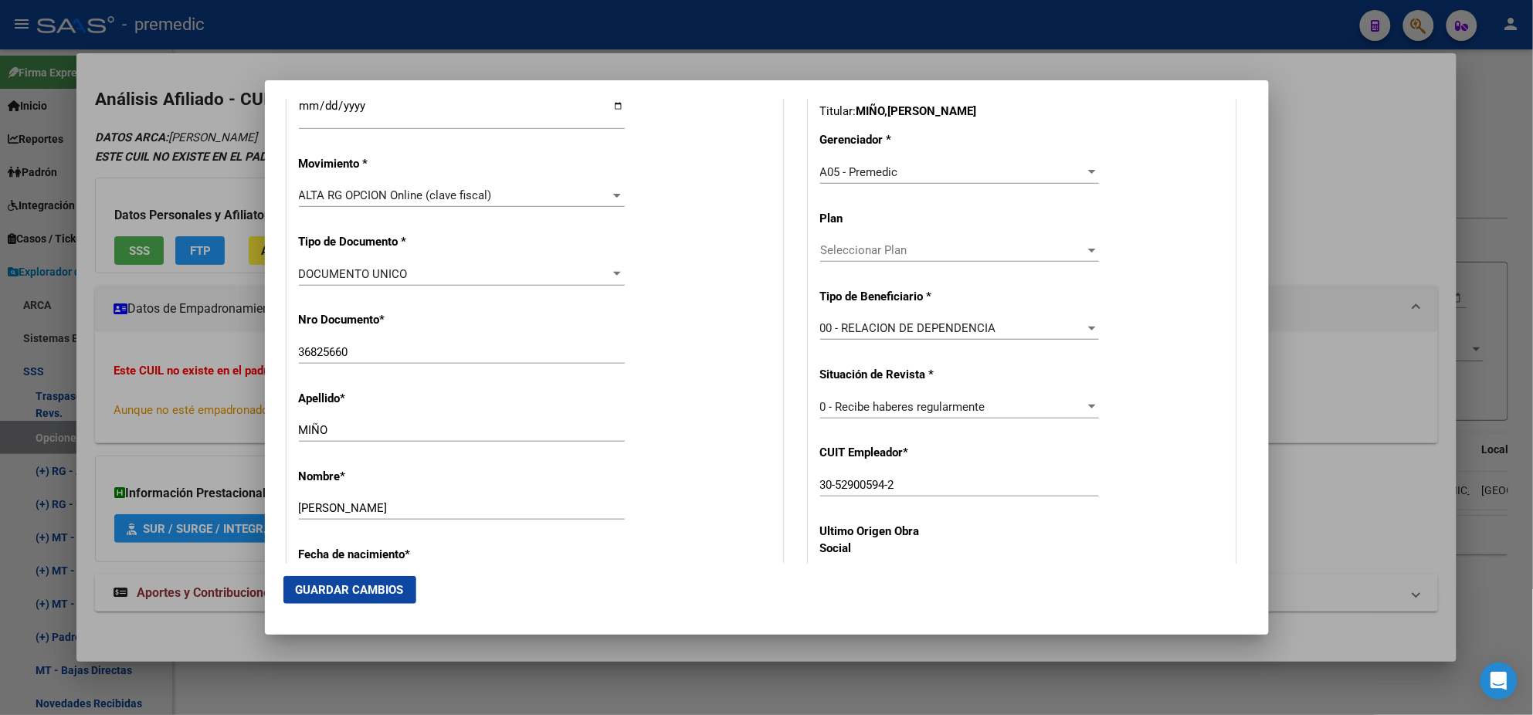
click at [745, 408] on div "Apellido * [PERSON_NAME] Ingresar apellido" at bounding box center [535, 417] width 472 height 78
click at [355, 588] on span "Guardar Cambios" at bounding box center [350, 590] width 108 height 14
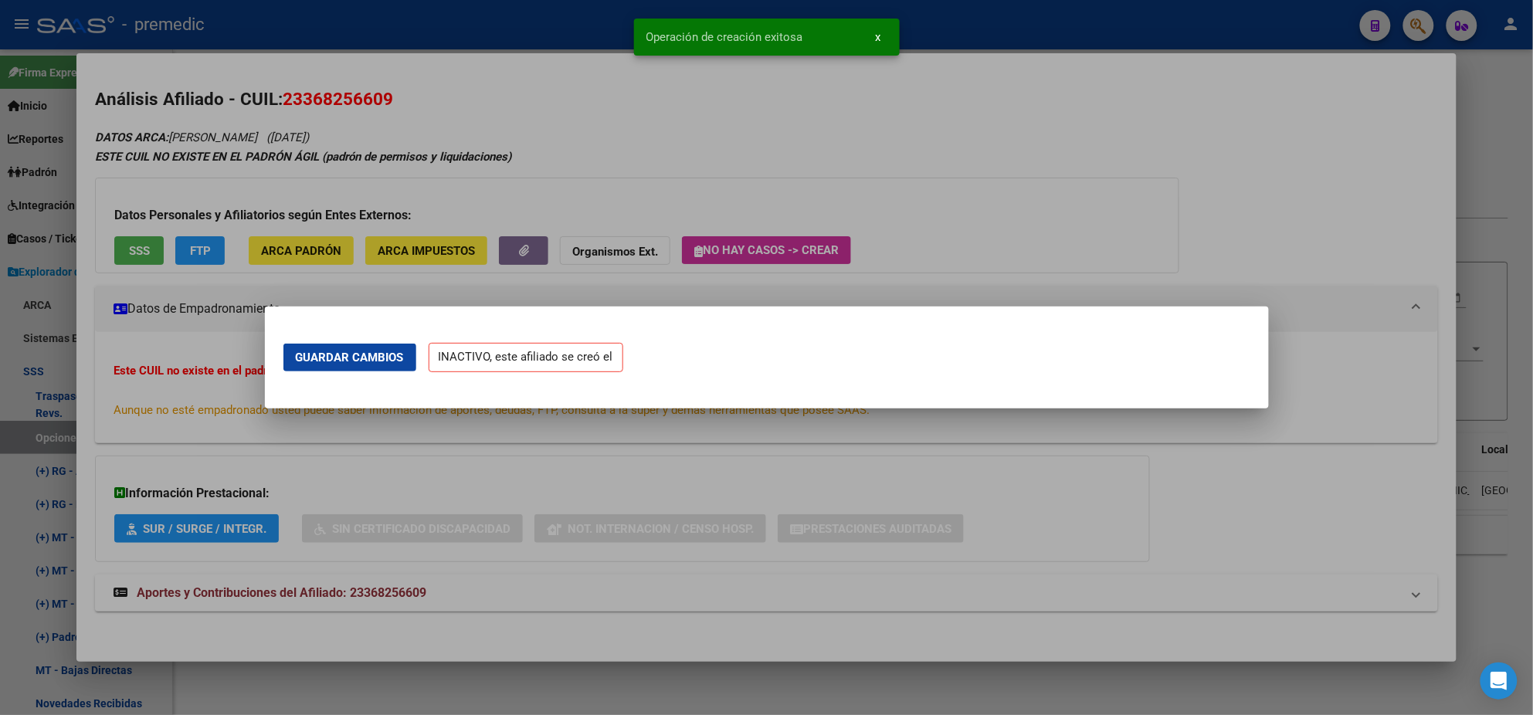
scroll to position [0, 0]
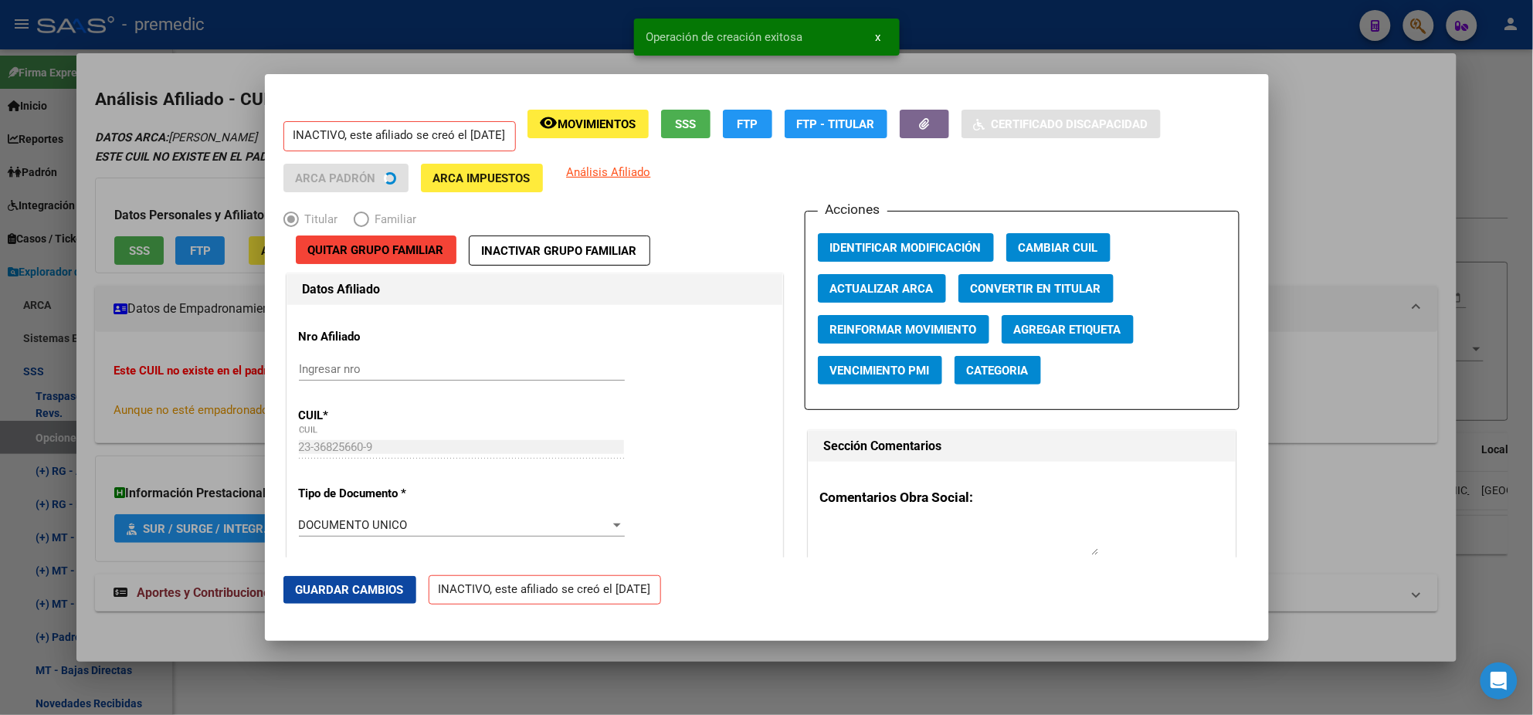
click at [78, 437] on div at bounding box center [766, 357] width 1533 height 715
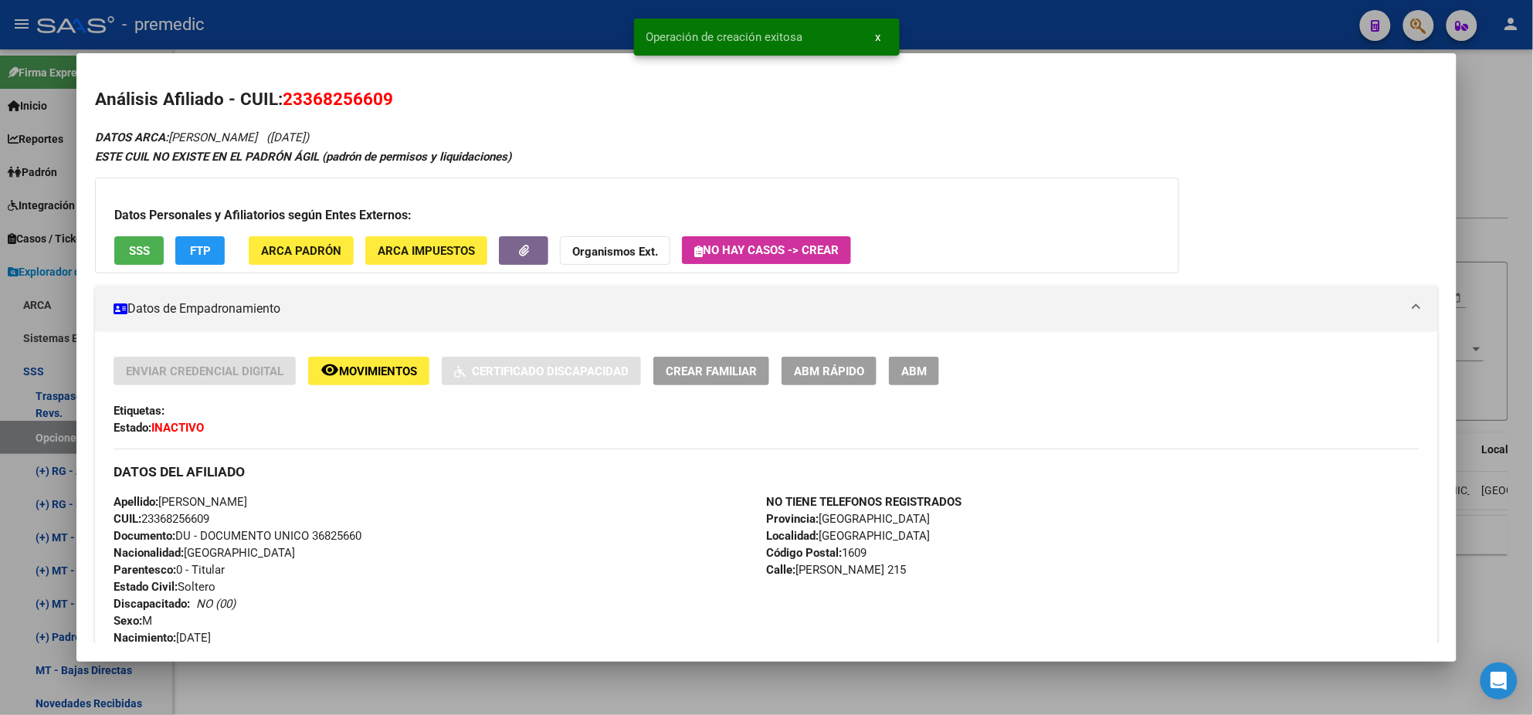
click at [19, 436] on div at bounding box center [766, 357] width 1533 height 715
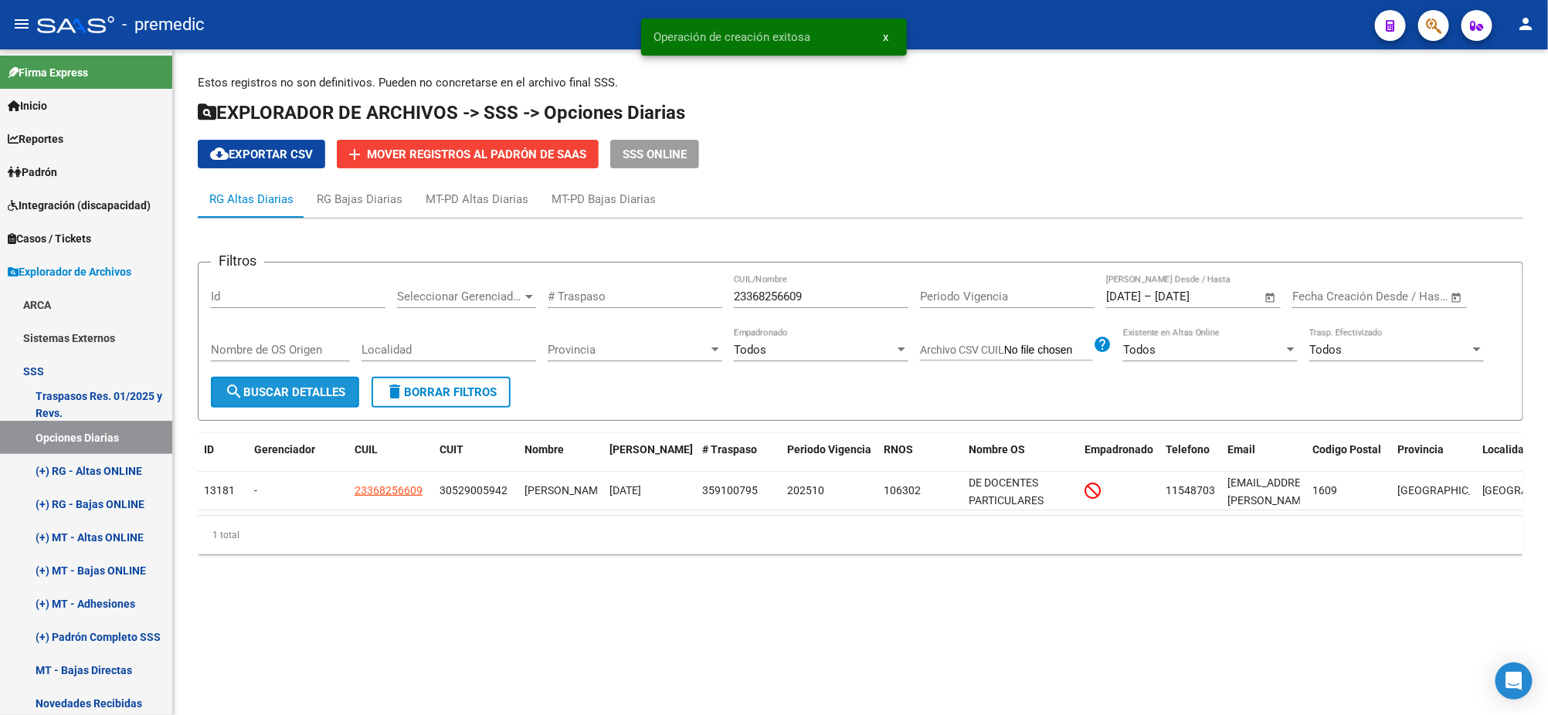
click at [319, 395] on span "search Buscar Detalles" at bounding box center [285, 392] width 120 height 14
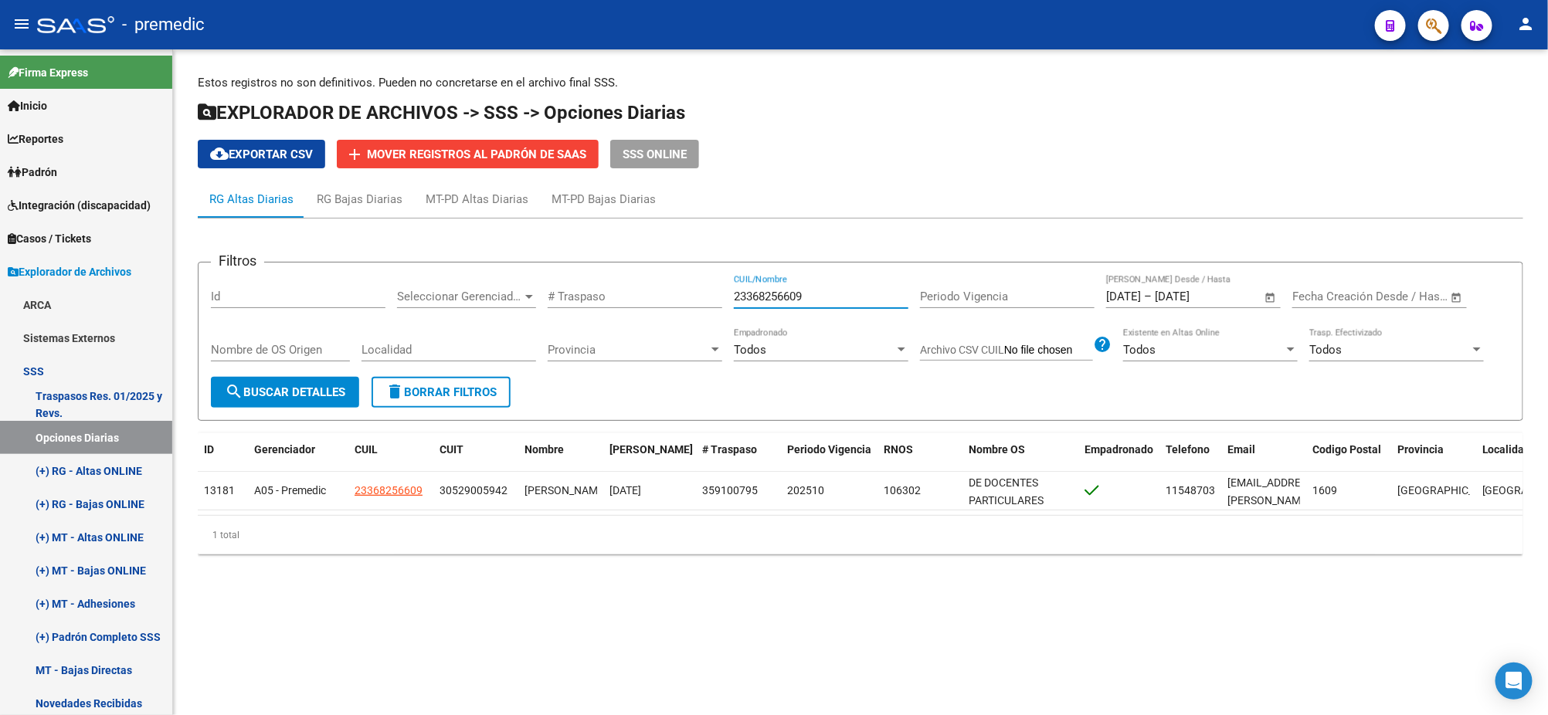
drag, startPoint x: 826, startPoint y: 298, endPoint x: 616, endPoint y: 309, distance: 211.1
click at [631, 306] on div "Filtros Id Seleccionar Gerenciador Seleccionar Gerenciador # Traspaso 233682566…" at bounding box center [860, 326] width 1299 height 102
paste input "0315415617"
click at [335, 375] on div "Nombre de OS Origen" at bounding box center [280, 352] width 139 height 48
click at [330, 385] on span "search Buscar Detalles" at bounding box center [285, 392] width 120 height 14
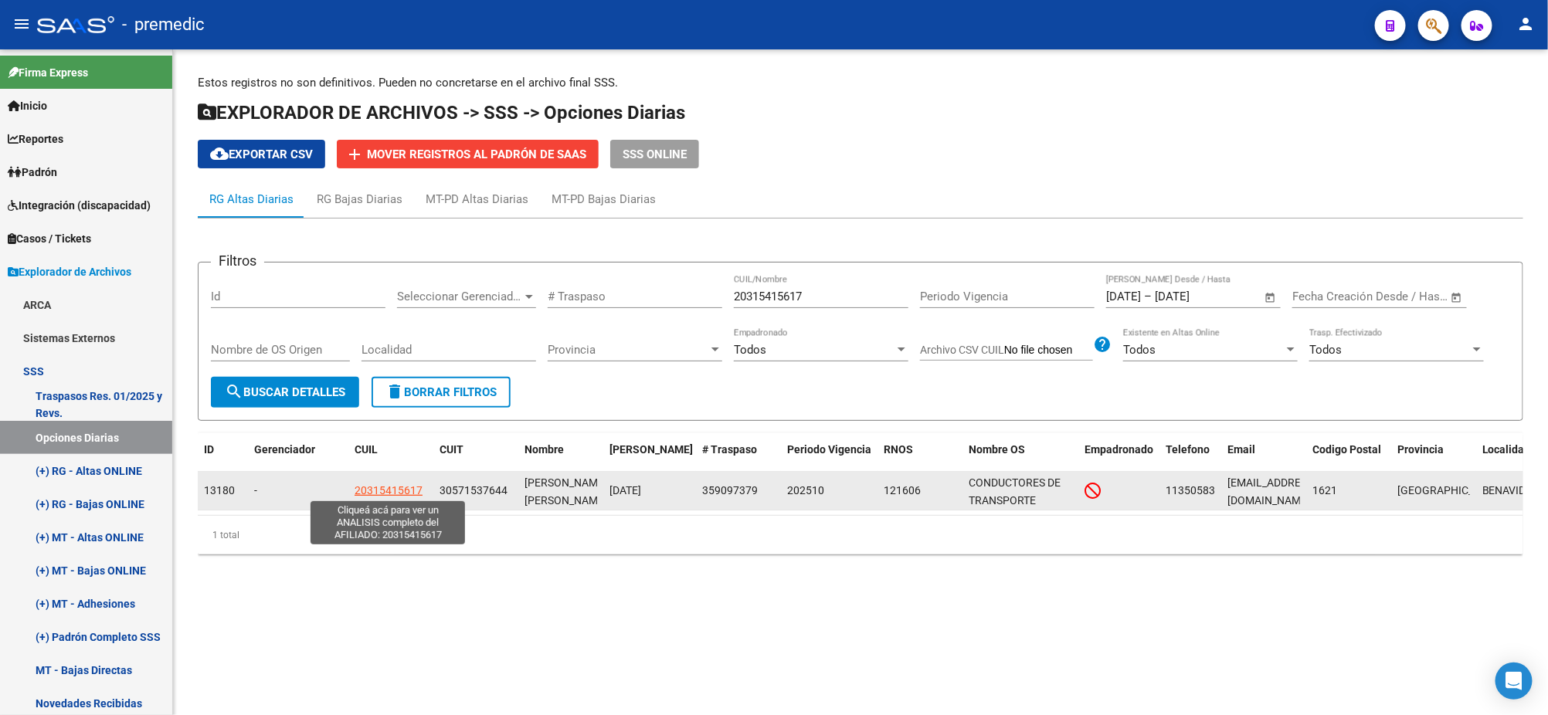
click at [393, 491] on span "20315415617" at bounding box center [389, 490] width 68 height 12
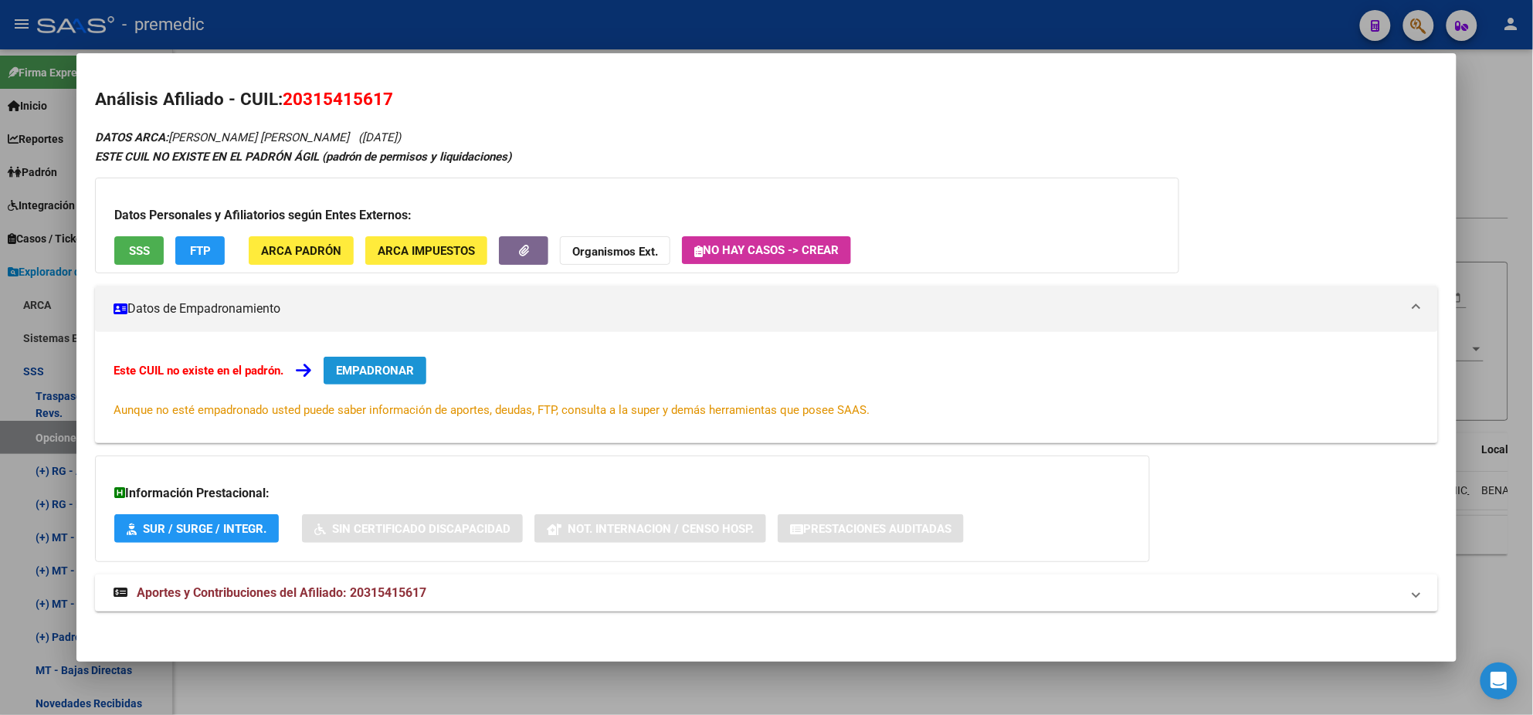
click at [388, 368] on span "EMPADRONAR" at bounding box center [375, 371] width 78 height 14
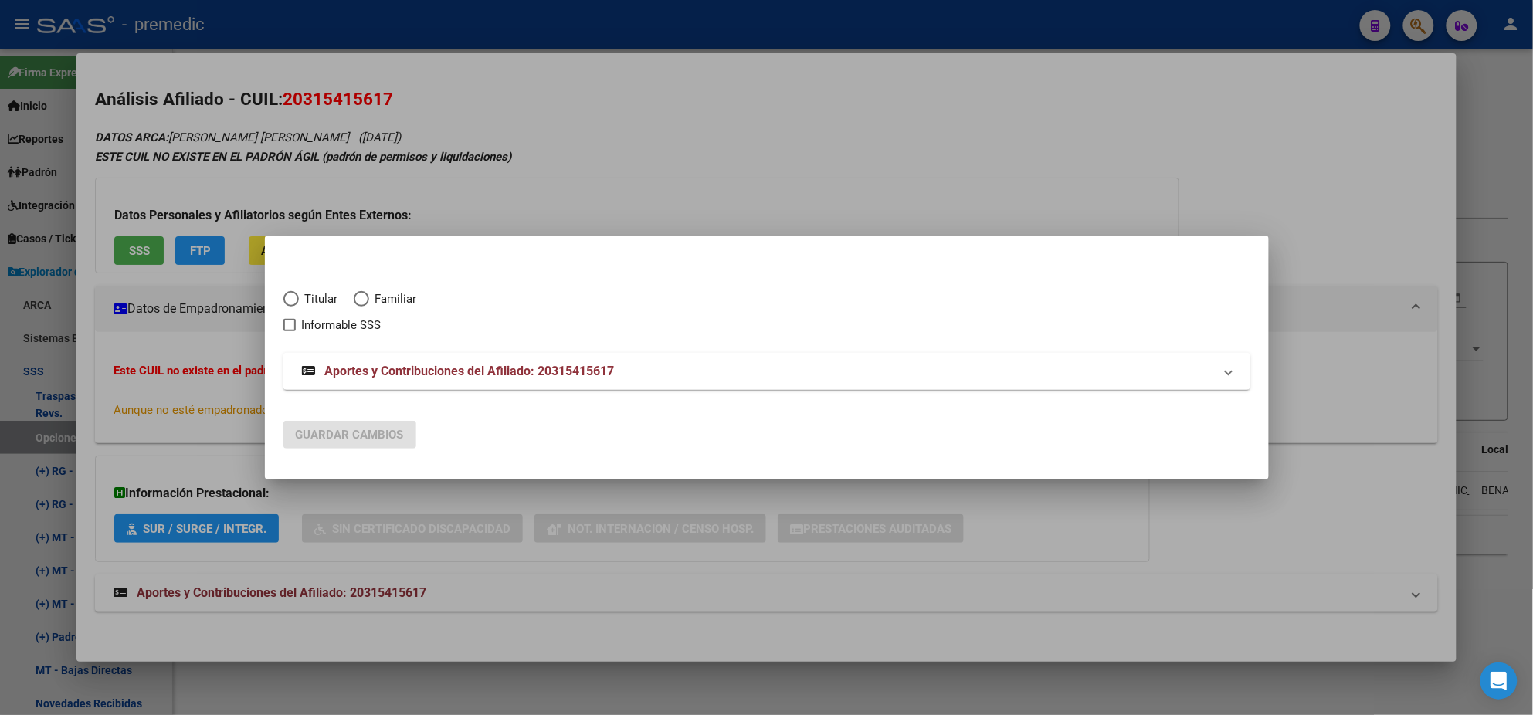
click at [298, 296] on span "Elija una opción" at bounding box center [290, 298] width 15 height 15
click at [298, 296] on input "Titular" at bounding box center [290, 298] width 15 height 15
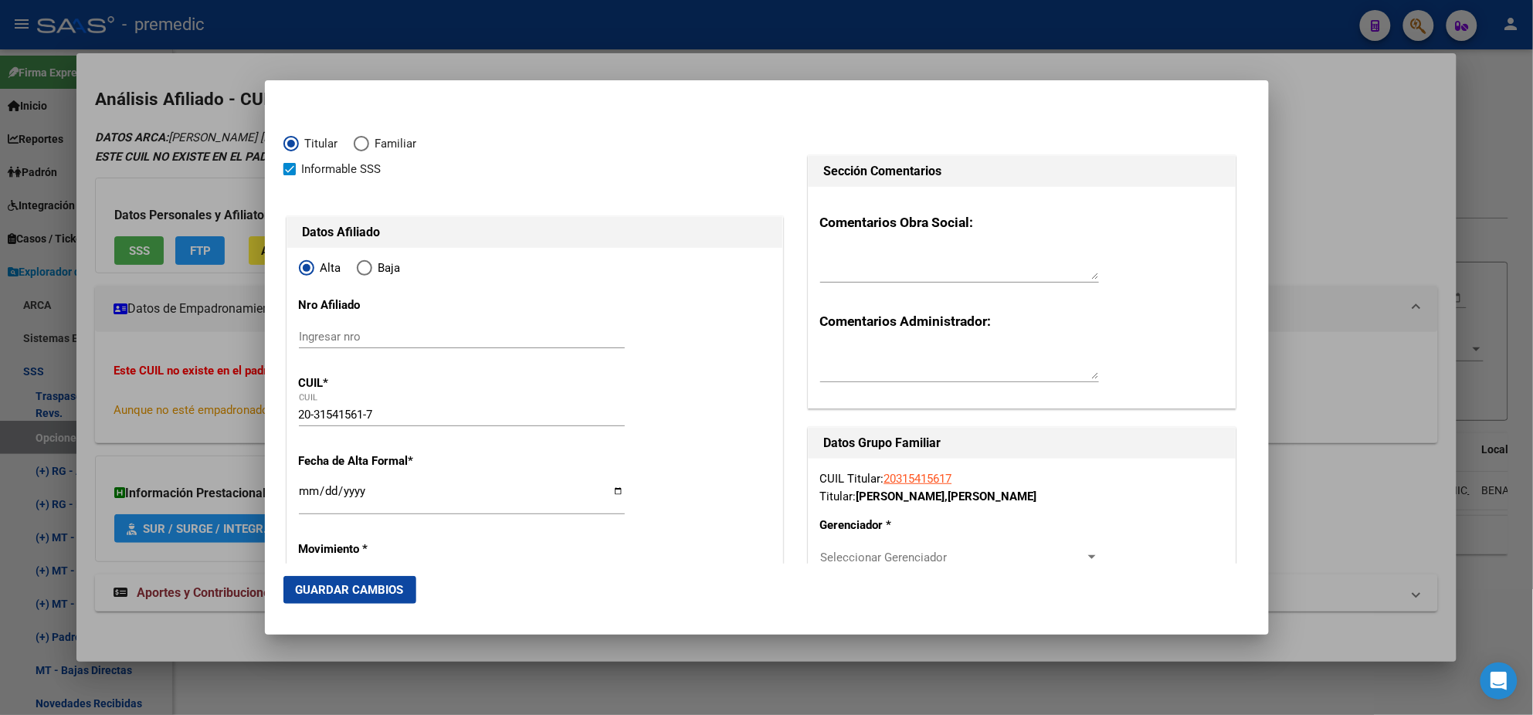
click at [305, 492] on input "Ingresar fecha" at bounding box center [462, 497] width 326 height 25
click at [281, 497] on mat-dialog-content "Titular Familiar Informable SSS Datos Afiliado Alta Baja Nro Afiliado Ingresar …" at bounding box center [767, 331] width 1004 height 465
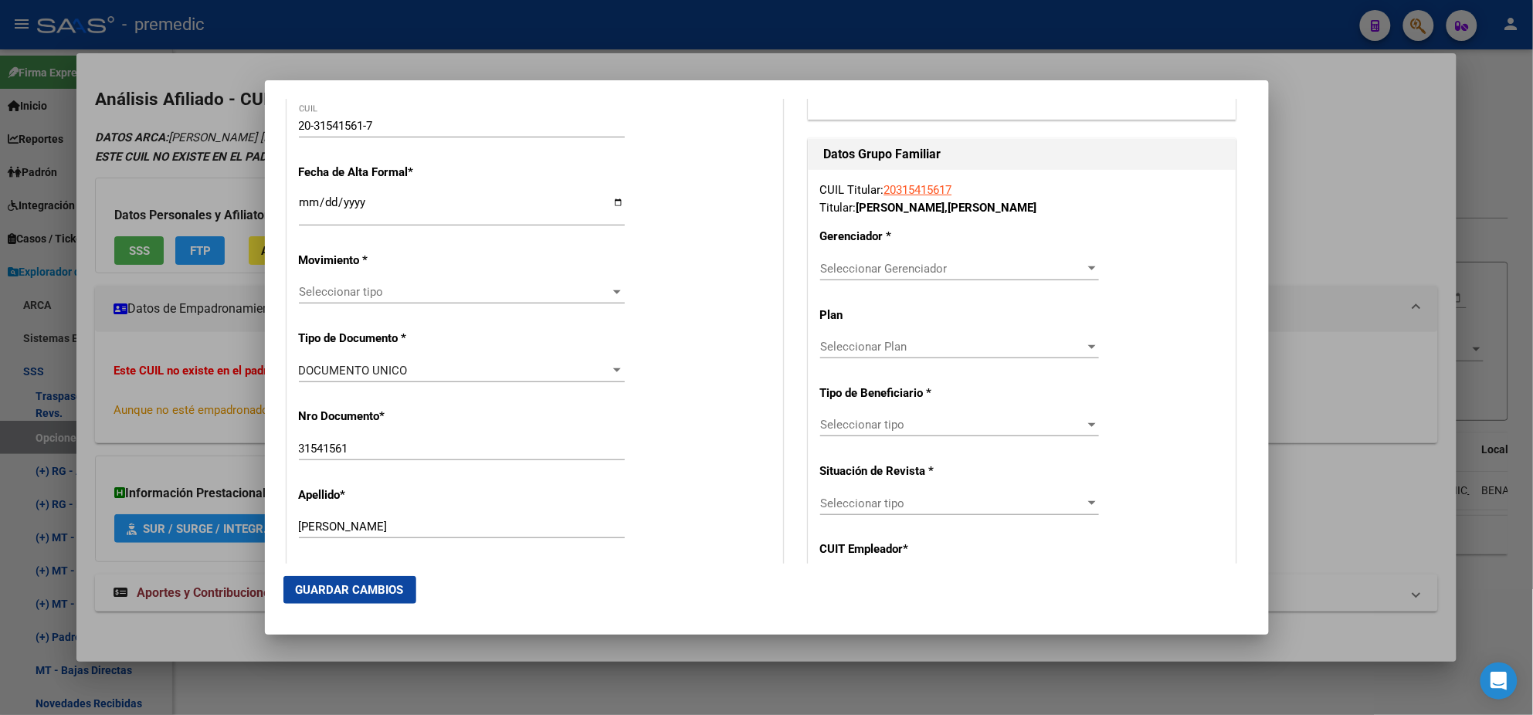
scroll to position [385, 0]
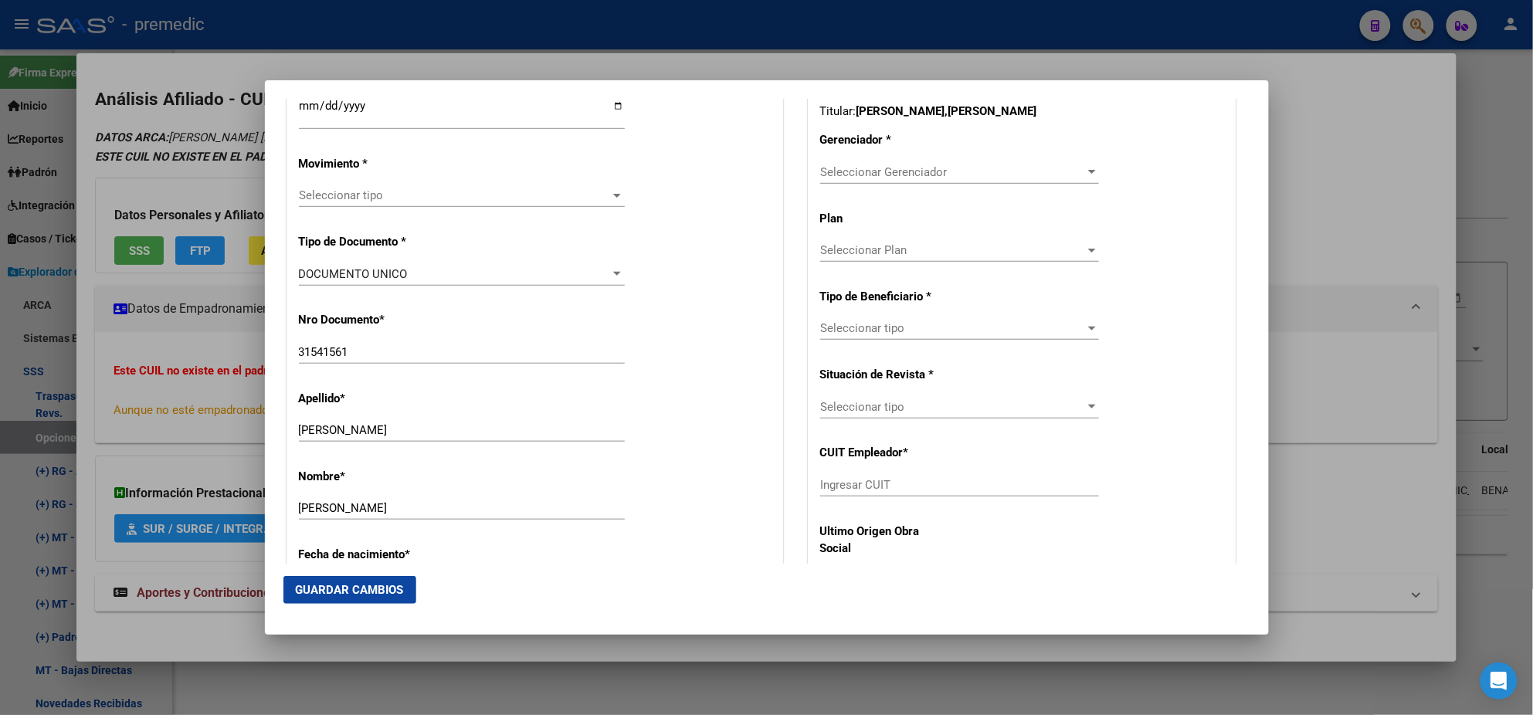
click at [347, 195] on span "Seleccionar tipo" at bounding box center [455, 195] width 312 height 14
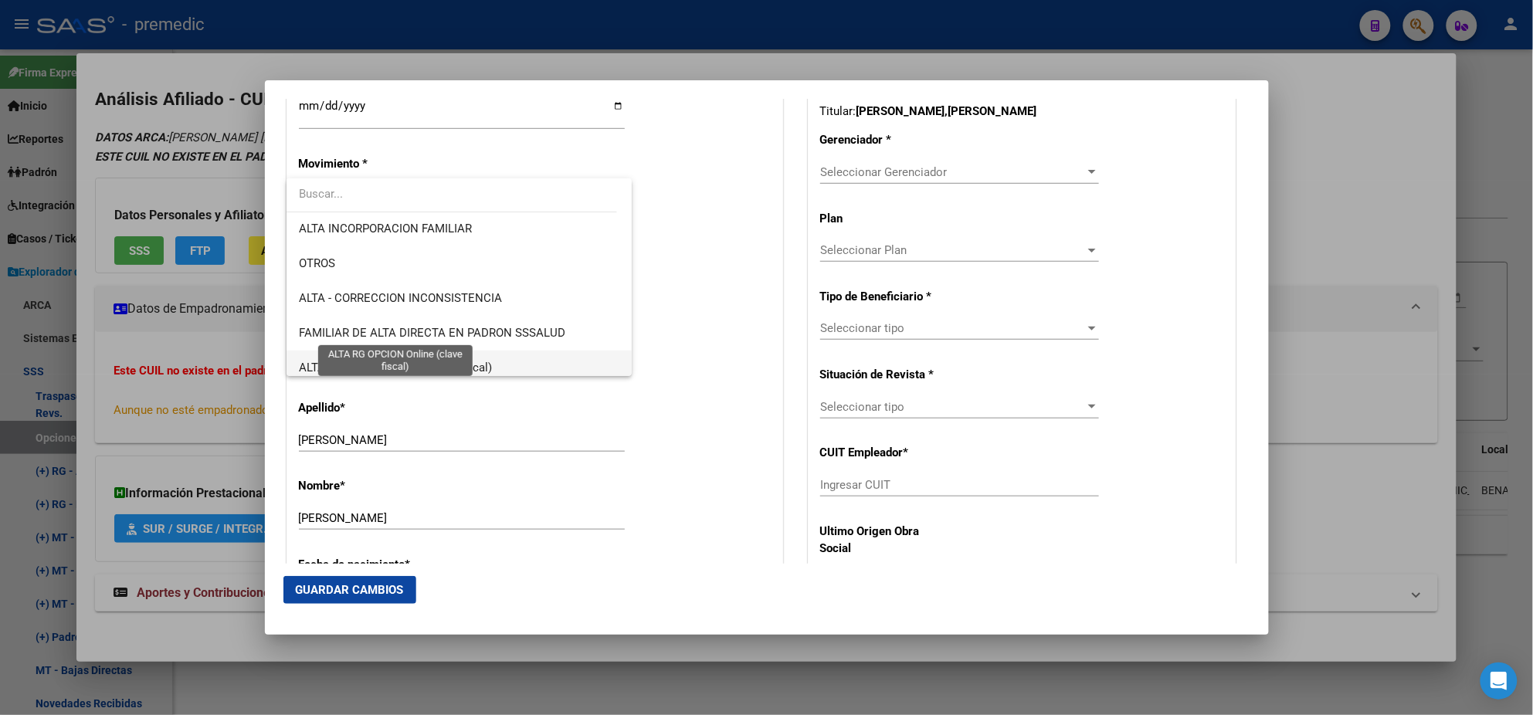
scroll to position [289, 0]
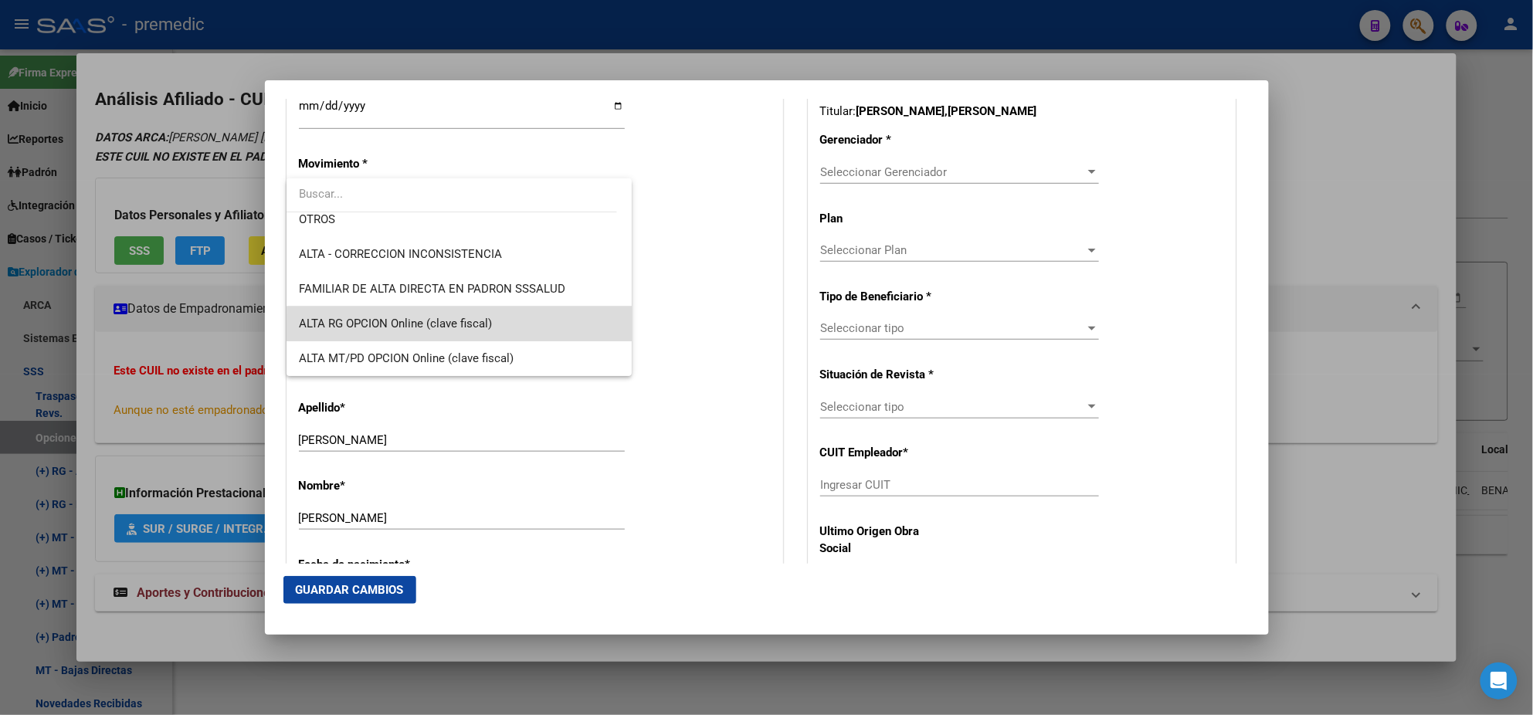
click at [471, 330] on span "ALTA RG OPCION Online (clave fiscal)" at bounding box center [459, 324] width 321 height 35
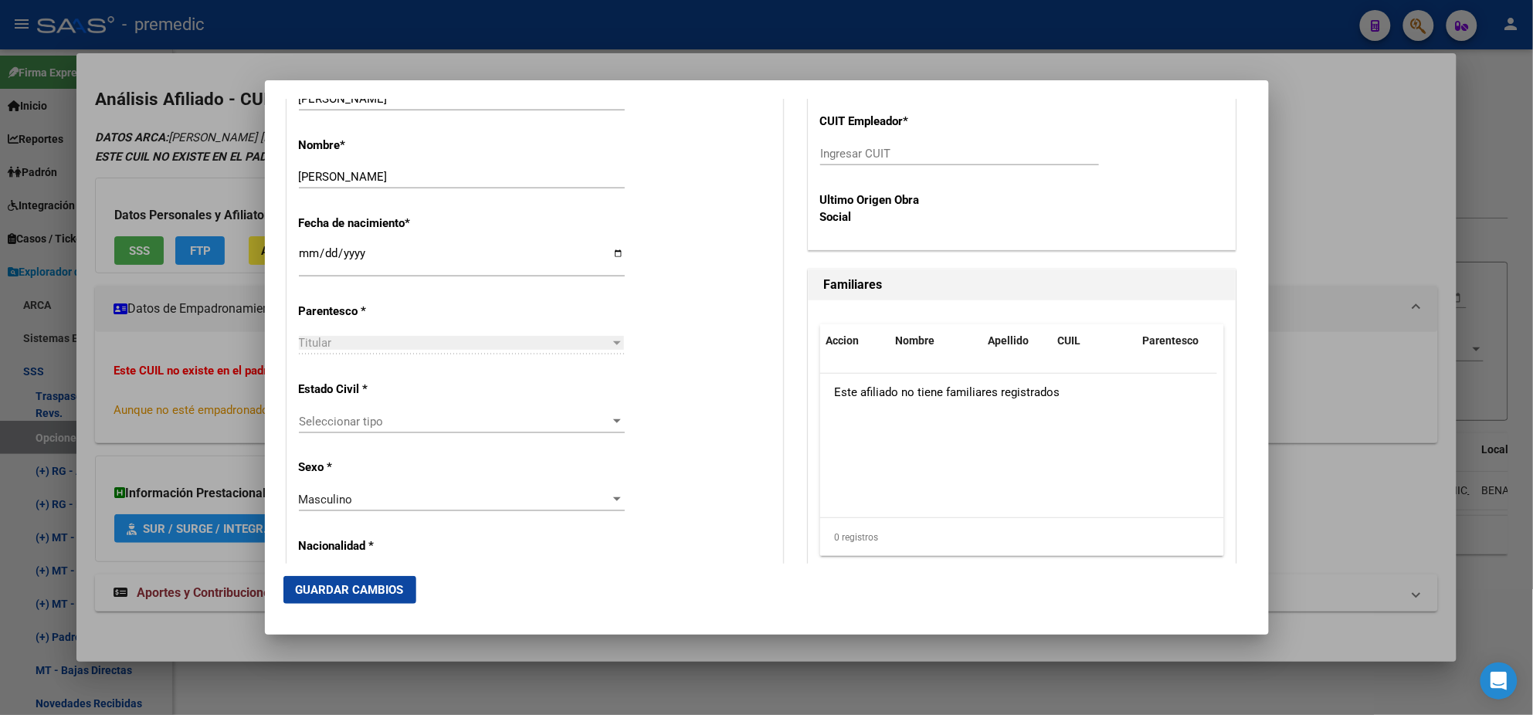
scroll to position [772, 0]
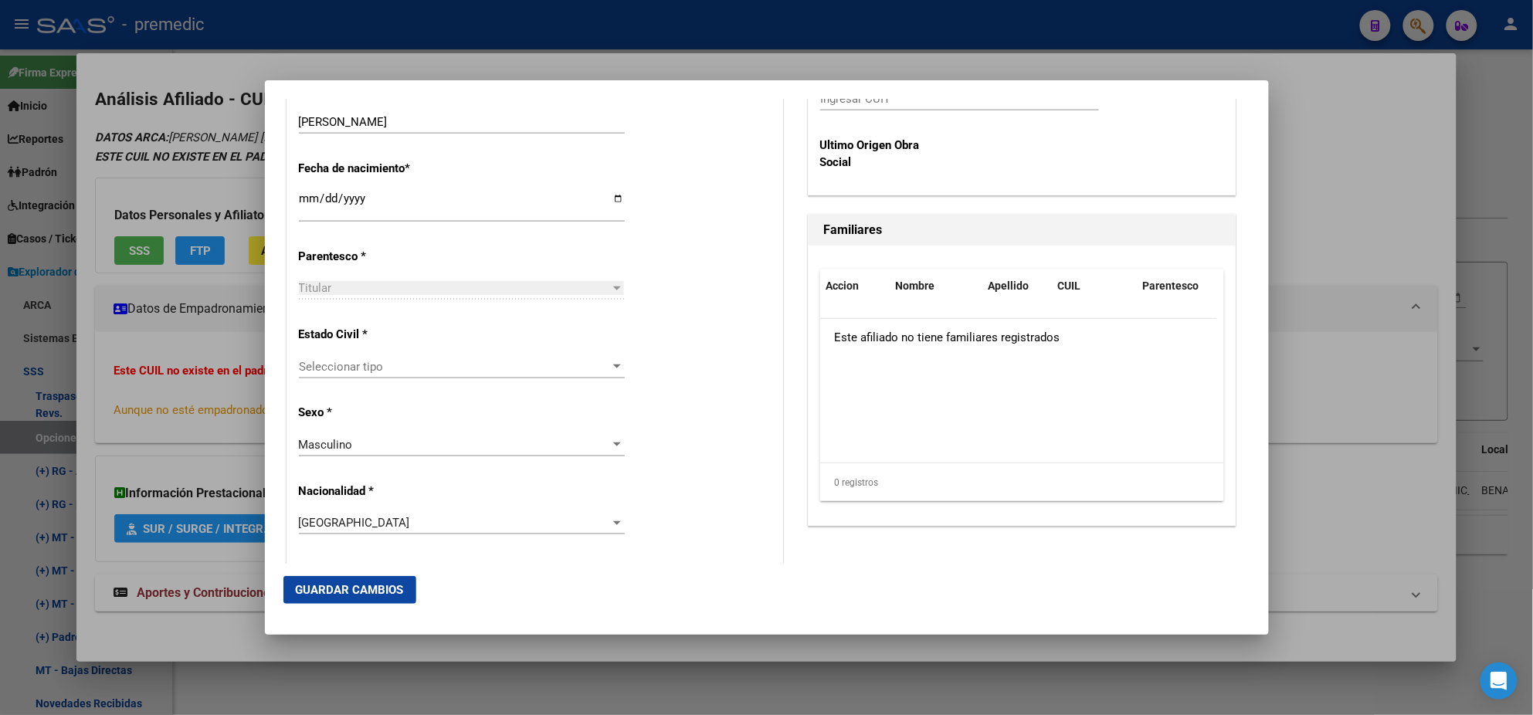
click at [459, 364] on span "Seleccionar tipo" at bounding box center [455, 367] width 312 height 14
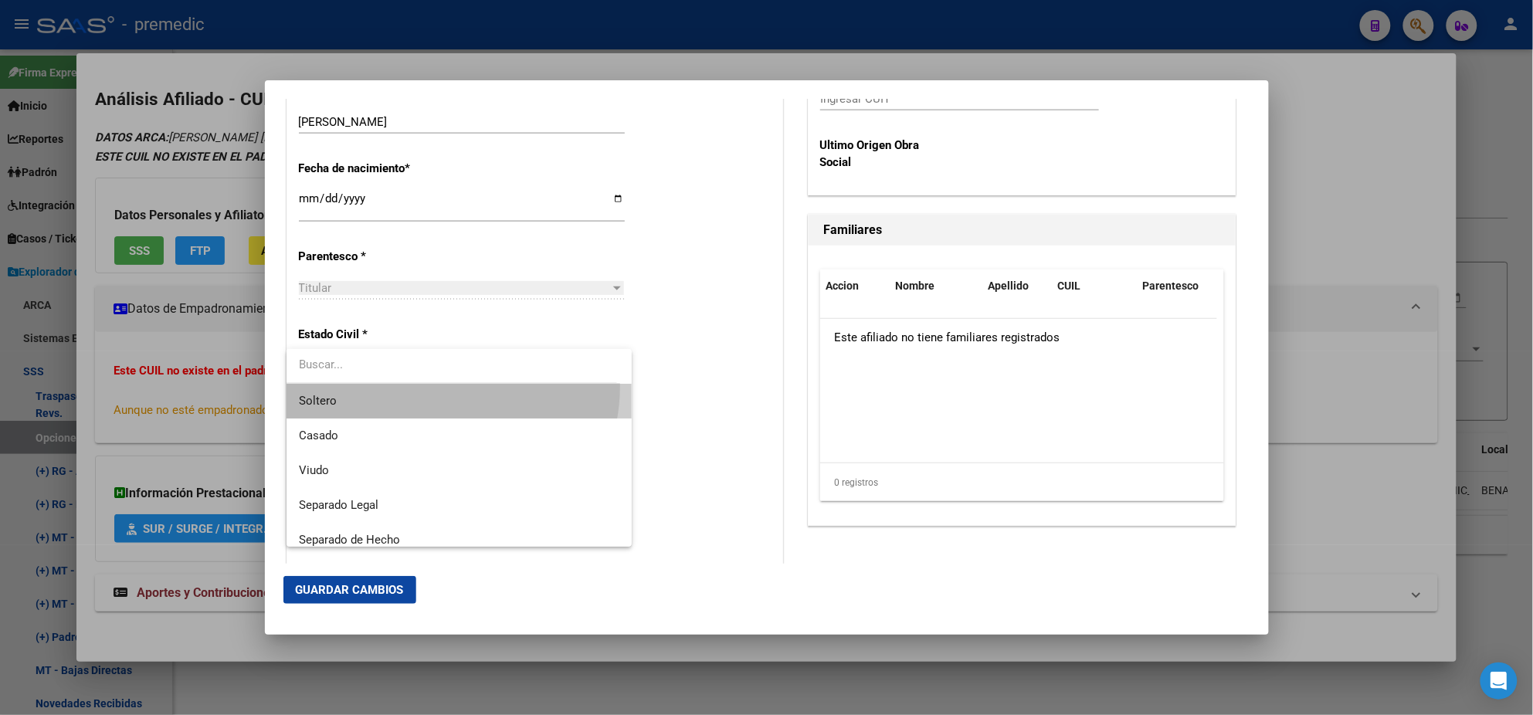
click at [438, 386] on span "Soltero" at bounding box center [459, 401] width 321 height 35
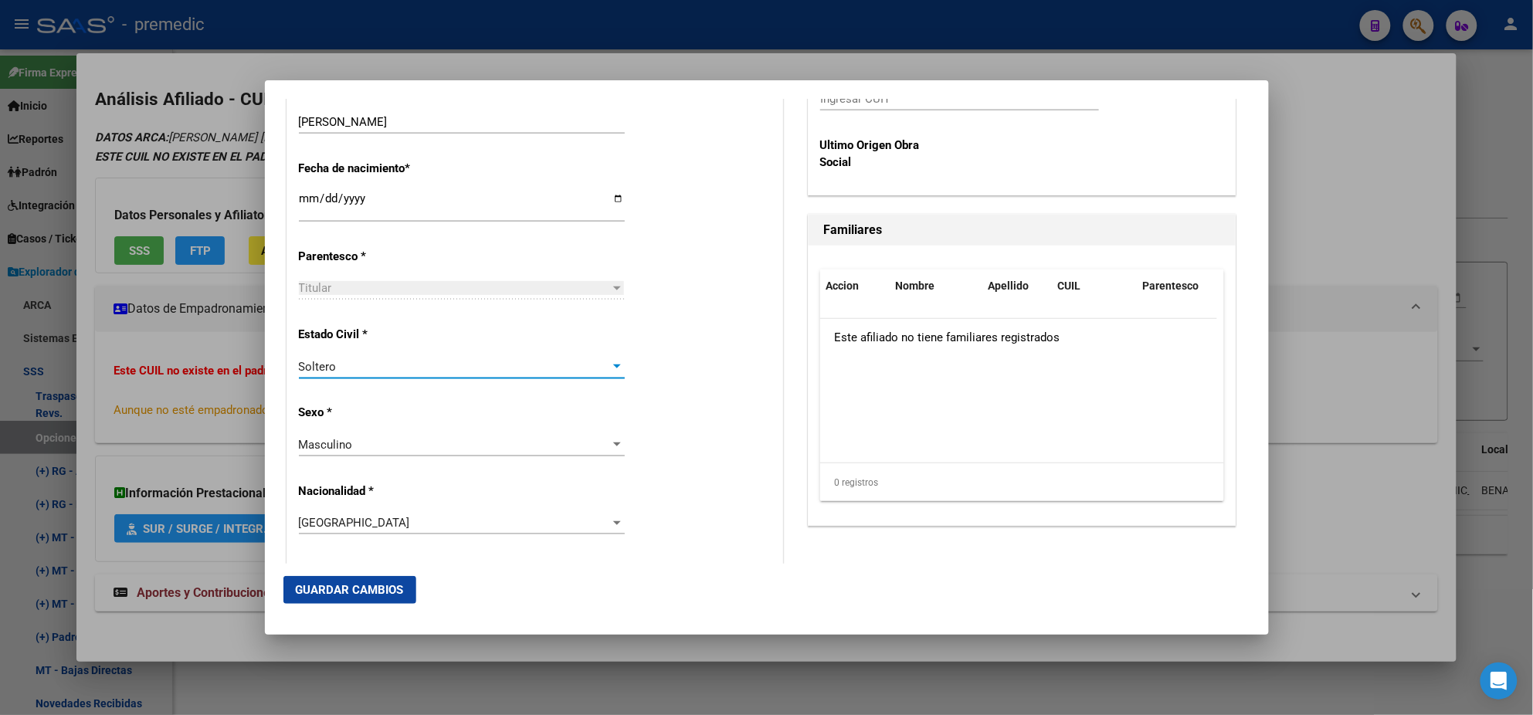
click at [438, 395] on div "Alta Baja Nro Afiliado Ingresar nro CUIL * 20-31541561-7 CUIL ARCA Padrón Fecha…" at bounding box center [534, 579] width 495 height 2206
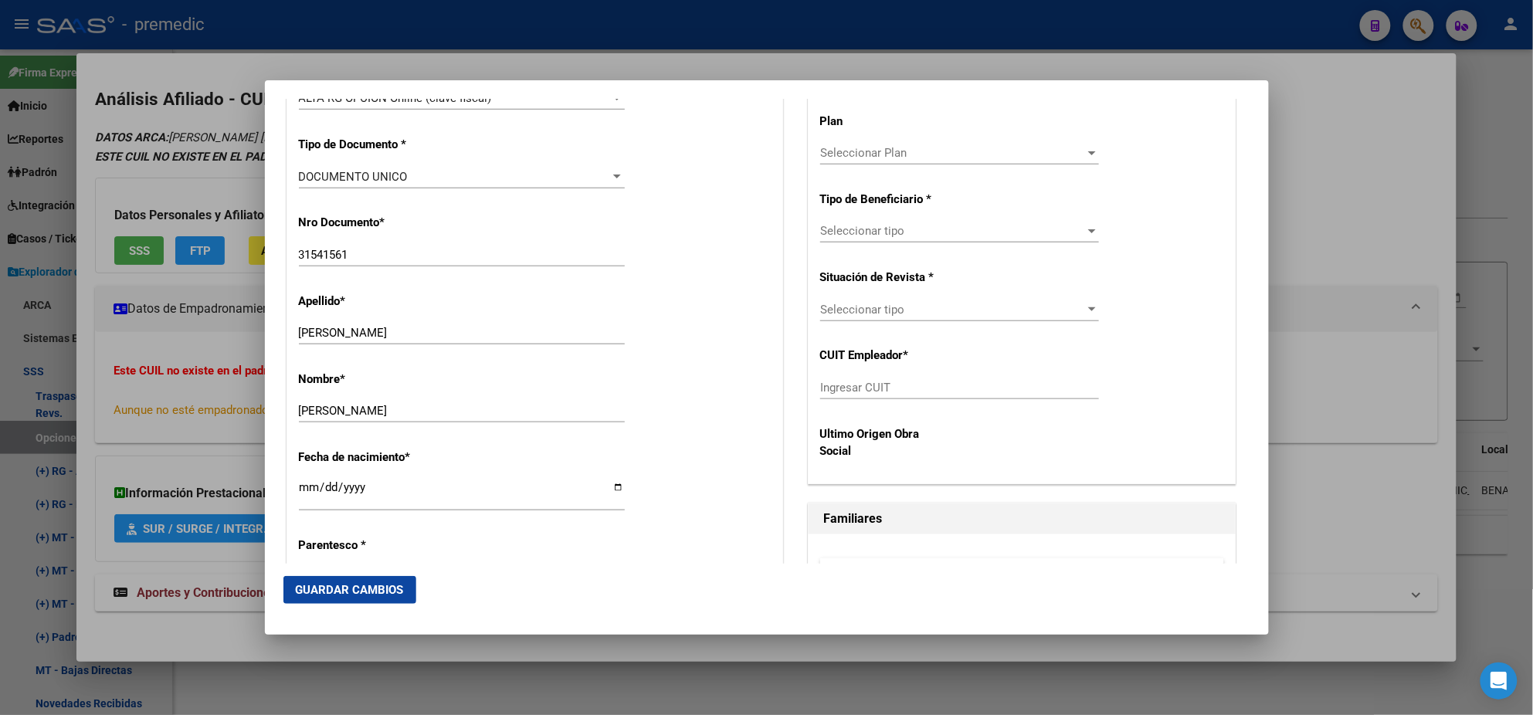
scroll to position [385, 0]
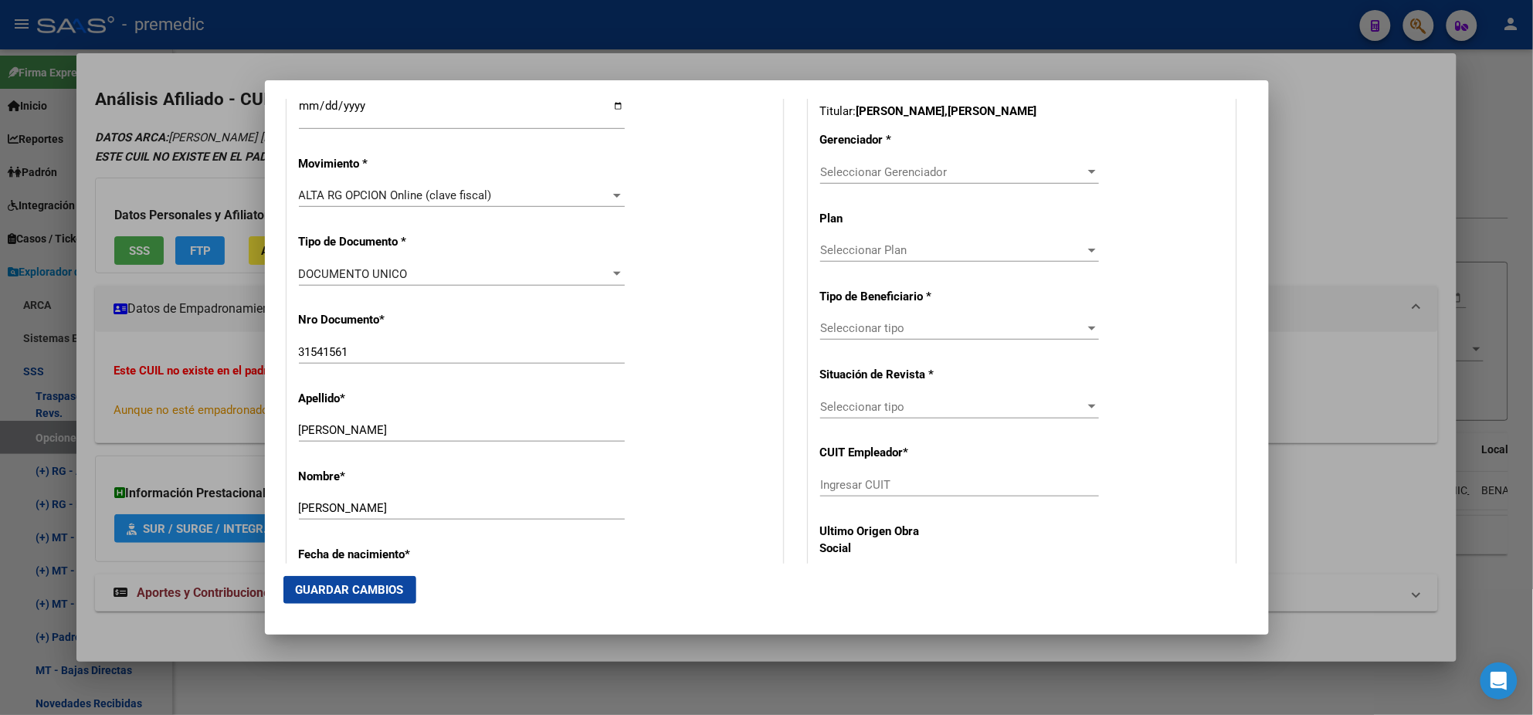
click at [826, 170] on span "Seleccionar Gerenciador" at bounding box center [952, 172] width 265 height 14
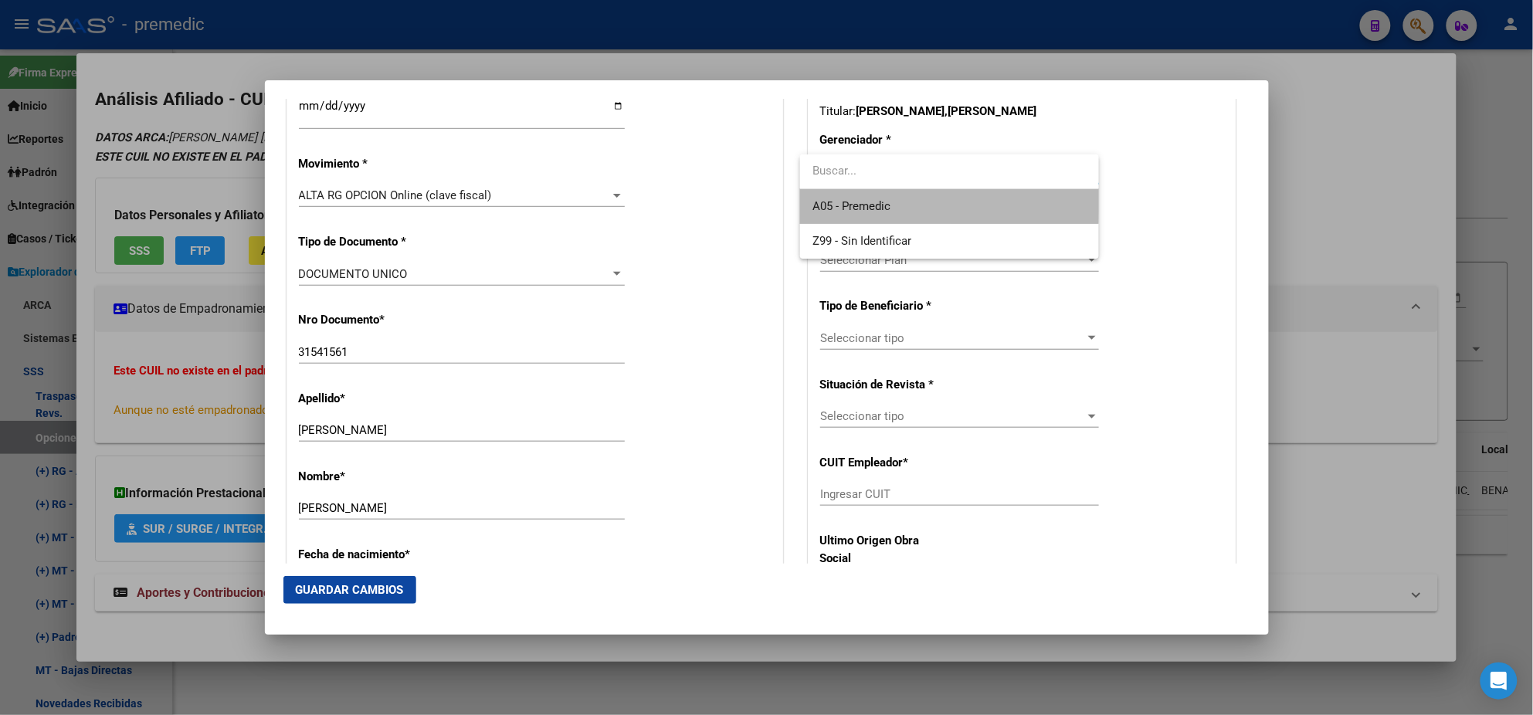
click at [830, 195] on span "A05 - Premedic" at bounding box center [950, 206] width 274 height 35
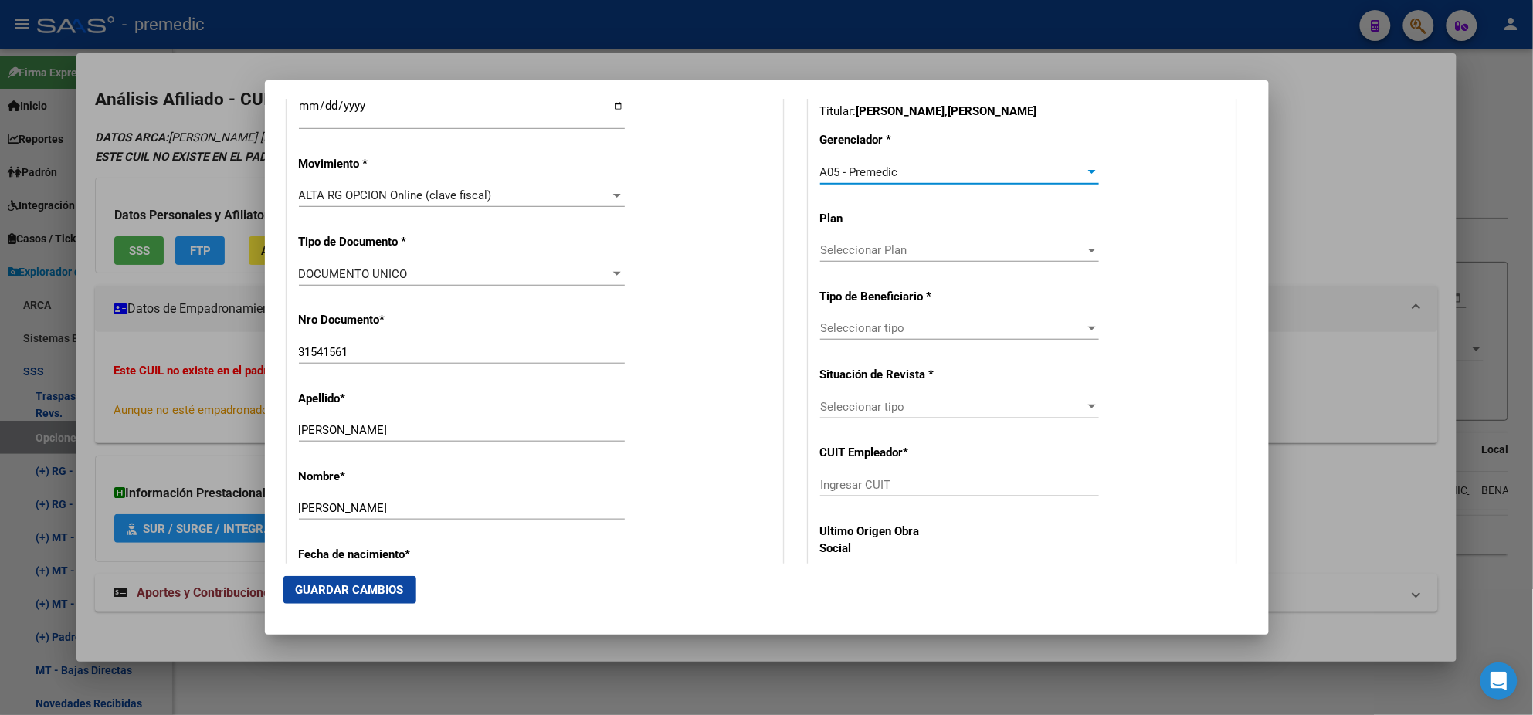
click at [829, 329] on span "Seleccionar tipo" at bounding box center [952, 328] width 265 height 14
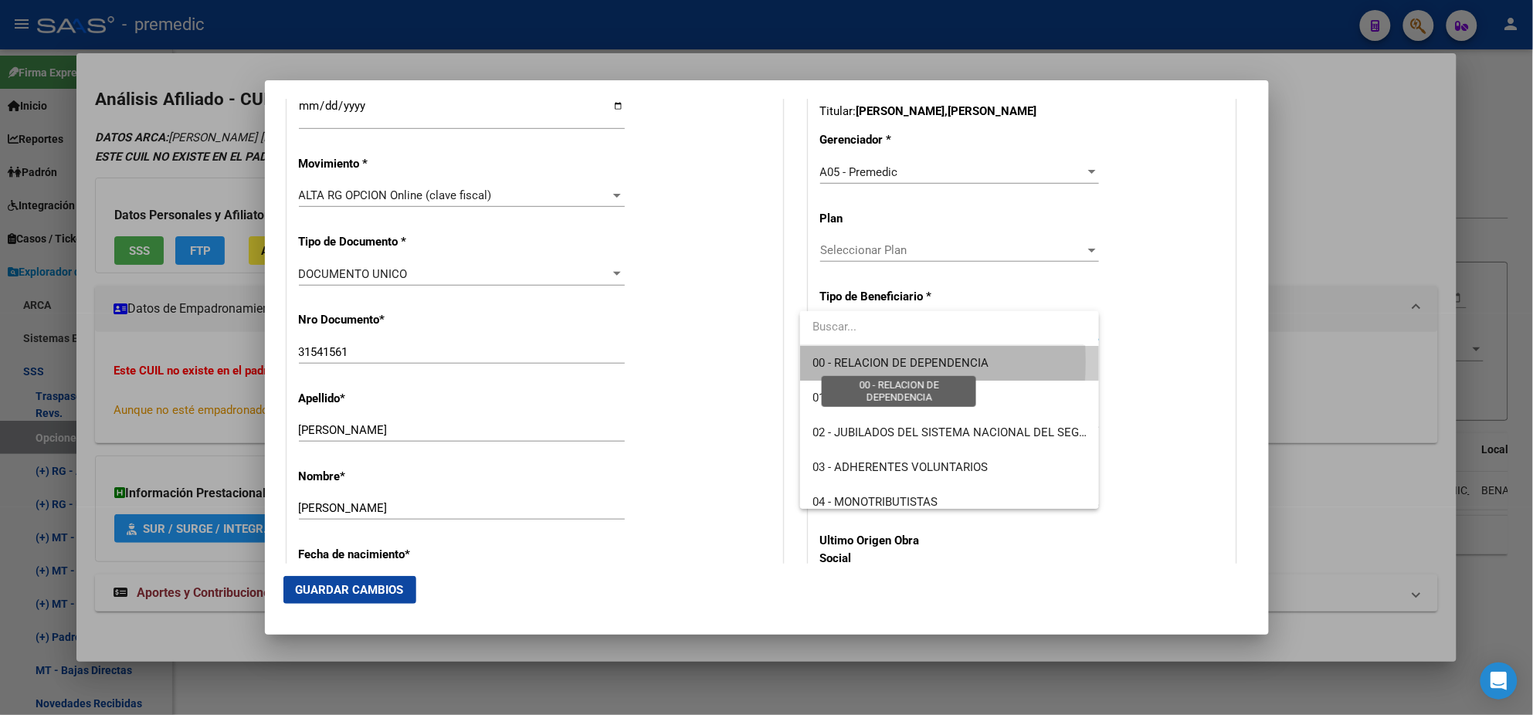
click at [832, 361] on span "00 - RELACION DE DEPENDENCIA" at bounding box center [901, 363] width 176 height 14
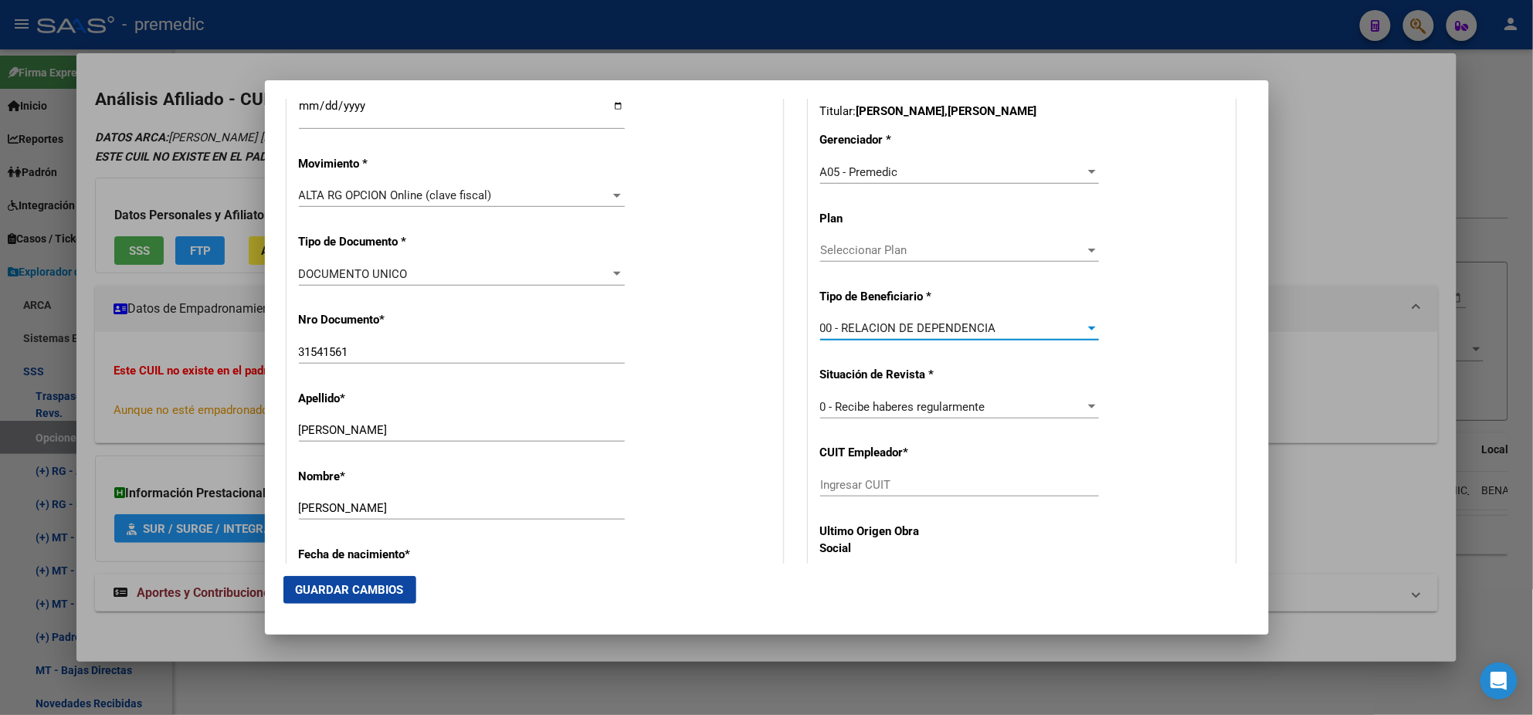
drag, startPoint x: 840, startPoint y: 487, endPoint x: 832, endPoint y: 490, distance: 8.1
click at [839, 487] on input "Ingresar CUIT" at bounding box center [959, 485] width 279 height 14
paste input "30-57153764-4"
click at [344, 590] on span "Guardar Cambios" at bounding box center [350, 590] width 108 height 14
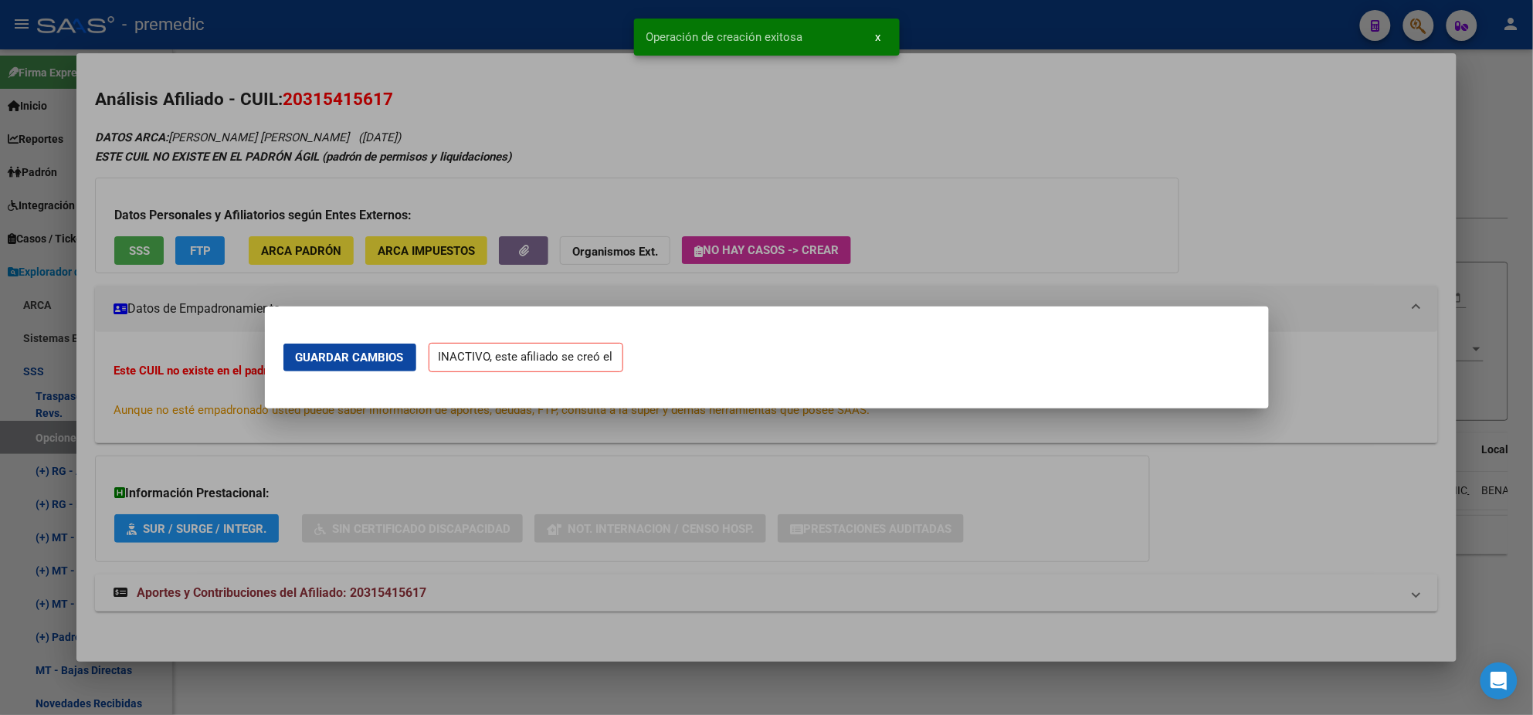
scroll to position [0, 0]
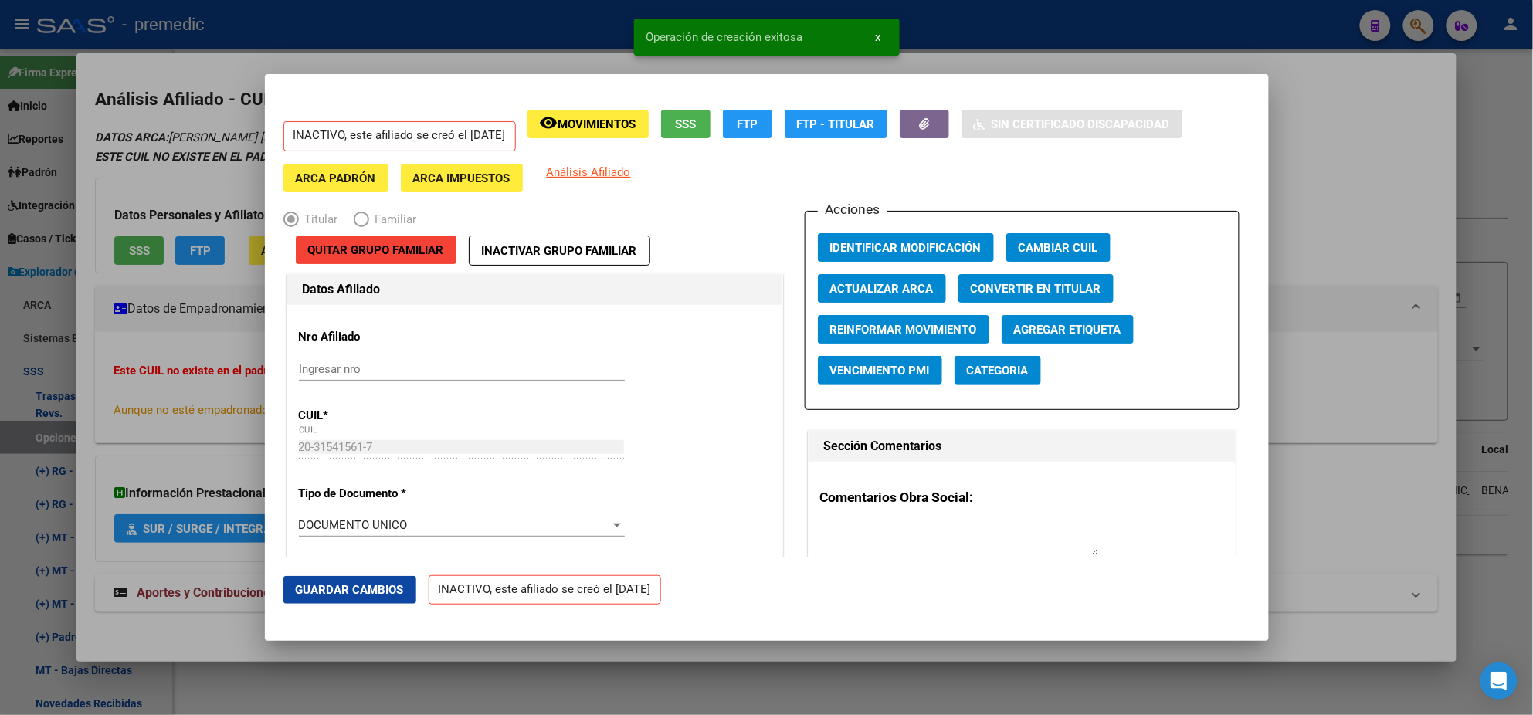
click at [76, 405] on div at bounding box center [766, 357] width 1533 height 715
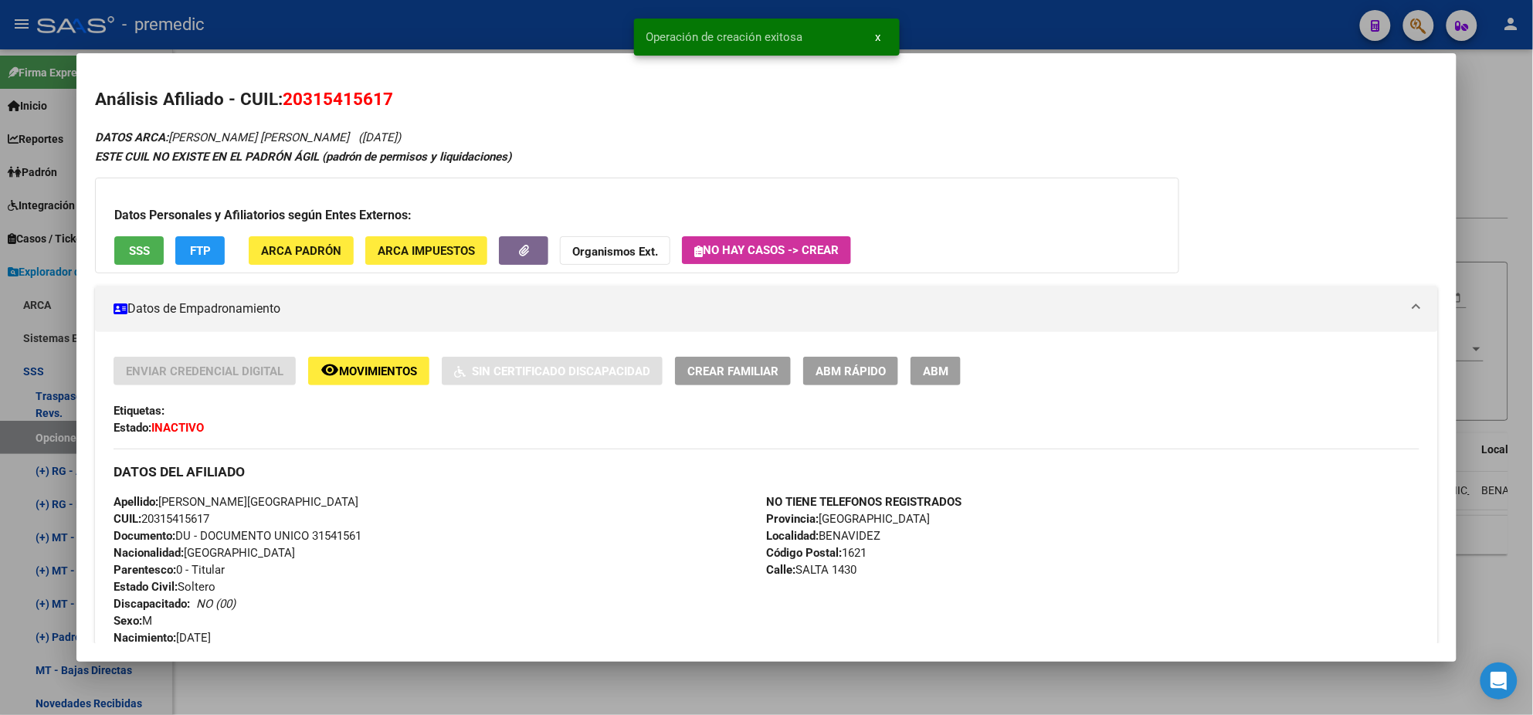
click at [43, 433] on div at bounding box center [766, 357] width 1533 height 715
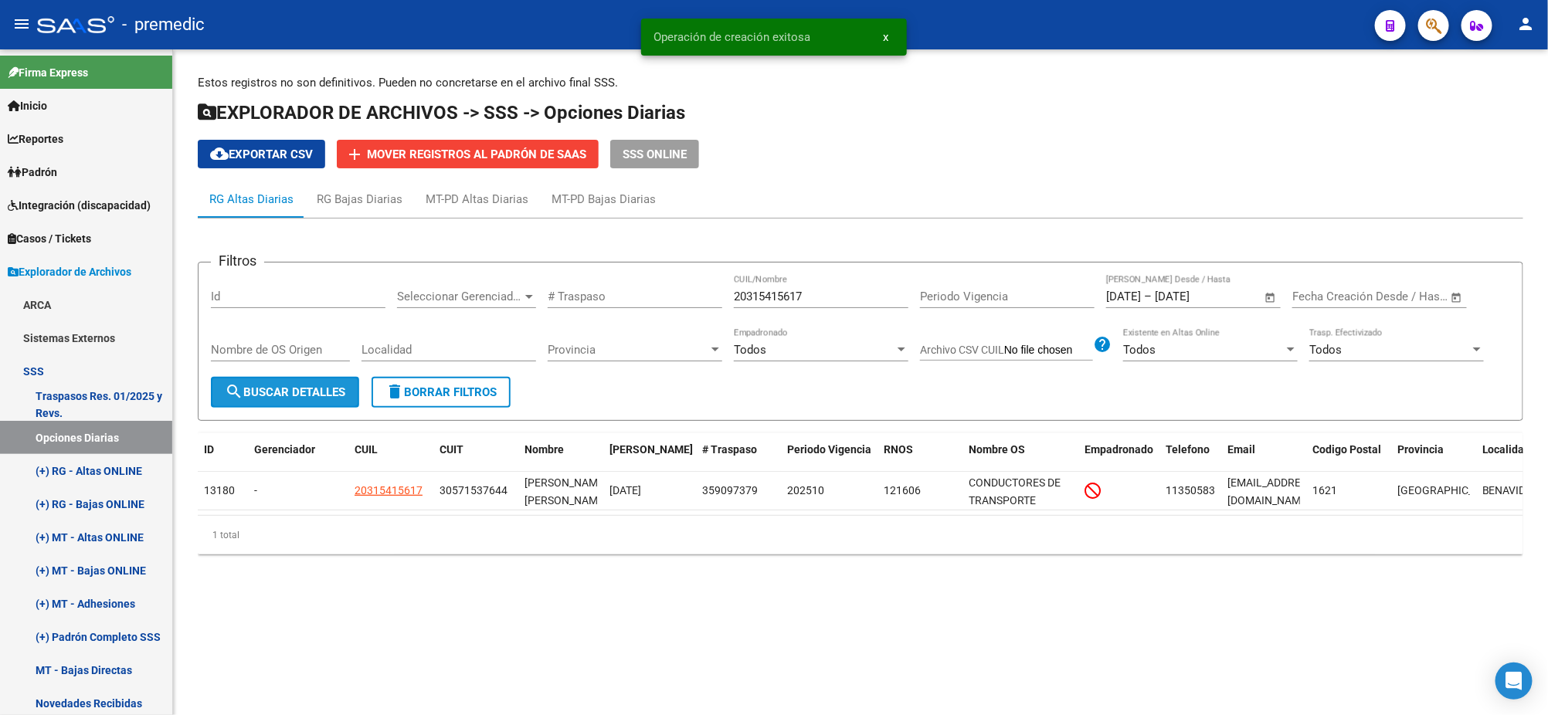
click at [308, 380] on button "search Buscar Detalles" at bounding box center [285, 392] width 148 height 31
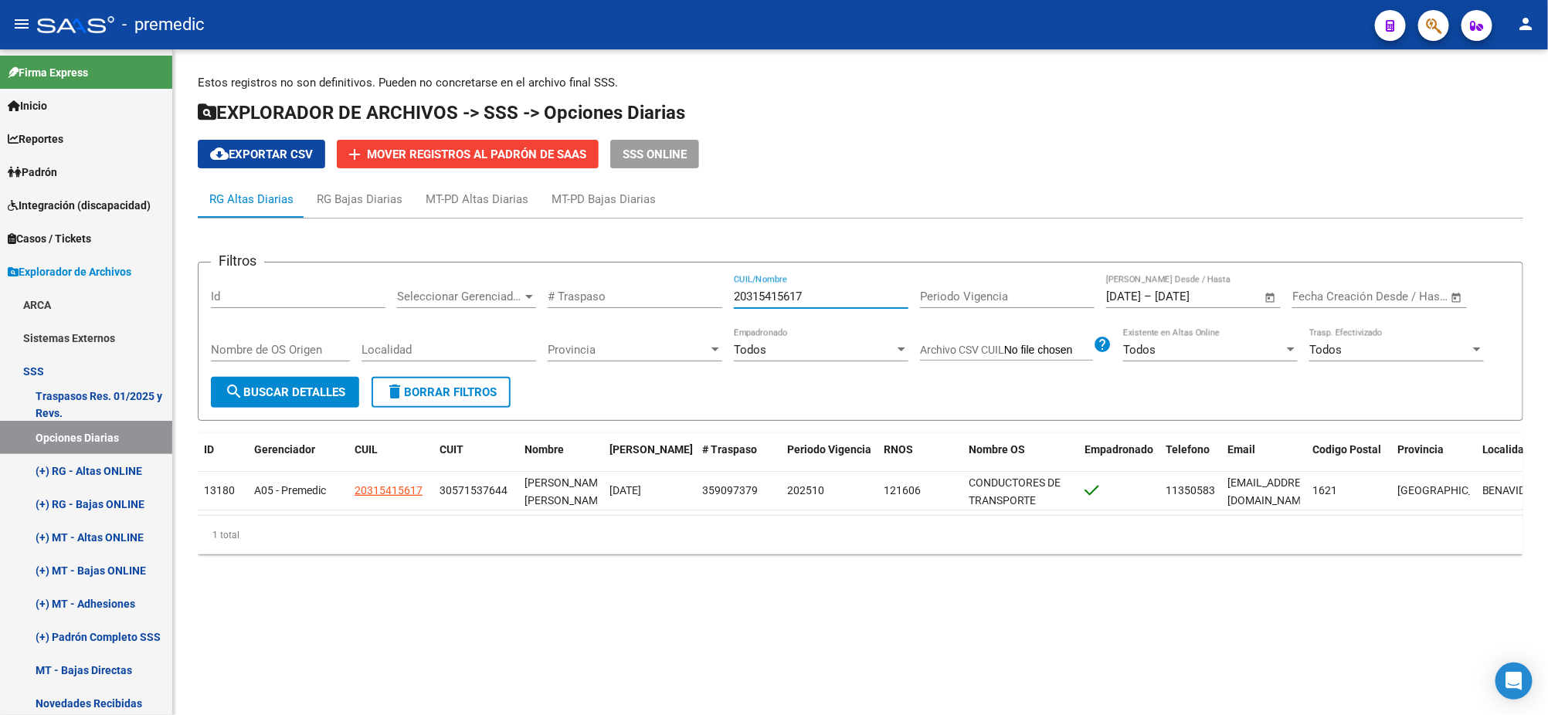
drag, startPoint x: 813, startPoint y: 291, endPoint x: 616, endPoint y: 304, distance: 197.4
click at [633, 300] on div "Filtros Id Seleccionar Gerenciador Seleccionar Gerenciador # Traspaso 203154156…" at bounding box center [860, 326] width 1299 height 102
paste input "96487323"
click at [317, 393] on span "search Buscar Detalles" at bounding box center [285, 392] width 120 height 14
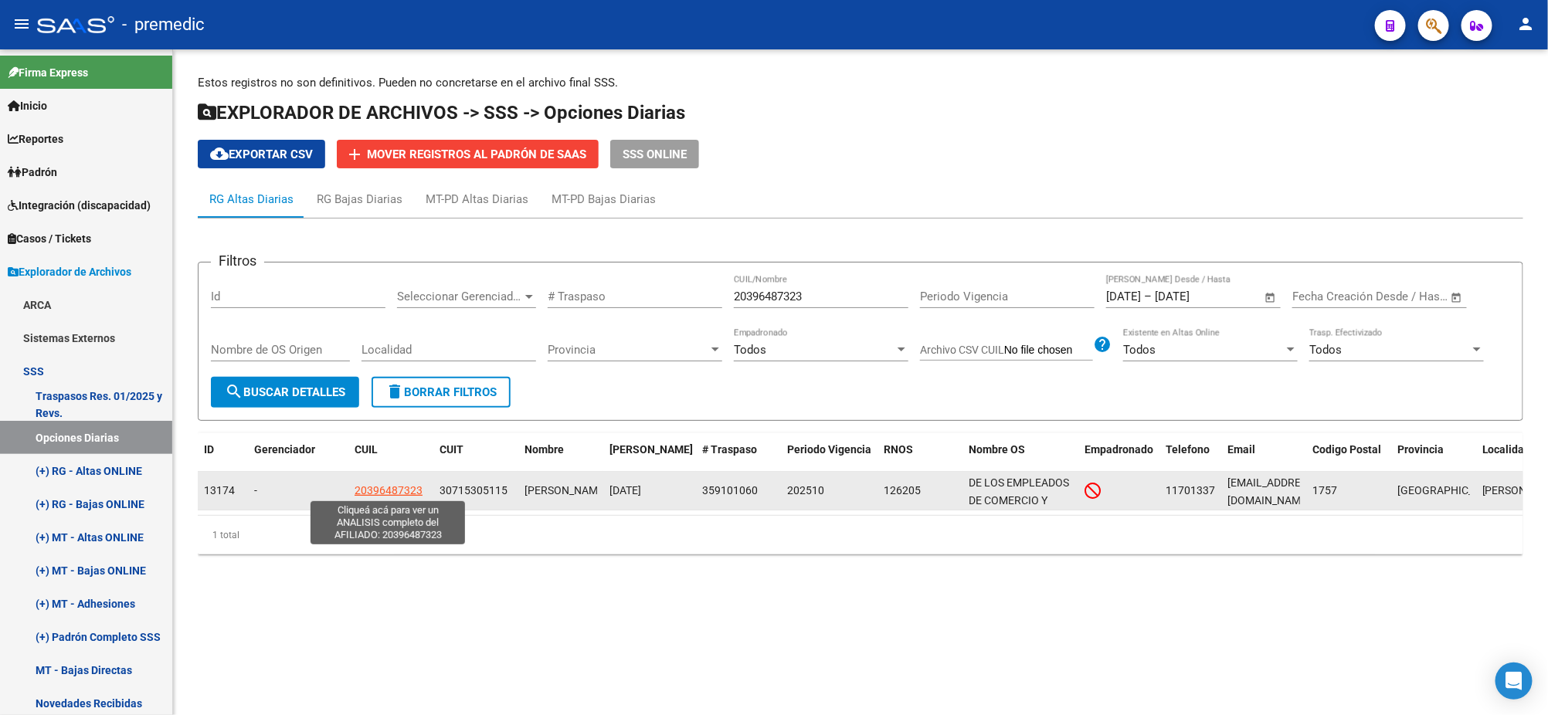
click at [399, 489] on span "20396487323" at bounding box center [389, 490] width 68 height 12
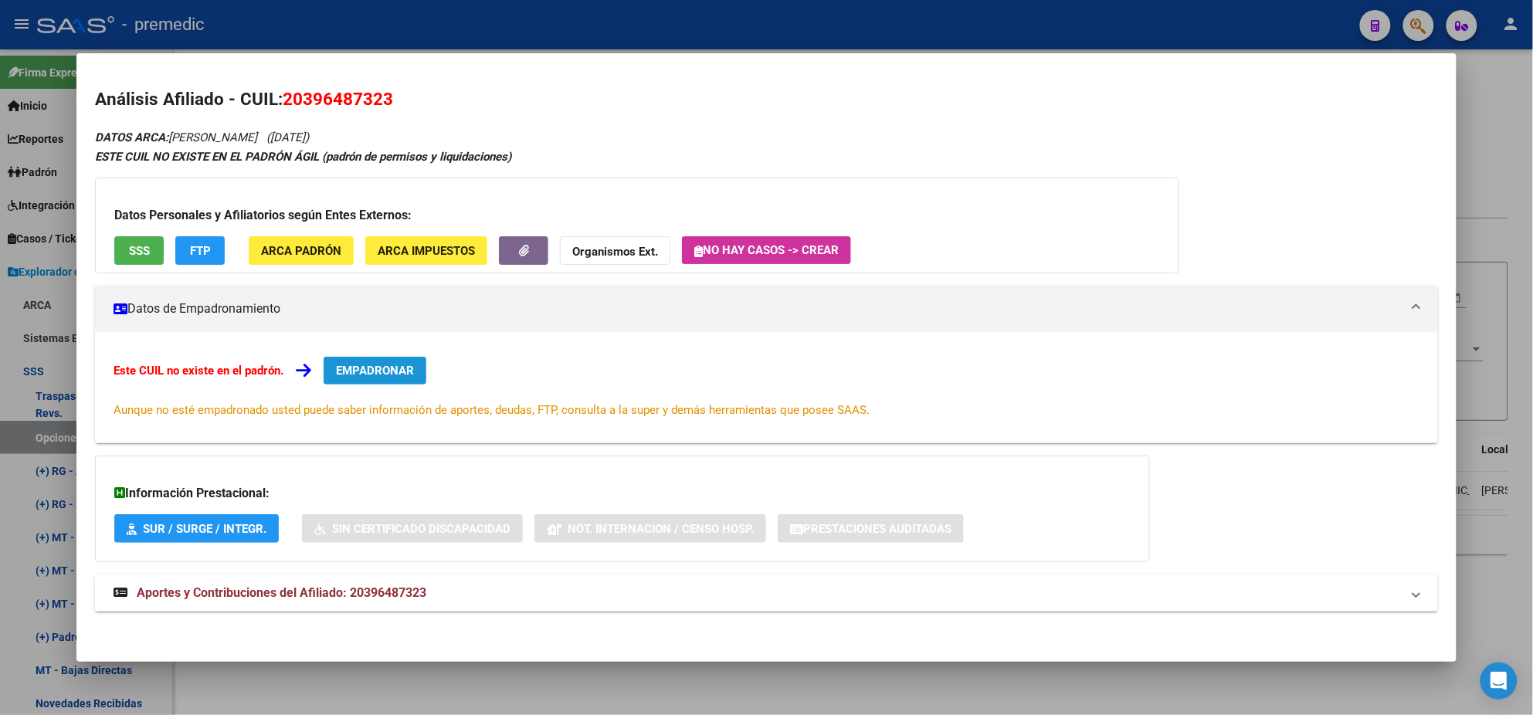
click at [361, 368] on span "EMPADRONAR" at bounding box center [375, 371] width 78 height 14
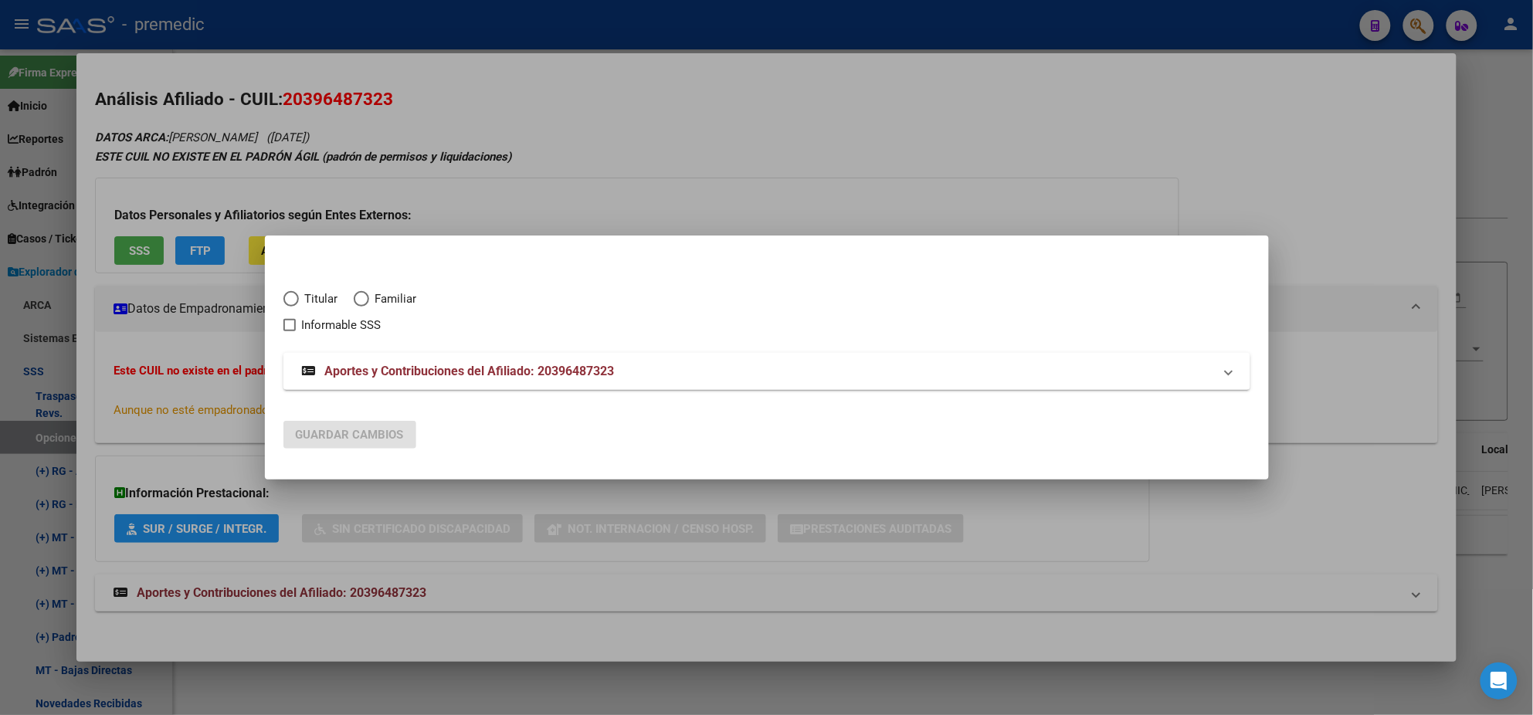
click at [287, 302] on span "Elija una opción" at bounding box center [290, 298] width 15 height 15
click at [287, 302] on input "Titular" at bounding box center [290, 298] width 15 height 15
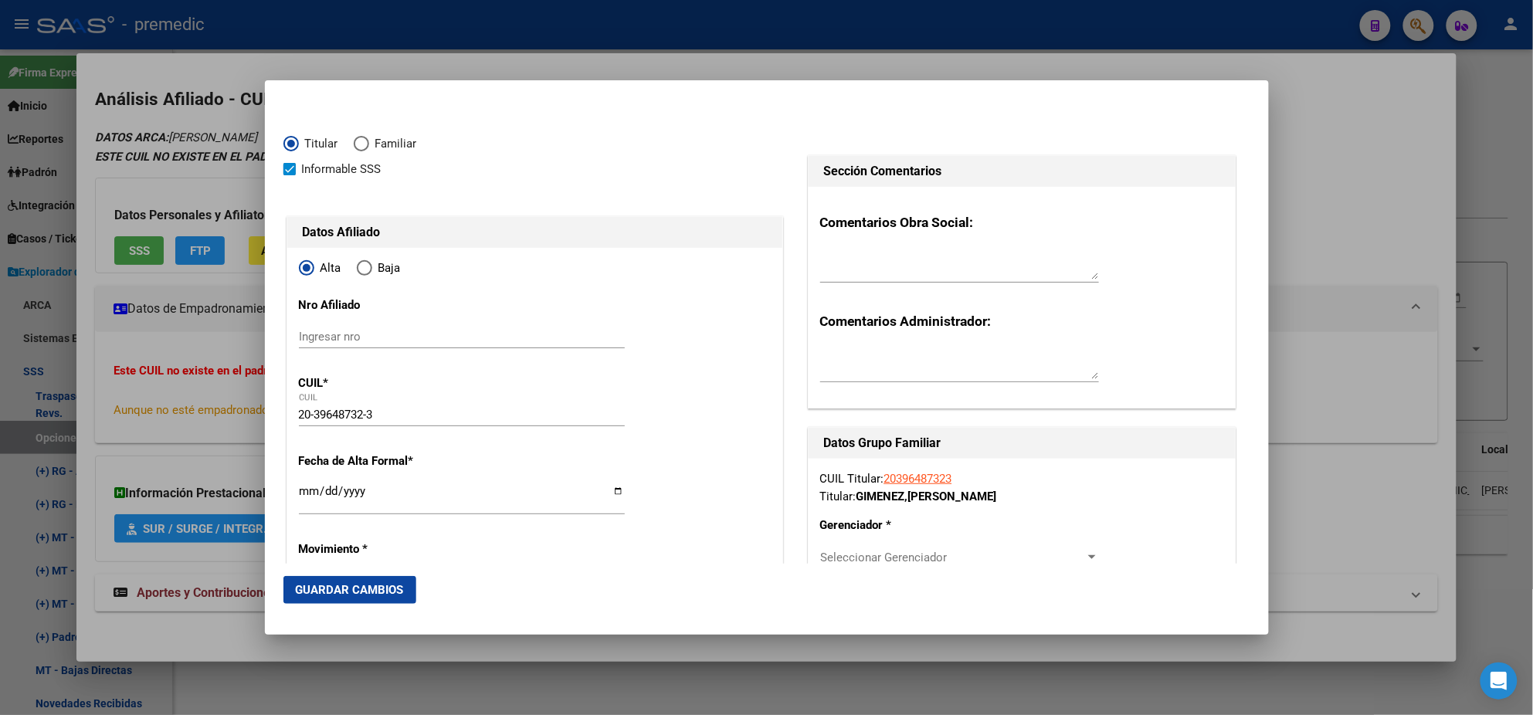
click at [305, 491] on input "Ingresar fecha" at bounding box center [462, 497] width 326 height 25
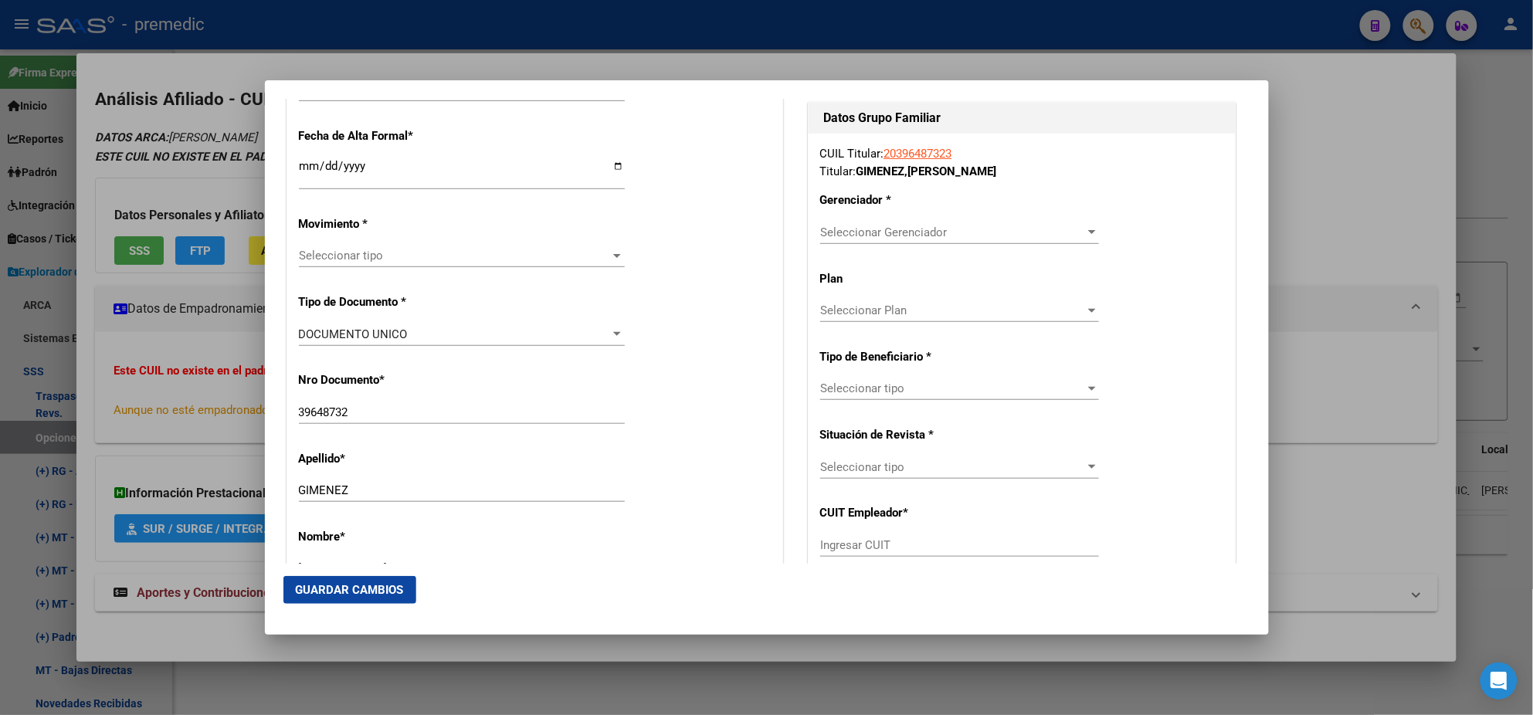
scroll to position [385, 0]
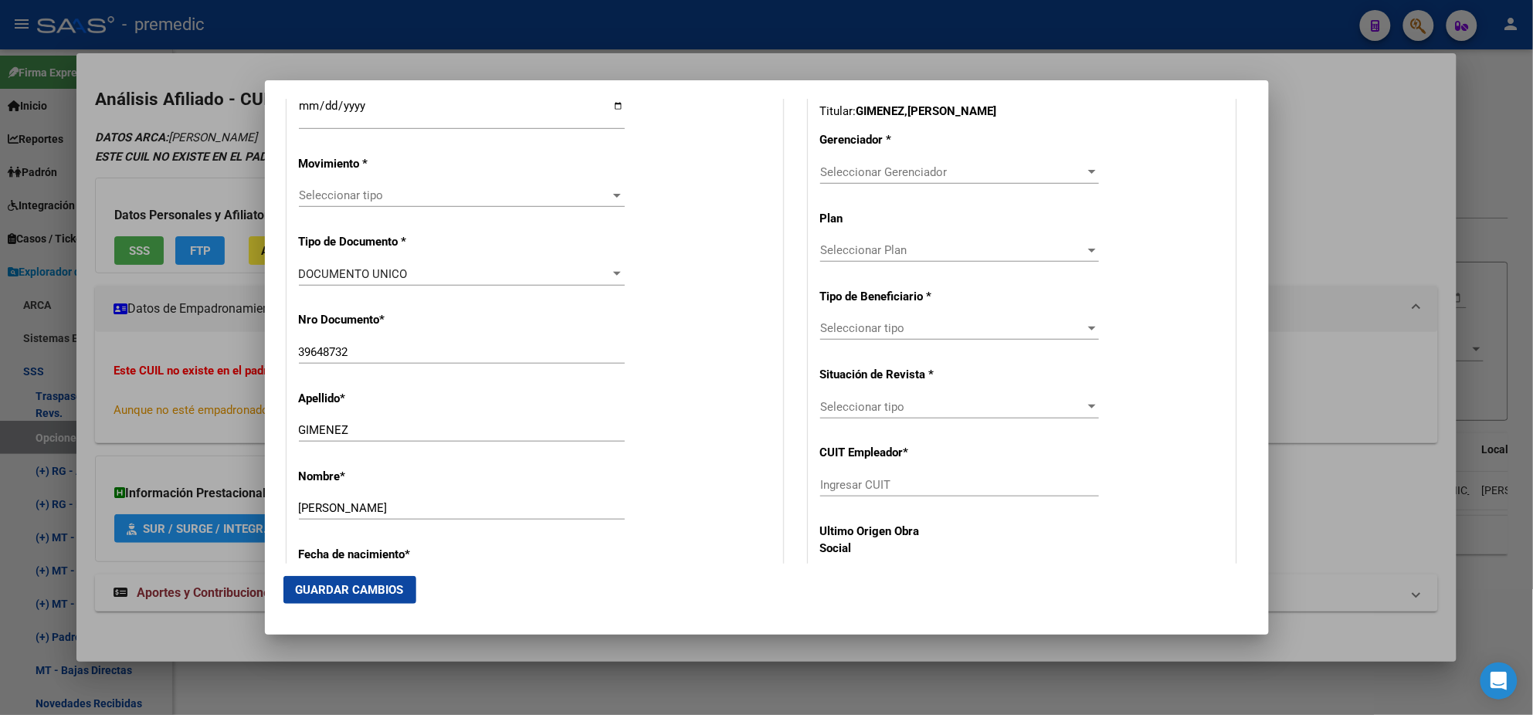
click at [334, 190] on span "Seleccionar tipo" at bounding box center [455, 195] width 312 height 14
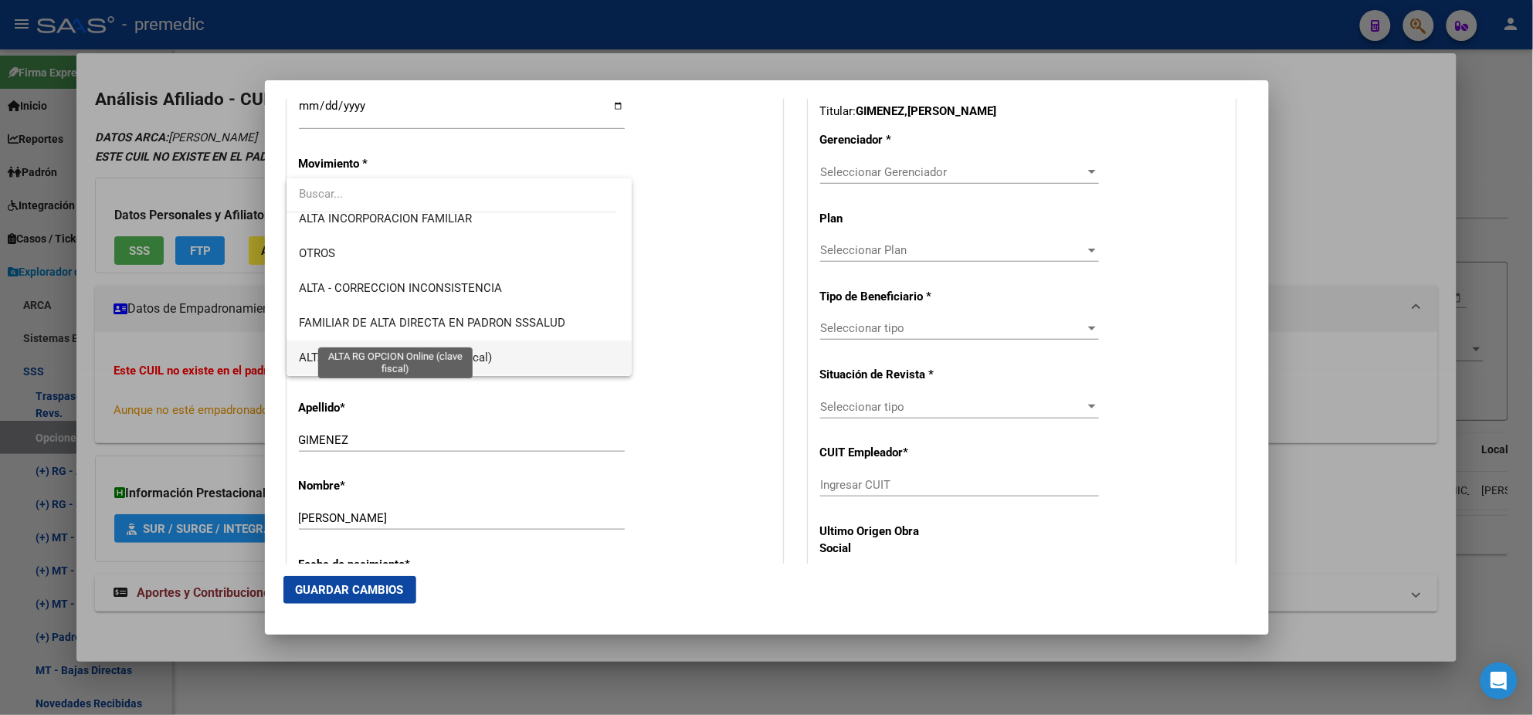
scroll to position [289, 0]
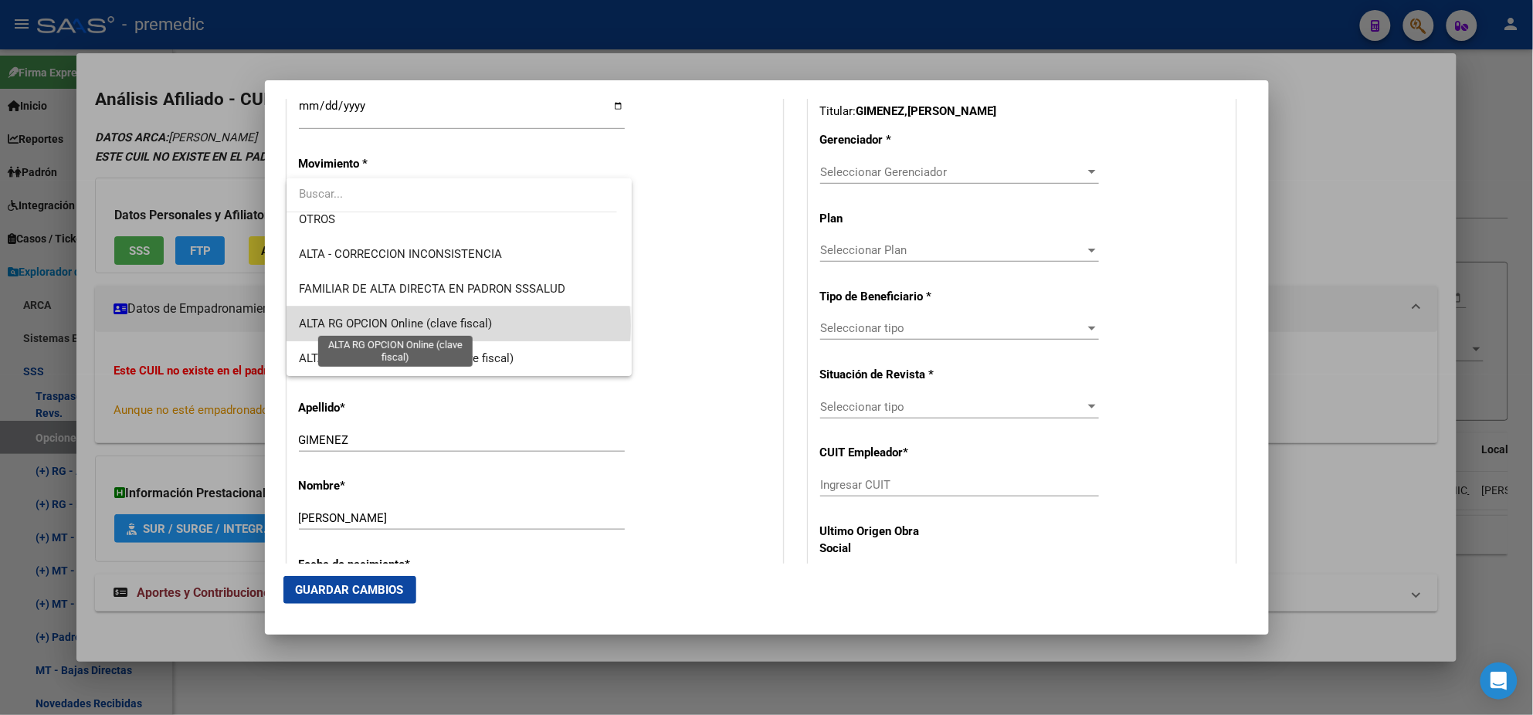
click at [458, 324] on span "ALTA RG OPCION Online (clave fiscal)" at bounding box center [395, 324] width 193 height 14
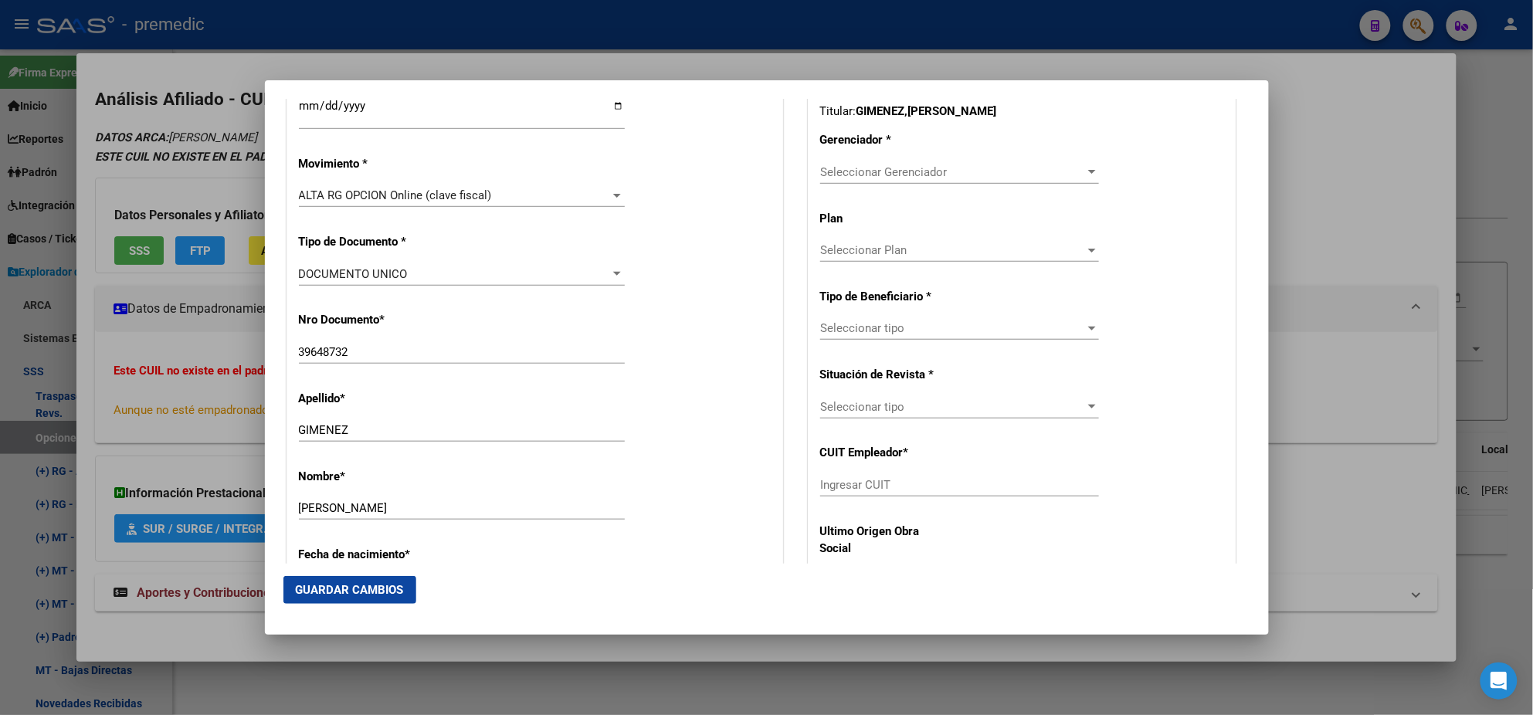
click at [462, 324] on div "Nro Documento * 39648732 Ingresar nro" at bounding box center [535, 339] width 472 height 78
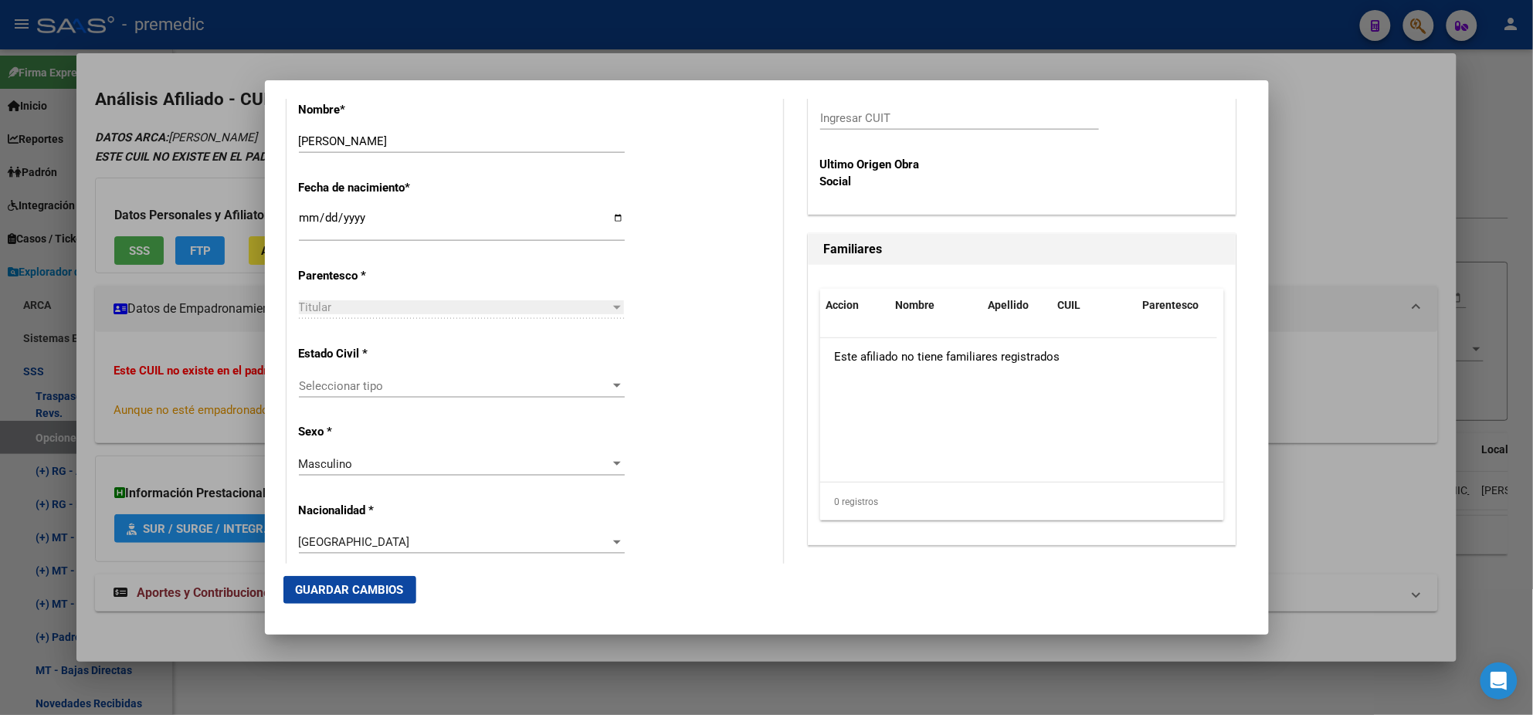
scroll to position [772, 0]
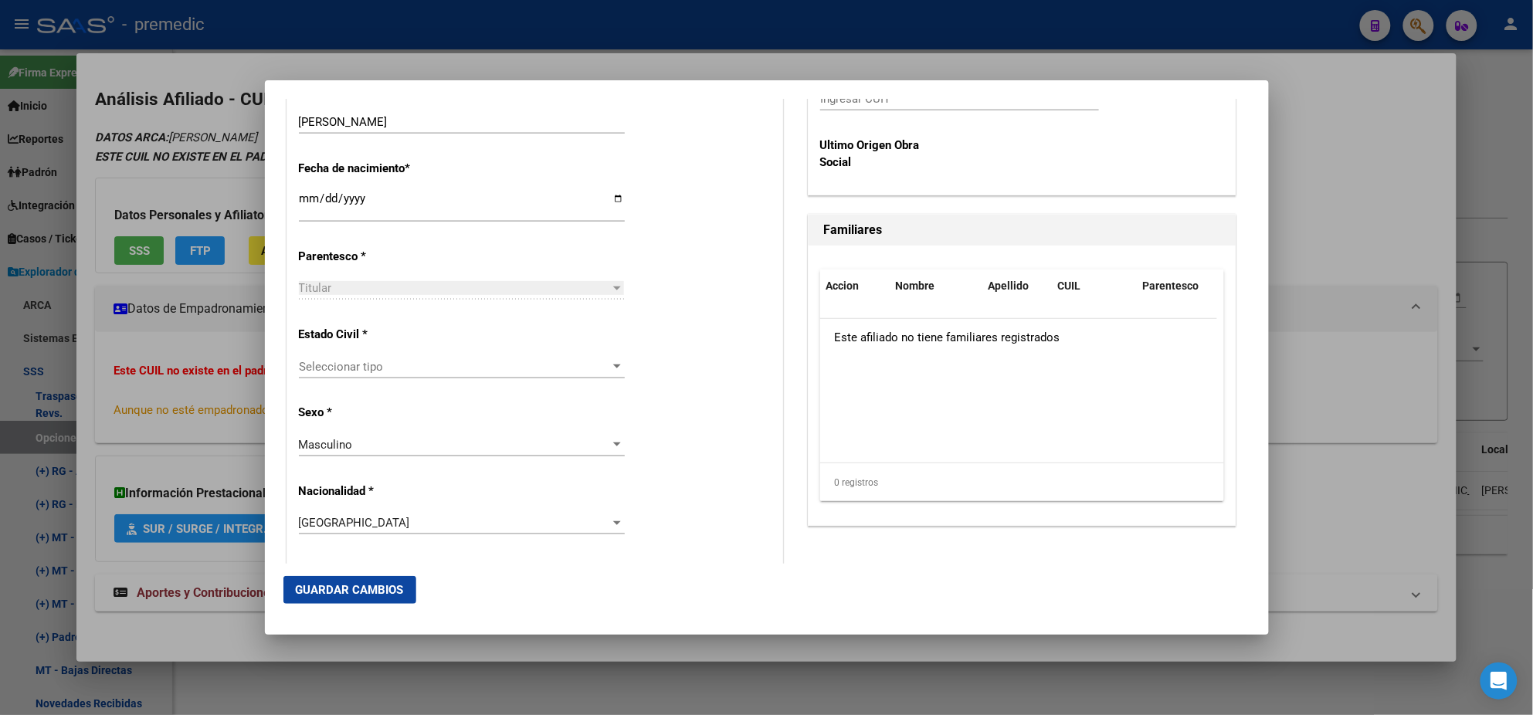
click at [428, 375] on div "Seleccionar tipo Seleccionar tipo" at bounding box center [462, 366] width 326 height 23
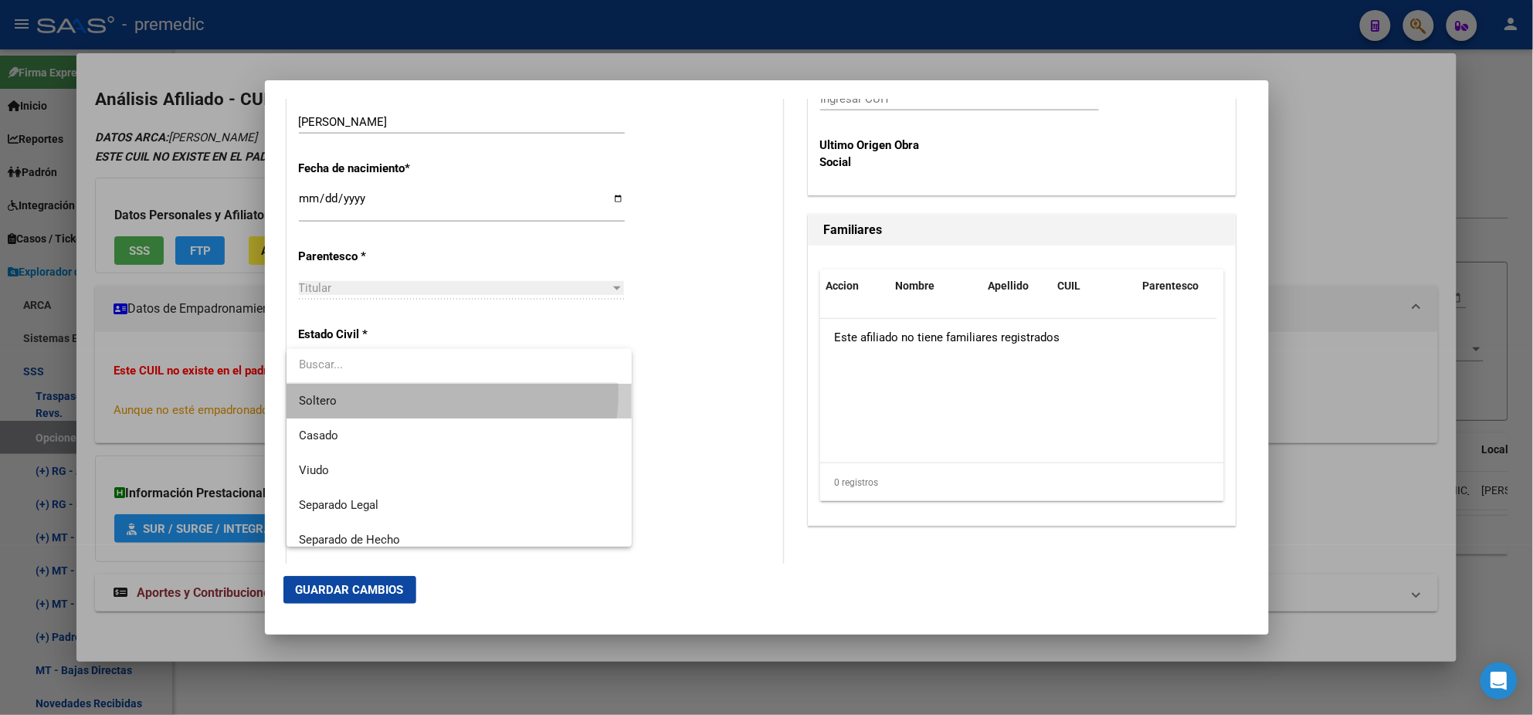
click at [419, 392] on span "Soltero" at bounding box center [459, 401] width 321 height 35
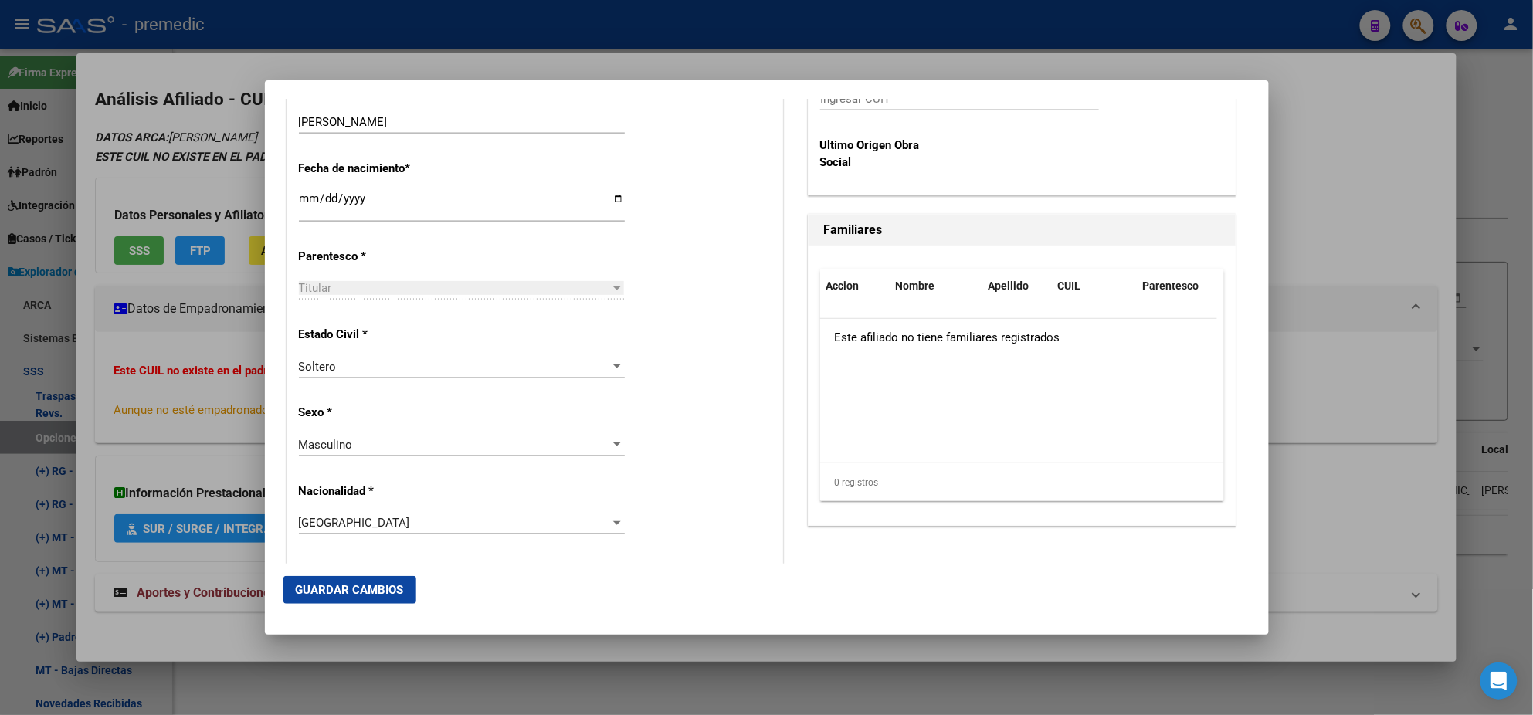
click at [419, 394] on div "Alta Baja Nro Afiliado Ingresar nro CUIL * 20-39648732-3 CUIL ARCA Padrón Fecha…" at bounding box center [534, 579] width 495 height 2206
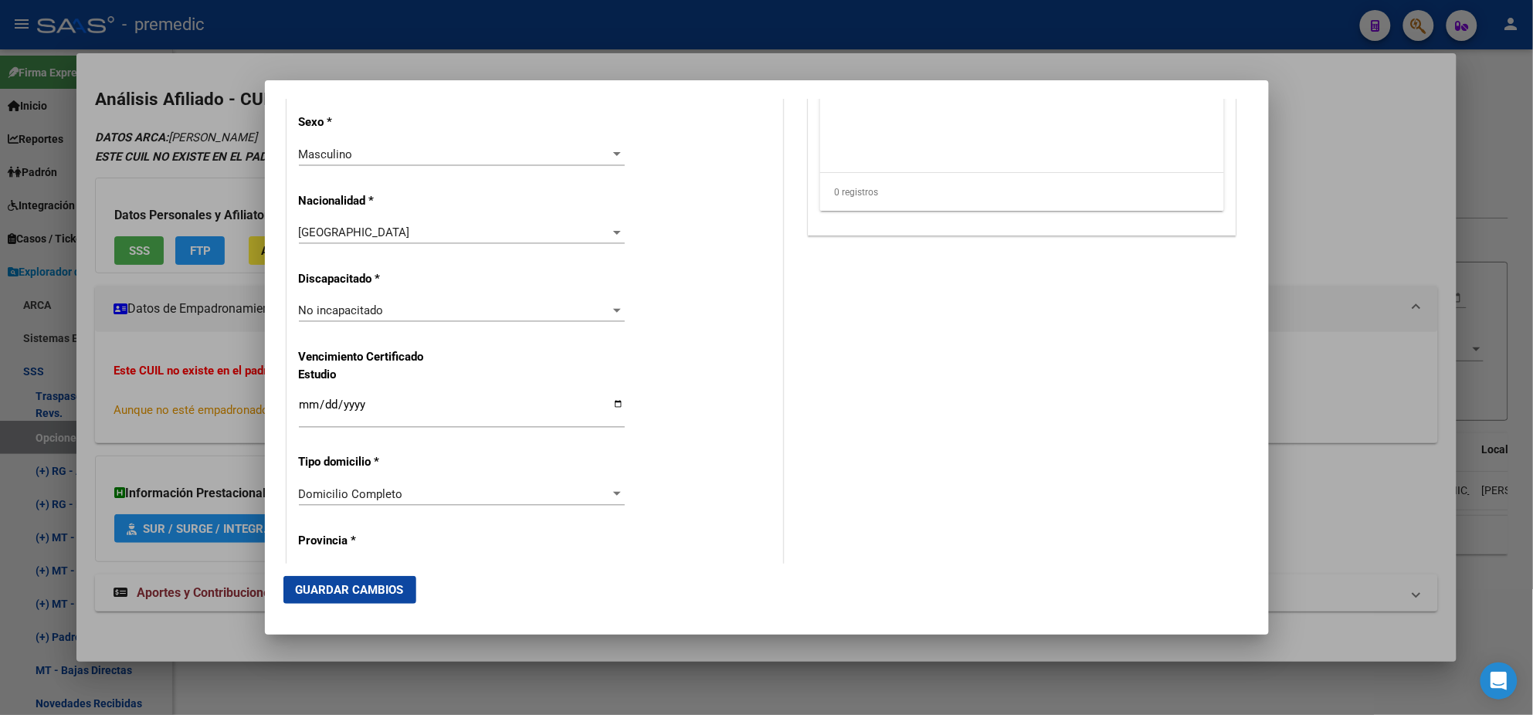
click at [653, 224] on div "Alta Baja Nro Afiliado Ingresar nro CUIL * 20-39648732-3 CUIL ARCA Padrón Fecha…" at bounding box center [534, 289] width 495 height 2206
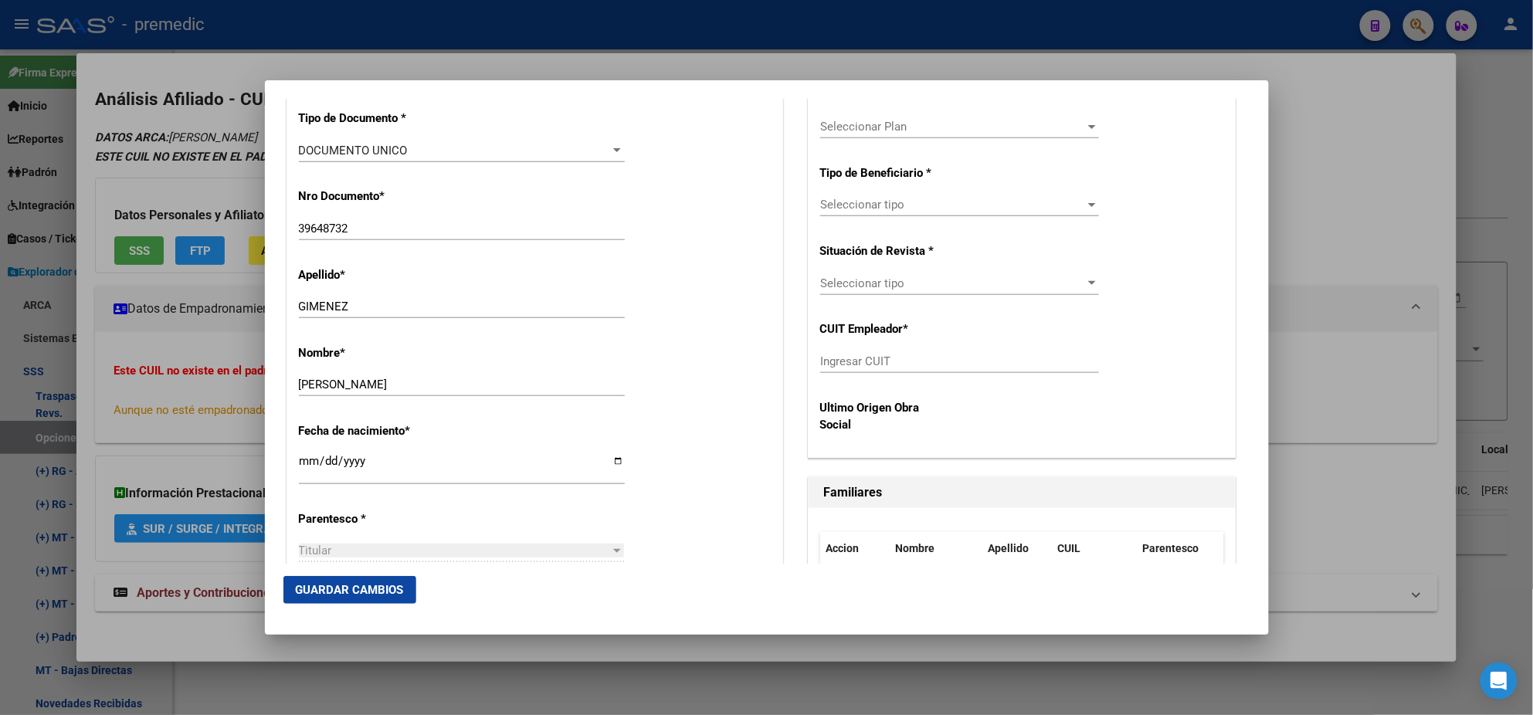
scroll to position [385, 0]
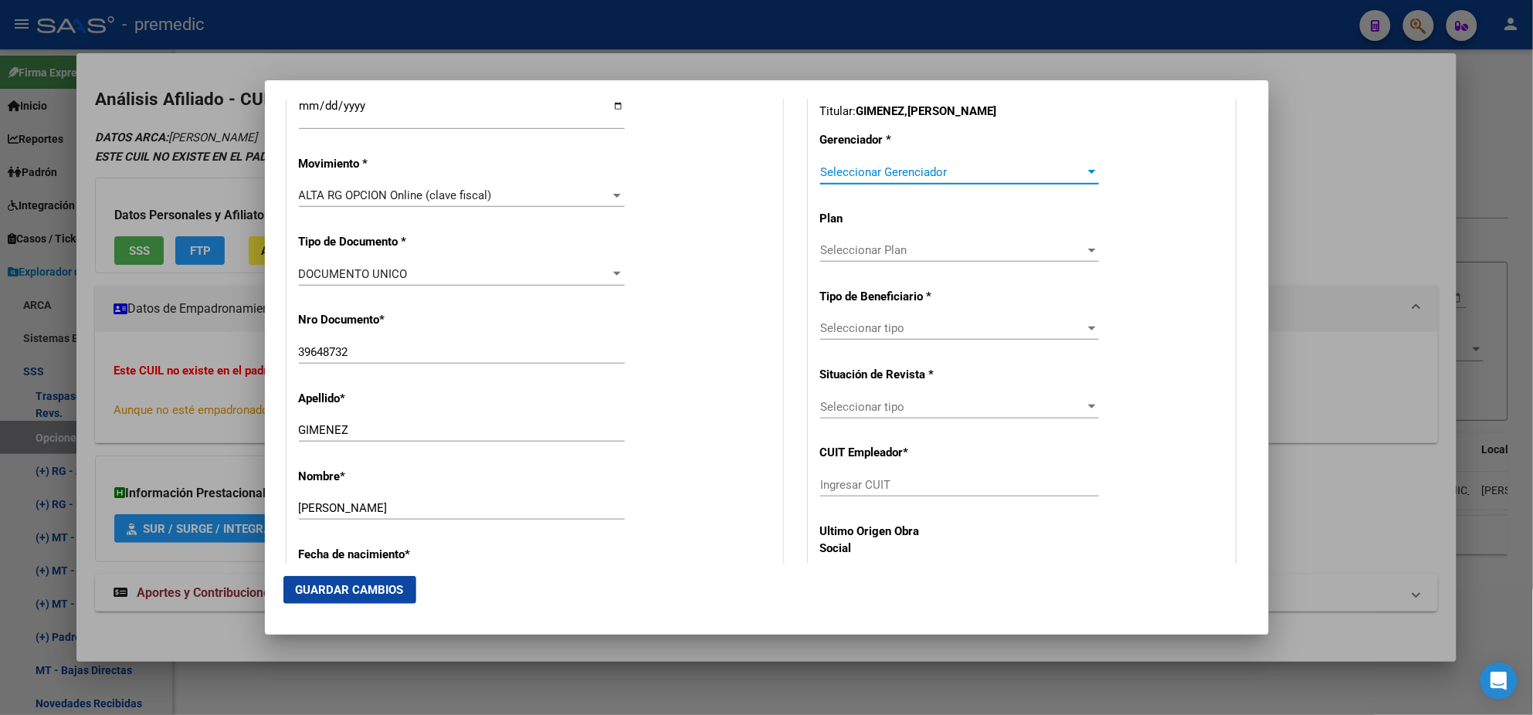
click at [828, 175] on span "Seleccionar Gerenciador" at bounding box center [952, 172] width 265 height 14
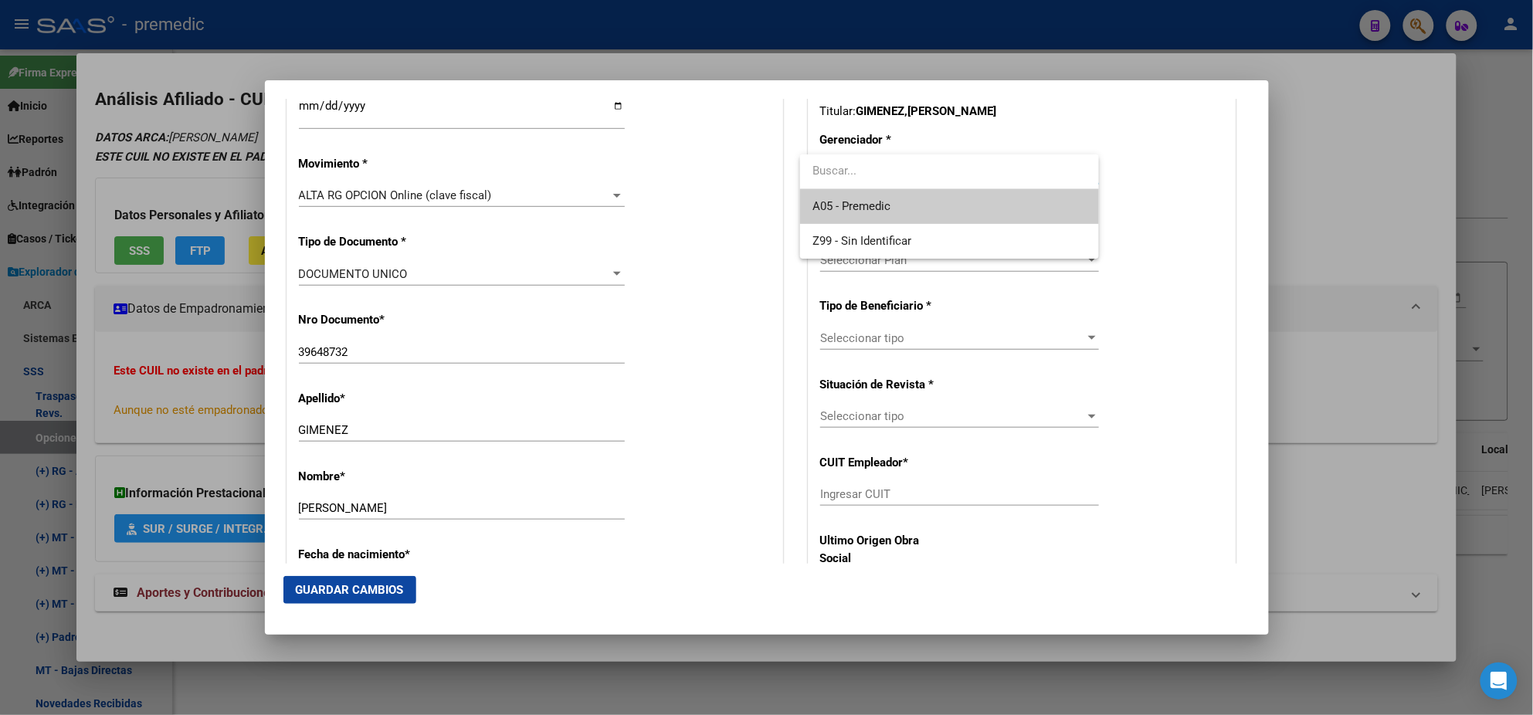
click at [832, 197] on span "A05 - Premedic" at bounding box center [950, 206] width 274 height 35
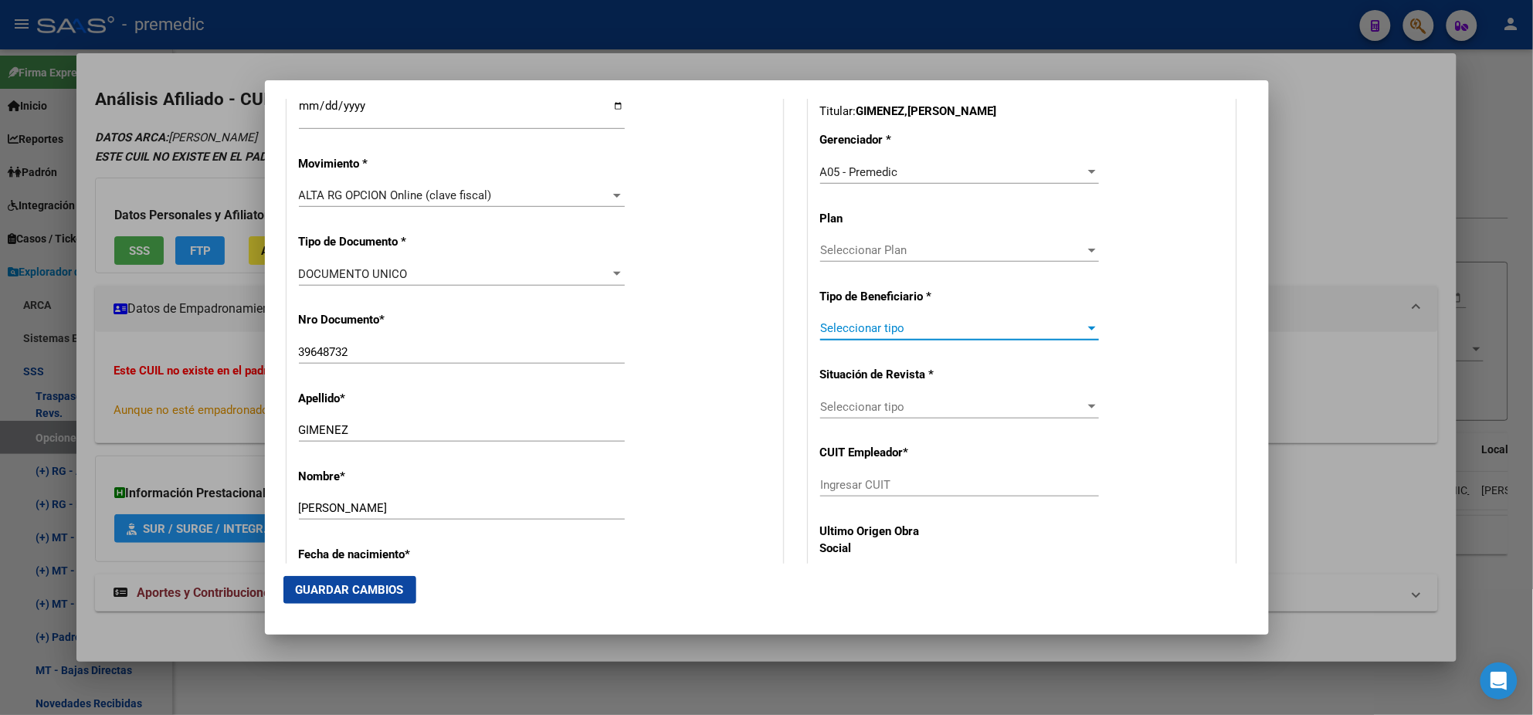
click at [842, 329] on span "Seleccionar tipo" at bounding box center [952, 328] width 265 height 14
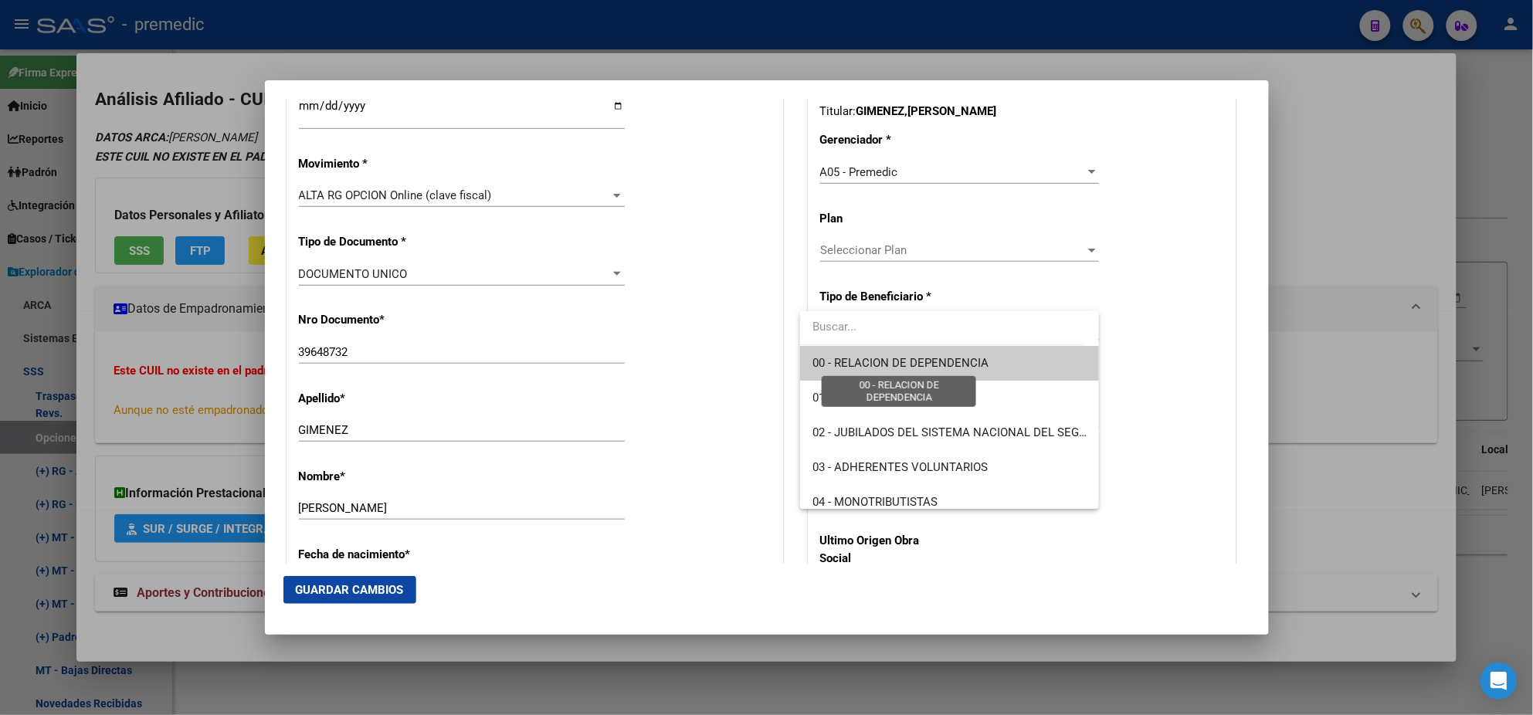
click at [843, 365] on span "00 - RELACION DE DEPENDENCIA" at bounding box center [901, 363] width 176 height 14
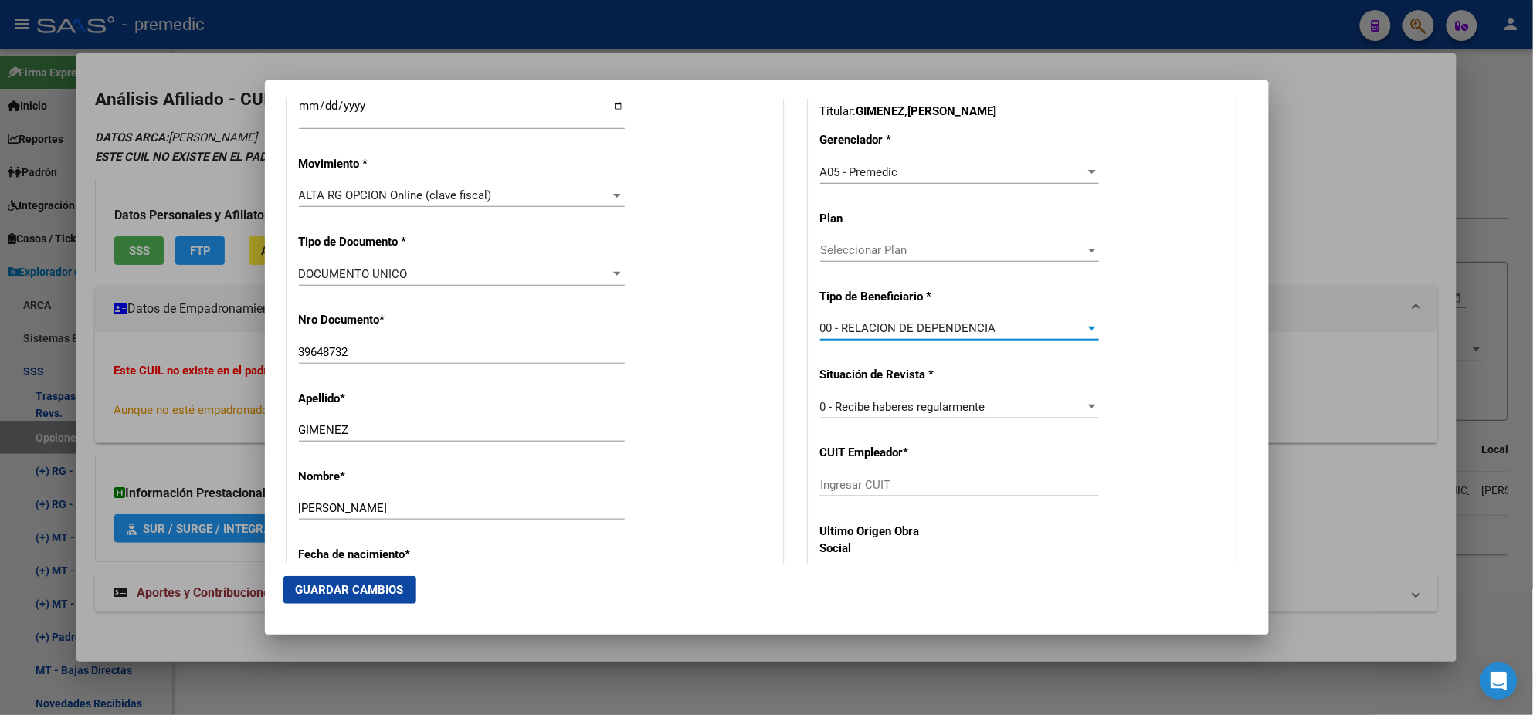
click at [851, 487] on input "Ingresar CUIT" at bounding box center [959, 485] width 279 height 14
paste input "30-71530511-5"
click at [393, 581] on button "Guardar Cambios" at bounding box center [349, 590] width 133 height 28
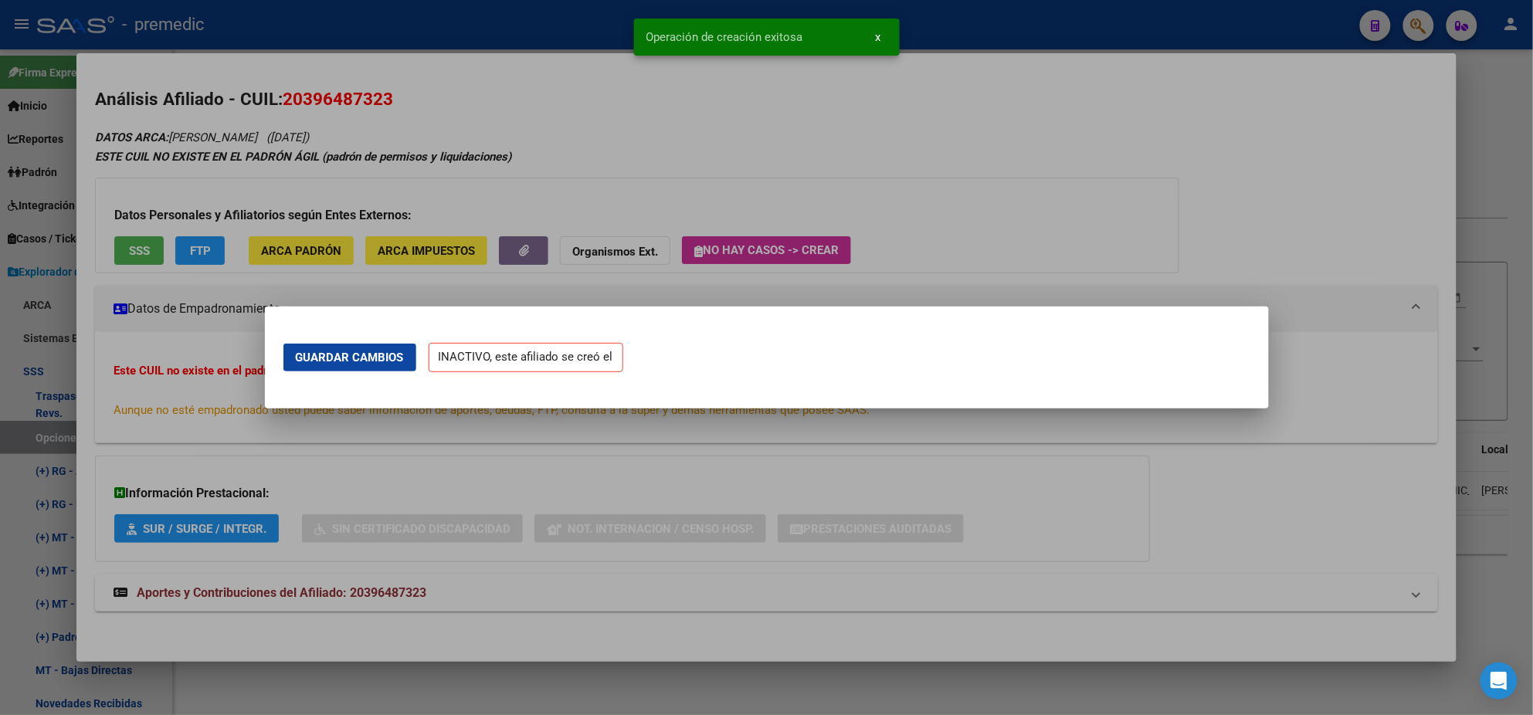
scroll to position [0, 0]
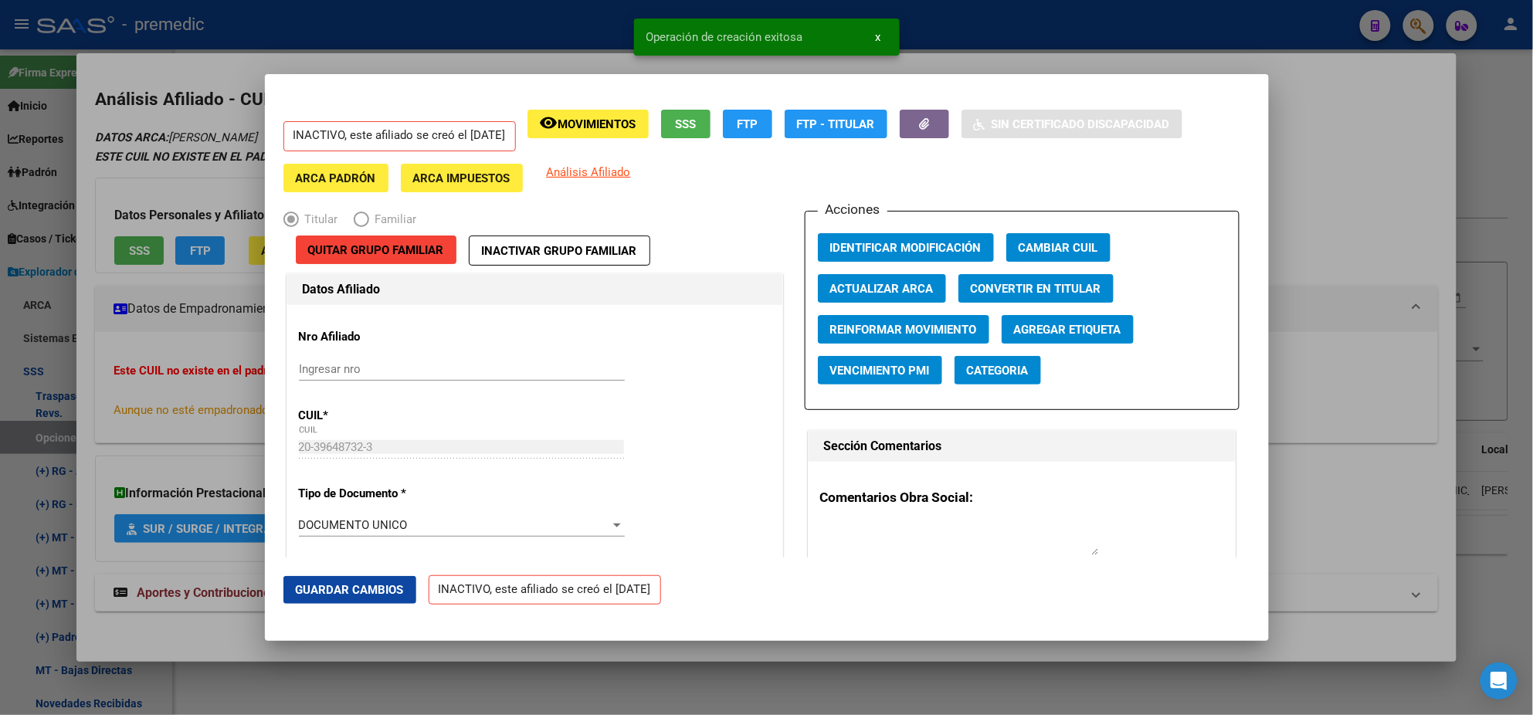
click at [84, 405] on div at bounding box center [766, 357] width 1533 height 715
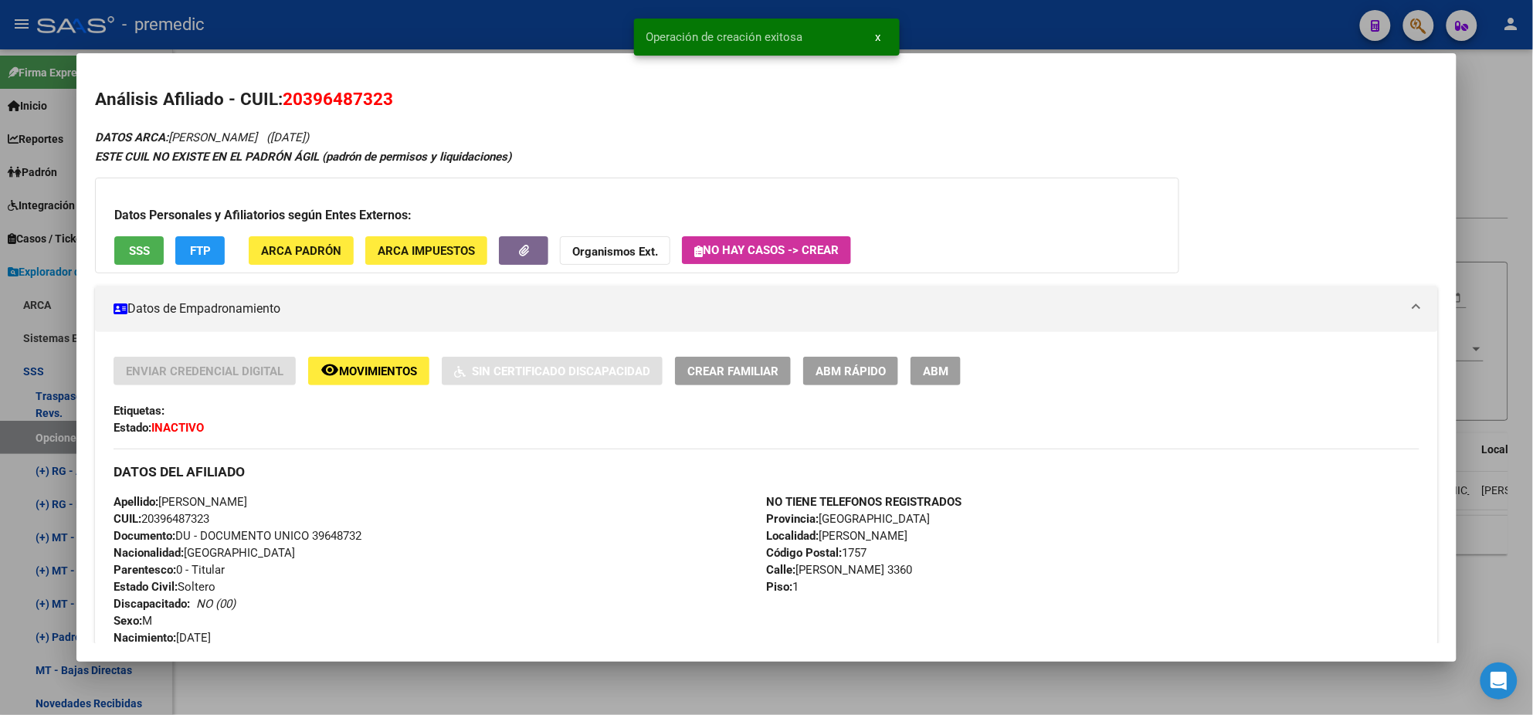
click at [26, 436] on div at bounding box center [766, 357] width 1533 height 715
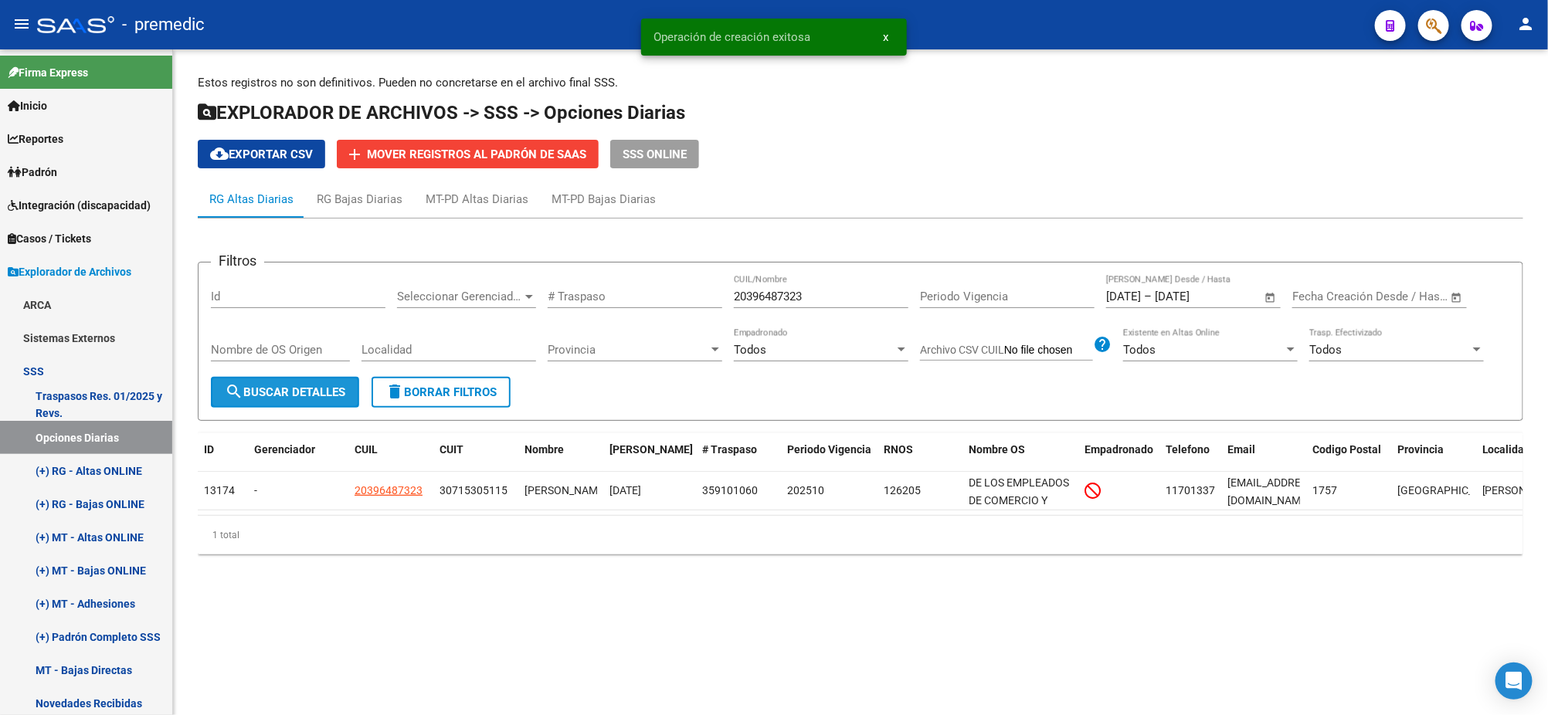
click at [315, 391] on span "search Buscar Detalles" at bounding box center [285, 392] width 120 height 14
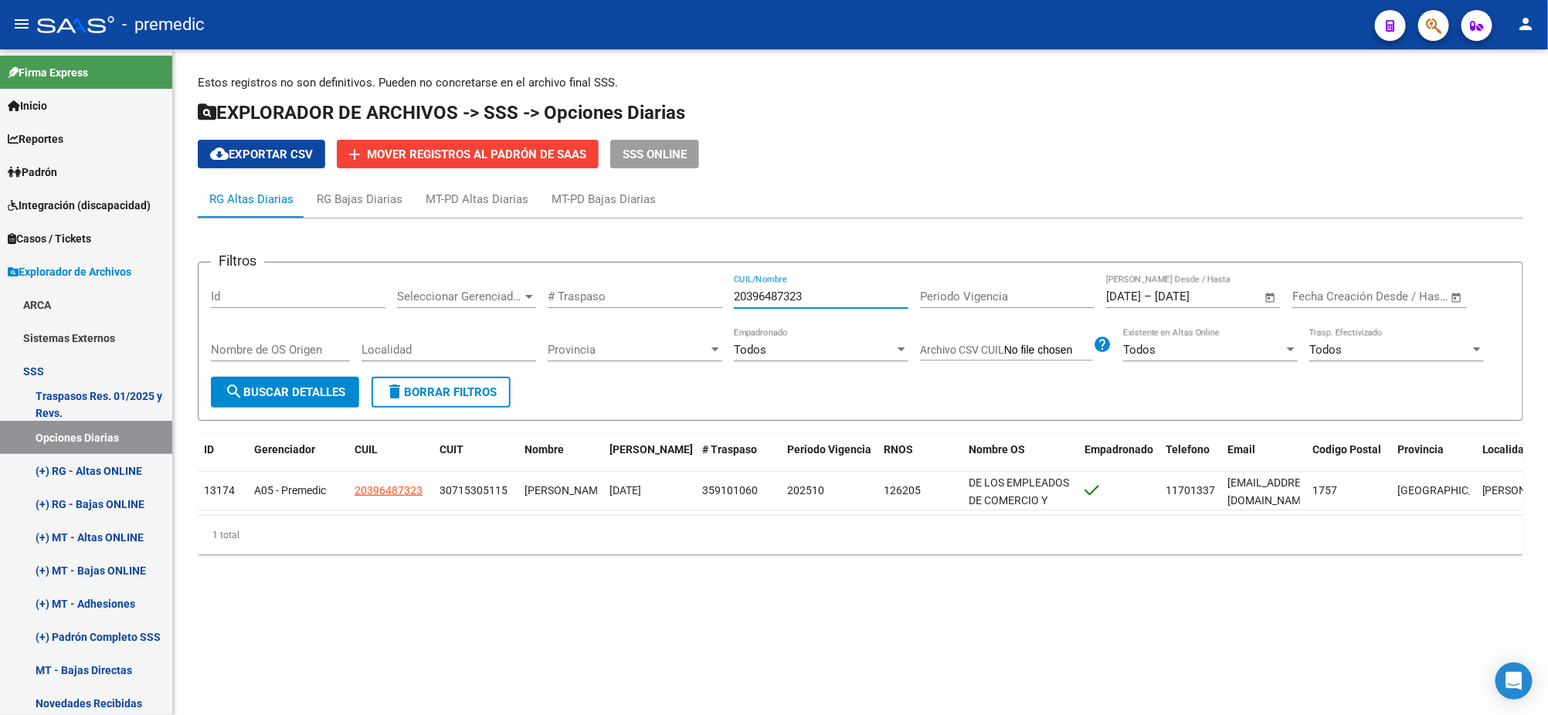
drag, startPoint x: 824, startPoint y: 297, endPoint x: 659, endPoint y: 294, distance: 165.3
click at [670, 294] on div "Filtros Id Seleccionar Gerenciador Seleccionar Gerenciador # Traspaso 203964873…" at bounding box center [860, 326] width 1299 height 102
paste input "4472126"
click at [277, 385] on span "search Buscar Detalles" at bounding box center [285, 392] width 120 height 14
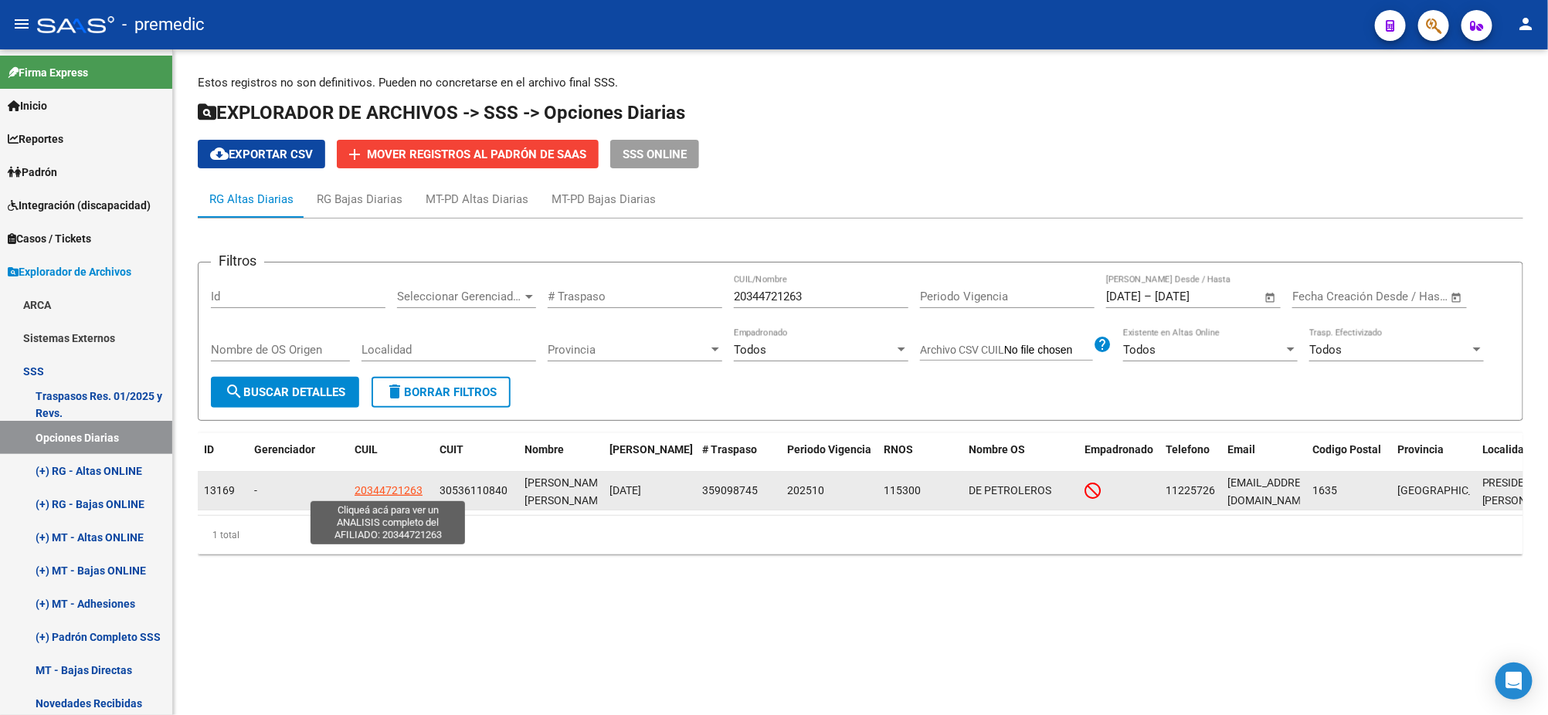
click at [377, 488] on span "20344721263" at bounding box center [389, 490] width 68 height 12
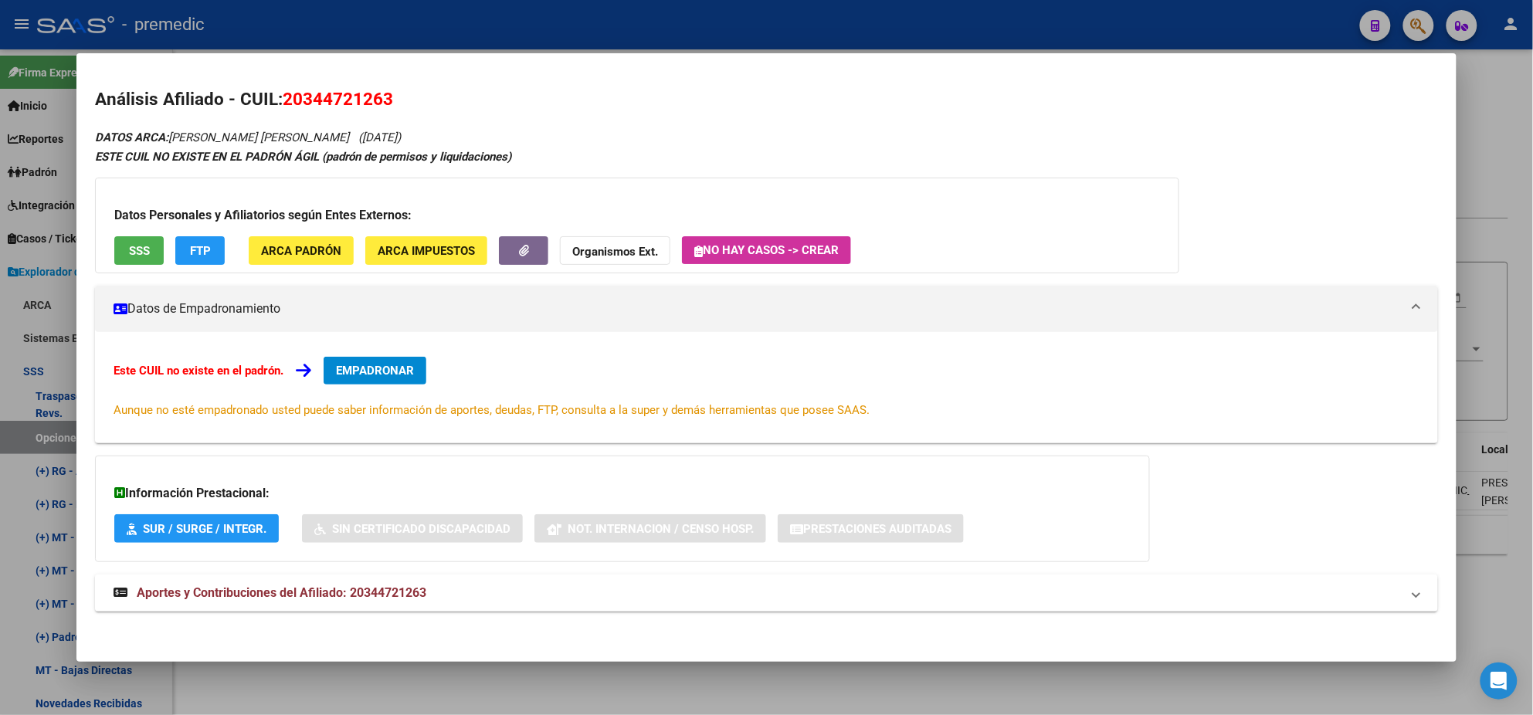
click at [385, 359] on button "EMPADRONAR" at bounding box center [375, 371] width 103 height 28
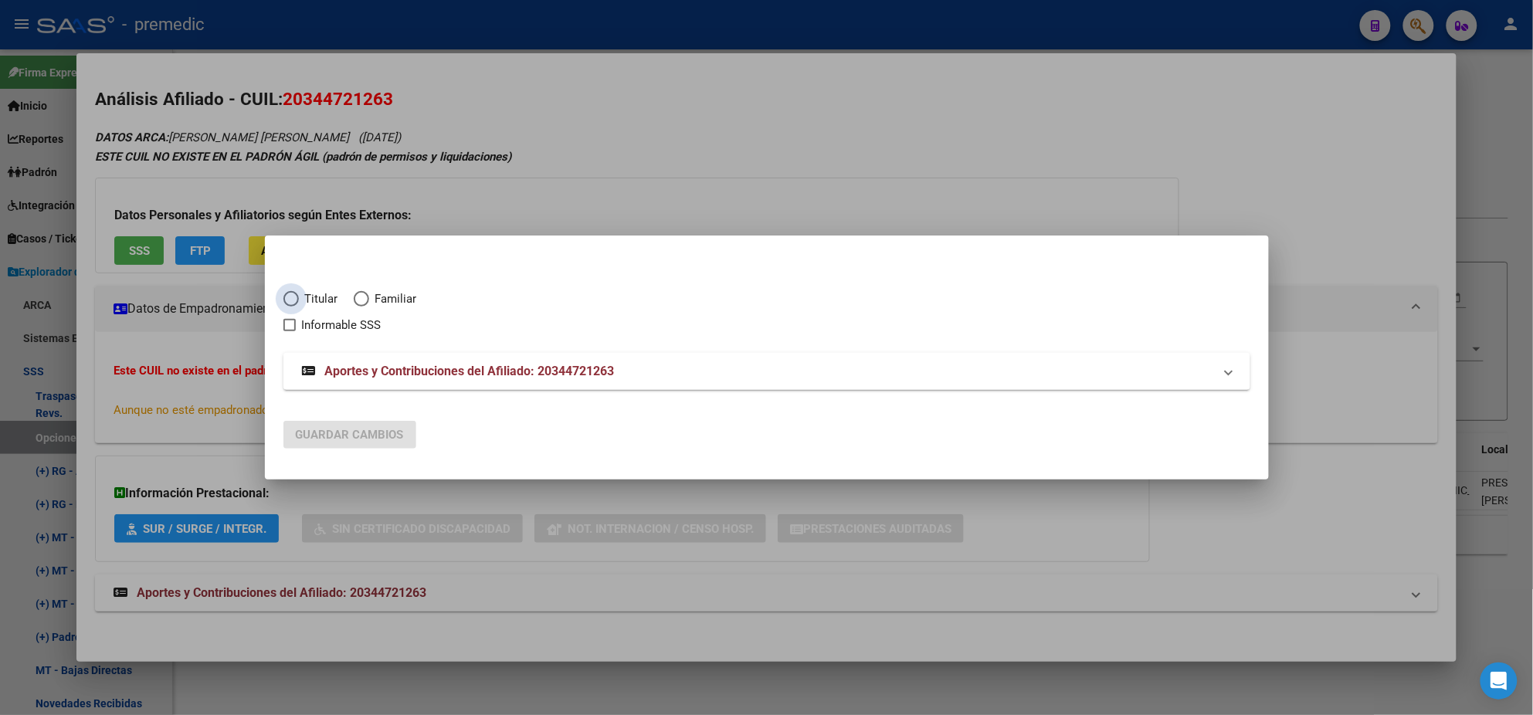
click at [287, 301] on span "Elija una opción" at bounding box center [290, 298] width 15 height 15
click at [287, 301] on input "Titular" at bounding box center [290, 298] width 15 height 15
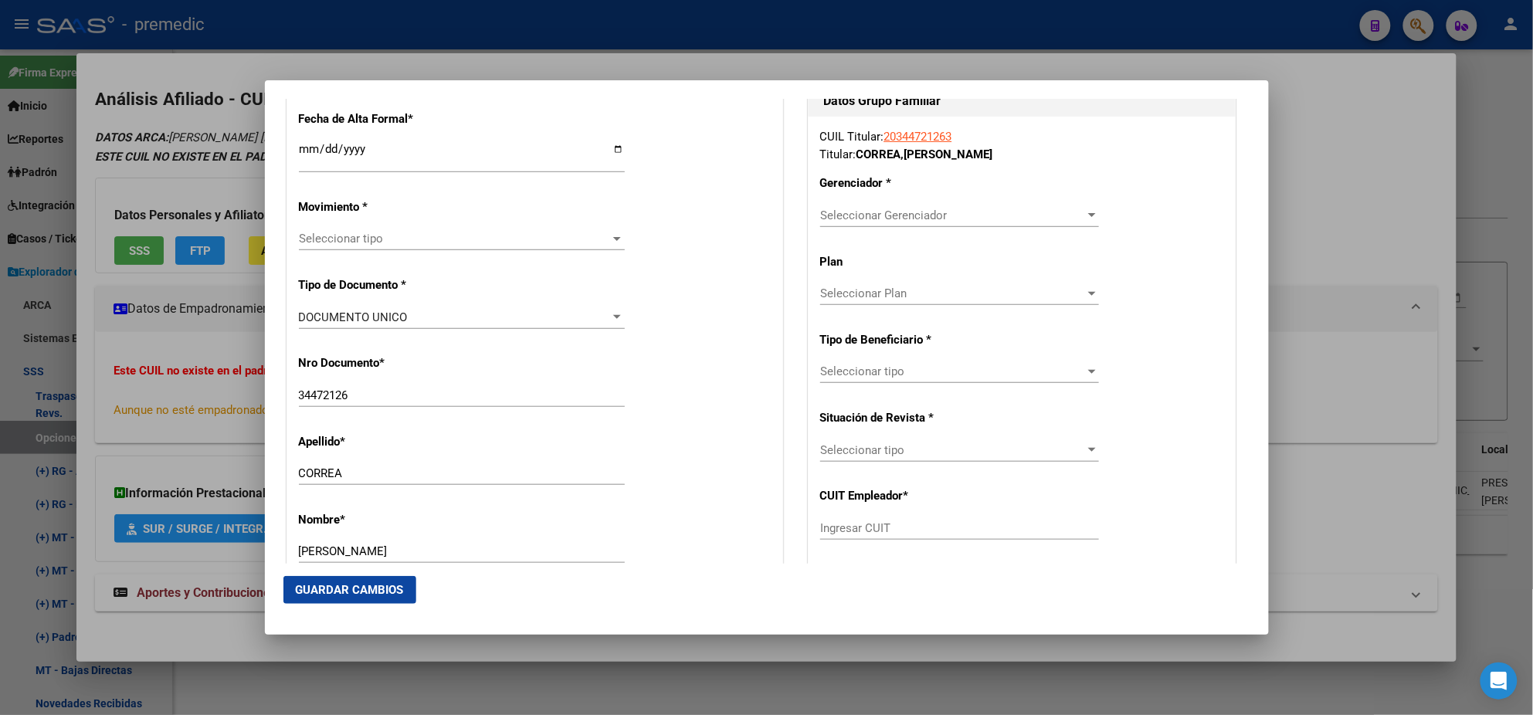
scroll to position [385, 0]
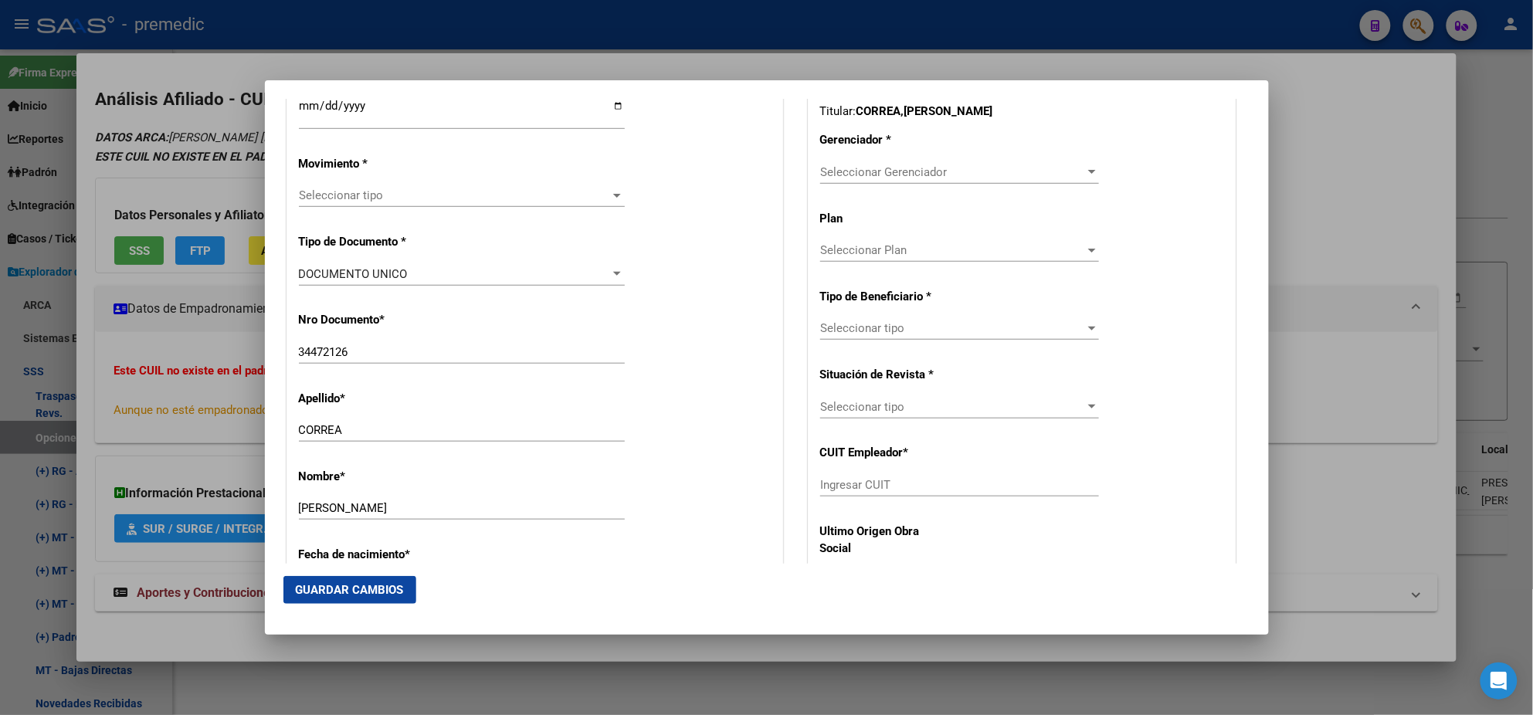
click at [862, 495] on div "Ingresar CUIT" at bounding box center [959, 484] width 279 height 23
paste input "30-53611084-0"
click at [844, 169] on span "Seleccionar Gerenciador" at bounding box center [952, 172] width 265 height 14
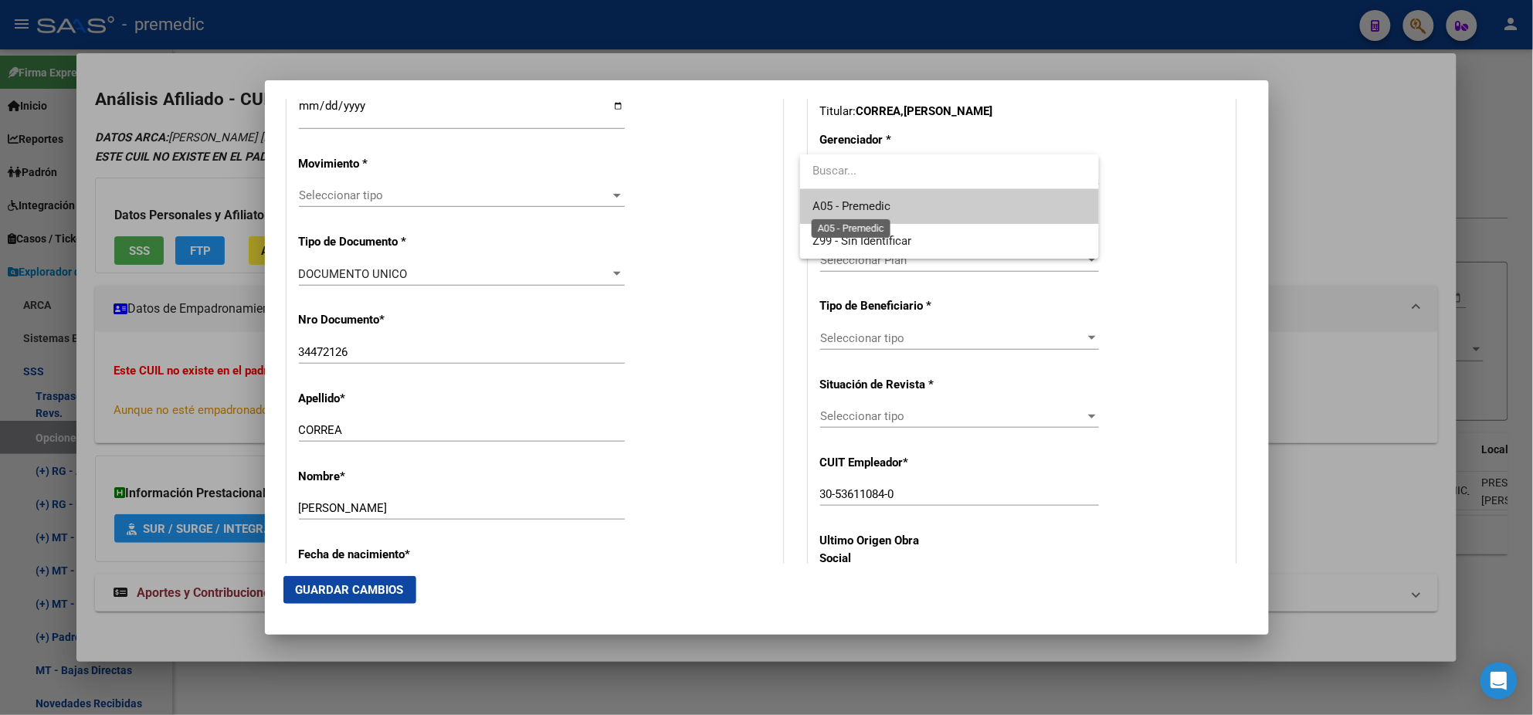
click at [847, 205] on span "A05 - Premedic" at bounding box center [852, 206] width 78 height 14
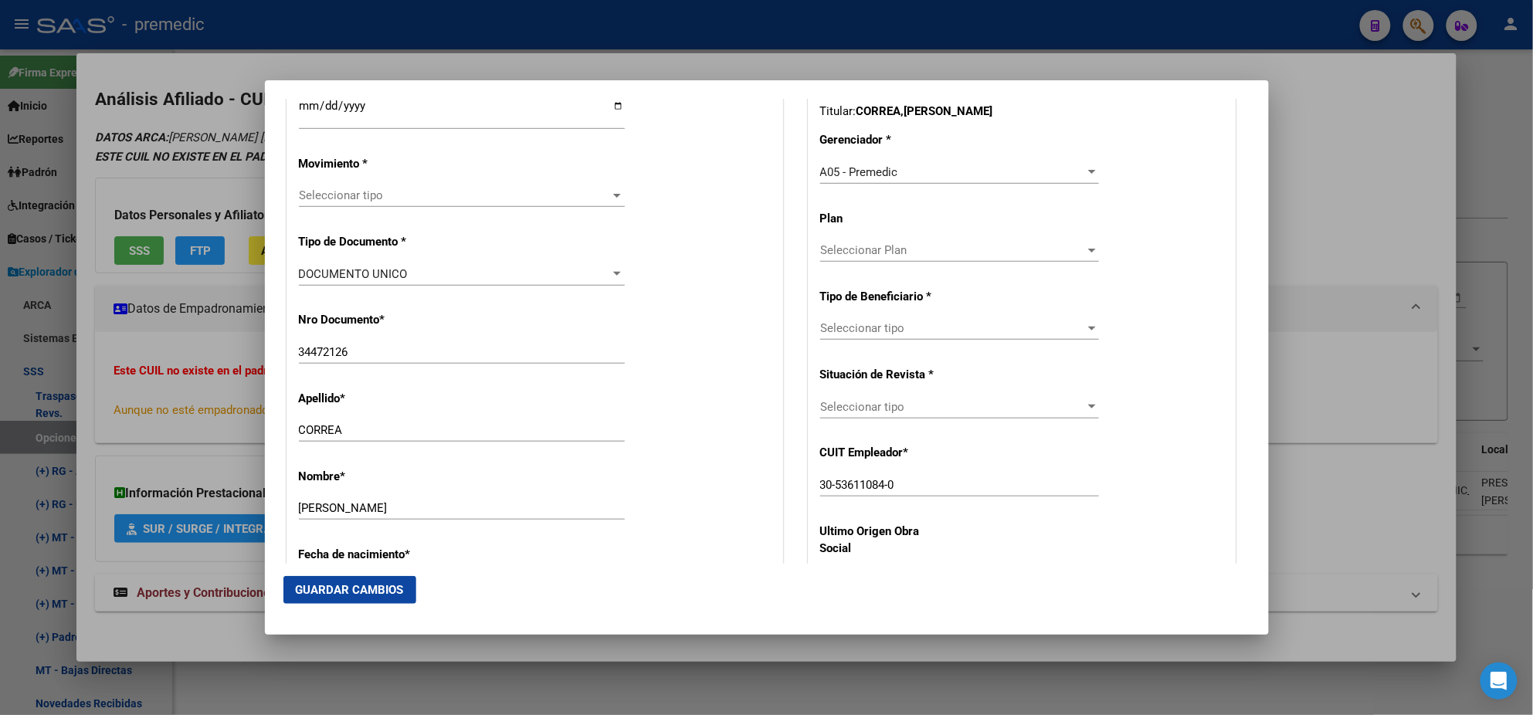
click at [835, 338] on div "Seleccionar tipo Seleccionar tipo" at bounding box center [959, 328] width 279 height 23
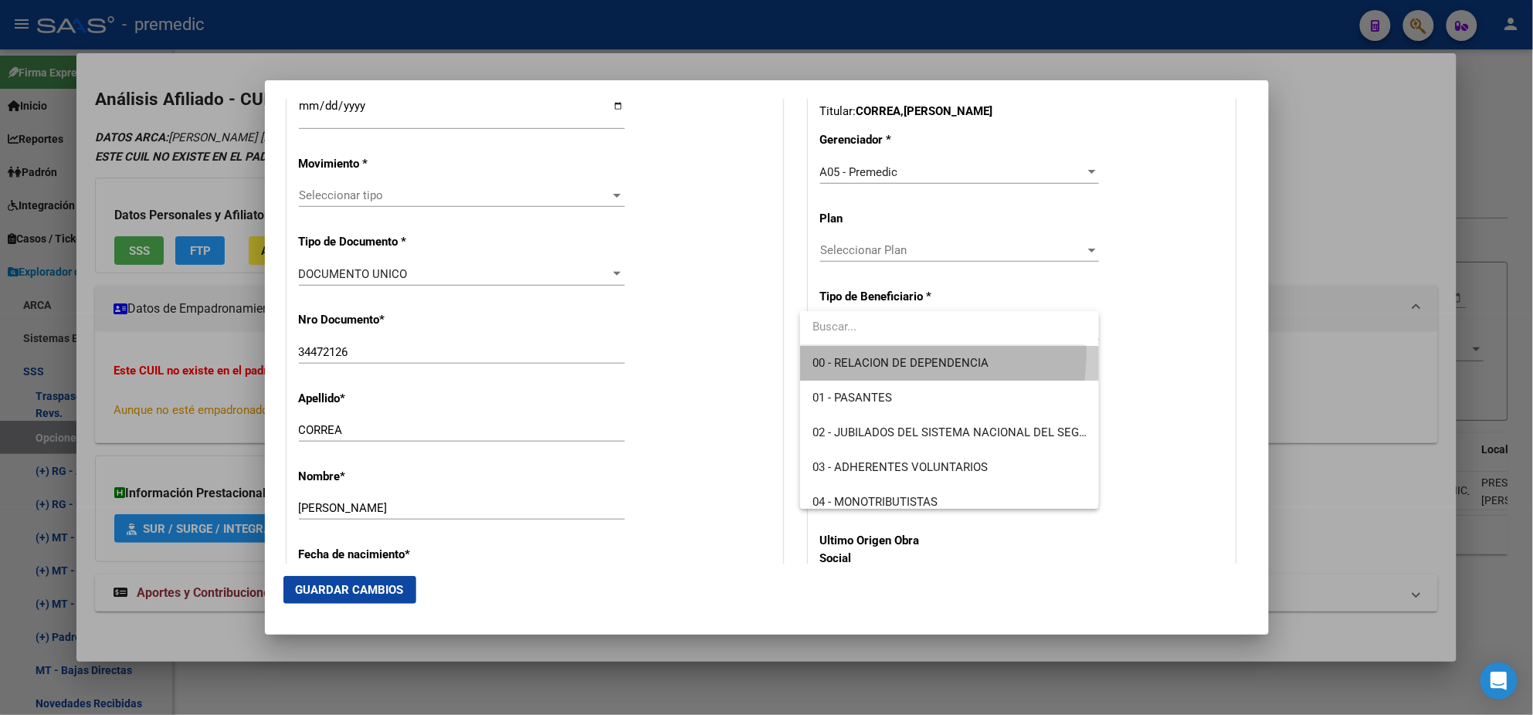
click at [839, 350] on span "00 - RELACION DE DEPENDENCIA" at bounding box center [950, 363] width 274 height 35
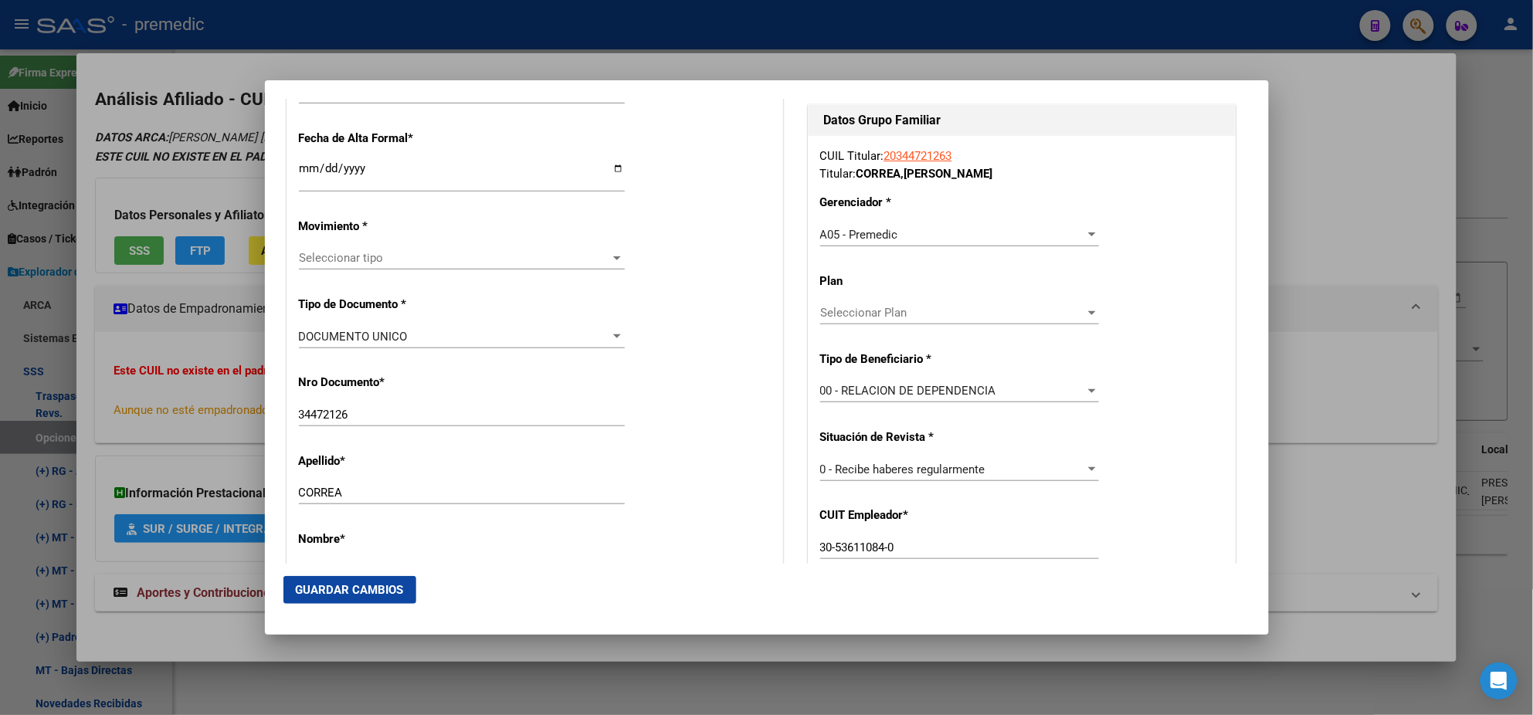
scroll to position [289, 0]
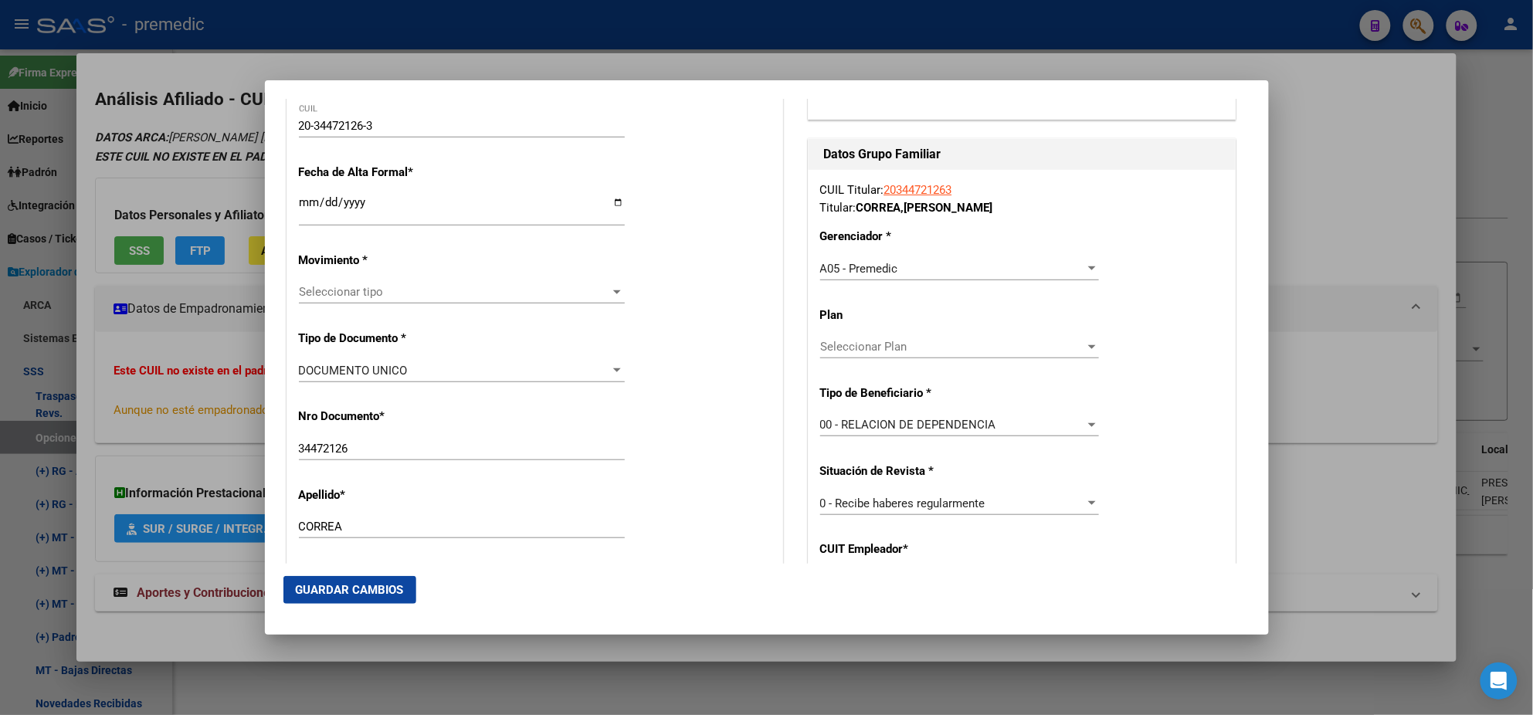
click at [308, 200] on input "Ingresar fecha" at bounding box center [462, 208] width 326 height 25
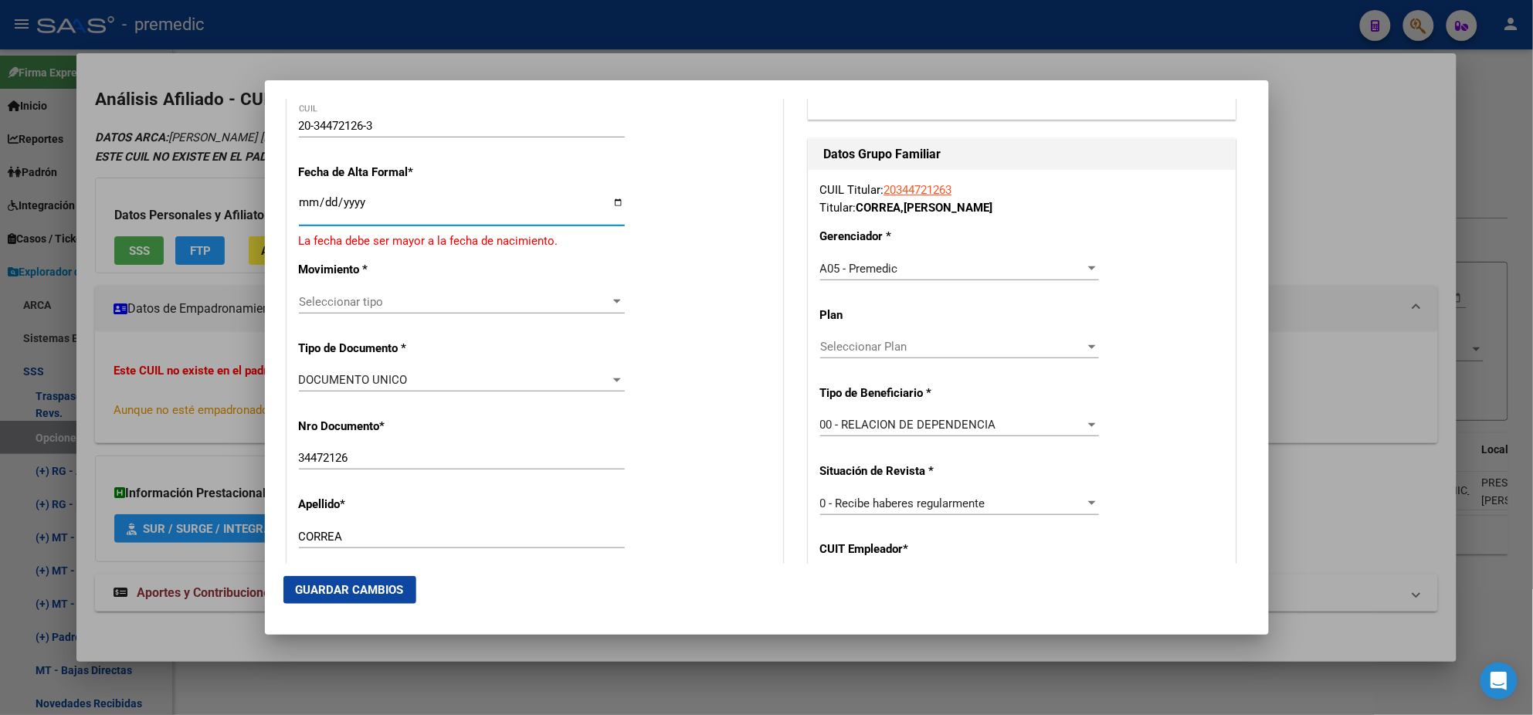
click at [281, 217] on mat-dialog-content "Titular Familiar Informable SSS Datos Afiliado Alta Baja Nro Afiliado Ingresar …" at bounding box center [767, 331] width 1004 height 465
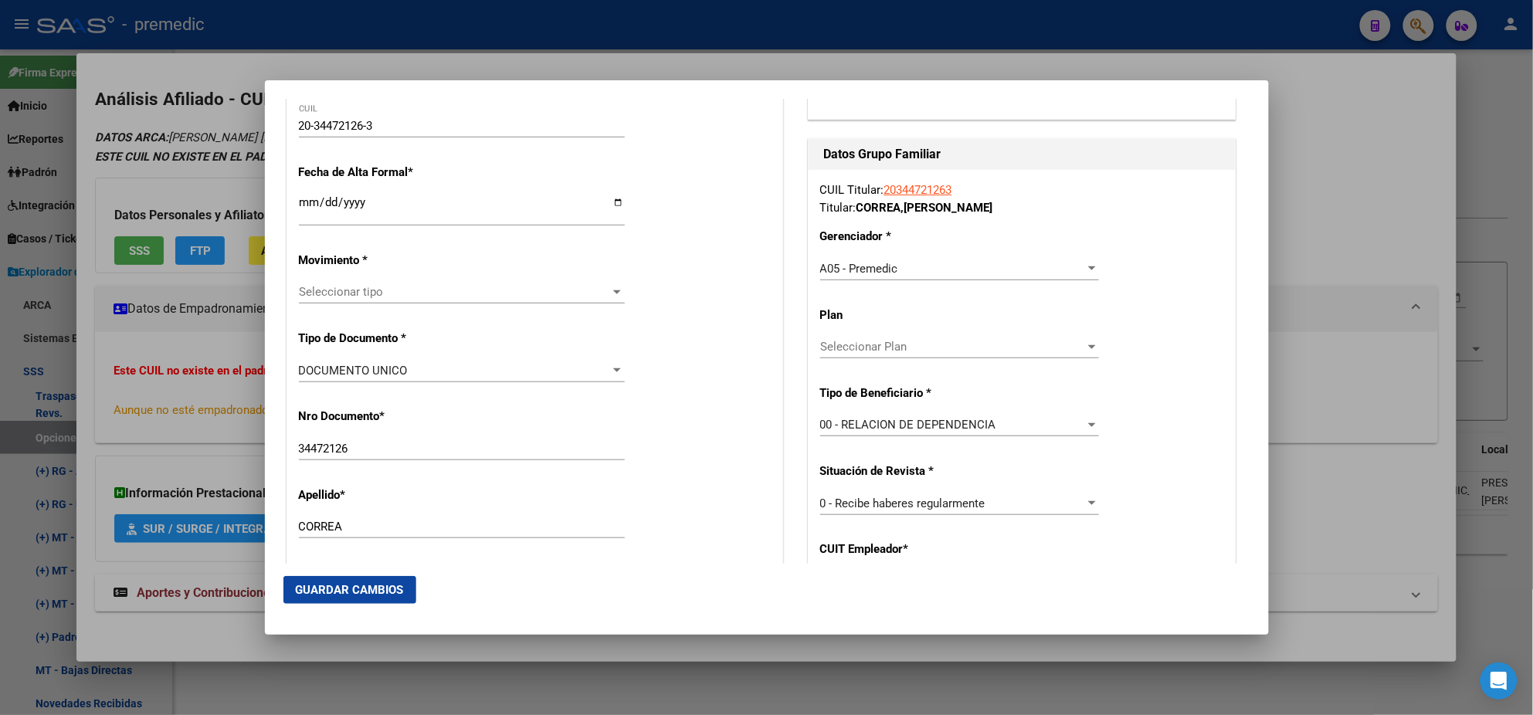
click at [361, 290] on span "Seleccionar tipo" at bounding box center [455, 292] width 312 height 14
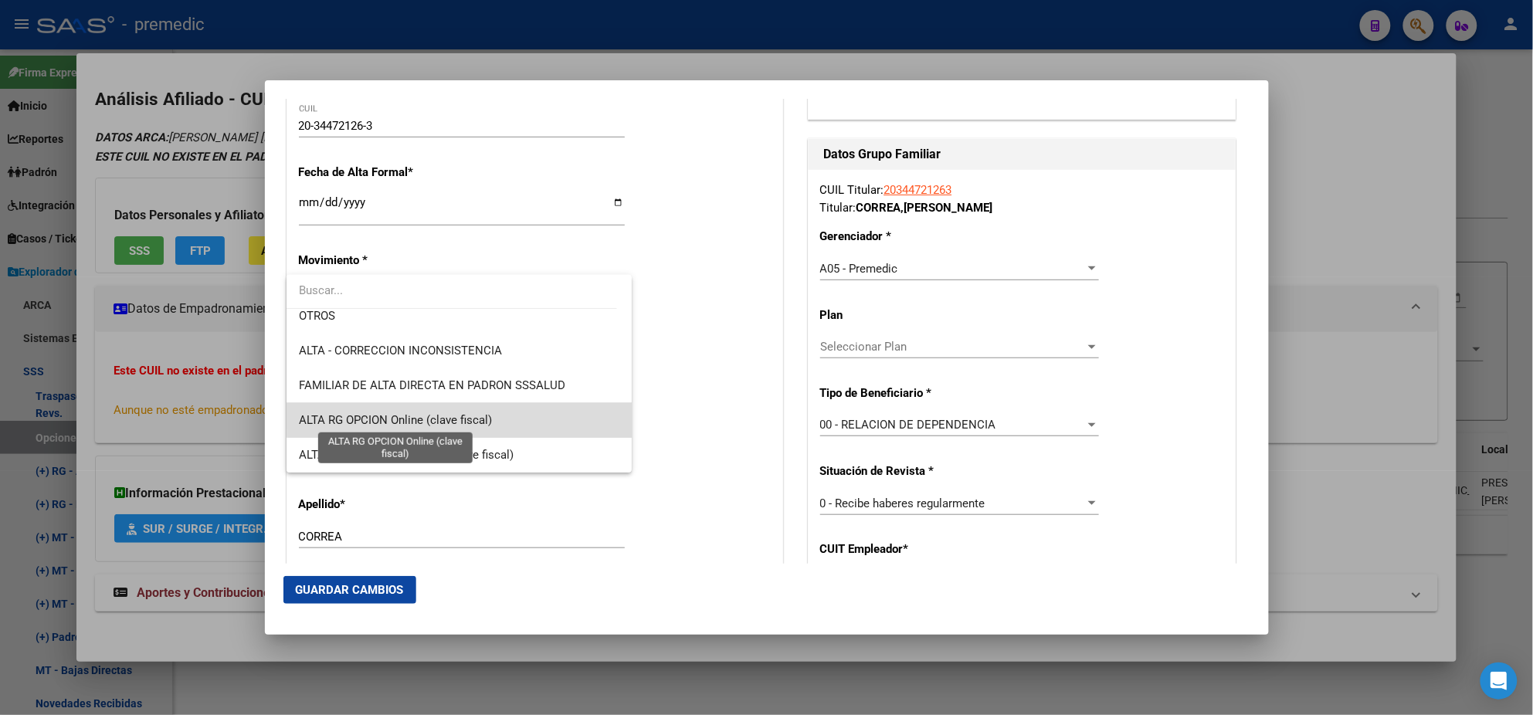
click at [480, 413] on span "ALTA RG OPCION Online (clave fiscal)" at bounding box center [395, 420] width 193 height 14
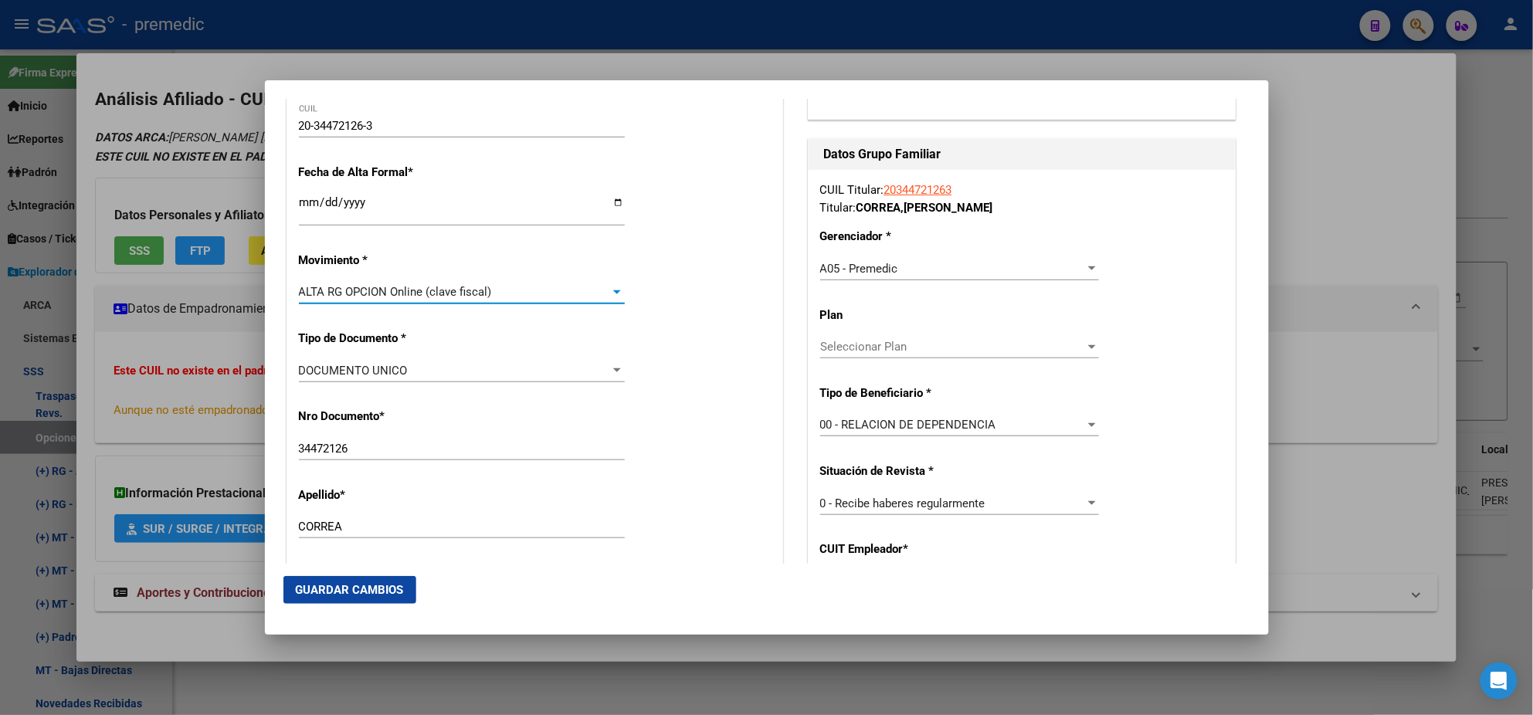
click at [544, 393] on div "DOCUMENTO UNICO Seleccionar tipo" at bounding box center [462, 378] width 326 height 38
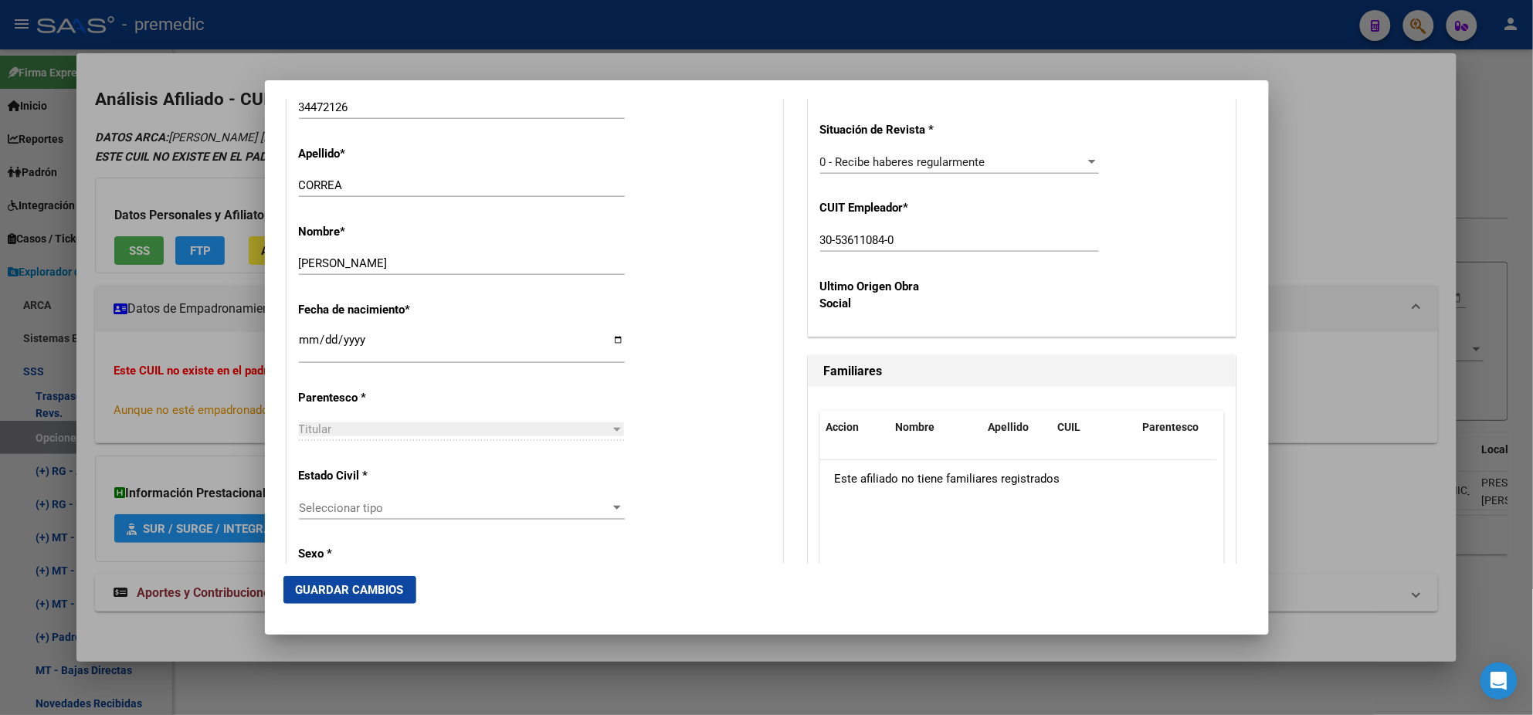
scroll to position [676, 0]
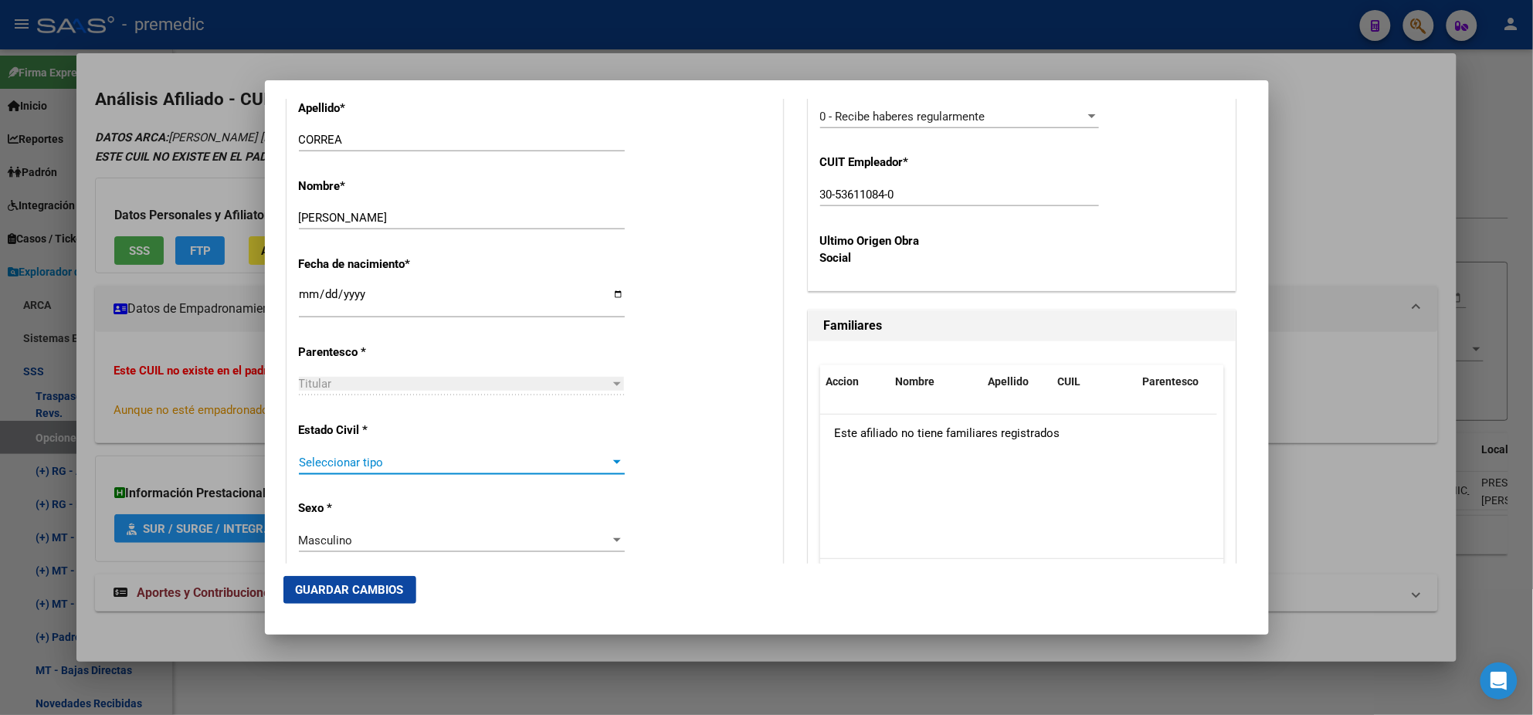
click at [475, 467] on span "Seleccionar tipo" at bounding box center [455, 463] width 312 height 14
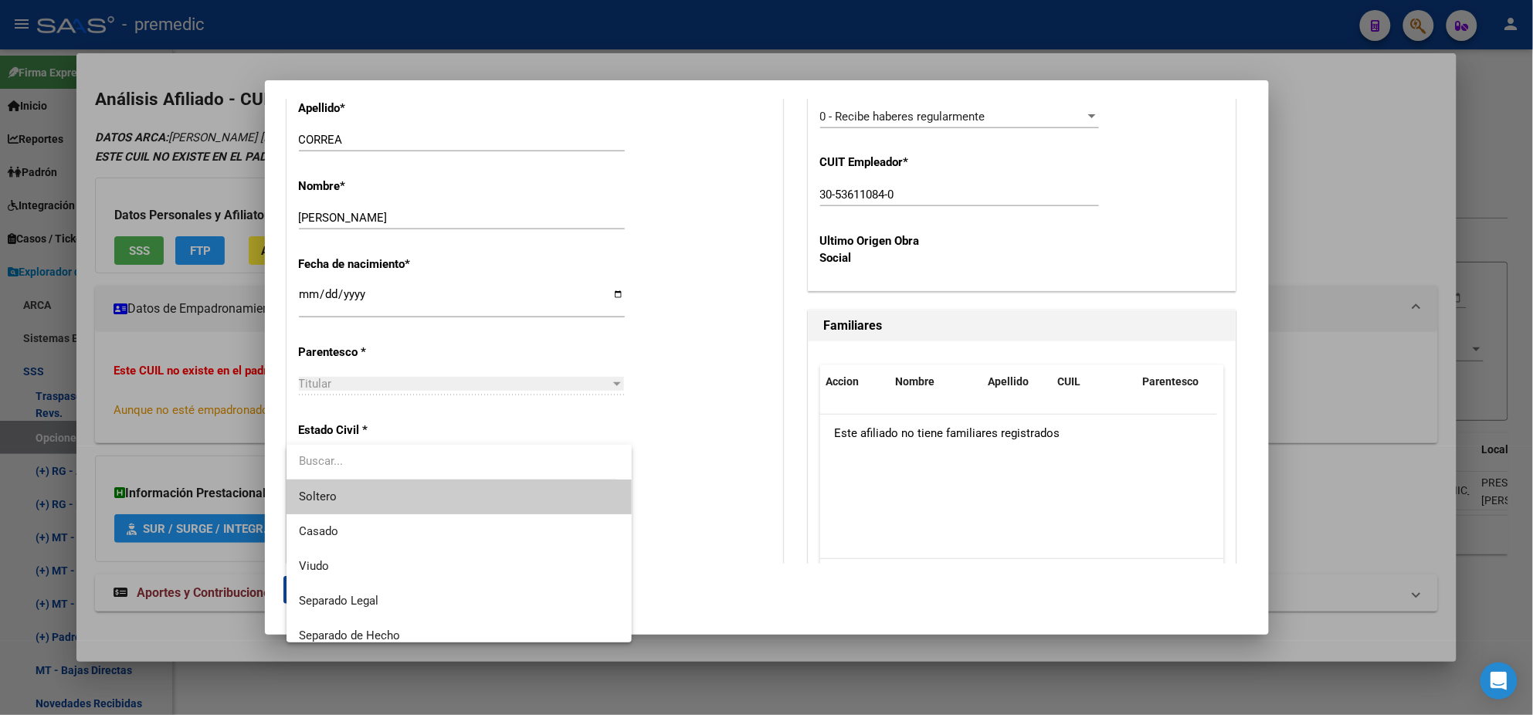
click at [457, 480] on span "Soltero" at bounding box center [459, 497] width 321 height 35
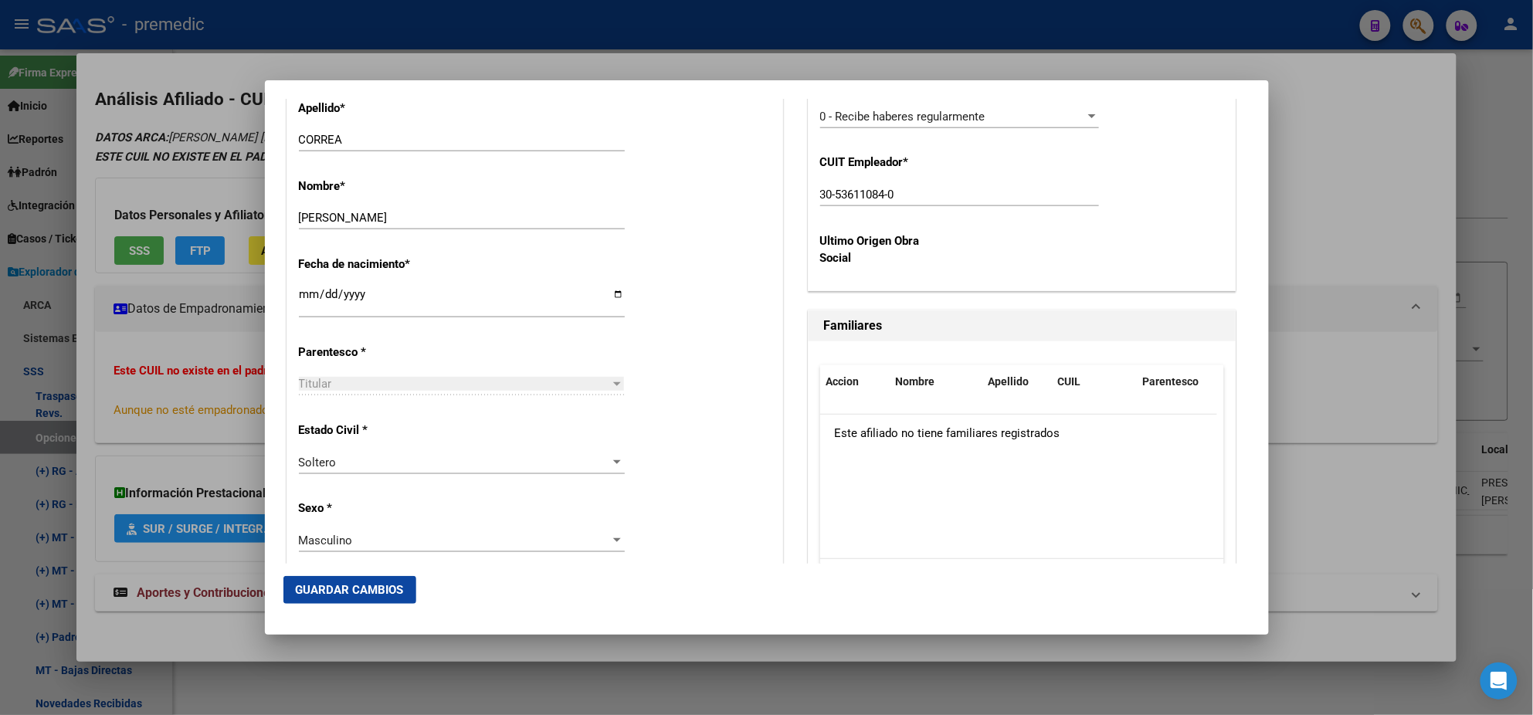
click at [459, 487] on div "Soltero Seleccionar tipo" at bounding box center [462, 470] width 326 height 38
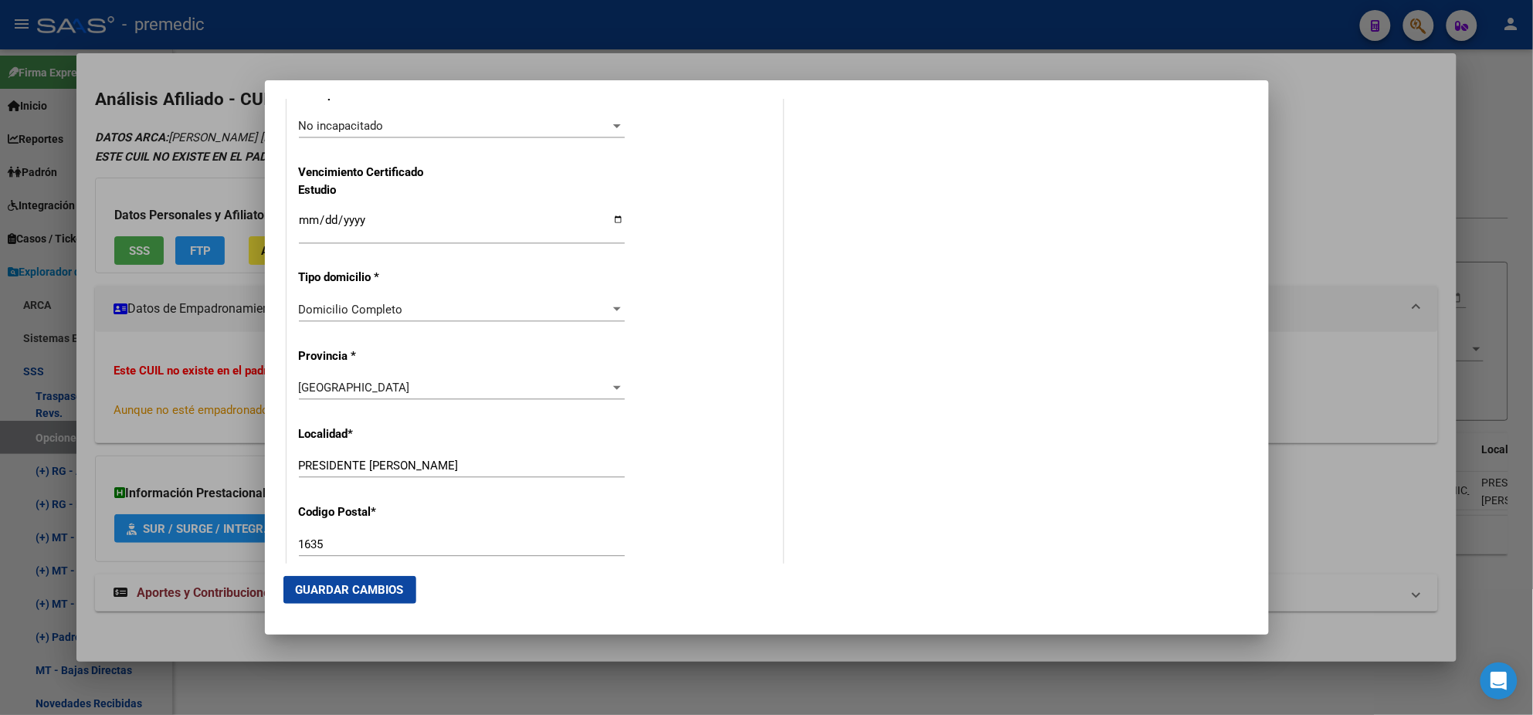
scroll to position [1254, 0]
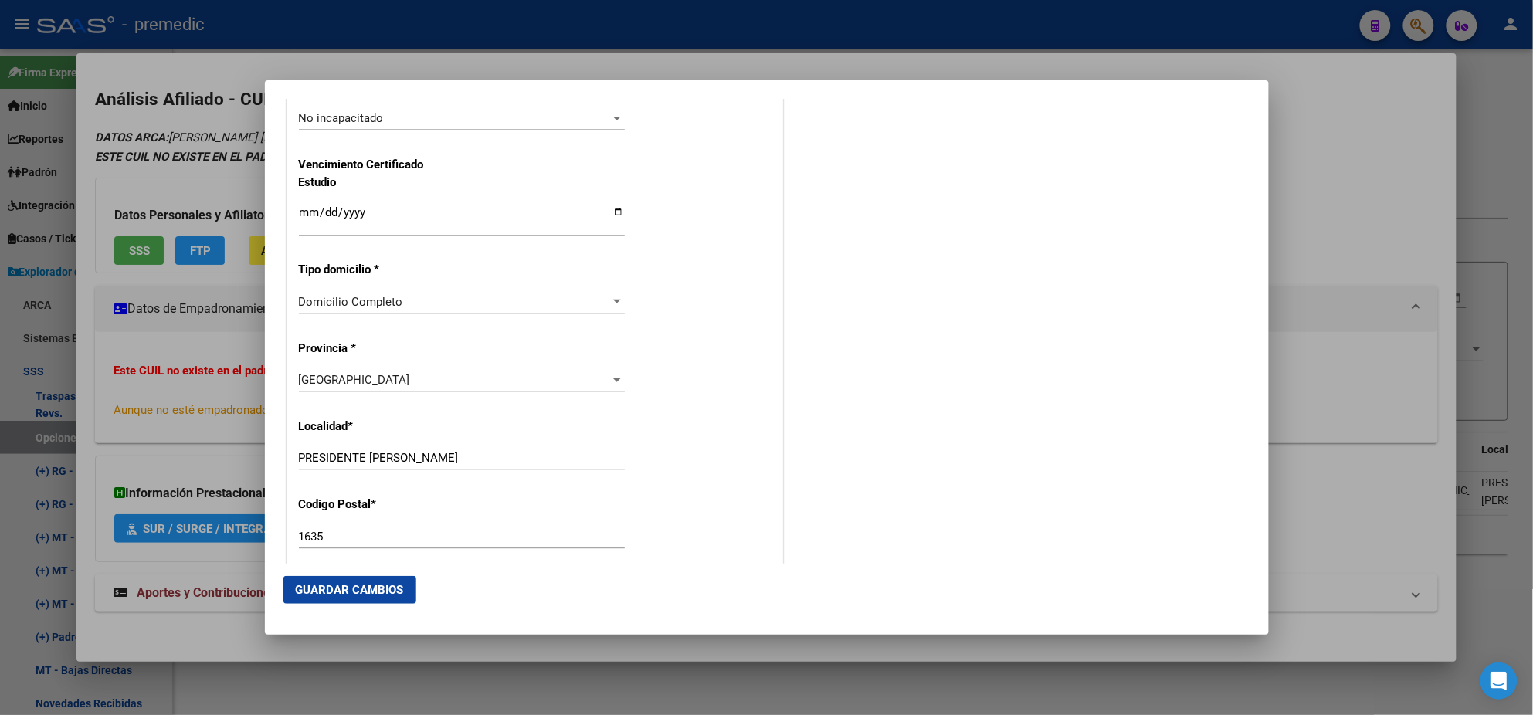
click at [371, 579] on button "Guardar Cambios" at bounding box center [349, 590] width 133 height 28
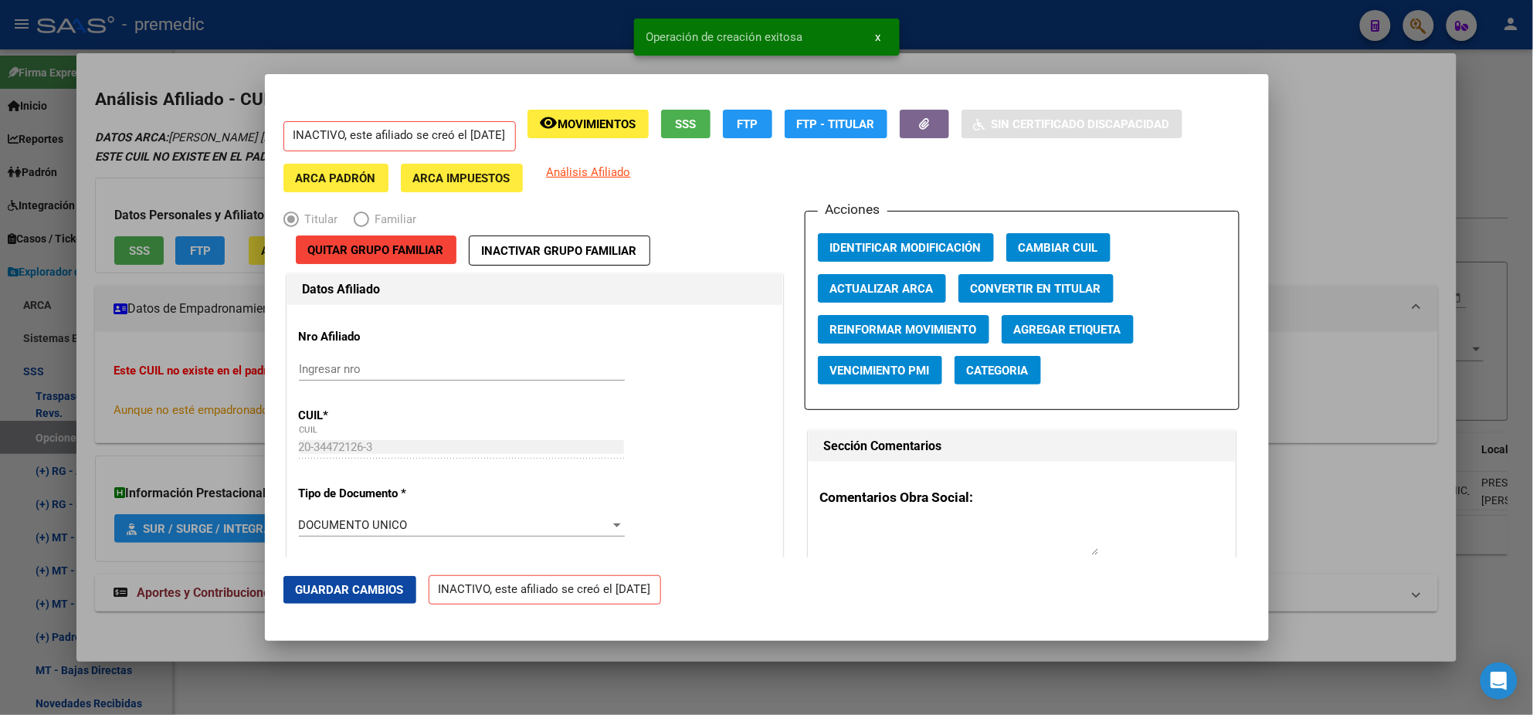
click at [73, 418] on div at bounding box center [766, 357] width 1533 height 715
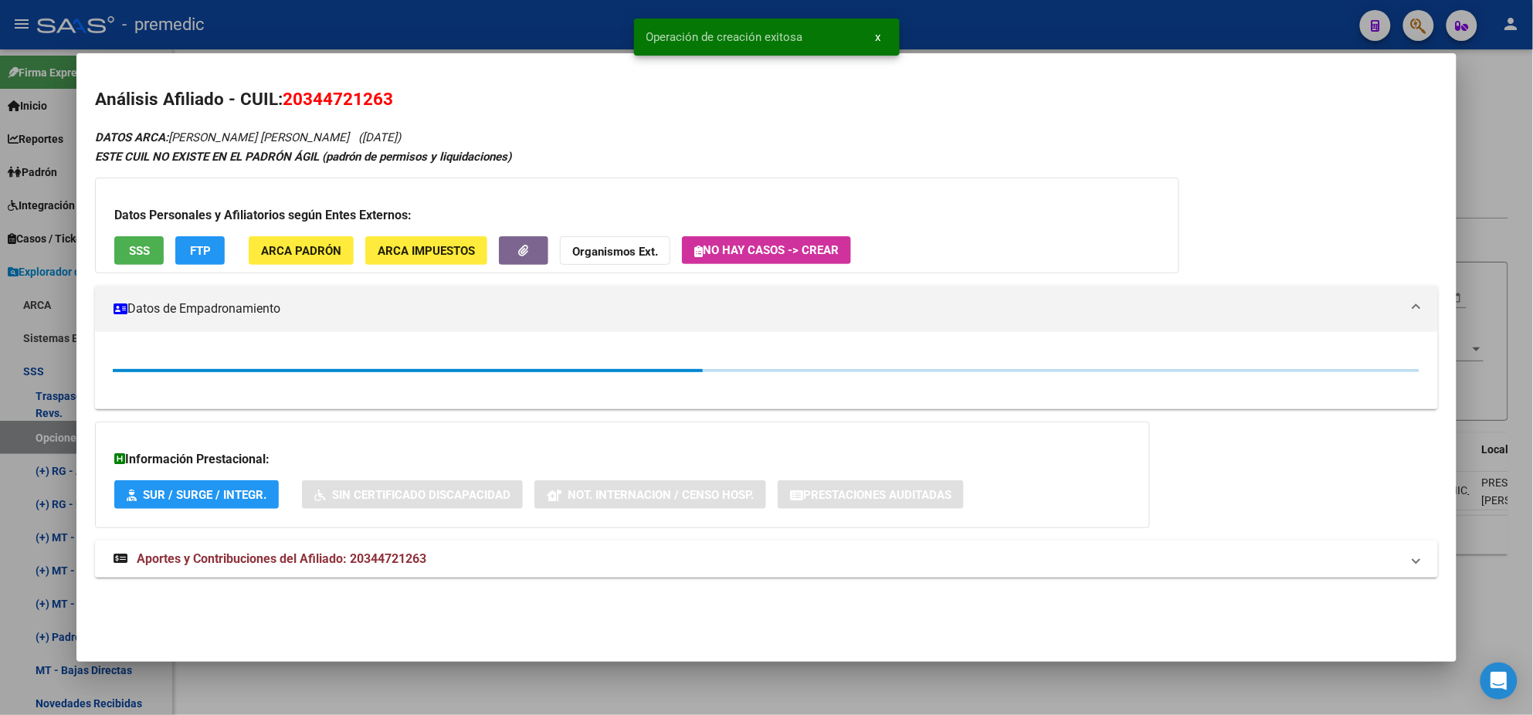
click at [56, 436] on div at bounding box center [766, 357] width 1533 height 715
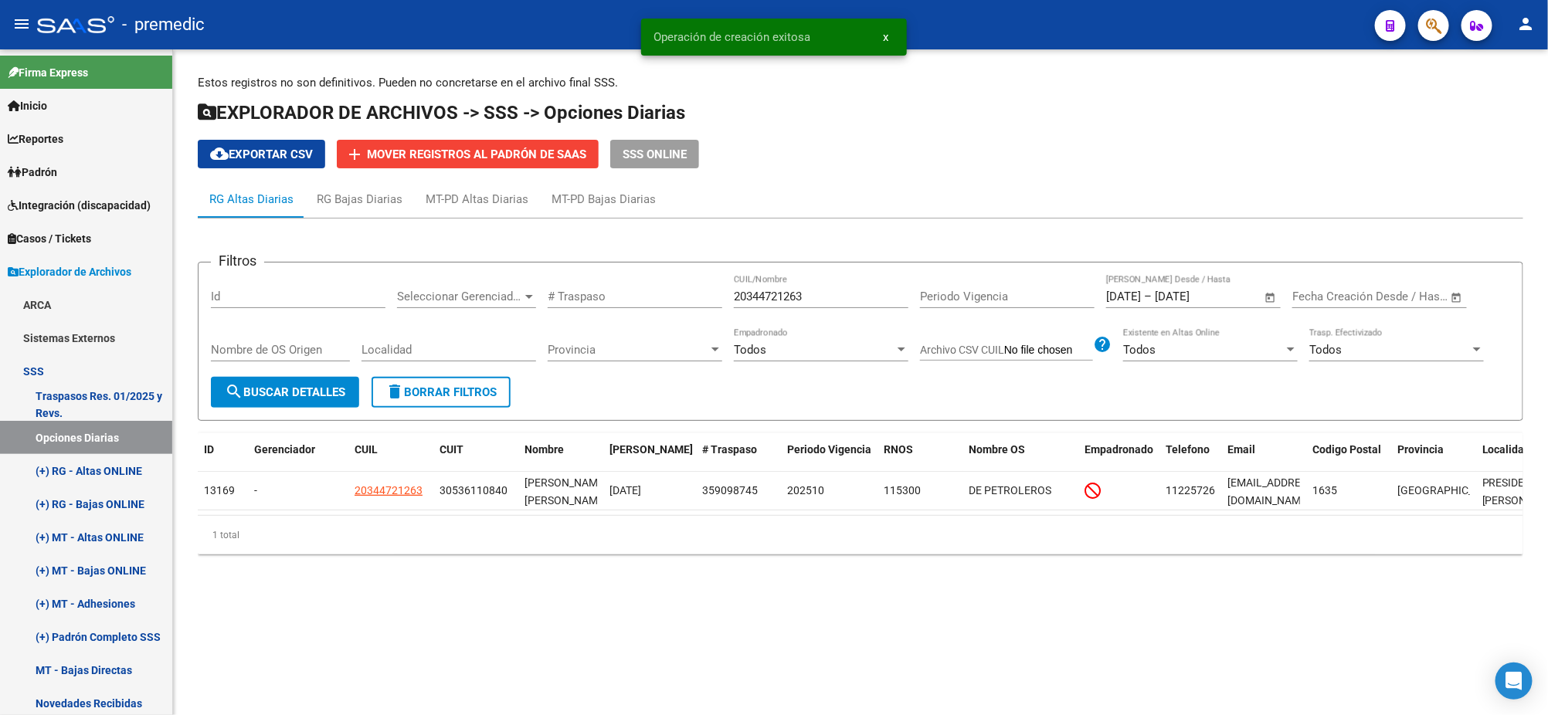
click at [298, 398] on button "search Buscar Detalles" at bounding box center [285, 392] width 148 height 31
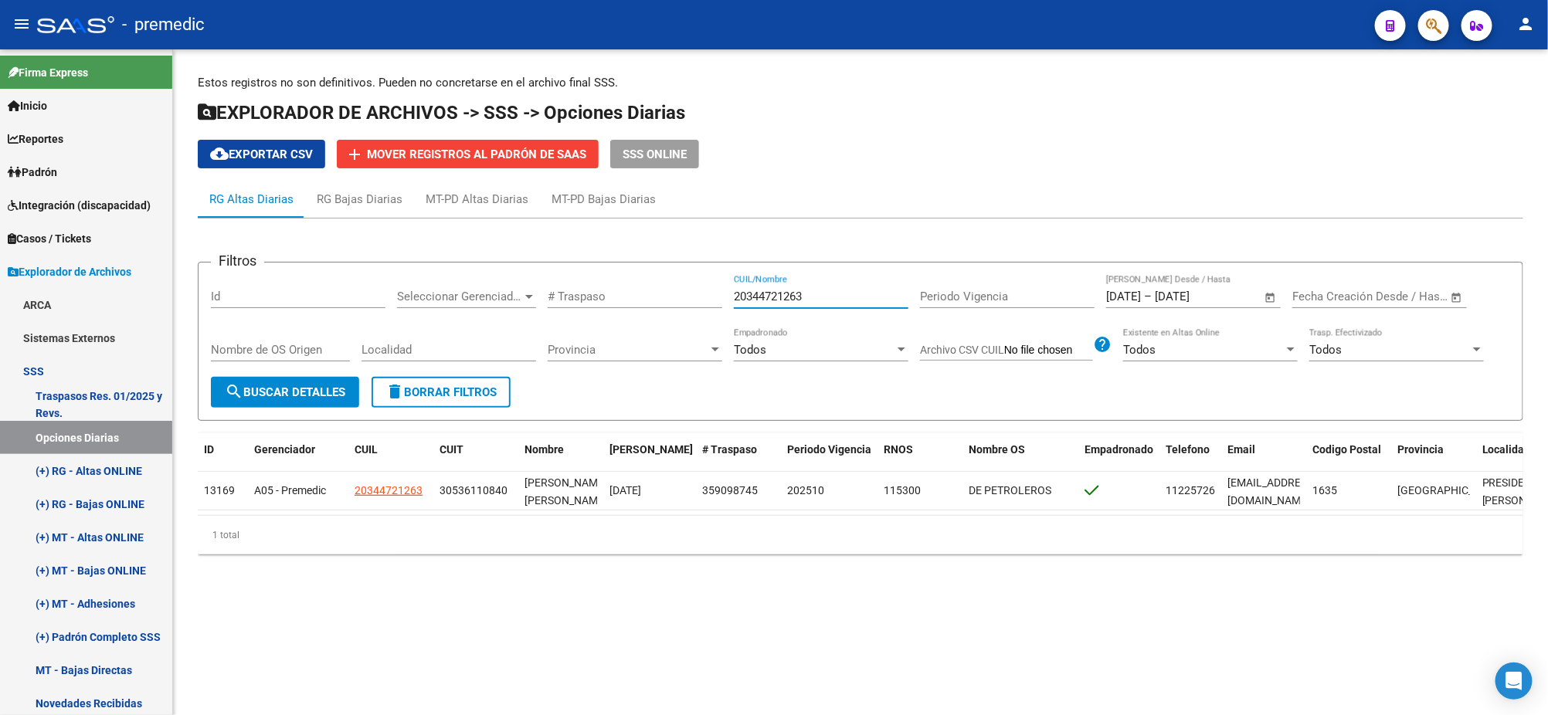
drag, startPoint x: 809, startPoint y: 294, endPoint x: 637, endPoint y: 306, distance: 171.9
click at [641, 306] on div "Filtros Id Seleccionar Gerenciador Seleccionar Gerenciador # Traspaso 203447212…" at bounding box center [860, 326] width 1299 height 102
paste input "237744137"
click at [292, 399] on button "search Buscar Detalles" at bounding box center [285, 392] width 148 height 31
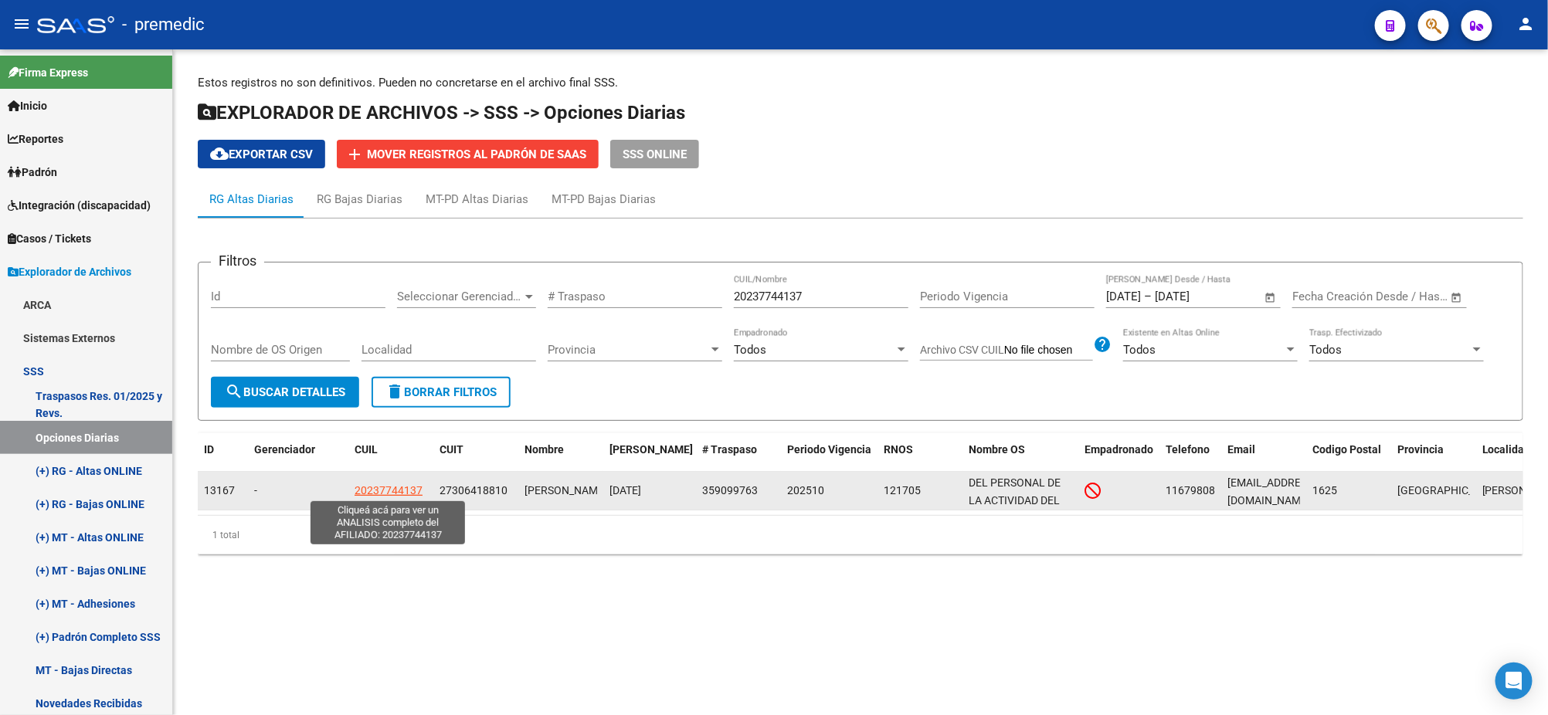
click at [381, 485] on span "20237744137" at bounding box center [389, 490] width 68 height 12
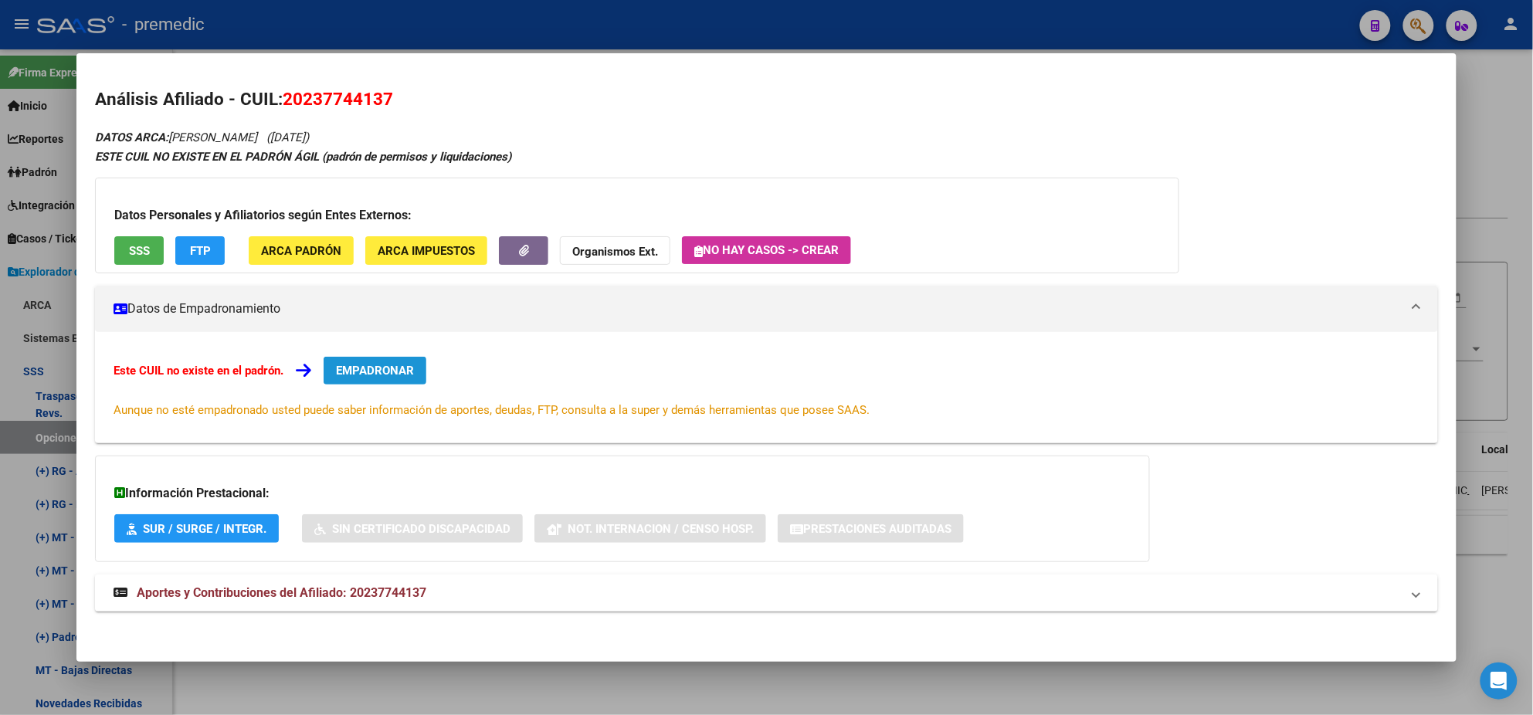
click at [369, 371] on span "EMPADRONAR" at bounding box center [375, 371] width 78 height 14
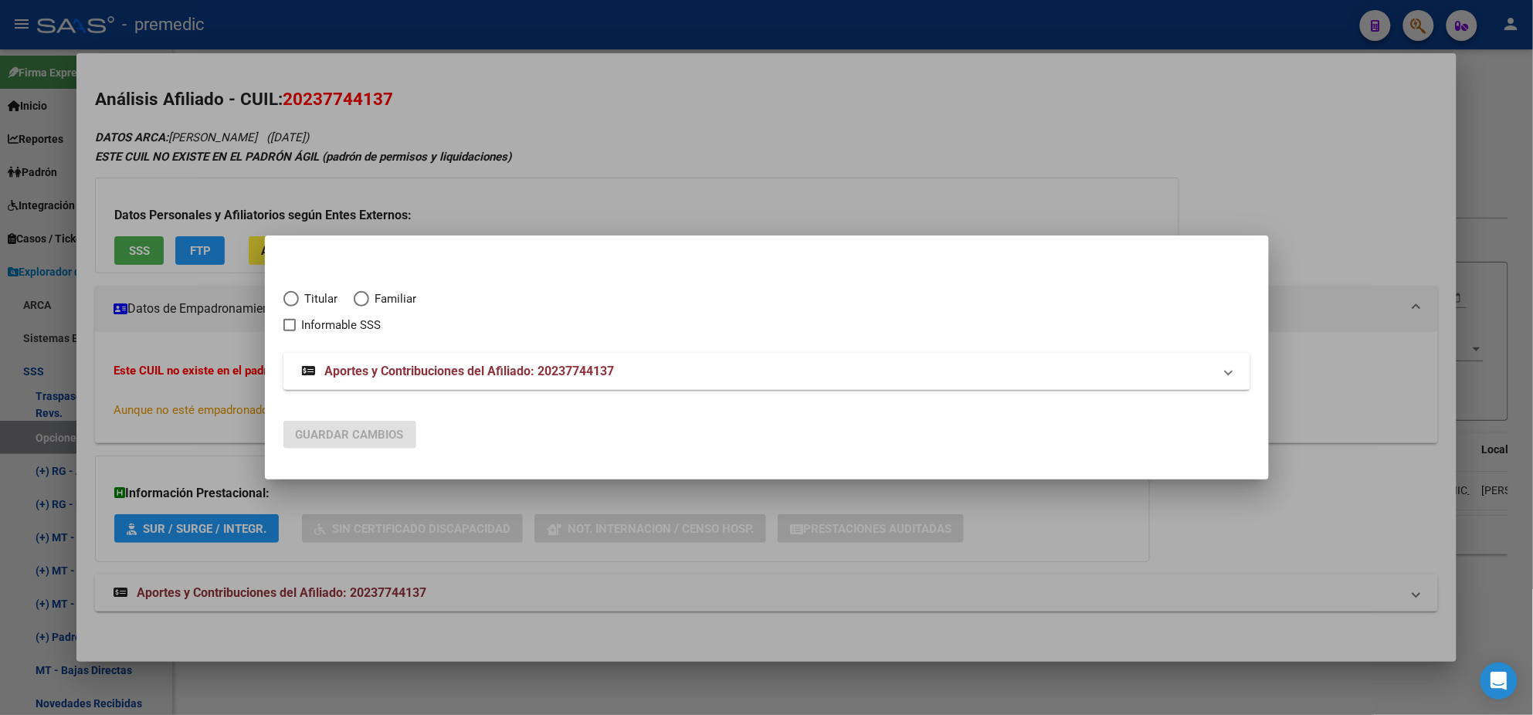
click at [297, 302] on span "Elija una opción" at bounding box center [290, 298] width 15 height 15
click at [297, 302] on input "Titular" at bounding box center [290, 298] width 15 height 15
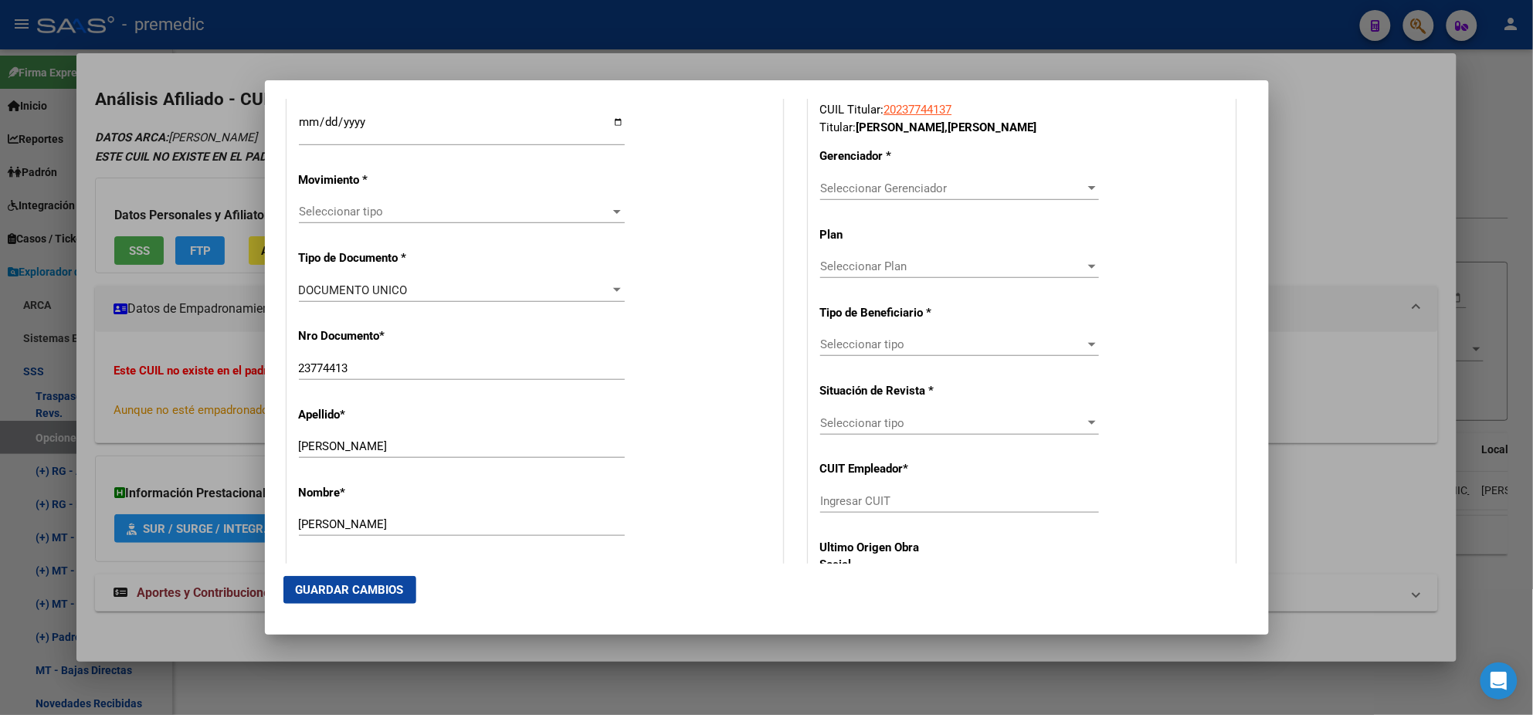
scroll to position [385, 0]
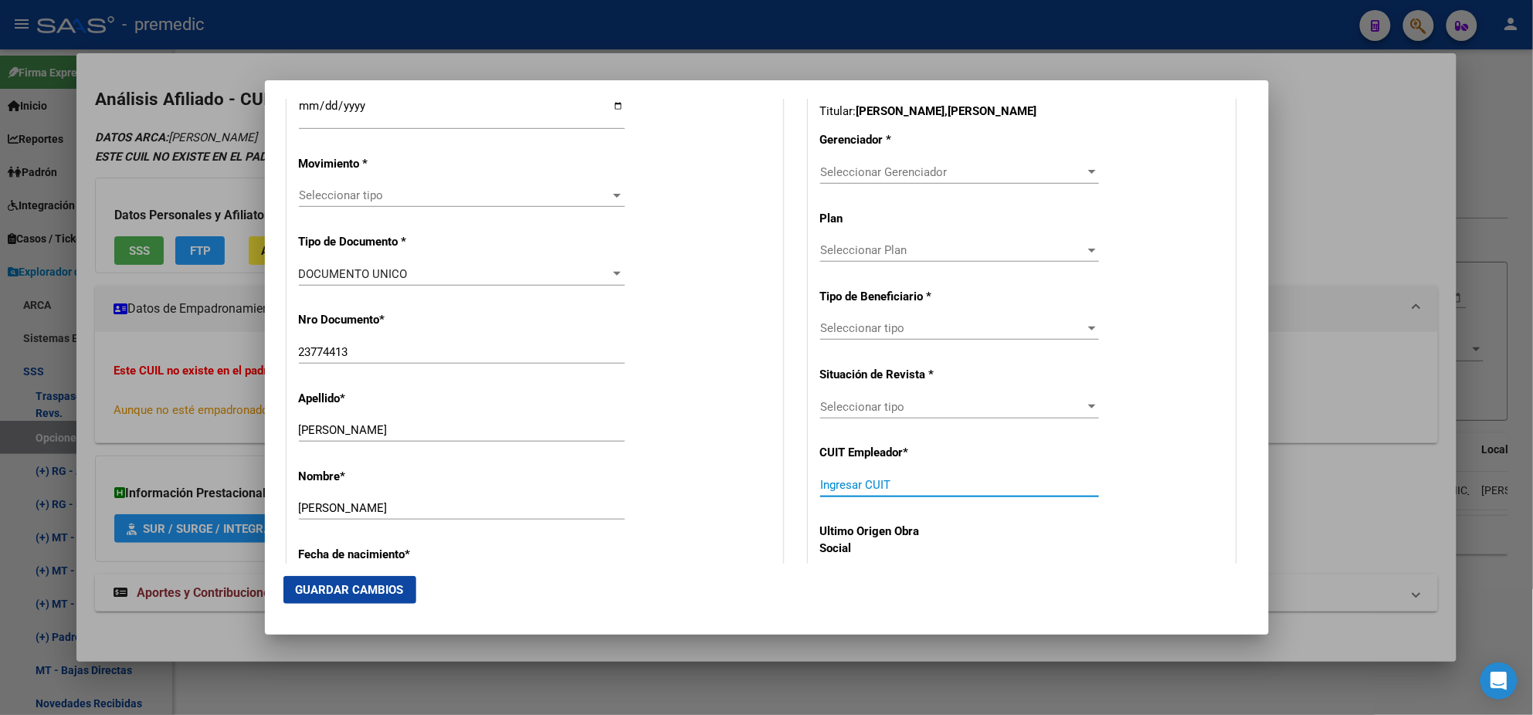
click at [837, 482] on input "Ingresar CUIT" at bounding box center [959, 485] width 279 height 14
paste input "27-30641881-0"
click at [843, 161] on div "Seleccionar Gerenciador Seleccionar Gerenciador" at bounding box center [959, 172] width 279 height 23
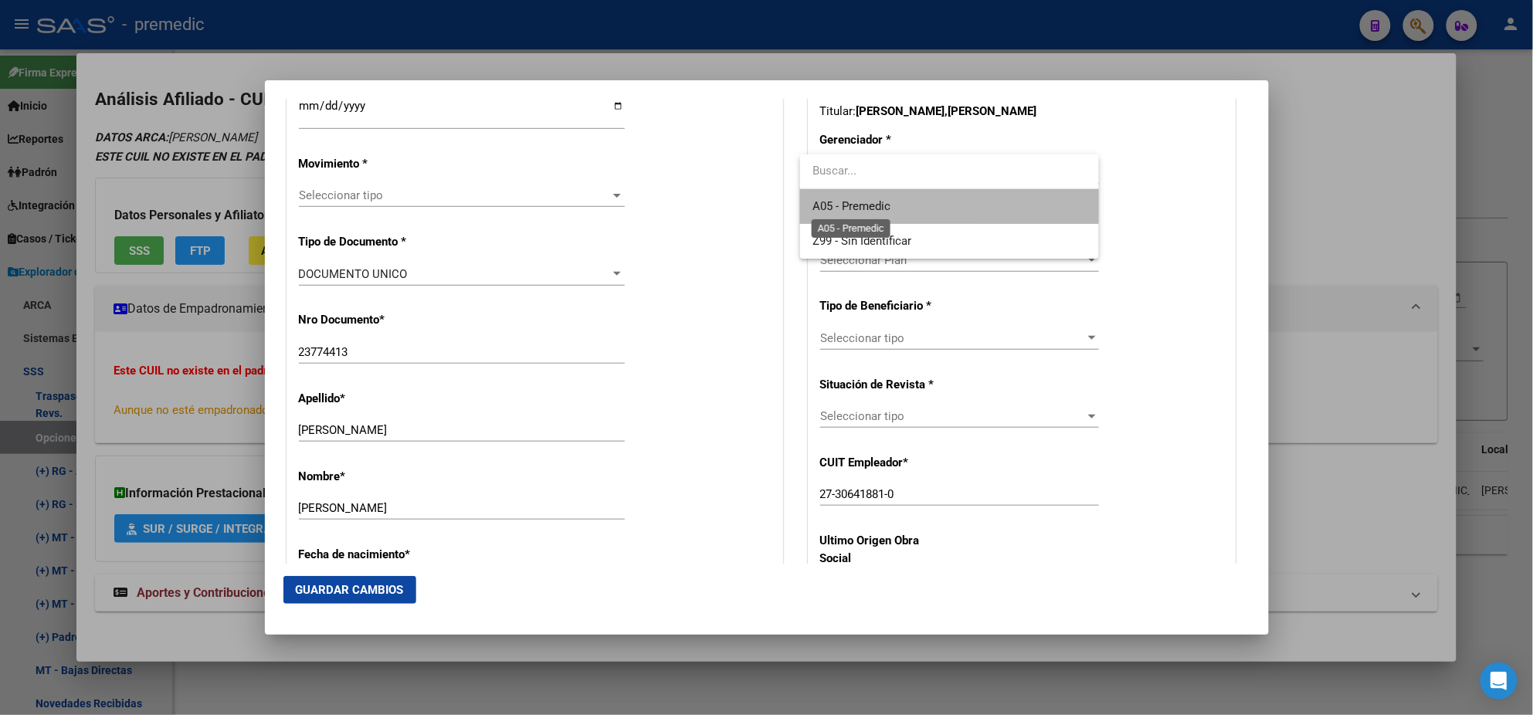
click at [842, 200] on span "A05 - Premedic" at bounding box center [852, 206] width 78 height 14
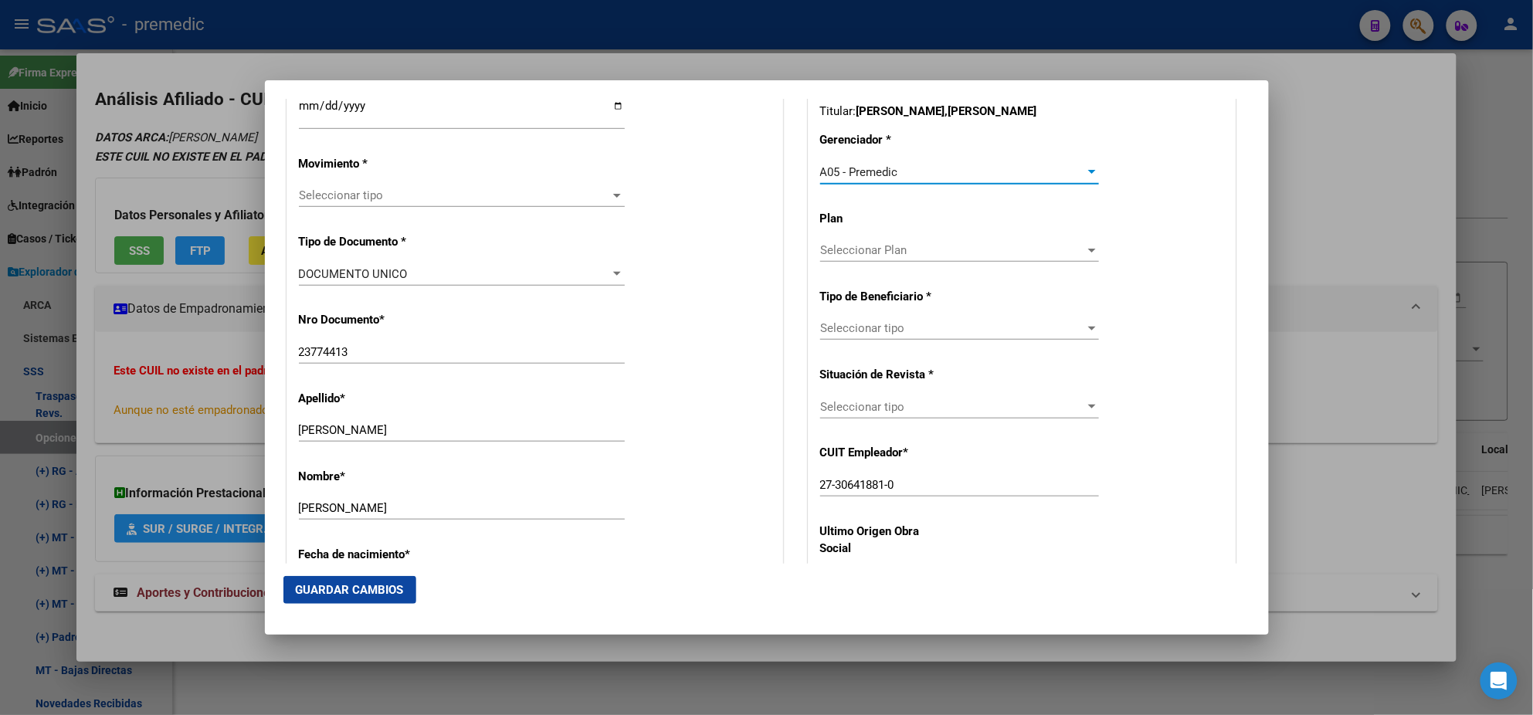
click at [859, 326] on span "Seleccionar tipo" at bounding box center [952, 328] width 265 height 14
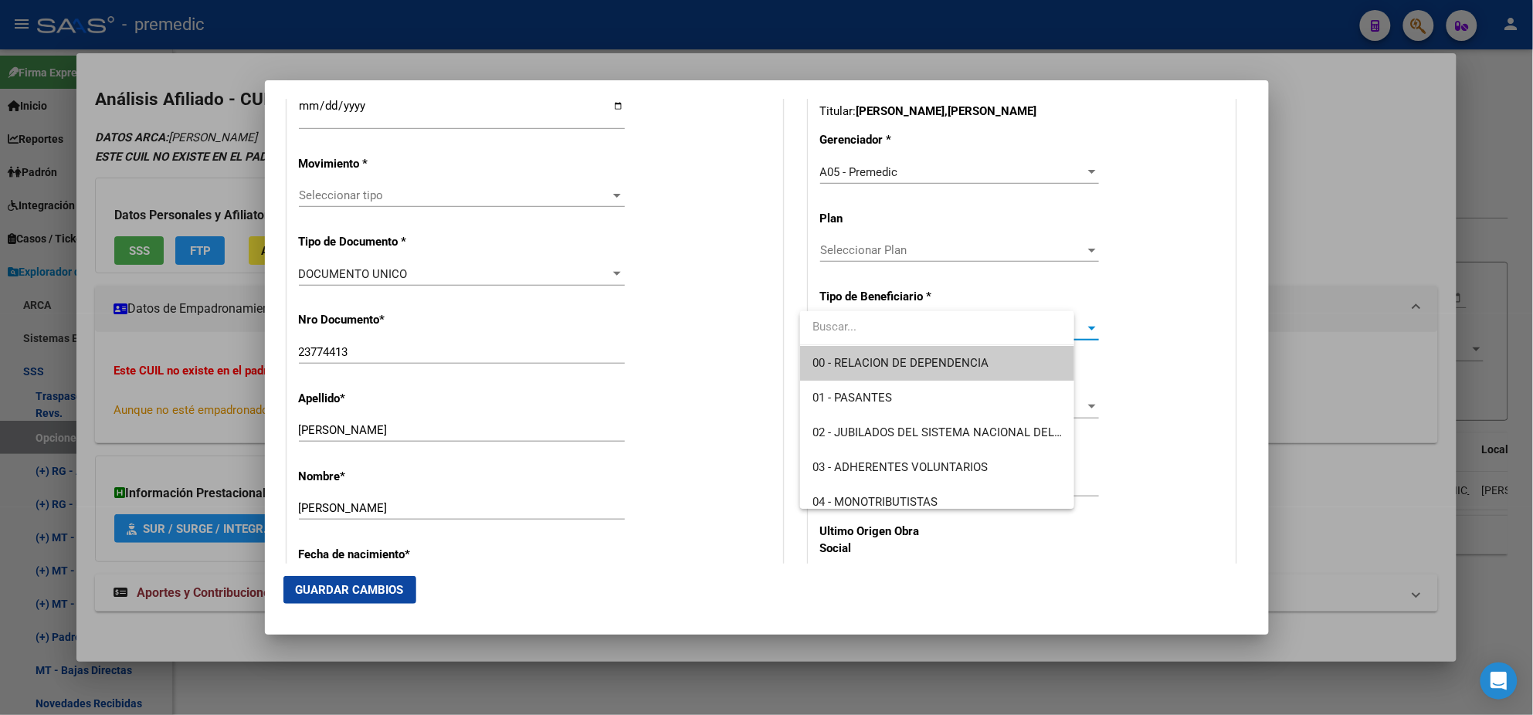
click at [847, 365] on span "00 - RELACION DE DEPENDENCIA" at bounding box center [901, 363] width 176 height 14
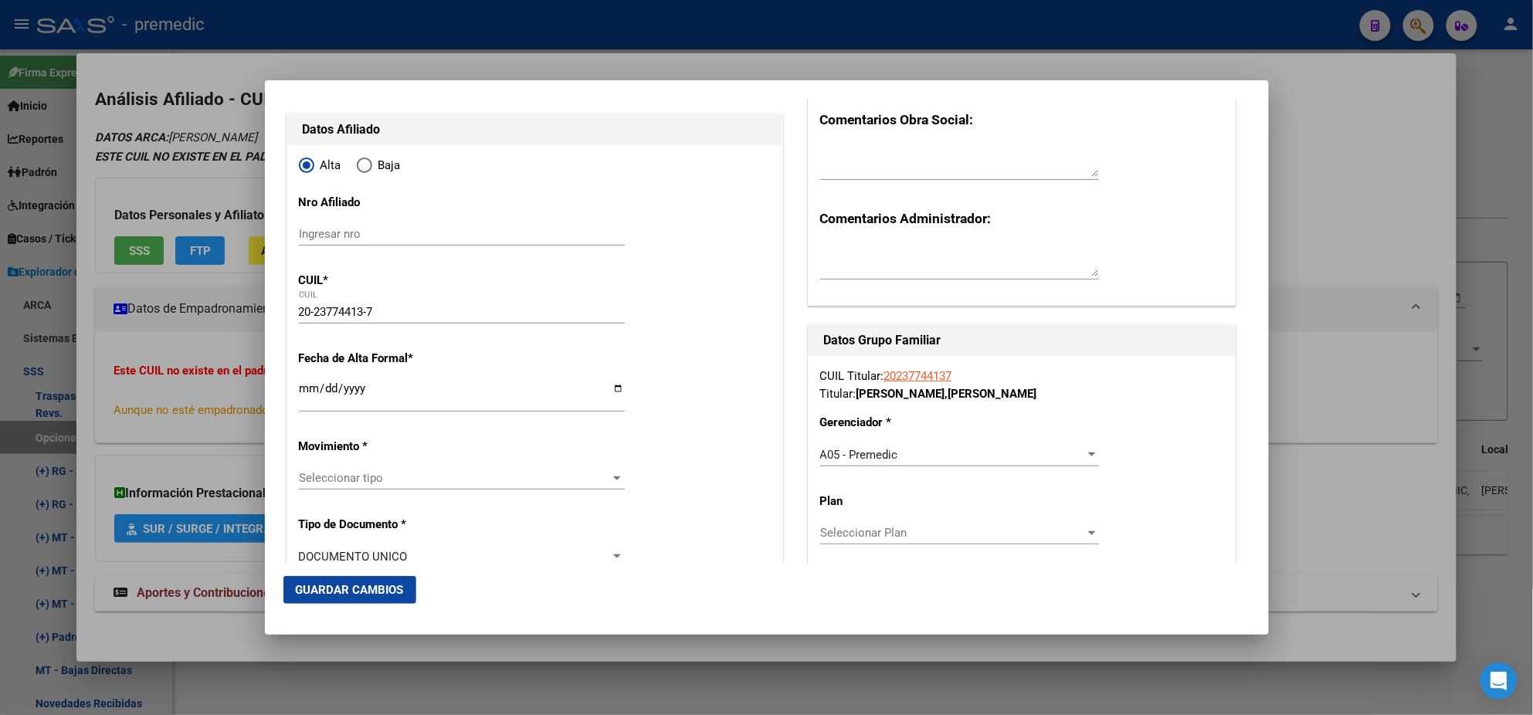
scroll to position [97, 0]
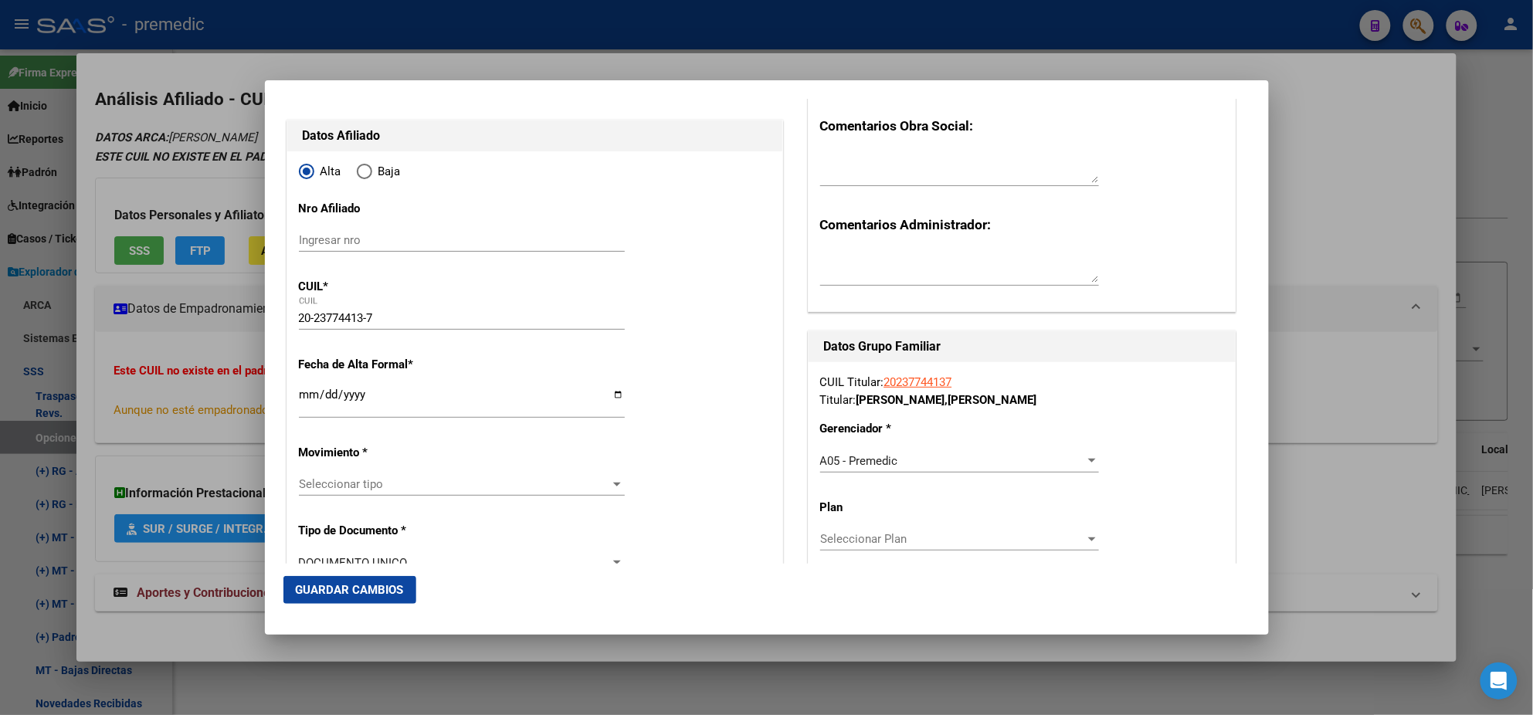
click at [309, 393] on input "Ingresar fecha" at bounding box center [462, 401] width 326 height 25
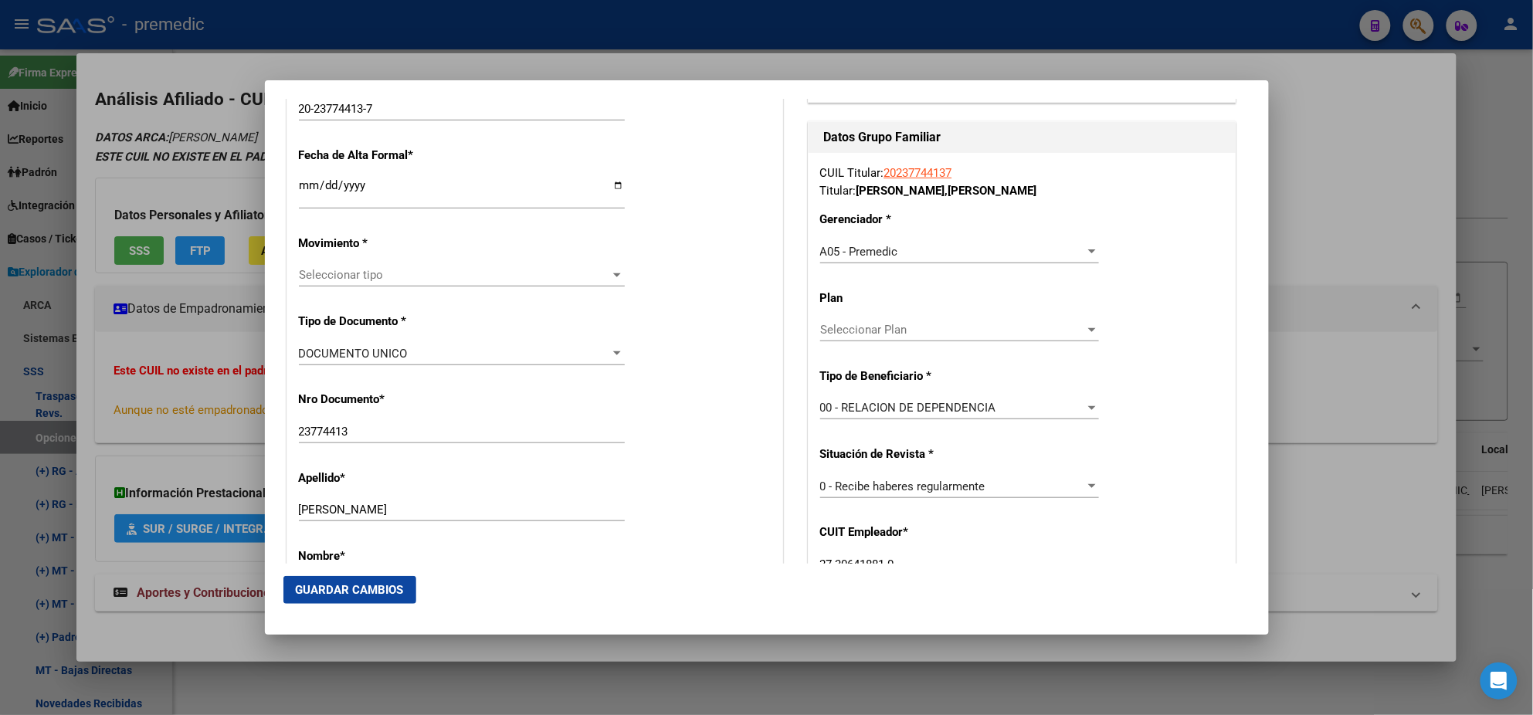
scroll to position [385, 0]
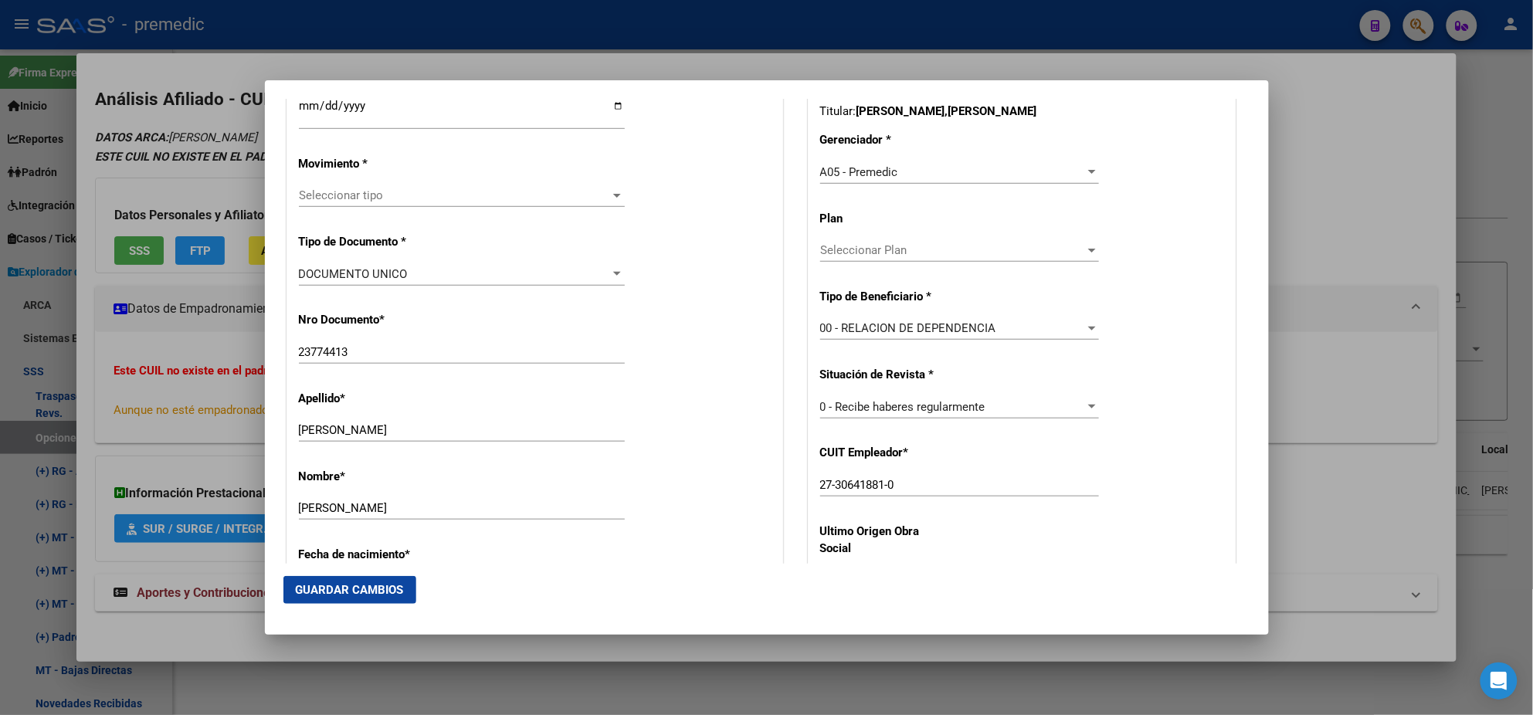
click at [350, 193] on span "Seleccionar tipo" at bounding box center [455, 195] width 312 height 14
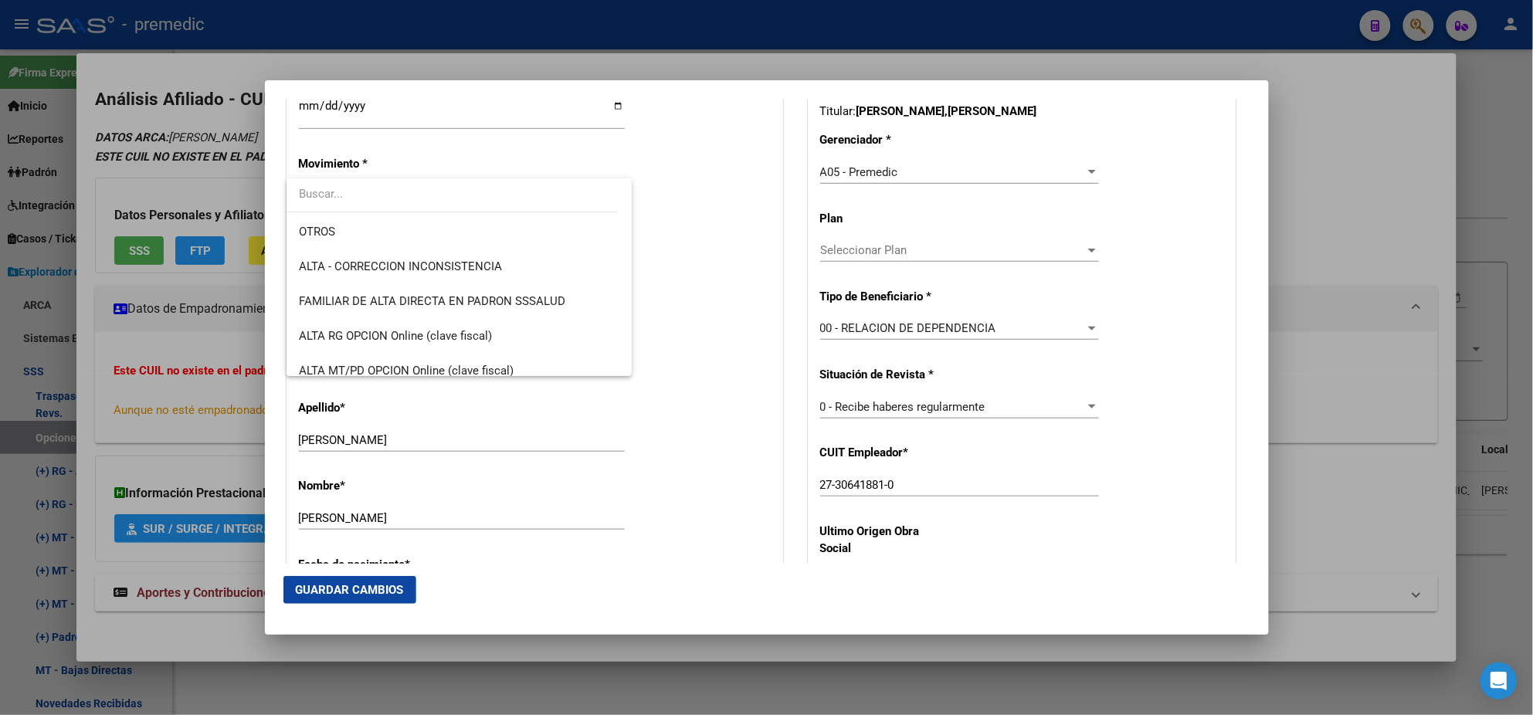
scroll to position [289, 0]
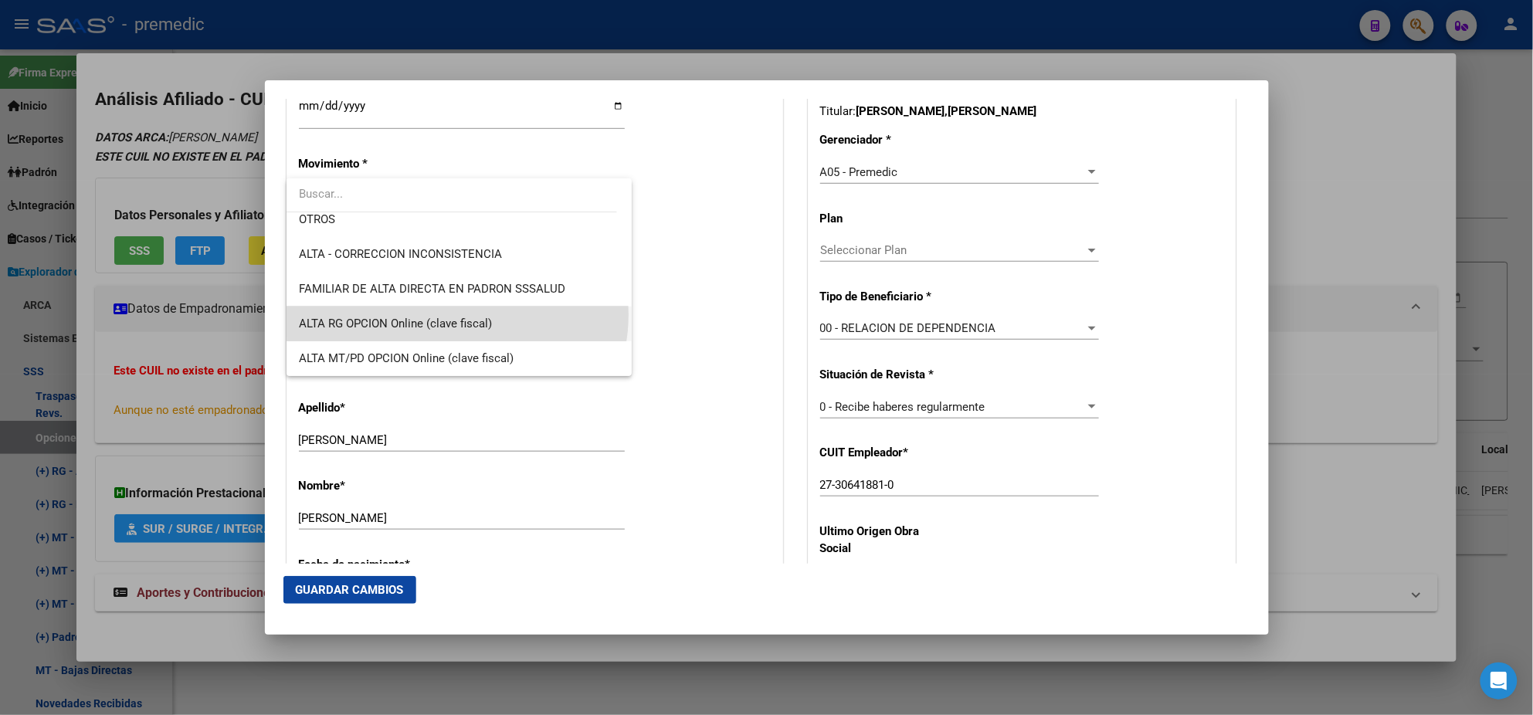
click at [456, 314] on span "ALTA RG OPCION Online (clave fiscal)" at bounding box center [459, 324] width 321 height 35
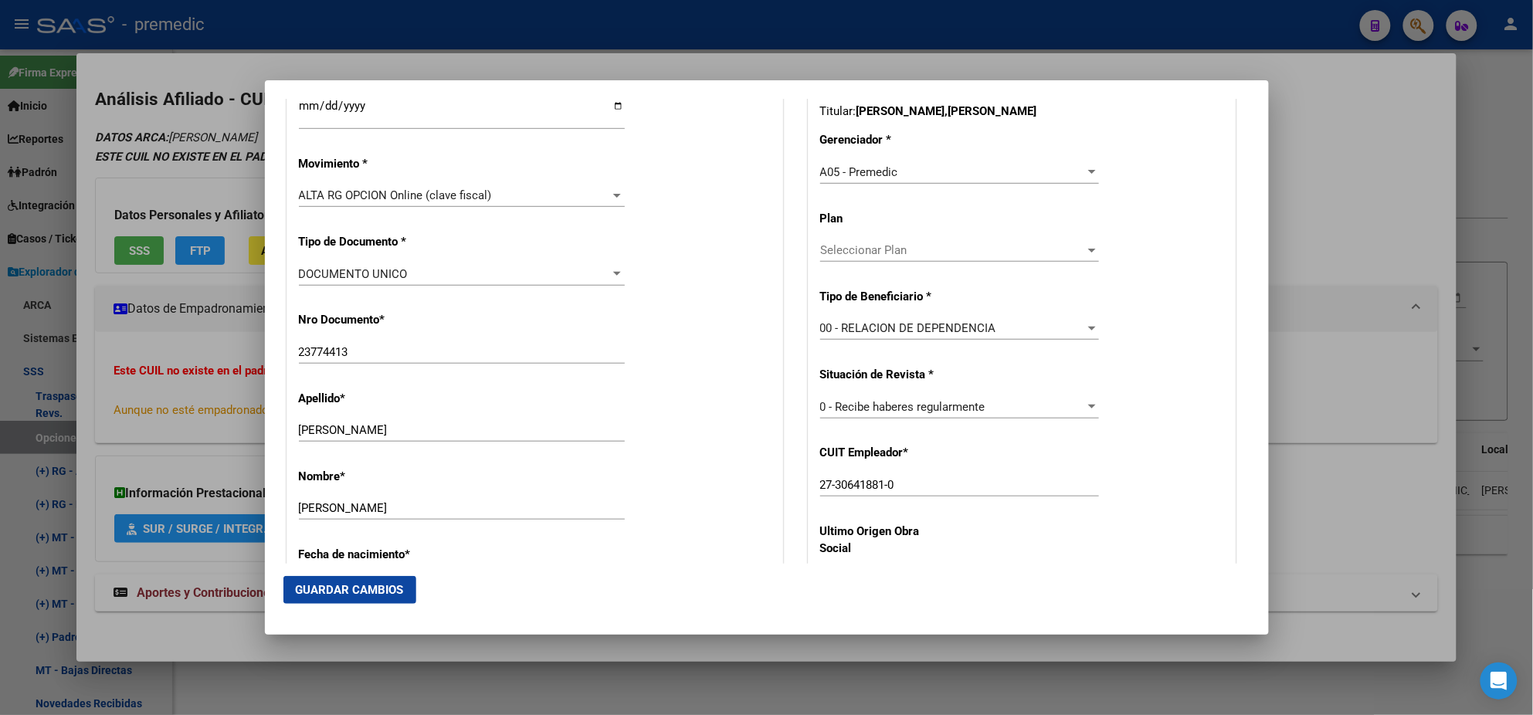
click at [456, 314] on div "Nro Documento * 23774413 Ingresar nro" at bounding box center [535, 339] width 472 height 78
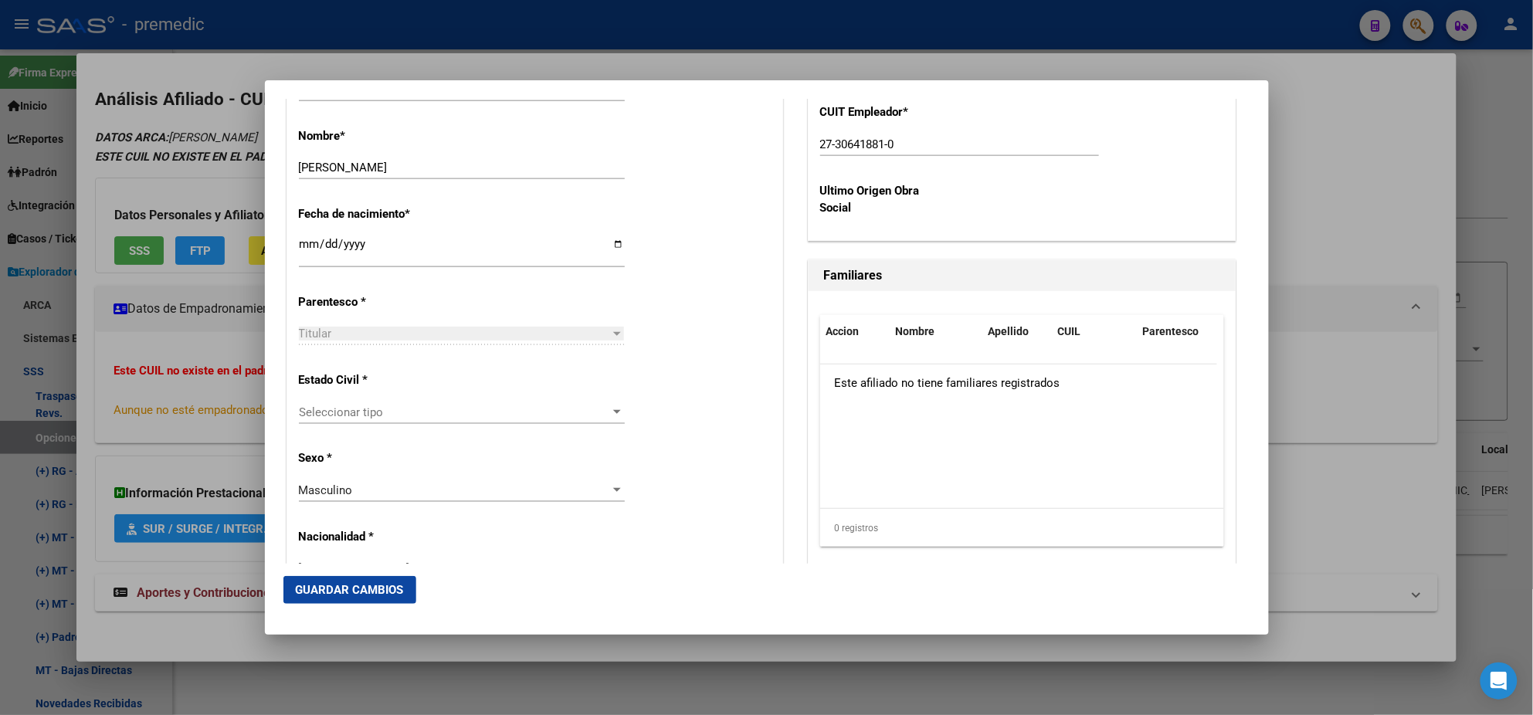
scroll to position [772, 0]
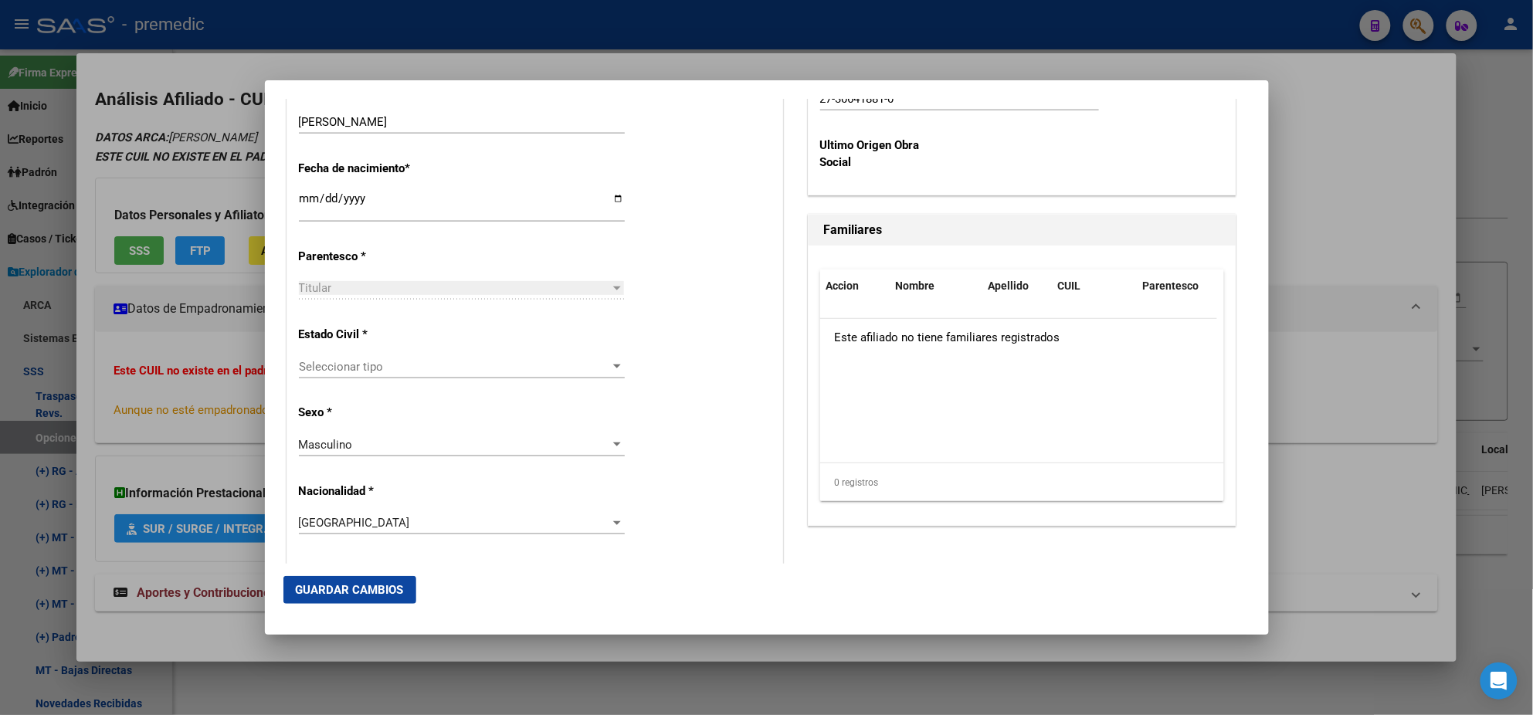
click at [389, 365] on span "Seleccionar tipo" at bounding box center [455, 367] width 312 height 14
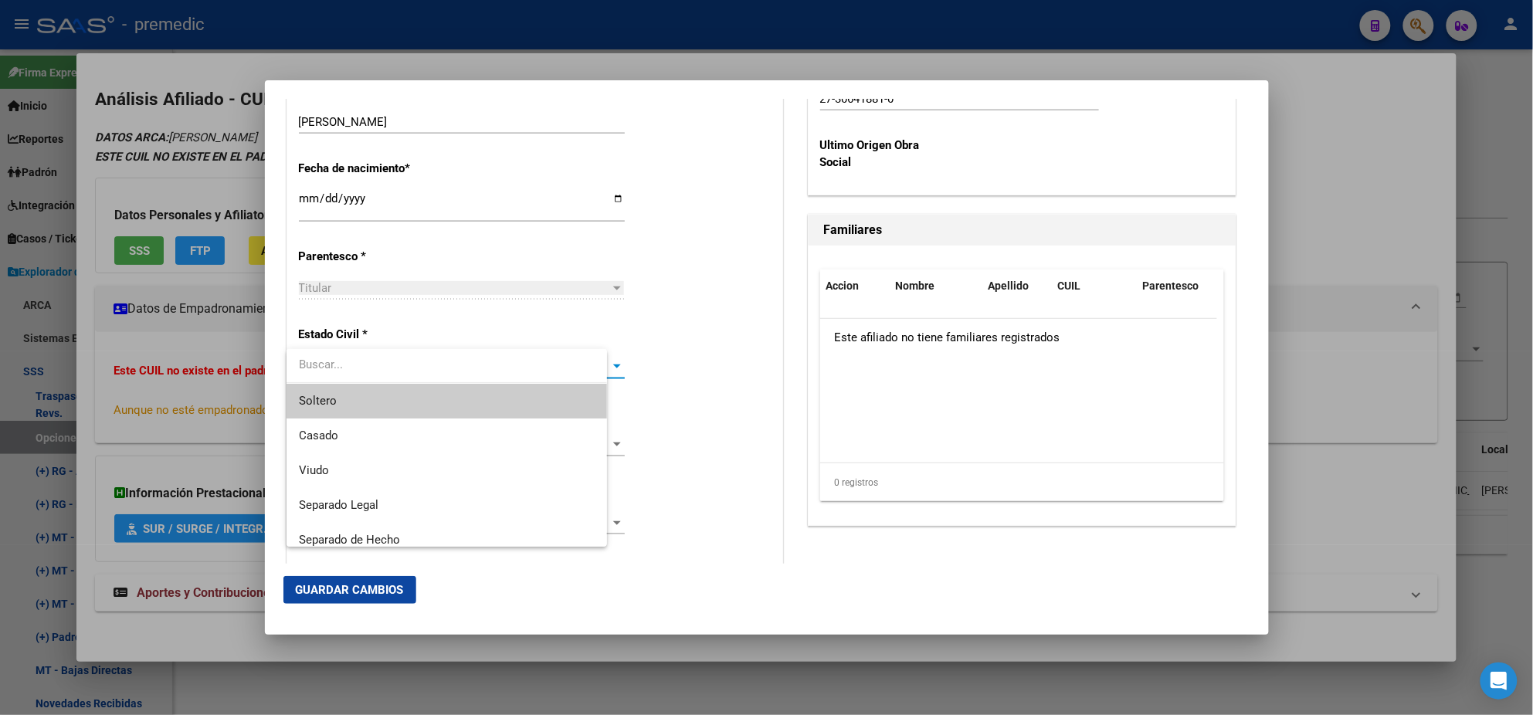
click at [388, 385] on span "Soltero" at bounding box center [447, 401] width 296 height 35
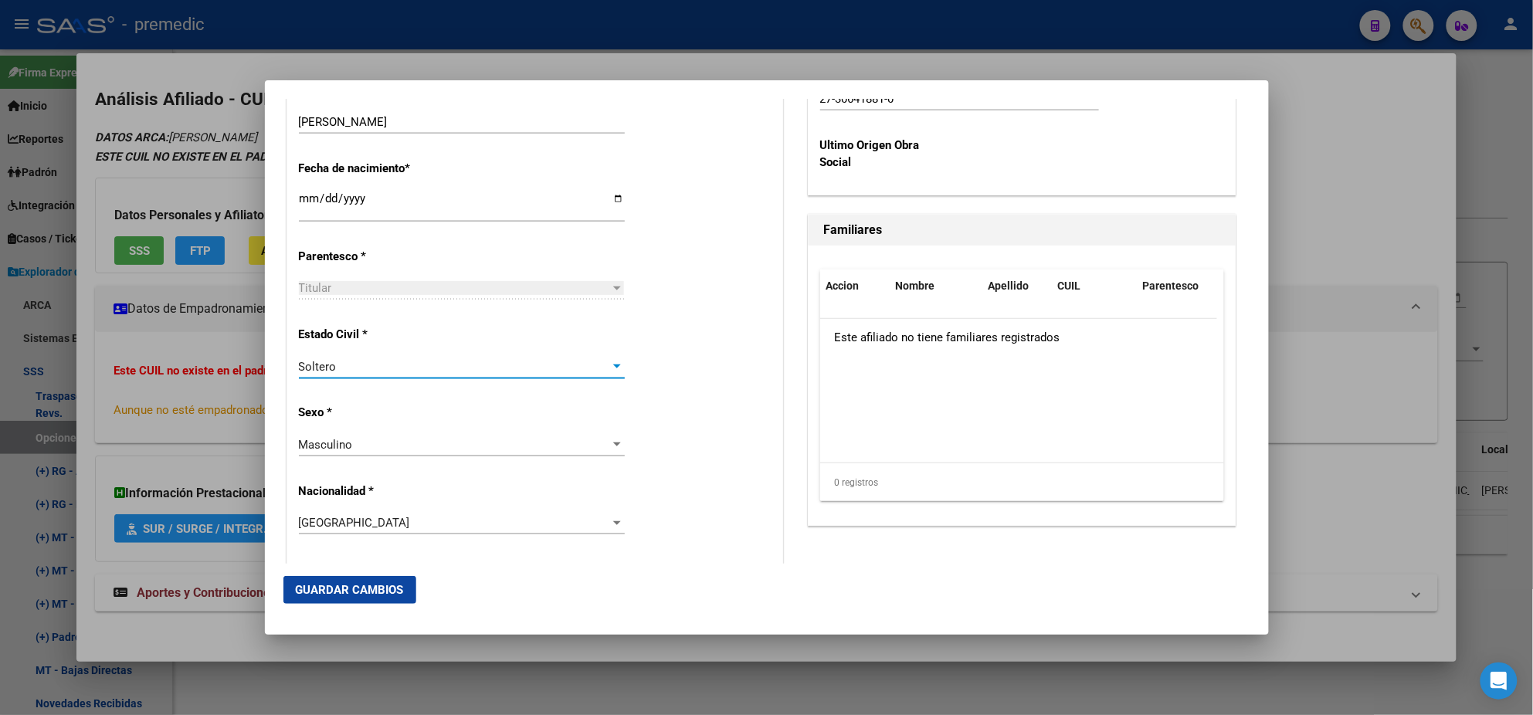
click at [412, 404] on p "Sexo *" at bounding box center [369, 413] width 141 height 18
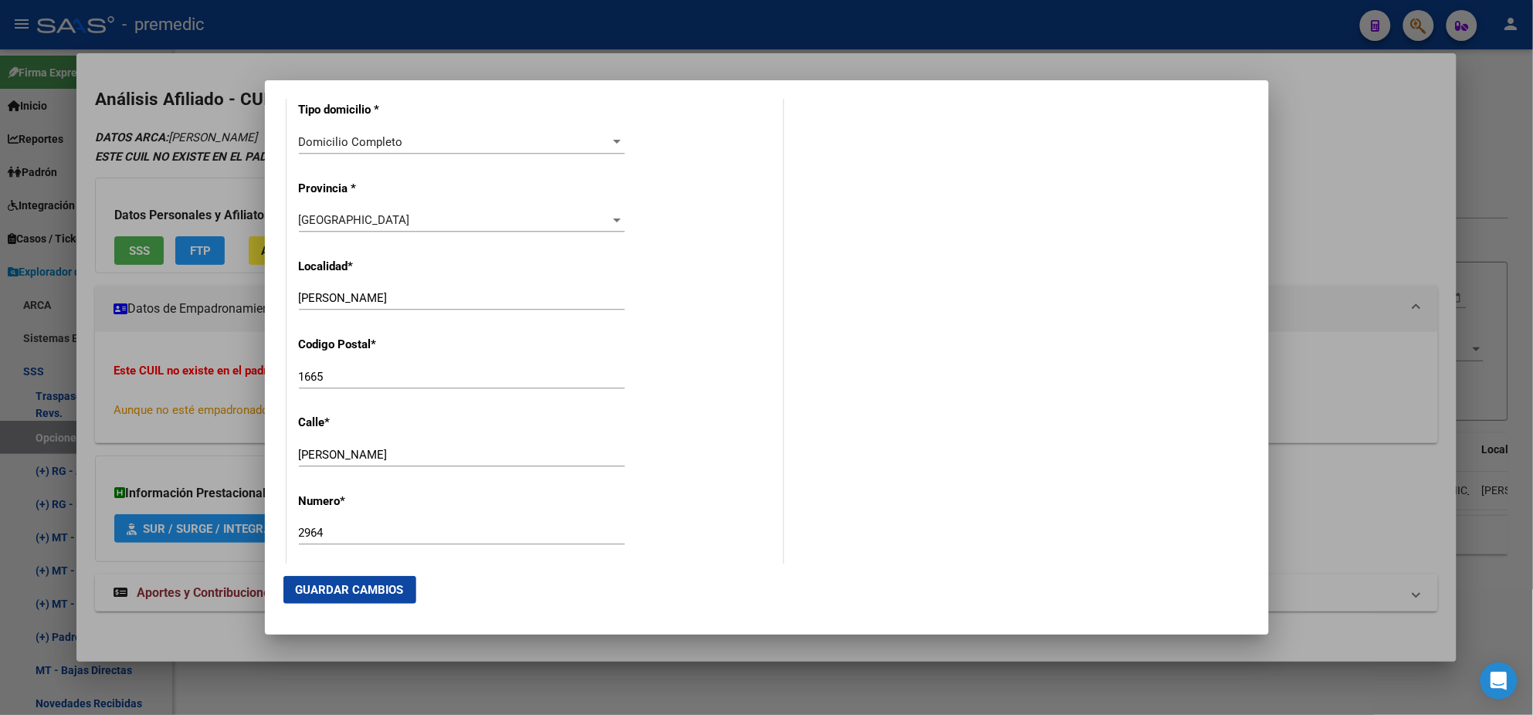
scroll to position [1448, 0]
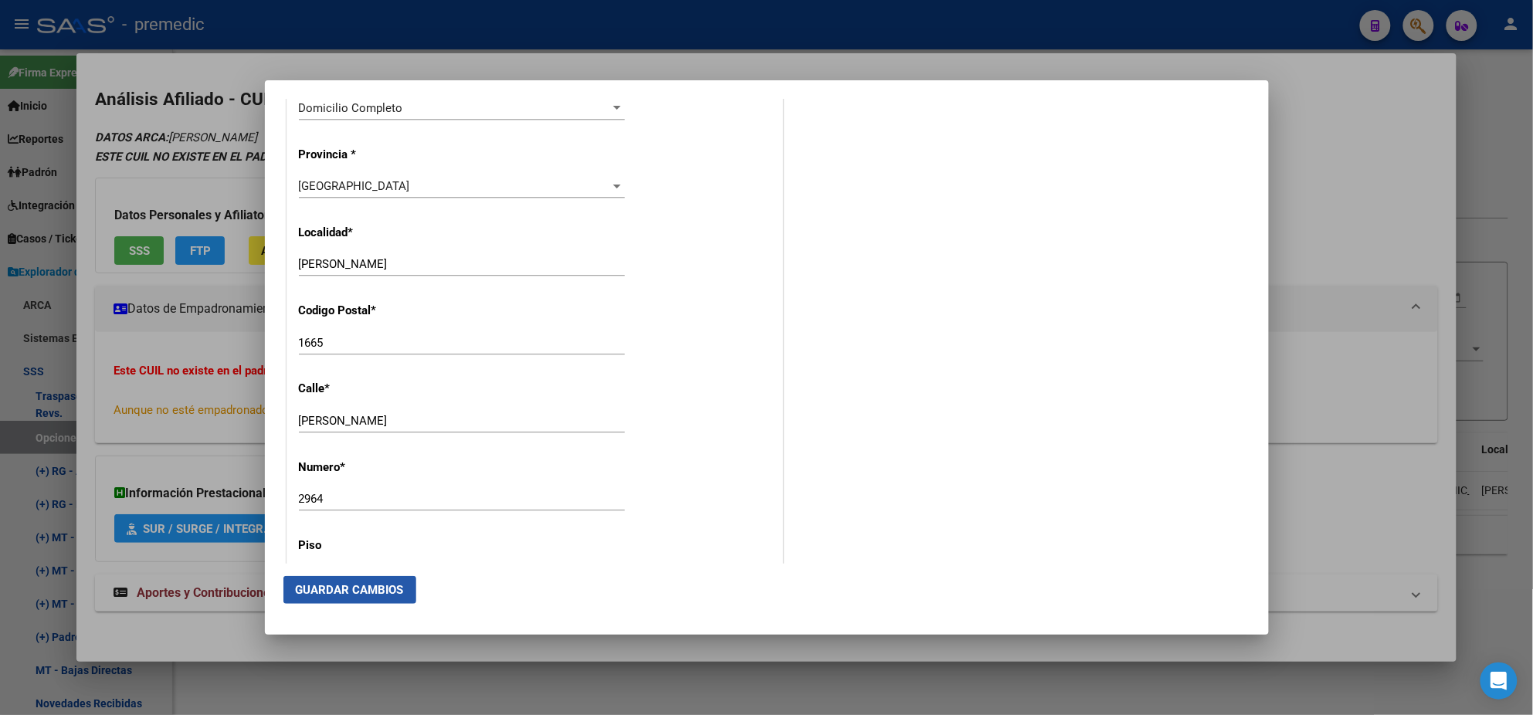
click at [361, 589] on span "Guardar Cambios" at bounding box center [350, 590] width 108 height 14
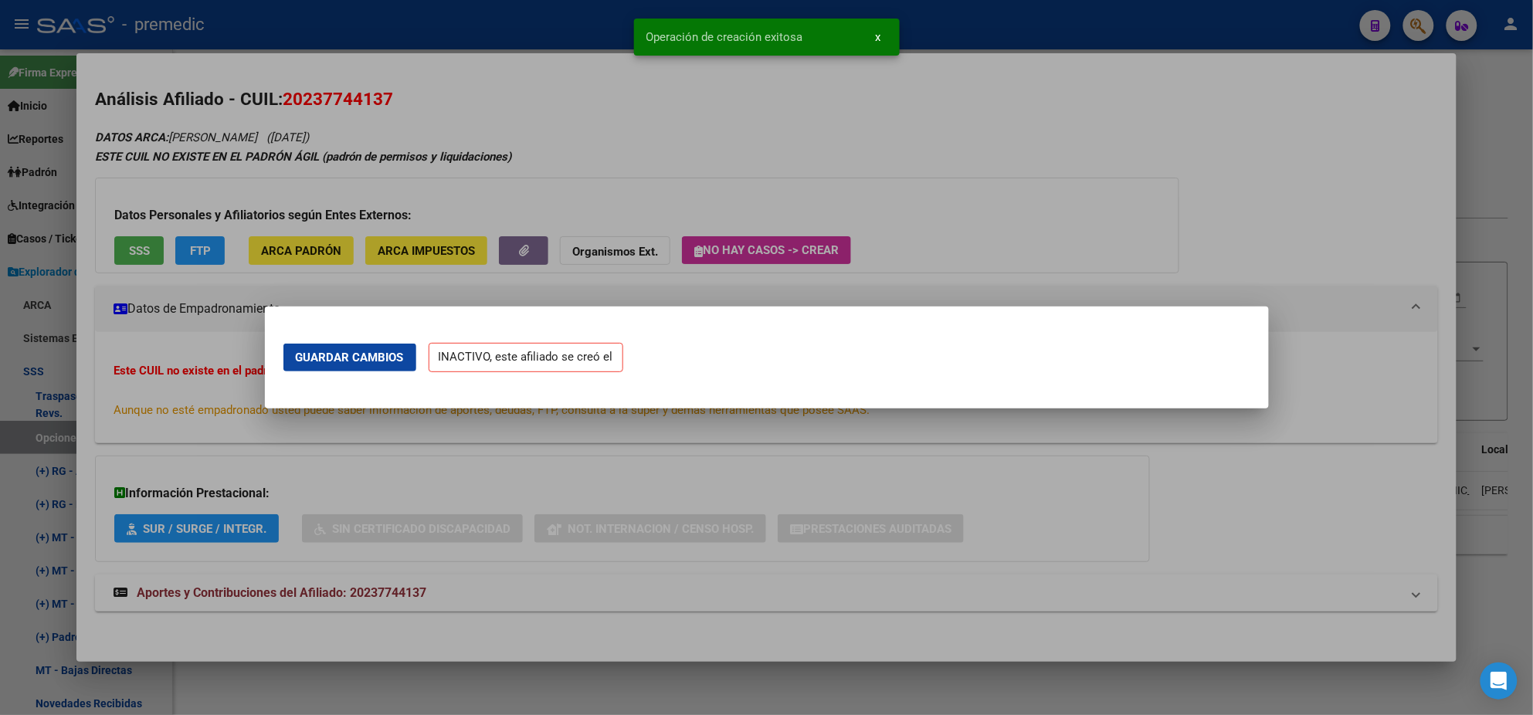
scroll to position [0, 0]
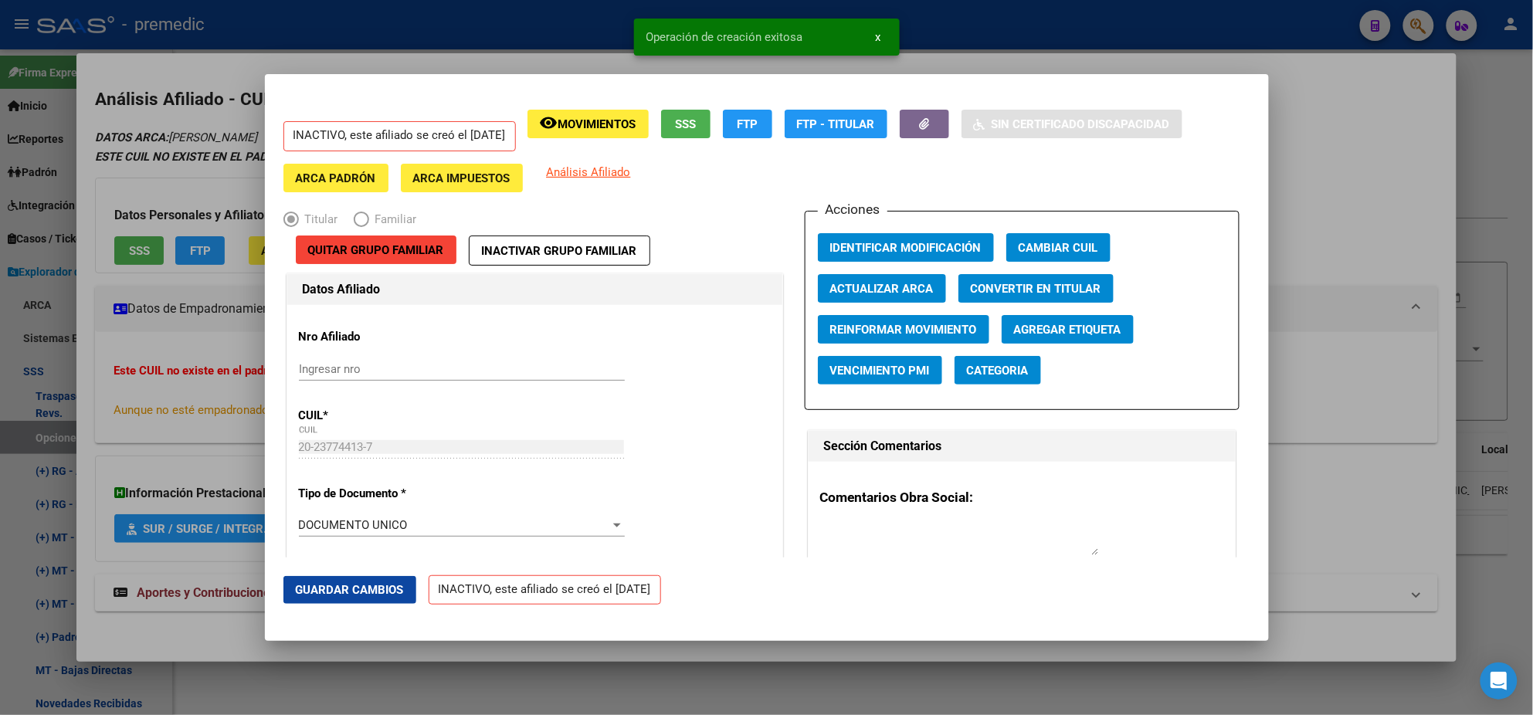
click at [83, 364] on div at bounding box center [766, 357] width 1533 height 715
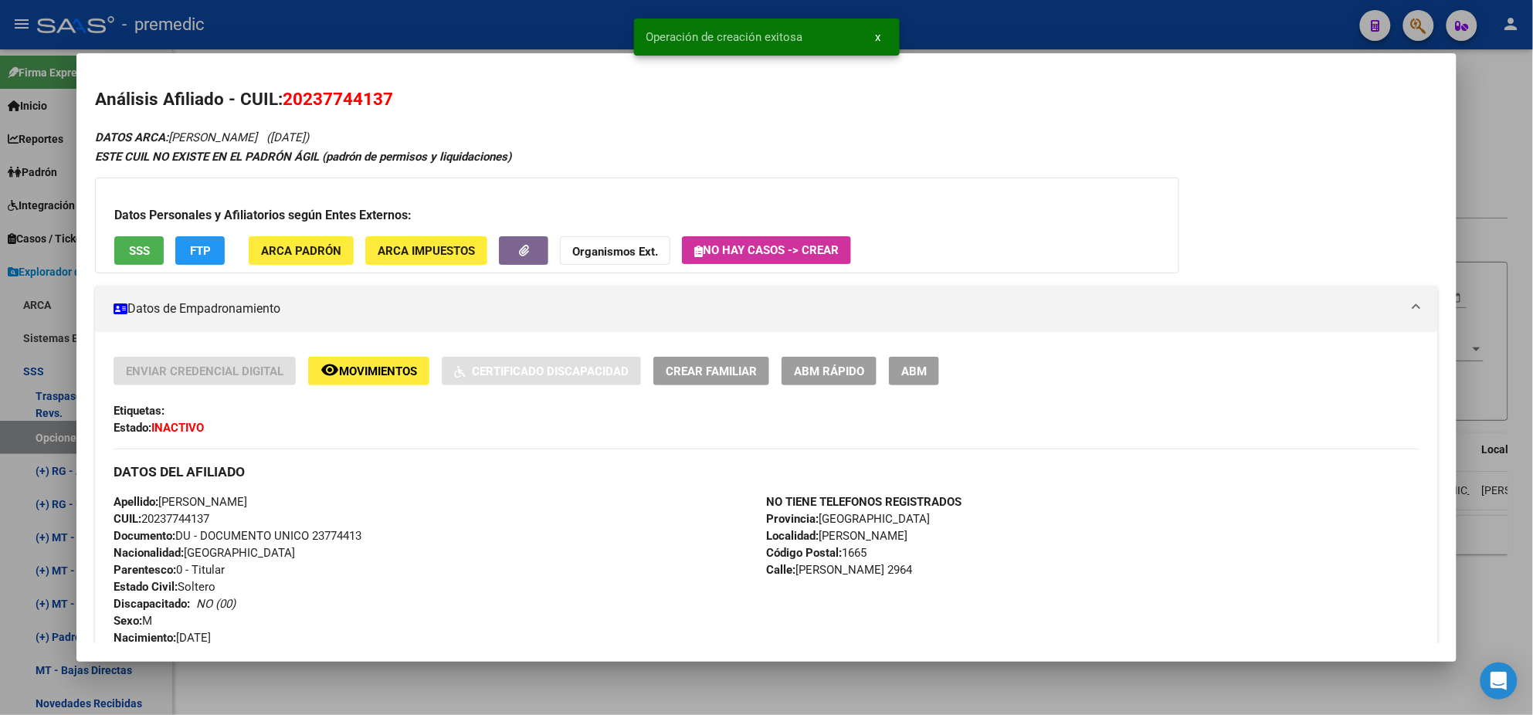
click at [31, 440] on div at bounding box center [766, 357] width 1533 height 715
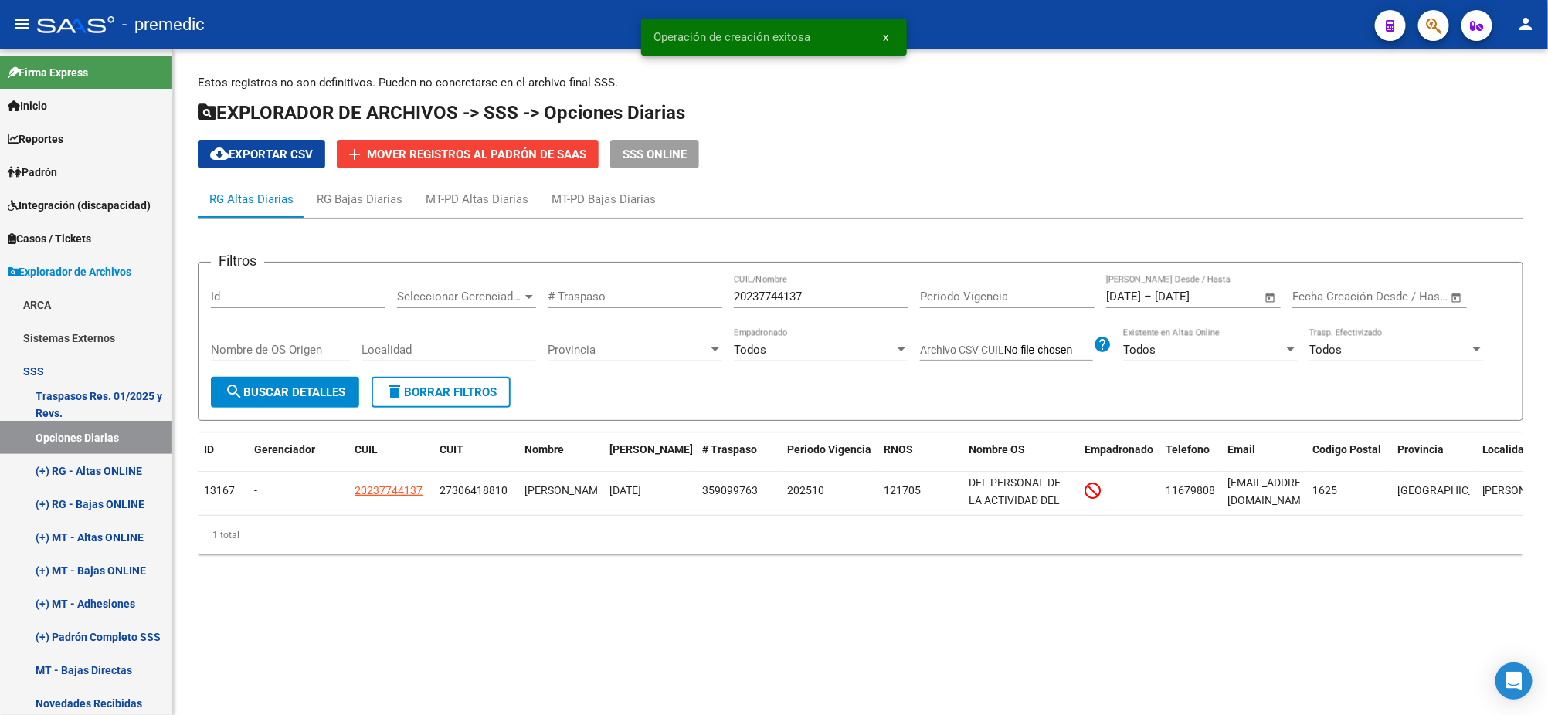
click at [283, 385] on span "search Buscar Detalles" at bounding box center [285, 392] width 120 height 14
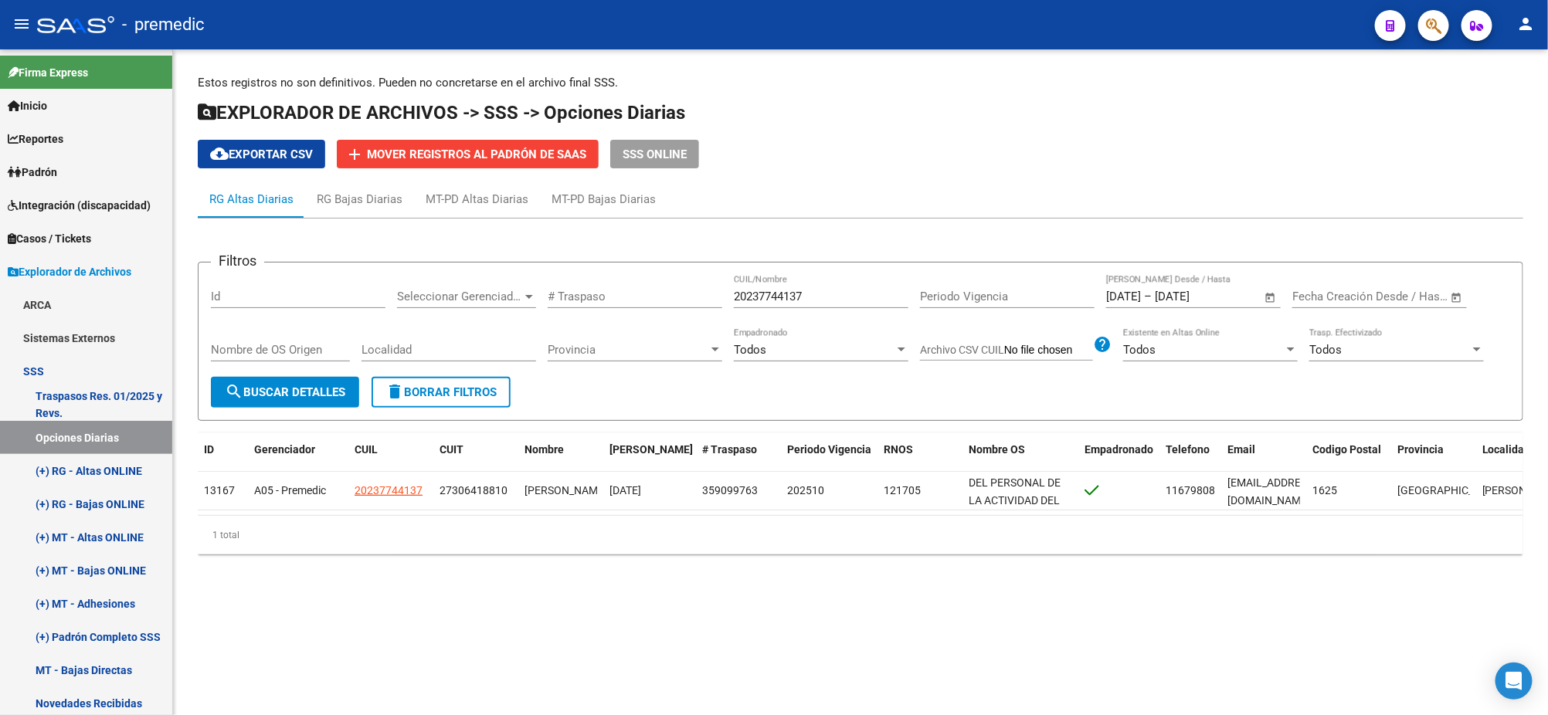
drag, startPoint x: 804, startPoint y: 297, endPoint x: 647, endPoint y: 307, distance: 157.9
click at [647, 307] on div "Filtros Id Seleccionar Gerenciador Seleccionar Gerenciador # Traspaso 202377441…" at bounding box center [860, 326] width 1299 height 102
paste input "7184226915"
click at [231, 398] on mat-icon "search" at bounding box center [234, 391] width 19 height 19
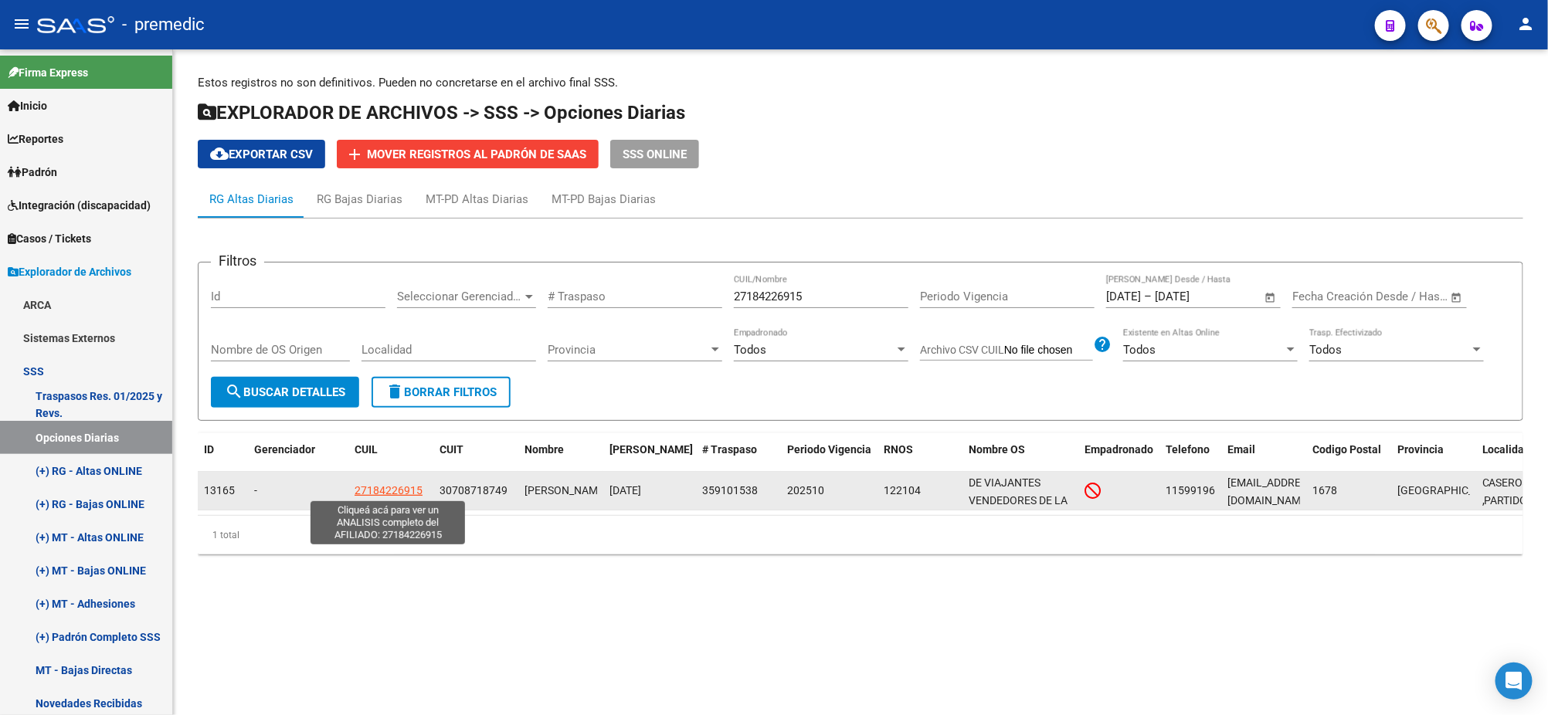
click at [375, 490] on span "27184226915" at bounding box center [389, 490] width 68 height 12
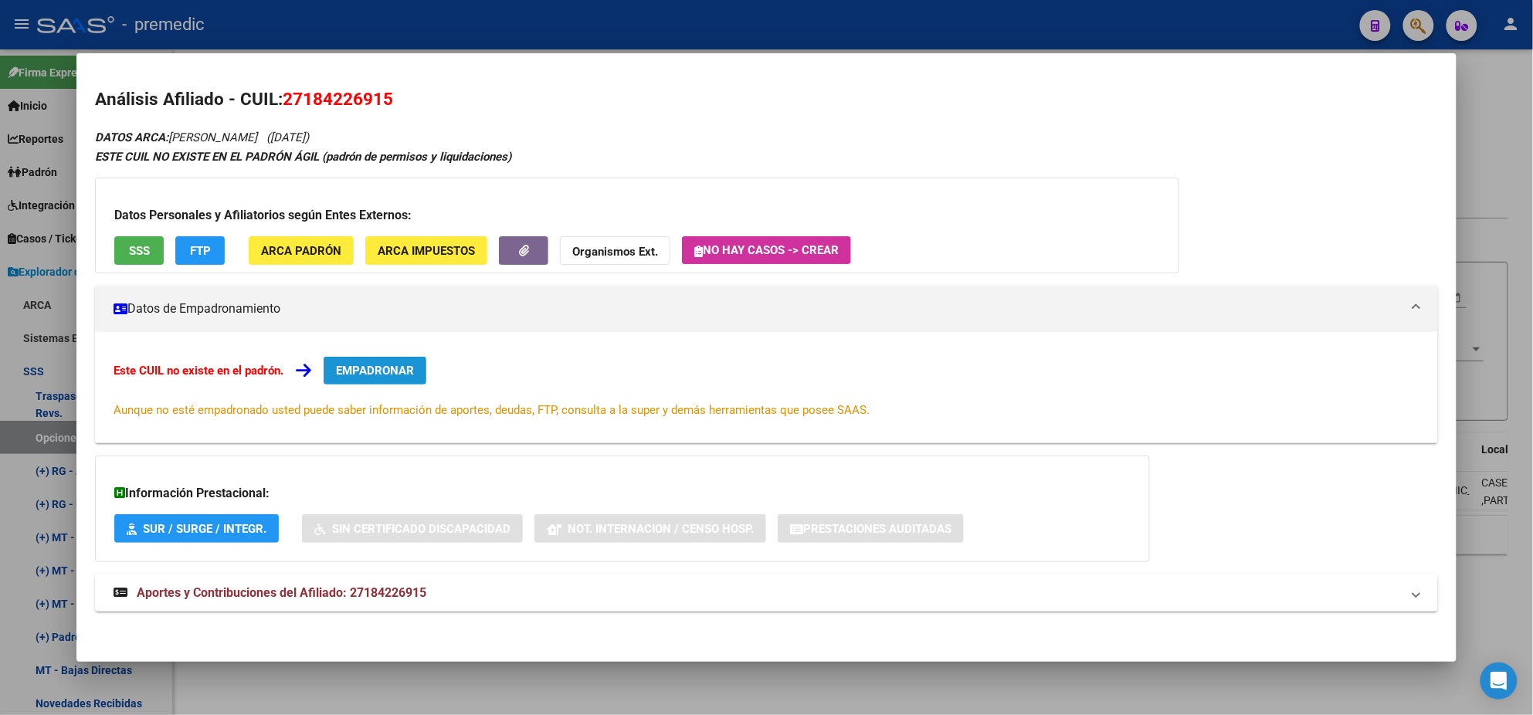
click at [372, 374] on span "EMPADRONAR" at bounding box center [375, 371] width 78 height 14
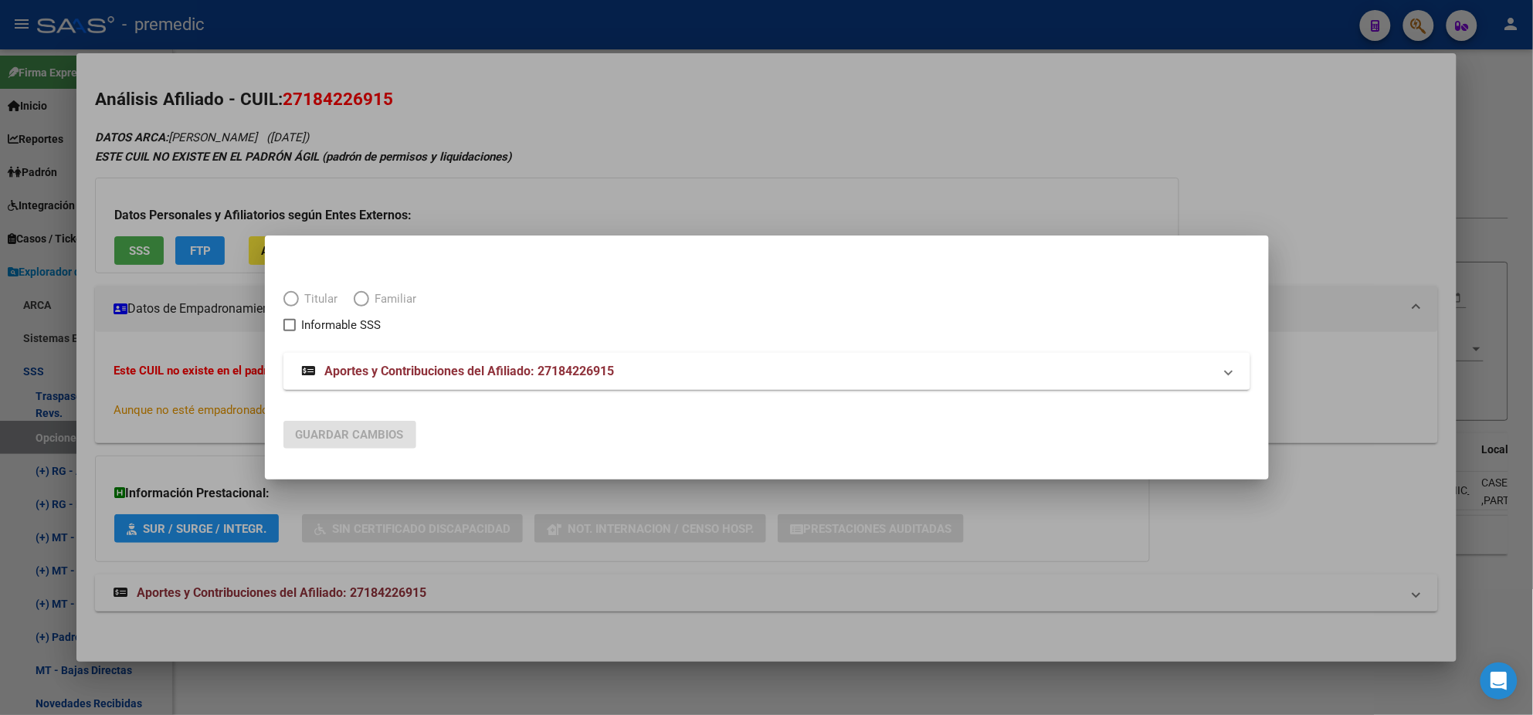
click at [297, 300] on span "Elija una opción" at bounding box center [290, 298] width 15 height 15
click at [290, 300] on span "Elija una opción" at bounding box center [290, 298] width 15 height 15
click at [290, 301] on span "Elija una opción" at bounding box center [290, 298] width 15 height 15
click at [290, 301] on input "Titular" at bounding box center [290, 298] width 15 height 15
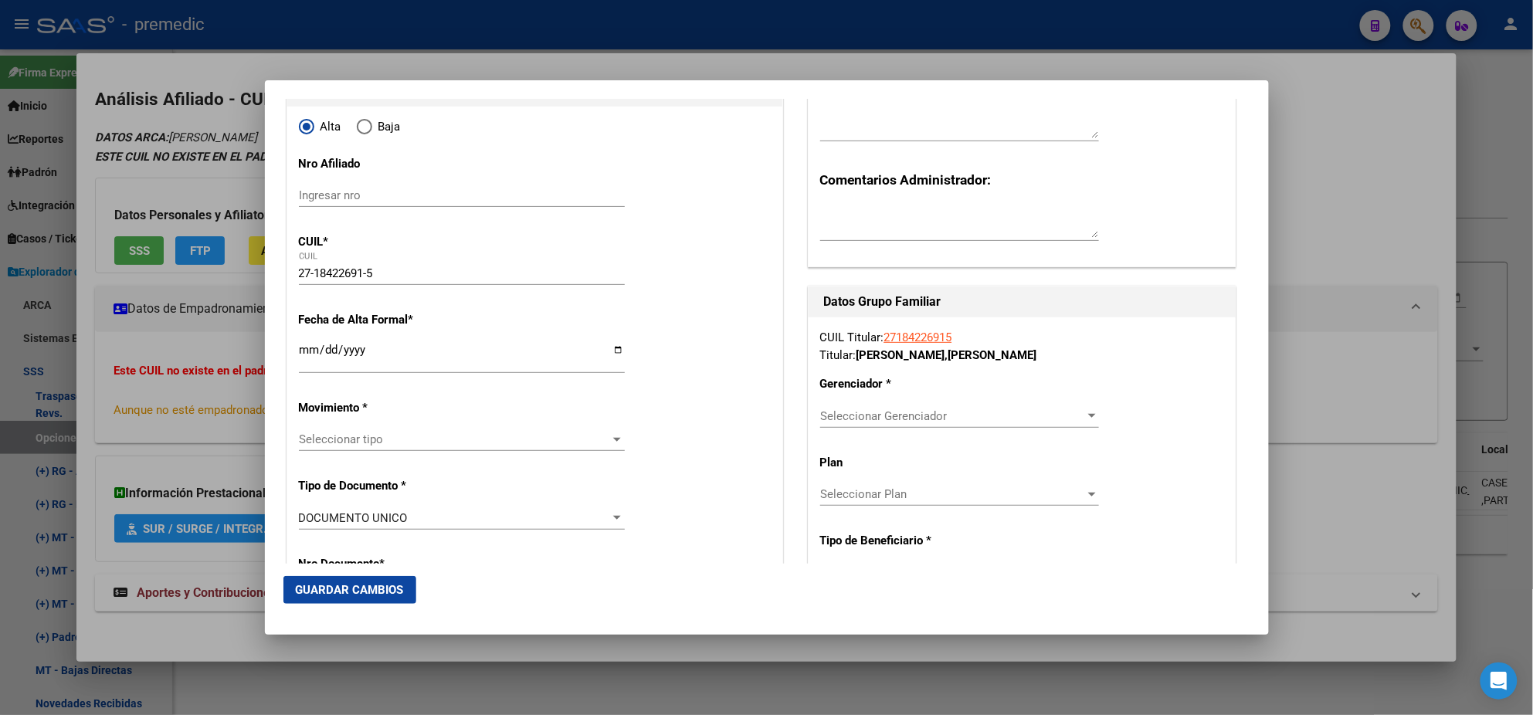
scroll to position [385, 0]
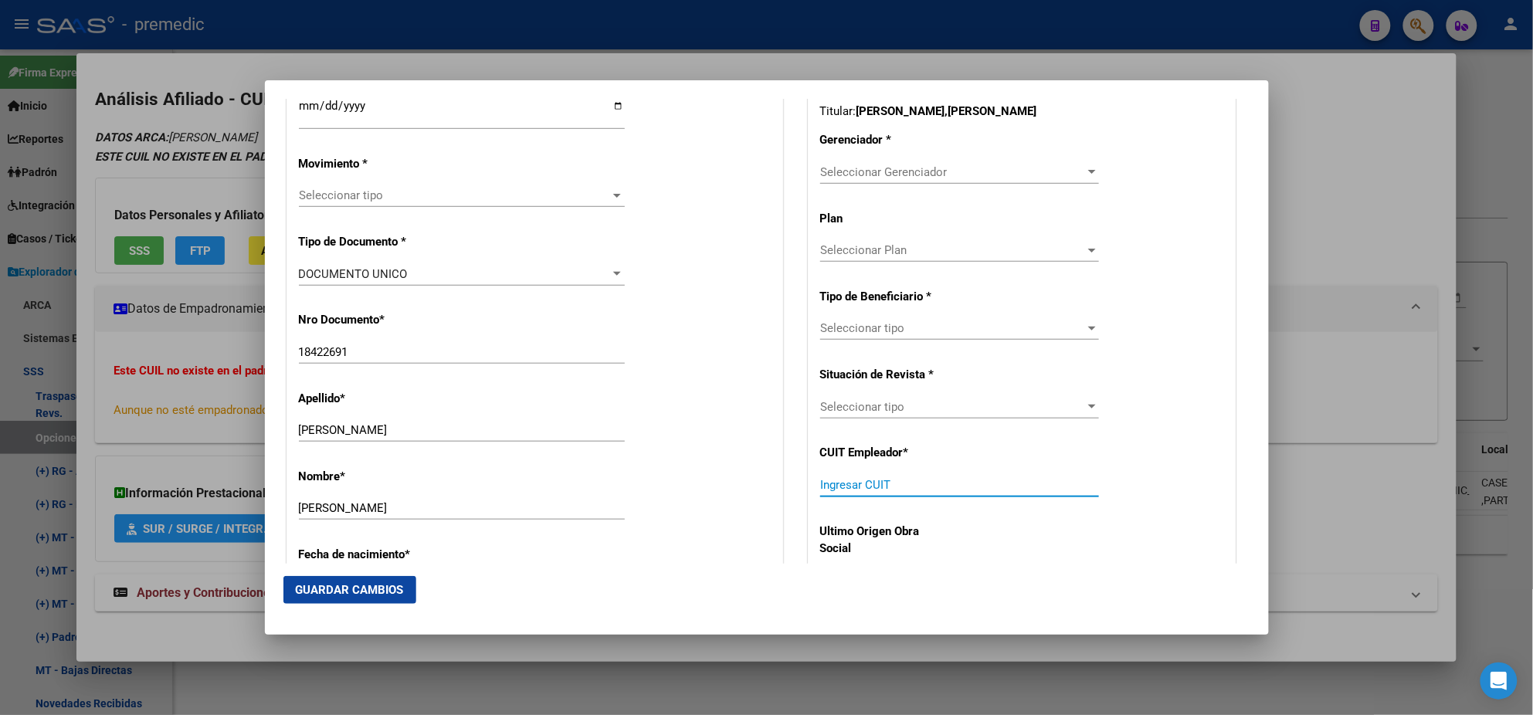
click at [835, 487] on input "Ingresar CUIT" at bounding box center [959, 485] width 279 height 14
paste input "30-70871874-9"
click at [847, 172] on span "Seleccionar Gerenciador" at bounding box center [952, 172] width 265 height 14
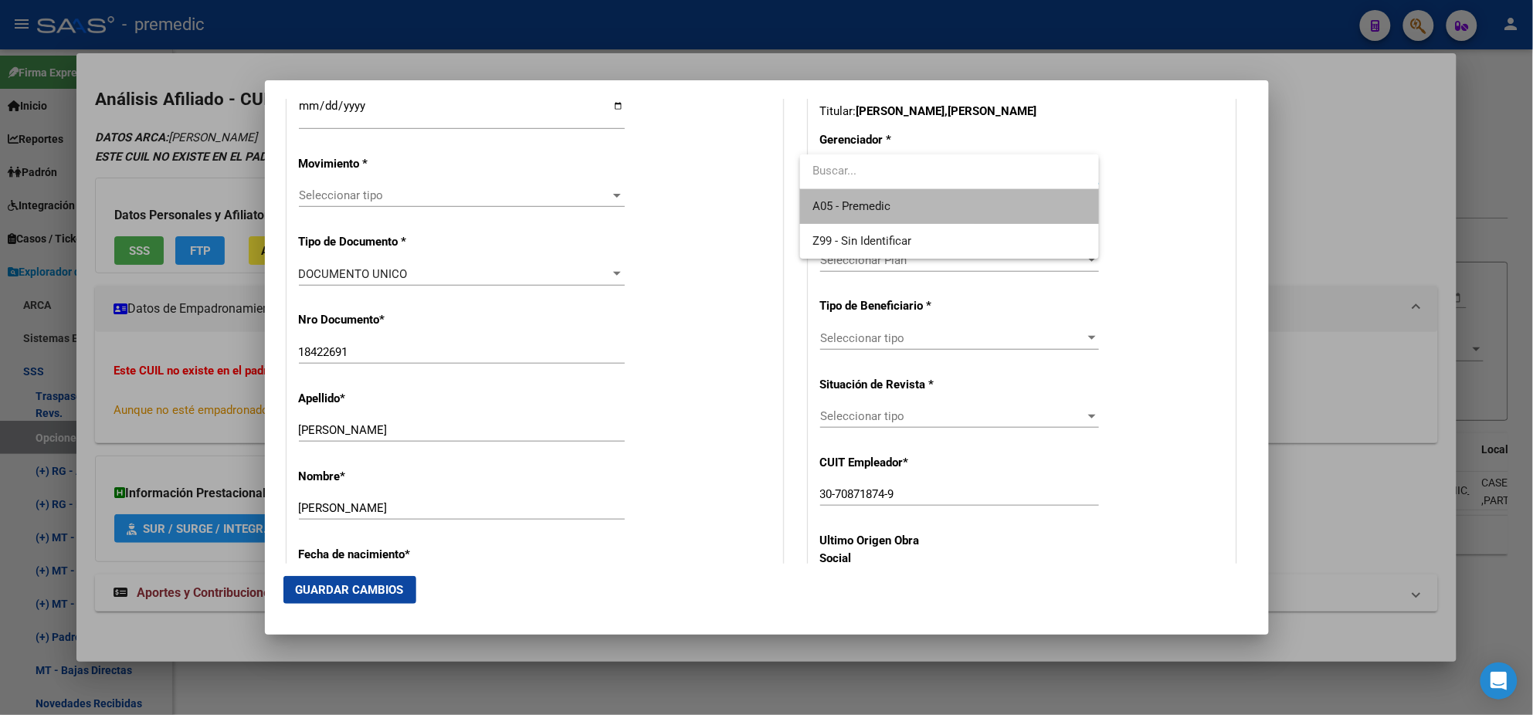
click at [841, 196] on span "A05 - Premedic" at bounding box center [950, 206] width 274 height 35
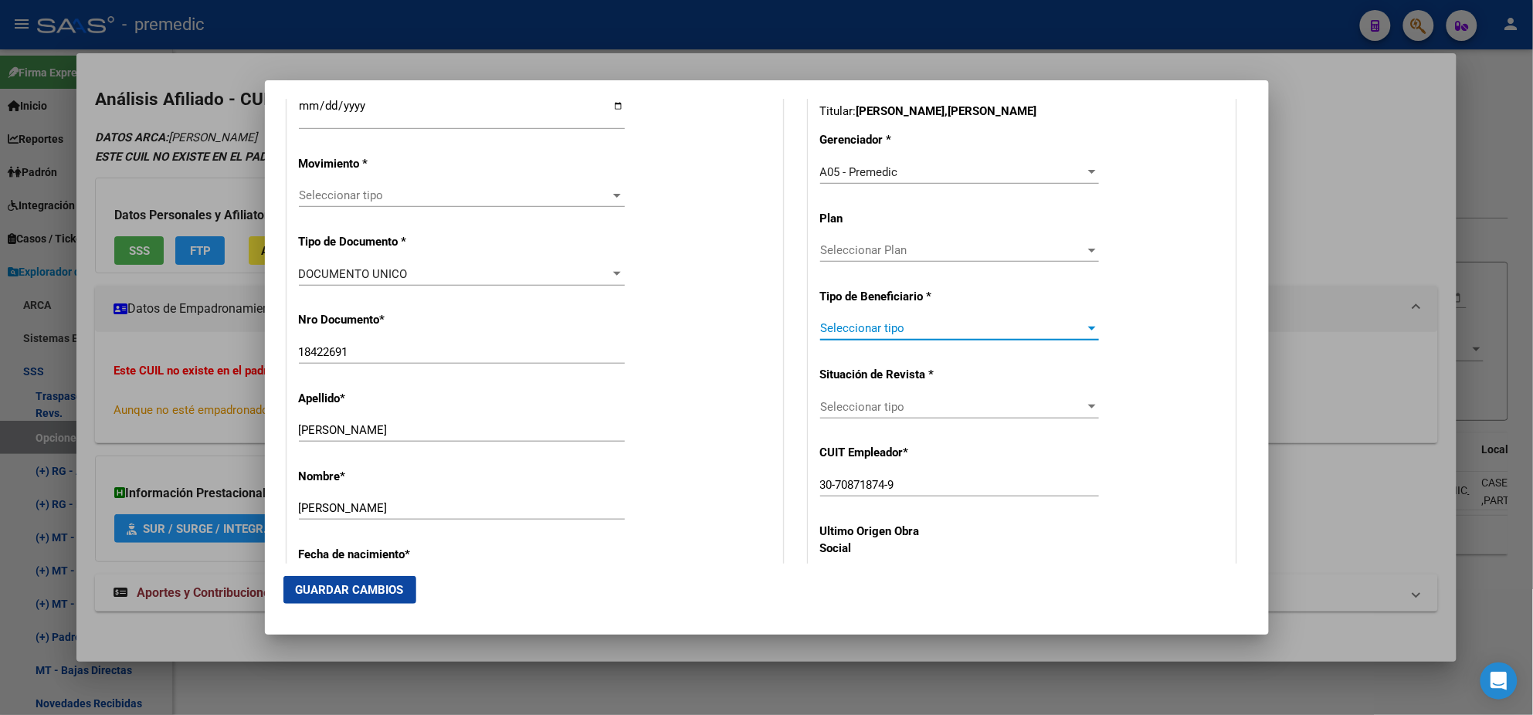
click at [834, 333] on span "Seleccionar tipo" at bounding box center [952, 328] width 265 height 14
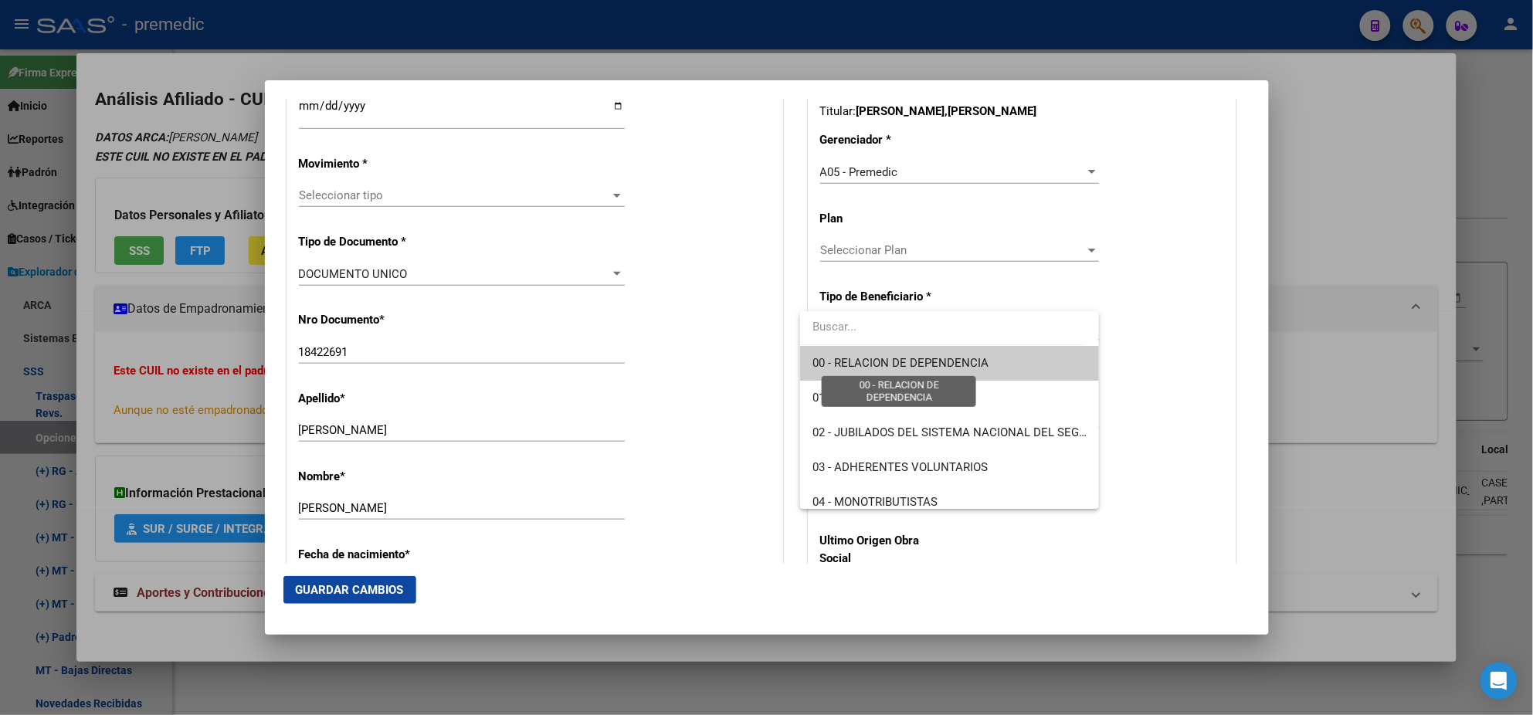
click at [826, 360] on span "00 - RELACION DE DEPENDENCIA" at bounding box center [901, 363] width 176 height 14
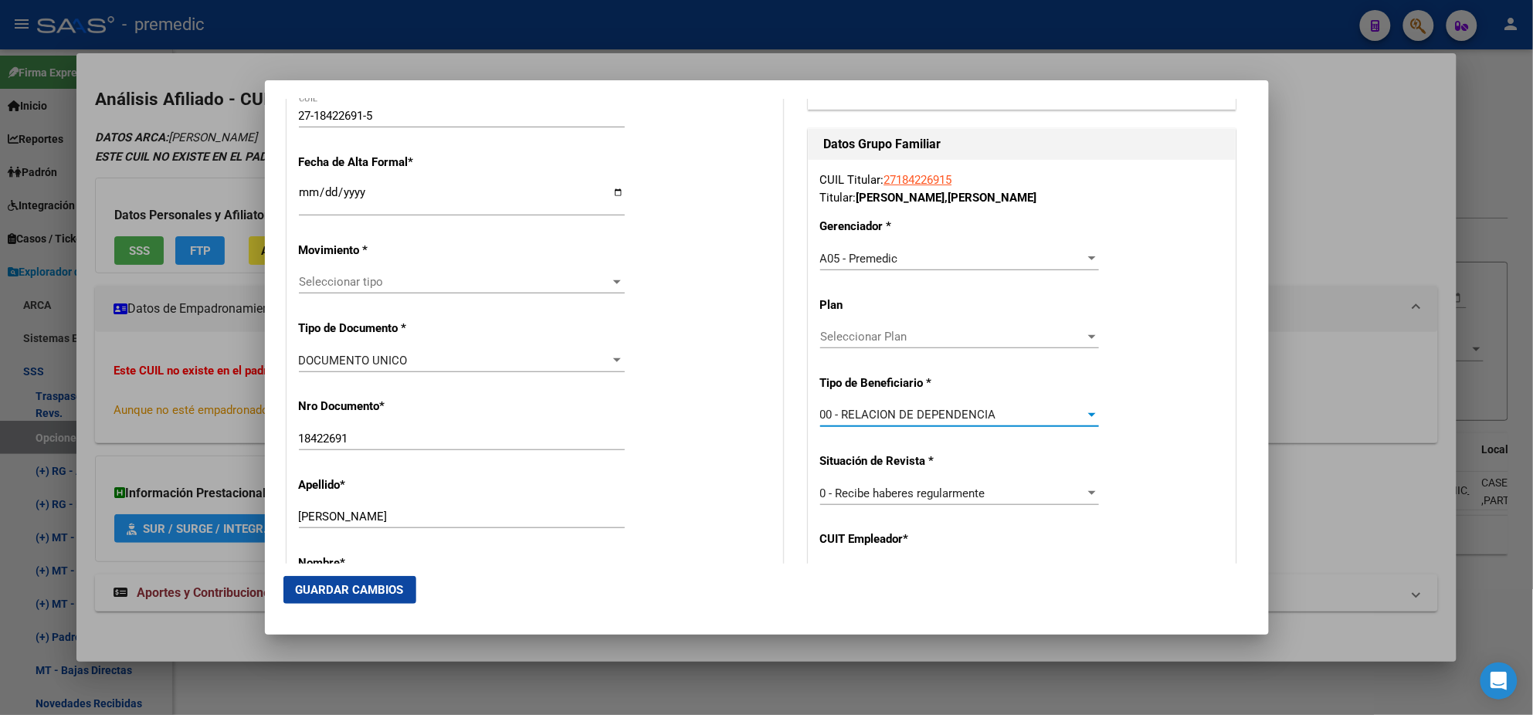
scroll to position [193, 0]
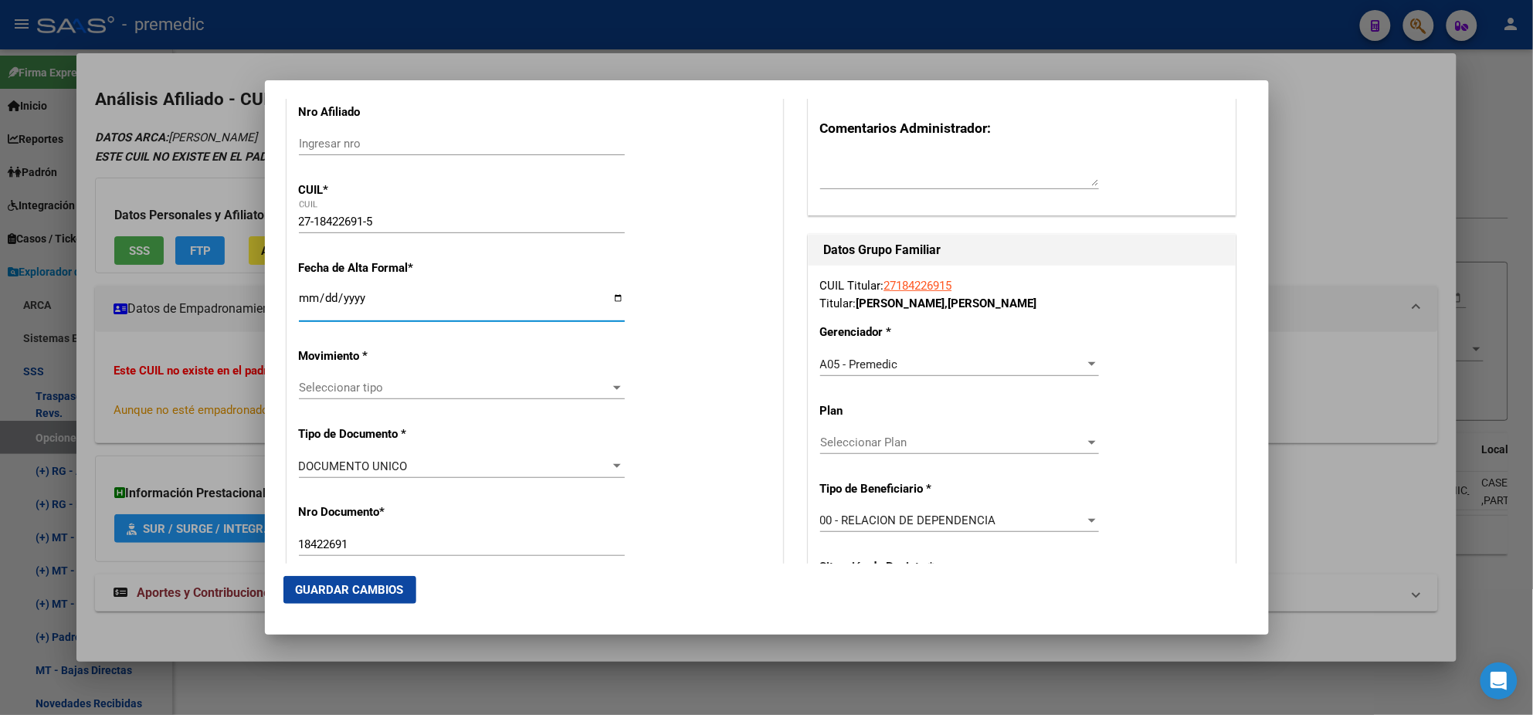
click at [305, 298] on input "Ingresar fecha" at bounding box center [462, 304] width 326 height 25
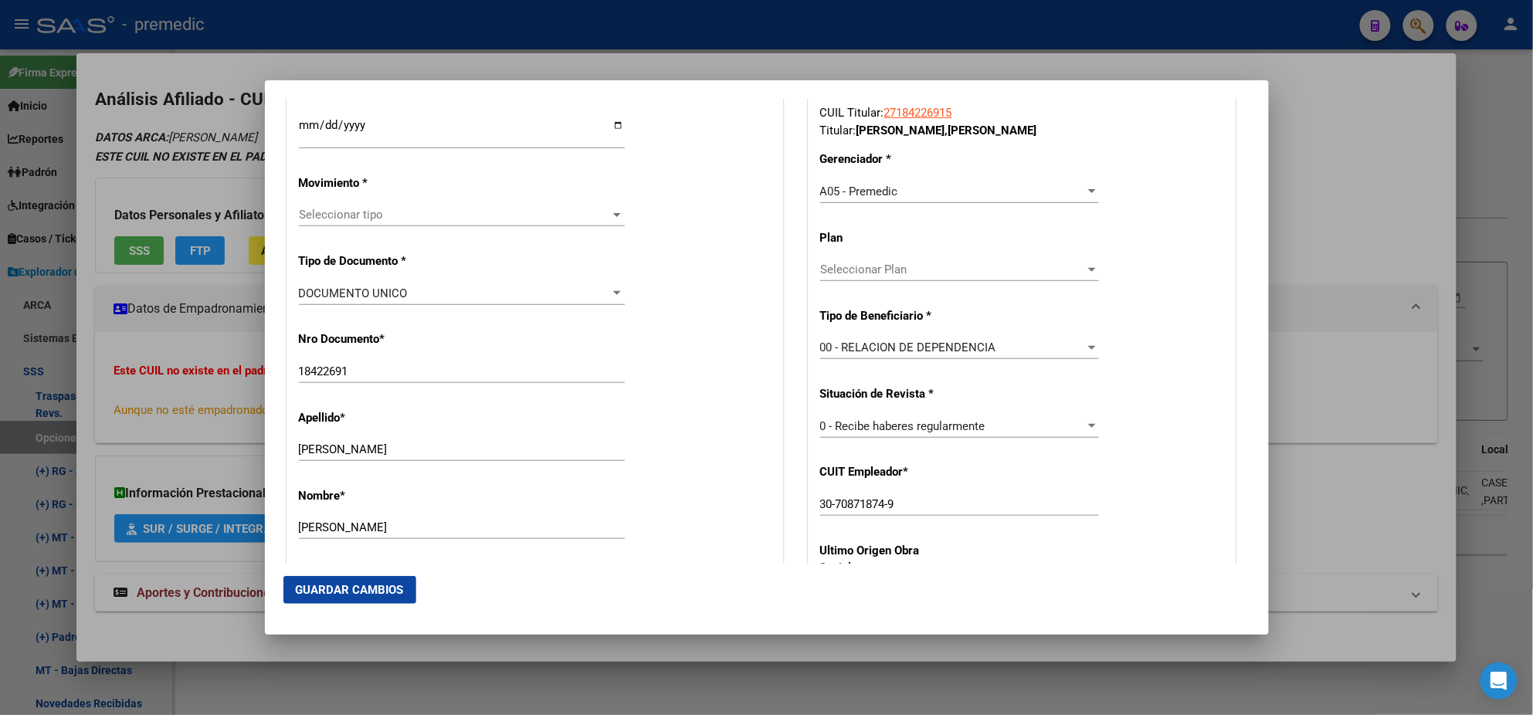
scroll to position [385, 0]
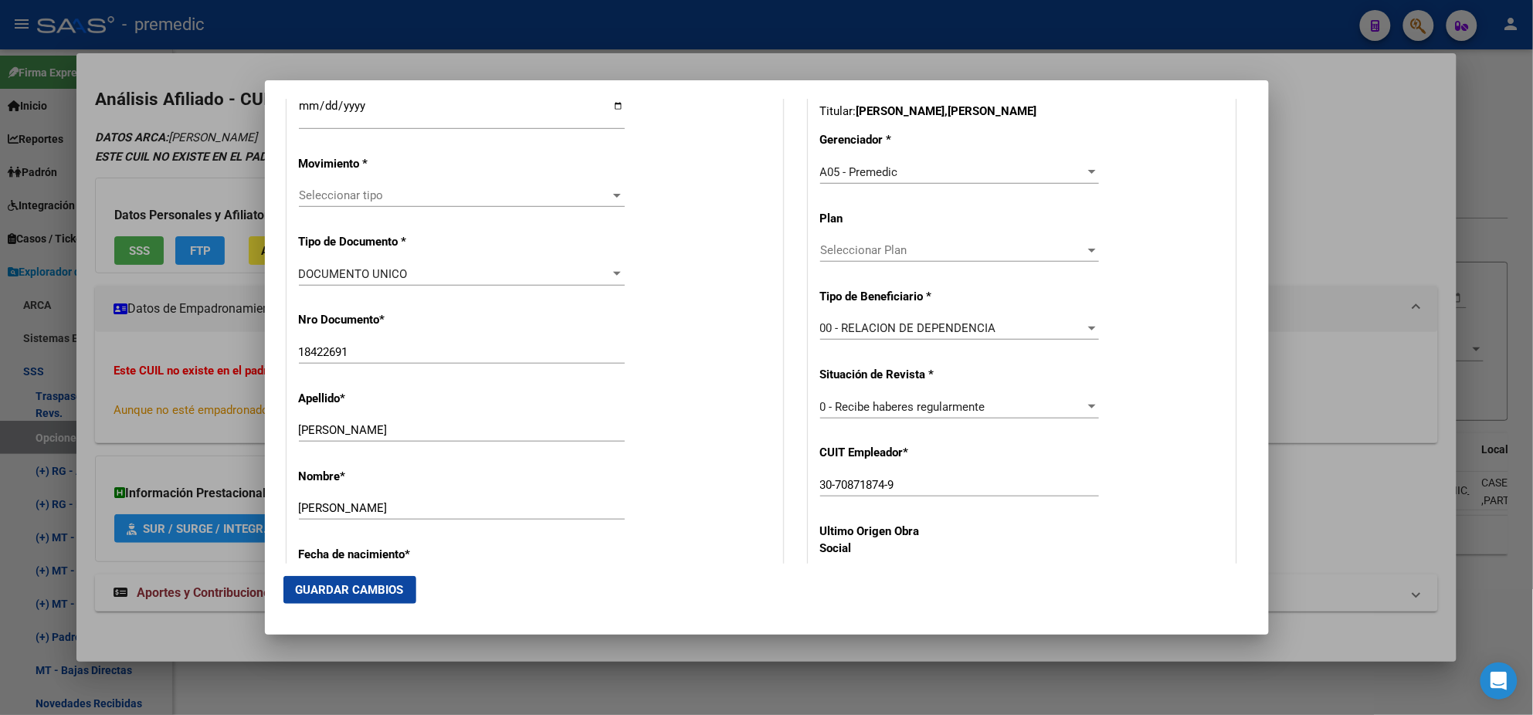
click at [353, 190] on span "Seleccionar tipo" at bounding box center [455, 195] width 312 height 14
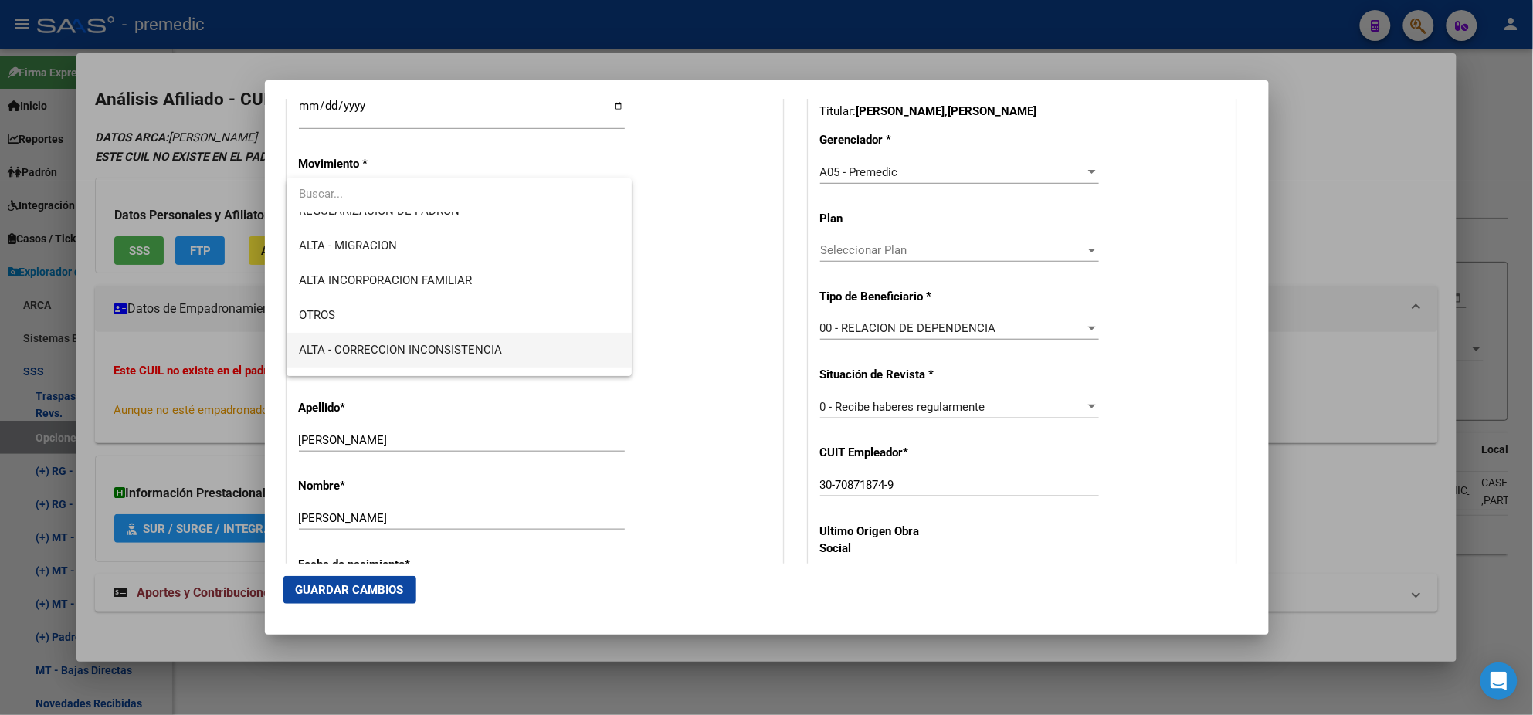
scroll to position [289, 0]
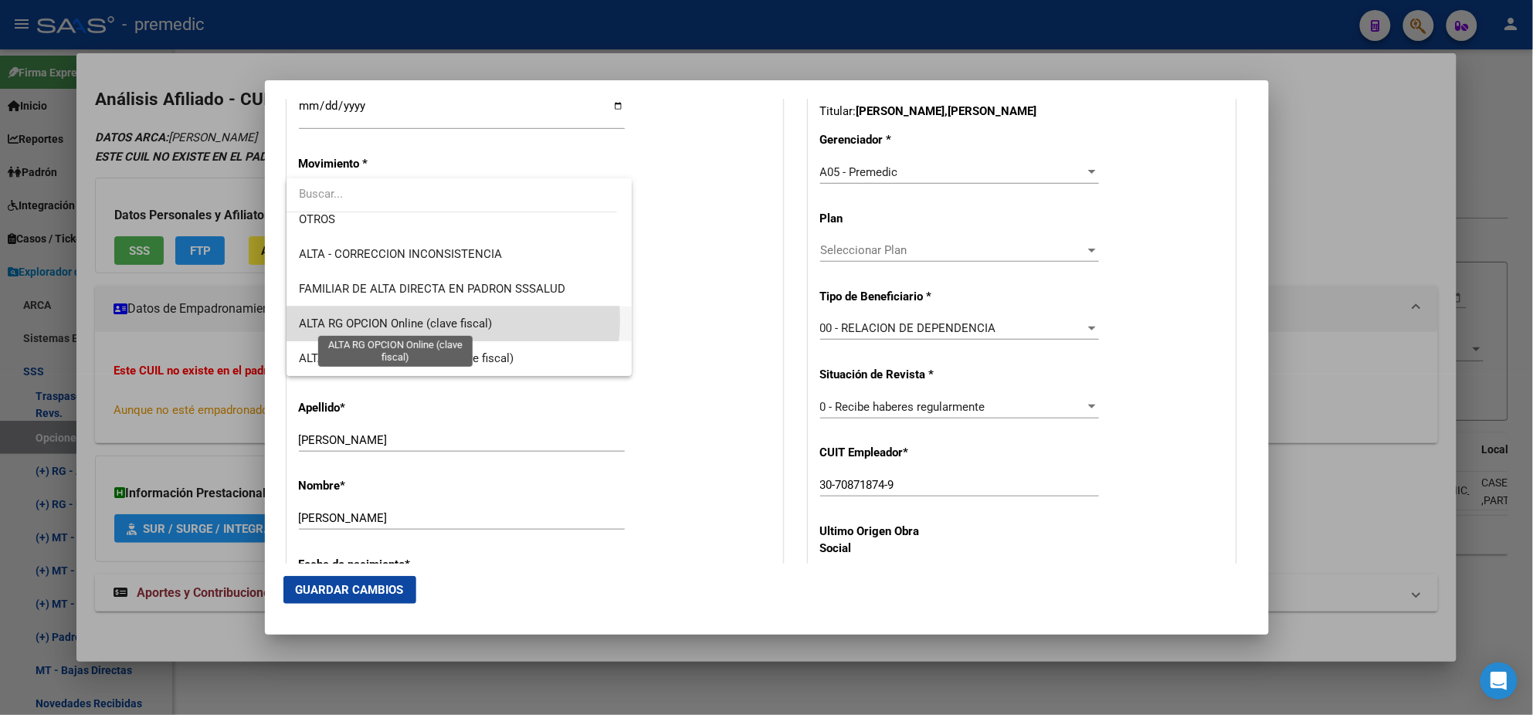
click at [453, 320] on span "ALTA RG OPCION Online (clave fiscal)" at bounding box center [395, 324] width 193 height 14
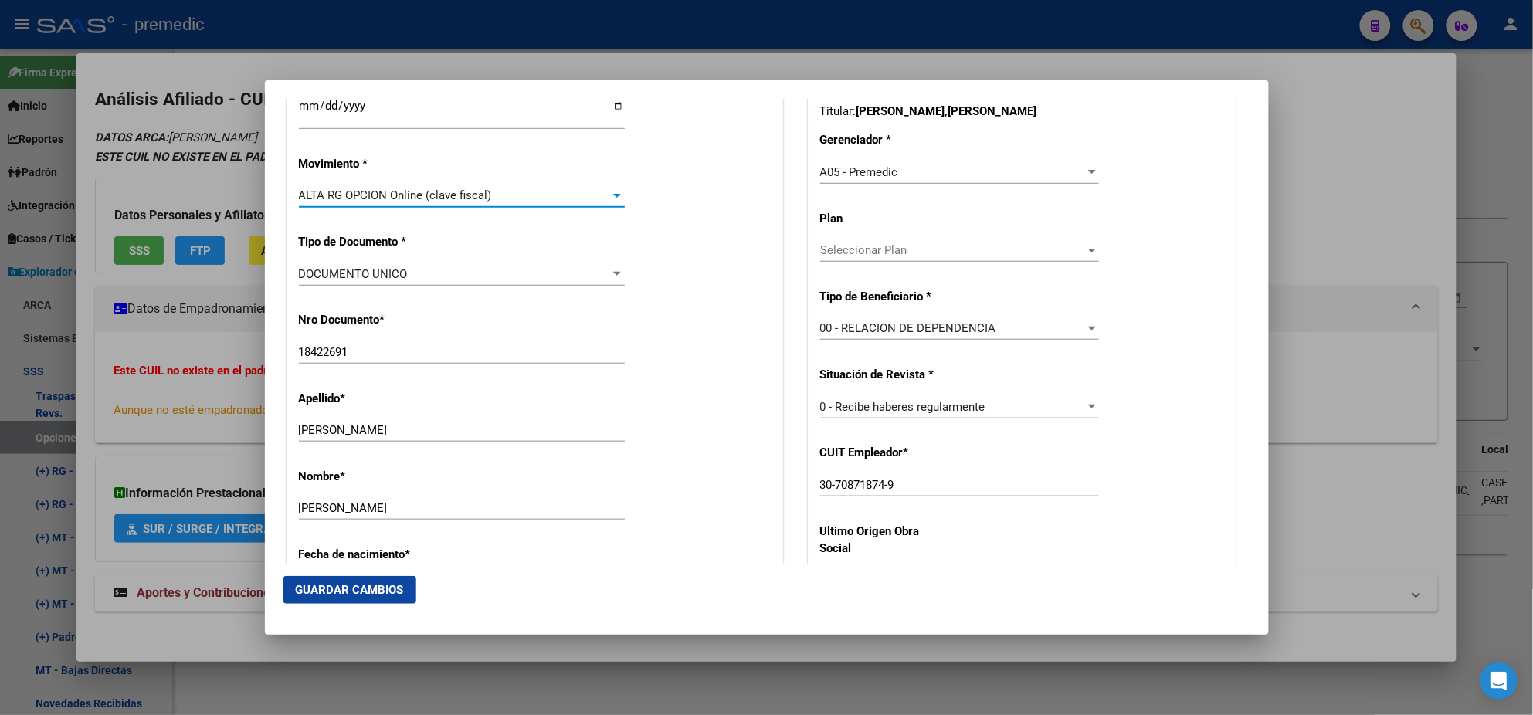
click at [453, 325] on div "Nro Documento * 18422691 Ingresar nro" at bounding box center [535, 339] width 472 height 78
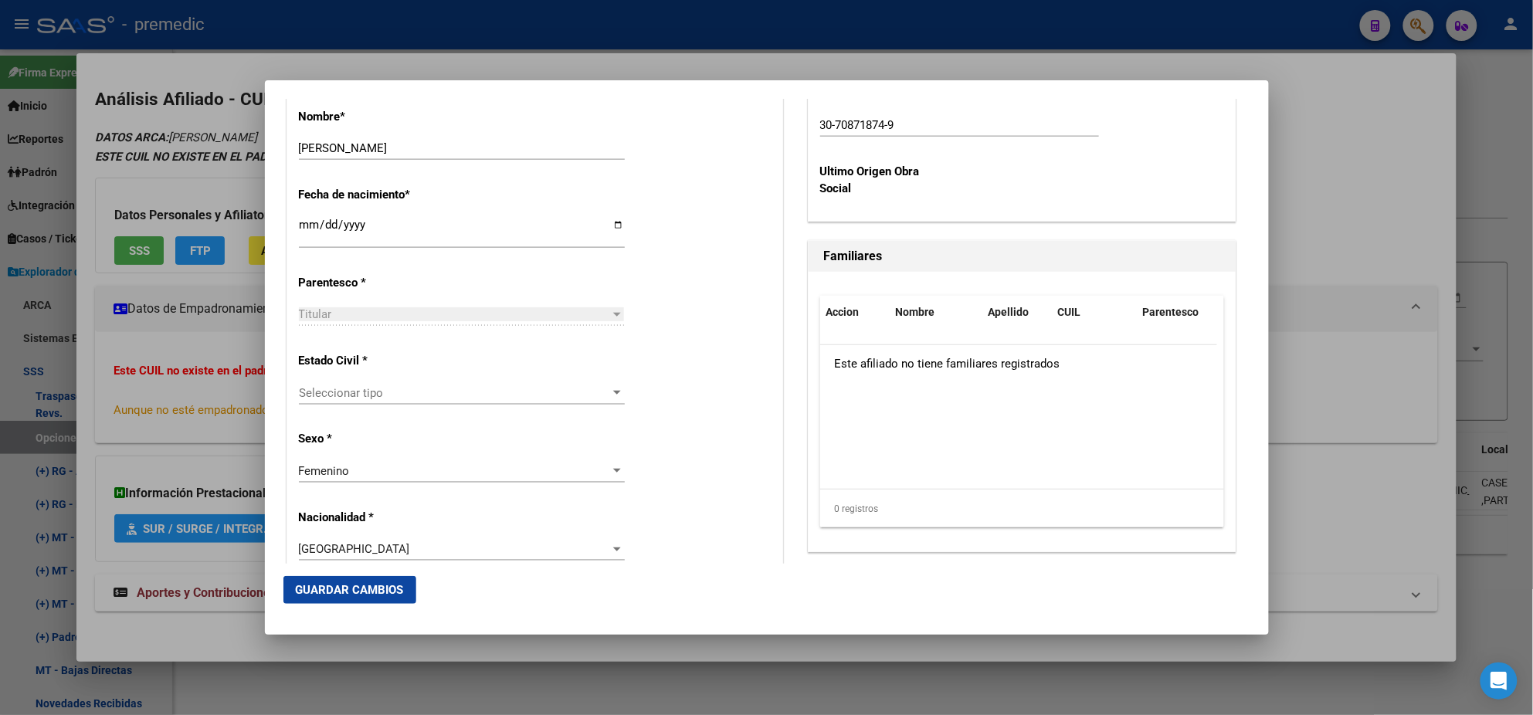
scroll to position [772, 0]
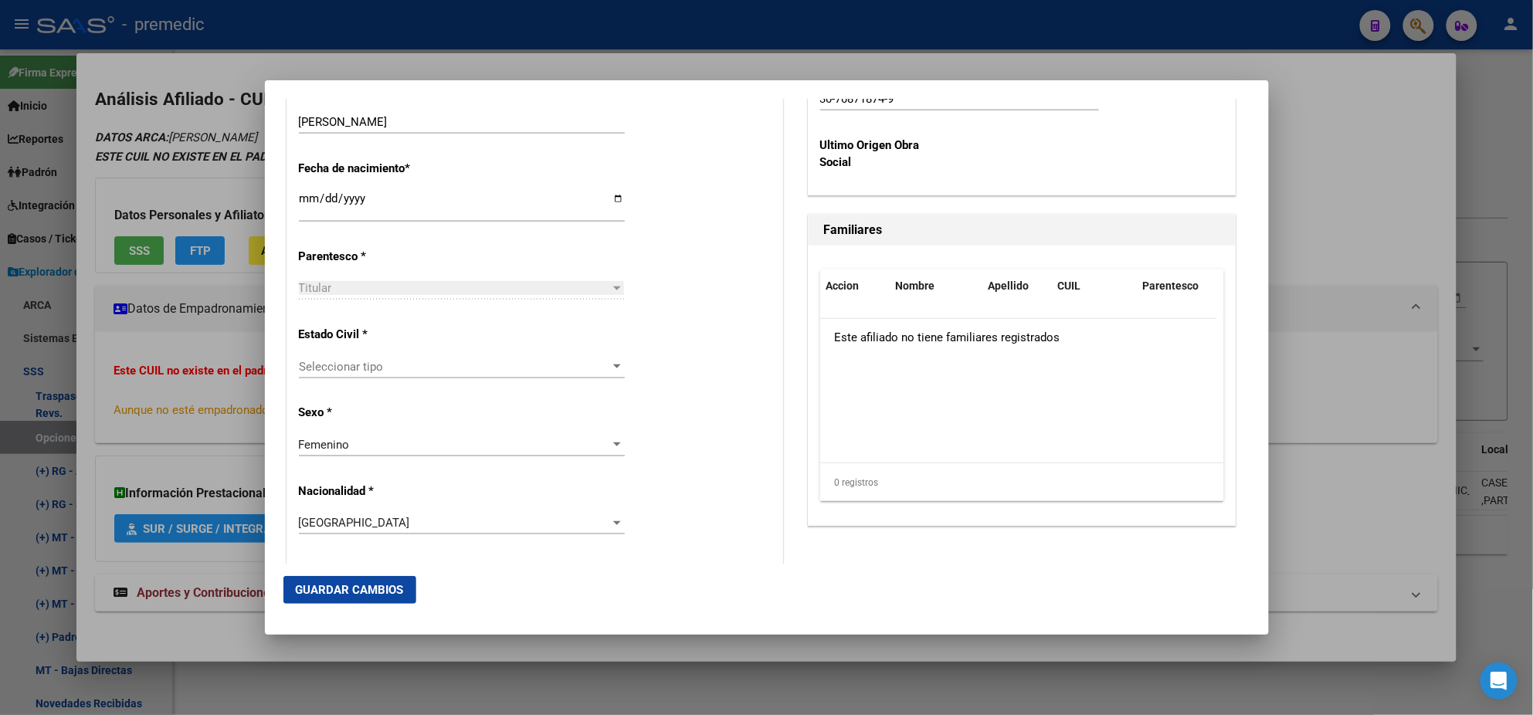
click at [436, 372] on span "Seleccionar tipo" at bounding box center [455, 367] width 312 height 14
